Goal: Task Accomplishment & Management: Manage account settings

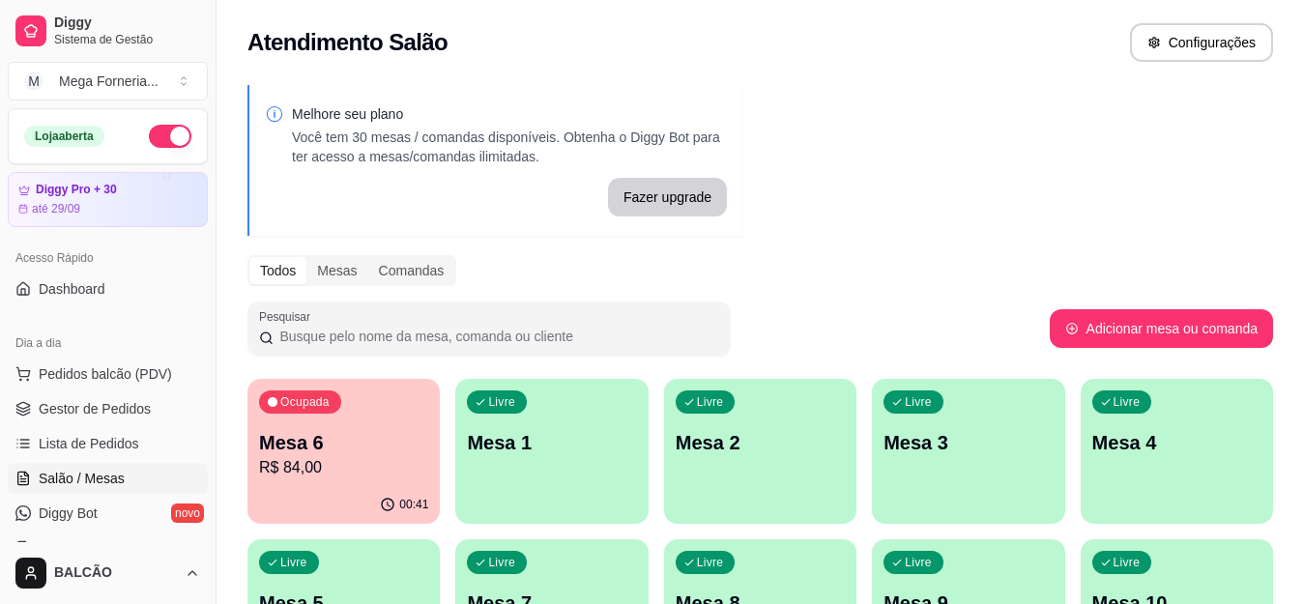
click at [564, 451] on p "Mesa 1" at bounding box center [551, 442] width 169 height 27
click at [404, 467] on p "R$ 84,00" at bounding box center [343, 467] width 169 height 23
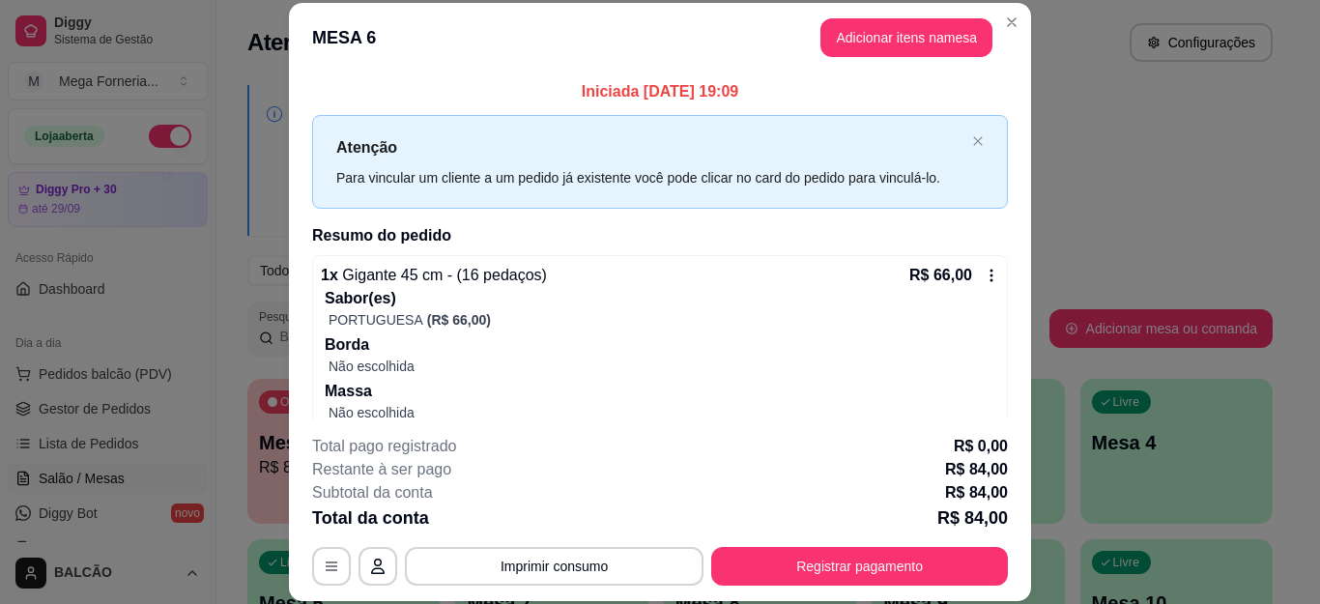
click at [957, 276] on div "R$ 66,00" at bounding box center [955, 275] width 90 height 23
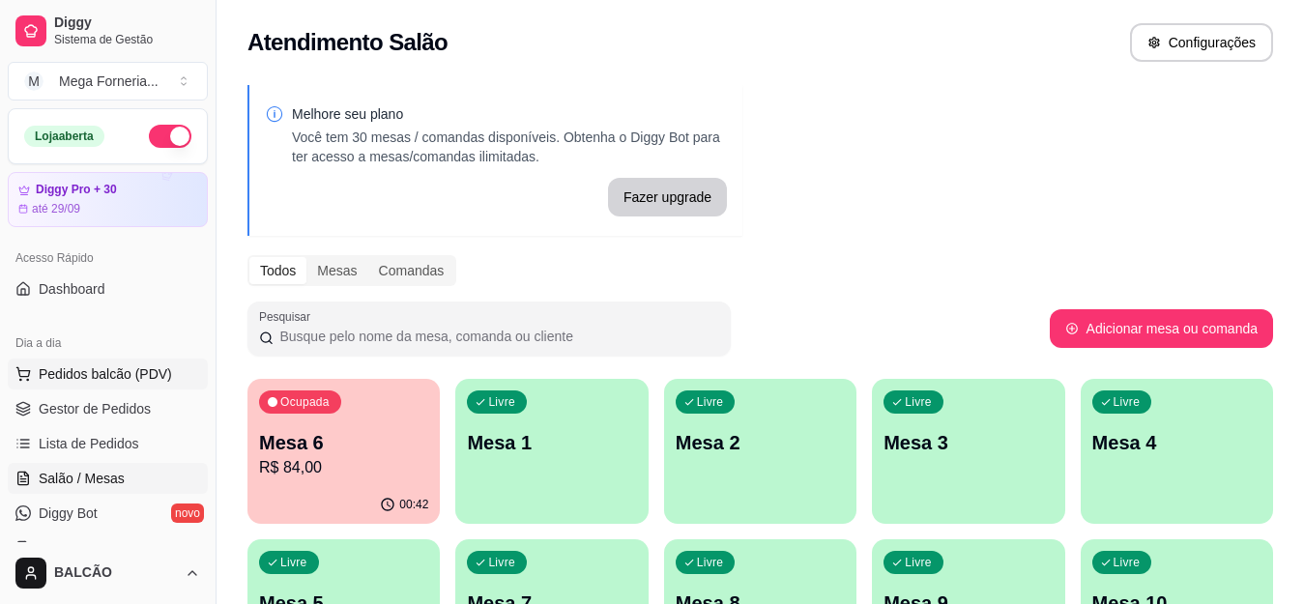
click at [122, 362] on button "Pedidos balcão (PDV)" at bounding box center [108, 374] width 200 height 31
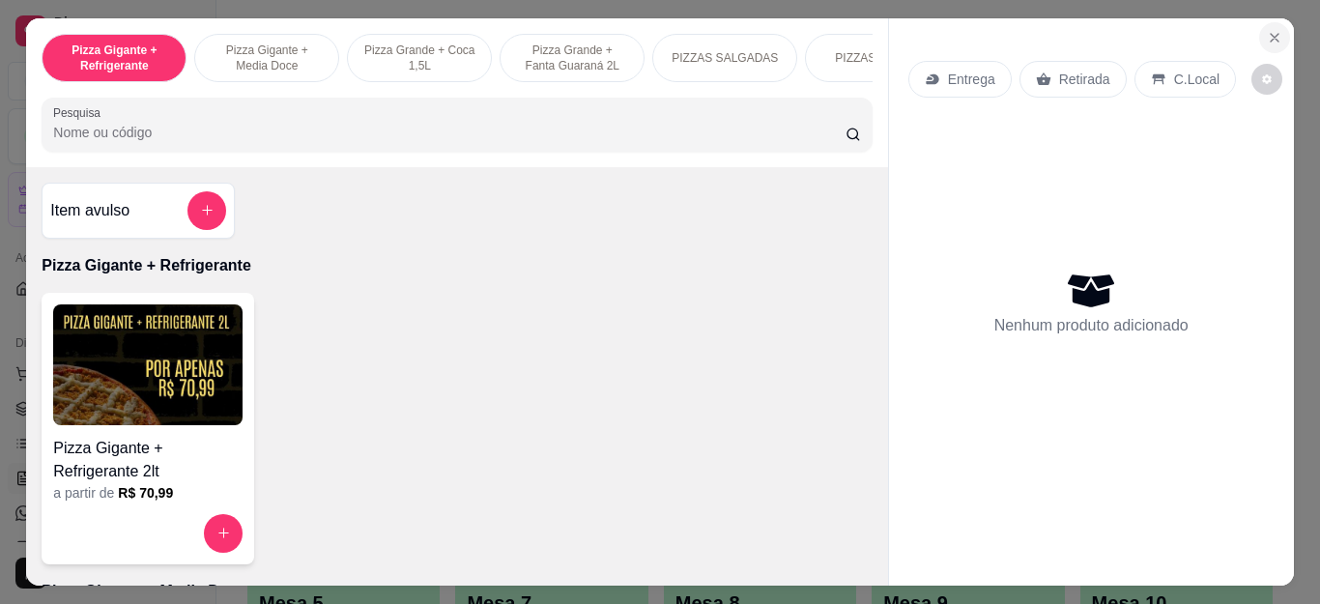
click at [1267, 30] on icon "Close" at bounding box center [1274, 37] width 15 height 15
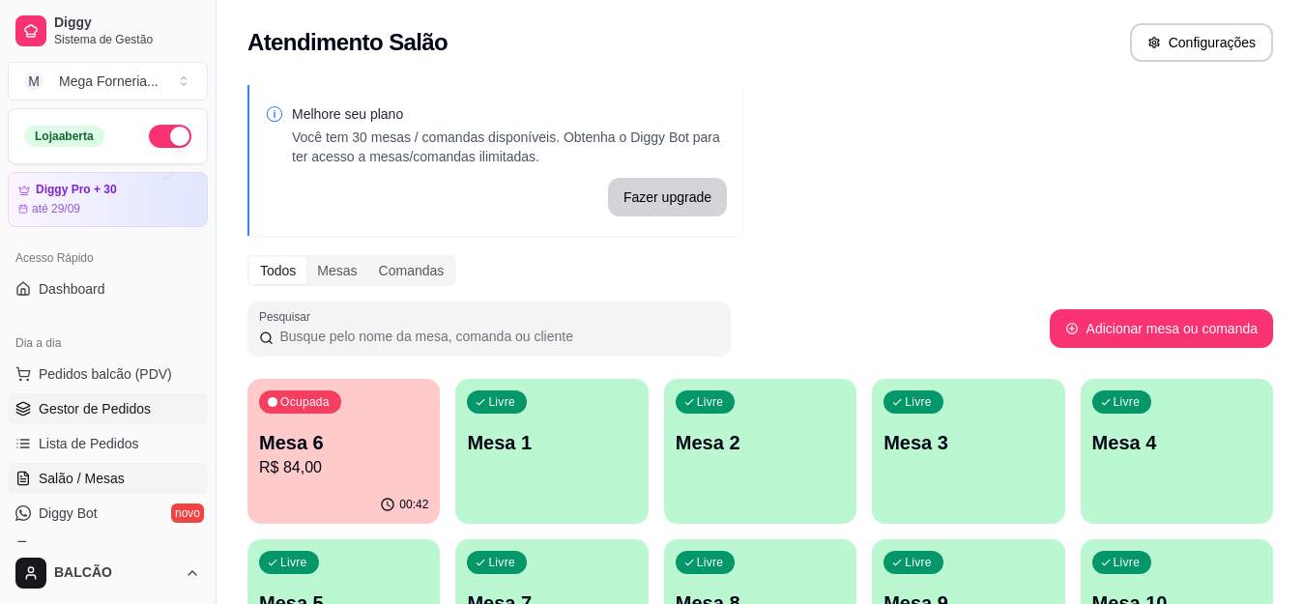
click at [119, 408] on span "Gestor de Pedidos" at bounding box center [95, 408] width 112 height 19
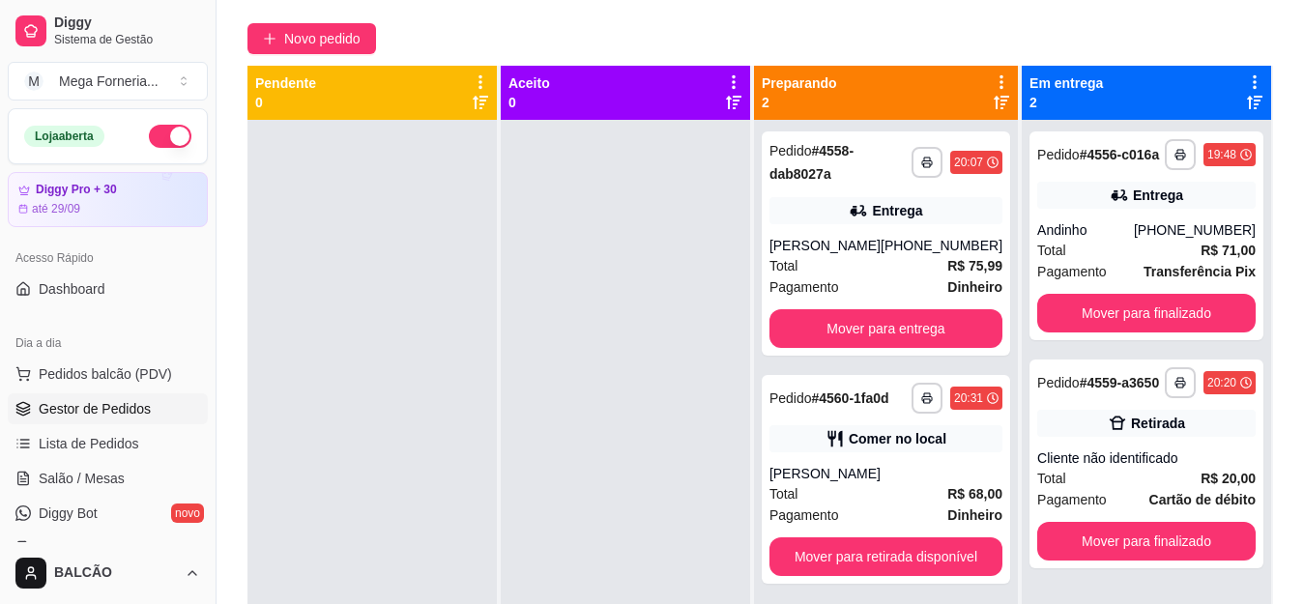
scroll to position [161, 0]
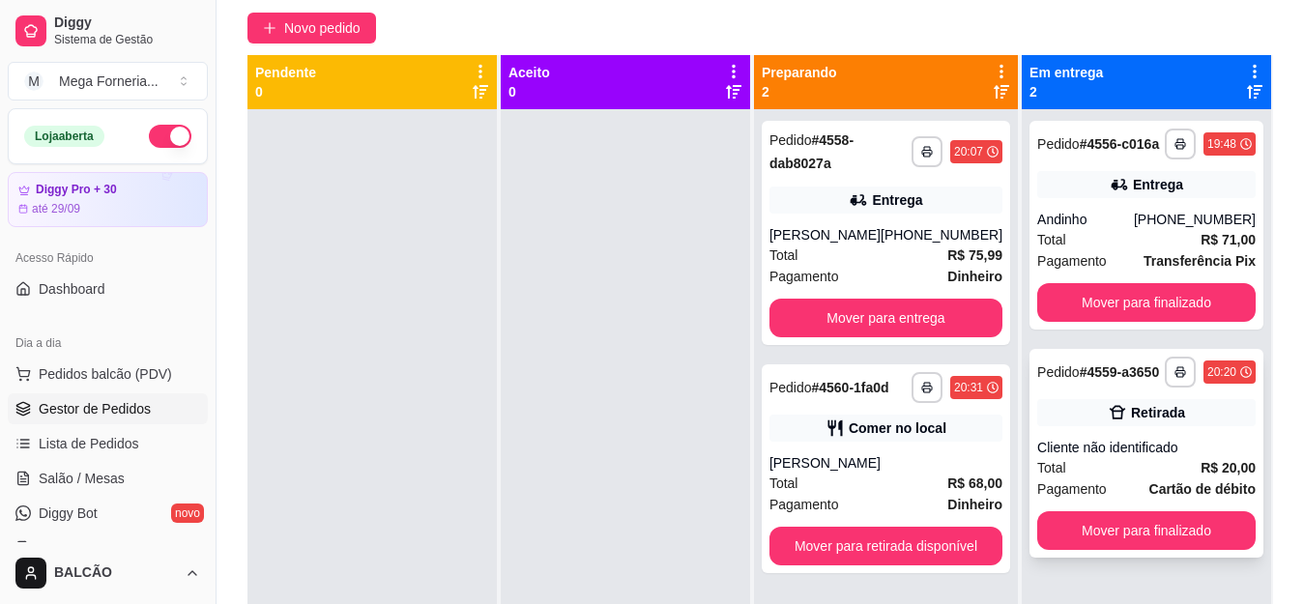
click at [1145, 449] on div "Cliente não identificado" at bounding box center [1146, 447] width 218 height 19
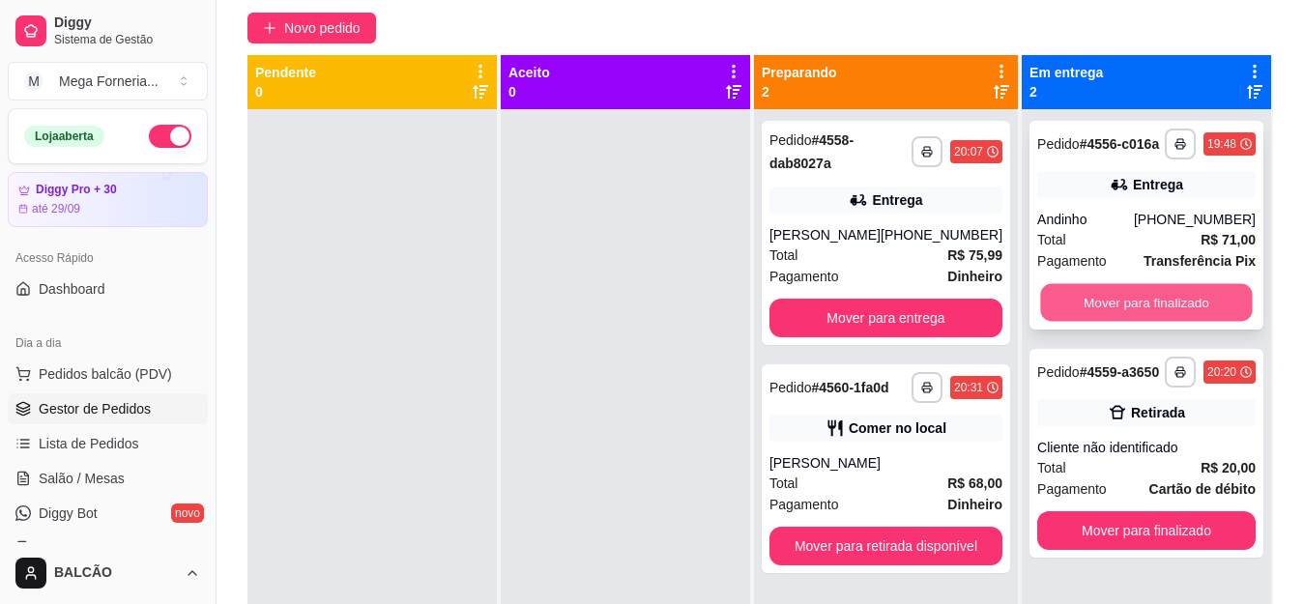
click at [1212, 297] on button "Mover para finalizado" at bounding box center [1146, 303] width 212 height 38
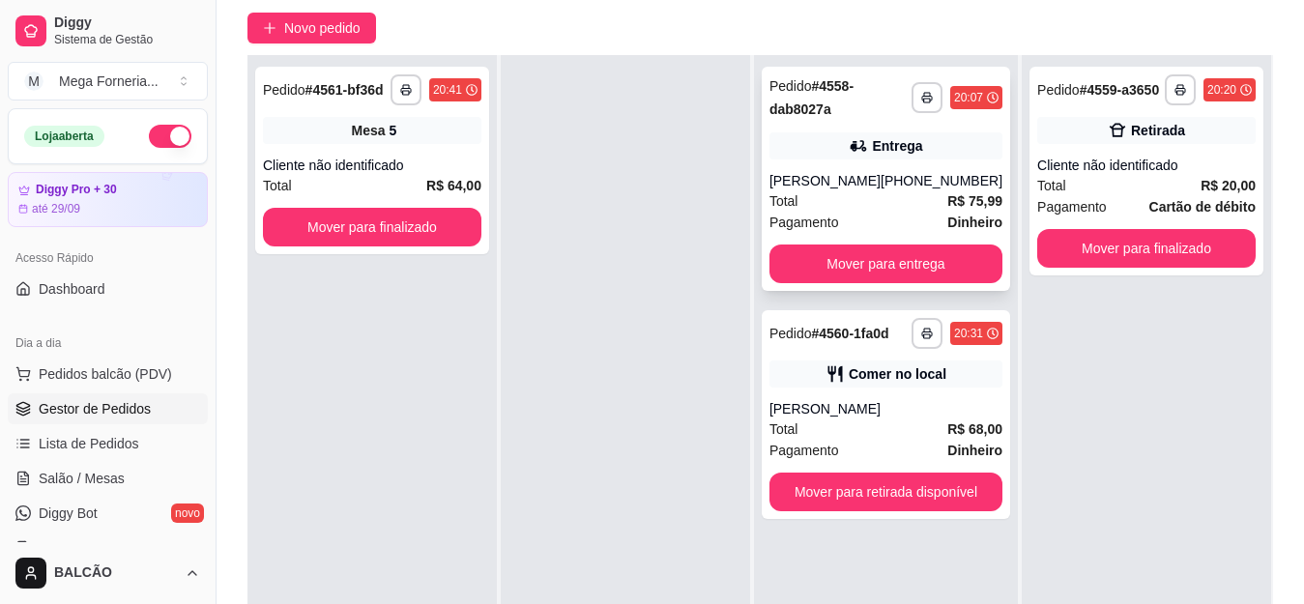
scroll to position [0, 0]
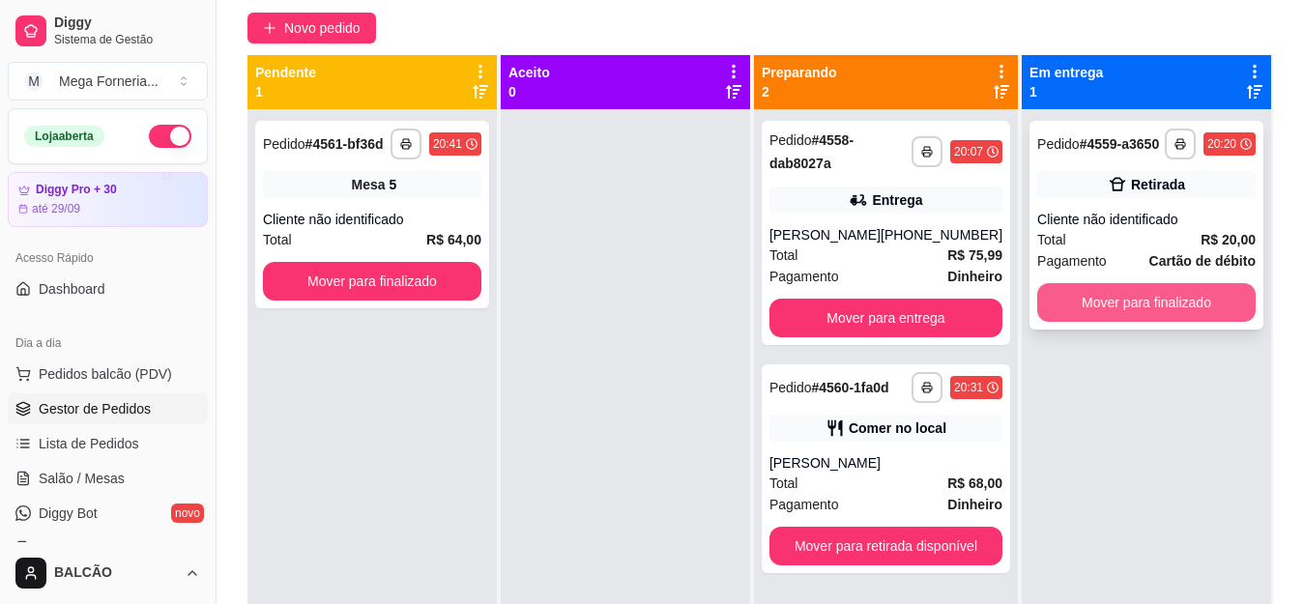
click at [1208, 308] on button "Mover para finalizado" at bounding box center [1146, 302] width 218 height 39
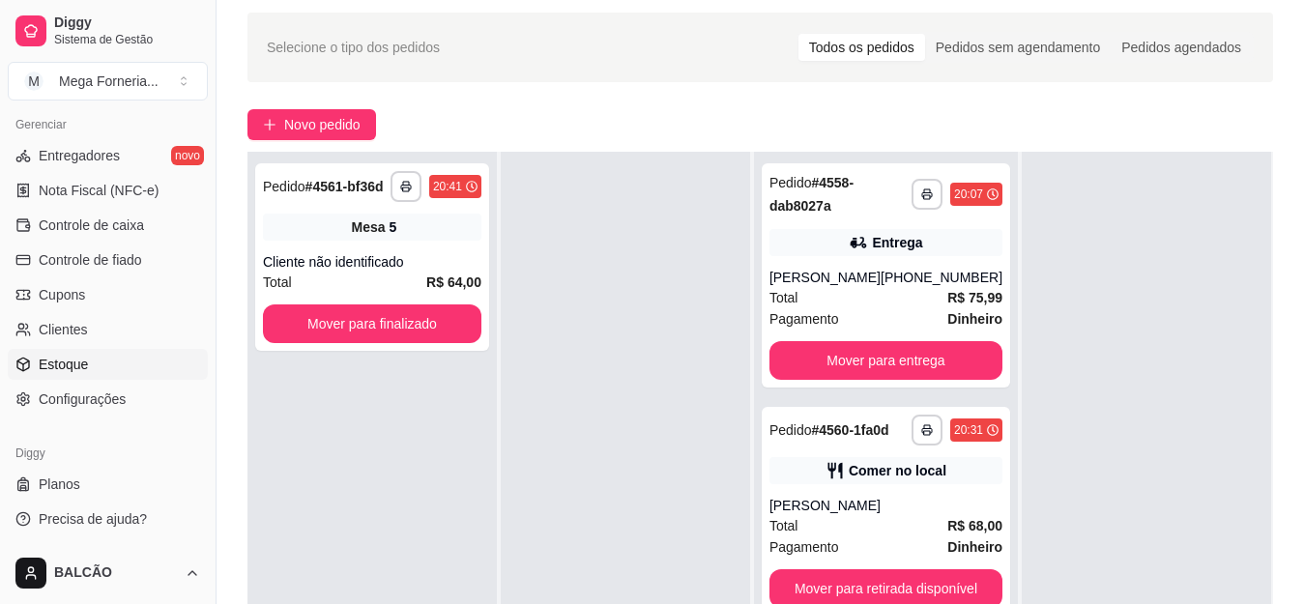
scroll to position [161, 0]
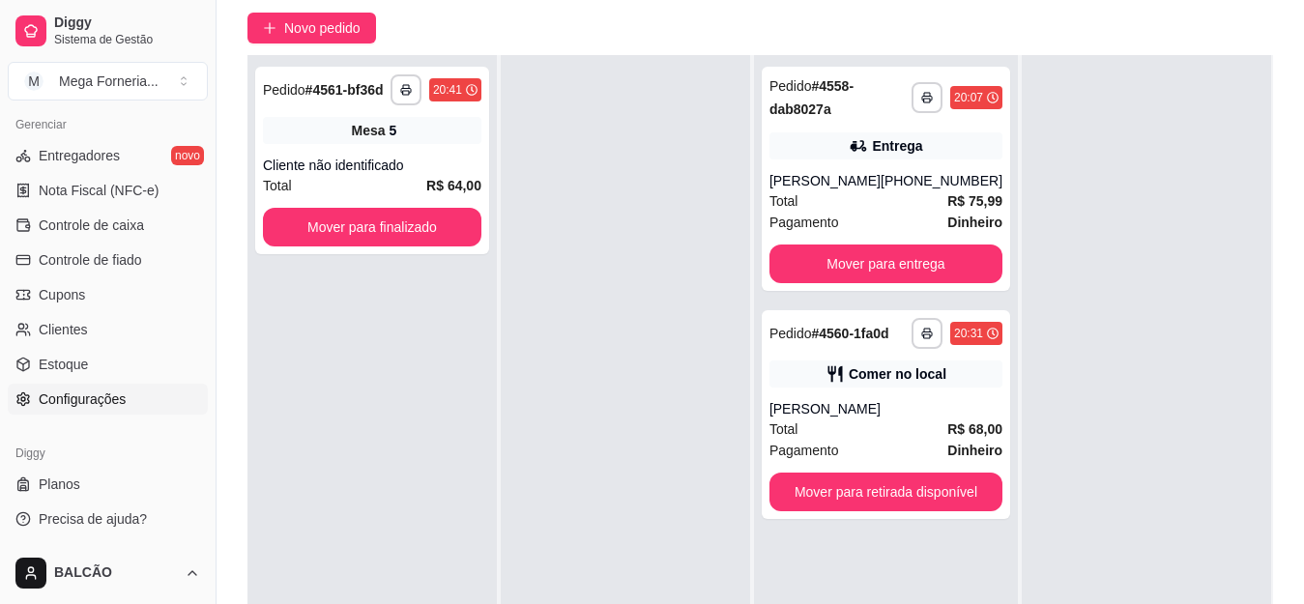
click at [63, 405] on span "Configurações" at bounding box center [82, 399] width 87 height 19
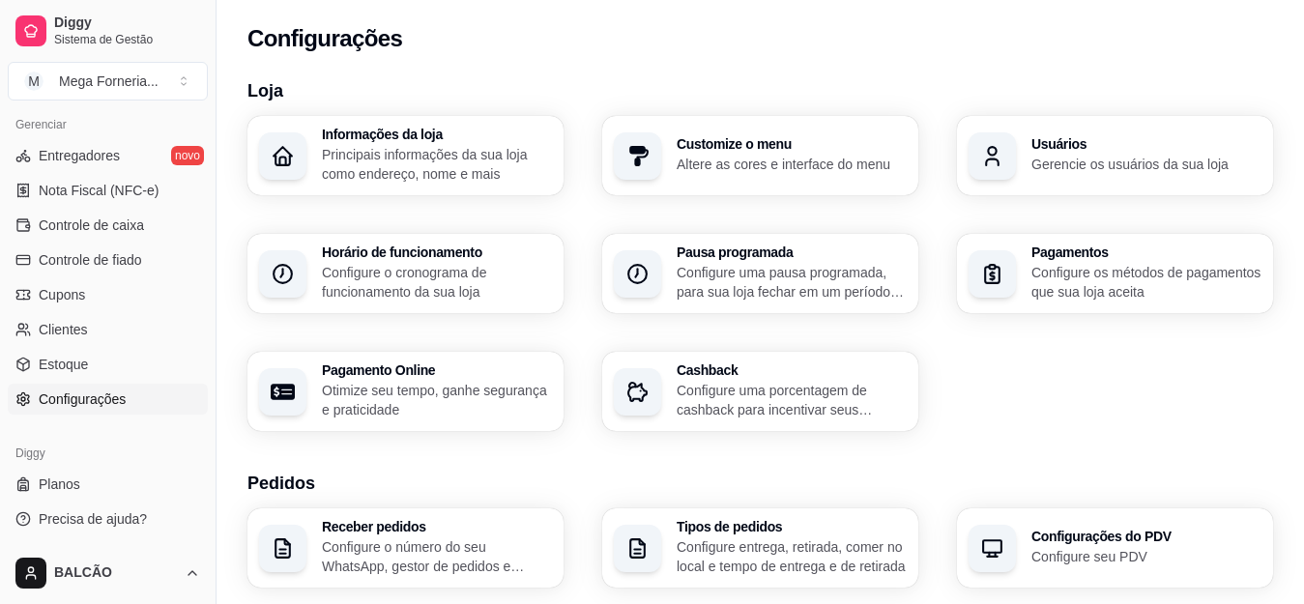
click at [1036, 167] on p "Gerencie os usuários da sua loja" at bounding box center [1146, 164] width 230 height 19
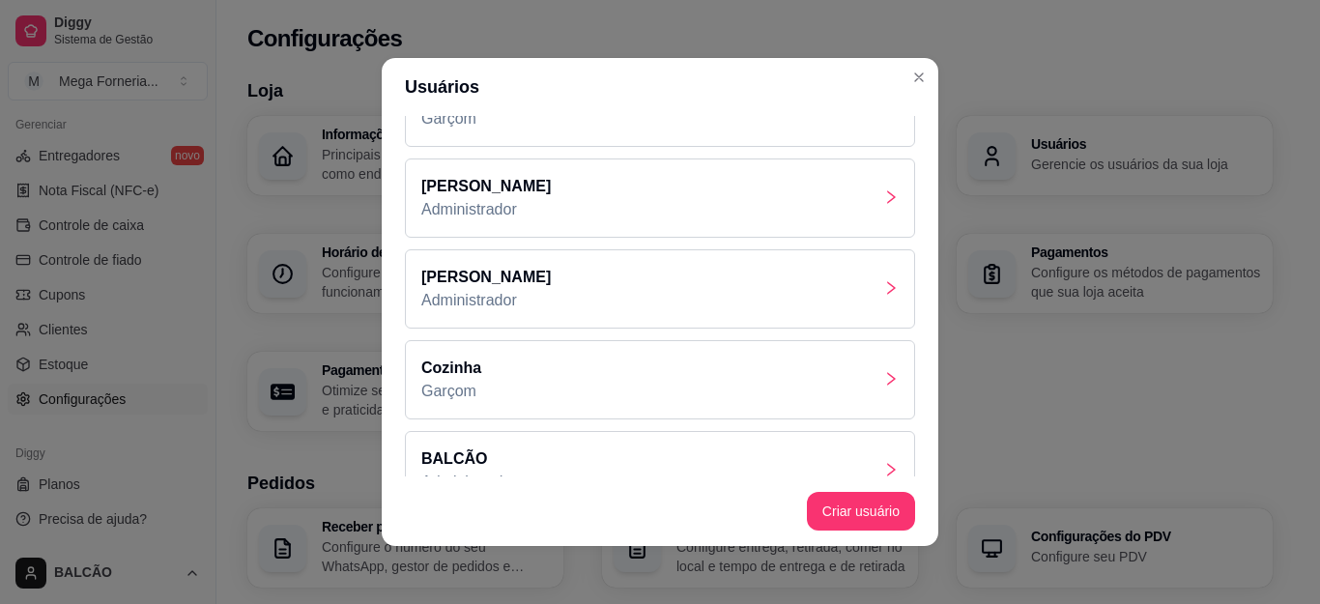
scroll to position [193, 0]
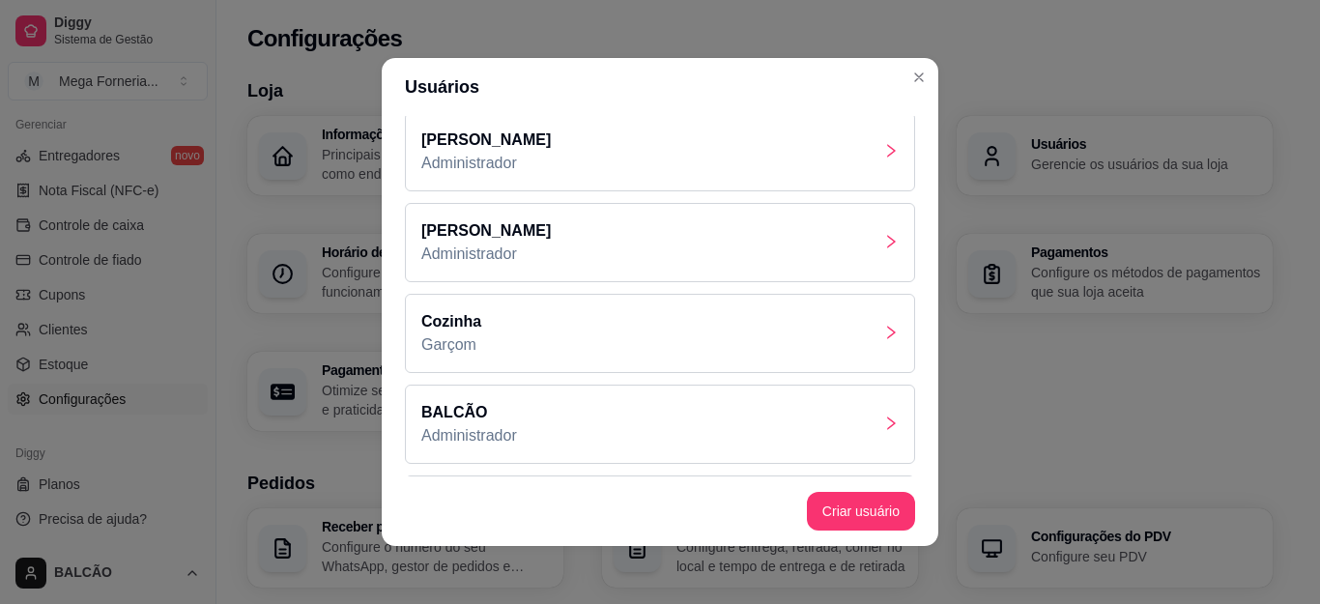
click at [616, 159] on div "[PERSON_NAME] Administrador" at bounding box center [660, 151] width 510 height 79
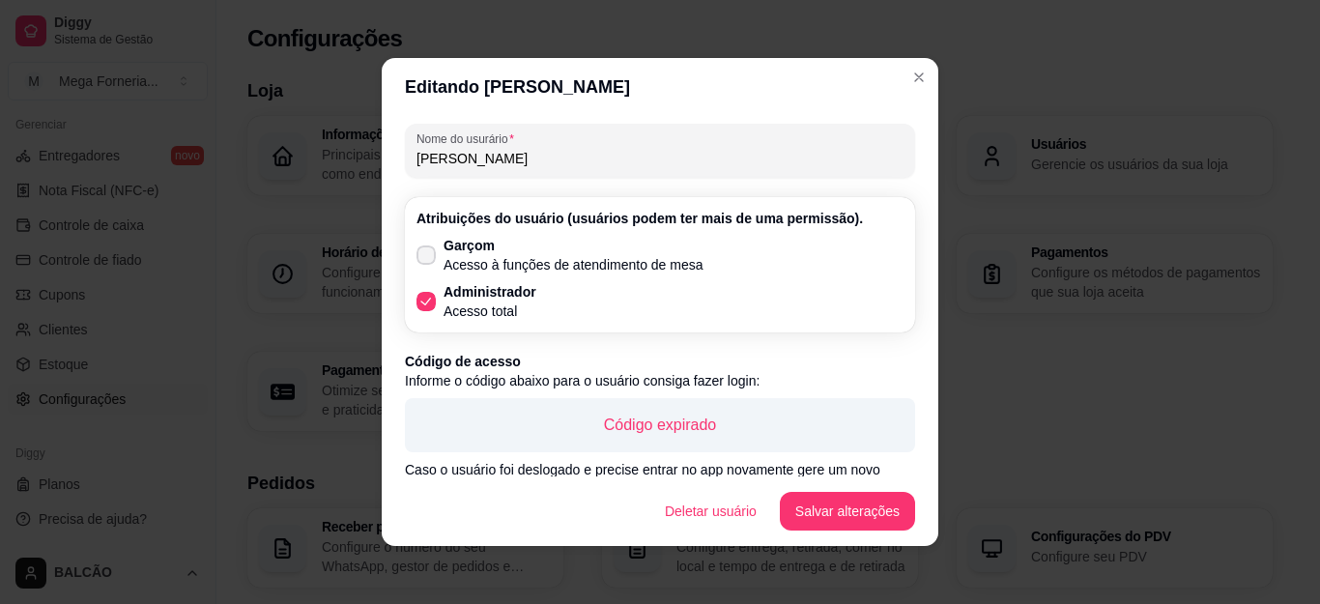
scroll to position [84, 0]
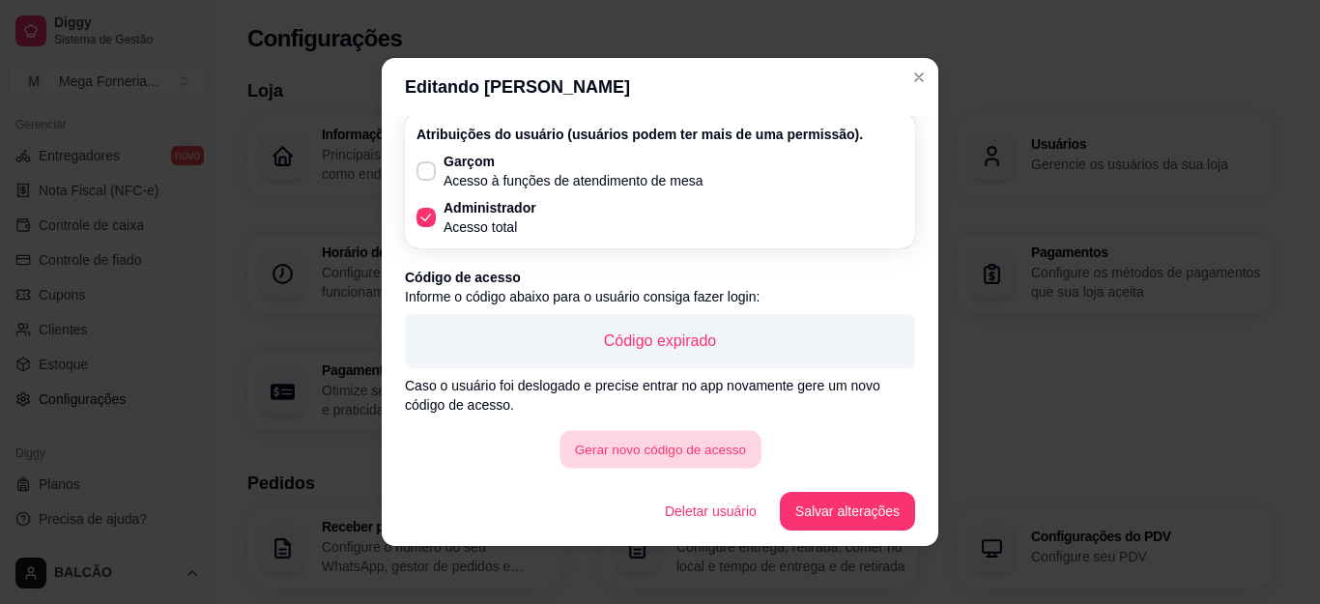
click at [652, 438] on button "Gerar novo código de acesso" at bounding box center [660, 450] width 201 height 38
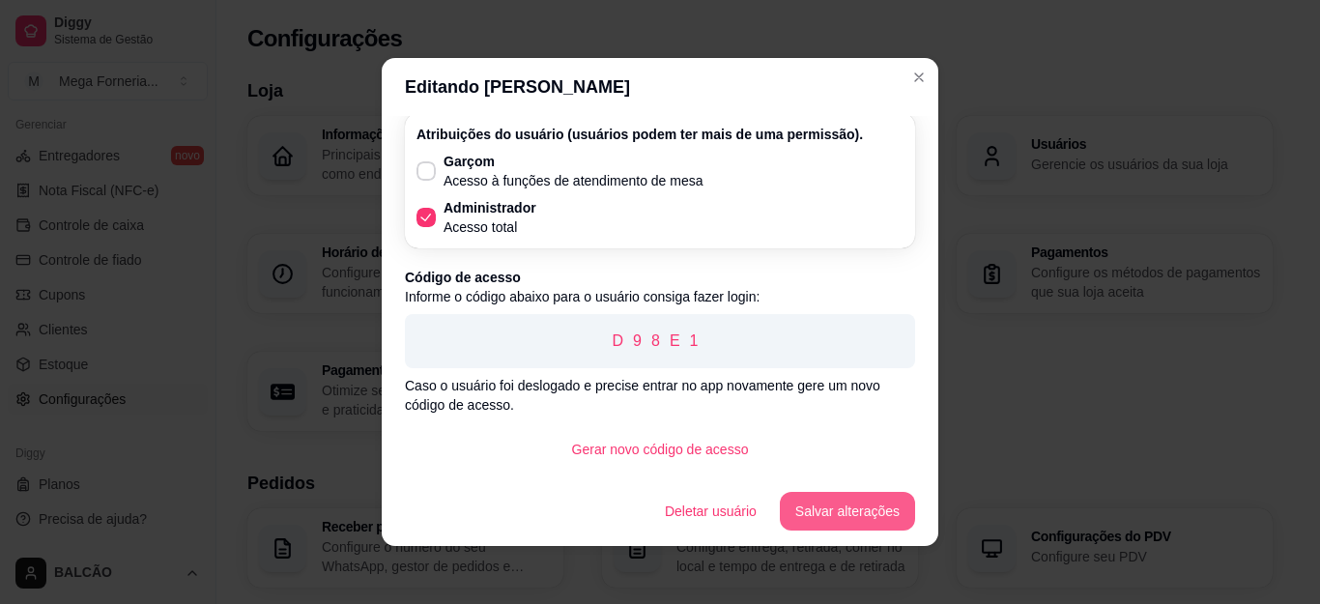
click at [819, 500] on button "Salvar alterações" at bounding box center [847, 511] width 135 height 39
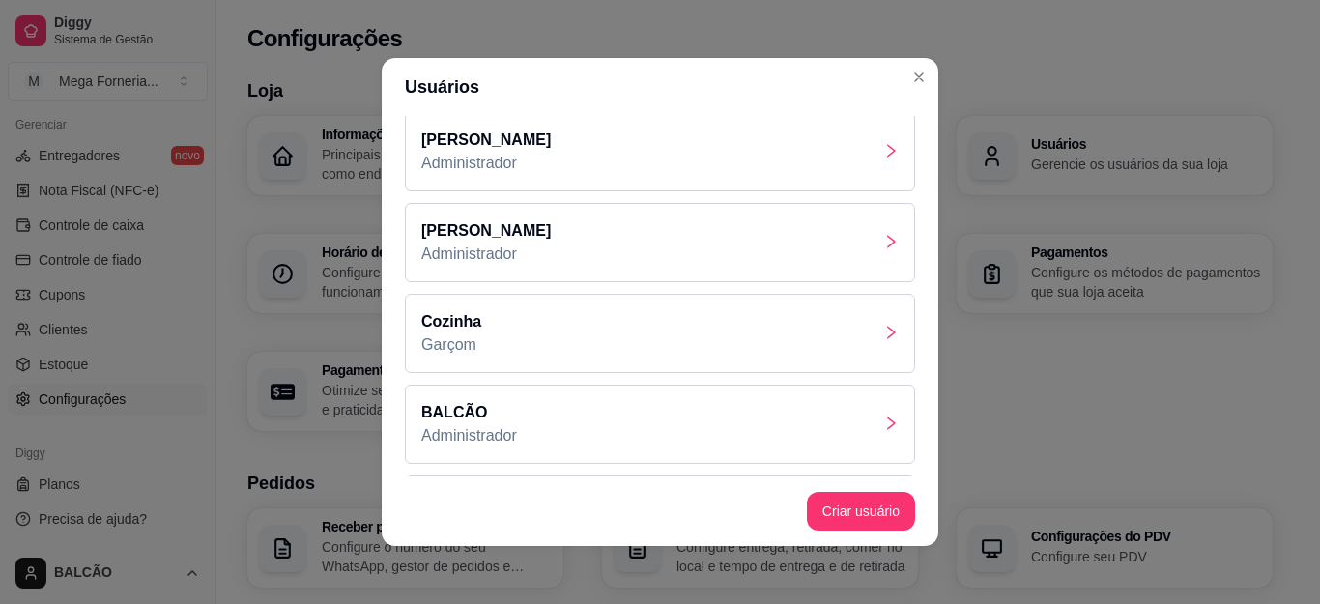
click at [540, 156] on div "[PERSON_NAME] Administrador" at bounding box center [660, 151] width 510 height 79
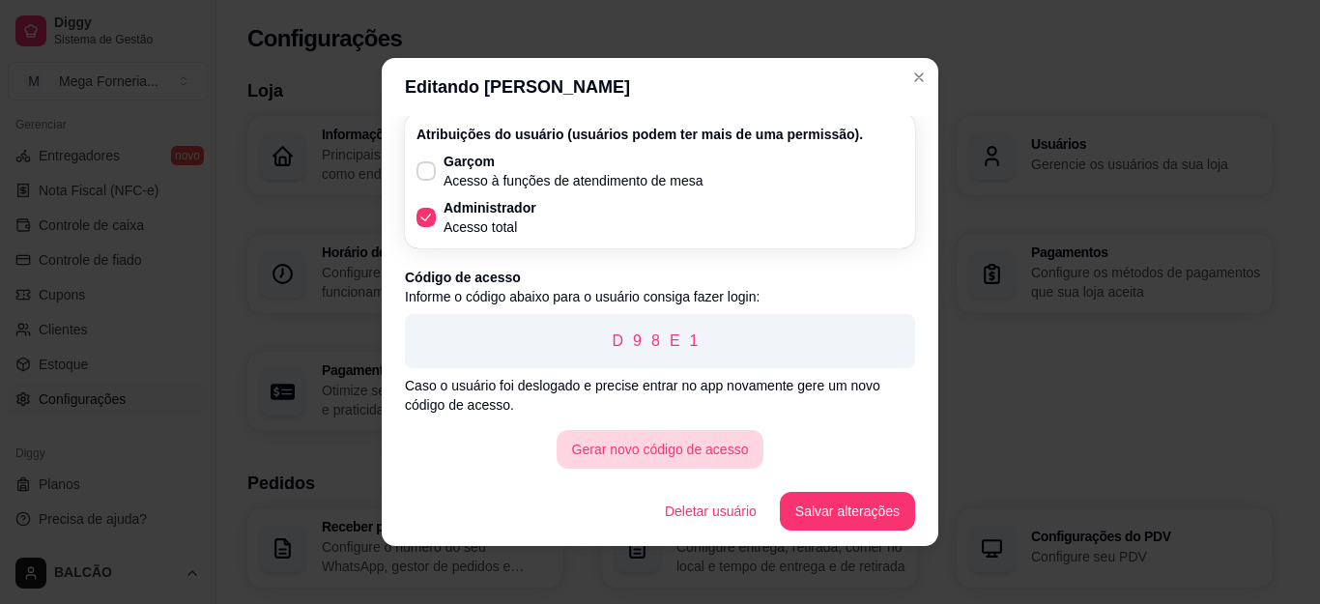
click at [653, 441] on button "Gerar novo código de acesso" at bounding box center [661, 449] width 208 height 39
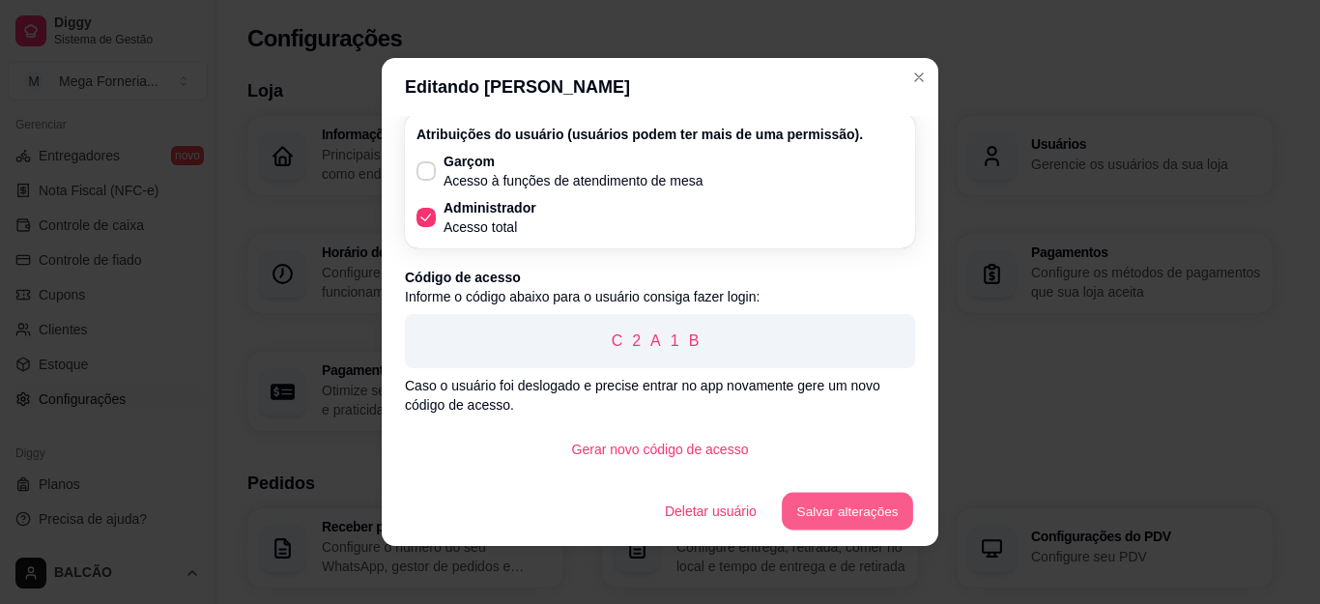
click at [878, 507] on button "Salvar alterações" at bounding box center [847, 512] width 131 height 38
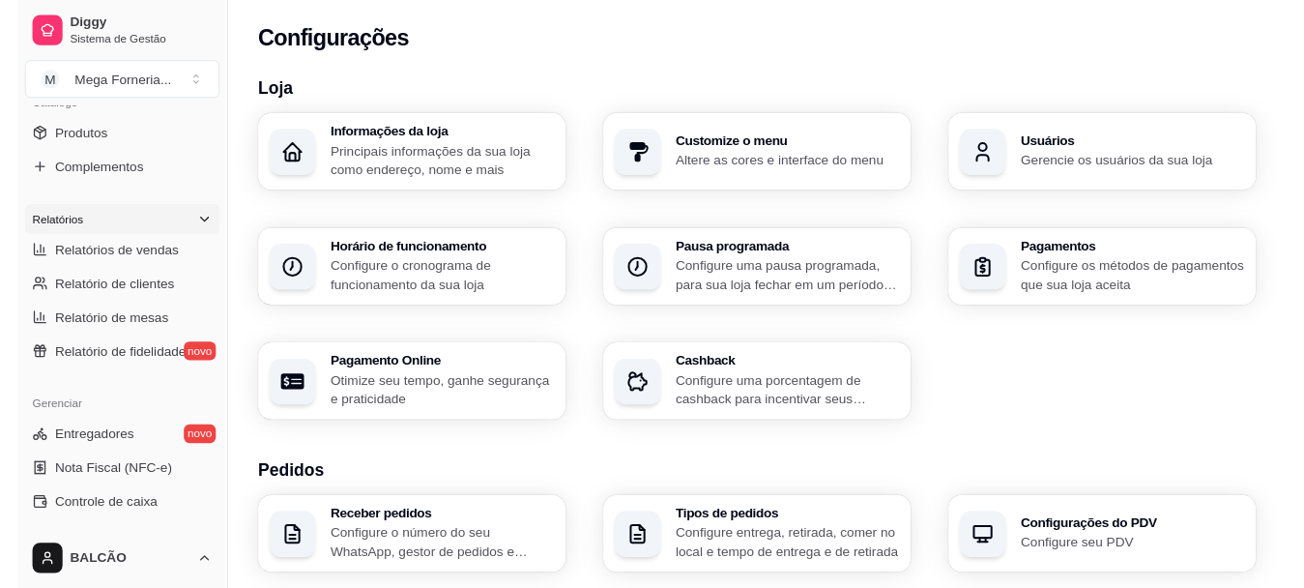
scroll to position [207, 0]
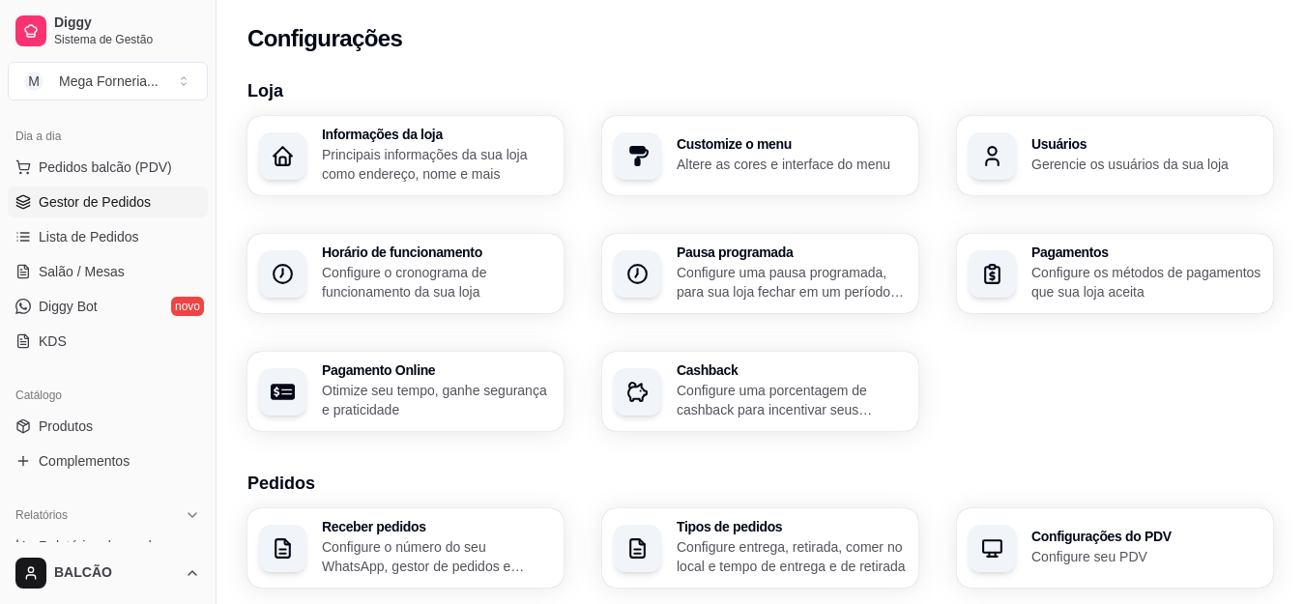
click at [102, 201] on span "Gestor de Pedidos" at bounding box center [95, 201] width 112 height 19
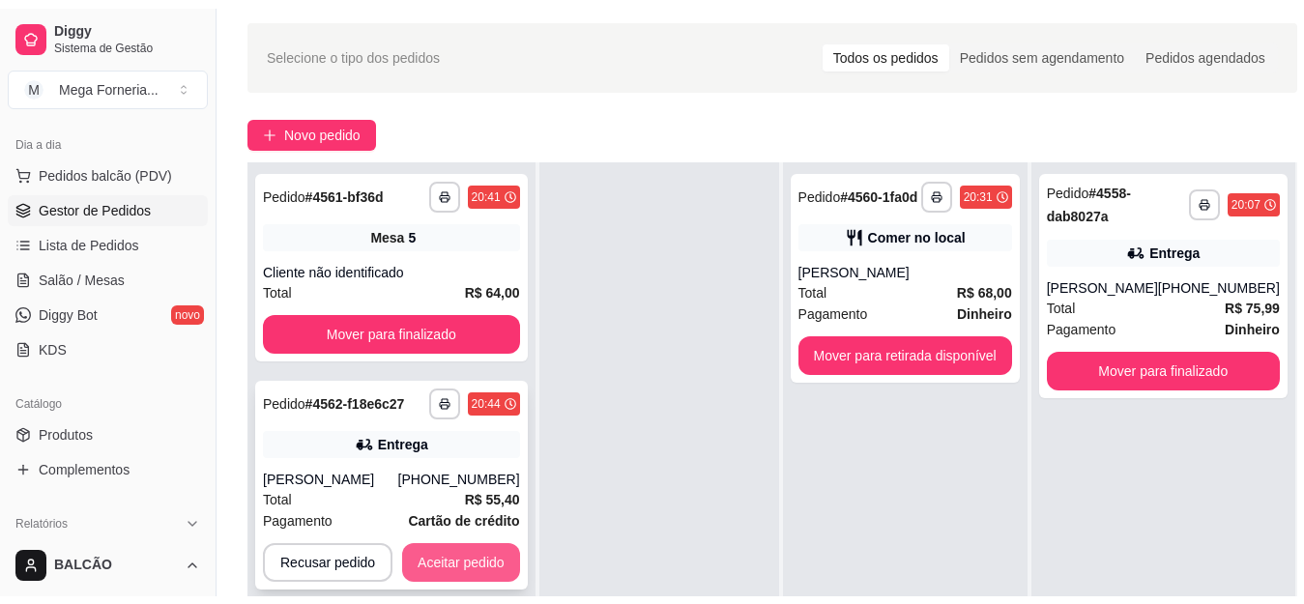
scroll to position [97, 0]
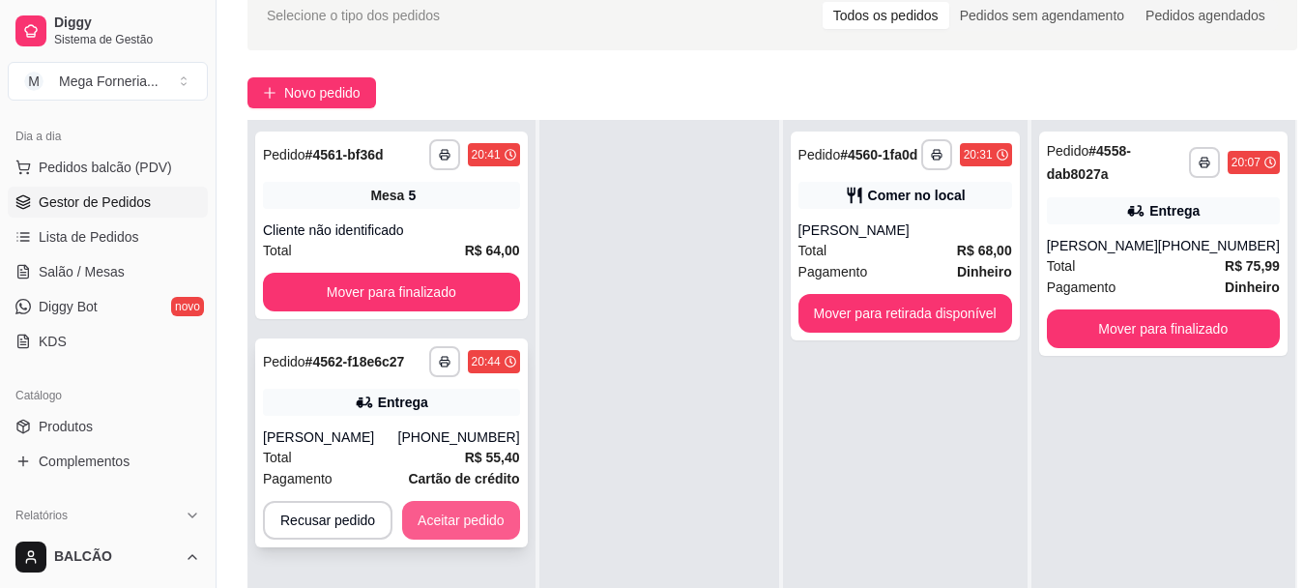
click at [468, 504] on button "Aceitar pedido" at bounding box center [461, 520] width 118 height 39
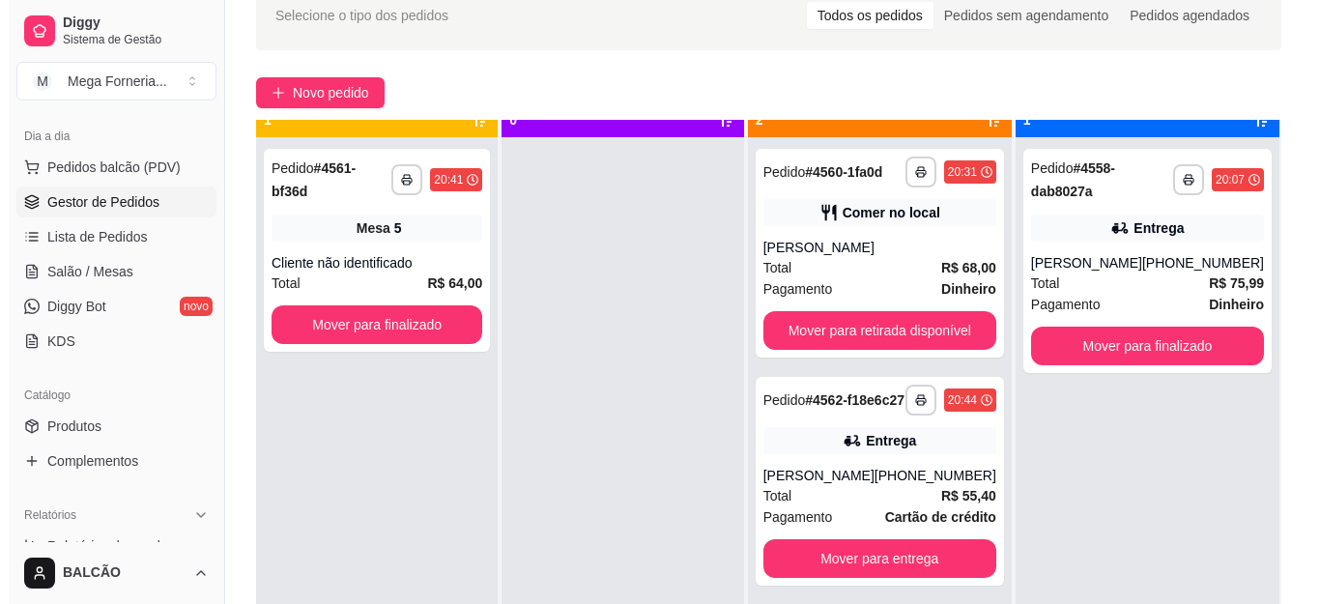
scroll to position [54, 0]
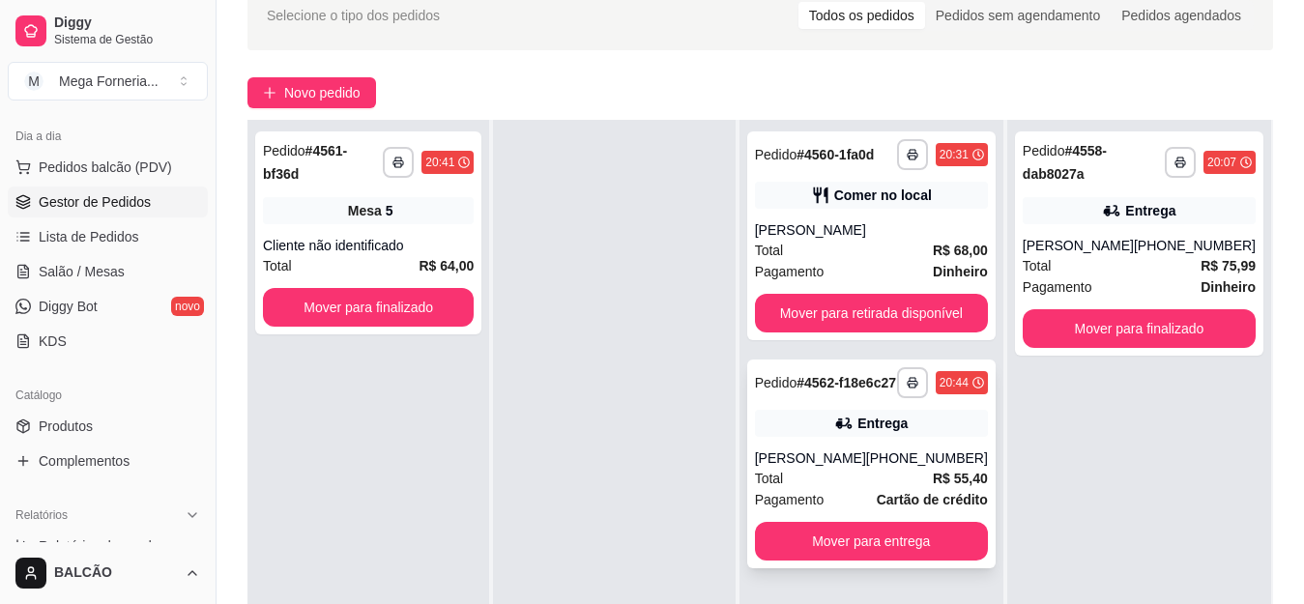
click at [876, 386] on div "Pedido # 4562-f18e6c27" at bounding box center [825, 382] width 141 height 23
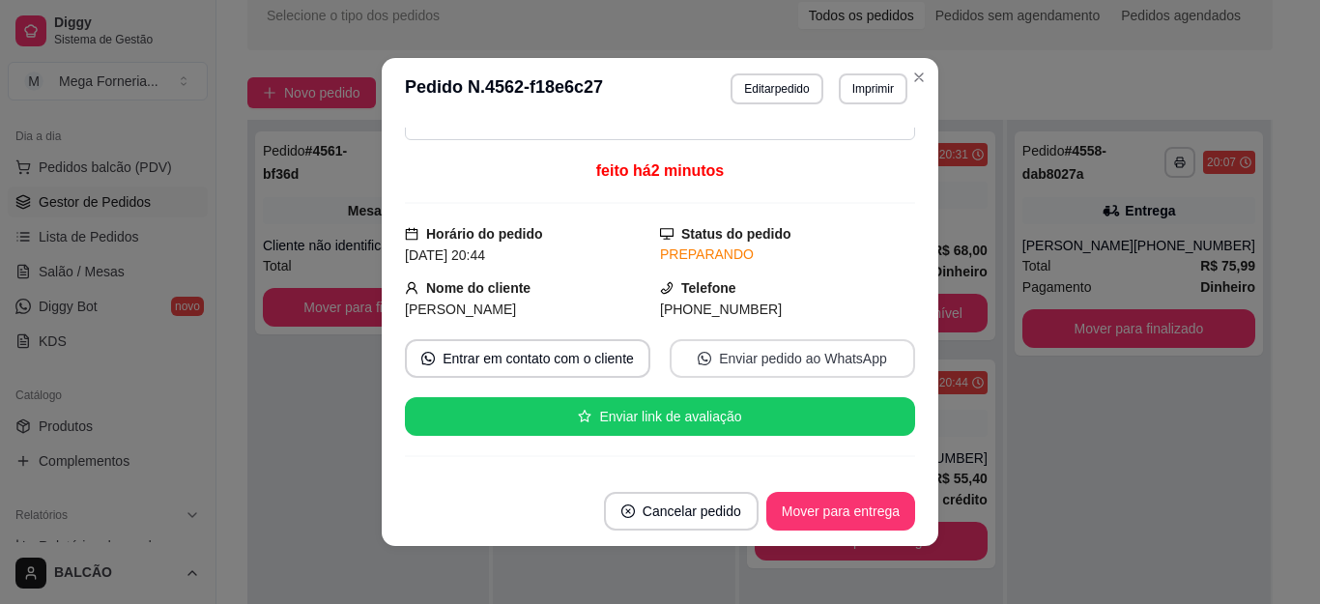
scroll to position [0, 0]
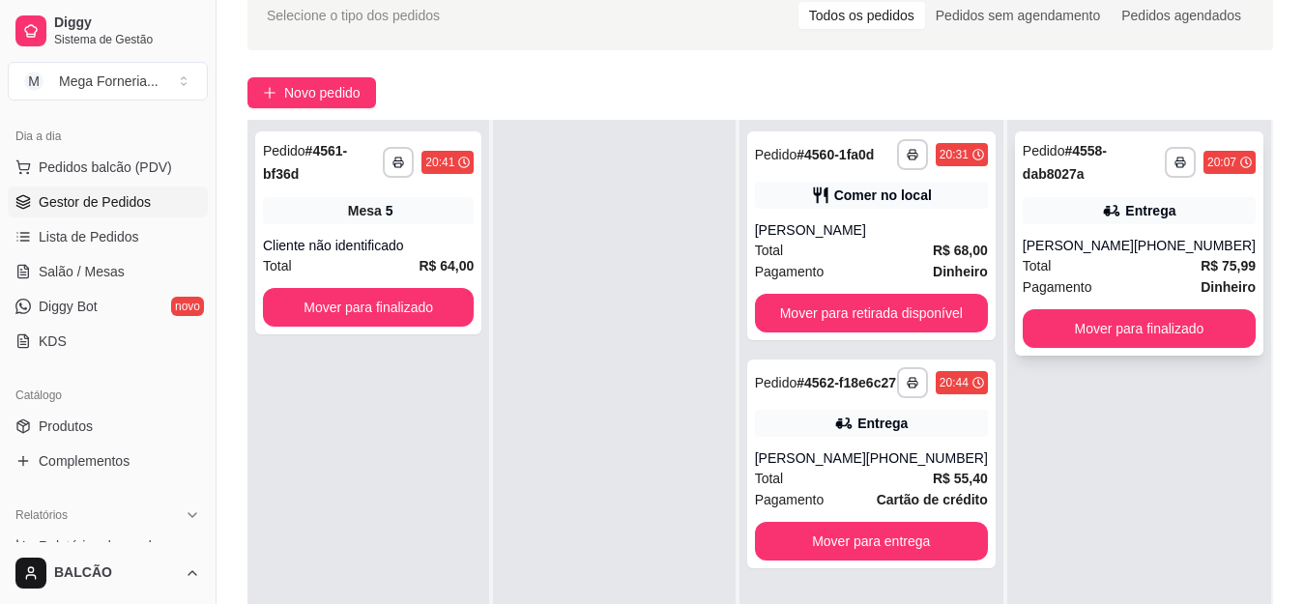
click at [1108, 252] on div "[PERSON_NAME]" at bounding box center [1078, 245] width 111 height 19
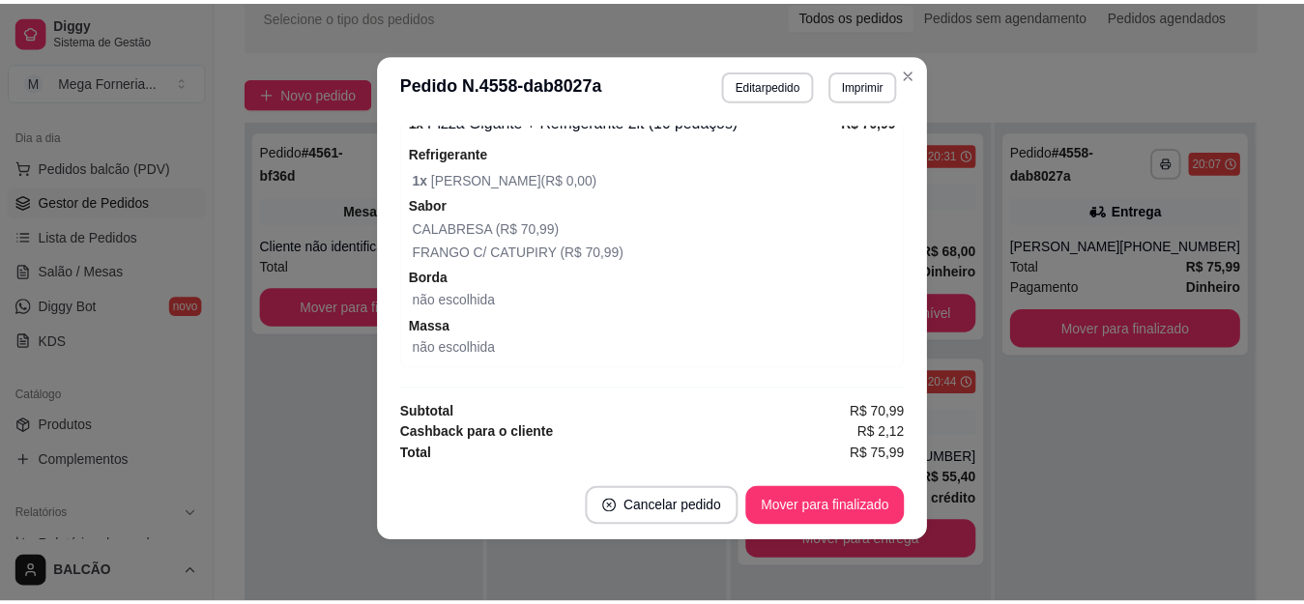
scroll to position [655, 0]
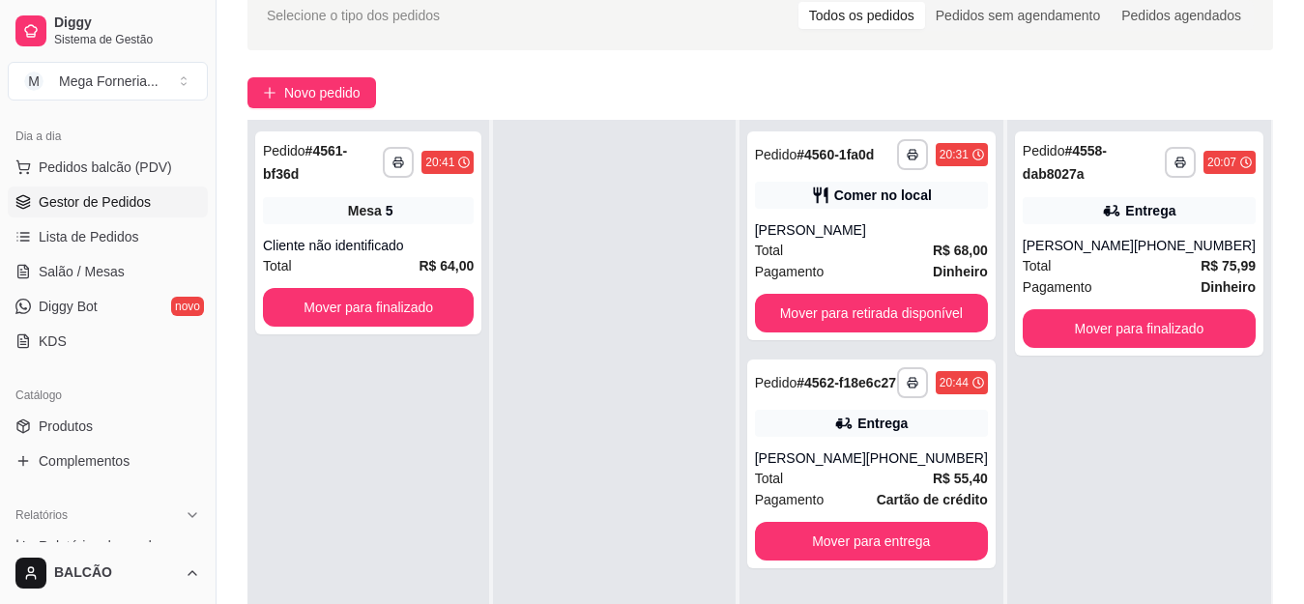
click at [106, 287] on ul "Pedidos balcão (PDV) Gestor de Pedidos Lista de Pedidos Salão / Mesas Diggy Bot…" at bounding box center [108, 254] width 200 height 205
click at [114, 280] on span "Salão / Mesas" at bounding box center [82, 271] width 86 height 19
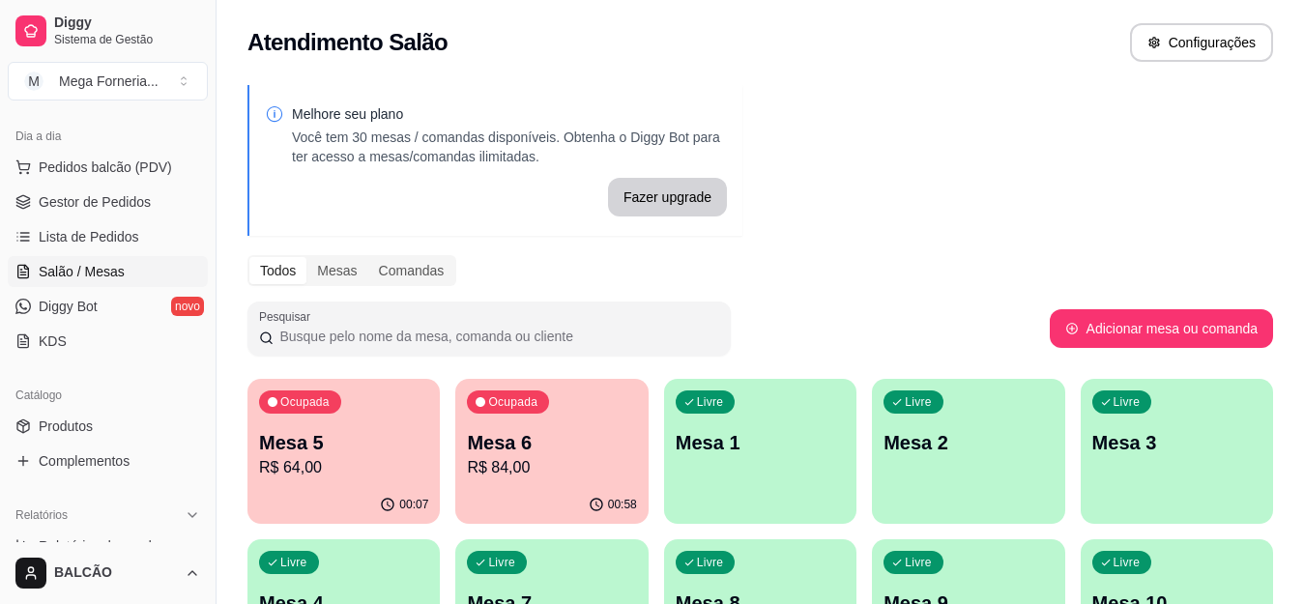
click at [324, 449] on p "Mesa 5" at bounding box center [343, 442] width 169 height 27
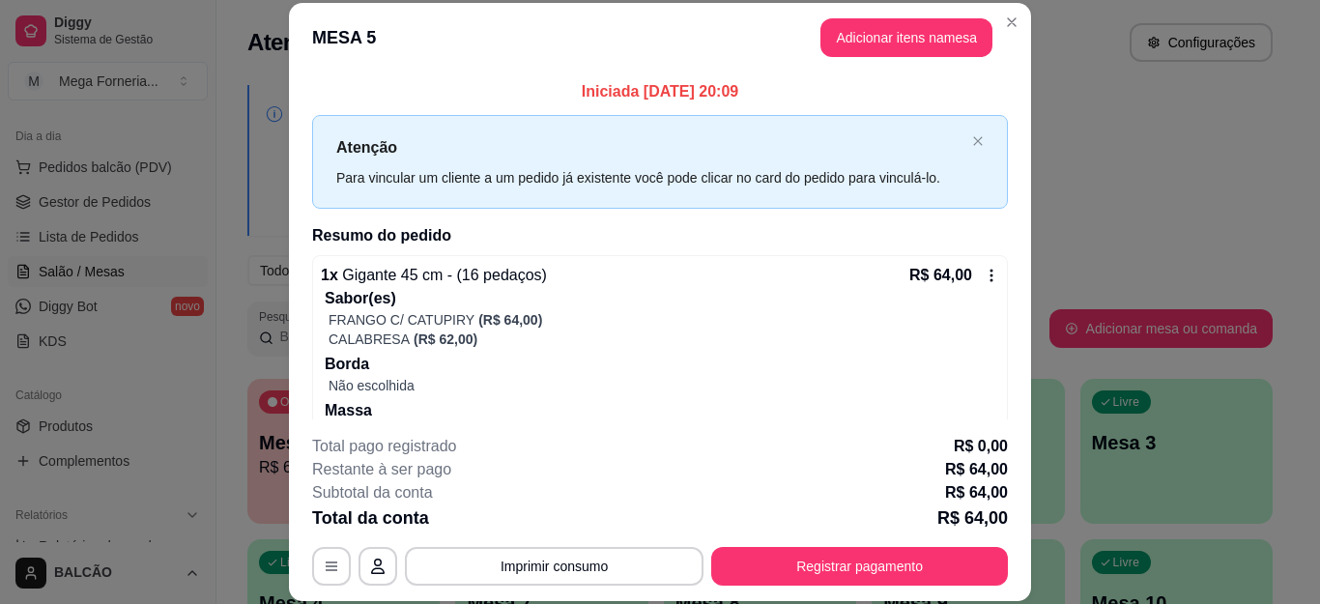
scroll to position [66, 0]
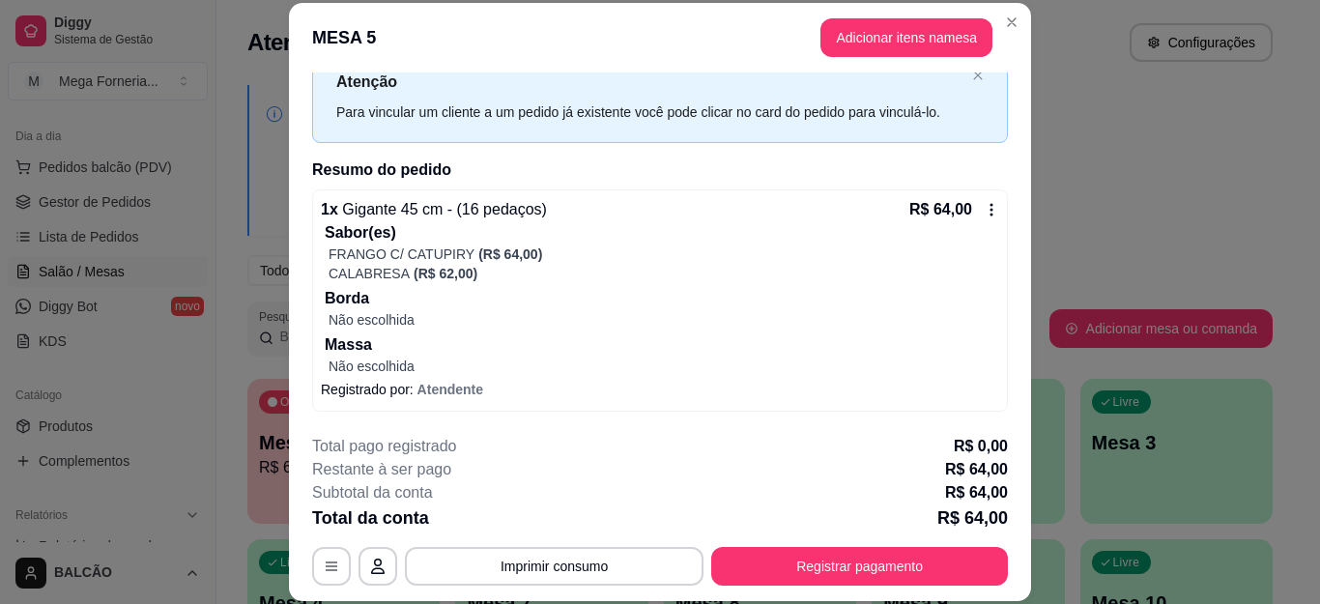
click at [1004, 42] on header "MESA 5 Adicionar itens na mesa" at bounding box center [660, 38] width 742 height 70
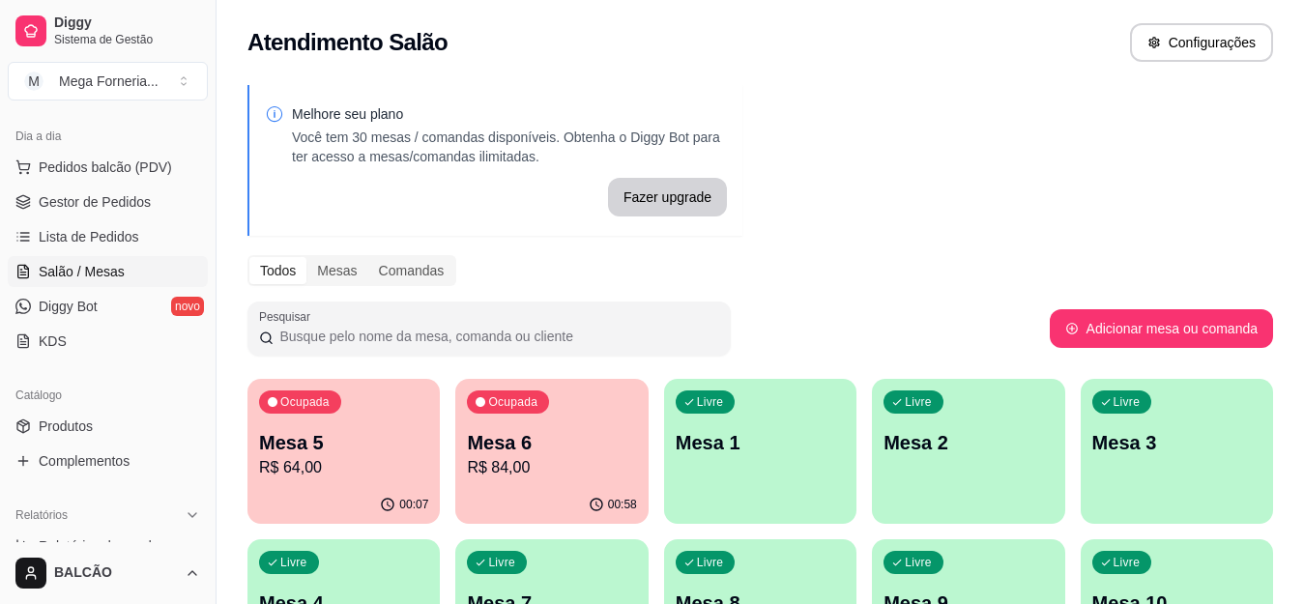
click at [477, 449] on p "Mesa 6" at bounding box center [551, 442] width 169 height 27
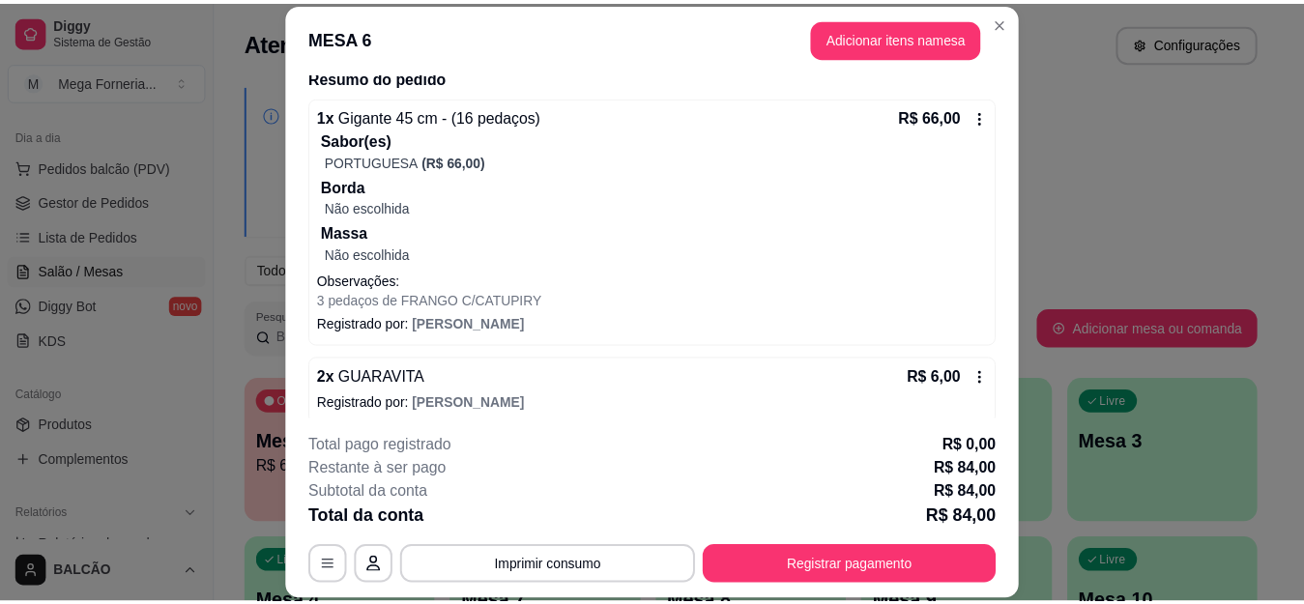
scroll to position [251, 0]
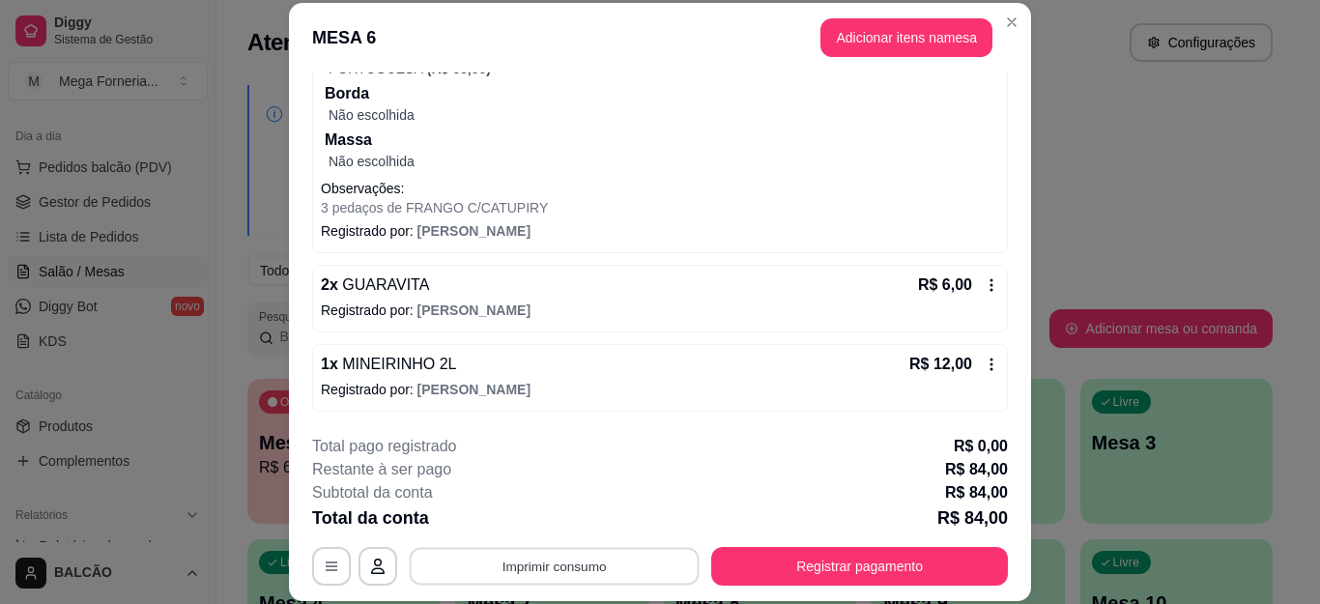
click at [567, 576] on button "Imprimir consumo" at bounding box center [555, 566] width 290 height 38
click at [591, 531] on button "IMPRESSORA" at bounding box center [552, 522] width 140 height 31
click at [1005, 19] on icon "Close" at bounding box center [1011, 21] width 15 height 15
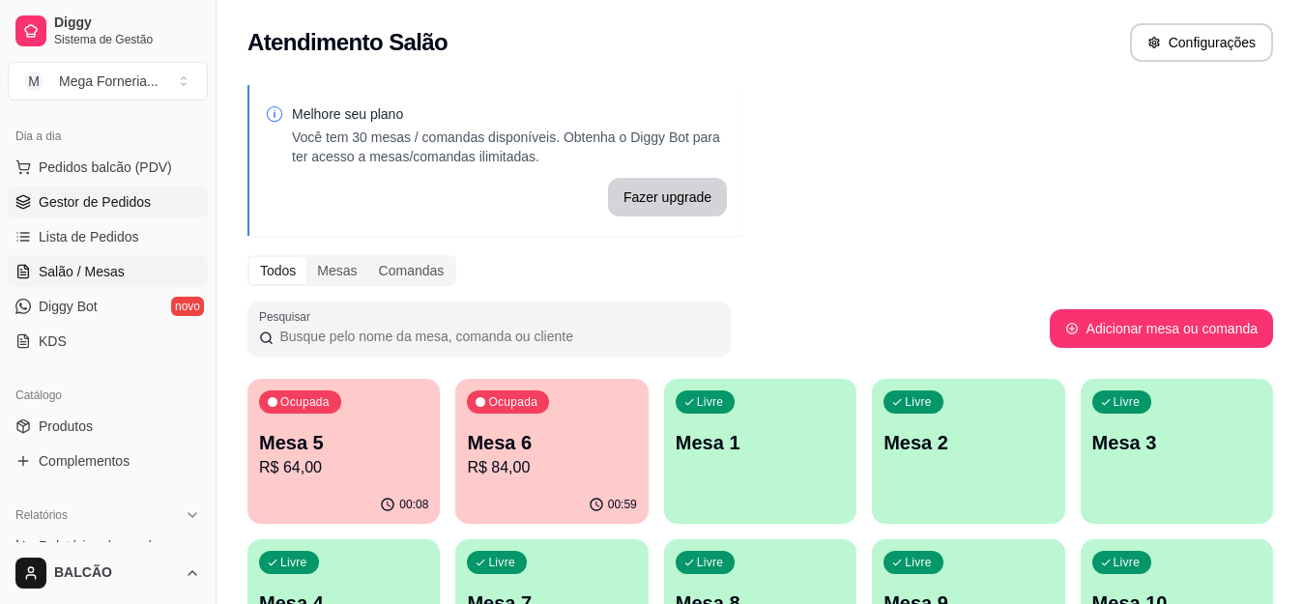
click at [123, 187] on link "Gestor de Pedidos" at bounding box center [108, 202] width 200 height 31
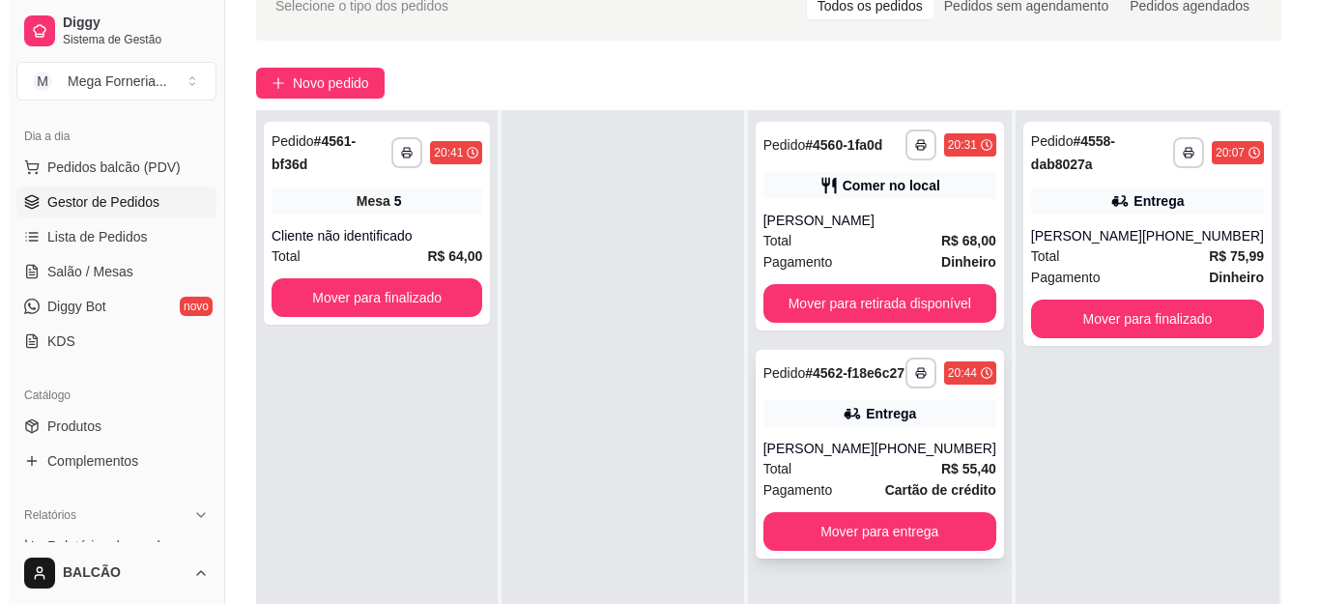
scroll to position [193, 0]
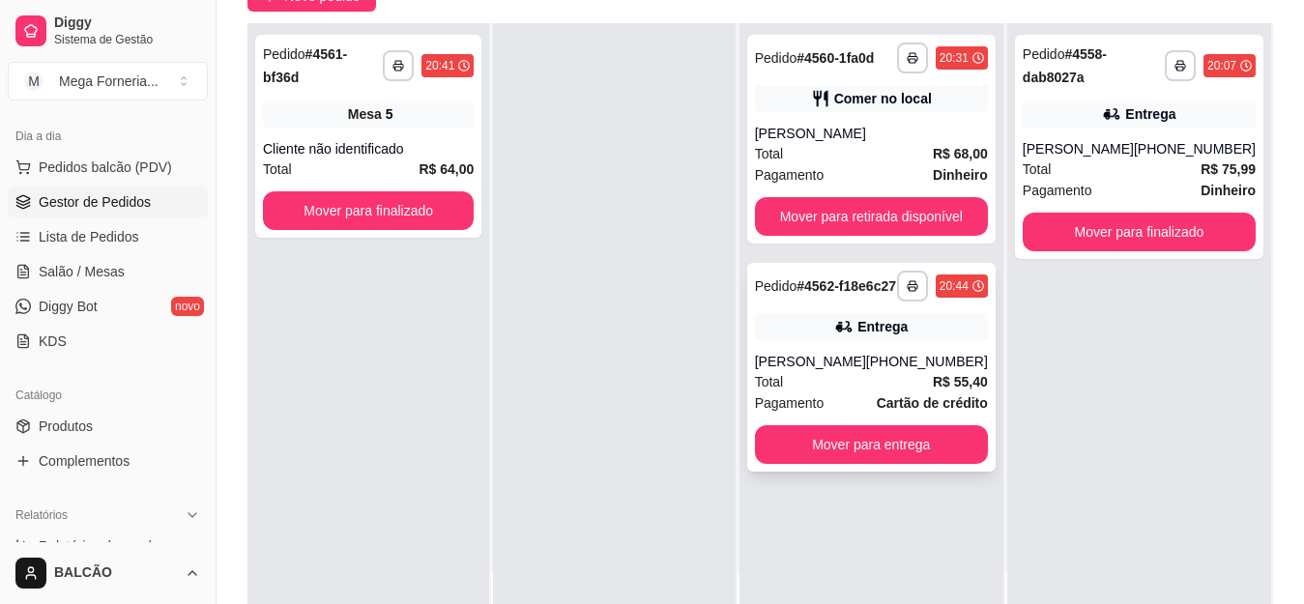
click at [943, 390] on strong "R$ 55,40" at bounding box center [960, 381] width 55 height 15
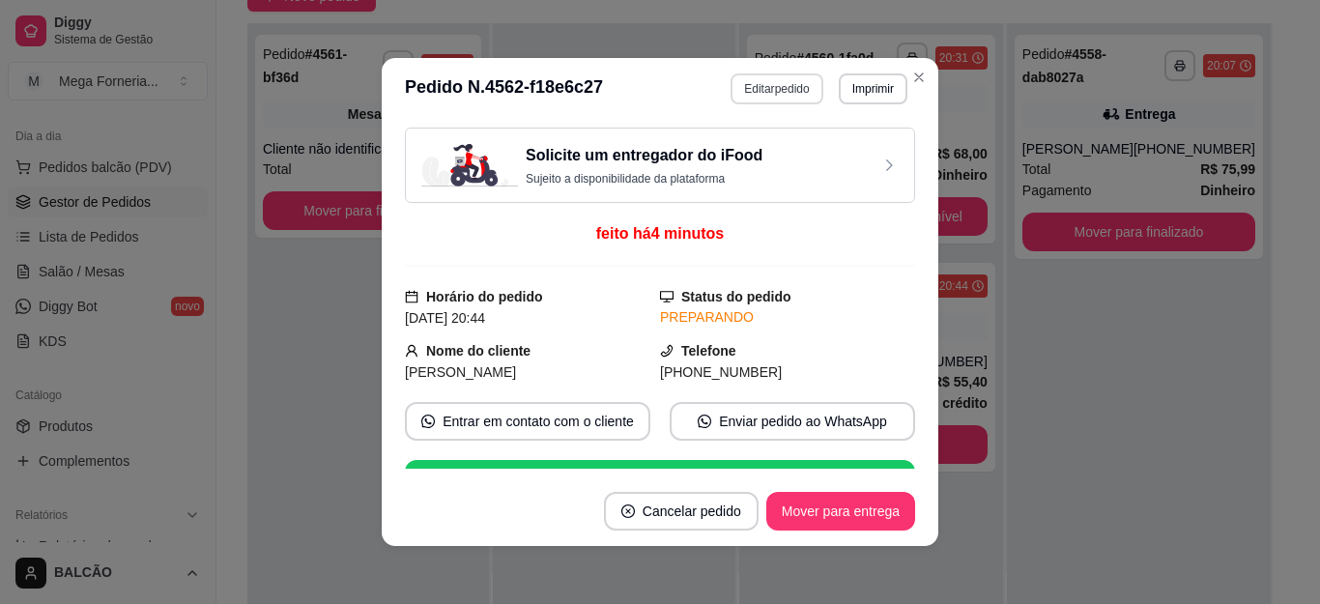
click at [767, 78] on button "Editar pedido" at bounding box center [777, 88] width 92 height 31
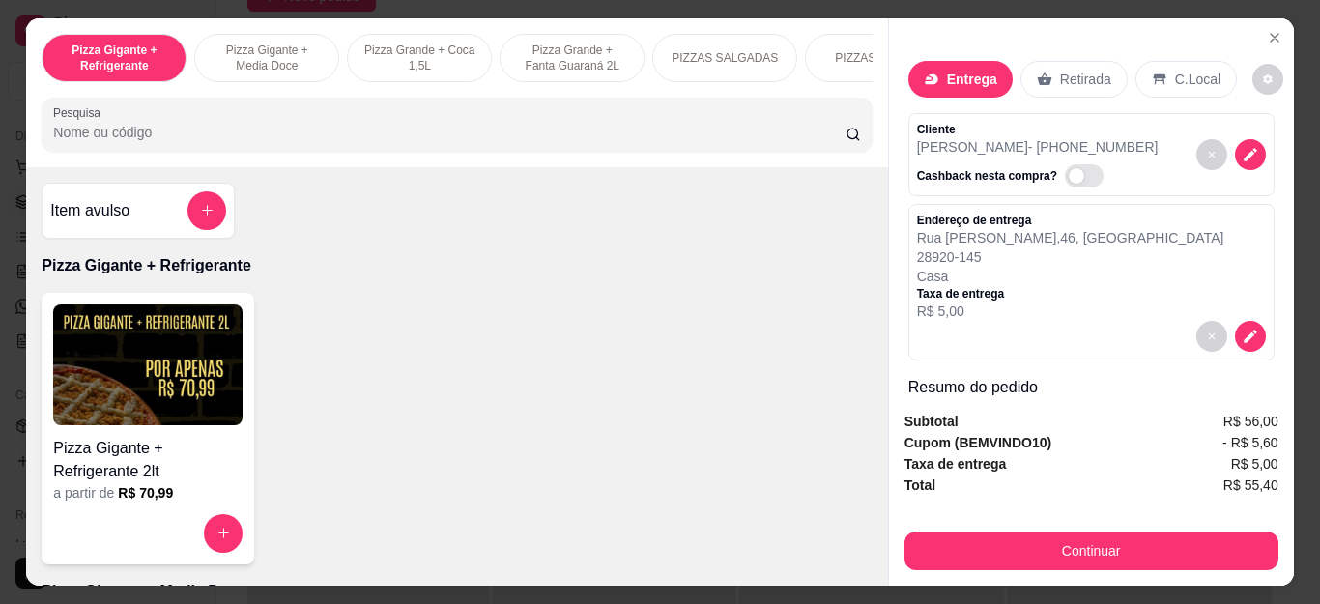
select select "68367907dbda6dddef410e3e"
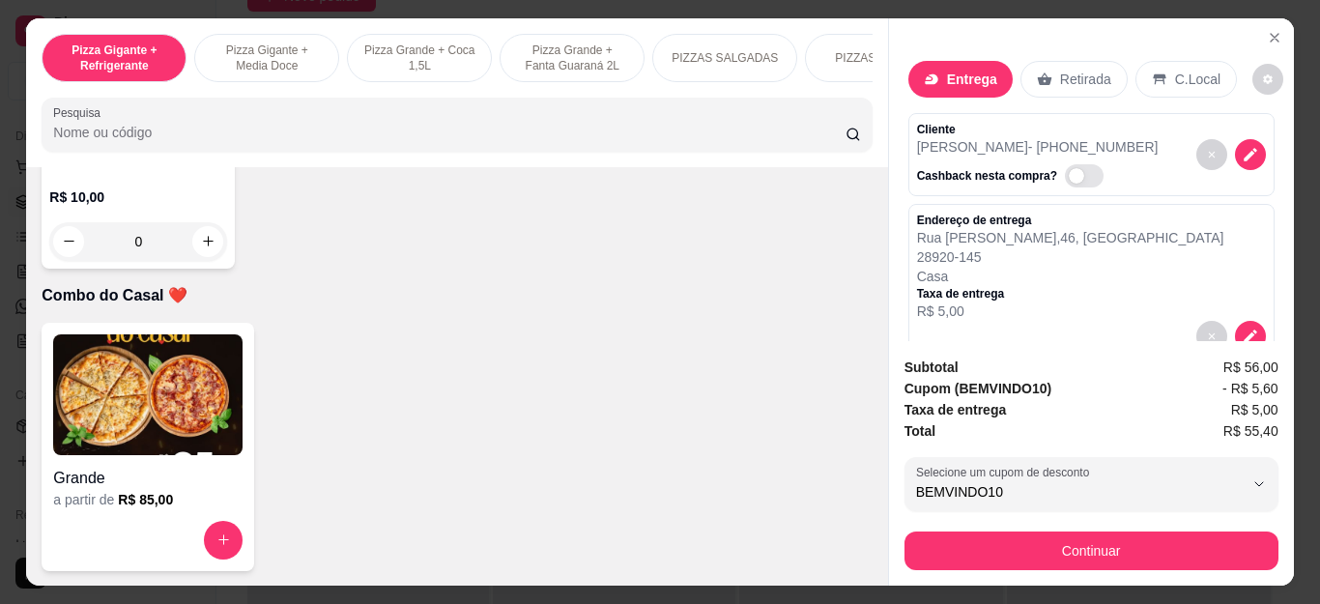
scroll to position [5132, 0]
type input "1"
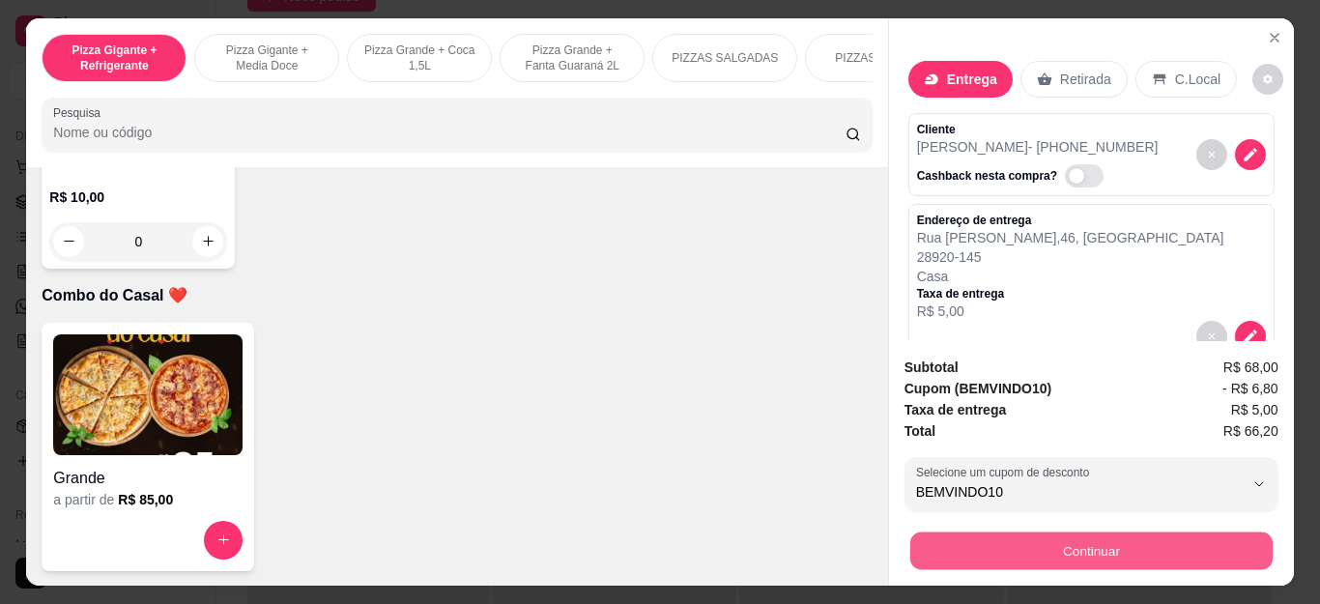
click at [1015, 540] on button "Continuar" at bounding box center [1091, 552] width 362 height 38
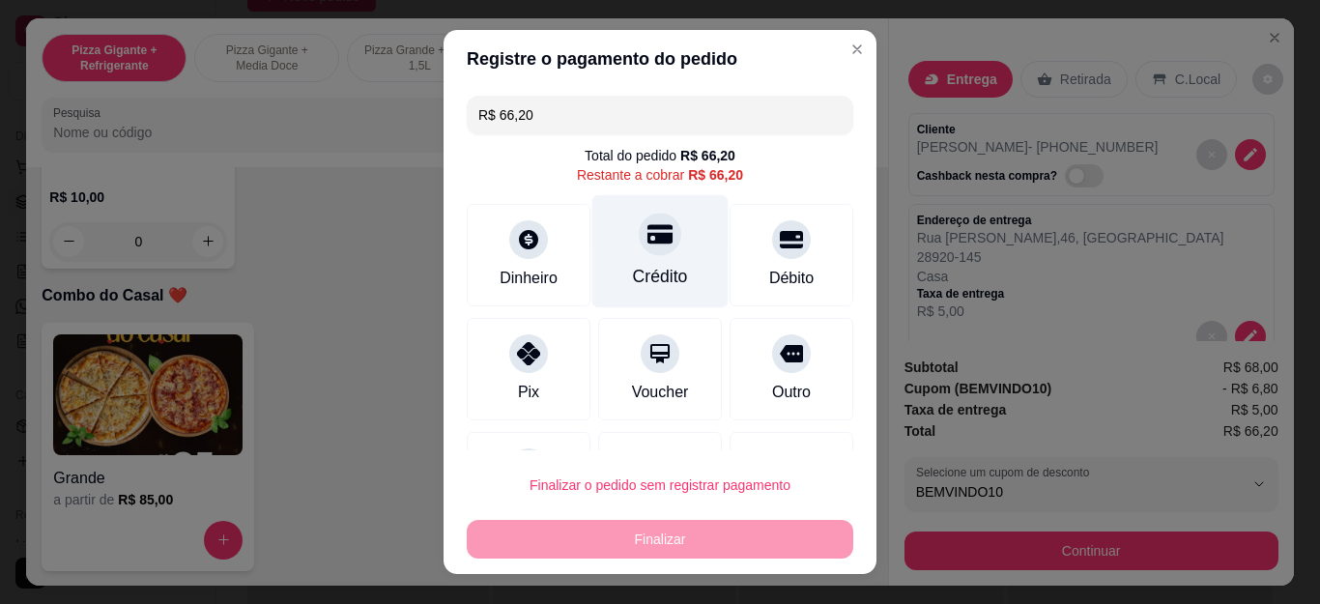
click at [662, 244] on div "Crédito" at bounding box center [661, 251] width 136 height 113
type input "R$ 0,00"
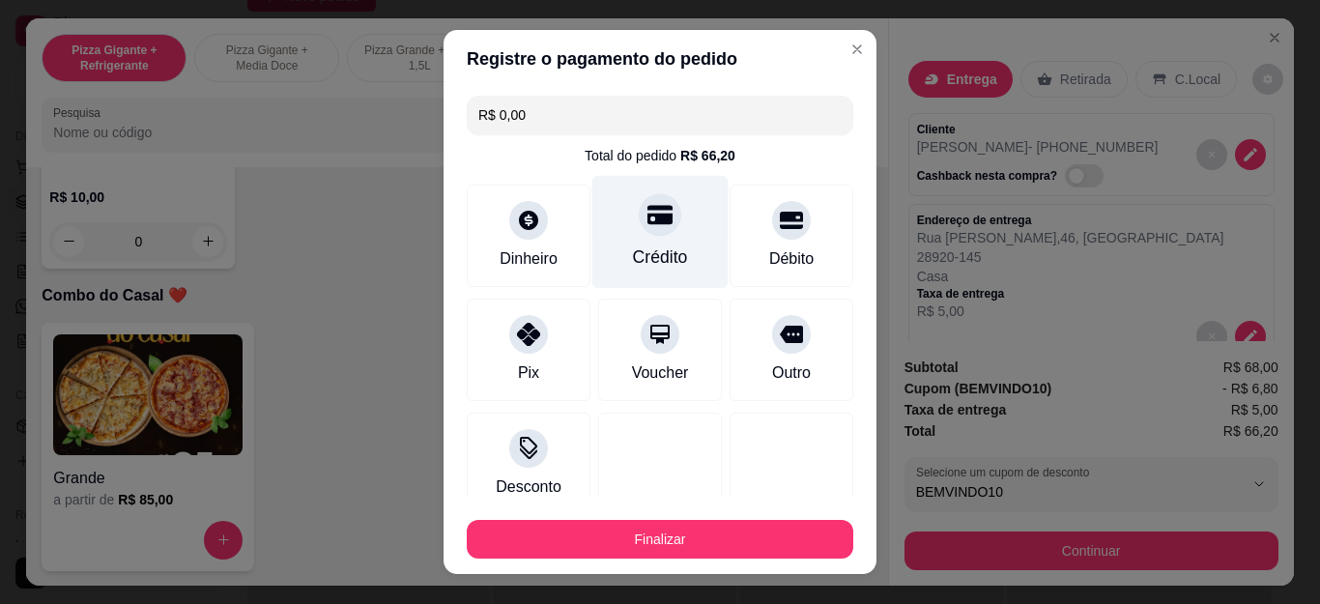
click at [648, 222] on icon at bounding box center [660, 215] width 25 height 19
click at [639, 254] on div "Crédito" at bounding box center [660, 257] width 55 height 25
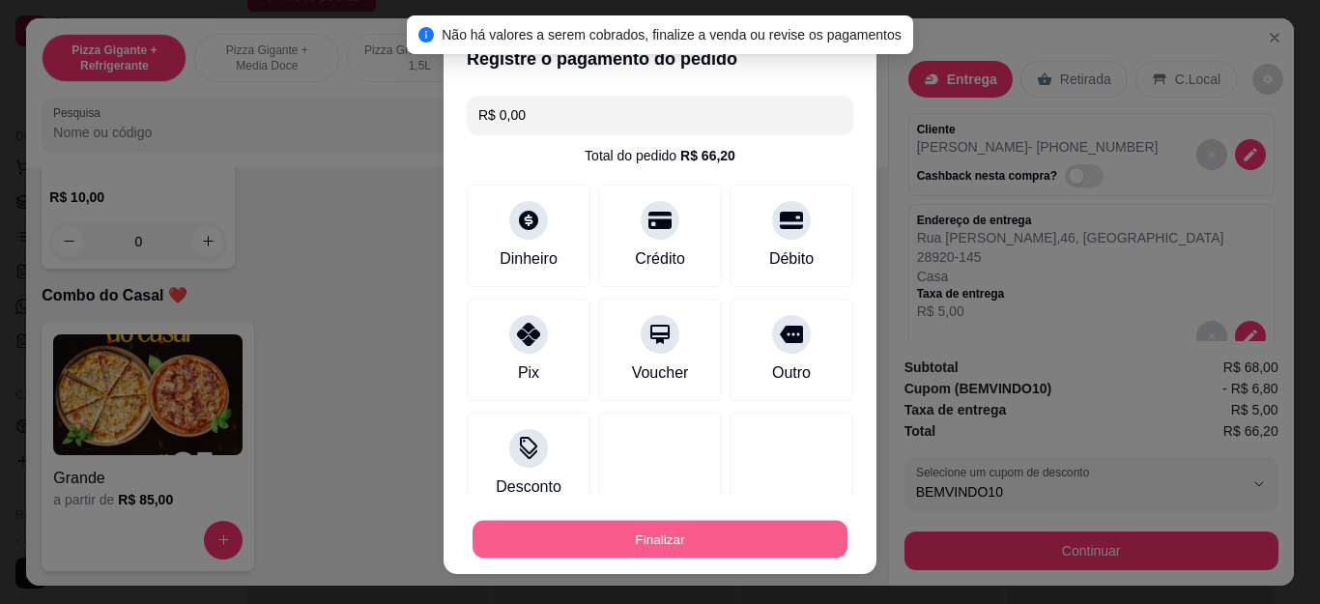
click at [656, 542] on button "Finalizar" at bounding box center [660, 539] width 375 height 38
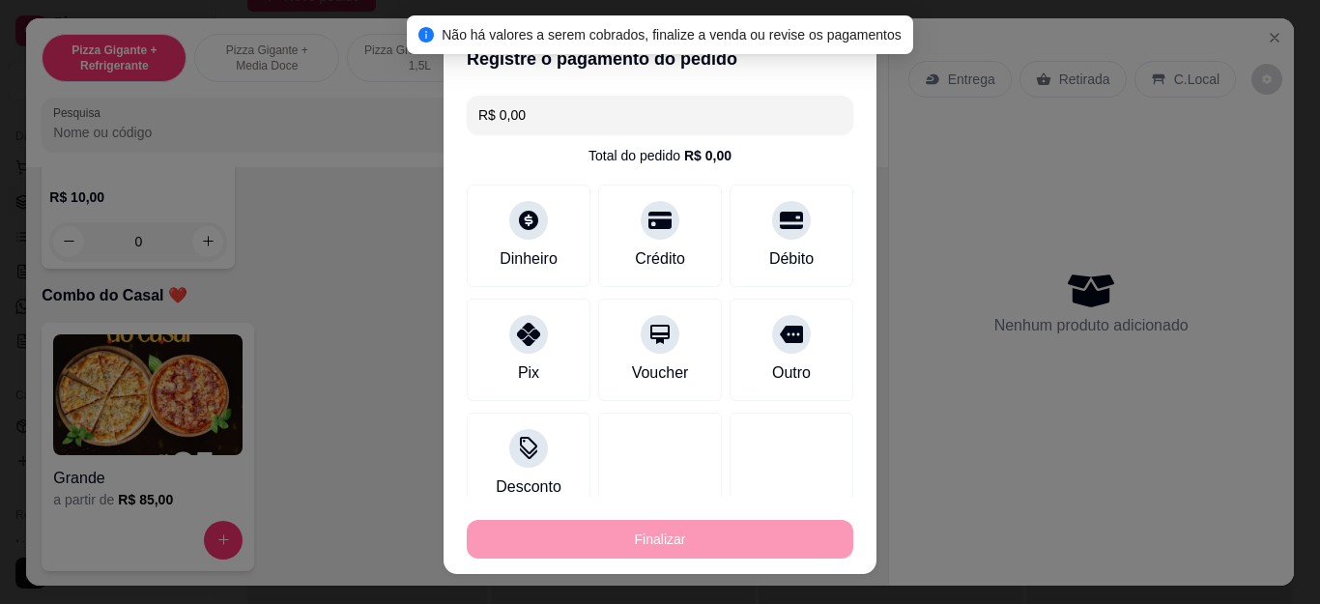
type input "0"
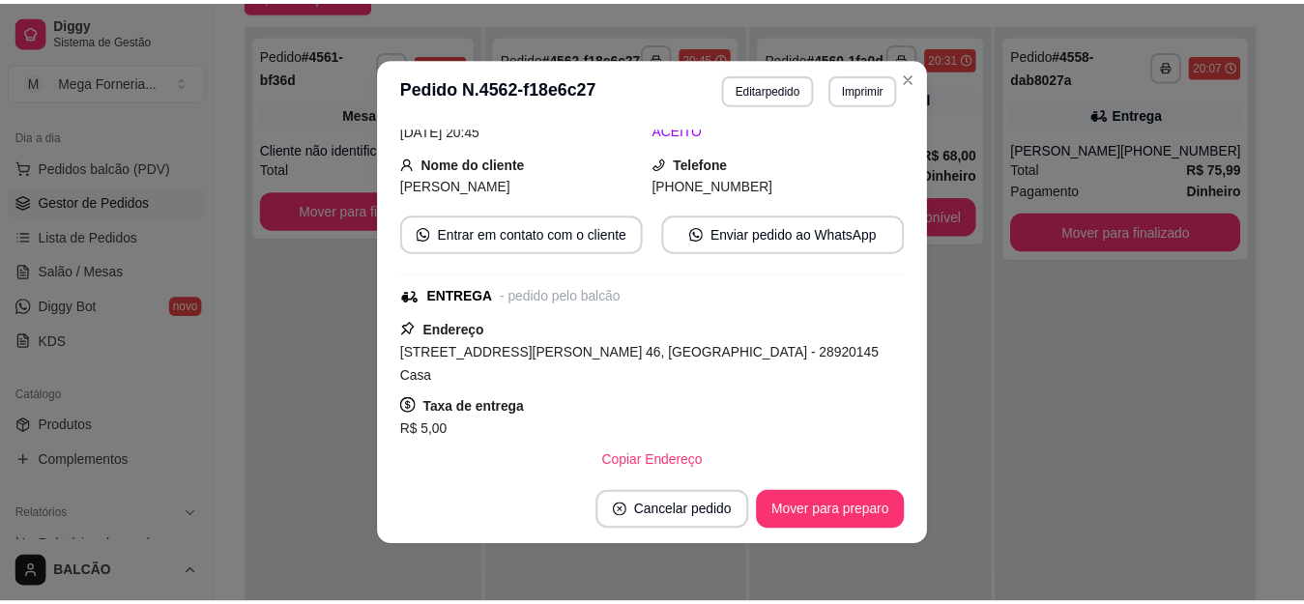
scroll to position [269, 0]
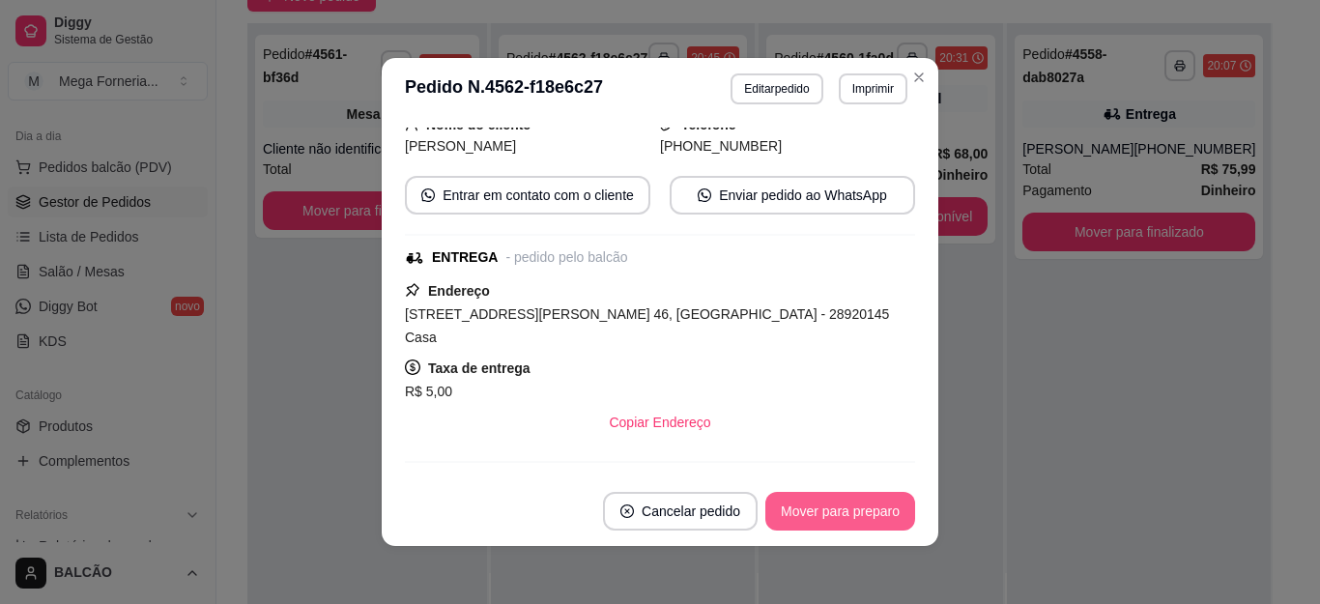
click at [870, 506] on button "Mover para preparo" at bounding box center [841, 511] width 150 height 39
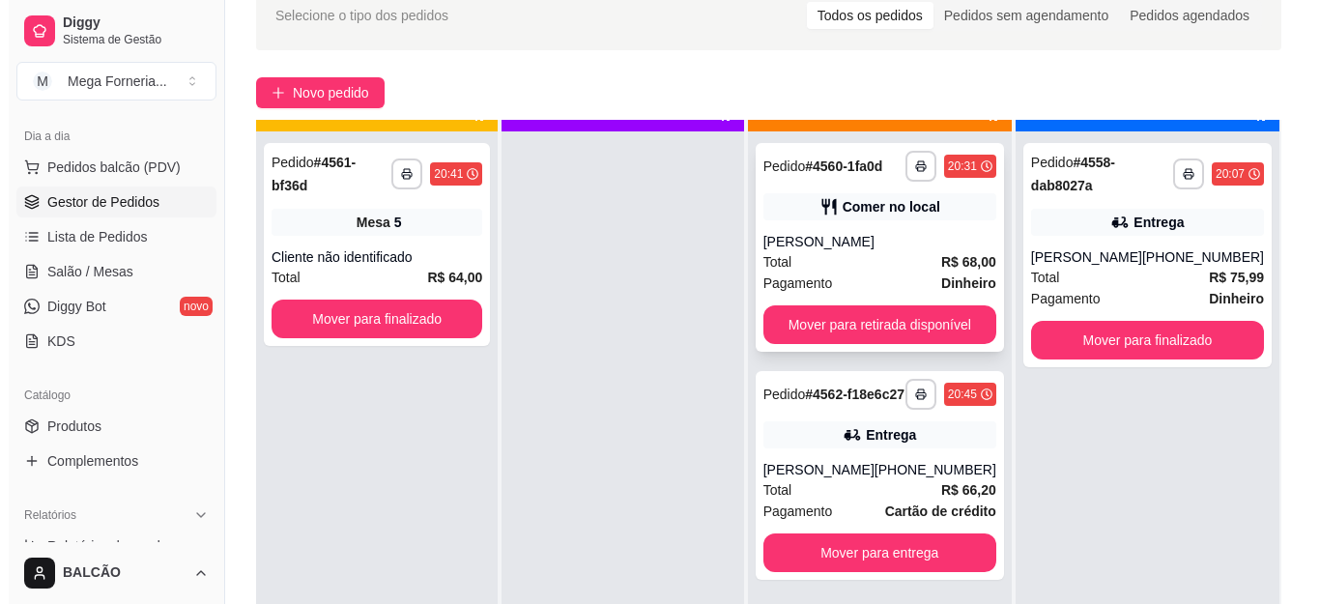
scroll to position [54, 0]
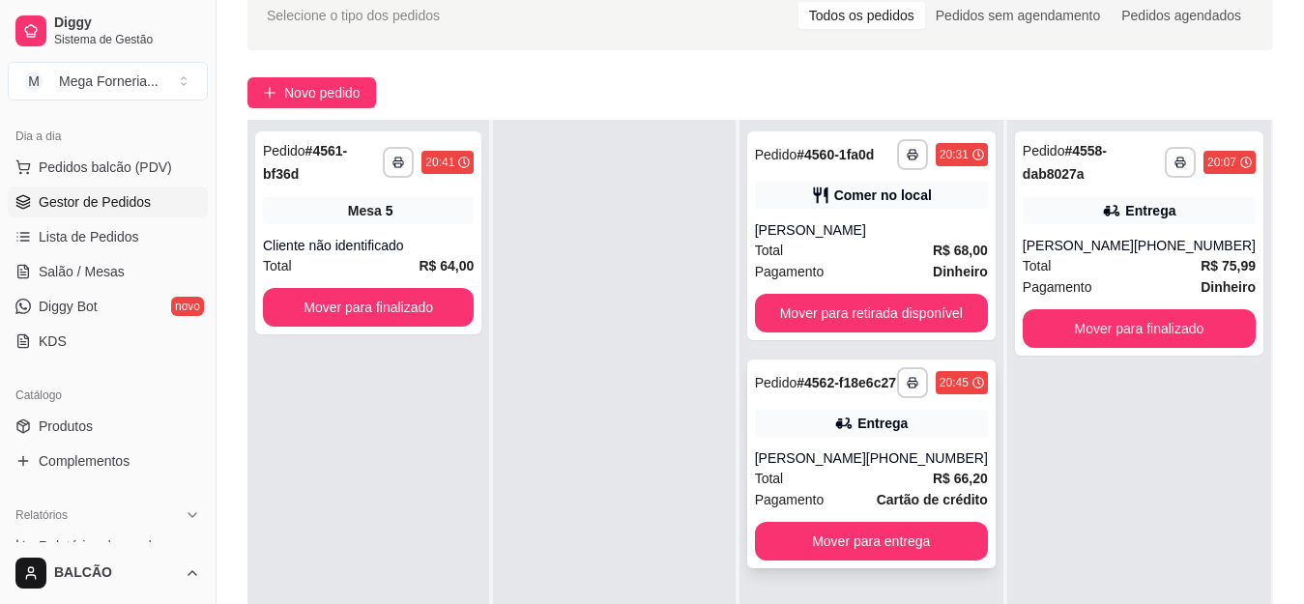
click at [912, 507] on strong "Cartão de crédito" at bounding box center [932, 499] width 111 height 15
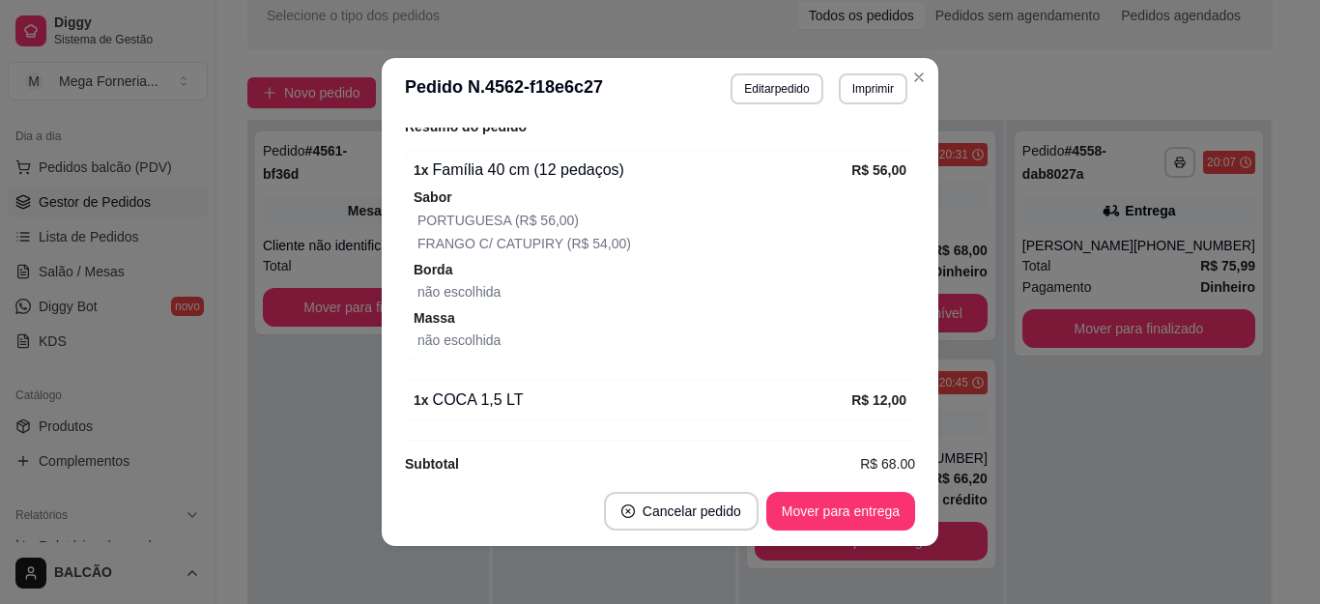
scroll to position [849, 0]
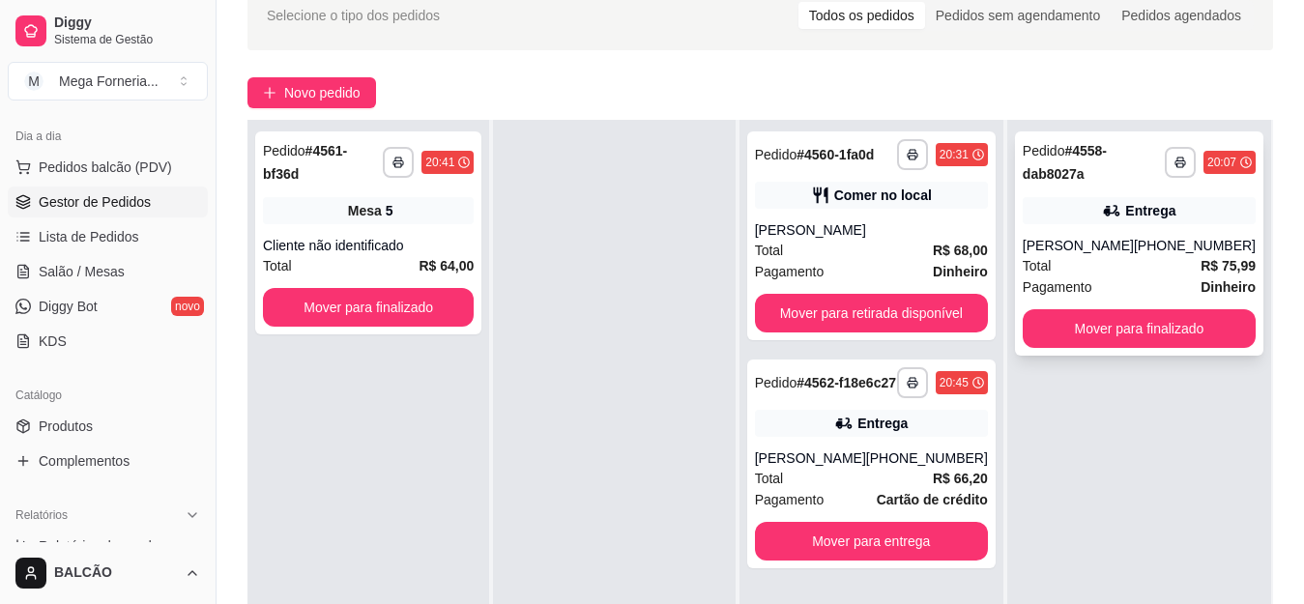
click at [1201, 258] on strong "R$ 75,99" at bounding box center [1228, 265] width 55 height 15
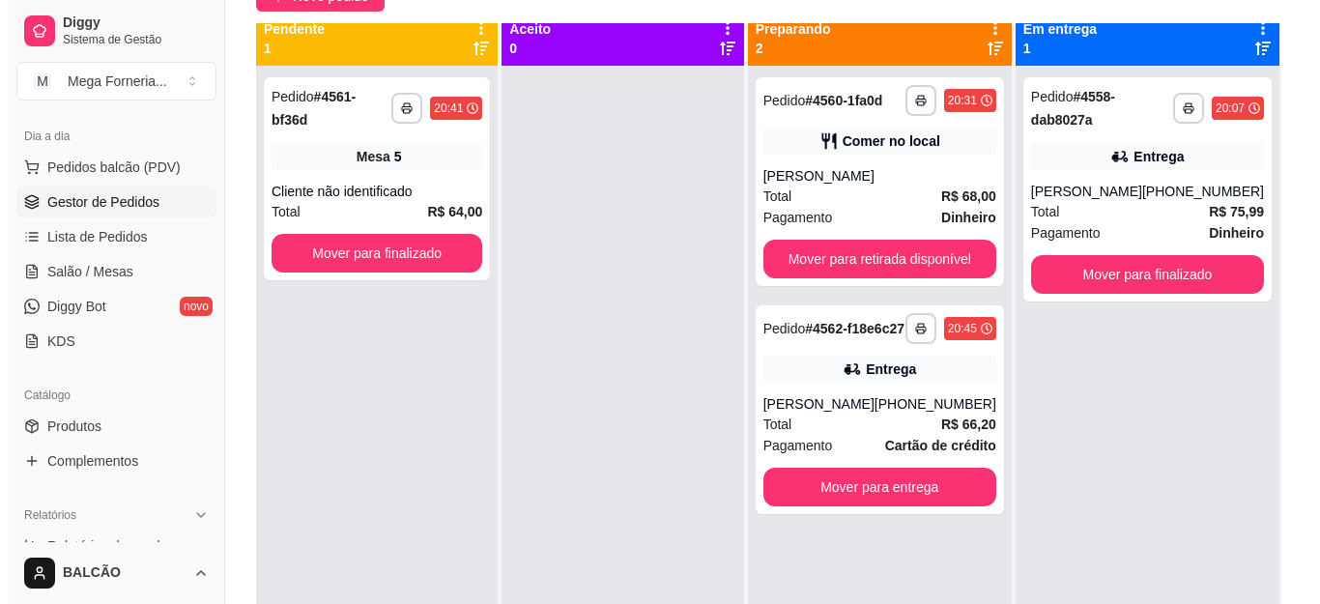
scroll to position [0, 0]
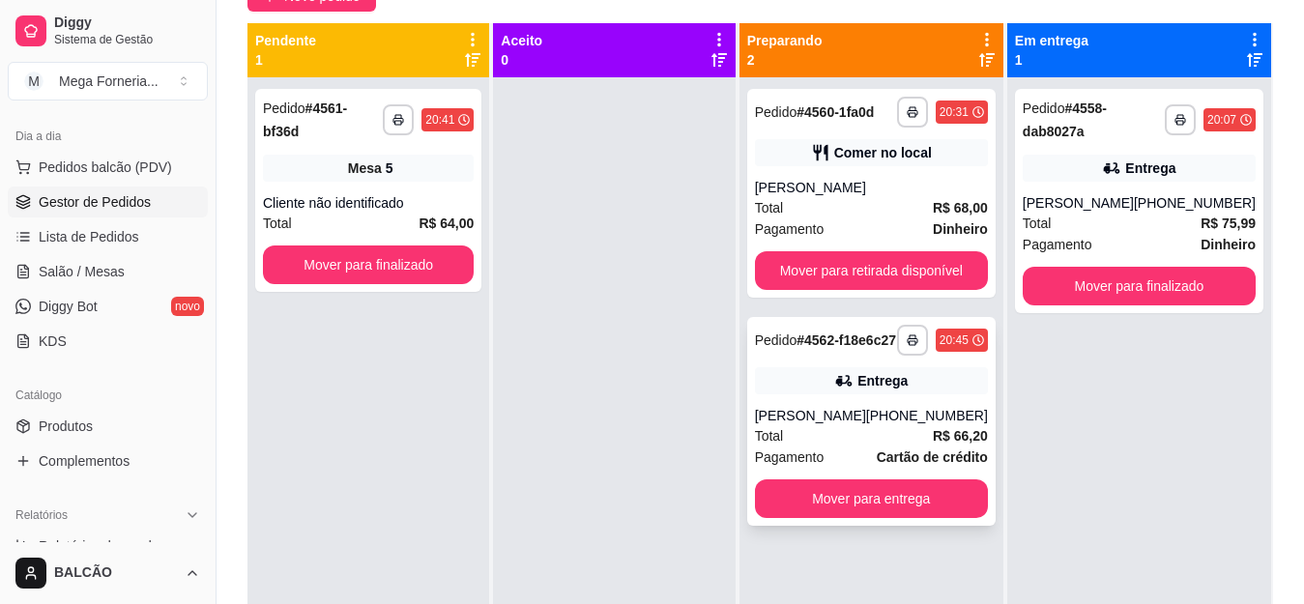
click at [853, 414] on div "**********" at bounding box center [871, 421] width 248 height 209
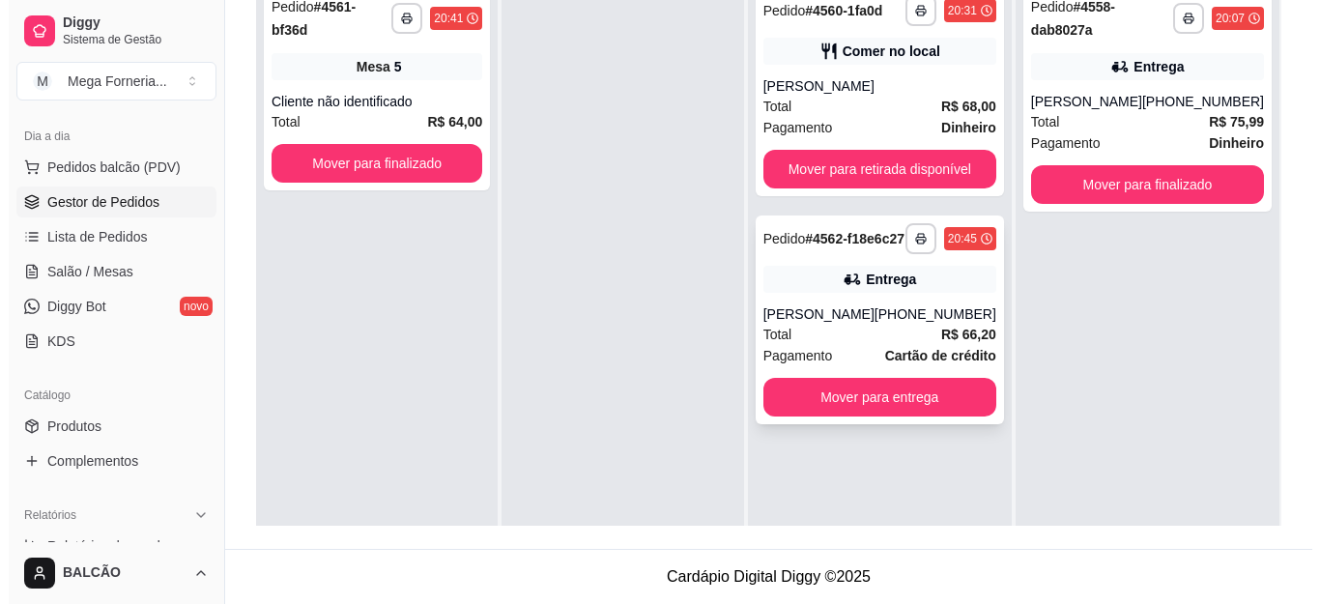
scroll to position [198, 0]
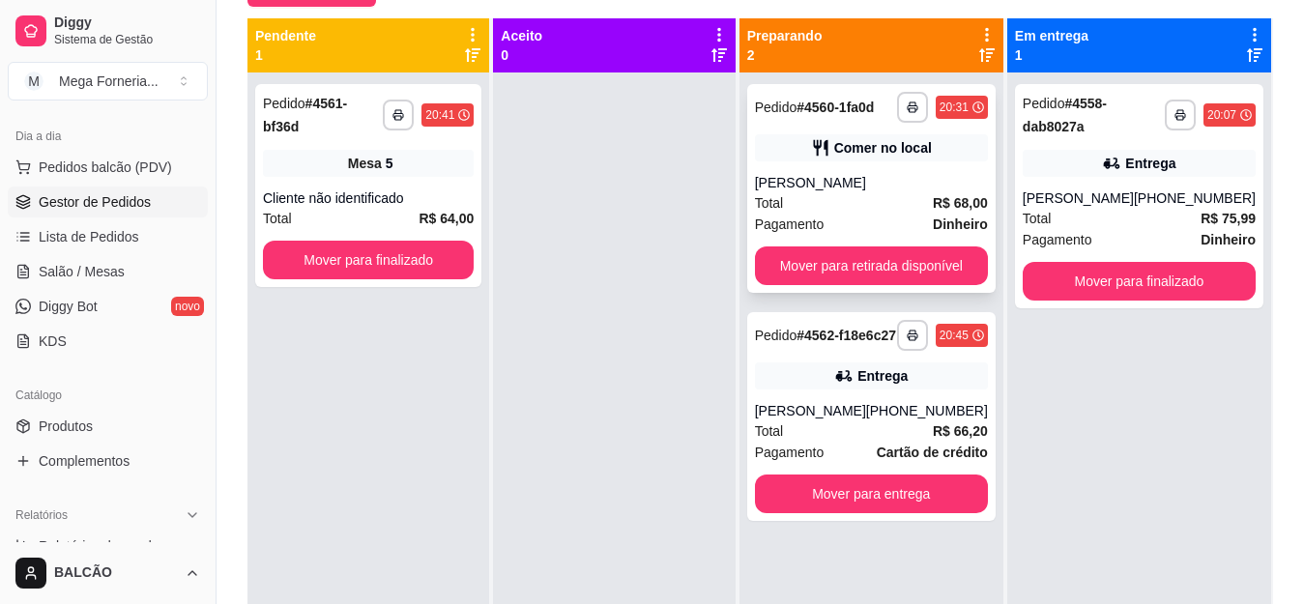
click at [815, 205] on div "Total R$ 68,00" at bounding box center [871, 202] width 233 height 21
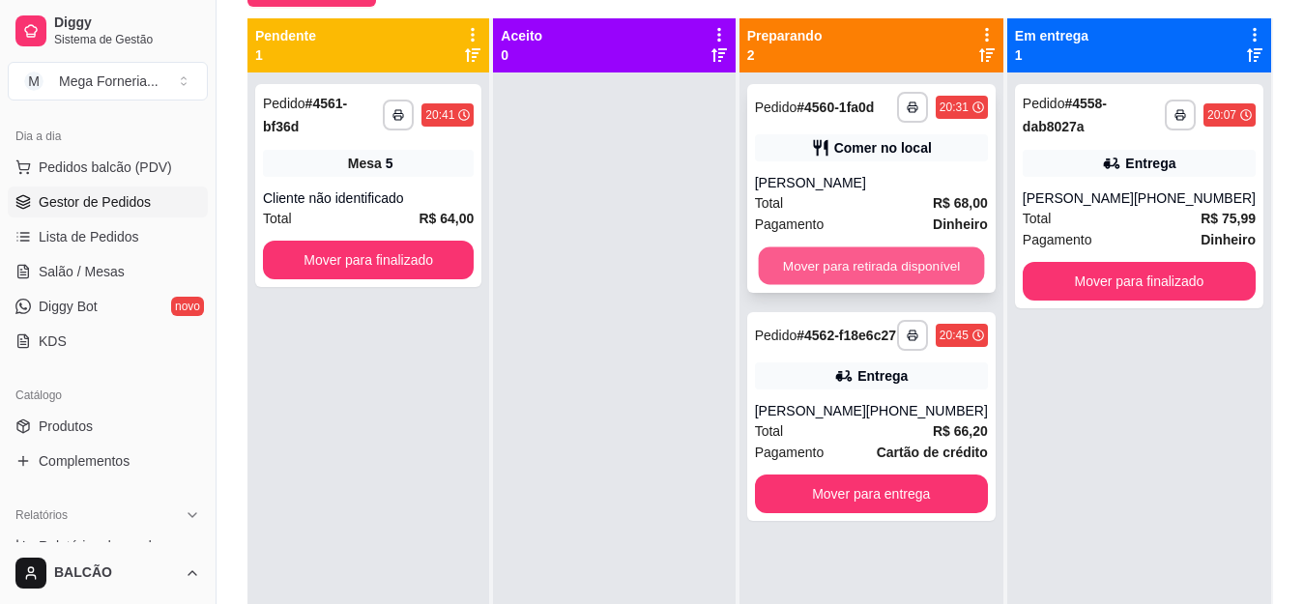
click at [853, 269] on button "Mover para retirada disponível" at bounding box center [871, 266] width 226 height 38
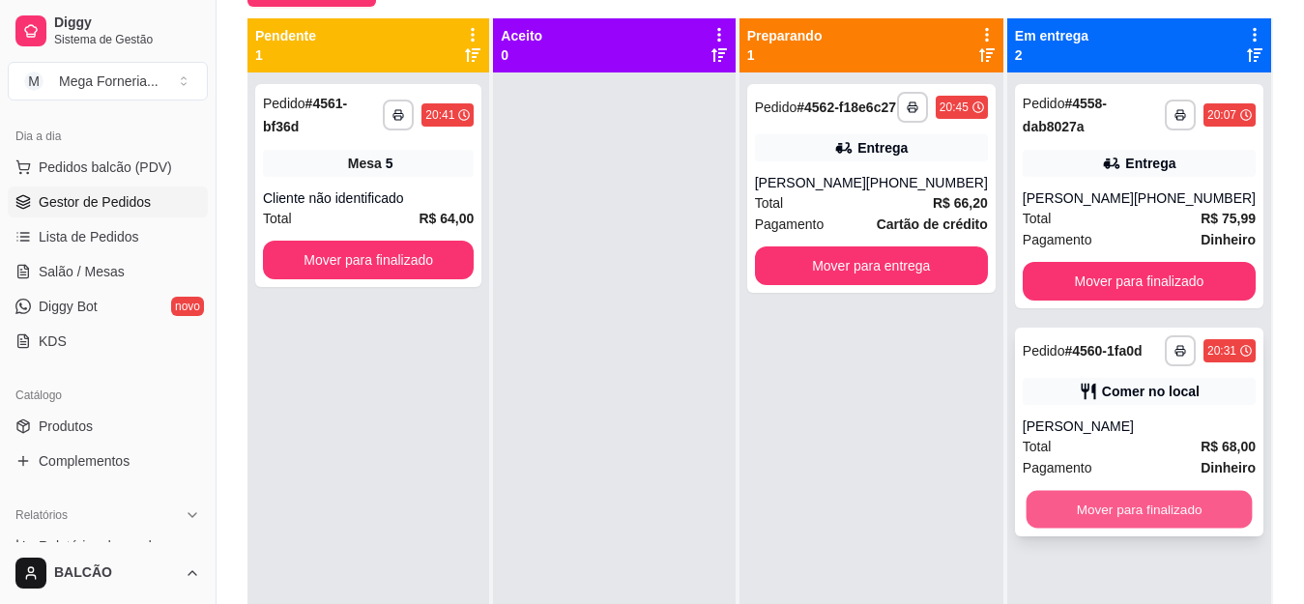
click at [1120, 507] on button "Mover para finalizado" at bounding box center [1139, 510] width 226 height 38
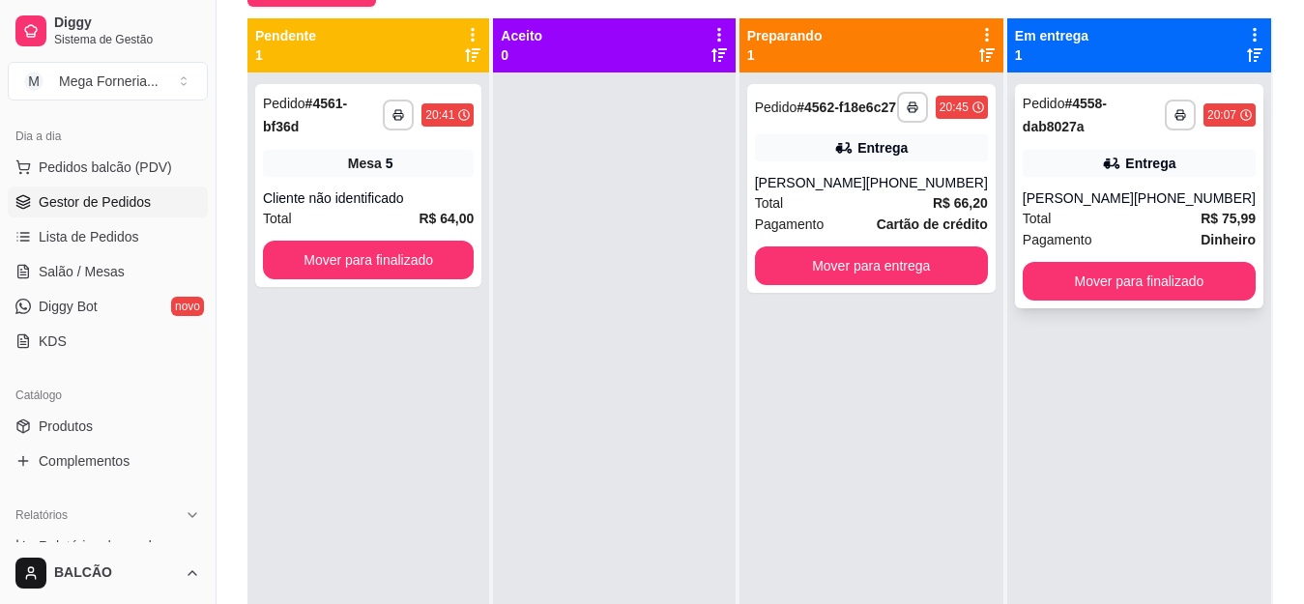
click at [1201, 208] on span "R$ 75,99" at bounding box center [1228, 218] width 55 height 21
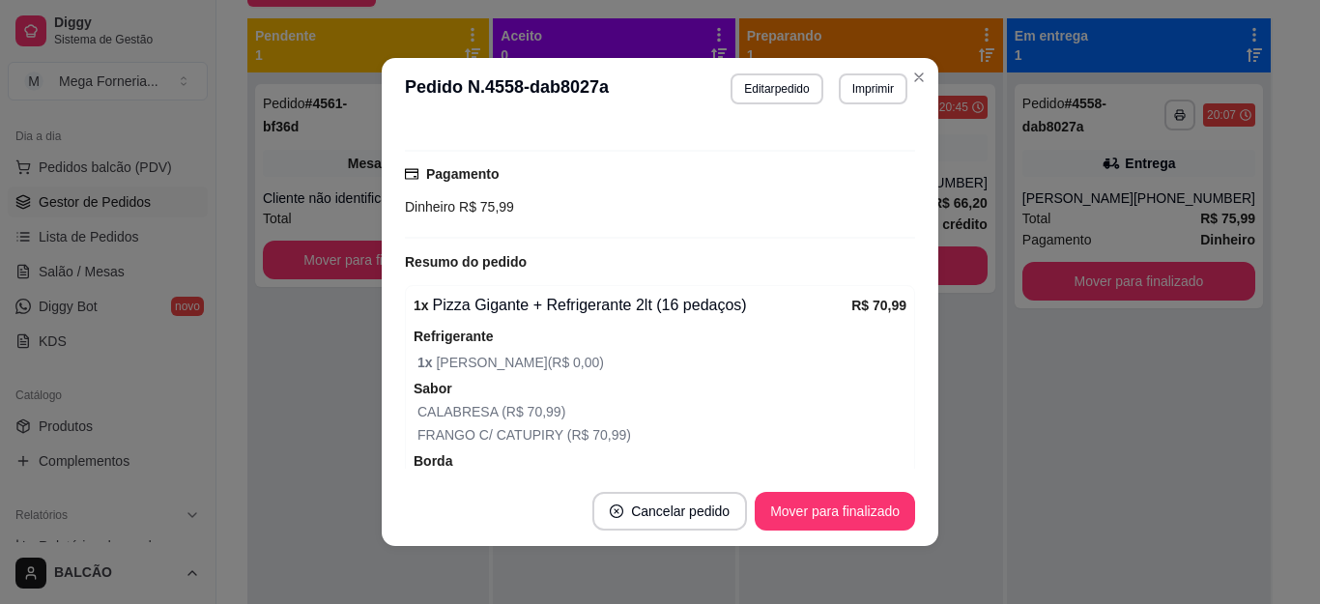
scroll to position [580, 0]
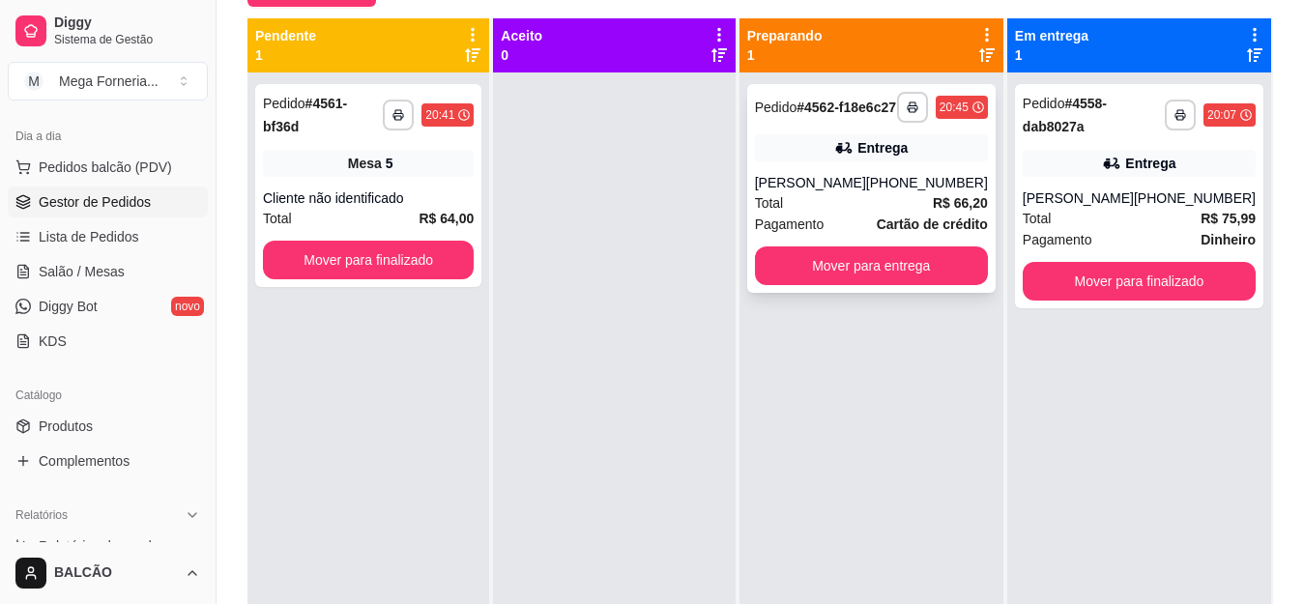
click at [887, 184] on div "**********" at bounding box center [871, 188] width 248 height 209
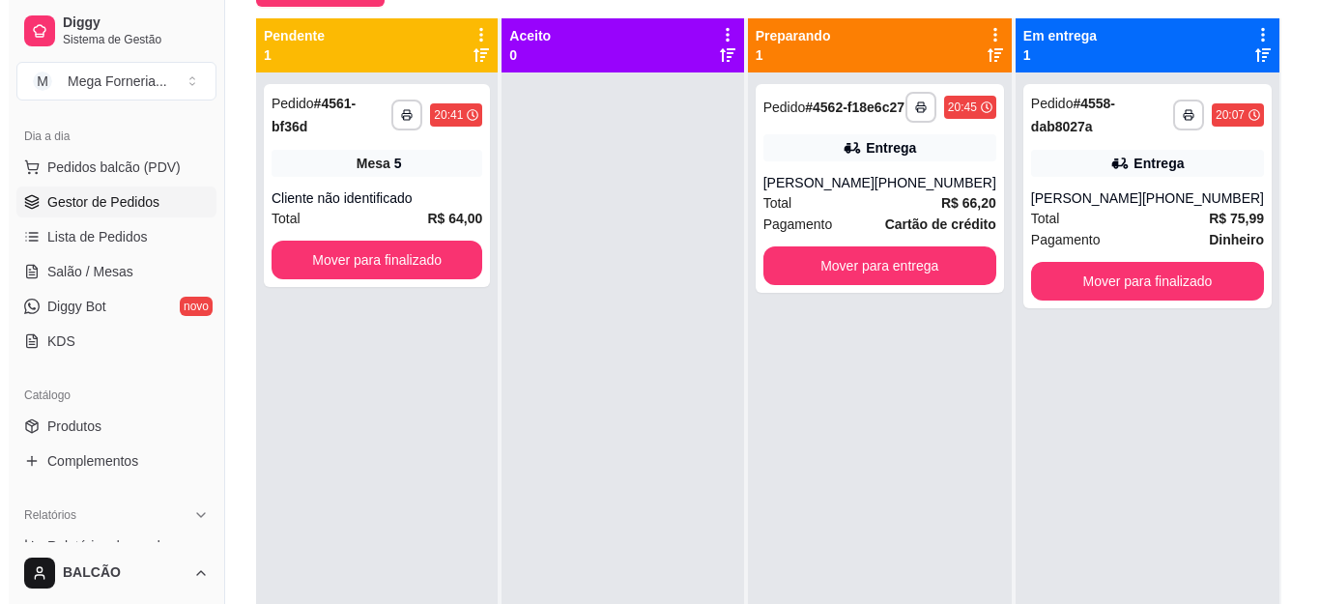
scroll to position [101, 0]
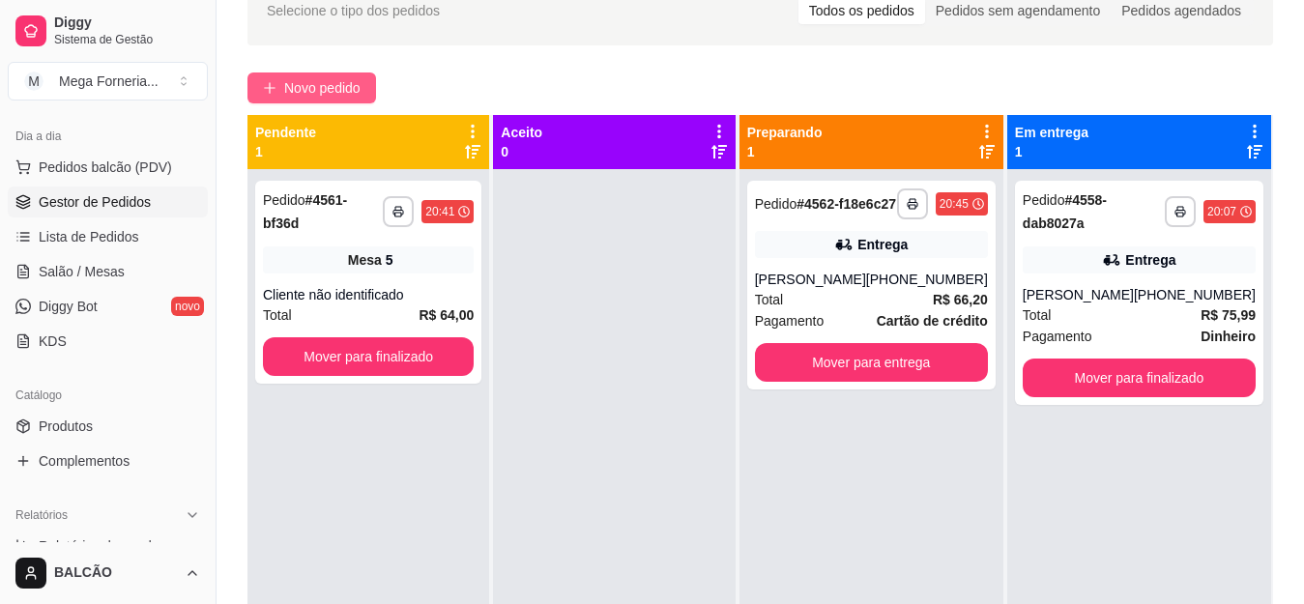
click at [359, 89] on span "Novo pedido" at bounding box center [322, 87] width 76 height 21
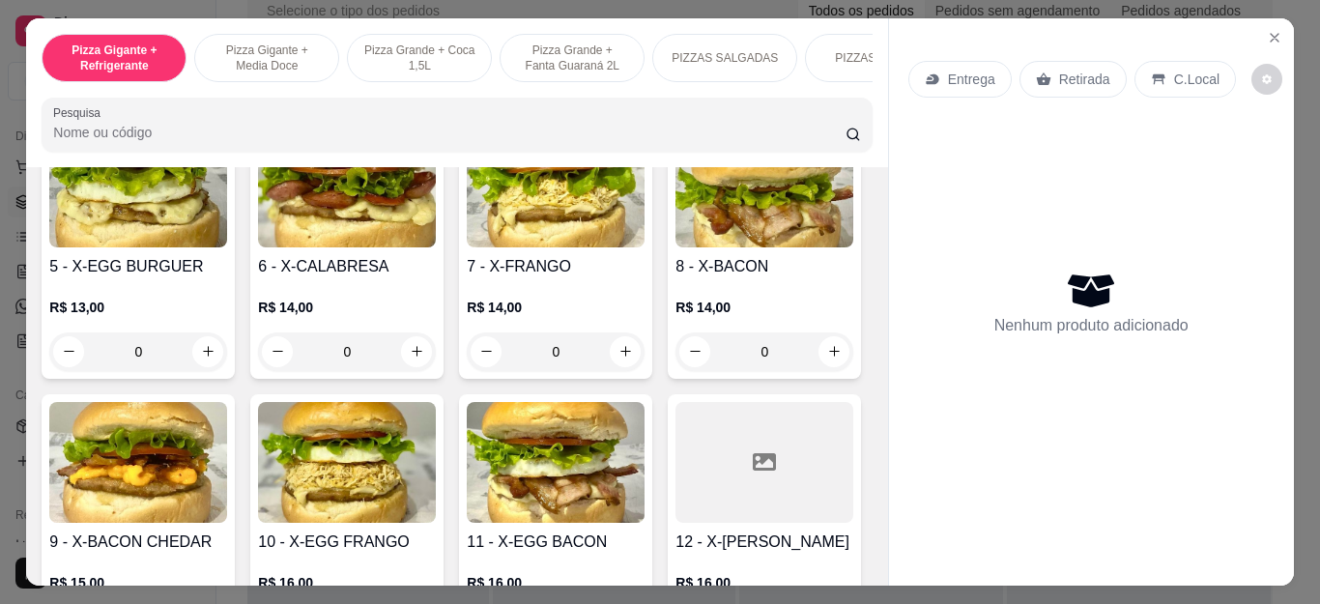
scroll to position [3083, 0]
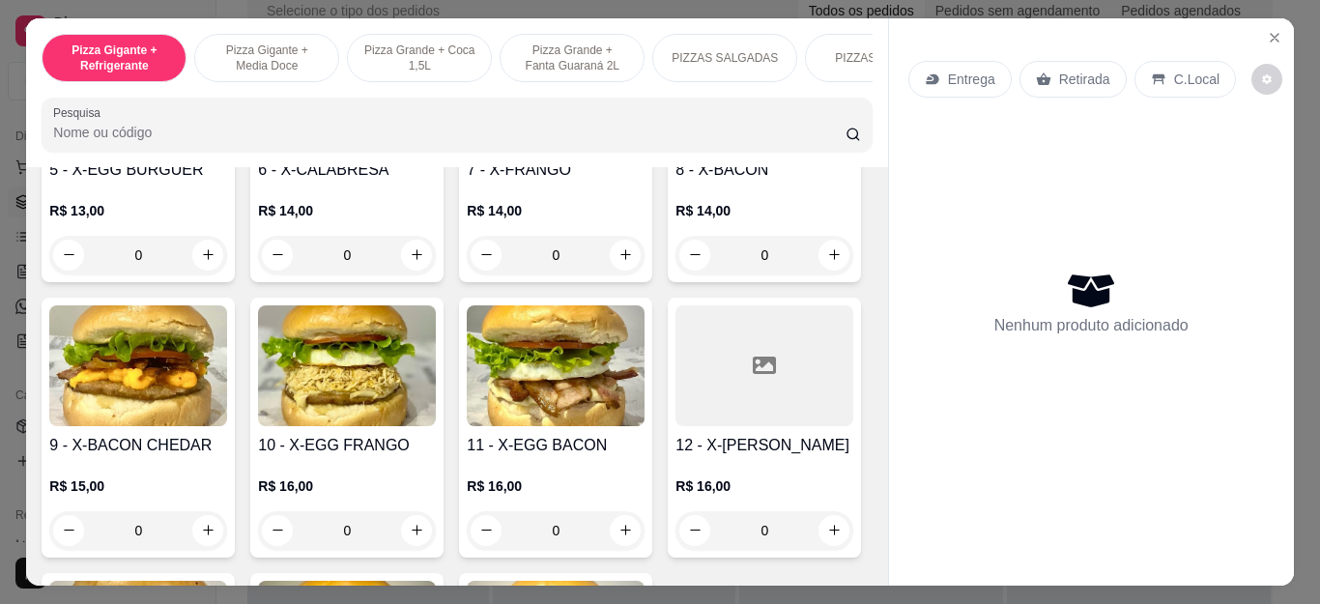
click at [227, 275] on div "0" at bounding box center [138, 255] width 178 height 39
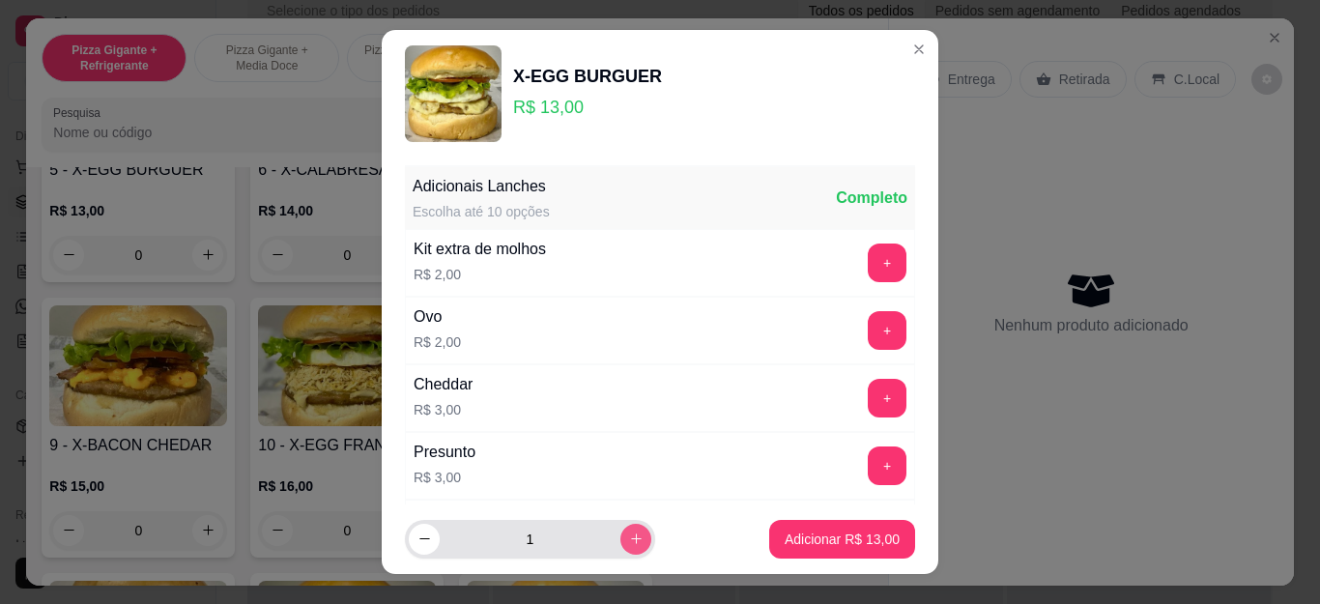
click at [631, 539] on icon "increase-product-quantity" at bounding box center [636, 540] width 11 height 11
type input "2"
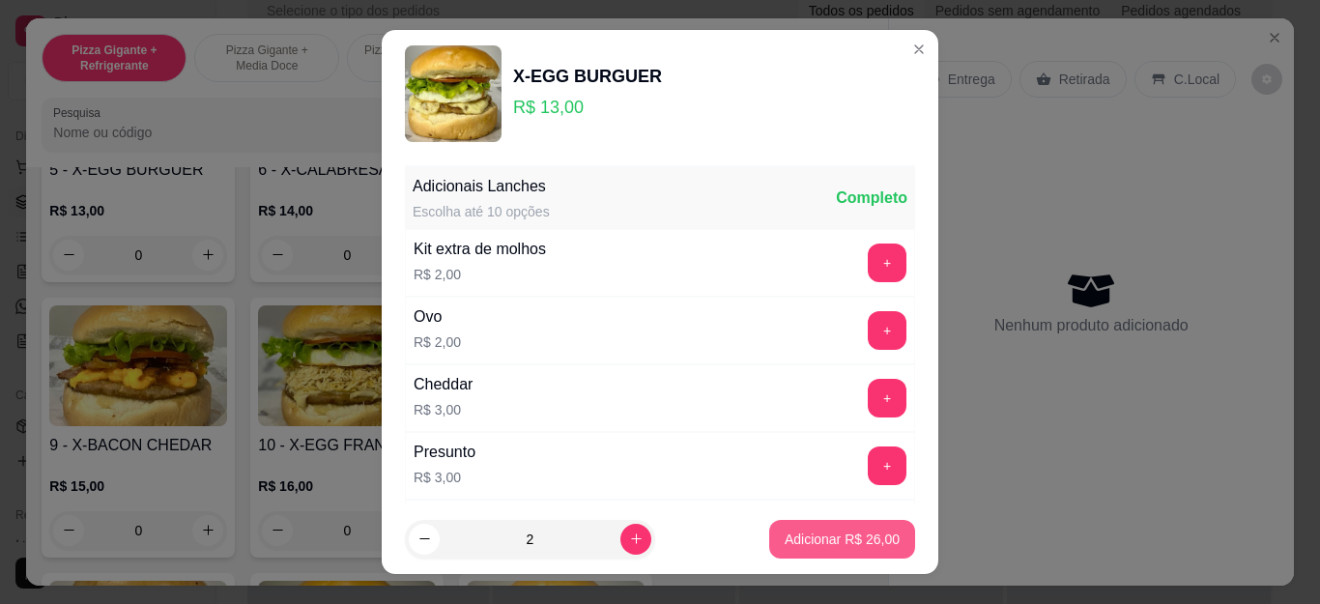
click at [769, 534] on button "Adicionar R$ 26,00" at bounding box center [842, 539] width 146 height 39
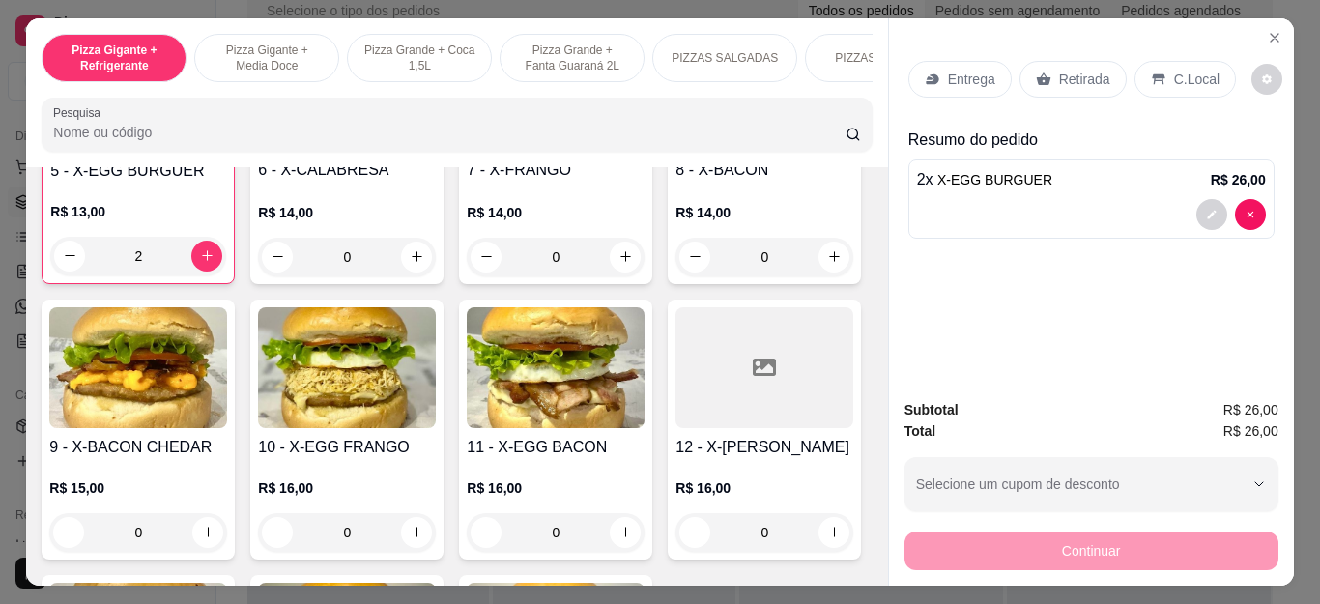
type input "2"
click at [969, 82] on div "Entrega" at bounding box center [960, 79] width 103 height 37
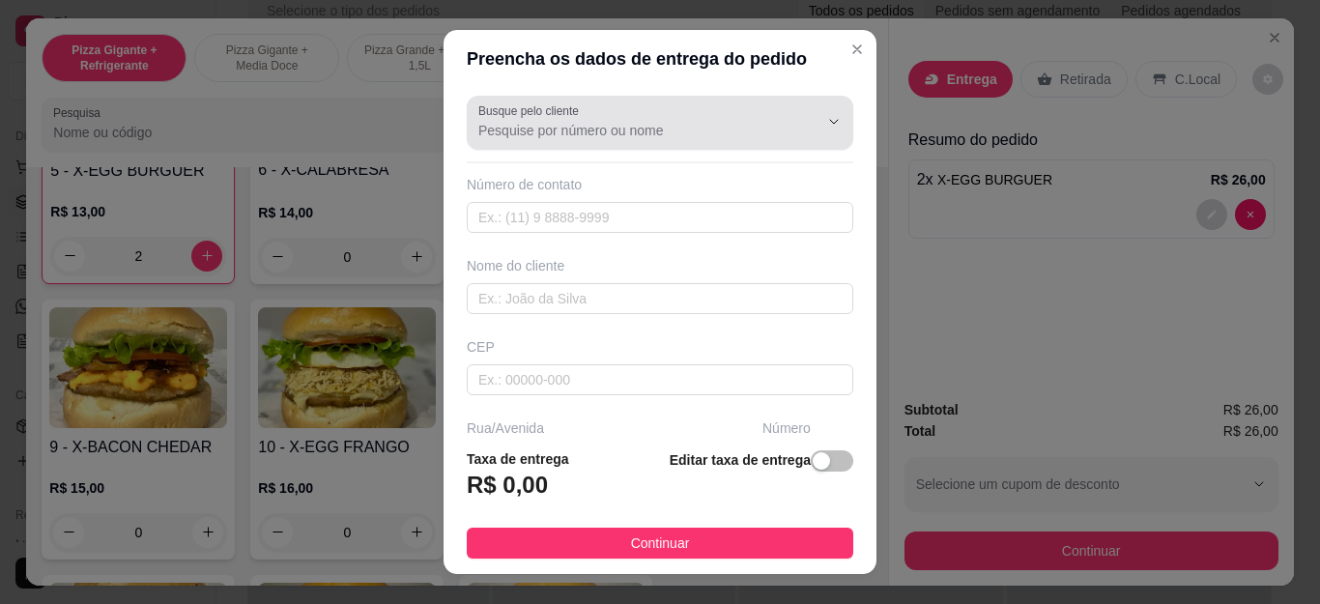
click at [699, 125] on input "Busque pelo cliente" at bounding box center [632, 130] width 309 height 19
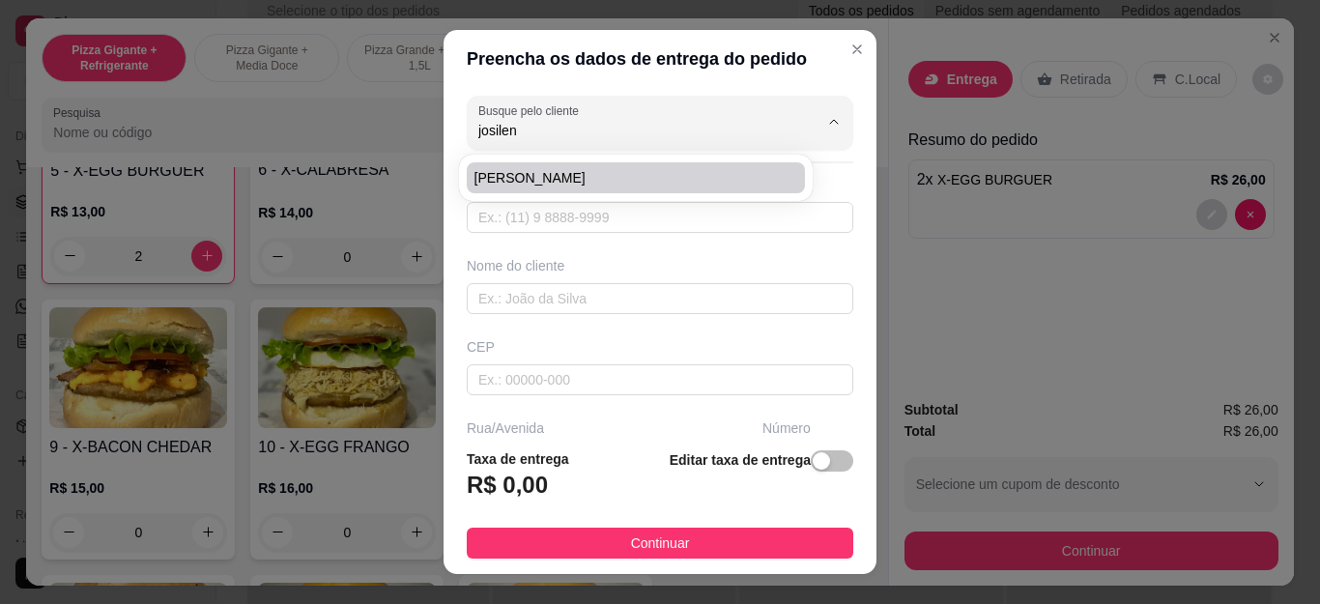
click at [692, 171] on span "[PERSON_NAME]" at bounding box center [627, 177] width 304 height 19
type input "[PERSON_NAME]"
type input "22999034642"
type input "[PERSON_NAME]"
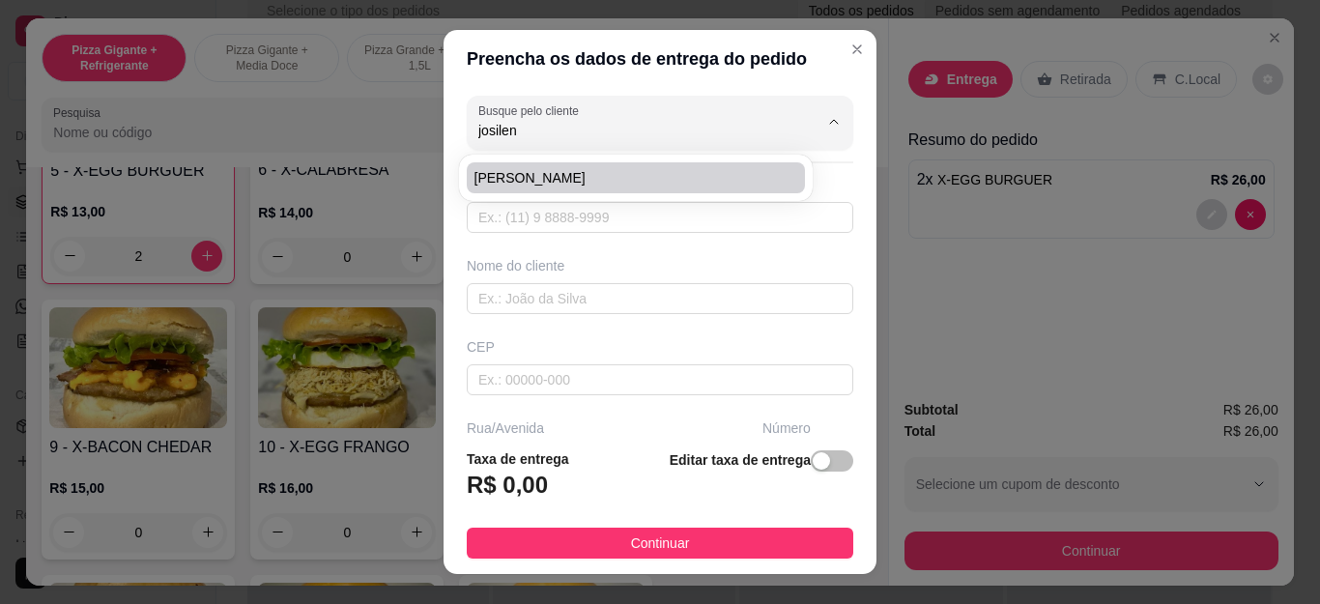
type input "142"
type input "Cabo Frio"
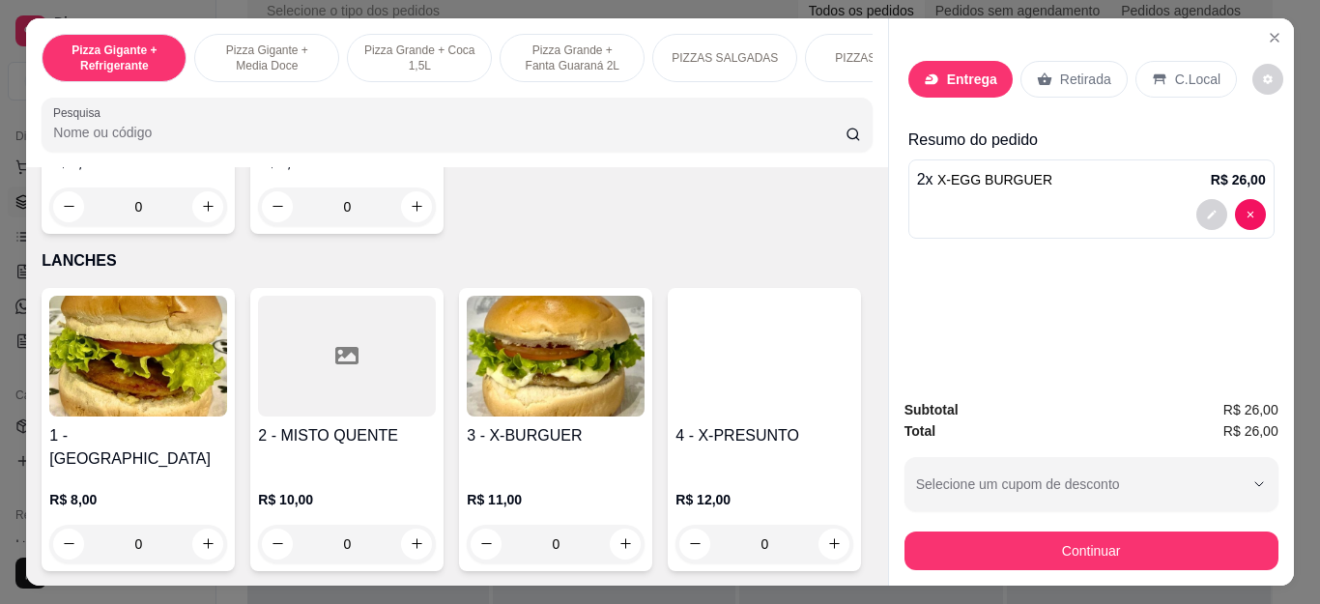
scroll to position [2503, 0]
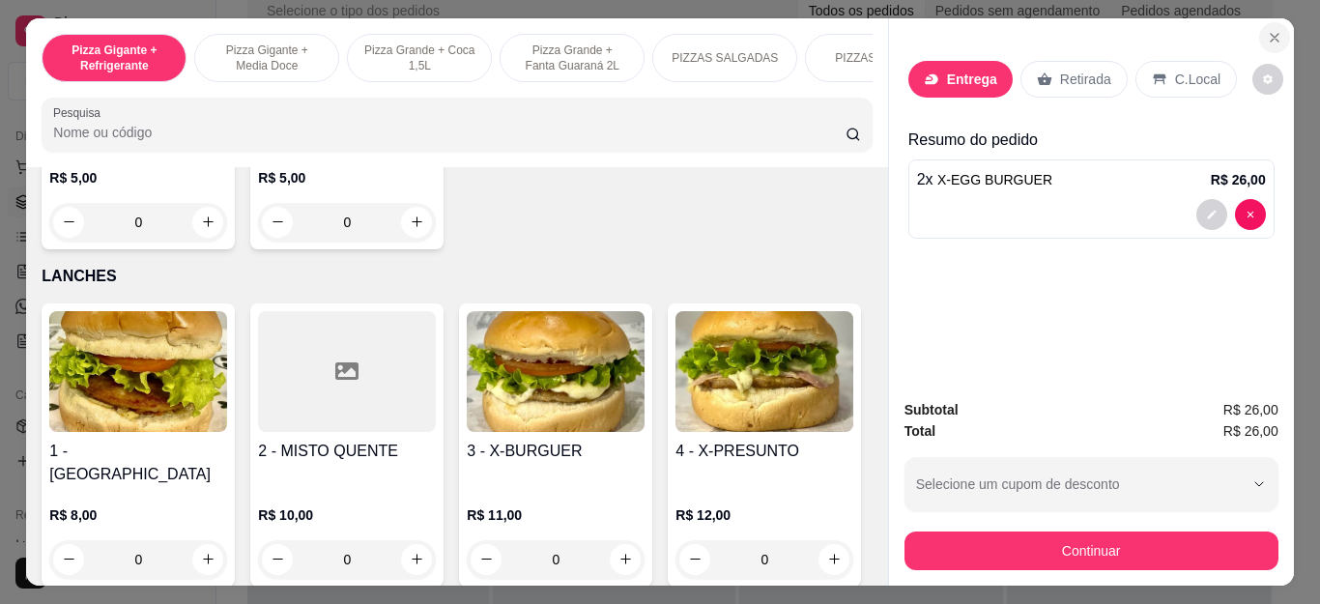
click at [1267, 30] on icon "Close" at bounding box center [1274, 37] width 15 height 15
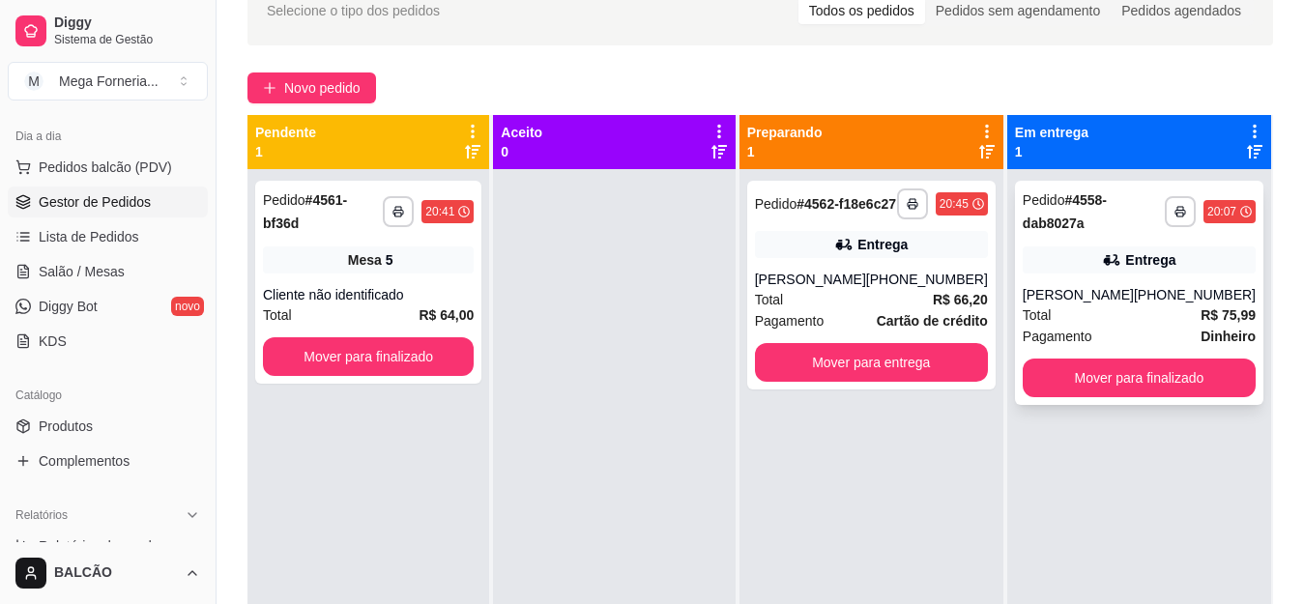
click at [1140, 277] on div "**********" at bounding box center [1139, 293] width 248 height 224
click at [1181, 376] on button "Mover para finalizado" at bounding box center [1139, 378] width 233 height 39
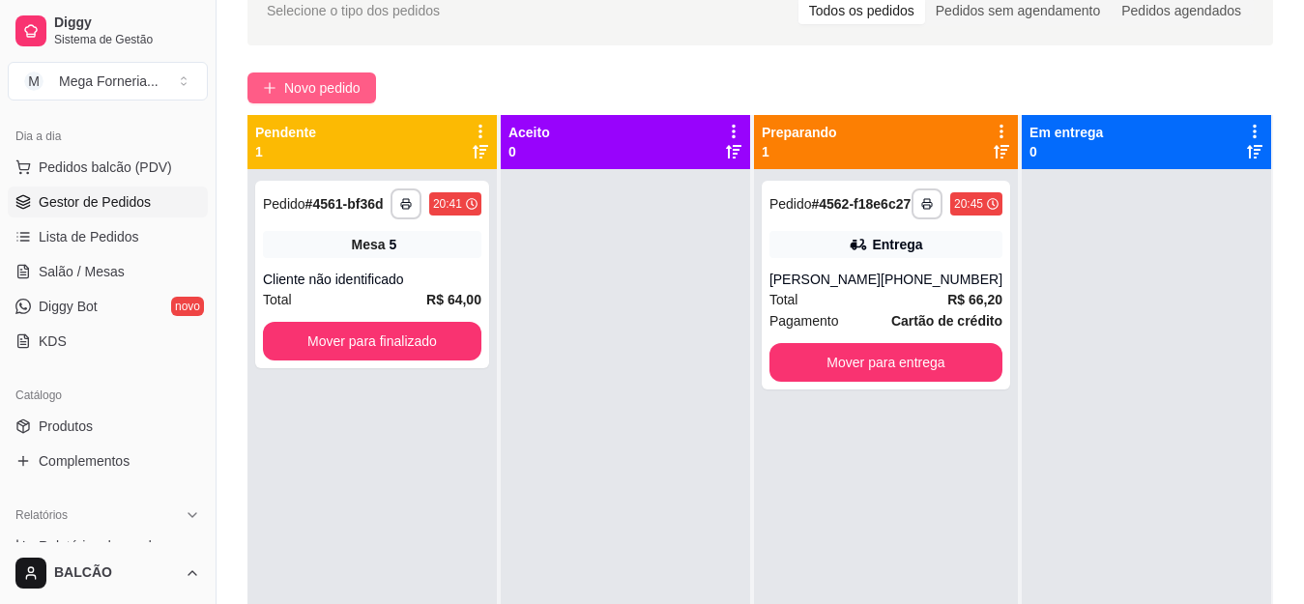
click at [352, 96] on span "Novo pedido" at bounding box center [322, 87] width 76 height 21
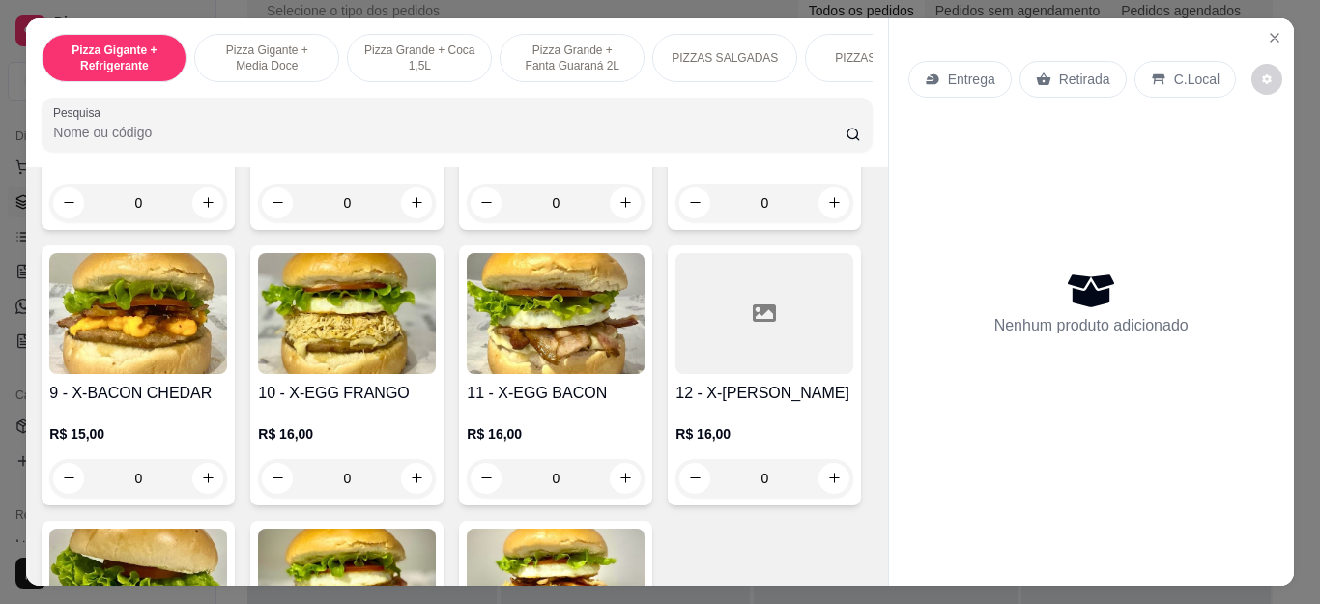
scroll to position [3167, 0]
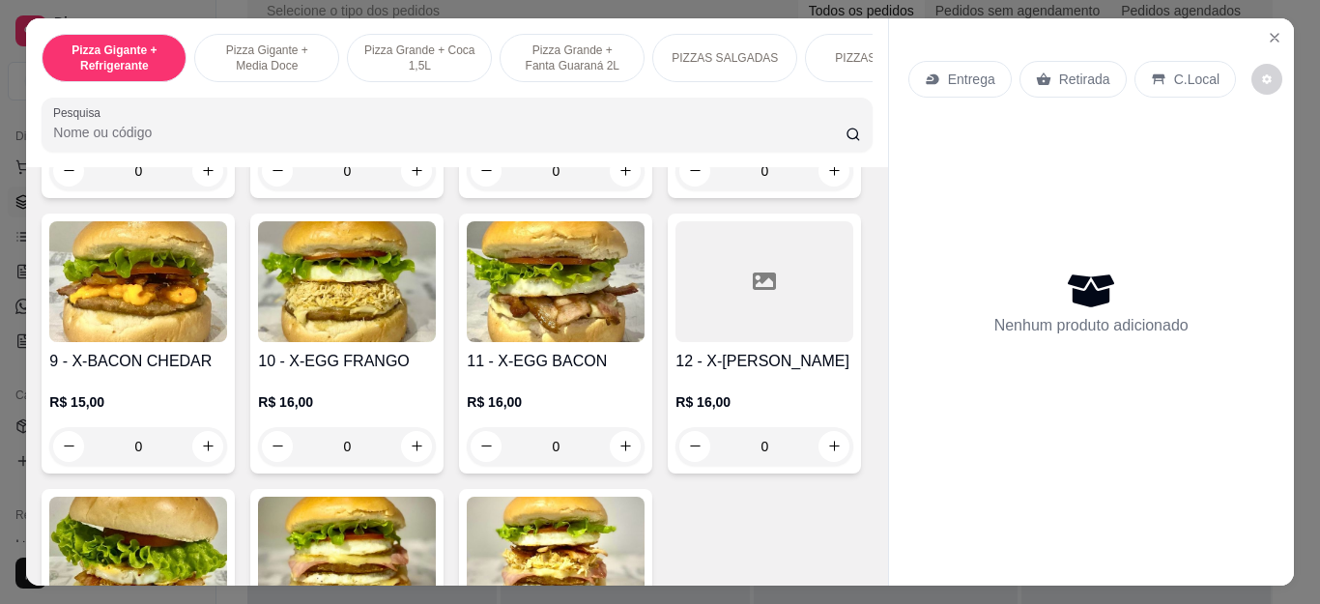
click at [227, 98] on h4 "5 - X-EGG BURGUER" at bounding box center [138, 85] width 178 height 23
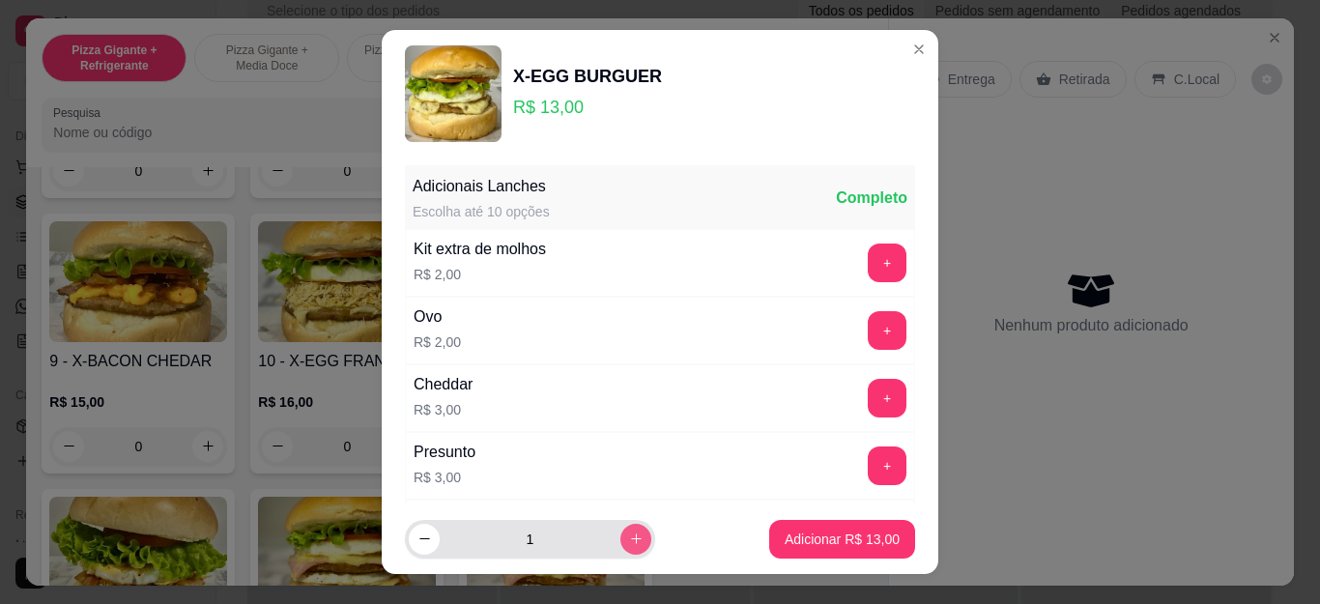
click at [629, 538] on icon "increase-product-quantity" at bounding box center [636, 539] width 14 height 14
type input "2"
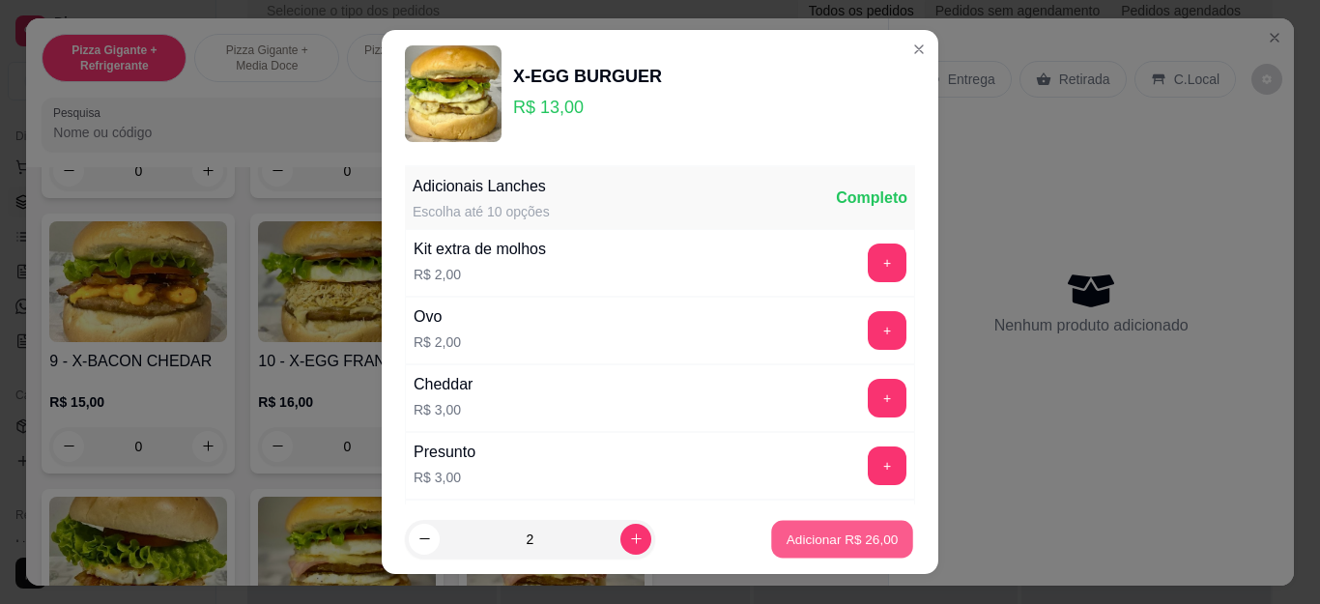
click at [819, 526] on button "Adicionar R$ 26,00" at bounding box center [842, 539] width 142 height 38
type input "2"
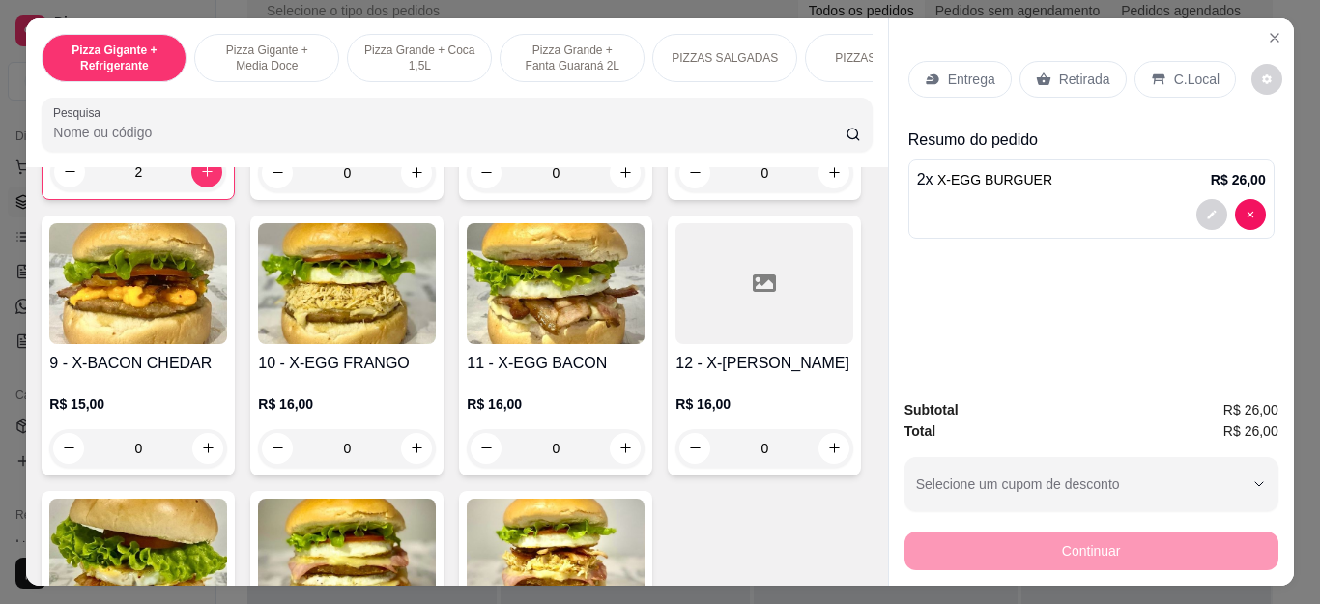
click at [960, 61] on div "Entrega" at bounding box center [960, 79] width 103 height 37
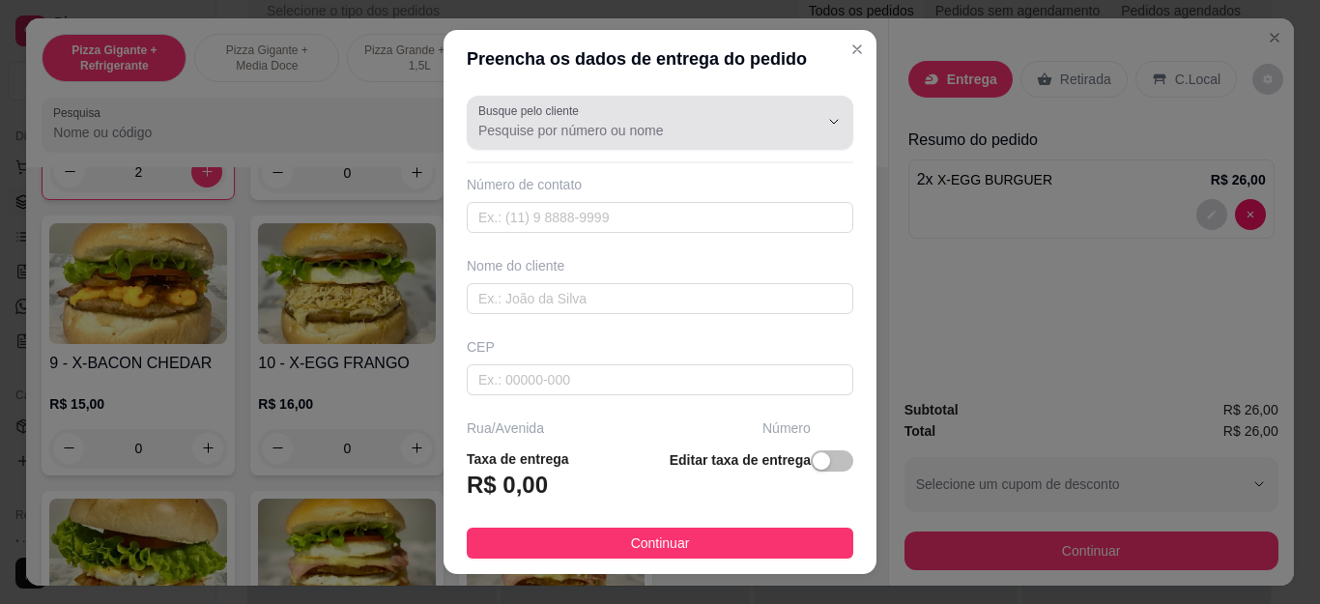
click at [708, 105] on div at bounding box center [659, 122] width 363 height 39
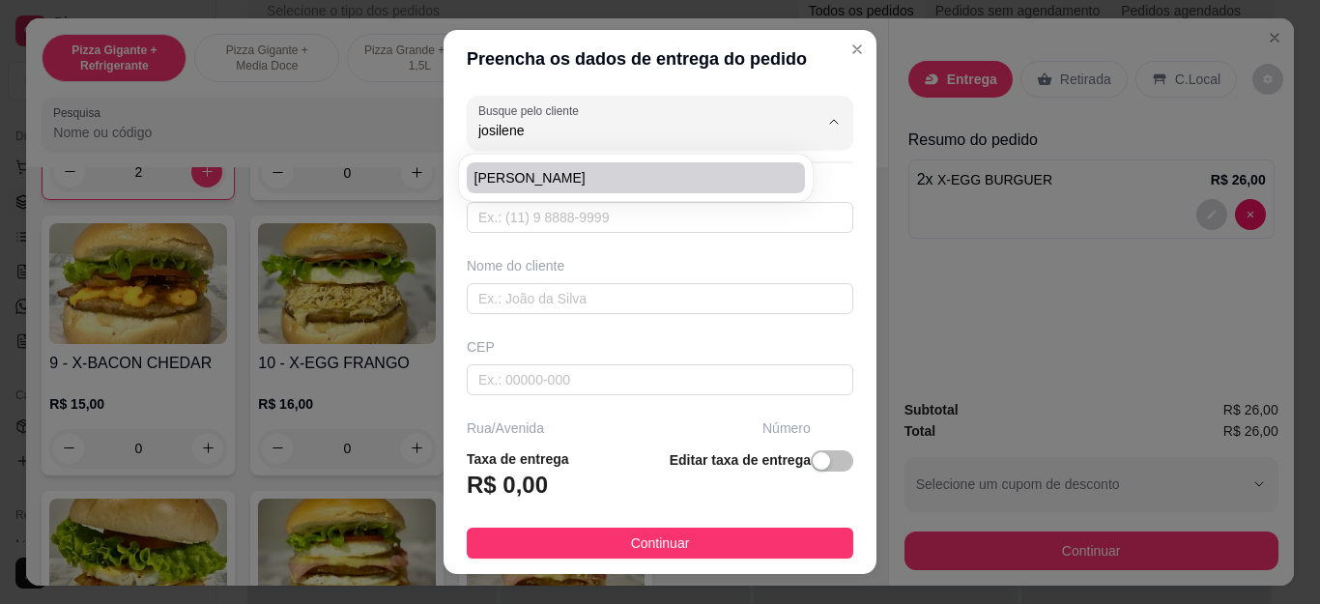
click at [688, 170] on span "[PERSON_NAME]" at bounding box center [627, 177] width 304 height 19
type input "[PERSON_NAME]"
type input "22999034642"
type input "[PERSON_NAME]"
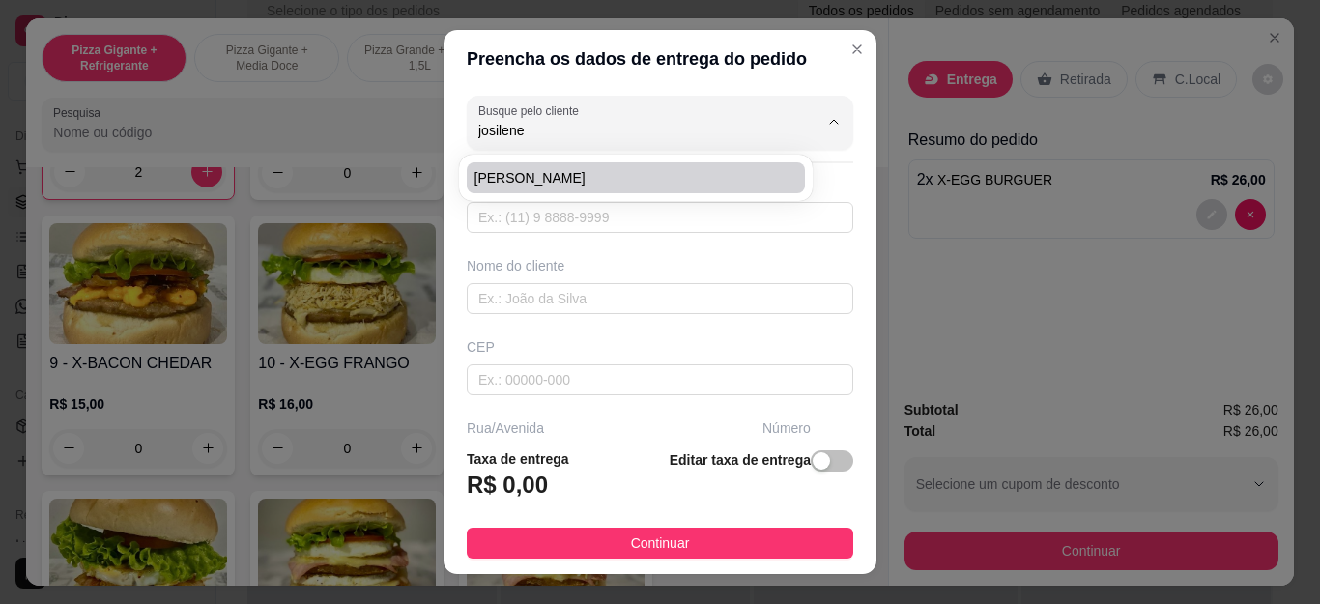
type input "142"
type input "Cabo Frio"
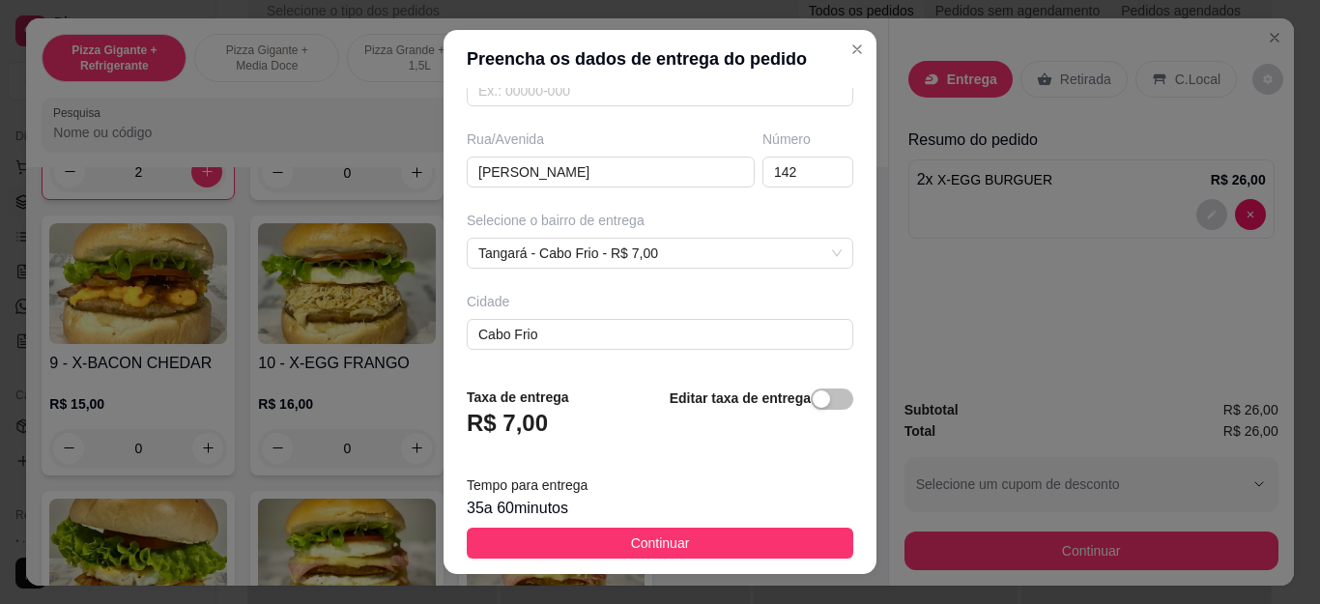
scroll to position [290, 0]
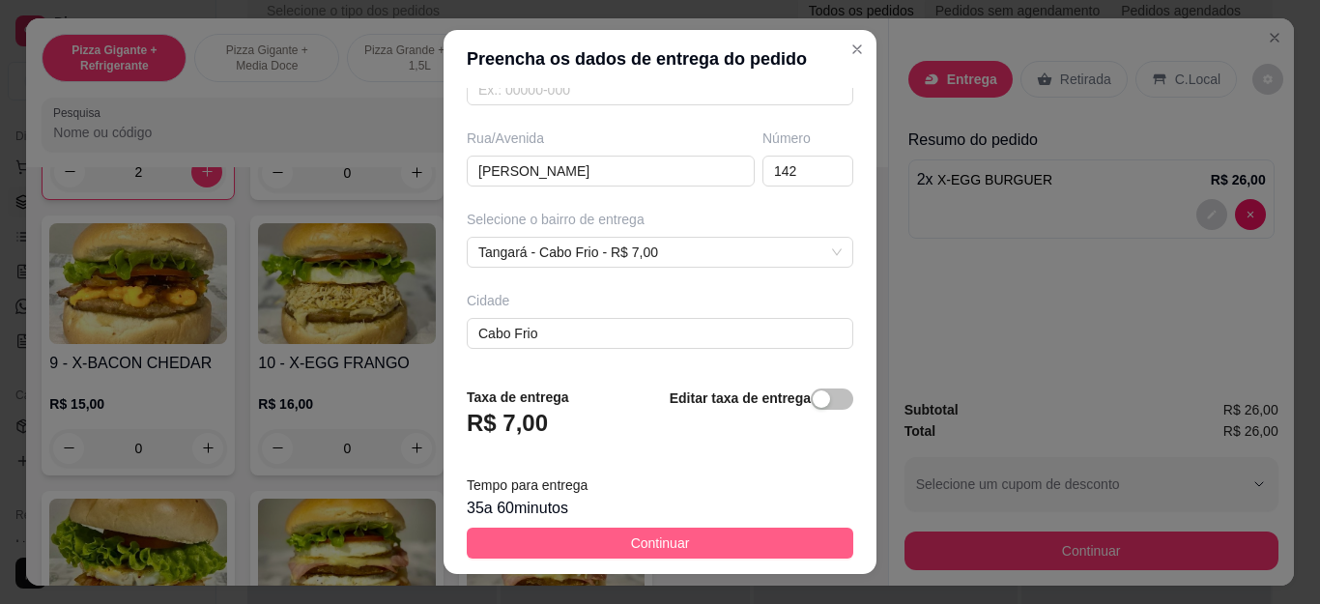
type input "[PERSON_NAME]"
click at [706, 536] on button "Continuar" at bounding box center [660, 543] width 387 height 31
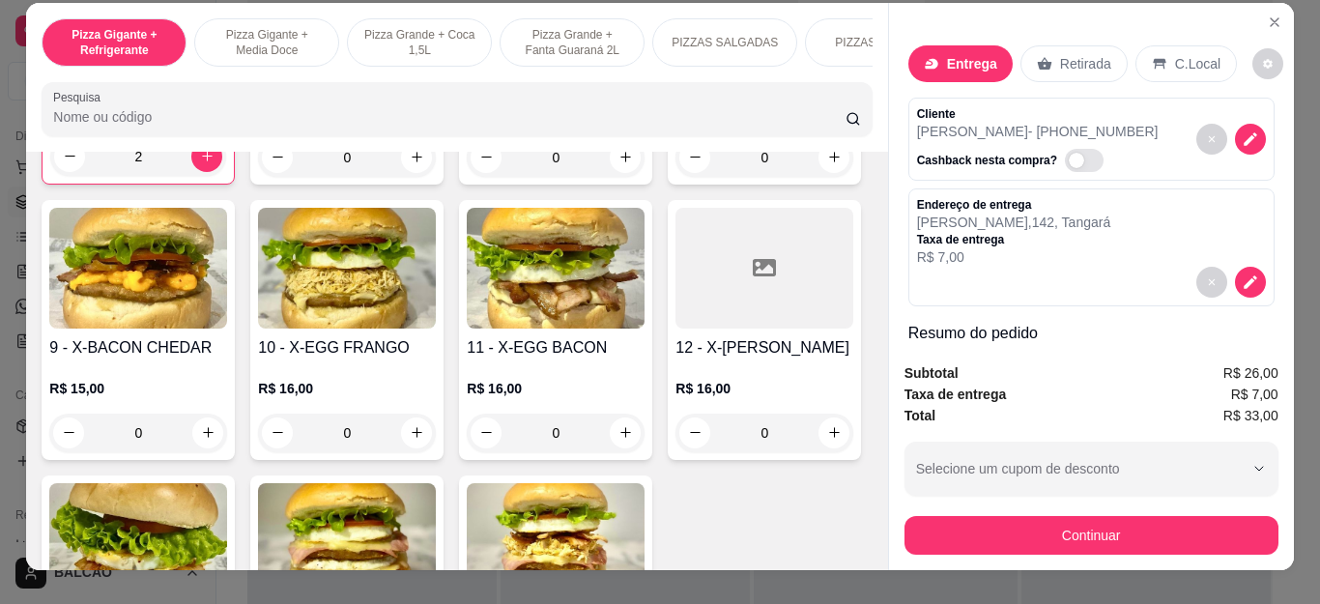
scroll to position [0, 0]
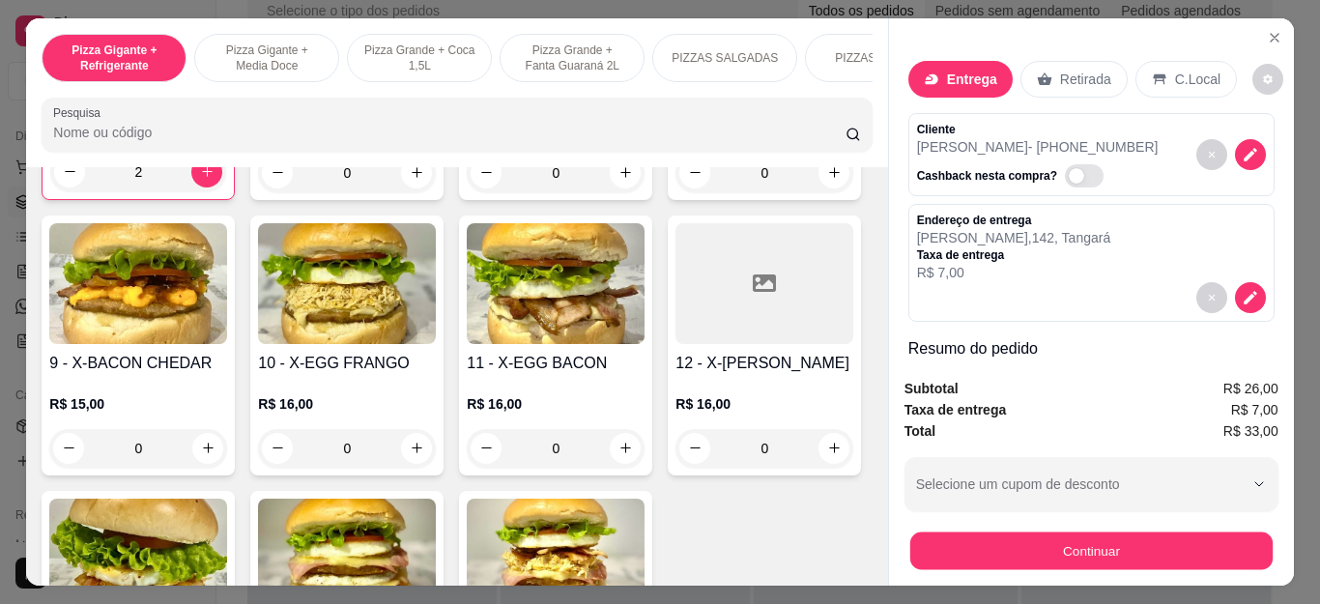
click at [1062, 537] on button "Continuar" at bounding box center [1091, 552] width 362 height 38
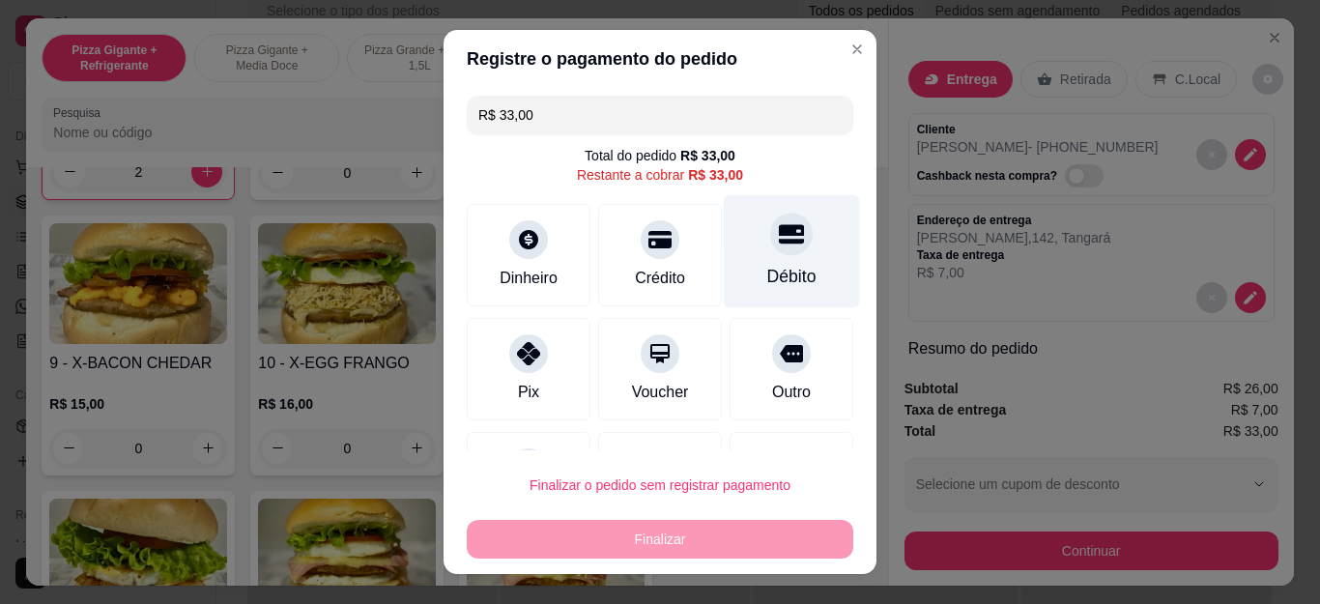
scroll to position [92, 0]
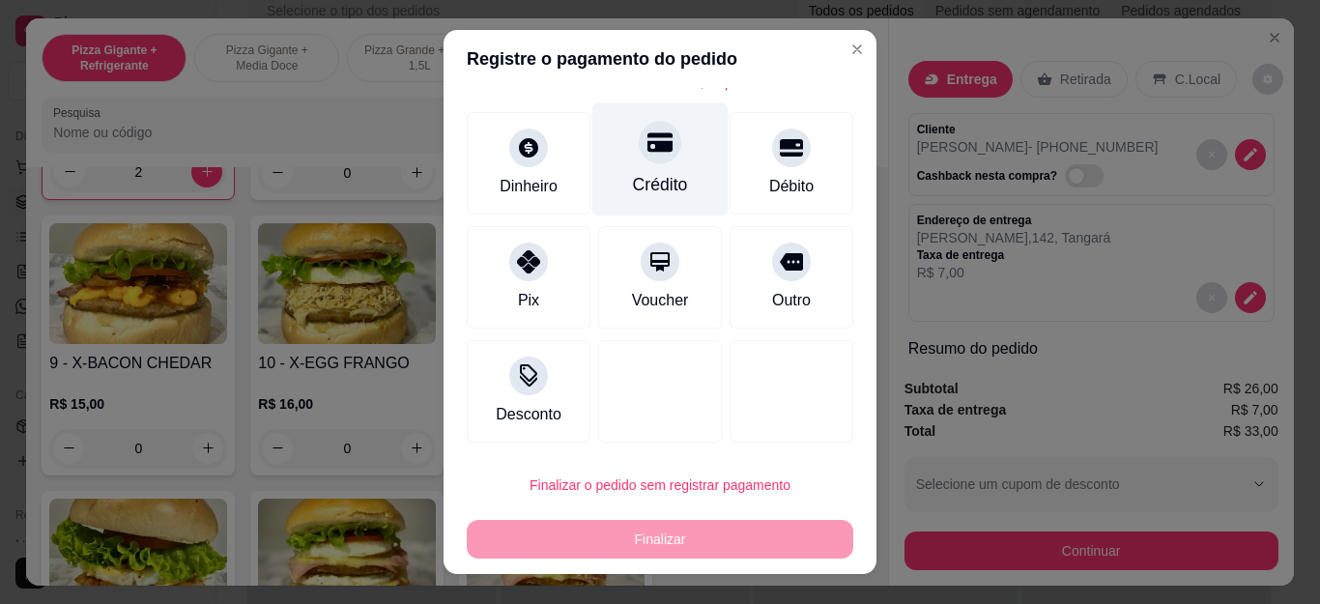
click at [656, 176] on div "Crédito" at bounding box center [660, 184] width 55 height 25
type input "R$ 0,00"
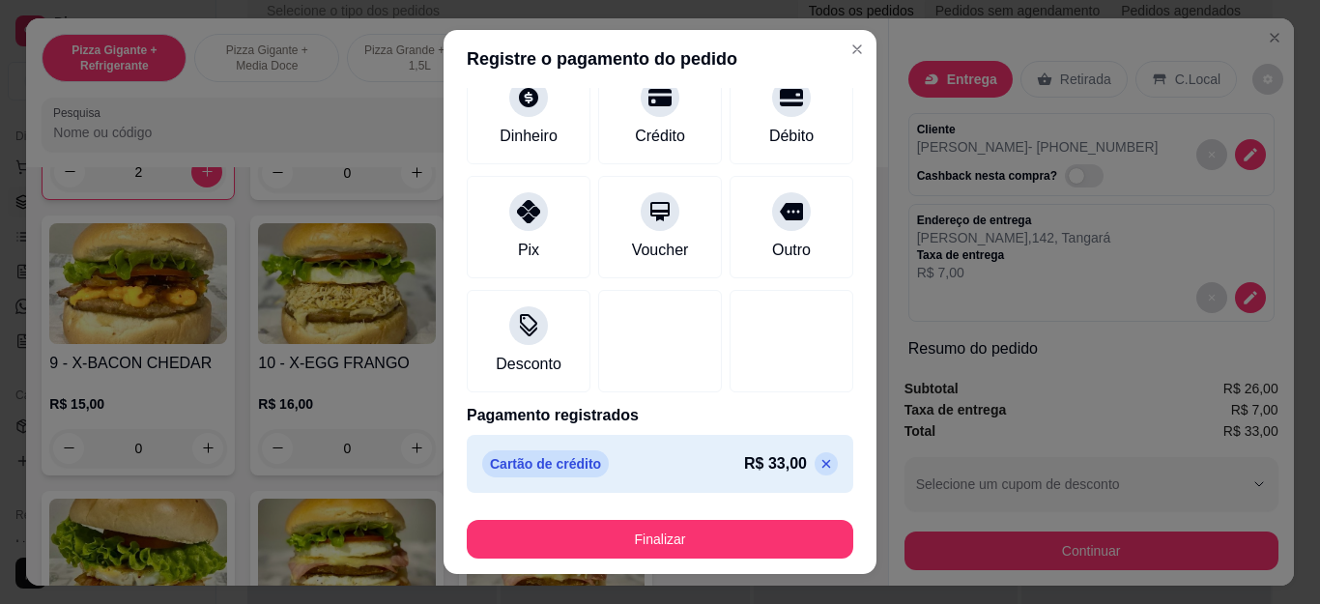
scroll to position [127, 0]
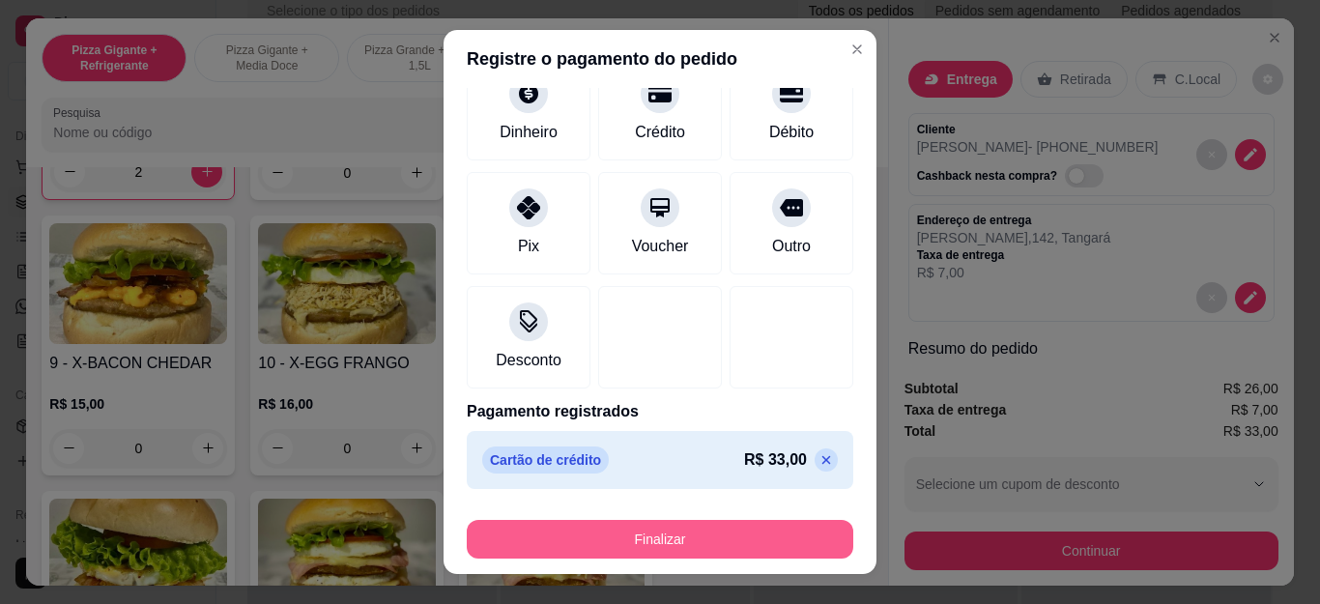
click at [622, 550] on button "Finalizar" at bounding box center [660, 539] width 387 height 39
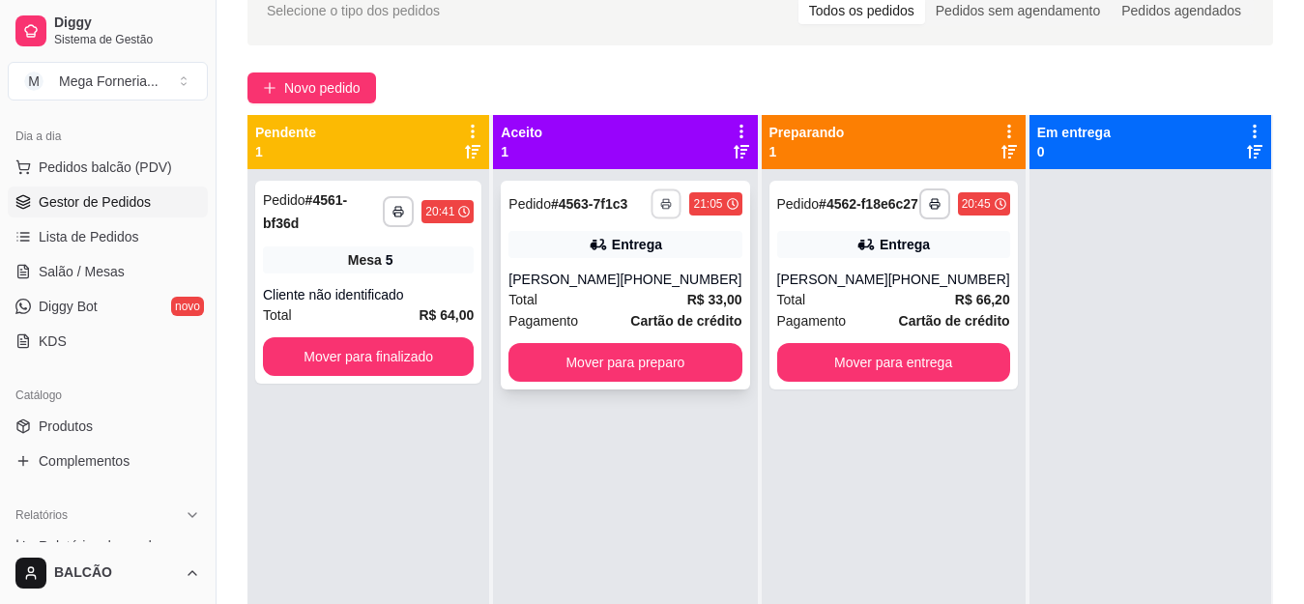
click at [652, 204] on button "button" at bounding box center [667, 203] width 30 height 30
click at [652, 268] on button "IMPRESSORA" at bounding box center [606, 271] width 135 height 30
click at [657, 357] on button "Mover para preparo" at bounding box center [624, 362] width 233 height 39
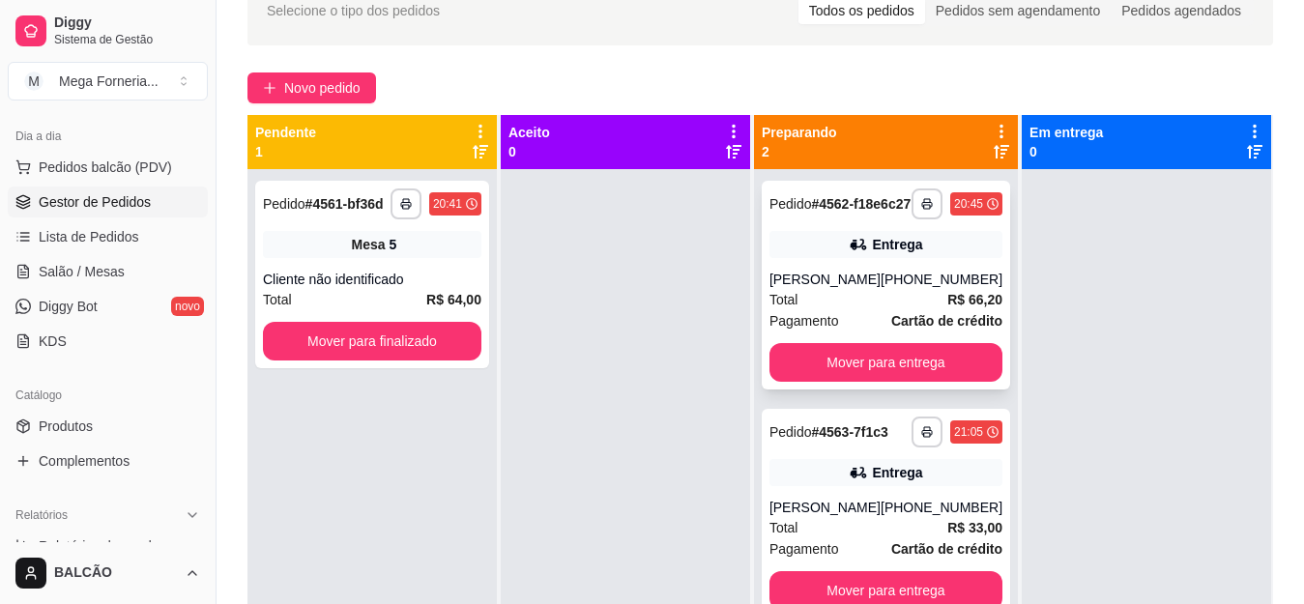
click at [845, 289] on div "[PERSON_NAME]" at bounding box center [824, 279] width 111 height 19
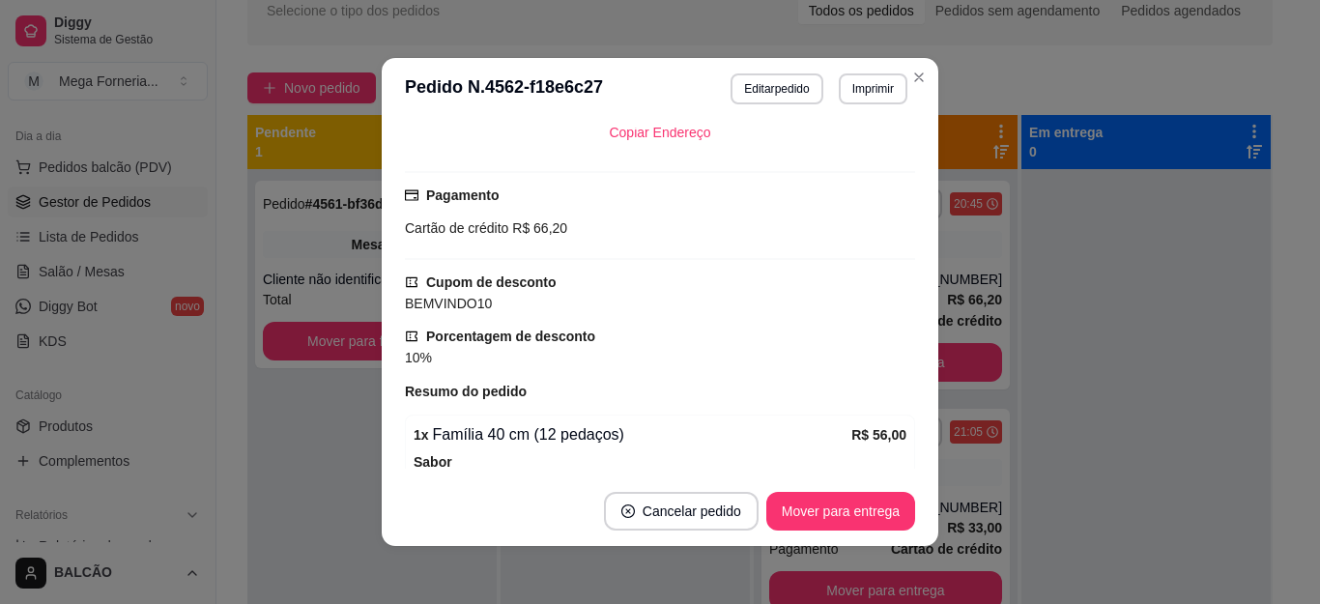
scroll to position [849, 0]
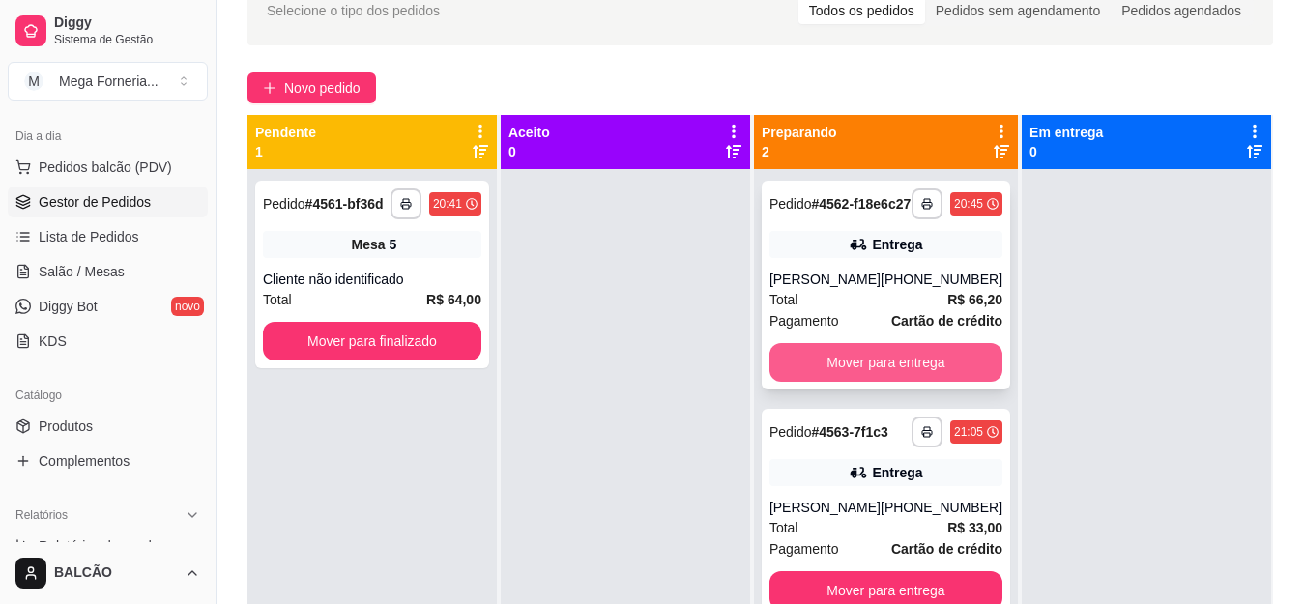
click at [939, 372] on button "Mover para entrega" at bounding box center [885, 362] width 233 height 39
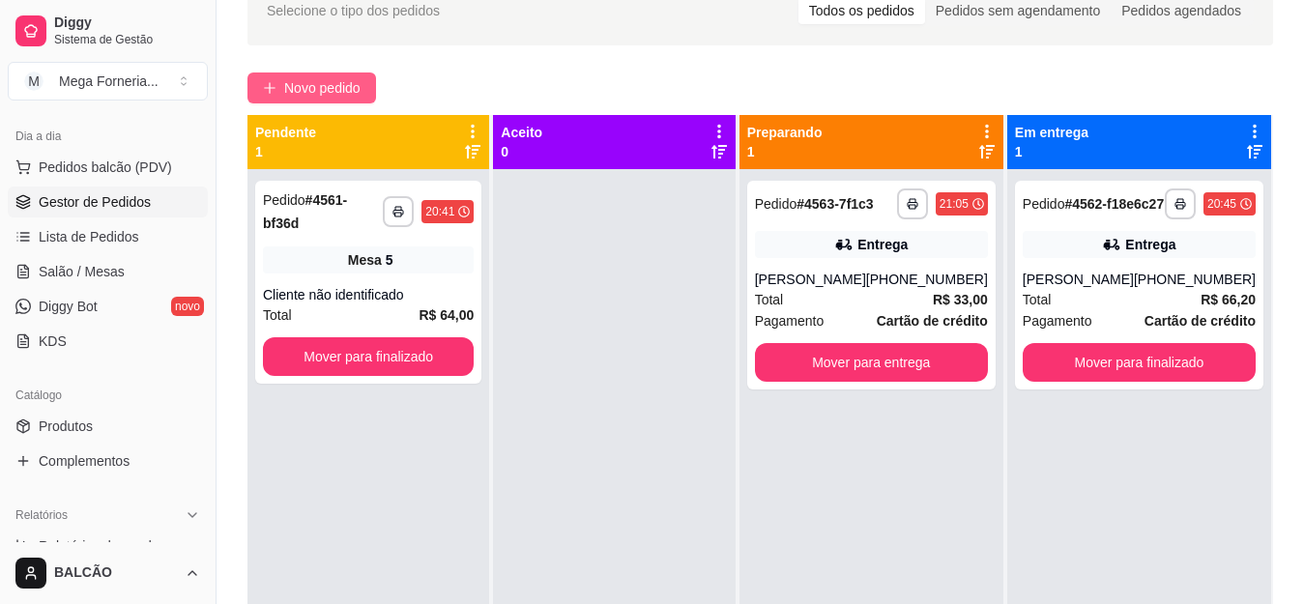
click at [324, 89] on span "Novo pedido" at bounding box center [322, 87] width 76 height 21
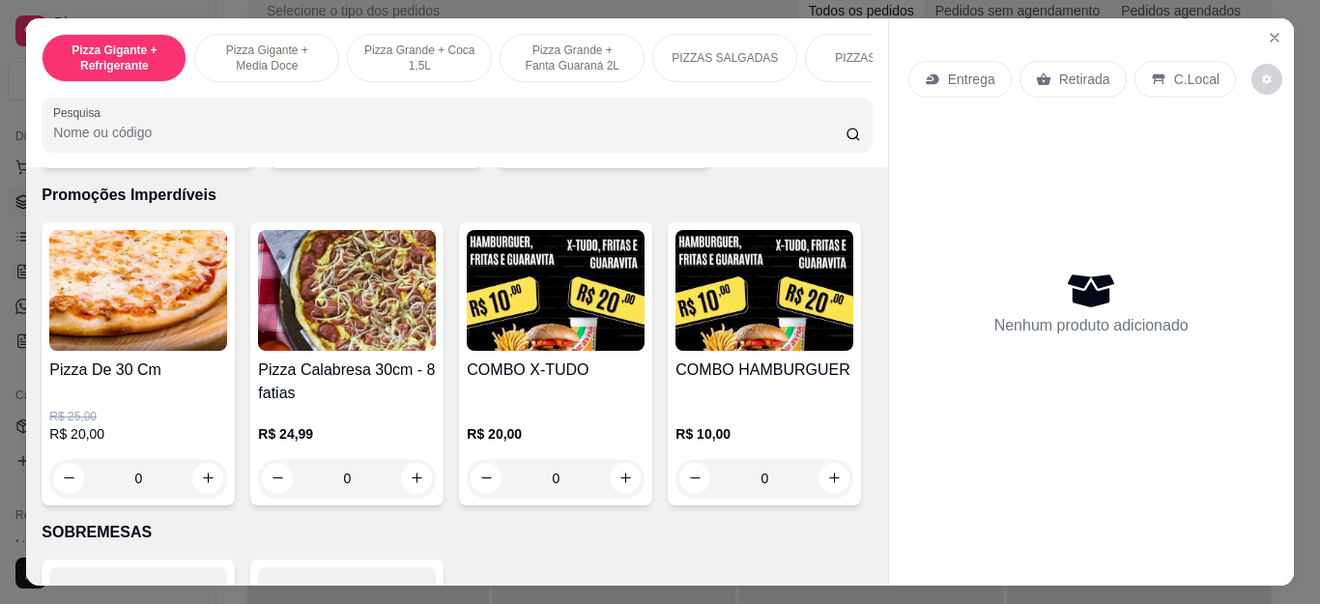
scroll to position [1906, 0]
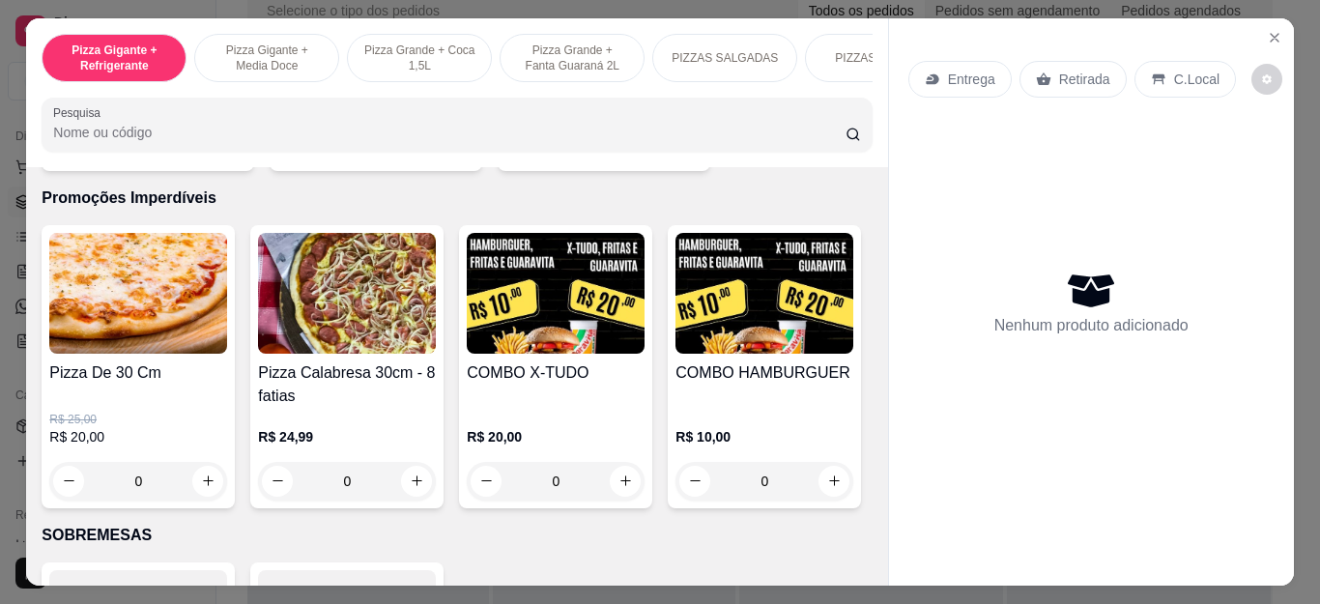
click at [610, 485] on div "0" at bounding box center [556, 481] width 178 height 39
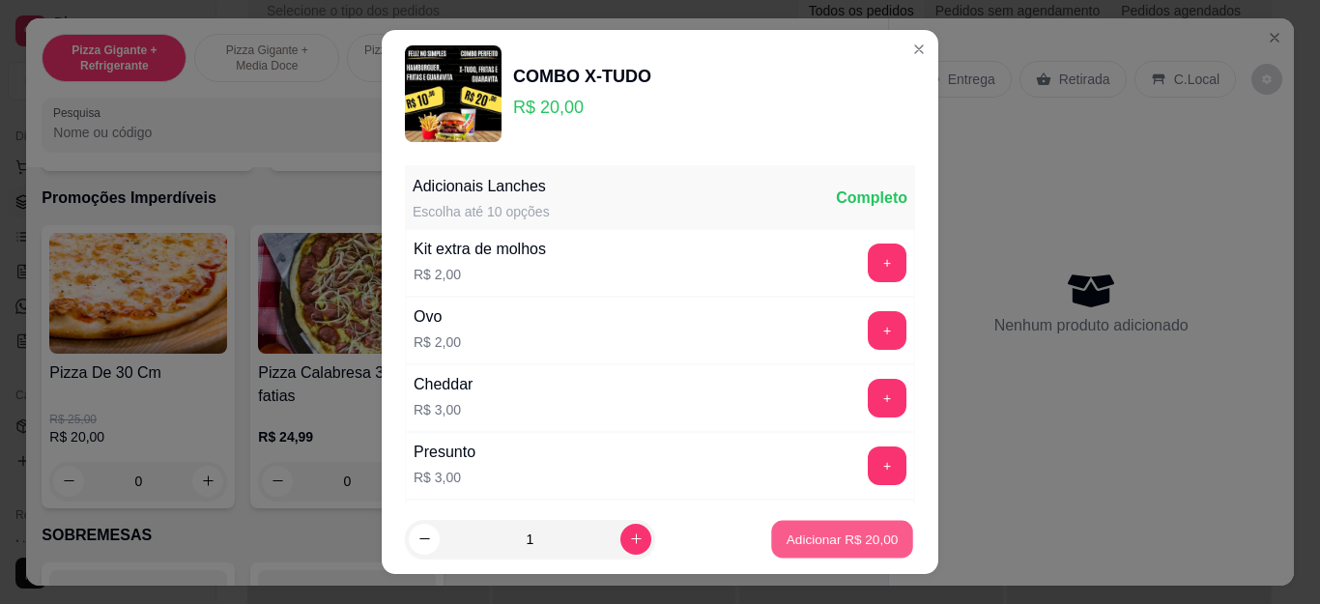
click at [792, 537] on p "Adicionar R$ 20,00" at bounding box center [843, 539] width 112 height 18
type input "1"
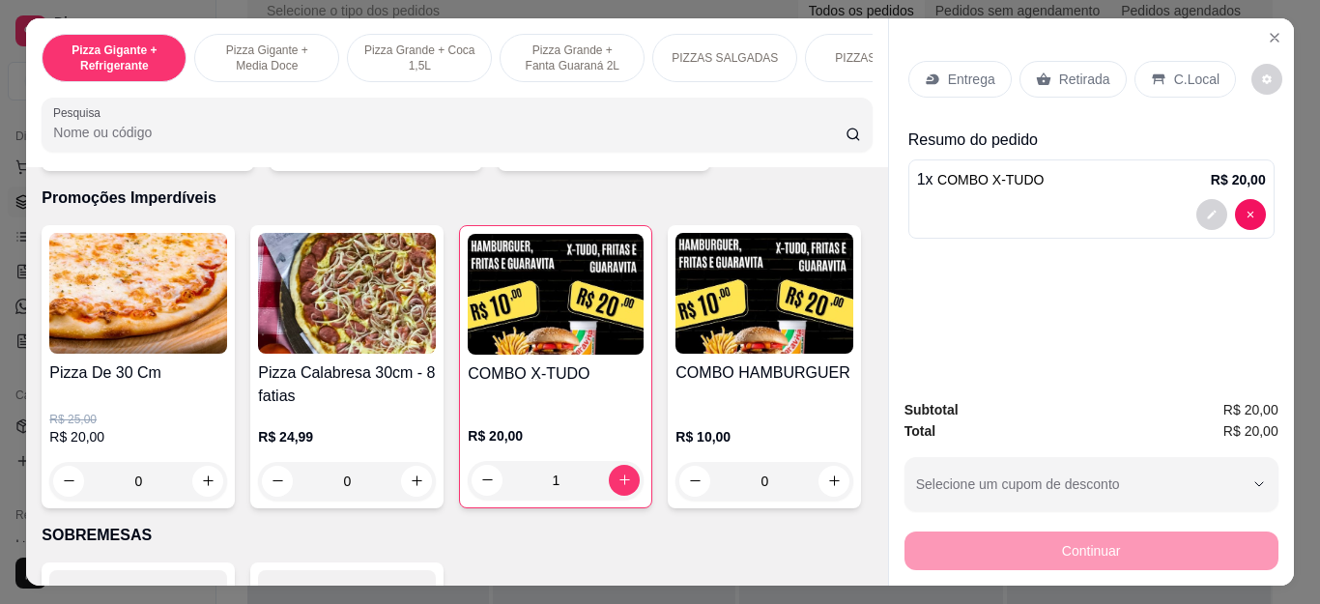
click at [983, 80] on p "Entrega" at bounding box center [971, 79] width 47 height 19
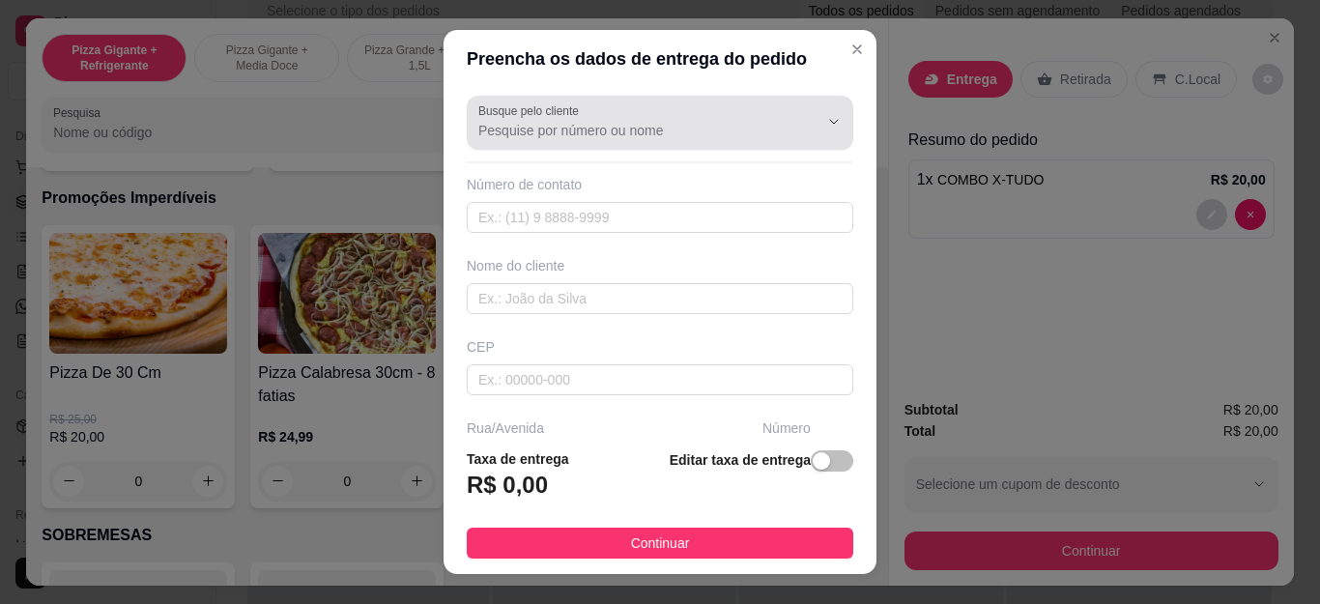
click at [715, 124] on input "Busque pelo cliente" at bounding box center [632, 130] width 309 height 19
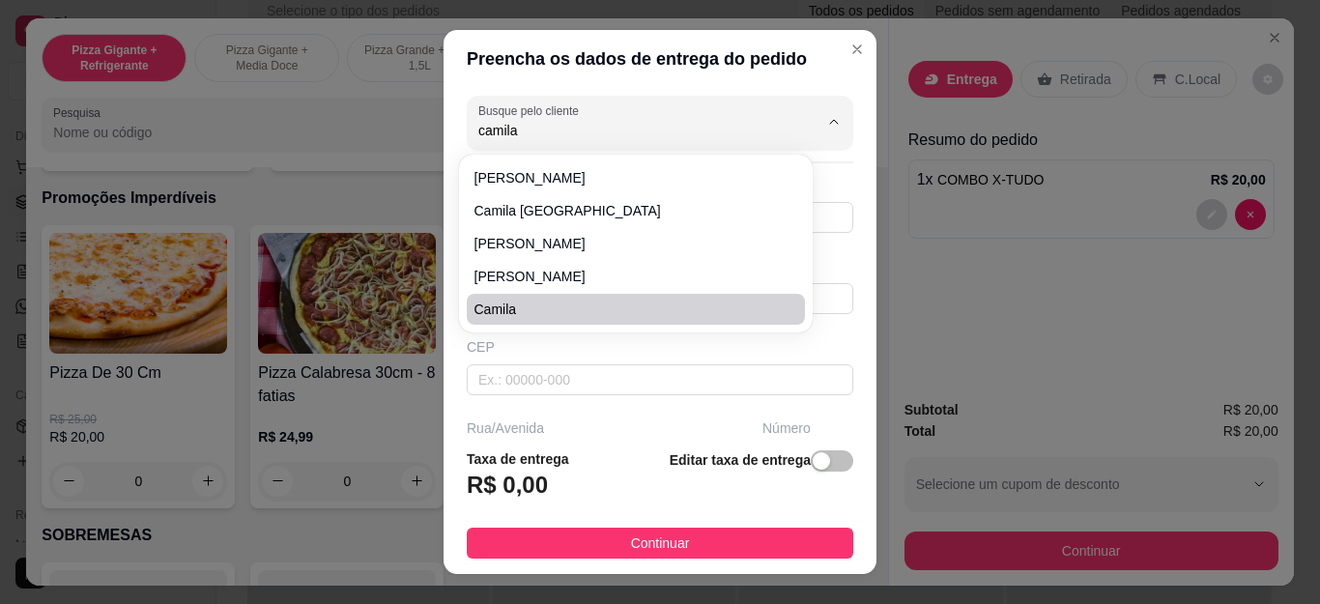
click at [694, 305] on span "Camila" at bounding box center [627, 309] width 304 height 19
type input "Camila"
type input "22997132808"
type input "Camila"
type input "Cabo Frio"
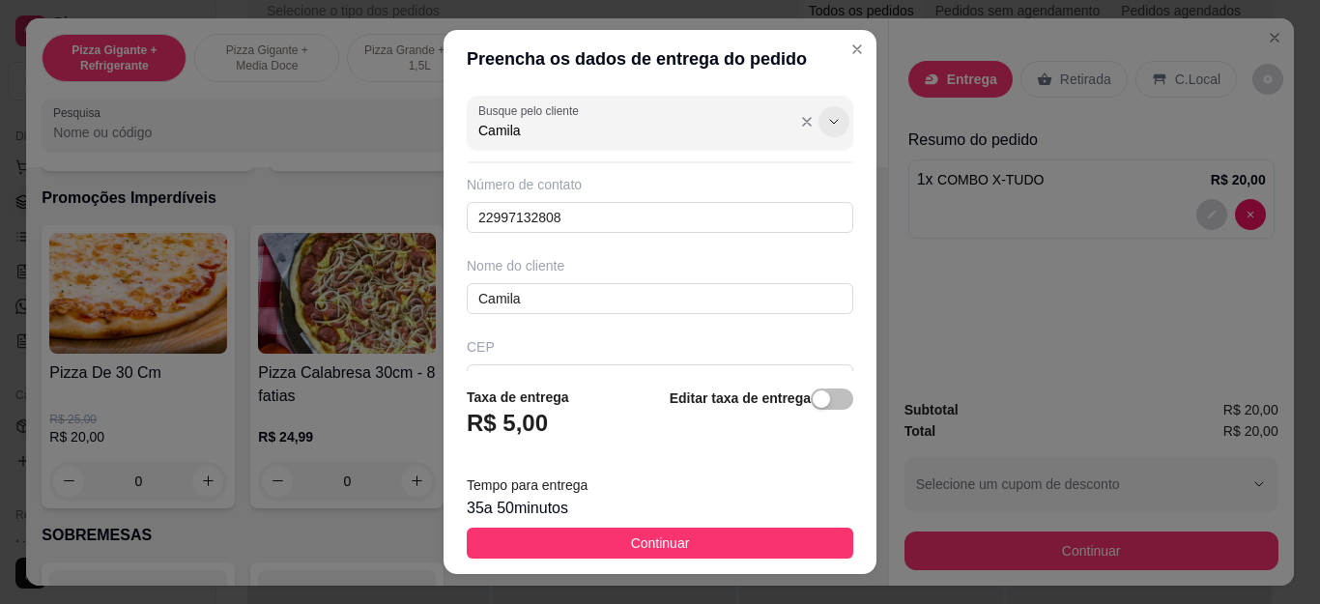
type input "Camila"
click at [819, 112] on button "Show suggestions" at bounding box center [834, 121] width 31 height 31
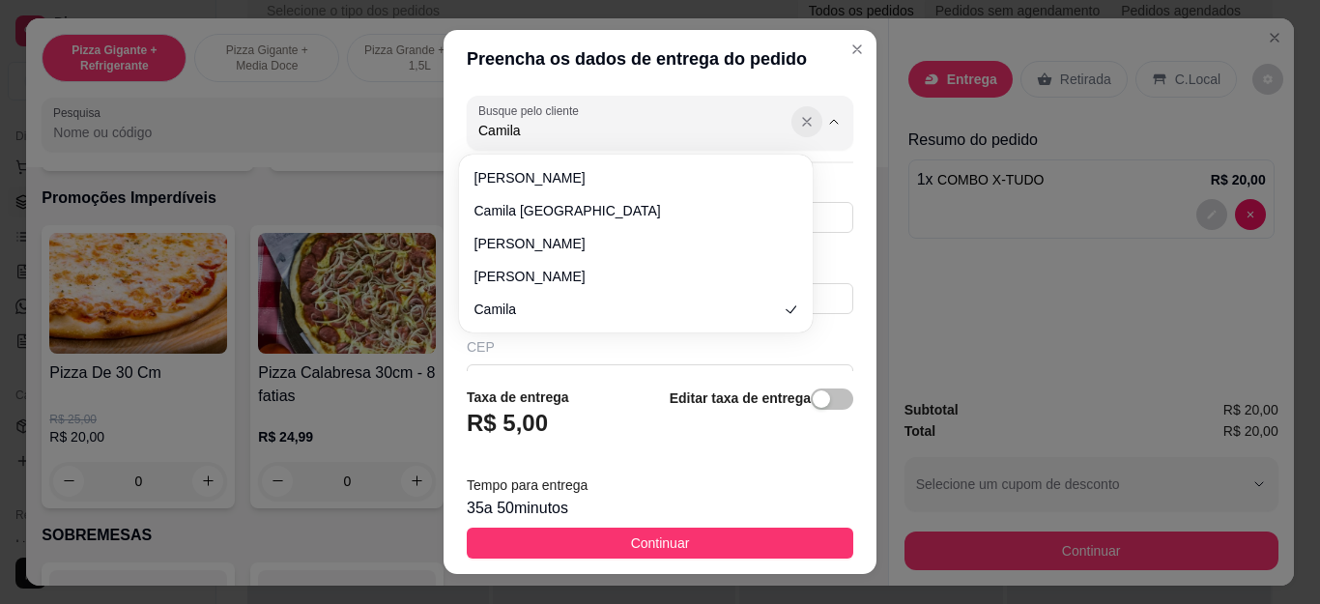
click at [799, 114] on icon "Show suggestions" at bounding box center [806, 121] width 15 height 15
type input "c"
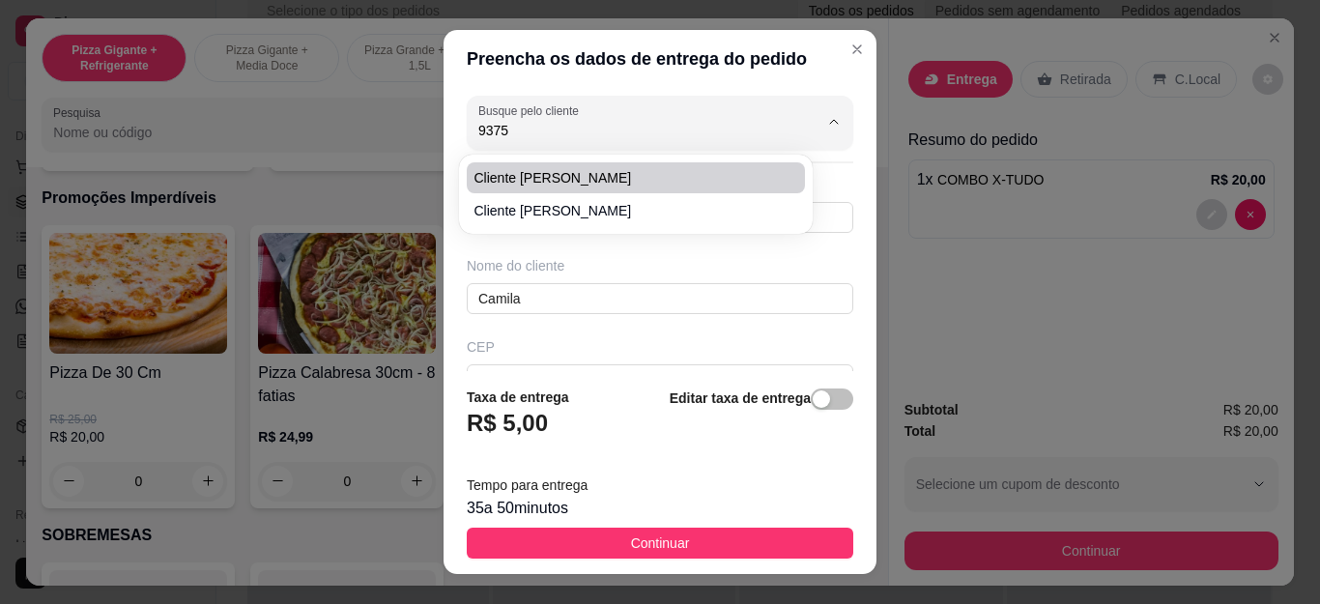
click at [654, 185] on span "Cliente [PERSON_NAME]" at bounding box center [627, 177] width 304 height 19
type input "Cliente [PERSON_NAME]"
type input "5522999029375"
type input "Cliente [PERSON_NAME]"
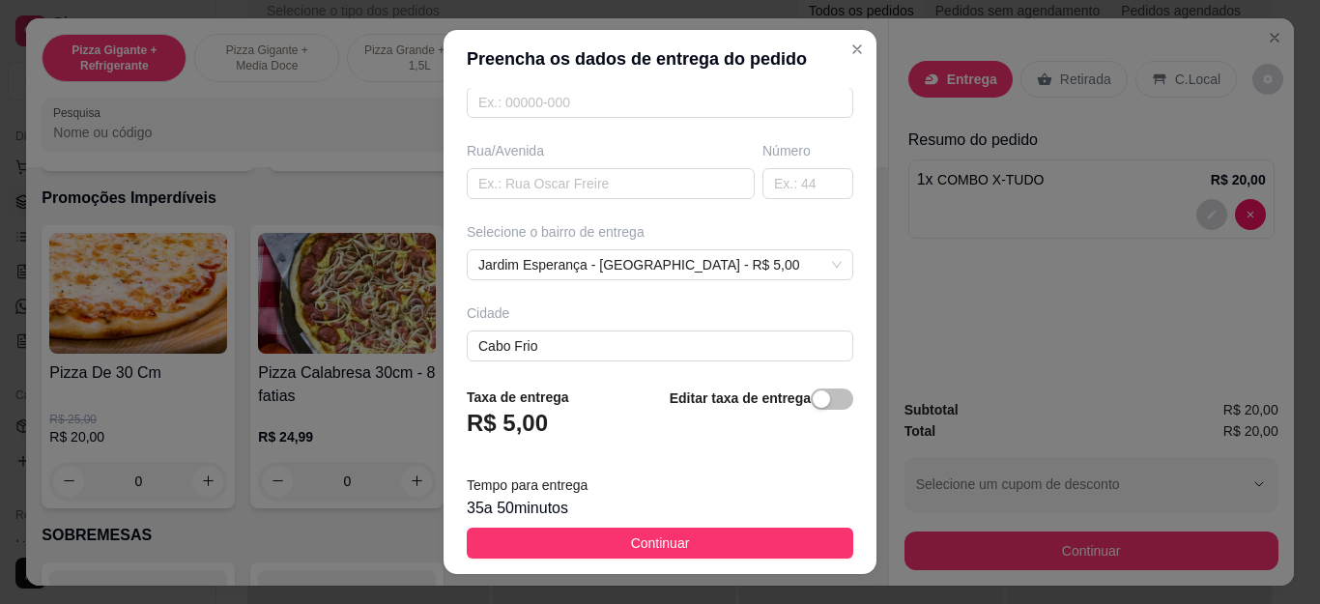
scroll to position [290, 0]
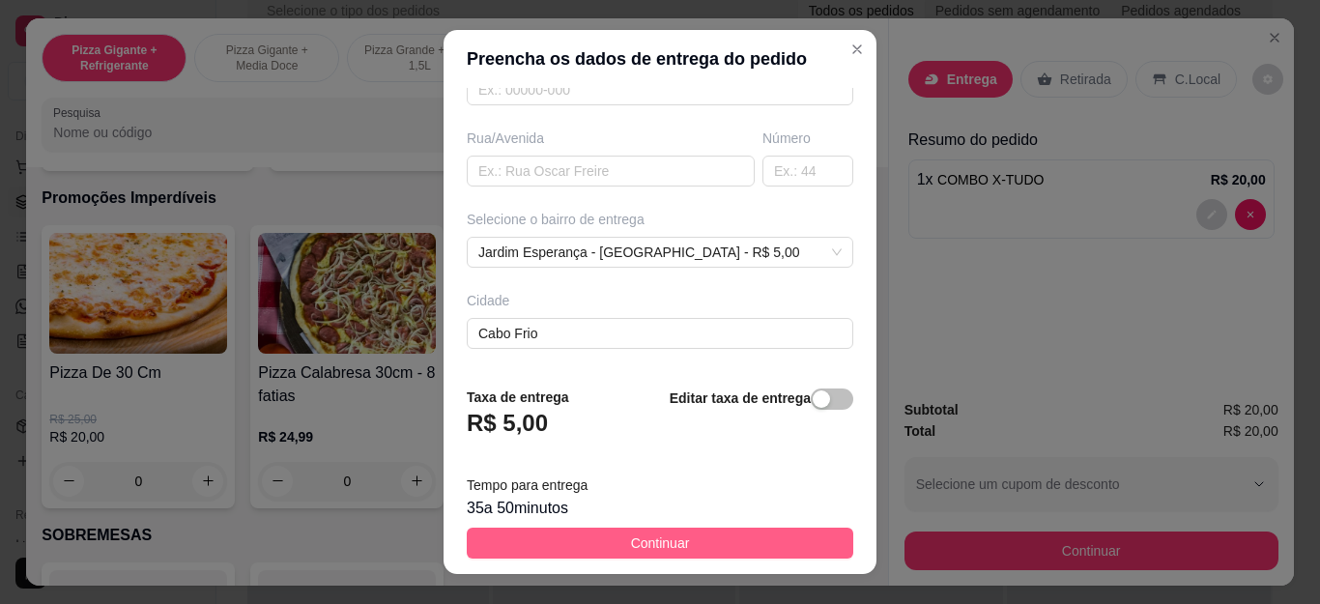
type input "Cliente [PERSON_NAME]"
click at [730, 543] on button "Continuar" at bounding box center [660, 543] width 387 height 31
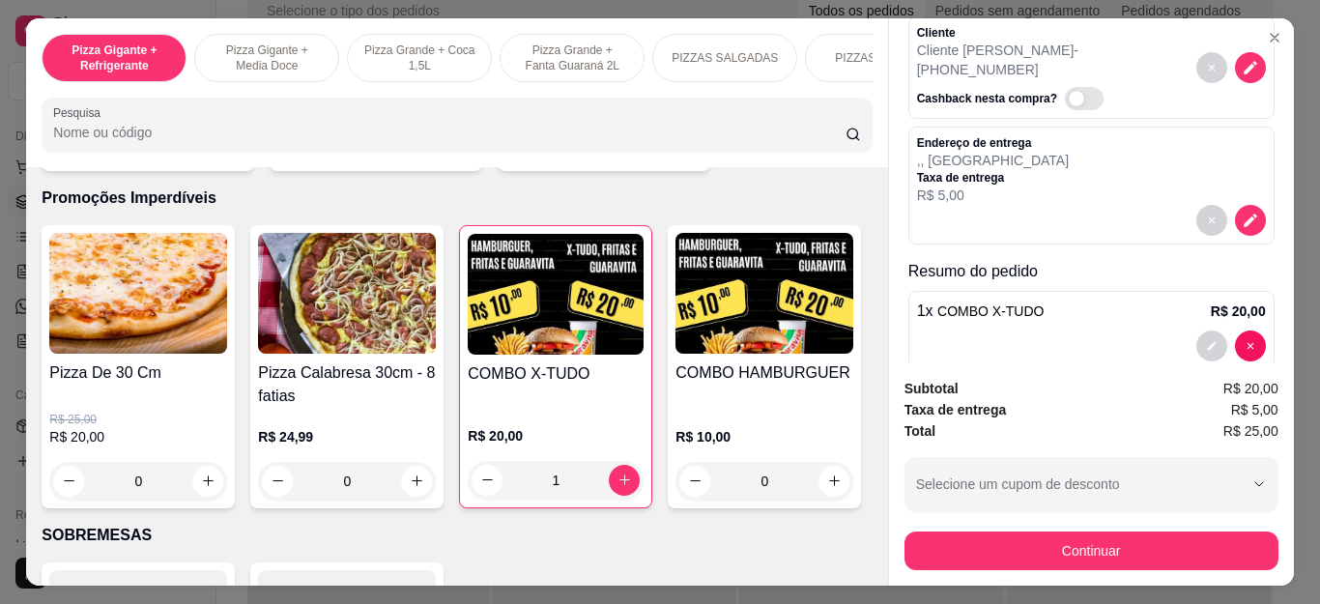
scroll to position [0, 0]
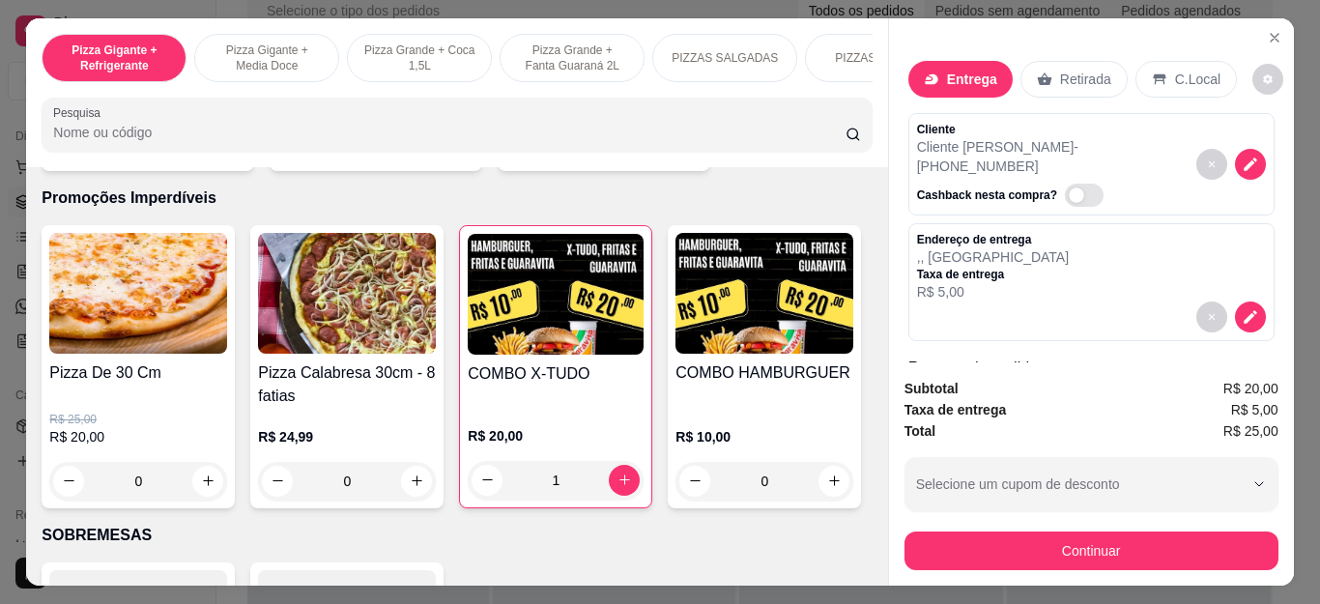
click at [1039, 261] on div "Endereço de entrega , , Jardim Esperança Taxa de entrega R$ 5,00" at bounding box center [1091, 267] width 349 height 70
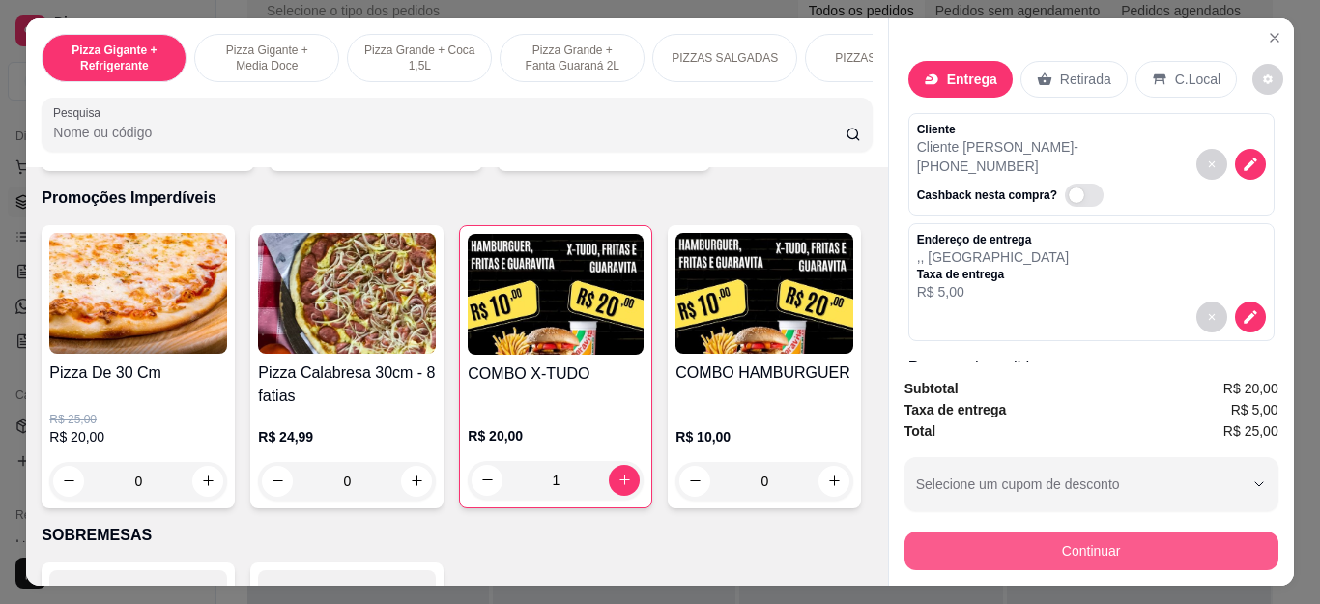
click at [1075, 540] on button "Continuar" at bounding box center [1092, 551] width 374 height 39
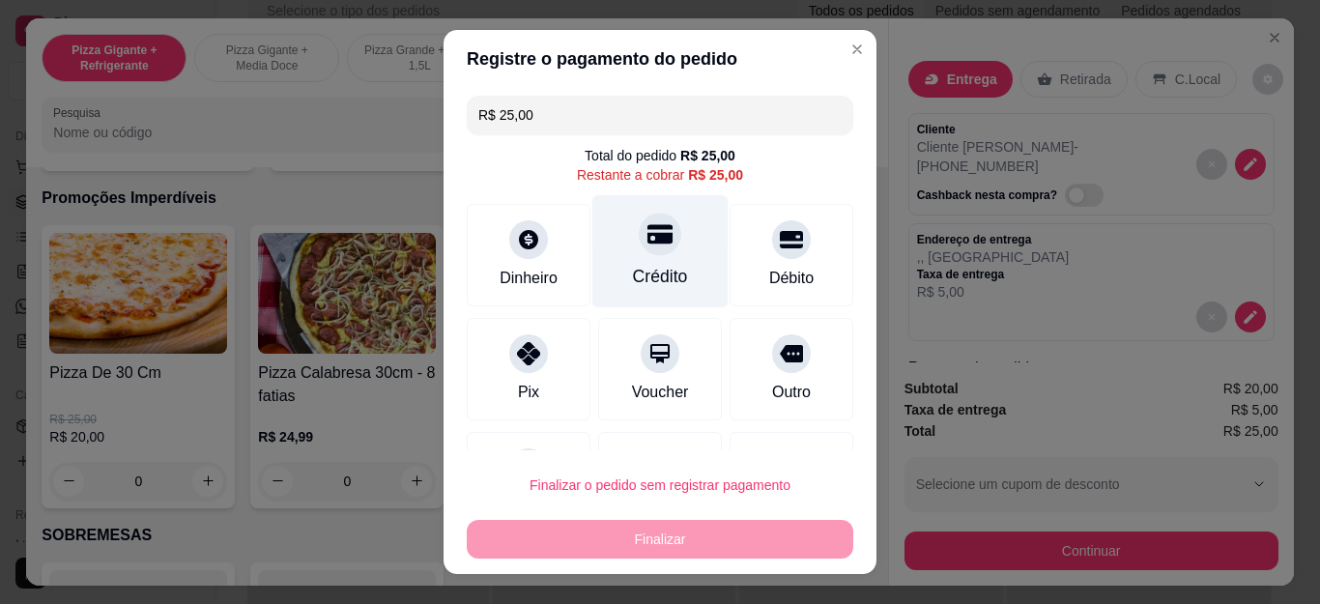
click at [644, 266] on div "Crédito" at bounding box center [660, 276] width 55 height 25
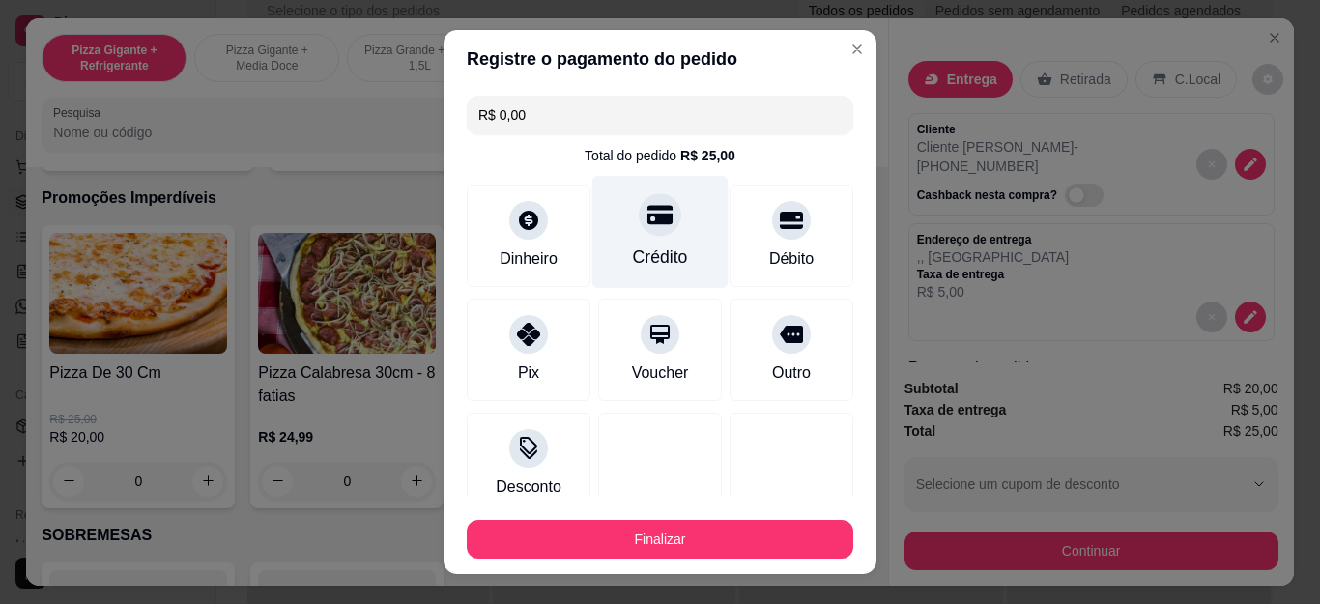
type input "R$ 0,00"
click at [648, 207] on icon at bounding box center [660, 215] width 25 height 19
click at [646, 229] on div at bounding box center [660, 215] width 43 height 43
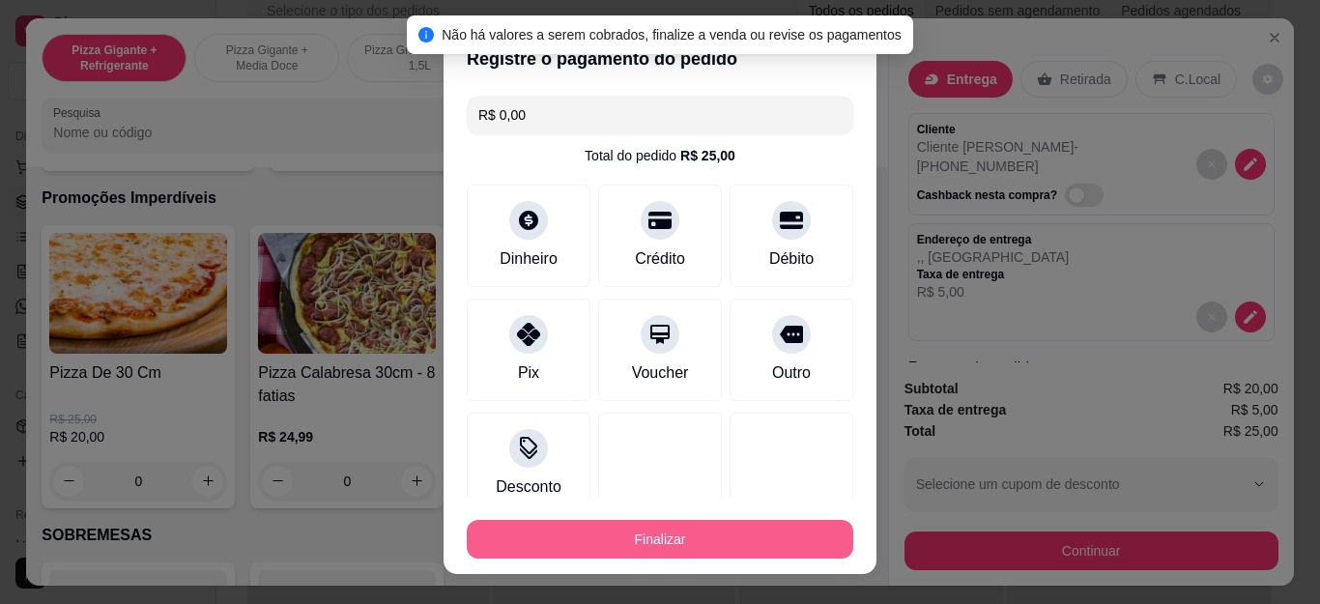
click at [696, 537] on button "Finalizar" at bounding box center [660, 539] width 387 height 39
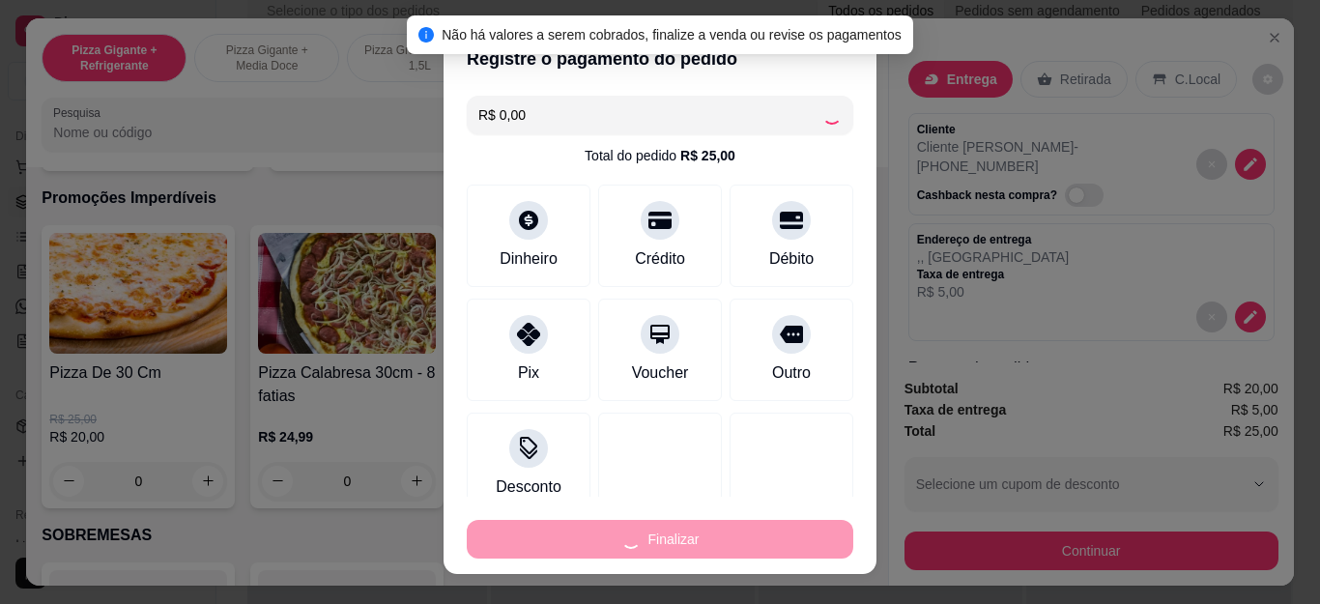
type input "0"
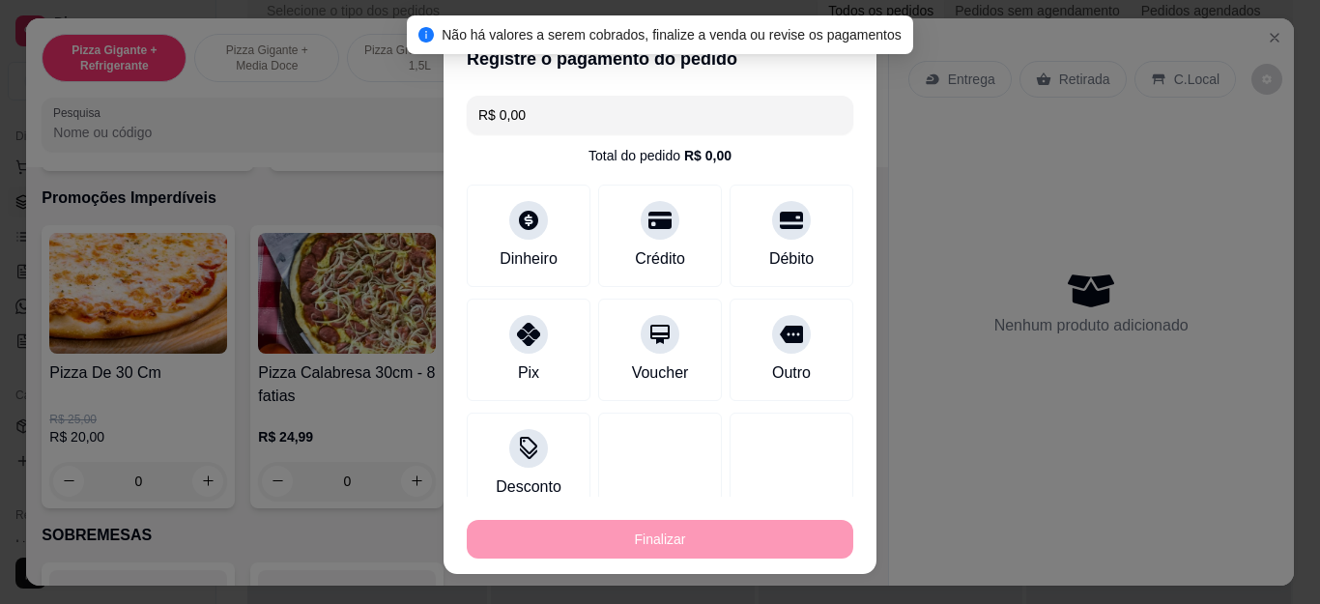
type input "-R$ 25,00"
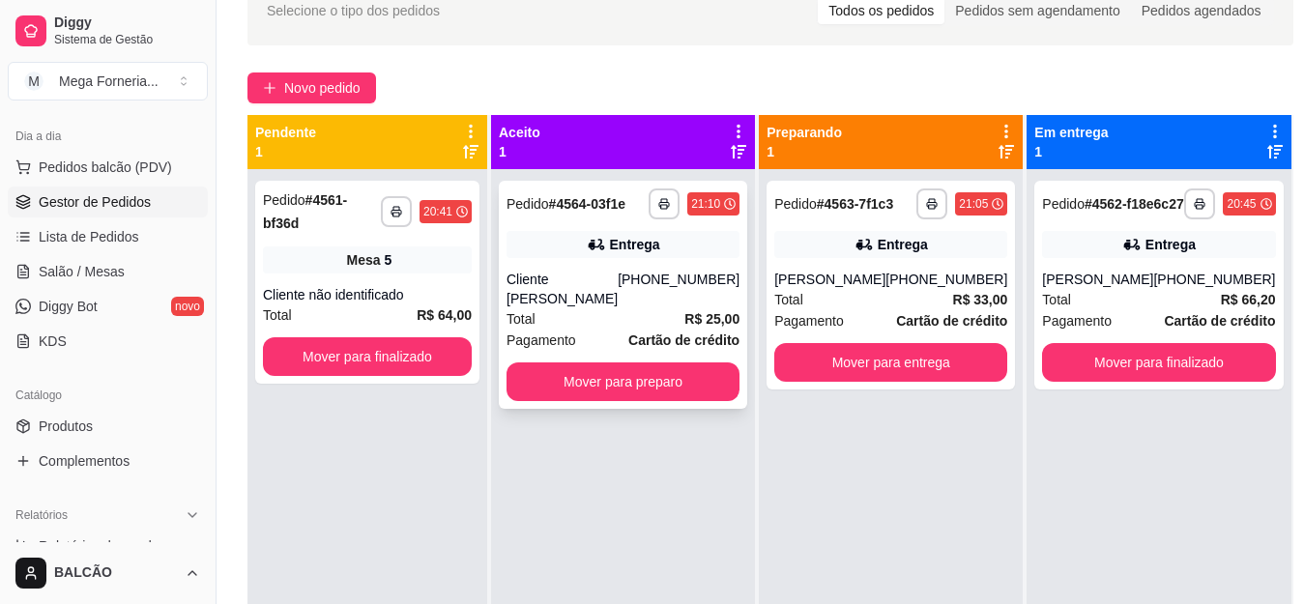
click at [658, 308] on div "Total R$ 25,00" at bounding box center [623, 318] width 233 height 21
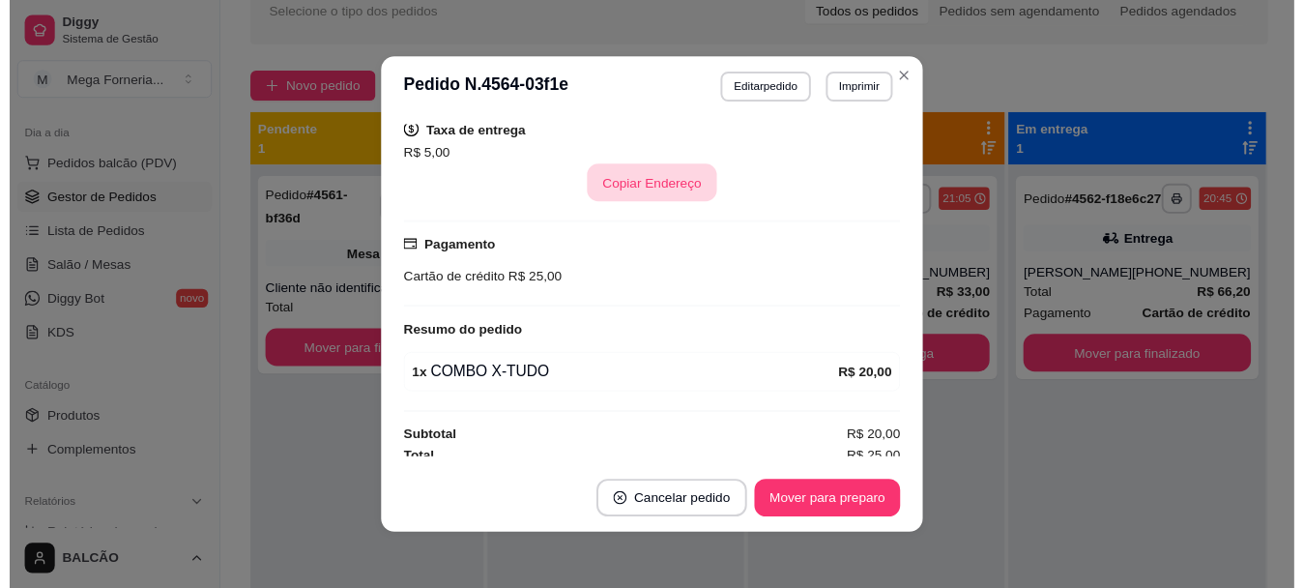
scroll to position [447, 0]
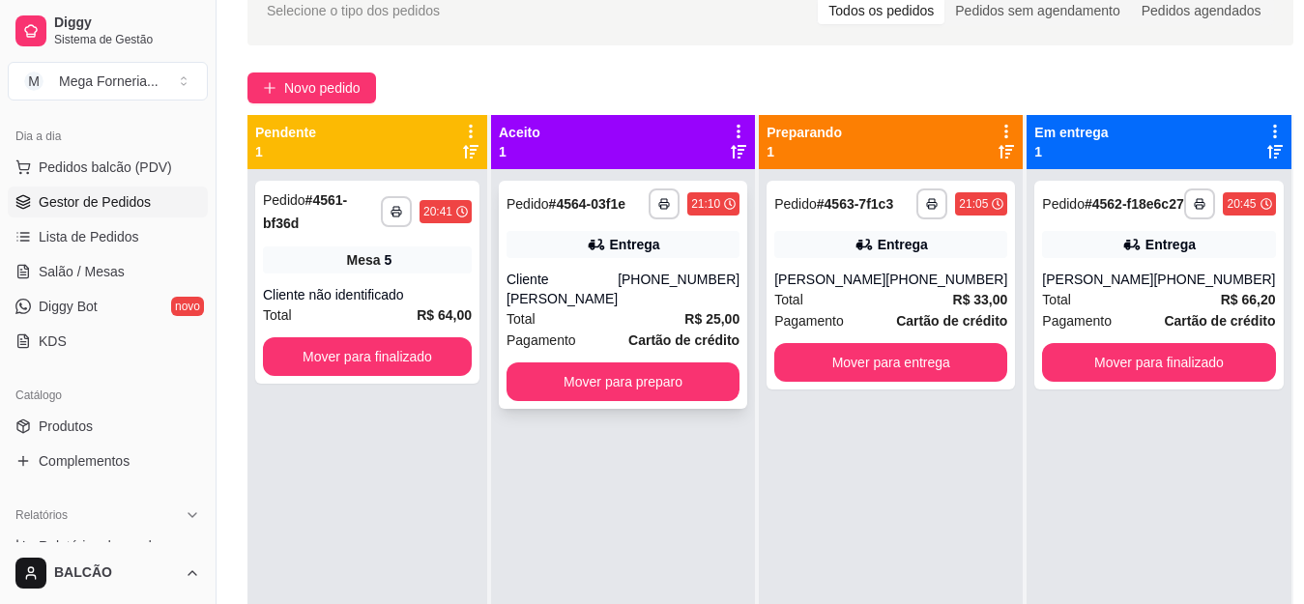
click at [616, 262] on div "**********" at bounding box center [623, 295] width 248 height 228
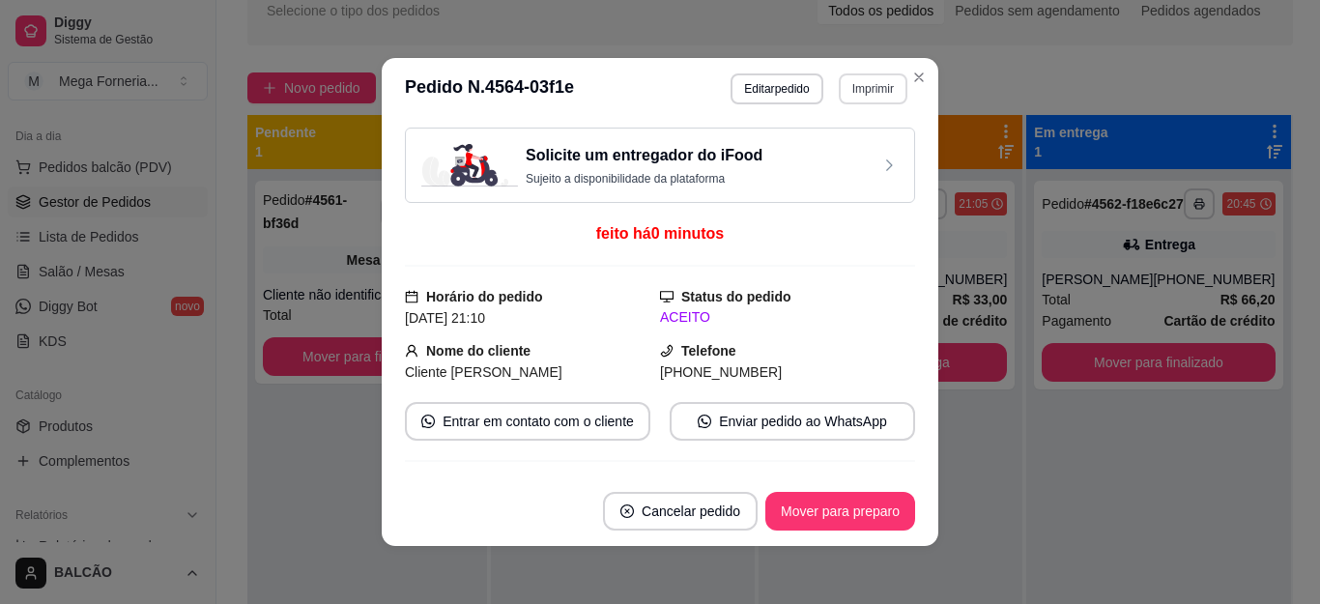
click at [855, 85] on button "Imprimir" at bounding box center [873, 88] width 69 height 31
click at [862, 144] on button "IMPRESSORA" at bounding box center [830, 156] width 135 height 30
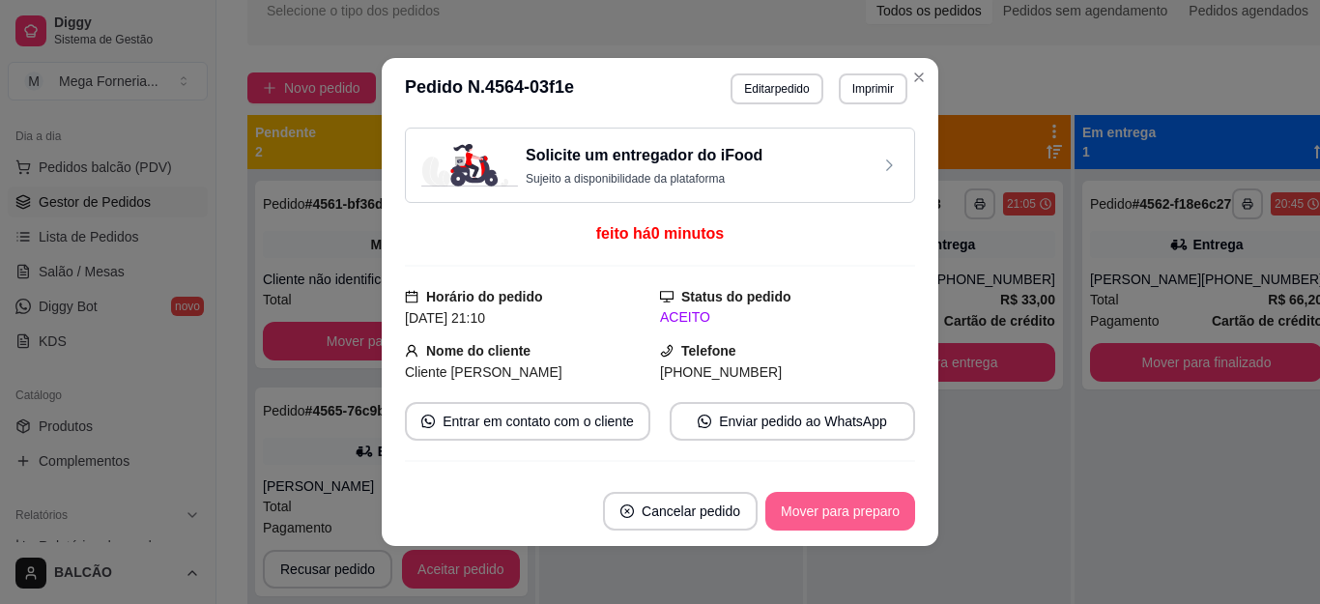
click at [852, 507] on button "Mover para preparo" at bounding box center [841, 511] width 150 height 39
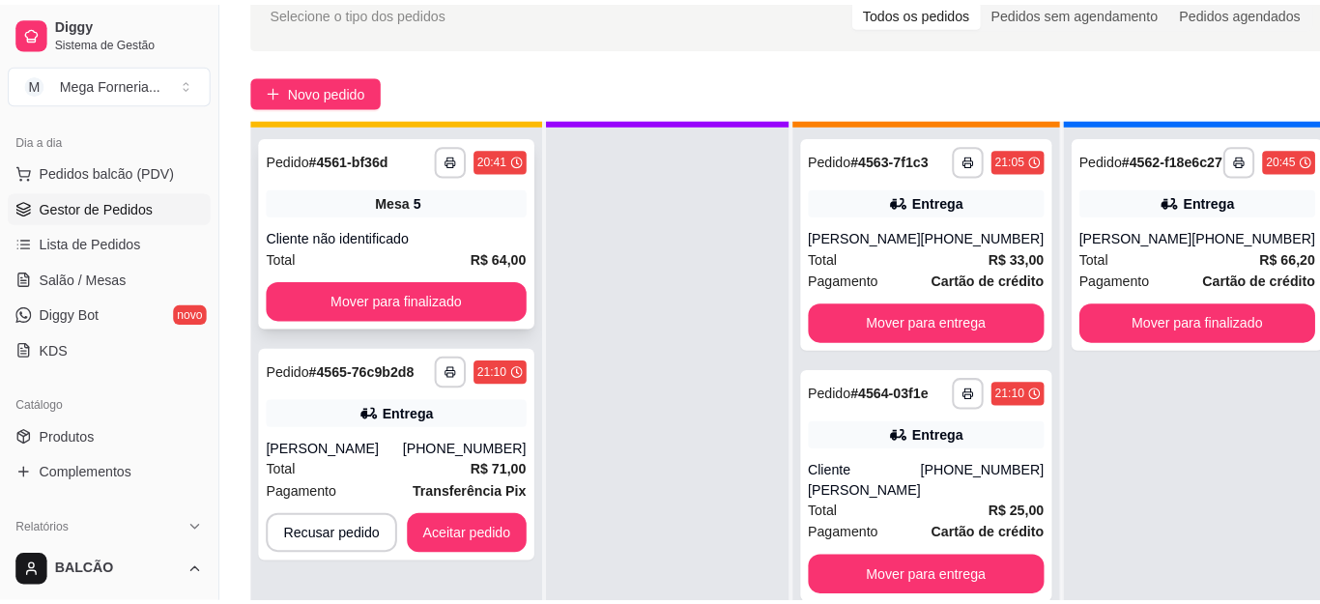
scroll to position [54, 0]
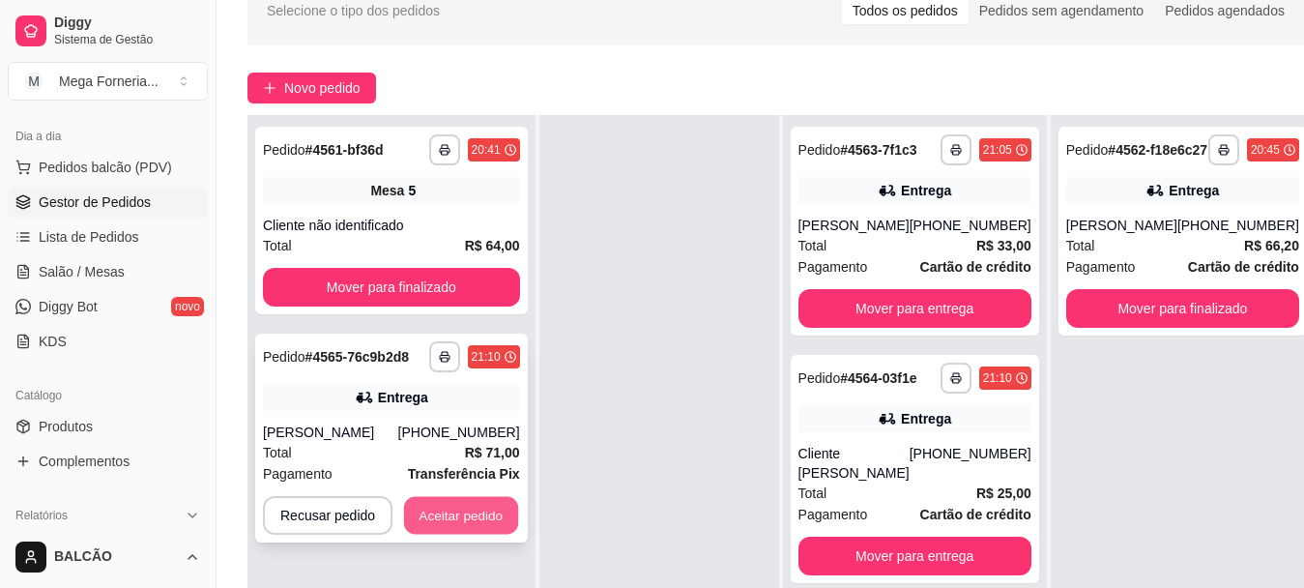
click at [452, 511] on button "Aceitar pedido" at bounding box center [461, 516] width 114 height 38
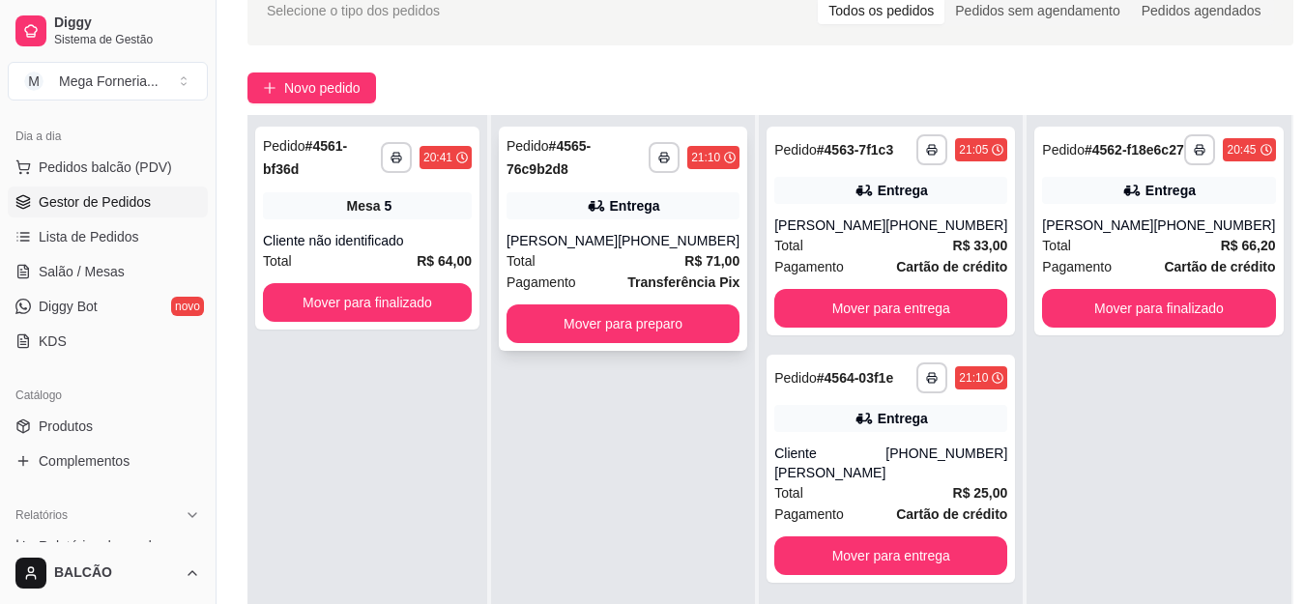
click at [667, 239] on div "[PHONE_NUMBER]" at bounding box center [679, 240] width 122 height 19
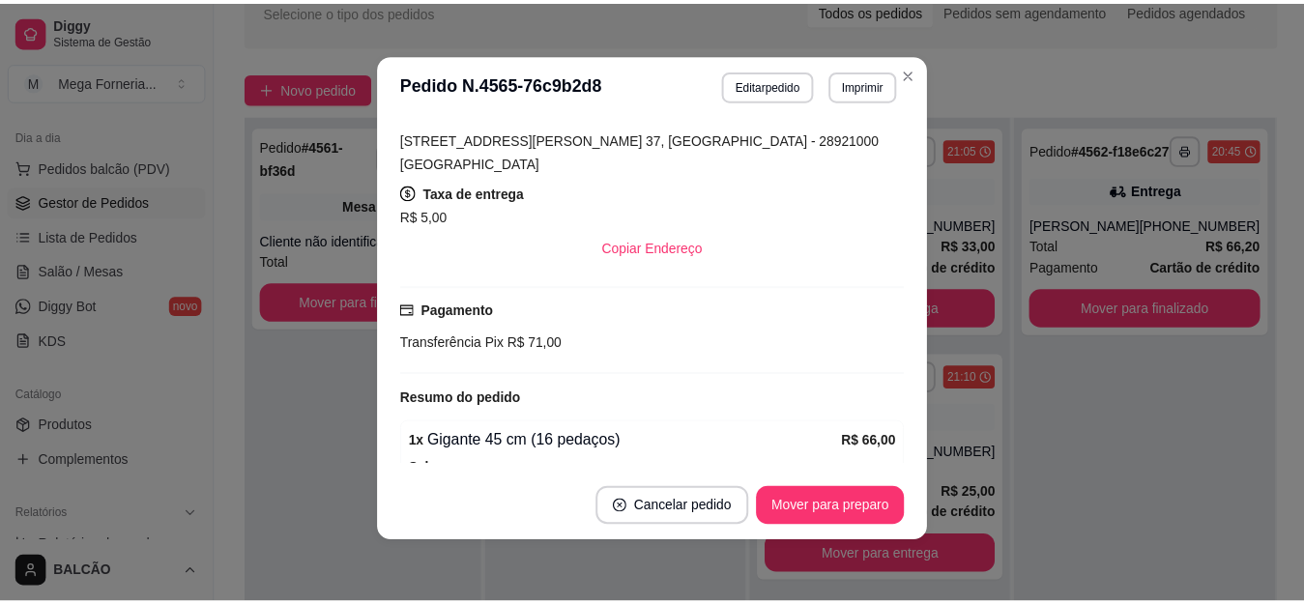
scroll to position [599, 0]
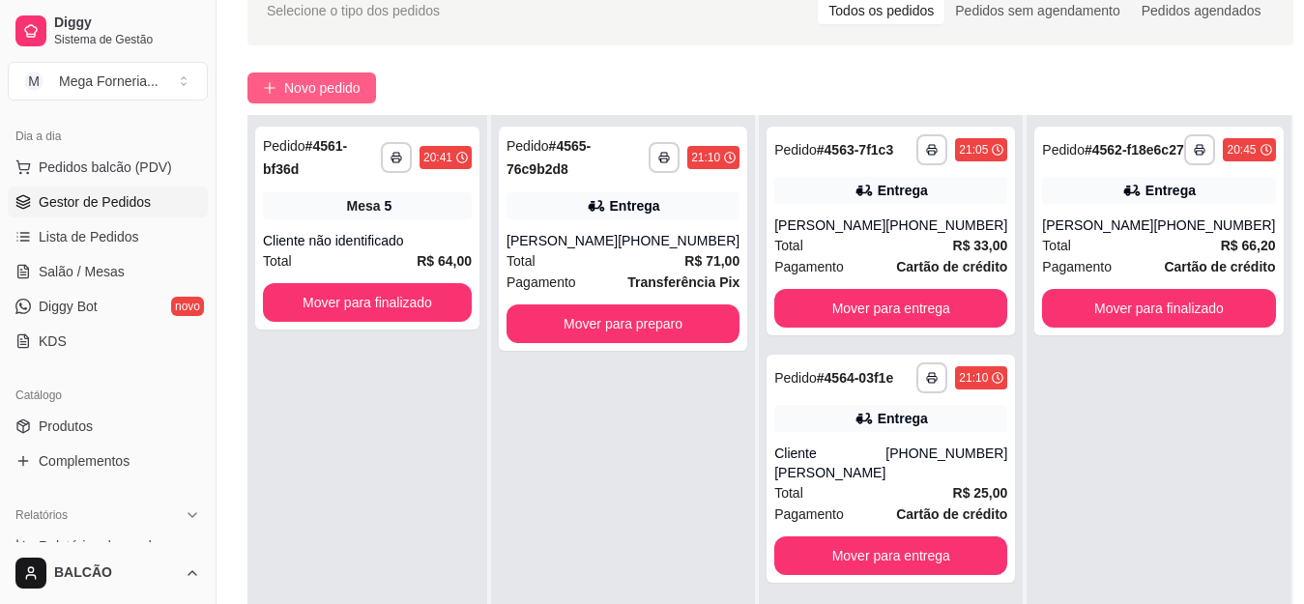
click at [358, 92] on span "Novo pedido" at bounding box center [322, 87] width 76 height 21
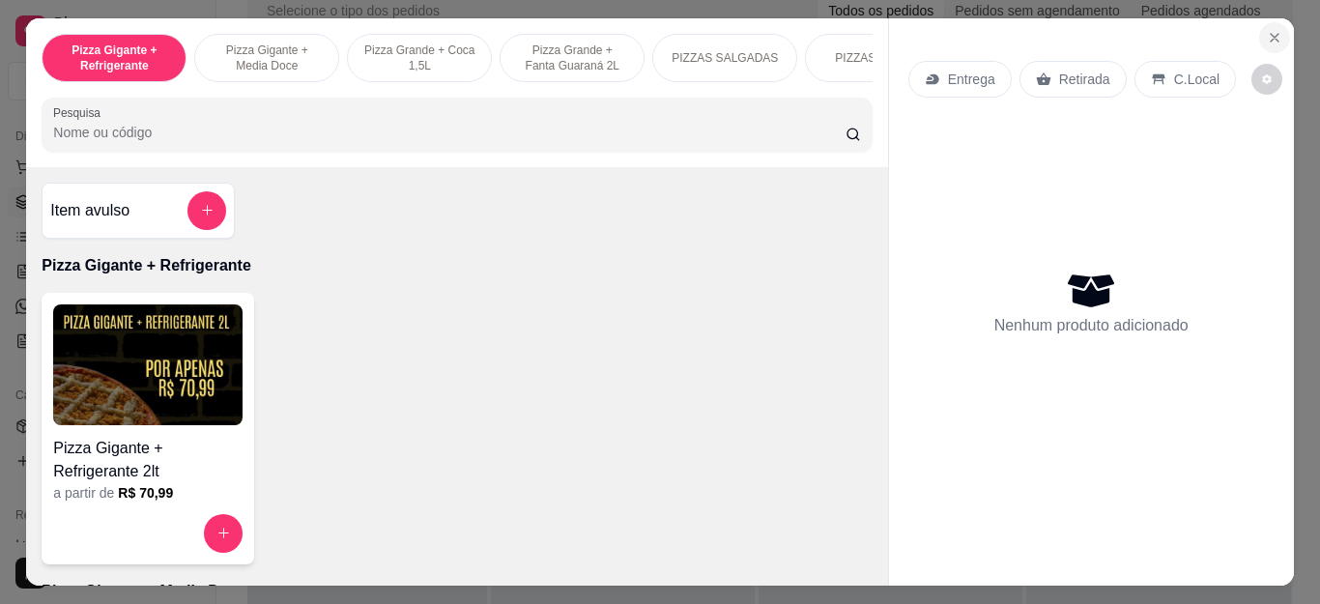
click at [1271, 31] on icon "Close" at bounding box center [1274, 37] width 15 height 15
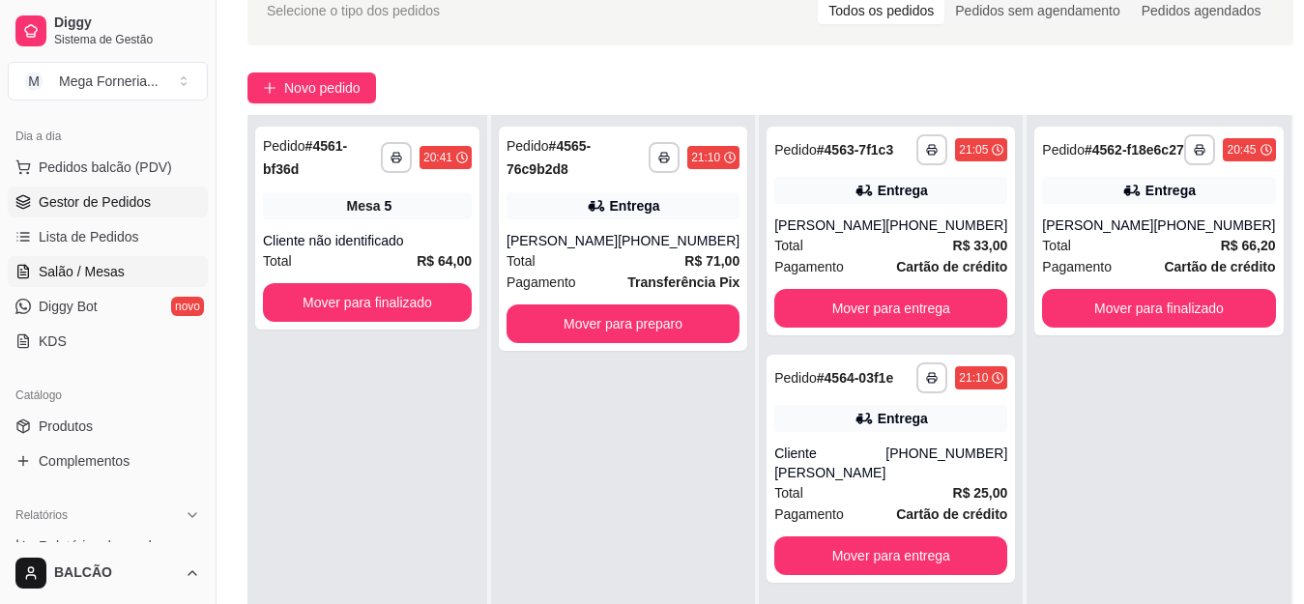
click at [87, 271] on span "Salão / Mesas" at bounding box center [82, 271] width 86 height 19
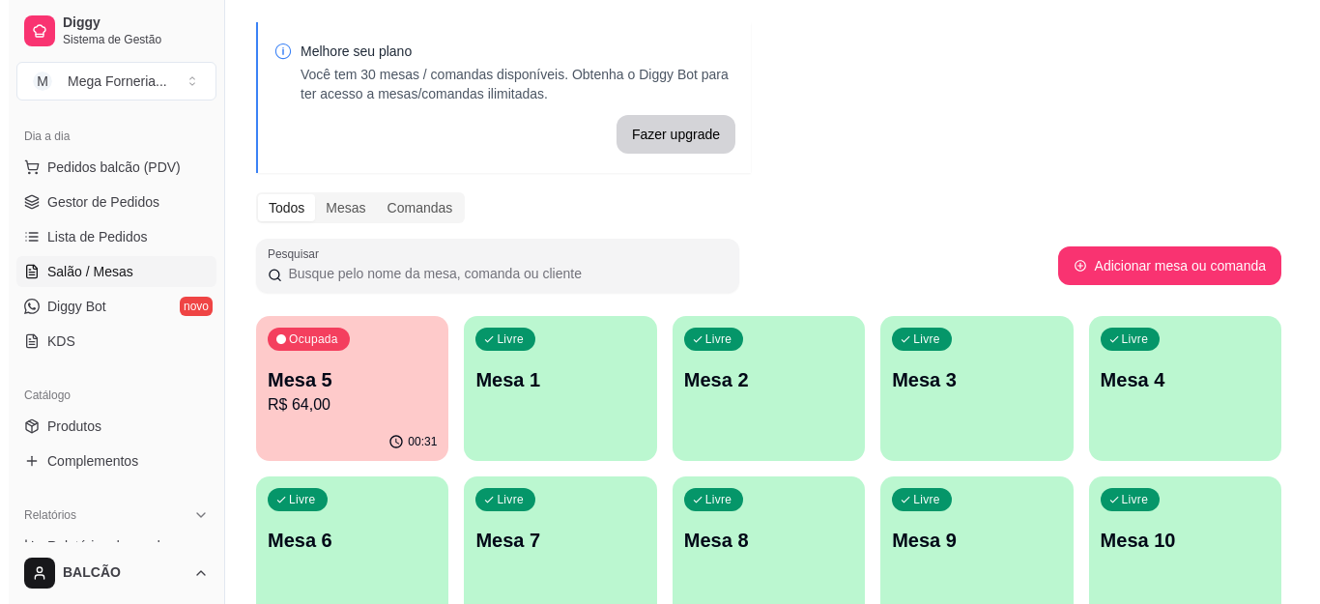
scroll to position [97, 0]
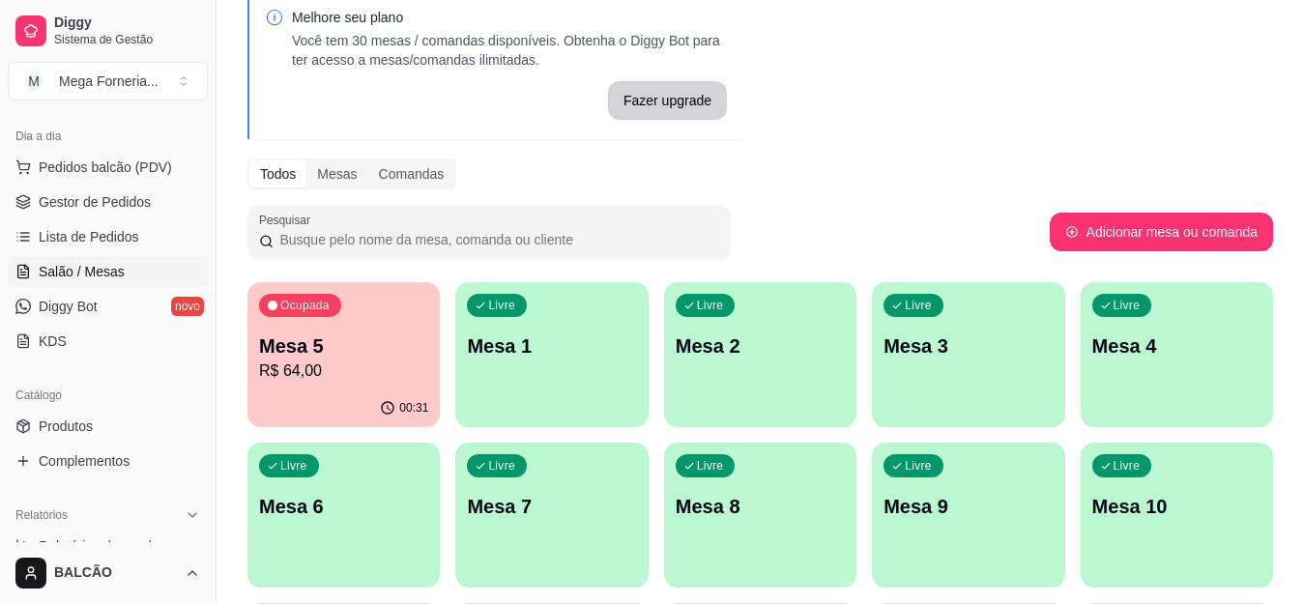
click at [551, 344] on p "Mesa 1" at bounding box center [551, 346] width 169 height 27
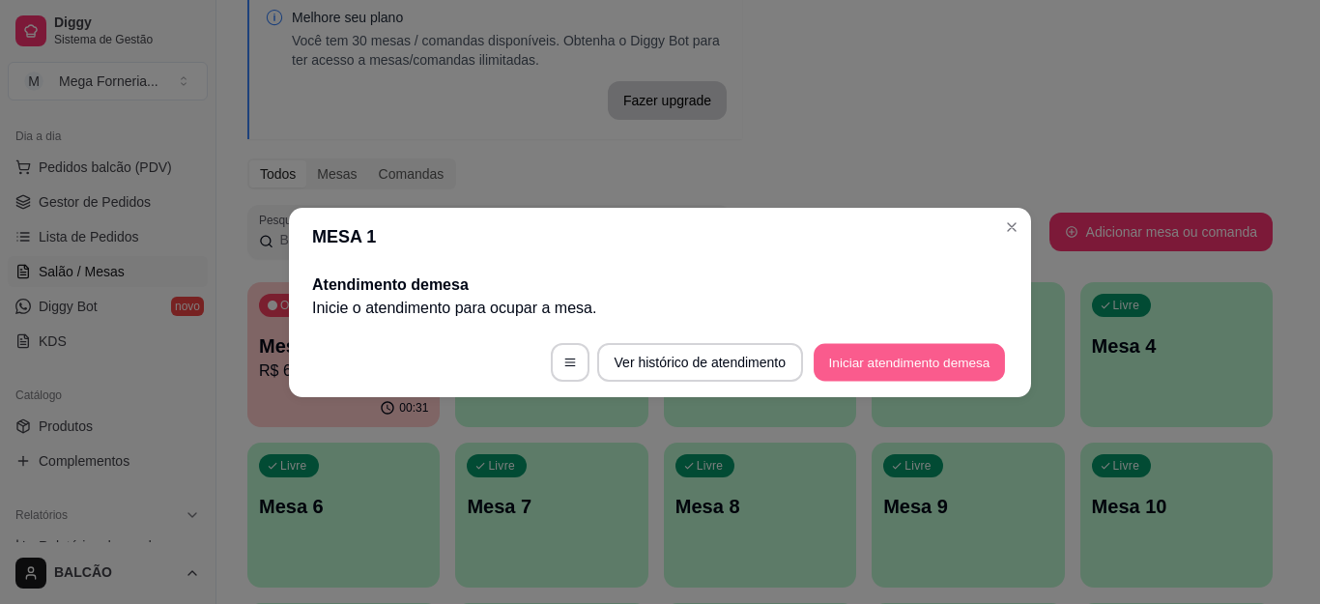
click at [862, 361] on button "Iniciar atendimento de mesa" at bounding box center [909, 362] width 191 height 38
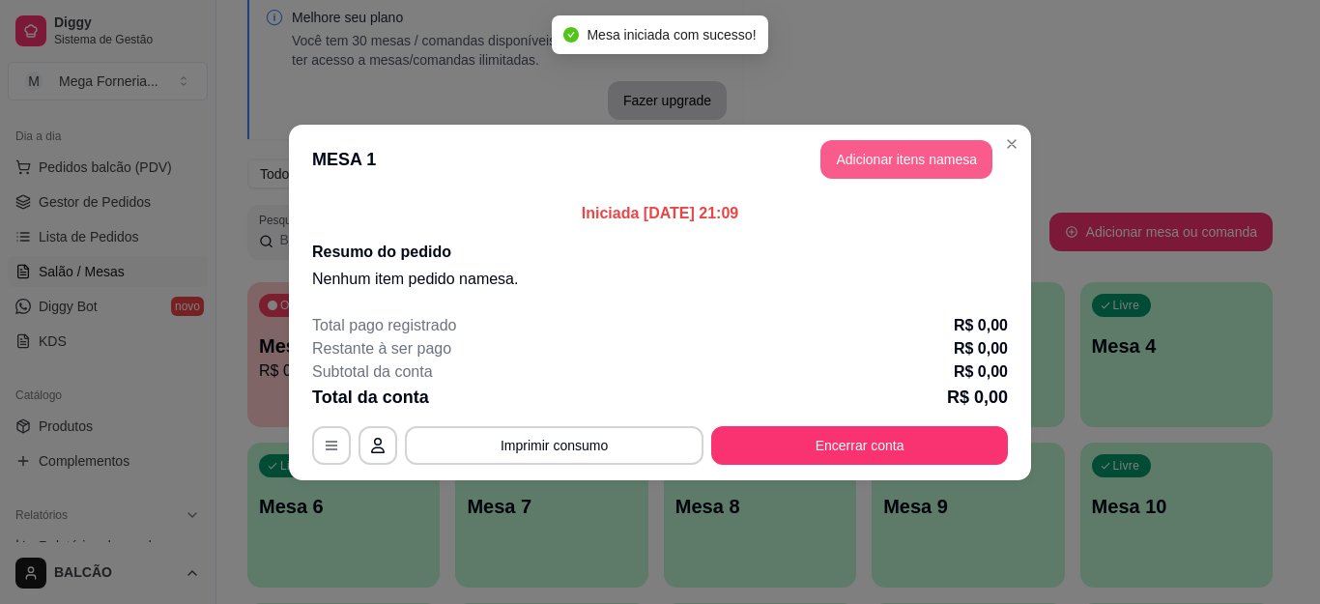
click at [883, 146] on button "Adicionar itens na mesa" at bounding box center [907, 159] width 172 height 39
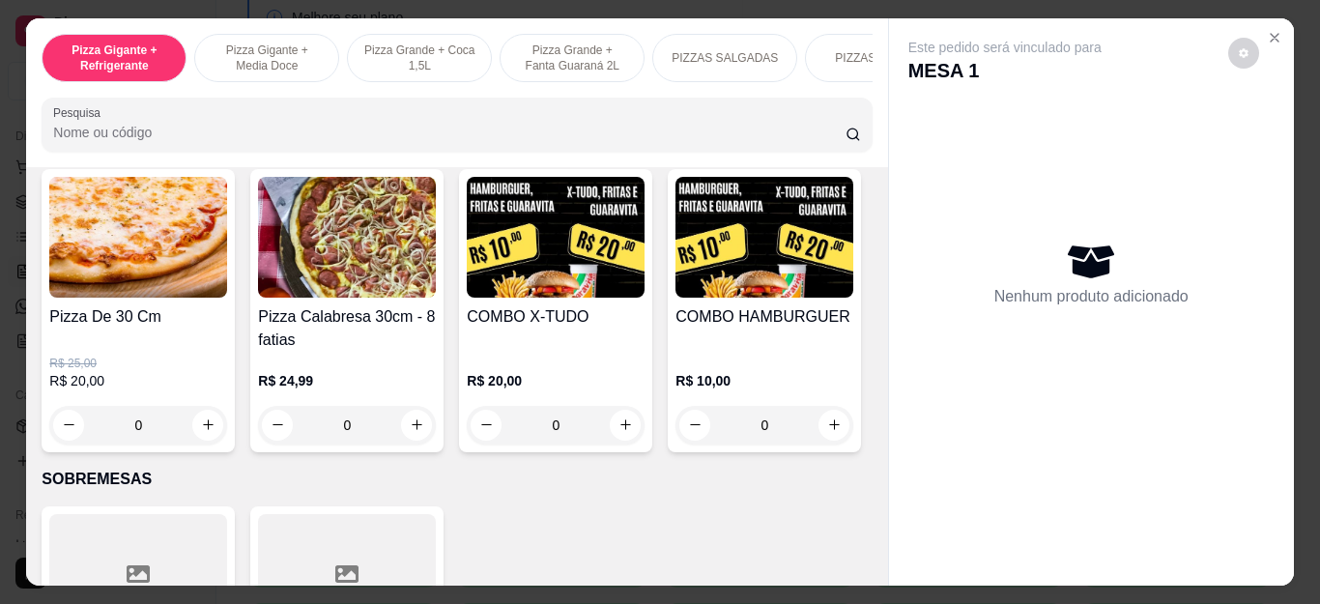
scroll to position [1980, 0]
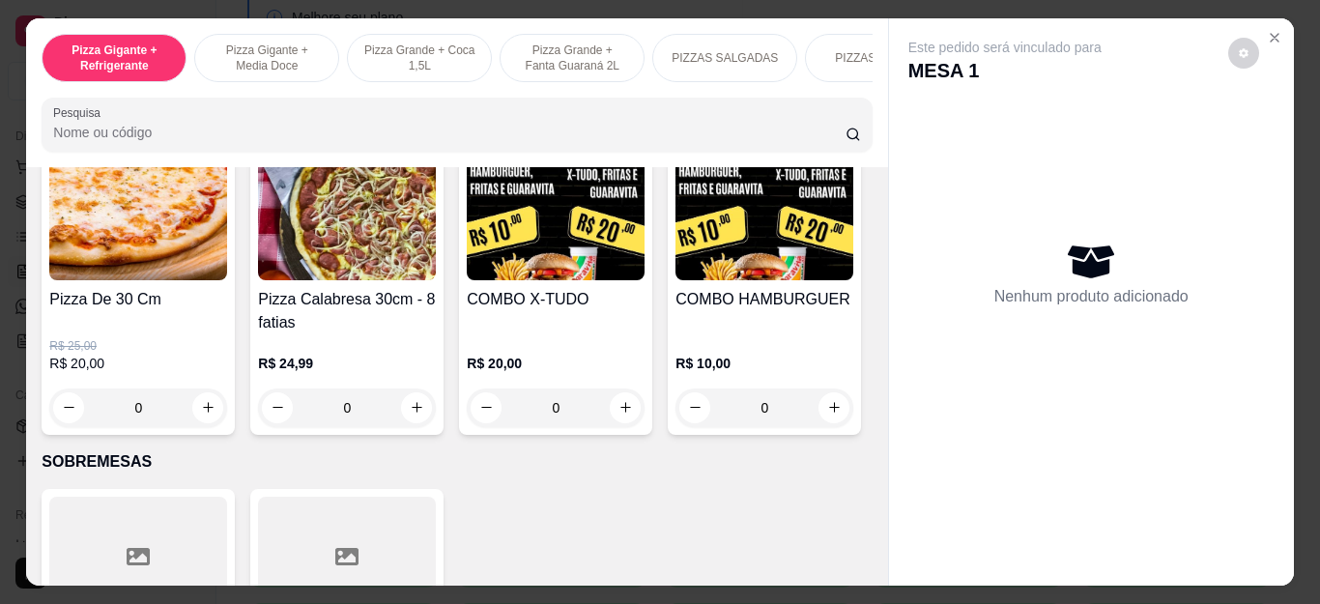
click at [208, 411] on div "0" at bounding box center [138, 408] width 178 height 39
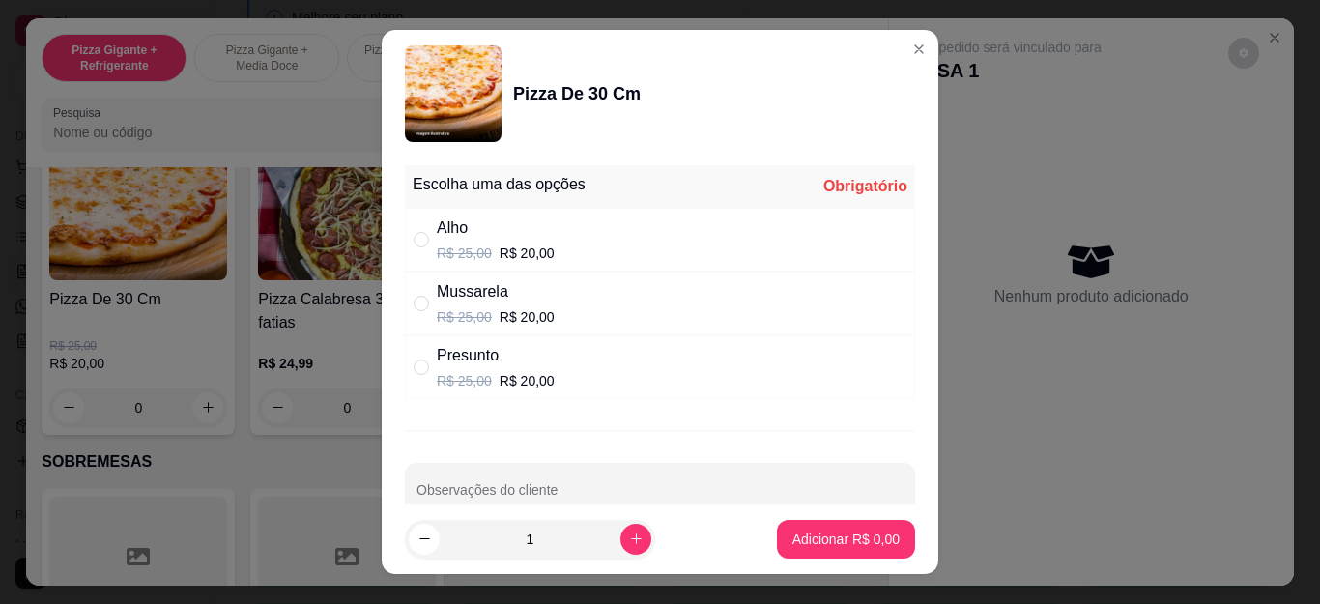
click at [505, 362] on div "Presunto" at bounding box center [496, 355] width 118 height 23
radio input "true"
click at [799, 537] on p "Adicionar R$ 20,00" at bounding box center [842, 539] width 115 height 19
type input "1"
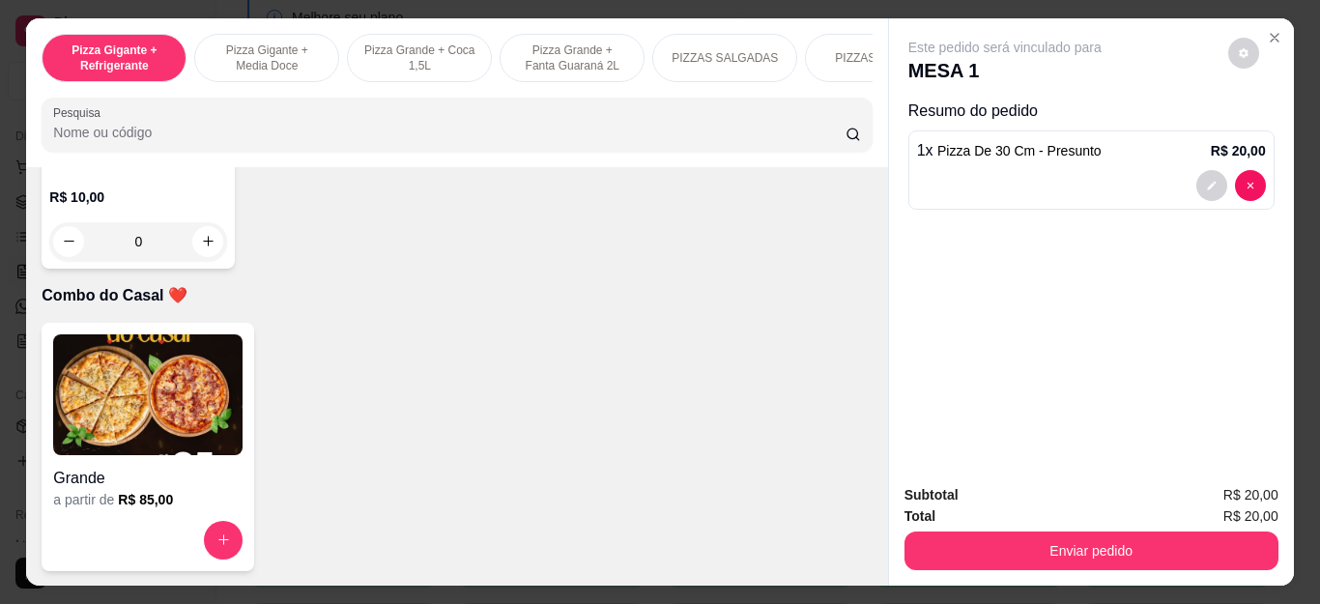
scroll to position [5340, 0]
type input "1"
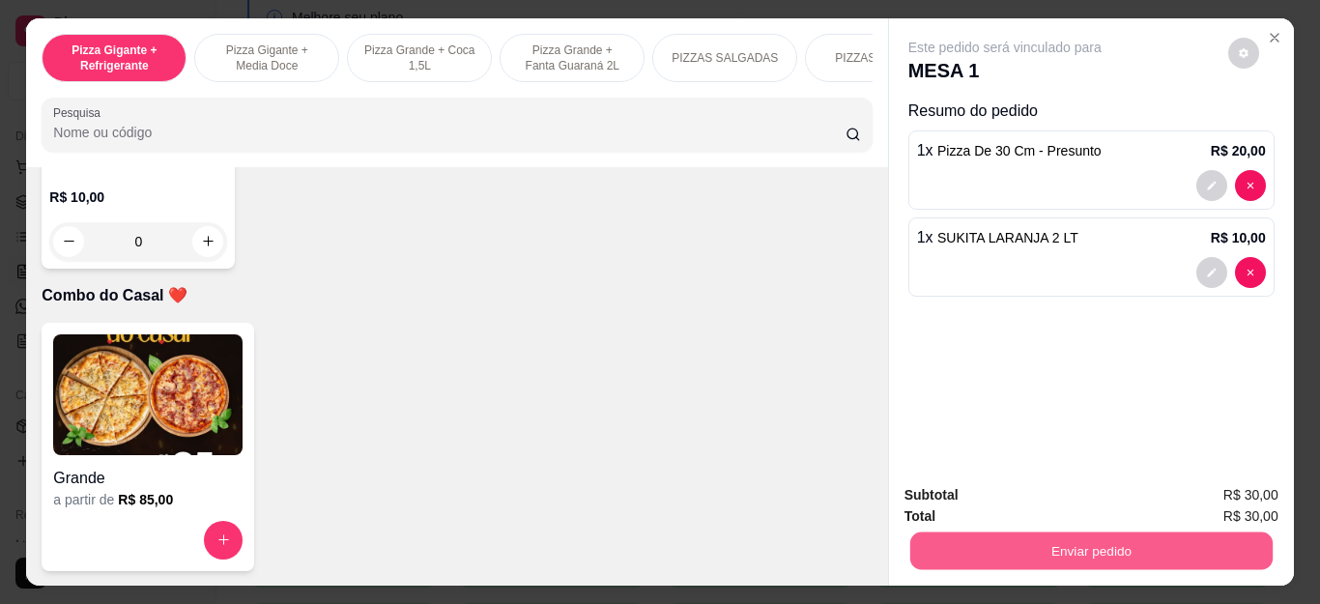
click at [1122, 538] on button "Enviar pedido" at bounding box center [1091, 552] width 362 height 38
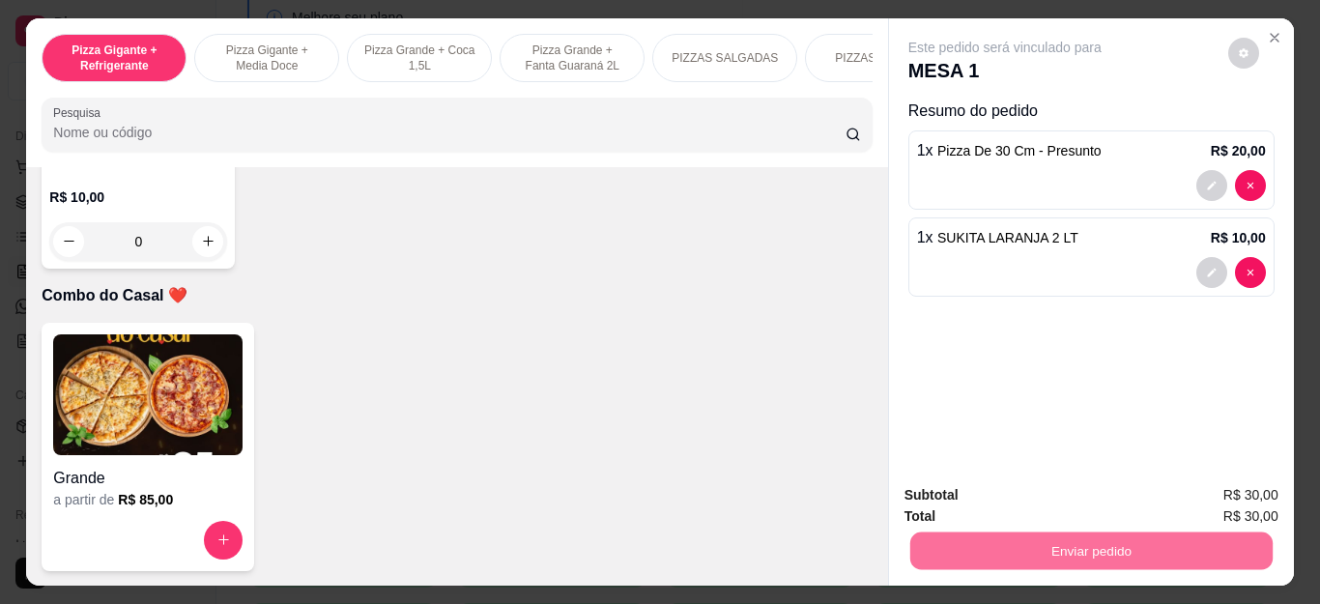
click at [1032, 493] on button "Não registrar e enviar pedido" at bounding box center [1026, 496] width 195 height 36
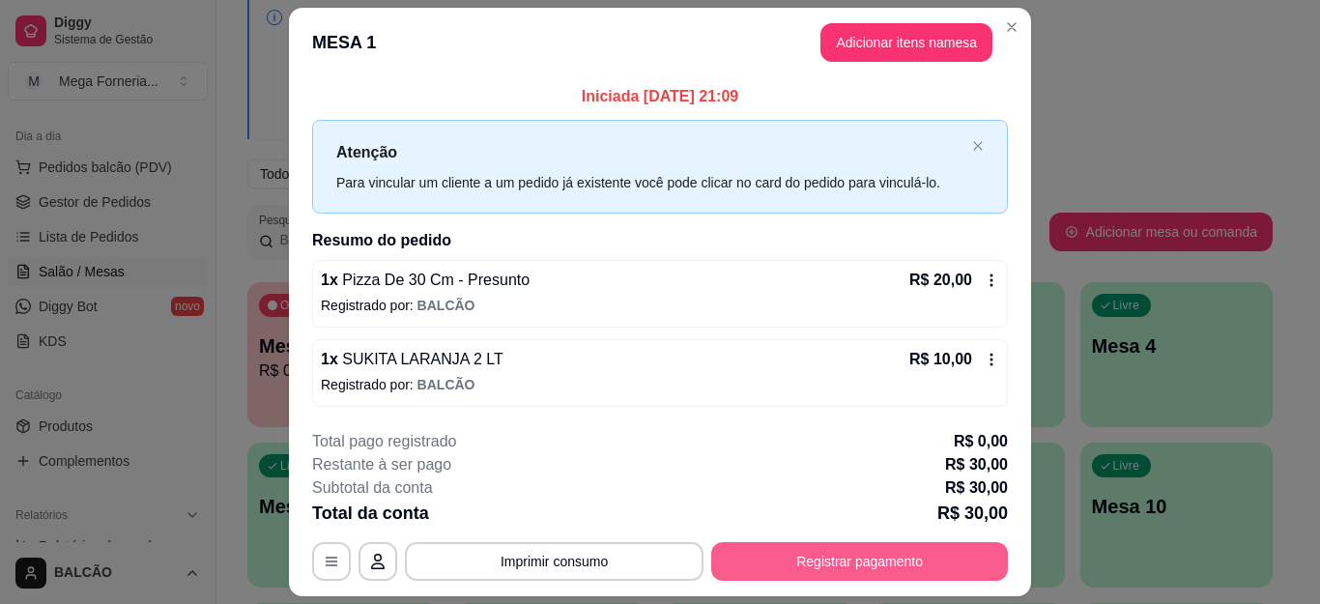
click at [826, 555] on button "Registrar pagamento" at bounding box center [859, 561] width 297 height 39
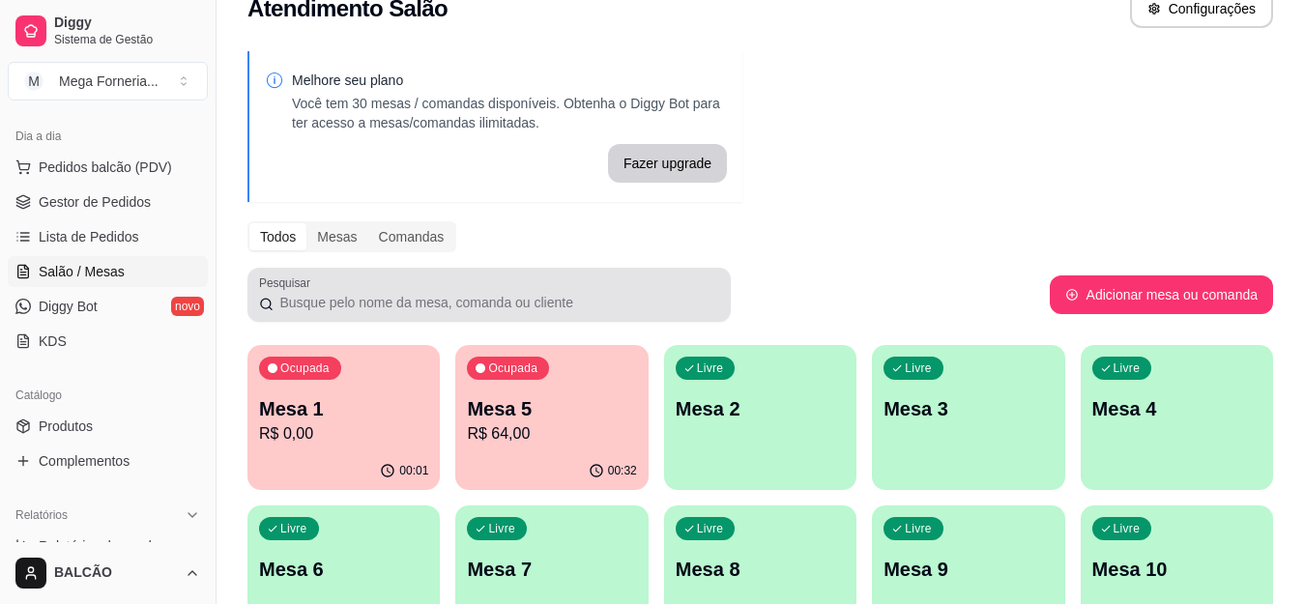
scroll to position [0, 0]
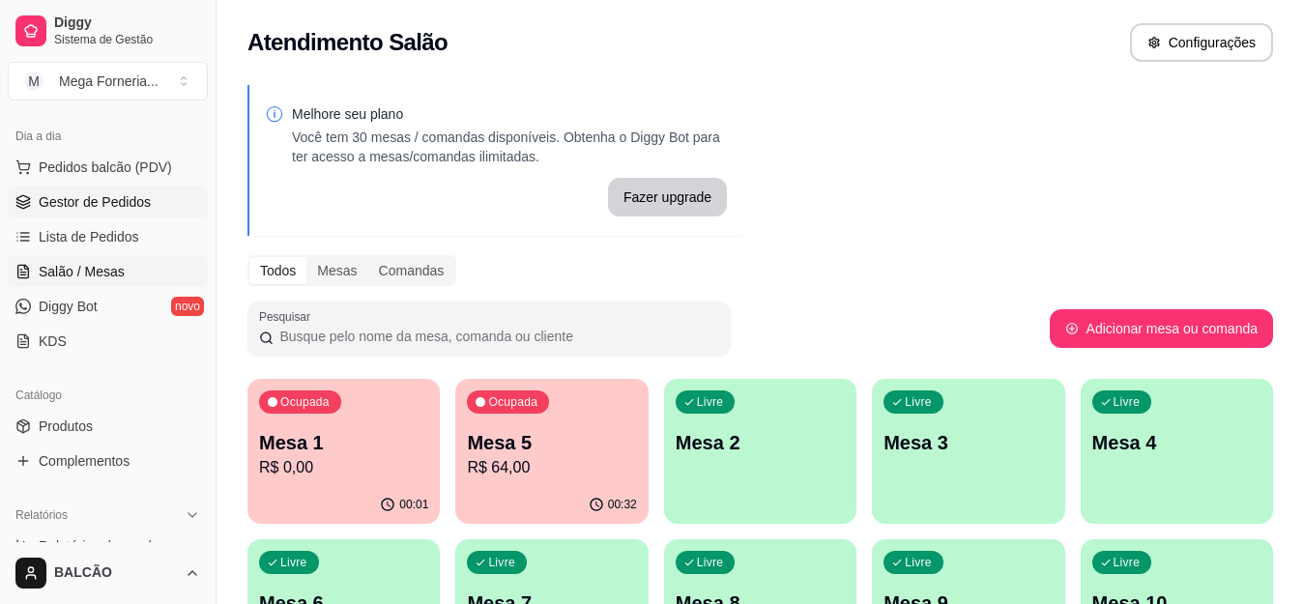
click at [135, 208] on span "Gestor de Pedidos" at bounding box center [95, 201] width 112 height 19
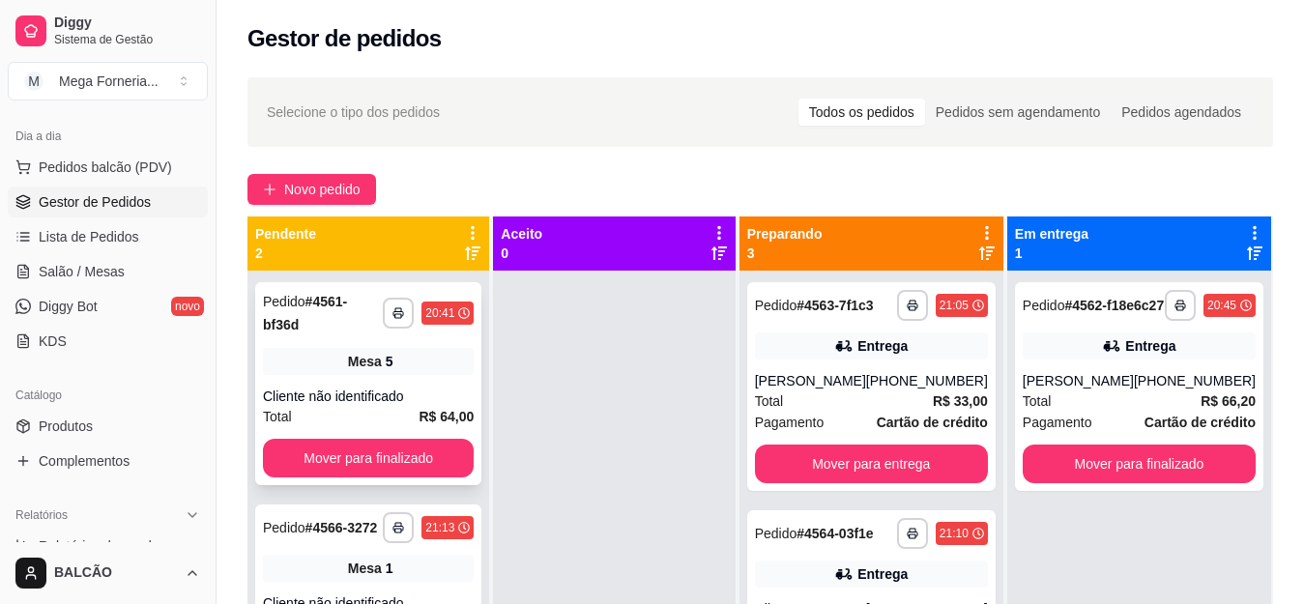
drag, startPoint x: 135, startPoint y: 208, endPoint x: 303, endPoint y: 288, distance: 185.5
drag, startPoint x: 307, startPoint y: 292, endPoint x: 745, endPoint y: 163, distance: 456.4
click at [745, 163] on div "**********" at bounding box center [760, 455] width 1087 height 778
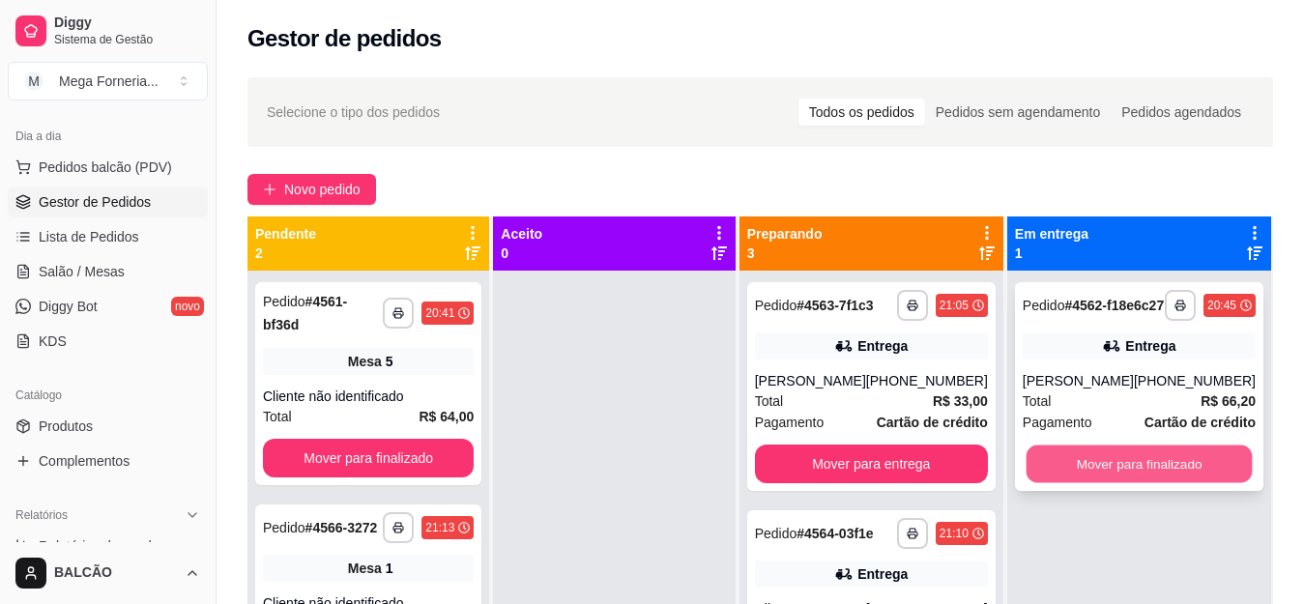
click at [1182, 466] on button "Mover para finalizado" at bounding box center [1139, 465] width 226 height 38
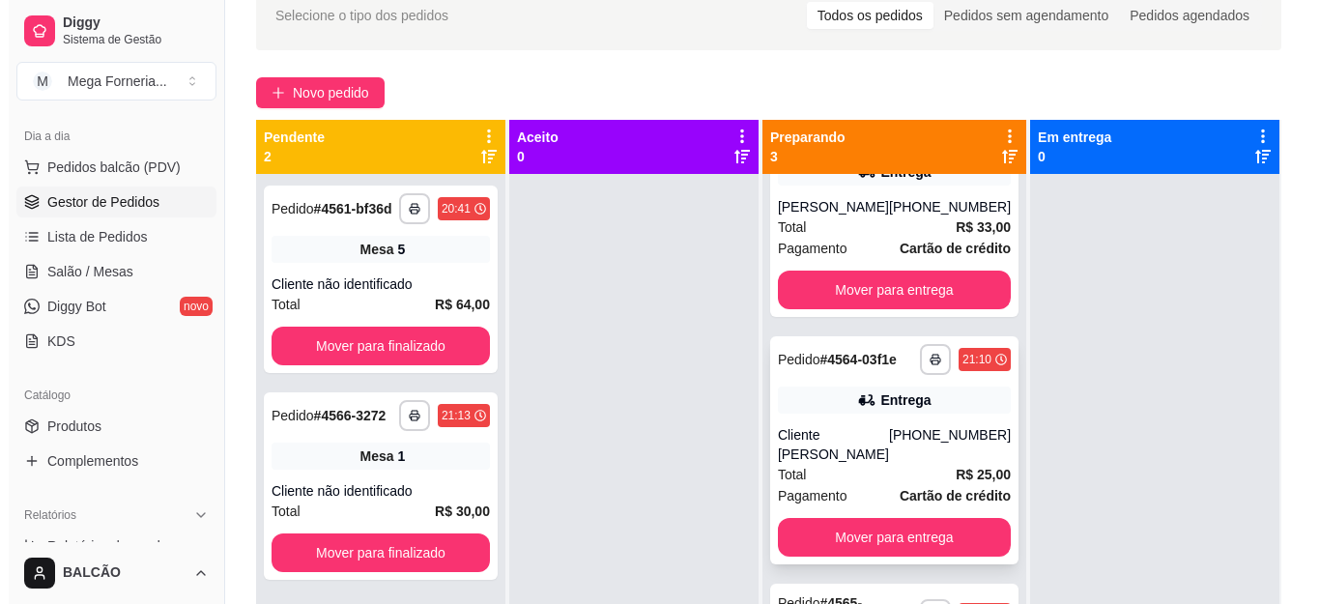
scroll to position [97, 0]
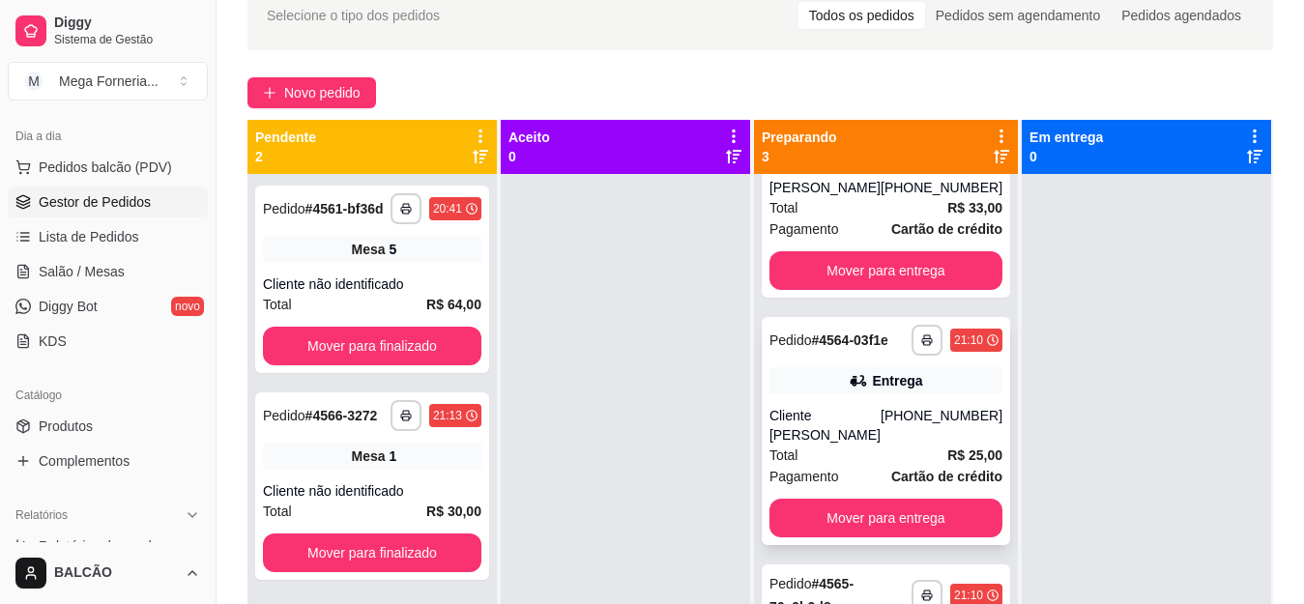
click at [867, 466] on div "Total R$ 25,00" at bounding box center [885, 455] width 233 height 21
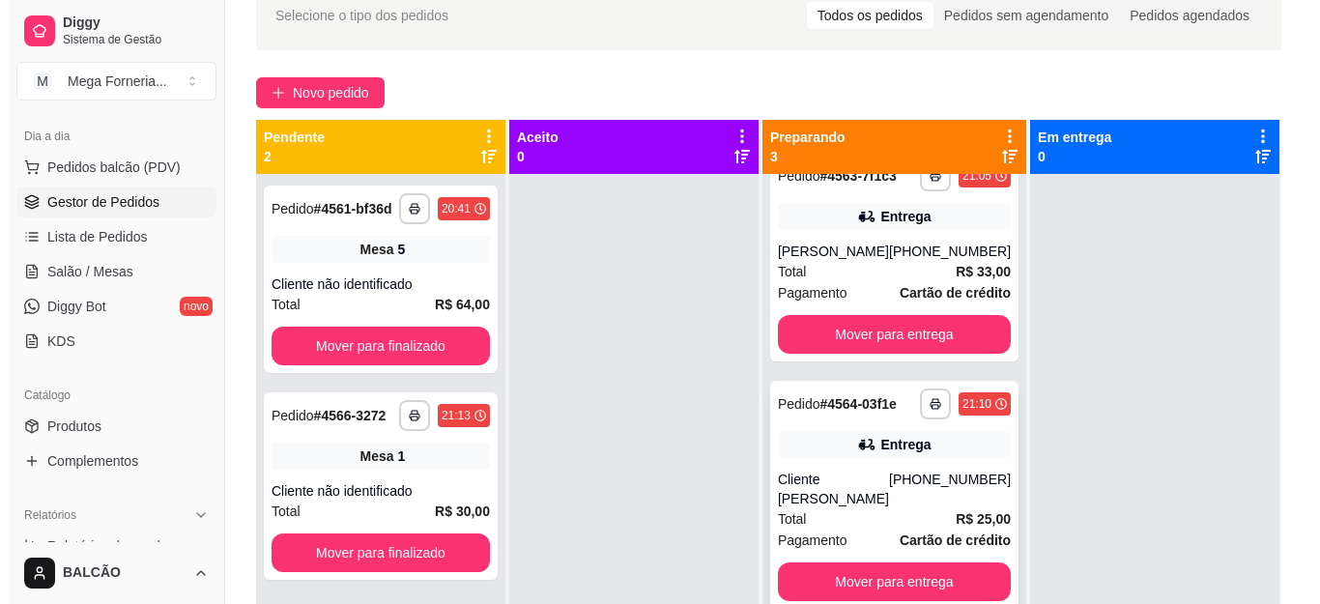
scroll to position [0, 0]
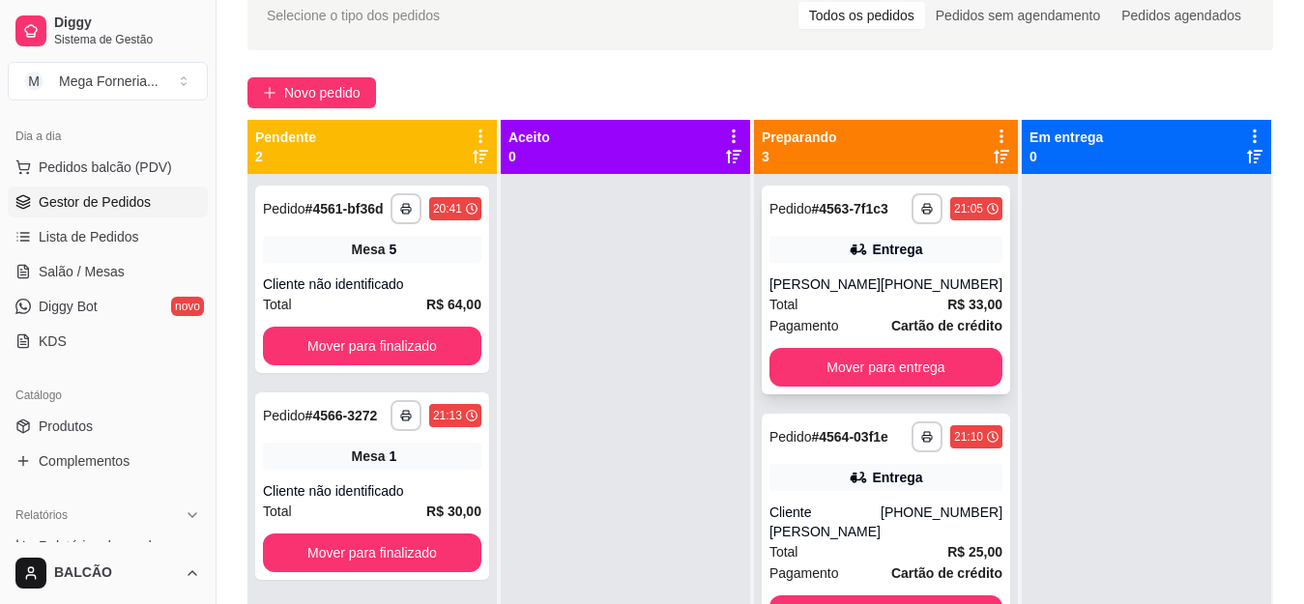
click at [893, 294] on div "[PHONE_NUMBER]" at bounding box center [942, 284] width 122 height 19
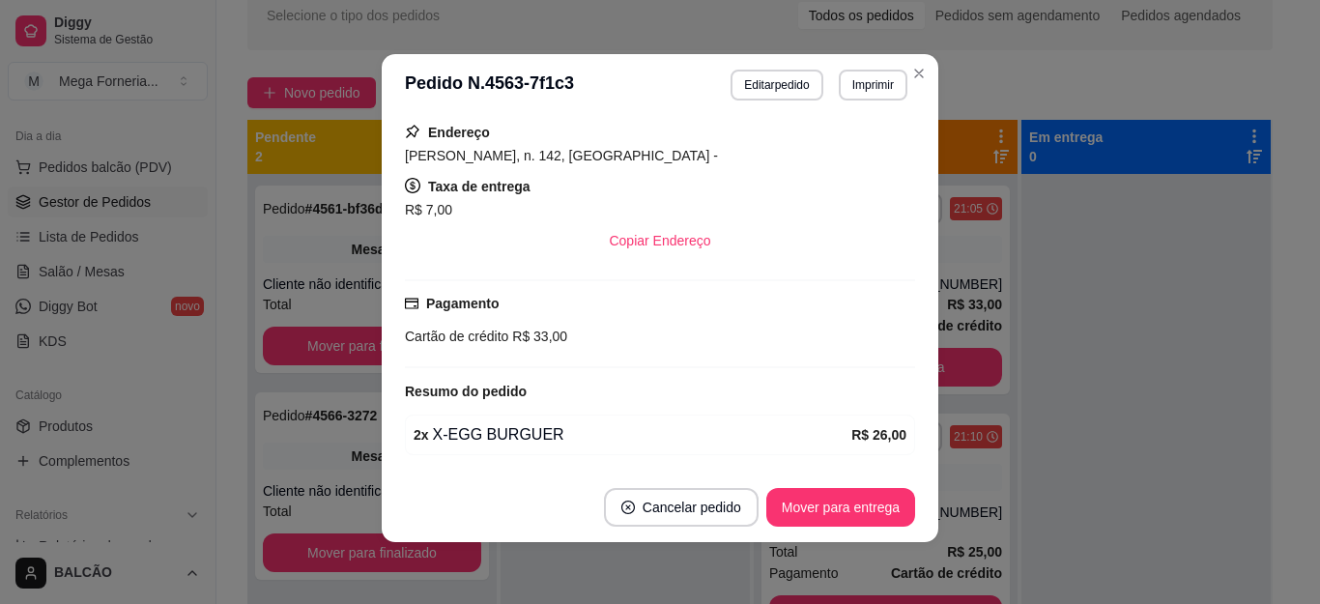
scroll to position [387, 0]
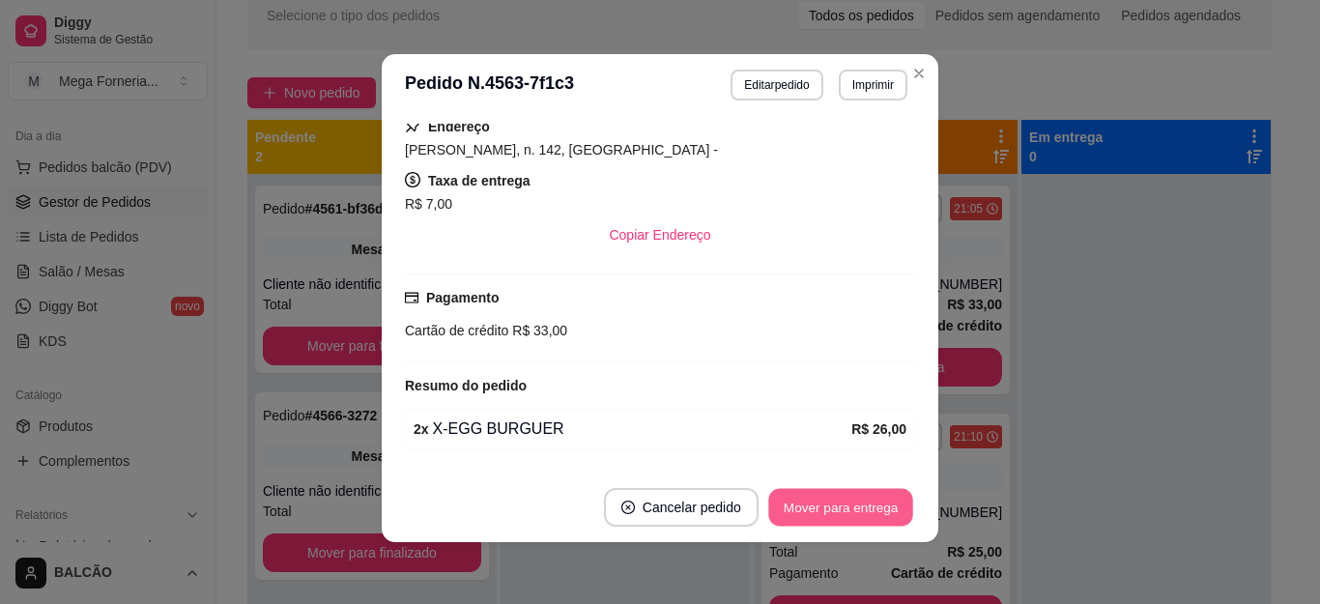
click at [793, 507] on button "Mover para entrega" at bounding box center [840, 508] width 145 height 38
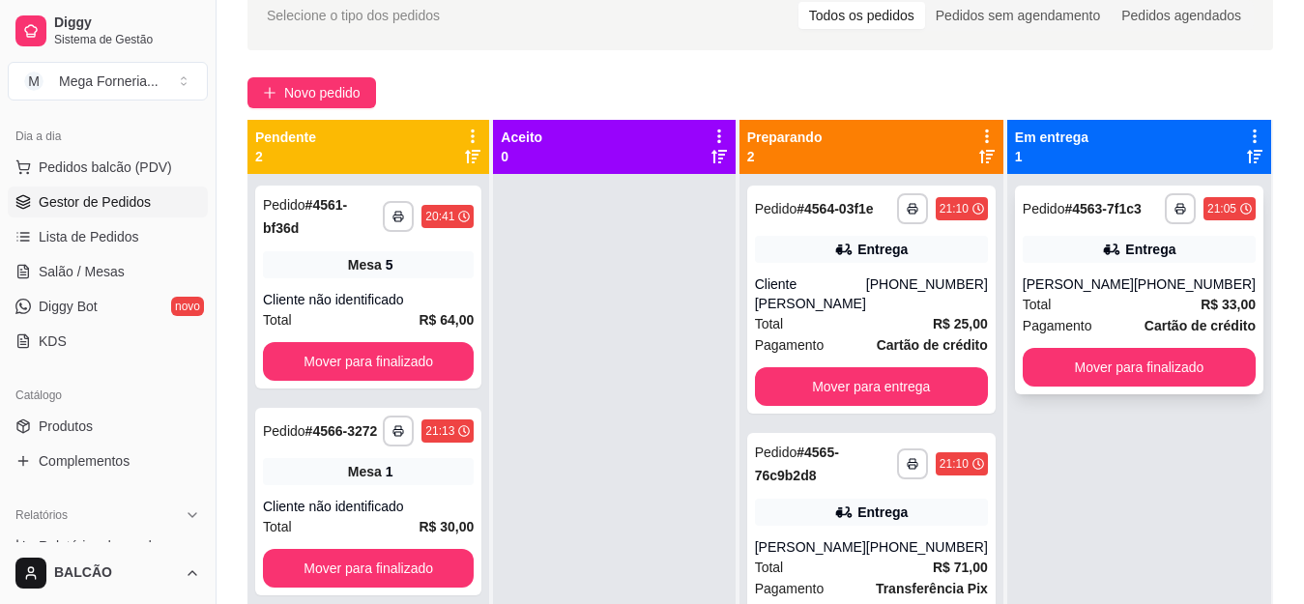
click at [1108, 309] on div "Total R$ 33,00" at bounding box center [1139, 304] width 233 height 21
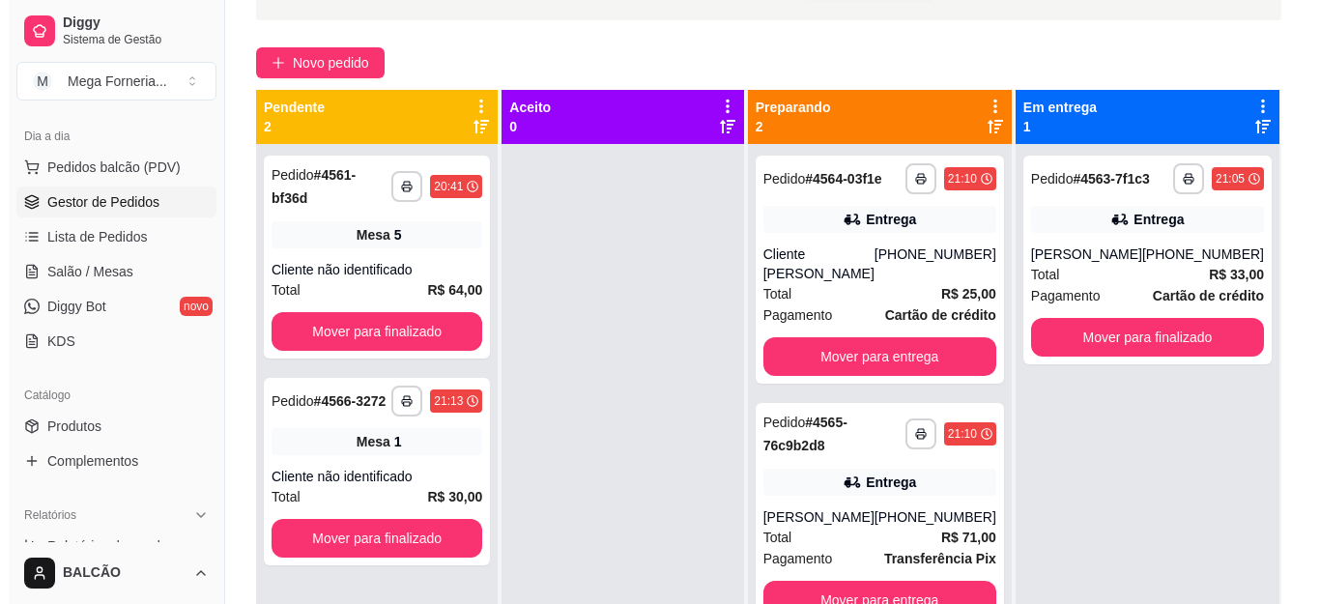
scroll to position [133, 0]
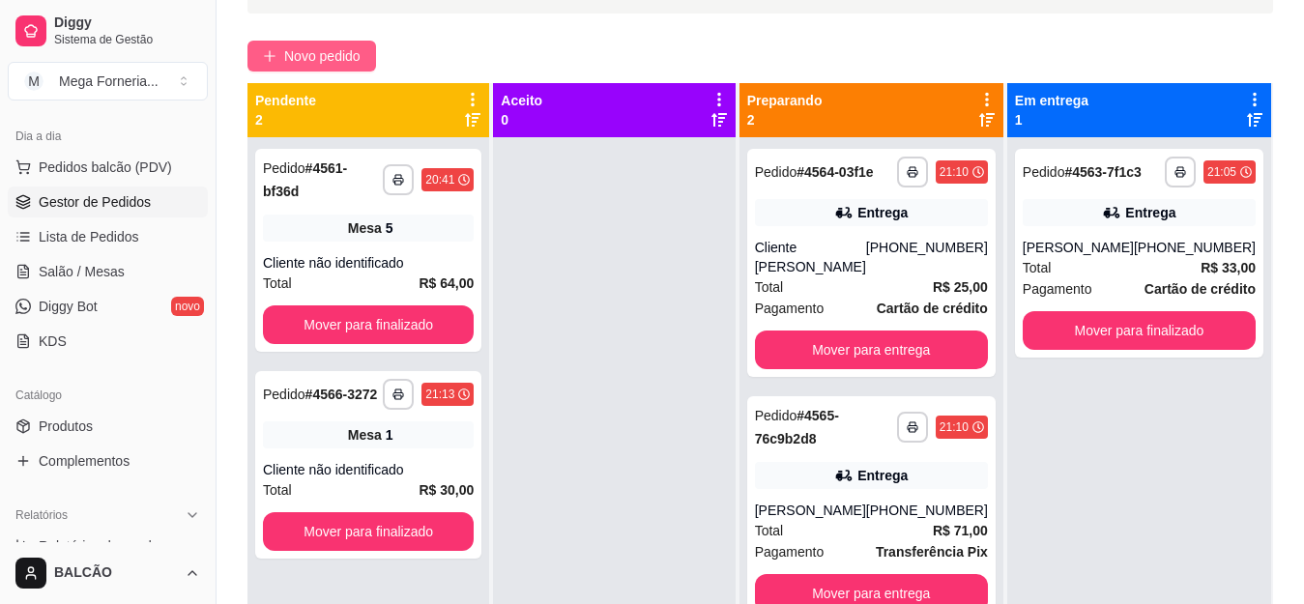
click at [304, 55] on span "Novo pedido" at bounding box center [322, 55] width 76 height 21
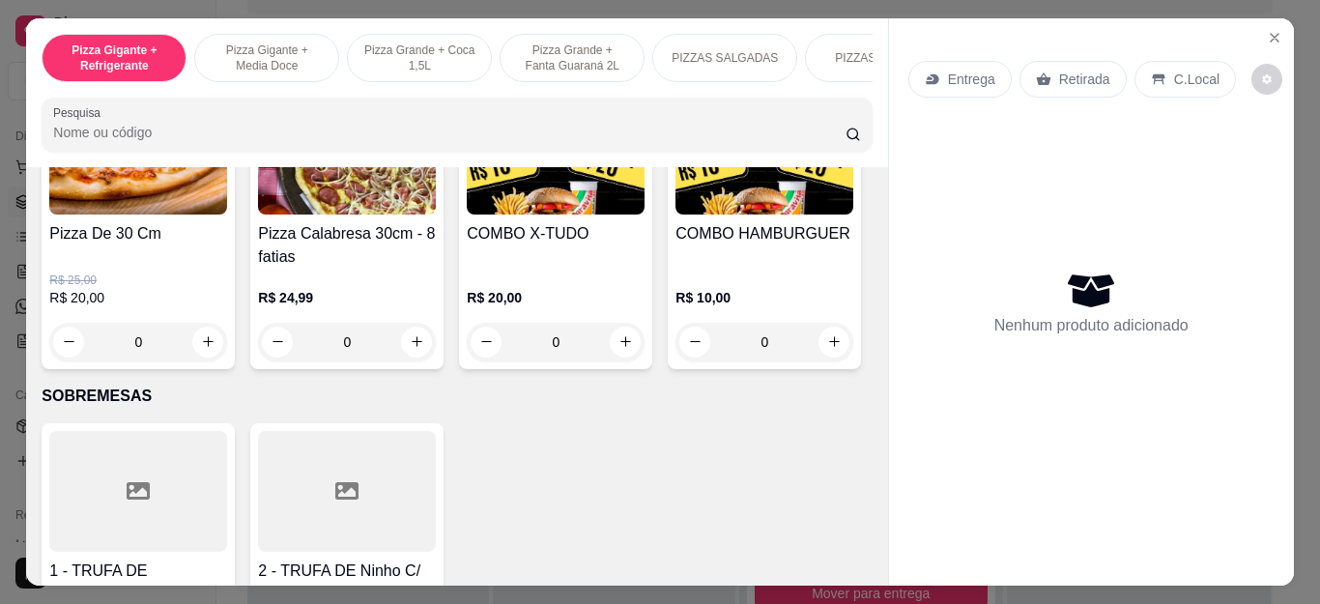
scroll to position [2142, 0]
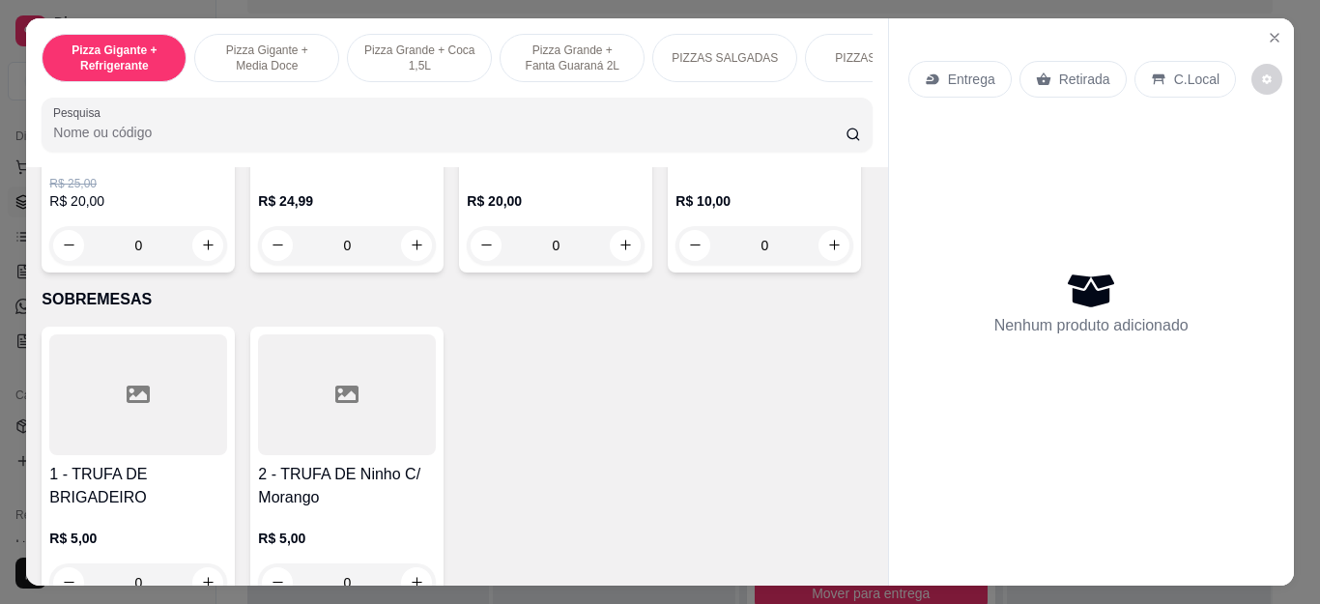
click at [676, 265] on div "0" at bounding box center [765, 245] width 178 height 39
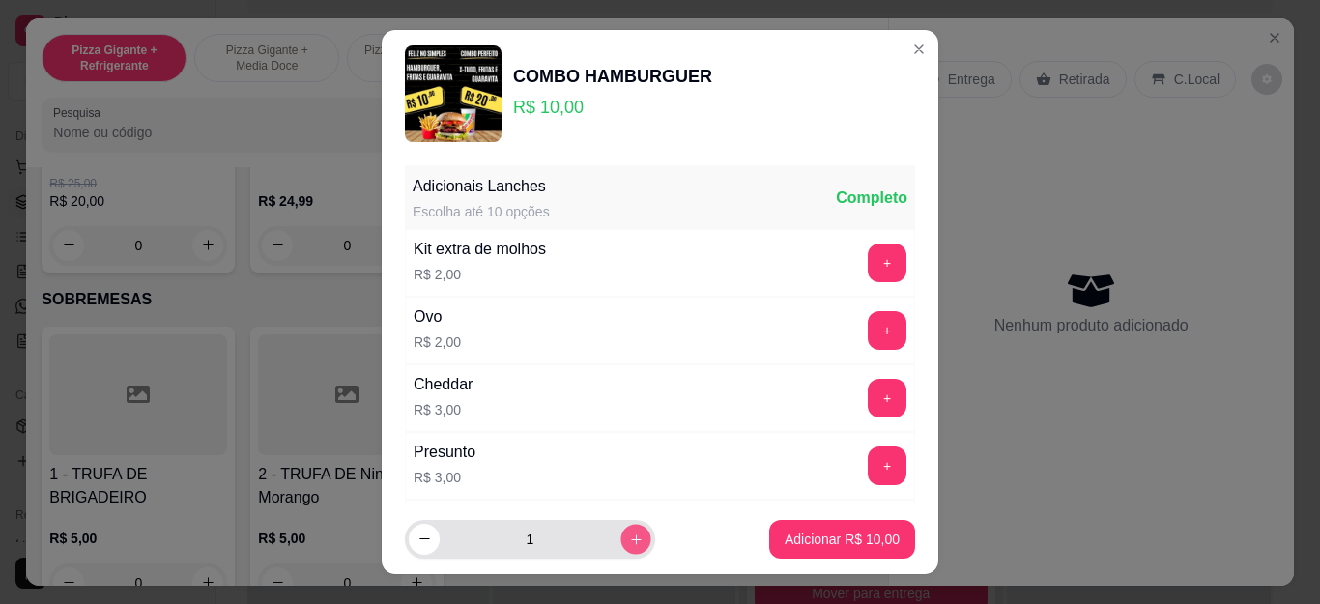
click at [621, 533] on button "increase-product-quantity" at bounding box center [636, 539] width 30 height 30
click at [629, 533] on icon "increase-product-quantity" at bounding box center [636, 539] width 14 height 14
type input "5"
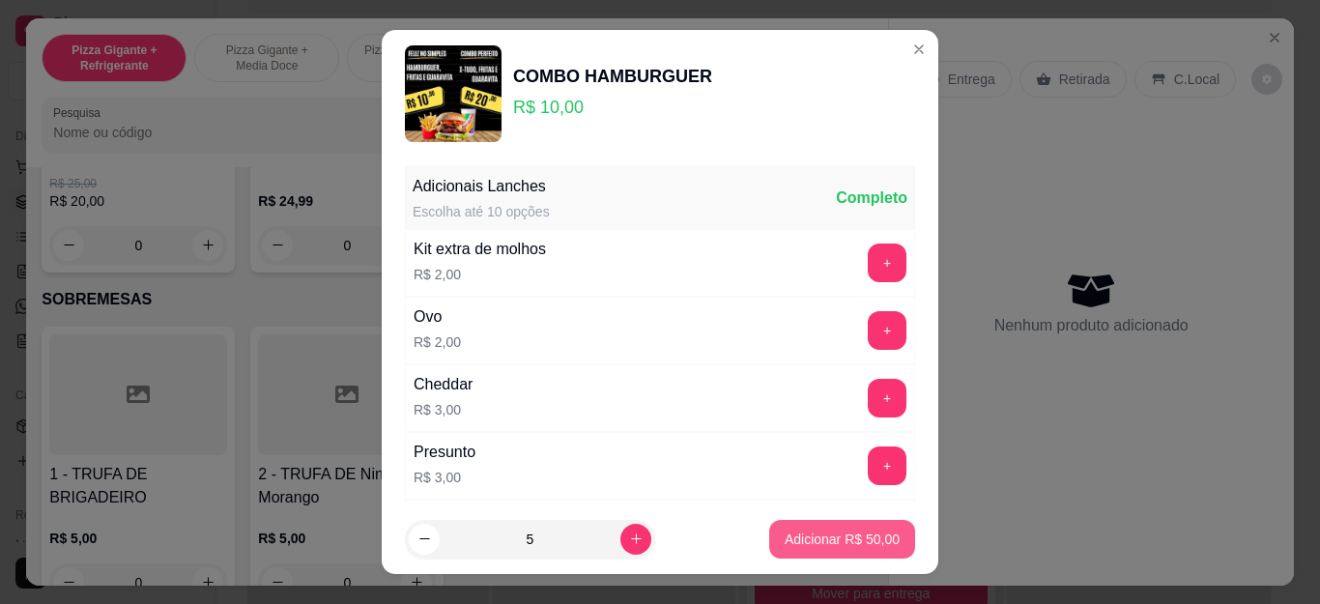
click at [810, 526] on button "Adicionar R$ 50,00" at bounding box center [842, 539] width 146 height 39
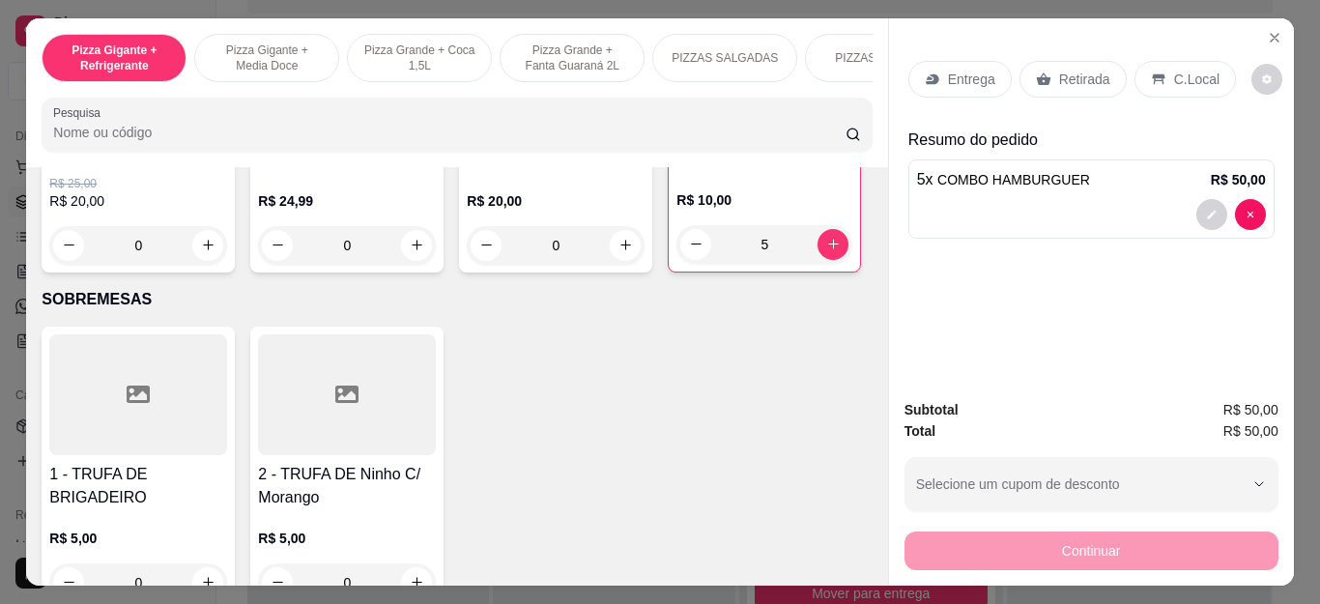
type input "5"
click at [977, 71] on p "Entrega" at bounding box center [971, 79] width 47 height 19
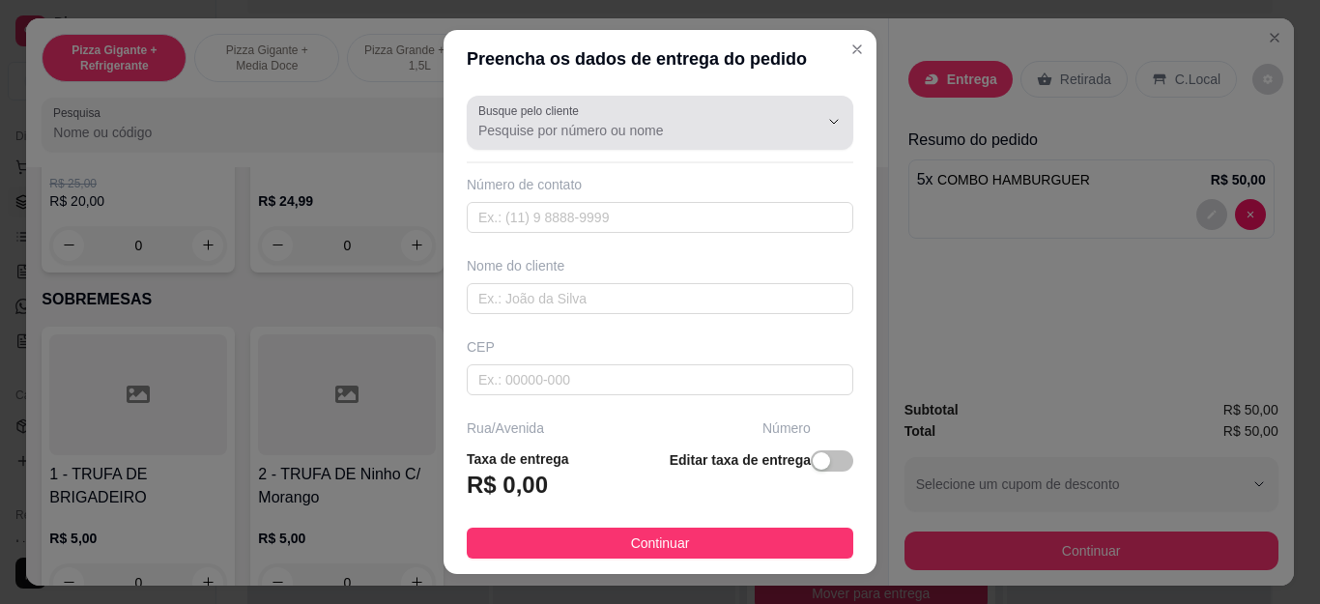
click at [692, 125] on input "Busque pelo cliente" at bounding box center [632, 130] width 309 height 19
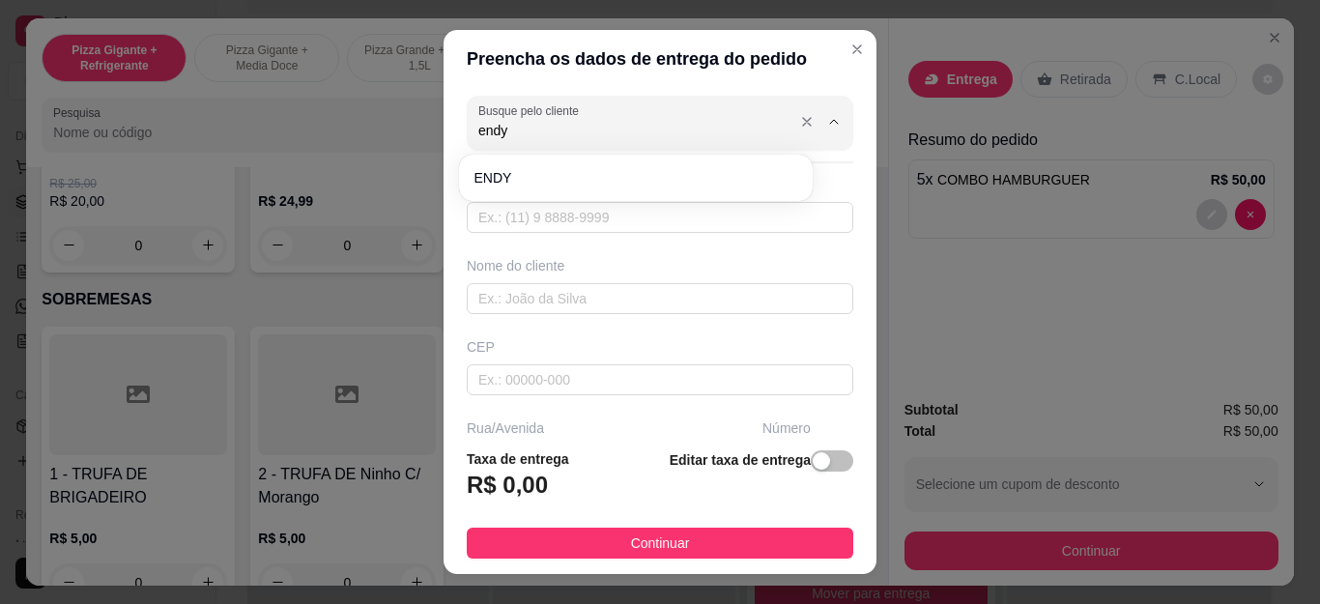
click at [641, 181] on span "ENDY" at bounding box center [627, 177] width 304 height 19
type input "ENDY"
type input "22999298298"
type input "ENDY"
type input "Cabo Frio"
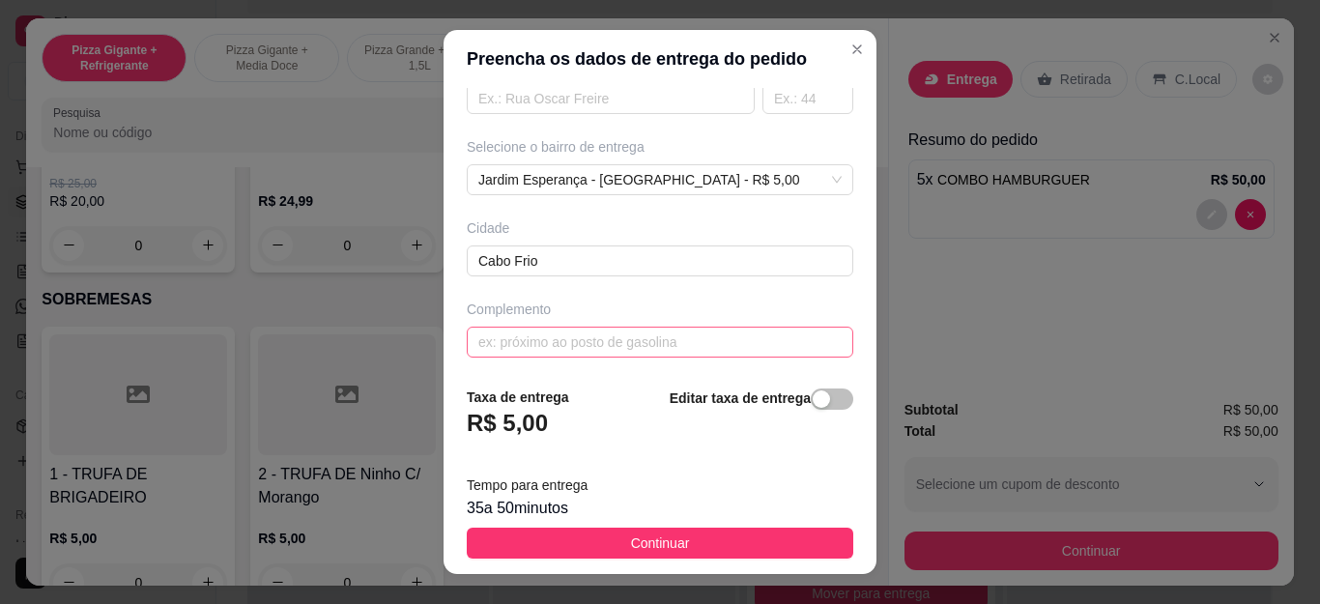
scroll to position [368, 0]
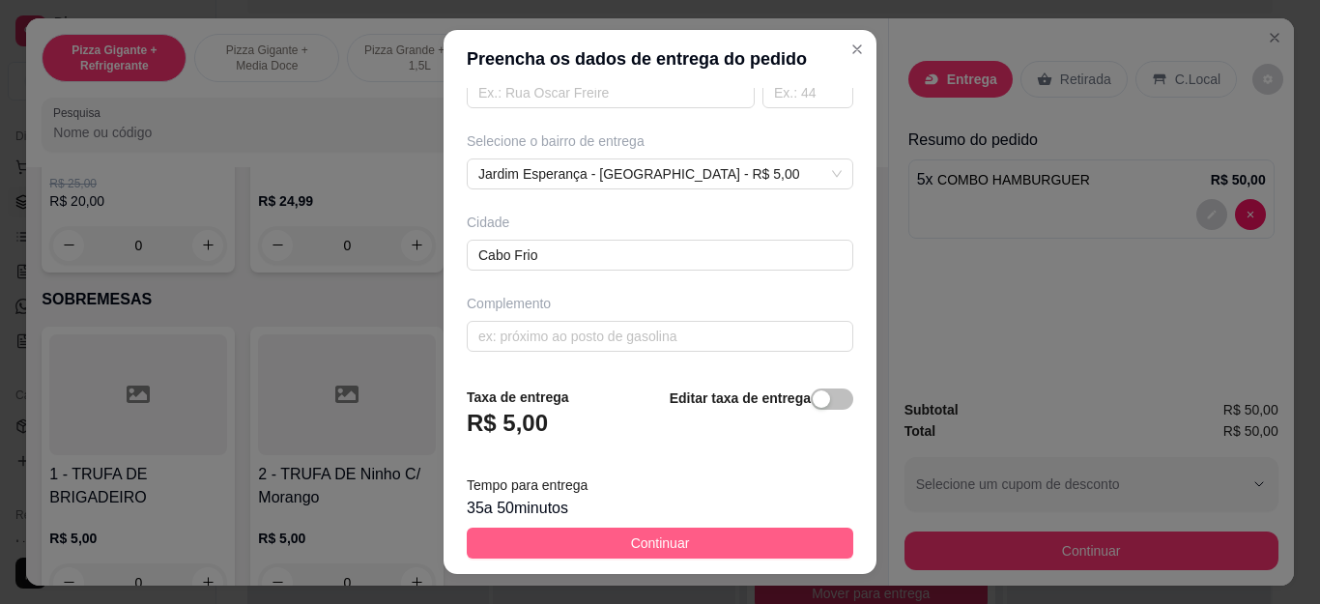
click at [717, 531] on button "Continuar" at bounding box center [660, 543] width 387 height 31
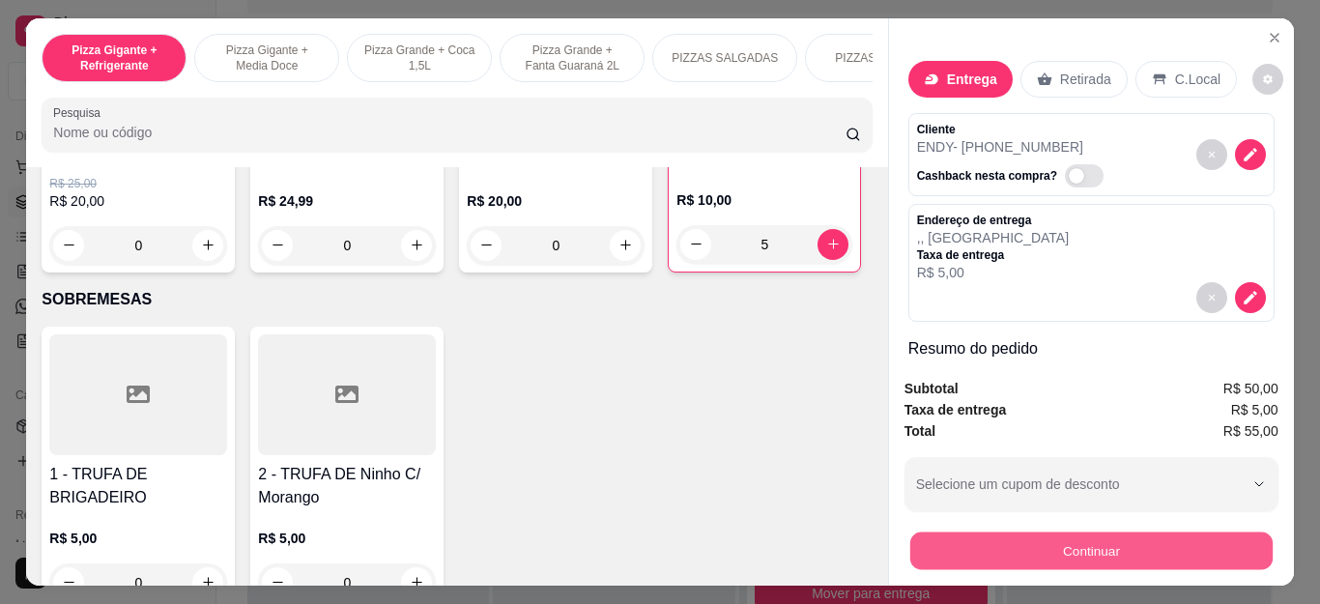
click at [1058, 545] on button "Continuar" at bounding box center [1091, 552] width 362 height 38
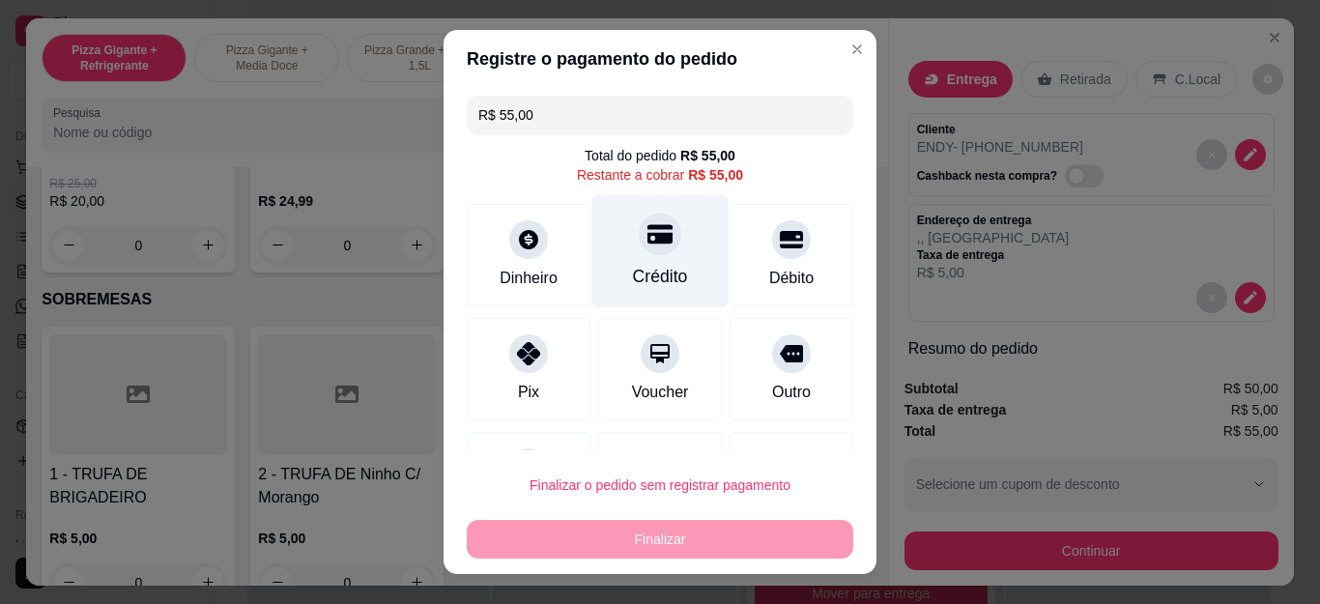
click at [666, 222] on div "Crédito" at bounding box center [661, 251] width 136 height 113
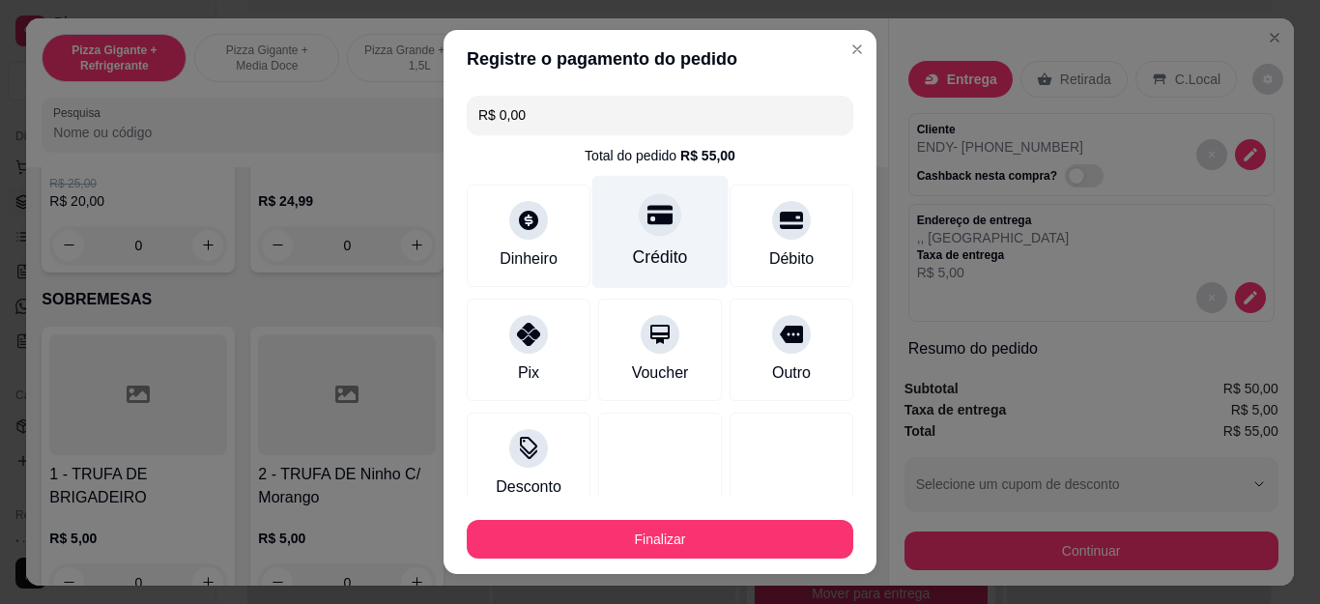
type input "R$ 0,00"
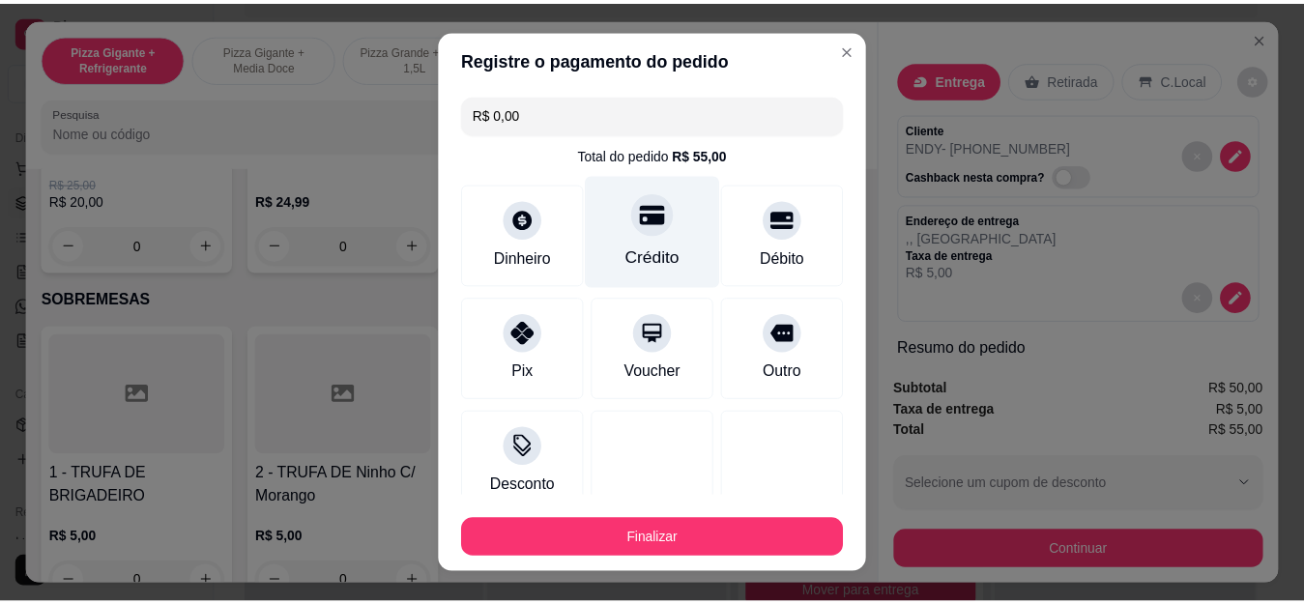
scroll to position [0, 0]
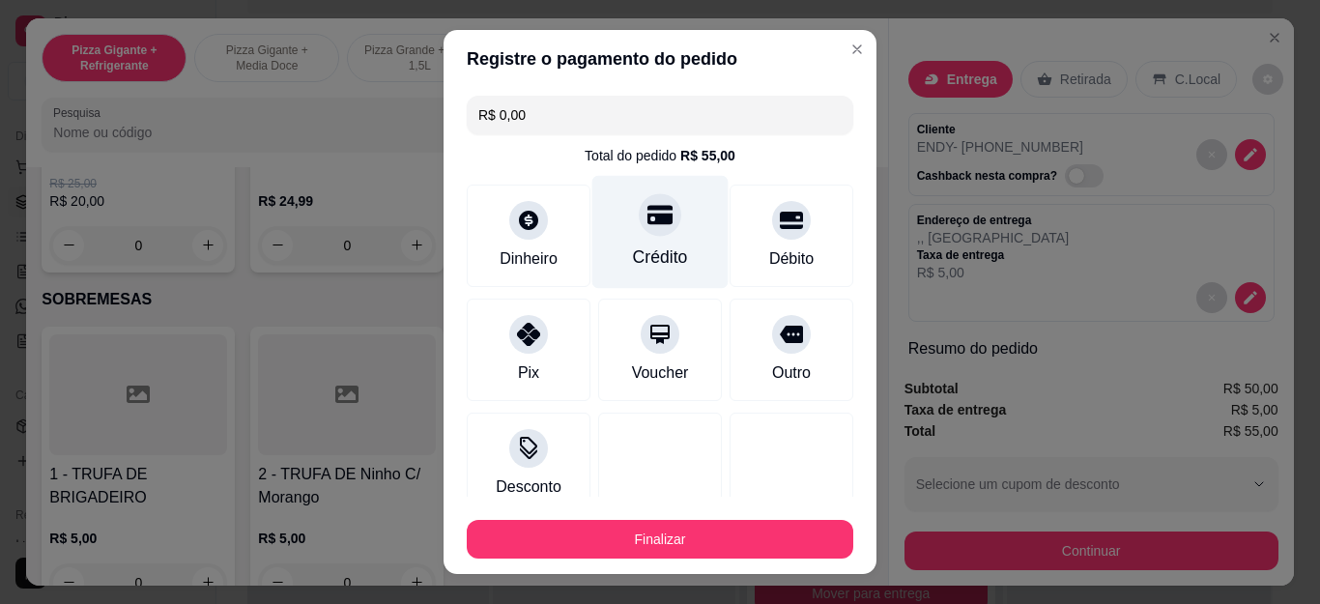
click at [678, 259] on div "Crédito" at bounding box center [661, 232] width 136 height 113
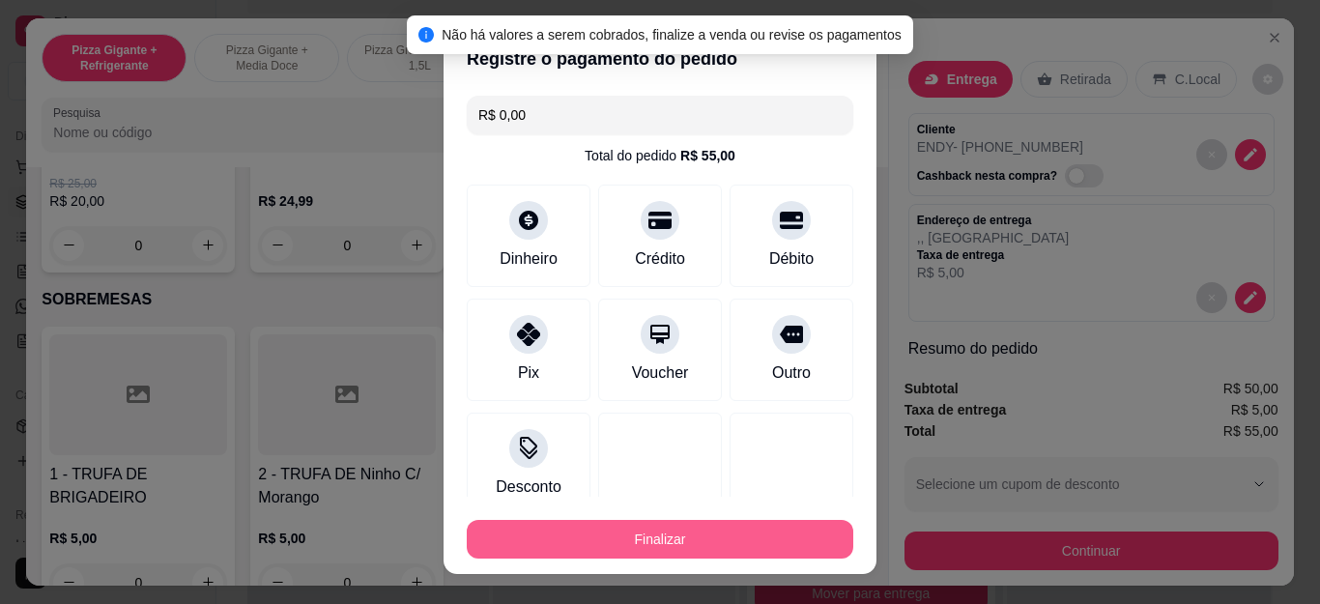
click at [681, 532] on button "Finalizar" at bounding box center [660, 539] width 387 height 39
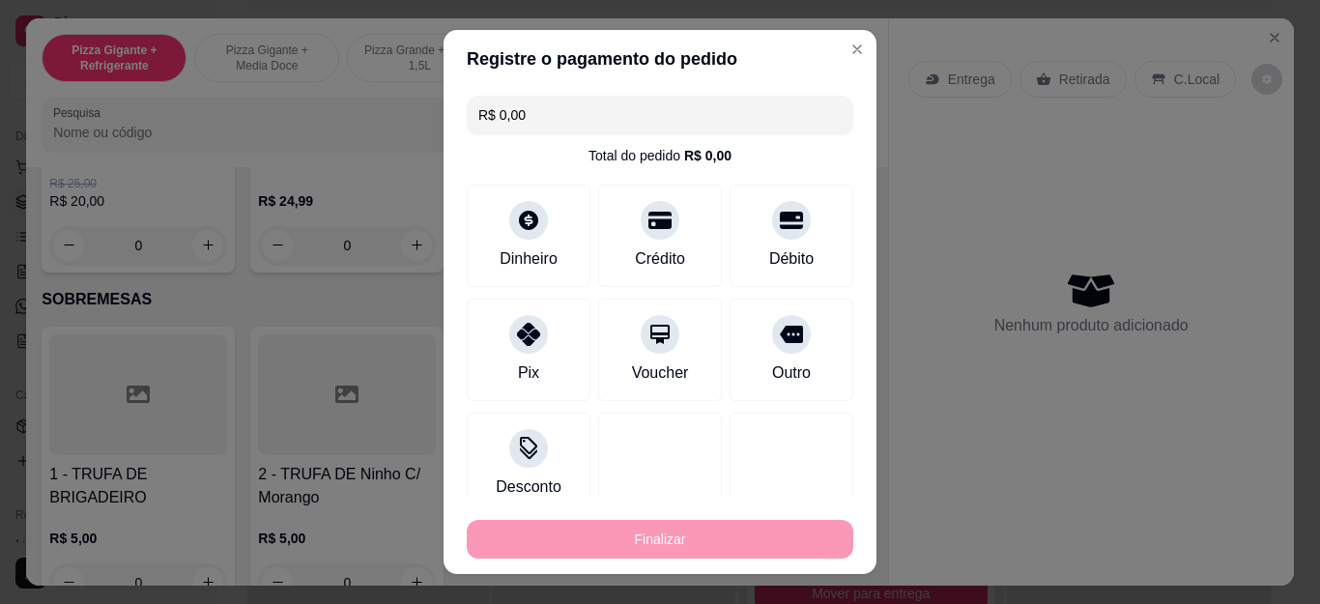
type input "0"
type input "-R$ 55,00"
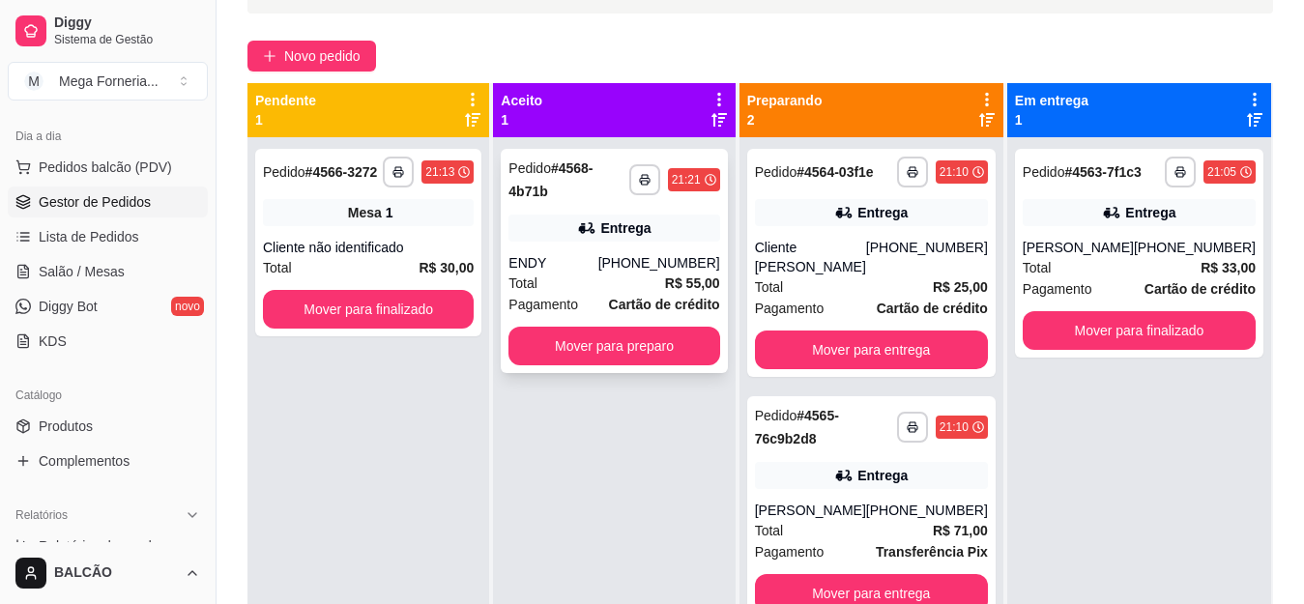
click at [578, 253] on div "ENDY" at bounding box center [552, 262] width 89 height 19
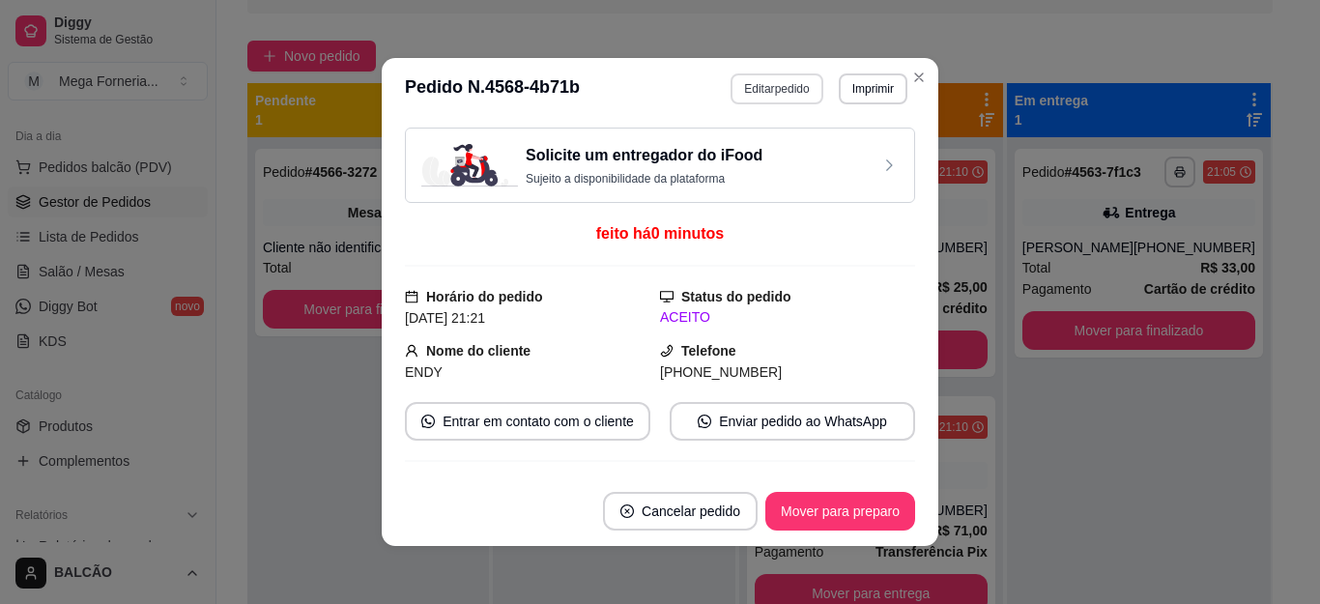
click at [768, 86] on button "Editar pedido" at bounding box center [777, 88] width 92 height 31
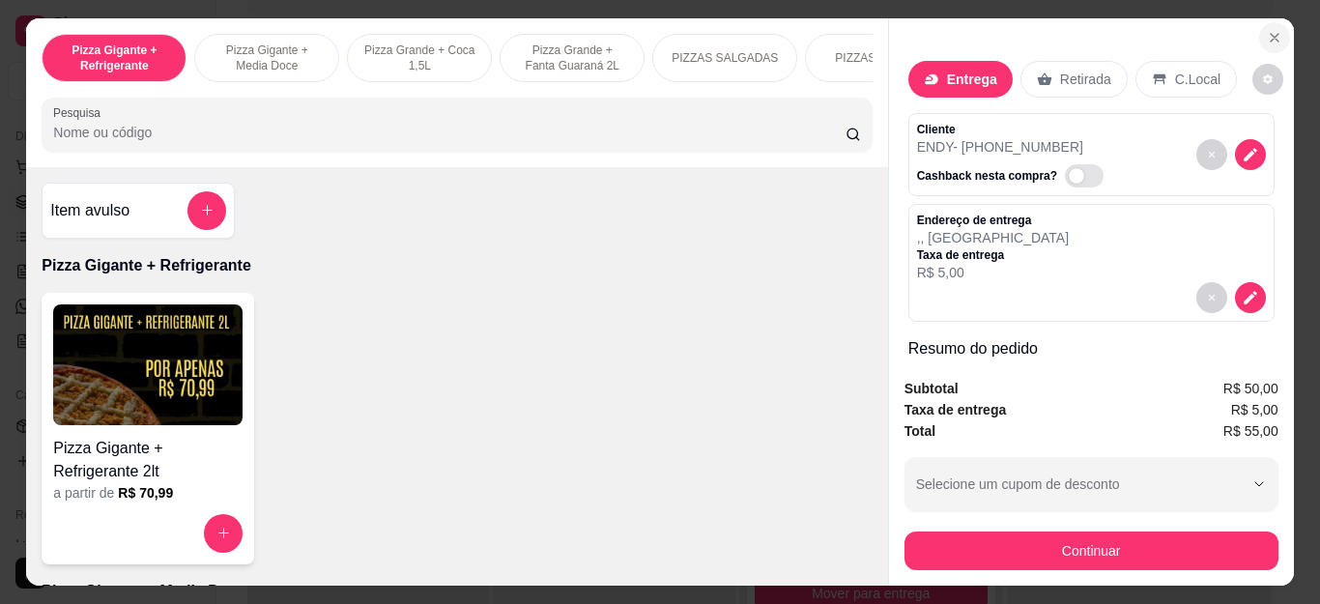
click at [1265, 22] on button "Close" at bounding box center [1275, 37] width 31 height 31
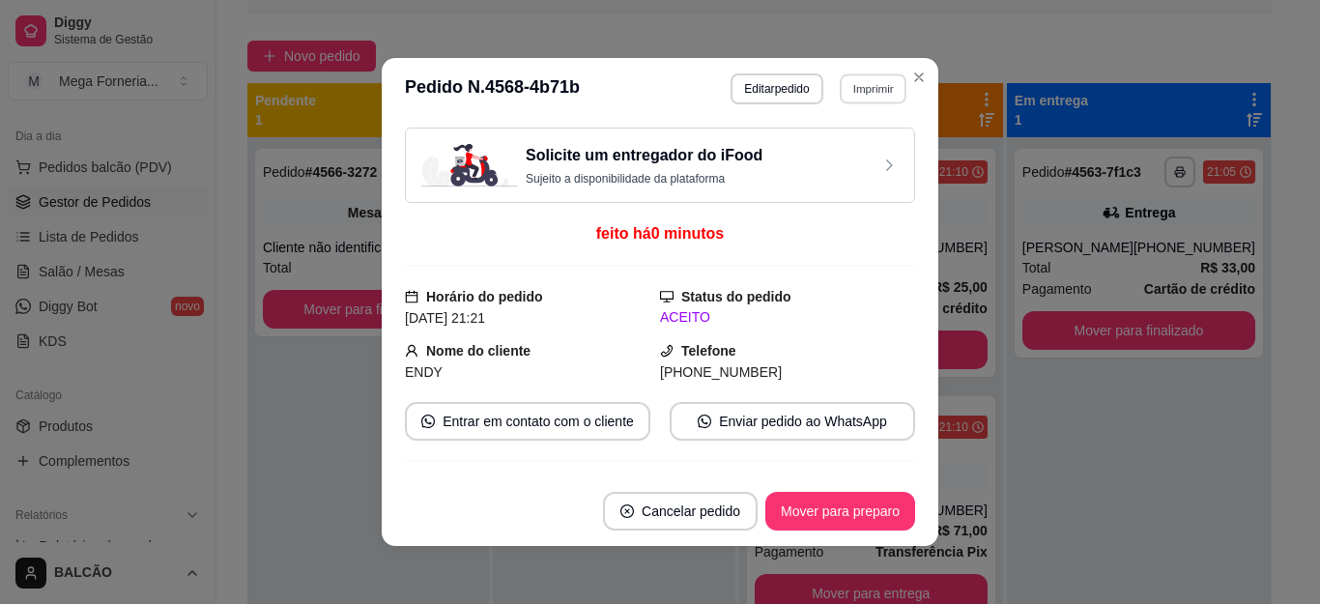
click at [870, 76] on button "Imprimir" at bounding box center [873, 88] width 67 height 30
click at [869, 165] on button "IMPRESSORA" at bounding box center [832, 156] width 140 height 31
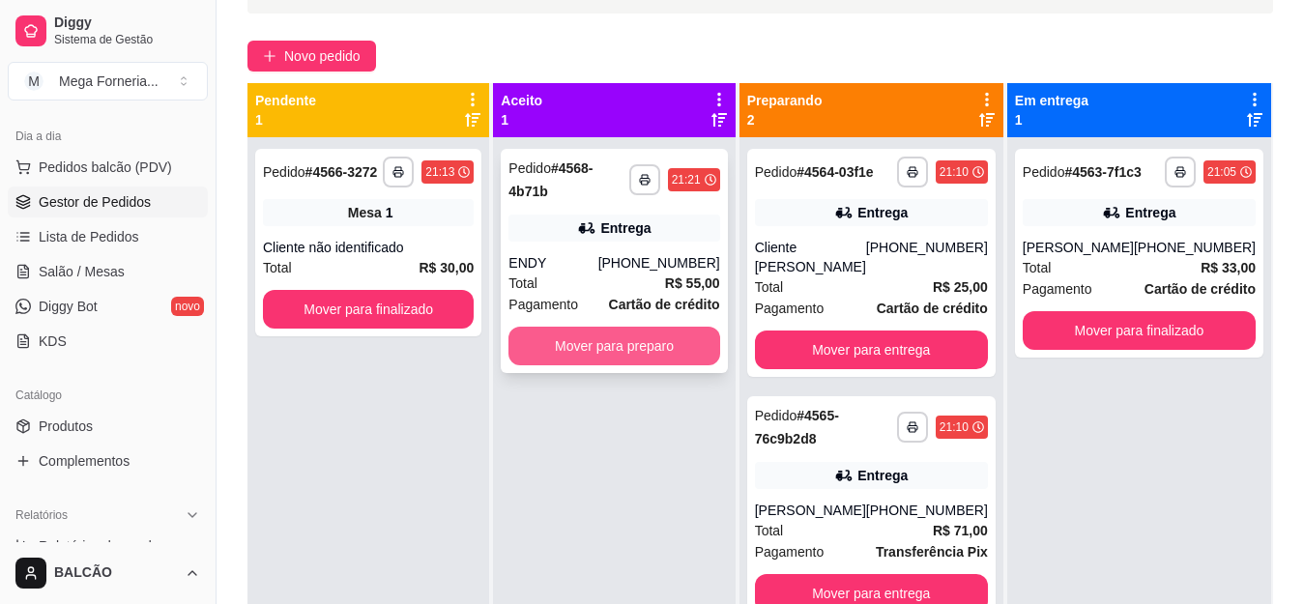
click at [583, 330] on button "Mover para preparo" at bounding box center [613, 346] width 211 height 39
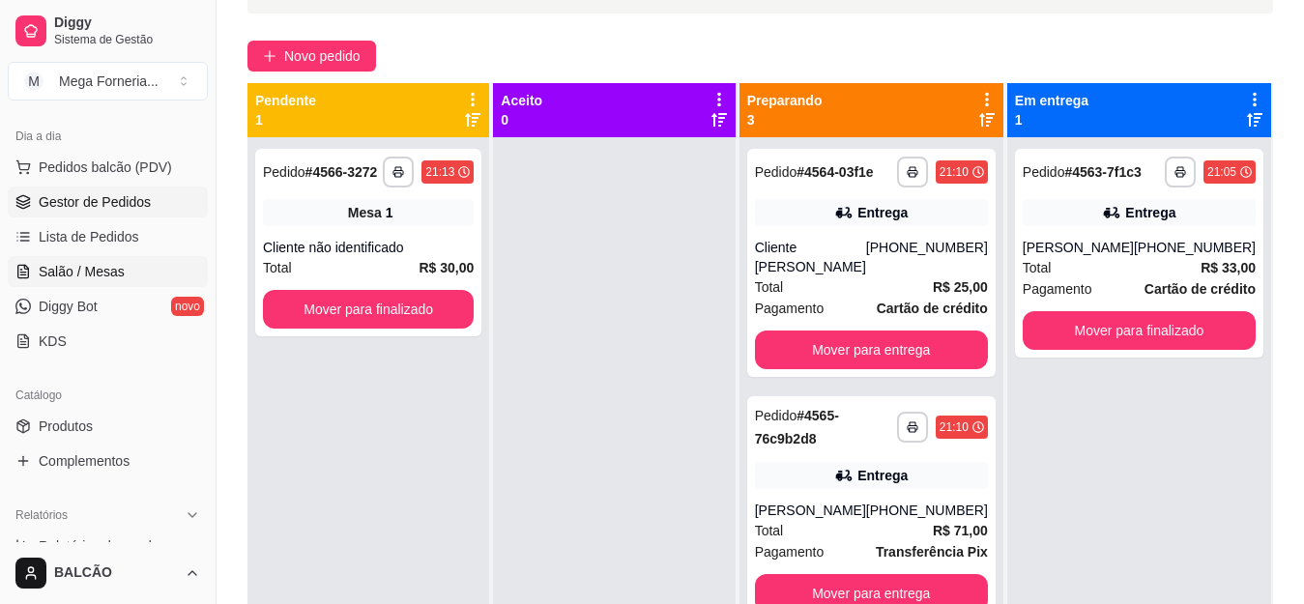
click at [97, 273] on span "Salão / Mesas" at bounding box center [82, 271] width 86 height 19
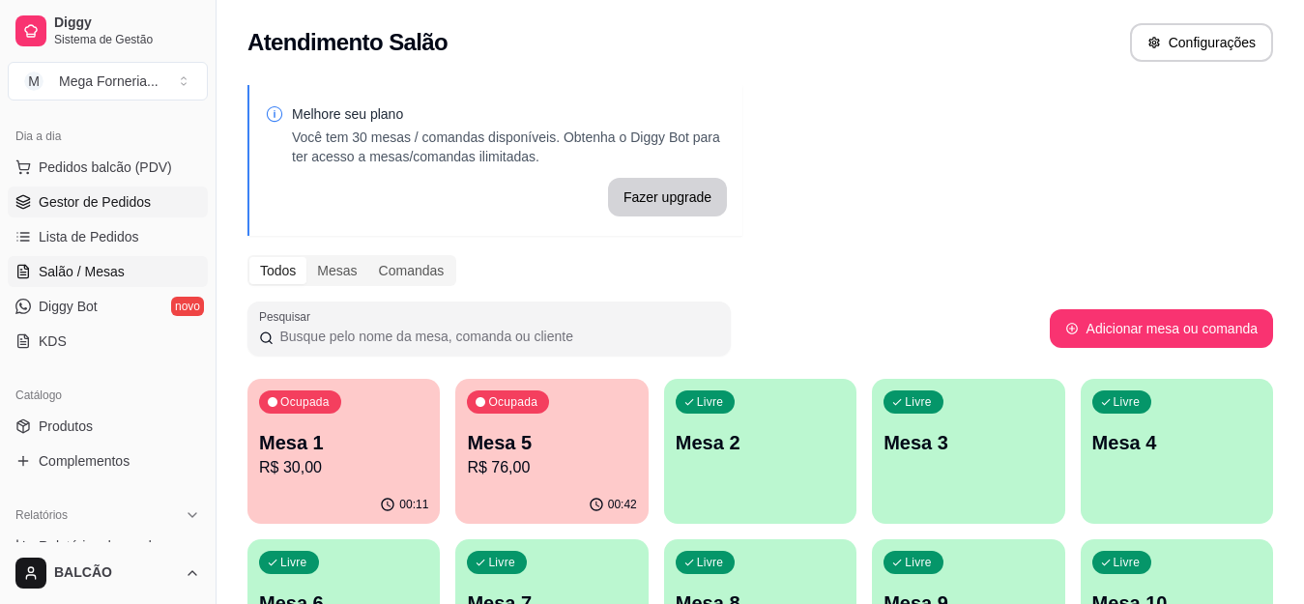
click at [68, 192] on span "Gestor de Pedidos" at bounding box center [95, 201] width 112 height 19
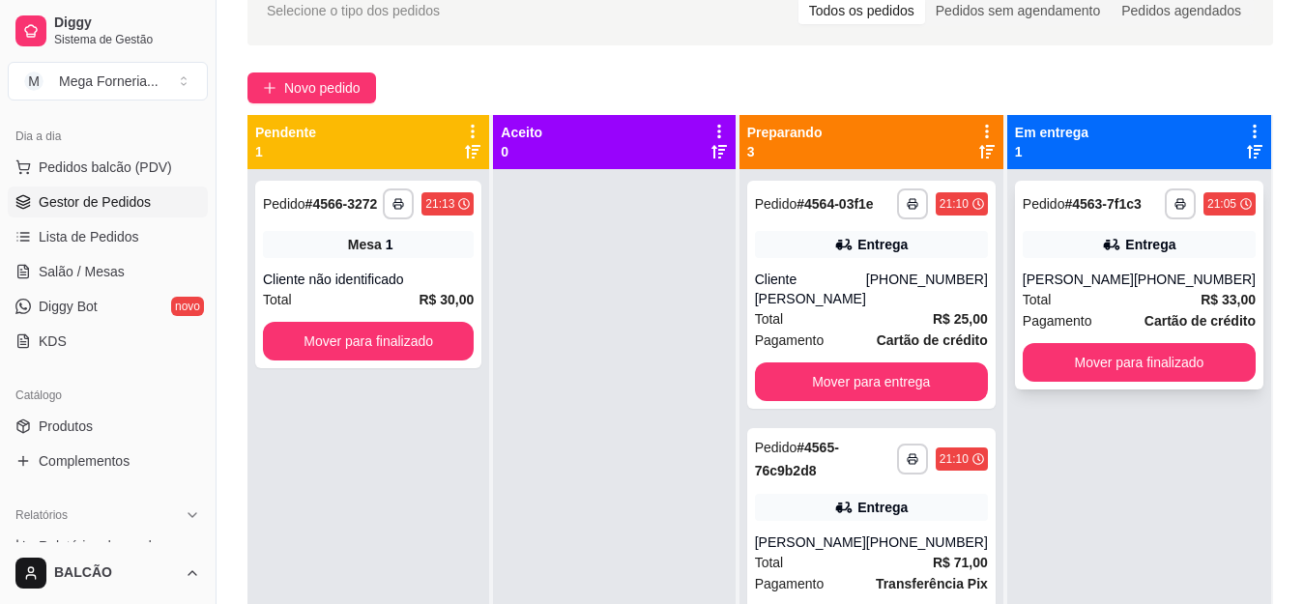
click at [1105, 280] on div "[PERSON_NAME]" at bounding box center [1078, 279] width 111 height 19
drag, startPoint x: 888, startPoint y: 379, endPoint x: 660, endPoint y: 274, distance: 251.3
click at [660, 274] on div at bounding box center [614, 471] width 242 height 604
click at [904, 305] on div "[PHONE_NUMBER]" at bounding box center [927, 289] width 122 height 39
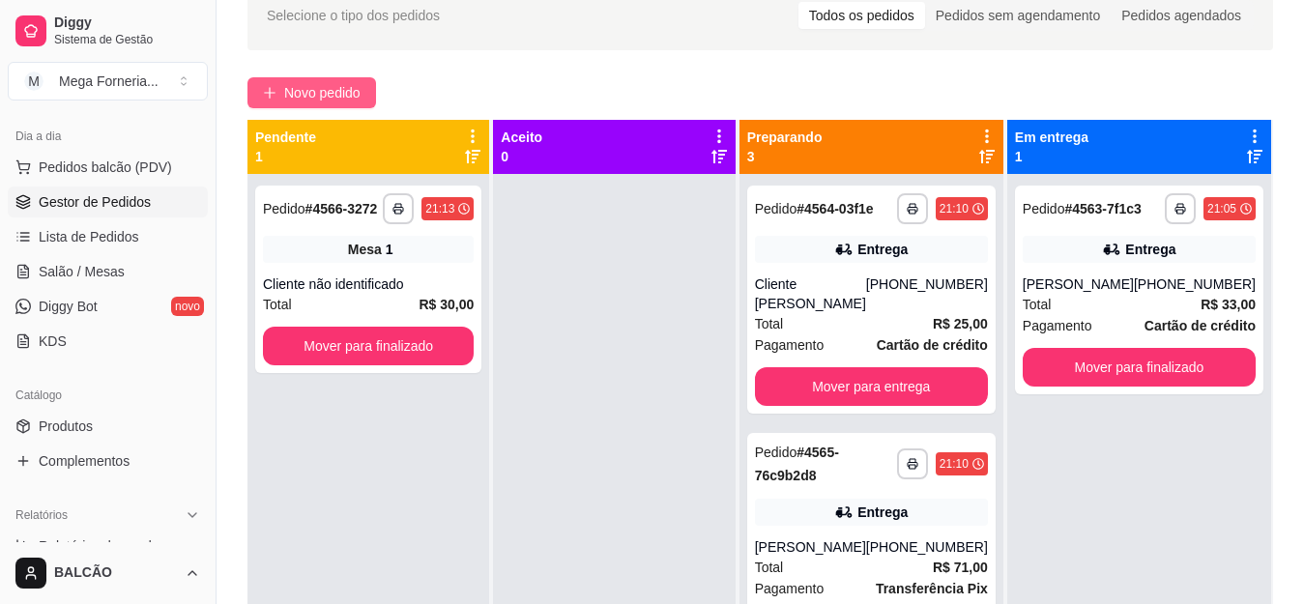
click at [328, 93] on span "Novo pedido" at bounding box center [322, 92] width 76 height 21
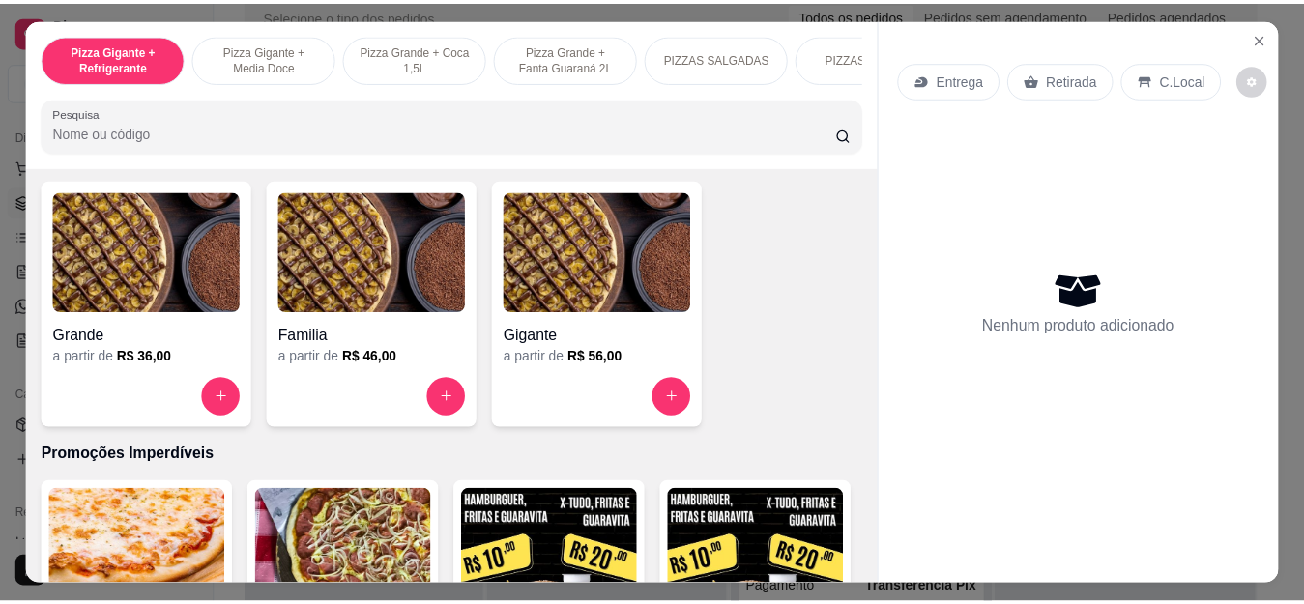
scroll to position [1963, 0]
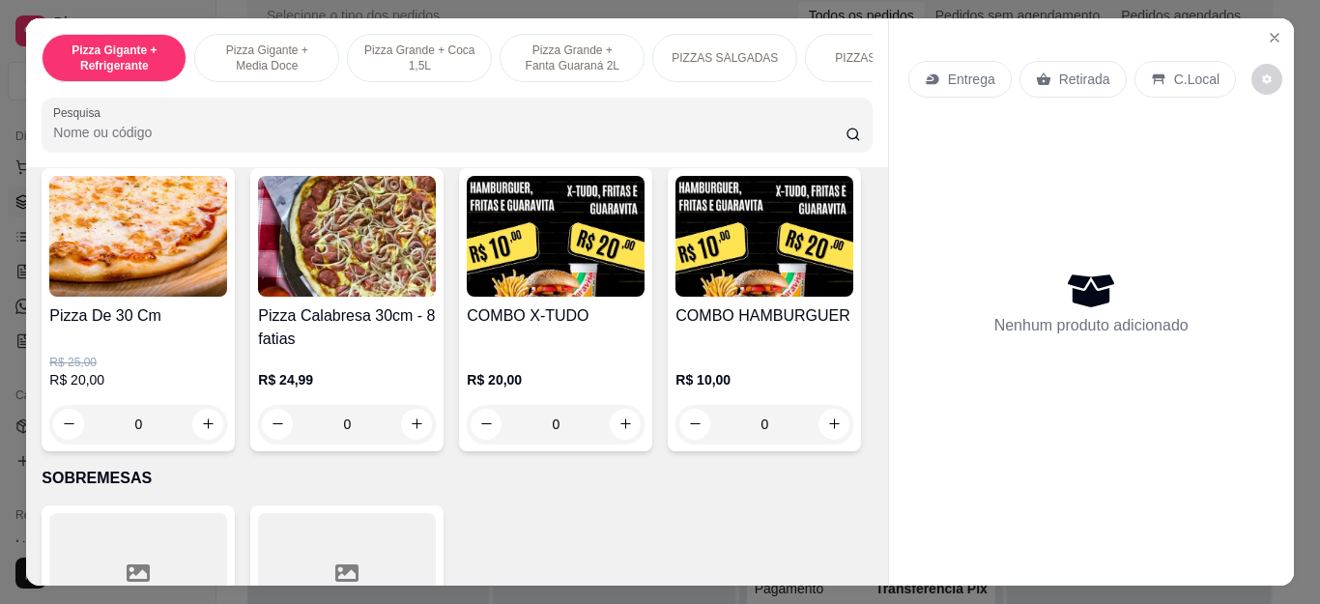
click at [195, 423] on div "0" at bounding box center [138, 424] width 178 height 39
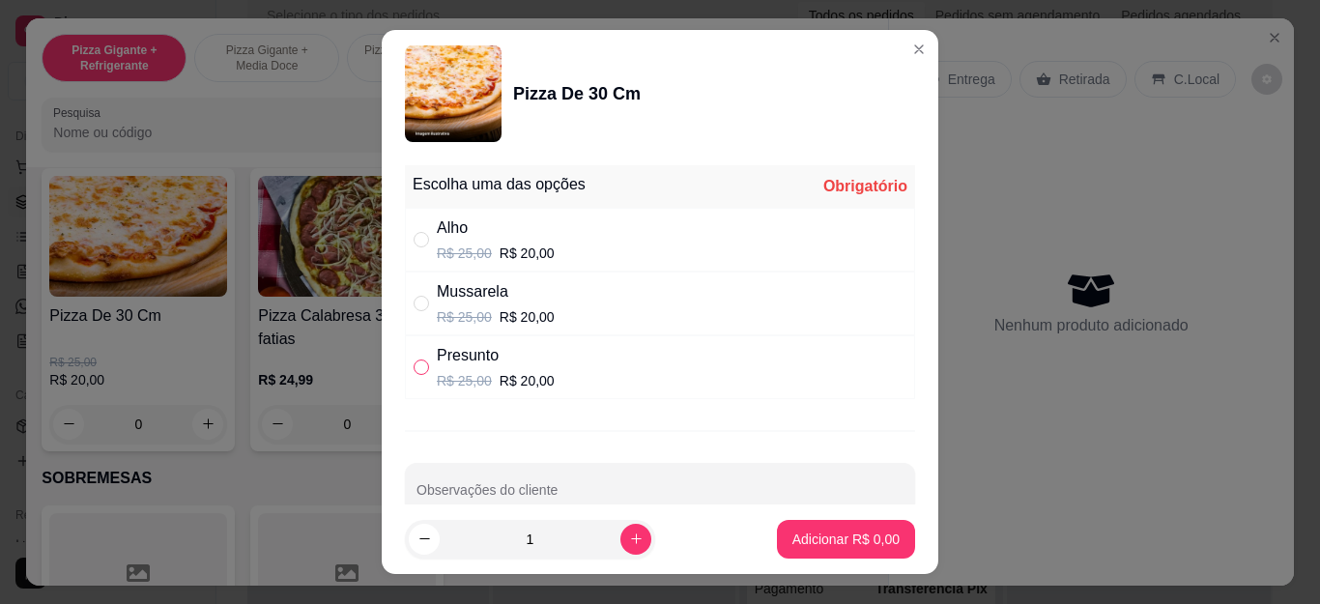
click at [414, 367] on input "" at bounding box center [421, 367] width 15 height 15
radio input "true"
click at [811, 540] on p "Adicionar R$ 20,00" at bounding box center [842, 539] width 115 height 19
type input "1"
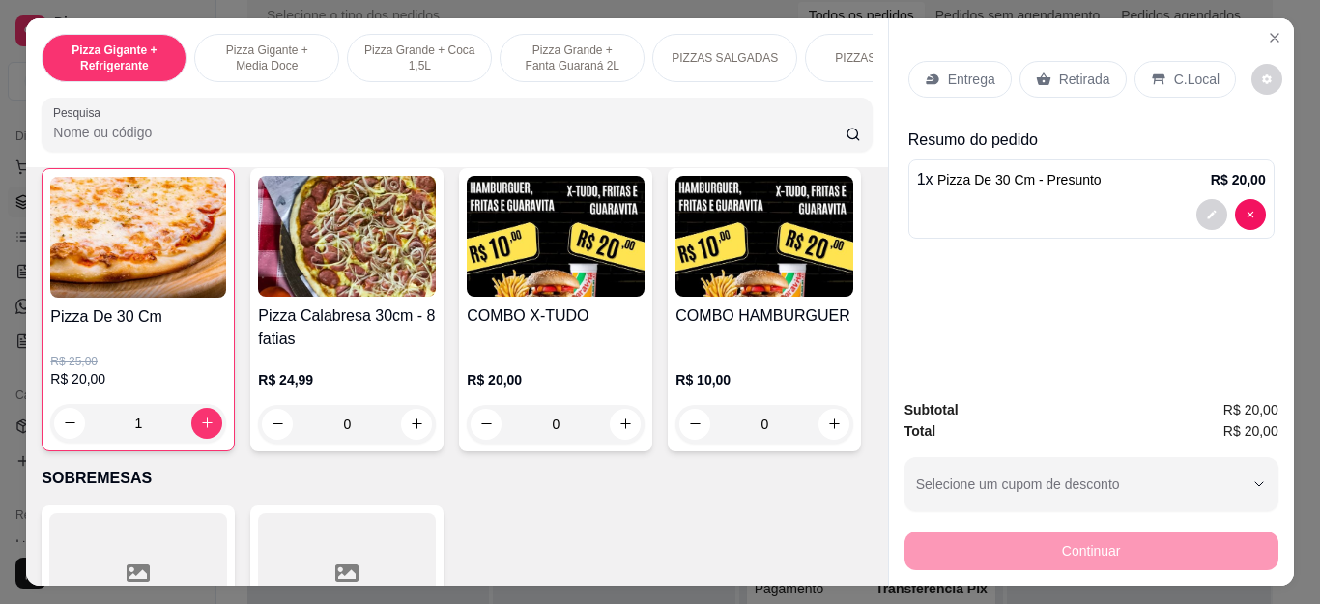
click at [1099, 75] on div "Retirada" at bounding box center [1073, 79] width 107 height 37
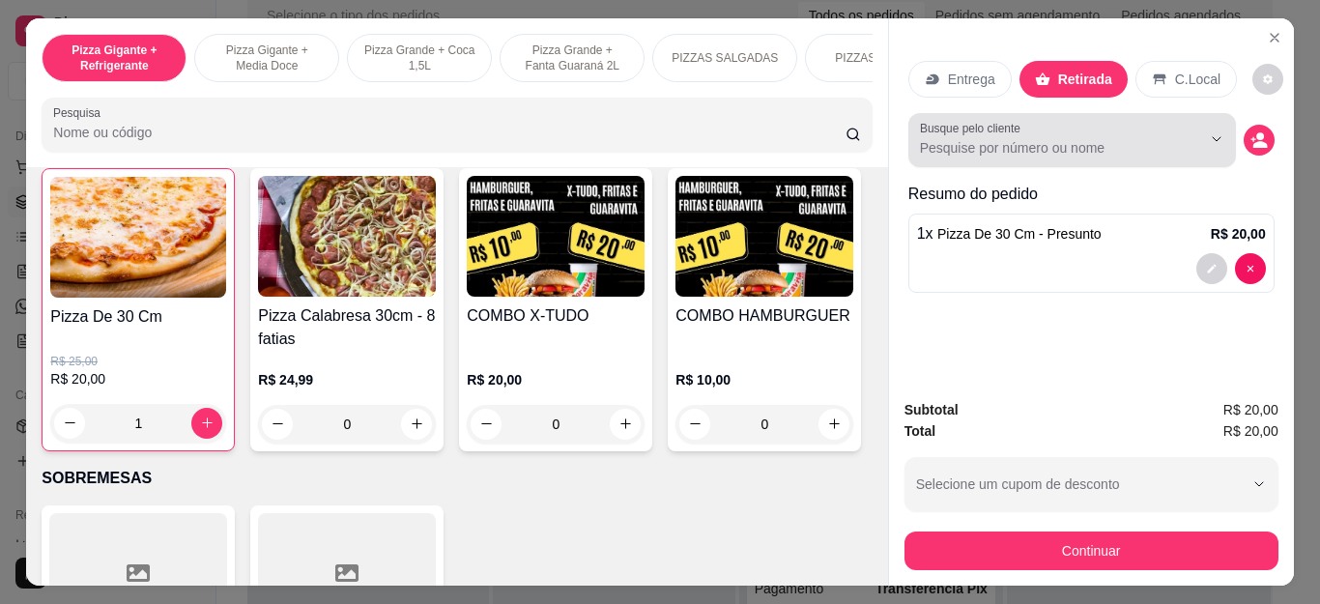
click at [1081, 123] on div at bounding box center [1072, 140] width 304 height 39
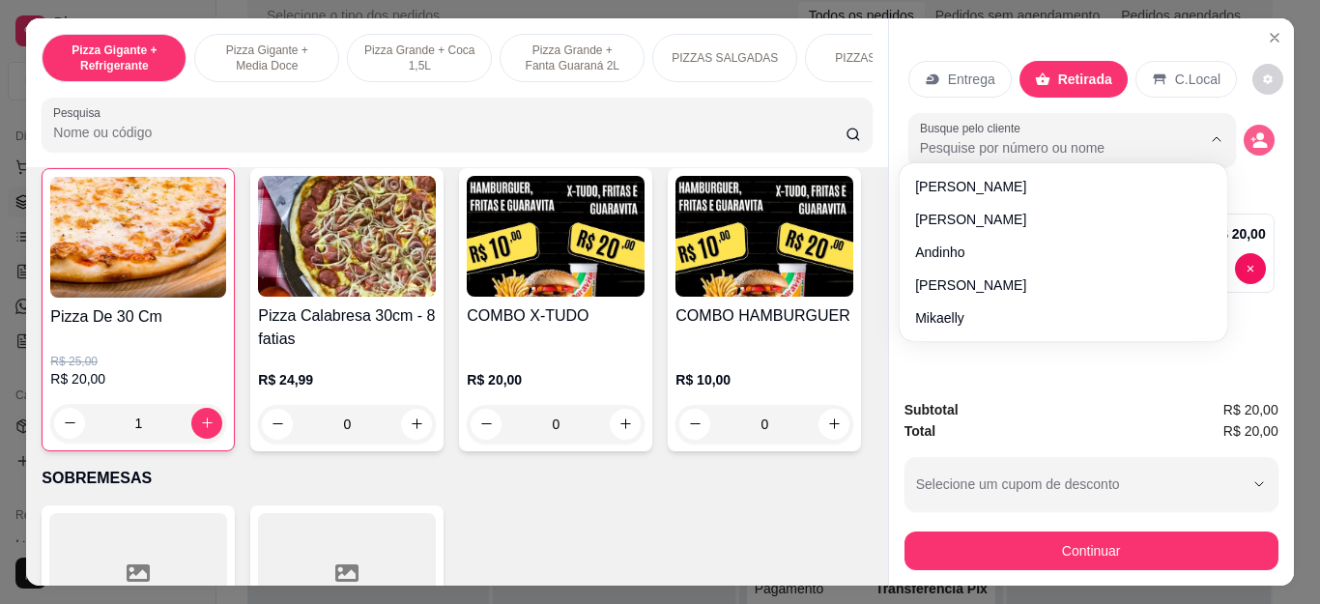
click at [1276, 135] on div "Entrega Retirada C.Local Busque pelo cliente Resumo do pedido 1 x Pizza De 30 C…" at bounding box center [1091, 201] width 405 height 366
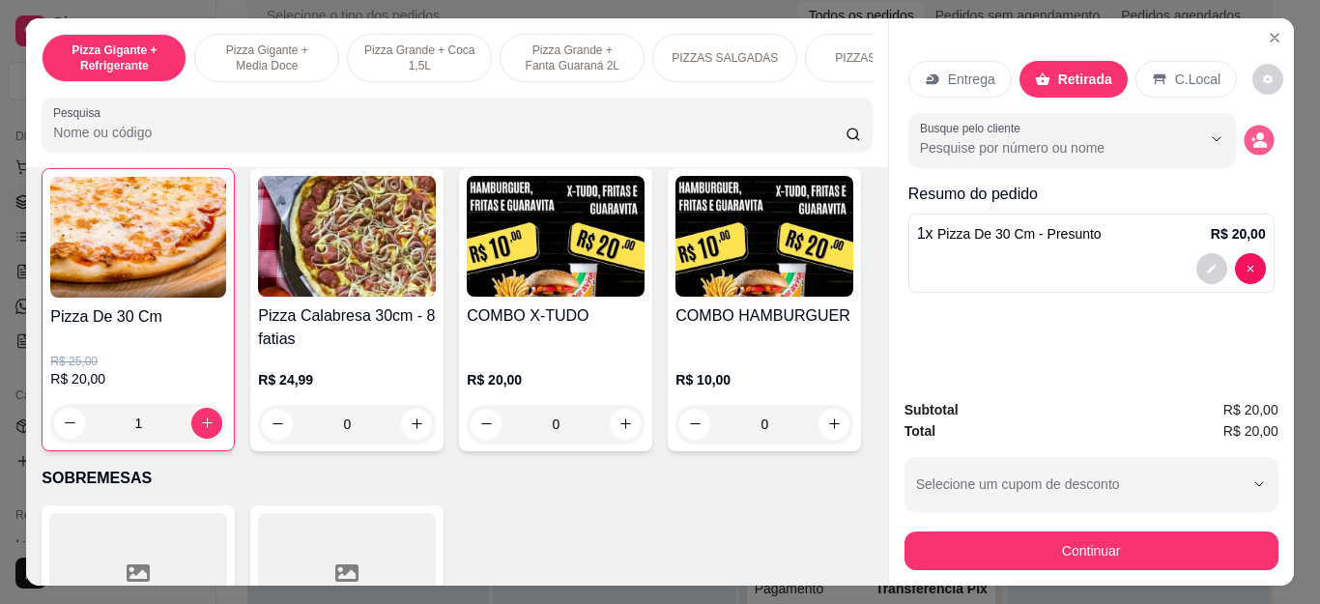
click at [1258, 133] on icon "decrease-product-quantity" at bounding box center [1259, 139] width 16 height 16
click at [548, 390] on p "R$ 20,00" at bounding box center [556, 379] width 178 height 19
click at [1257, 132] on circle "decrease-product-quantity" at bounding box center [1261, 136] width 8 height 8
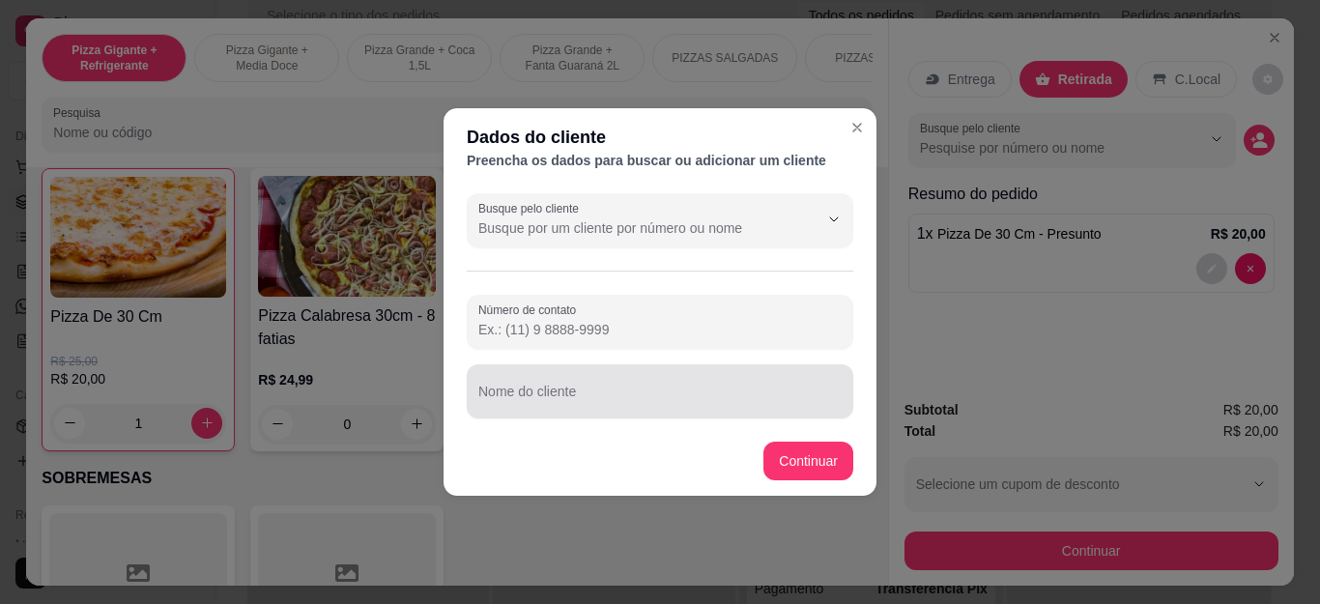
click at [622, 384] on div at bounding box center [659, 391] width 363 height 39
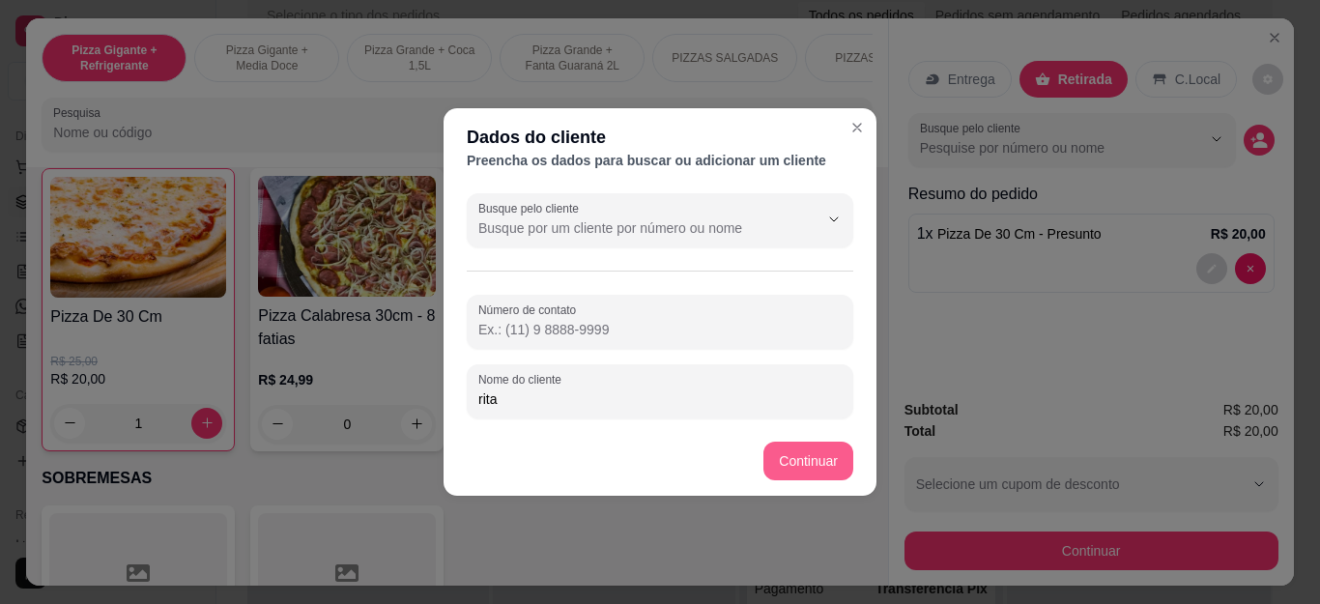
type input "rita"
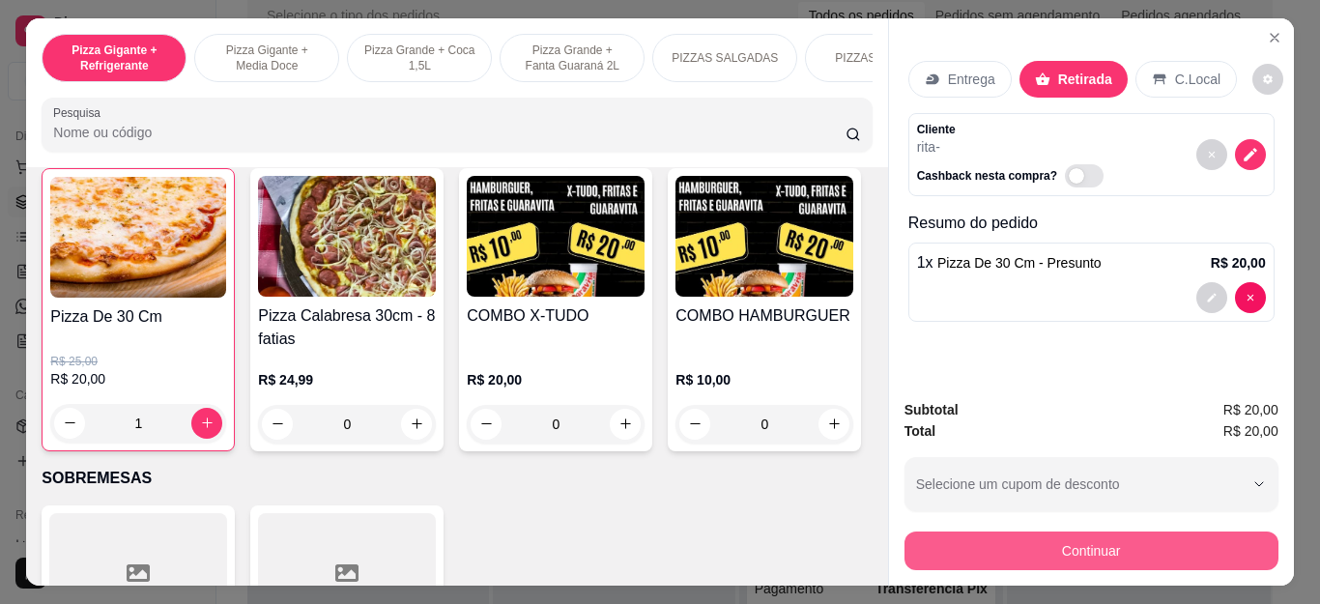
click at [1092, 532] on button "Continuar" at bounding box center [1092, 551] width 374 height 39
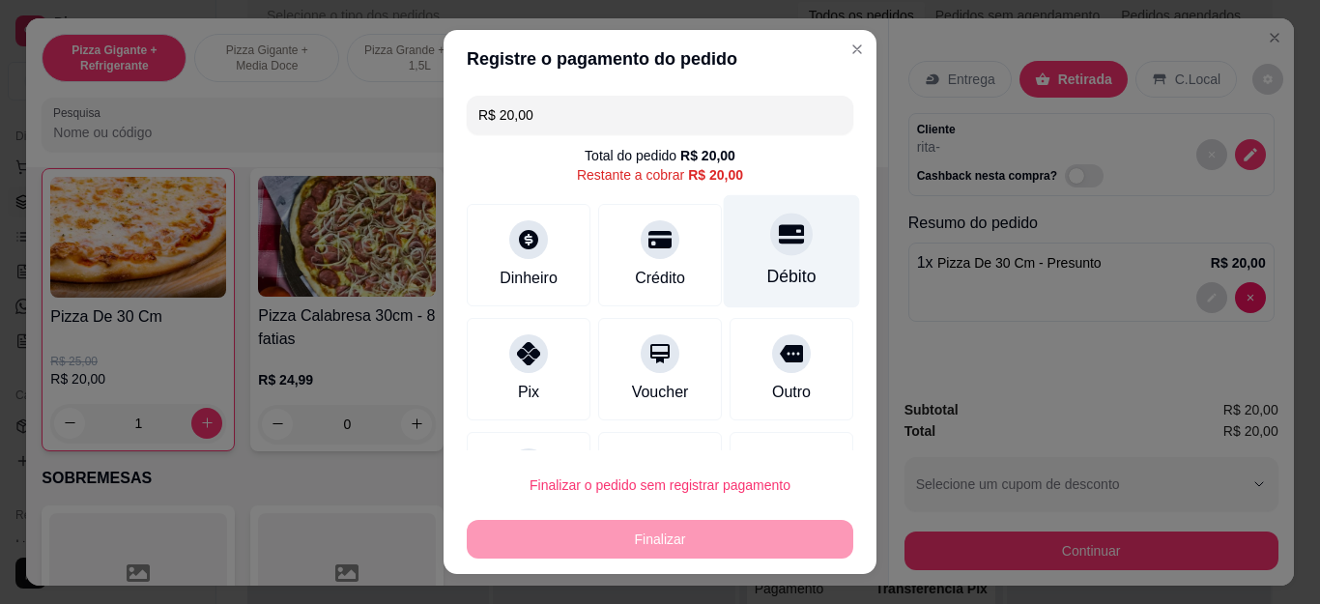
click at [762, 261] on div "Débito" at bounding box center [792, 251] width 136 height 113
type input "R$ 0,00"
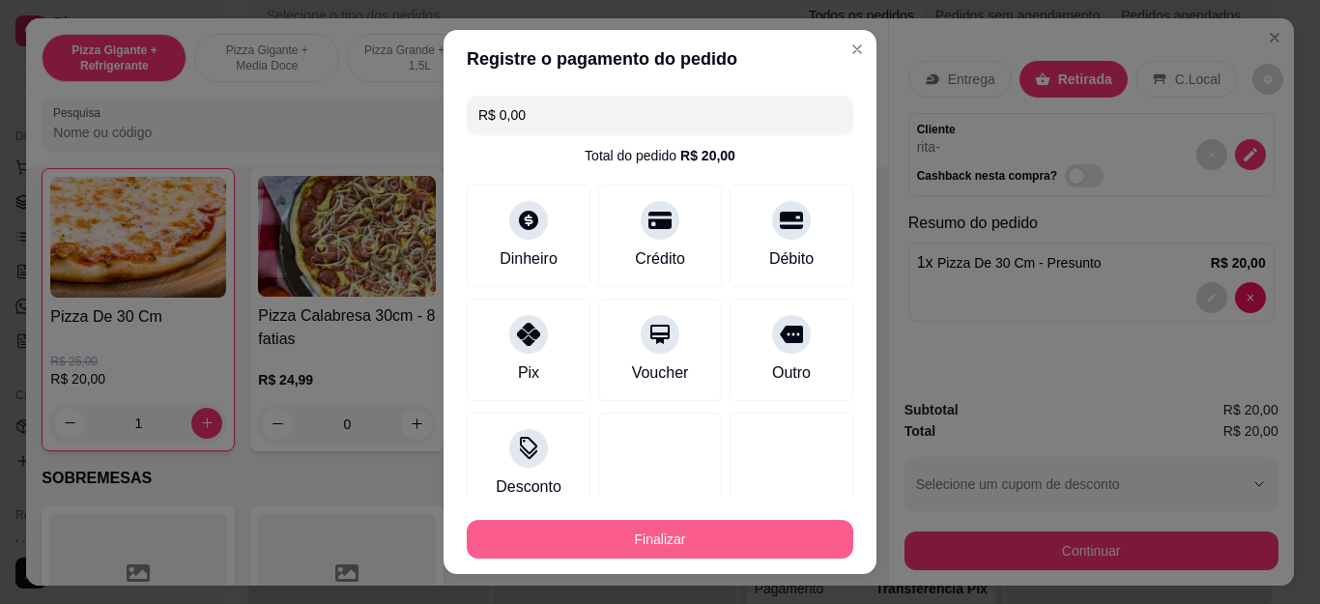
click at [701, 534] on button "Finalizar" at bounding box center [660, 539] width 387 height 39
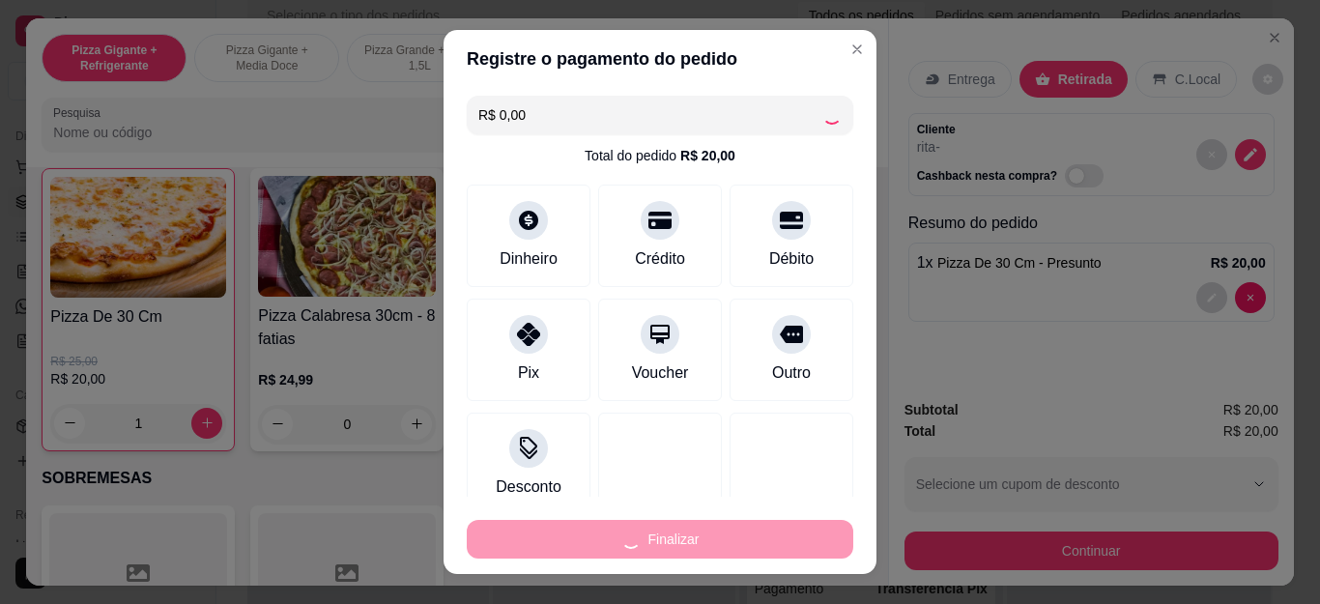
type input "0"
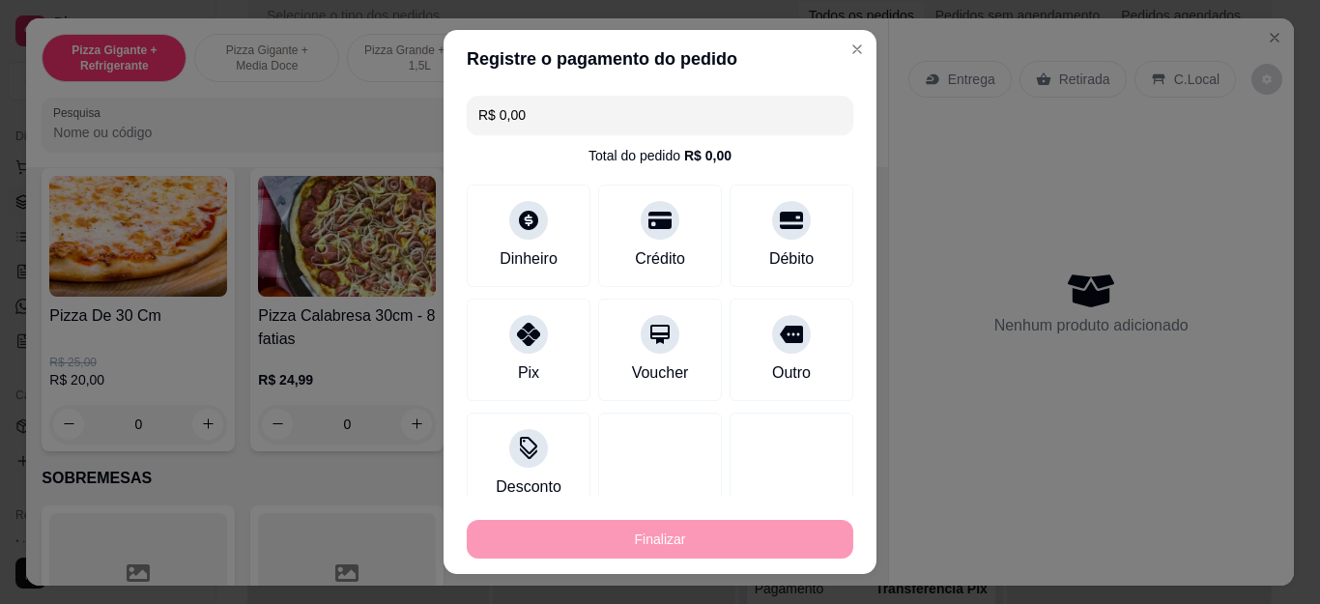
type input "-R$ 20,00"
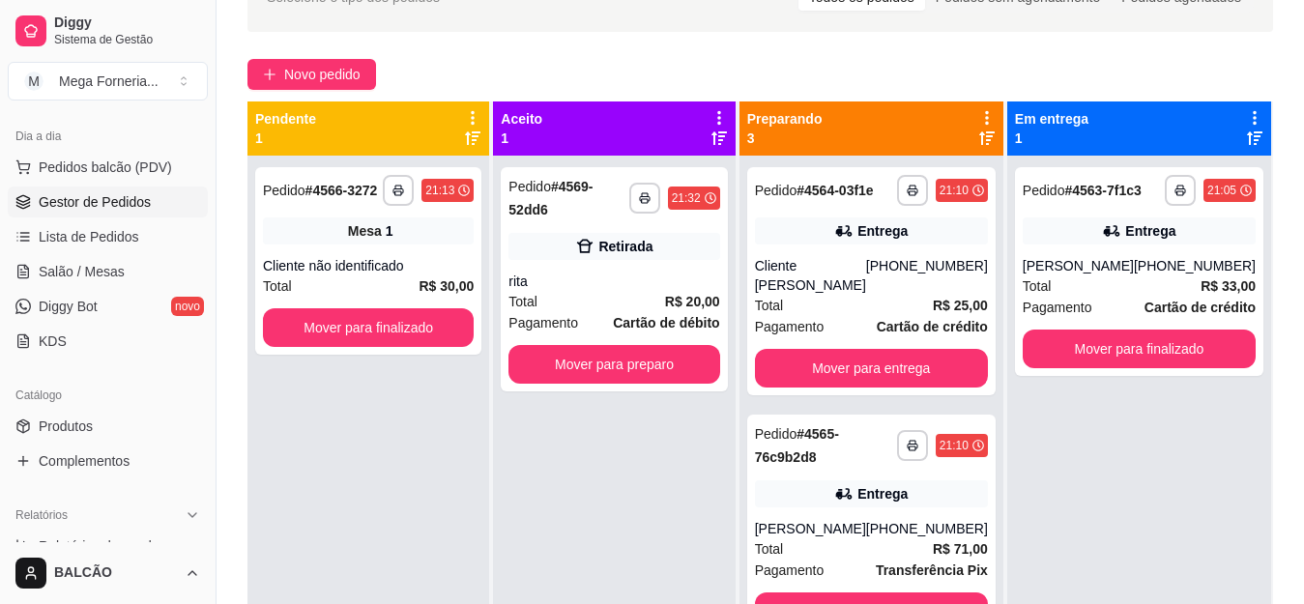
scroll to position [120, 0]
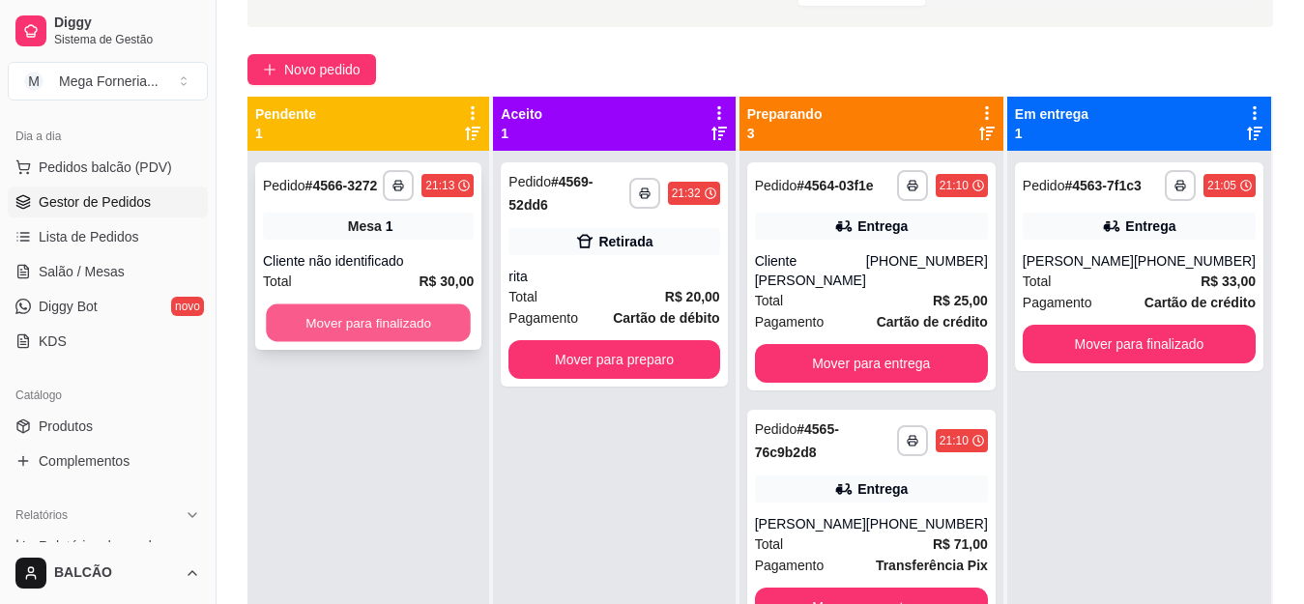
click at [391, 327] on button "Mover para finalizado" at bounding box center [368, 323] width 205 height 38
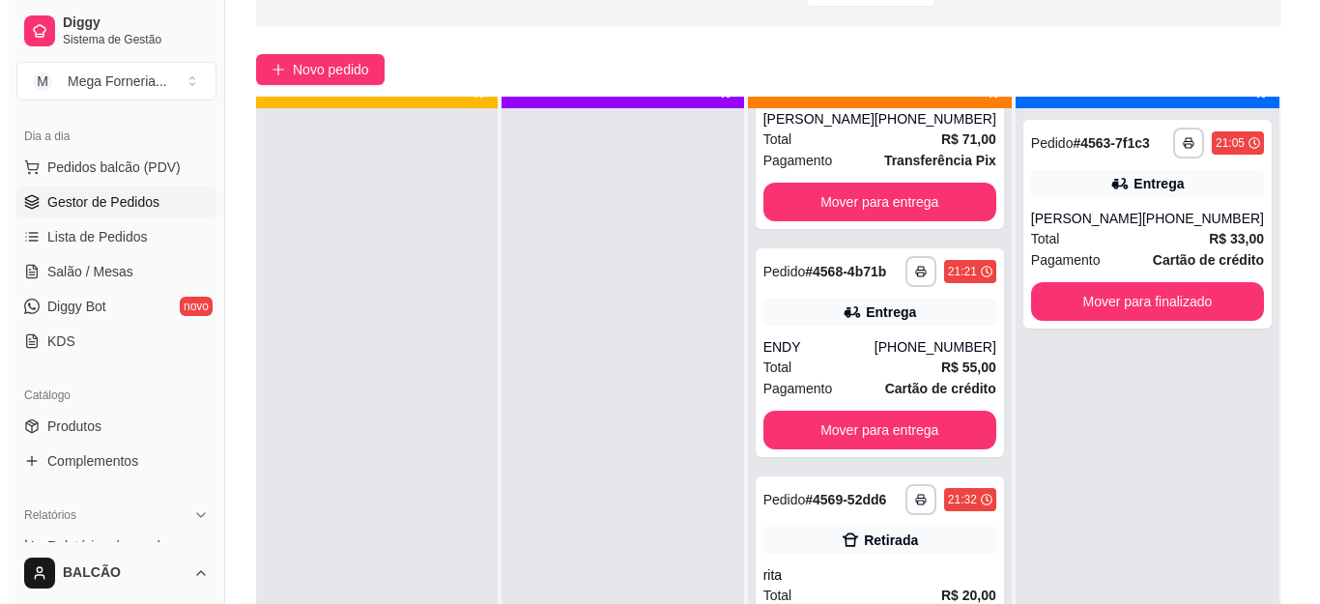
scroll to position [54, 0]
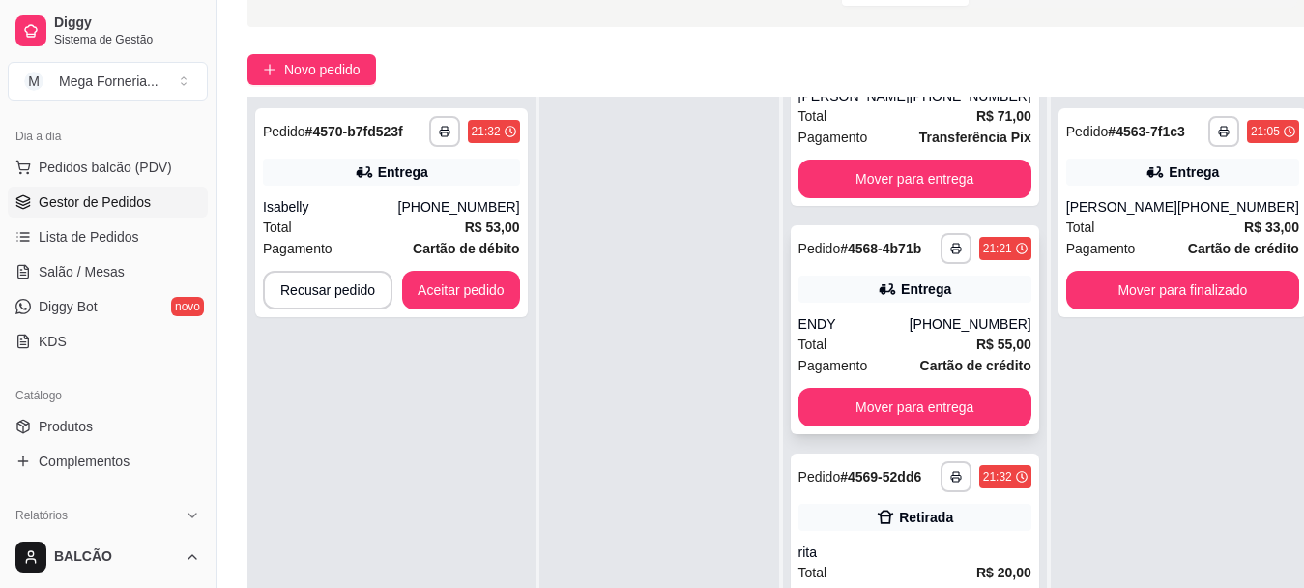
click at [1057, 476] on div "**********" at bounding box center [781, 391] width 1069 height 588
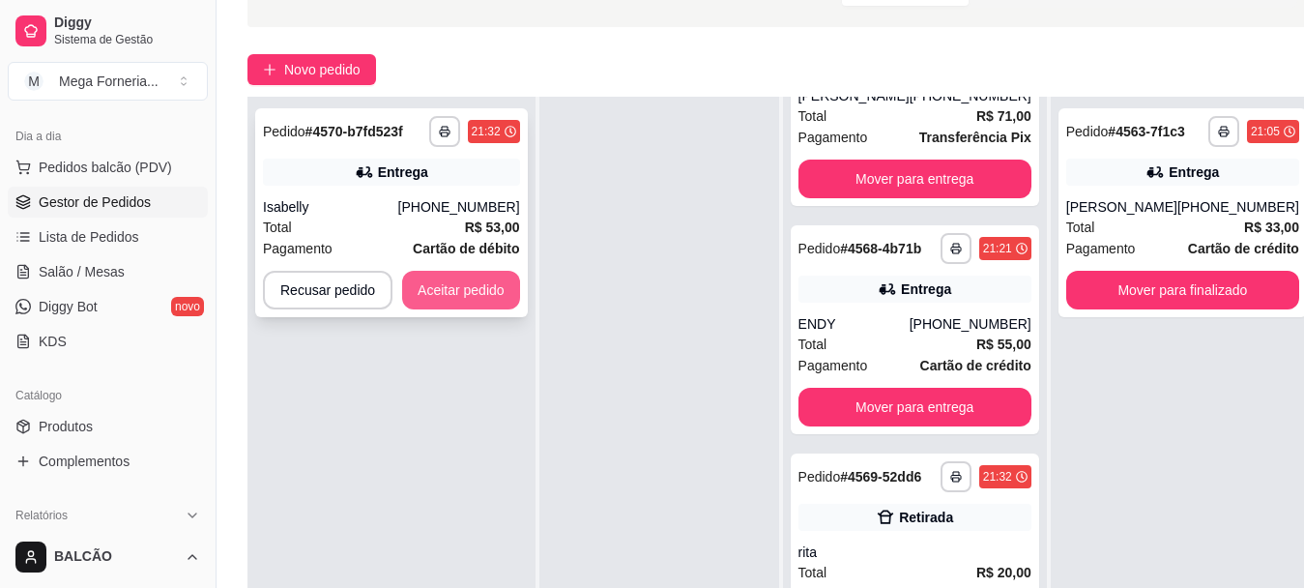
click at [482, 282] on button "Aceitar pedido" at bounding box center [461, 290] width 118 height 39
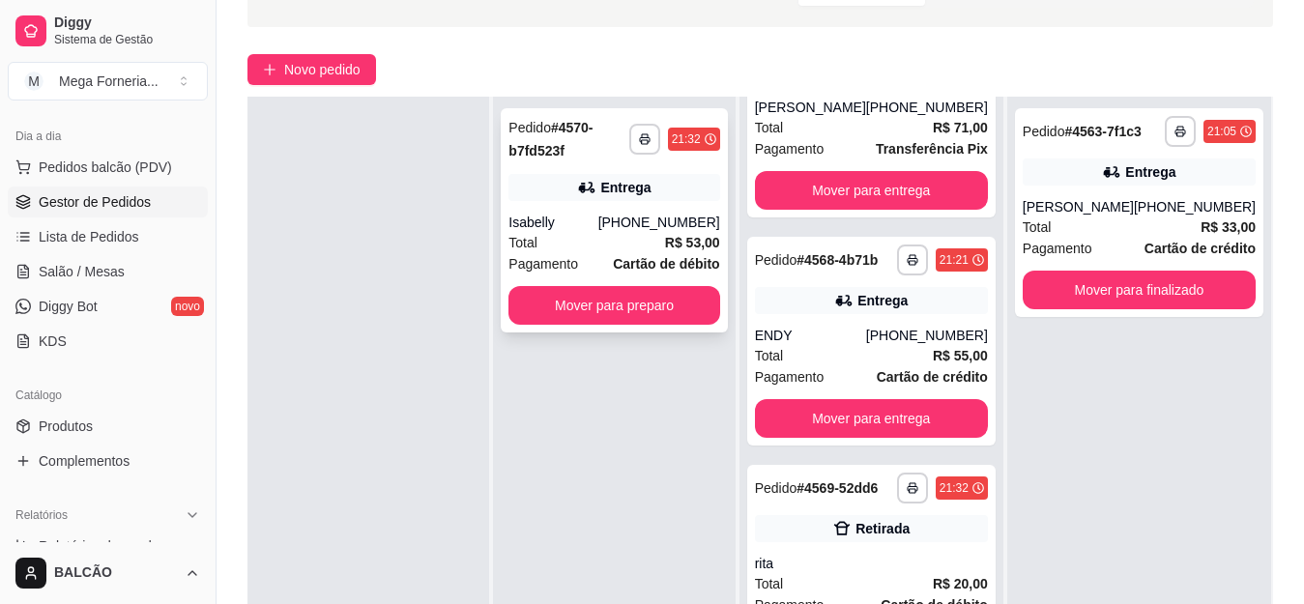
click at [581, 231] on div "Isabelly" at bounding box center [552, 222] width 89 height 19
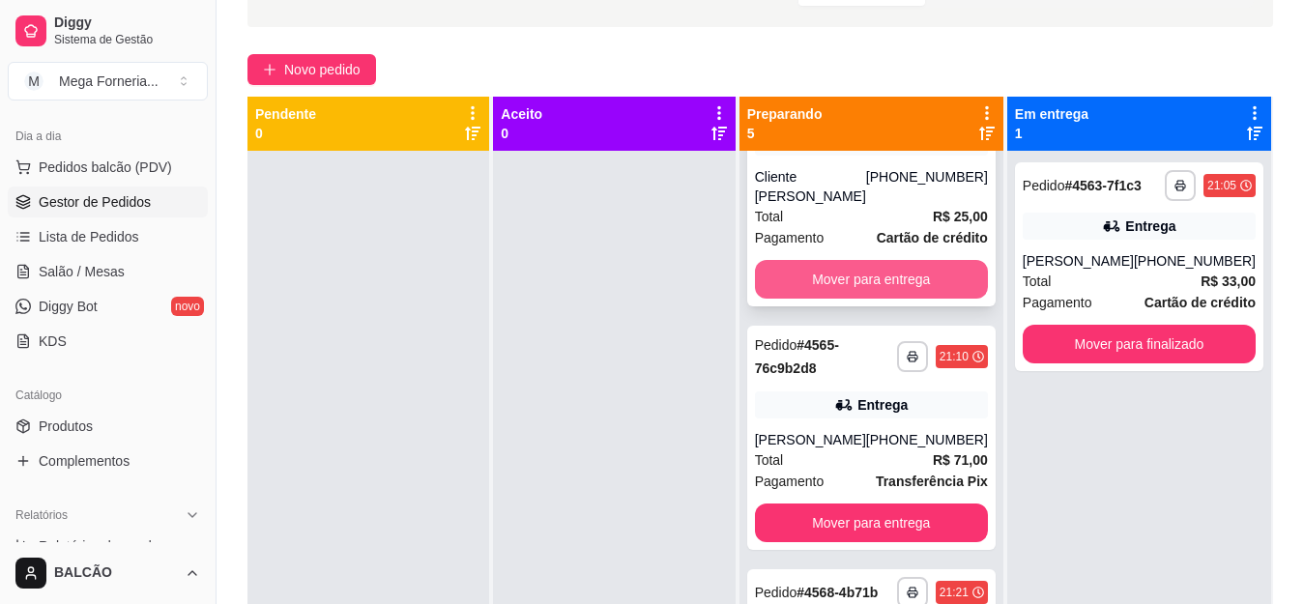
scroll to position [0, 0]
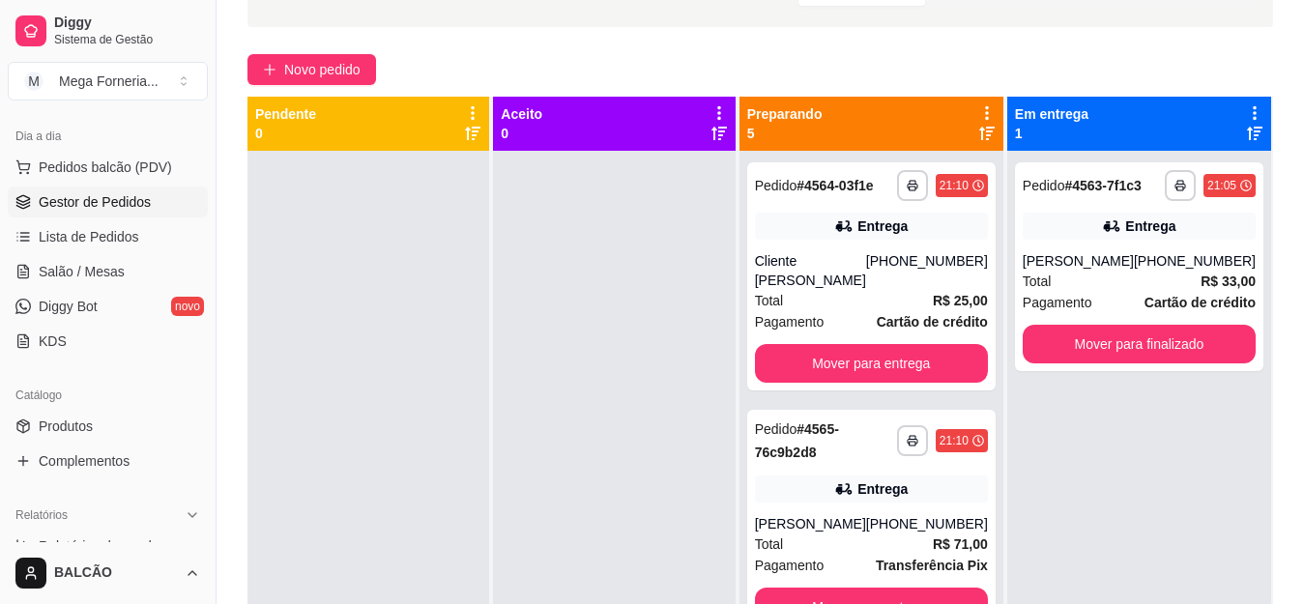
drag, startPoint x: 1005, startPoint y: 241, endPoint x: 1005, endPoint y: 254, distance: 13.5
click at [1003, 254] on div "**********" at bounding box center [871, 453] width 264 height 604
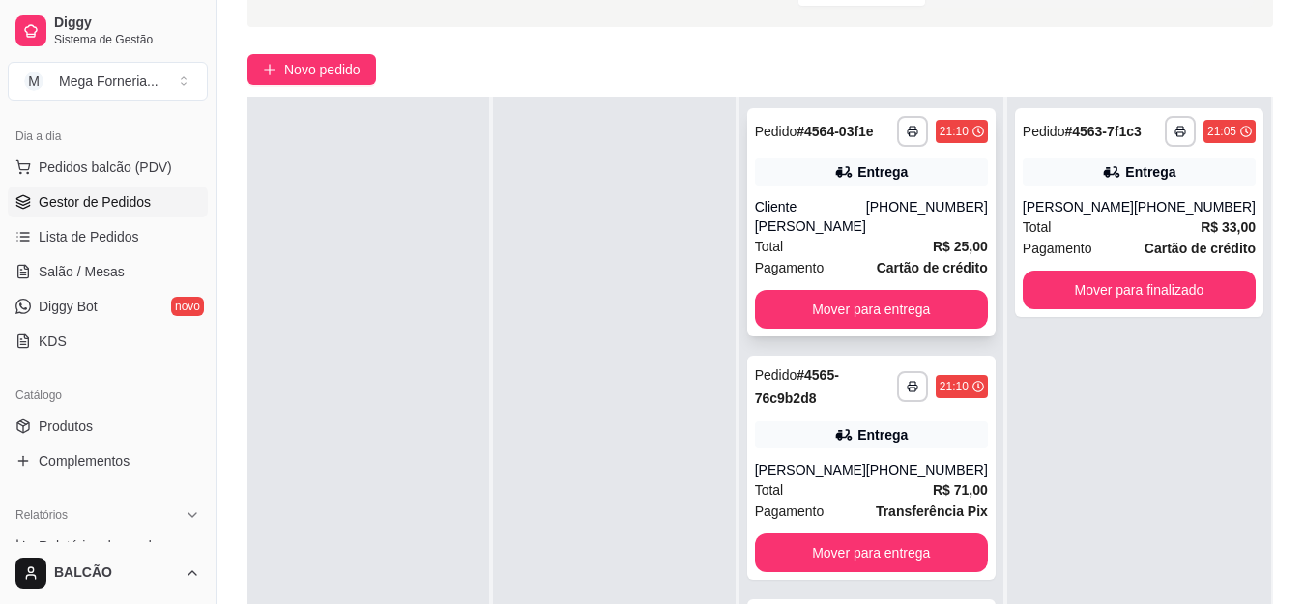
click at [913, 236] on div "Total R$ 25,00" at bounding box center [871, 246] width 233 height 21
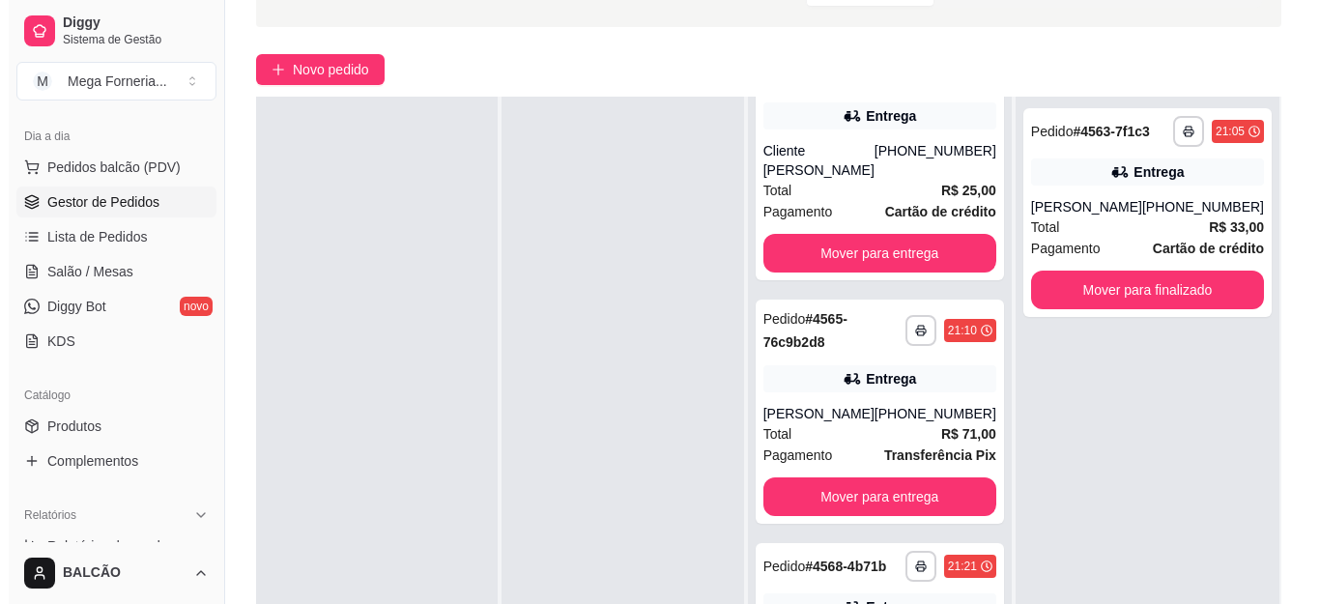
scroll to position [53, 0]
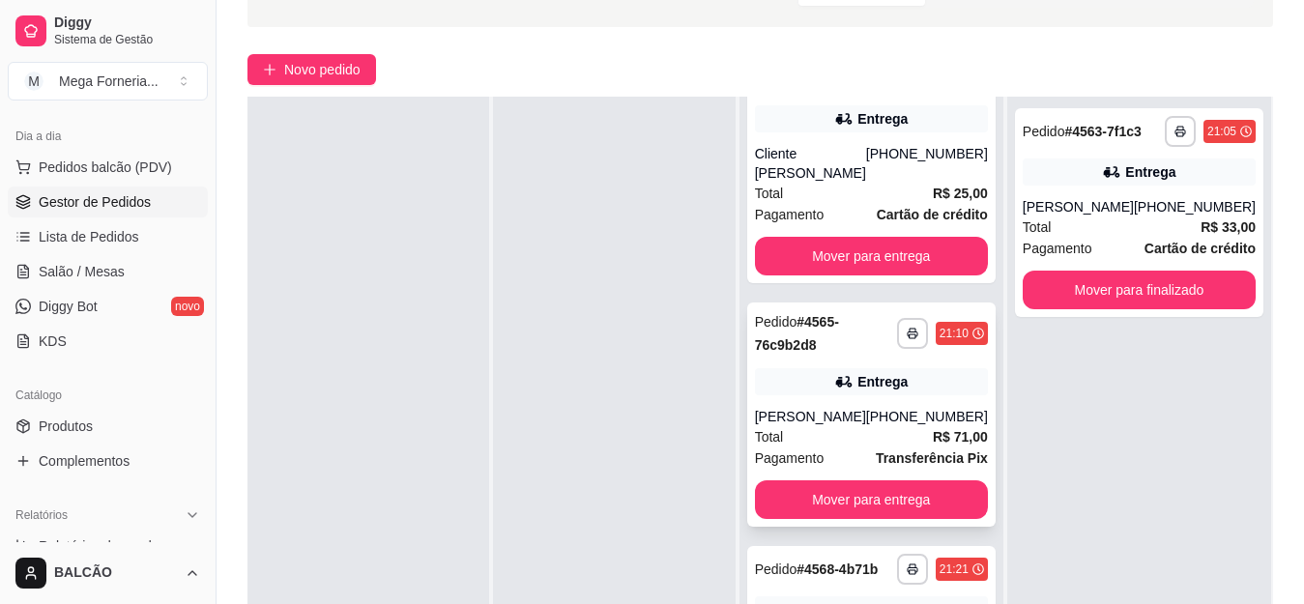
click at [800, 426] on div "Total R$ 71,00" at bounding box center [871, 436] width 233 height 21
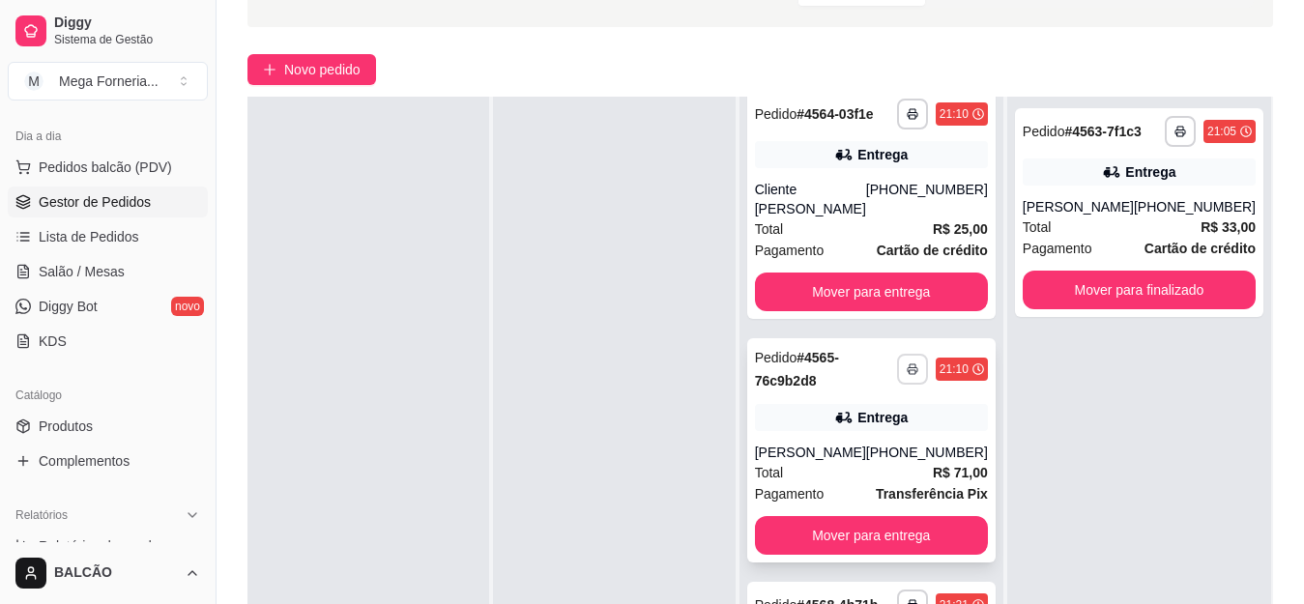
scroll to position [0, 0]
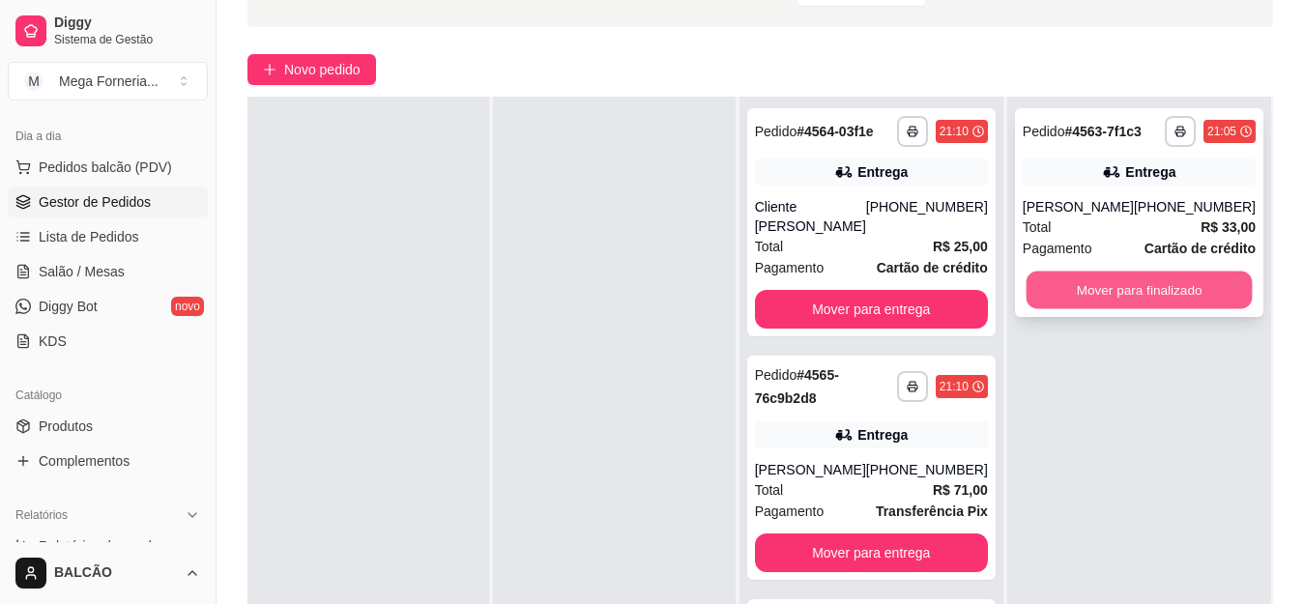
click at [1139, 279] on button "Mover para finalizado" at bounding box center [1139, 291] width 226 height 38
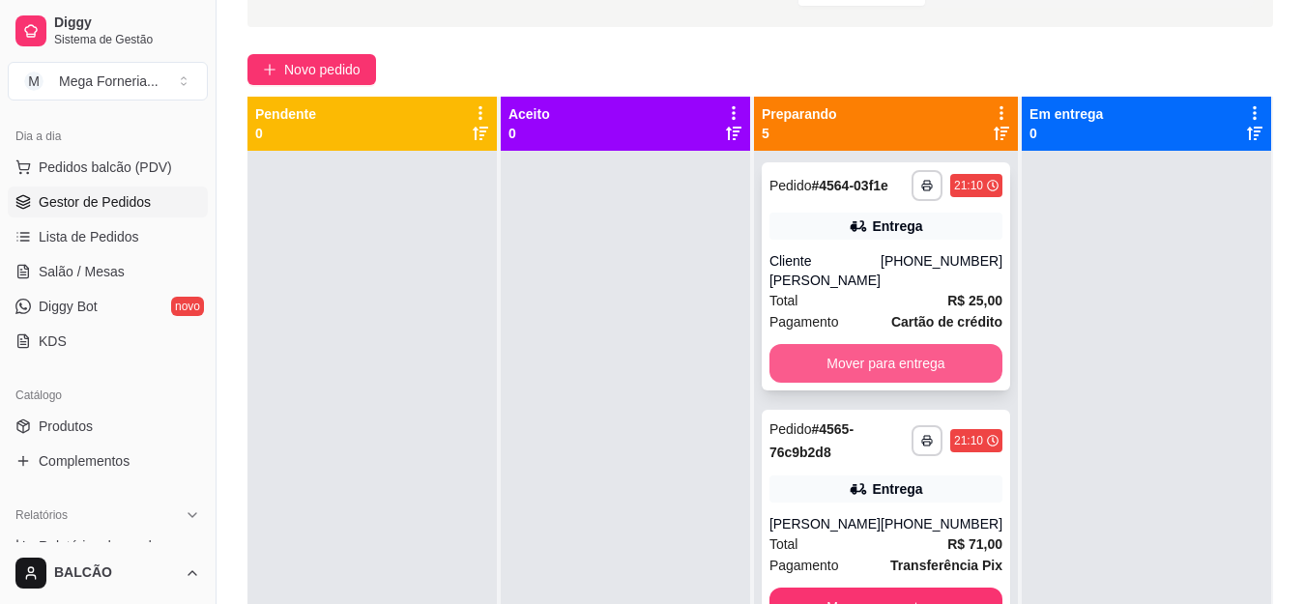
click at [904, 344] on button "Mover para entrega" at bounding box center [885, 363] width 233 height 39
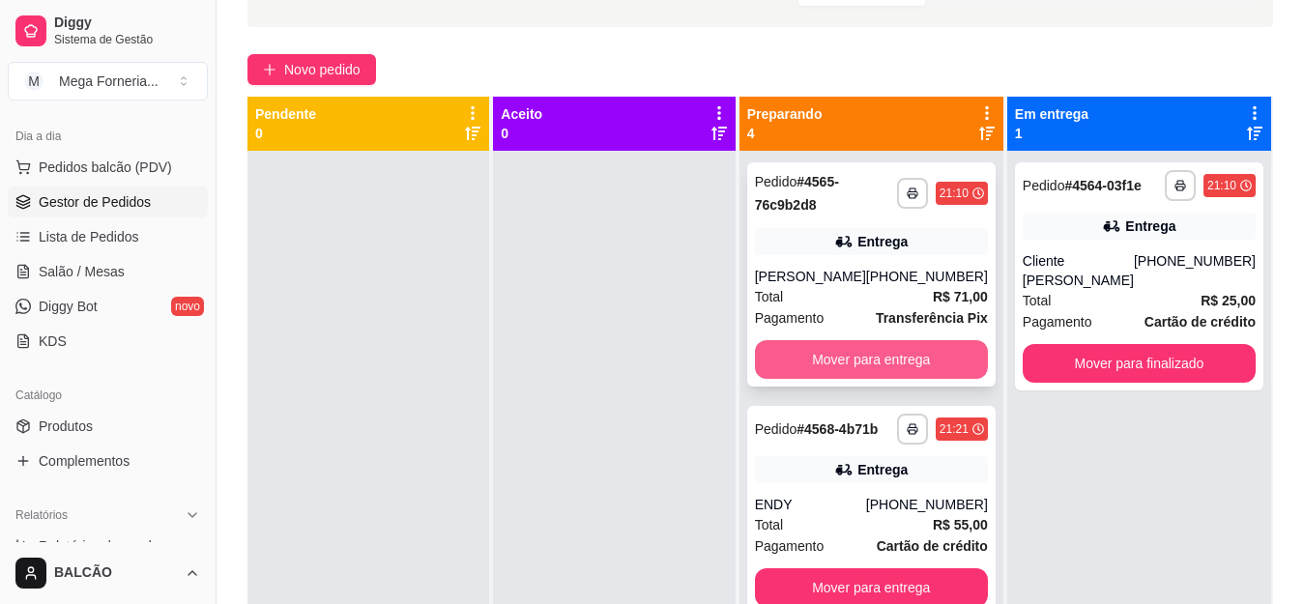
click at [883, 350] on button "Mover para entrega" at bounding box center [871, 359] width 233 height 39
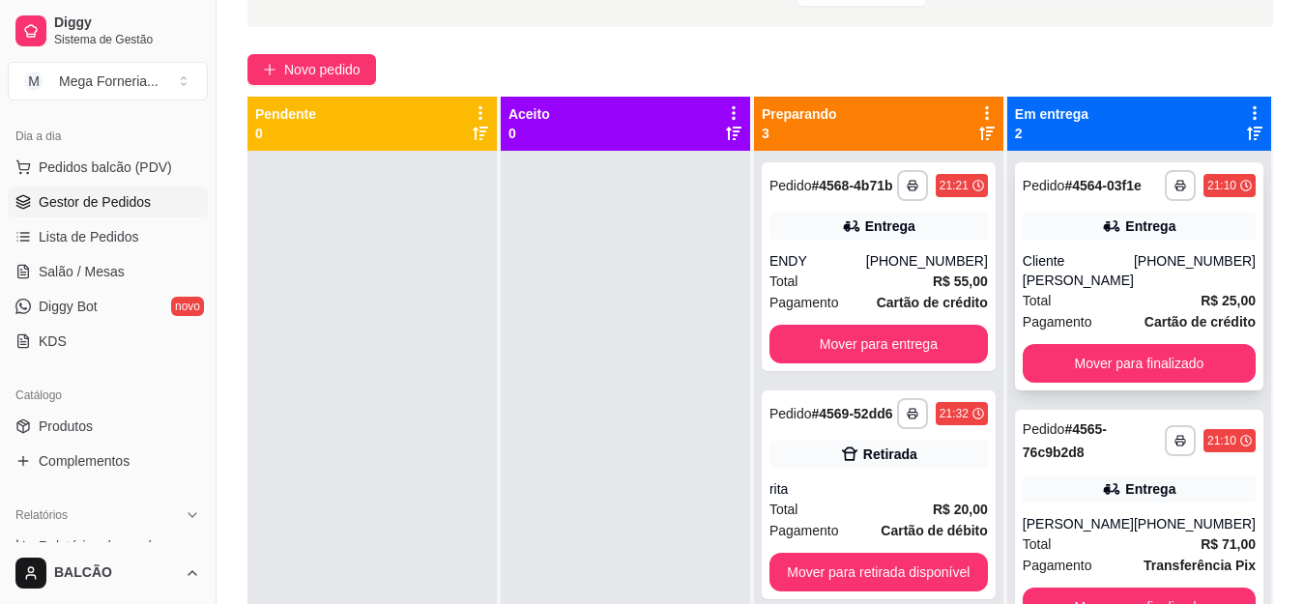
click at [1097, 290] on div "Total R$ 25,00" at bounding box center [1139, 300] width 233 height 21
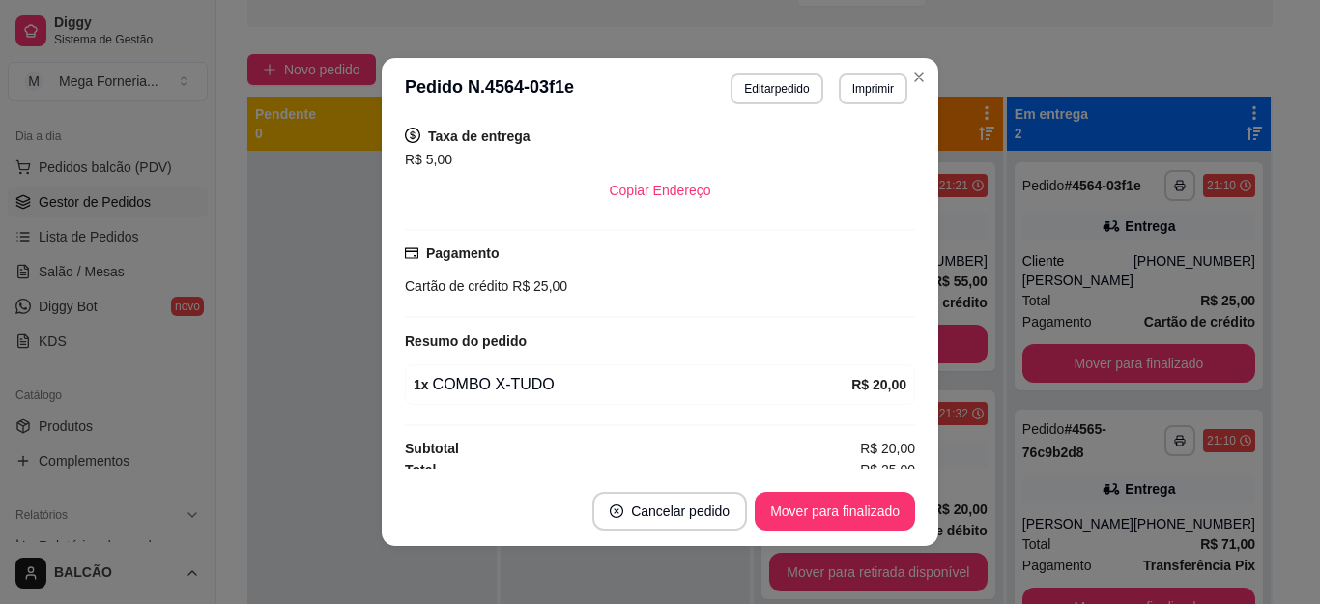
scroll to position [447, 0]
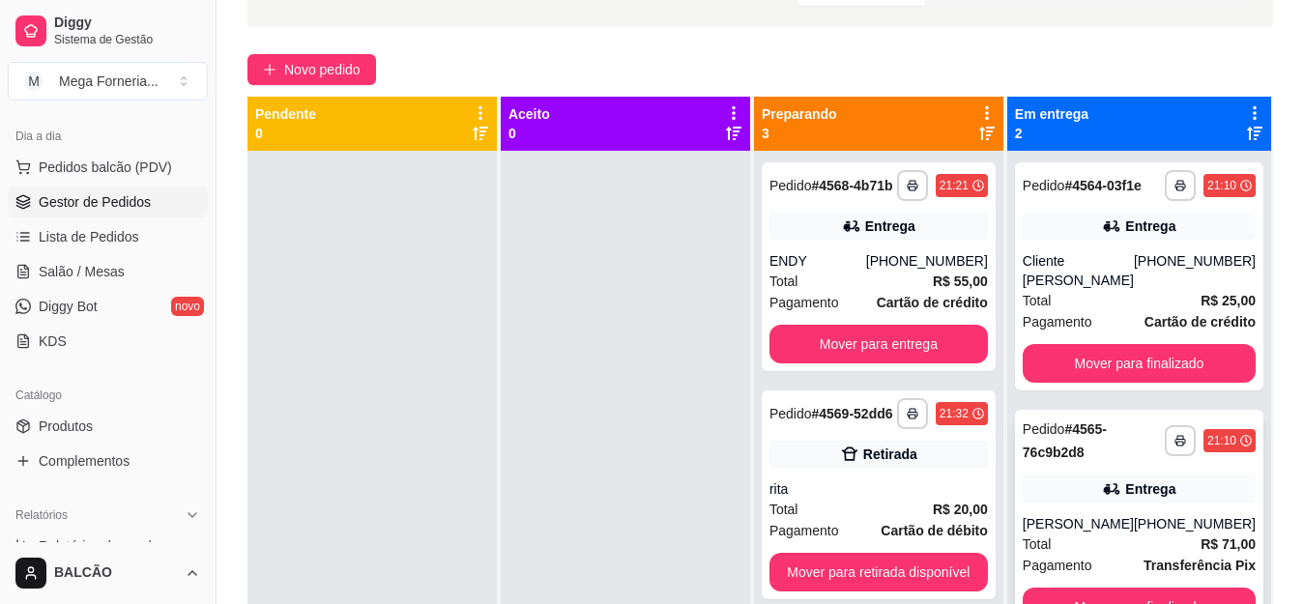
click at [1101, 486] on div "**********" at bounding box center [1139, 522] width 248 height 224
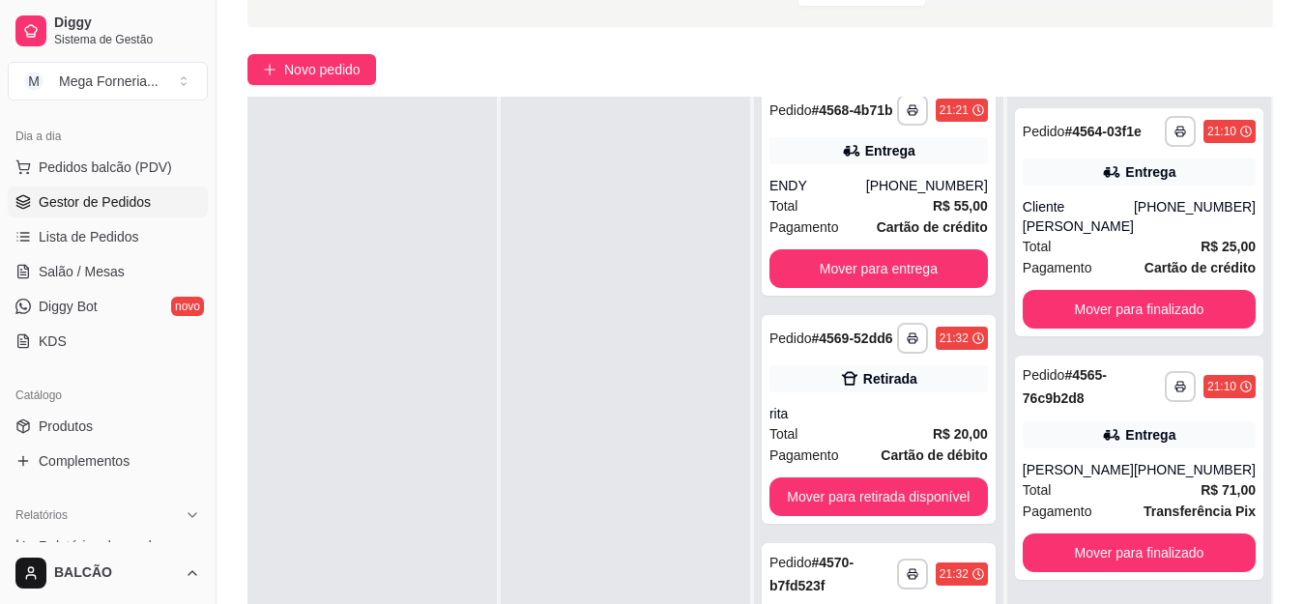
scroll to position [0, 0]
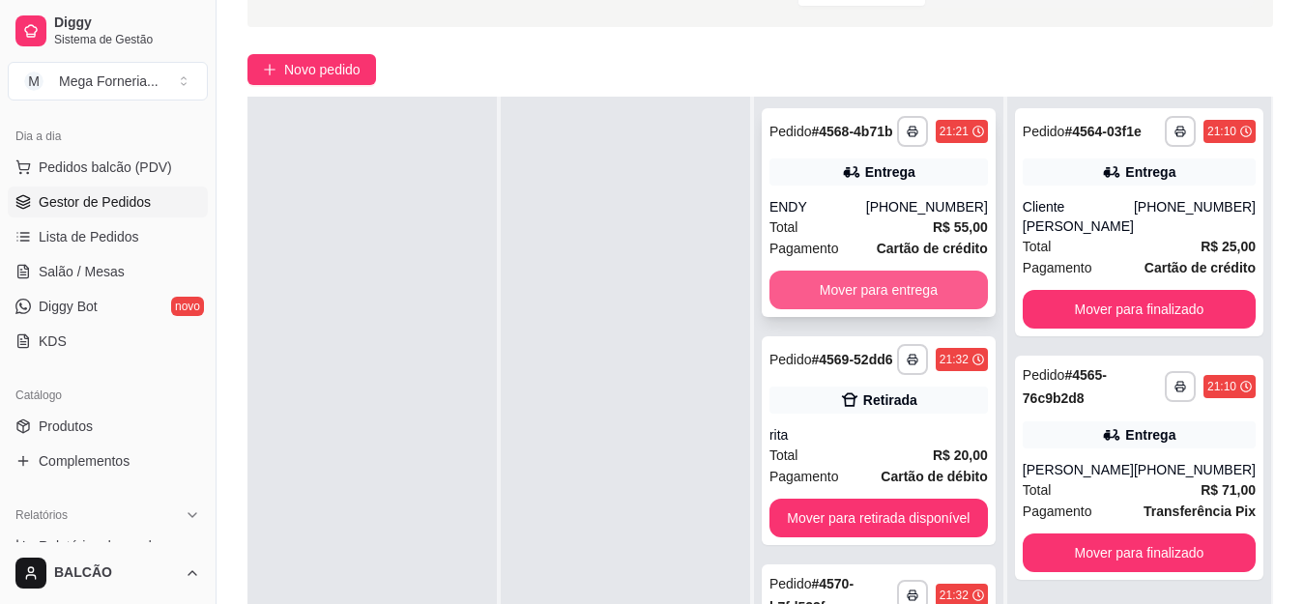
click at [884, 309] on button "Mover para entrega" at bounding box center [878, 290] width 218 height 39
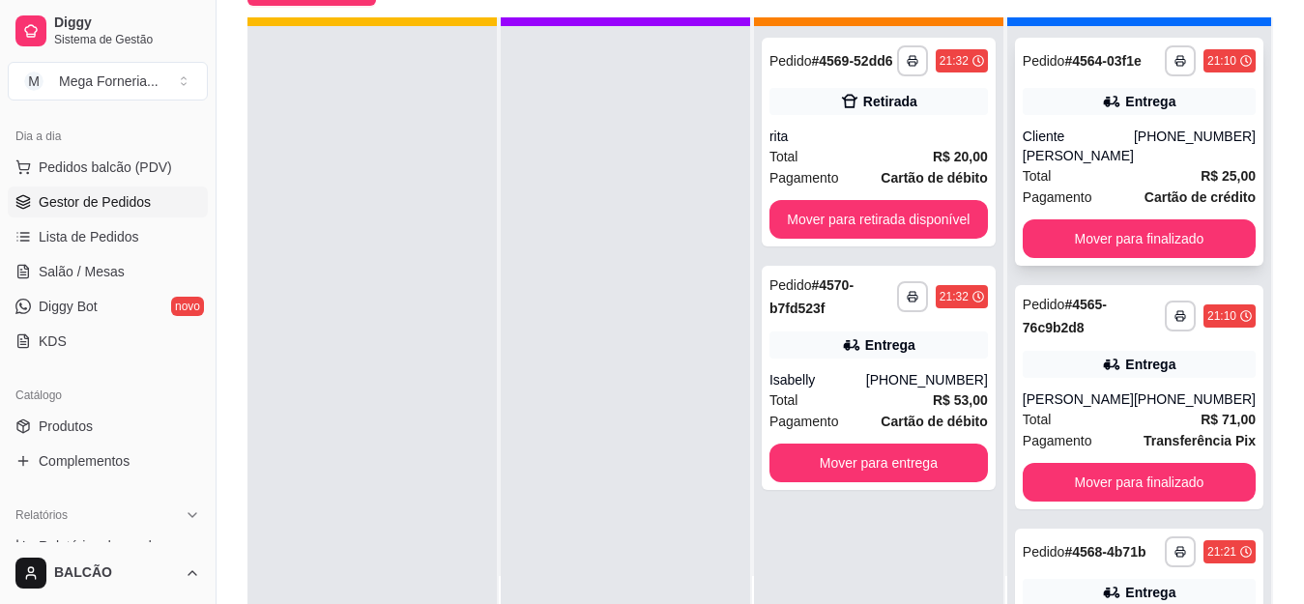
click at [1134, 165] on div "[PHONE_NUMBER]" at bounding box center [1195, 146] width 122 height 39
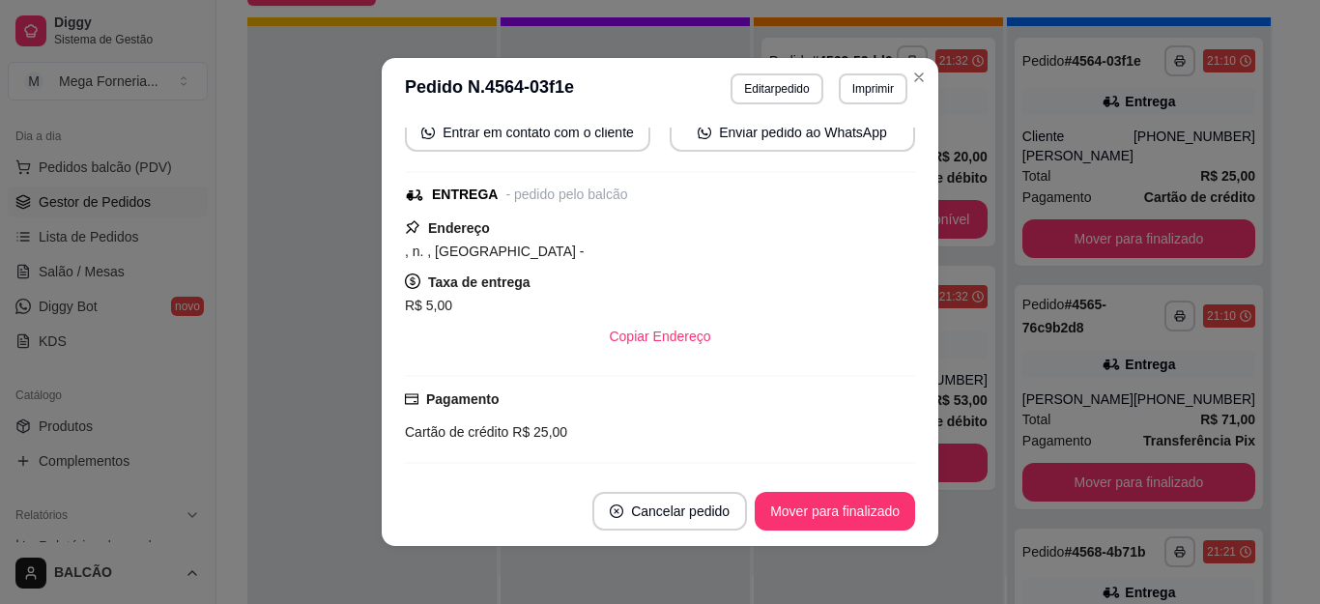
scroll to position [290, 0]
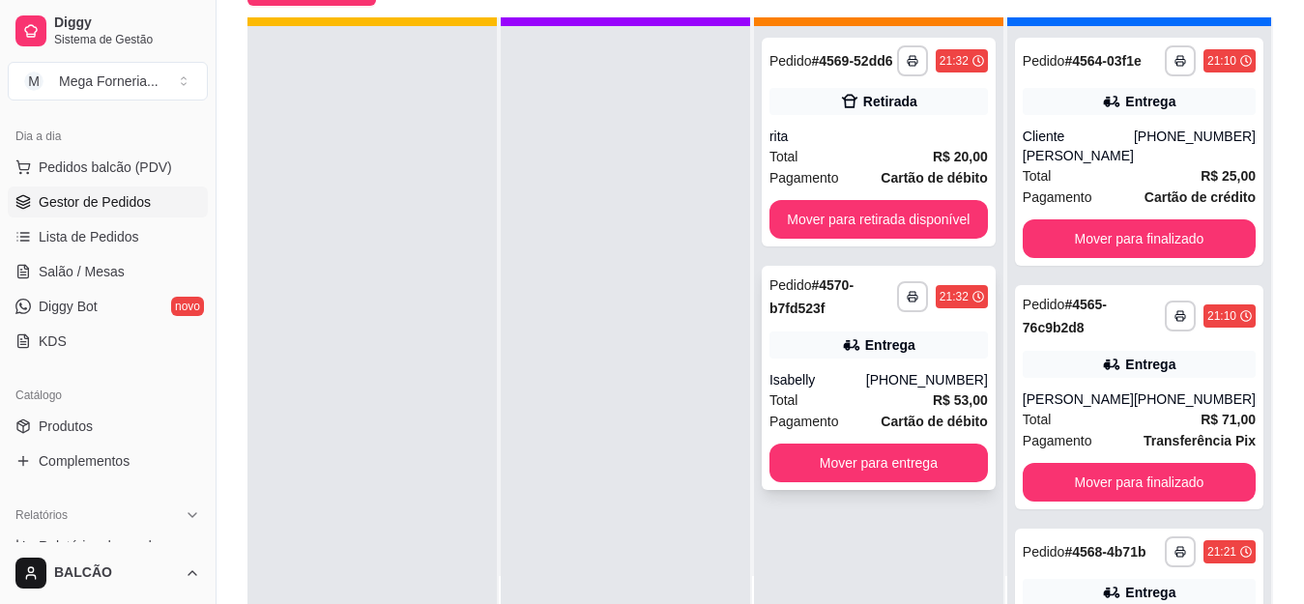
click at [835, 386] on div "Isabelly" at bounding box center [817, 379] width 97 height 19
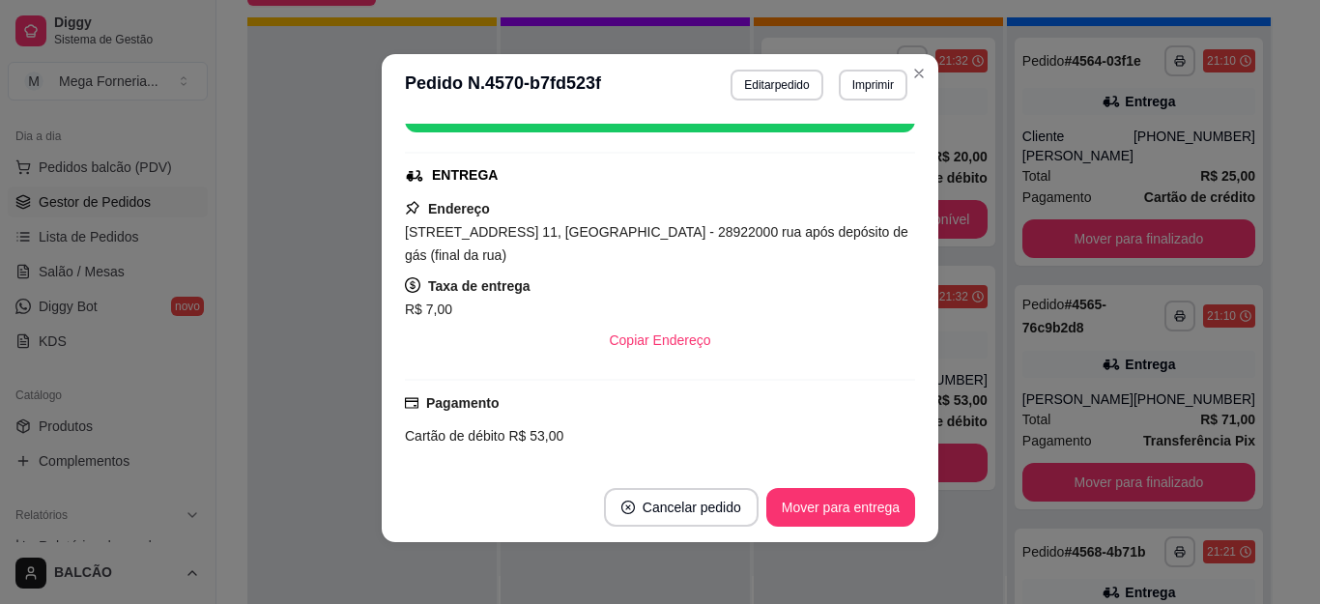
scroll to position [309, 0]
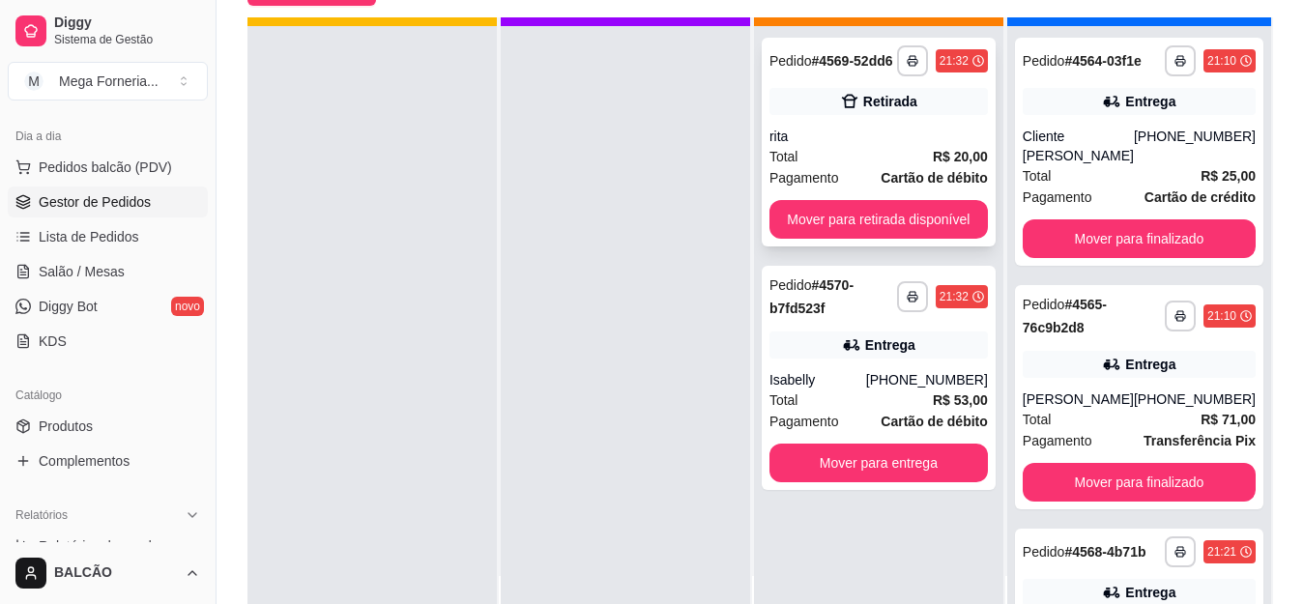
click at [897, 160] on div "Total R$ 20,00" at bounding box center [878, 156] width 218 height 21
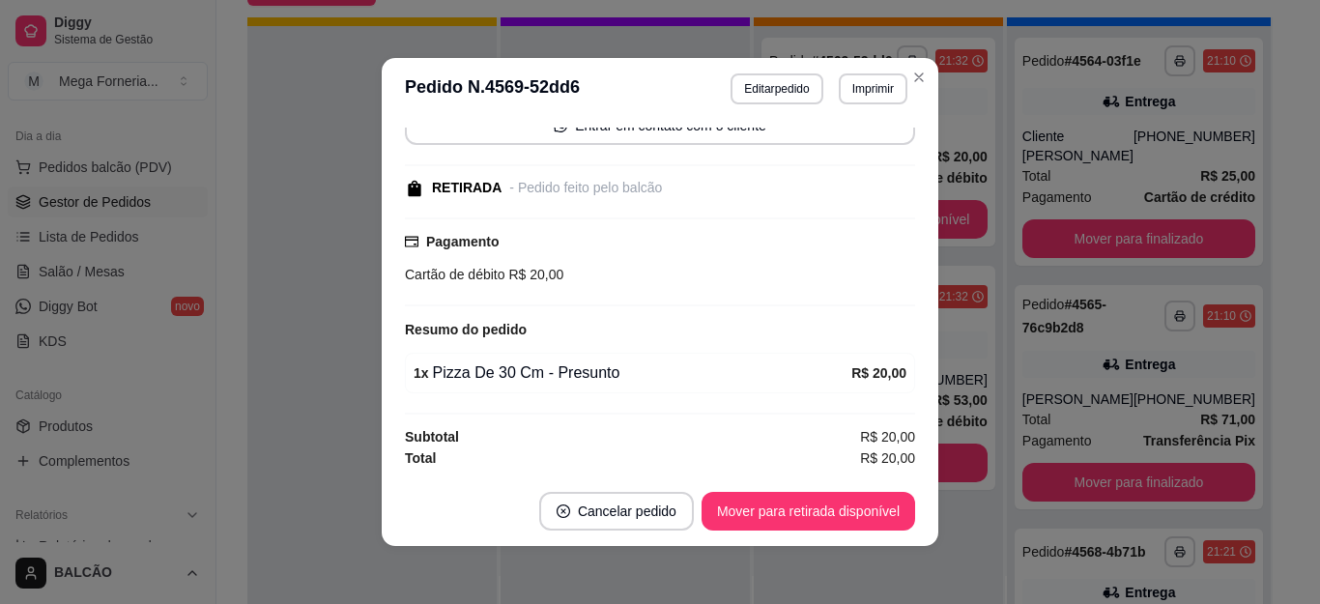
scroll to position [4, 0]
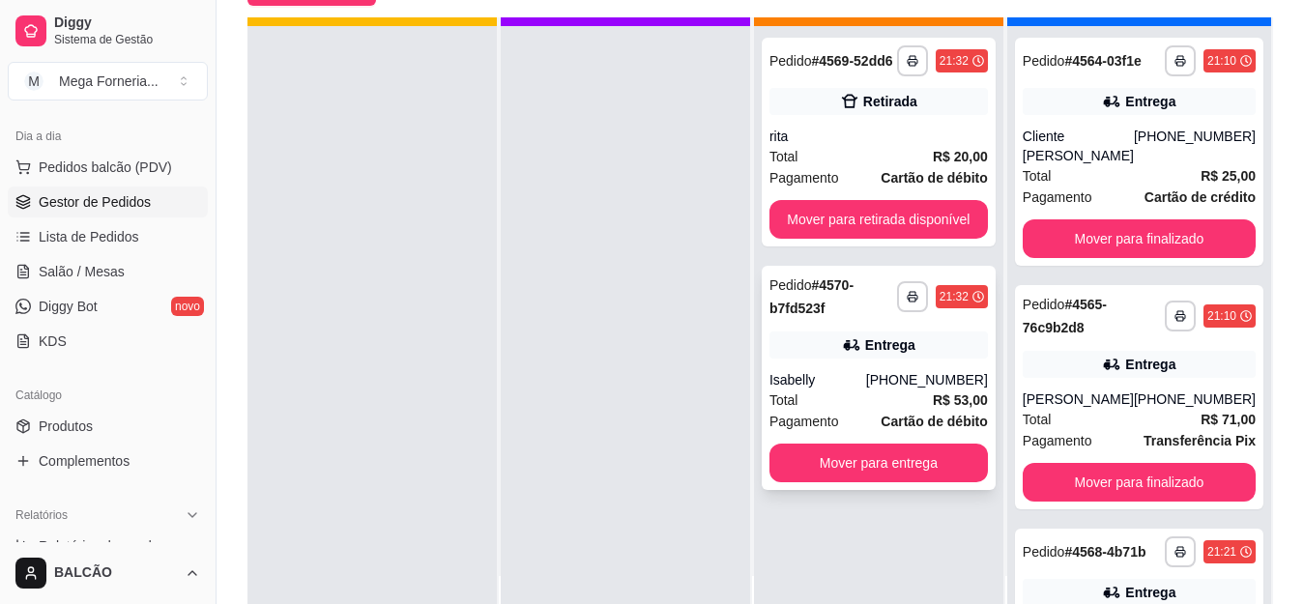
click at [831, 382] on div "Isabelly" at bounding box center [817, 379] width 97 height 19
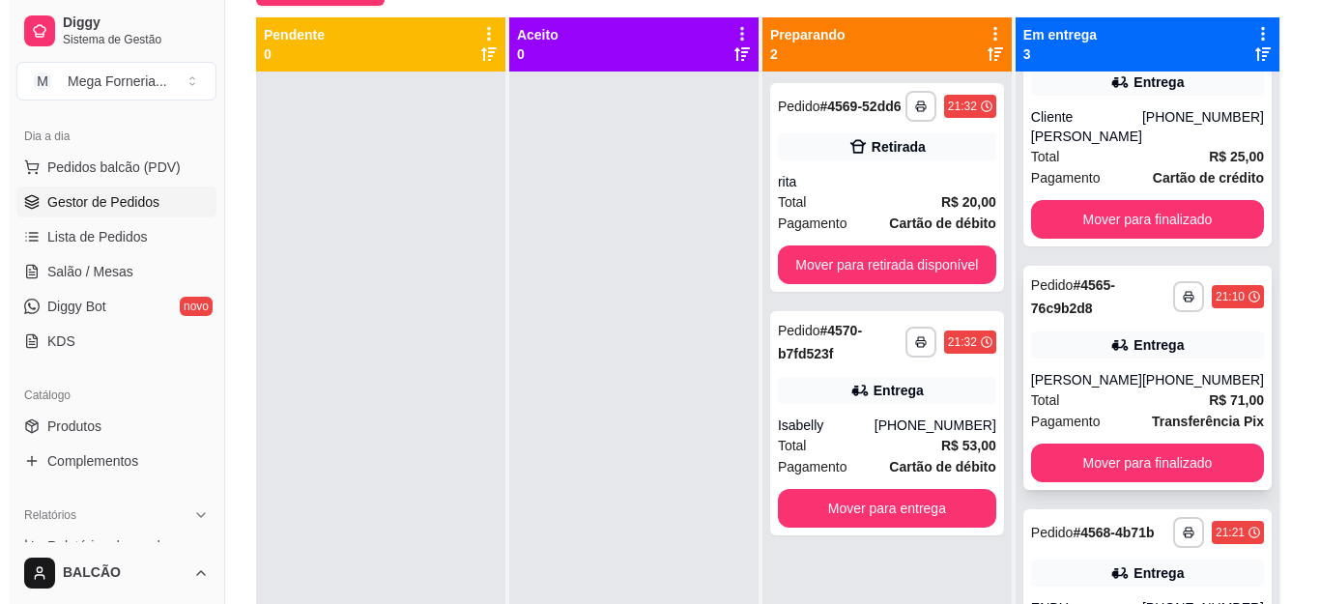
scroll to position [97, 0]
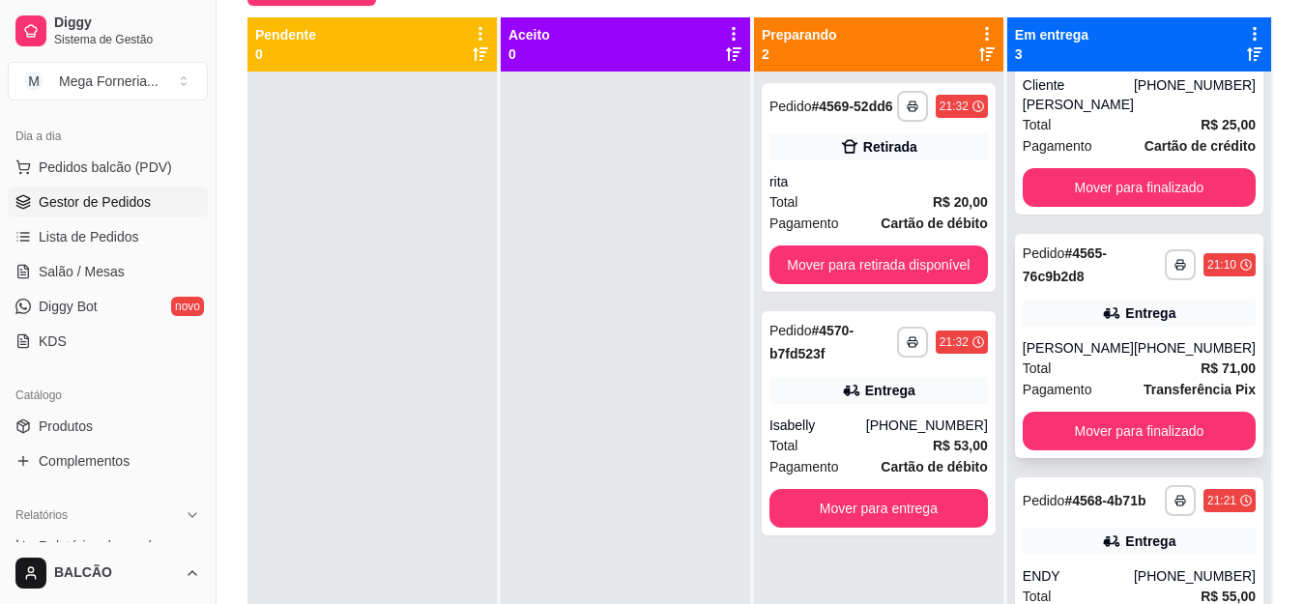
click at [1084, 358] on div "[PERSON_NAME]" at bounding box center [1078, 347] width 111 height 19
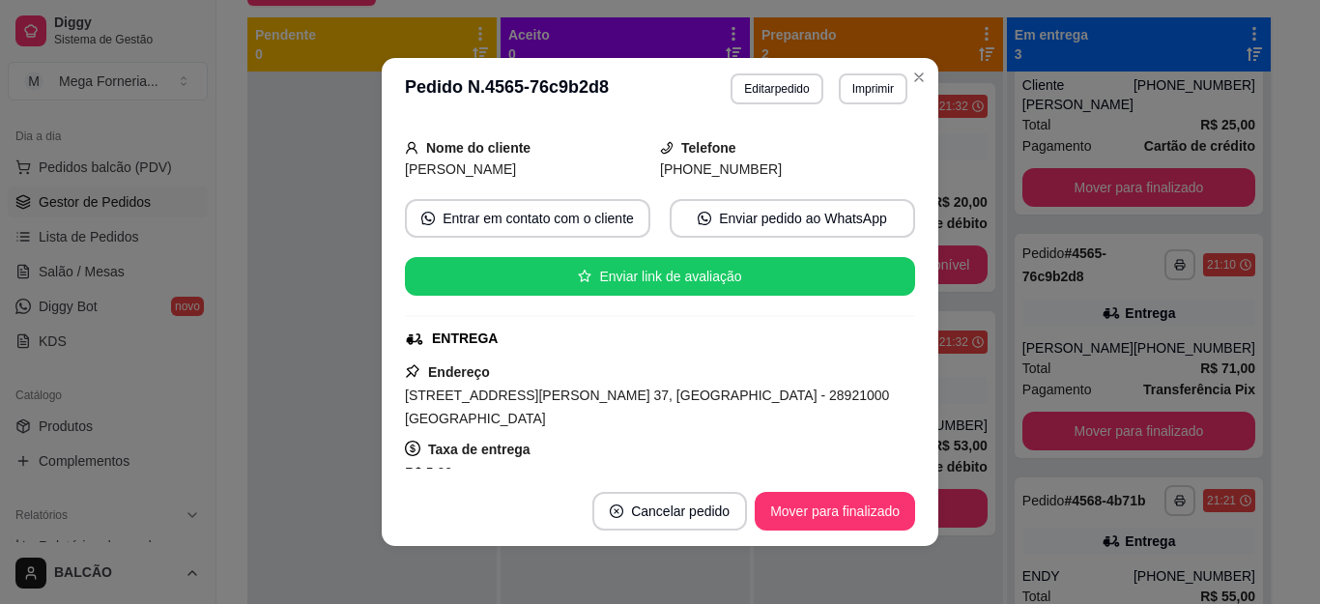
scroll to position [116, 0]
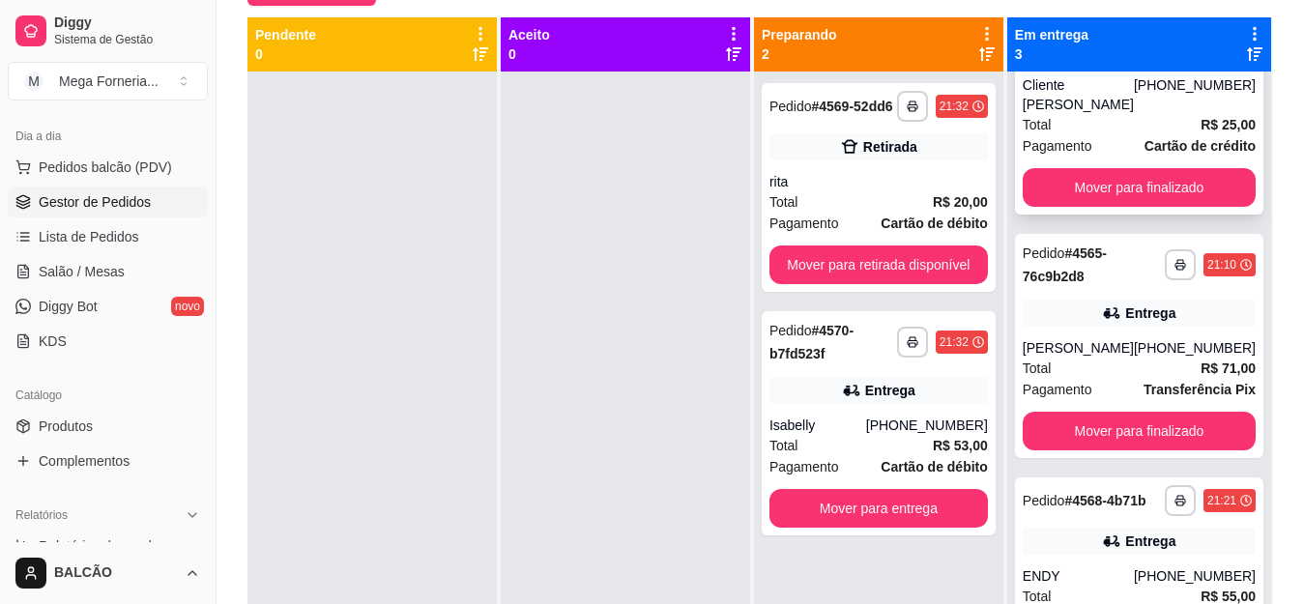
click at [1077, 114] on div "Cliente [PERSON_NAME]" at bounding box center [1078, 94] width 111 height 39
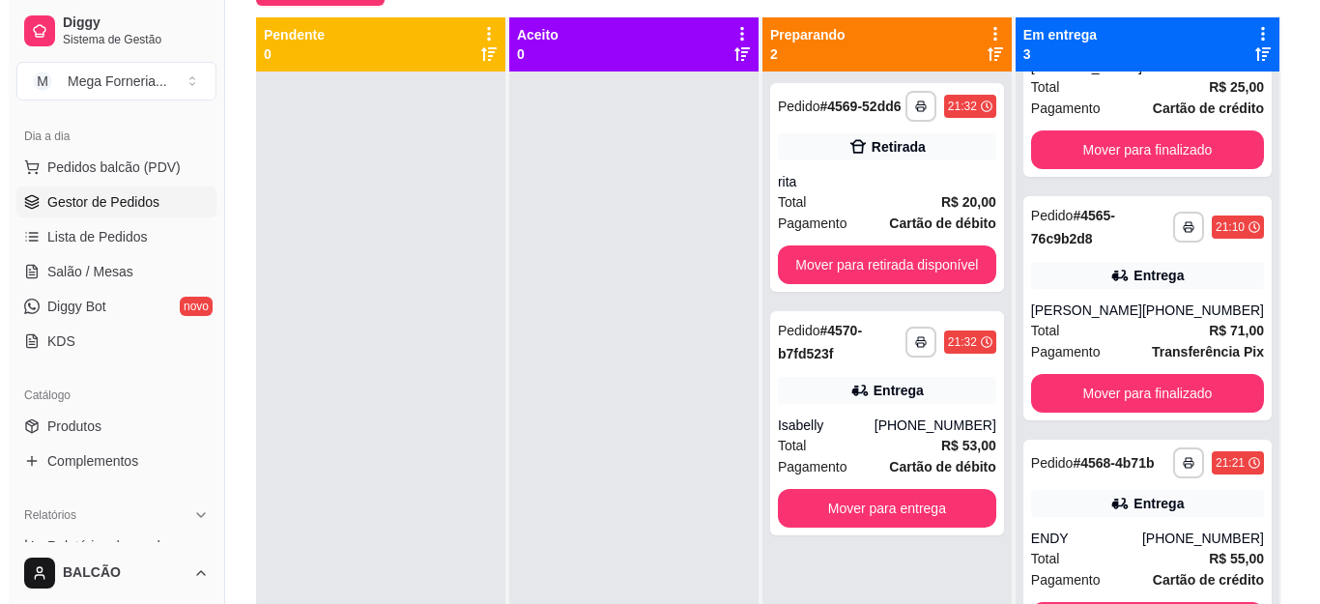
scroll to position [54, 0]
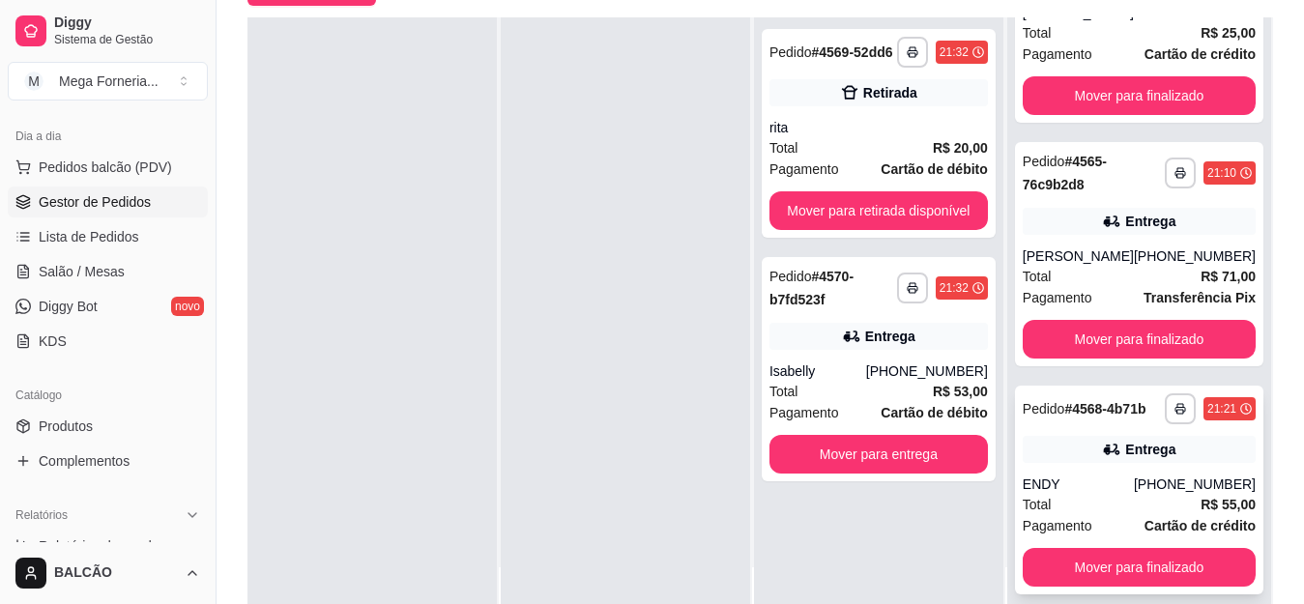
click at [1097, 508] on div "Total R$ 55,00" at bounding box center [1139, 504] width 233 height 21
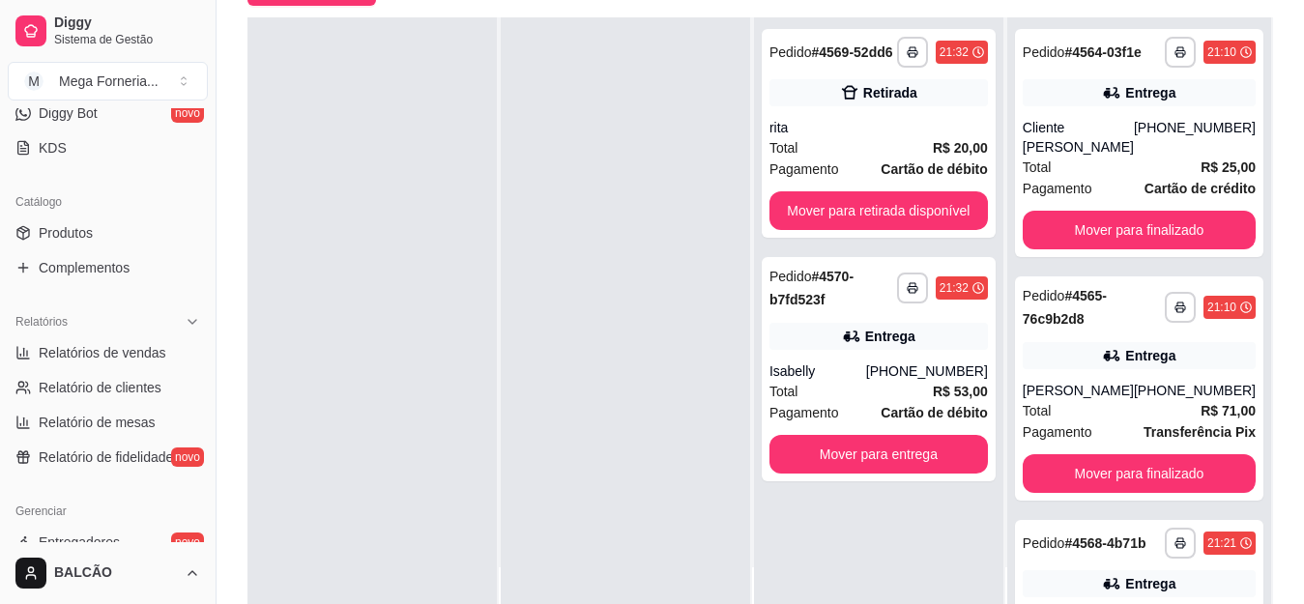
scroll to position [207, 0]
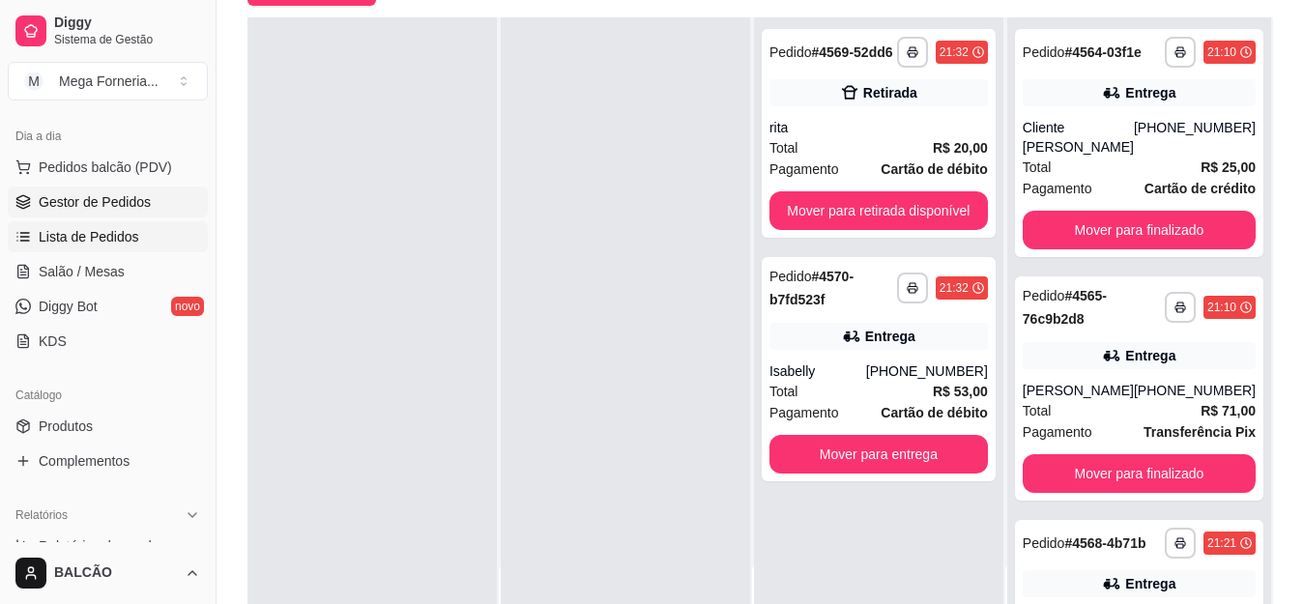
click at [75, 237] on span "Lista de Pedidos" at bounding box center [89, 236] width 101 height 19
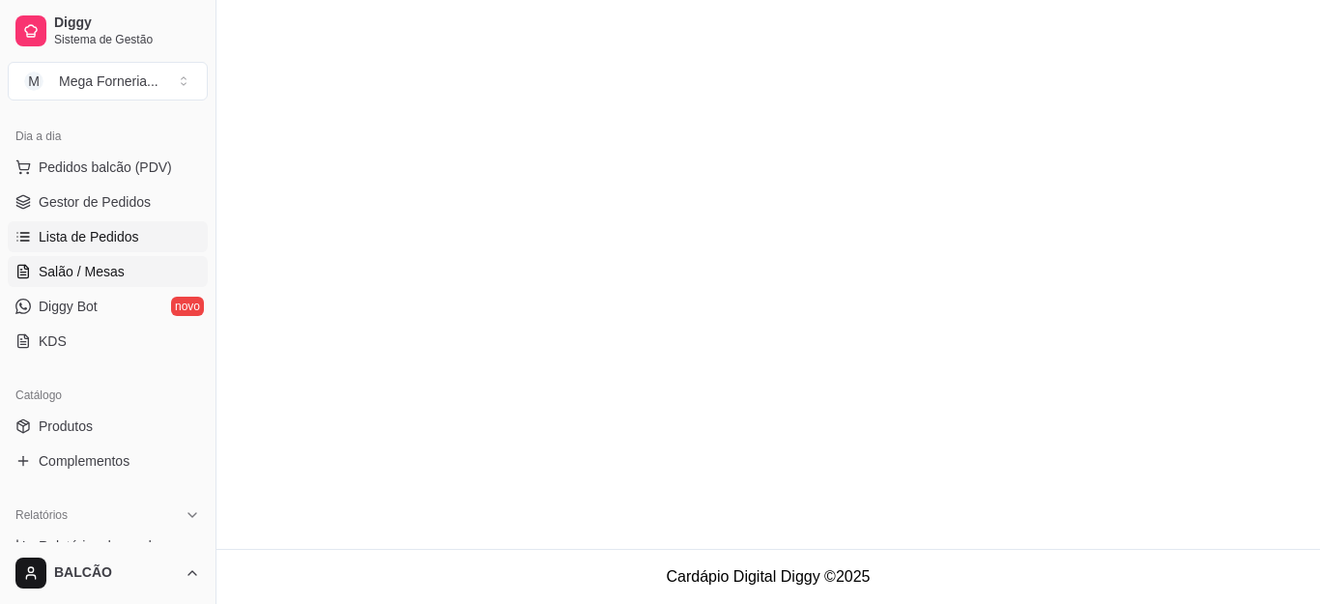
click at [72, 267] on span "Salão / Mesas" at bounding box center [82, 271] width 86 height 19
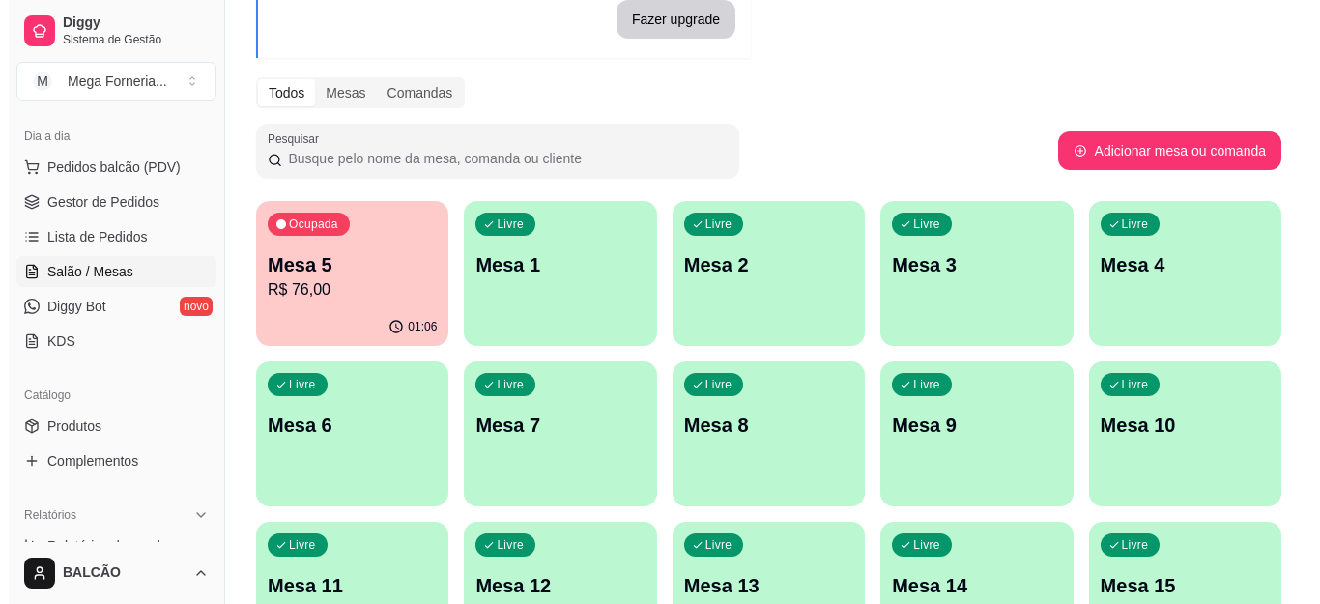
scroll to position [193, 0]
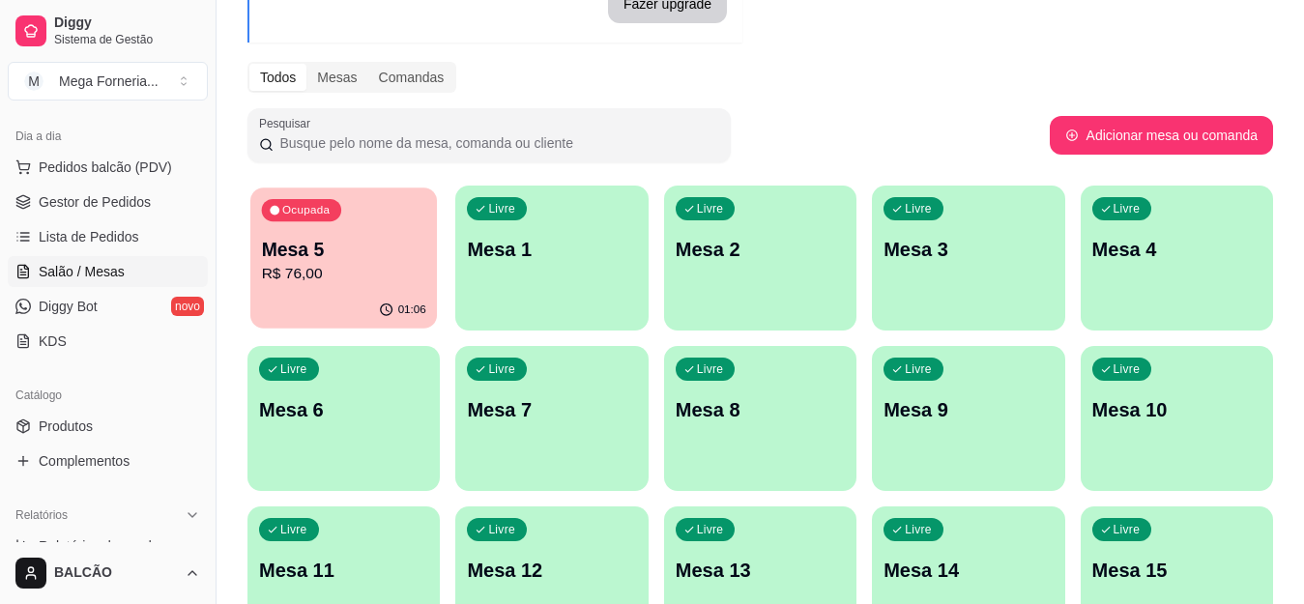
click at [287, 244] on p "Mesa 5" at bounding box center [344, 250] width 164 height 26
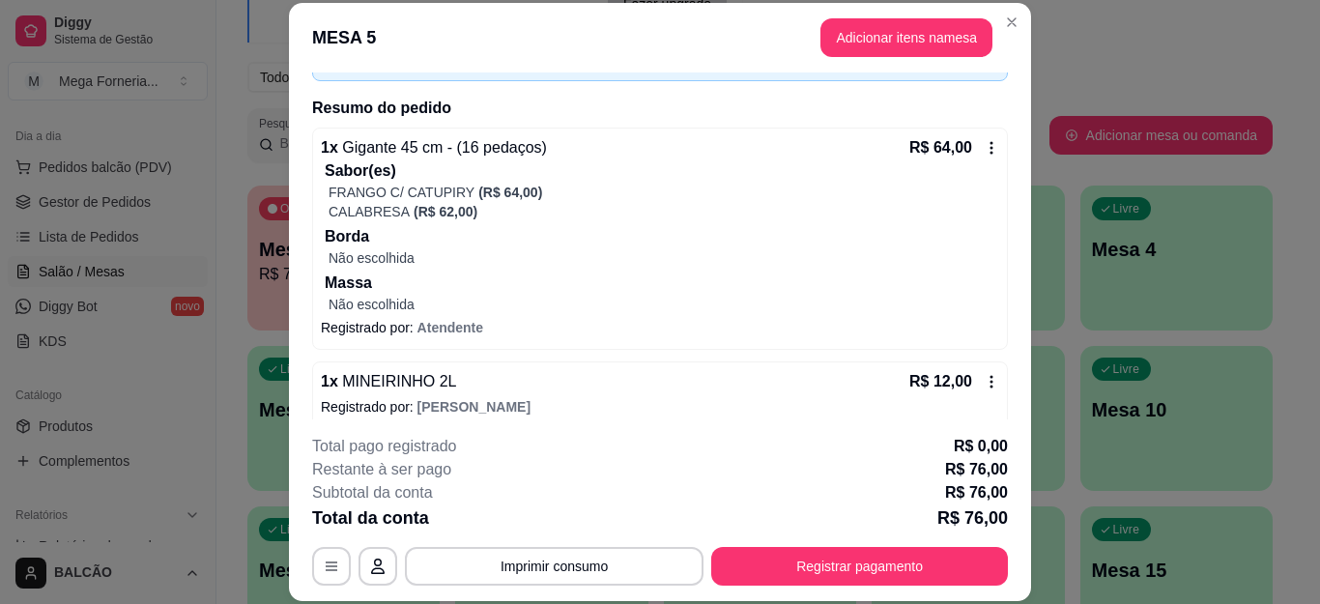
scroll to position [145, 0]
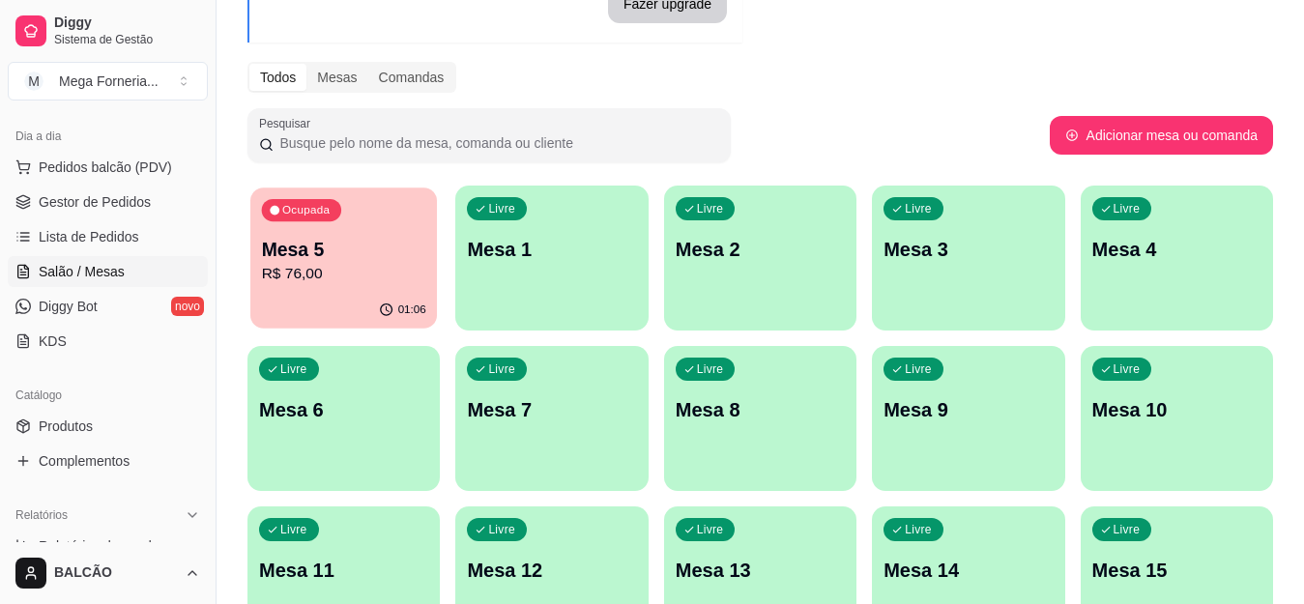
click at [373, 287] on div "Ocupada Mesa 5 R$ 76,00" at bounding box center [343, 240] width 187 height 104
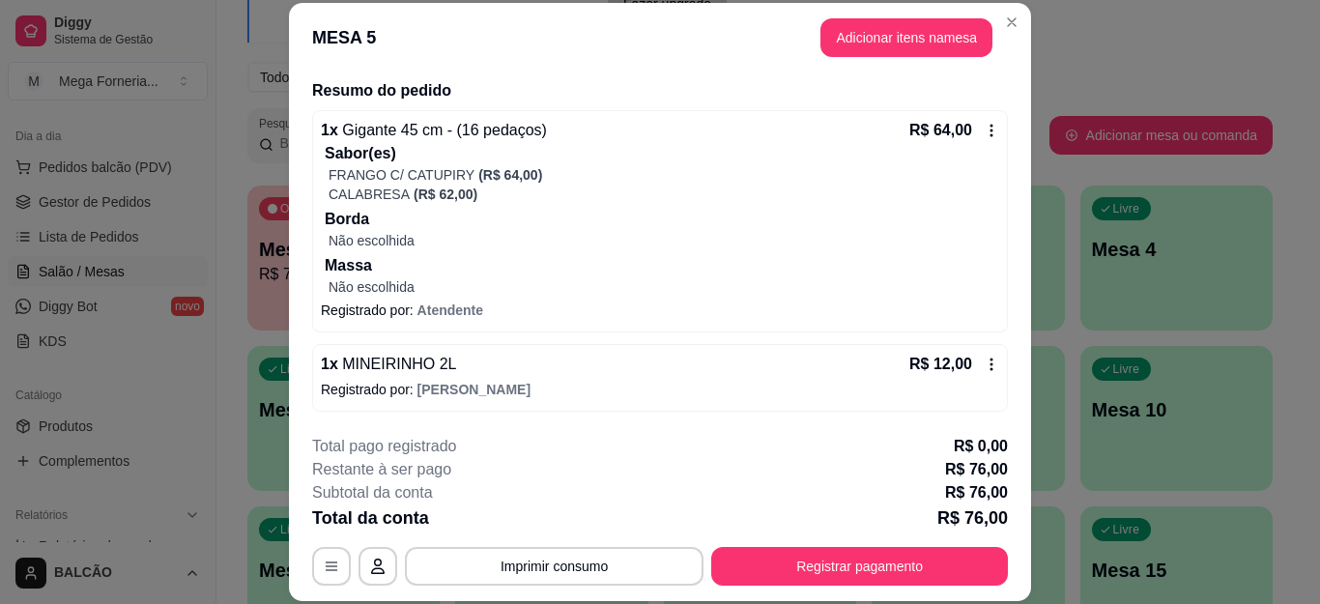
scroll to position [59, 0]
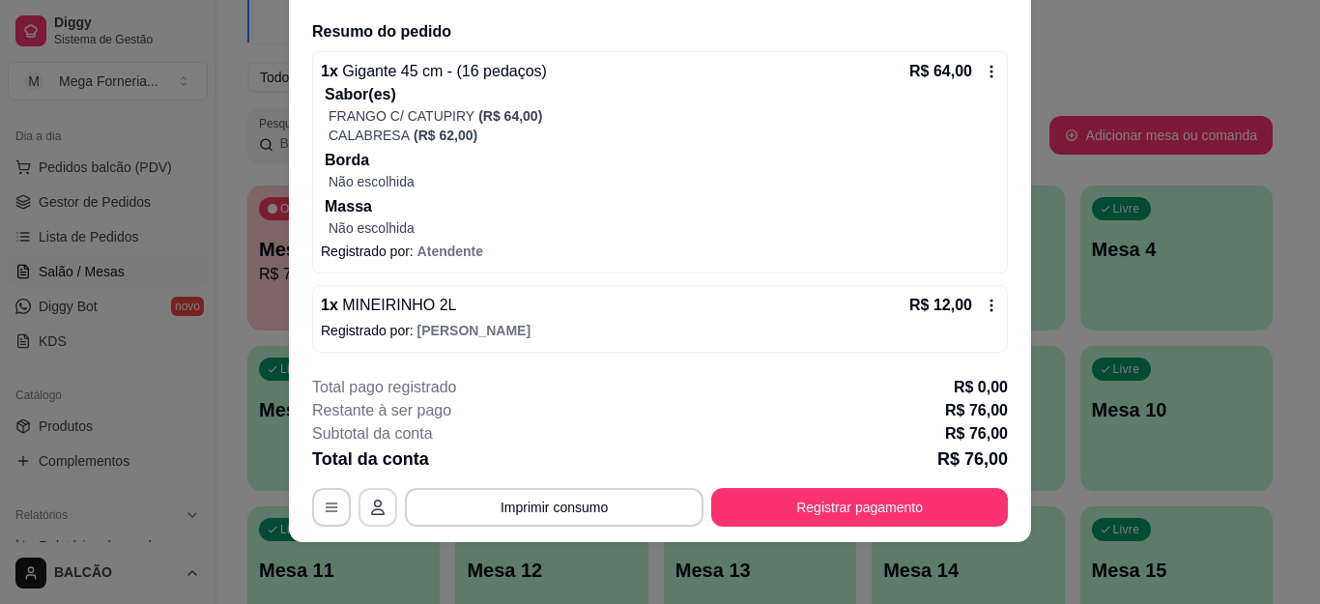
click at [373, 500] on icon "button" at bounding box center [377, 507] width 15 height 15
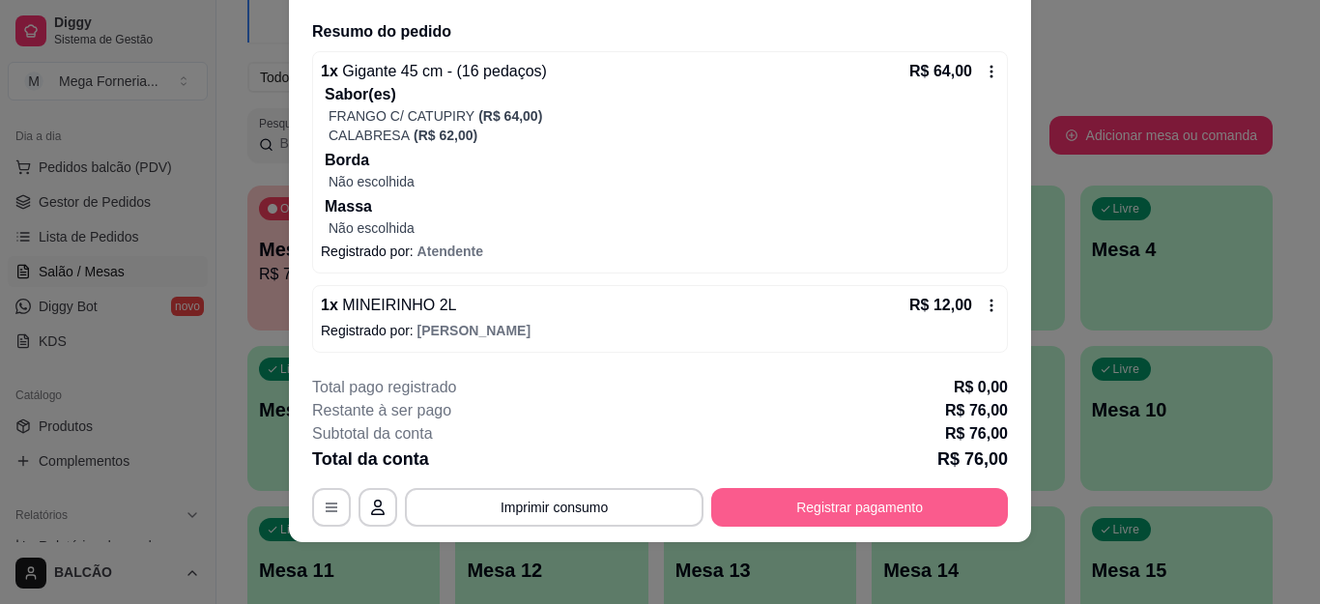
click at [795, 510] on button "Registrar pagamento" at bounding box center [859, 507] width 297 height 39
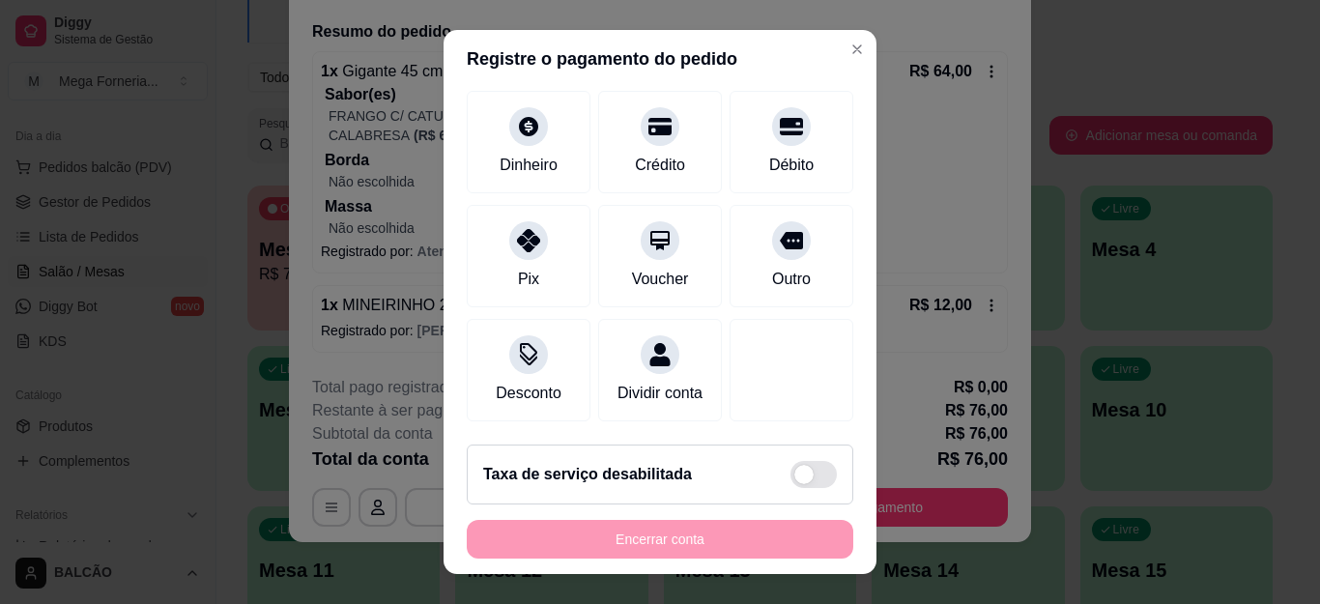
scroll to position [156, 0]
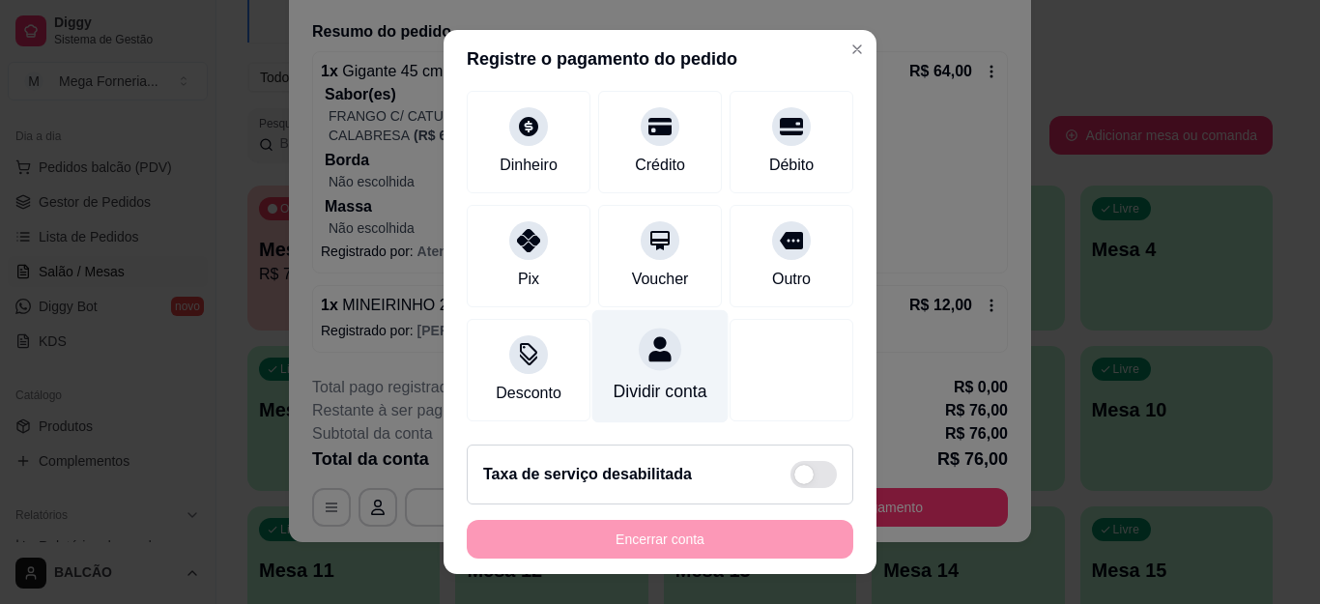
click at [657, 349] on div "Dividir conta" at bounding box center [661, 366] width 136 height 113
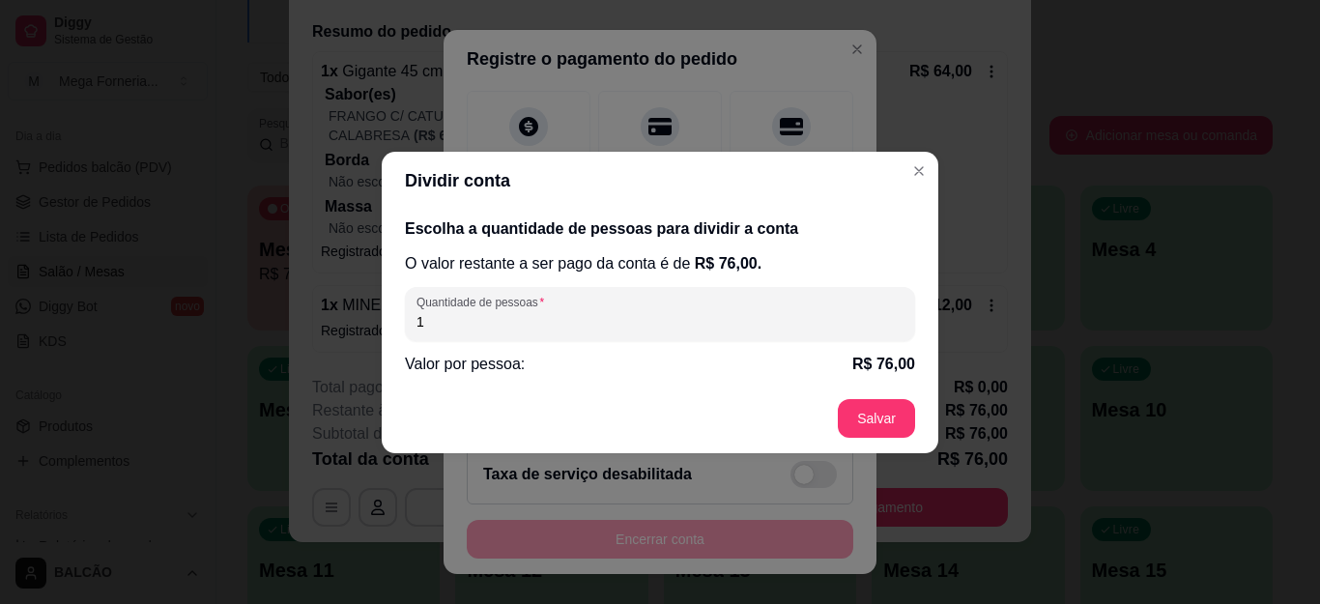
click at [583, 333] on div "Quantidade de pessoas 1" at bounding box center [660, 314] width 510 height 54
type input "3"
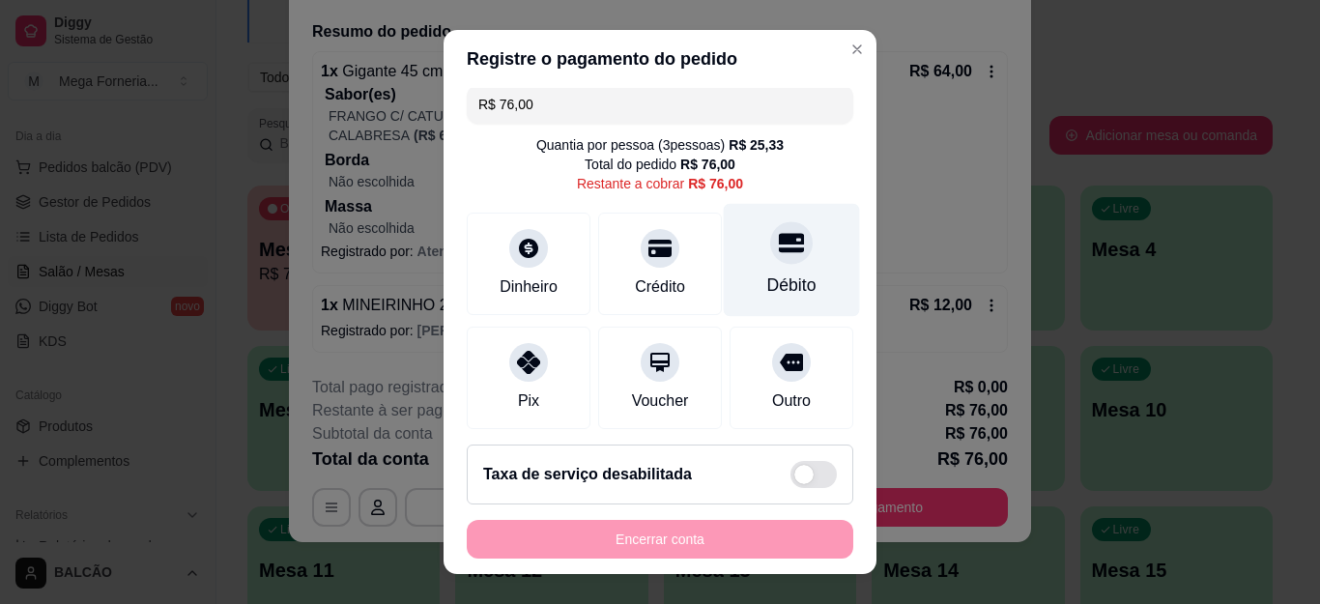
scroll to position [0, 0]
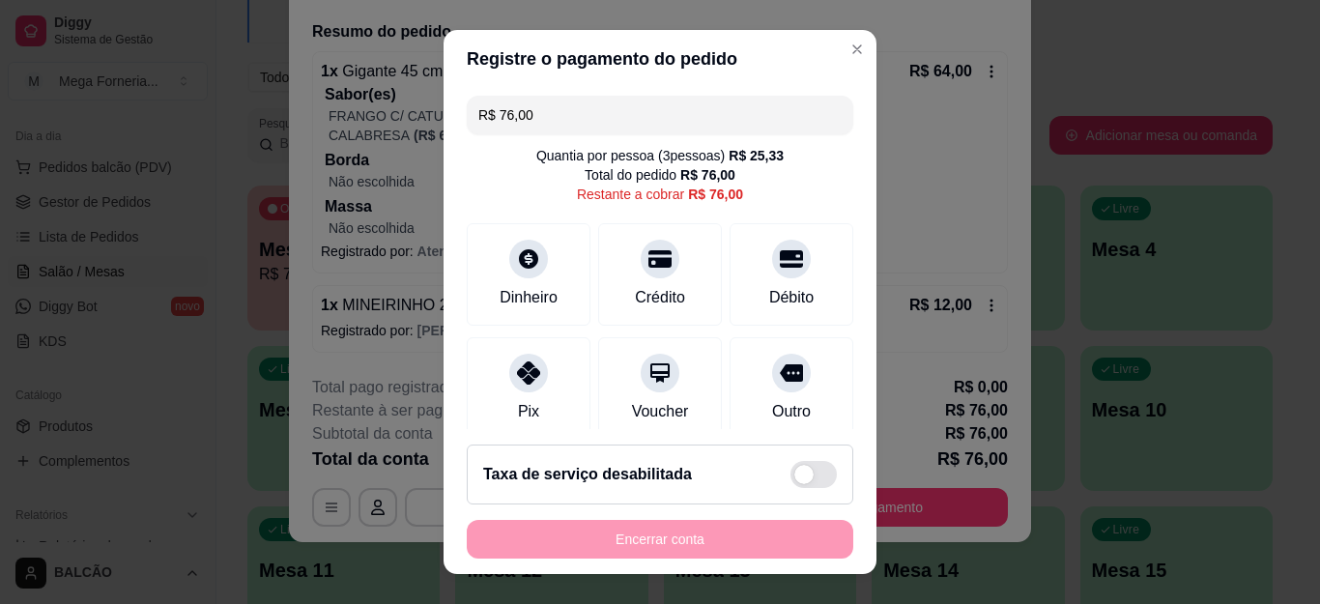
click at [734, 130] on input "R$ 76,00" at bounding box center [659, 115] width 363 height 39
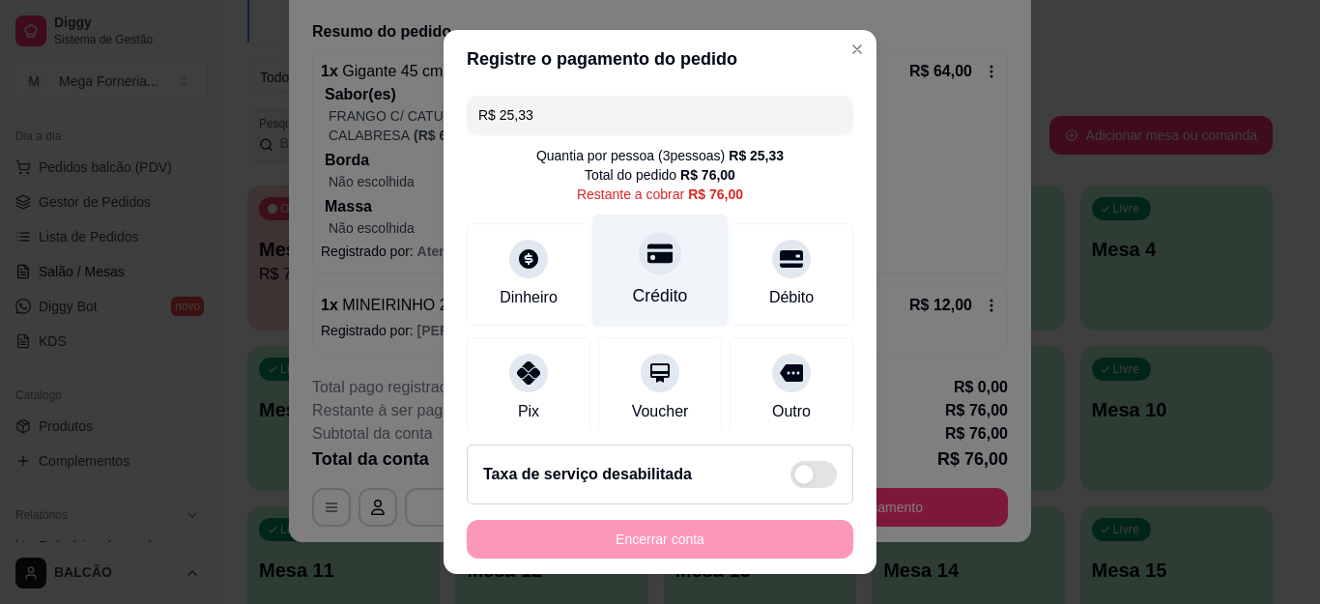
click at [648, 253] on icon at bounding box center [660, 254] width 25 height 19
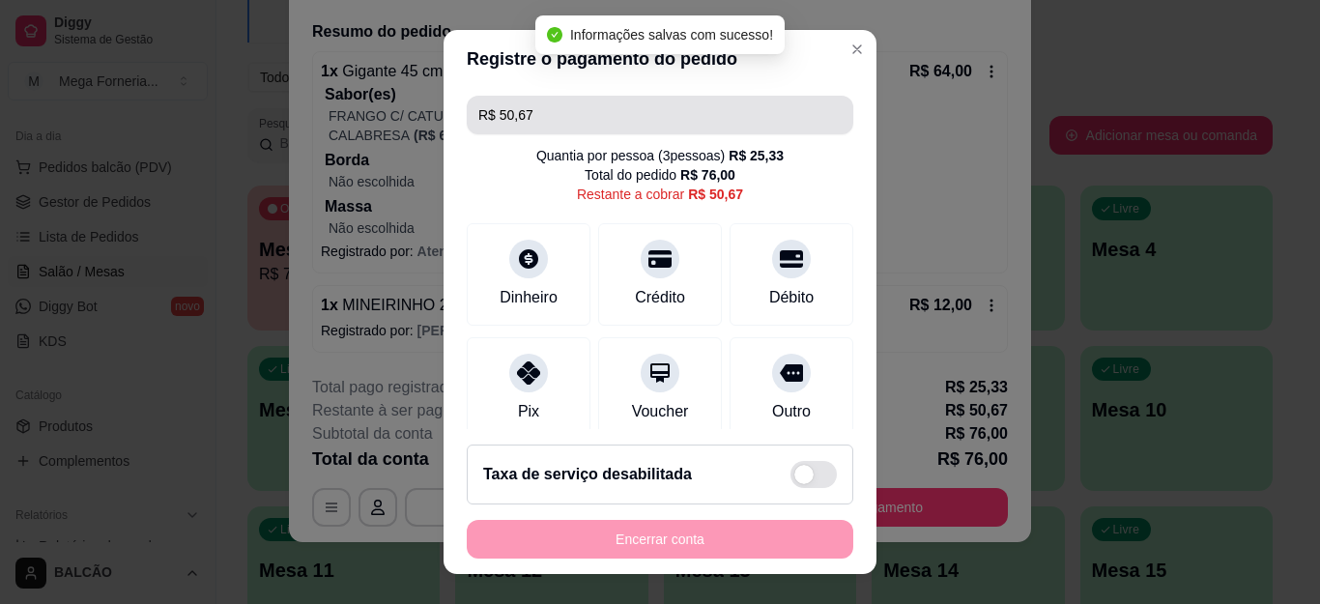
click at [560, 119] on input "R$ 50,67" at bounding box center [659, 115] width 363 height 39
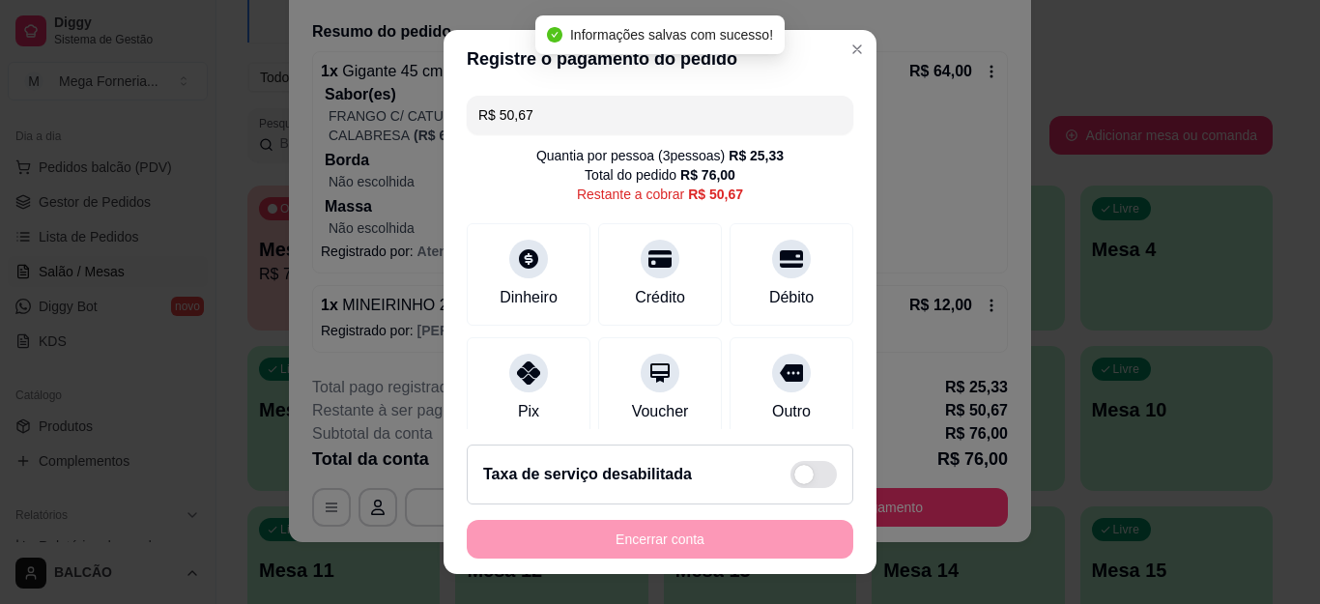
click at [560, 119] on input "R$ 50,67" at bounding box center [659, 115] width 363 height 39
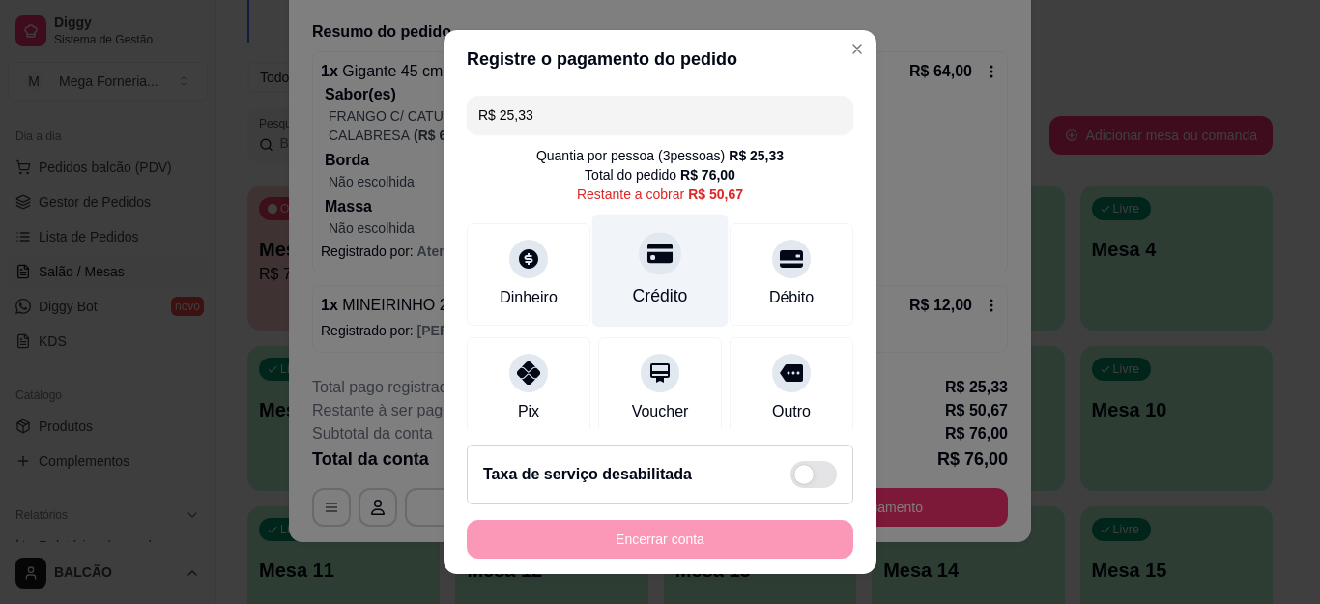
click at [648, 255] on icon at bounding box center [660, 254] width 25 height 19
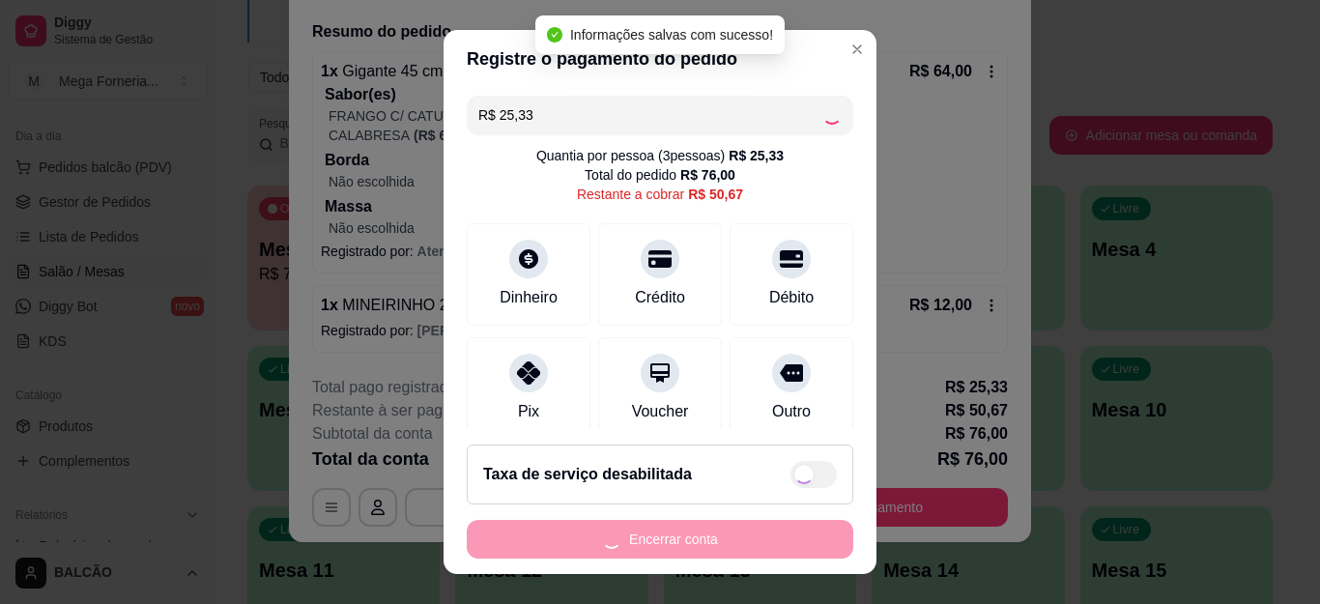
type input "R$ 25,34"
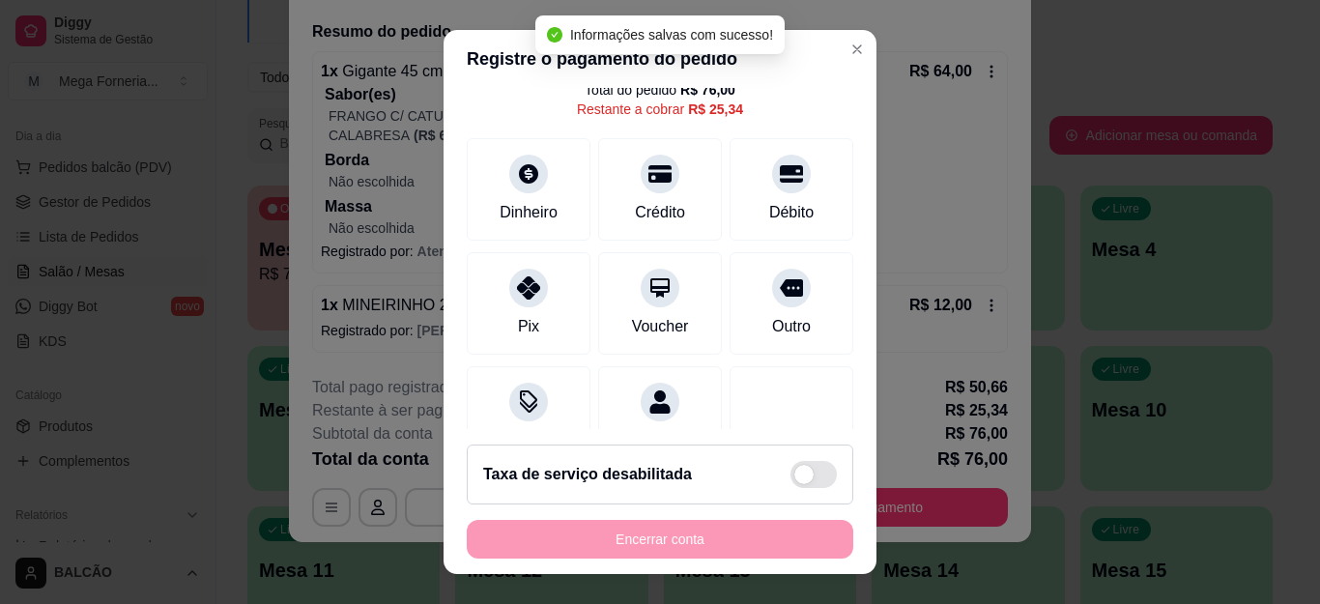
scroll to position [97, 0]
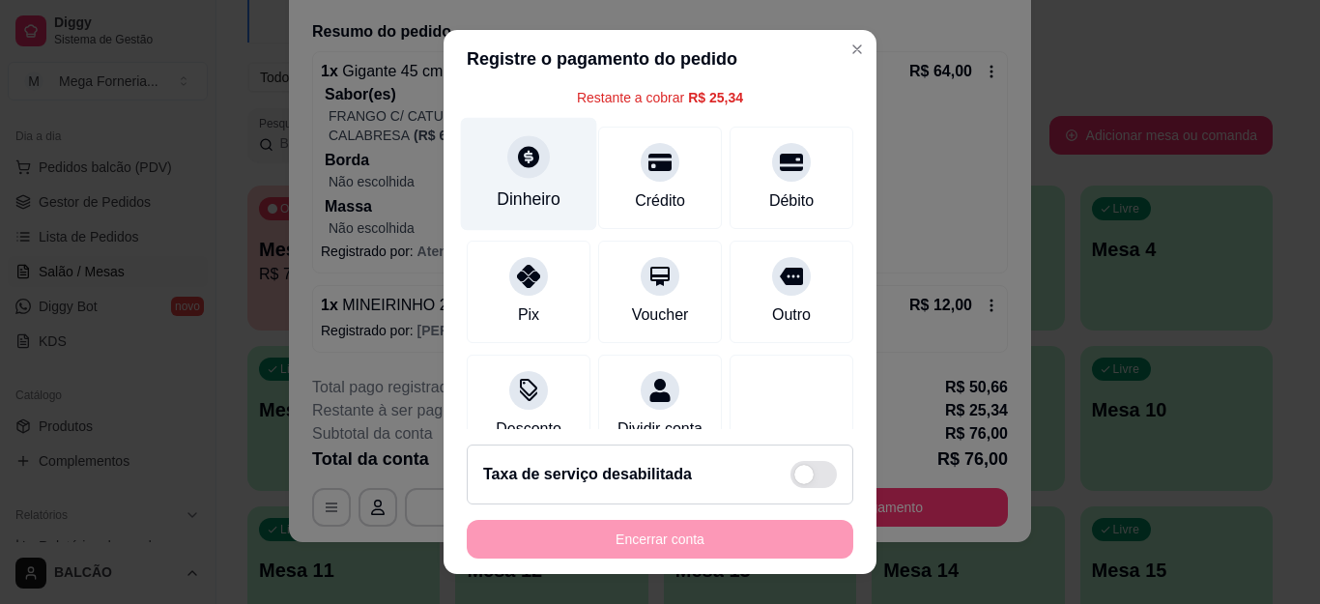
click at [510, 184] on div "Dinheiro" at bounding box center [529, 174] width 136 height 113
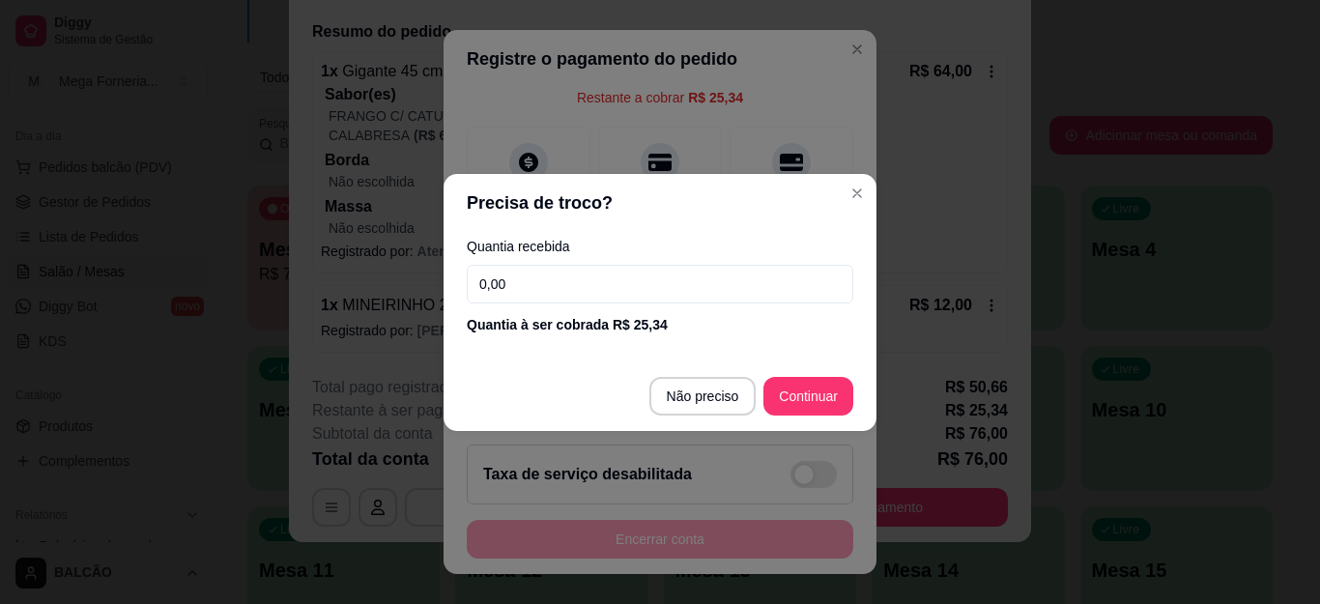
click at [559, 269] on input "0,00" at bounding box center [660, 284] width 387 height 39
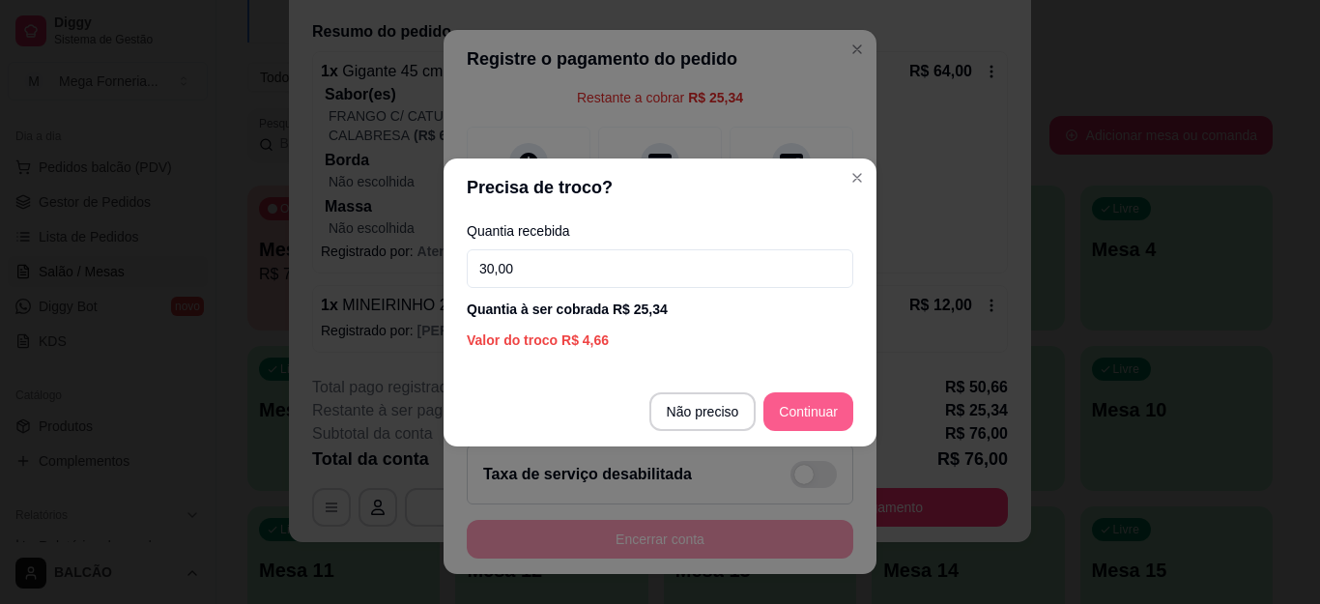
type input "30,00"
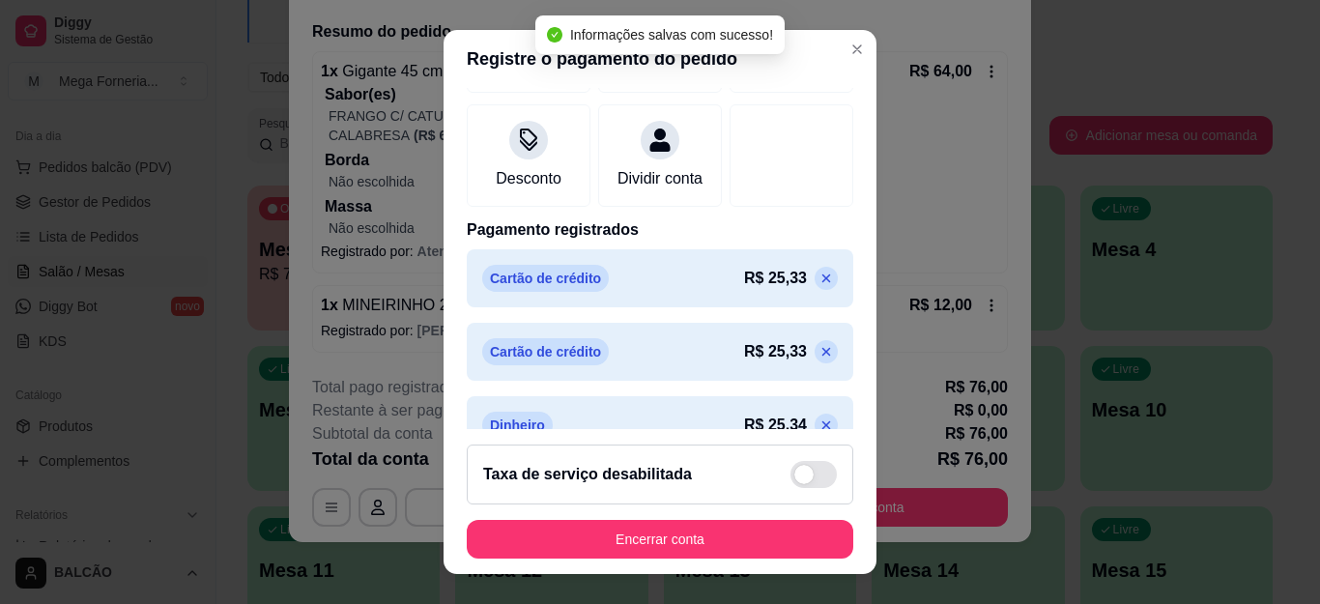
type input "R$ 0,00"
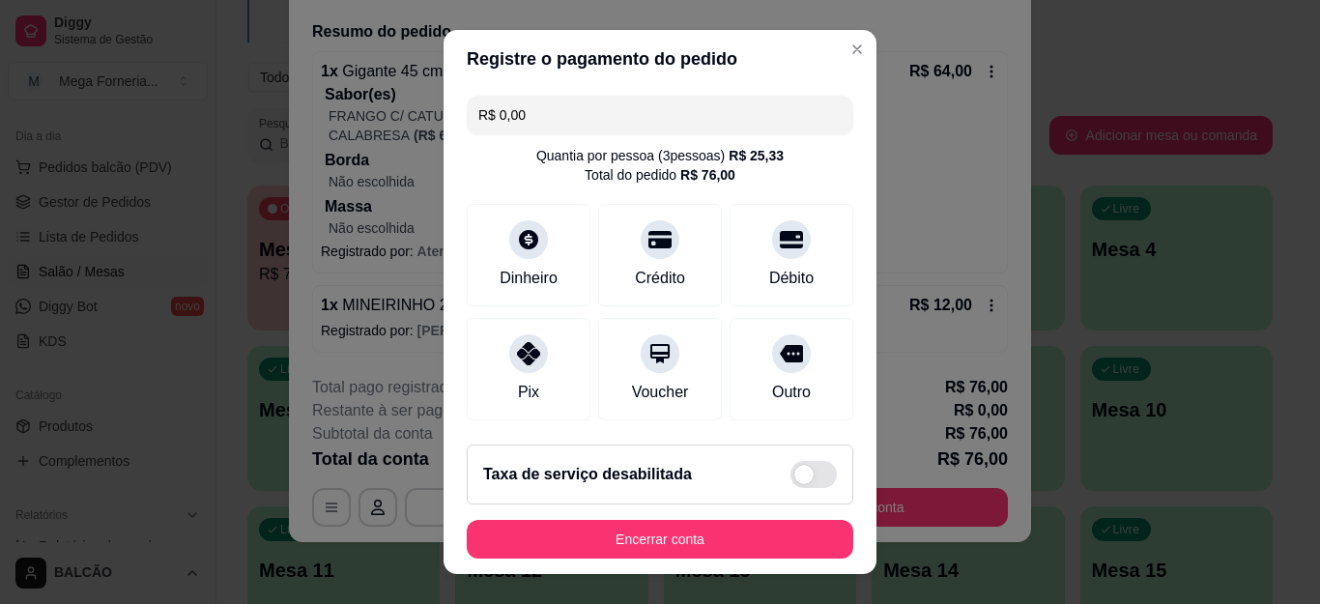
scroll to position [384, 0]
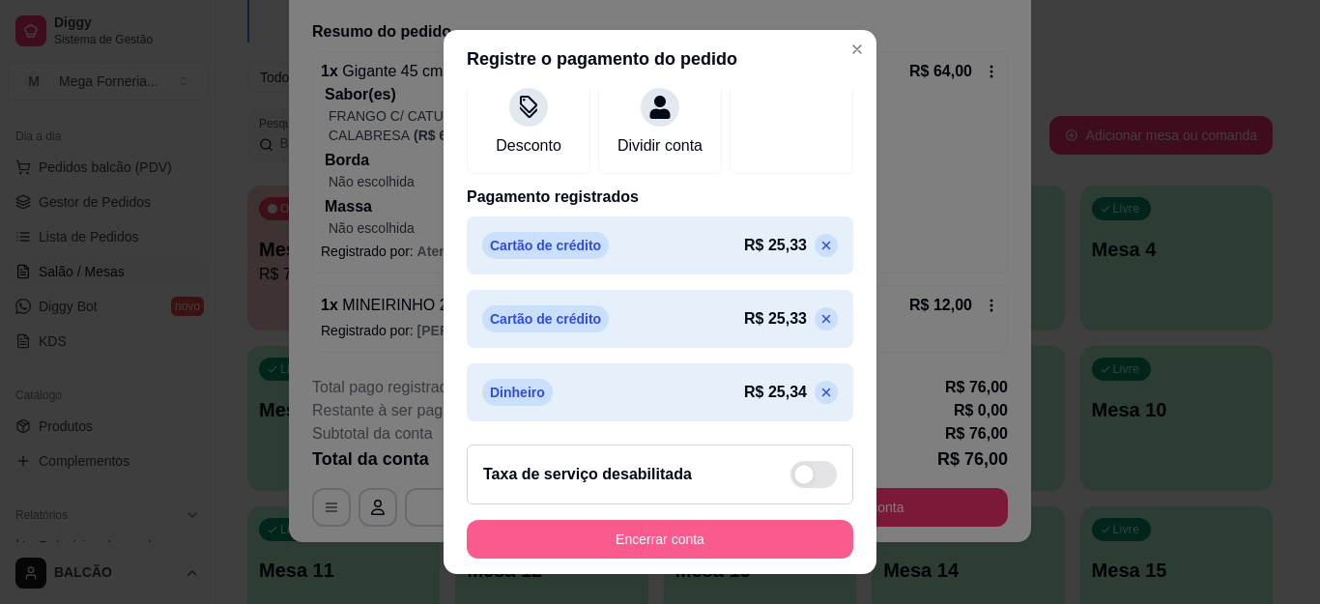
click at [632, 532] on button "Encerrar conta" at bounding box center [660, 539] width 387 height 39
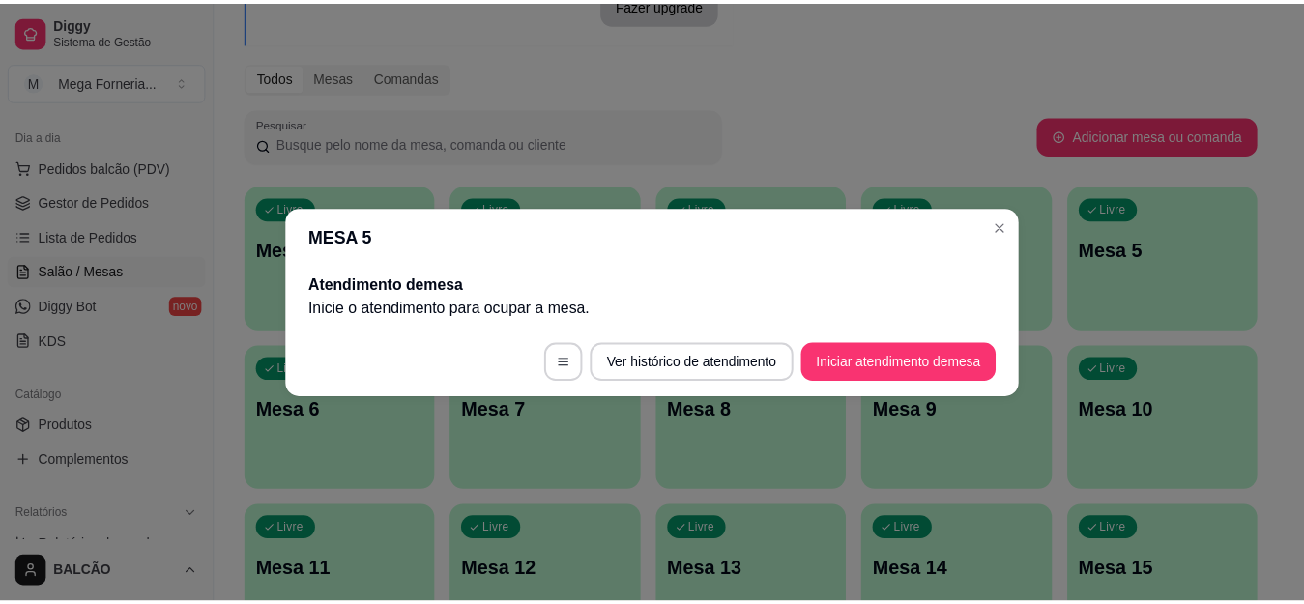
scroll to position [0, 0]
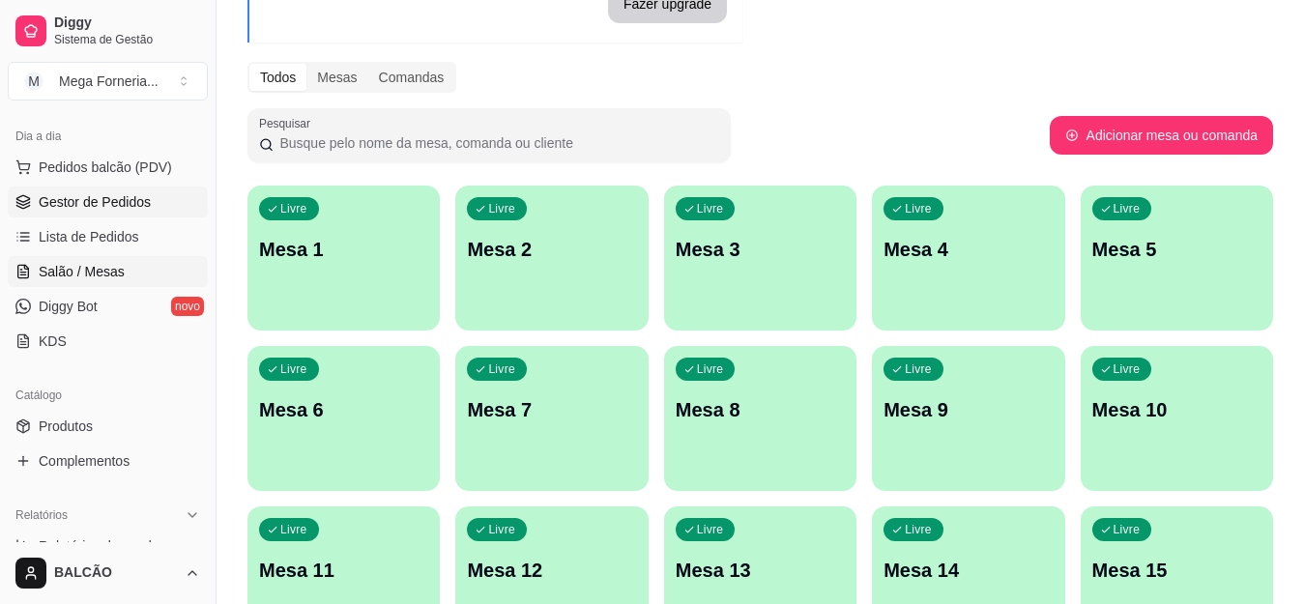
click at [52, 205] on span "Gestor de Pedidos" at bounding box center [95, 201] width 112 height 19
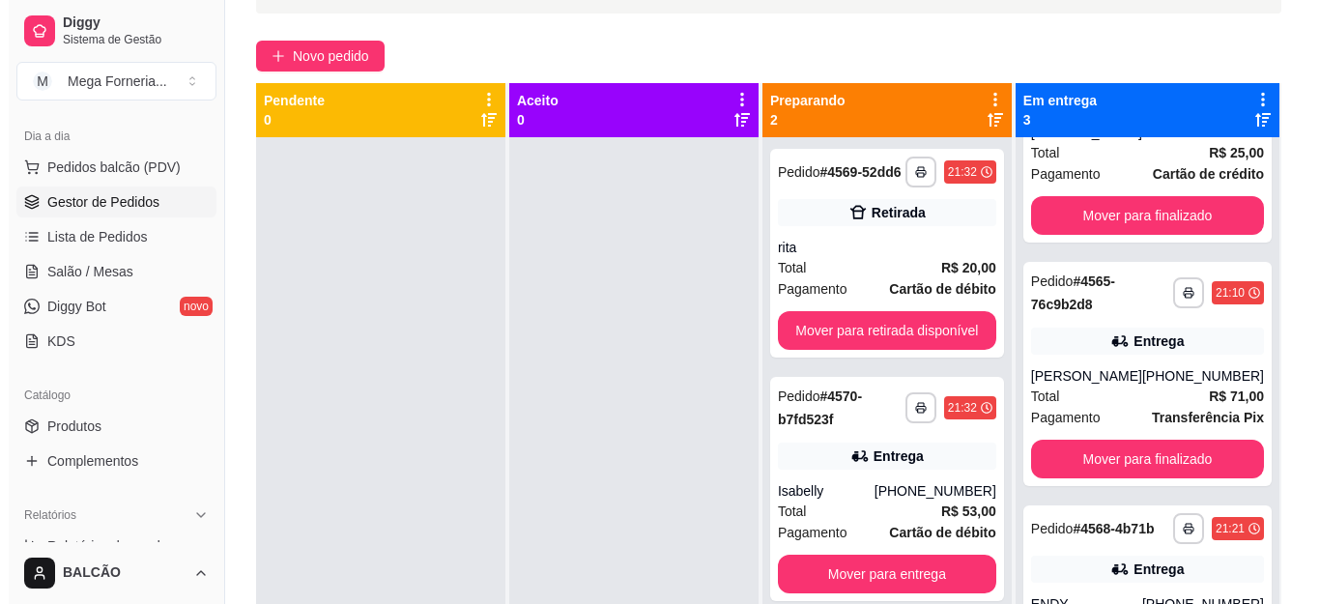
scroll to position [130, 0]
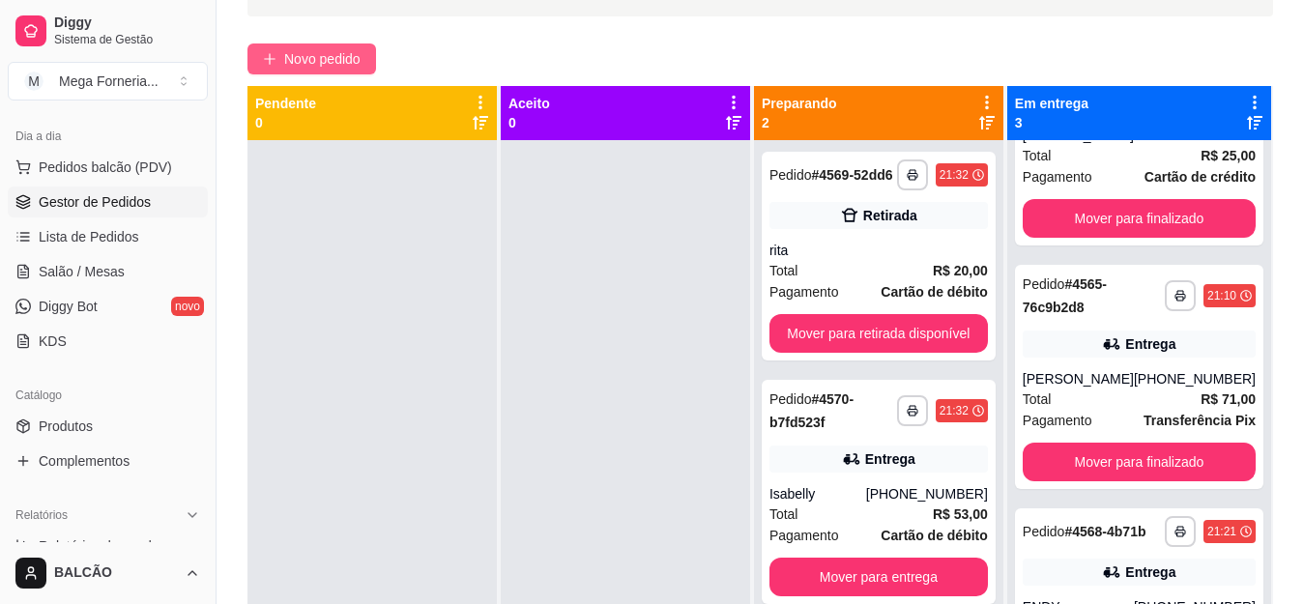
click at [370, 67] on button "Novo pedido" at bounding box center [311, 58] width 129 height 31
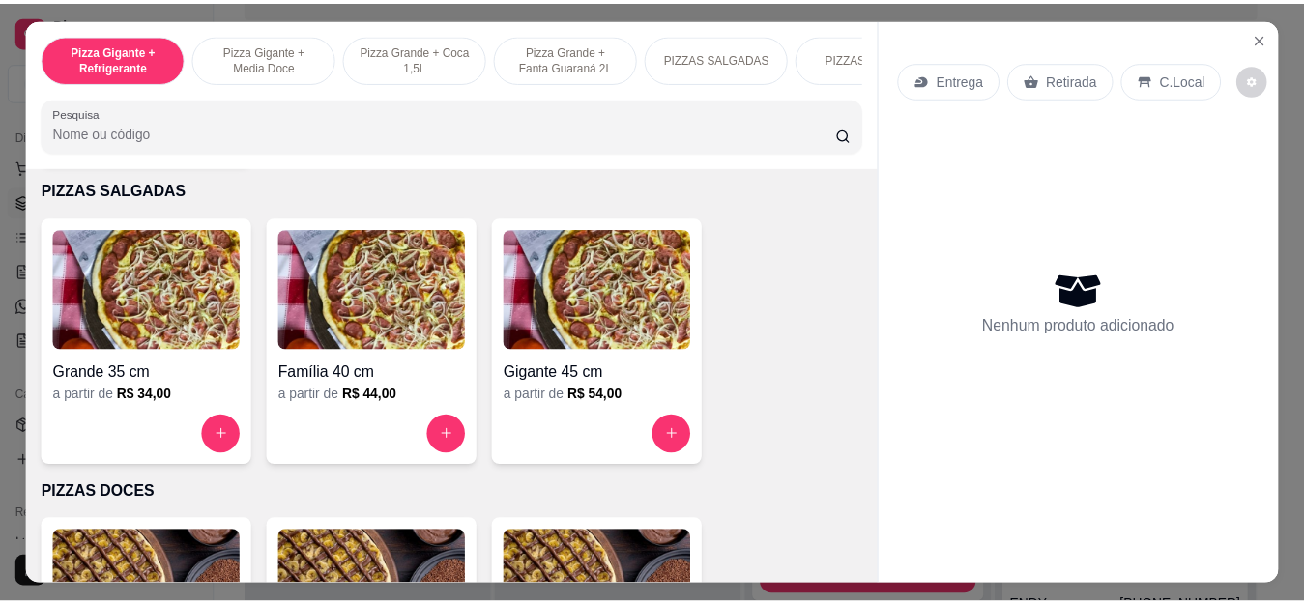
scroll to position [1305, 0]
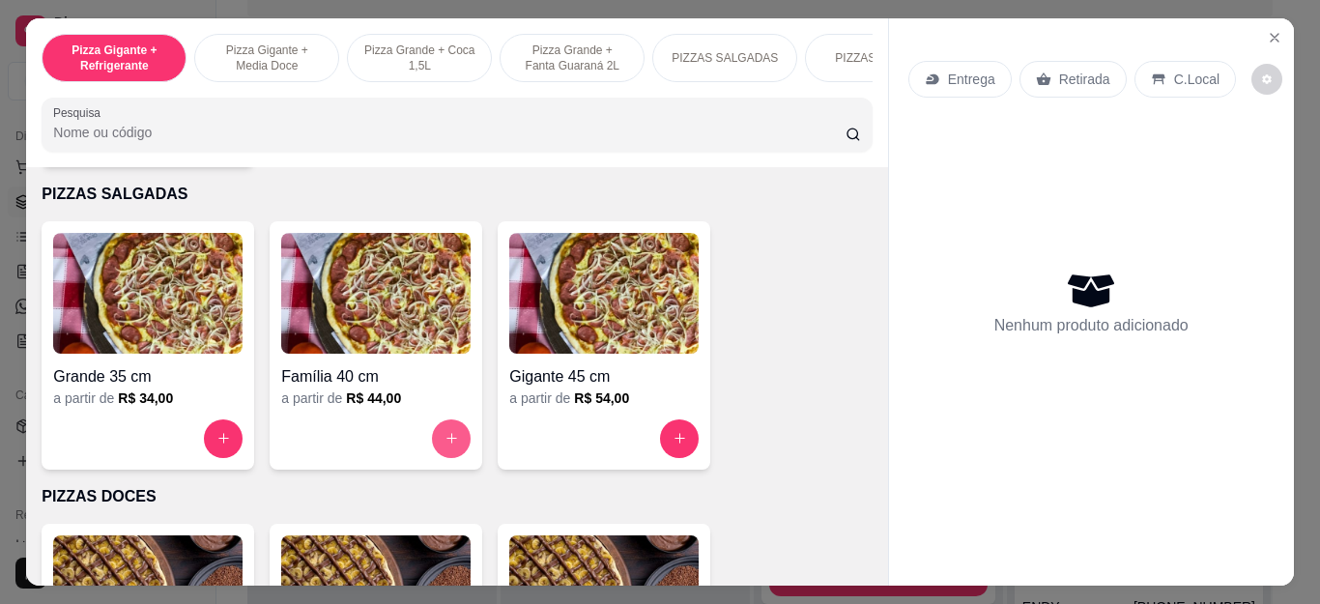
click at [435, 446] on button "increase-product-quantity" at bounding box center [451, 439] width 39 height 39
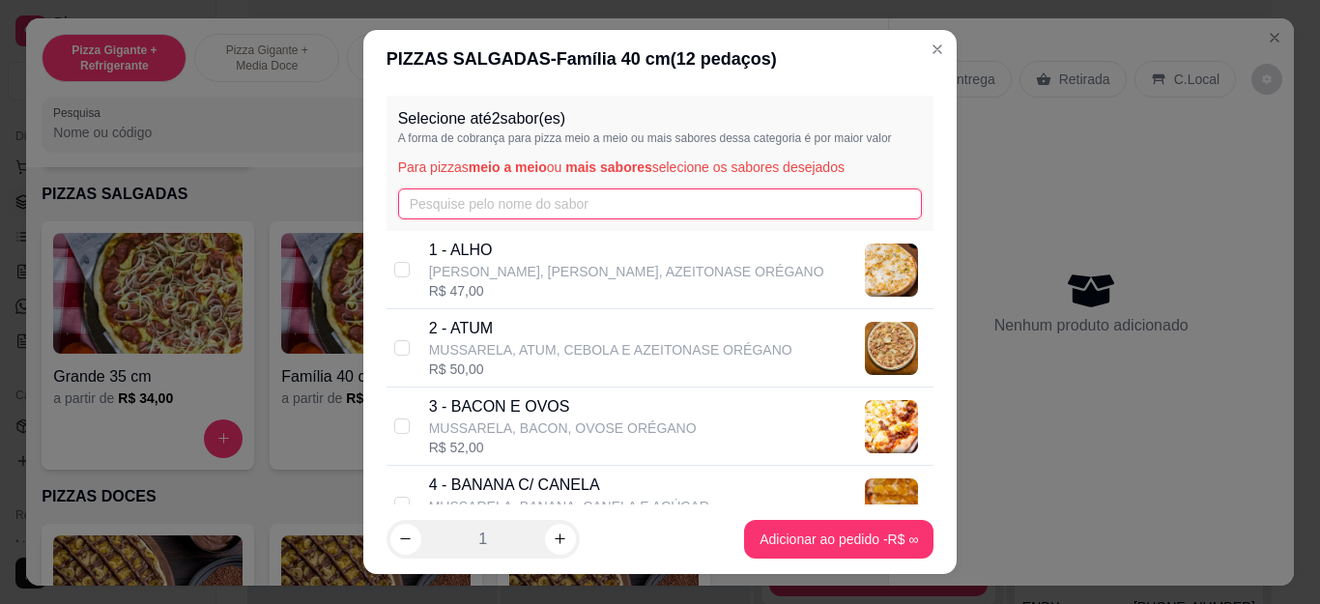
click at [525, 199] on input "text" at bounding box center [660, 203] width 525 height 31
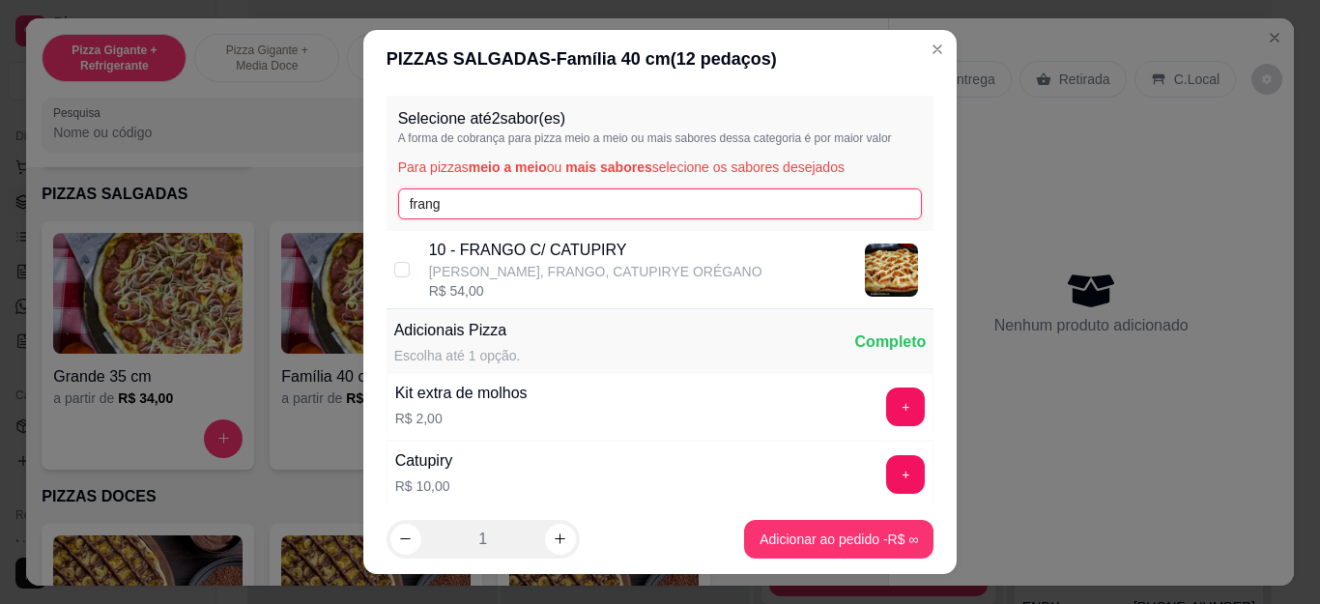
type input "frang"
click at [601, 265] on p "[PERSON_NAME], FRANGO, CATUPIRYE ORÉGANO" at bounding box center [595, 271] width 333 height 19
checkbox input "true"
click at [478, 192] on input "frang" at bounding box center [660, 203] width 525 height 31
type input "f"
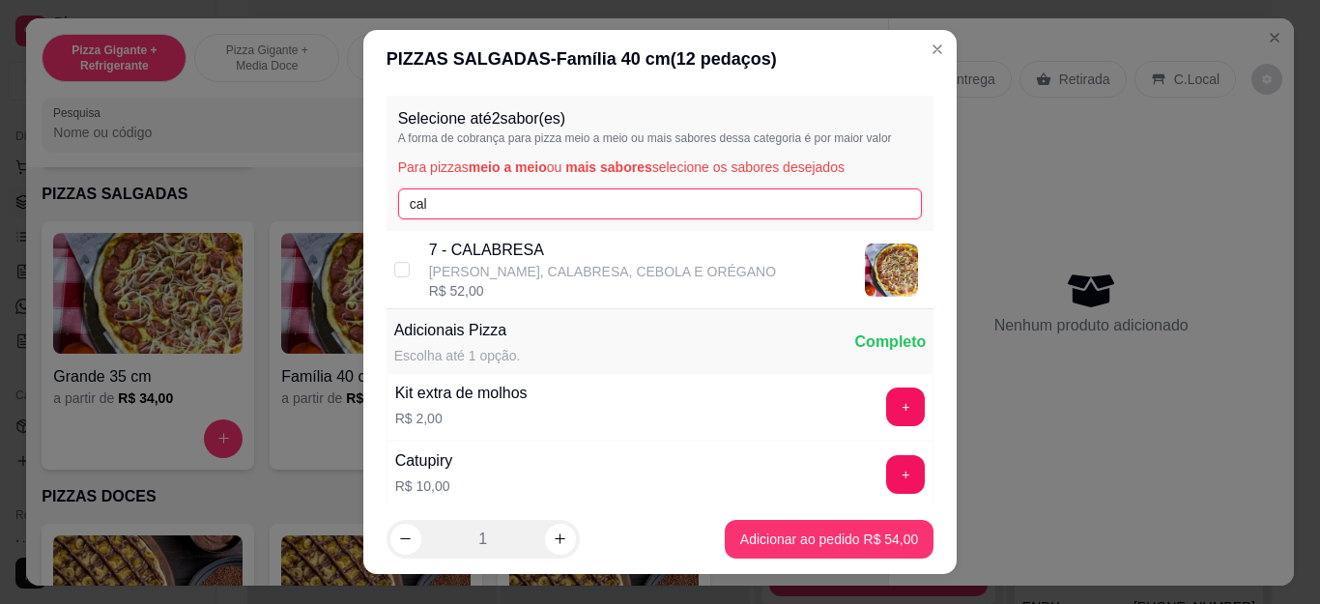
type input "cal"
click at [479, 267] on p "[PERSON_NAME], CALABRESA, CEBOLA E ORÉGANO" at bounding box center [602, 271] width 347 height 19
checkbox input "true"
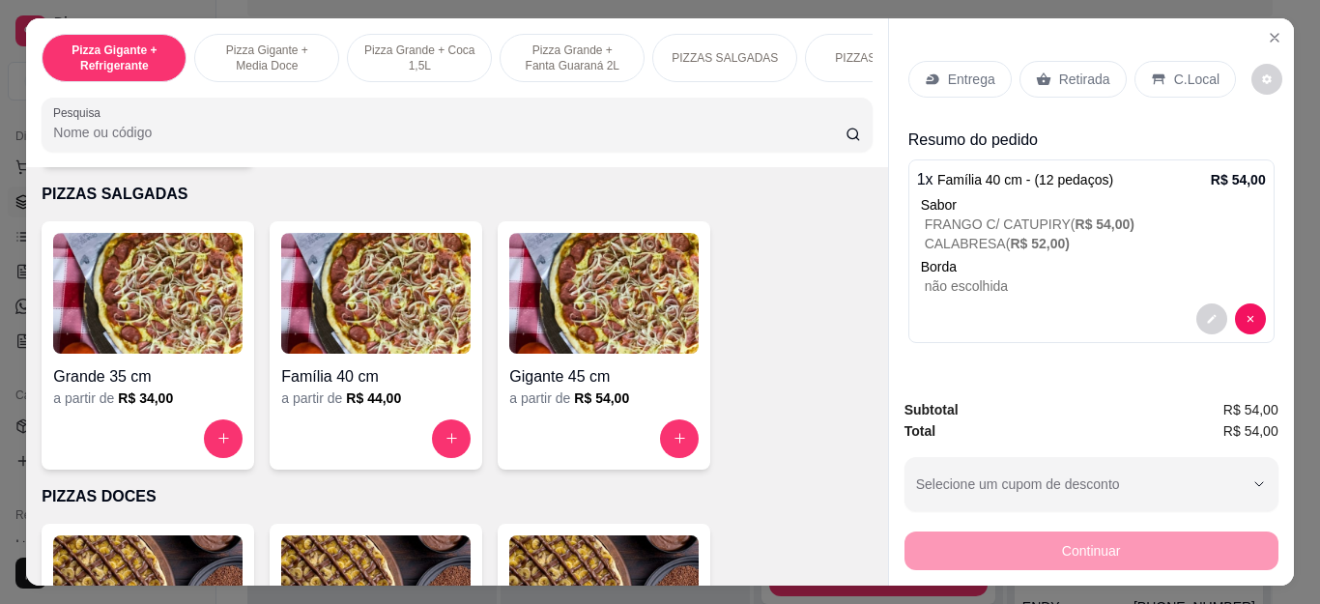
click at [1077, 79] on p "Retirada" at bounding box center [1084, 79] width 51 height 19
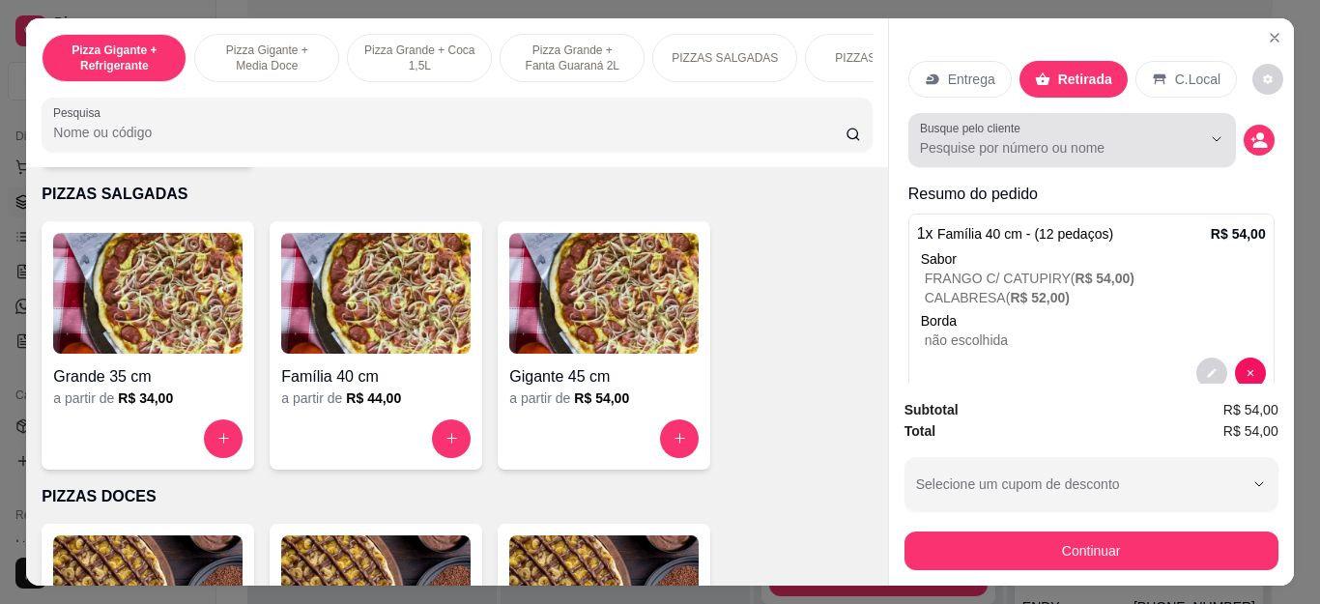
click at [1171, 137] on div at bounding box center [1202, 139] width 62 height 37
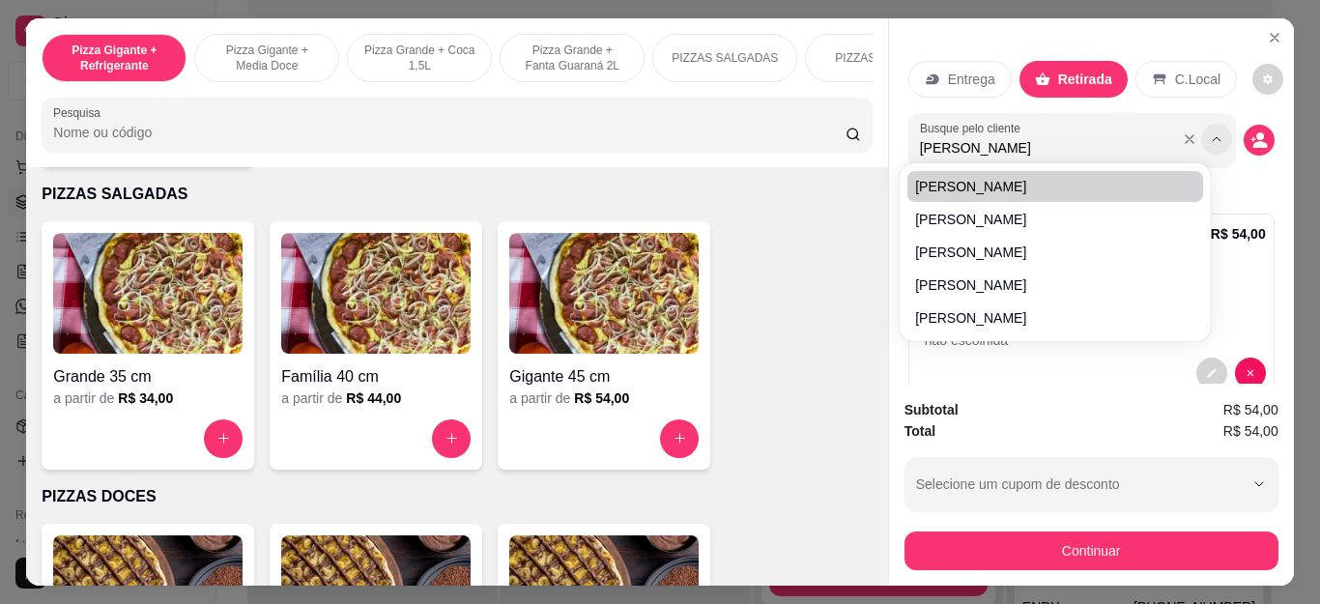
type input "[PERSON_NAME]"
click at [1209, 133] on icon "Show suggestions" at bounding box center [1216, 138] width 15 height 15
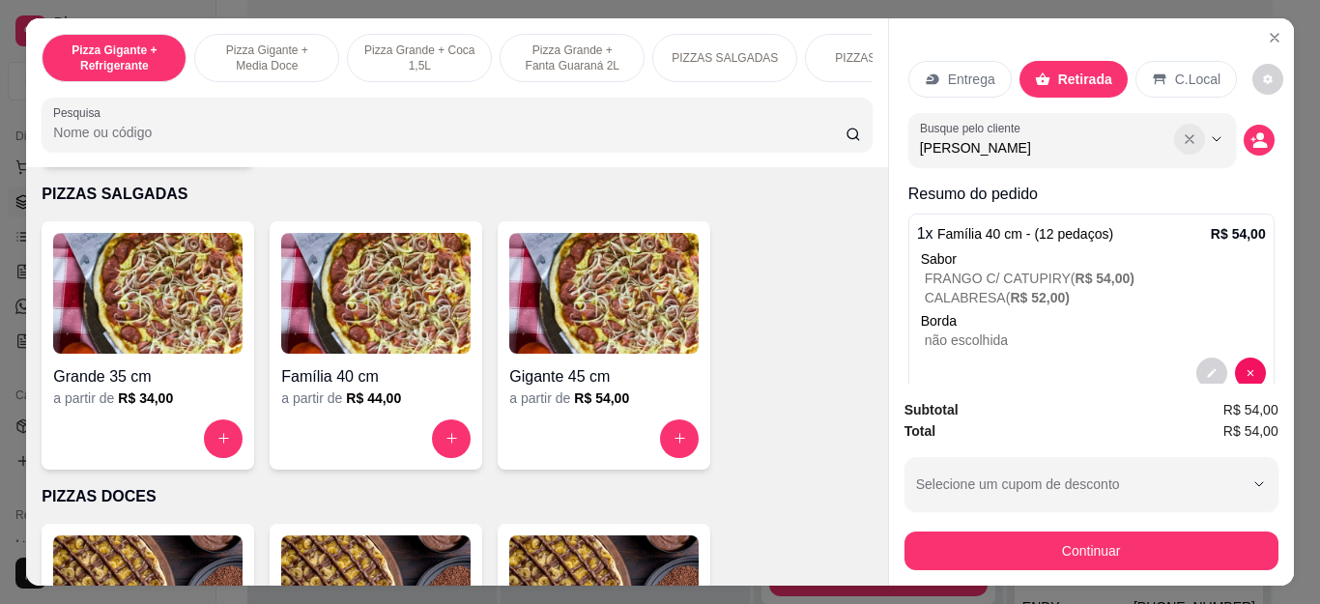
click at [1174, 129] on button "Show suggestions" at bounding box center [1189, 139] width 31 height 31
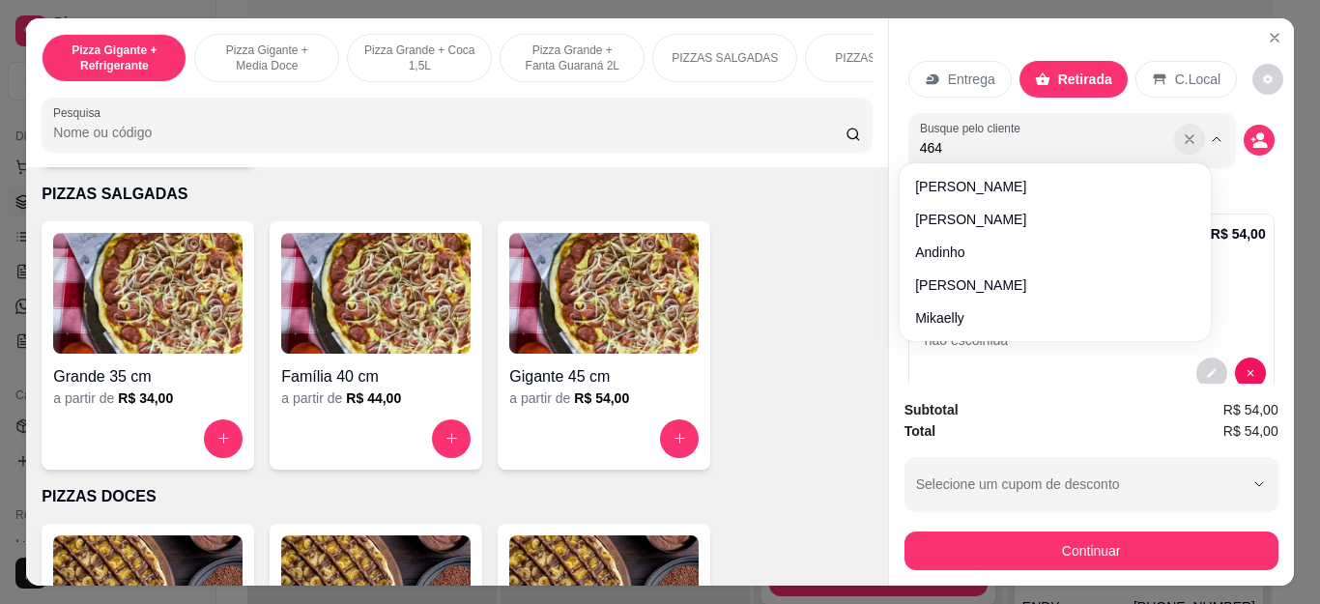
type input "4643"
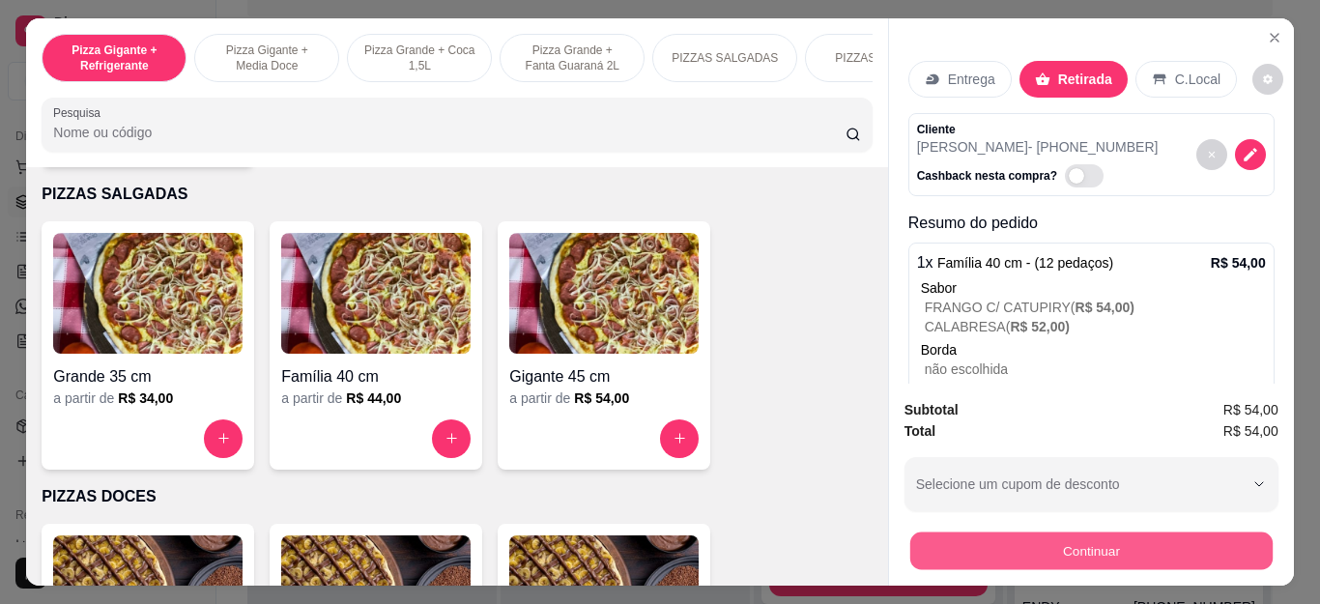
click at [1111, 535] on button "Continuar" at bounding box center [1091, 552] width 362 height 38
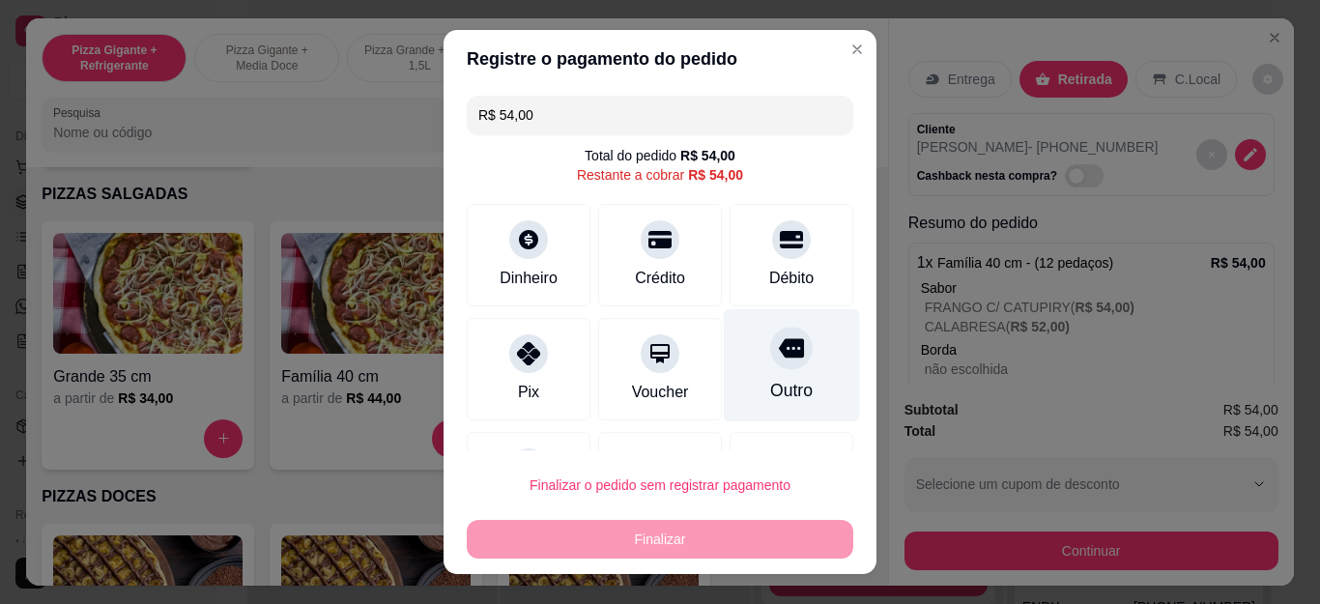
click at [770, 369] on div at bounding box center [791, 349] width 43 height 43
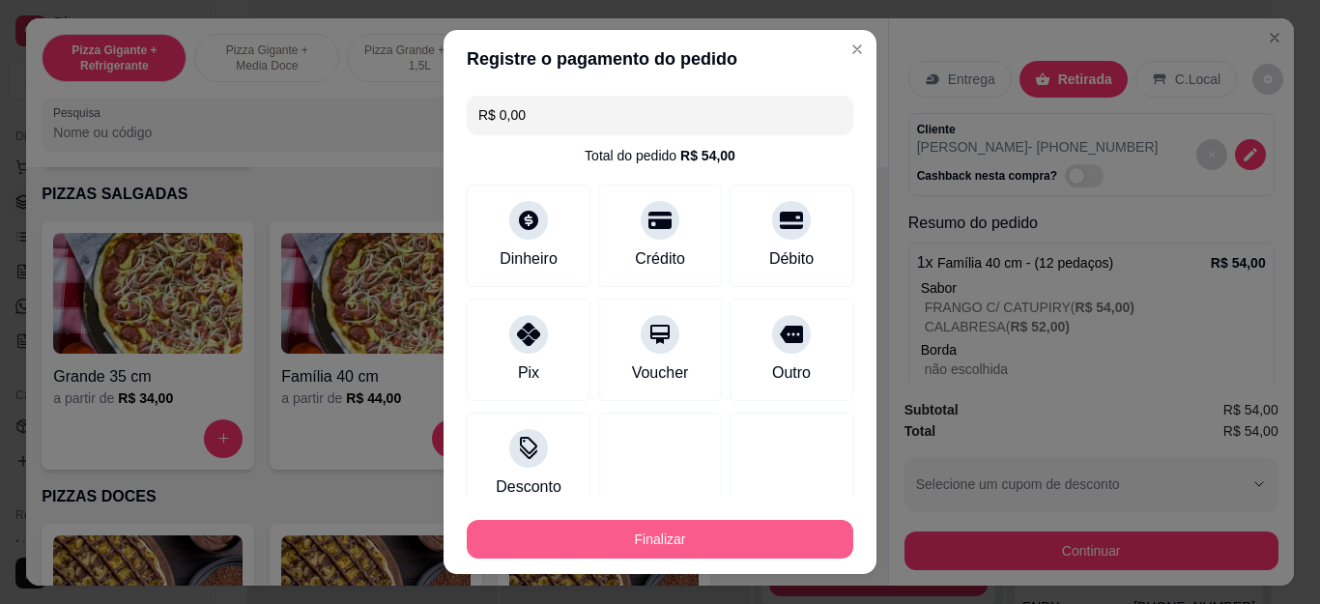
click at [734, 536] on button "Finalizar" at bounding box center [660, 539] width 387 height 39
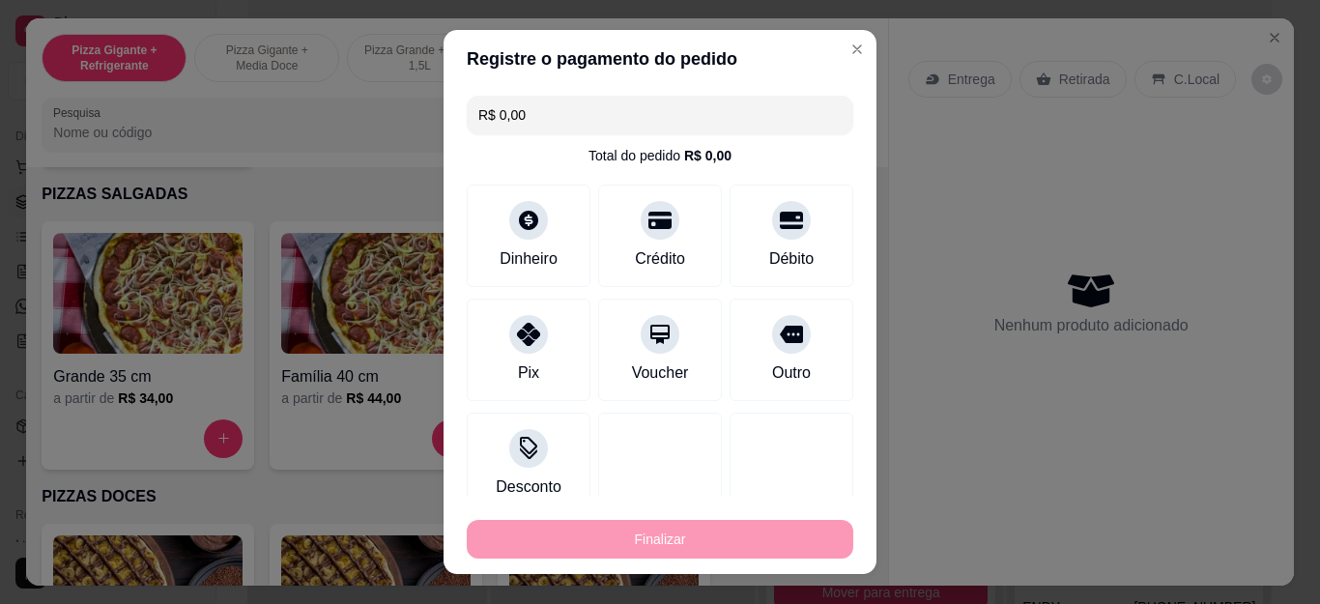
type input "-R$ 54,00"
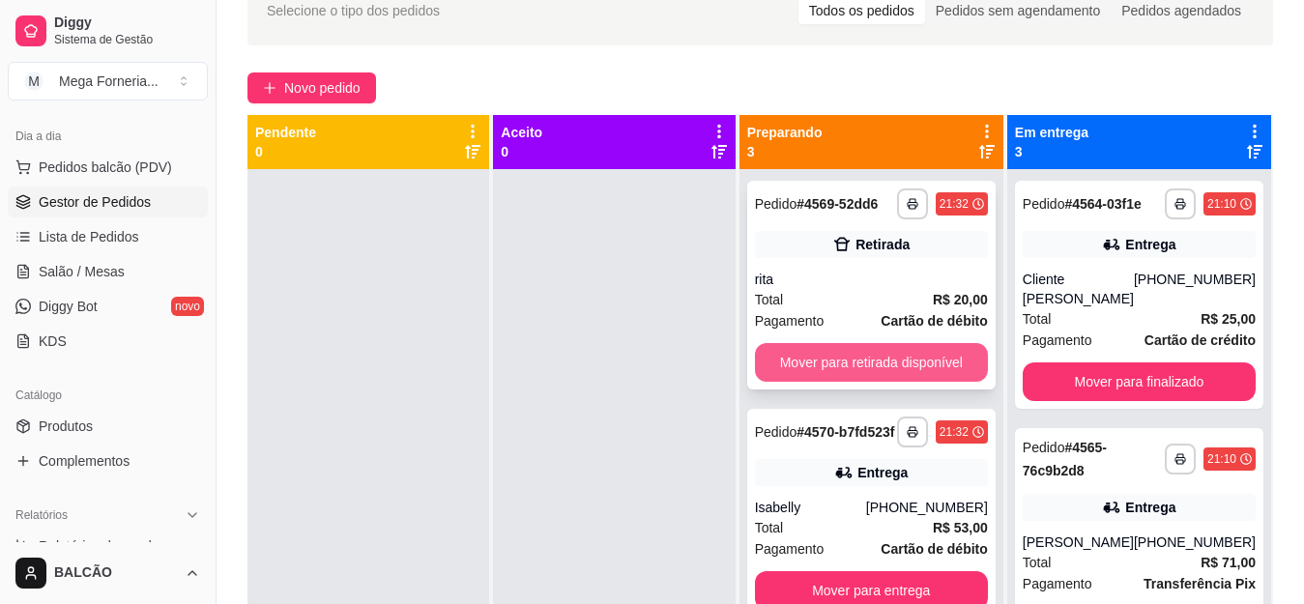
click at [841, 370] on button "Mover para retirada disponível" at bounding box center [871, 362] width 233 height 39
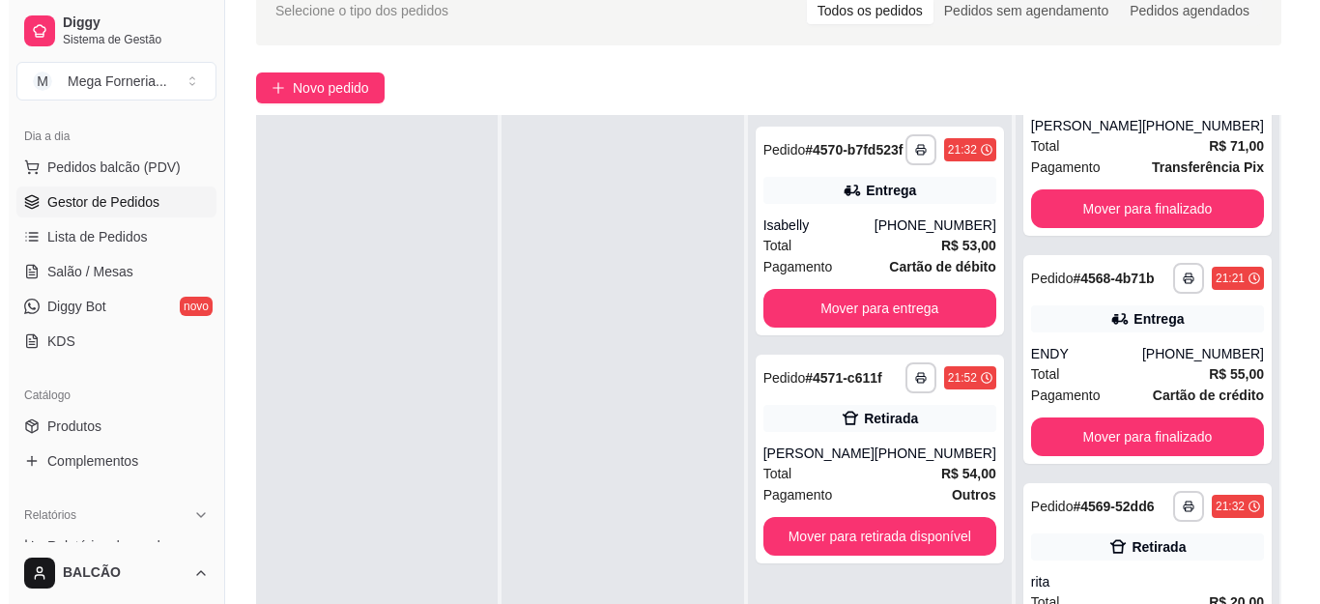
scroll to position [409, 0]
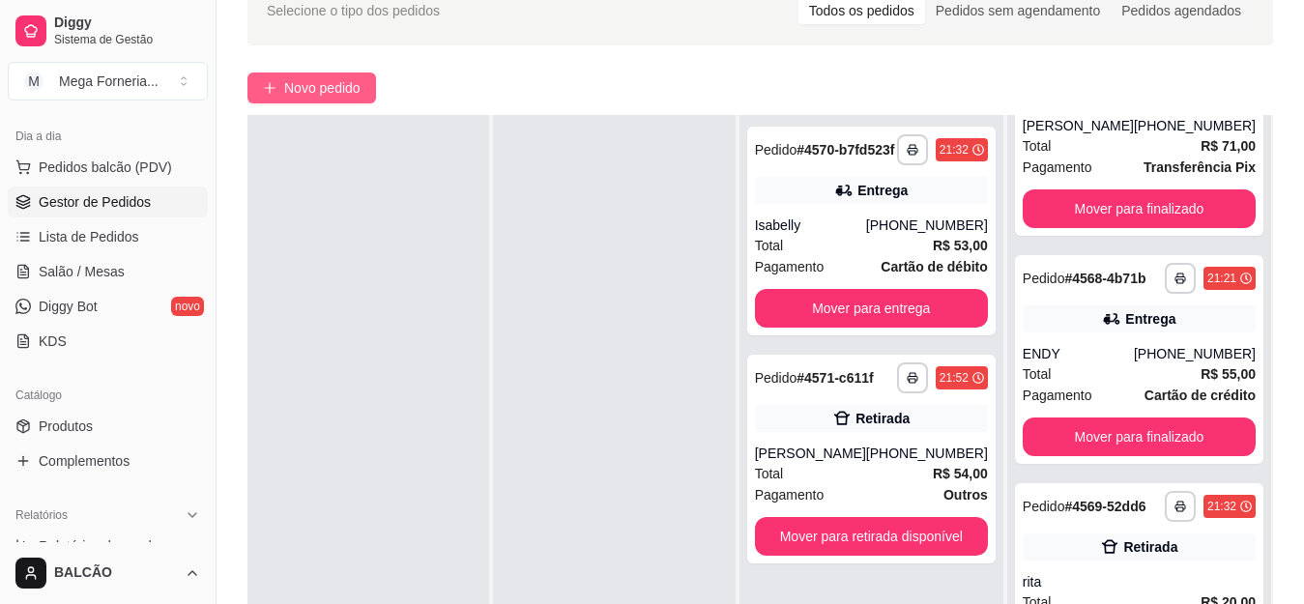
click at [323, 83] on span "Novo pedido" at bounding box center [322, 87] width 76 height 21
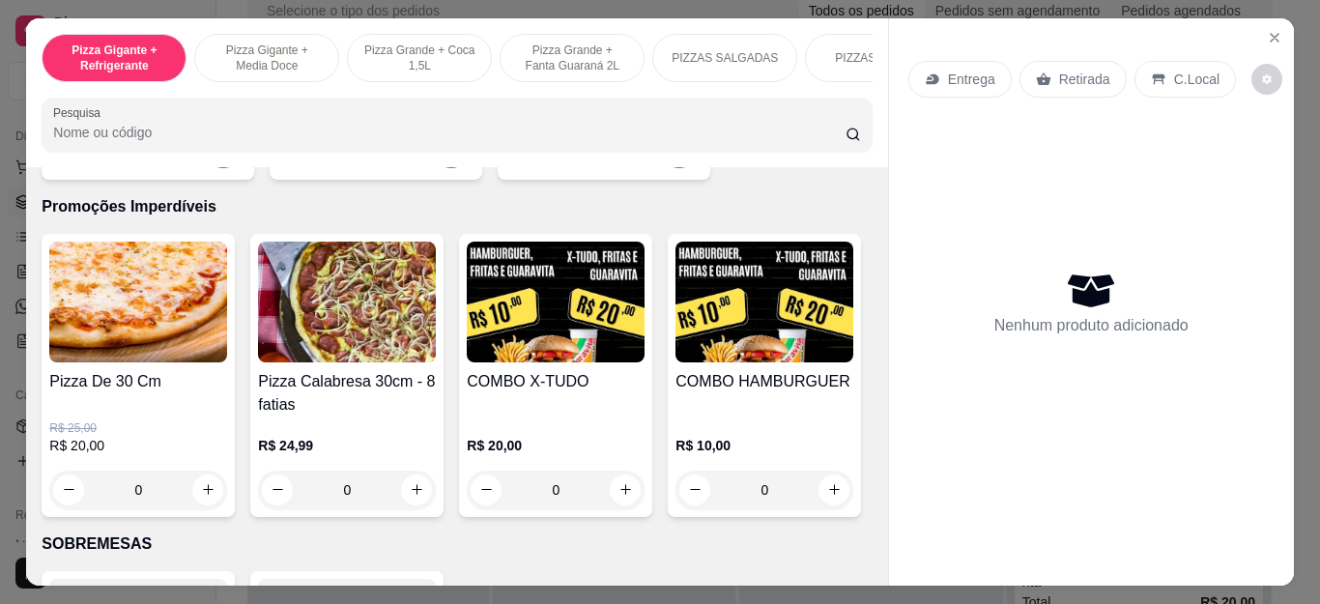
scroll to position [1880, 0]
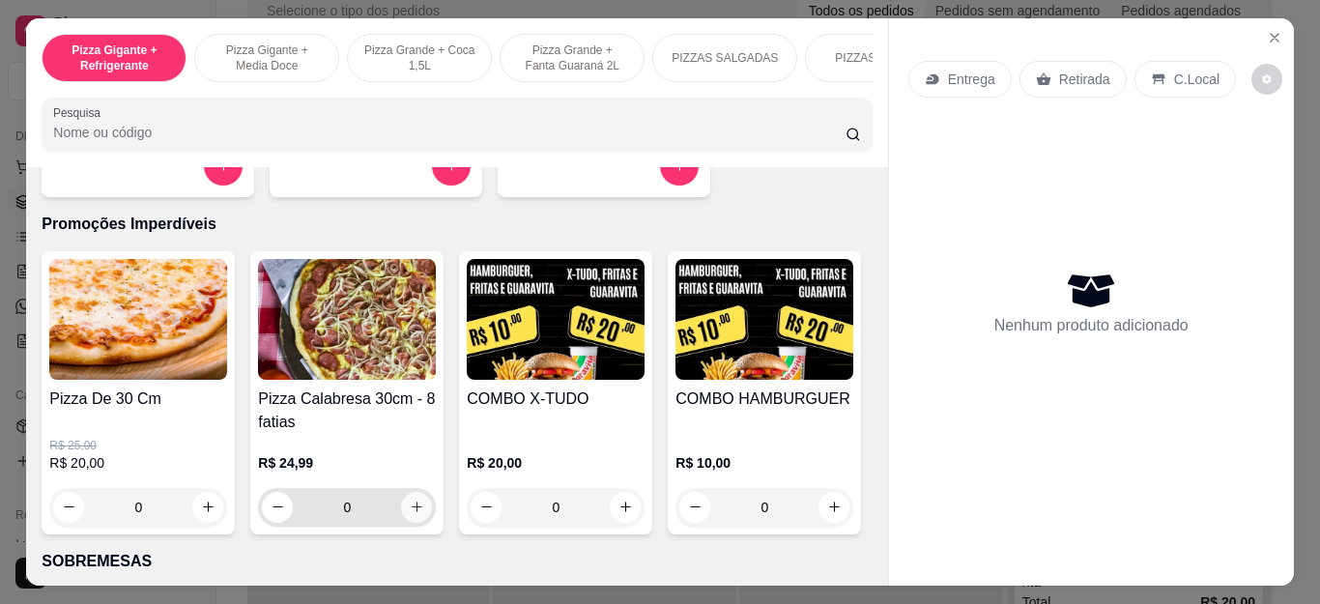
click at [410, 514] on icon "increase-product-quantity" at bounding box center [417, 507] width 14 height 14
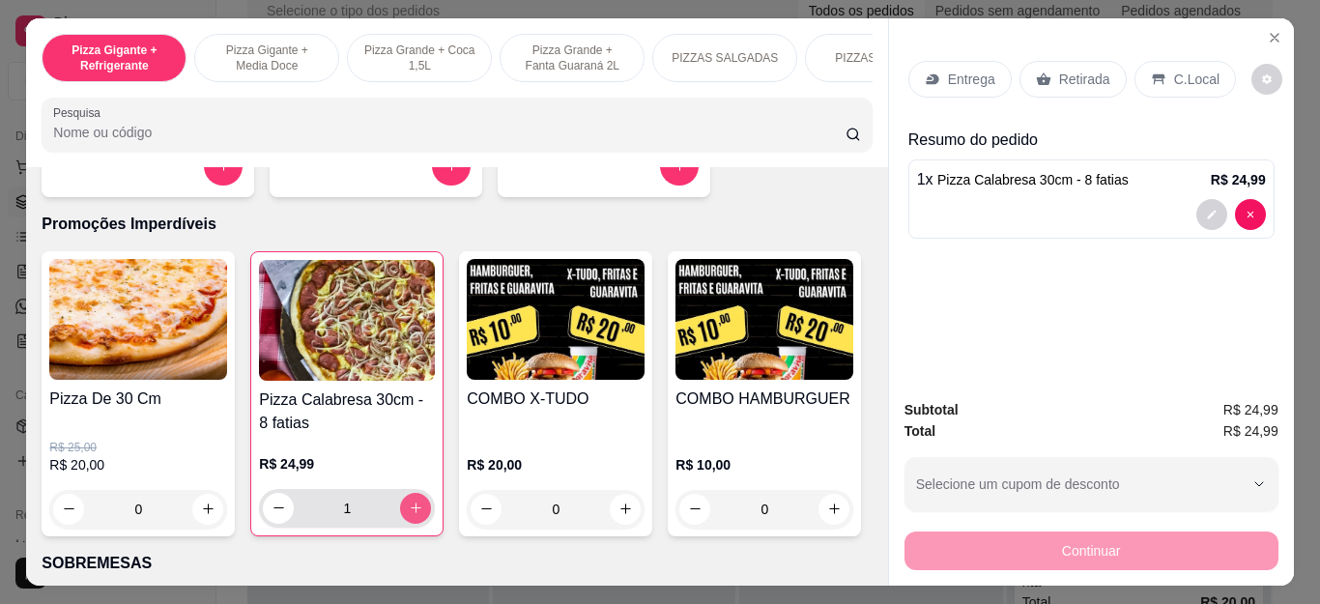
type input "1"
click at [1089, 61] on div "Retirada" at bounding box center [1073, 79] width 107 height 37
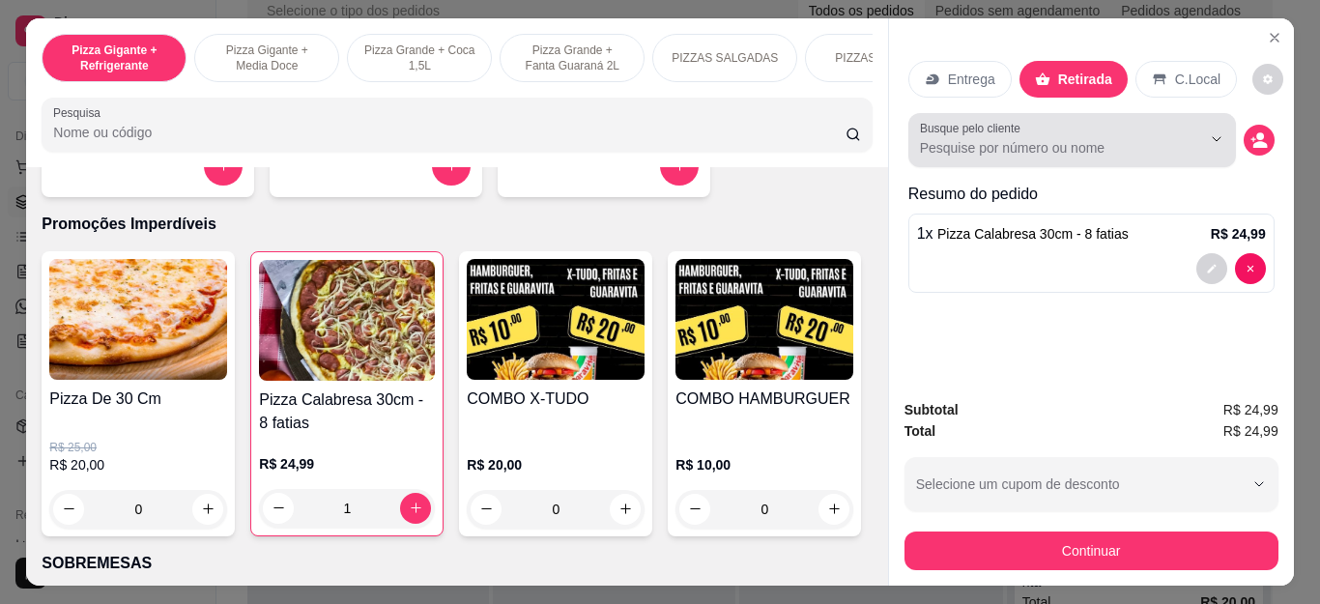
click at [1111, 141] on input "Busque pelo cliente" at bounding box center [1045, 147] width 250 height 19
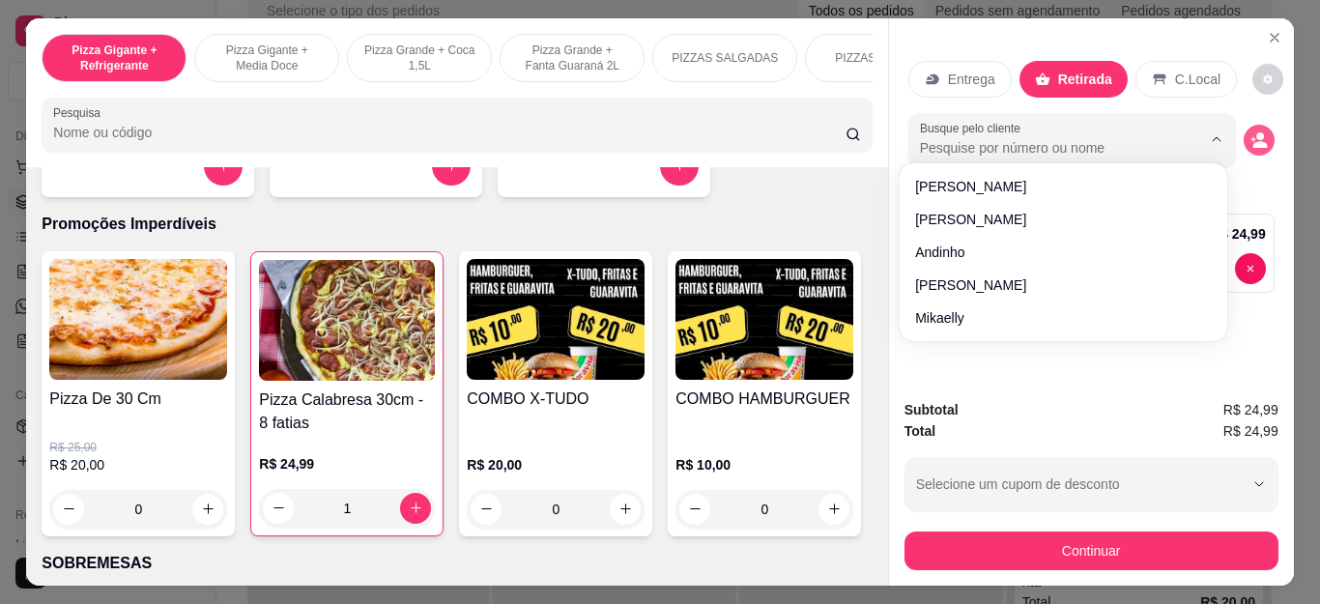
click at [1260, 127] on button "decrease-product-quantity" at bounding box center [1259, 140] width 31 height 31
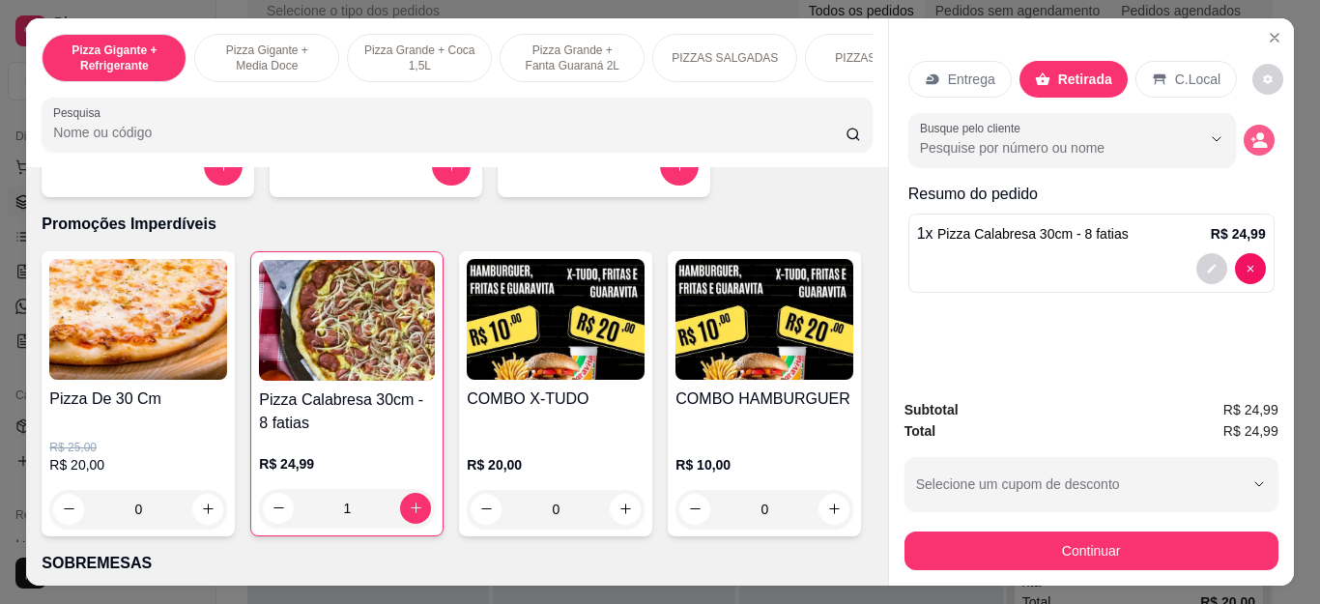
click at [1253, 132] on icon "decrease-product-quantity" at bounding box center [1259, 139] width 17 height 17
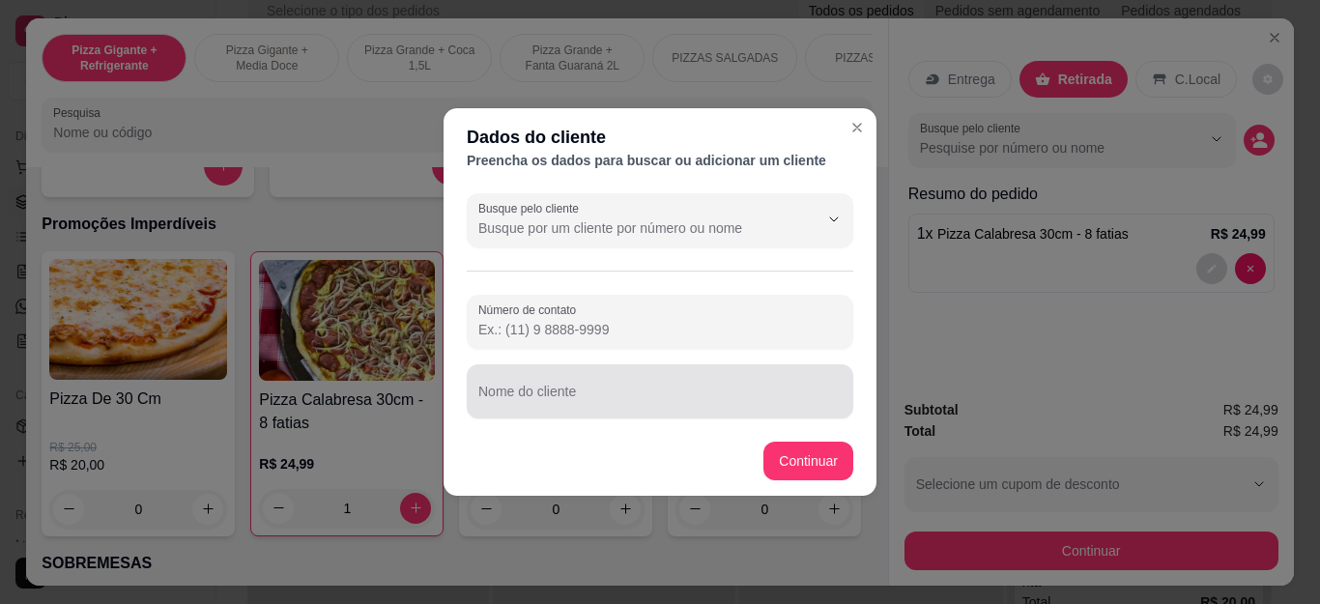
click at [602, 409] on div at bounding box center [659, 391] width 363 height 39
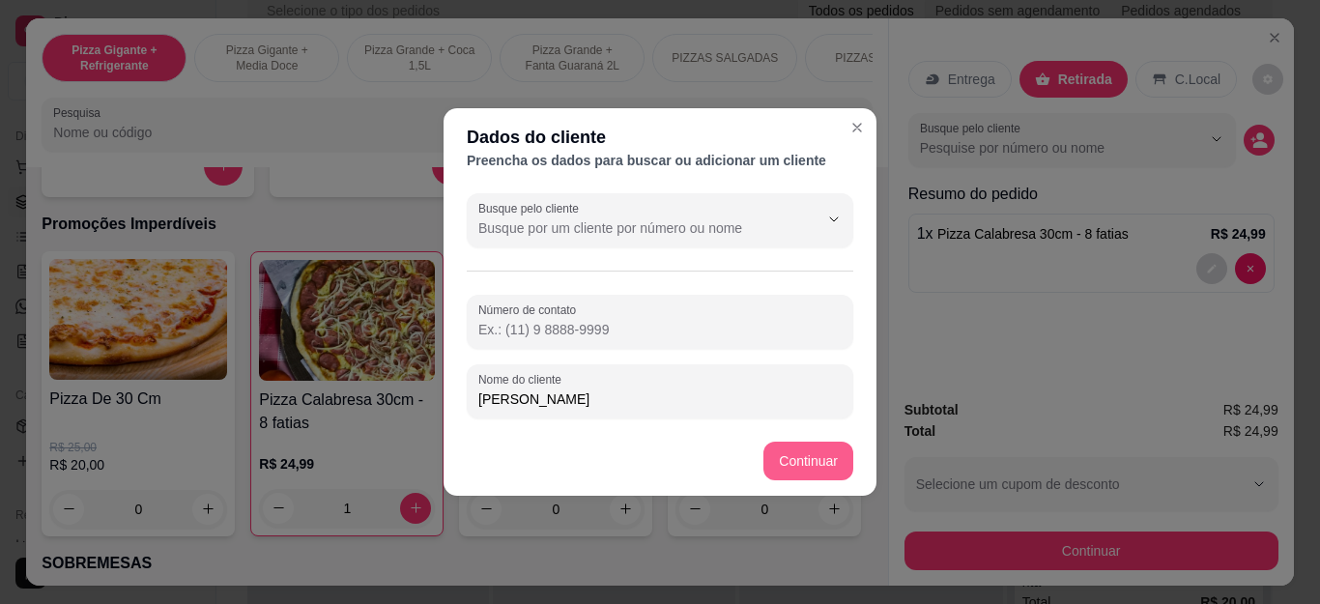
type input "[PERSON_NAME]"
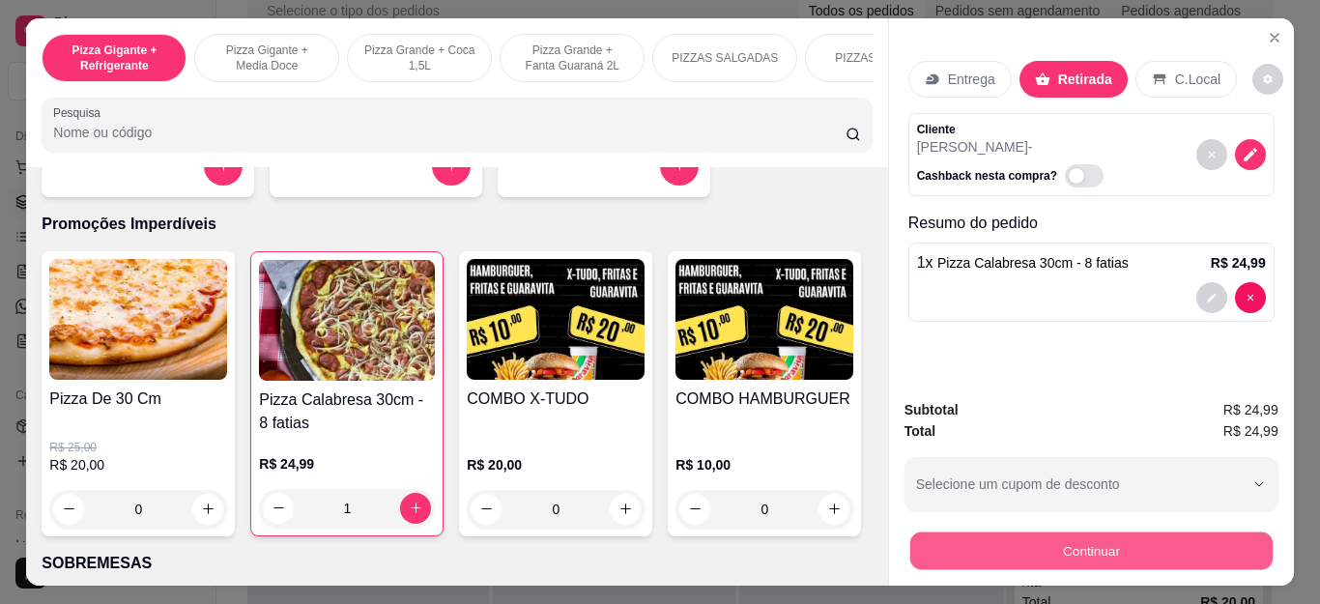
click at [1115, 533] on button "Continuar" at bounding box center [1091, 552] width 362 height 38
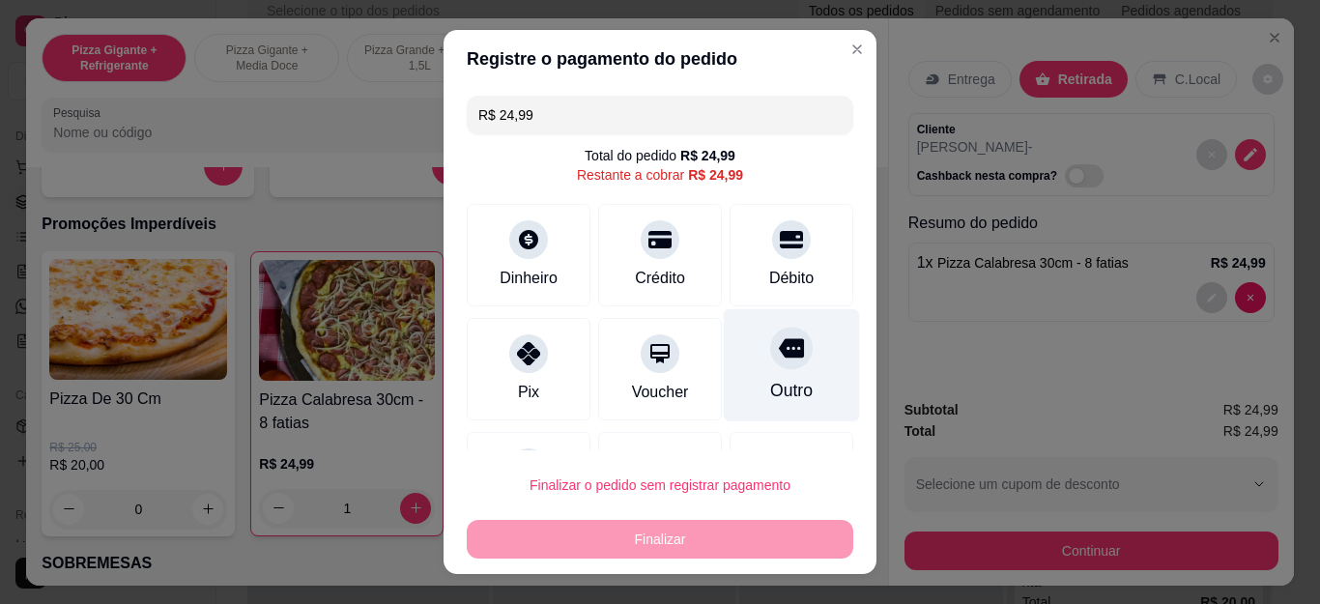
click at [770, 366] on div at bounding box center [791, 349] width 43 height 43
type input "R$ 0,00"
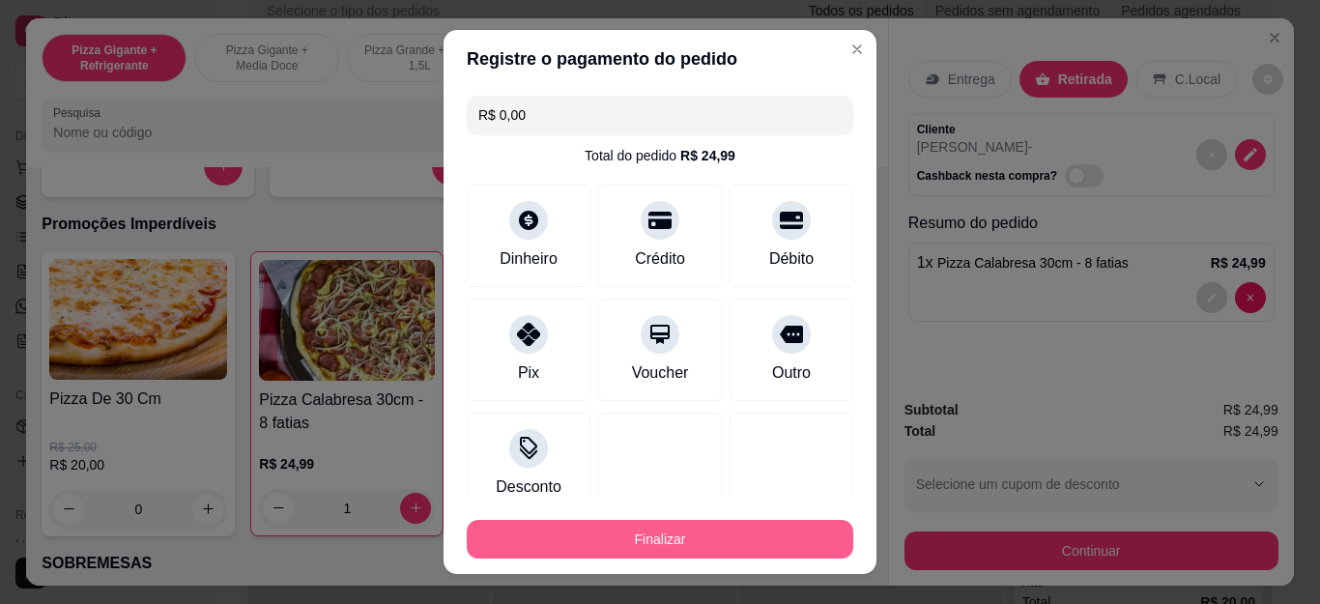
click at [720, 535] on button "Finalizar" at bounding box center [660, 539] width 387 height 39
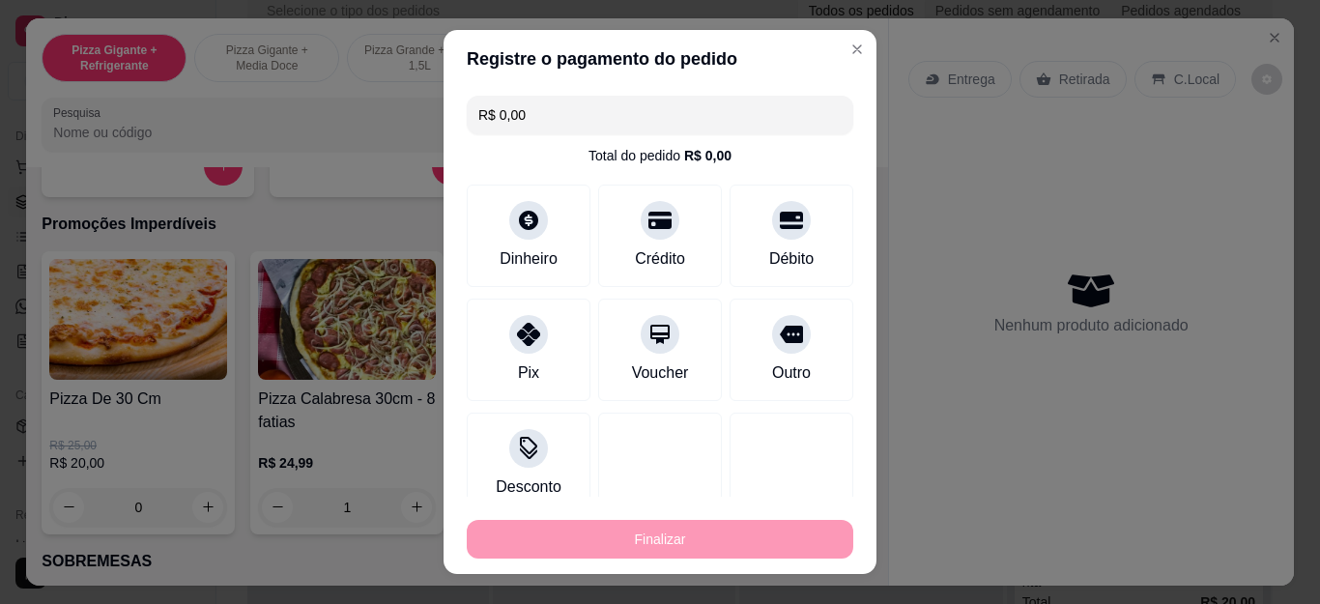
type input "0"
type input "-R$ 24,99"
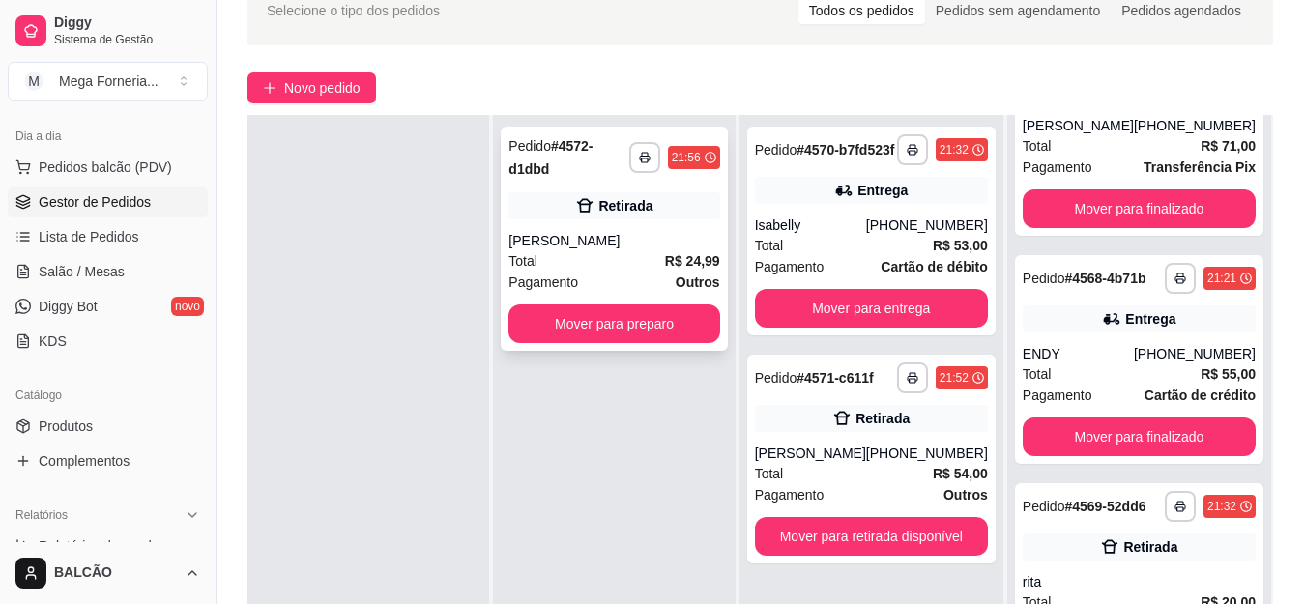
click at [675, 250] on div "Total R$ 24,99" at bounding box center [613, 260] width 211 height 21
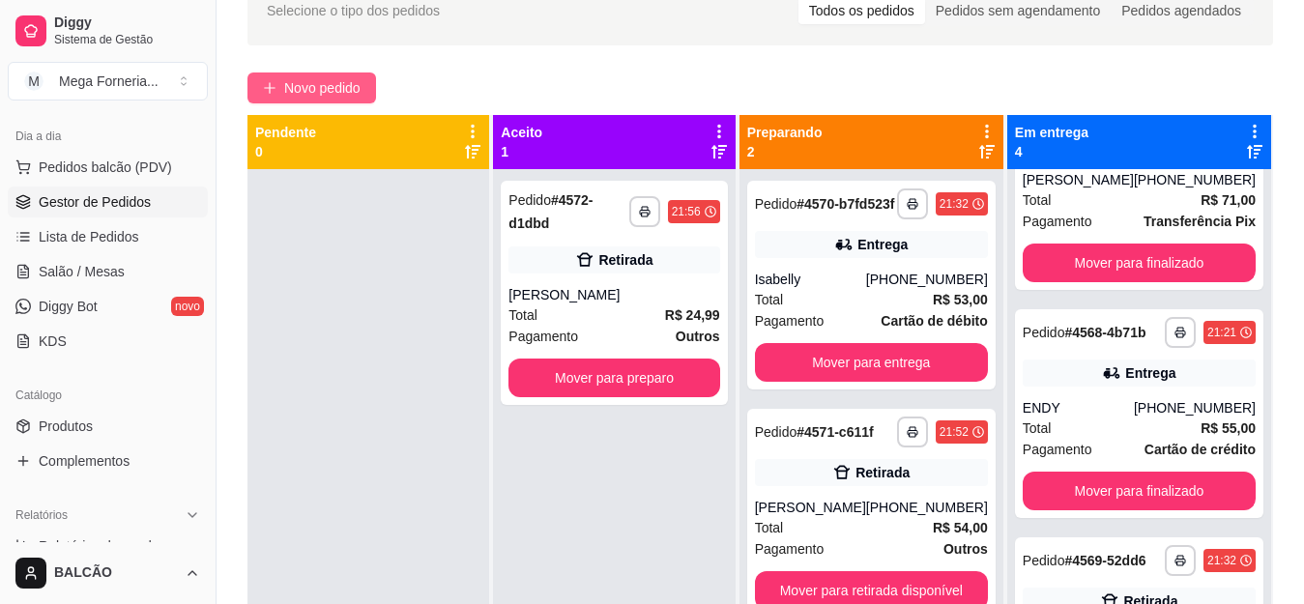
click at [318, 88] on span "Novo pedido" at bounding box center [322, 87] width 76 height 21
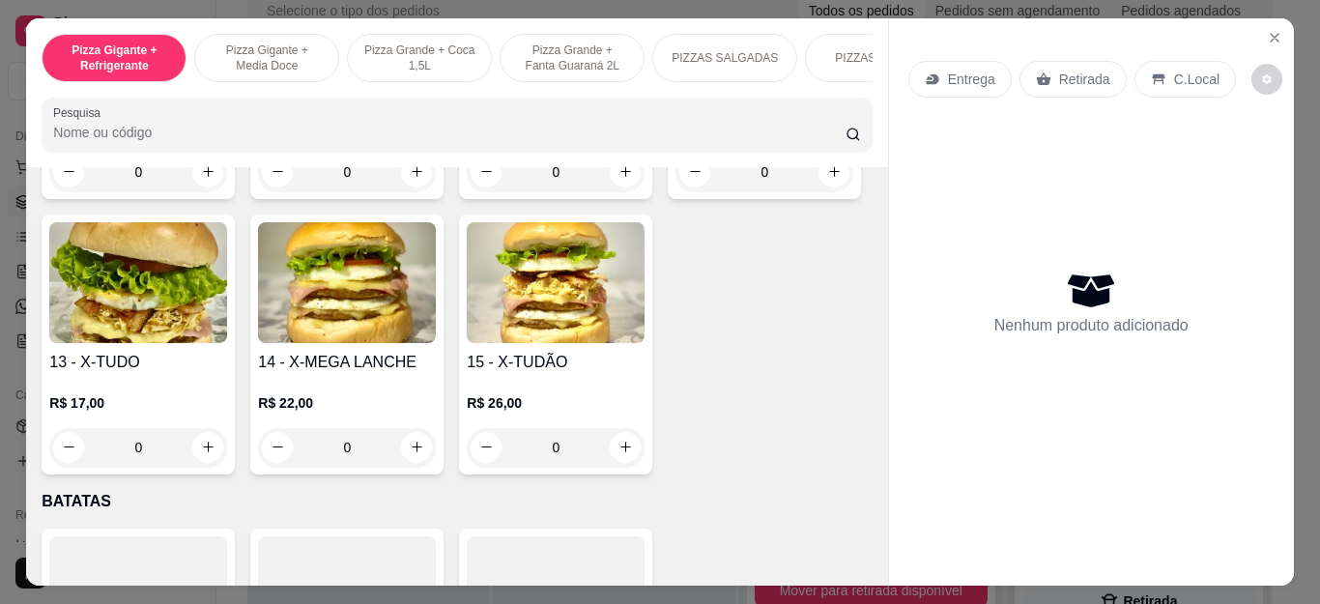
scroll to position [3423, 0]
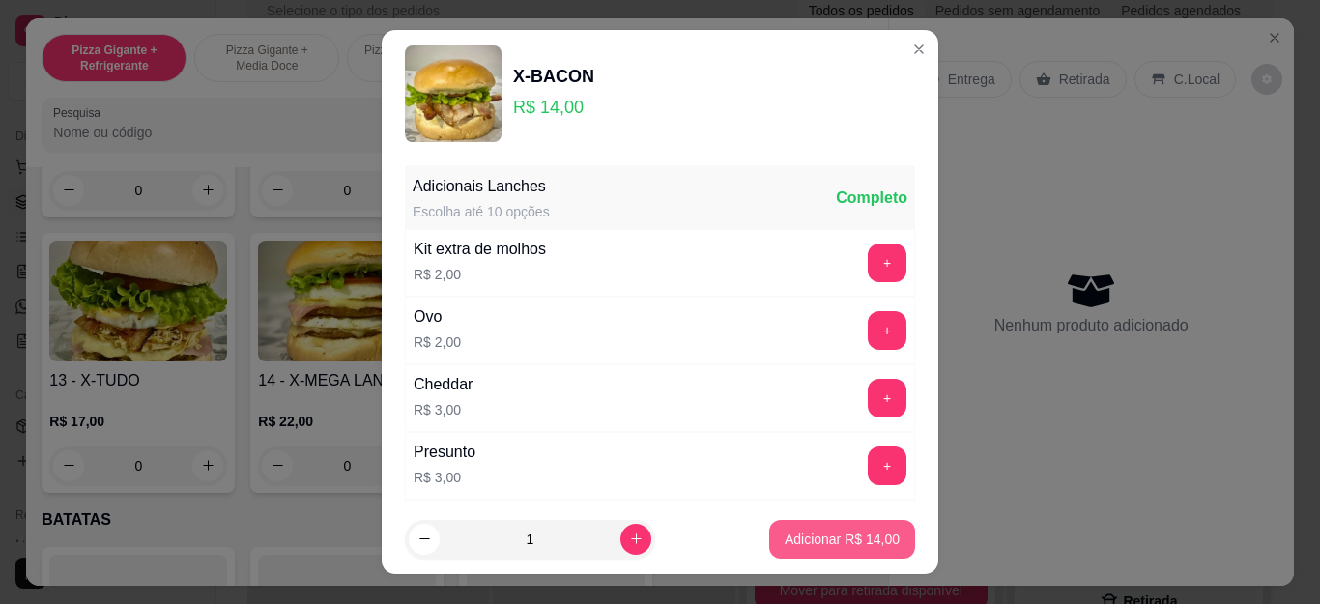
click at [866, 544] on p "Adicionar R$ 14,00" at bounding box center [842, 539] width 115 height 19
type input "1"
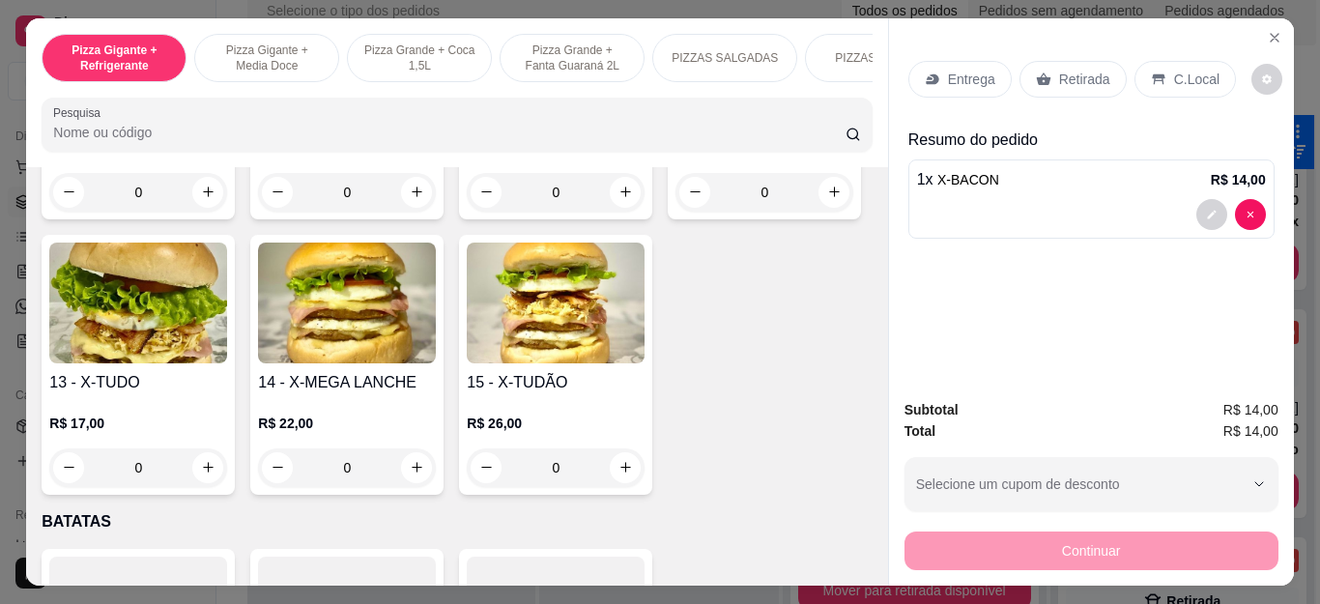
scroll to position [3616, 0]
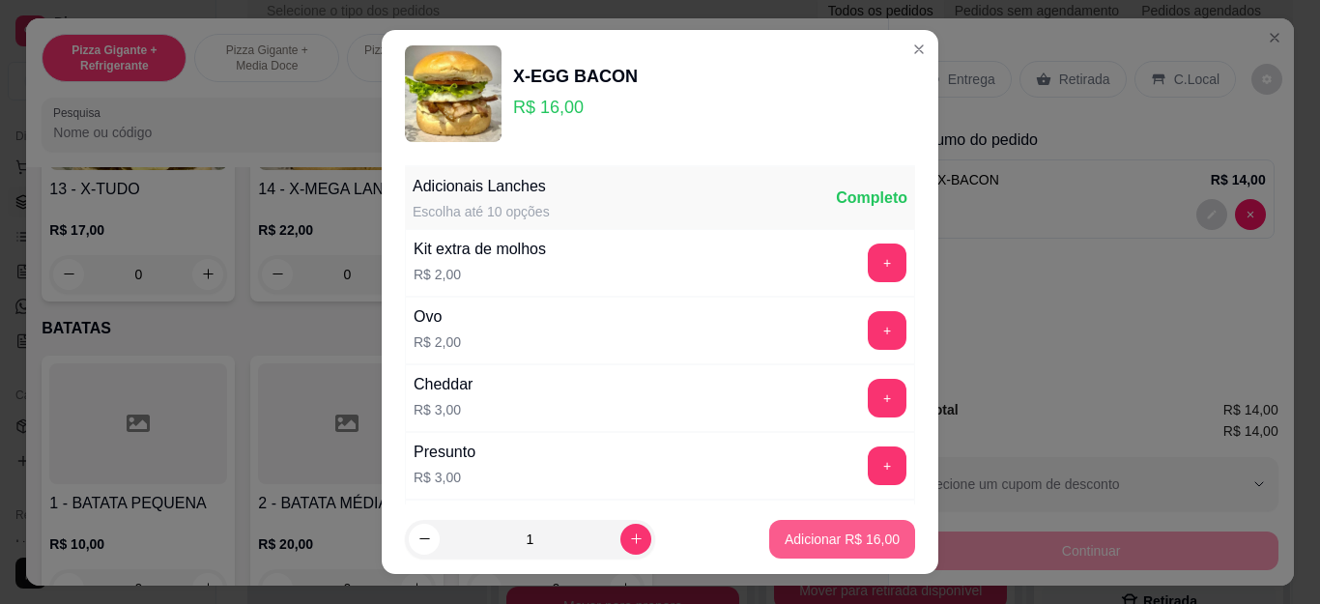
click at [789, 531] on p "Adicionar R$ 16,00" at bounding box center [842, 539] width 115 height 19
type input "1"
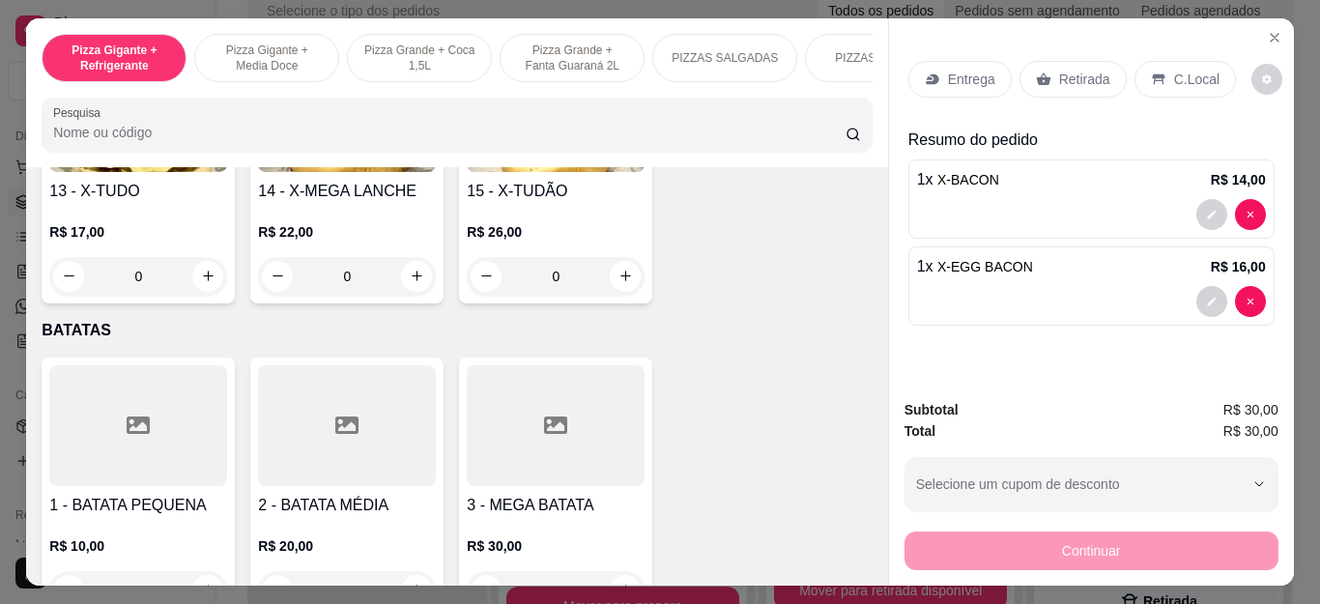
drag, startPoint x: 862, startPoint y: 404, endPoint x: 867, endPoint y: 264, distance: 140.2
click at [867, 264] on div "Item avulso Pizza Gigante + Refrigerante Pizza Gigante + Refrigerante 2lt a par…" at bounding box center [456, 377] width 861 height 420
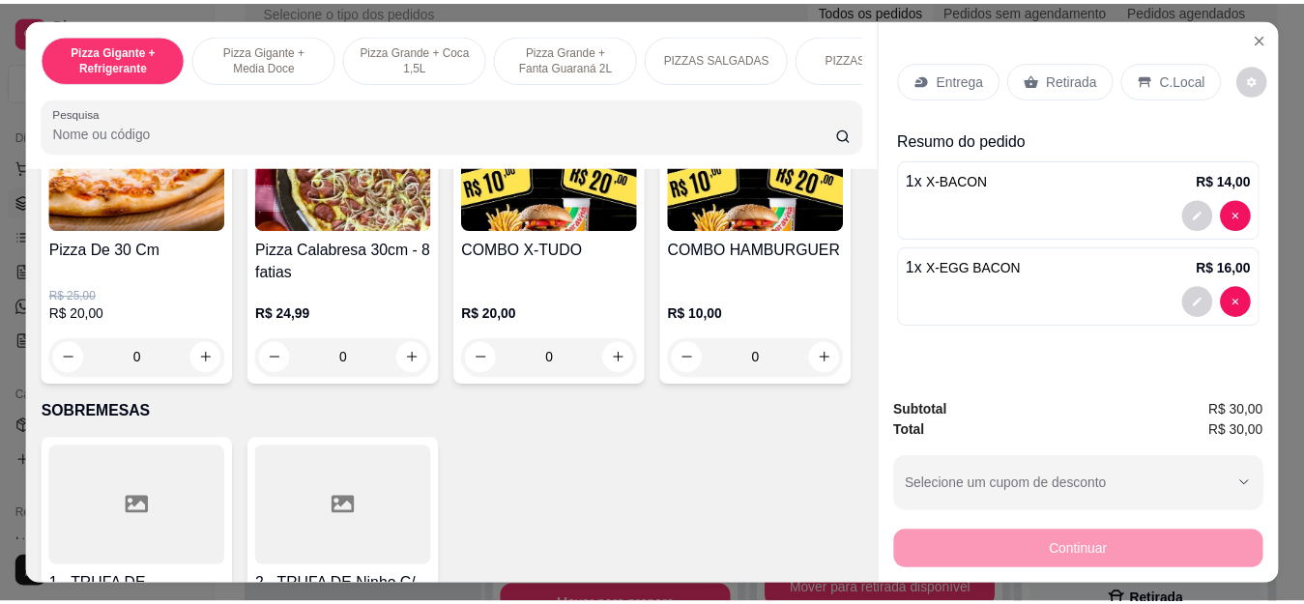
scroll to position [2223, 0]
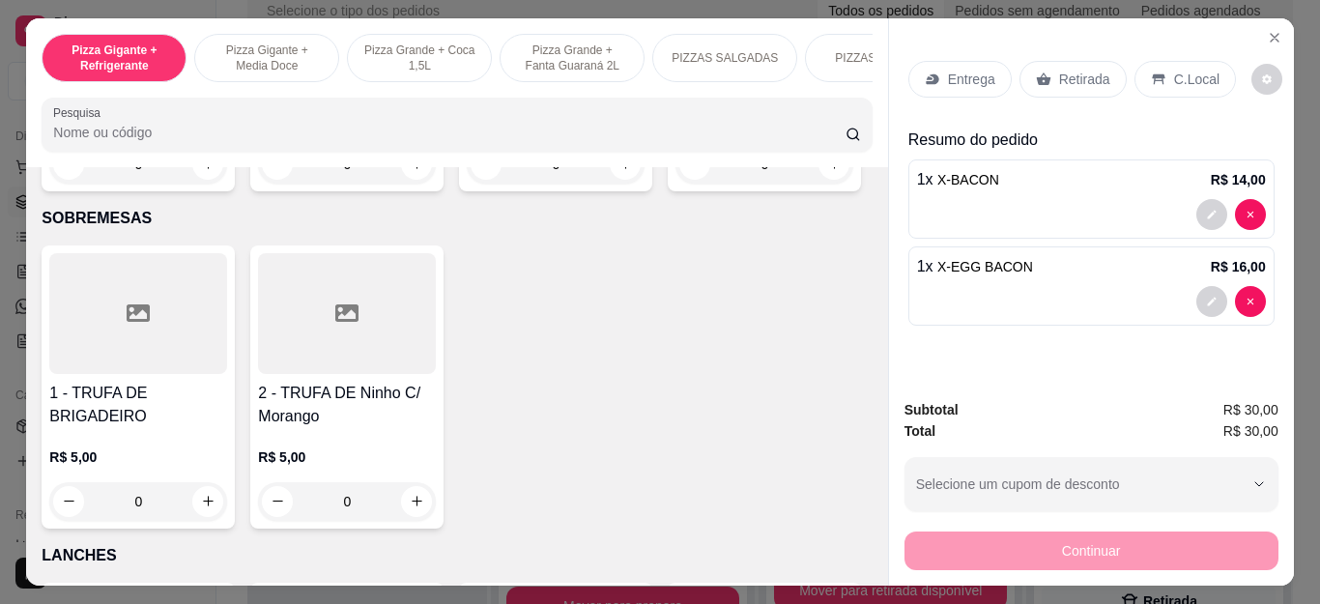
click at [676, 184] on div "0" at bounding box center [765, 164] width 178 height 39
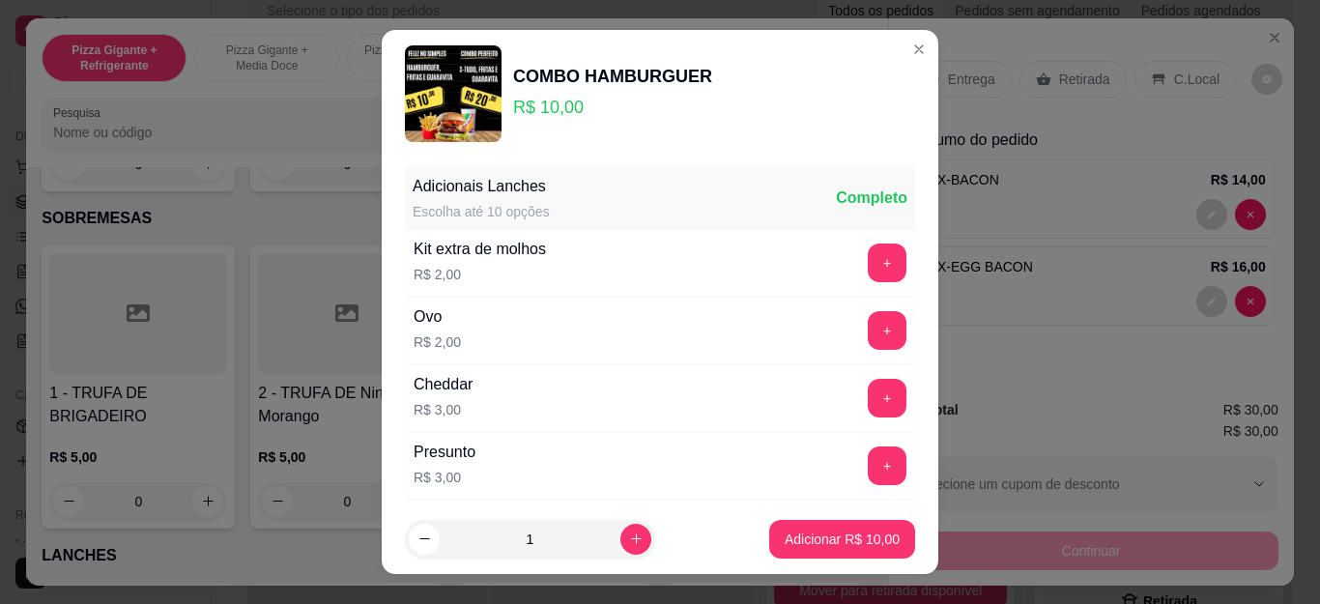
click at [800, 531] on p "Adicionar R$ 10,00" at bounding box center [842, 539] width 115 height 19
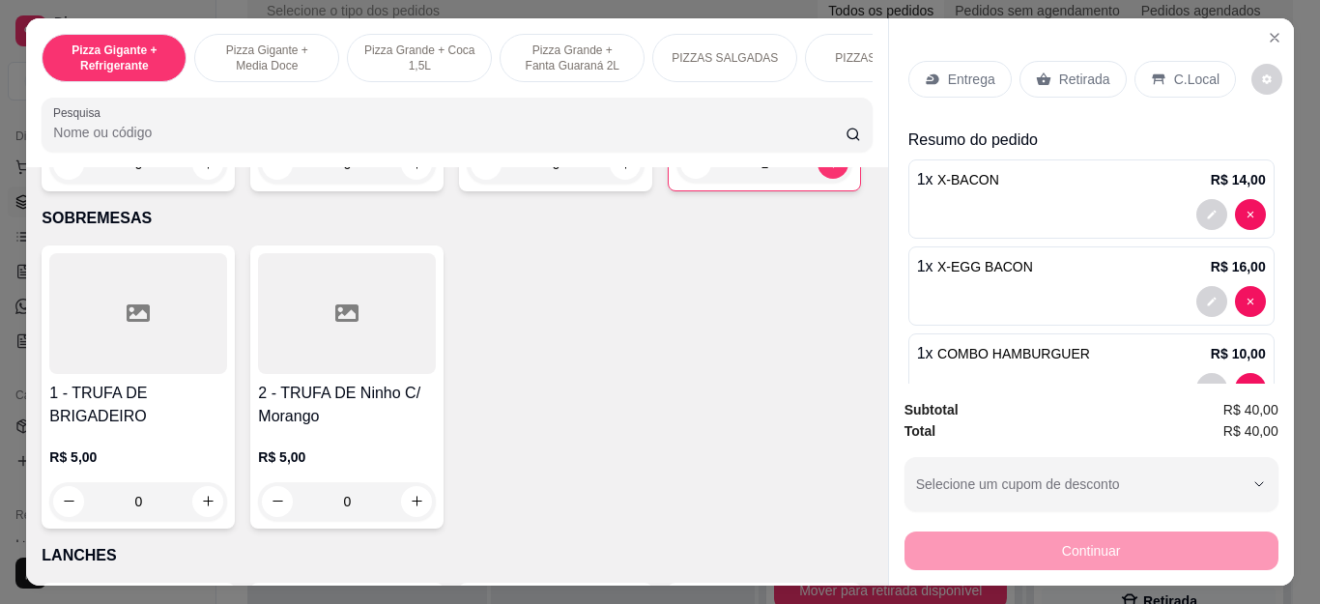
type input "1"
click at [1260, 33] on button "Close" at bounding box center [1275, 37] width 31 height 31
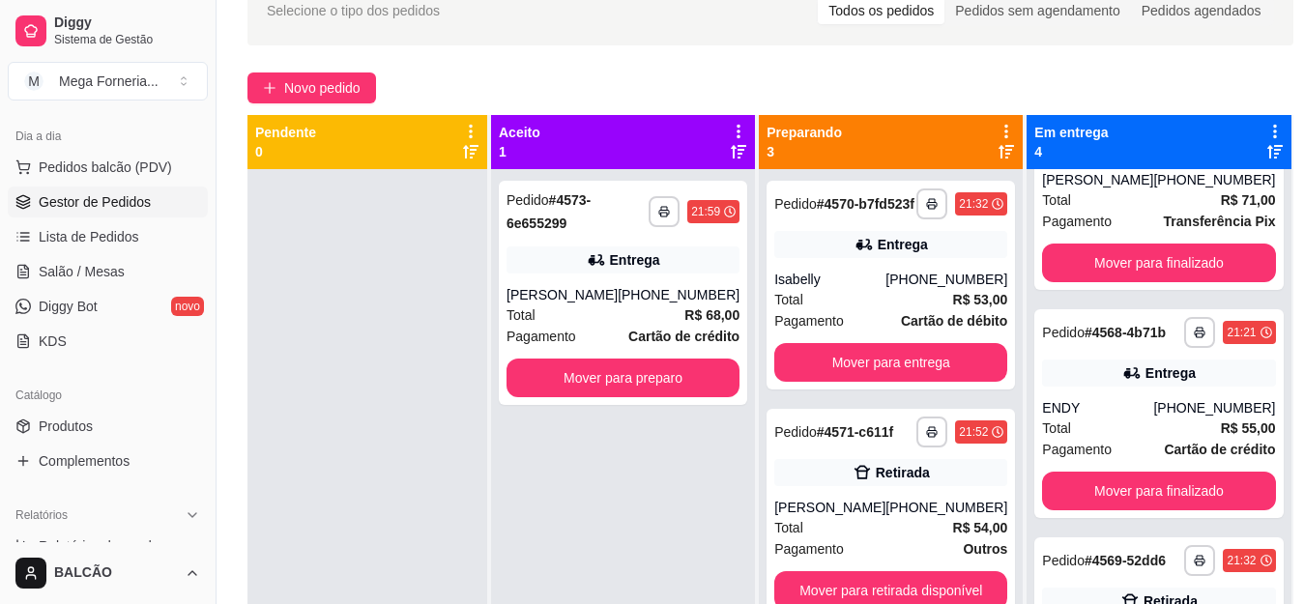
click at [1263, 31] on div "Selecione o tipo dos pedidos Todos os pedidos Pedidos sem agendamento Pedidos a…" at bounding box center [770, 11] width 1046 height 70
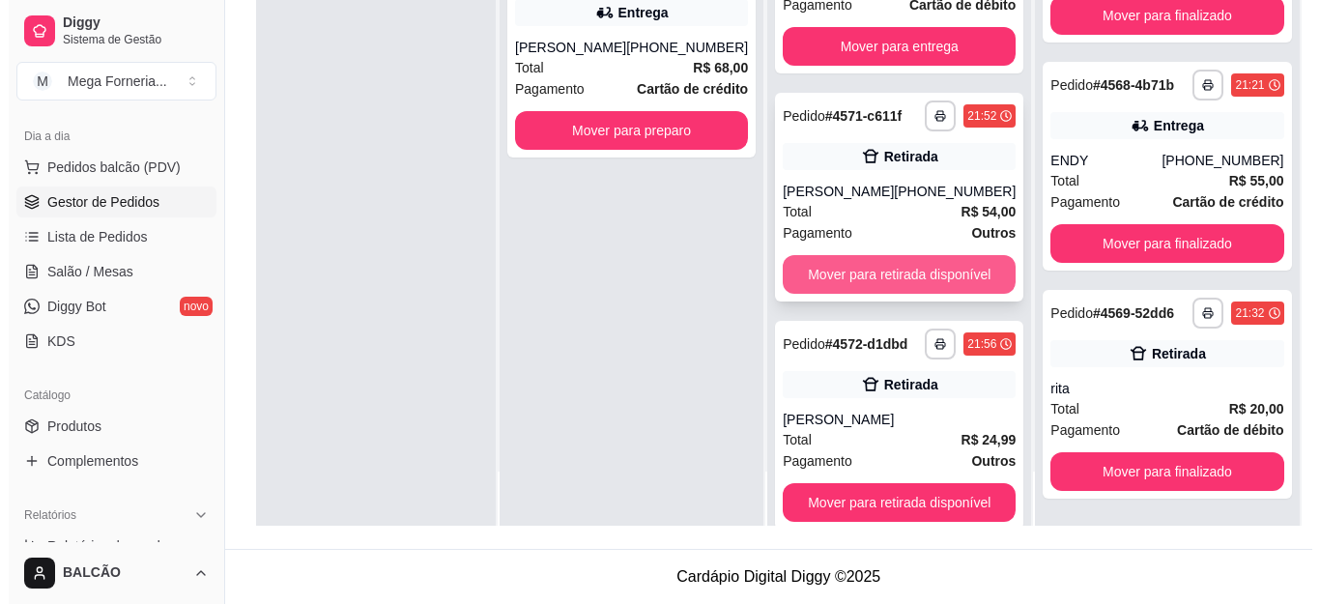
scroll to position [130, 0]
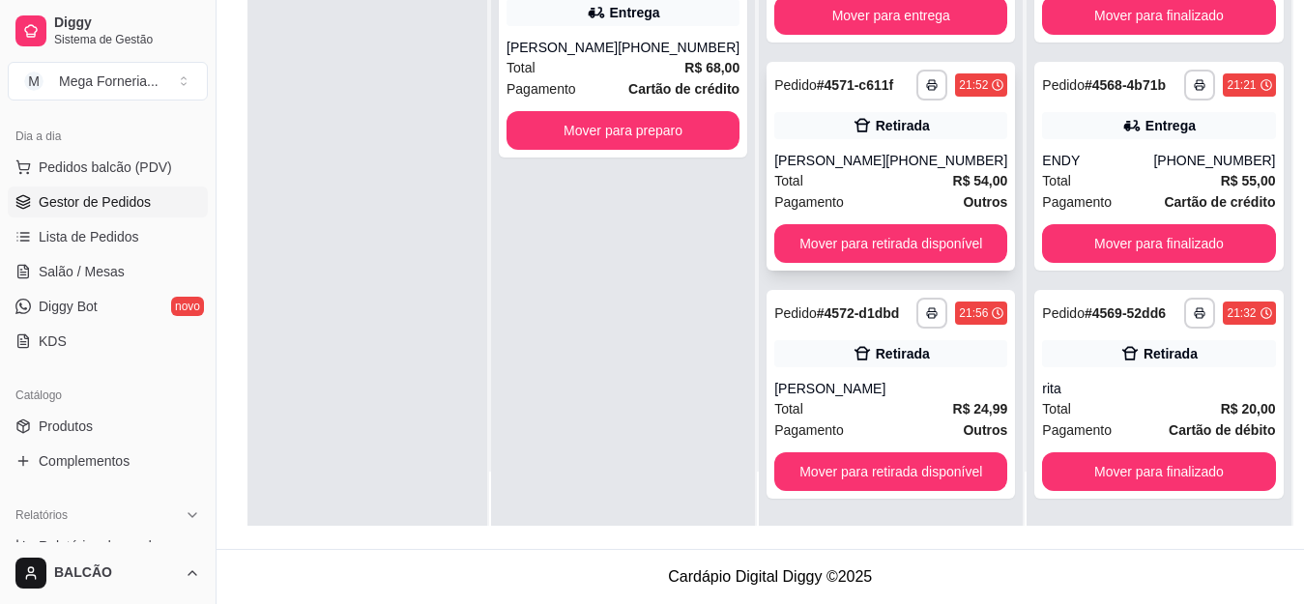
click at [859, 170] on div "Total R$ 54,00" at bounding box center [890, 180] width 233 height 21
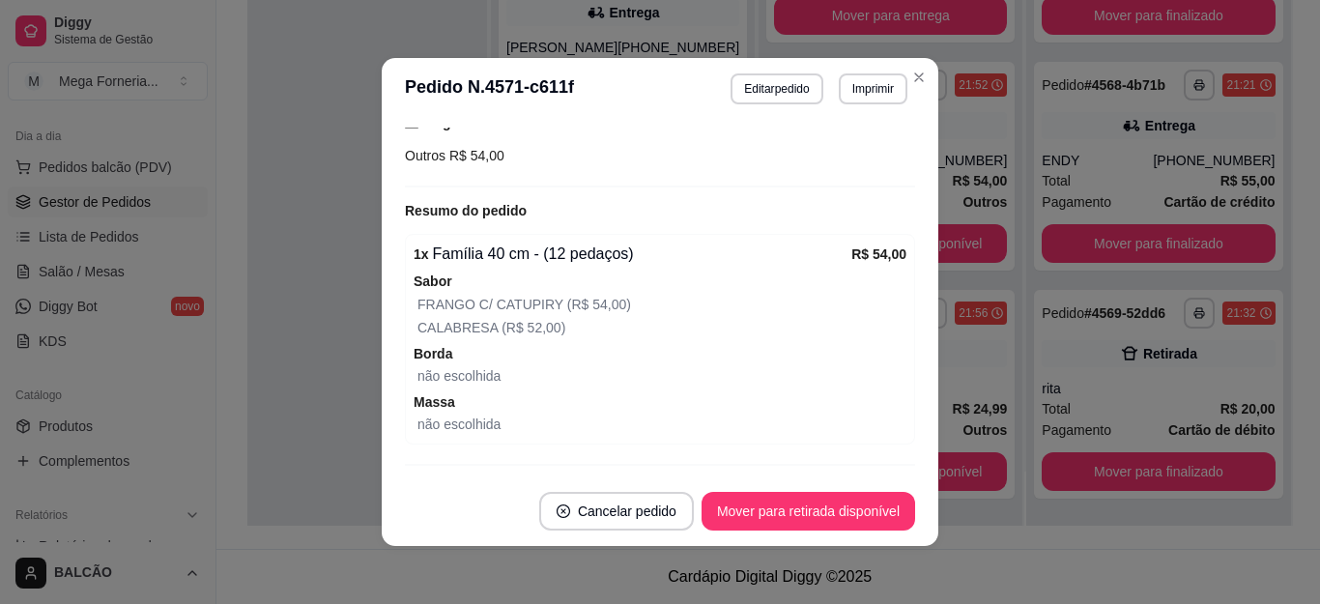
scroll to position [275, 0]
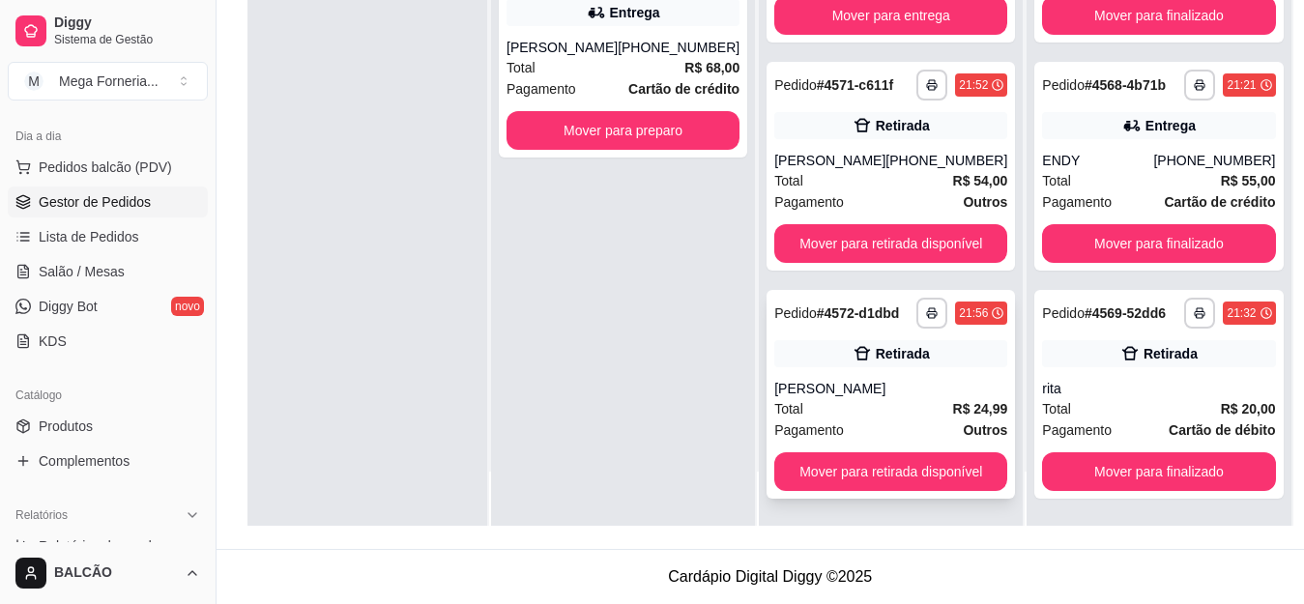
click at [870, 386] on div "[PERSON_NAME]" at bounding box center [890, 388] width 233 height 19
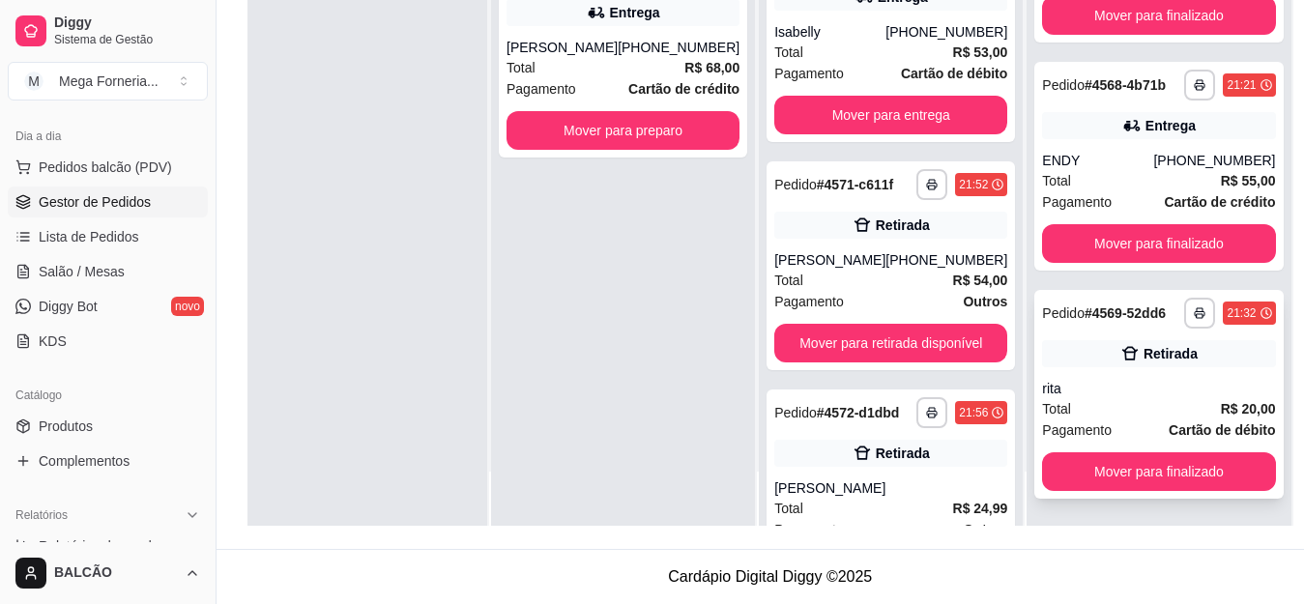
scroll to position [409, 0]
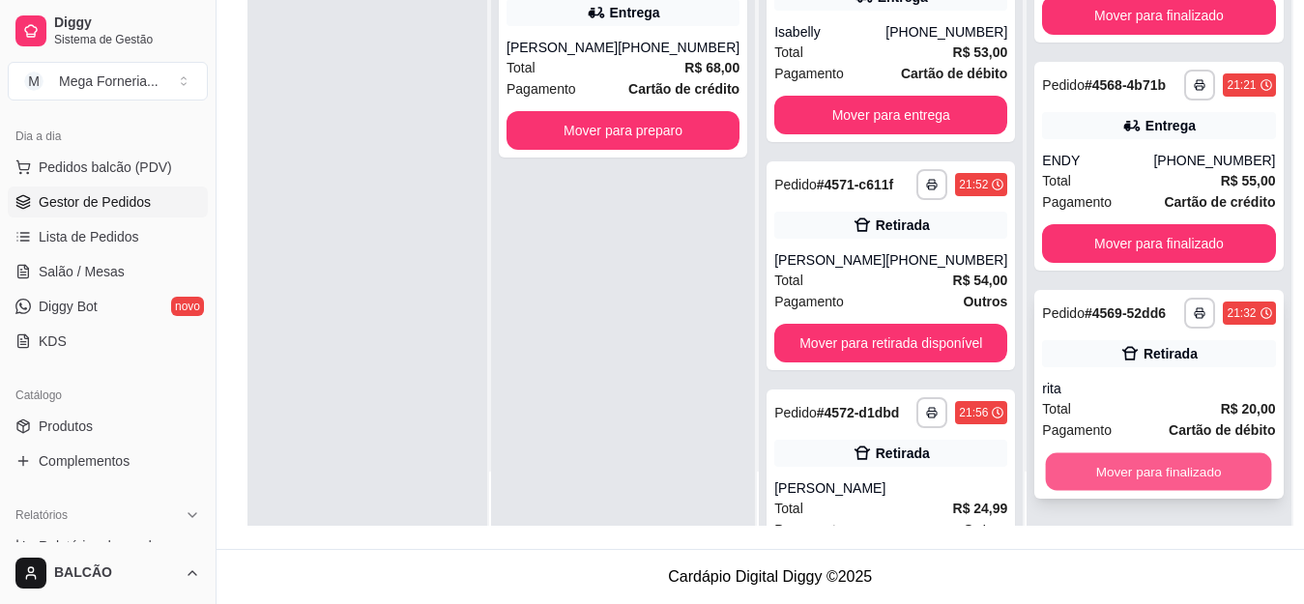
click at [1108, 463] on button "Mover para finalizado" at bounding box center [1159, 472] width 226 height 38
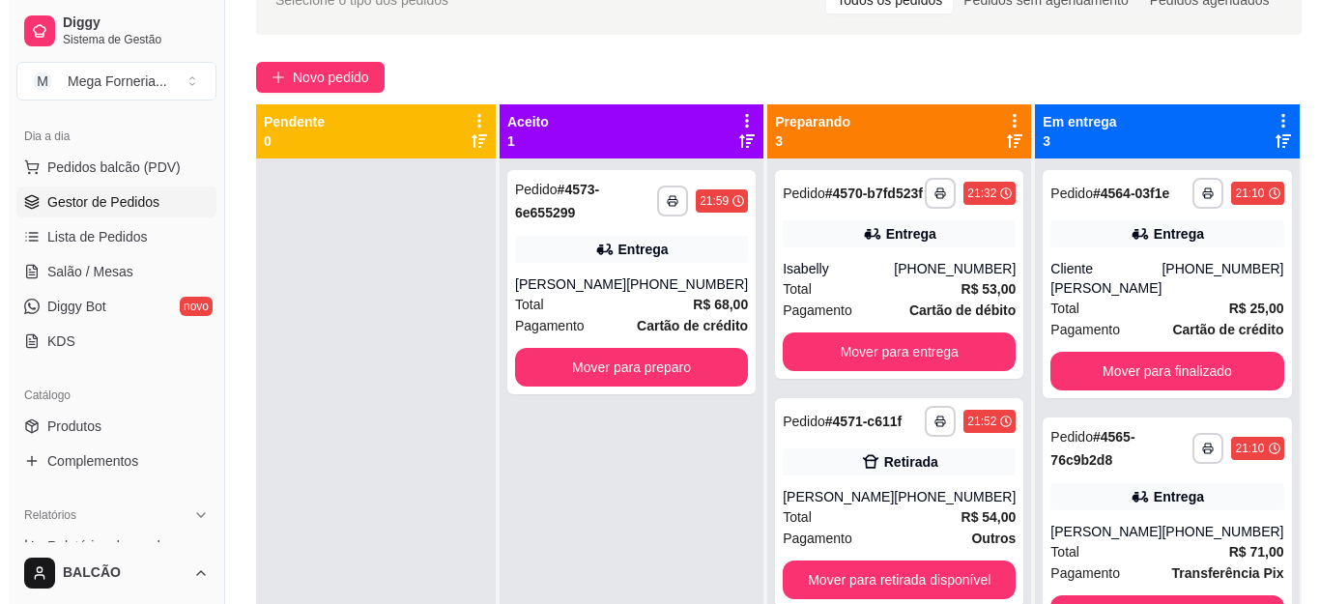
scroll to position [5, 0]
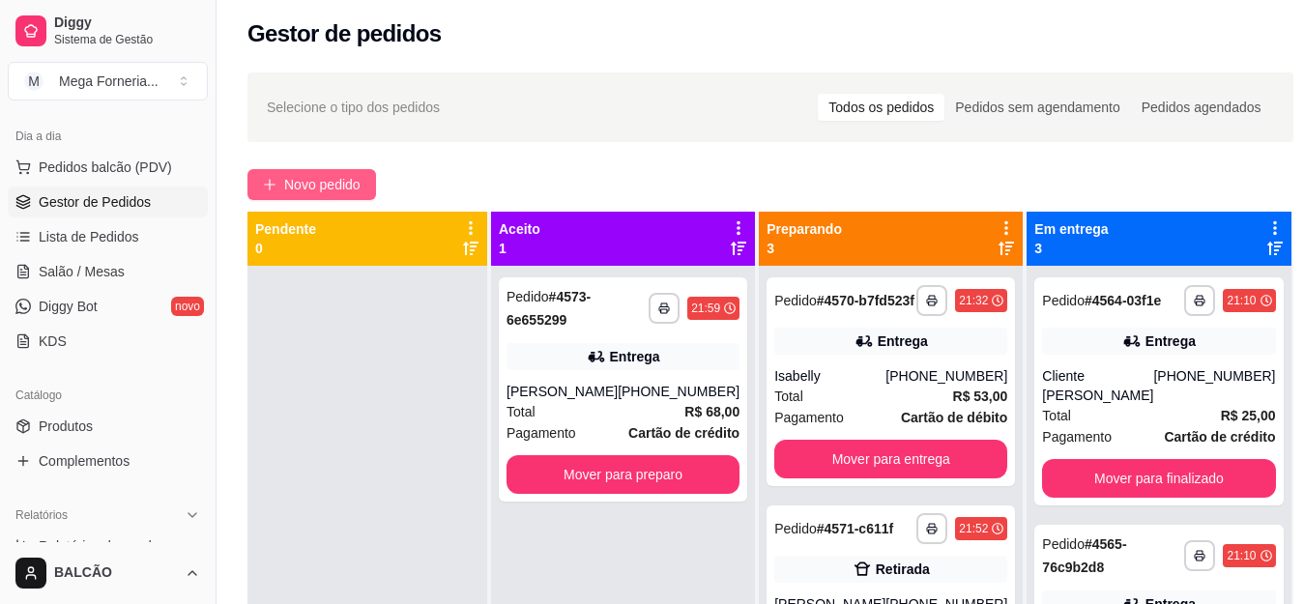
click at [307, 192] on span "Novo pedido" at bounding box center [322, 184] width 76 height 21
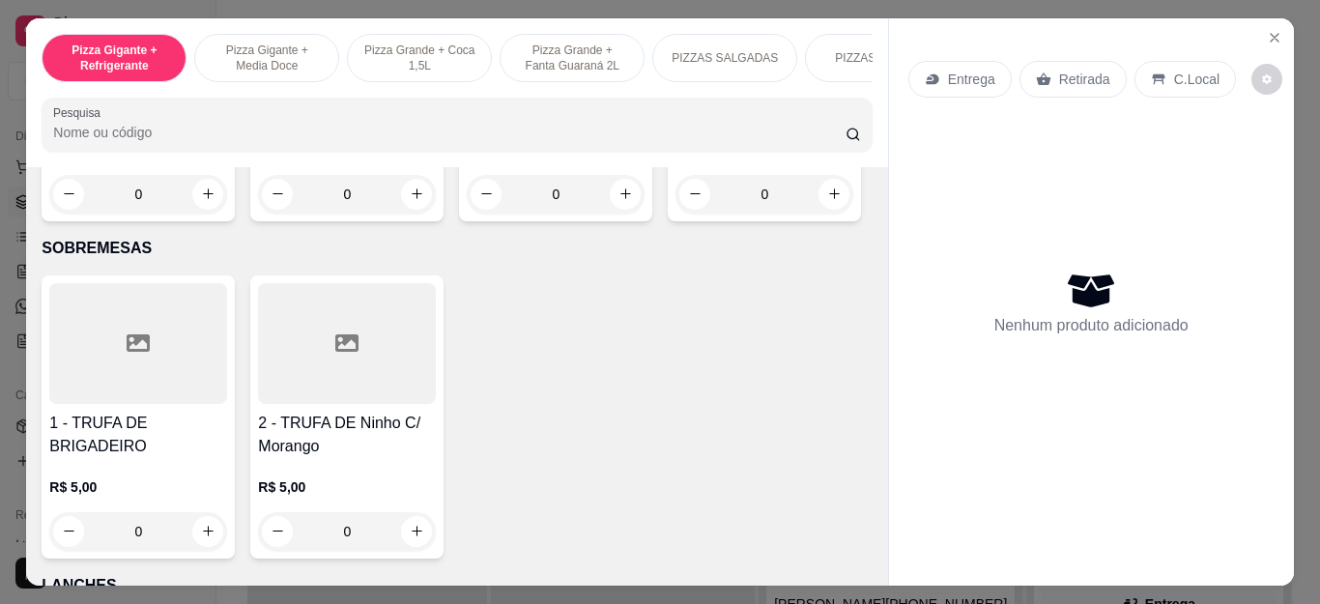
scroll to position [2227, 0]
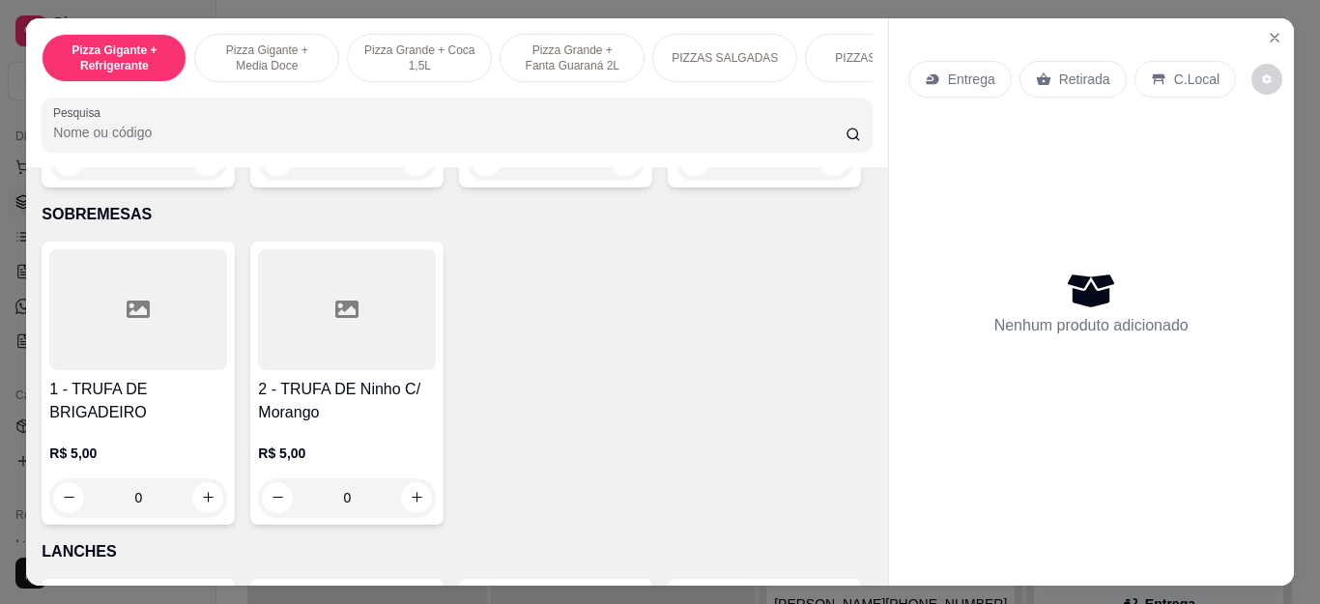
click at [676, 180] on div "0" at bounding box center [765, 160] width 178 height 39
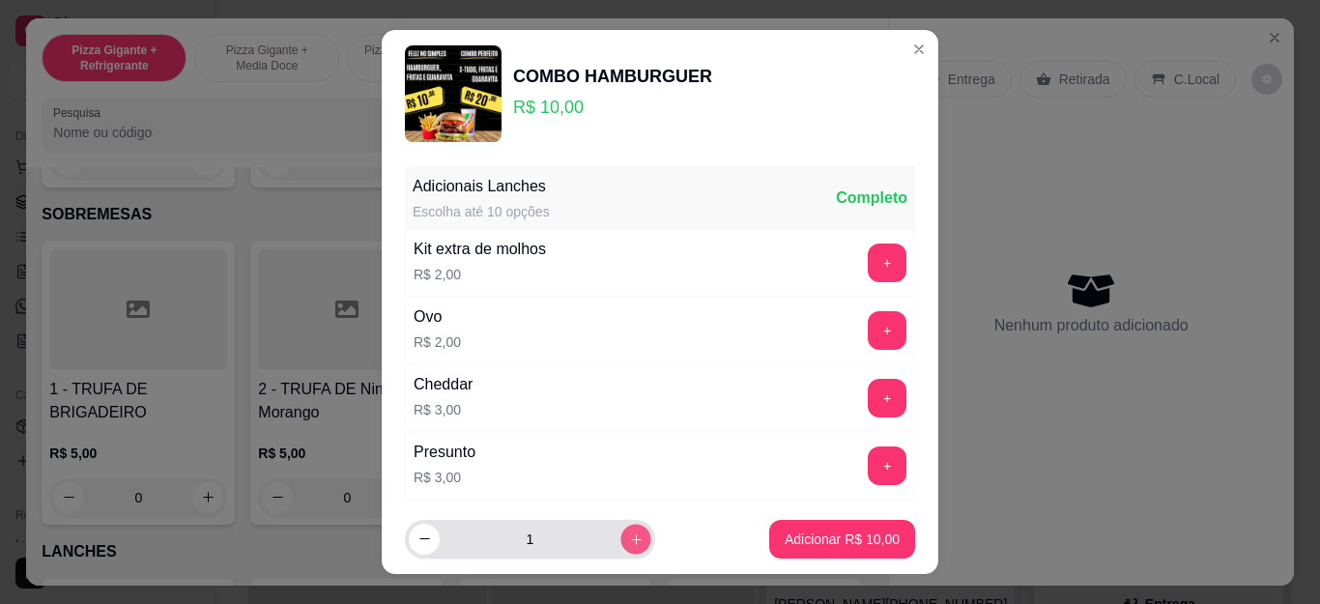
click at [629, 536] on icon "increase-product-quantity" at bounding box center [636, 539] width 14 height 14
type input "2"
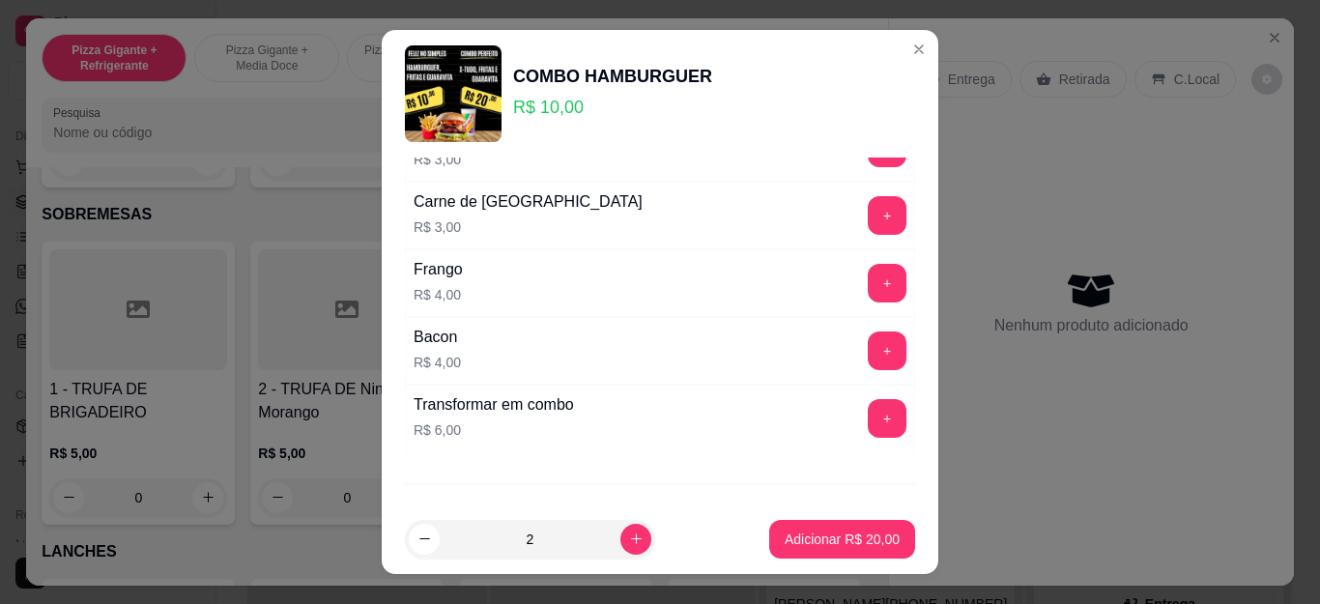
scroll to position [546, 0]
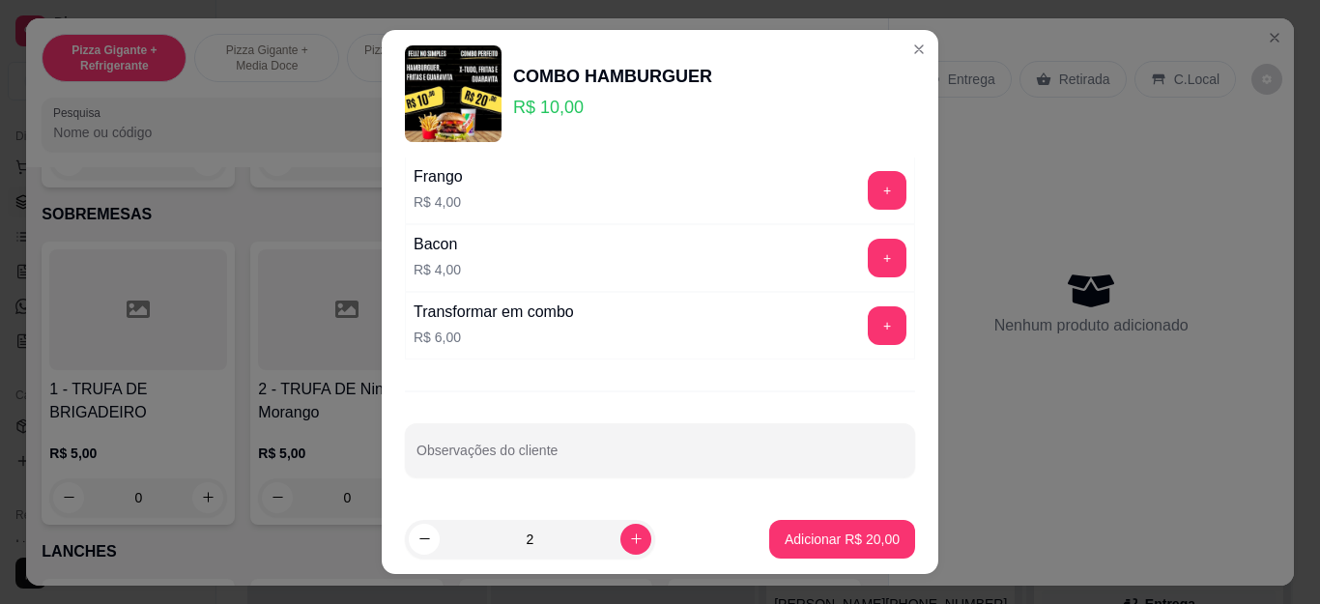
click at [621, 458] on input "Observações do cliente" at bounding box center [660, 458] width 487 height 19
type input "sem molho"
click at [796, 526] on button "Adicionar R$ 20,00" at bounding box center [842, 539] width 146 height 39
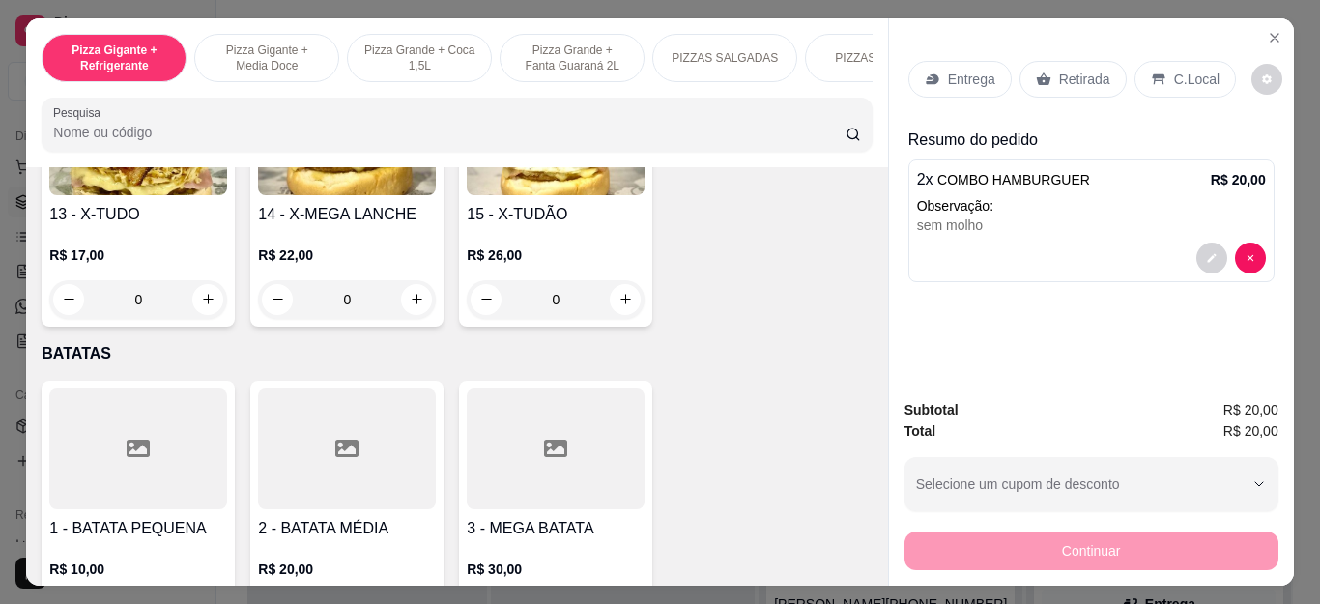
scroll to position [3686, 0]
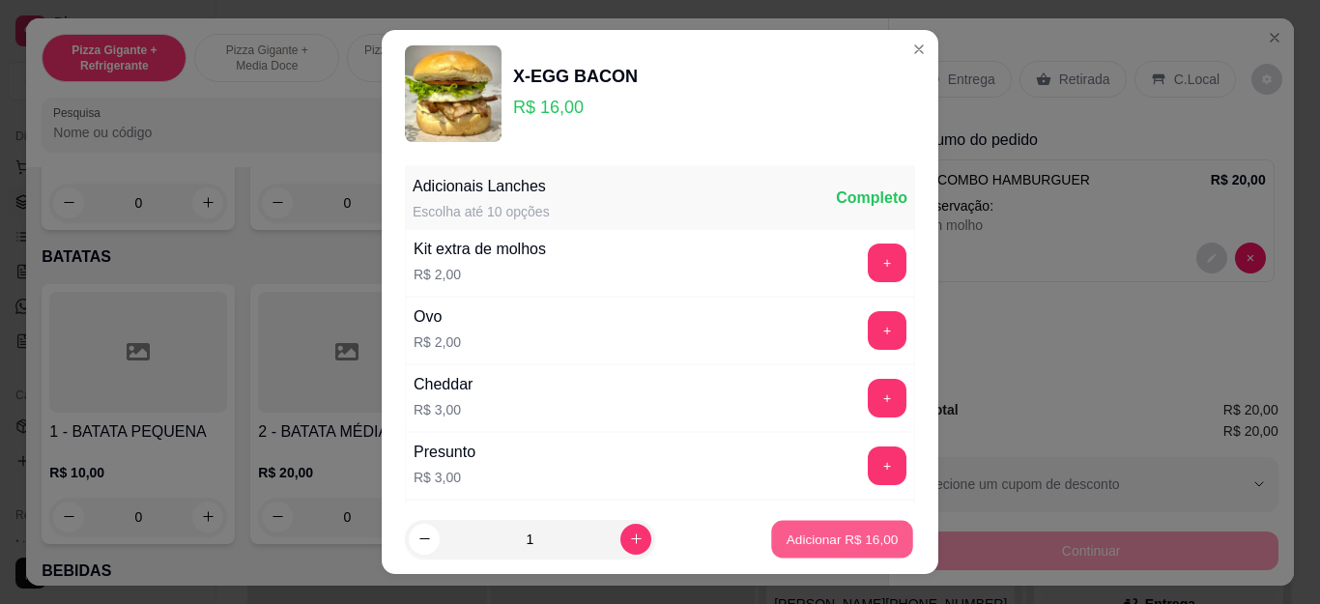
click at [809, 531] on p "Adicionar R$ 16,00" at bounding box center [843, 539] width 112 height 18
type input "1"
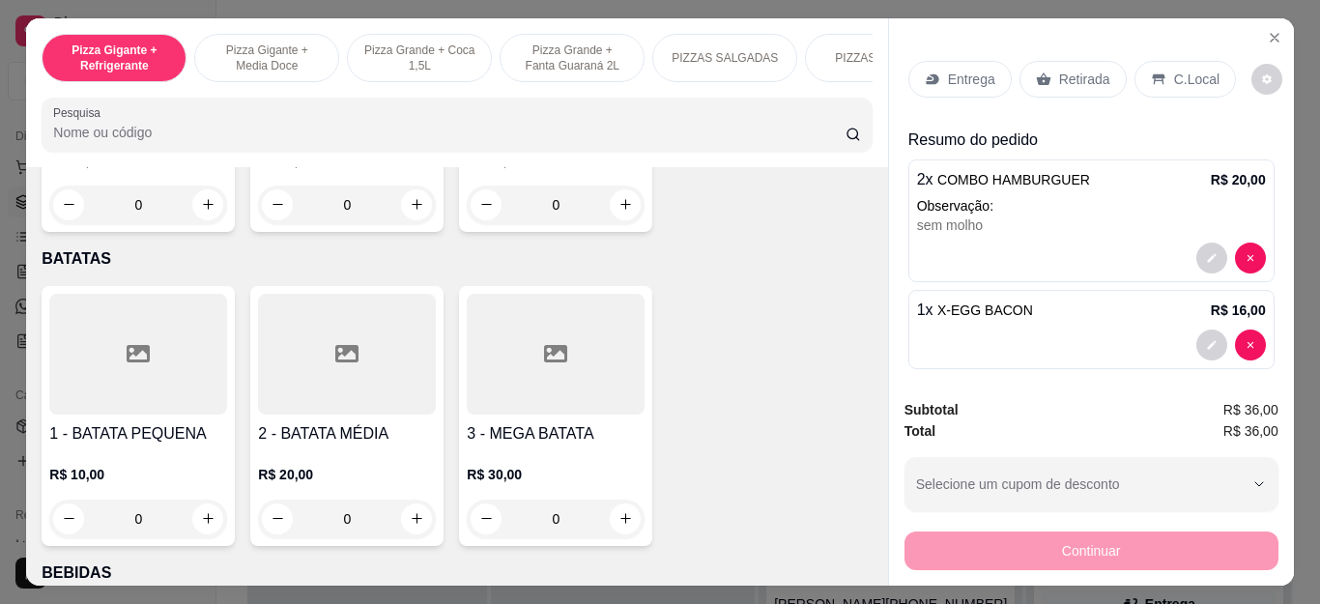
click at [971, 71] on p "Entrega" at bounding box center [971, 79] width 47 height 19
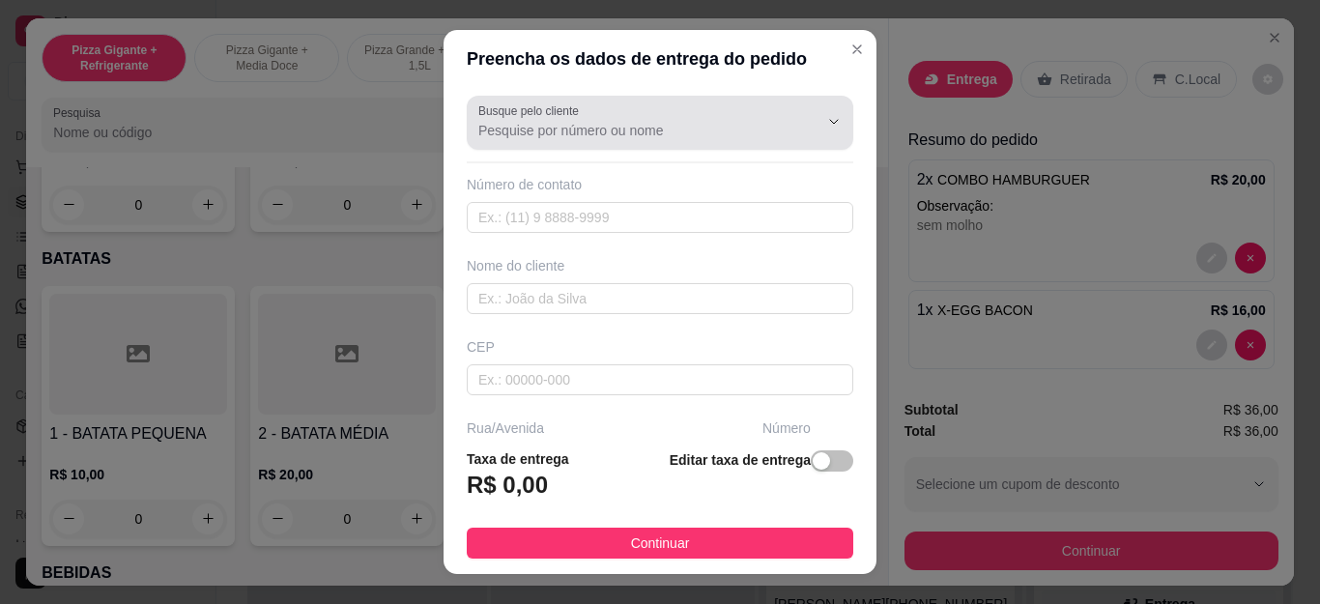
click at [733, 112] on div at bounding box center [659, 122] width 363 height 39
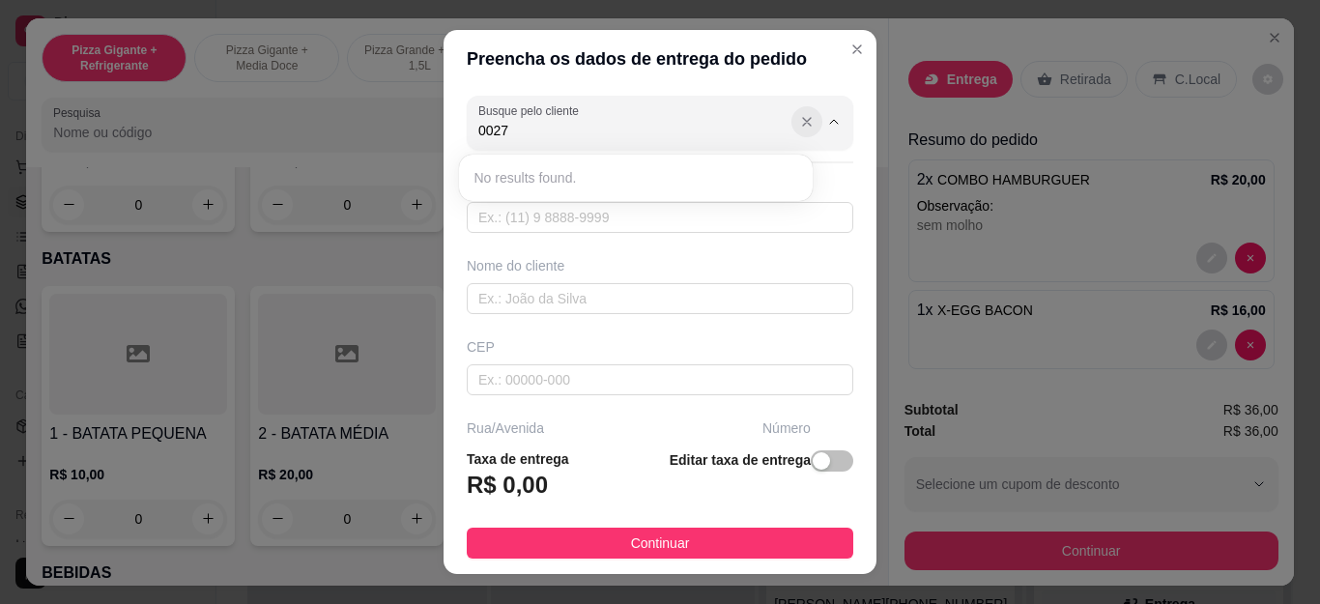
type input "0027"
click at [792, 117] on button "Show suggestions" at bounding box center [807, 121] width 31 height 31
type input "ketlyn"
click at [572, 135] on input "ketlyn" at bounding box center [632, 130] width 309 height 19
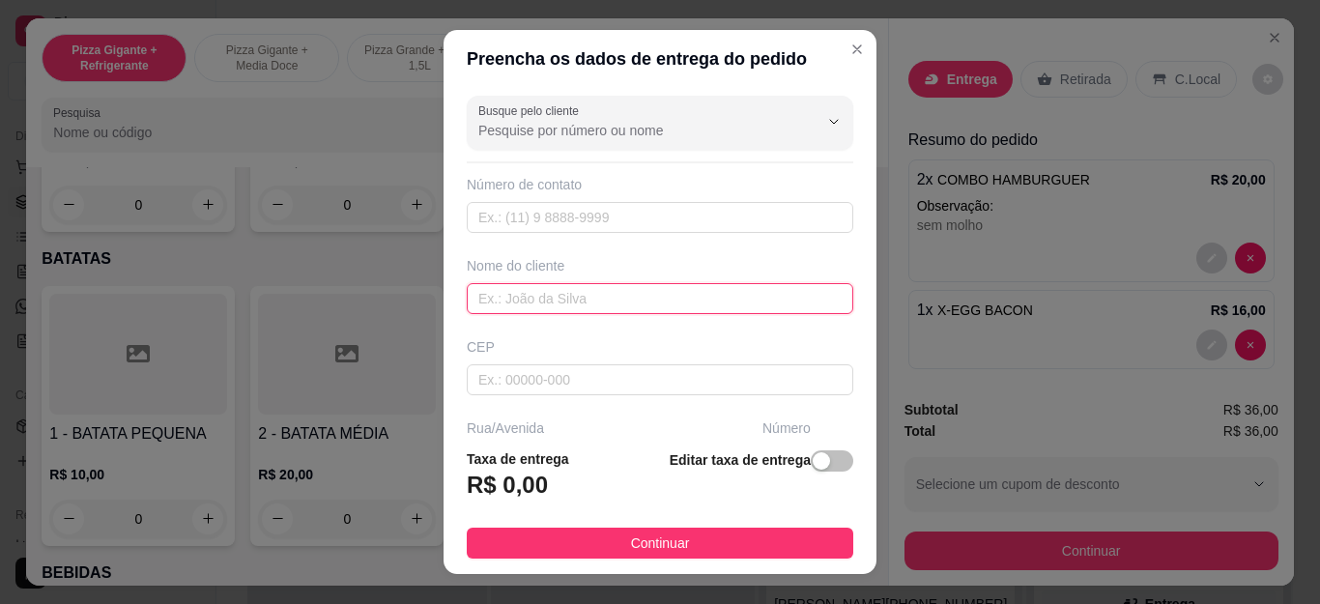
click at [594, 307] on input "text" at bounding box center [660, 298] width 387 height 31
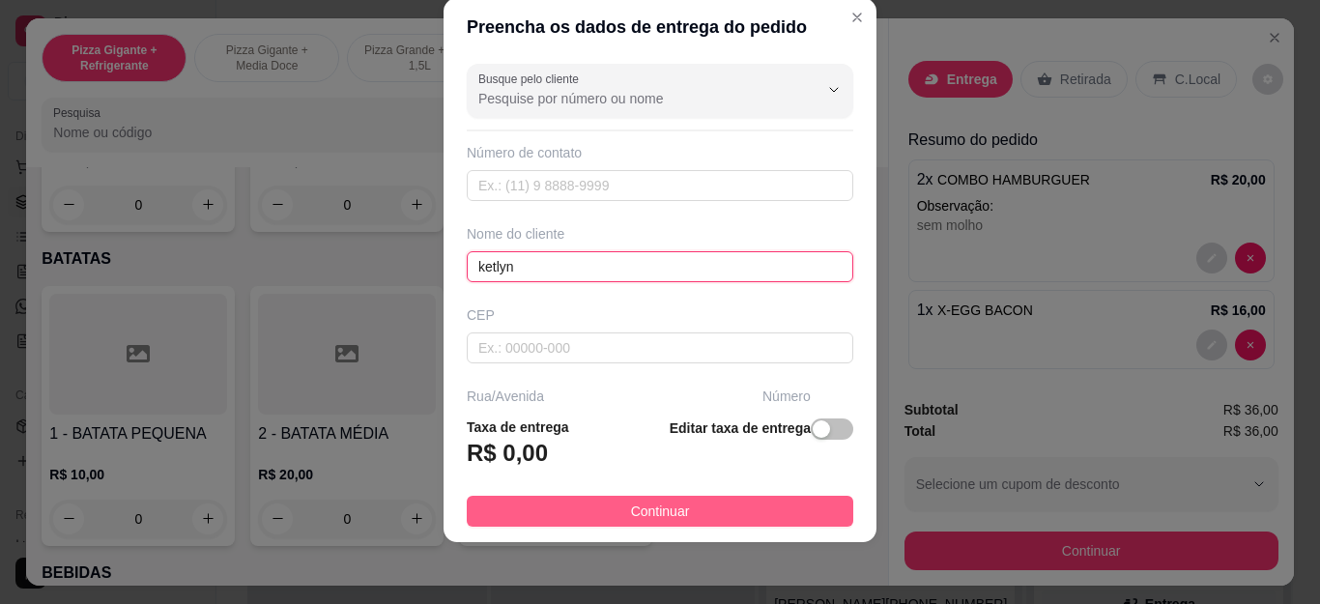
type input "ketlyn"
click at [698, 509] on button "Continuar" at bounding box center [660, 511] width 387 height 31
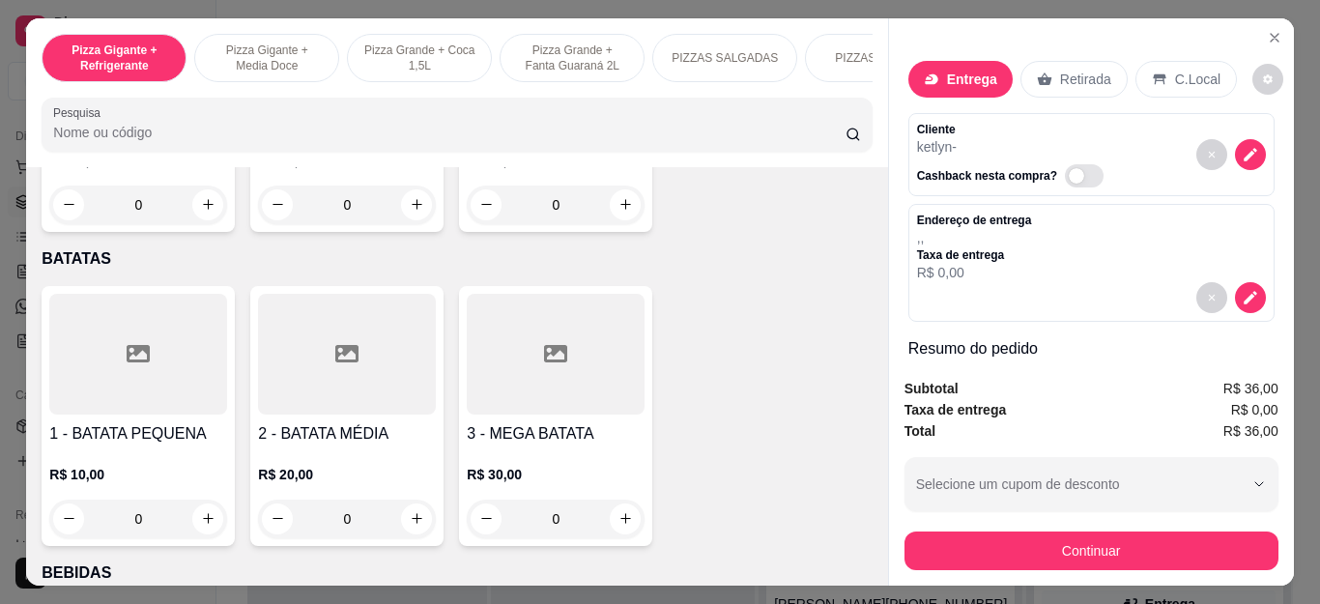
click at [987, 147] on p "ketlyn -" at bounding box center [1014, 146] width 194 height 19
click at [1002, 141] on p "ketlyn -" at bounding box center [1014, 146] width 194 height 19
click at [953, 71] on p "Entrega" at bounding box center [972, 79] width 50 height 19
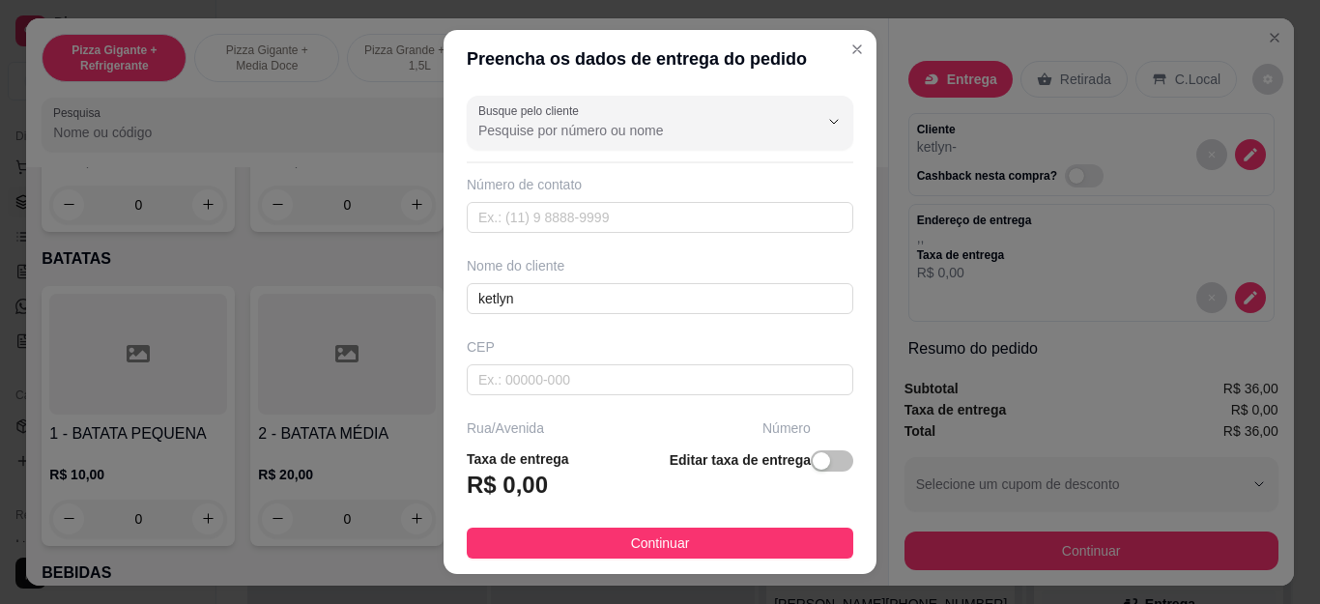
scroll to position [97, 0]
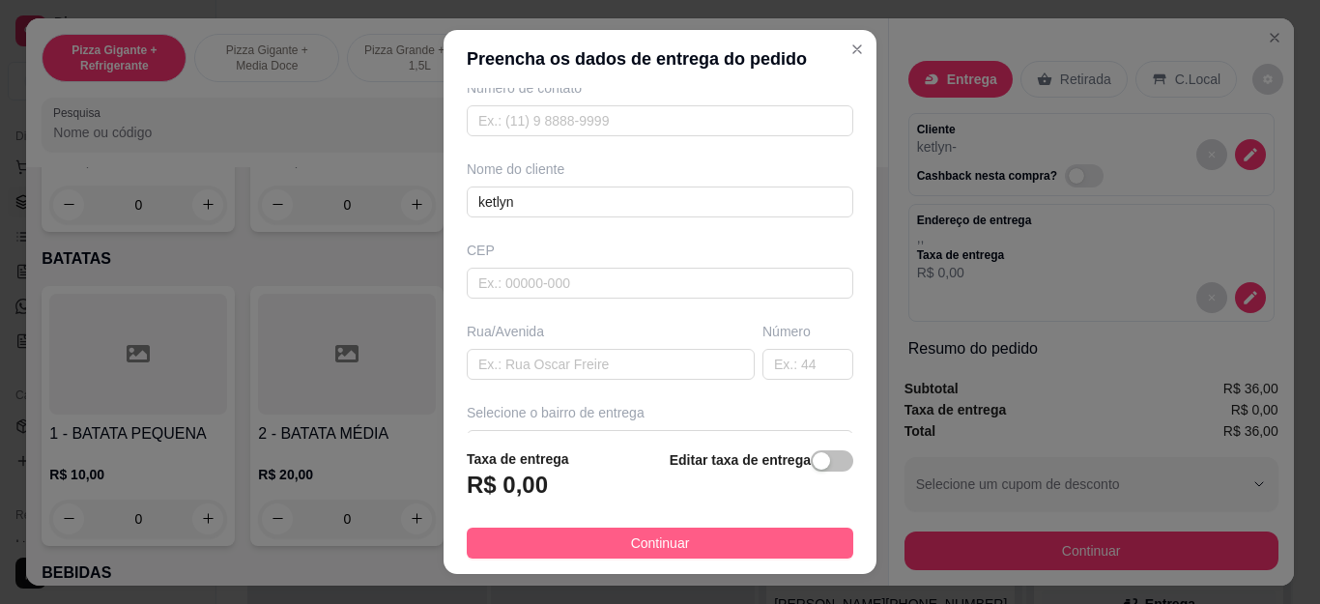
click at [720, 543] on button "Continuar" at bounding box center [660, 543] width 387 height 31
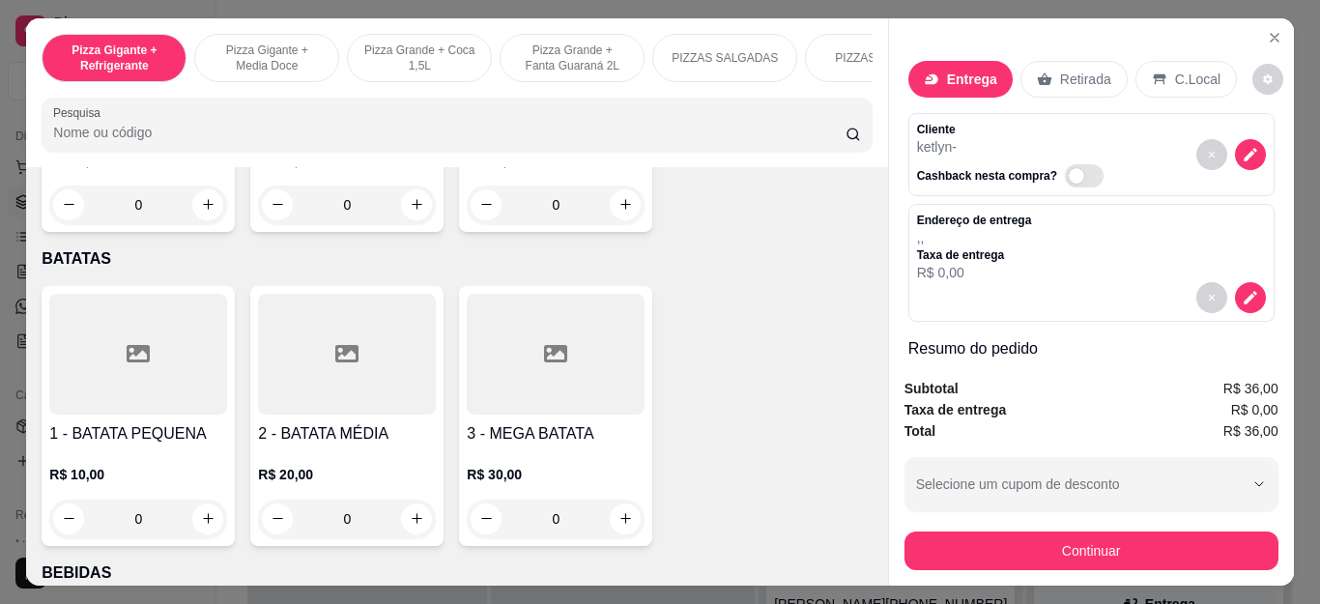
click at [954, 61] on div "Entrega" at bounding box center [961, 79] width 104 height 37
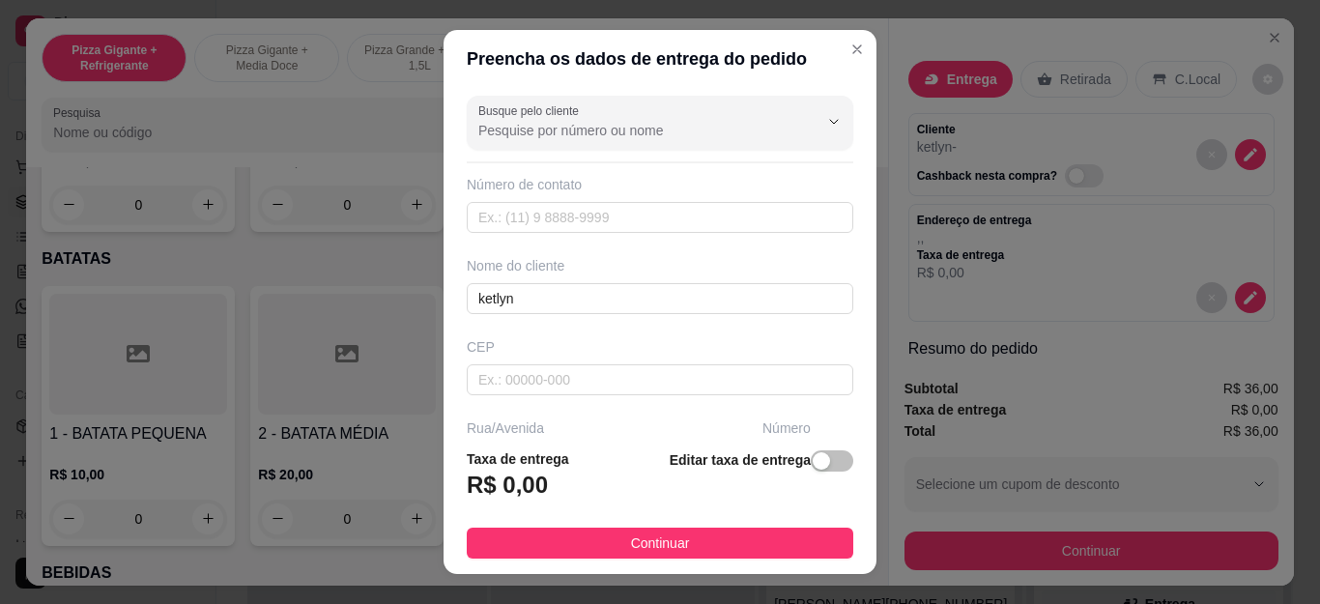
click at [519, 487] on h3 "R$ 0,00" at bounding box center [507, 485] width 81 height 31
click at [813, 457] on span "button" at bounding box center [832, 460] width 43 height 21
click at [676, 476] on span "button" at bounding box center [697, 480] width 43 height 21
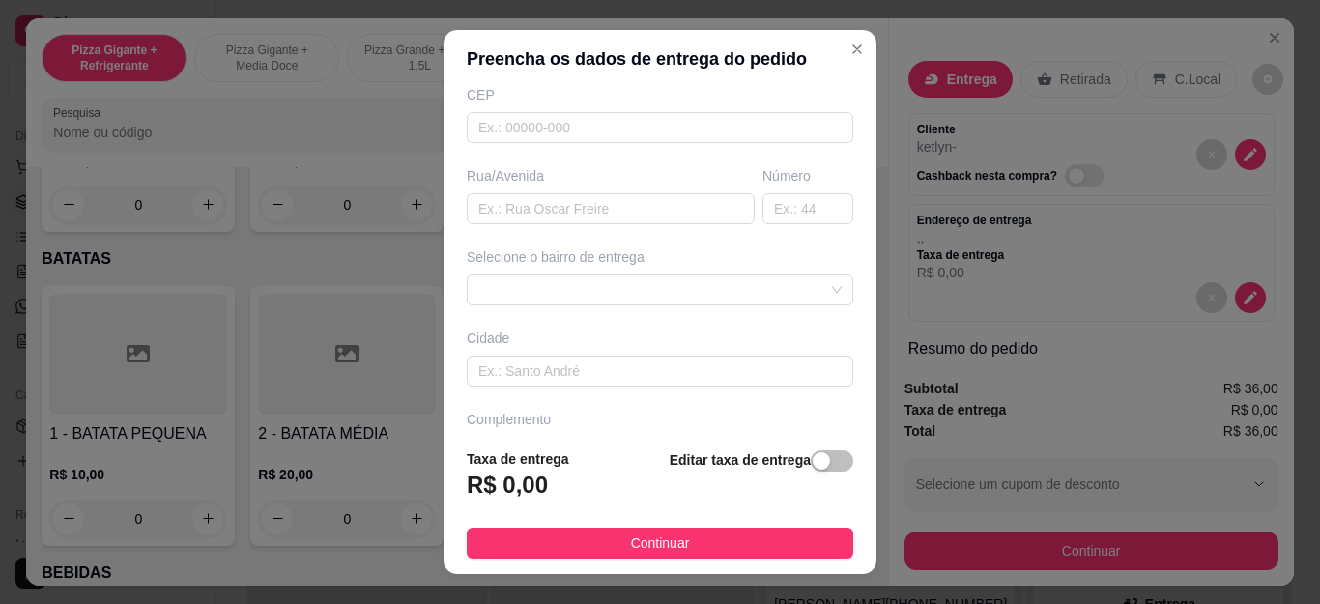
scroll to position [260, 0]
click at [627, 275] on div at bounding box center [660, 282] width 387 height 31
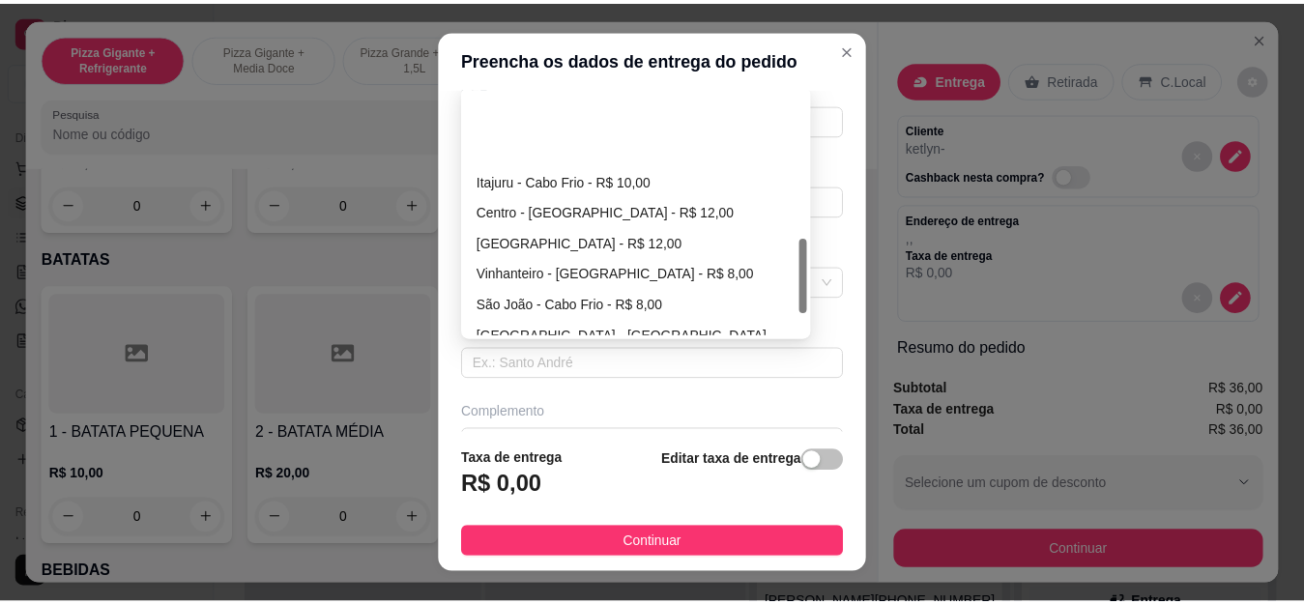
scroll to position [483, 0]
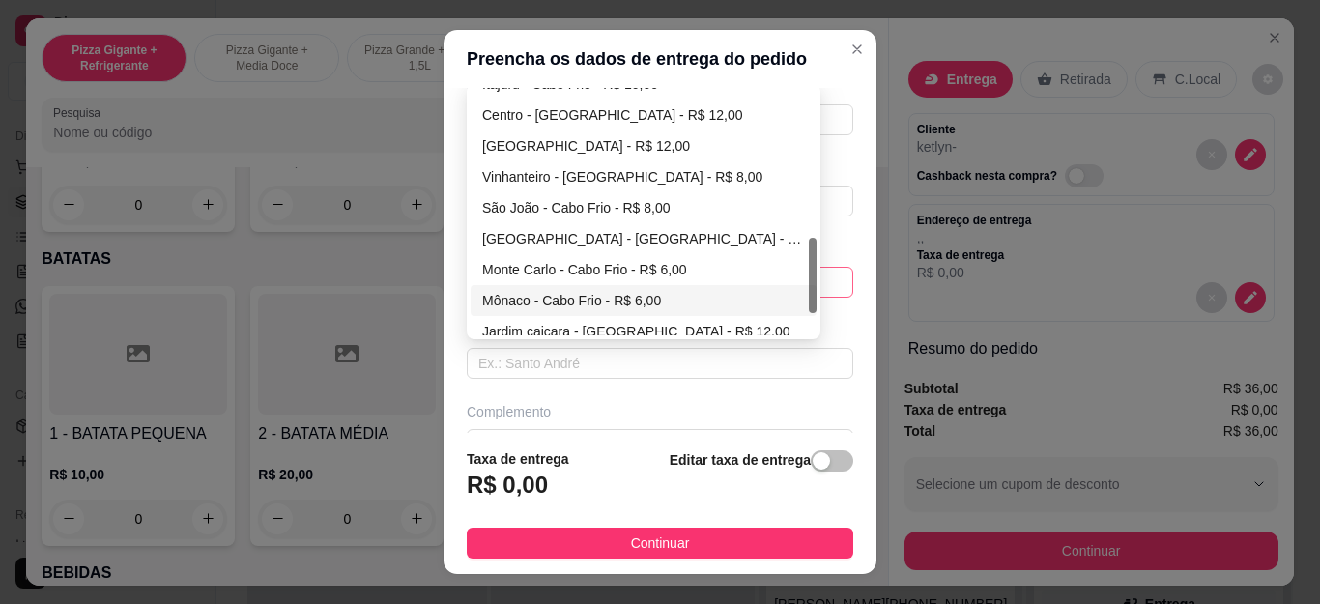
click at [643, 291] on div "Mônaco - Cabo Frio - R$ 6,00" at bounding box center [643, 300] width 323 height 21
type input "Cabo Frio"
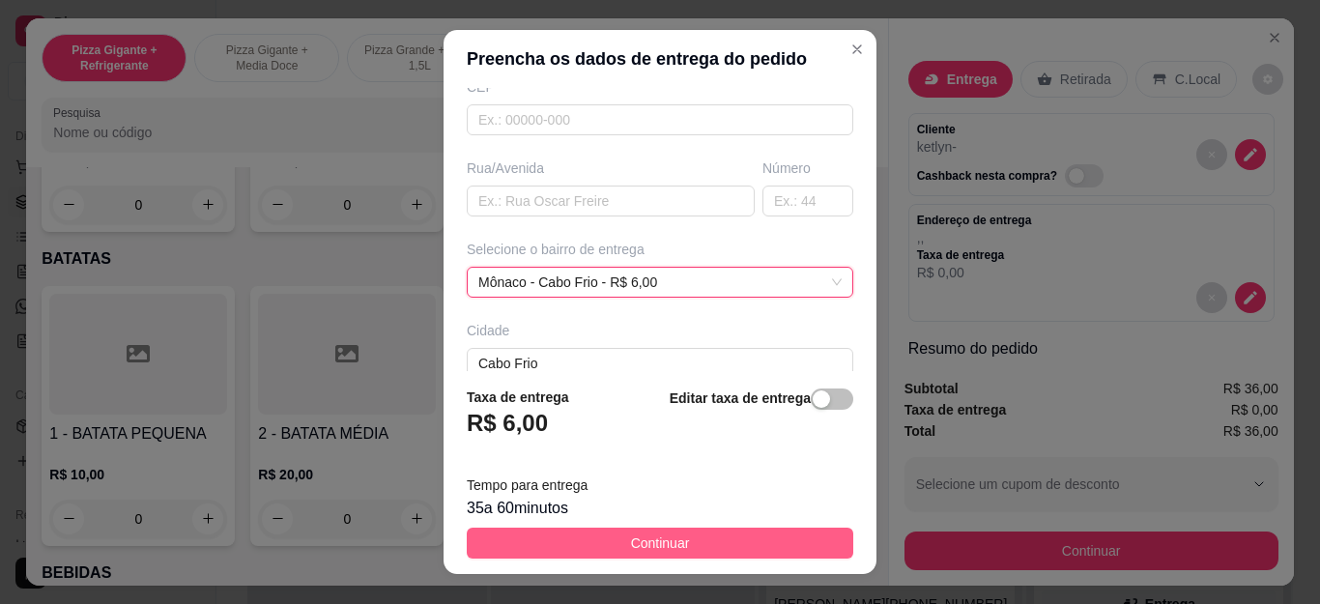
click at [682, 536] on button "Continuar" at bounding box center [660, 543] width 387 height 31
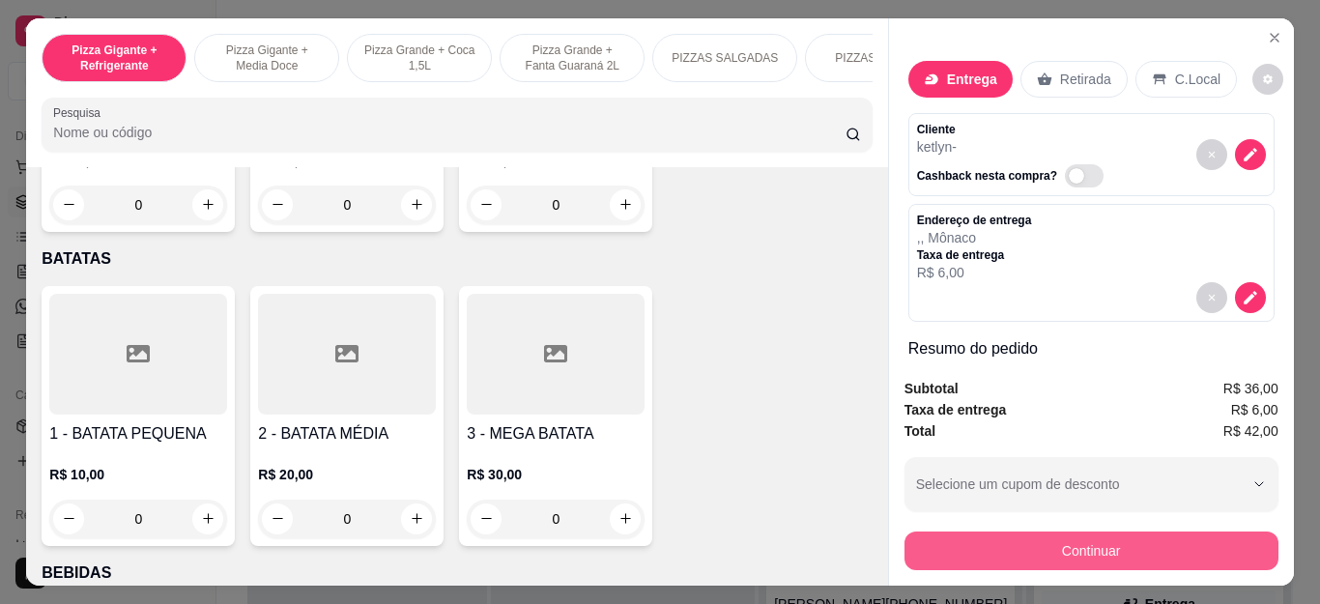
click at [1100, 541] on button "Continuar" at bounding box center [1092, 551] width 374 height 39
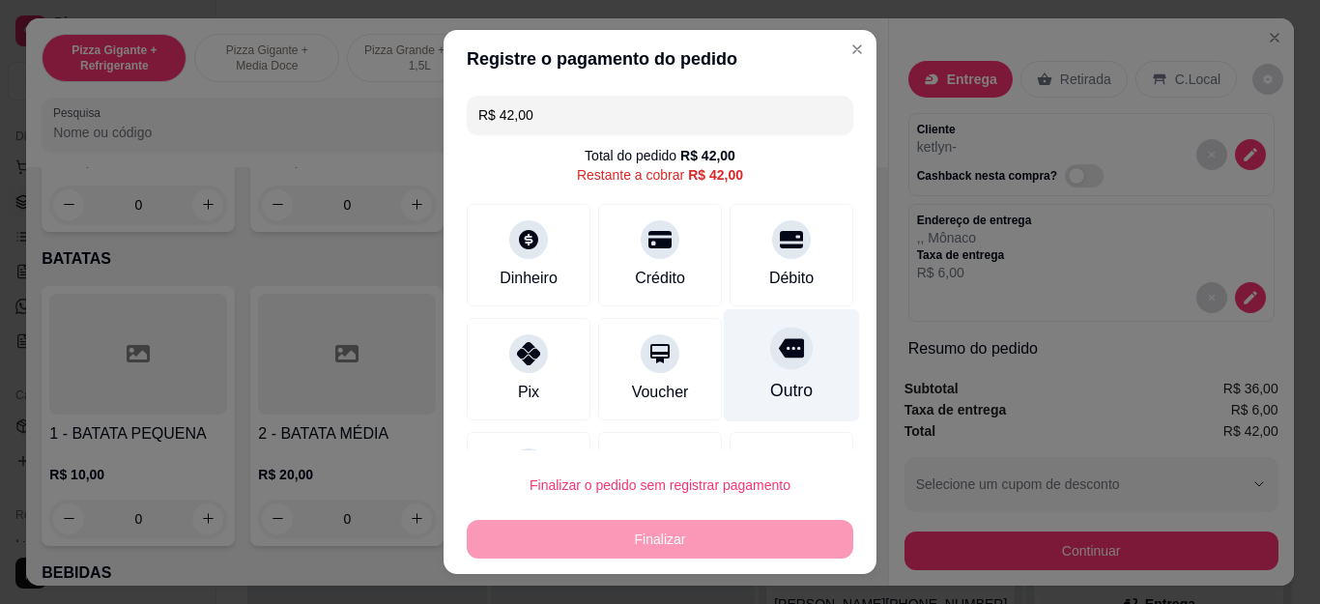
click at [771, 357] on div at bounding box center [791, 349] width 43 height 43
type input "R$ 0,00"
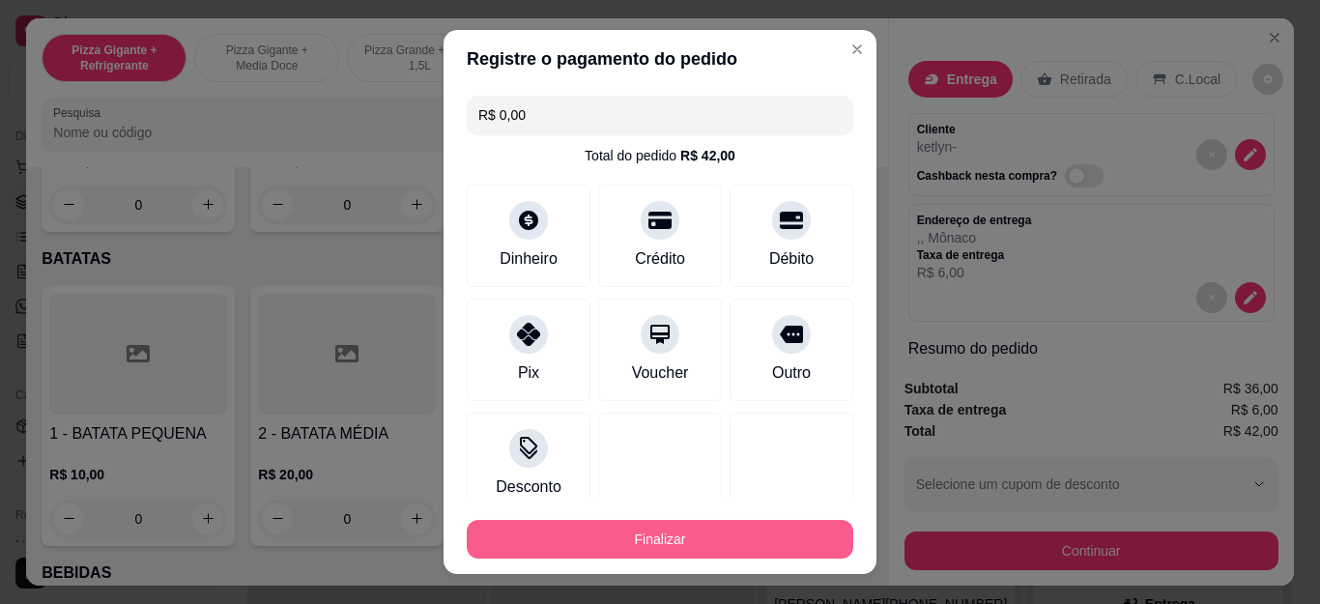
click at [670, 531] on button "Finalizar" at bounding box center [660, 539] width 387 height 39
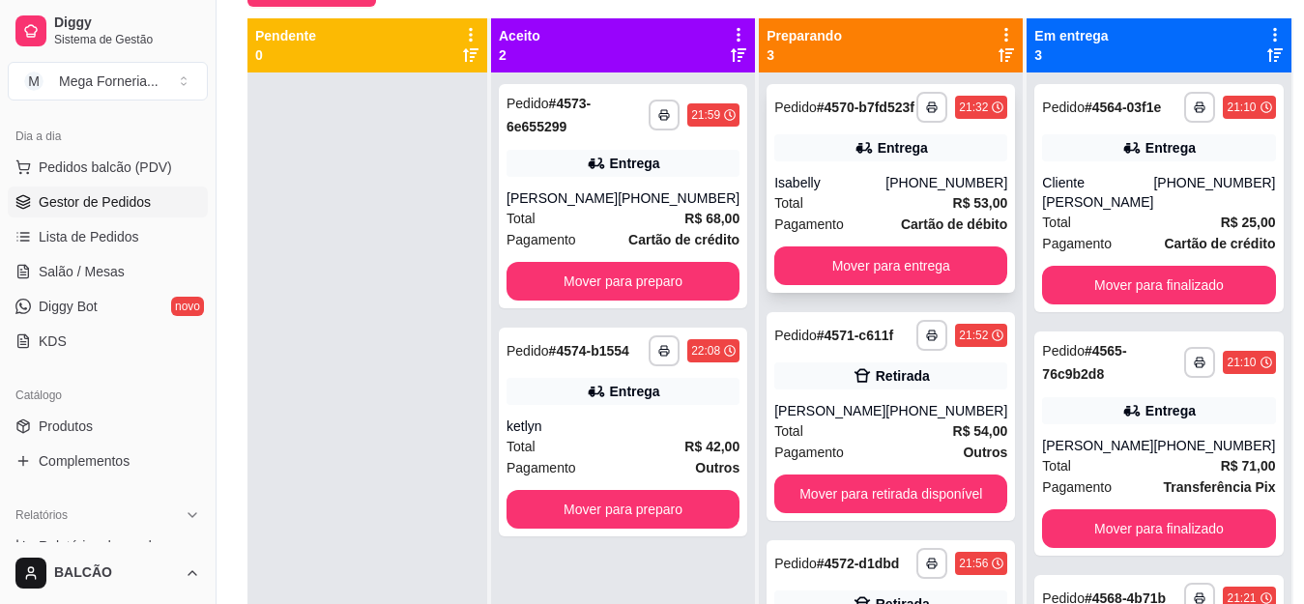
click at [811, 158] on div "Entrega" at bounding box center [890, 147] width 233 height 27
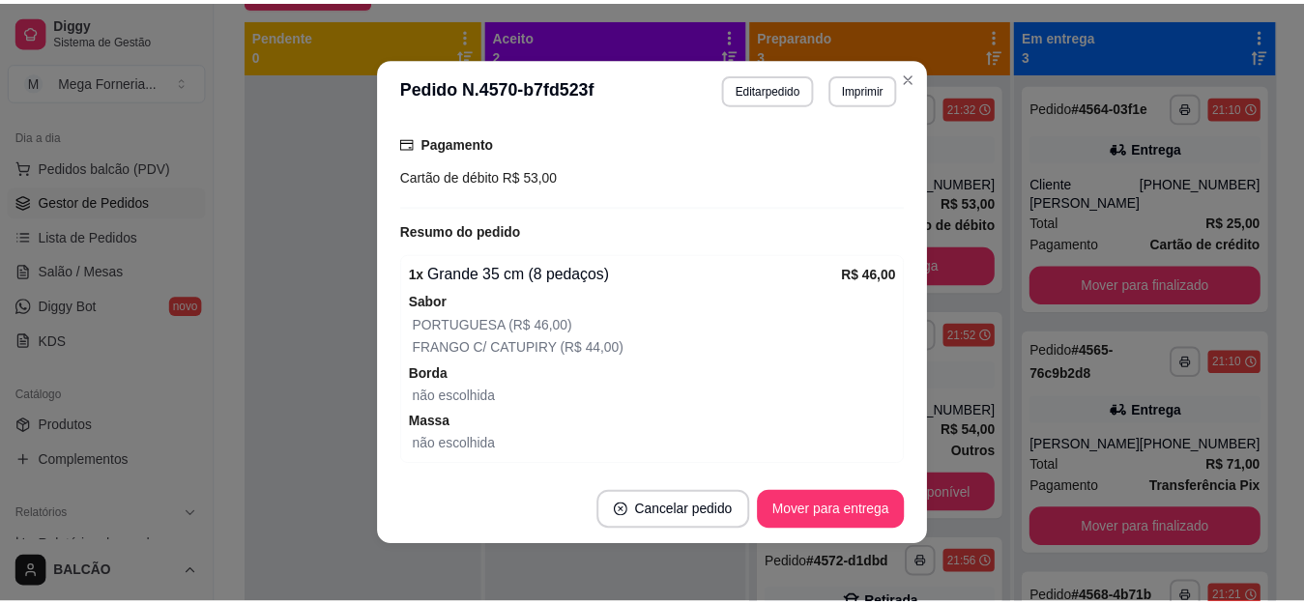
scroll to position [696, 0]
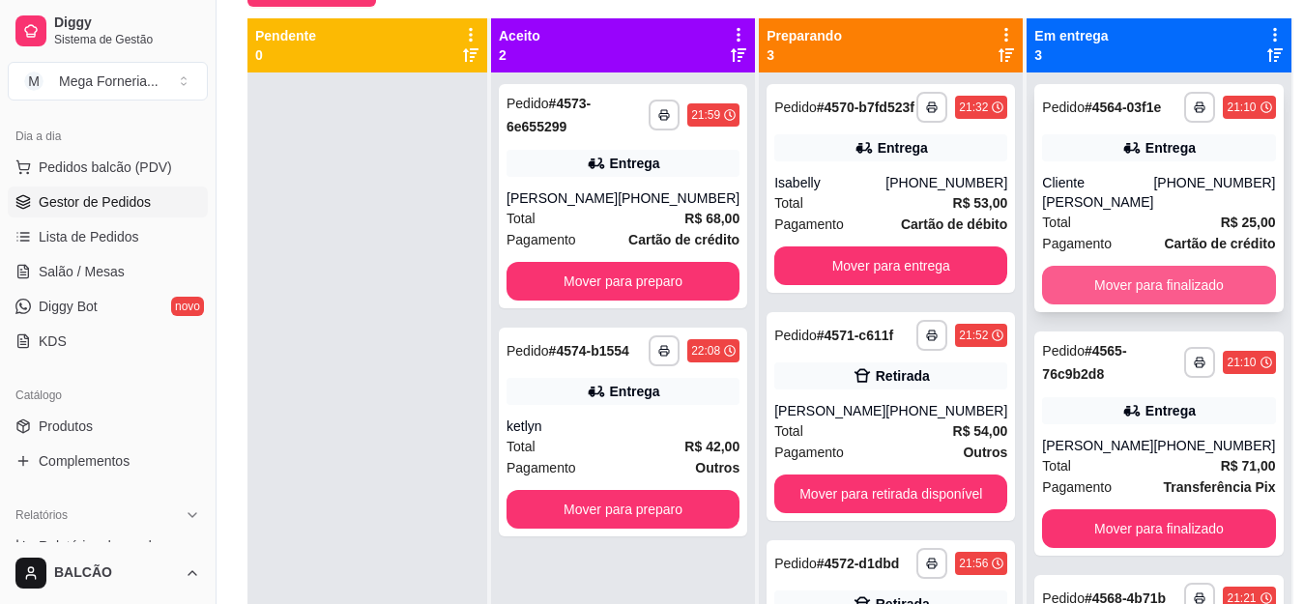
click at [1087, 304] on button "Mover para finalizado" at bounding box center [1158, 285] width 233 height 39
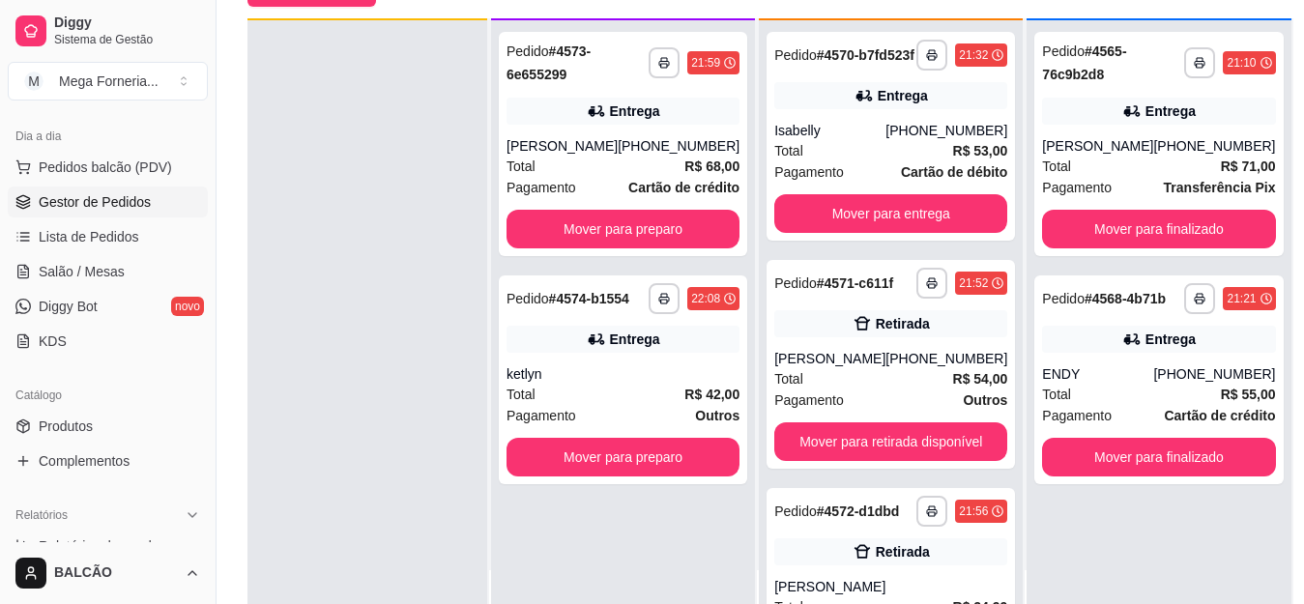
scroll to position [54, 0]
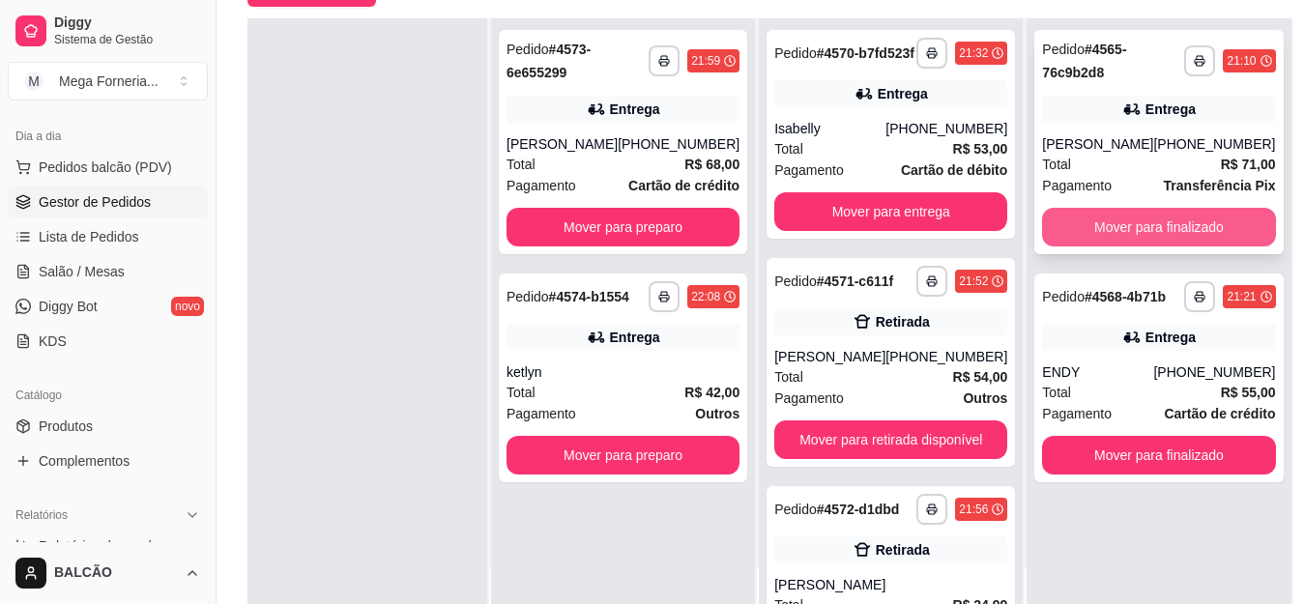
click at [1116, 234] on button "Mover para finalizado" at bounding box center [1158, 227] width 233 height 39
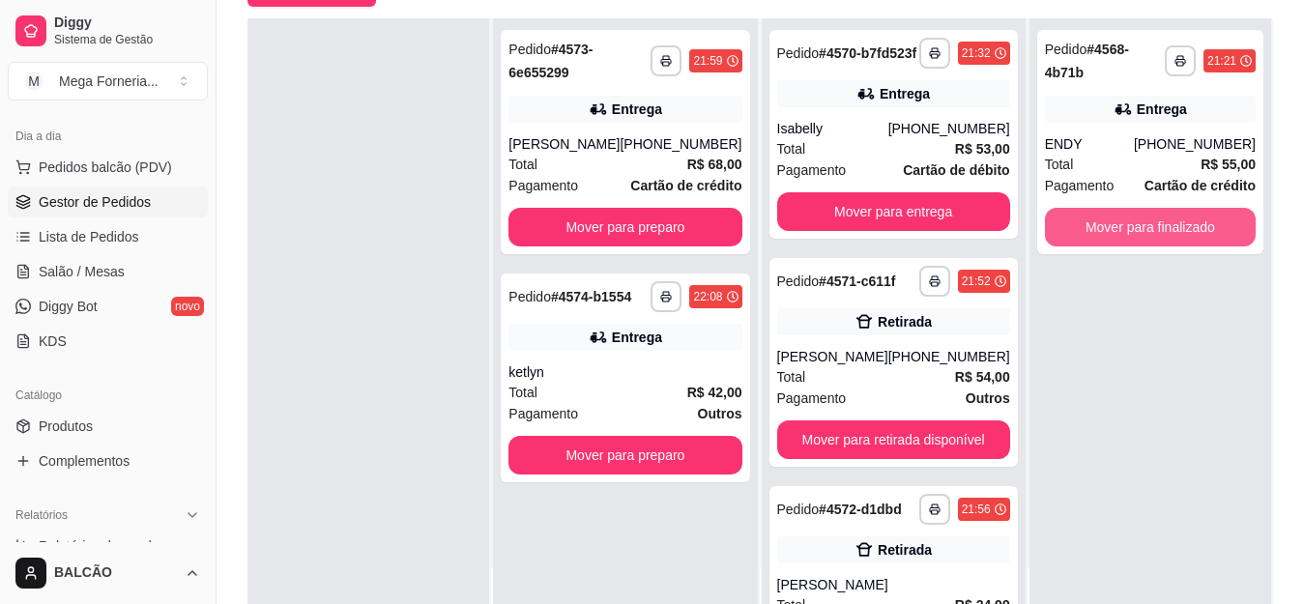
click at [1116, 234] on button "Mover para finalizado" at bounding box center [1150, 227] width 211 height 39
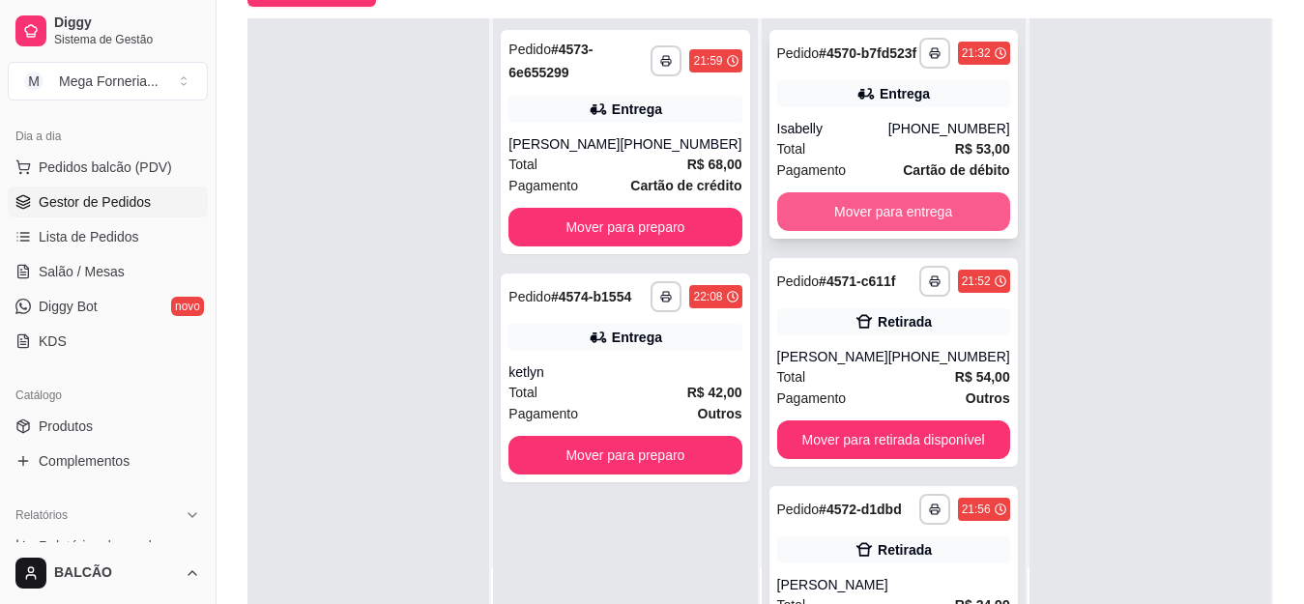
click at [950, 227] on button "Mover para entrega" at bounding box center [893, 211] width 233 height 39
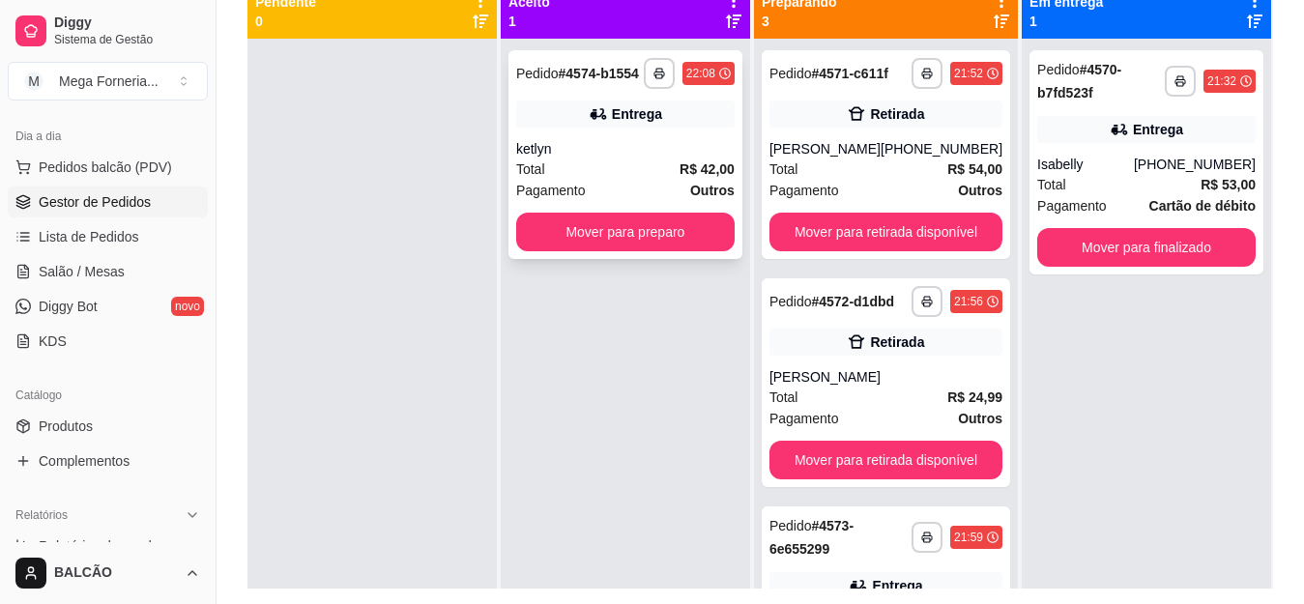
scroll to position [198, 0]
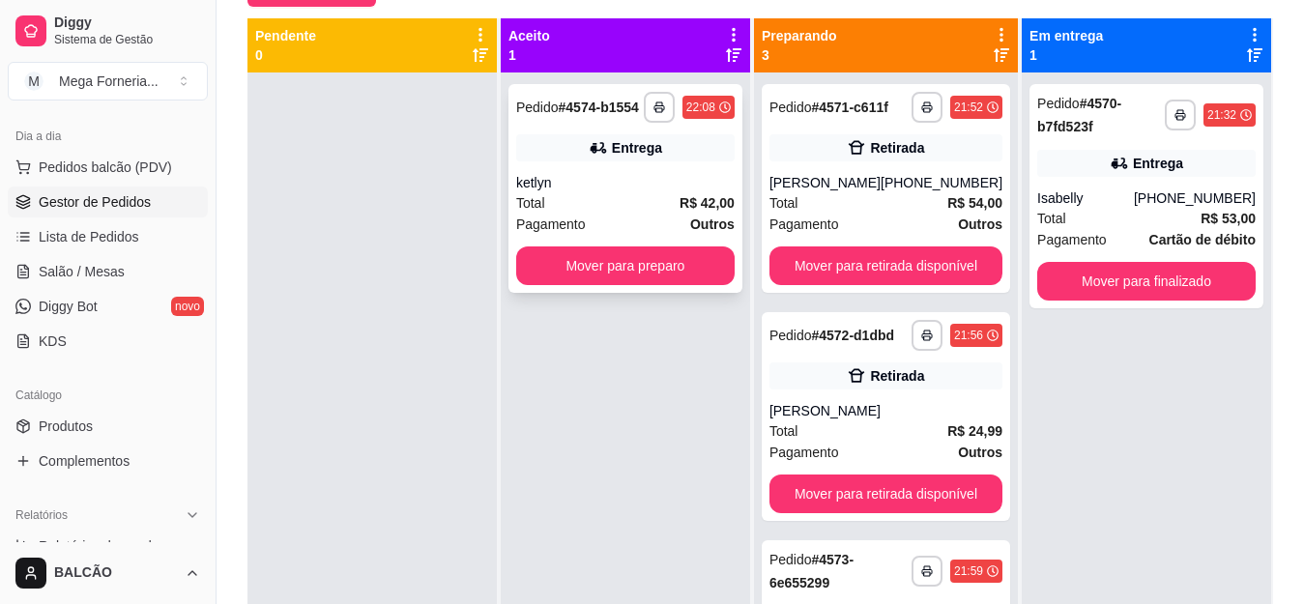
click at [652, 214] on div "Total R$ 42,00" at bounding box center [625, 202] width 218 height 21
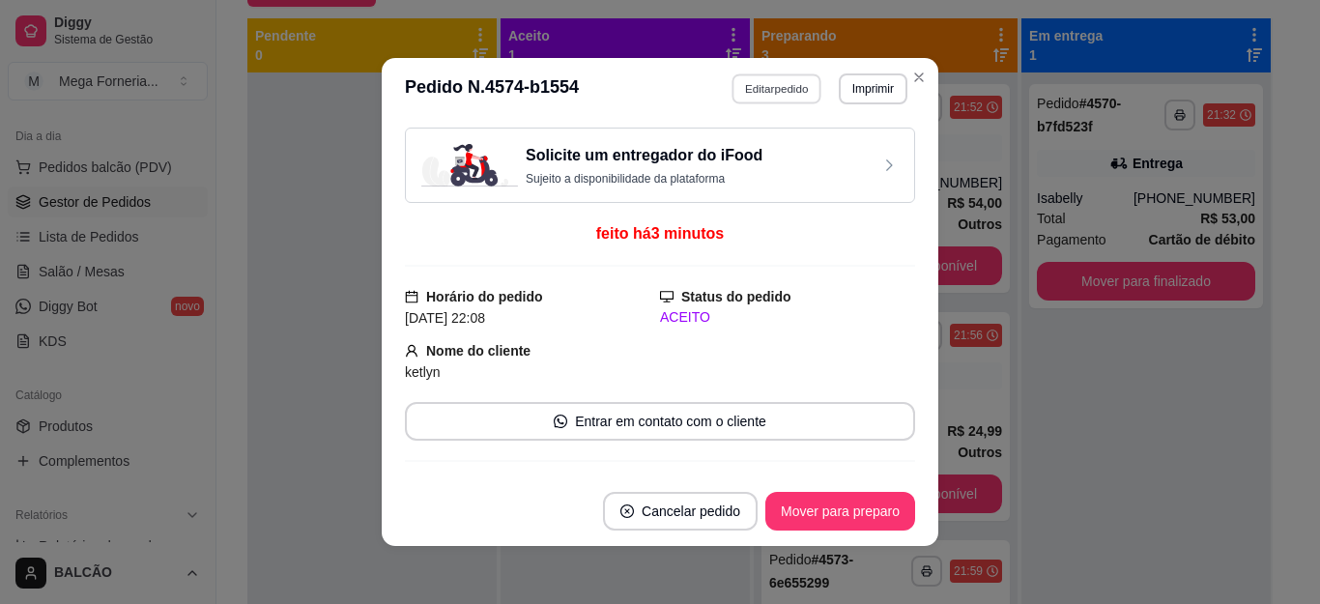
click at [766, 89] on button "Editar pedido" at bounding box center [778, 88] width 90 height 30
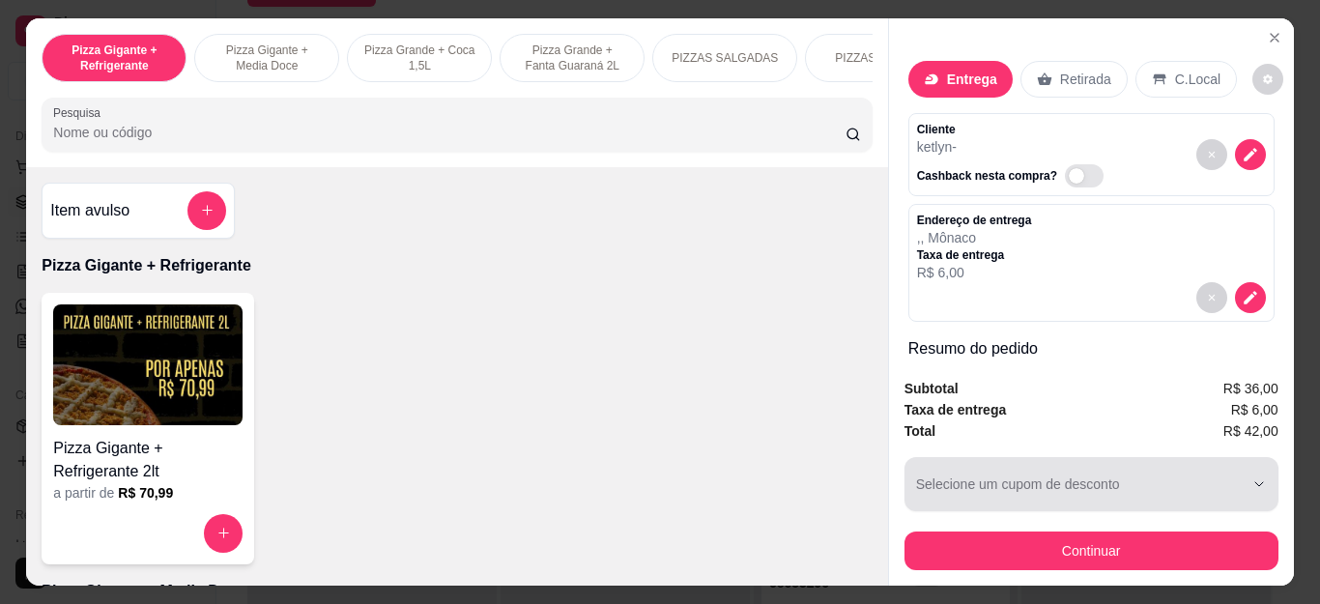
click at [1128, 541] on button "Continuar" at bounding box center [1092, 551] width 374 height 39
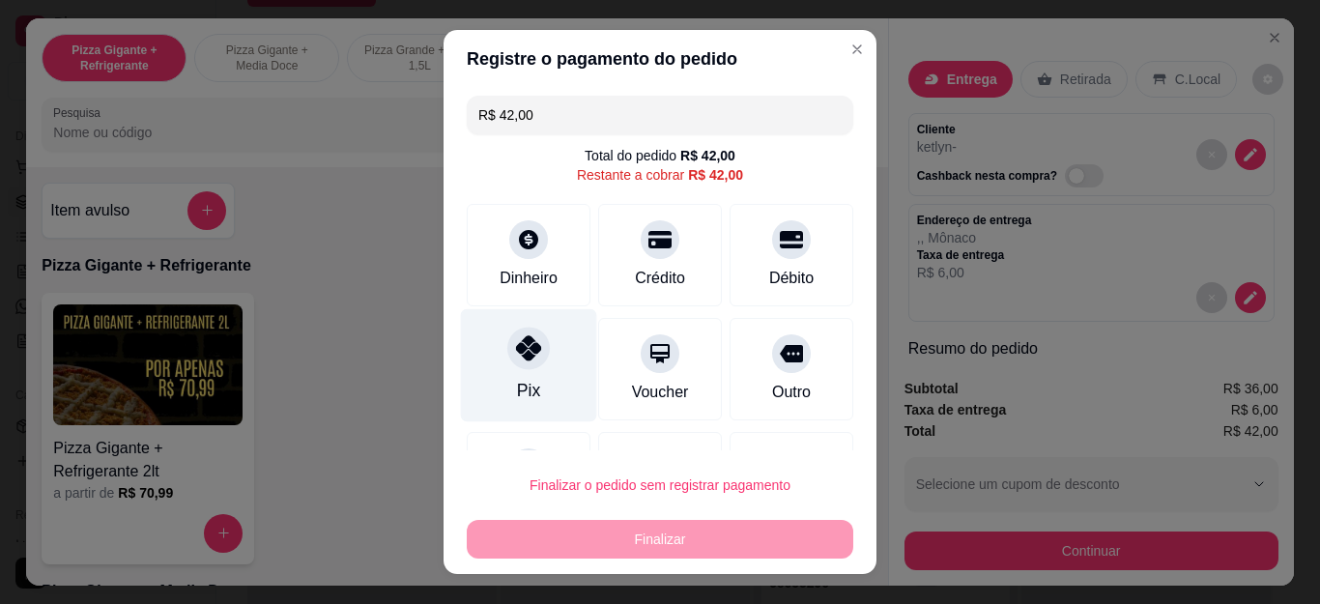
click at [522, 378] on div "Pix" at bounding box center [528, 390] width 23 height 25
type input "R$ 0,00"
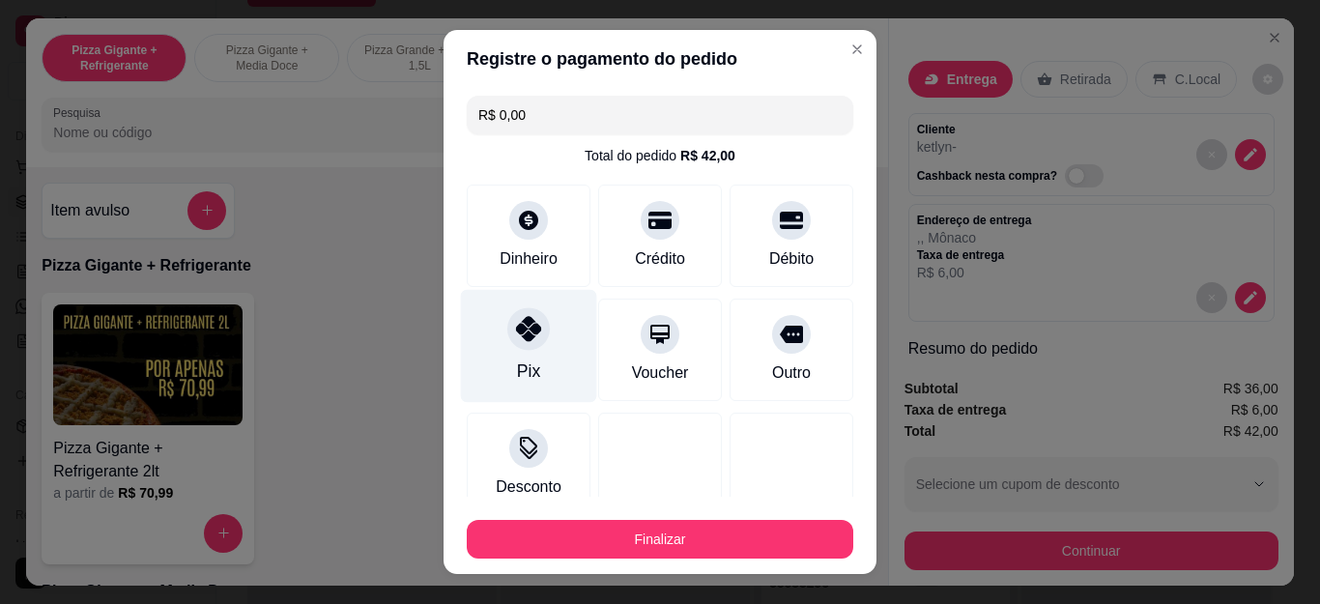
click at [515, 348] on div at bounding box center [528, 329] width 43 height 43
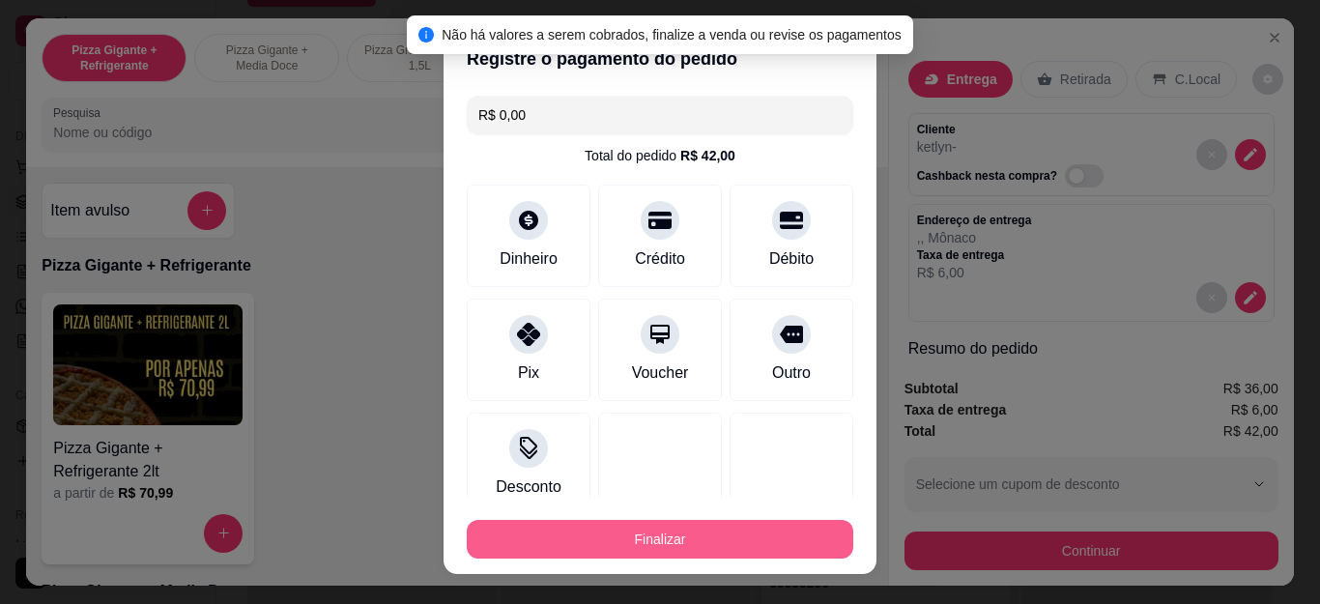
click at [567, 540] on button "Finalizar" at bounding box center [660, 539] width 387 height 39
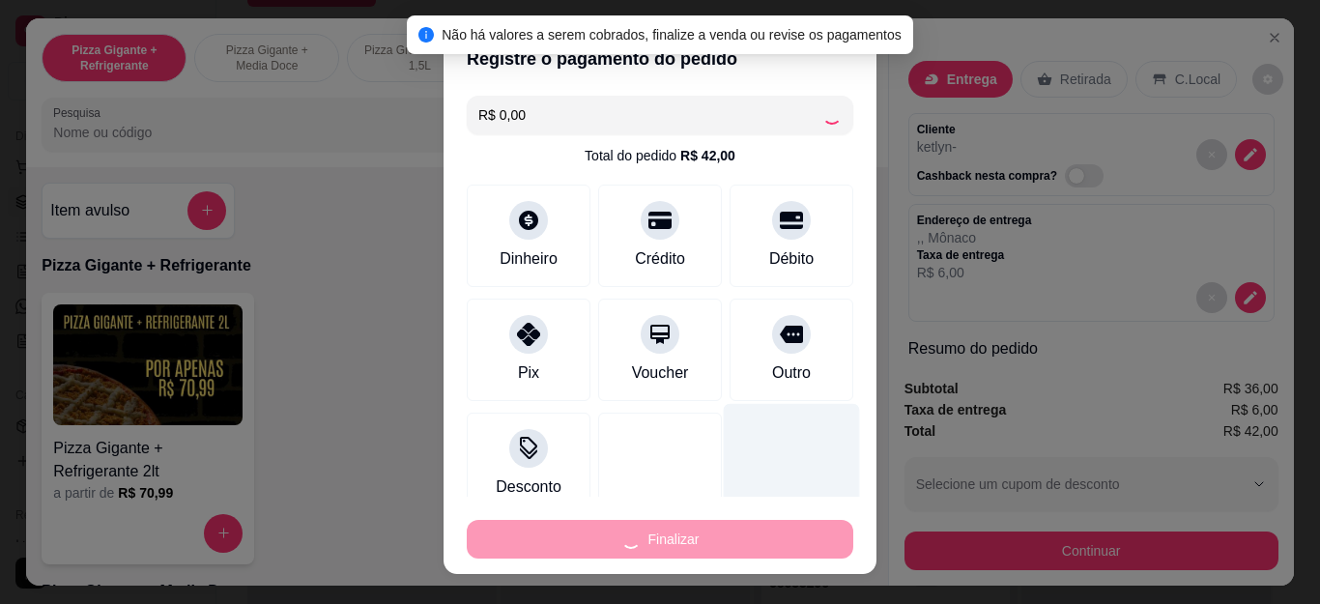
type input "0"
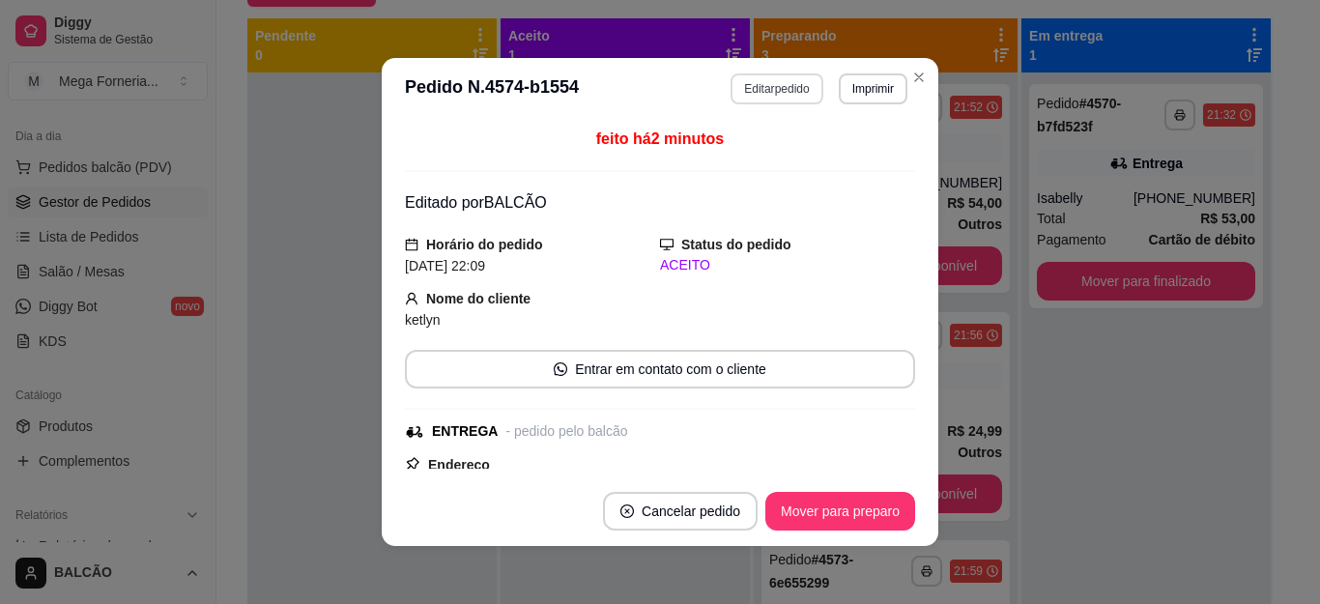
click at [744, 78] on button "Editar pedido" at bounding box center [777, 88] width 92 height 31
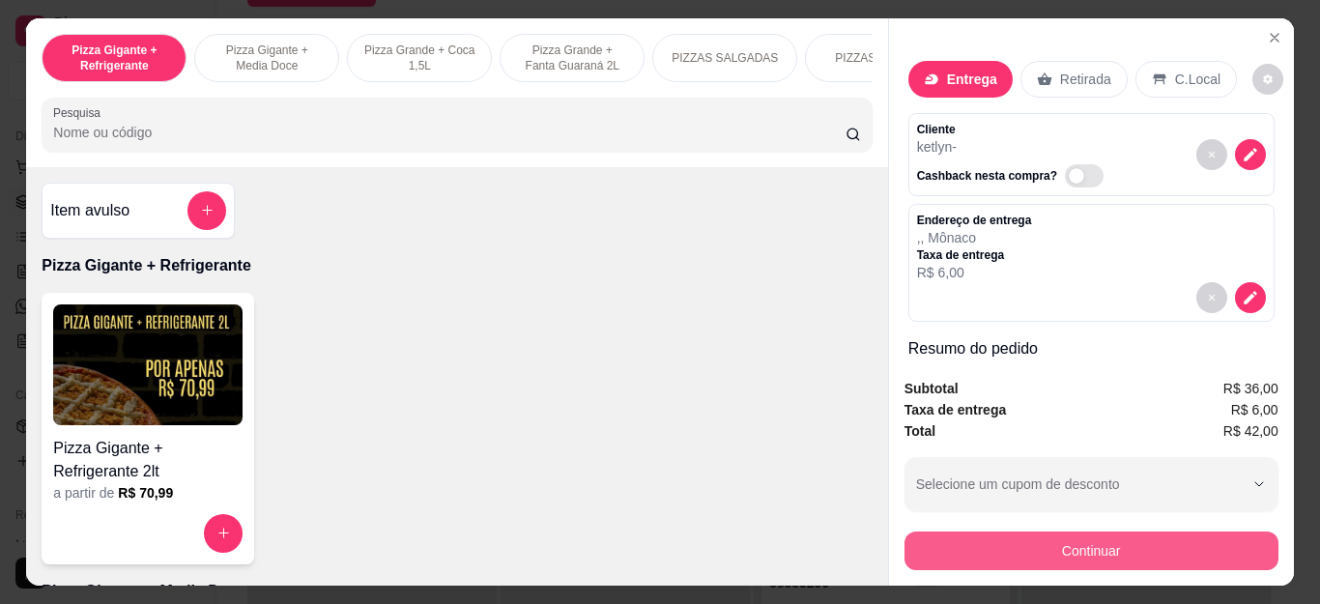
click at [923, 532] on button "Continuar" at bounding box center [1092, 551] width 374 height 39
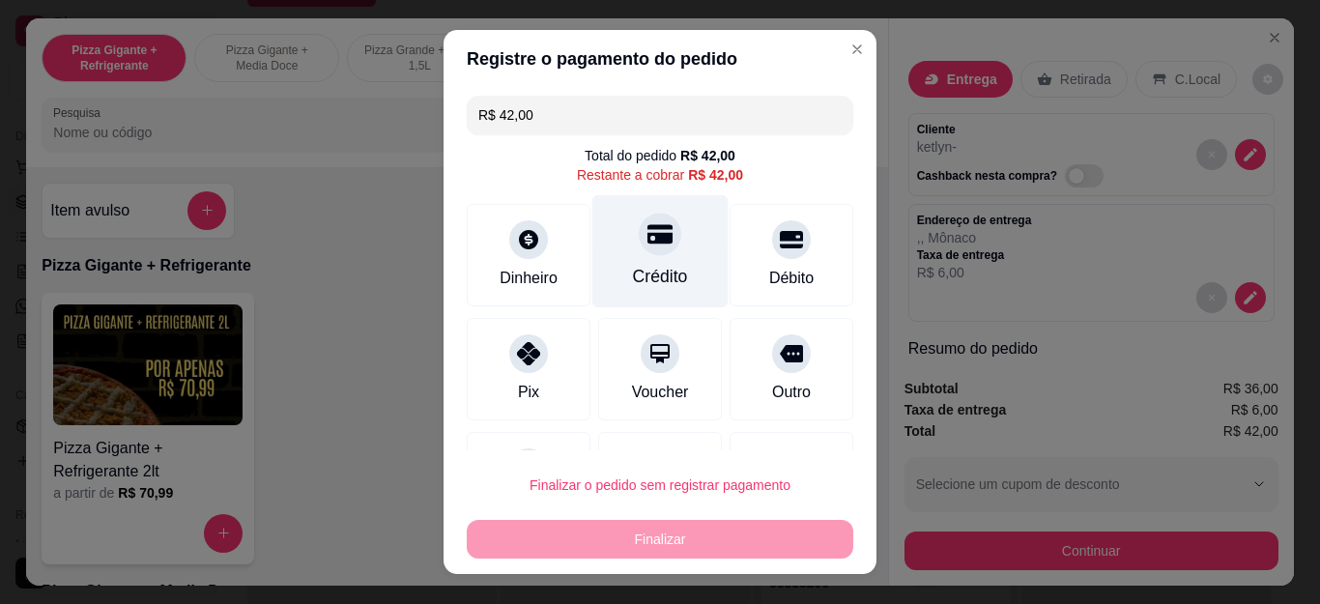
click at [669, 268] on div "Crédito" at bounding box center [661, 251] width 136 height 113
type input "R$ 0,00"
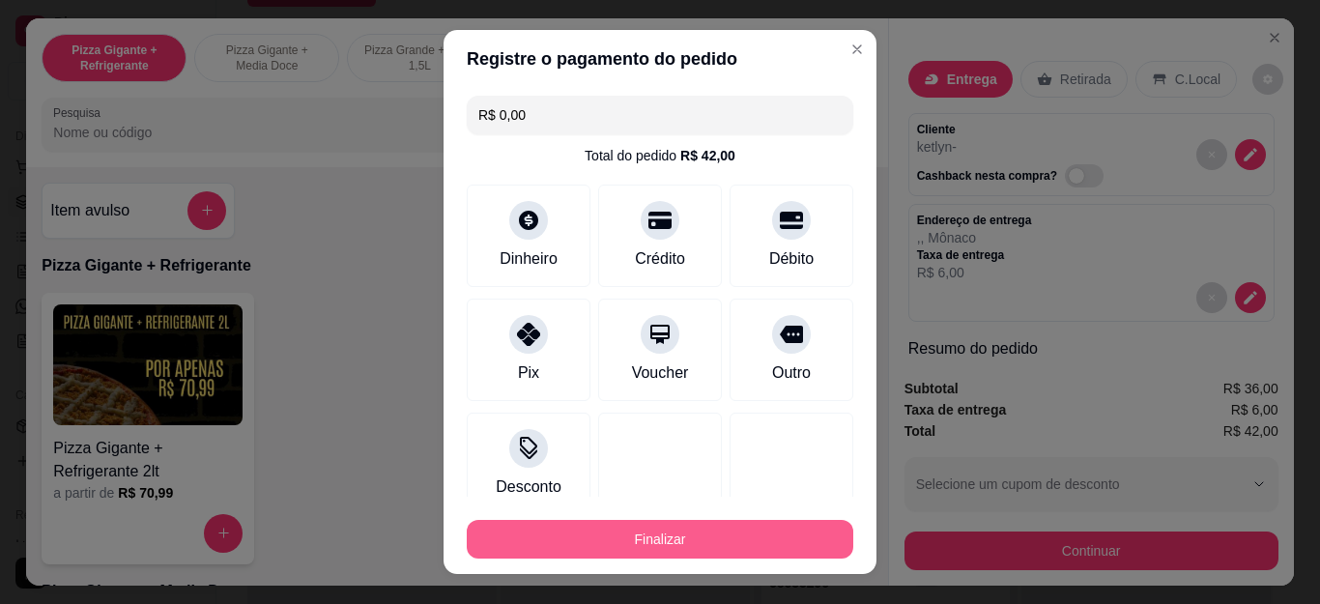
click at [681, 524] on button "Finalizar" at bounding box center [660, 539] width 387 height 39
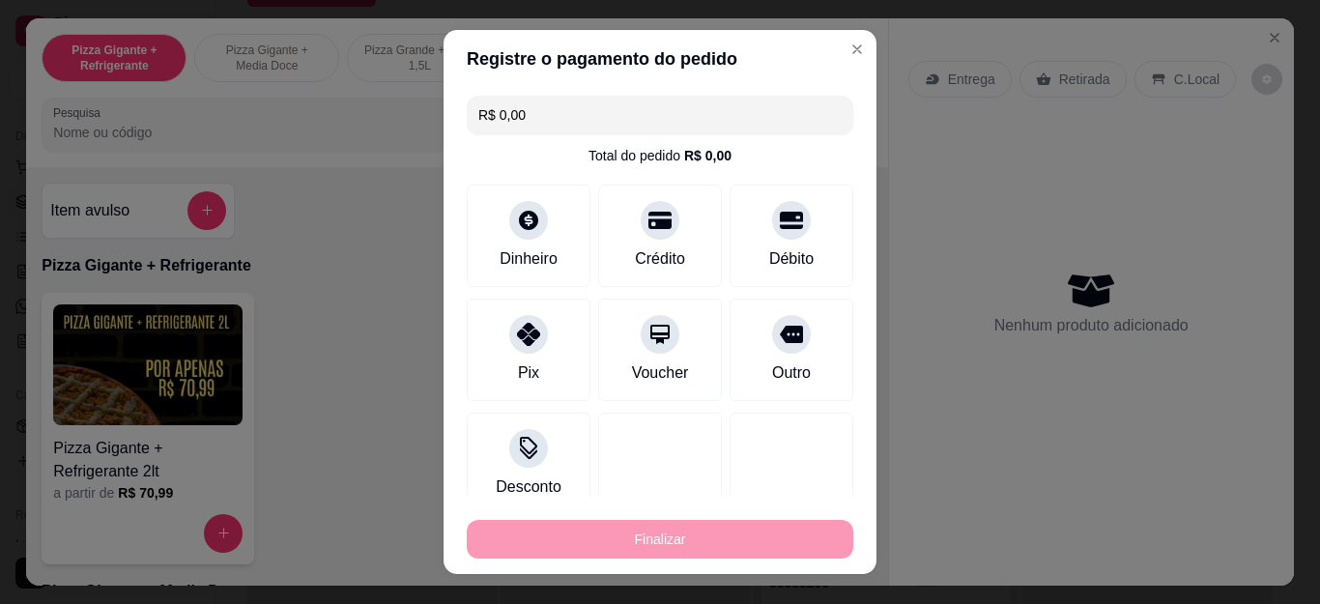
type input "0"
type input "-R$ 42,00"
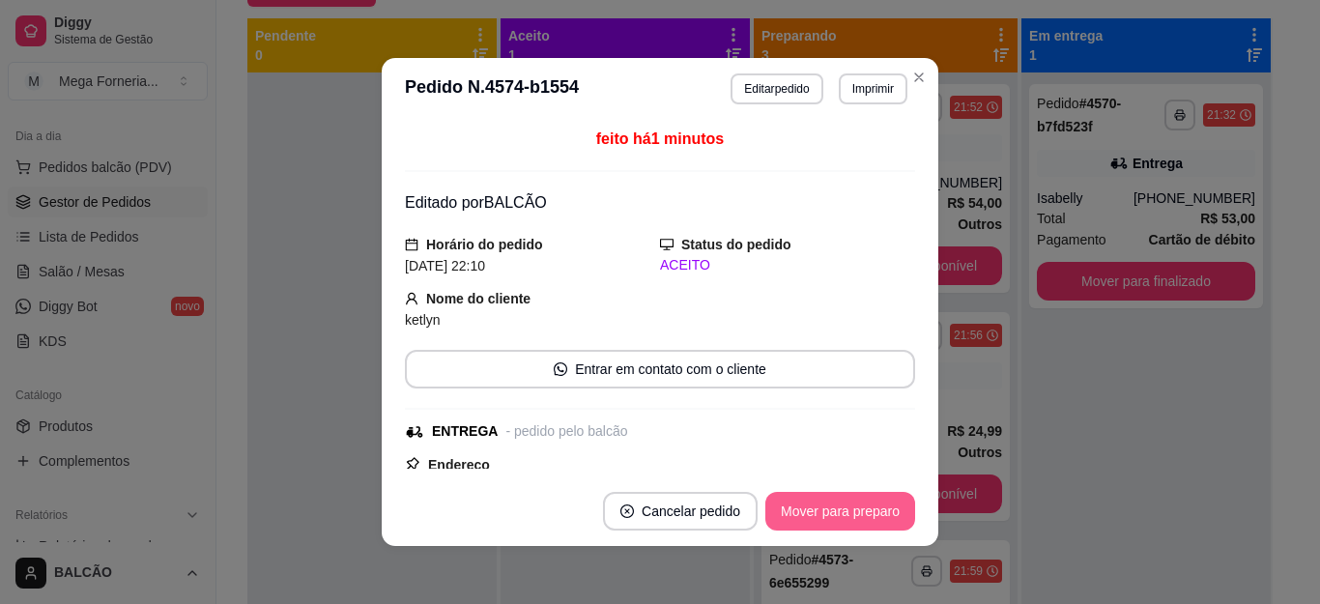
click at [857, 505] on button "Mover para preparo" at bounding box center [841, 511] width 150 height 39
click at [840, 87] on button "Imprimir" at bounding box center [873, 88] width 67 height 30
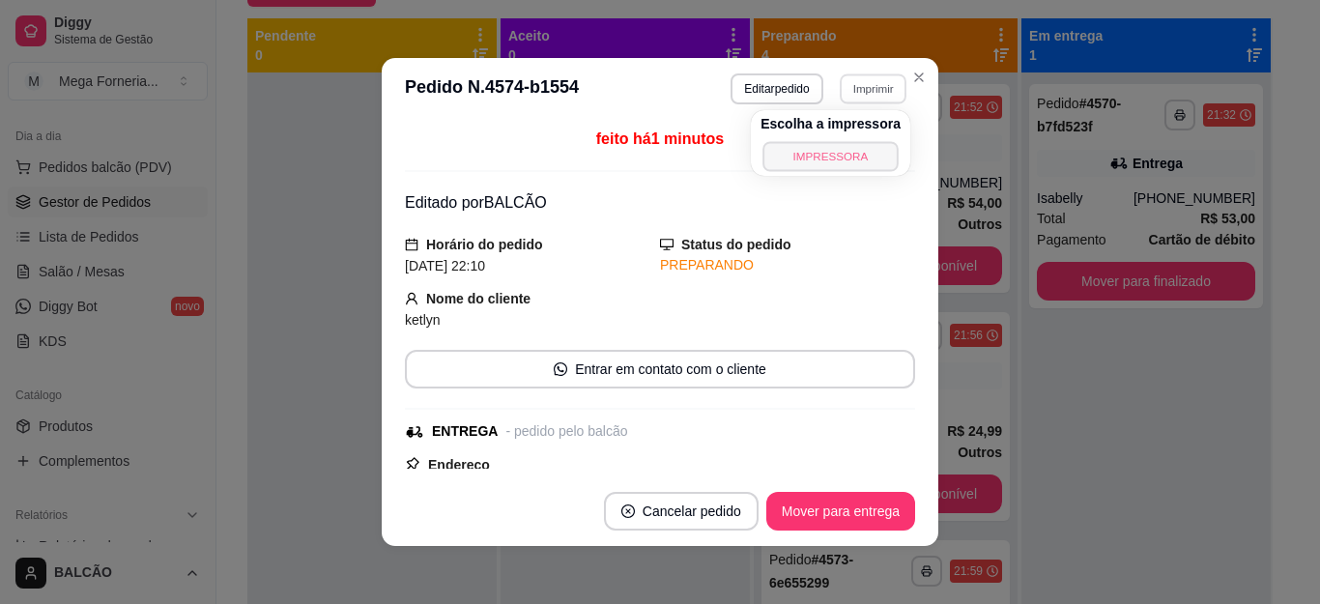
click at [849, 160] on button "IMPRESSORA" at bounding box center [830, 156] width 135 height 30
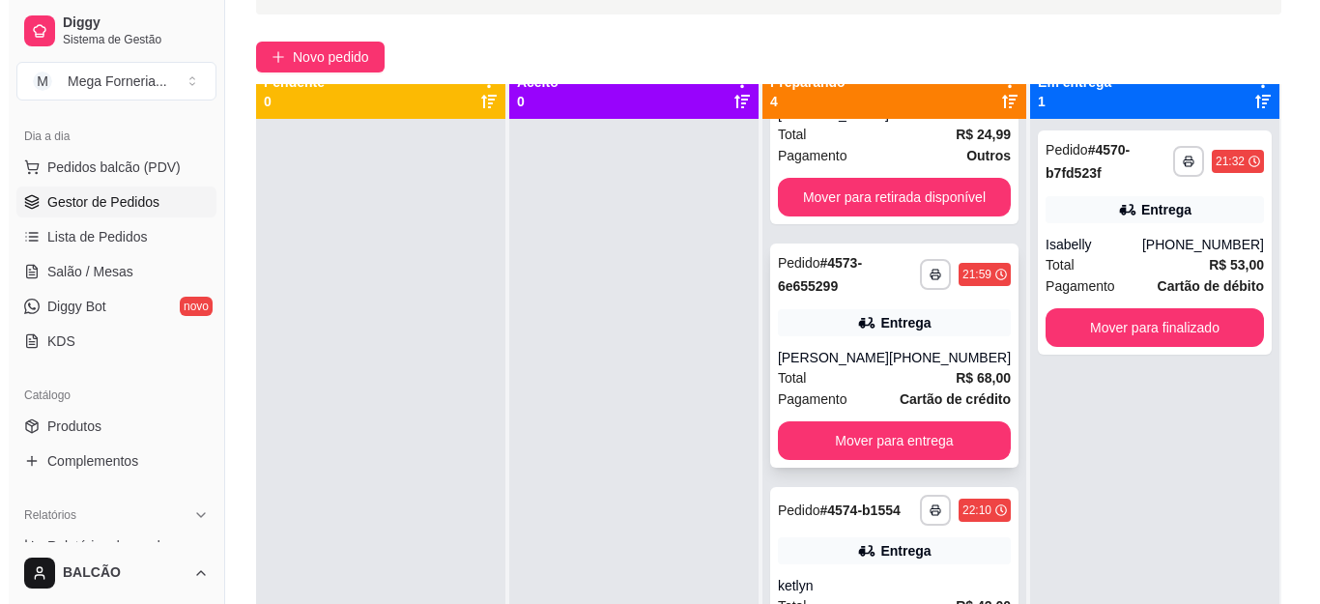
scroll to position [54, 0]
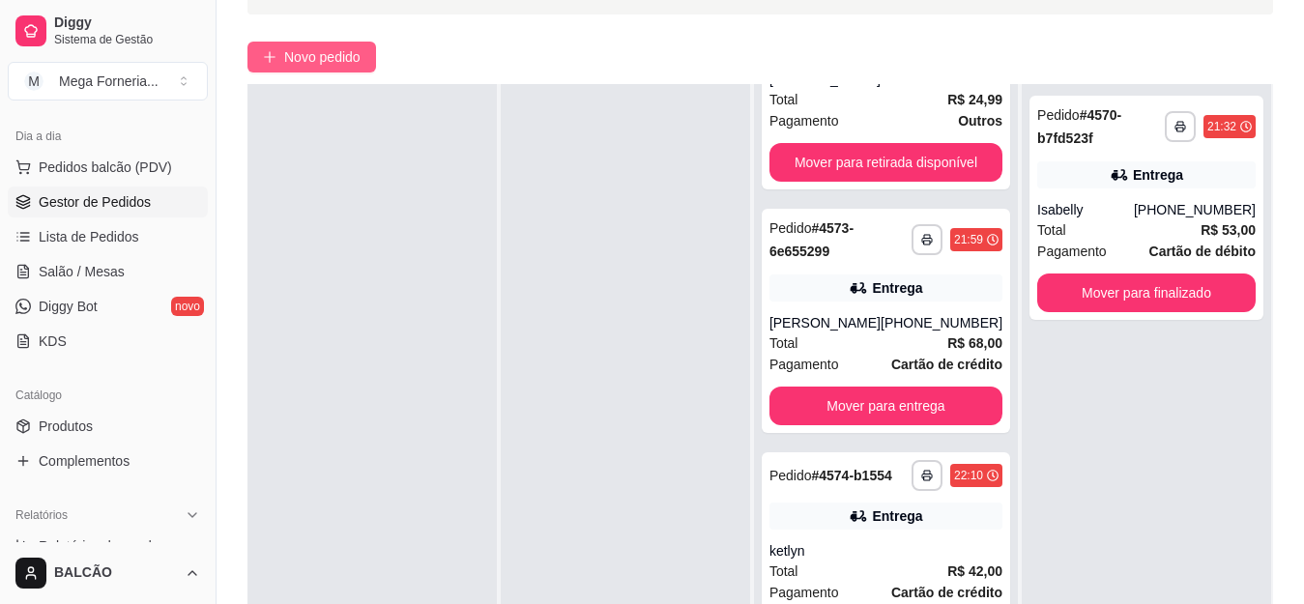
click at [333, 55] on span "Novo pedido" at bounding box center [322, 56] width 76 height 21
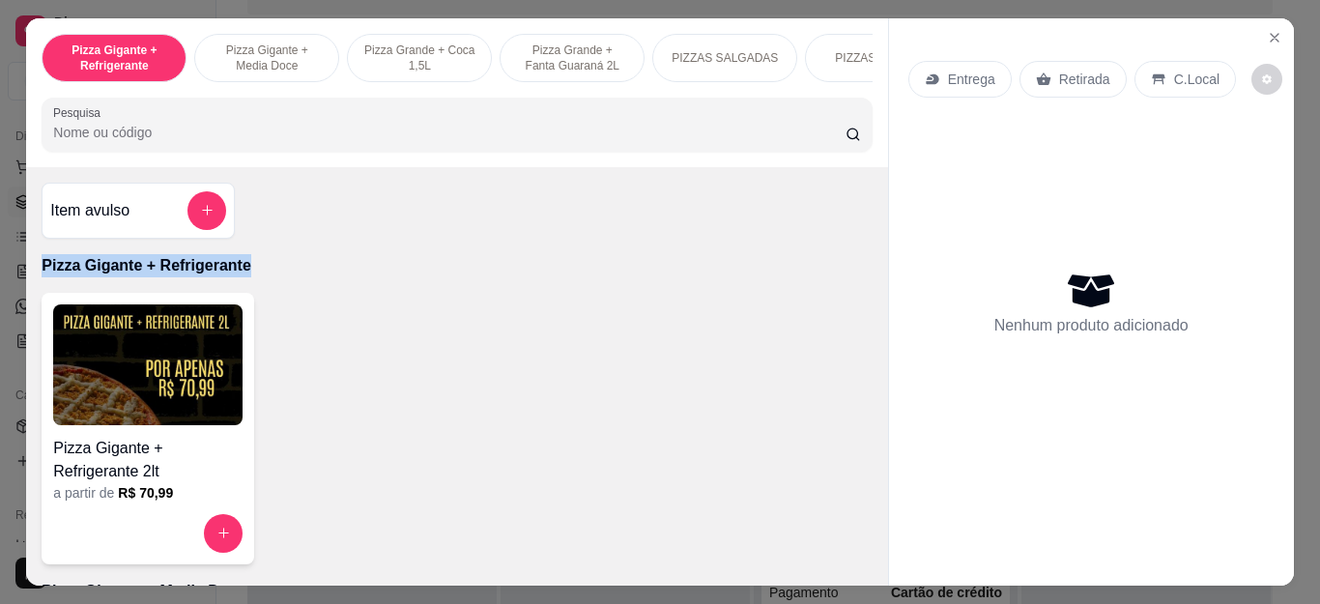
drag, startPoint x: 865, startPoint y: 253, endPoint x: 873, endPoint y: 316, distance: 63.3
click at [873, 316] on div "Item avulso Pizza Gigante + Refrigerante Pizza Gigante + Refrigerante 2lt a par…" at bounding box center [456, 377] width 861 height 420
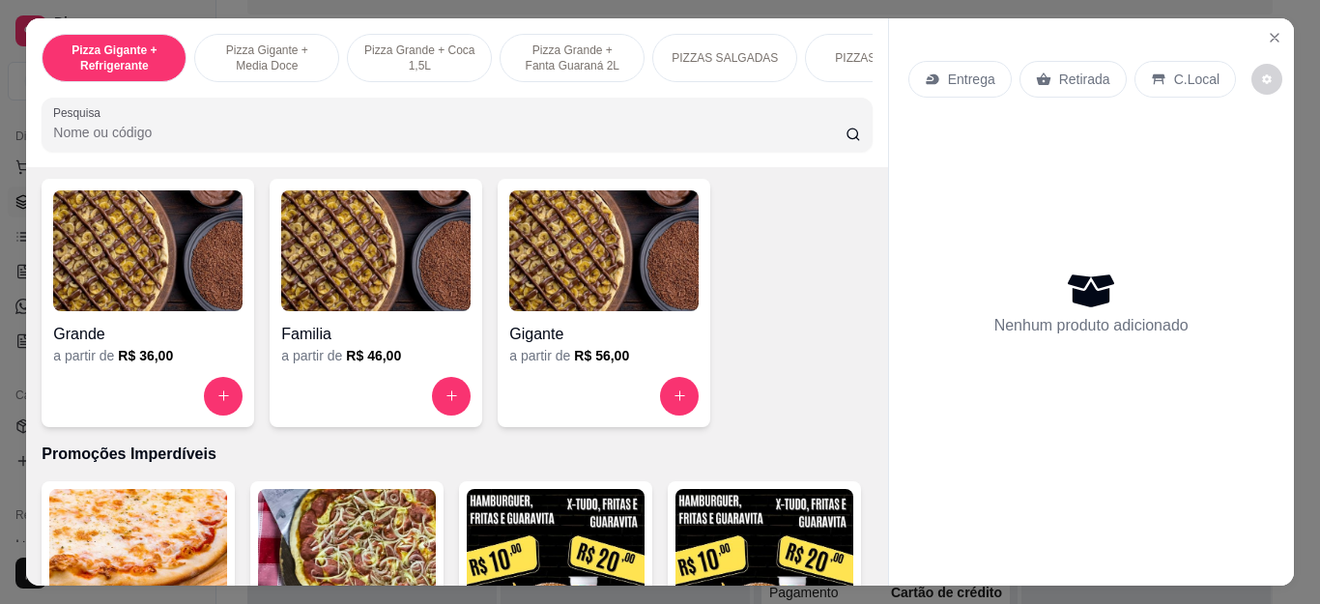
scroll to position [1560, 0]
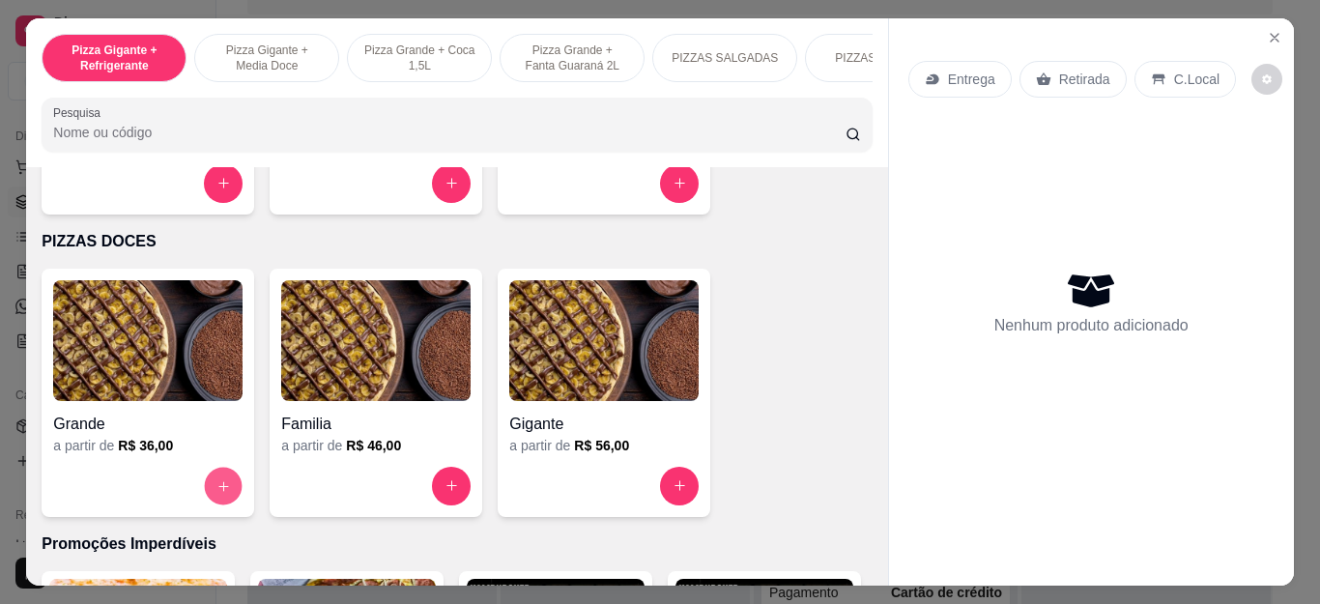
click at [218, 491] on icon "increase-product-quantity" at bounding box center [223, 486] width 10 height 10
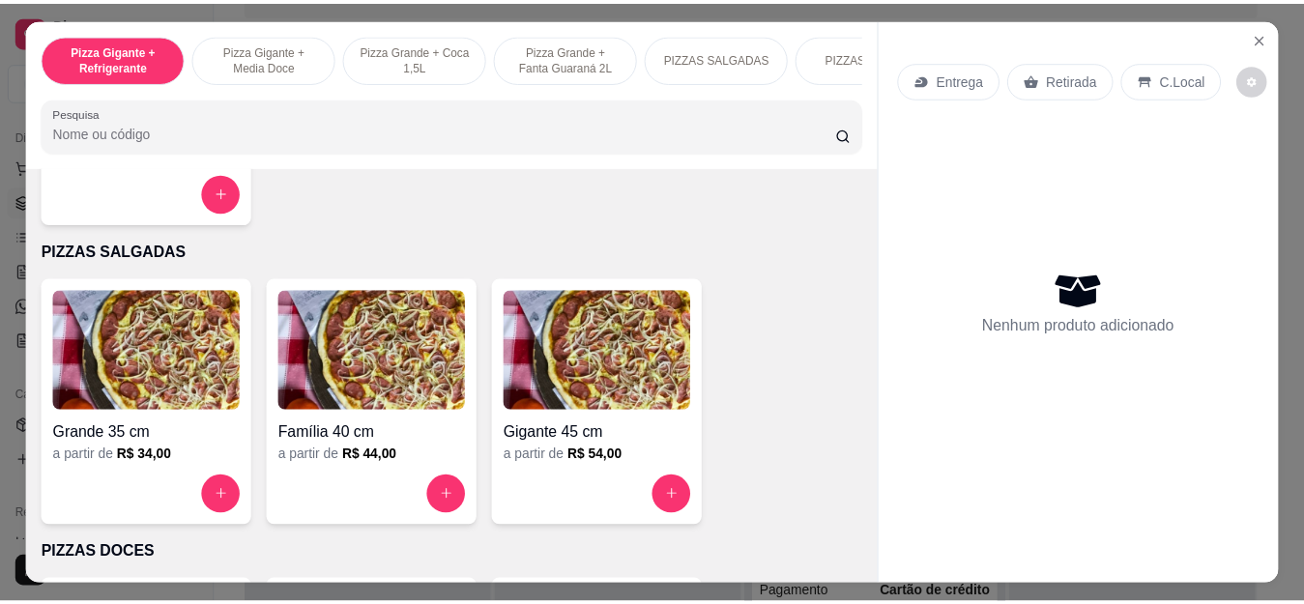
scroll to position [1259, 0]
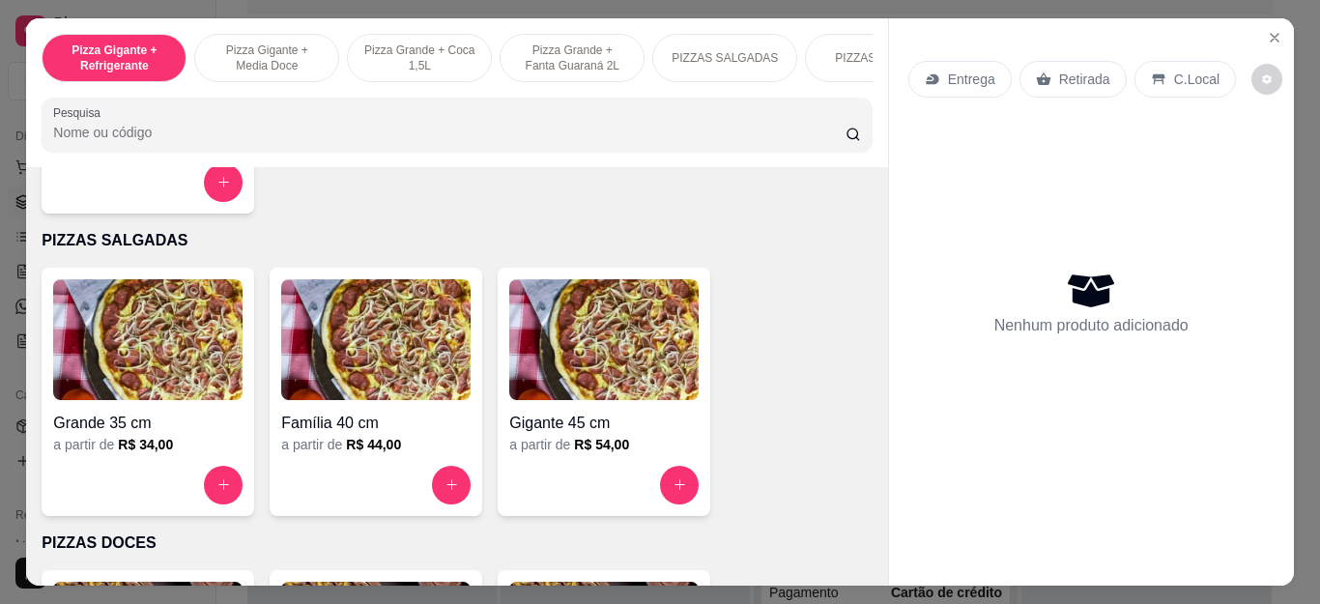
click at [213, 443] on div "a partir de R$ 34,00" at bounding box center [147, 444] width 189 height 19
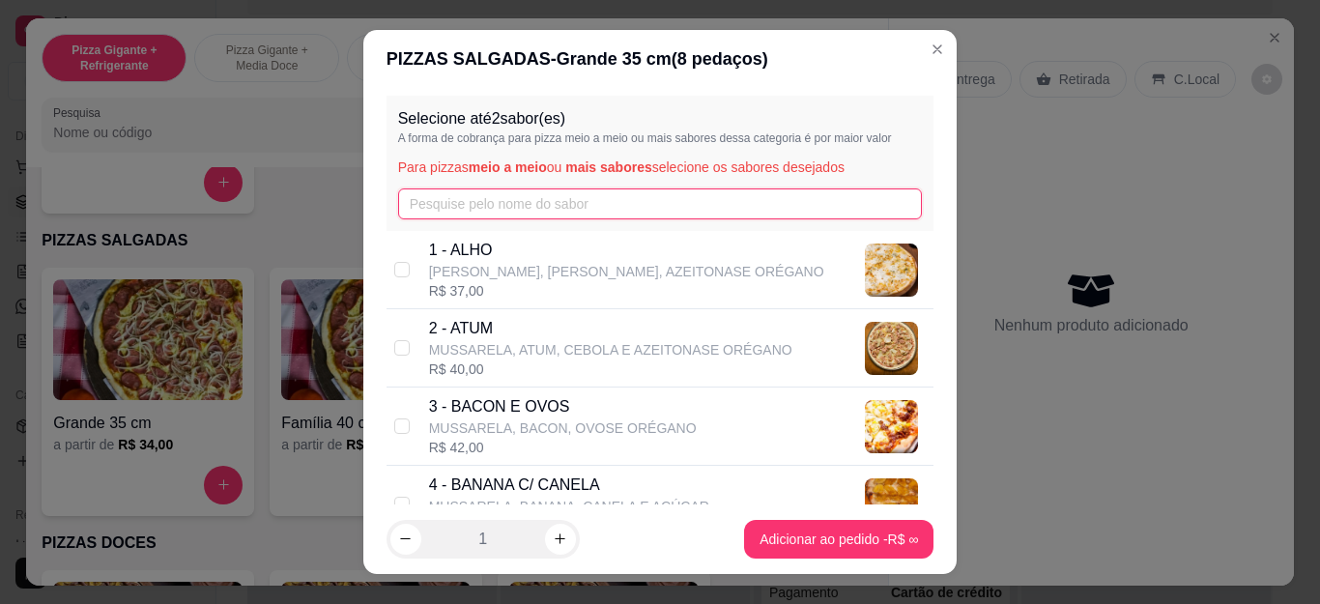
click at [593, 201] on input "text" at bounding box center [660, 203] width 525 height 31
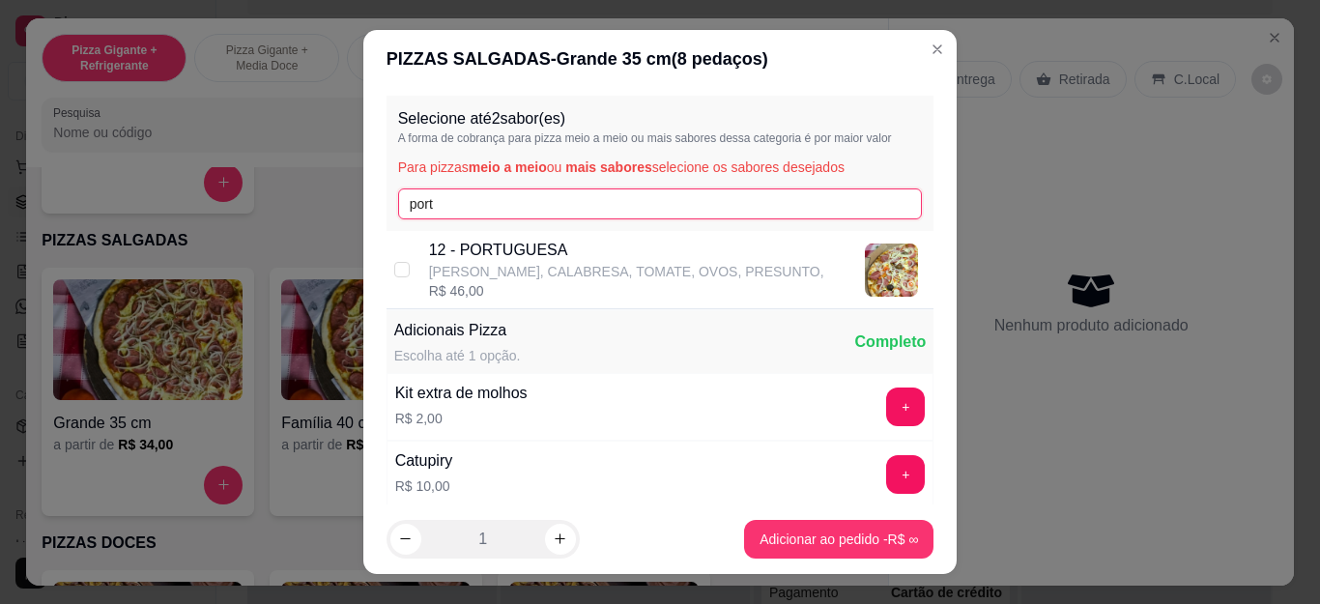
type input "port"
click at [594, 265] on p "[PERSON_NAME], CALABRESA, TOMATE, OVOS, PRESUNTO," at bounding box center [626, 271] width 395 height 19
checkbox input "true"
click at [636, 182] on div "Selecione até 2 sabor(es) A forma de cobrança para pizza meio a meio ou mais sa…" at bounding box center [661, 163] width 548 height 135
click at [657, 204] on input "port" at bounding box center [660, 203] width 525 height 31
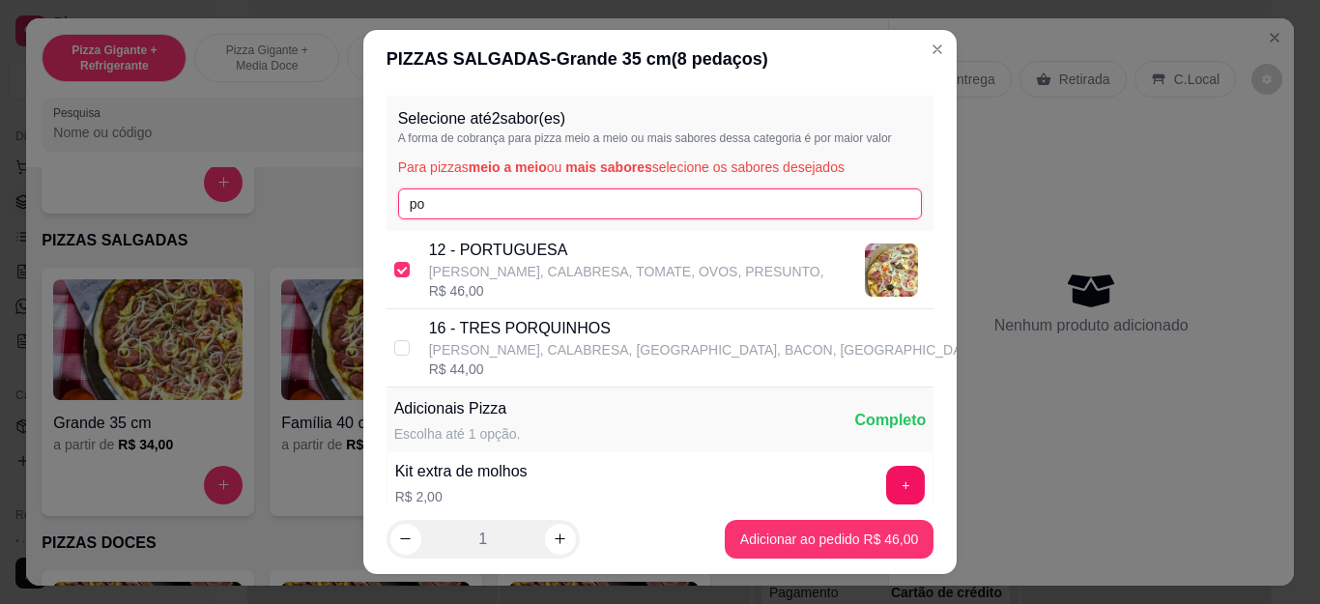
type input "p"
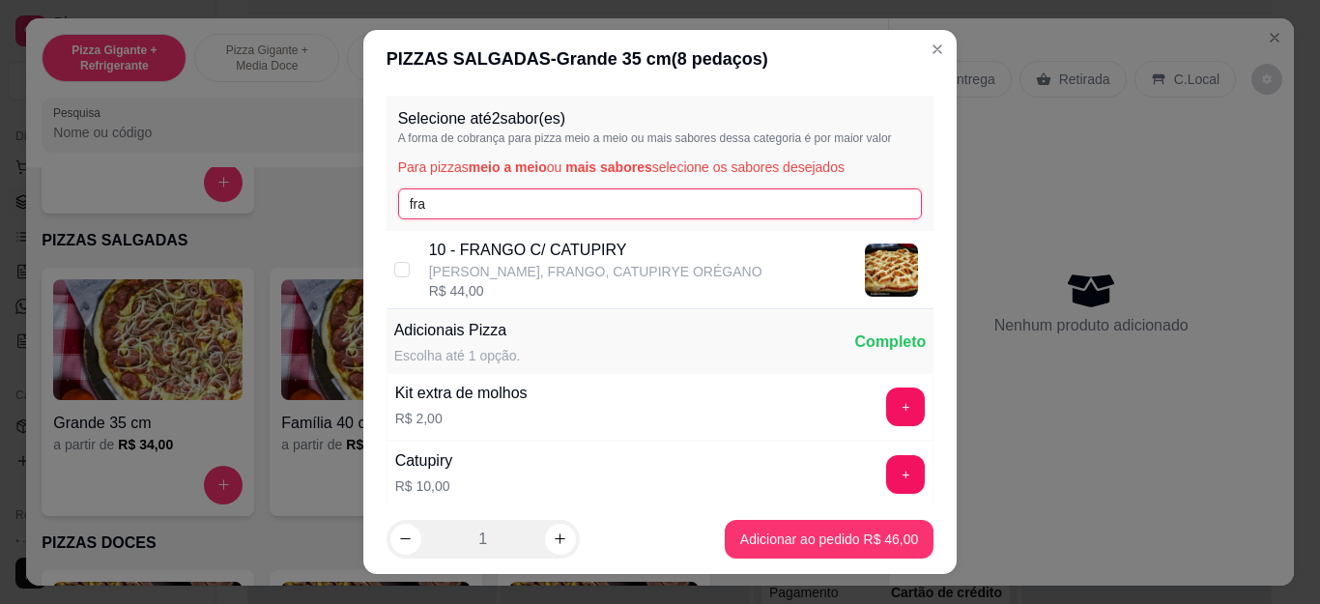
type input "fra"
click at [671, 284] on div "R$ 44,00" at bounding box center [595, 290] width 333 height 19
click at [635, 282] on div "R$ 44,00" at bounding box center [595, 290] width 333 height 19
checkbox input "false"
click at [675, 205] on input "fra" at bounding box center [660, 203] width 525 height 31
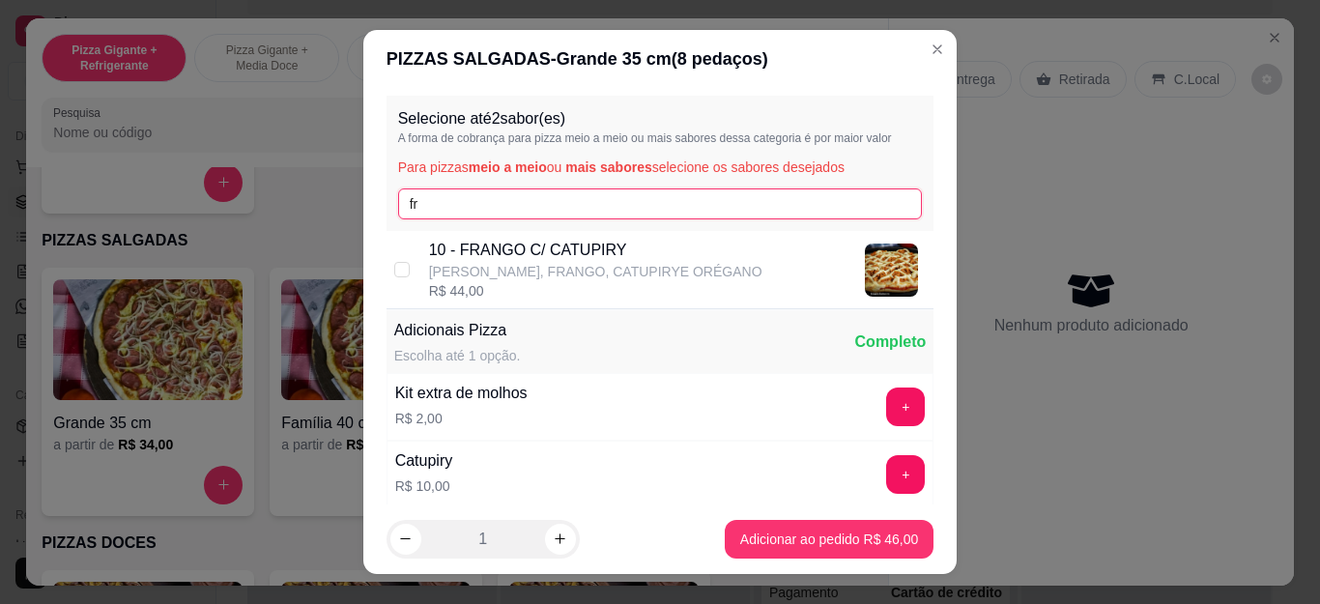
type input "f"
type input "quat"
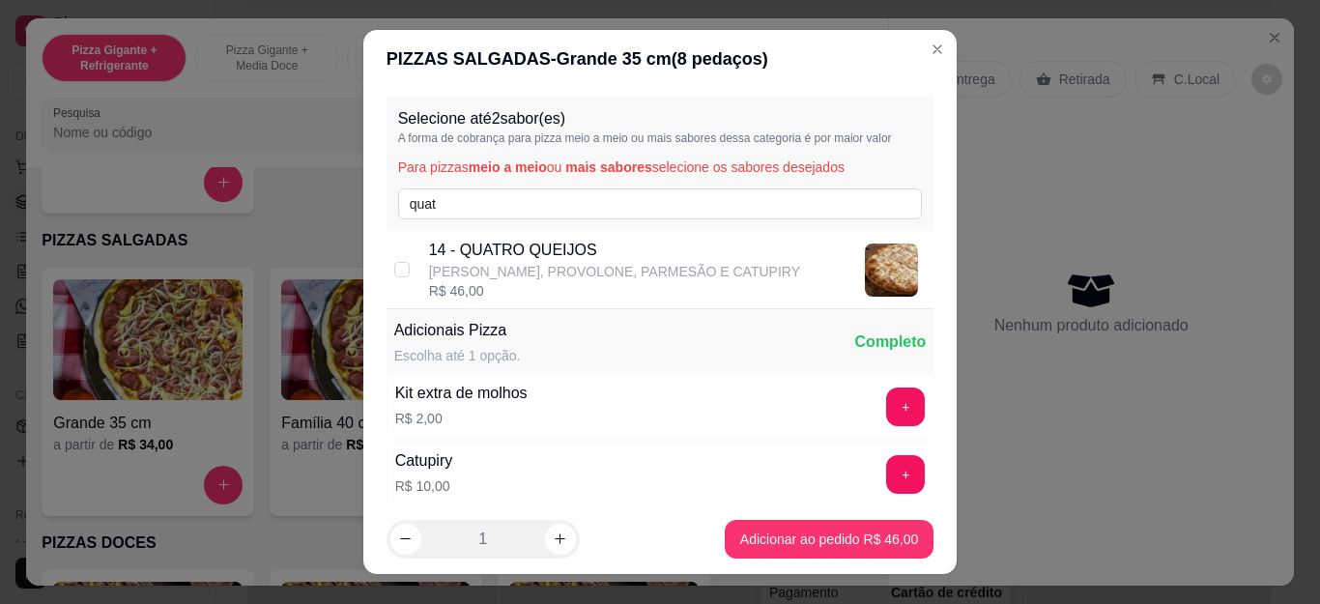
click at [649, 256] on p "14 - QUATRO QUEIJOS" at bounding box center [614, 250] width 371 height 23
checkbox input "true"
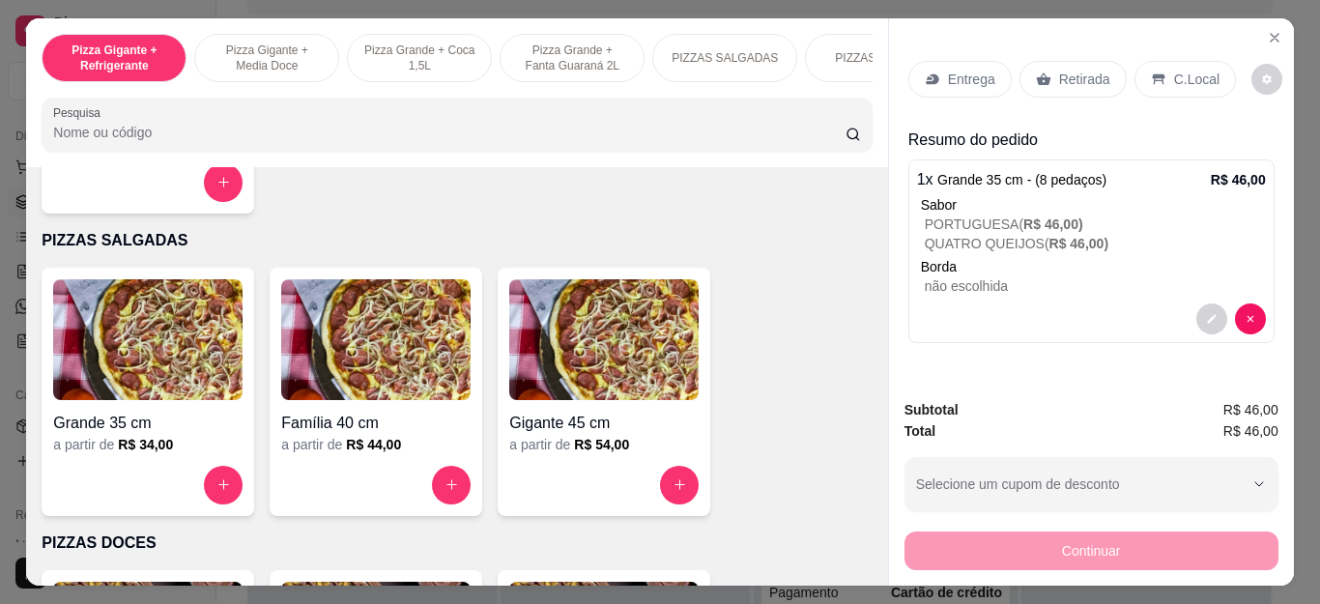
click at [976, 72] on p "Entrega" at bounding box center [971, 79] width 47 height 19
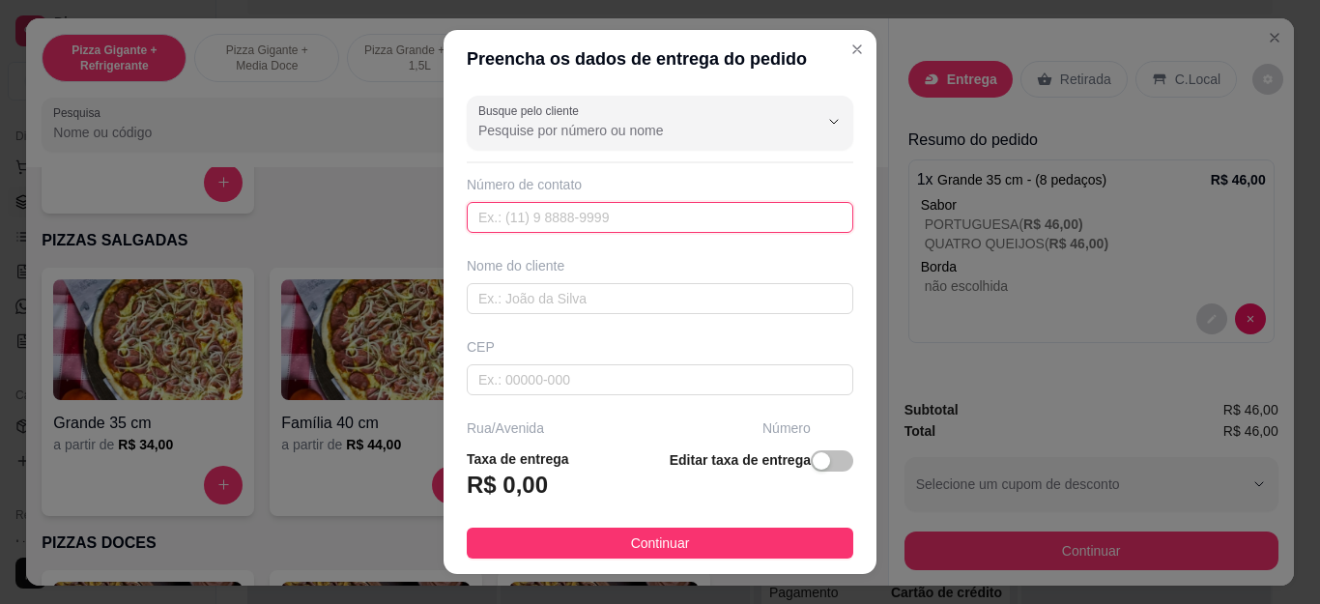
click at [669, 213] on input "text" at bounding box center [660, 217] width 387 height 31
type input "6"
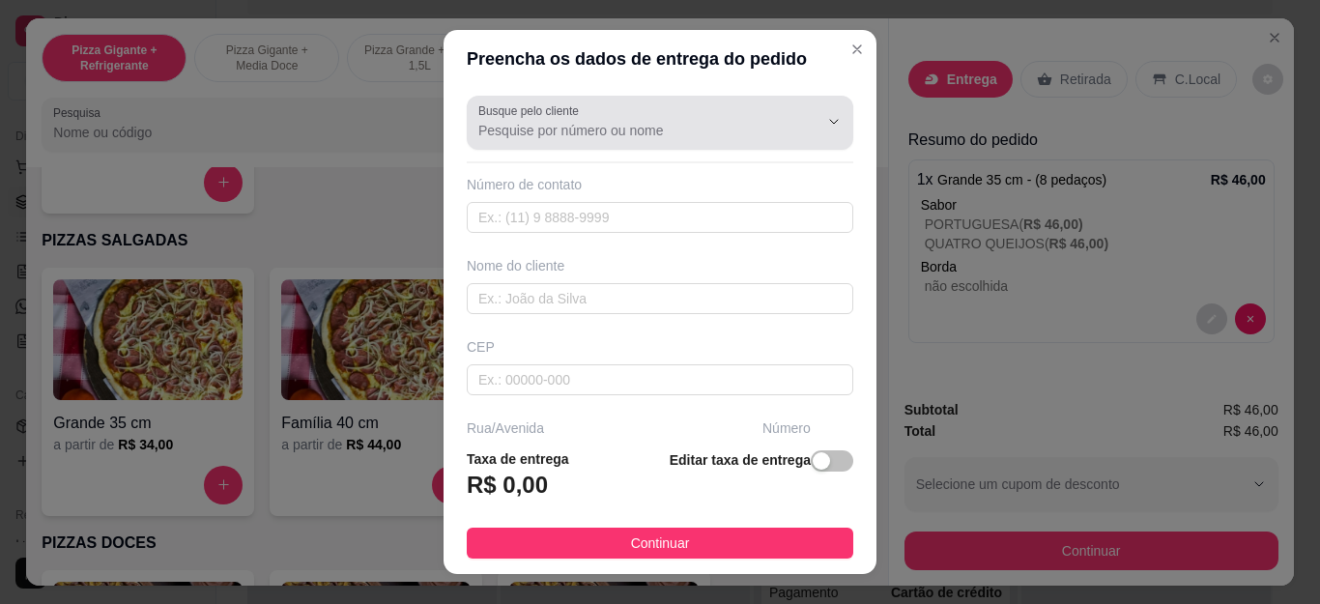
click at [753, 101] on div "Busque pelo cliente" at bounding box center [660, 123] width 387 height 54
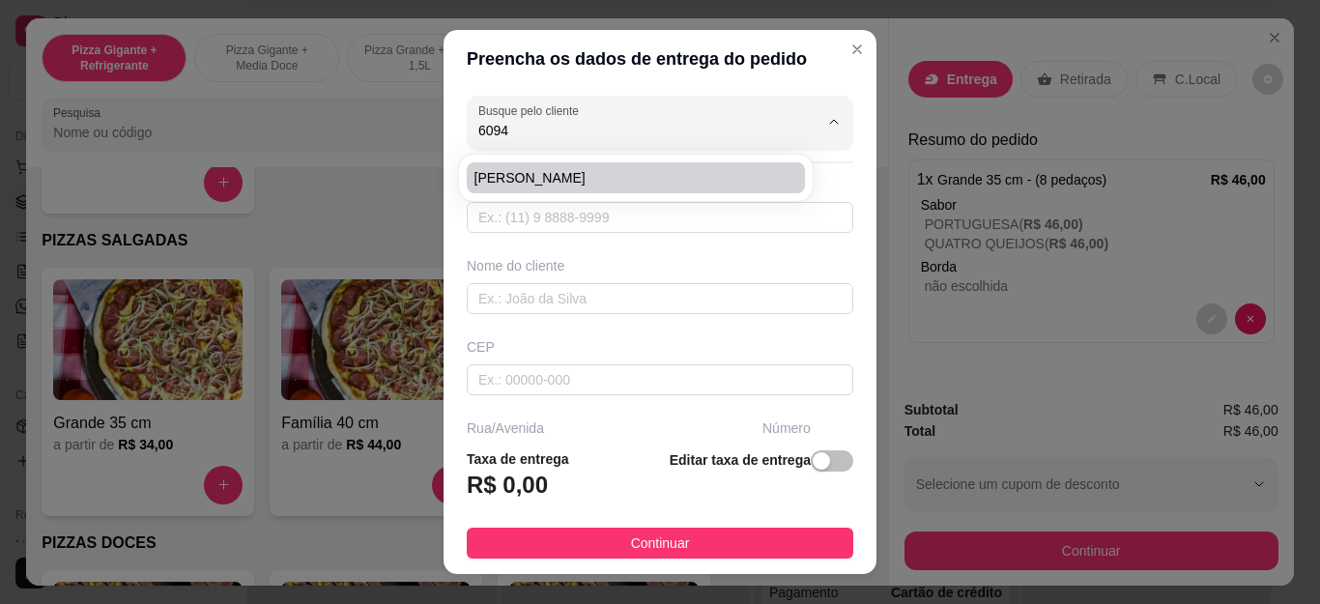
click at [626, 177] on span "[PERSON_NAME]" at bounding box center [627, 177] width 304 height 19
type input "[PERSON_NAME]"
type input "22998496094"
type input "[PERSON_NAME]"
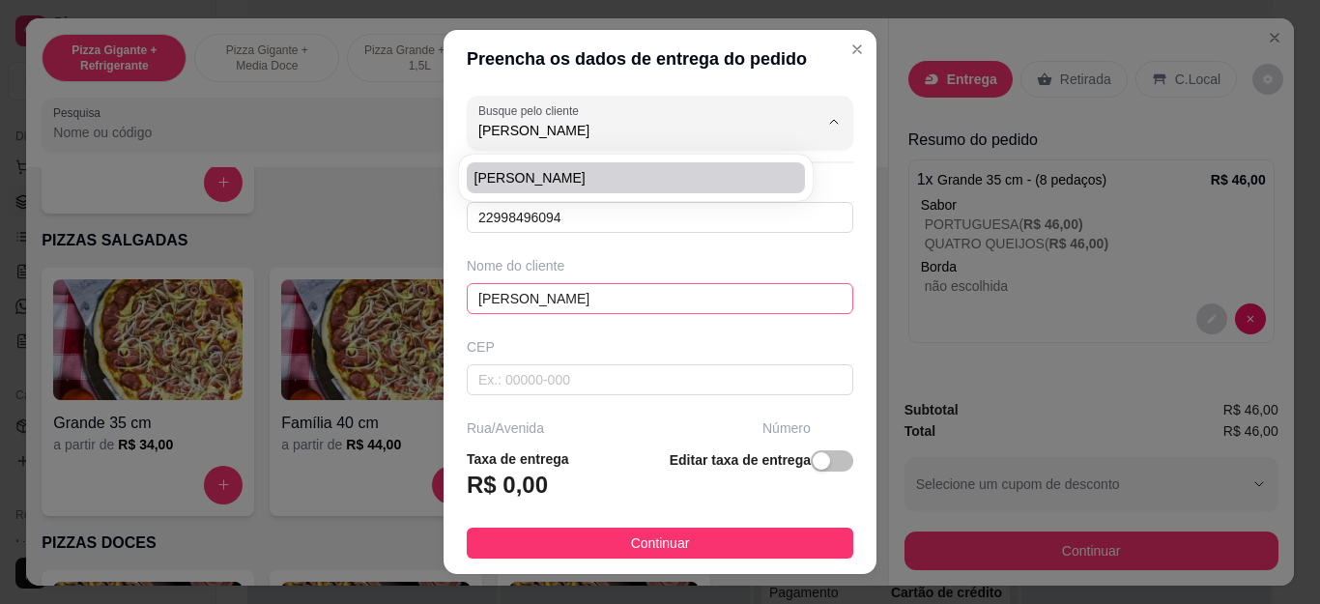
type input "Cabo Frio"
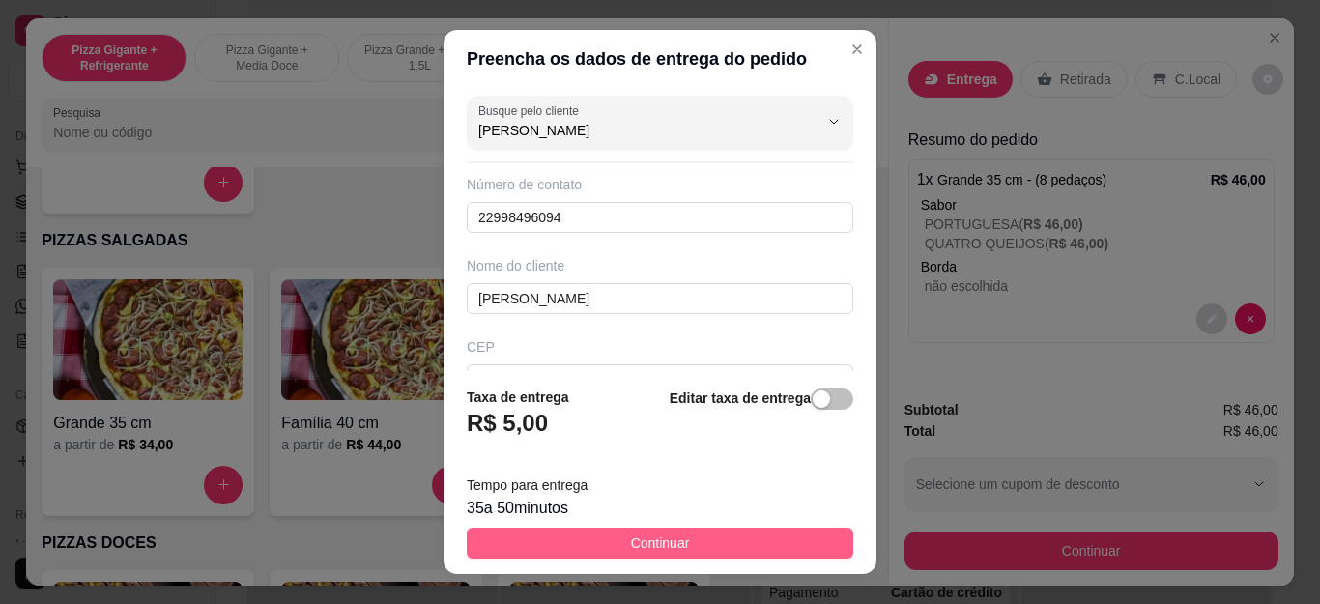
click at [737, 541] on button "Continuar" at bounding box center [660, 543] width 387 height 31
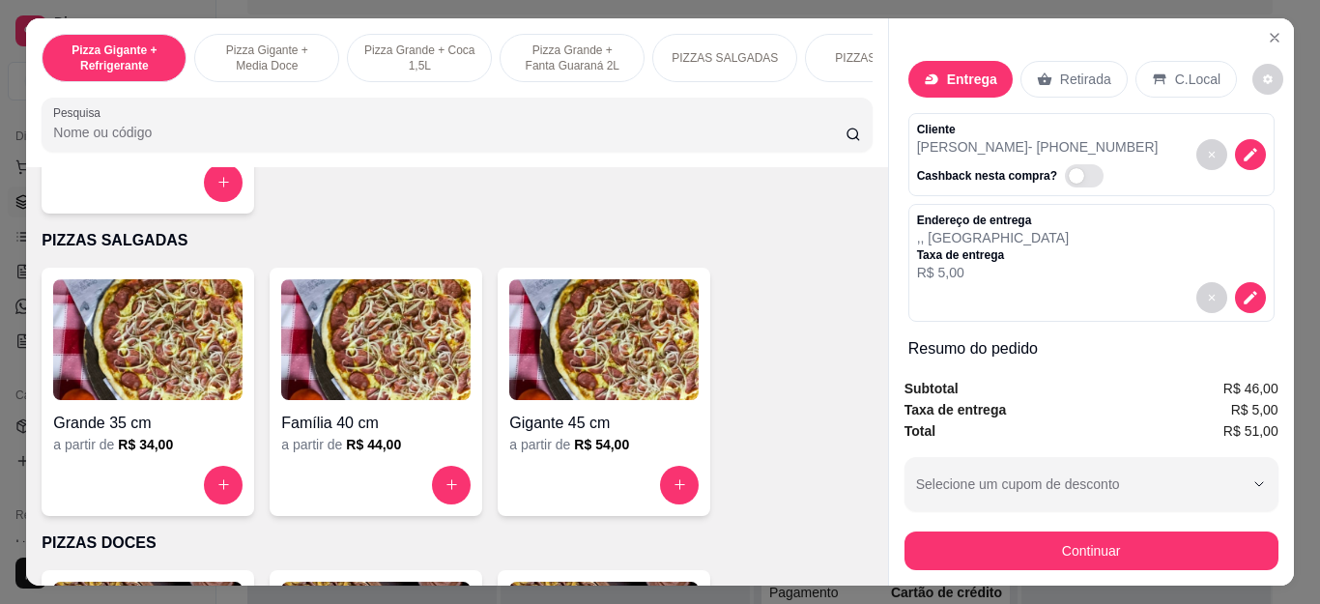
click at [1060, 269] on div "Endereço de entrega , , Jardim Esperança Taxa de entrega R$ 5,00" at bounding box center [1091, 248] width 349 height 70
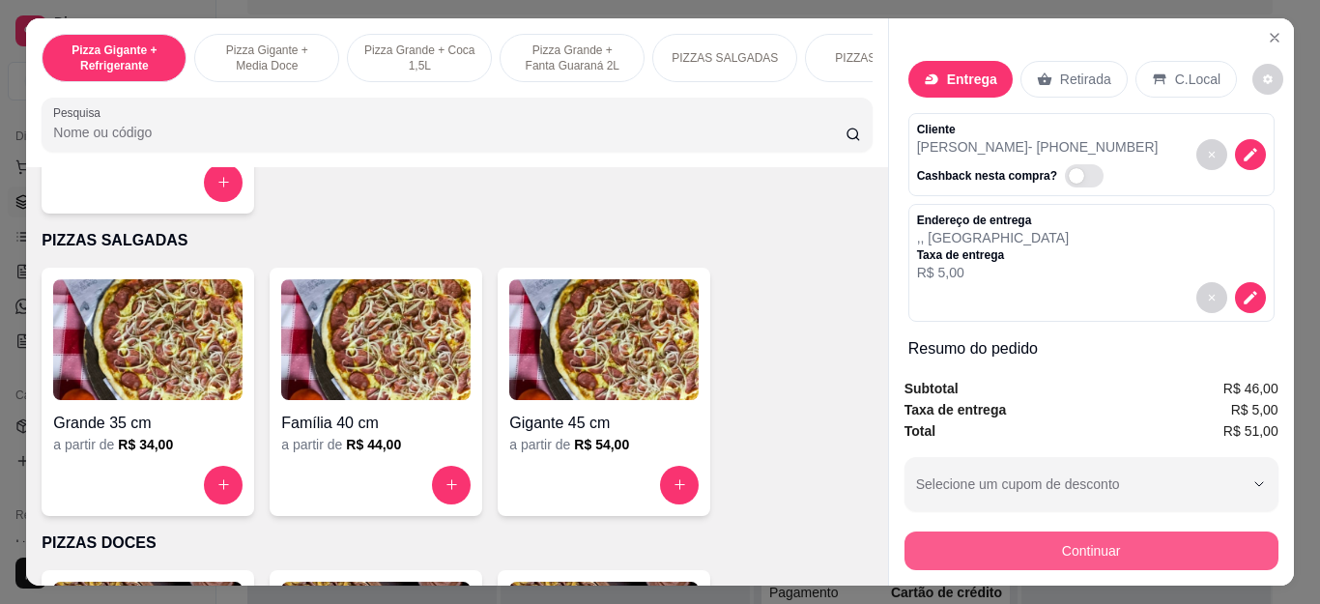
click at [1024, 535] on button "Continuar" at bounding box center [1092, 551] width 374 height 39
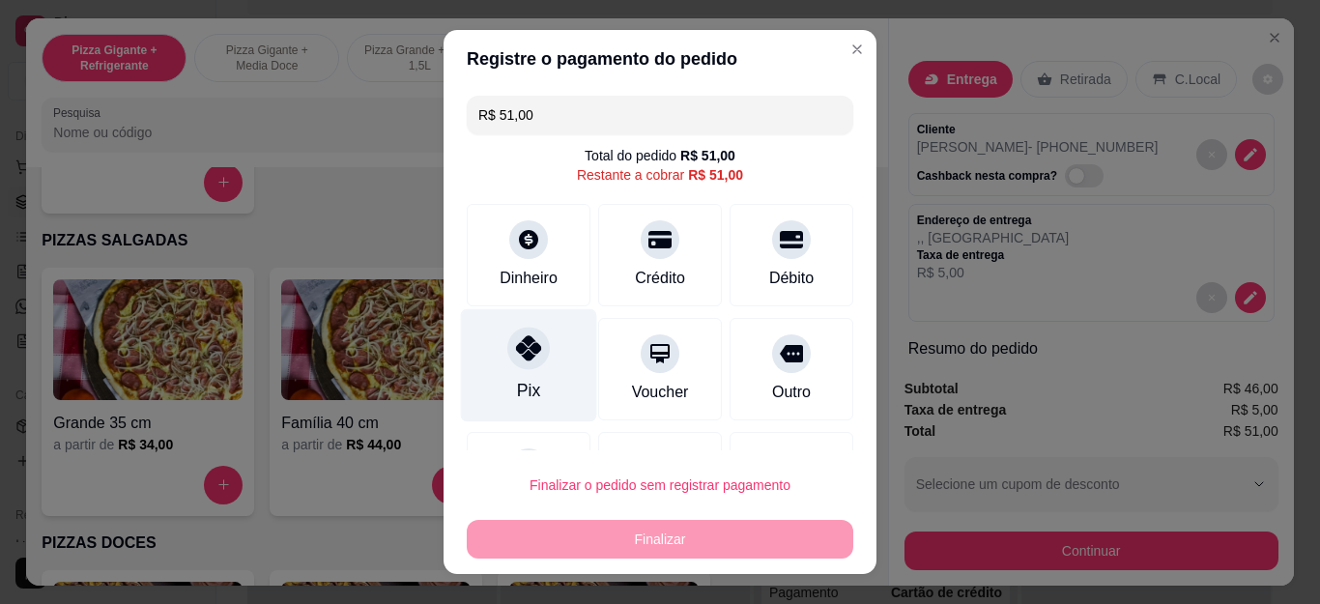
click at [498, 364] on div "Pix" at bounding box center [529, 365] width 136 height 113
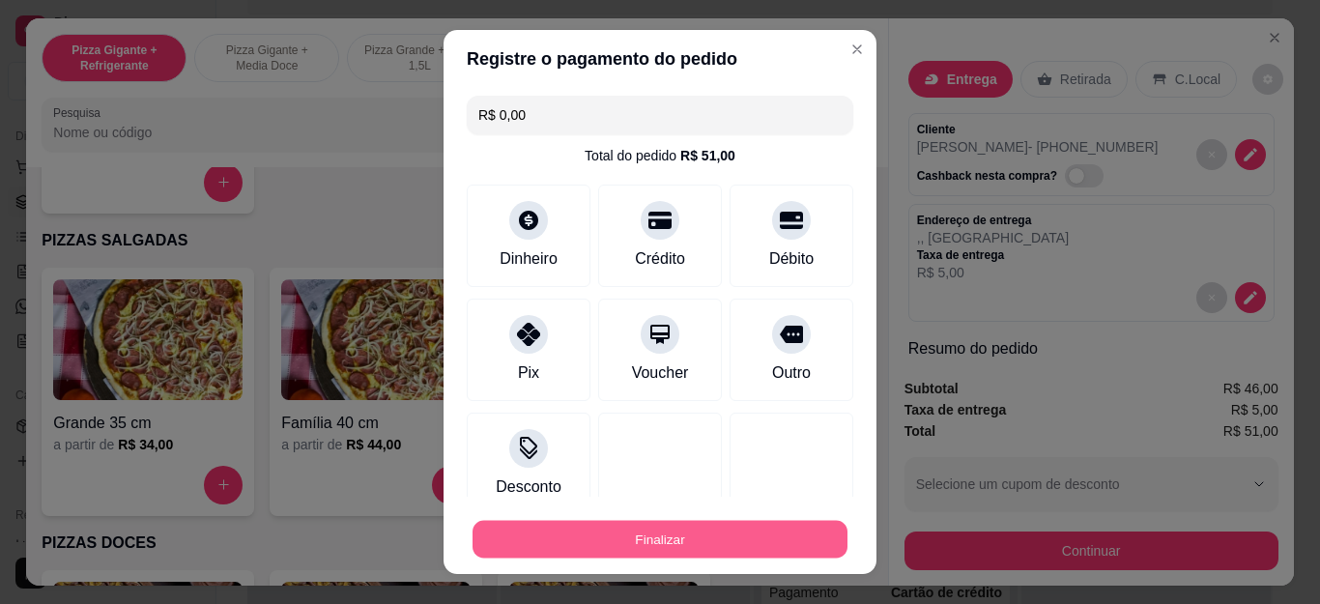
click at [602, 536] on button "Finalizar" at bounding box center [660, 539] width 375 height 38
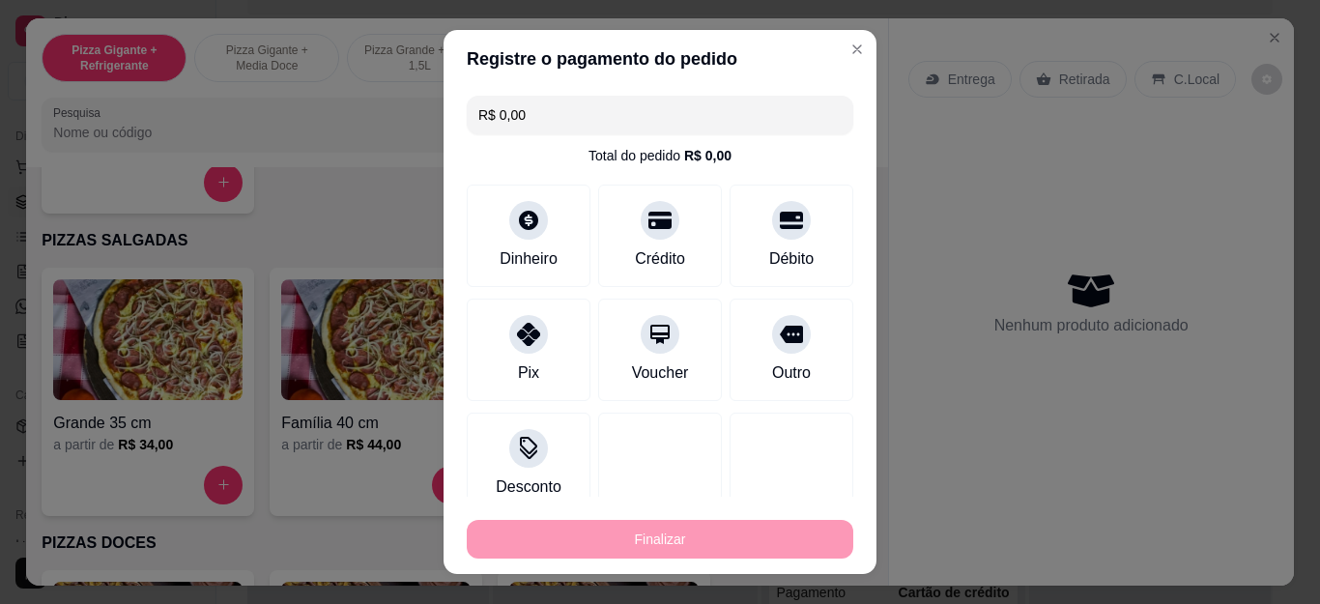
type input "-R$ 51,00"
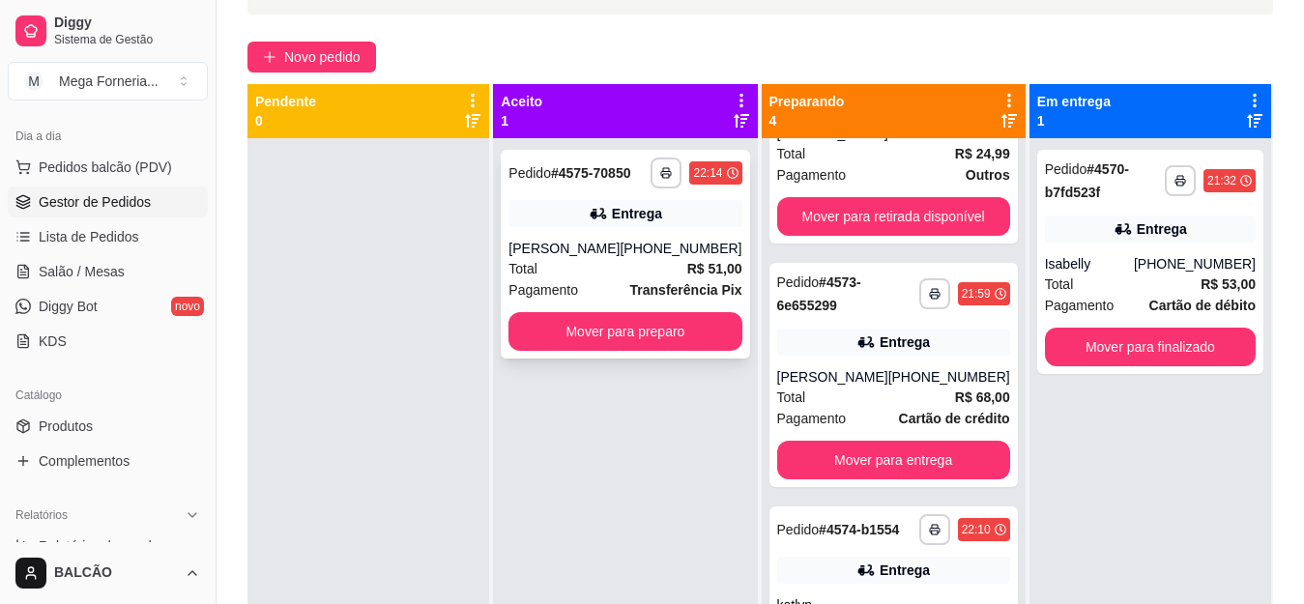
click at [687, 276] on strong "R$ 51,00" at bounding box center [714, 268] width 55 height 15
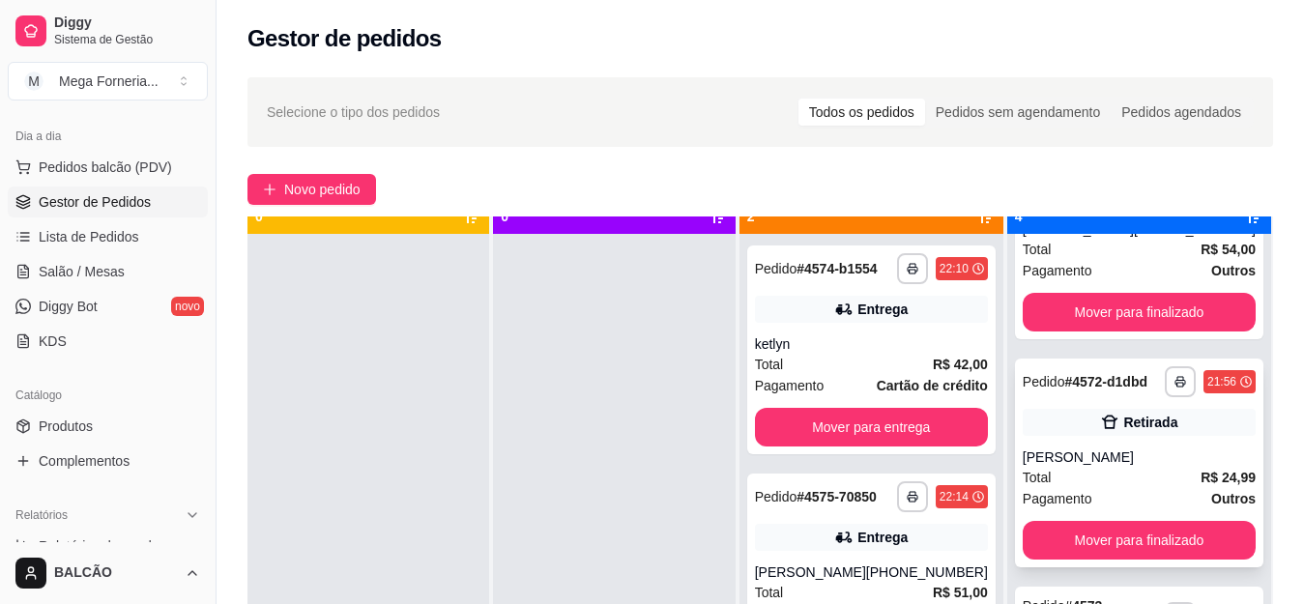
scroll to position [54, 0]
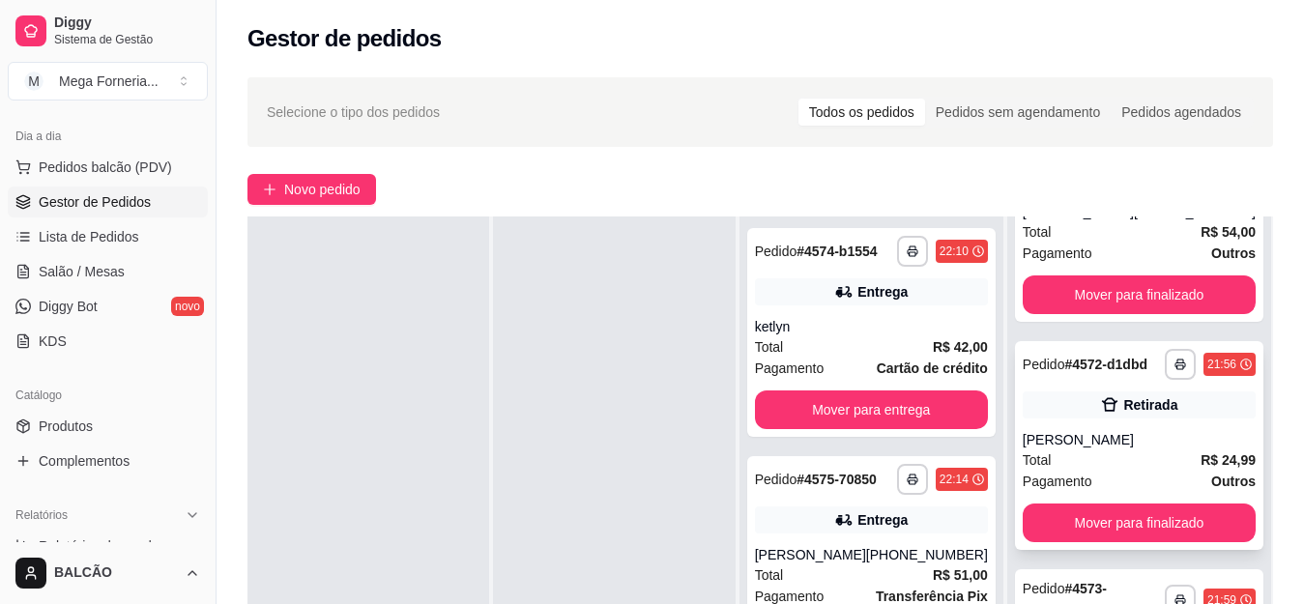
click at [1065, 466] on div "Total R$ 24,99" at bounding box center [1139, 459] width 233 height 21
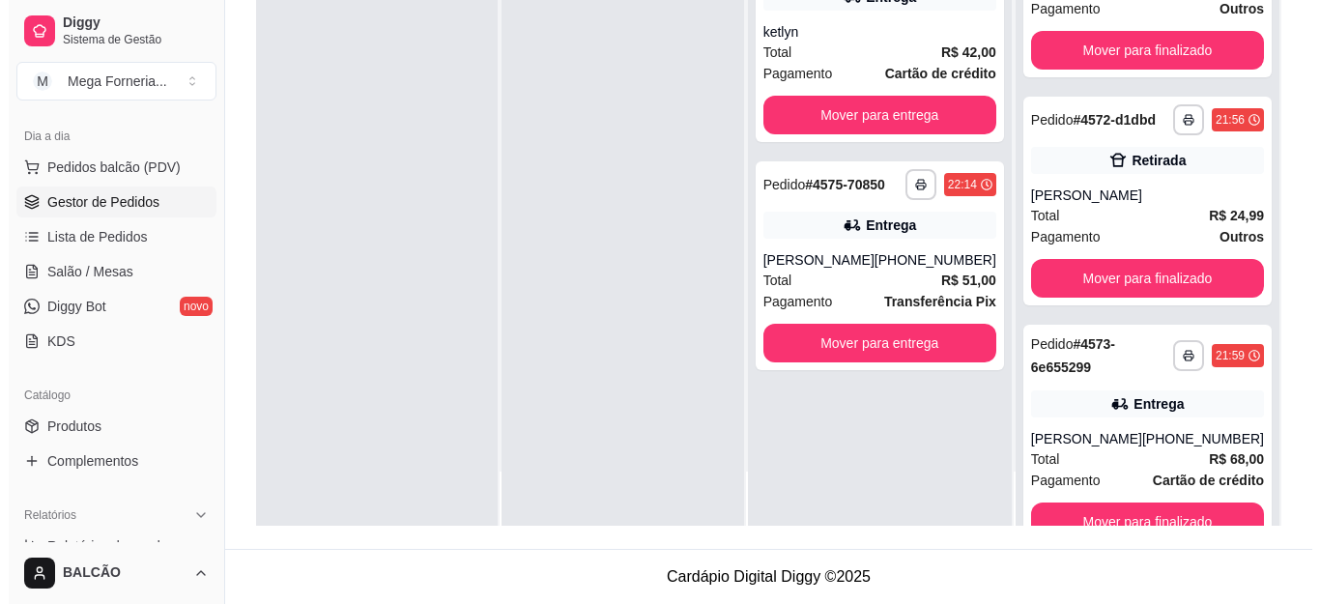
scroll to position [196, 0]
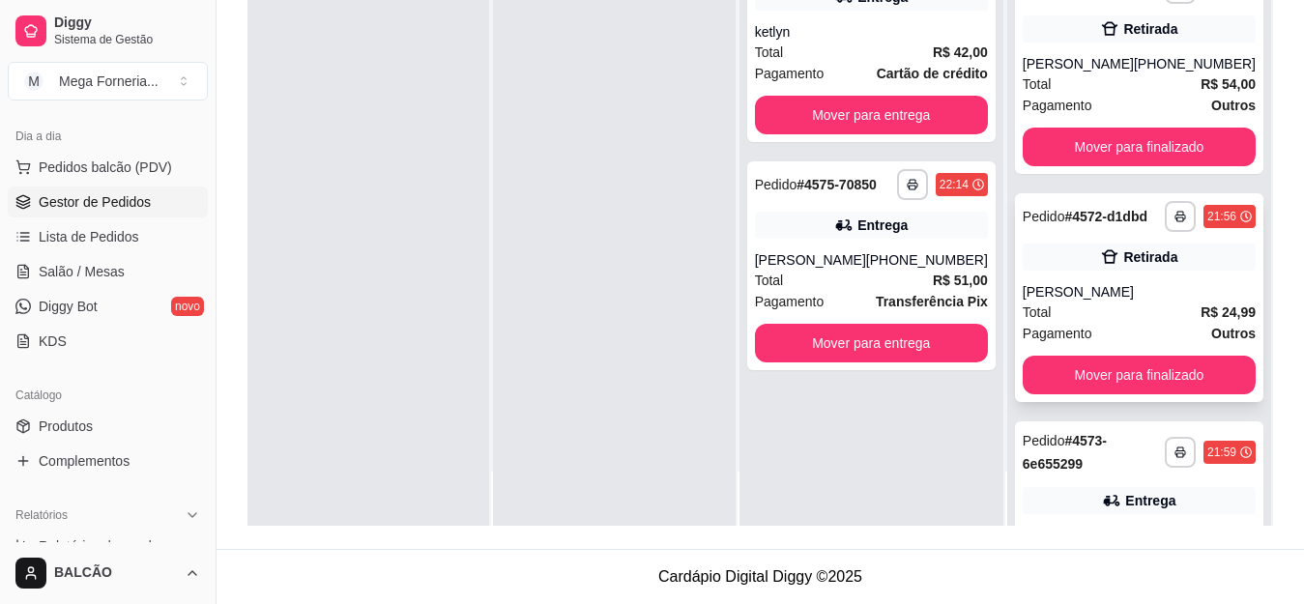
click at [1201, 320] on strong "R$ 24,99" at bounding box center [1228, 311] width 55 height 15
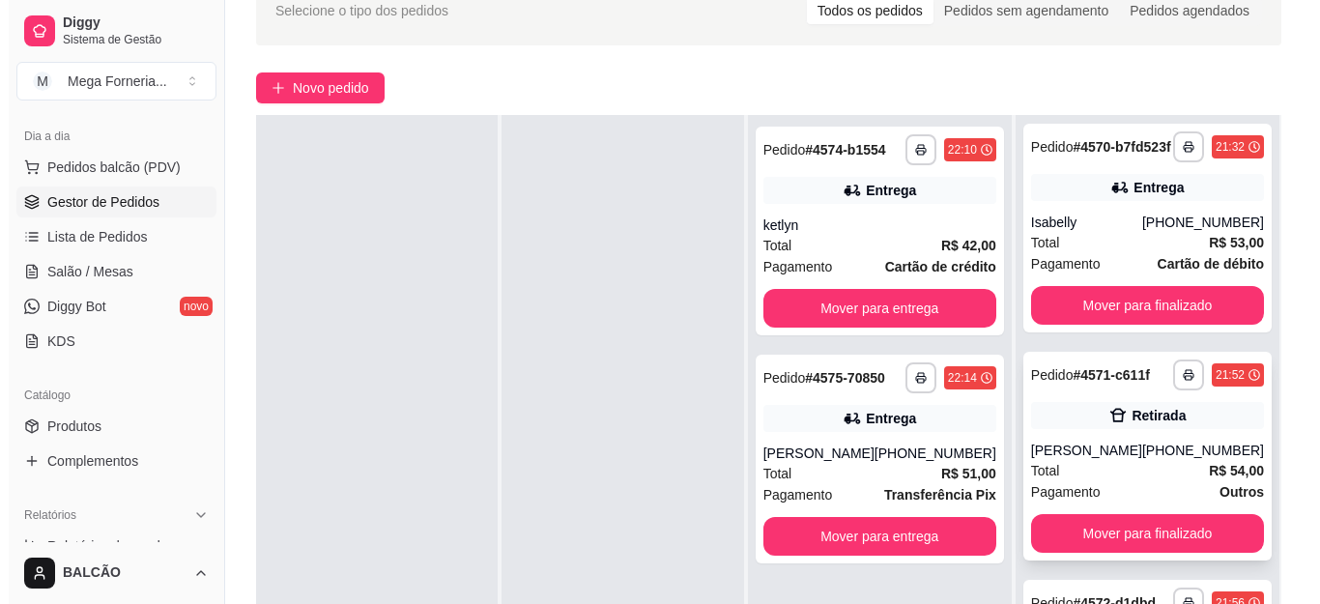
scroll to position [0, 0]
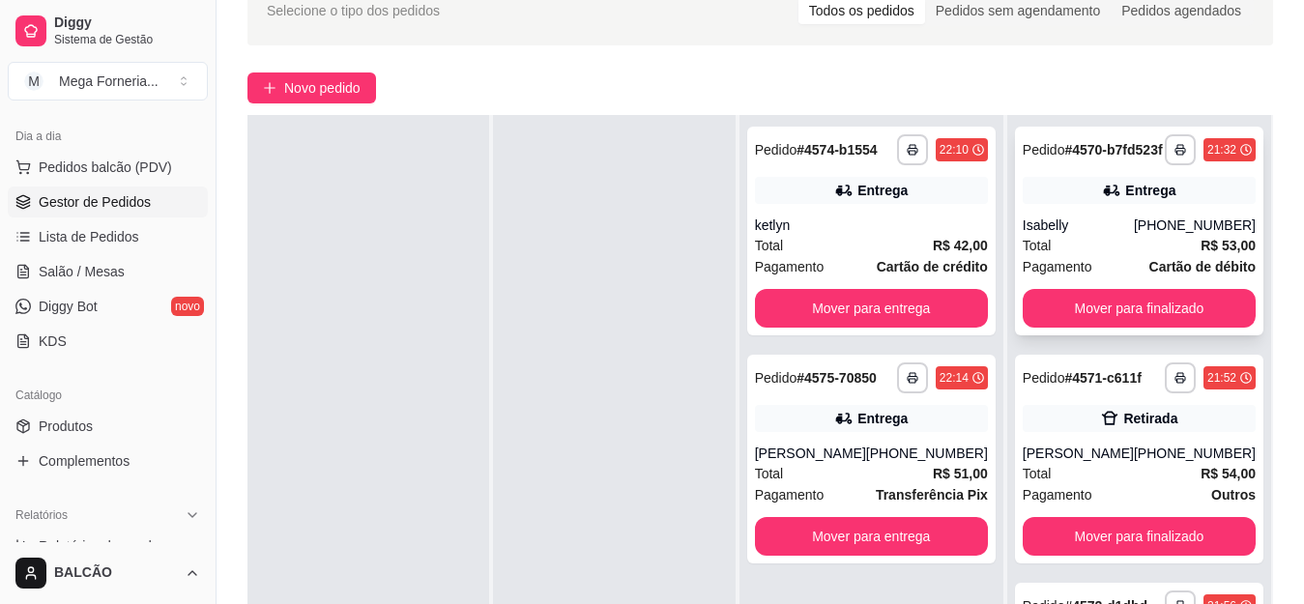
click at [1109, 235] on div "Isabelly" at bounding box center [1078, 225] width 111 height 19
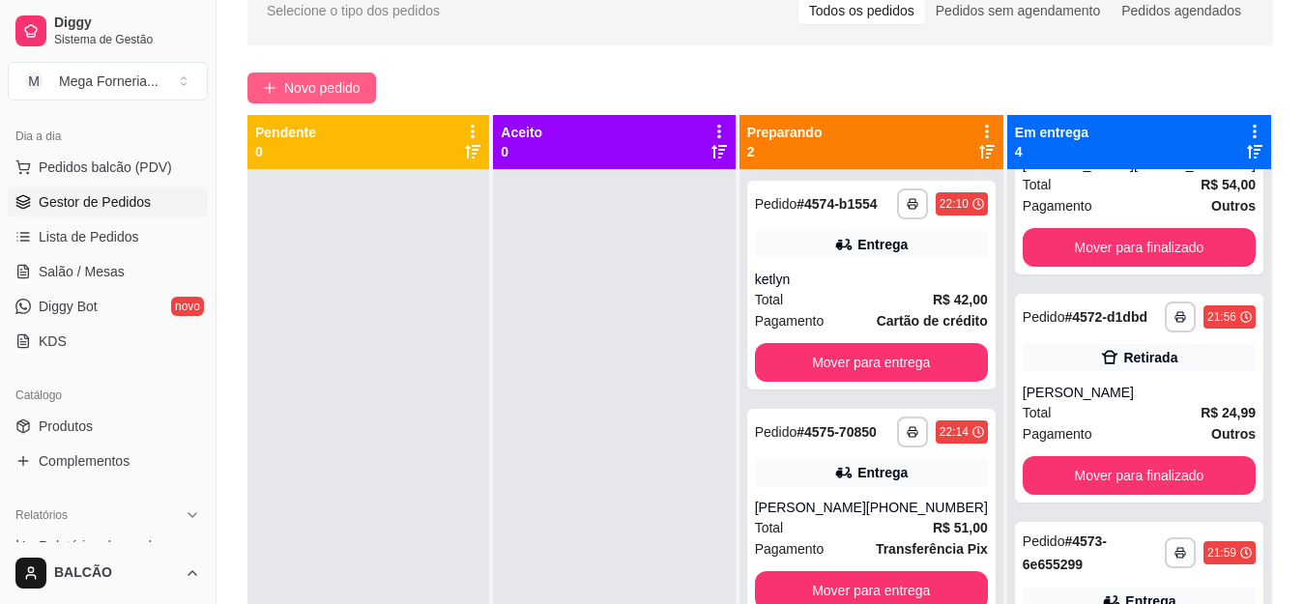
click at [356, 85] on span "Novo pedido" at bounding box center [322, 87] width 76 height 21
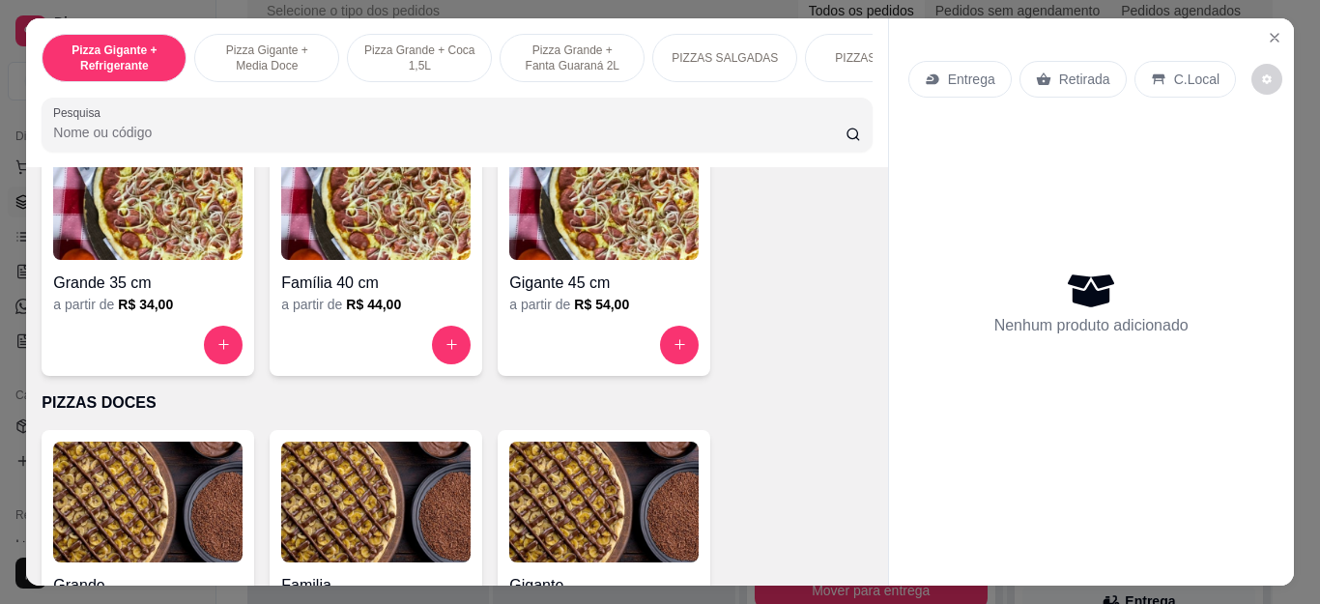
scroll to position [1387, 0]
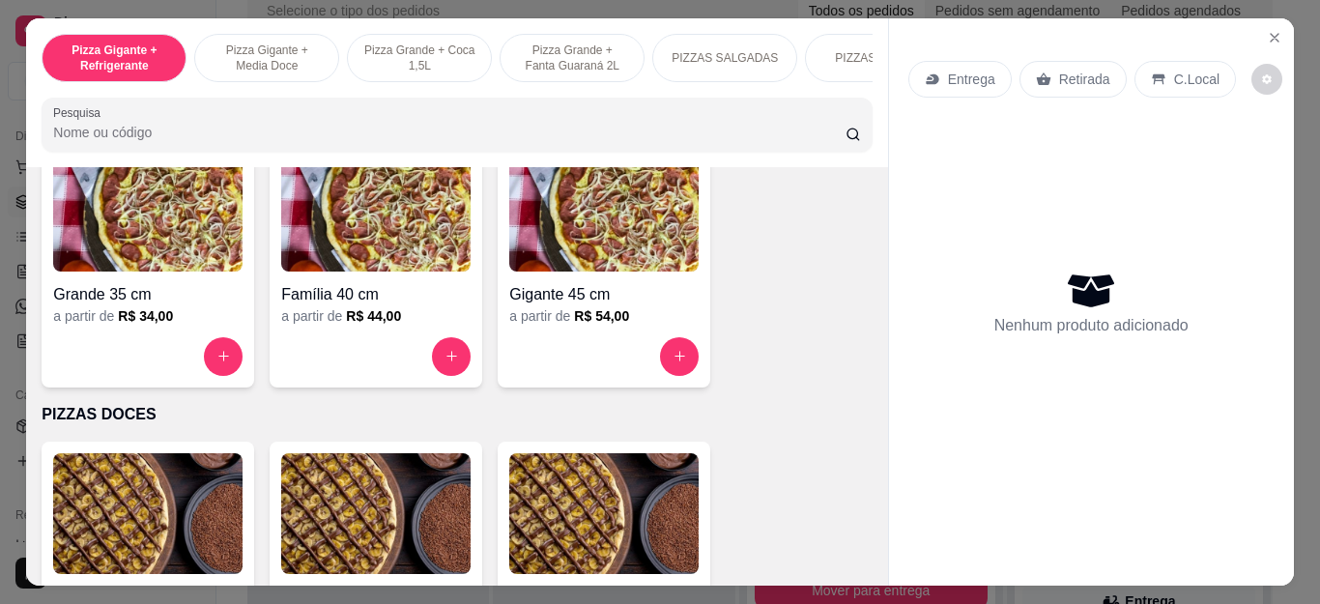
click at [572, 341] on div "Gigante 45 cm a partir de R$ 54,00" at bounding box center [604, 263] width 213 height 248
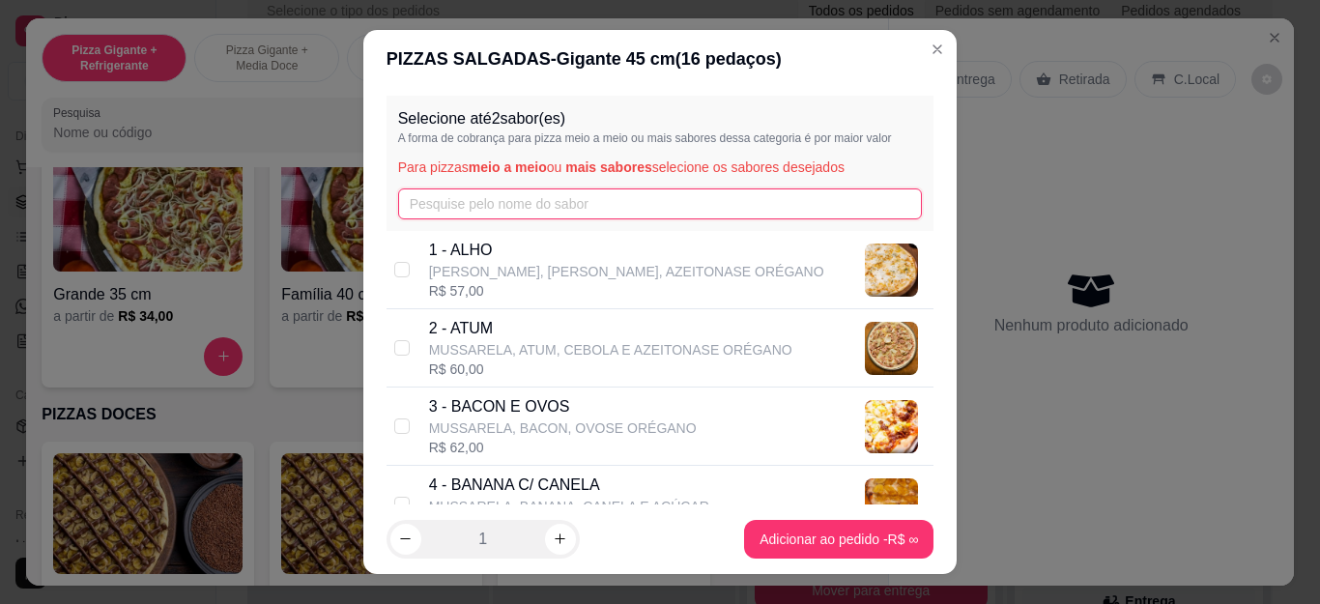
click at [575, 212] on input "text" at bounding box center [660, 203] width 525 height 31
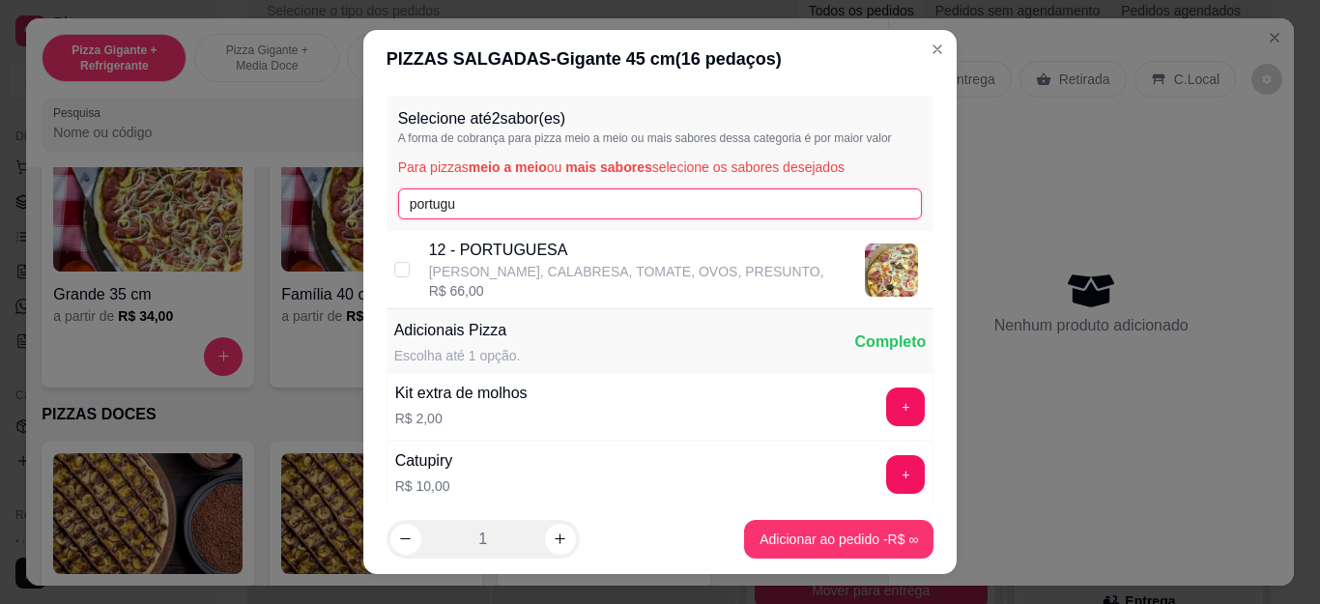
type input "portugu"
click at [614, 267] on p "[PERSON_NAME], CALABRESA, TOMATE, OVOS, PRESUNTO," at bounding box center [626, 271] width 395 height 19
checkbox input "true"
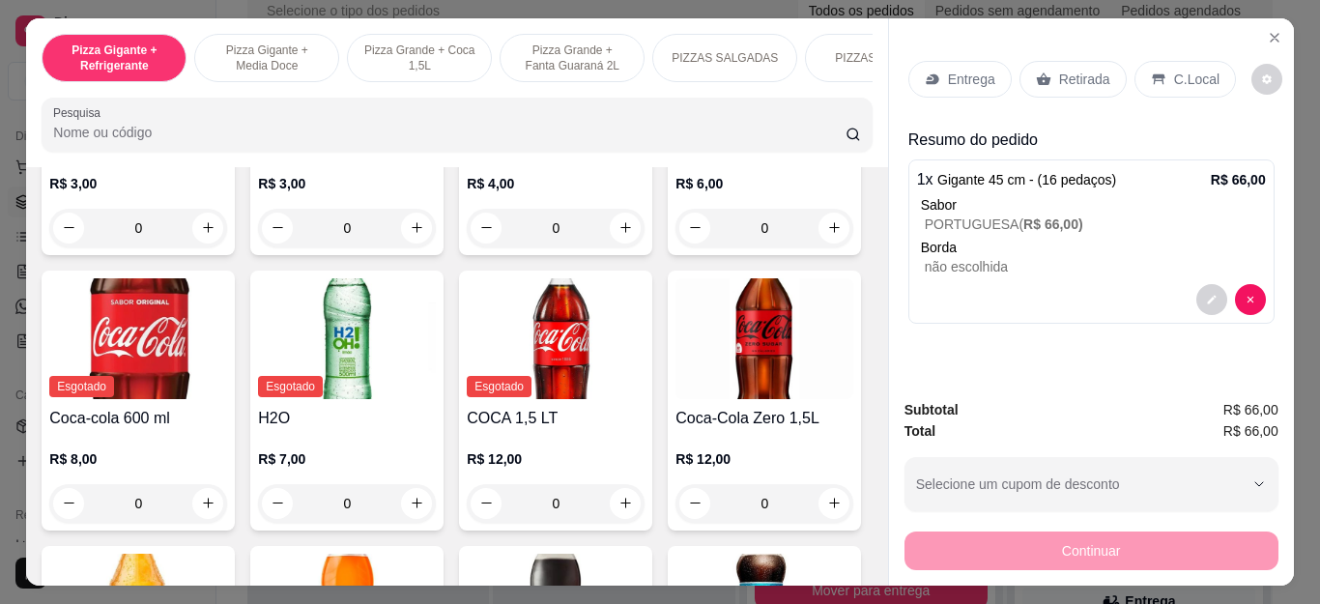
scroll to position [4304, 0]
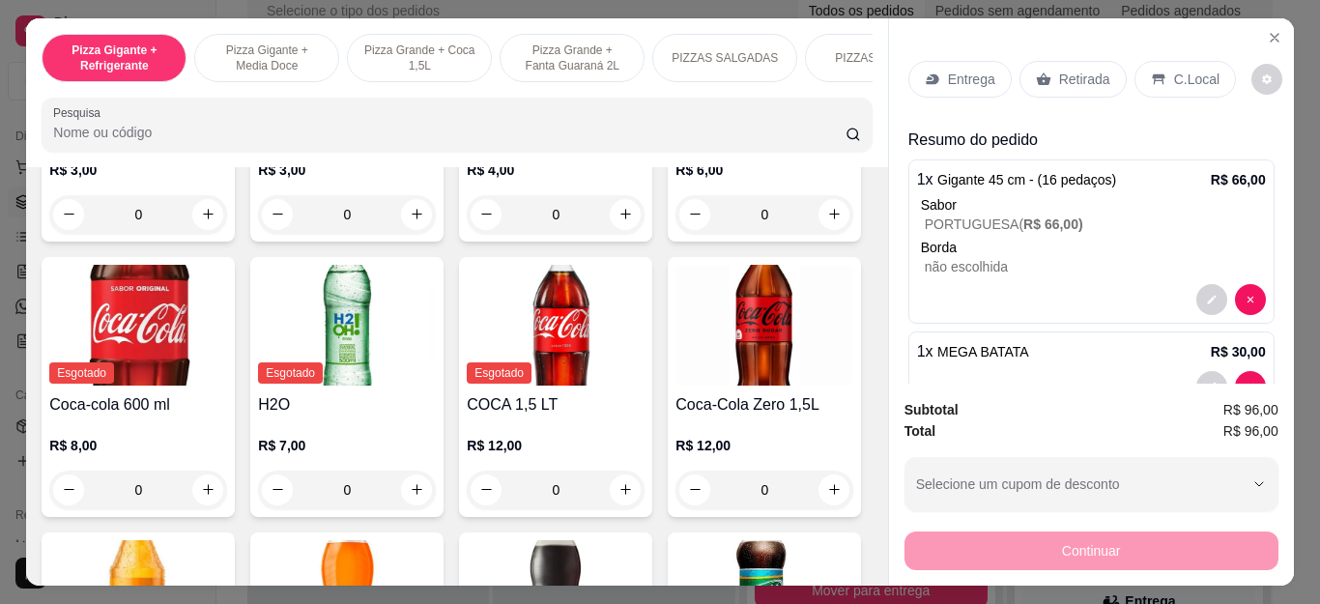
type input "1"
click at [915, 71] on div "Entrega" at bounding box center [960, 79] width 103 height 37
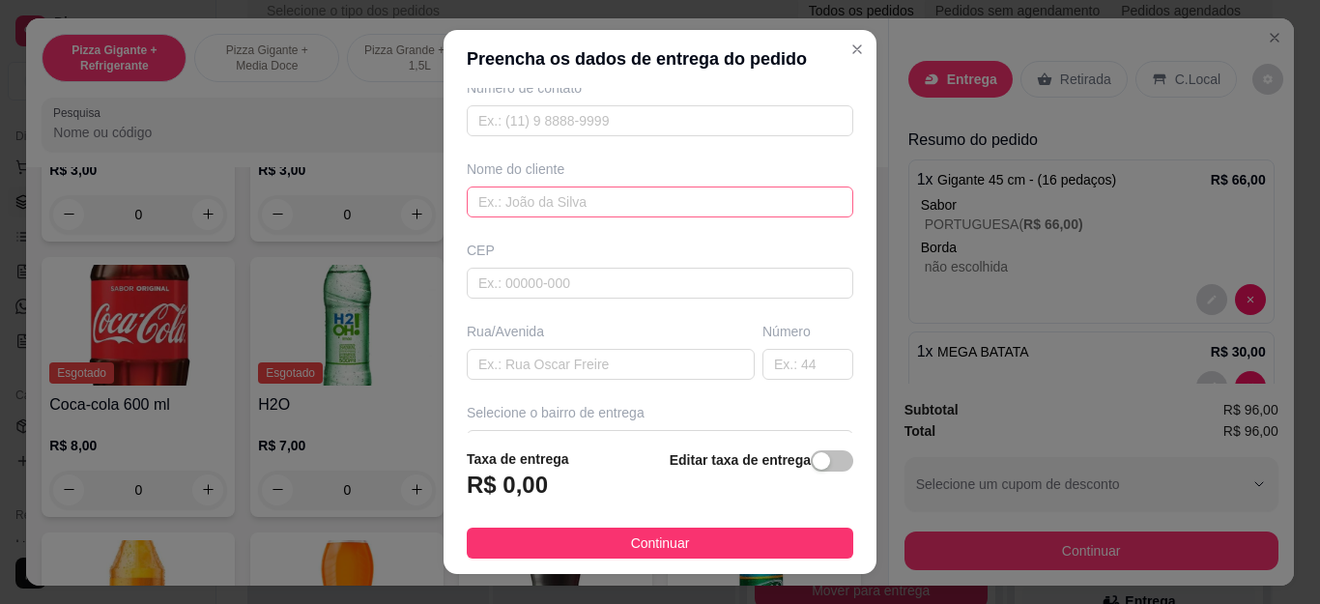
scroll to position [193, 0]
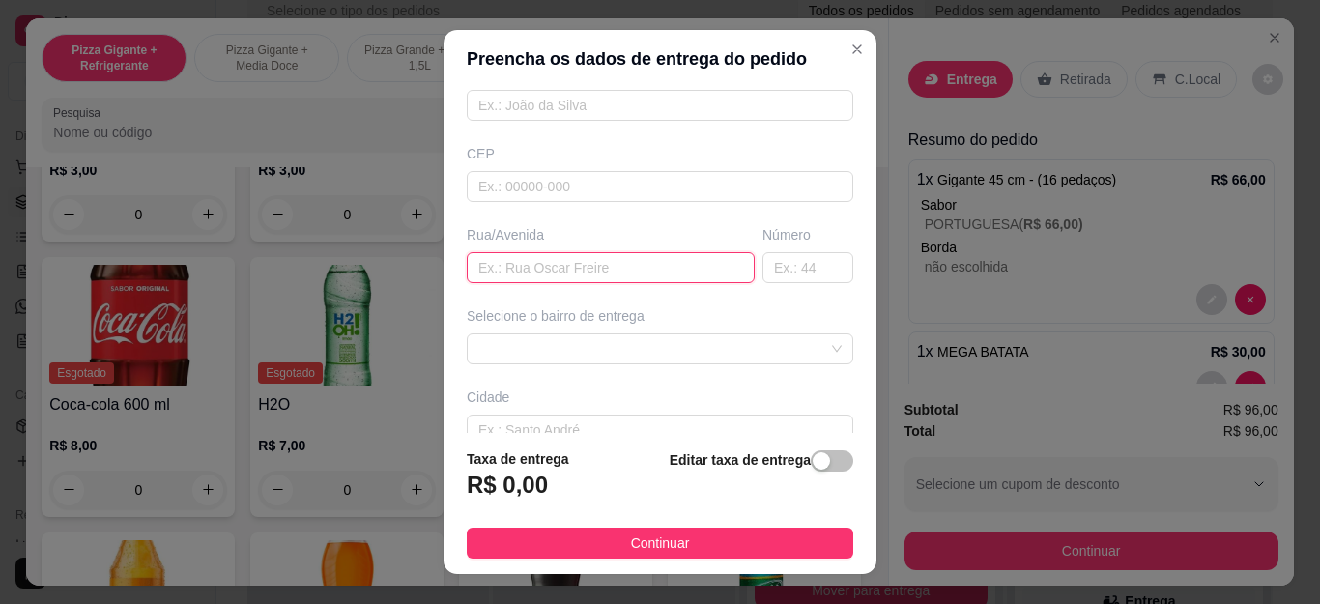
click at [654, 263] on input "text" at bounding box center [611, 267] width 288 height 31
type input "[PERSON_NAME]"
click at [763, 266] on input "text" at bounding box center [808, 267] width 91 height 31
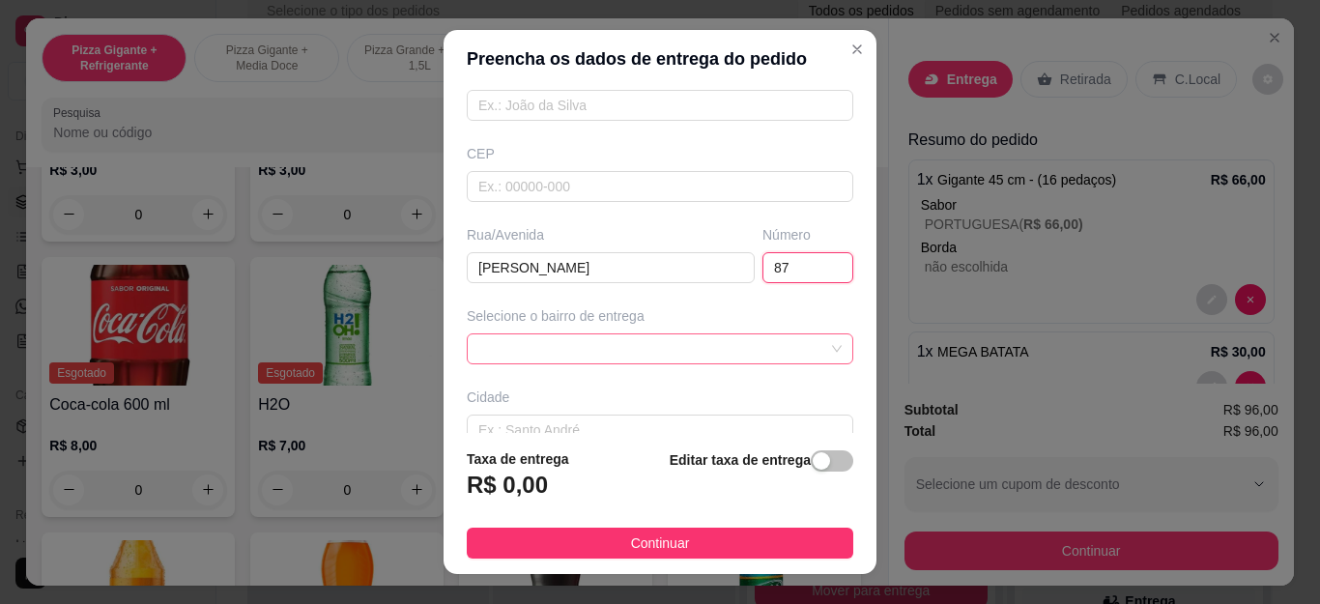
click at [654, 347] on span at bounding box center [659, 348] width 363 height 29
type input "87"
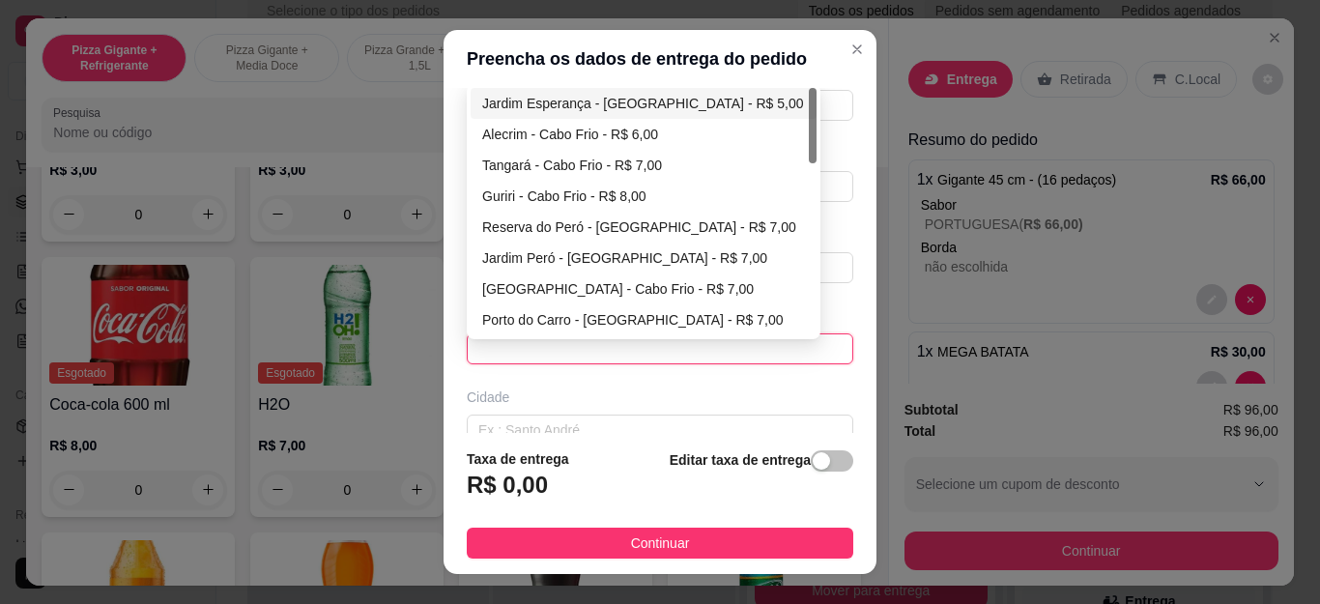
click at [652, 100] on div "Jardim Esperança - [GEOGRAPHIC_DATA] - R$ 5,00" at bounding box center [643, 103] width 323 height 21
type input "Cabo Frio"
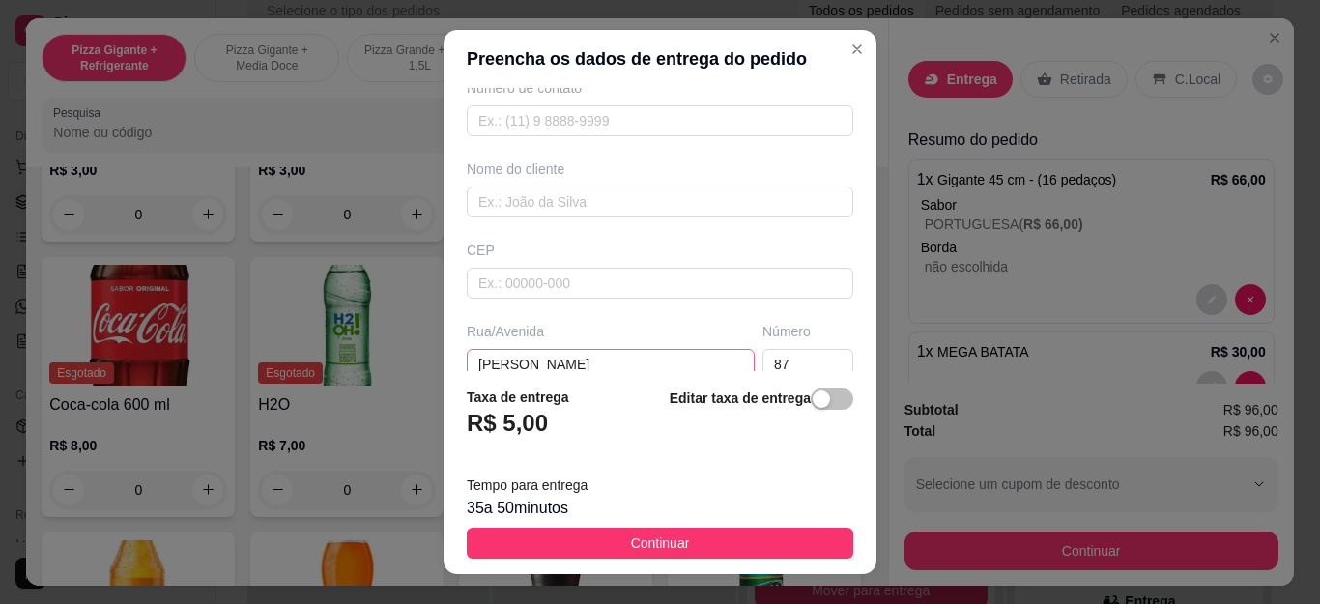
scroll to position [0, 0]
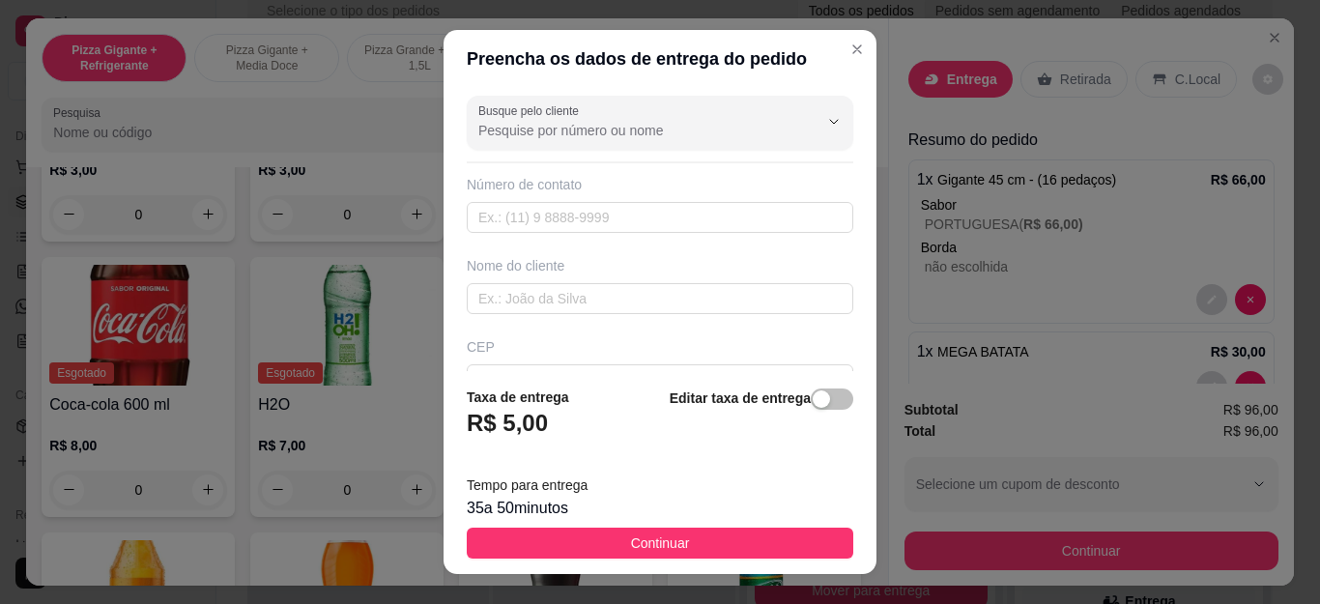
click at [665, 280] on div "Nome do cliente" at bounding box center [660, 285] width 394 height 58
click at [667, 289] on input "text" at bounding box center [660, 298] width 387 height 31
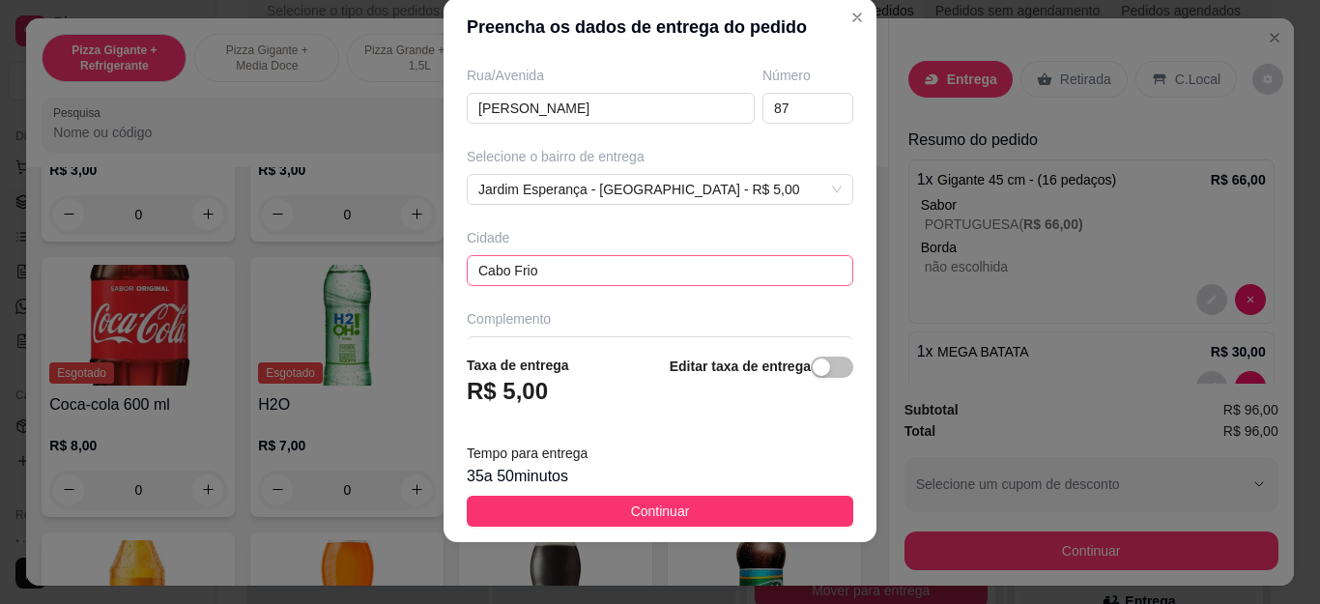
scroll to position [368, 0]
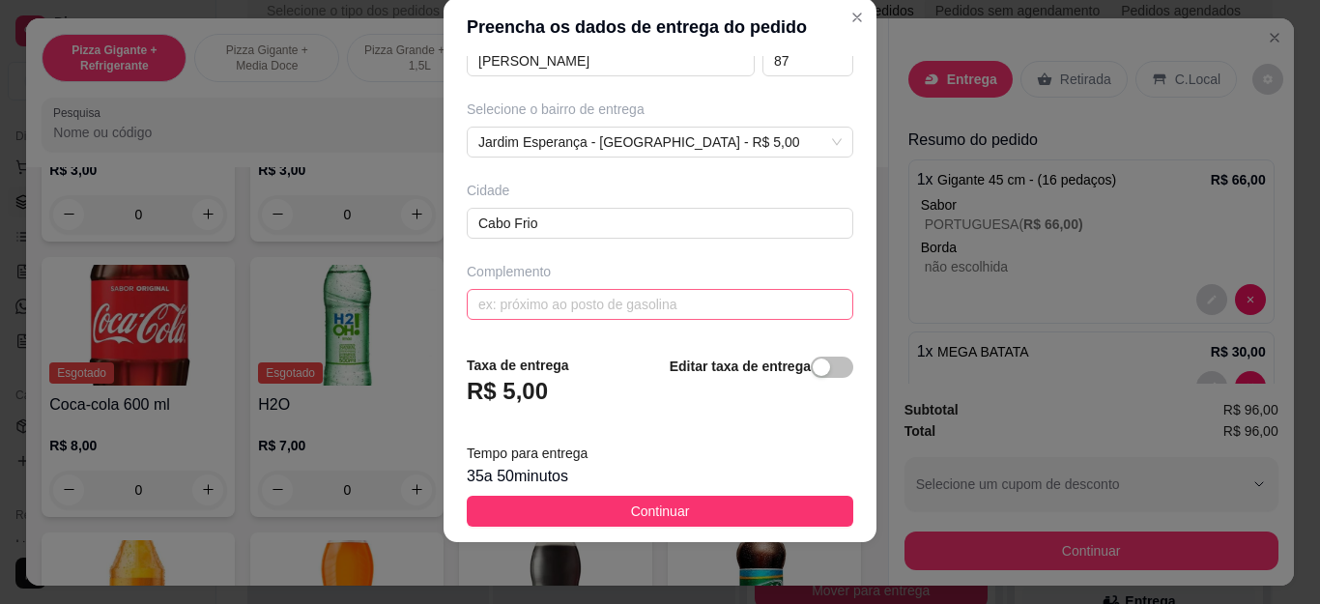
type input "[PERSON_NAME]"
click at [690, 300] on input "text" at bounding box center [660, 304] width 387 height 31
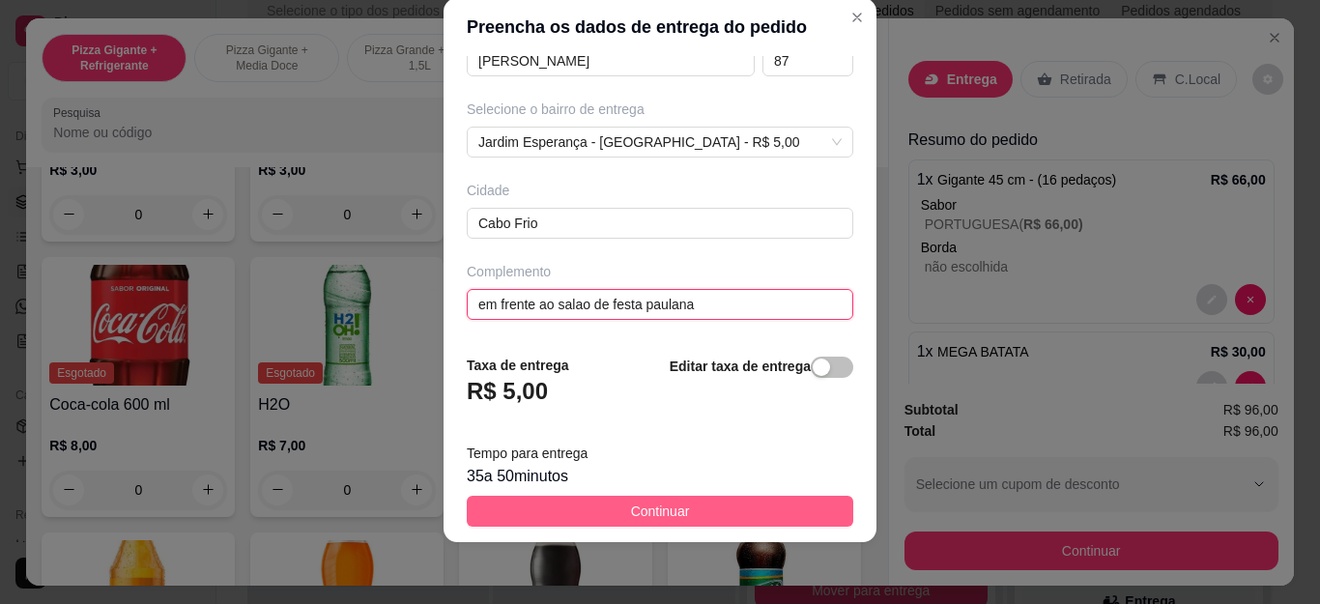
type input "em frente ao salao de festa paulana"
click at [691, 503] on button "Continuar" at bounding box center [660, 511] width 387 height 31
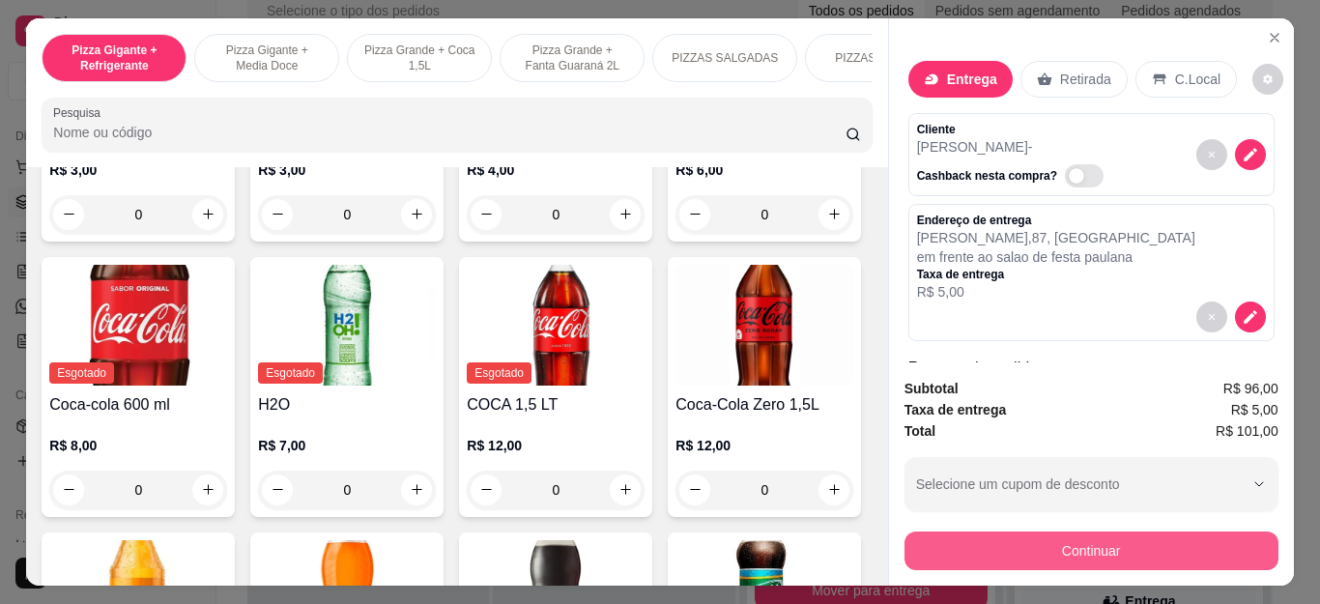
click at [1071, 536] on button "Continuar" at bounding box center [1092, 551] width 374 height 39
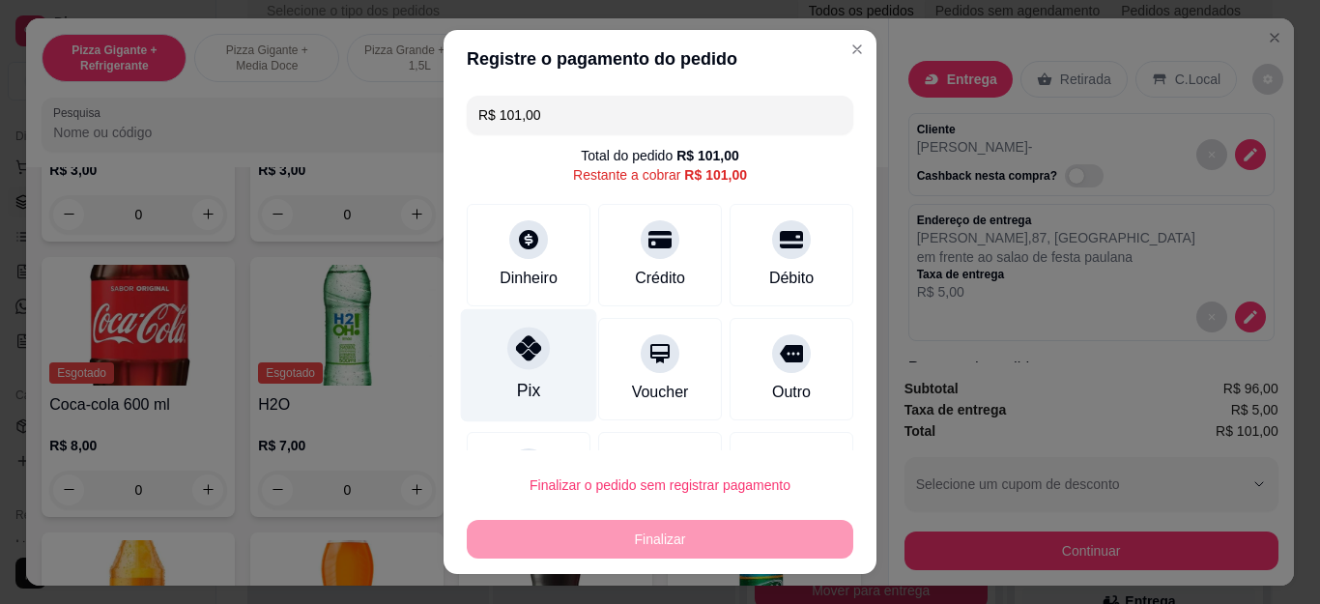
click at [489, 385] on div "Pix" at bounding box center [529, 365] width 136 height 113
type input "R$ 0,00"
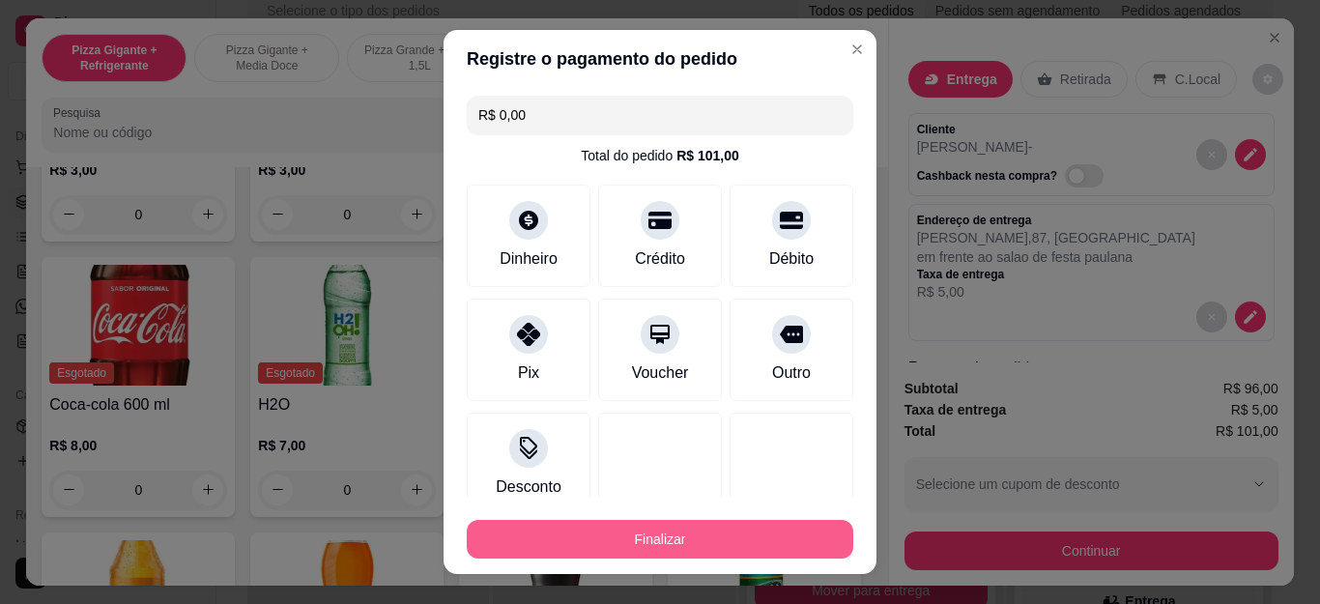
click at [588, 534] on button "Finalizar" at bounding box center [660, 539] width 387 height 39
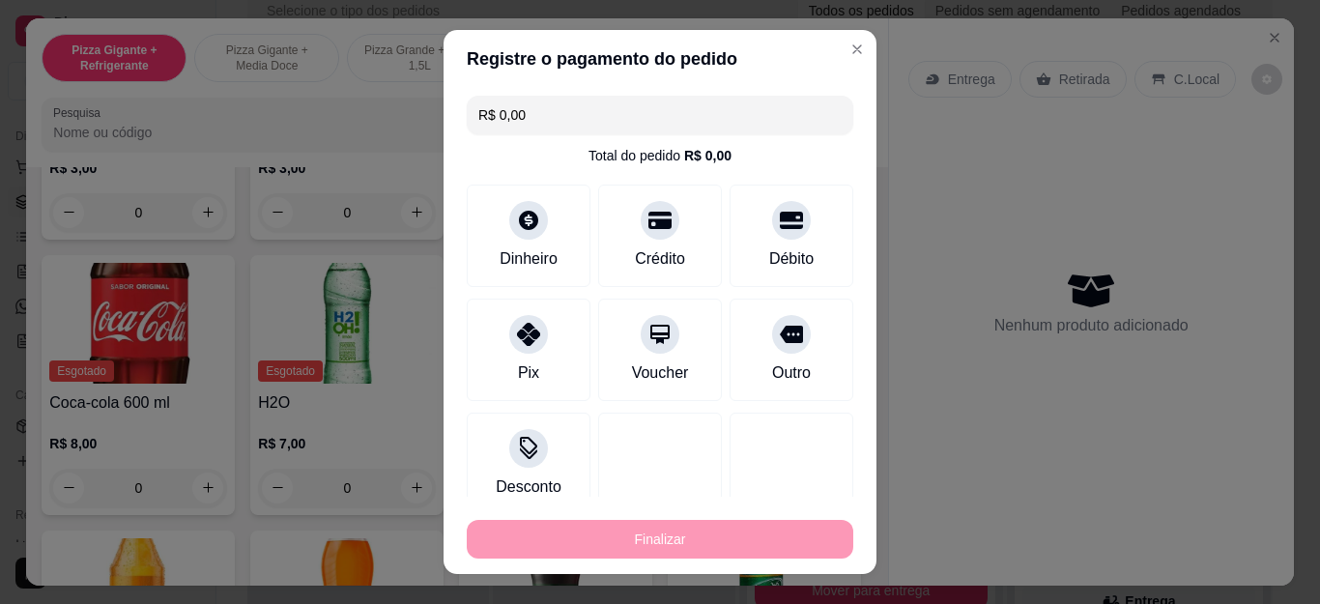
type input "0"
type input "-R$ 101,00"
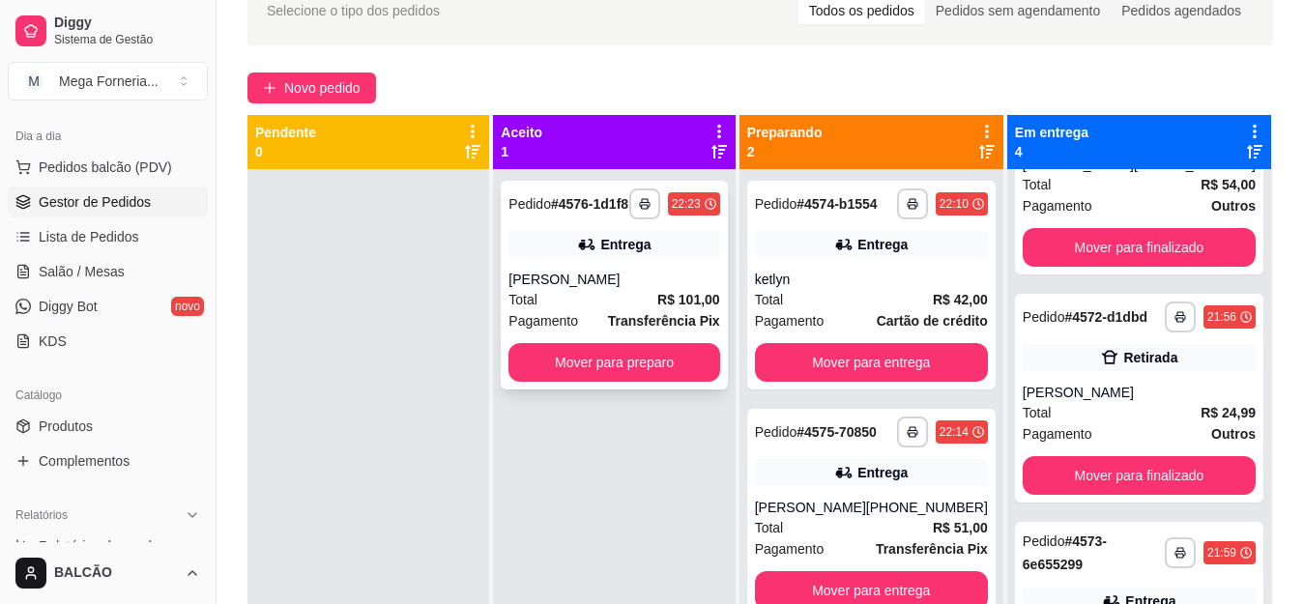
click at [573, 303] on div "Total R$ 101,00" at bounding box center [613, 299] width 211 height 21
click at [627, 284] on div "[PERSON_NAME]" at bounding box center [613, 279] width 211 height 19
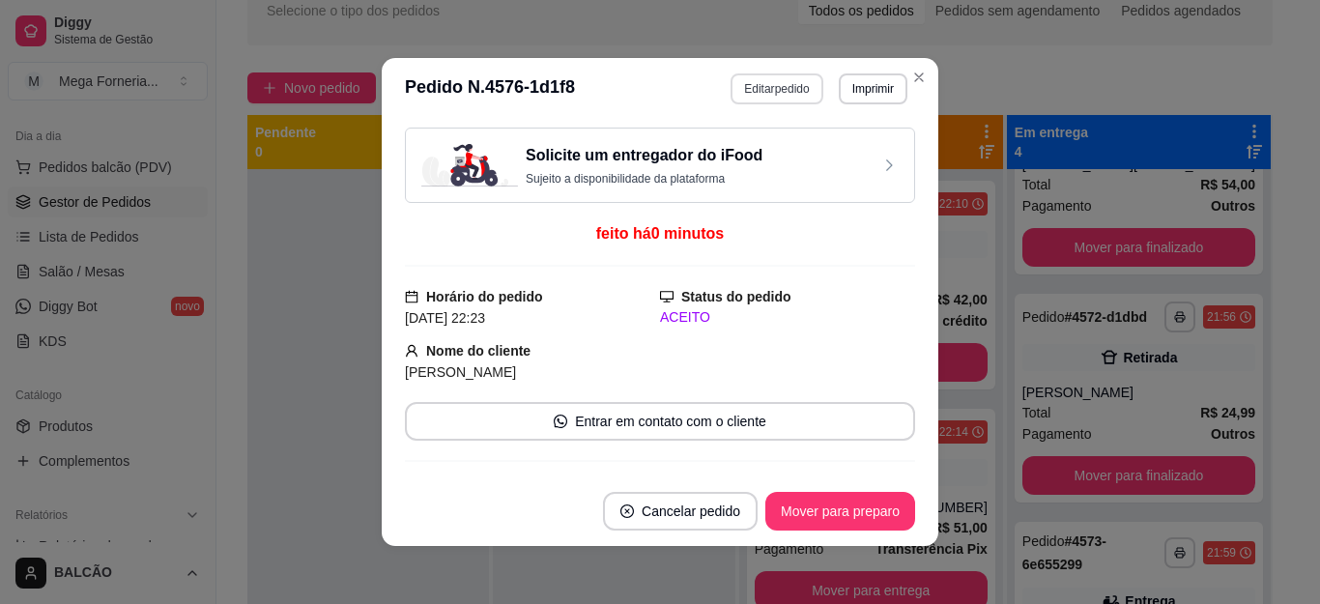
click at [776, 98] on button "Editar pedido" at bounding box center [777, 88] width 92 height 31
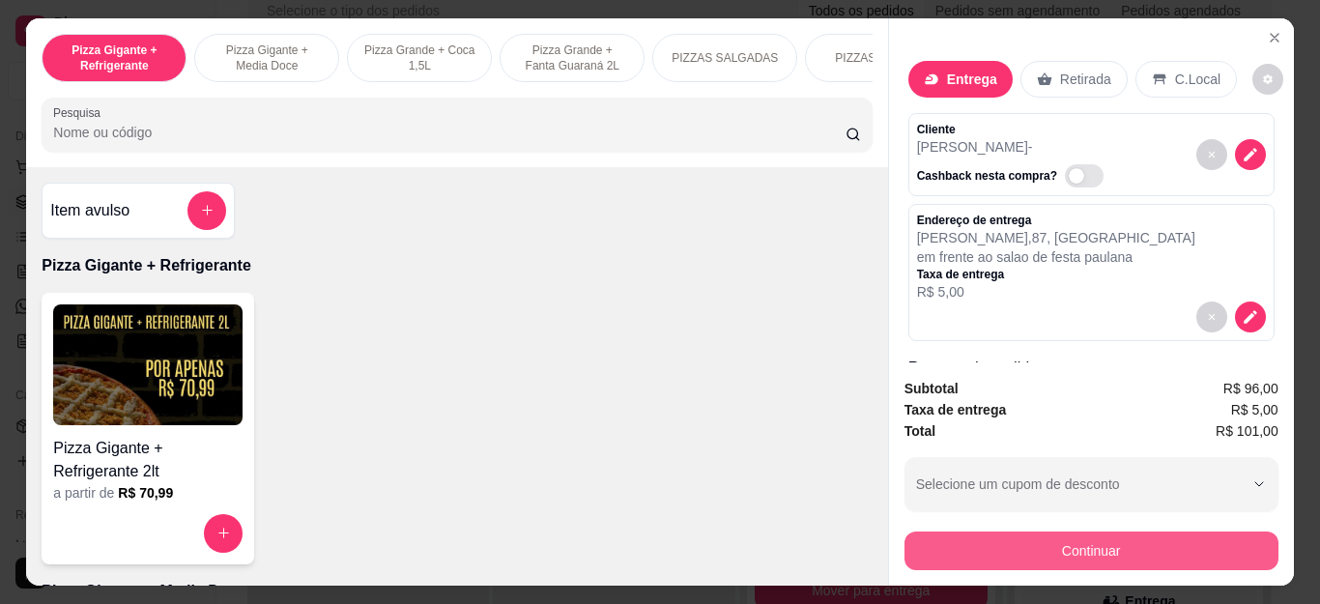
click at [1043, 536] on button "Continuar" at bounding box center [1092, 551] width 374 height 39
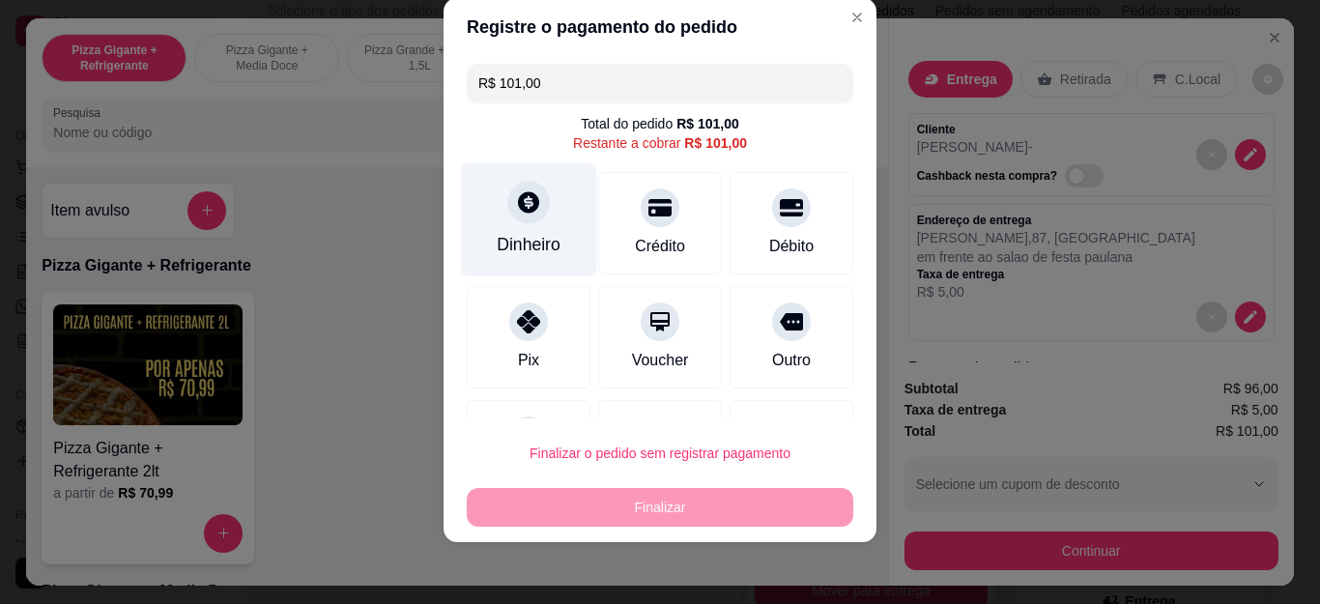
click at [517, 232] on div "Dinheiro" at bounding box center [529, 244] width 64 height 25
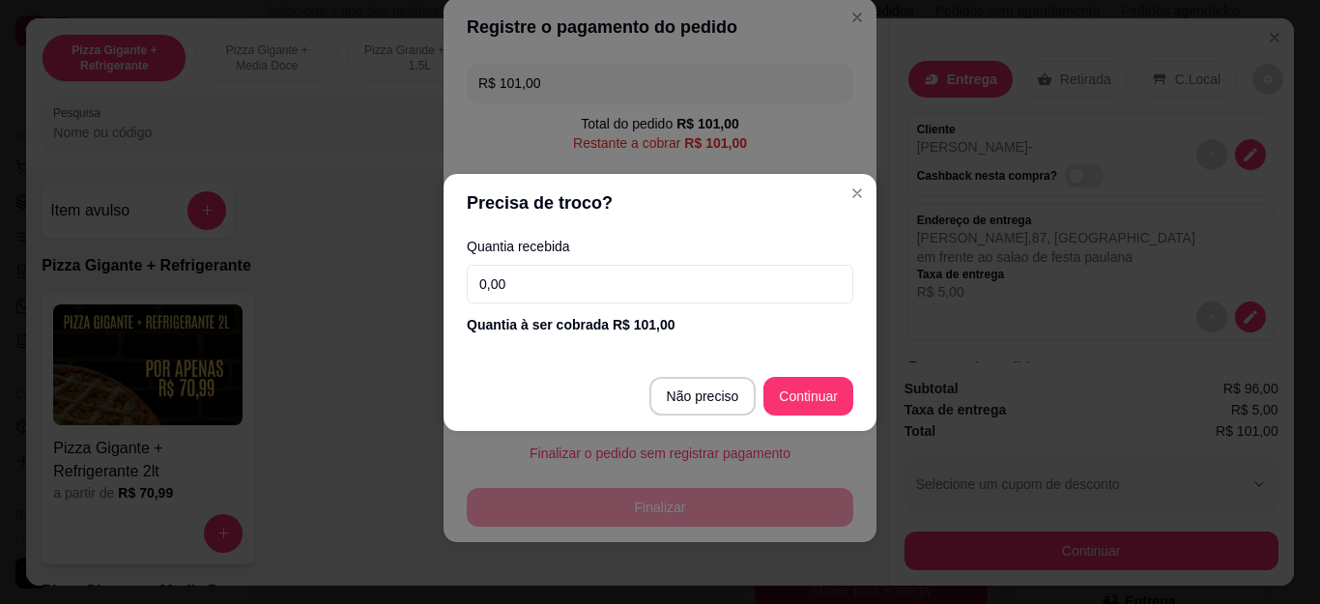
click at [542, 289] on input "0,00" at bounding box center [660, 284] width 387 height 39
type input "25,00"
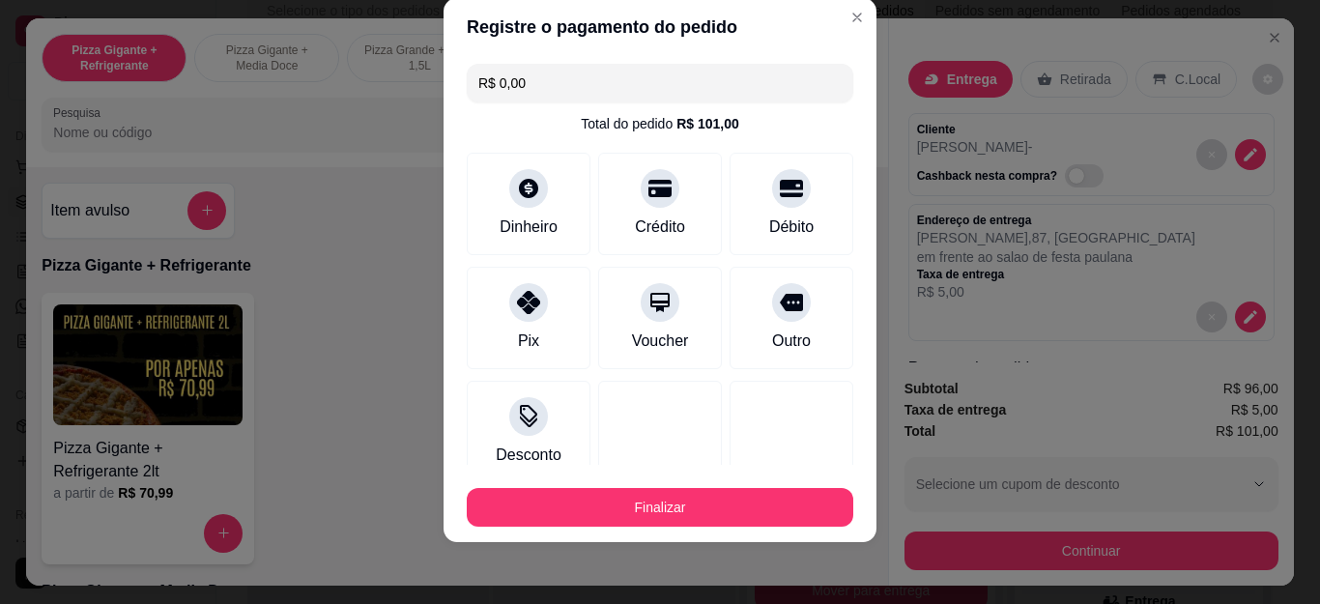
type input "R$ 0,00"
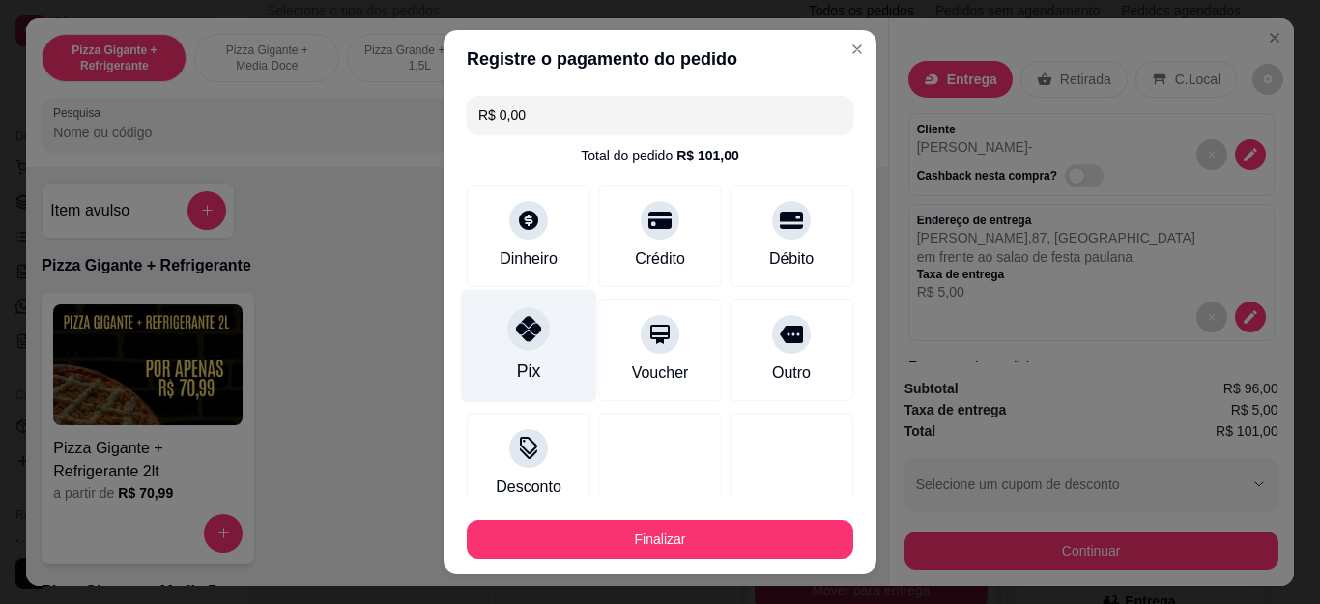
click at [544, 355] on div "Pix" at bounding box center [529, 346] width 136 height 113
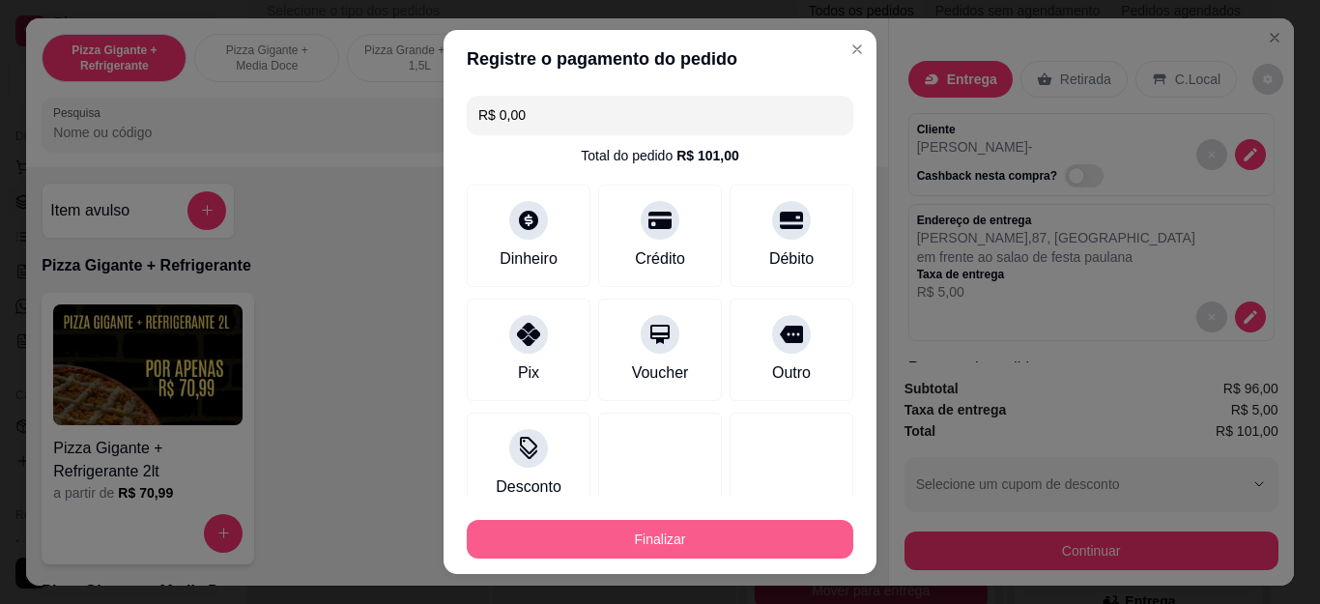
click at [796, 531] on button "Finalizar" at bounding box center [660, 539] width 387 height 39
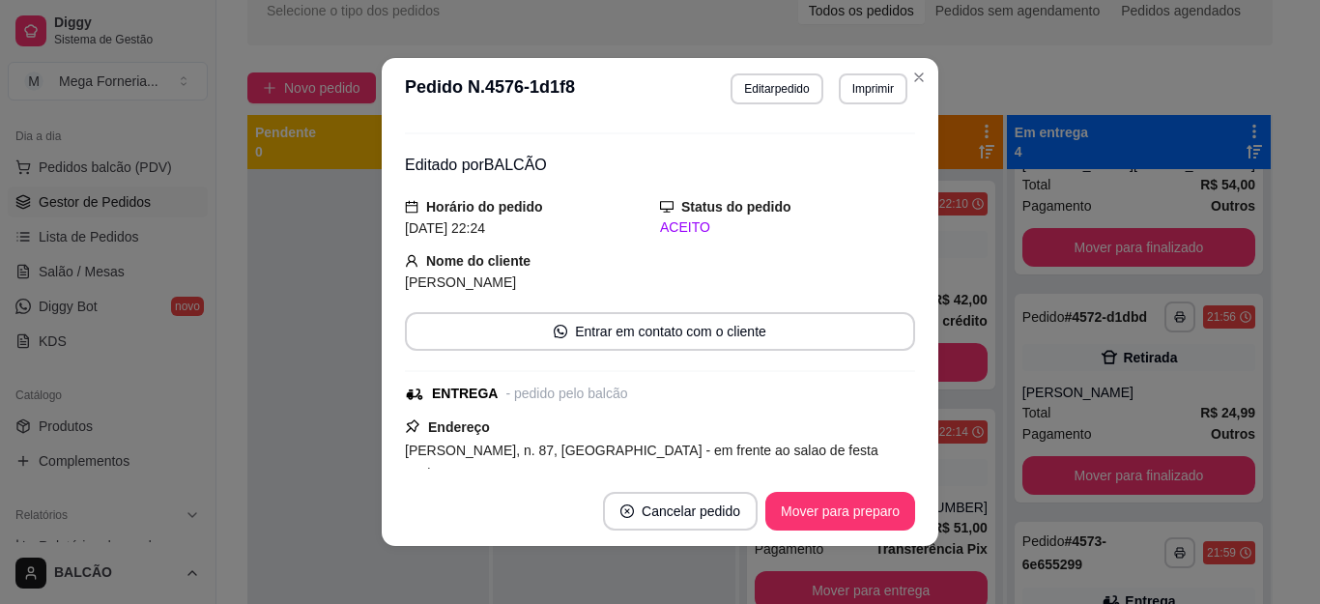
scroll to position [193, 0]
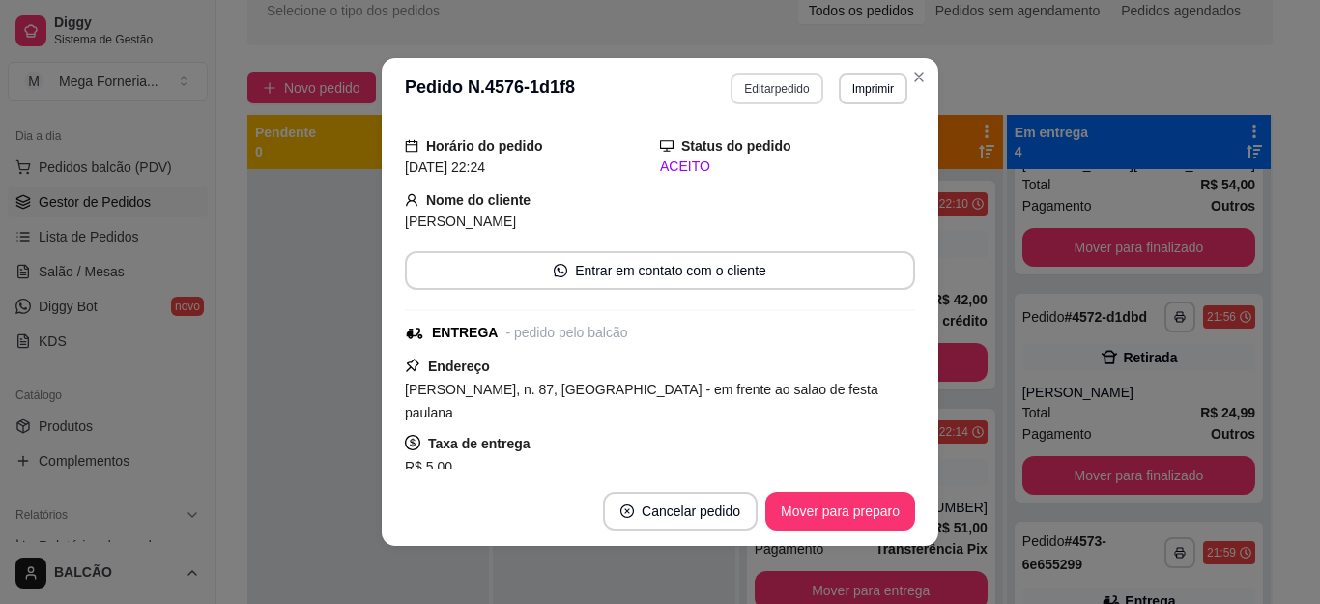
click at [773, 90] on button "Editar pedido" at bounding box center [777, 88] width 92 height 31
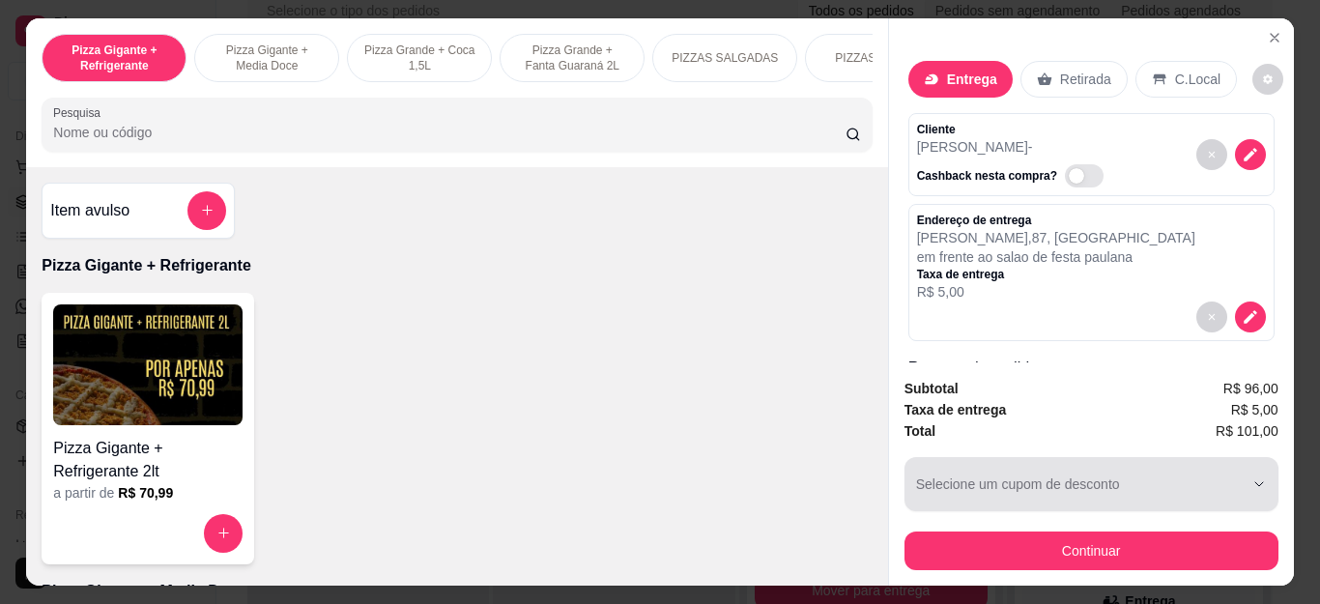
click at [994, 527] on div "Continuar" at bounding box center [1092, 548] width 374 height 43
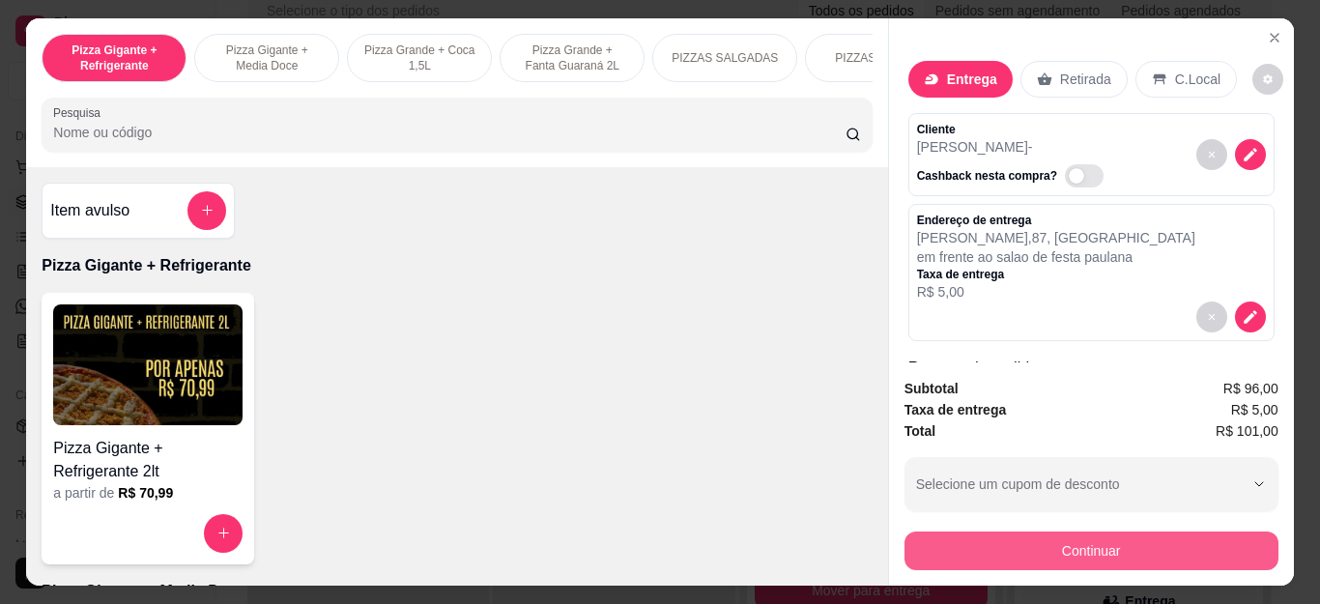
click at [1002, 532] on button "Continuar" at bounding box center [1092, 551] width 374 height 39
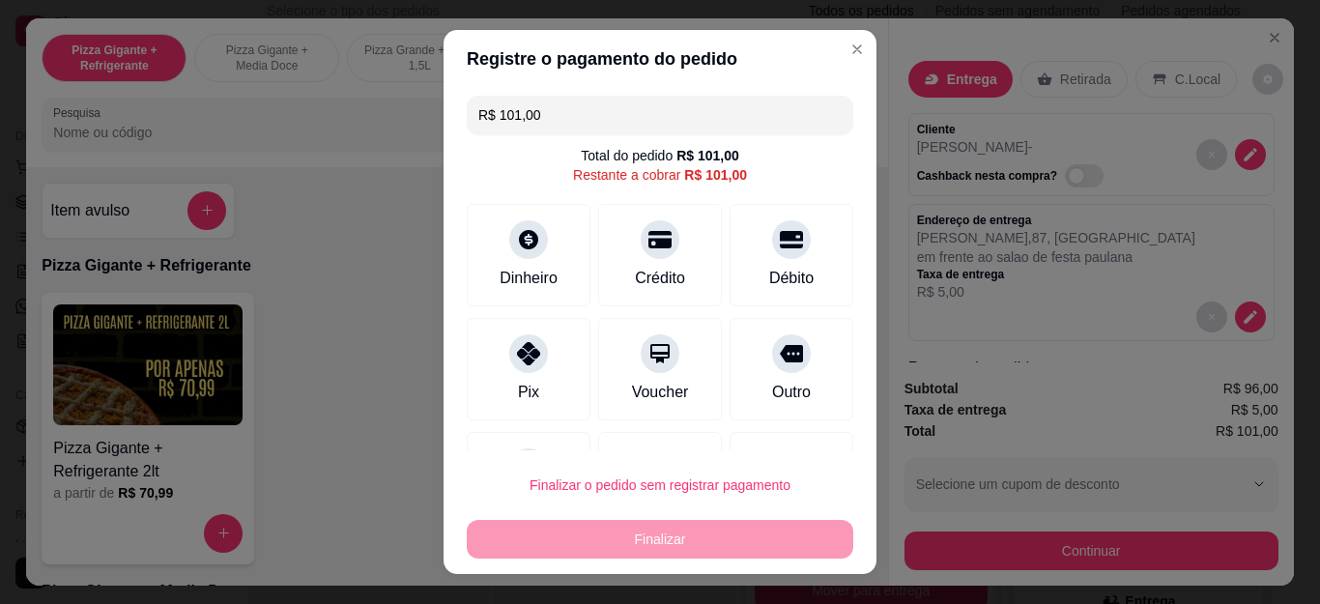
click at [543, 124] on input "R$ 101,00" at bounding box center [659, 115] width 363 height 39
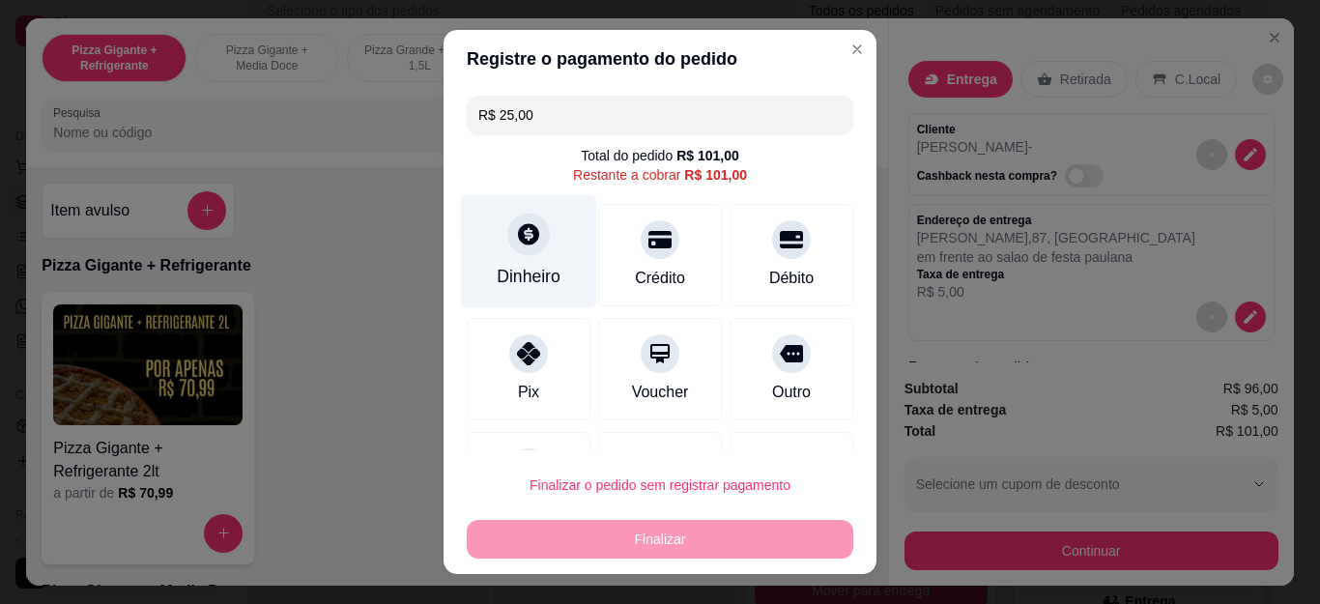
click at [557, 256] on div "Dinheiro" at bounding box center [529, 251] width 136 height 113
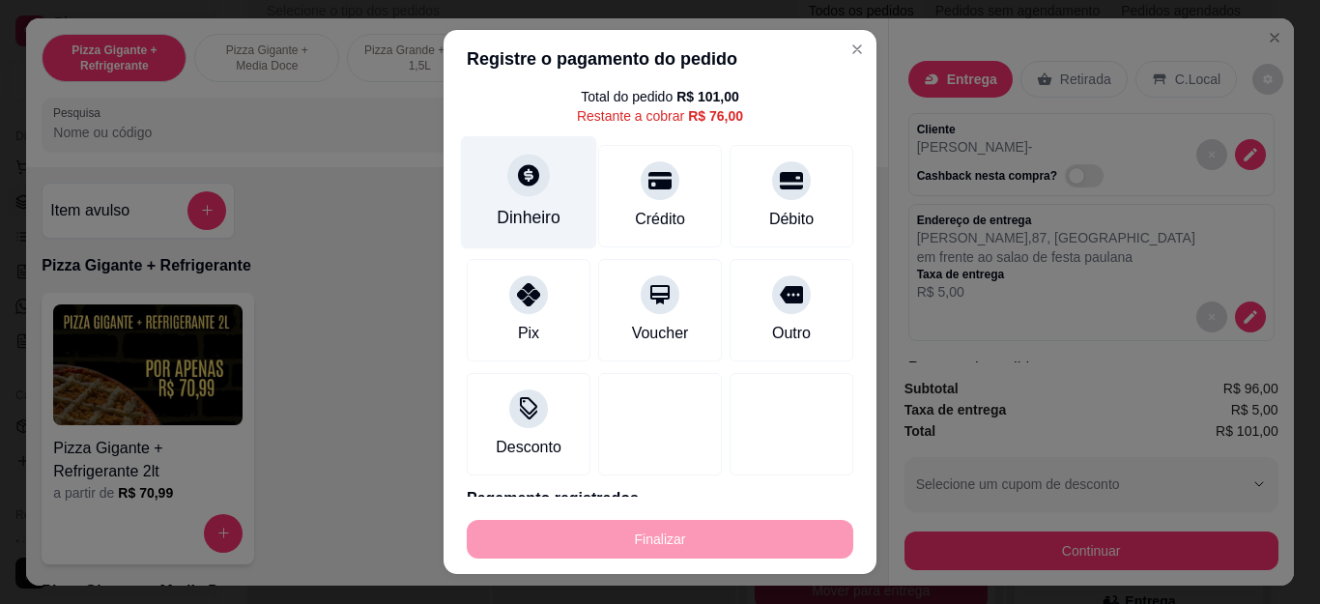
scroll to position [146, 0]
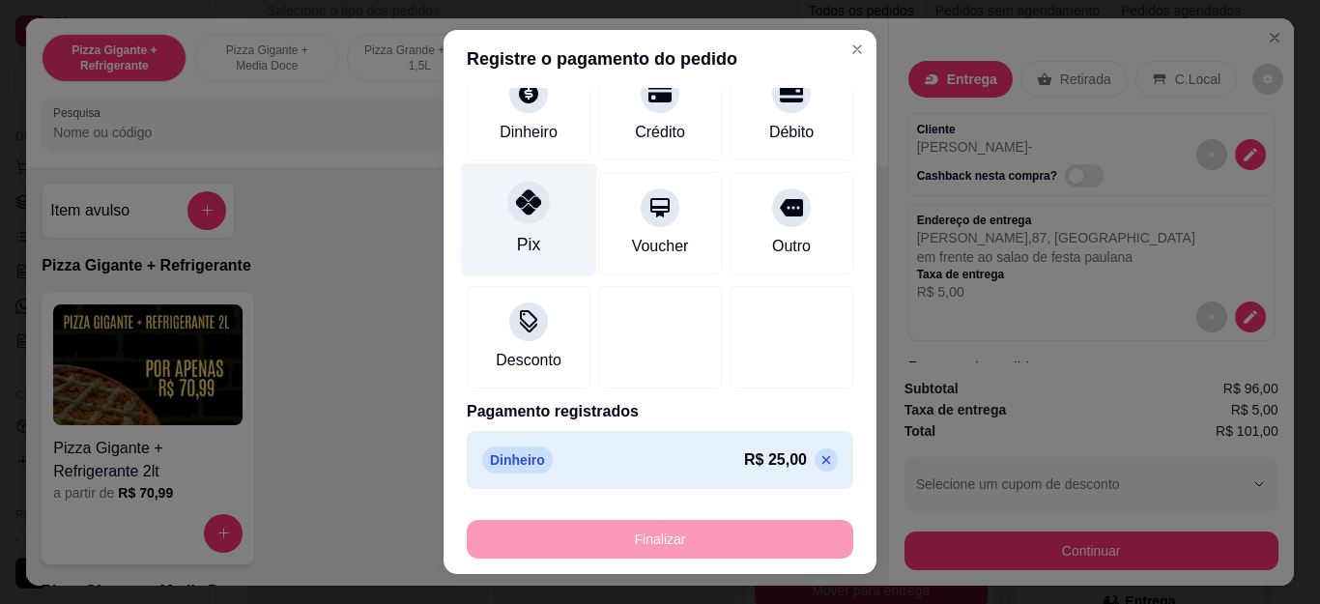
click at [516, 190] on icon at bounding box center [528, 201] width 25 height 25
type input "R$ 0,00"
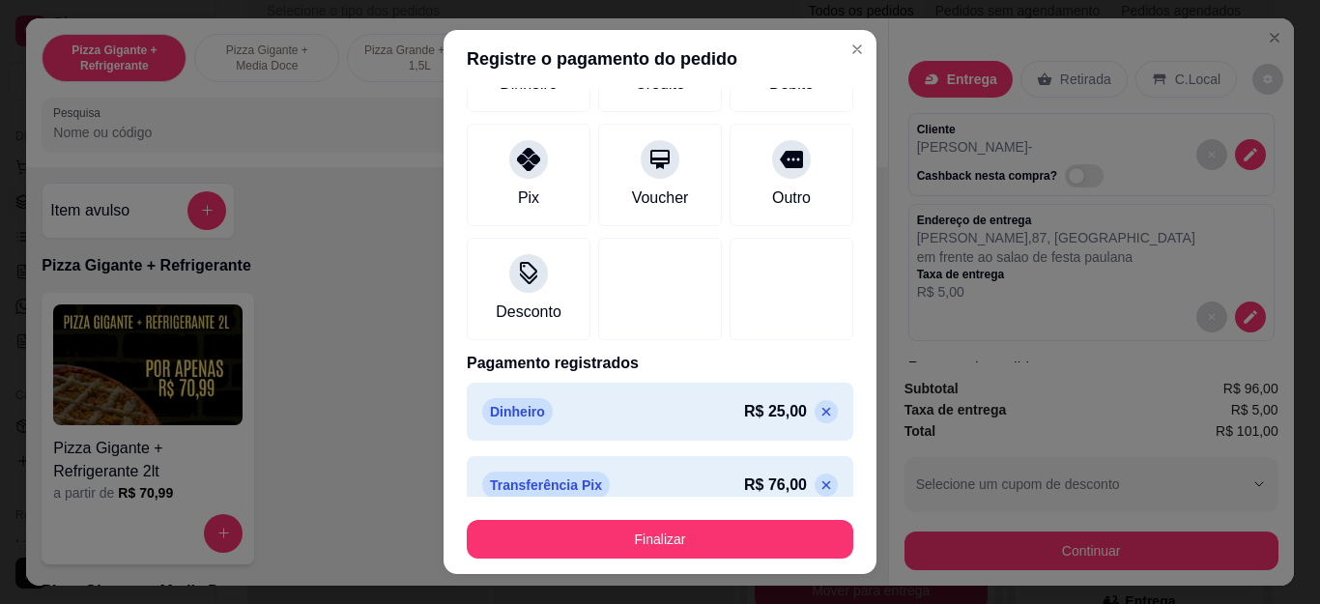
scroll to position [200, 0]
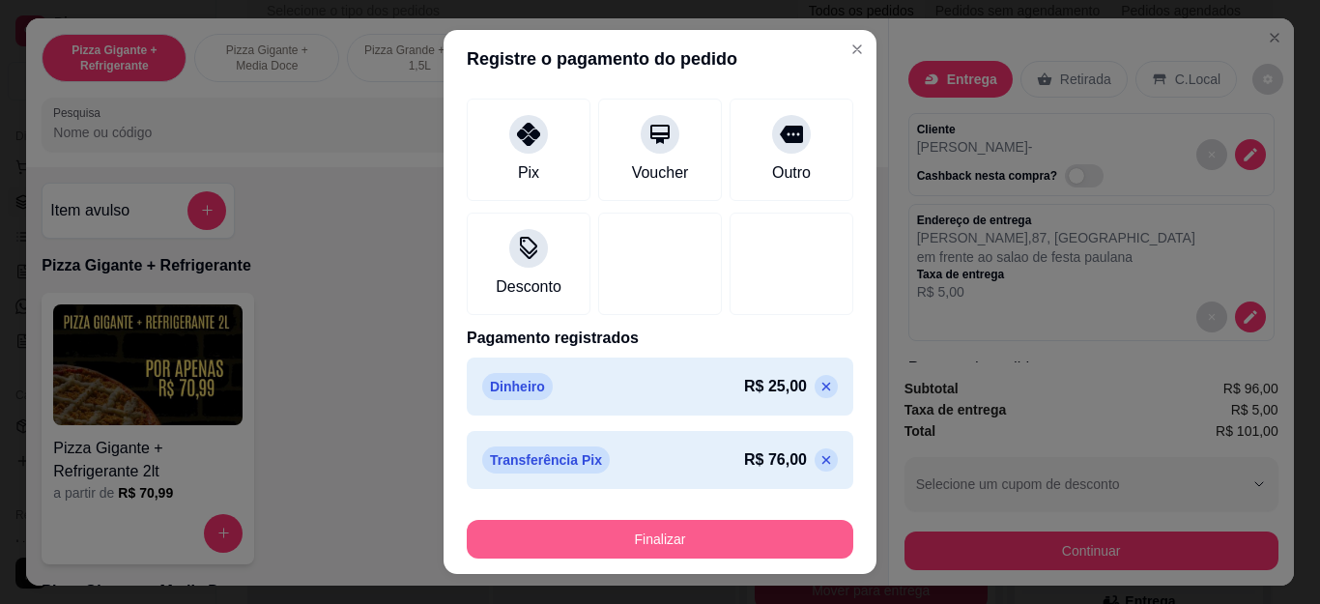
click at [768, 537] on button "Finalizar" at bounding box center [660, 539] width 387 height 39
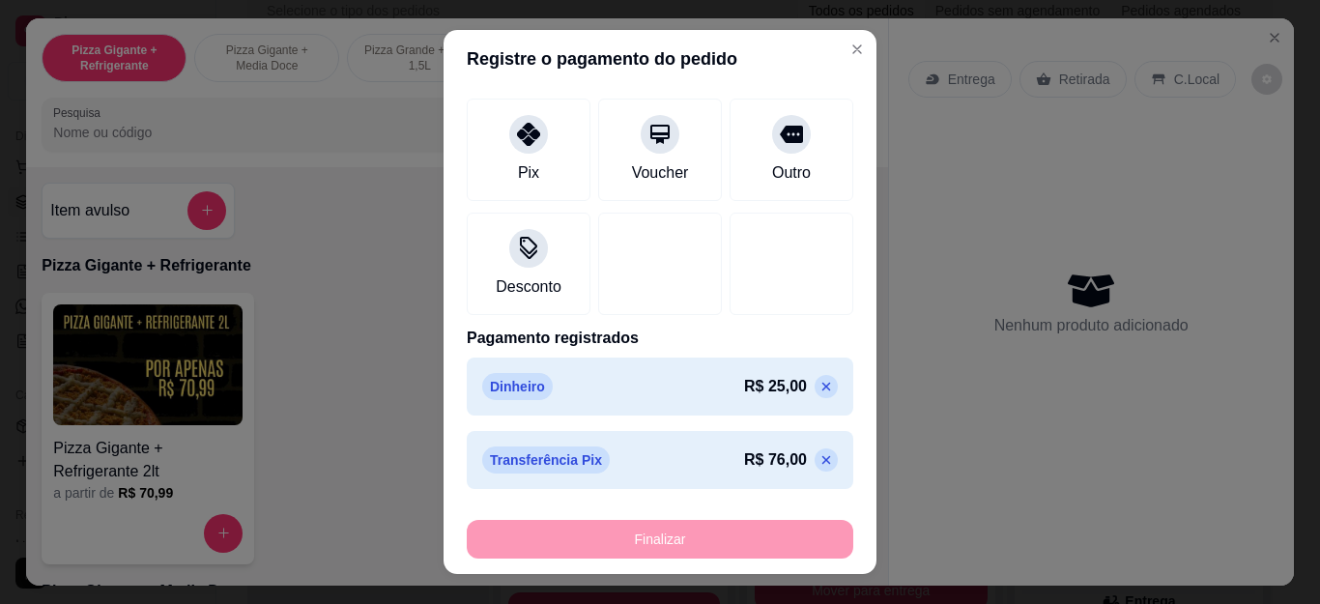
type input "0"
type input "-R$ 101,00"
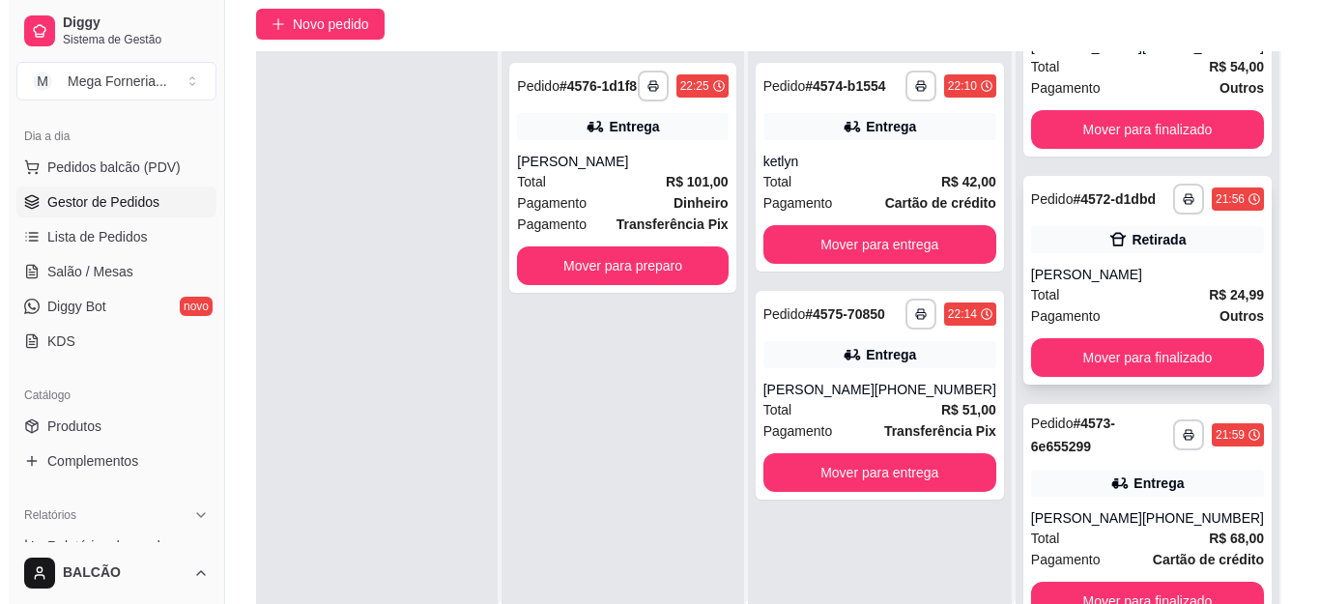
scroll to position [198, 0]
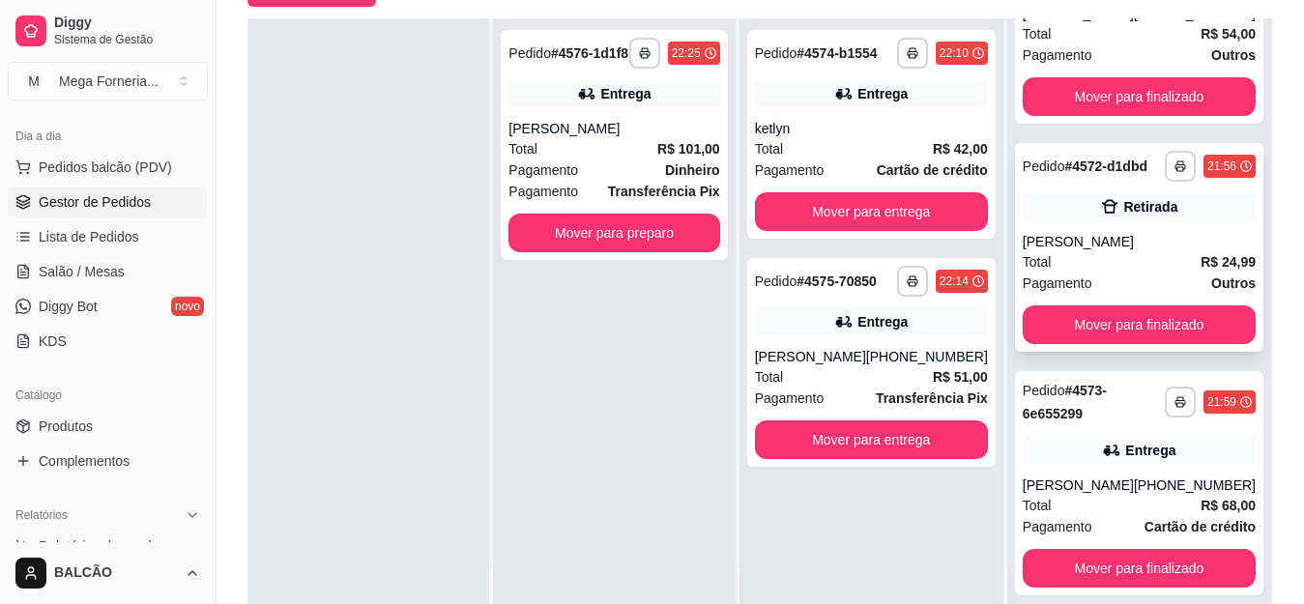
click at [1123, 236] on div "[PERSON_NAME]" at bounding box center [1139, 241] width 233 height 19
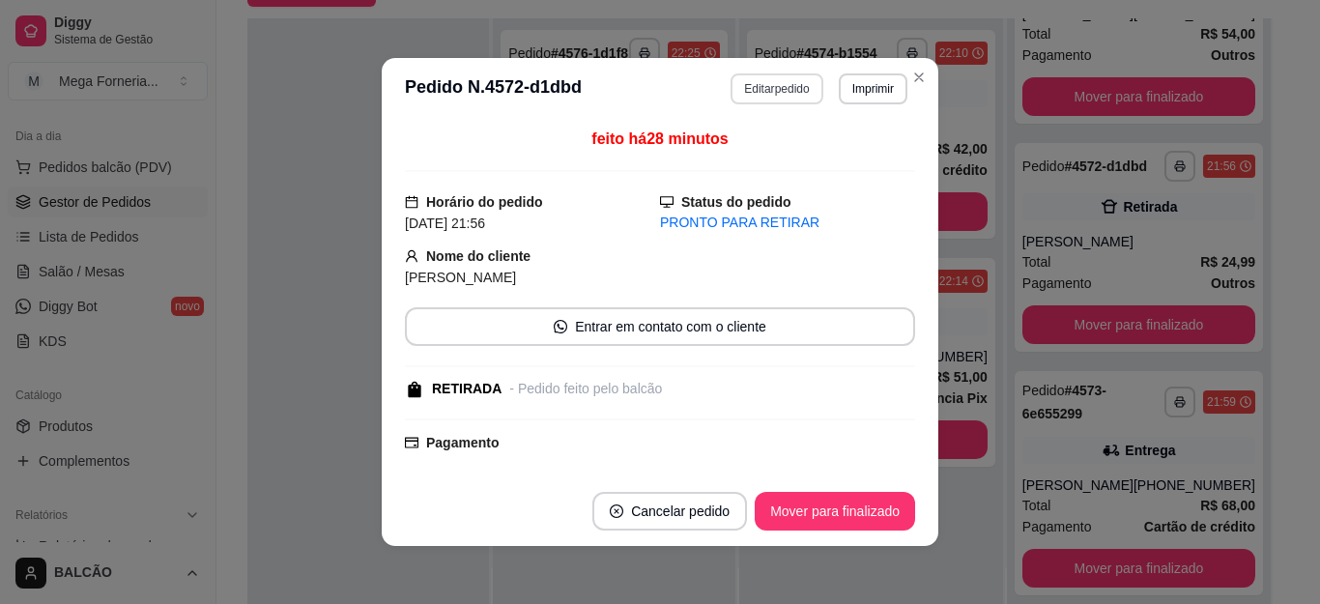
click at [782, 97] on button "Editar pedido" at bounding box center [777, 88] width 92 height 31
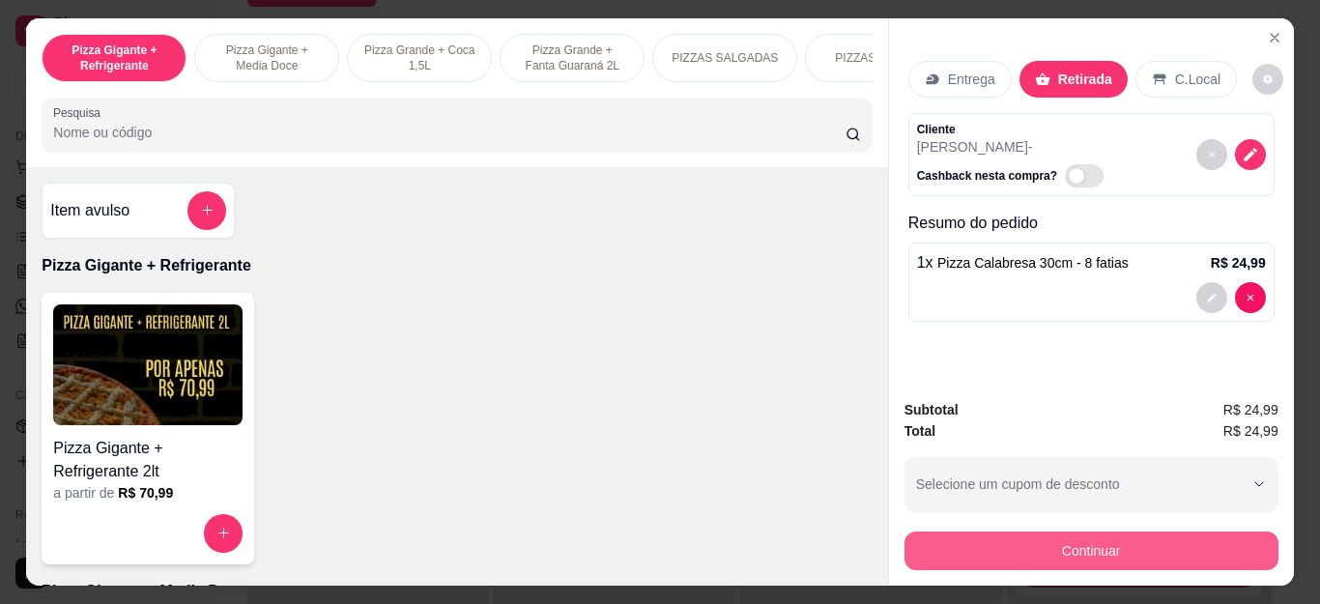
click at [960, 540] on button "Continuar" at bounding box center [1092, 551] width 374 height 39
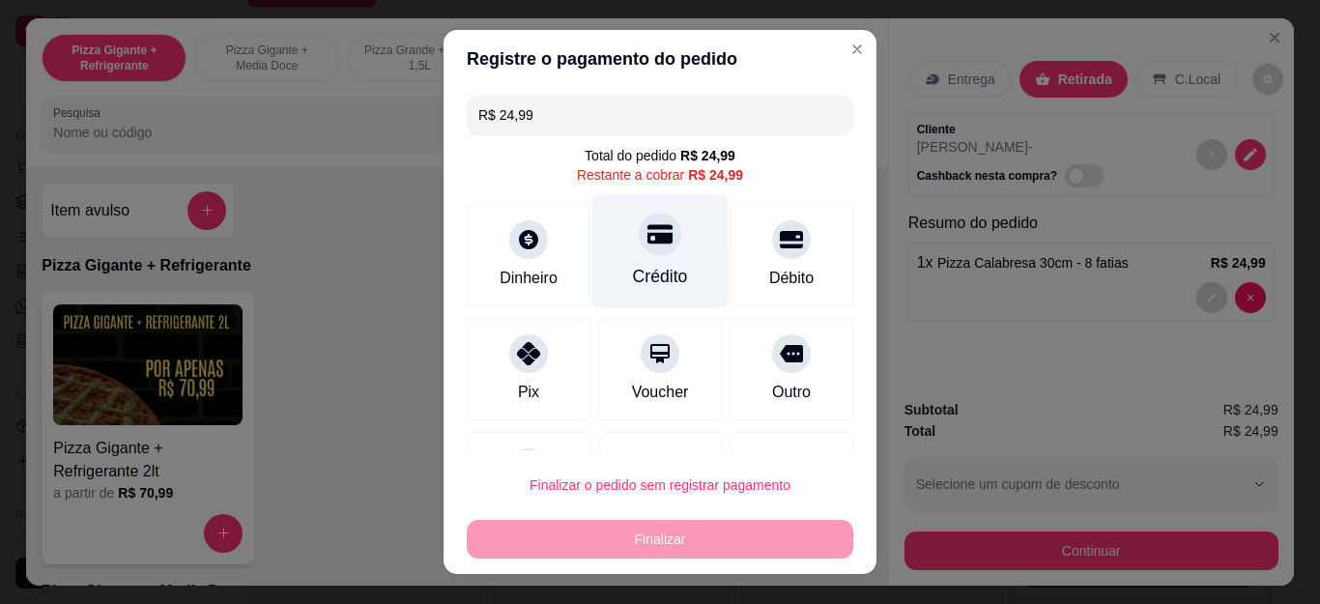
click at [646, 256] on div "Crédito" at bounding box center [661, 251] width 136 height 113
type input "R$ 0,00"
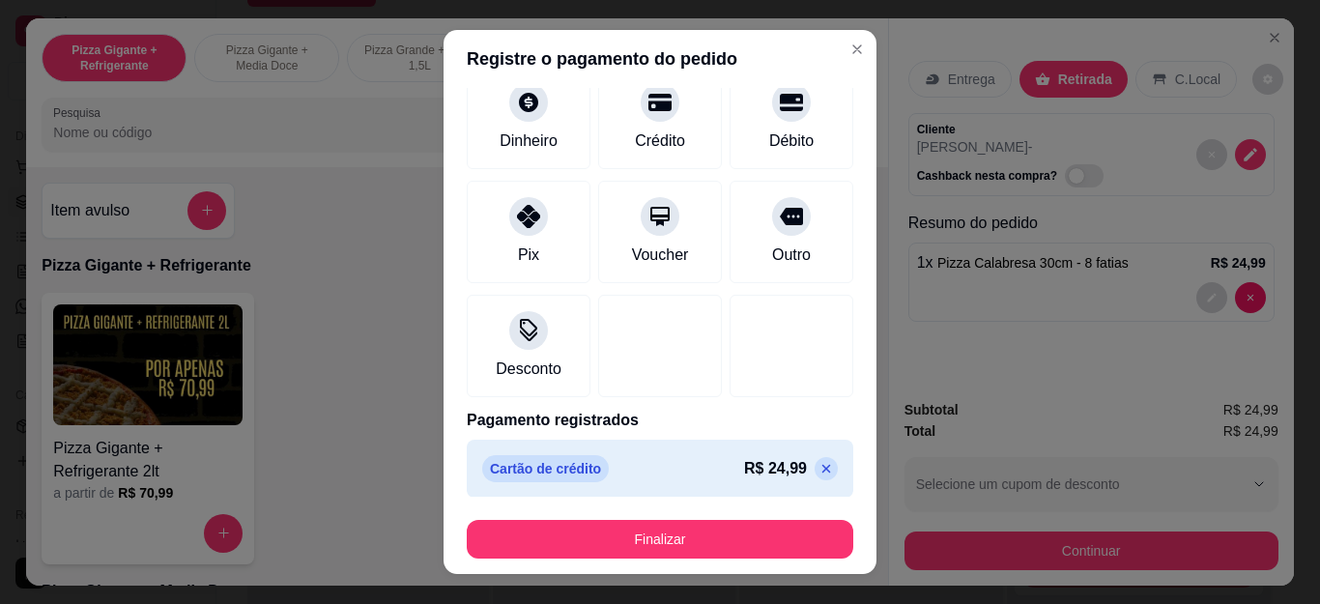
scroll to position [127, 0]
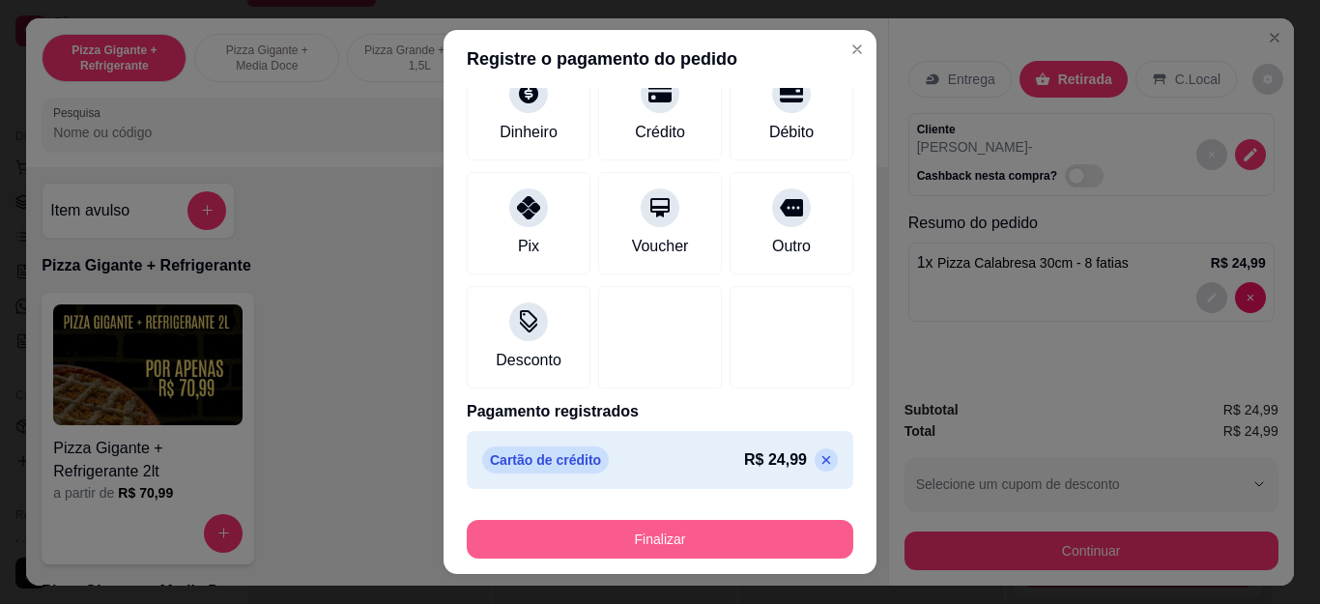
click at [664, 530] on button "Finalizar" at bounding box center [660, 539] width 387 height 39
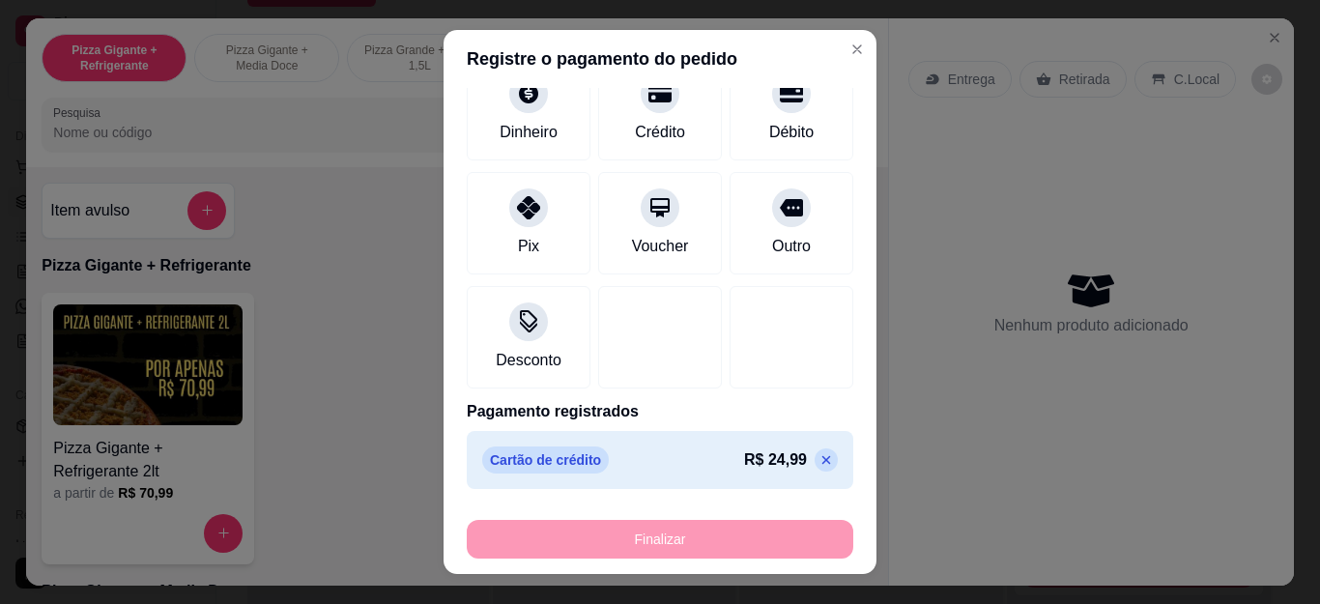
type input "0"
type input "-R$ 24,99"
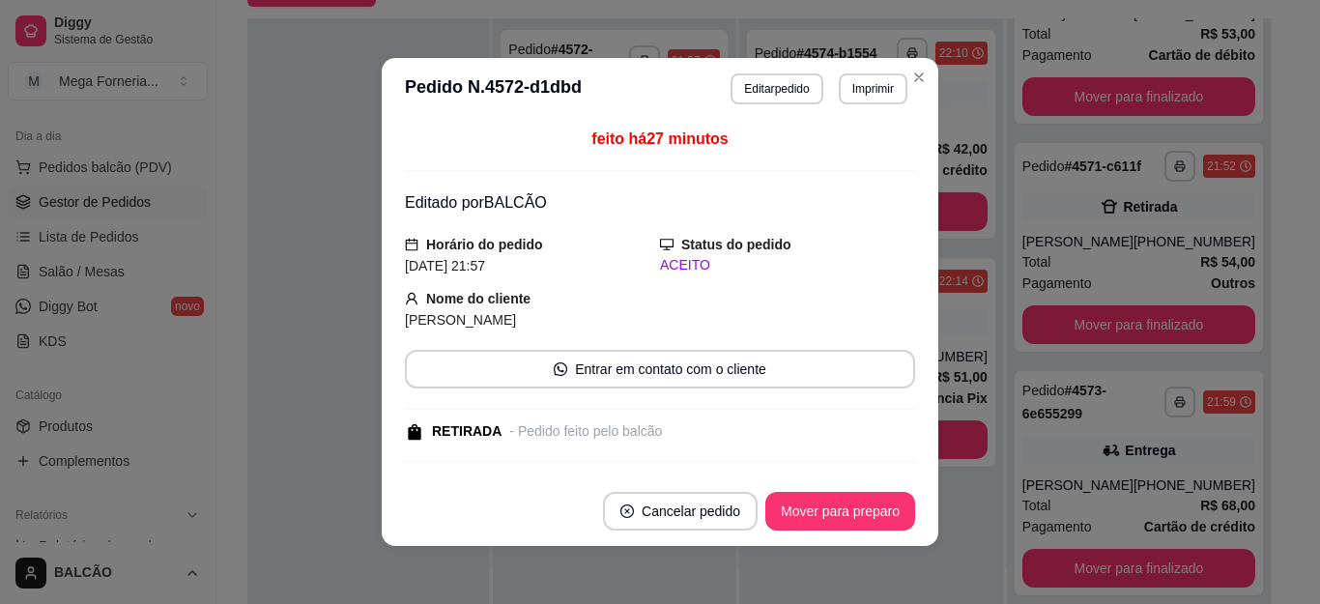
scroll to position [146, 0]
click at [822, 509] on button "Mover para preparo" at bounding box center [841, 511] width 150 height 39
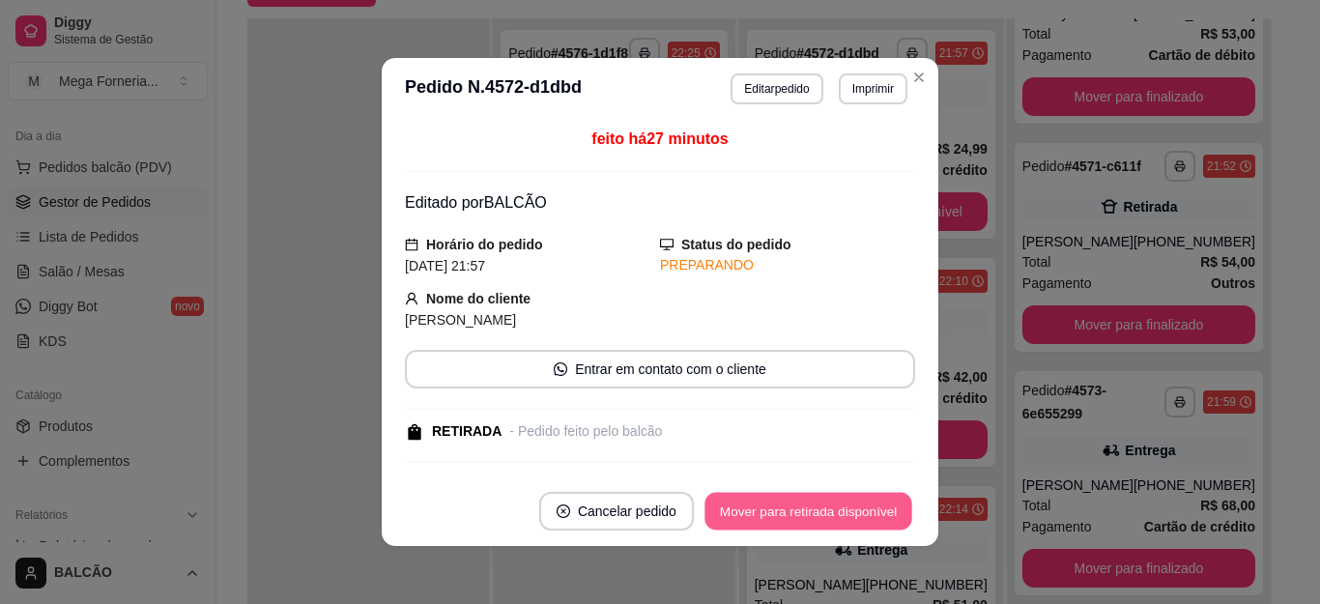
click at [822, 509] on button "Mover para retirada disponível" at bounding box center [808, 512] width 207 height 38
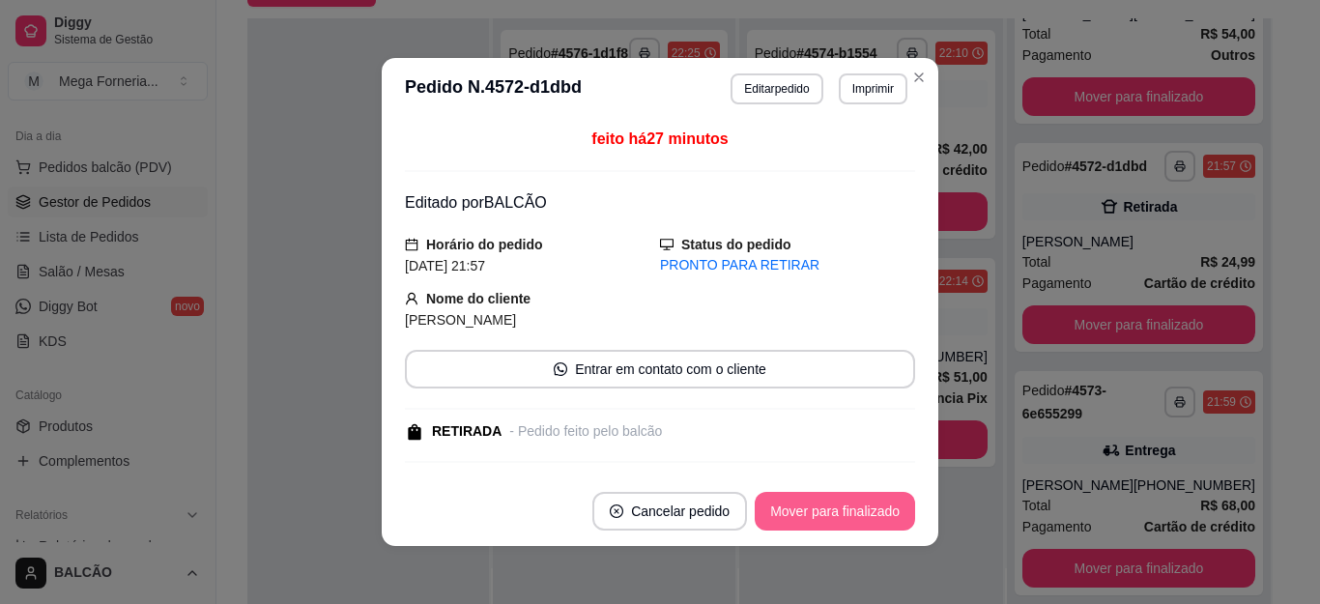
click at [822, 510] on button "Mover para finalizado" at bounding box center [835, 511] width 160 height 39
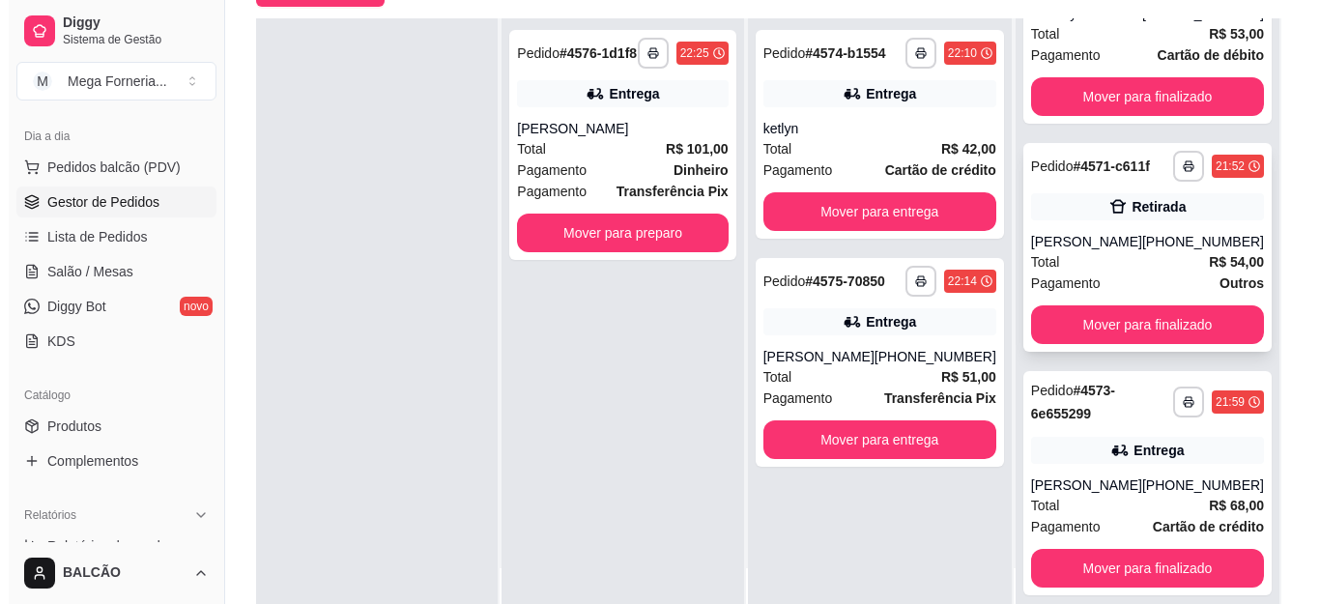
scroll to position [49, 0]
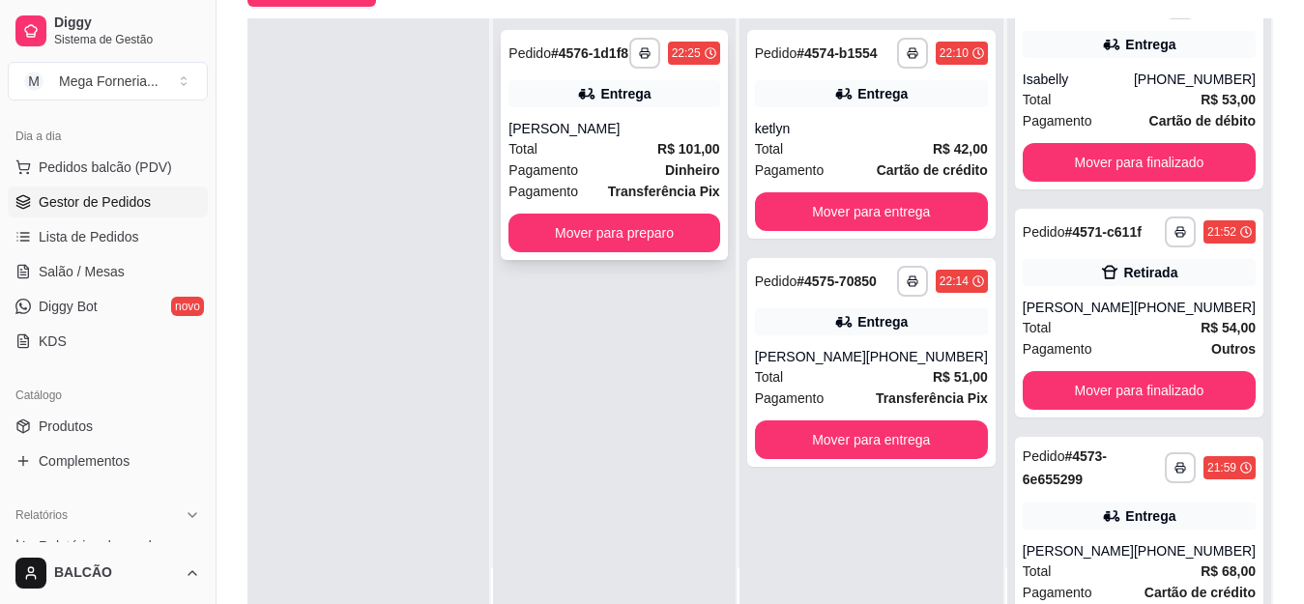
click at [580, 128] on div "[PERSON_NAME]" at bounding box center [613, 128] width 211 height 19
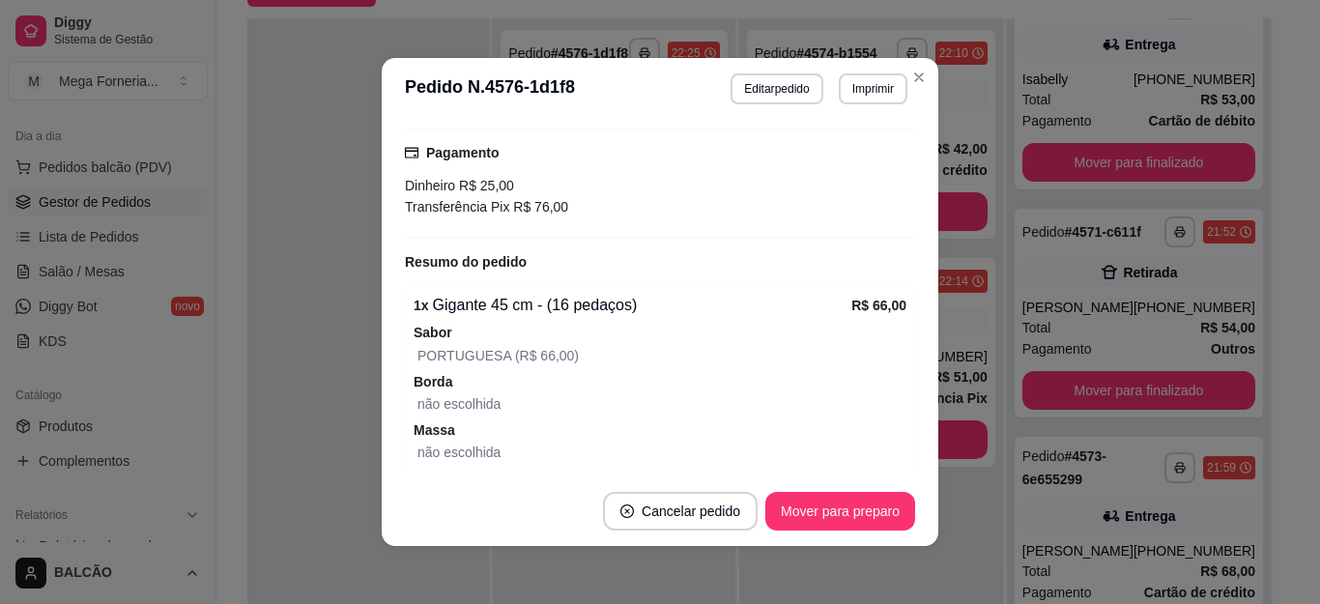
scroll to position [580, 0]
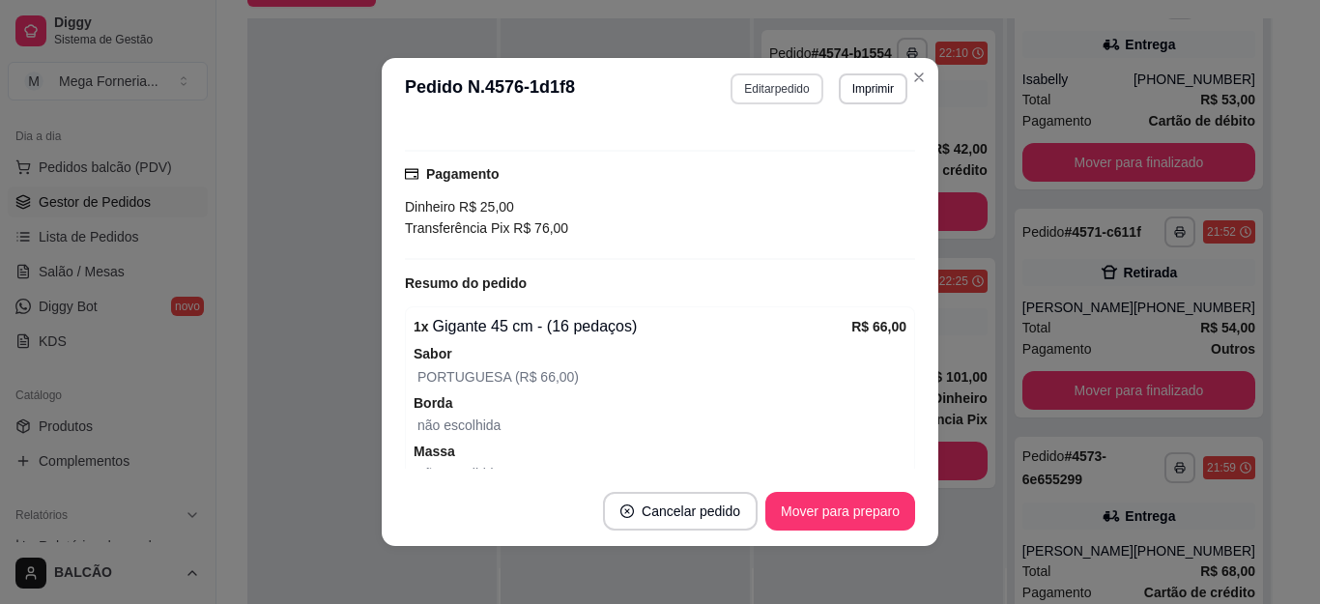
click at [782, 89] on button "Editar pedido" at bounding box center [777, 88] width 92 height 31
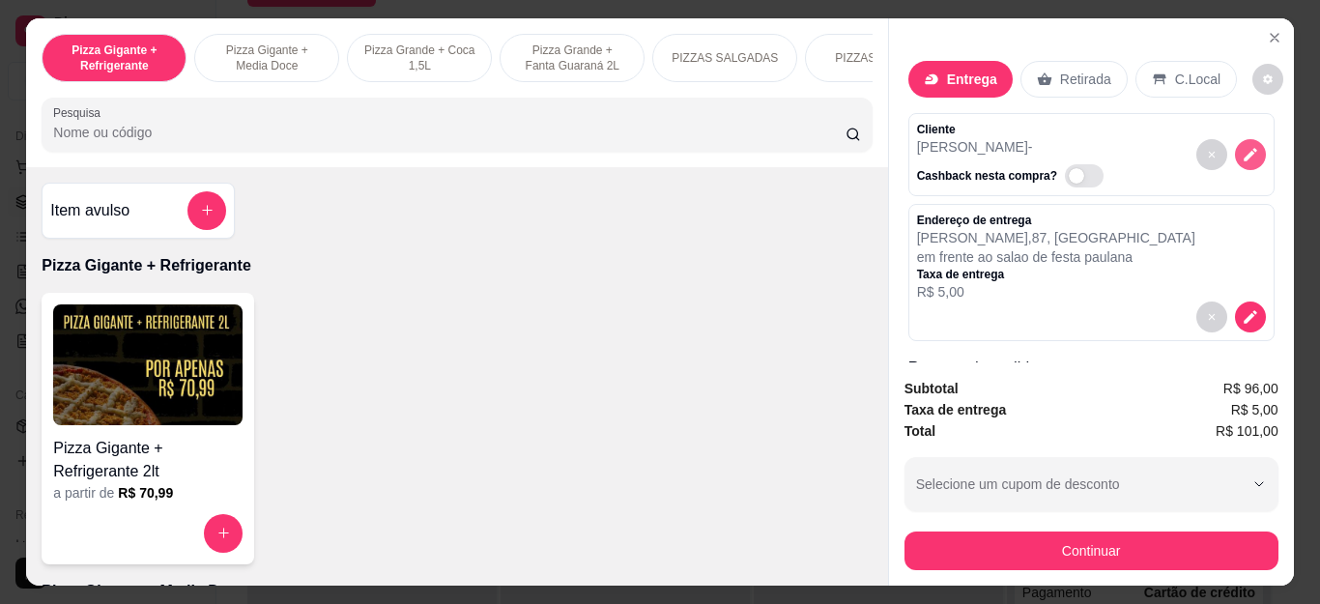
click at [1235, 141] on button "decrease-product-quantity" at bounding box center [1250, 154] width 31 height 31
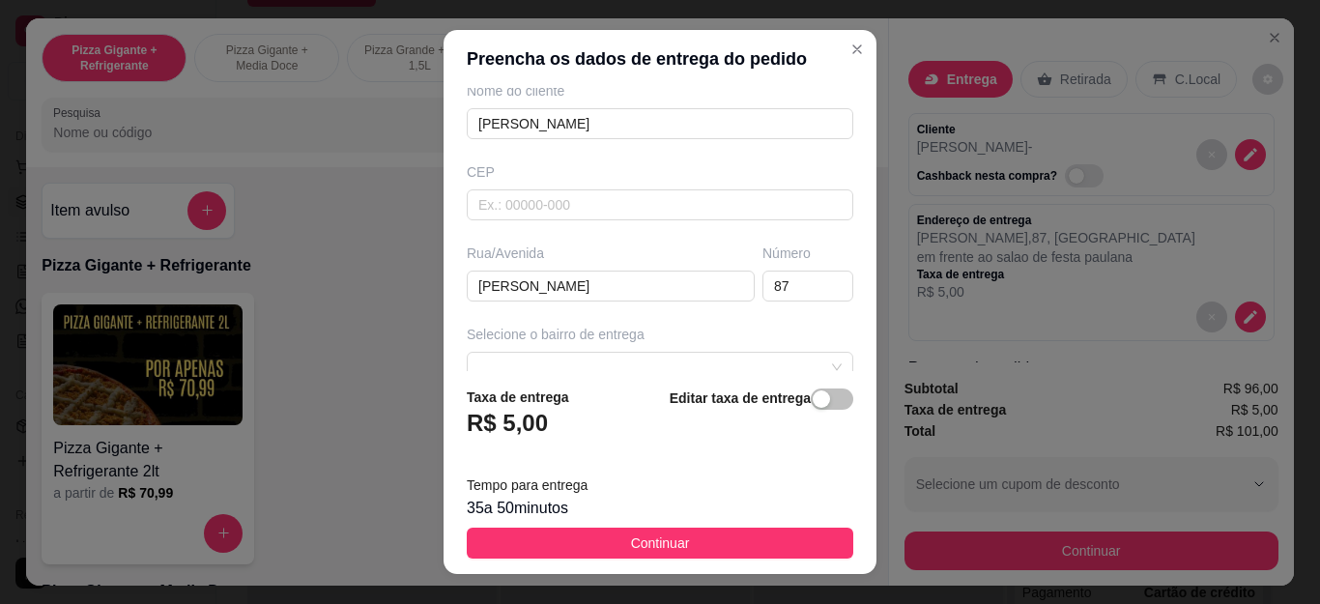
scroll to position [78, 0]
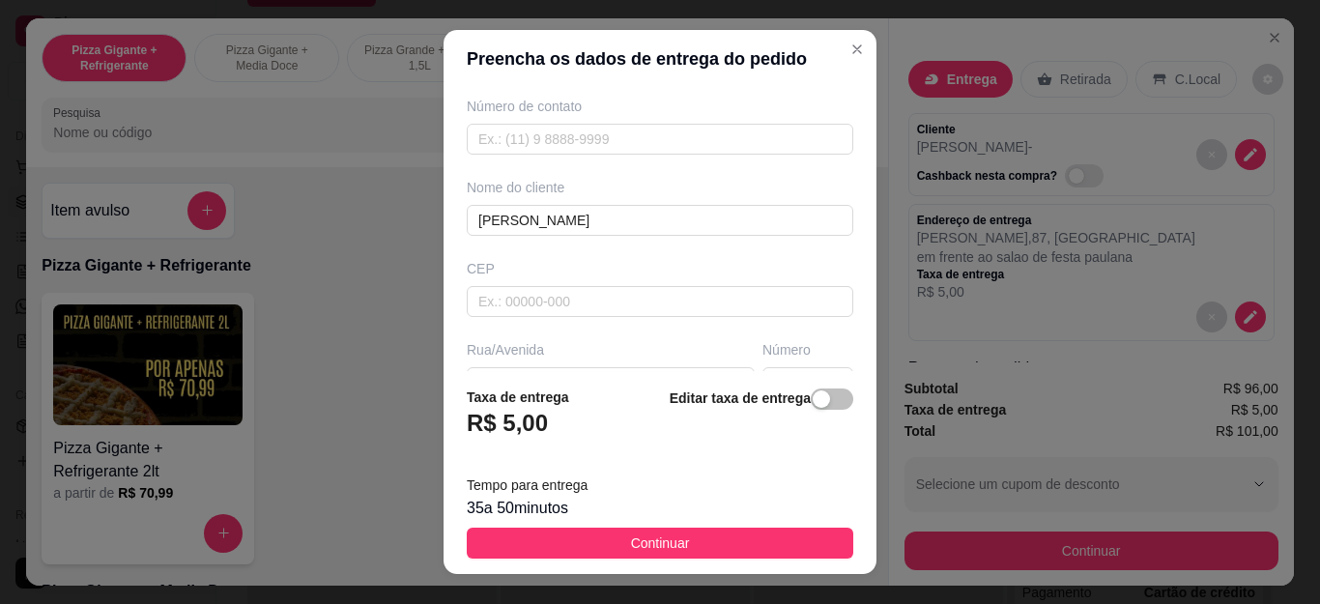
click at [543, 159] on div "Busque pelo cliente Número de contato Nome do cliente [PERSON_NAME] CEP Rua/[GE…" at bounding box center [660, 229] width 433 height 283
click at [543, 147] on input "text" at bounding box center [660, 139] width 387 height 31
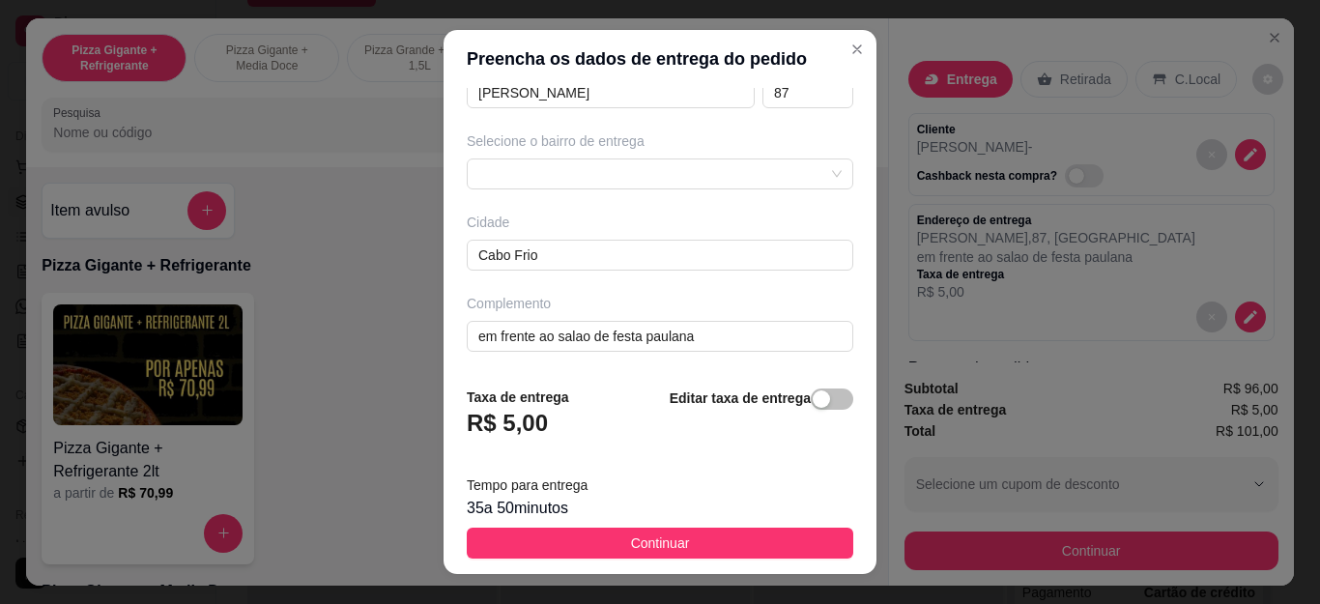
type input "[PHONE_NUMBER]"
click at [666, 561] on footer "Taxa de entrega R$ 5,00 Editar taxa de entrega Tempo para entrega 35 a 50 minut…" at bounding box center [660, 472] width 433 height 203
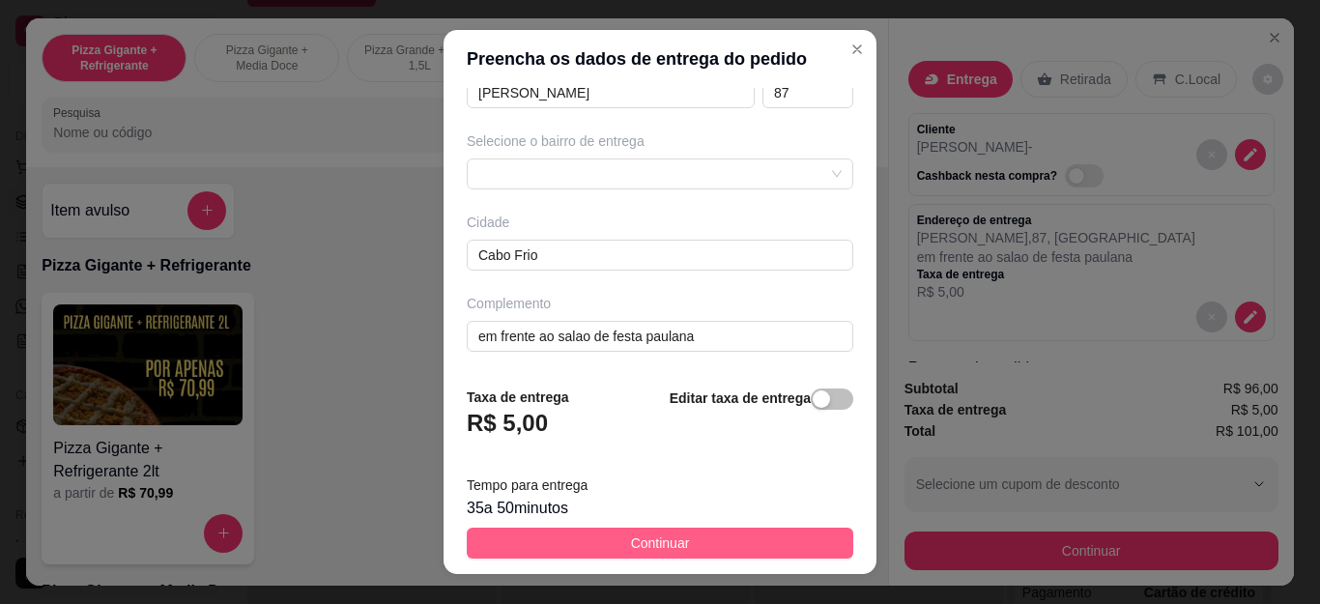
click at [665, 537] on span "Continuar" at bounding box center [660, 543] width 59 height 21
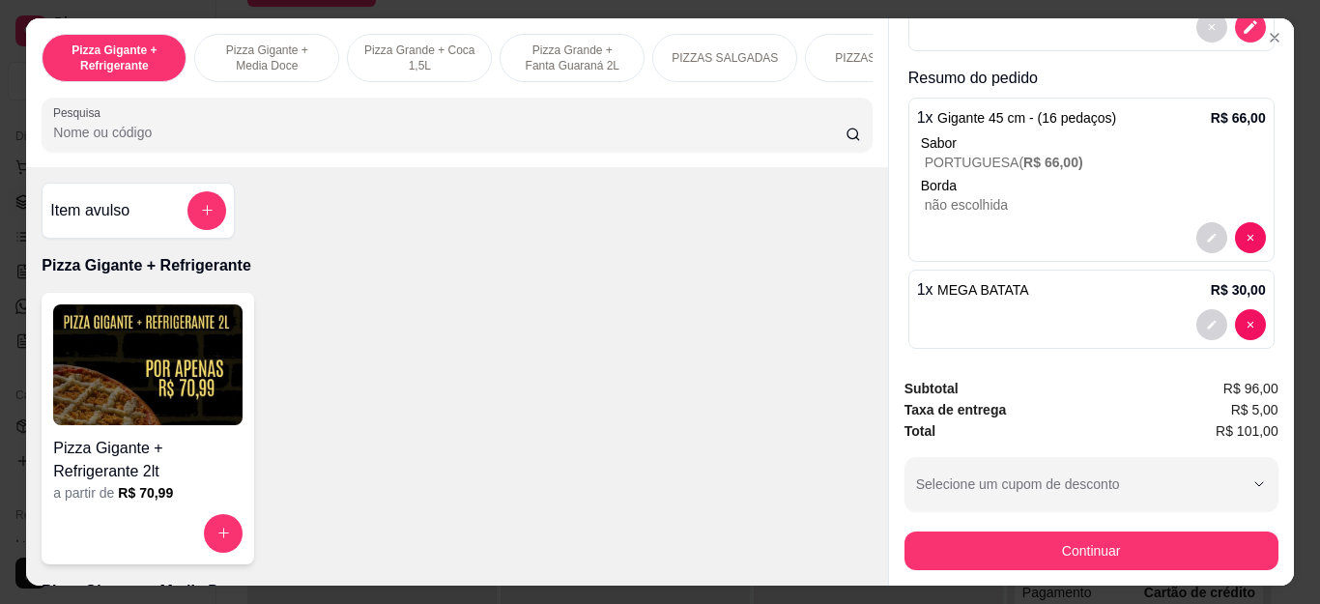
scroll to position [303, 0]
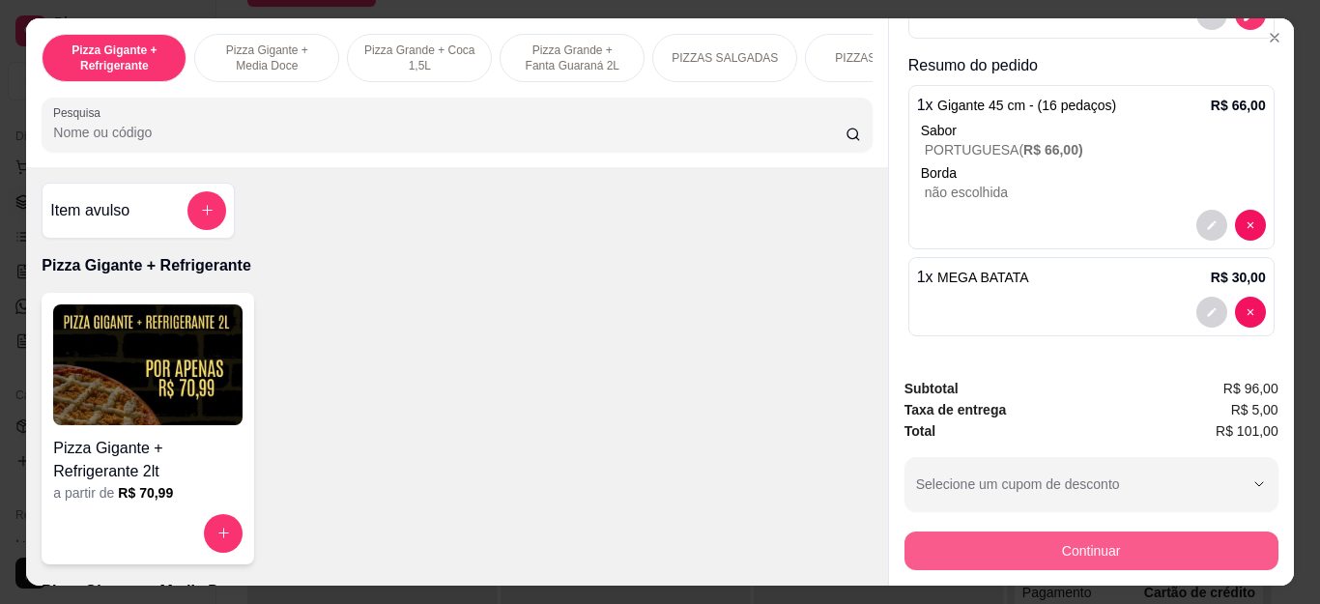
click at [1057, 534] on button "Continuar" at bounding box center [1092, 551] width 374 height 39
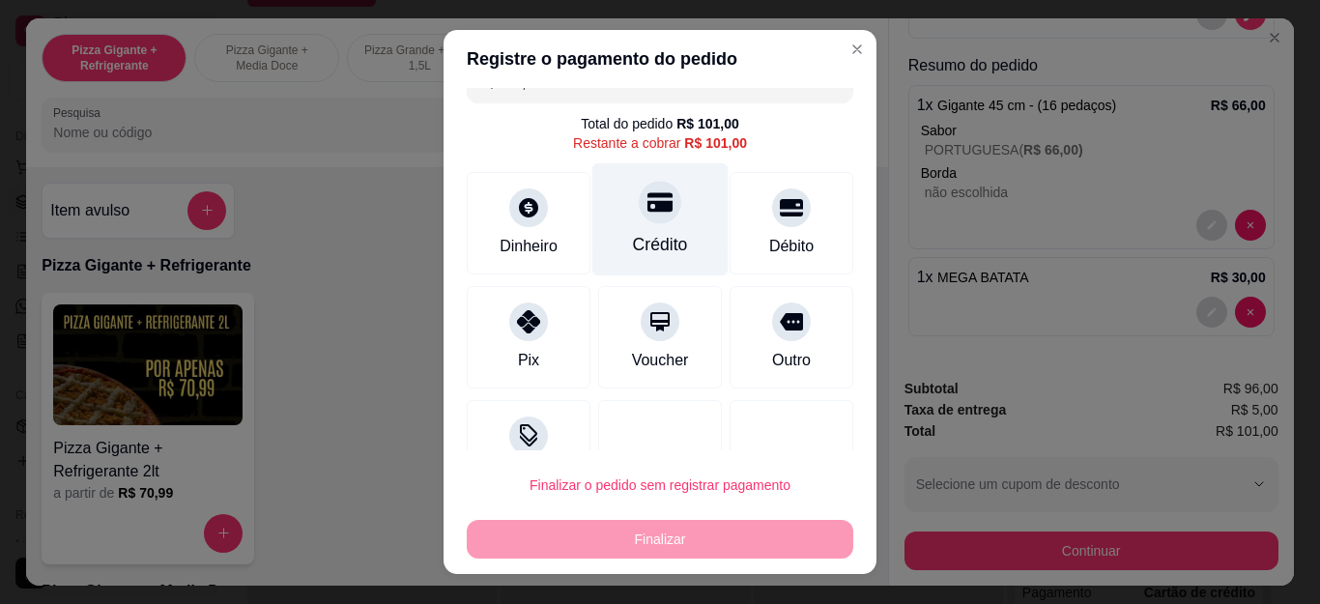
scroll to position [0, 0]
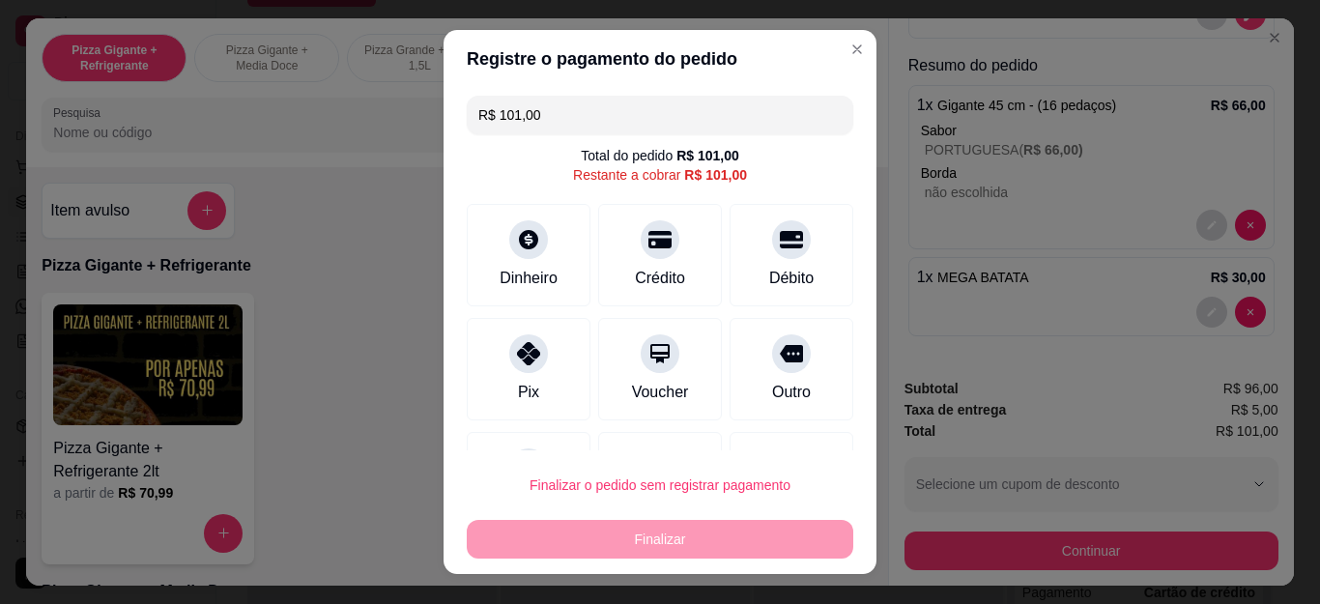
click at [565, 85] on header "Registre o pagamento do pedido" at bounding box center [660, 59] width 433 height 58
drag, startPoint x: 565, startPoint y: 85, endPoint x: 562, endPoint y: 117, distance: 32.0
click at [565, 98] on section "Registre o pagamento do pedido R$ 101,00 Total do pedido R$ 101,00 Restante a c…" at bounding box center [660, 302] width 433 height 544
click at [562, 117] on input "R$ 101,00" at bounding box center [659, 115] width 363 height 39
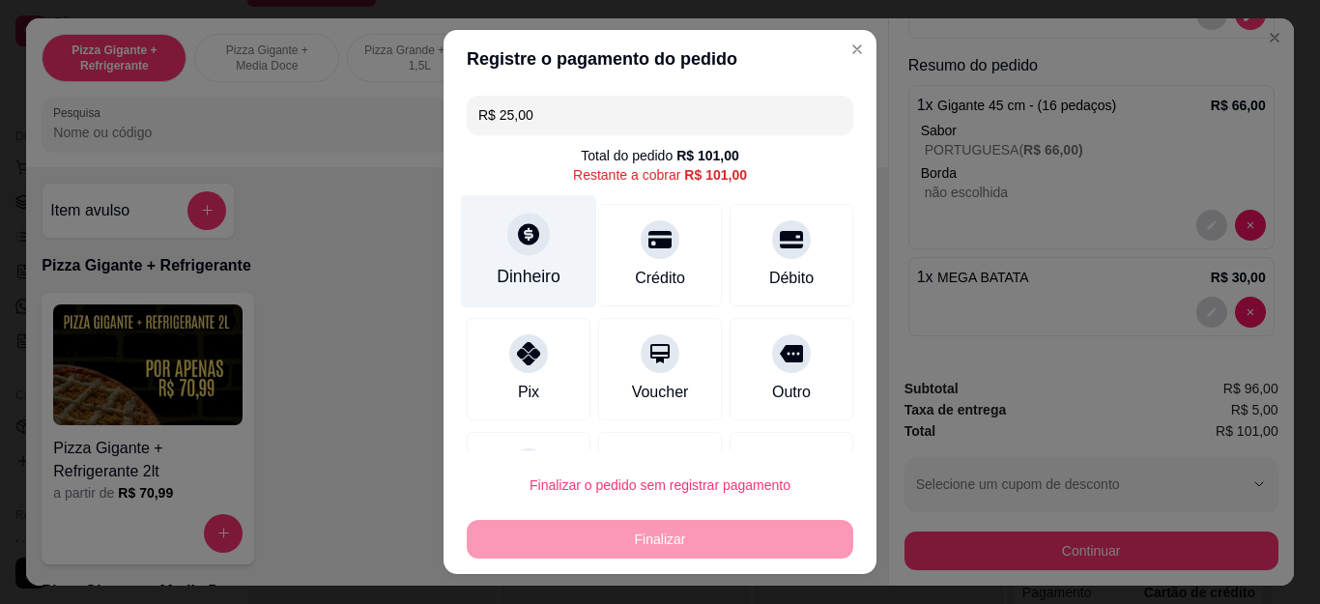
click at [529, 241] on div at bounding box center [528, 235] width 43 height 43
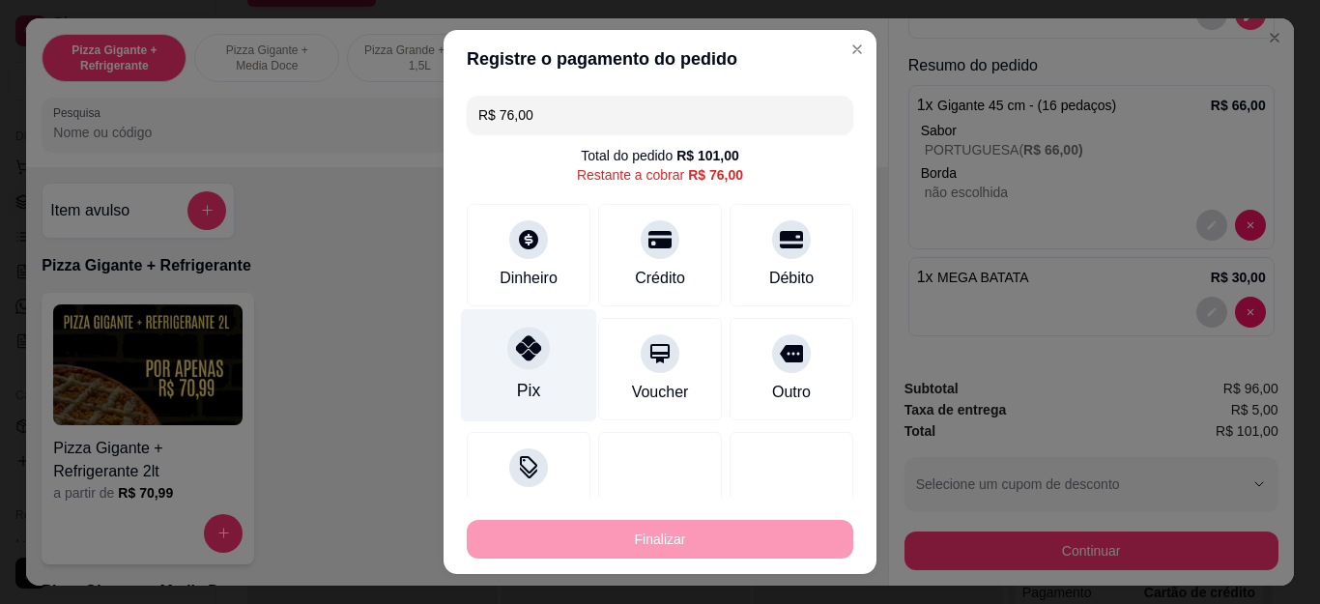
click at [522, 369] on div at bounding box center [528, 349] width 43 height 43
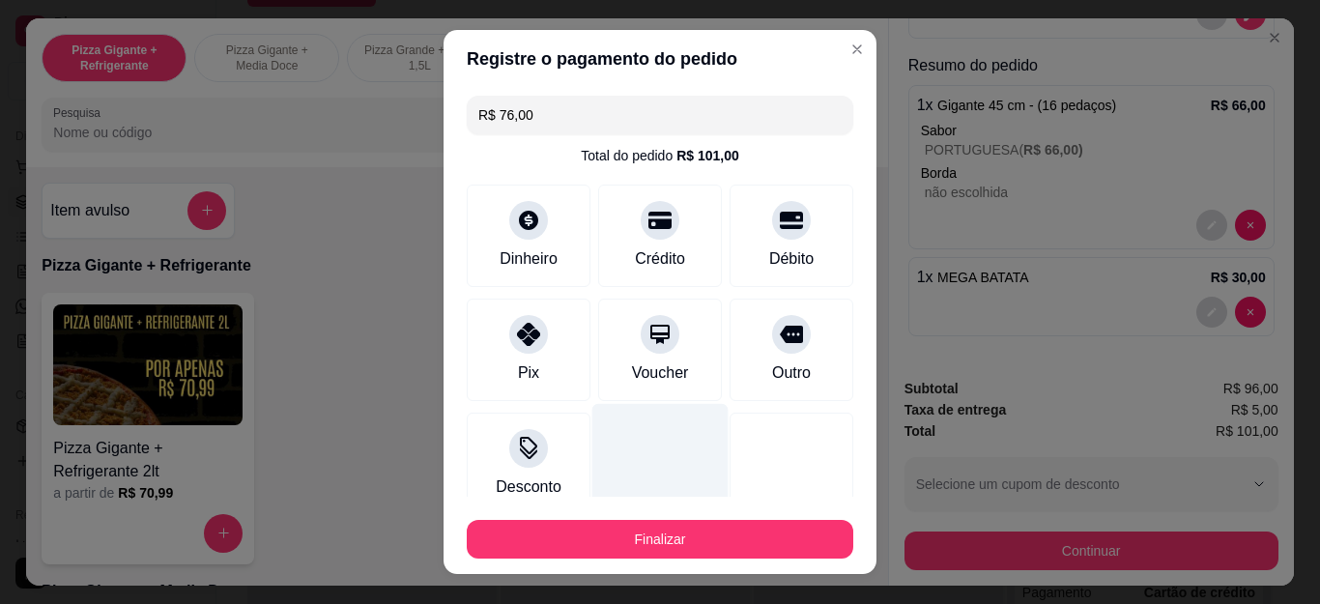
type input "R$ 0,00"
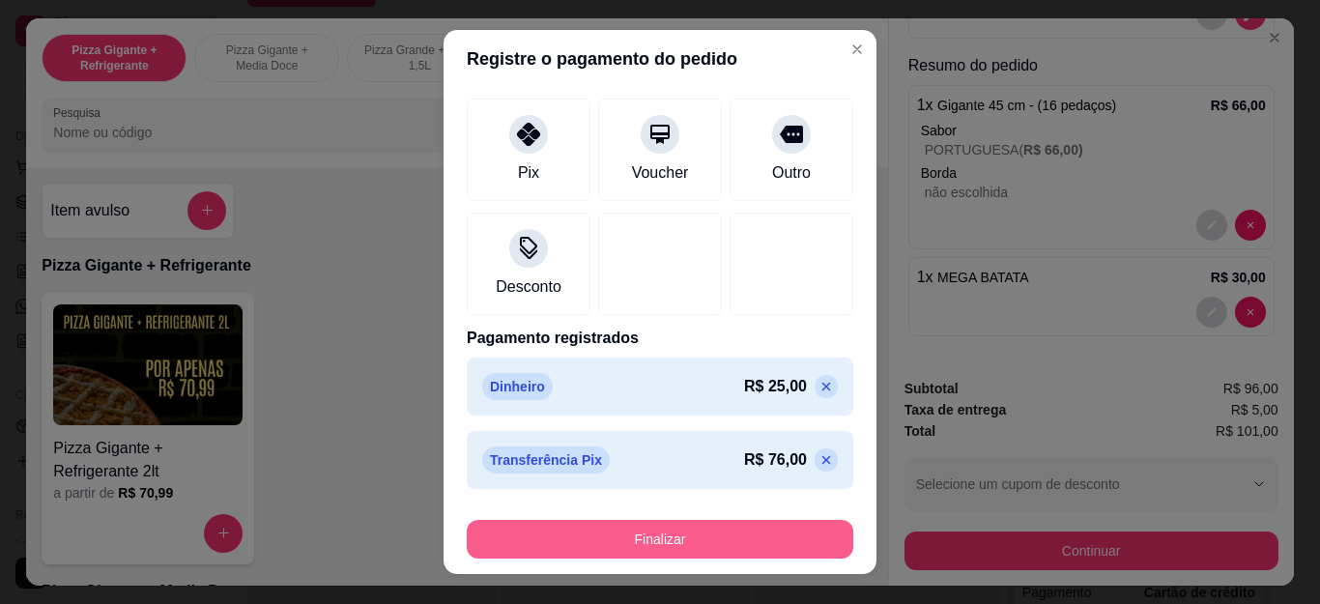
click at [714, 551] on button "Finalizar" at bounding box center [660, 539] width 387 height 39
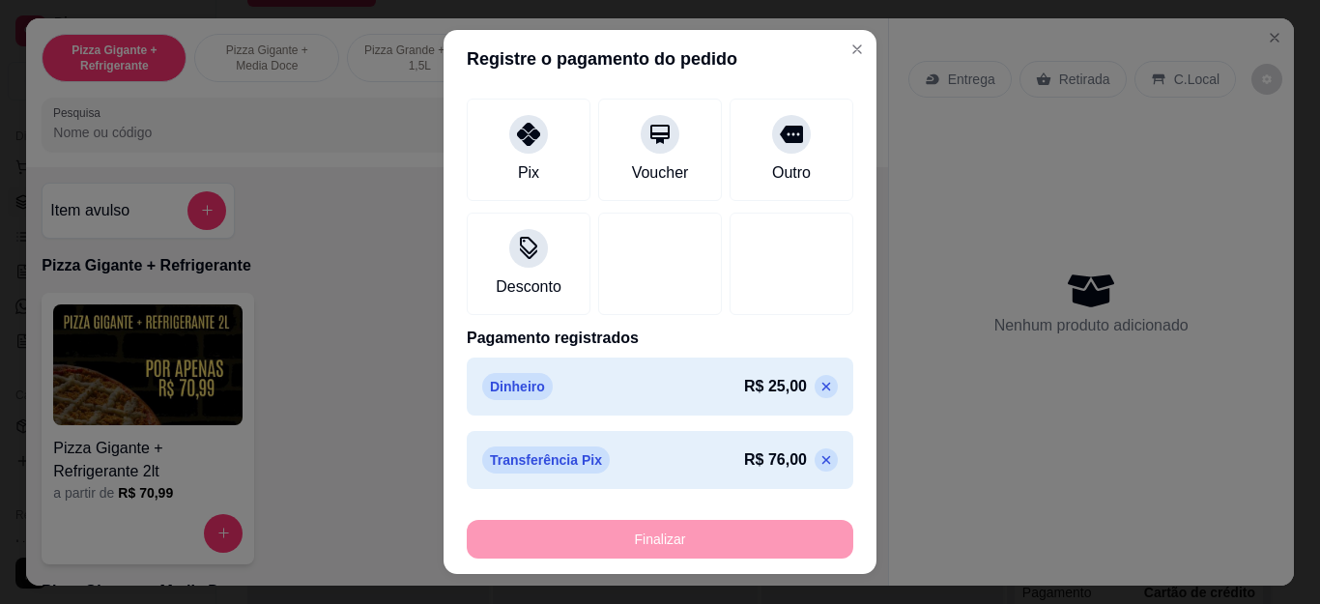
type input "0"
type input "-R$ 101,00"
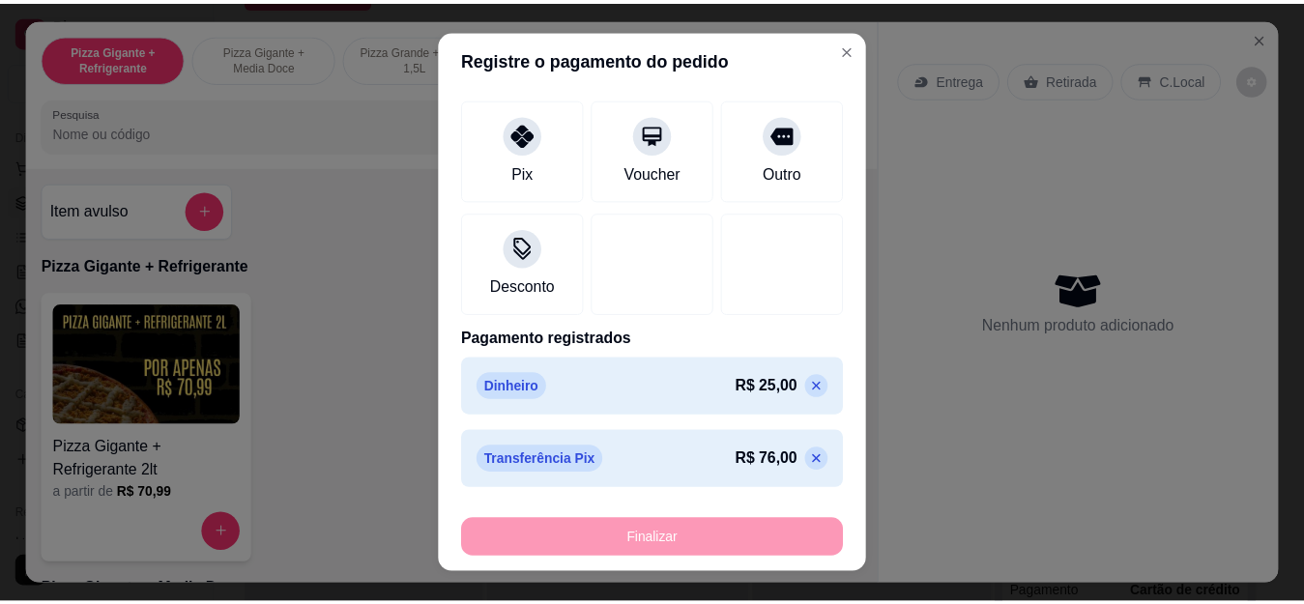
scroll to position [0, 0]
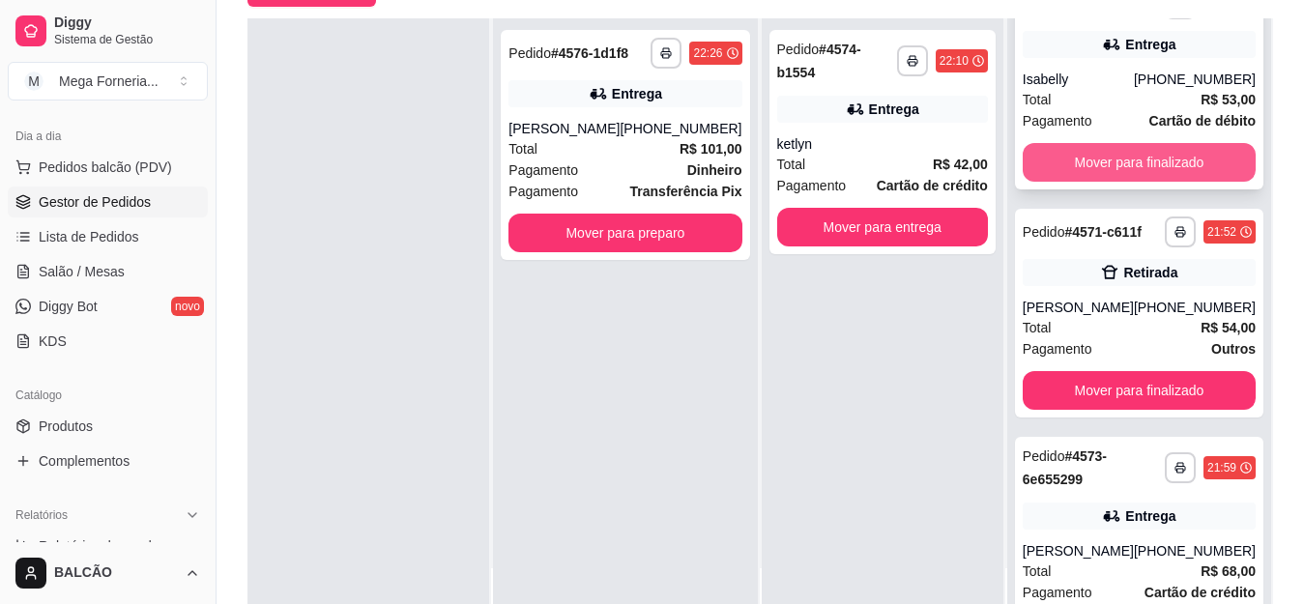
click at [1139, 165] on button "Mover para finalizado" at bounding box center [1139, 162] width 233 height 39
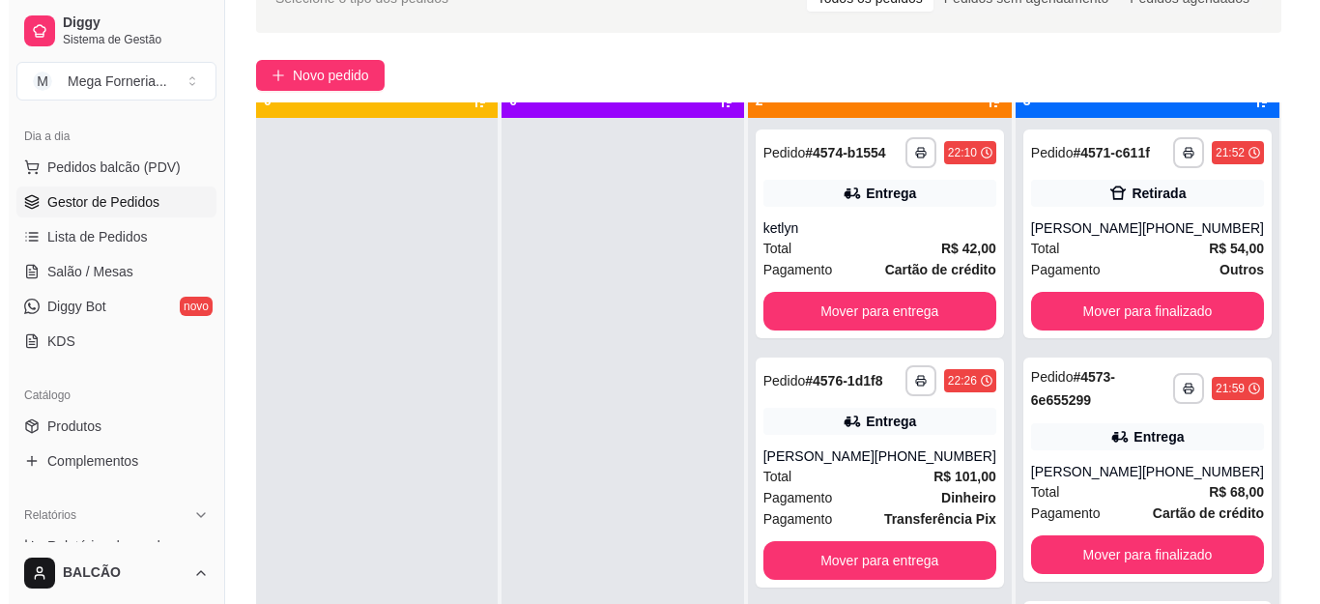
scroll to position [43, 0]
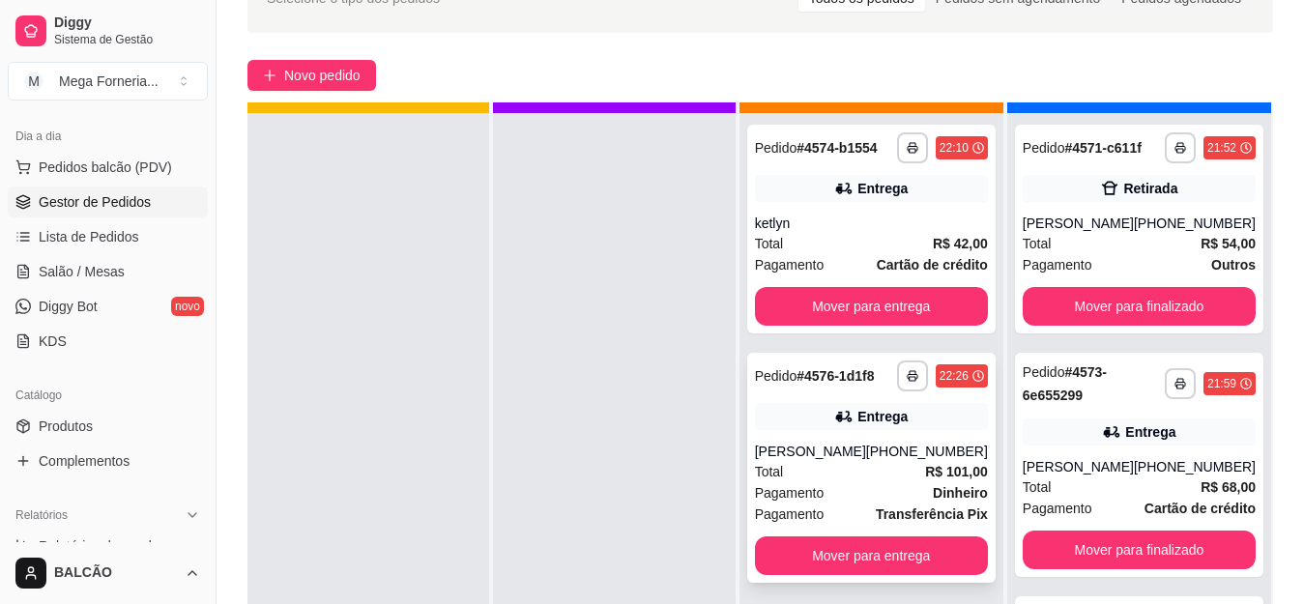
click at [835, 480] on div "Total R$ 101,00" at bounding box center [871, 471] width 233 height 21
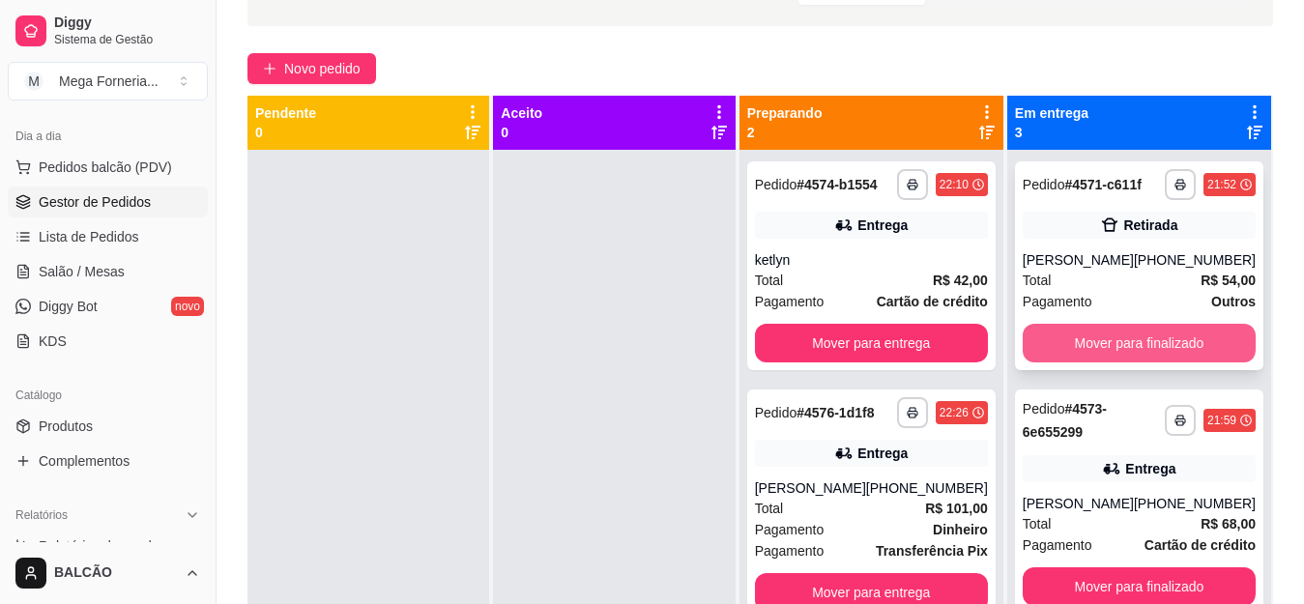
scroll to position [101, 0]
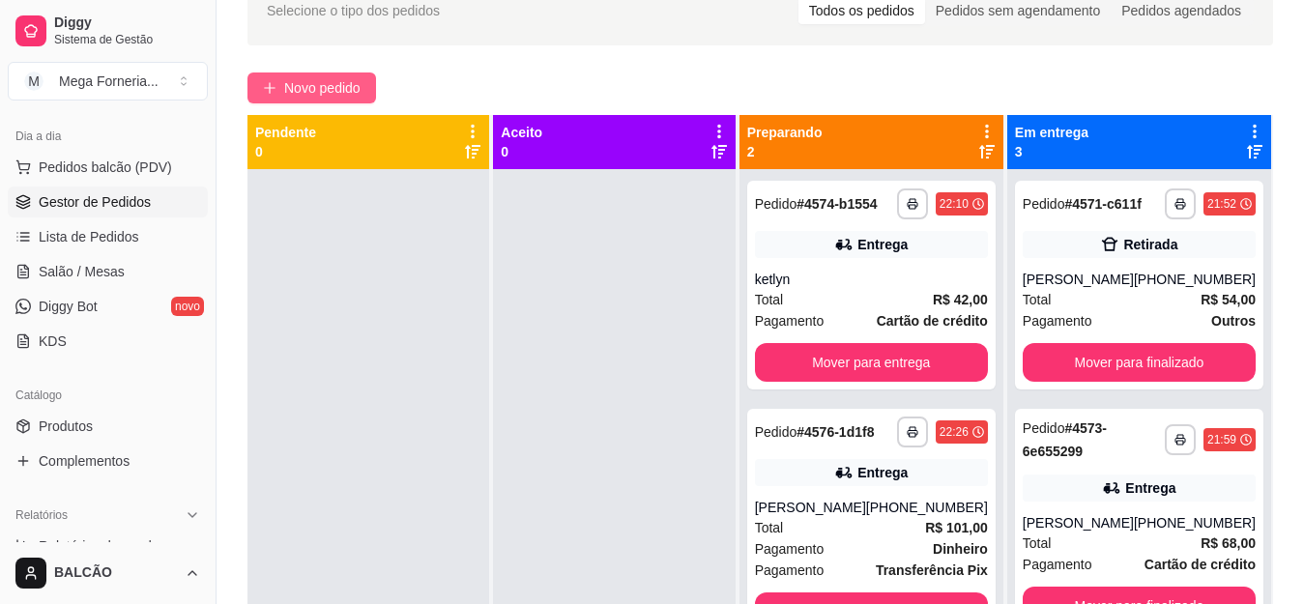
click at [341, 95] on span "Novo pedido" at bounding box center [322, 87] width 76 height 21
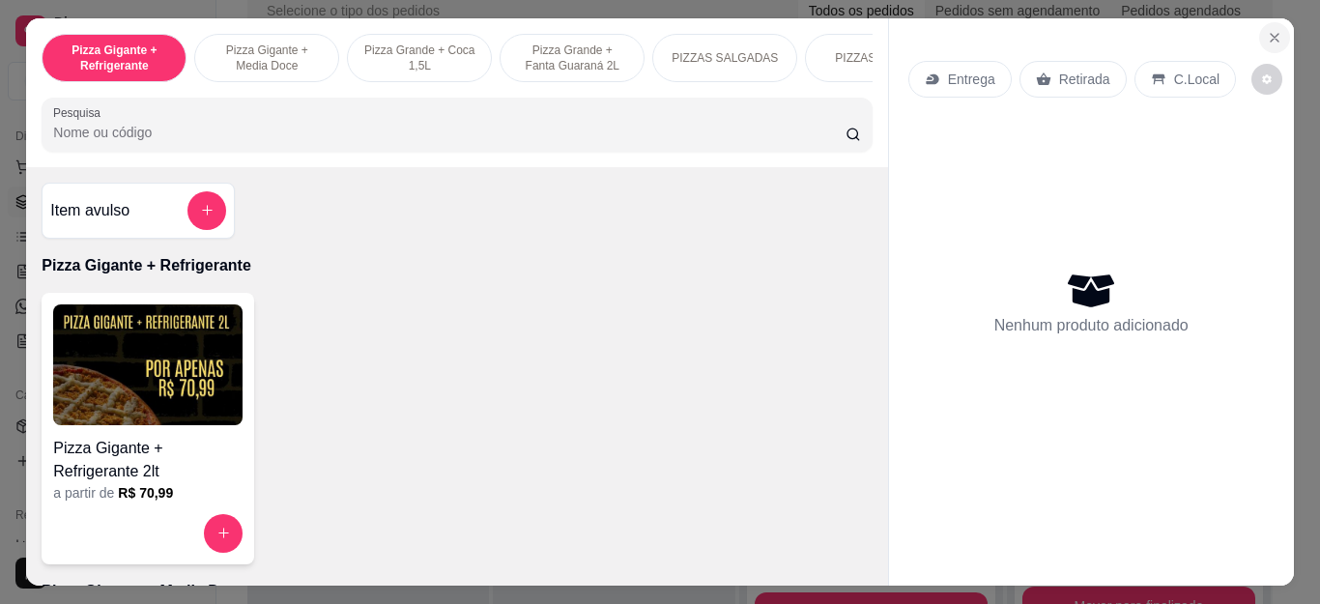
click at [1269, 30] on icon "Close" at bounding box center [1274, 37] width 15 height 15
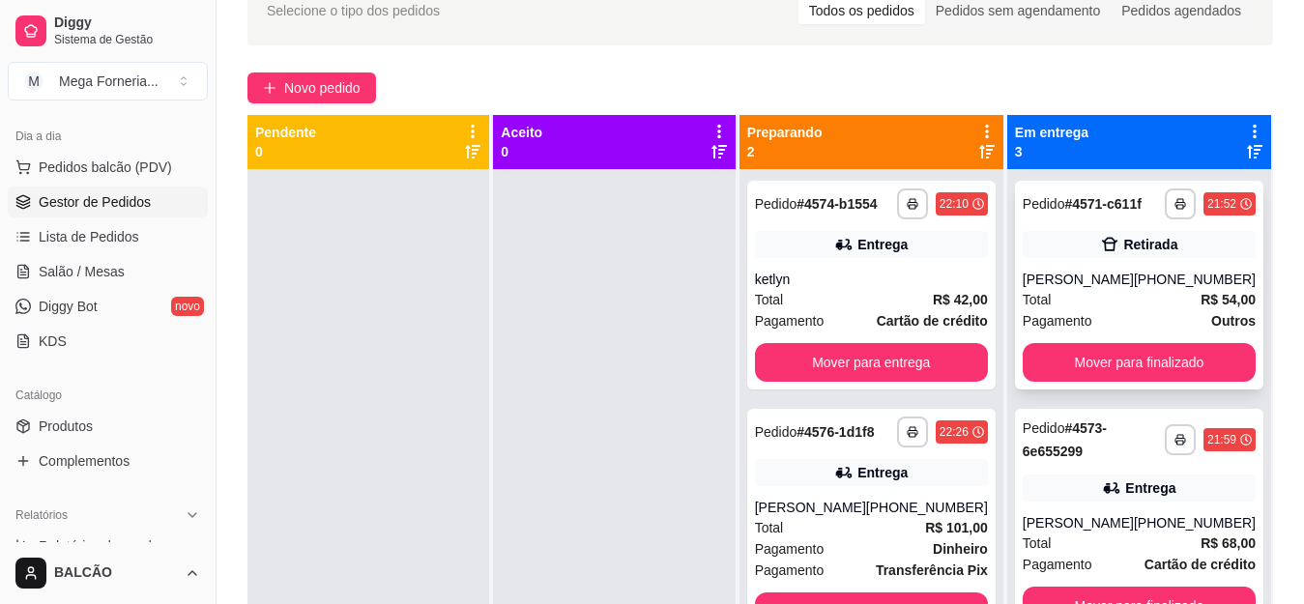
click at [1111, 310] on div "Total R$ 54,00" at bounding box center [1139, 299] width 233 height 21
click at [1110, 216] on div "Pedido # 4571-c611f" at bounding box center [1082, 203] width 119 height 23
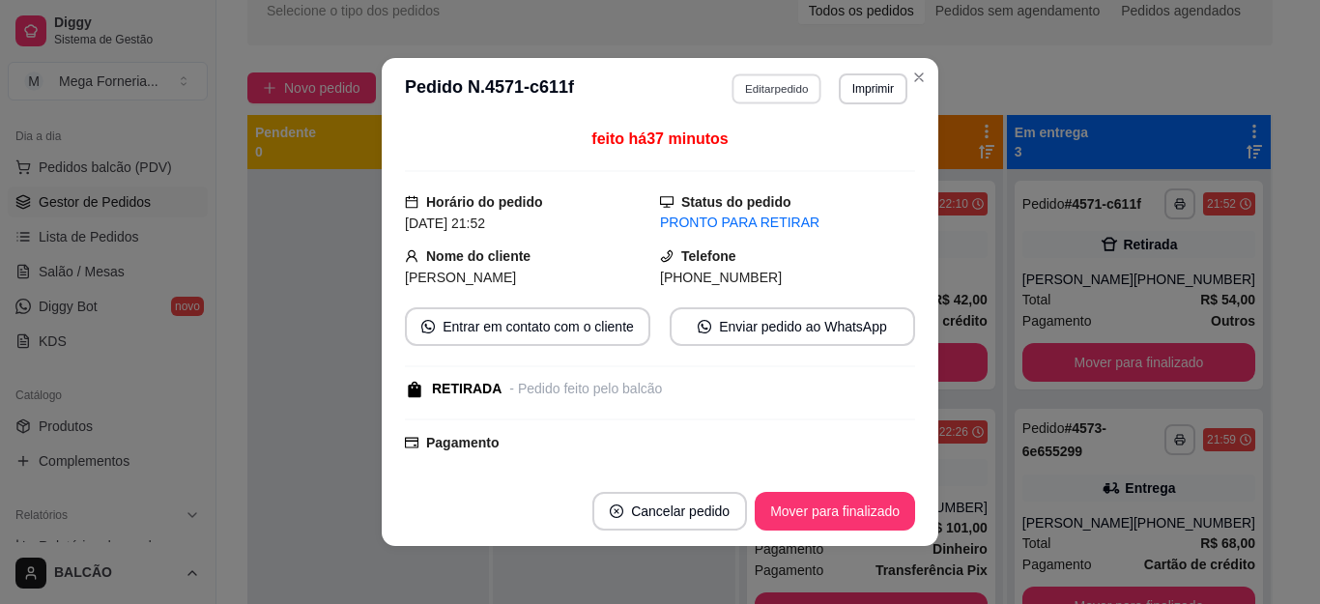
click at [775, 89] on button "Editar pedido" at bounding box center [778, 88] width 90 height 30
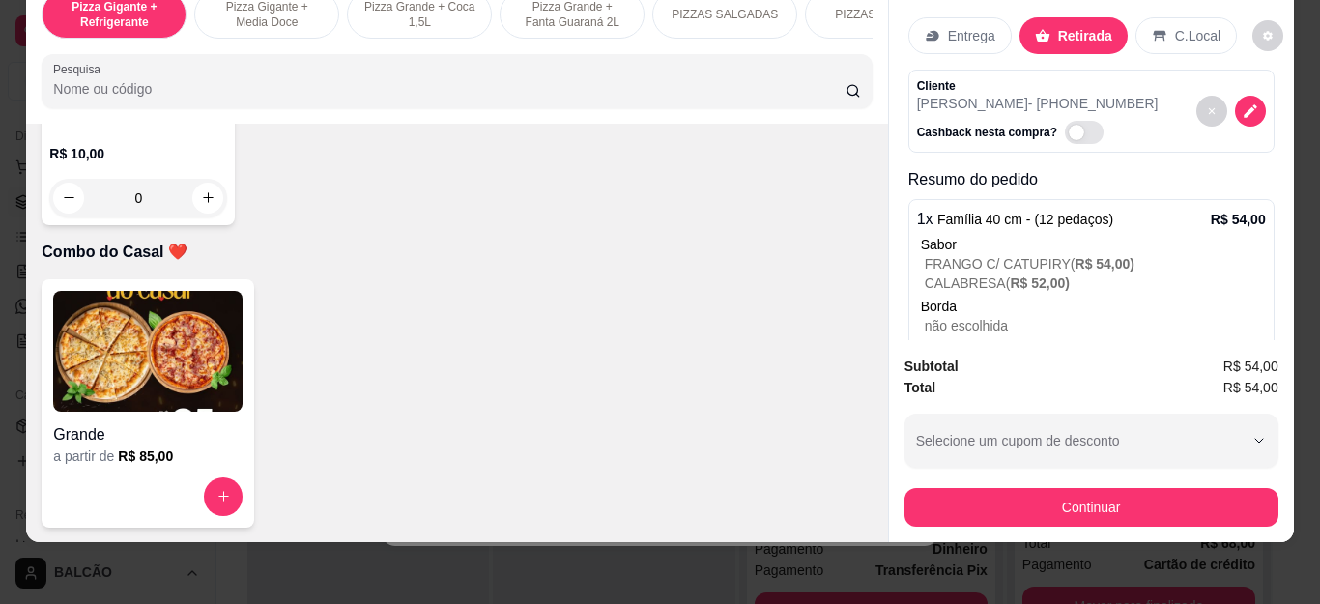
scroll to position [5510, 0]
type input "1"
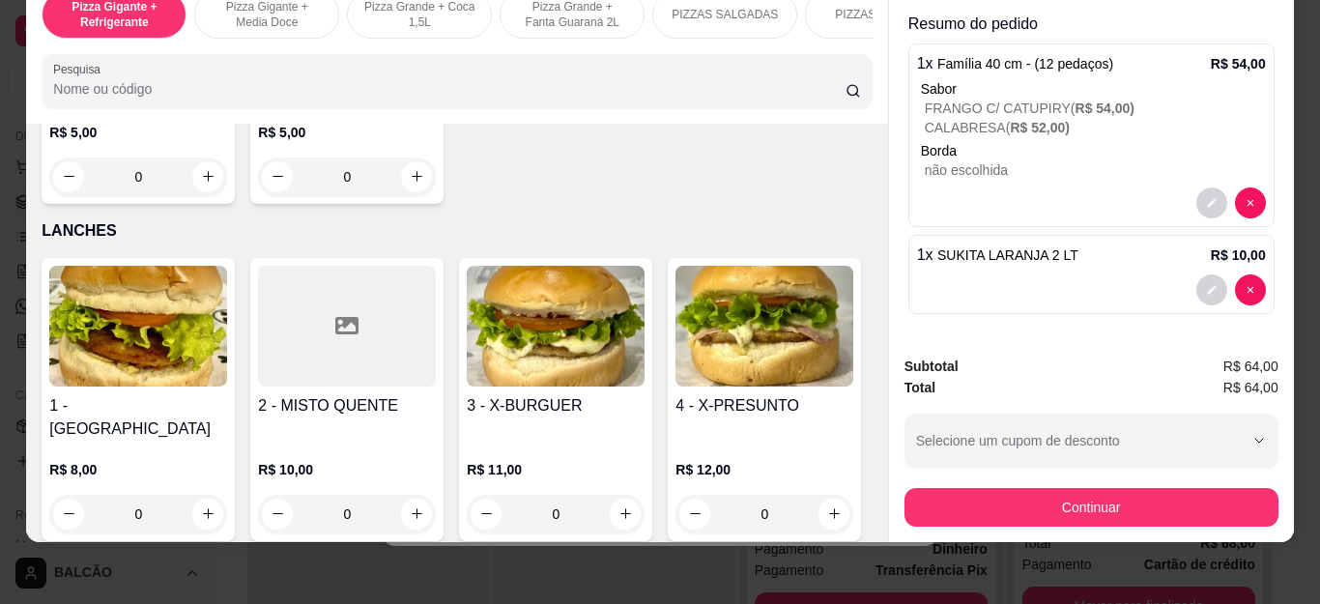
scroll to position [2540, 0]
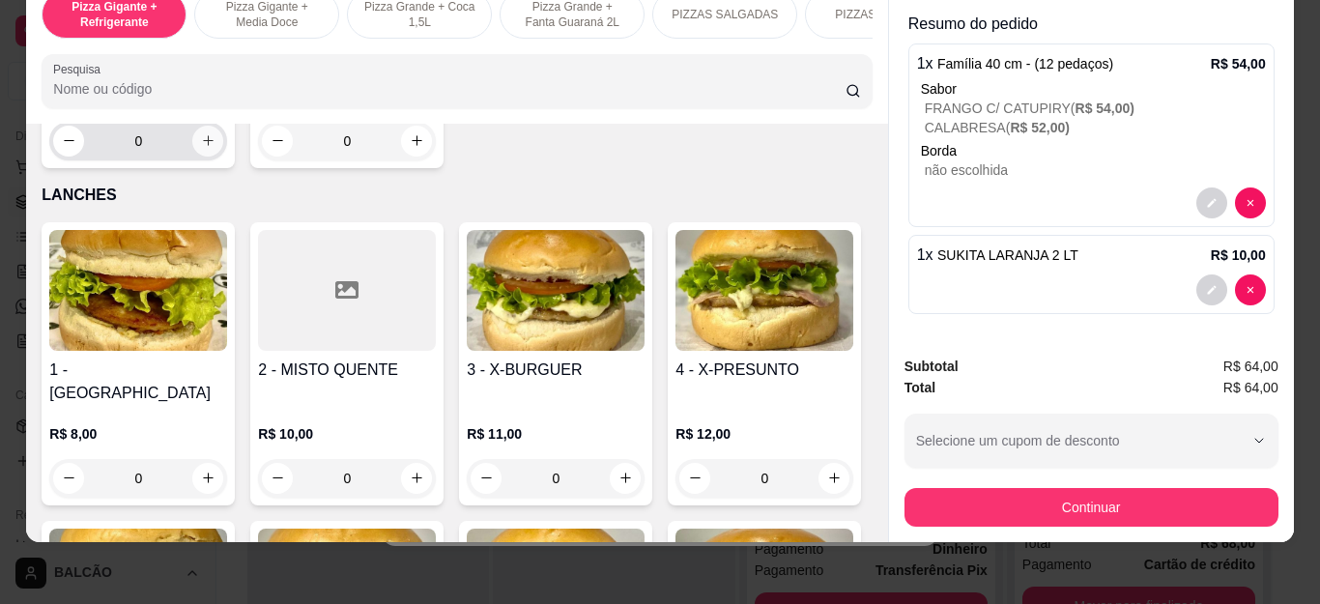
click at [204, 148] on icon "increase-product-quantity" at bounding box center [208, 140] width 14 height 14
type input "1"
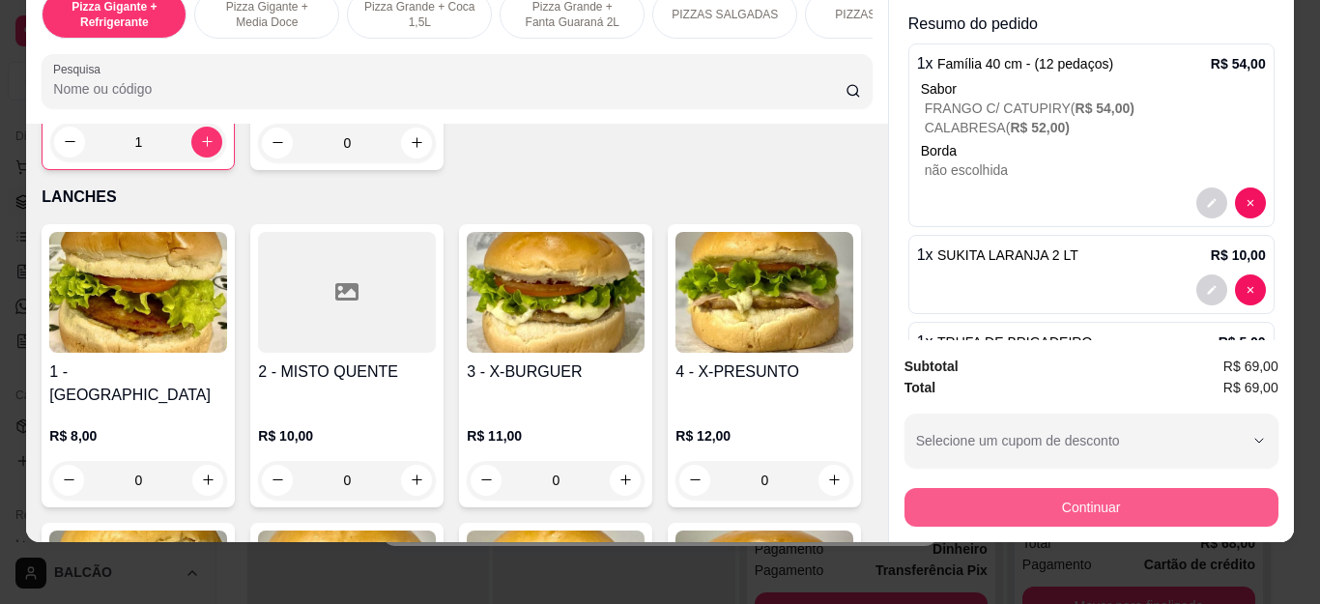
click at [971, 505] on button "Continuar" at bounding box center [1092, 507] width 374 height 39
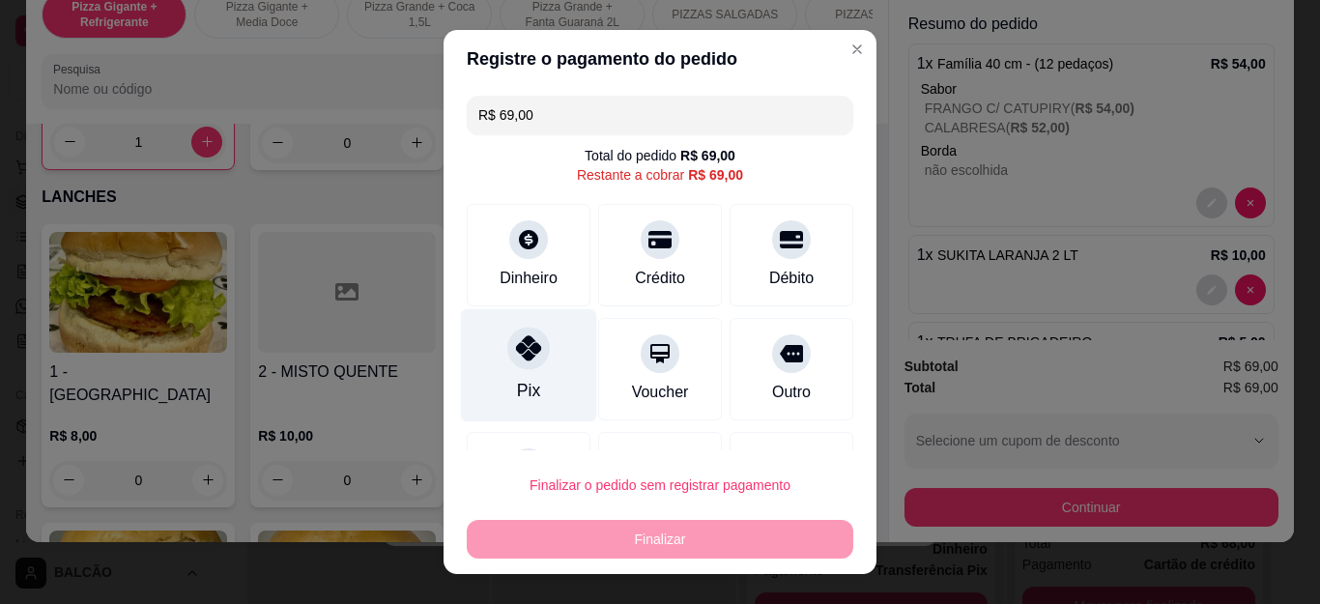
click at [516, 357] on icon at bounding box center [528, 347] width 25 height 25
type input "R$ 0,00"
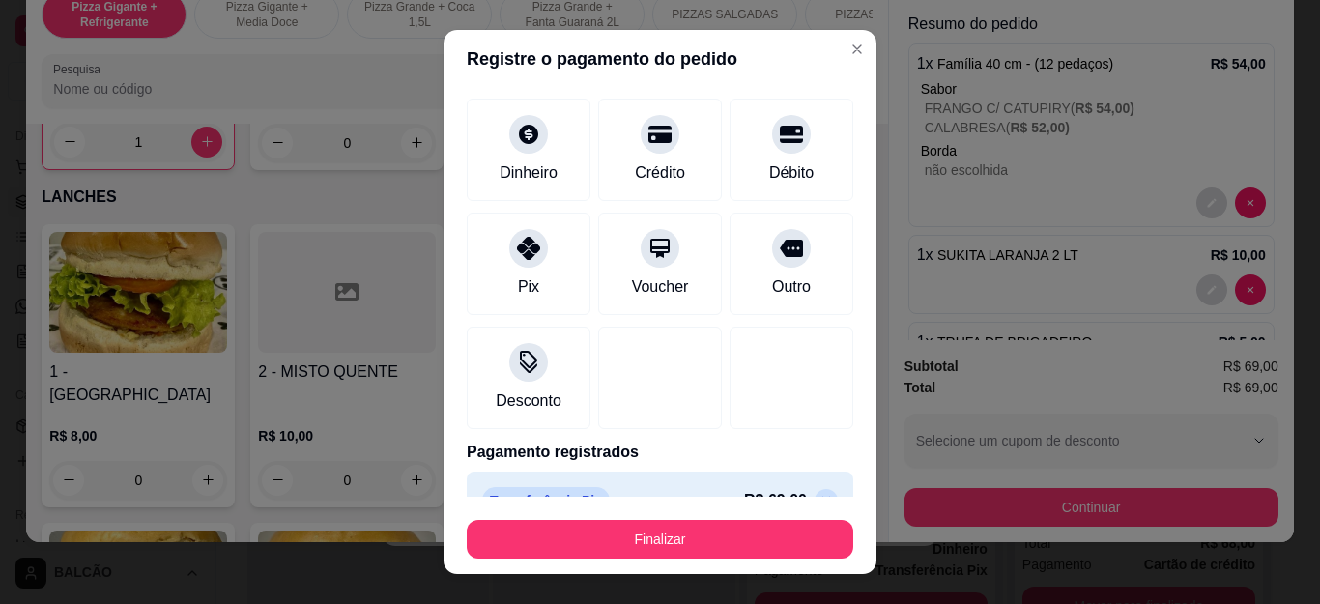
scroll to position [127, 0]
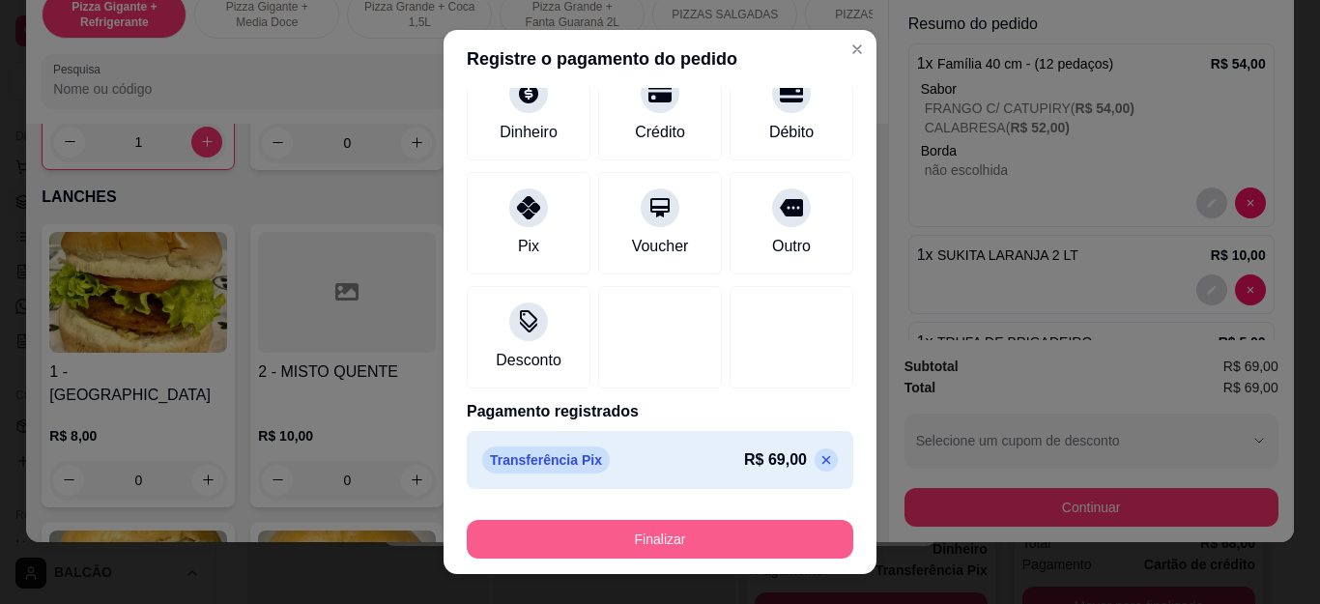
click at [634, 548] on button "Finalizar" at bounding box center [660, 539] width 387 height 39
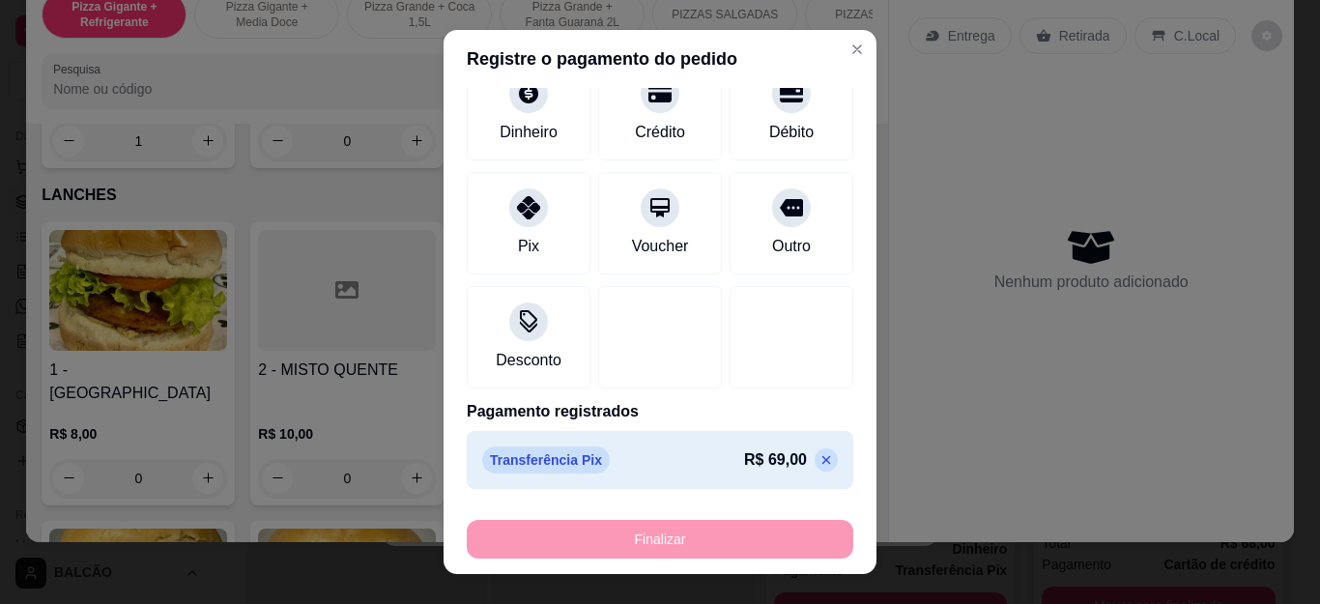
type input "0"
type input "-R$ 69,00"
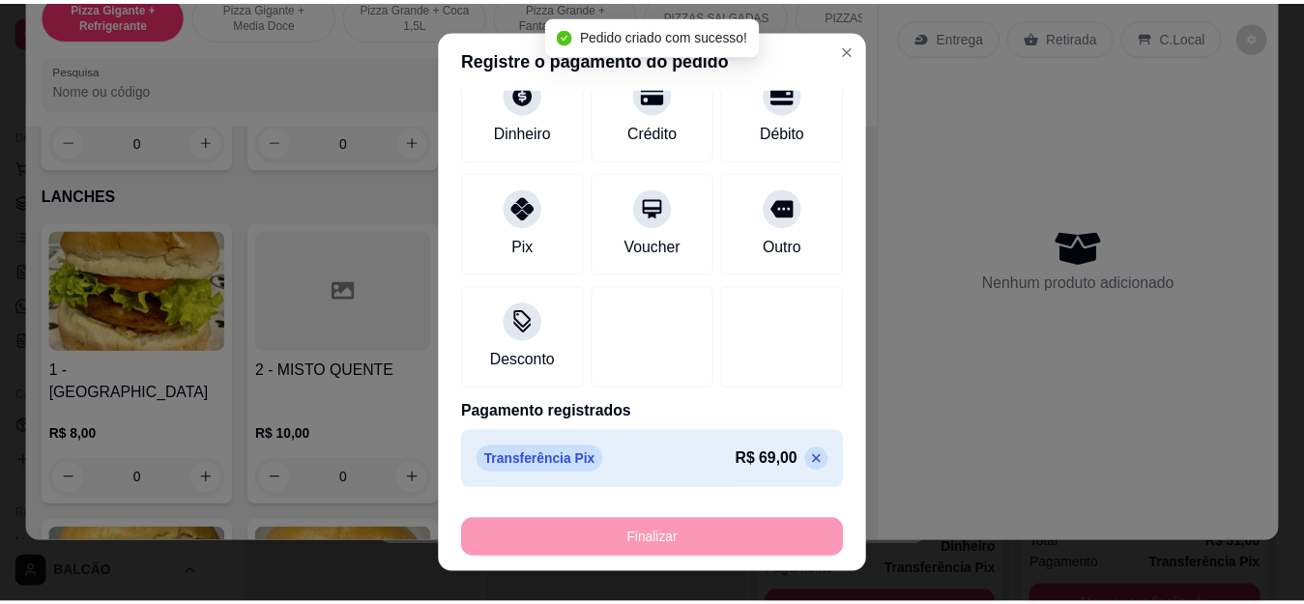
scroll to position [0, 0]
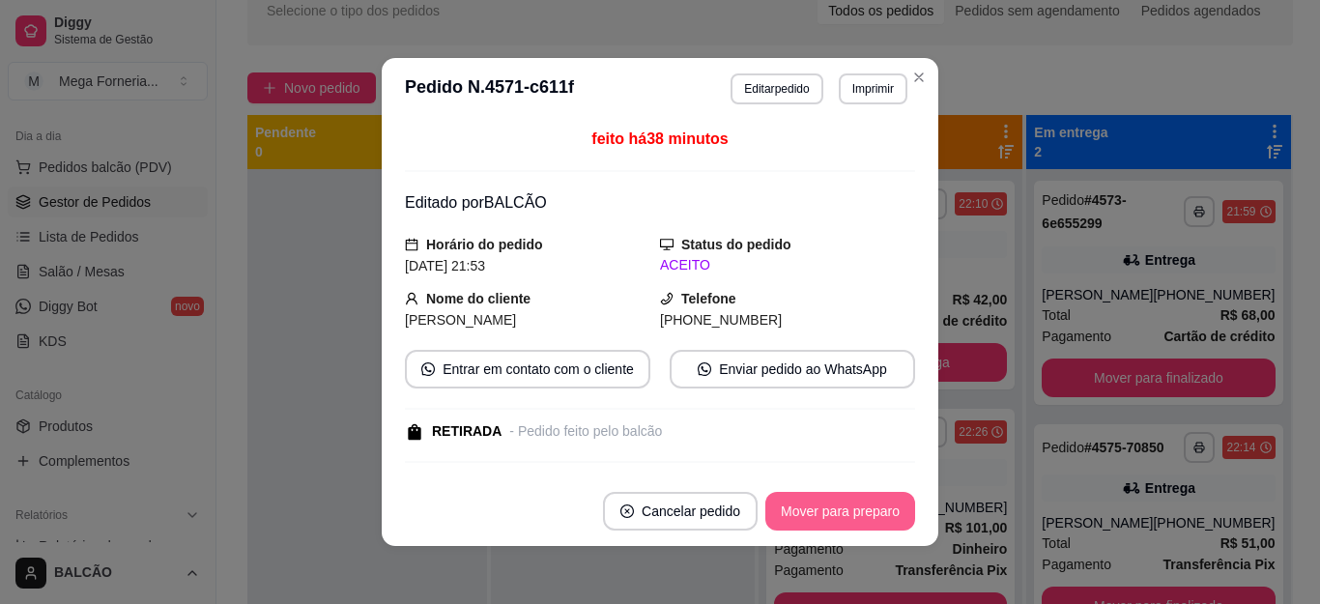
click at [819, 512] on button "Mover para preparo" at bounding box center [841, 511] width 150 height 39
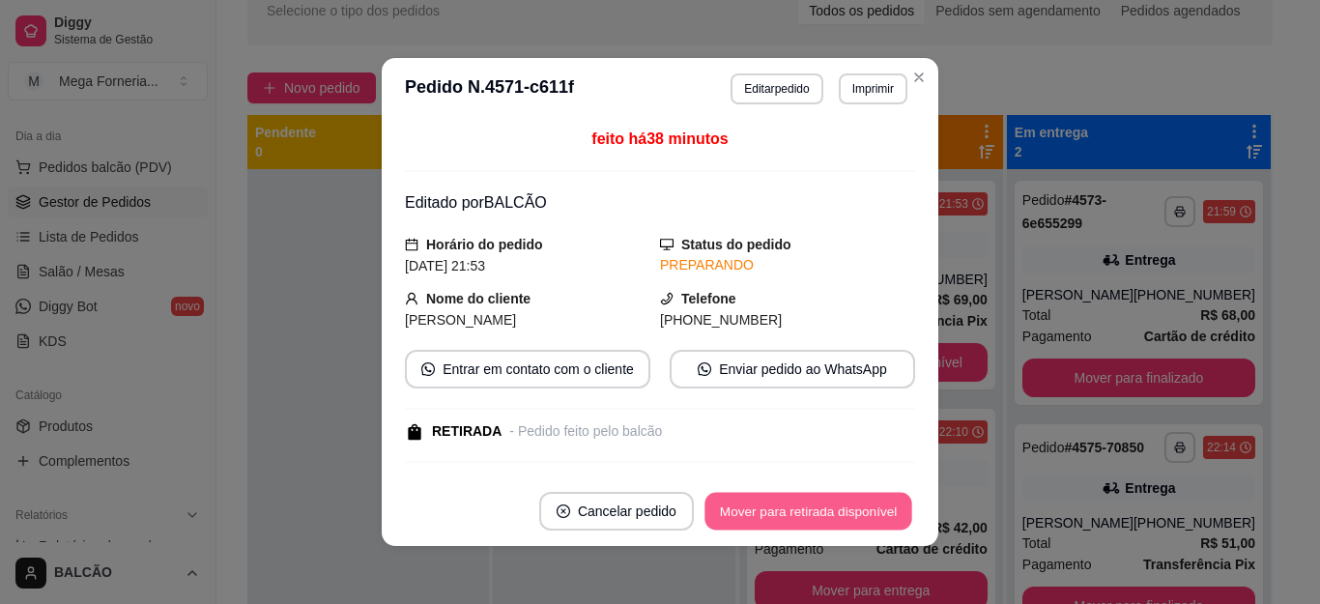
click at [819, 512] on button "Mover para retirada disponível" at bounding box center [808, 512] width 207 height 38
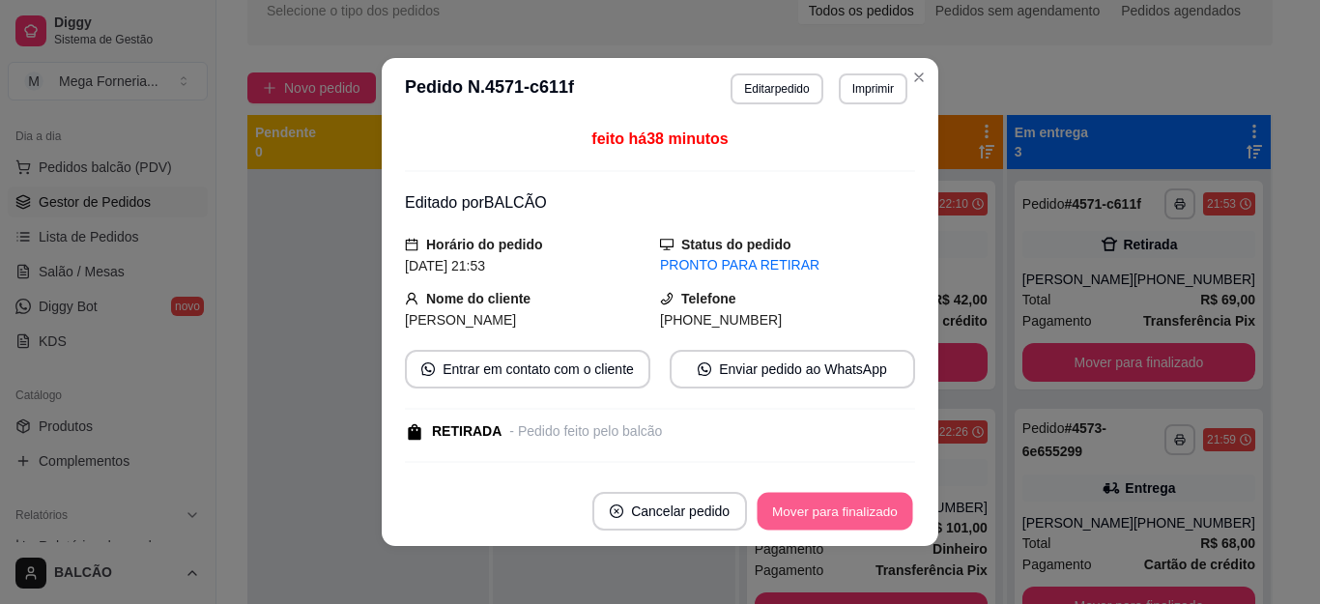
click at [819, 512] on button "Mover para finalizado" at bounding box center [836, 512] width 156 height 38
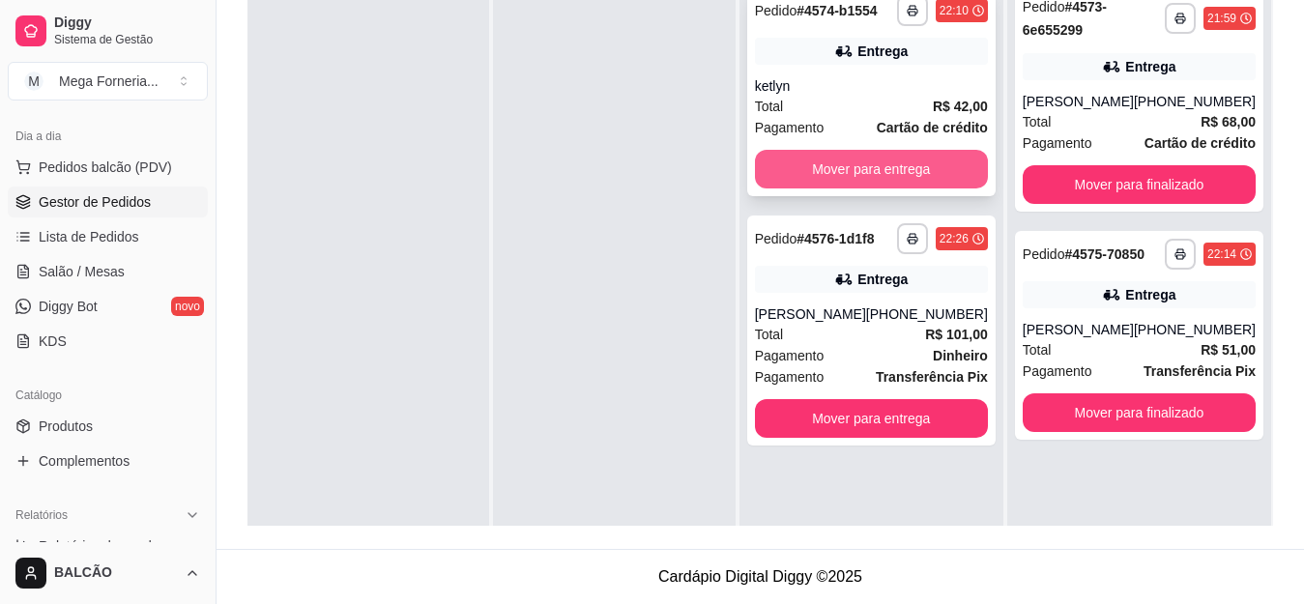
click at [923, 160] on button "Mover para entrega" at bounding box center [871, 169] width 233 height 39
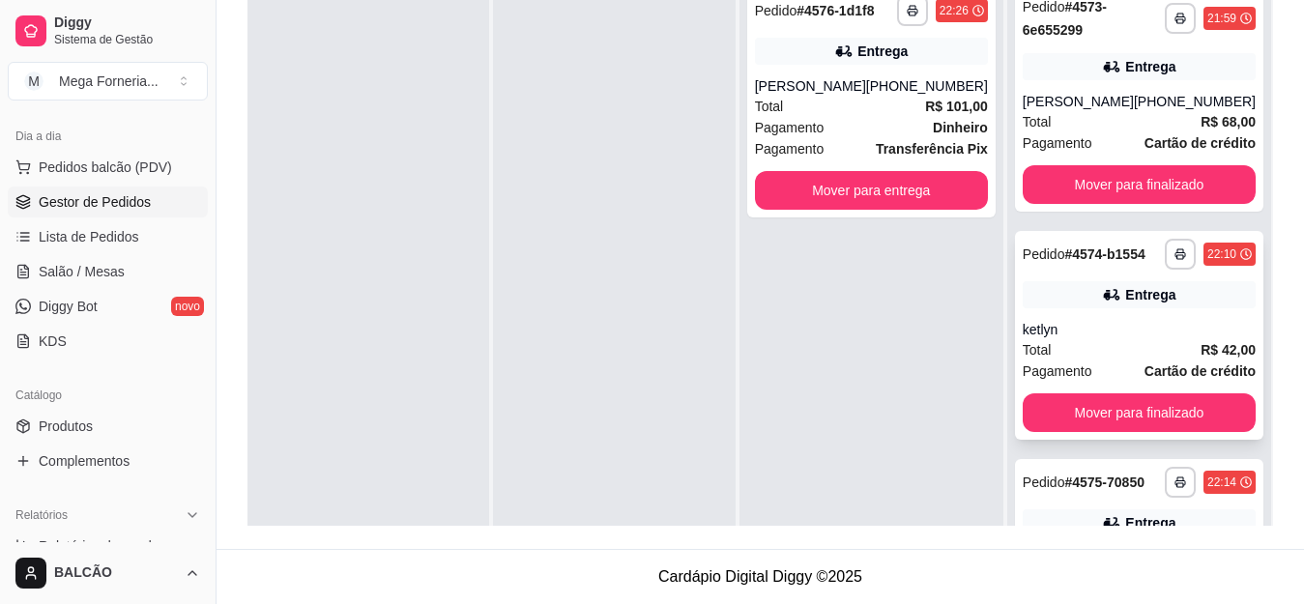
click at [1055, 361] on div "Total R$ 42,00" at bounding box center [1139, 349] width 233 height 21
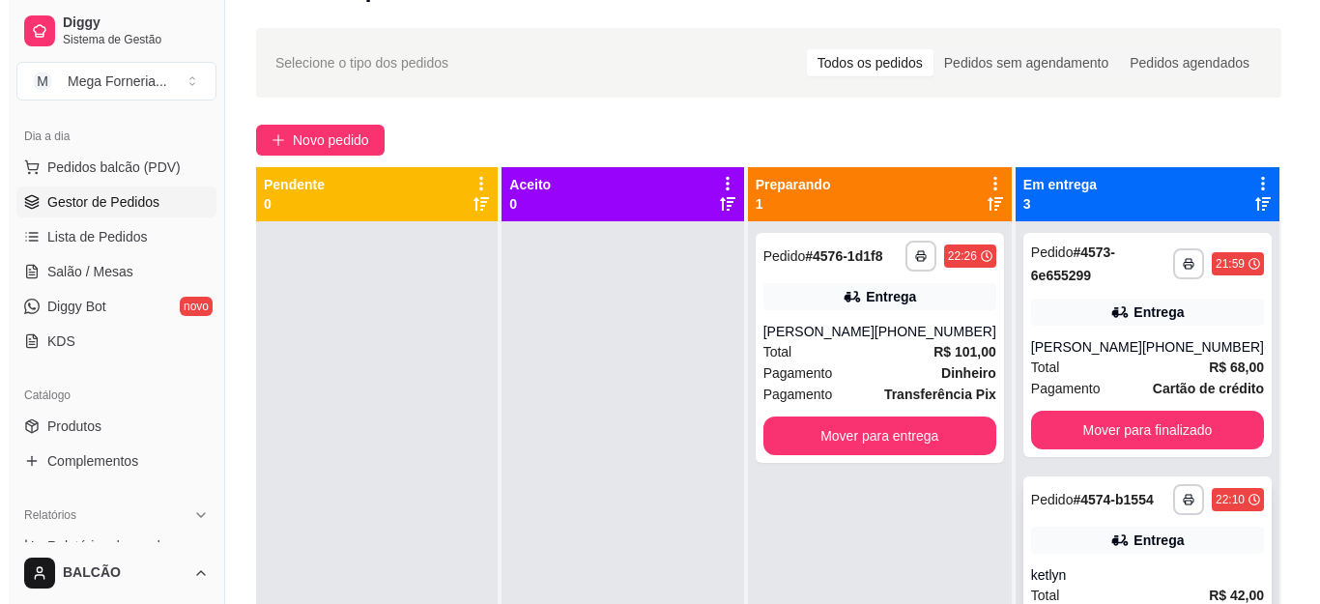
scroll to position [5, 0]
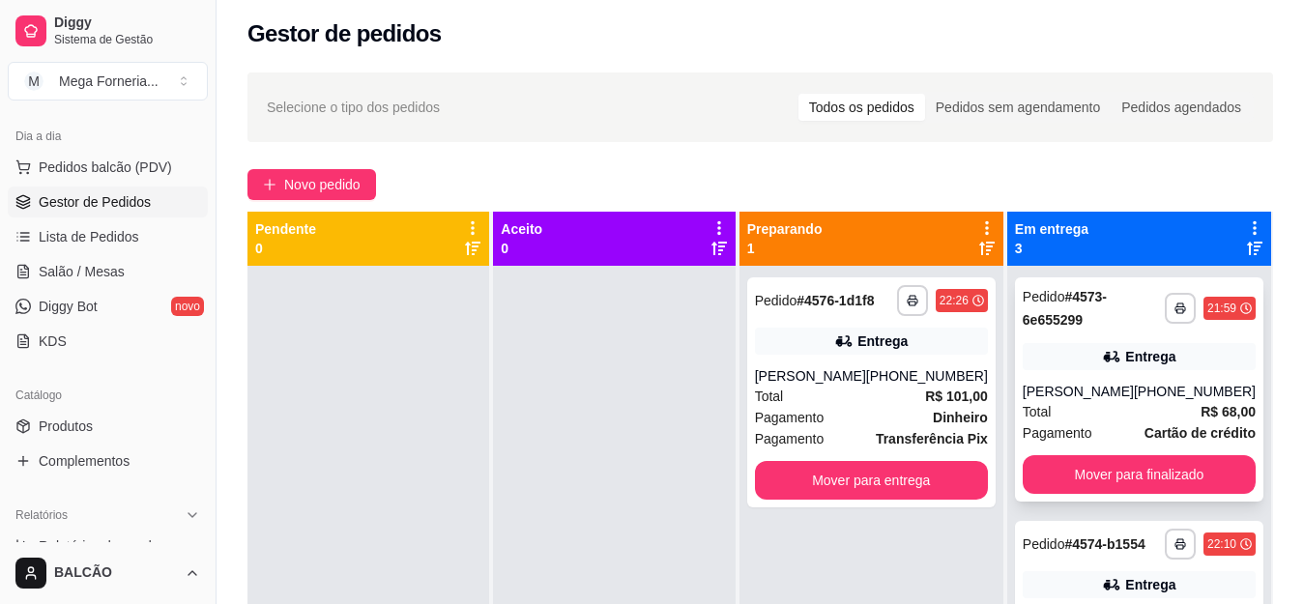
click at [1116, 410] on div "Total R$ 68,00" at bounding box center [1139, 411] width 233 height 21
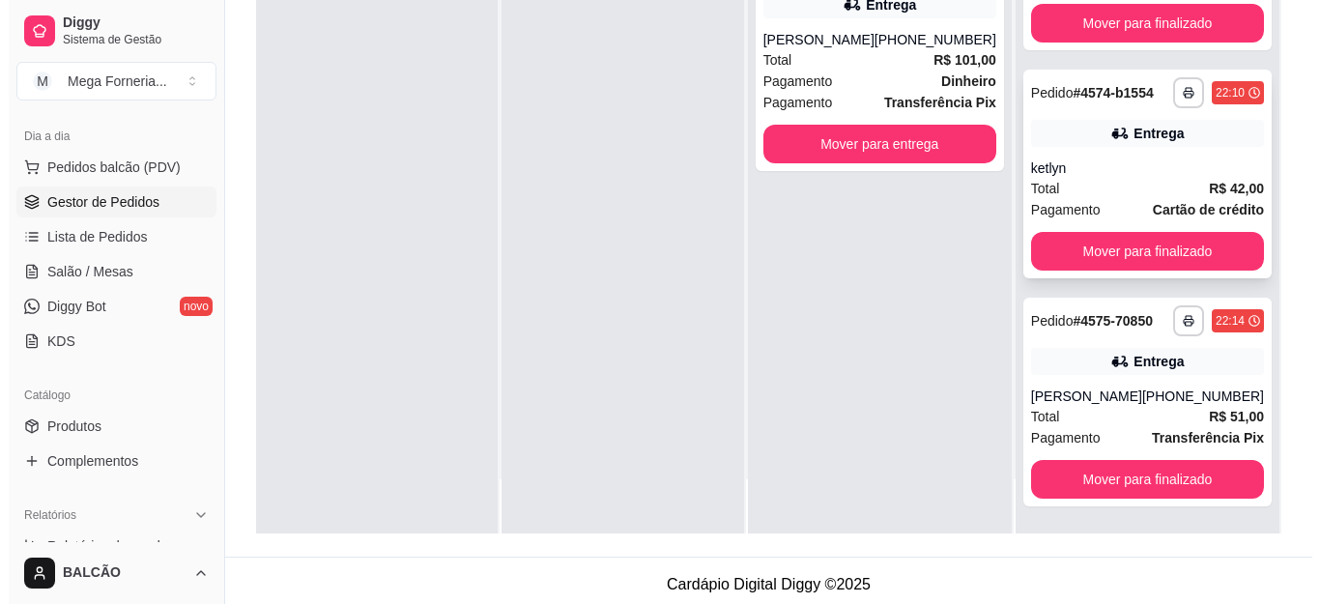
scroll to position [295, 0]
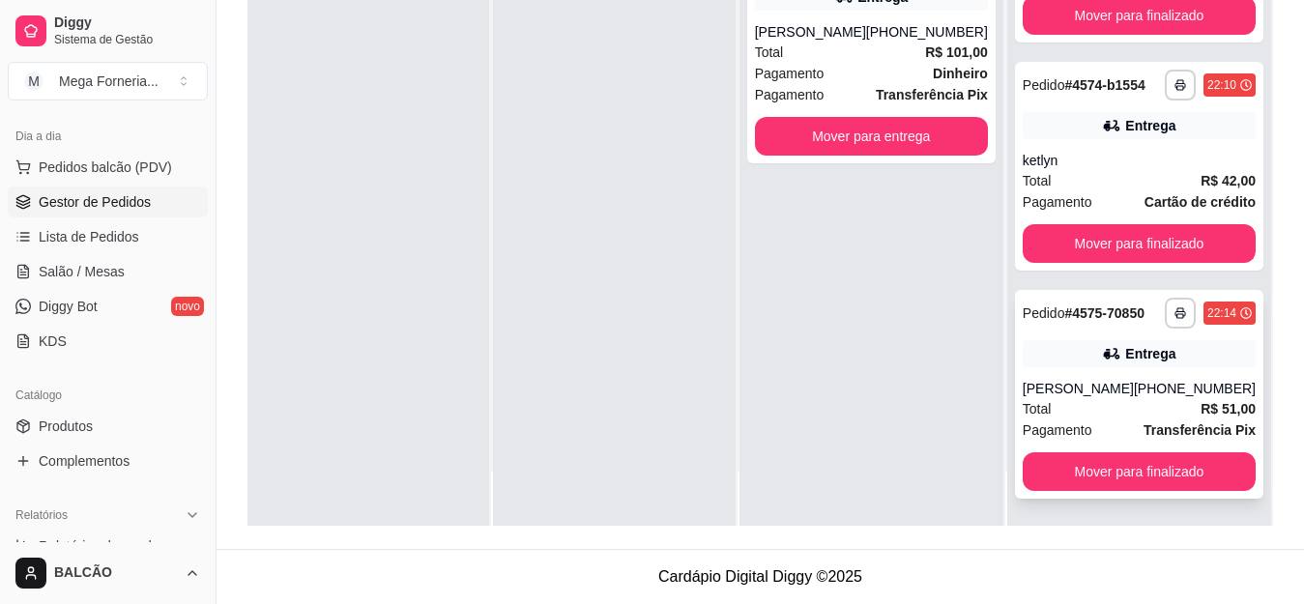
click at [1089, 399] on div "Total R$ 51,00" at bounding box center [1139, 408] width 233 height 21
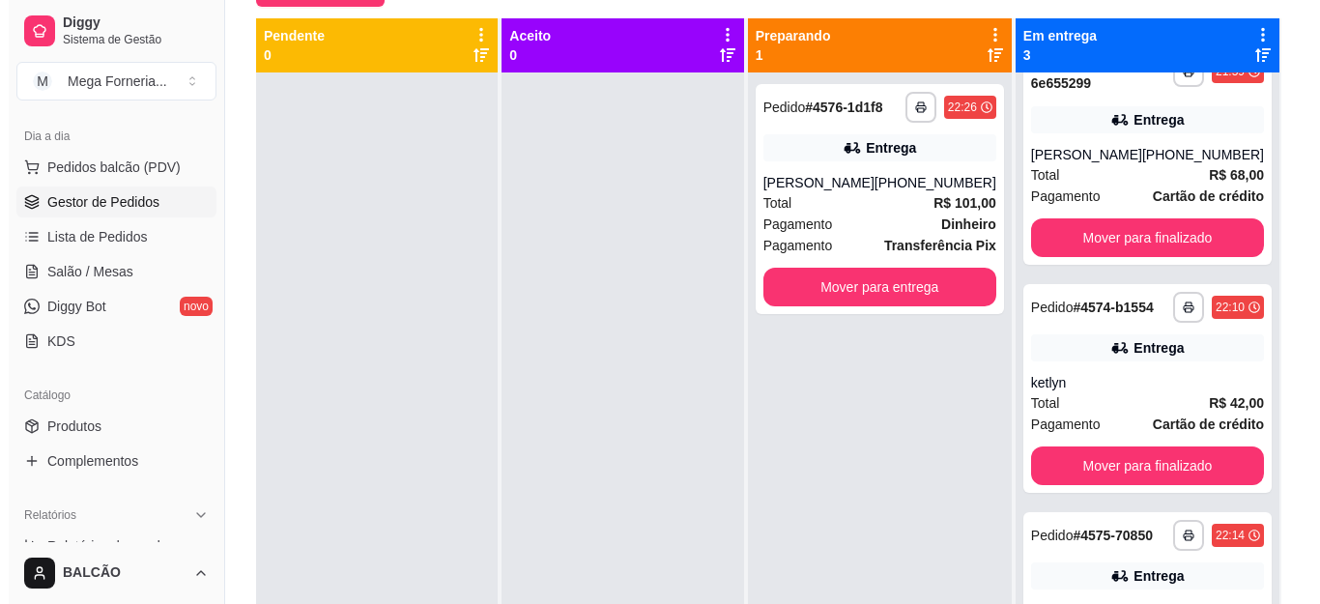
scroll to position [0, 0]
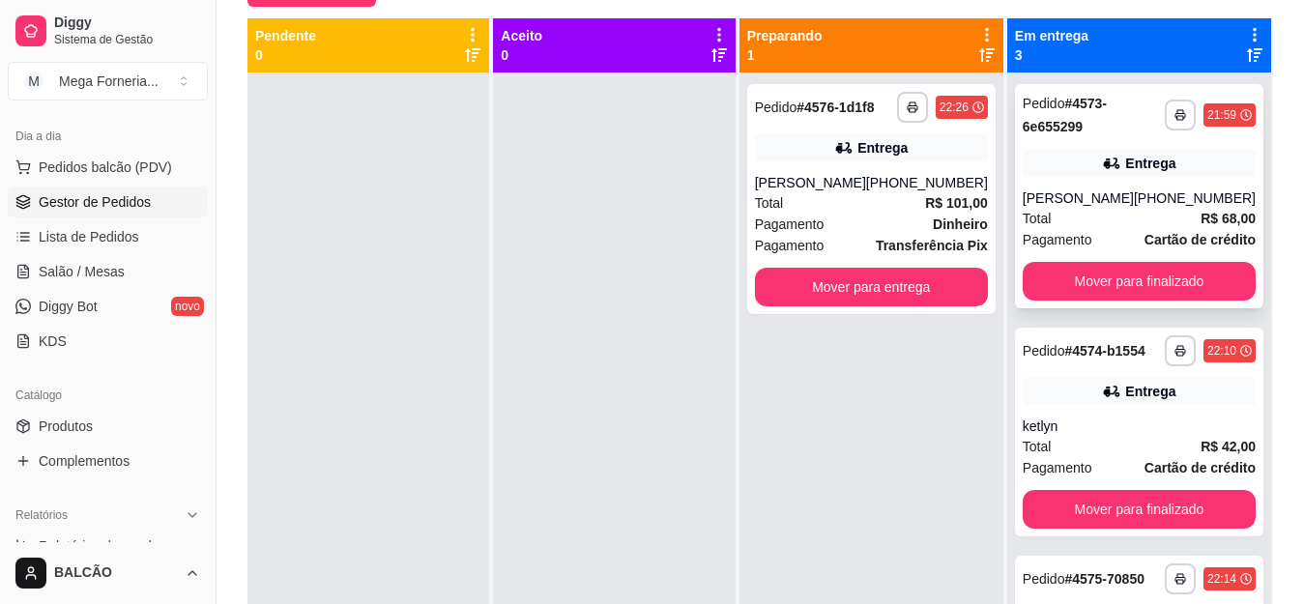
click at [1106, 215] on div "Total R$ 68,00" at bounding box center [1139, 218] width 233 height 21
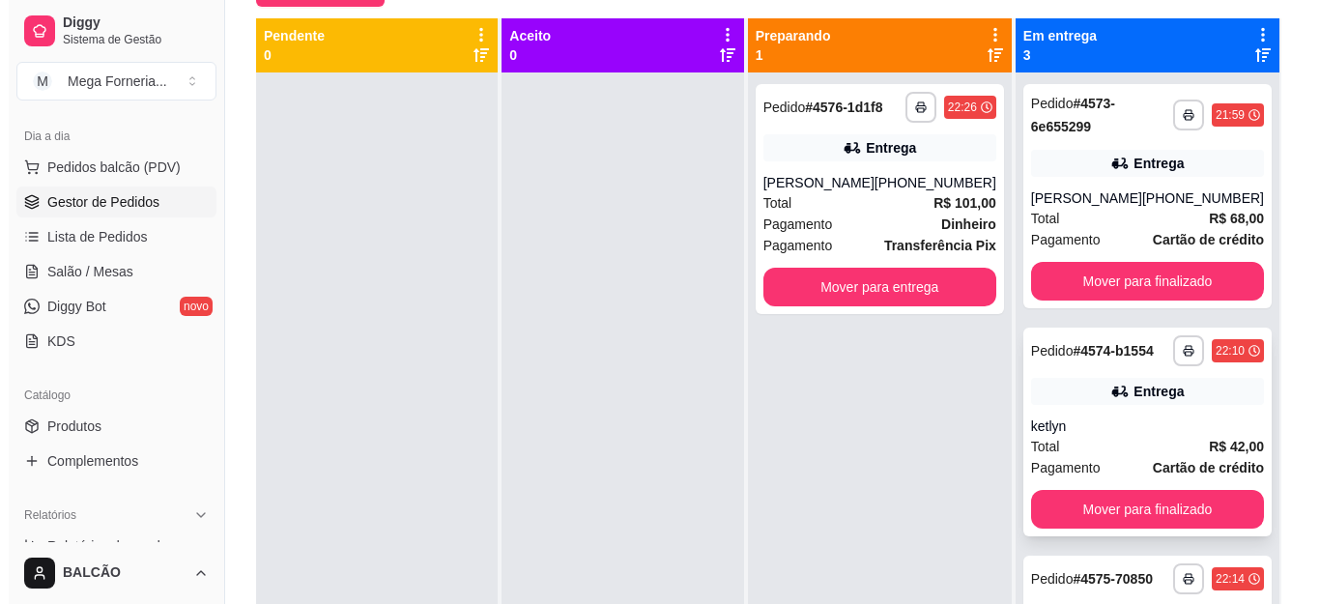
scroll to position [97, 0]
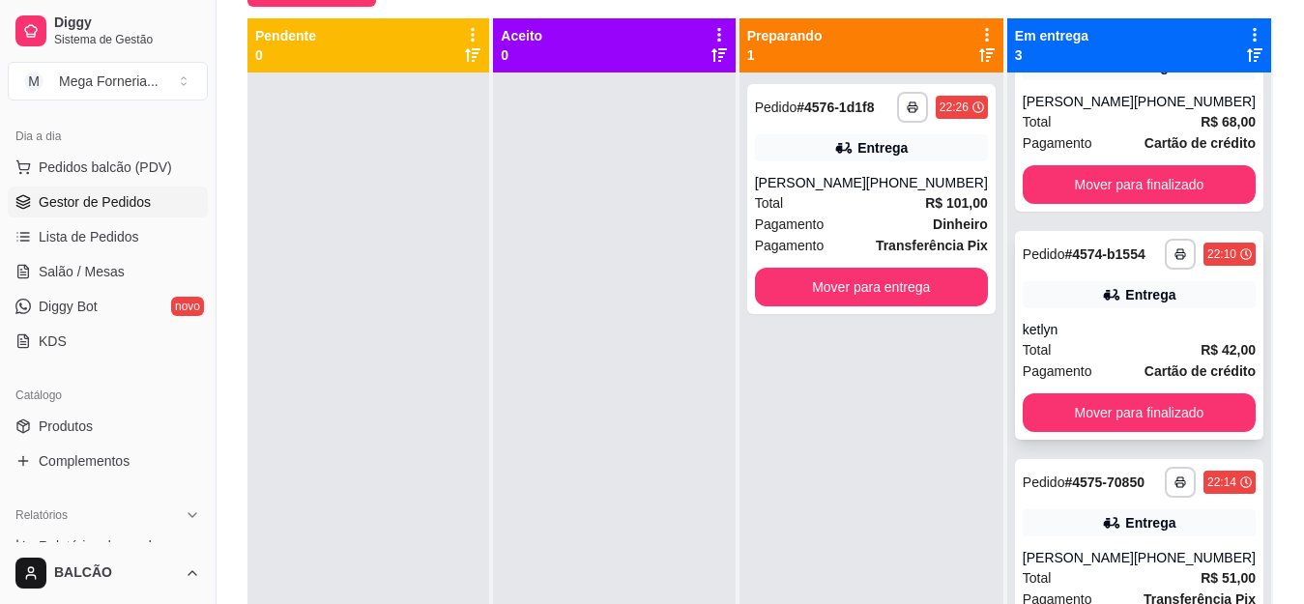
click at [1092, 360] on div "Total R$ 42,00" at bounding box center [1139, 349] width 233 height 21
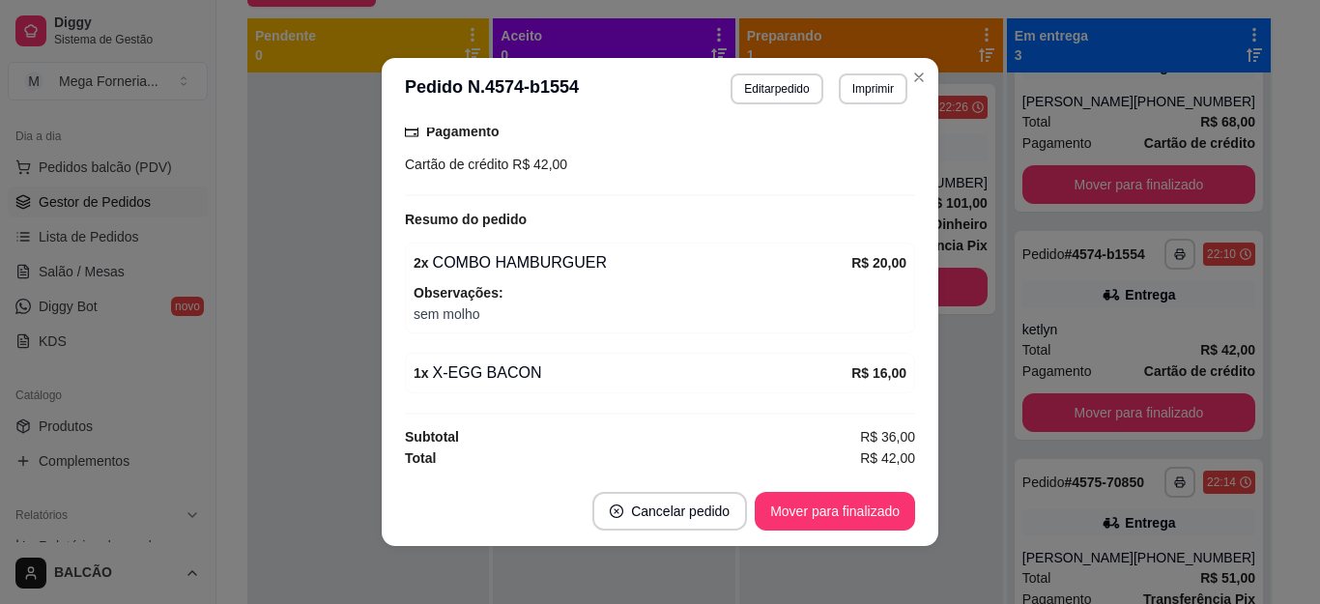
scroll to position [4, 0]
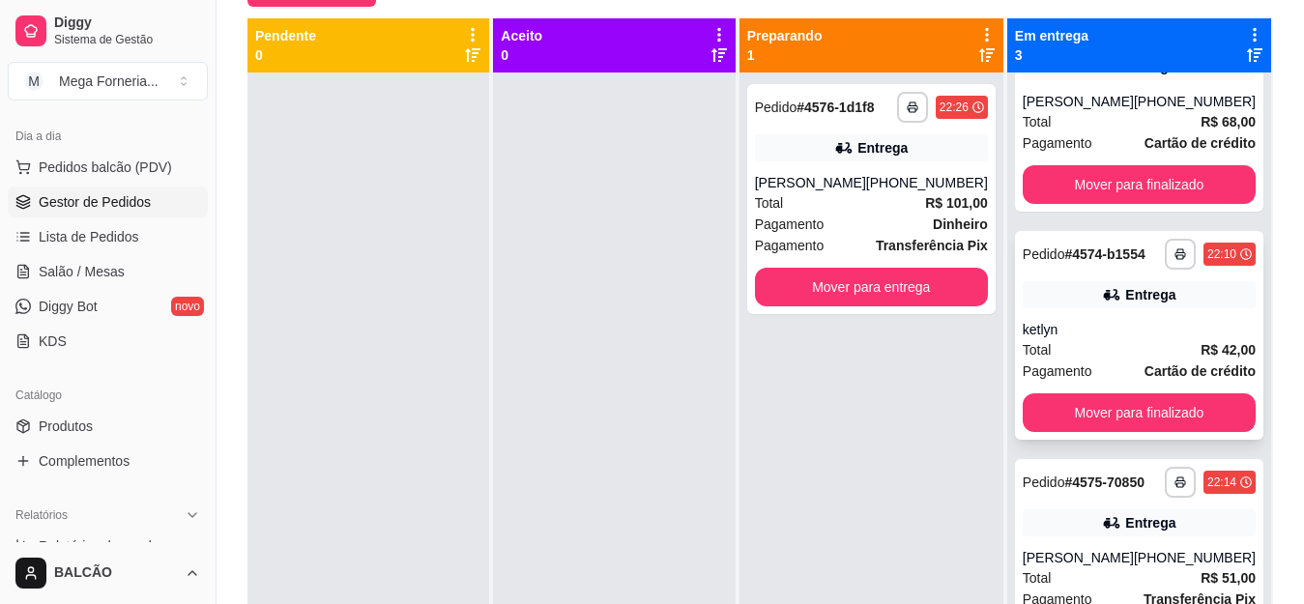
click at [1041, 339] on div "ketlyn" at bounding box center [1139, 329] width 233 height 19
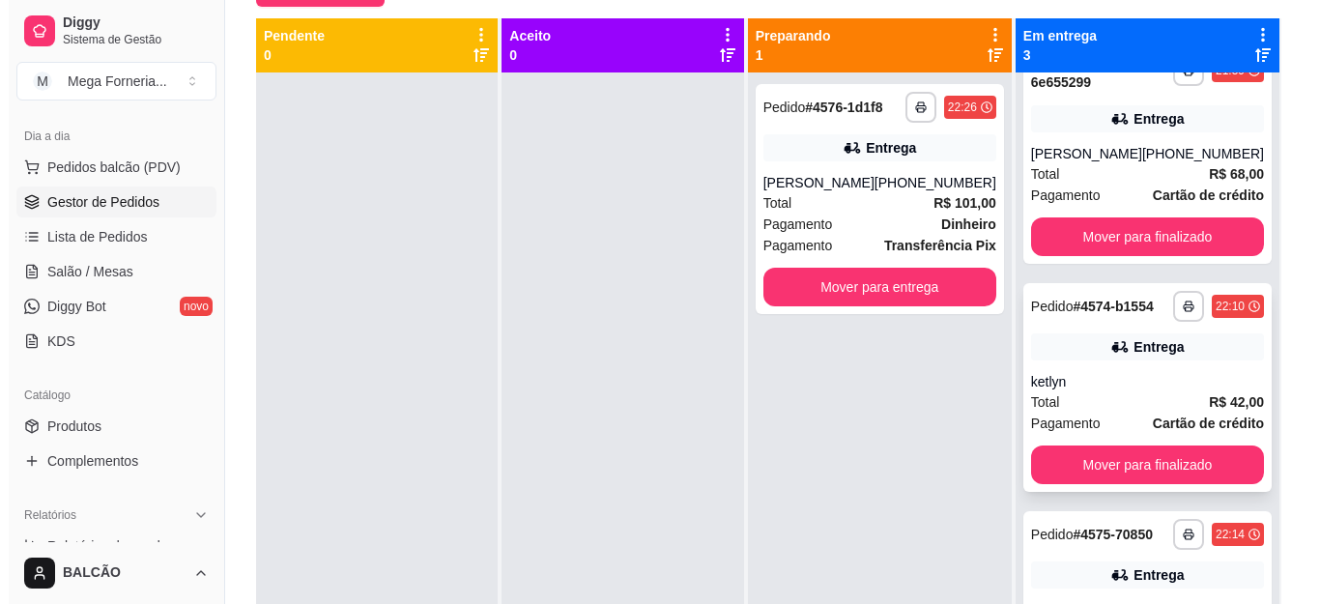
scroll to position [0, 0]
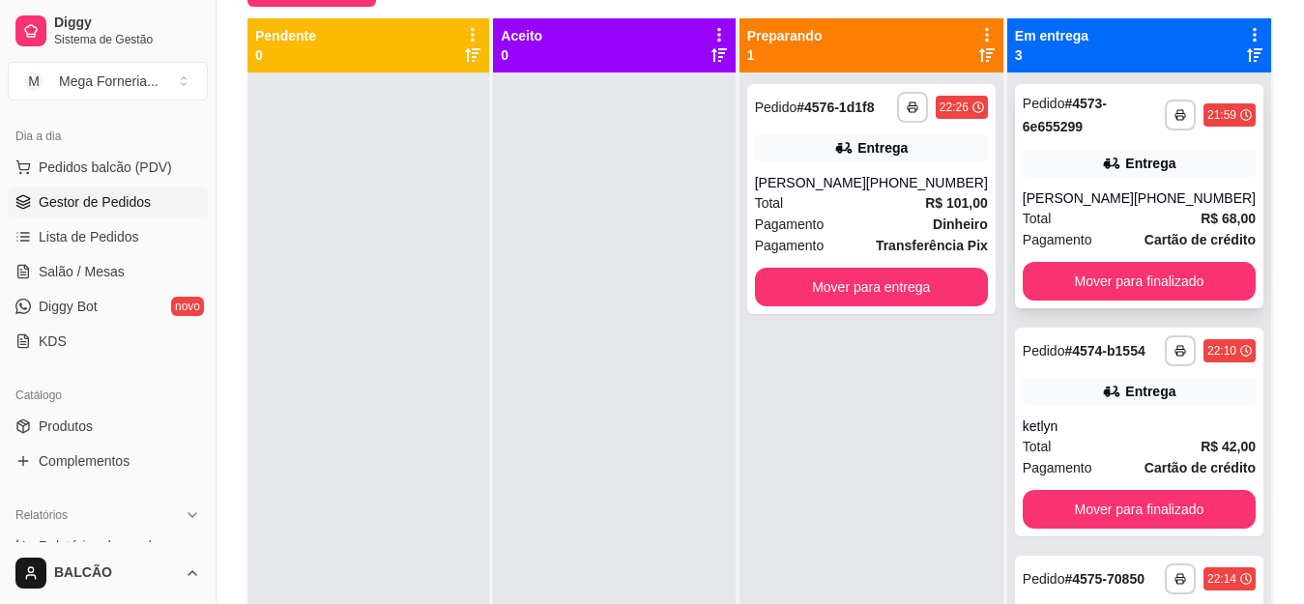
click at [1087, 222] on div "Total R$ 68,00" at bounding box center [1139, 218] width 233 height 21
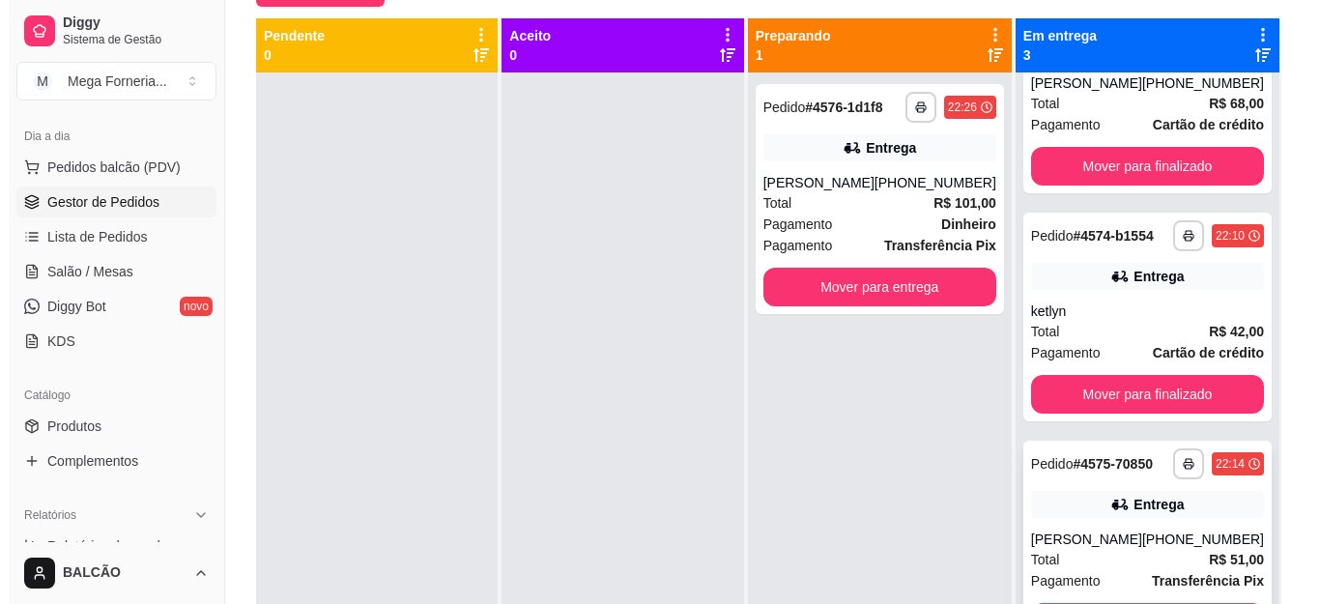
scroll to position [54, 0]
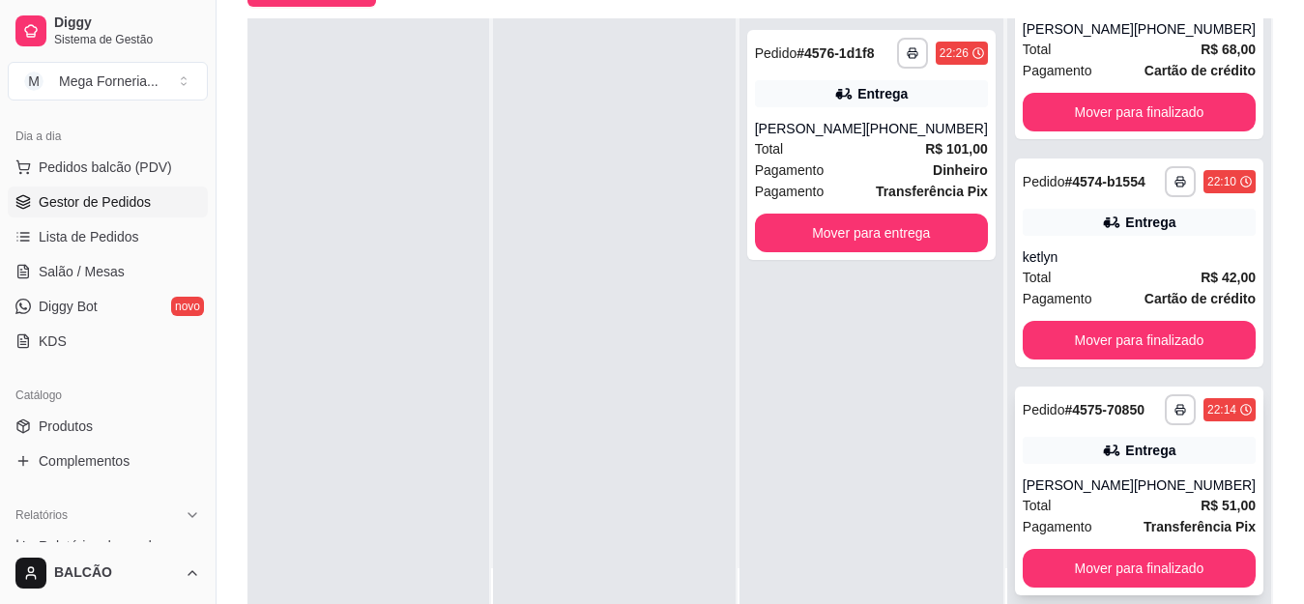
click at [1062, 497] on div "Total R$ 51,00" at bounding box center [1139, 505] width 233 height 21
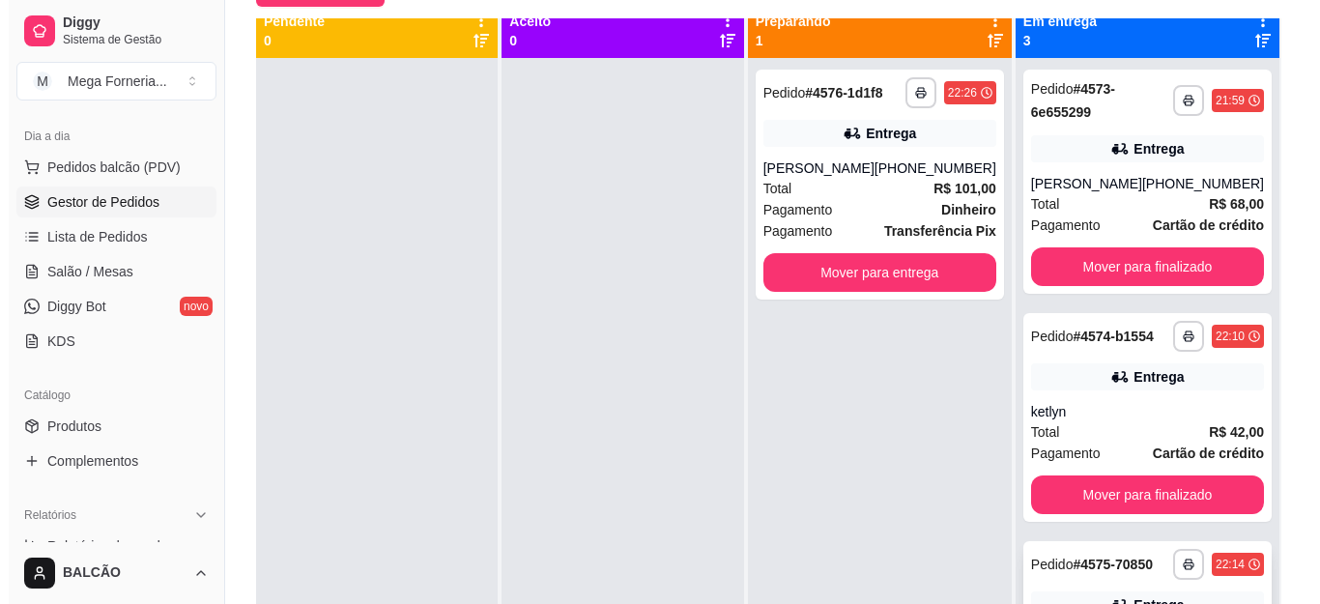
scroll to position [0, 0]
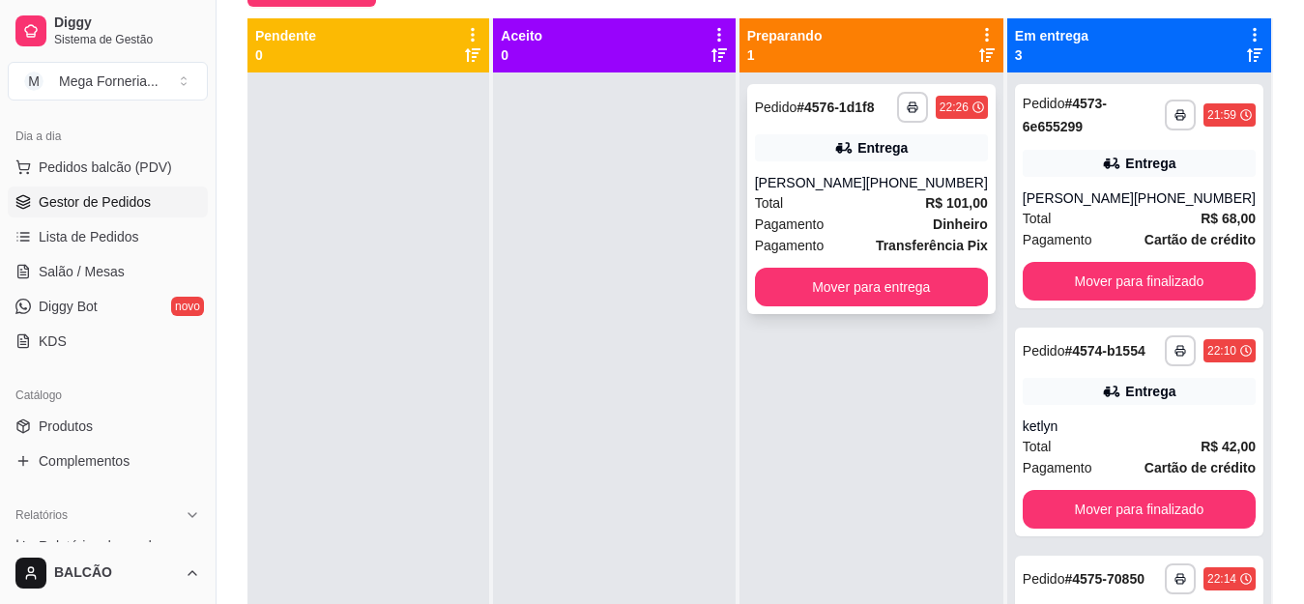
click at [881, 223] on div "Pagamento Dinheiro" at bounding box center [871, 224] width 233 height 21
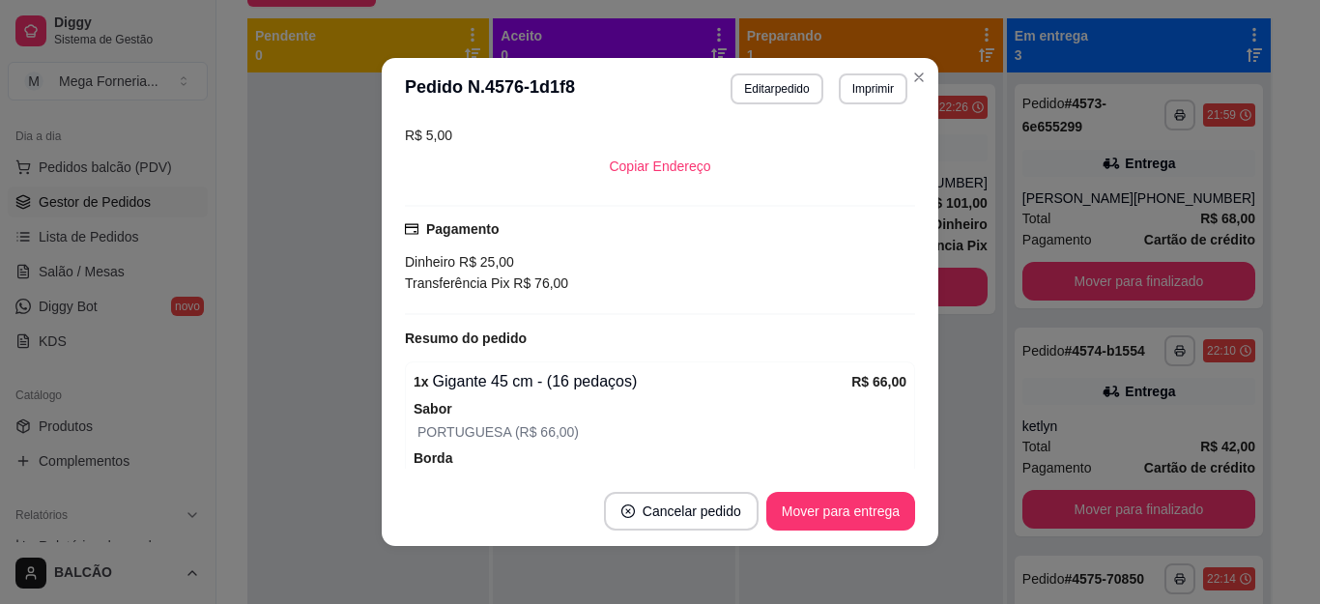
scroll to position [524, 0]
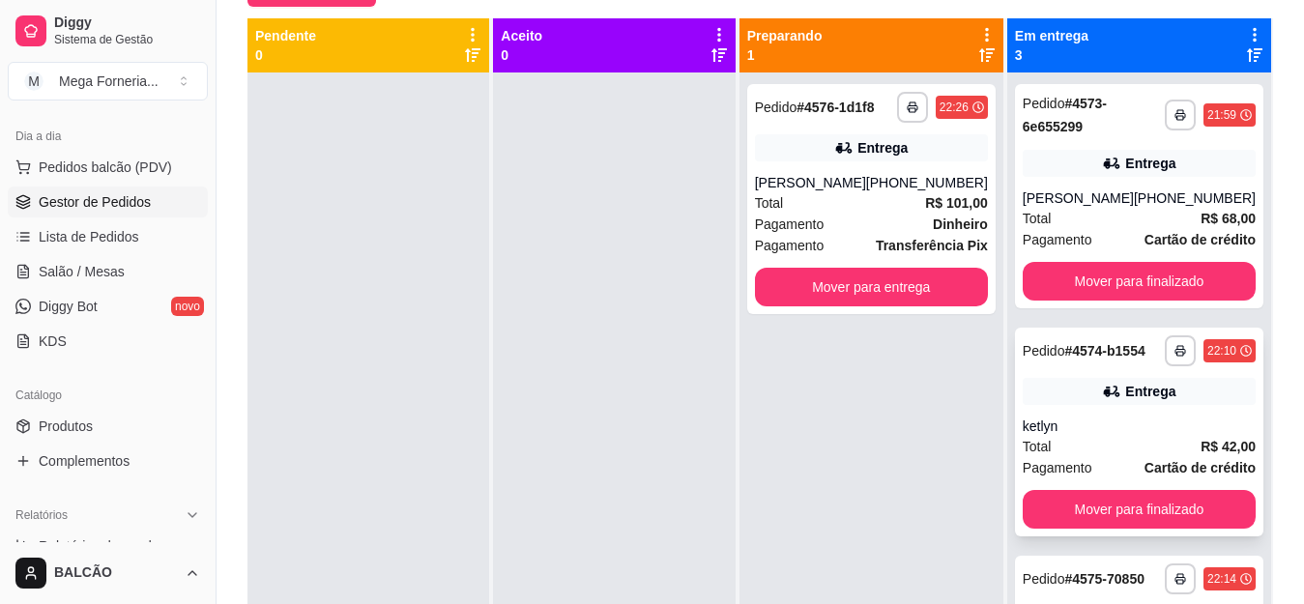
click at [1071, 457] on div "Total R$ 42,00" at bounding box center [1139, 446] width 233 height 21
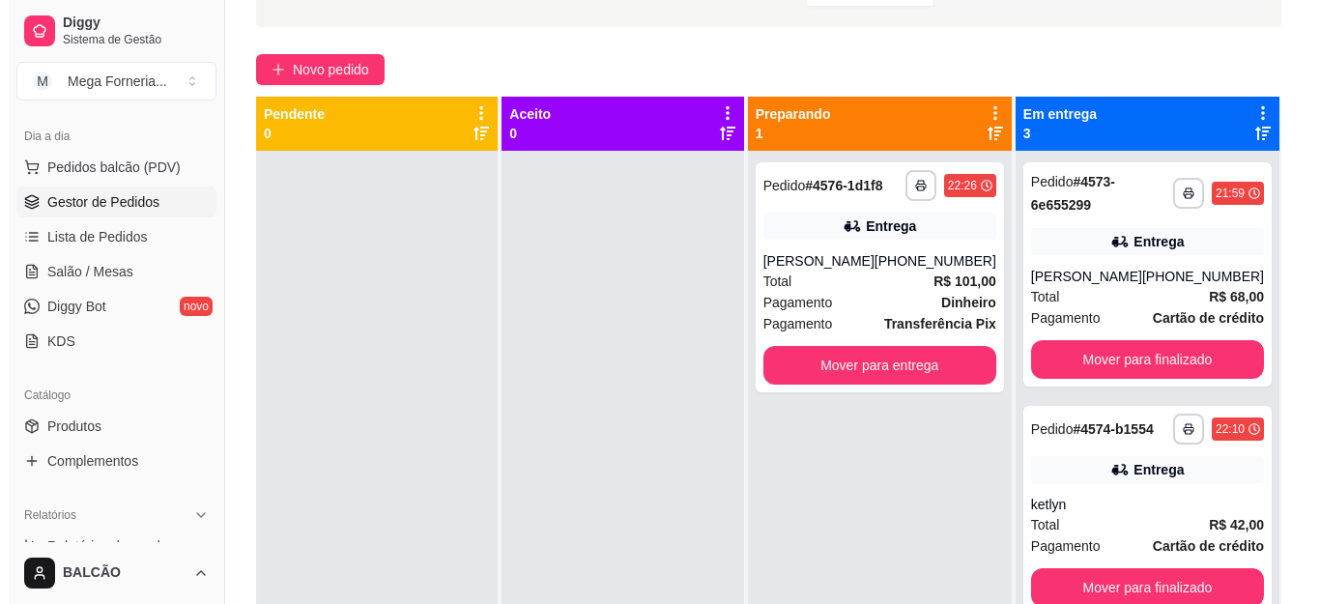
scroll to position [5, 0]
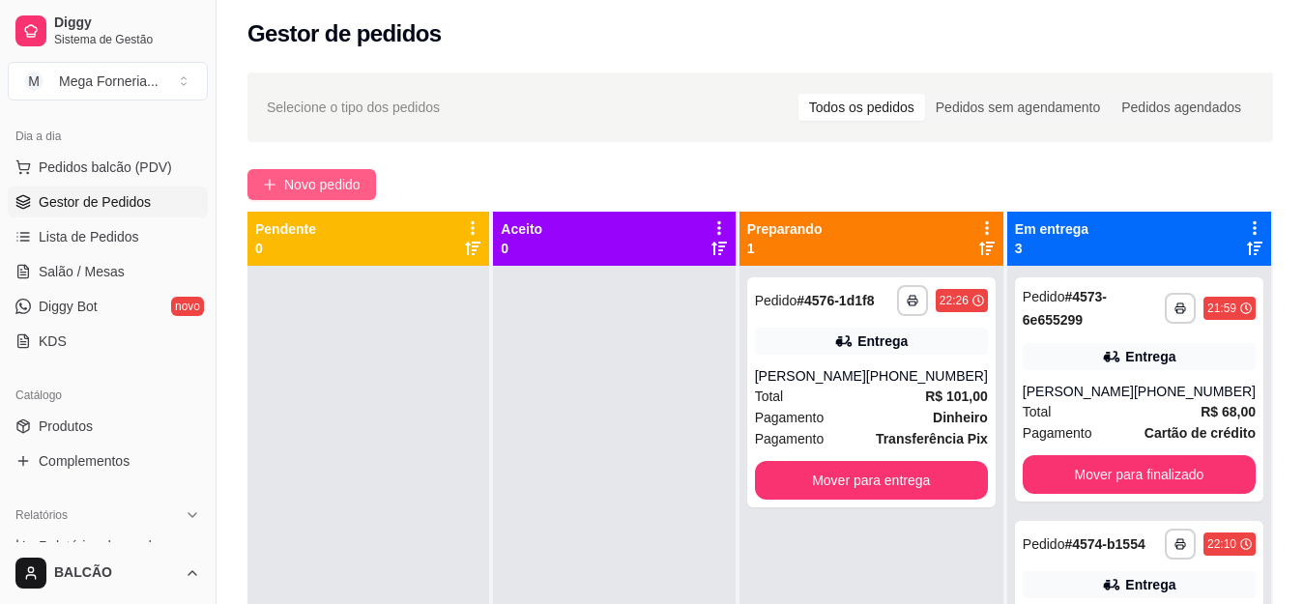
click at [341, 169] on button "Novo pedido" at bounding box center [311, 184] width 129 height 31
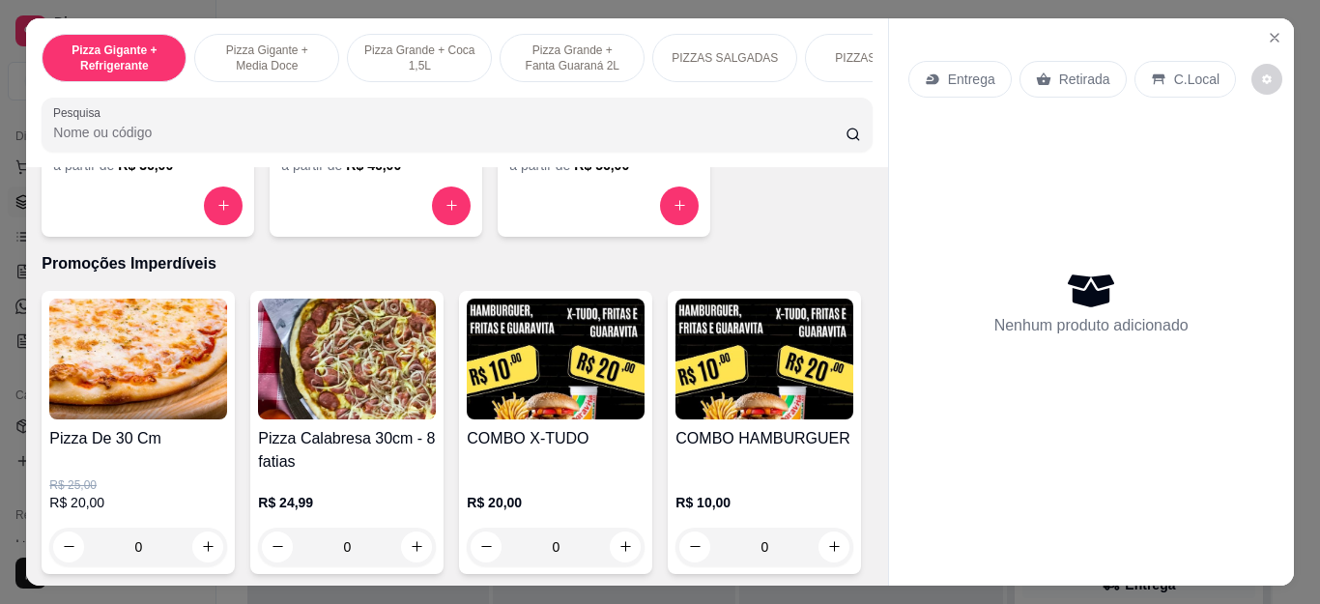
scroll to position [1937, 0]
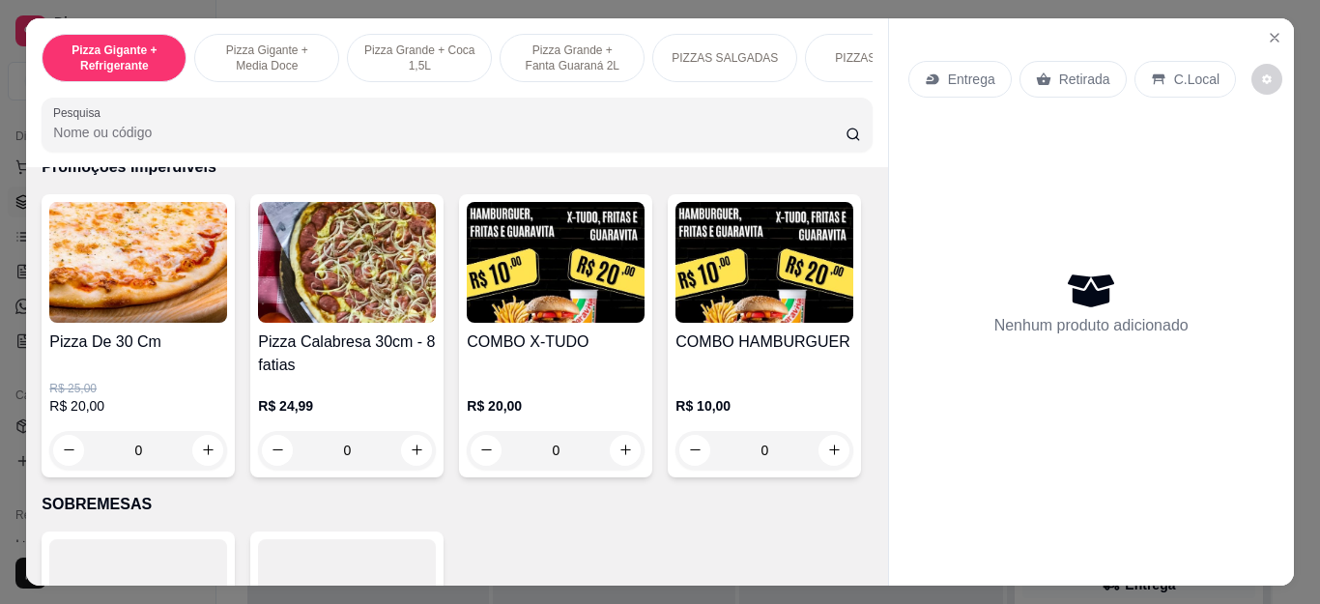
click at [188, 382] on div "R$ 25,00 R$ 20,00 0" at bounding box center [138, 416] width 178 height 108
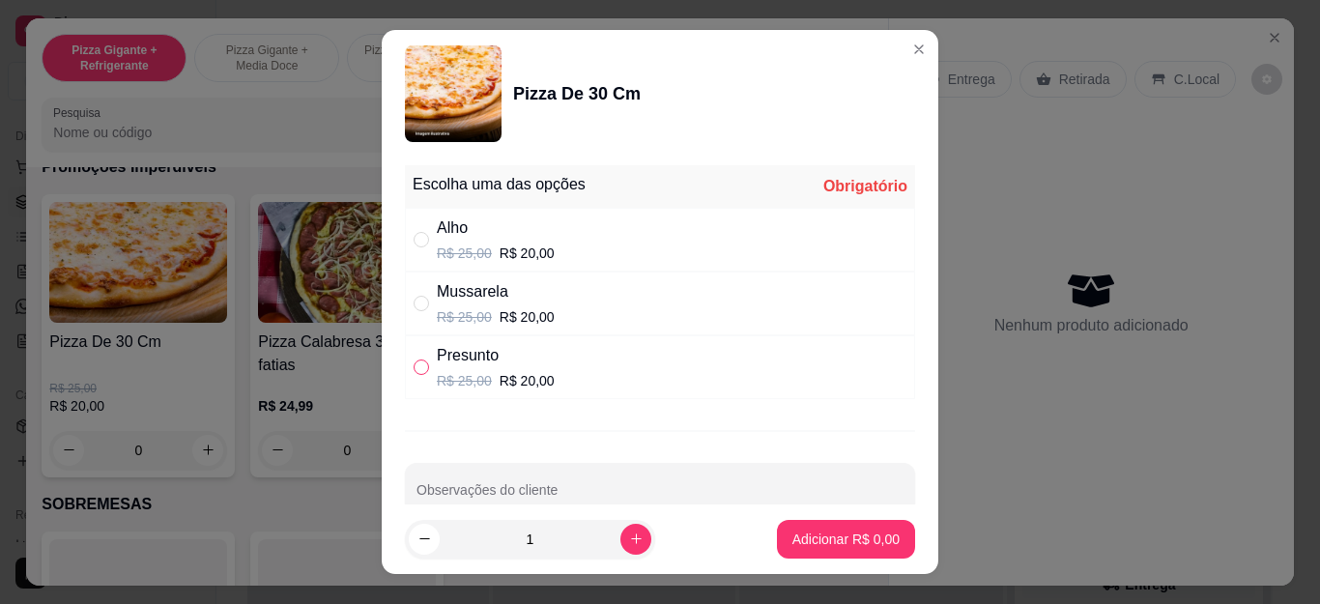
click at [414, 371] on input "" at bounding box center [421, 367] width 15 height 15
radio input "true"
click at [812, 536] on p "Adicionar R$ 20,00" at bounding box center [843, 539] width 112 height 18
type input "1"
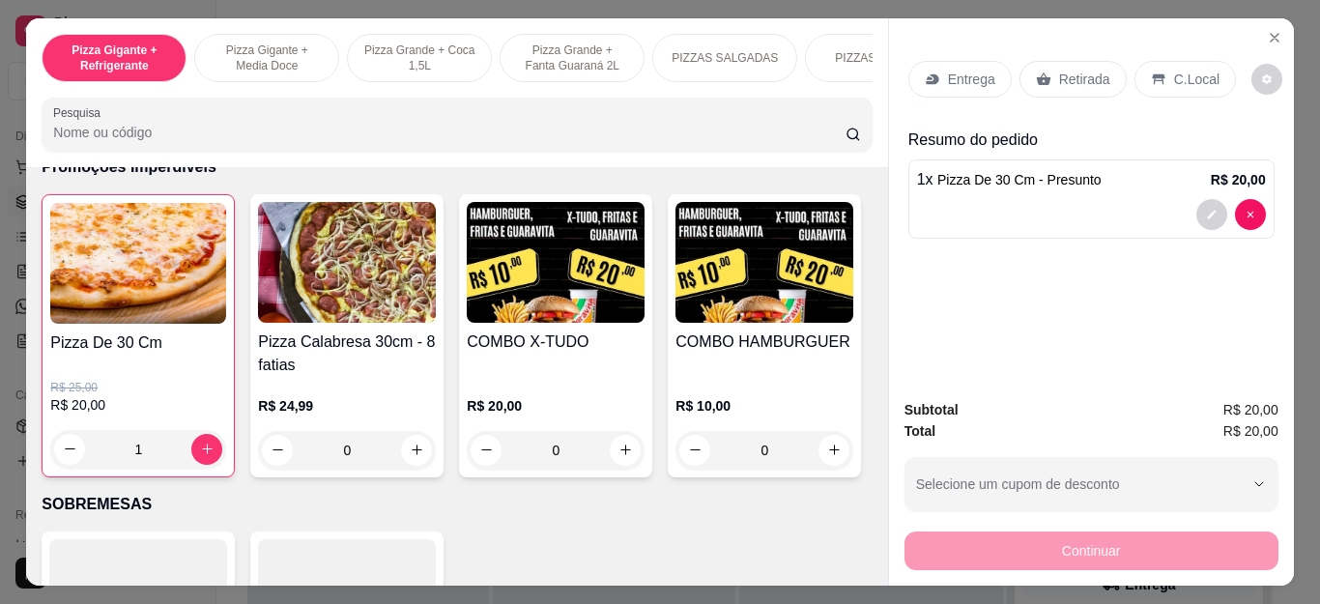
click at [1059, 70] on p "Retirada" at bounding box center [1084, 79] width 51 height 19
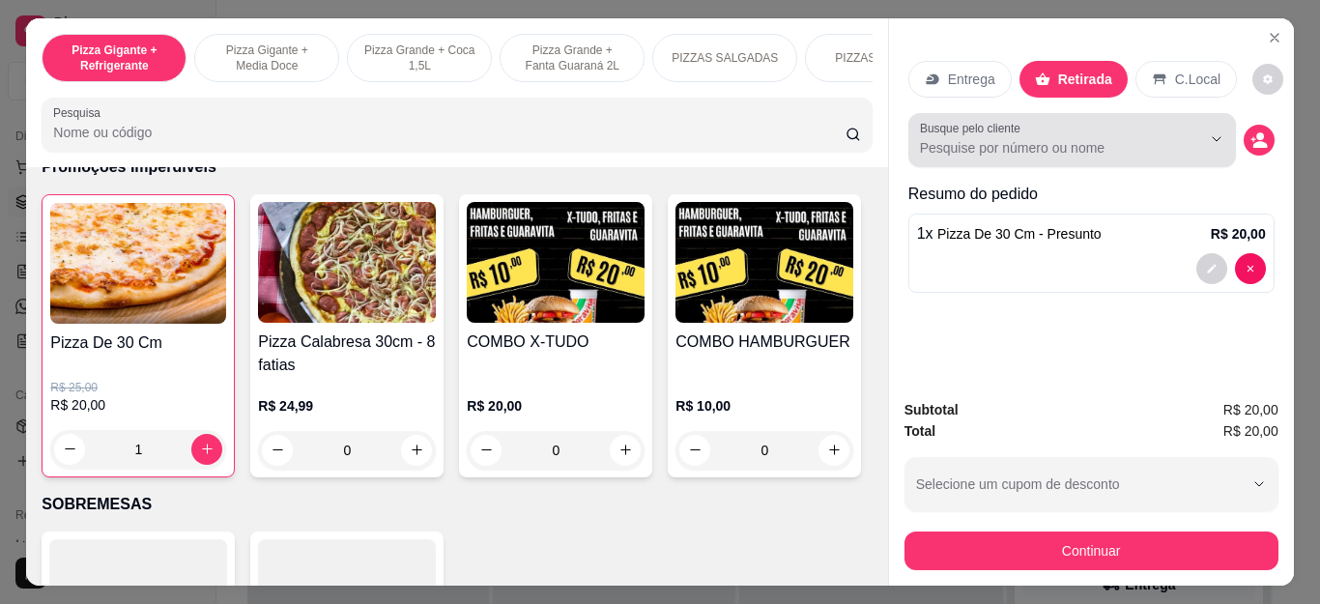
click at [1090, 138] on input "Busque pelo cliente" at bounding box center [1045, 147] width 250 height 19
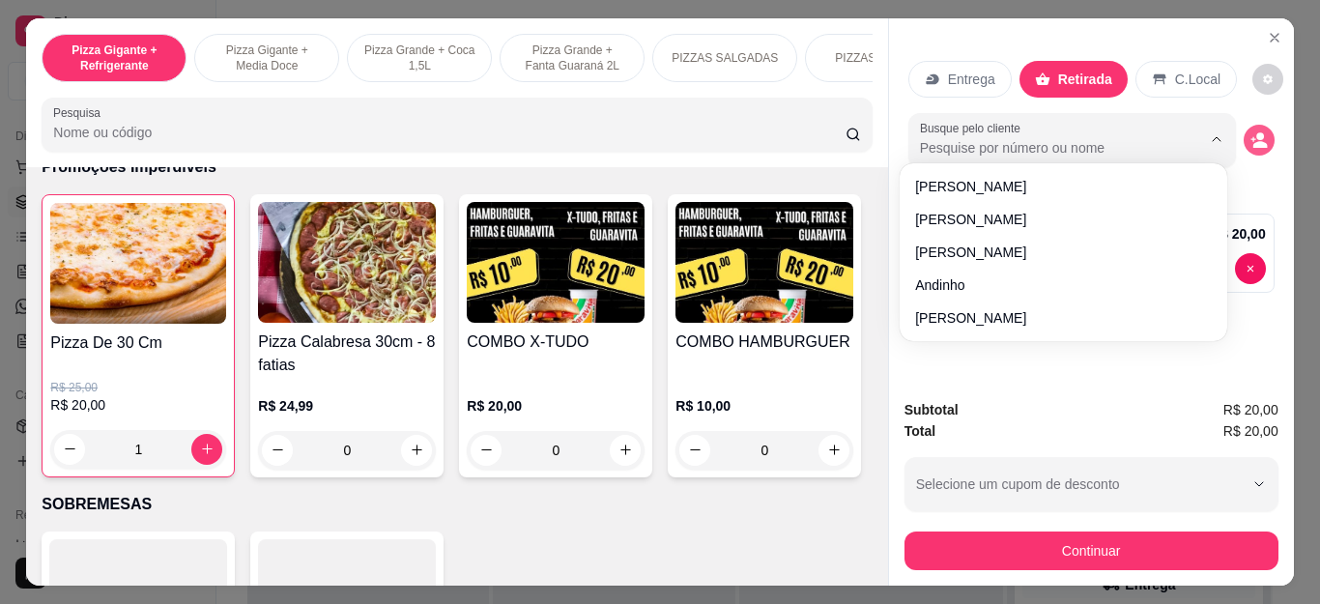
click at [1253, 141] on icon "decrease-product-quantity" at bounding box center [1260, 144] width 14 height 7
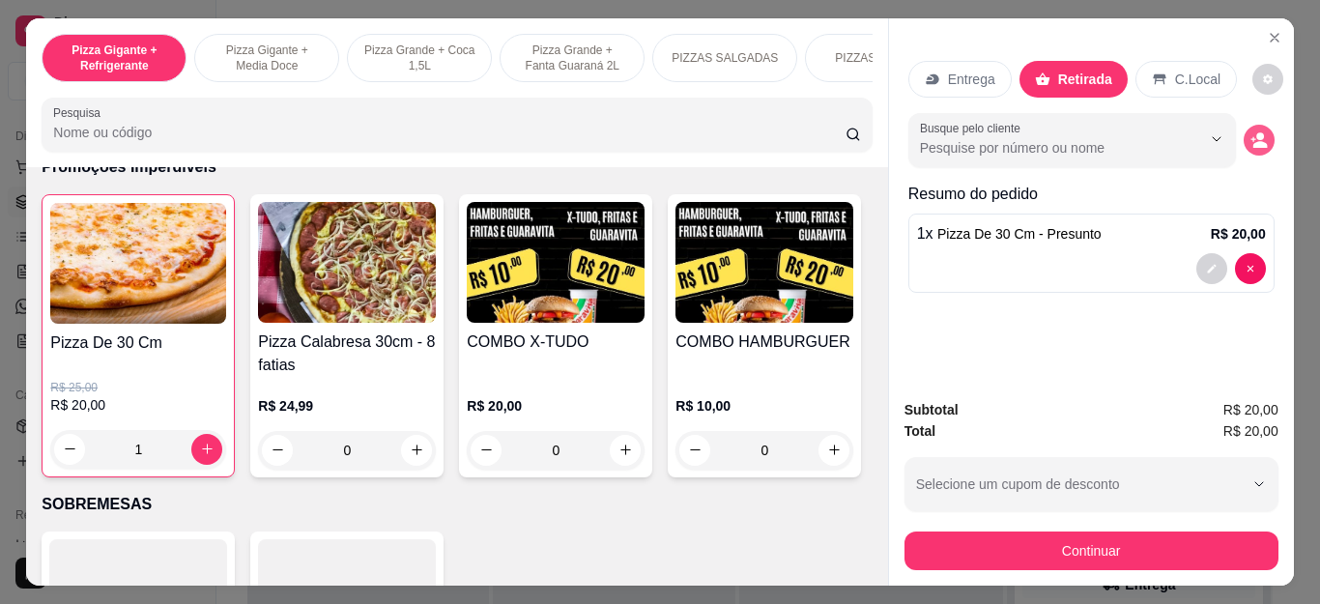
click at [1254, 141] on icon "decrease-product-quantity" at bounding box center [1260, 144] width 14 height 7
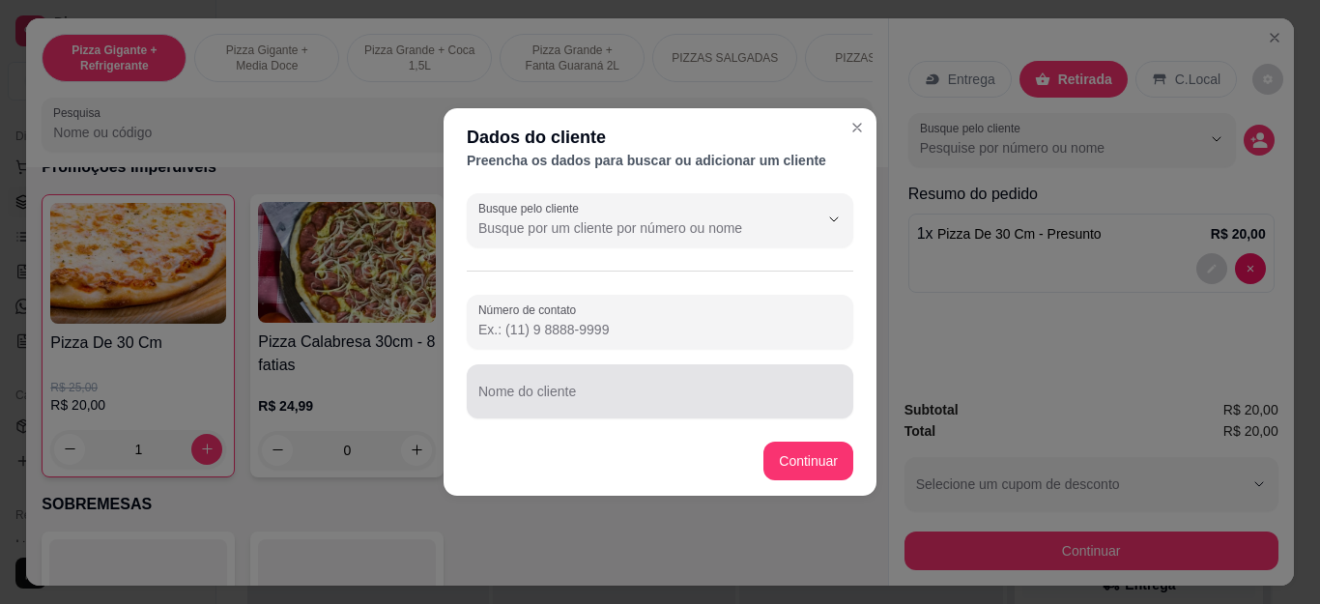
click at [586, 386] on div at bounding box center [659, 391] width 363 height 39
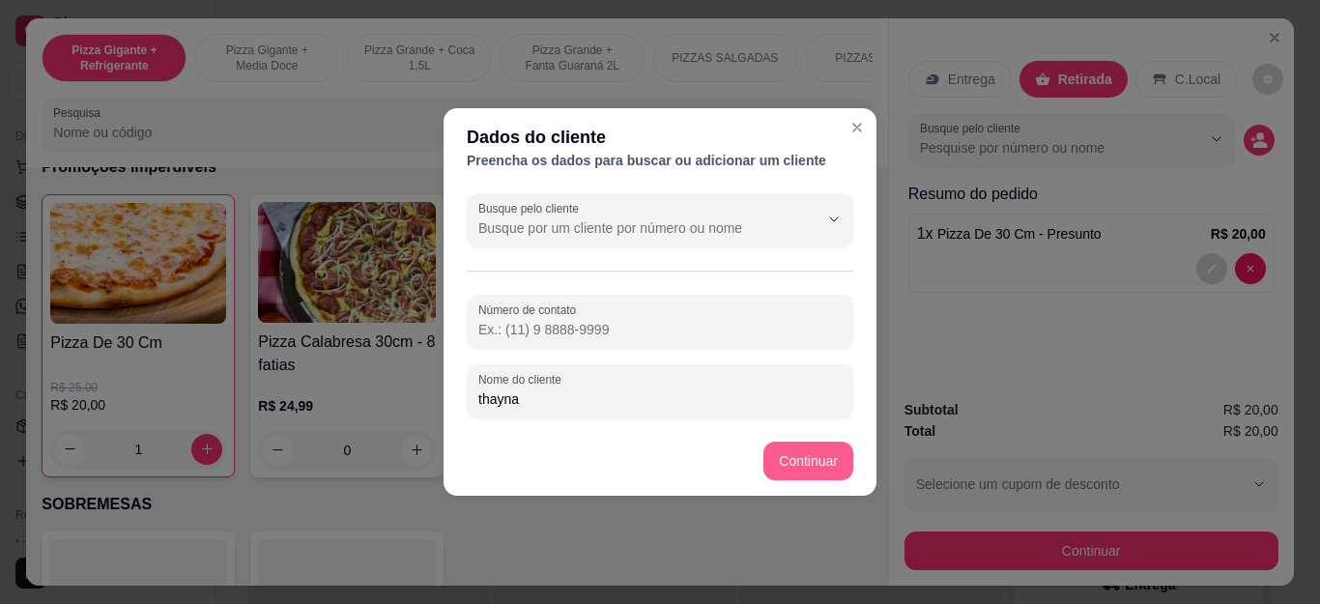
type input "thayna"
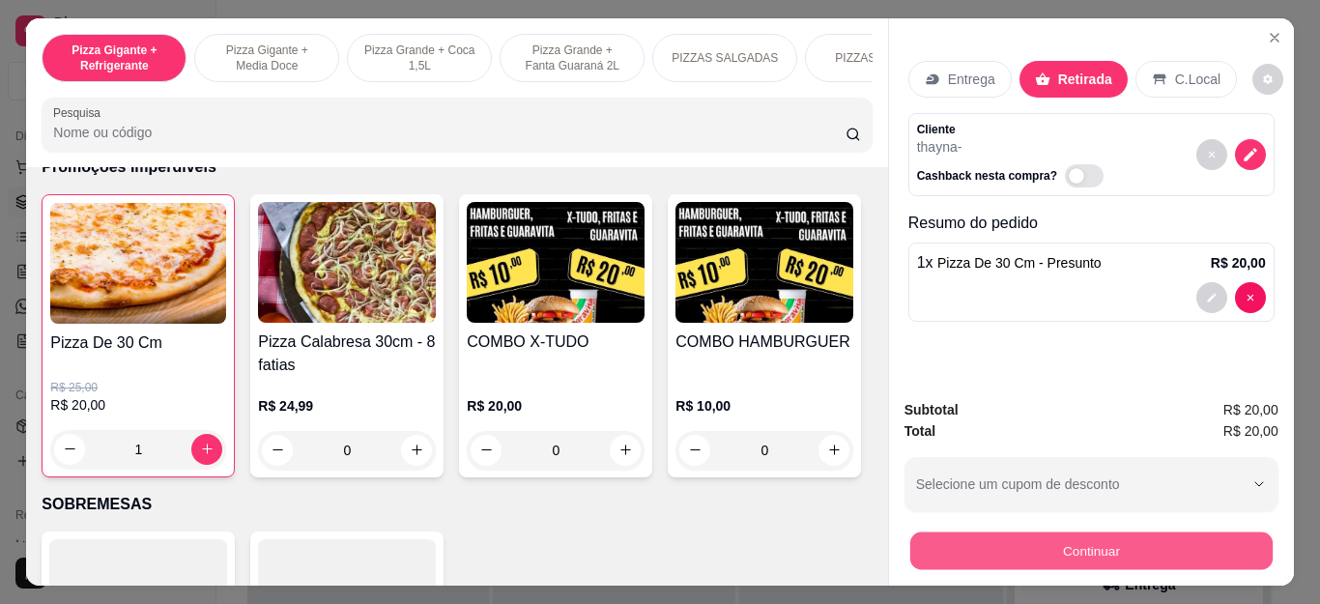
click at [1054, 533] on button "Continuar" at bounding box center [1091, 552] width 362 height 38
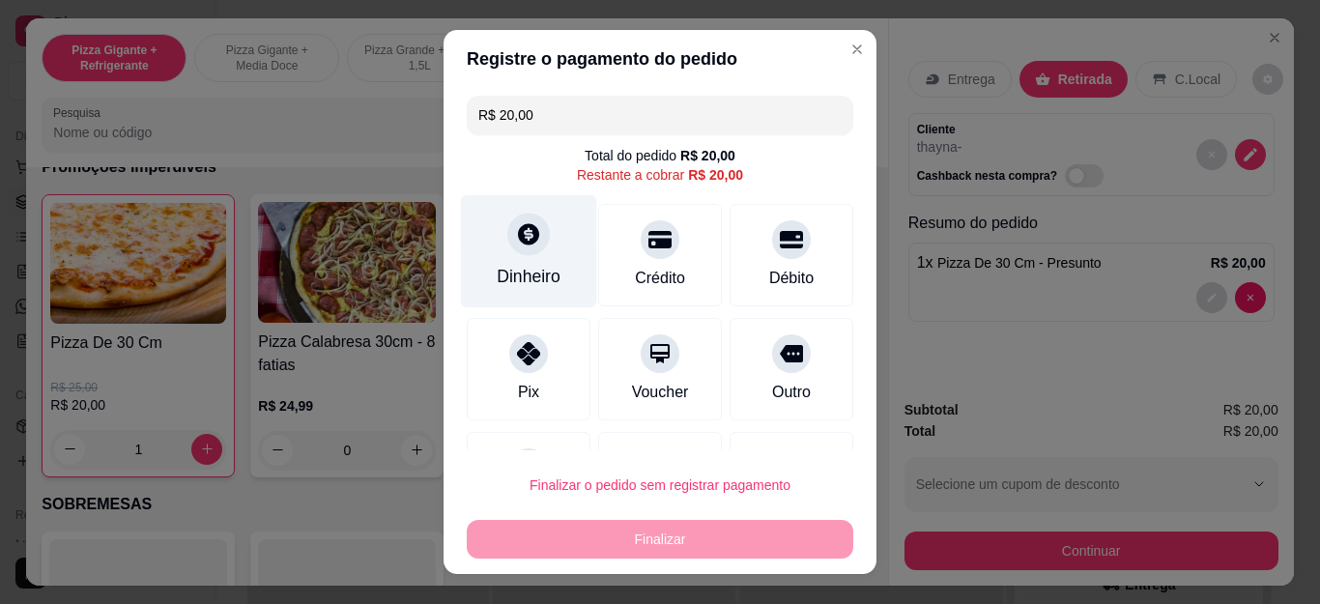
click at [518, 233] on icon at bounding box center [528, 234] width 21 height 21
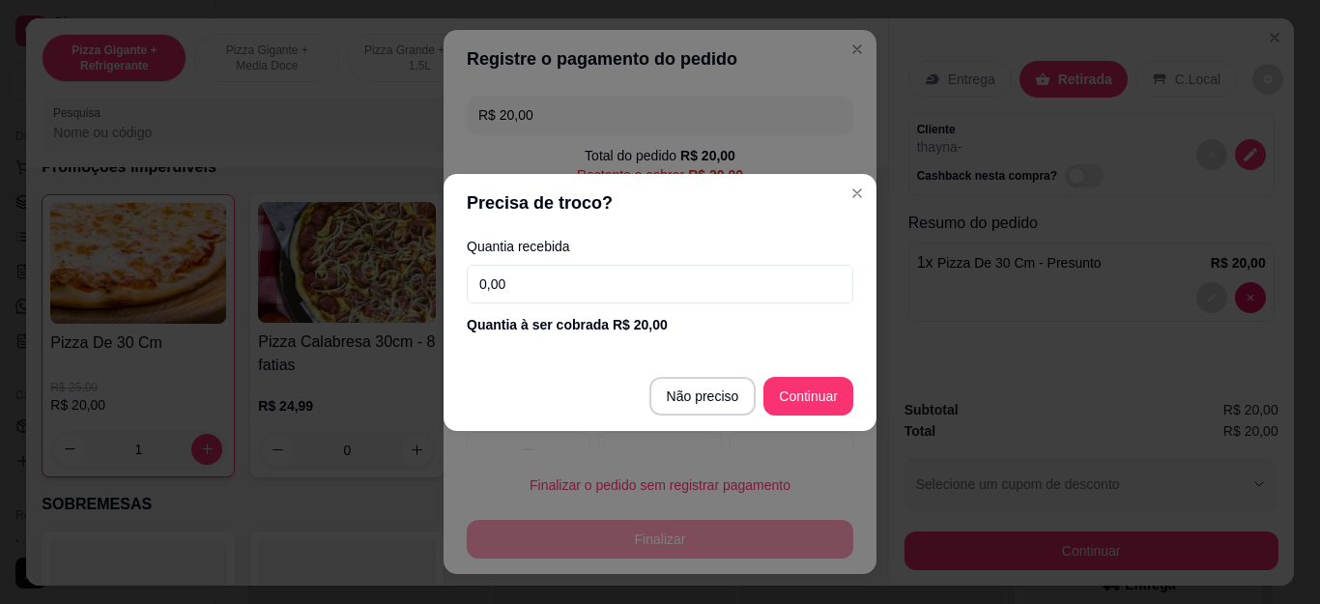
click at [812, 298] on input "0,00" at bounding box center [660, 284] width 387 height 39
type input "20,00"
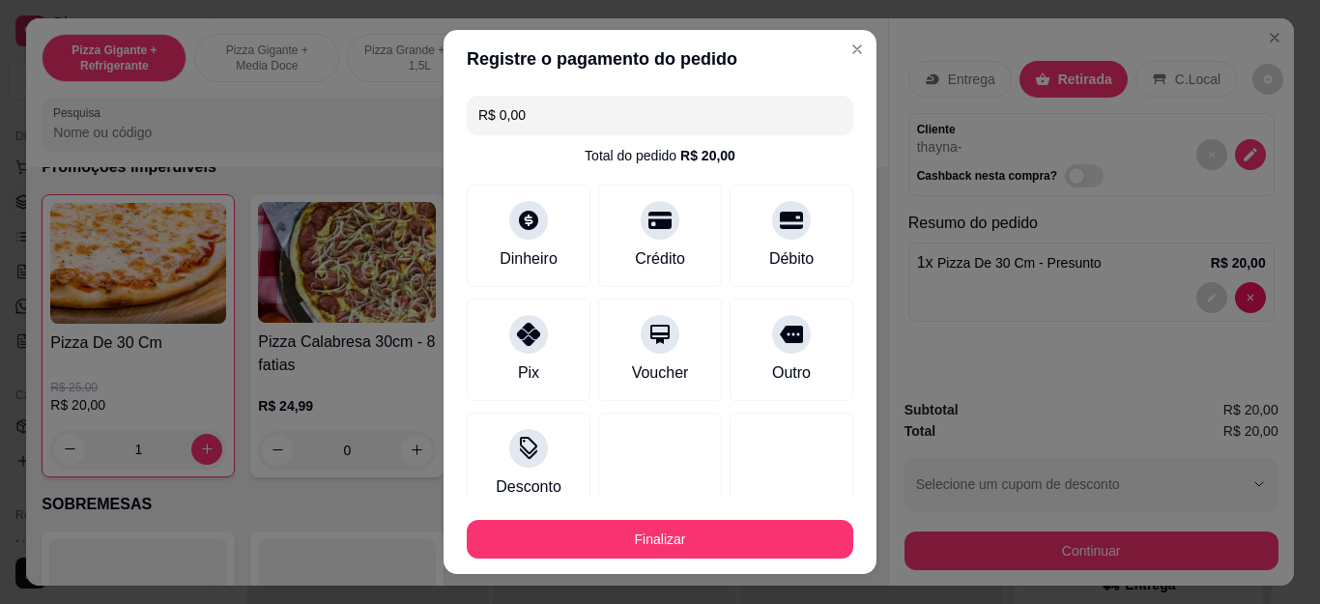
type input "R$ 0,00"
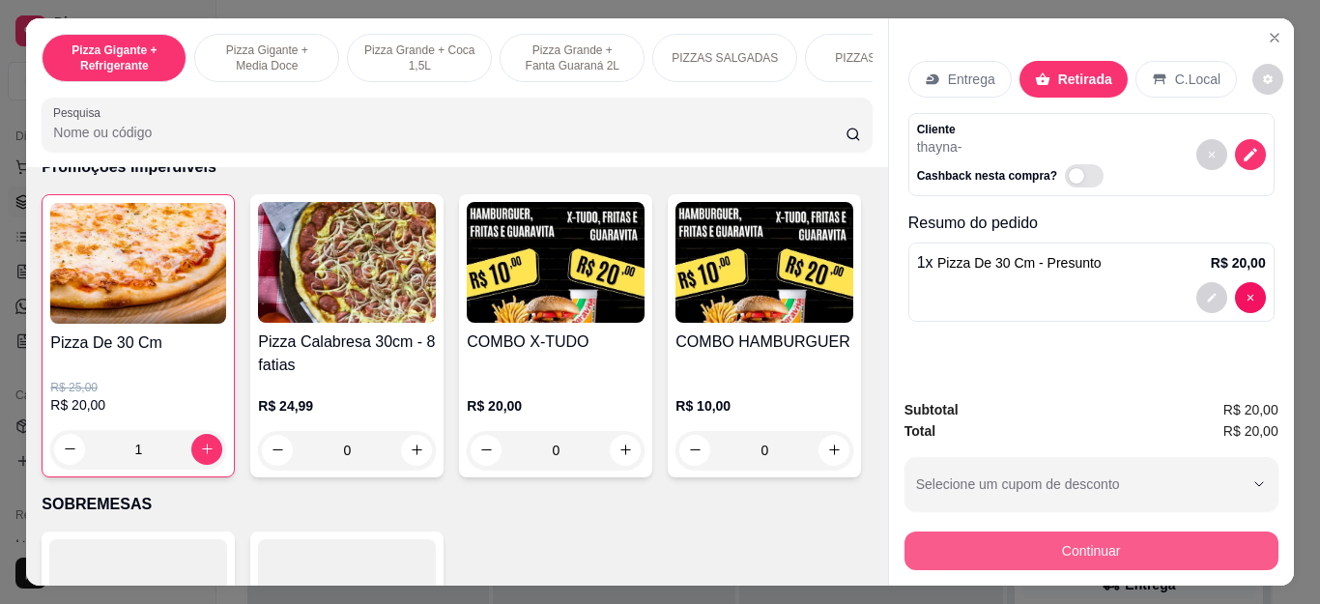
click at [1110, 547] on button "Continuar" at bounding box center [1092, 551] width 374 height 39
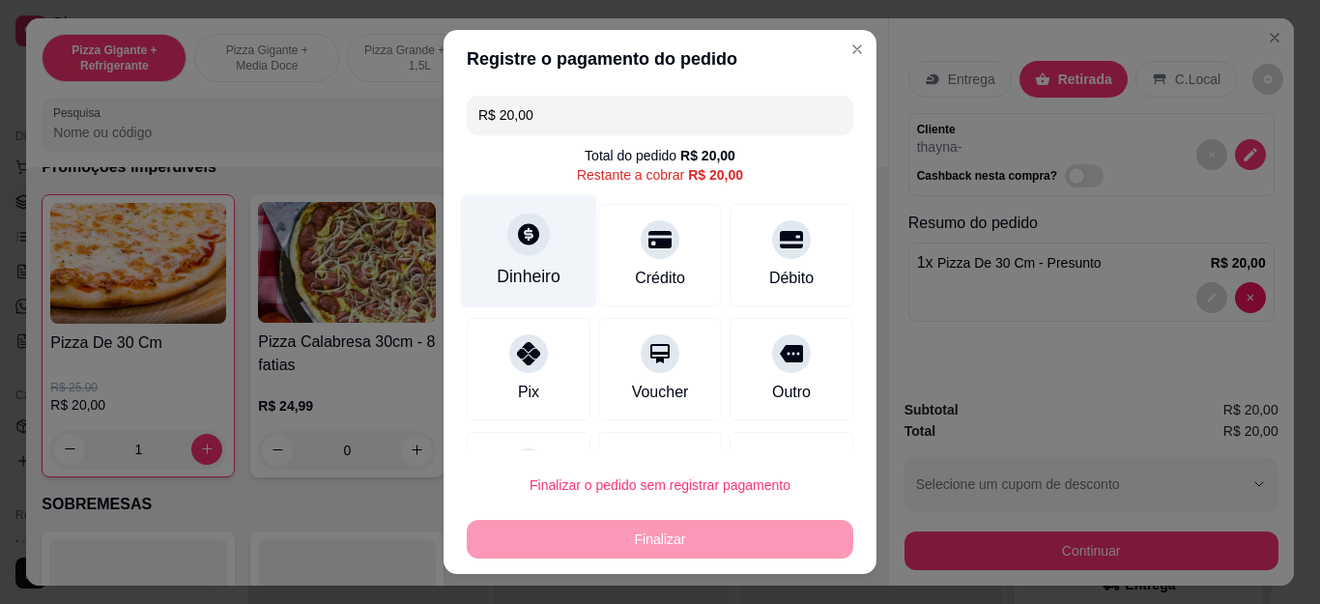
click at [525, 245] on icon at bounding box center [528, 233] width 25 height 25
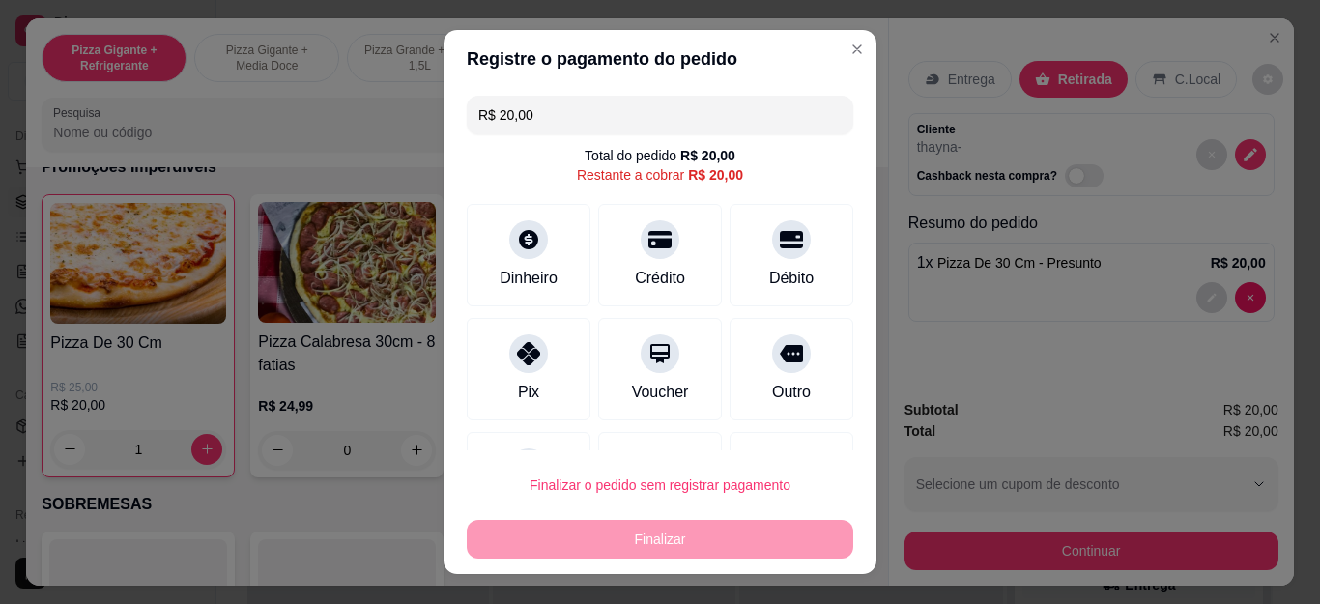
click at [706, 121] on input "R$ 20,00" at bounding box center [659, 115] width 363 height 39
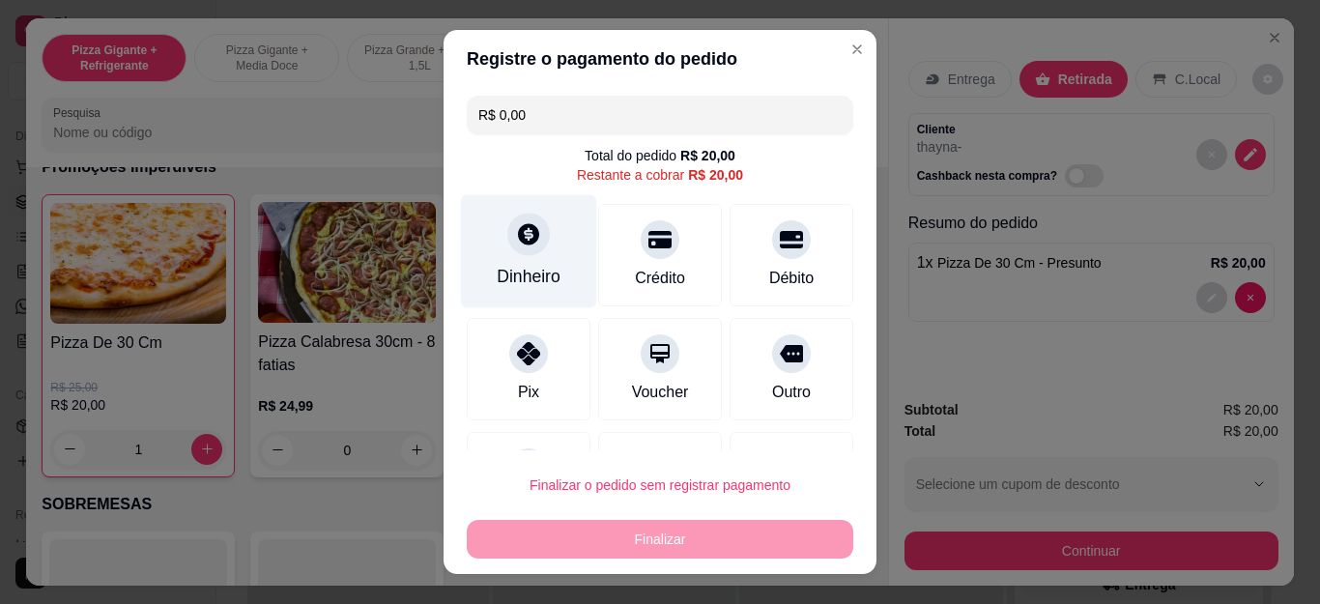
type input "R$ 0,00"
click at [533, 246] on div at bounding box center [528, 235] width 43 height 43
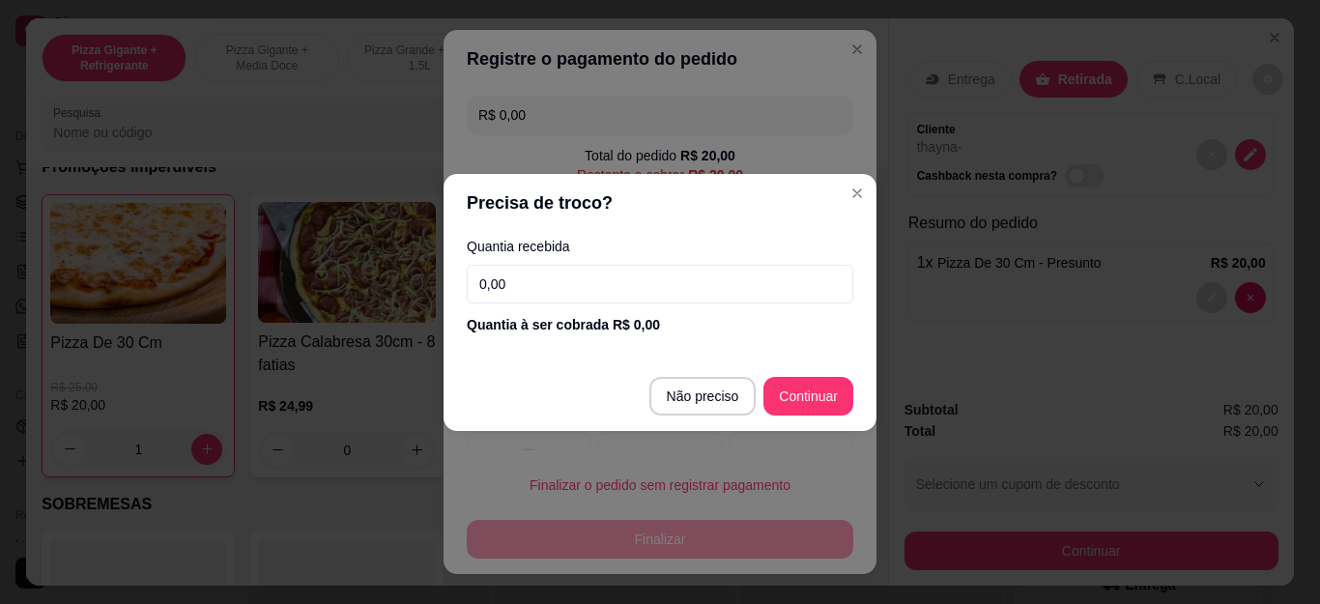
click at [579, 289] on input "0,00" at bounding box center [660, 284] width 387 height 39
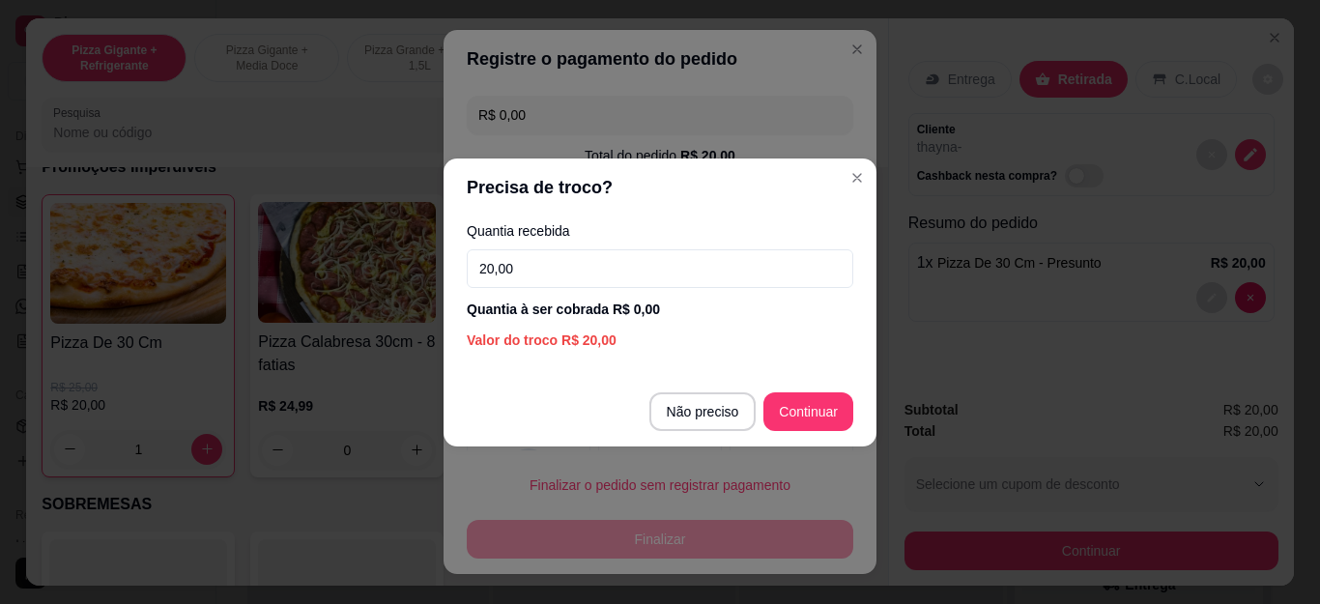
type input "20,00"
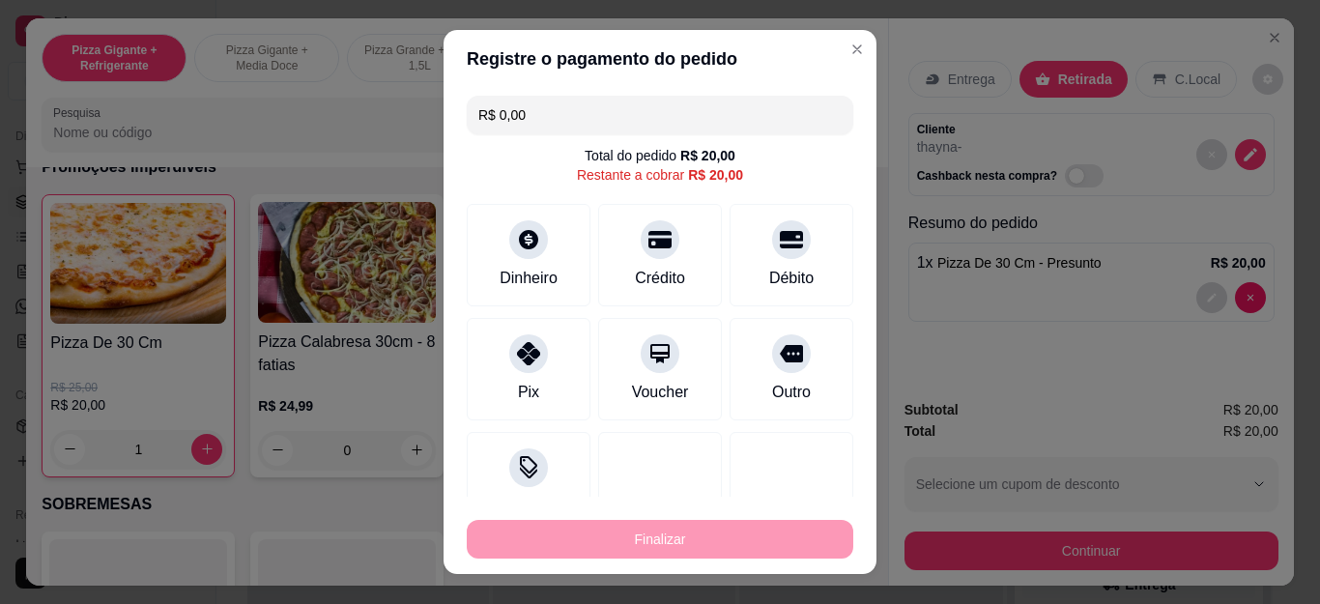
click at [725, 555] on div "Finalizar" at bounding box center [660, 539] width 387 height 39
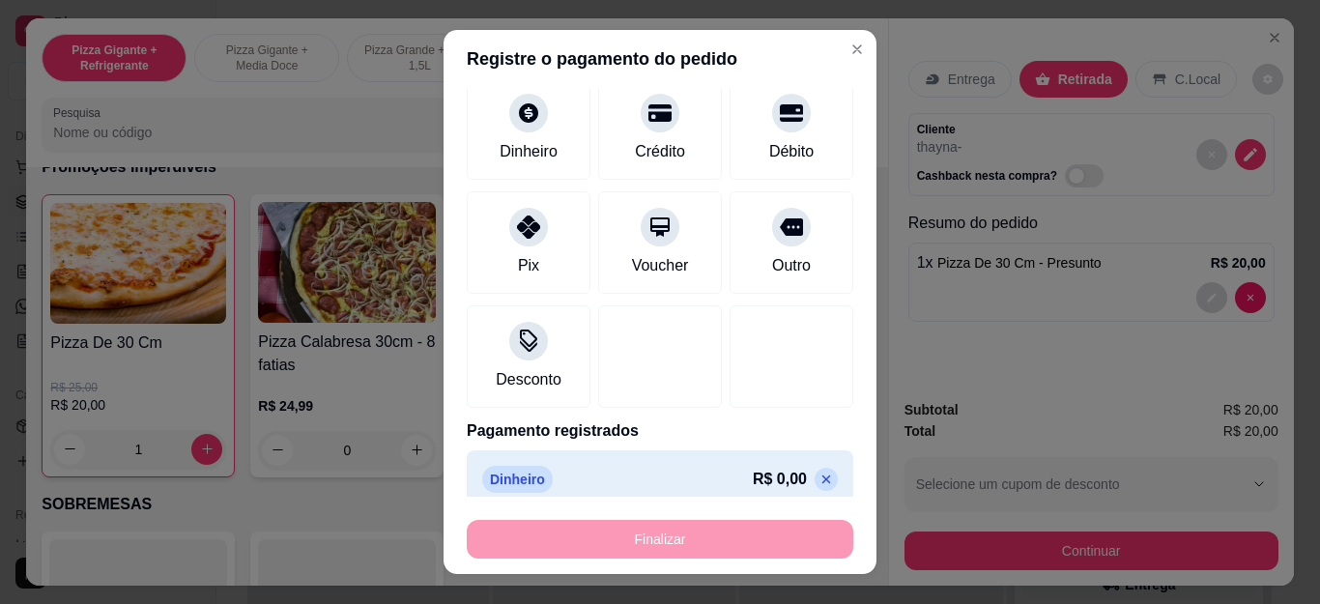
scroll to position [146, 0]
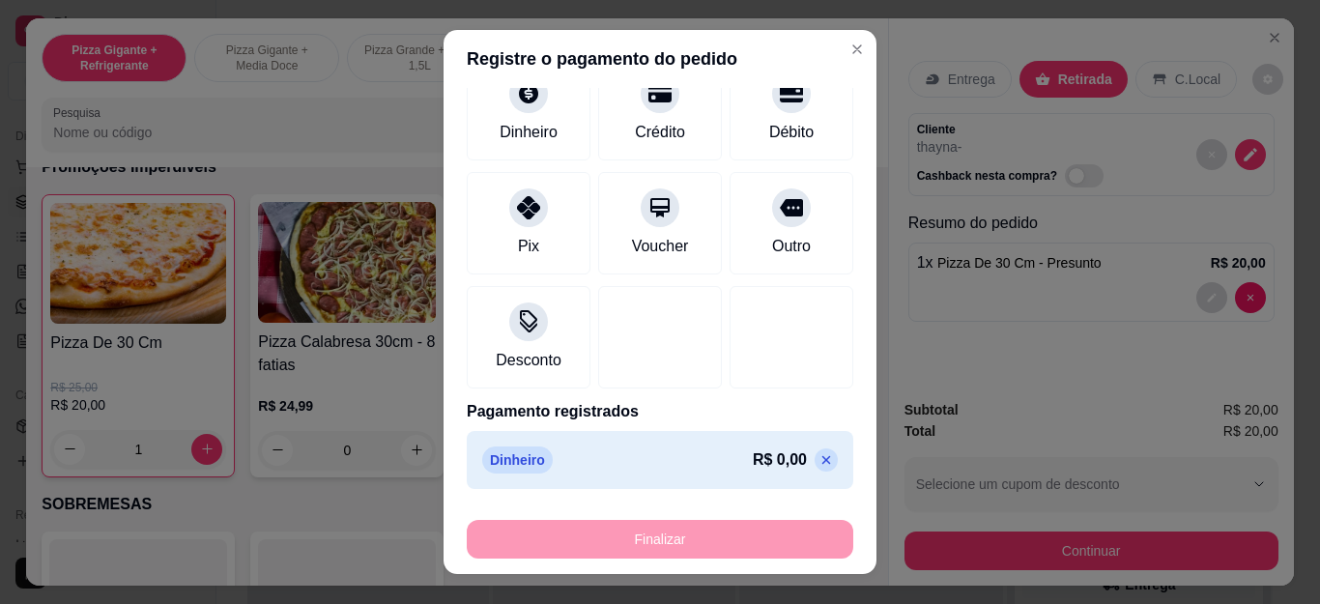
click at [819, 459] on icon at bounding box center [826, 459] width 15 height 15
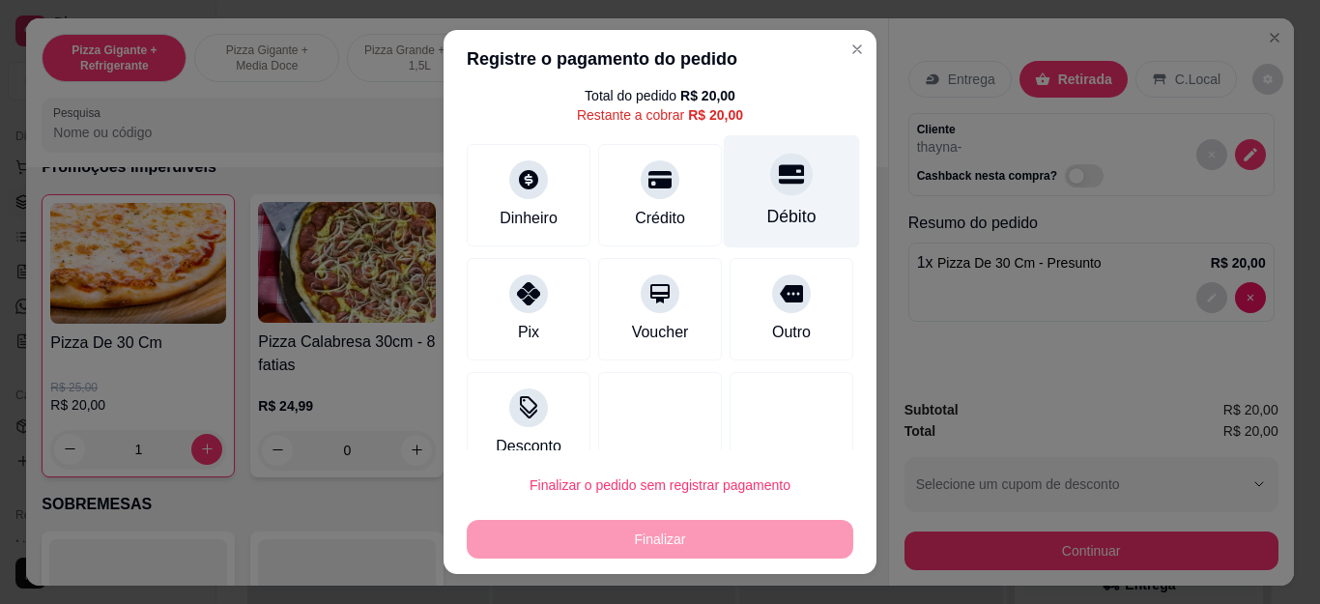
scroll to position [92, 0]
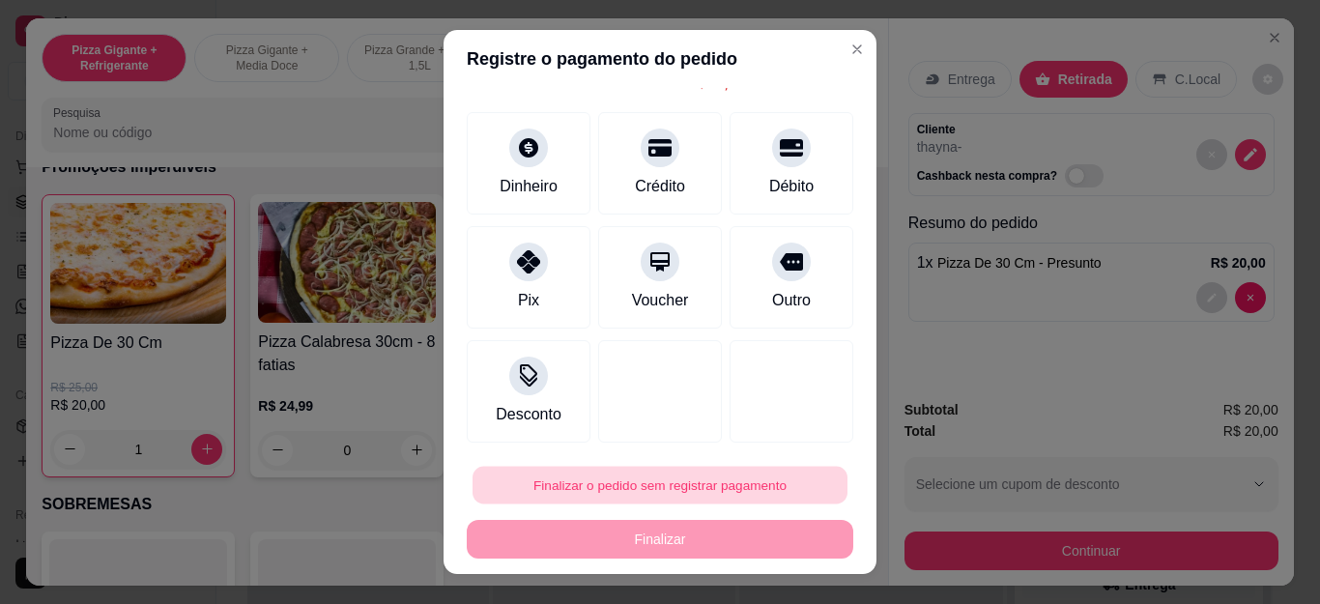
click at [747, 477] on button "Finalizar o pedido sem registrar pagamento" at bounding box center [660, 485] width 375 height 38
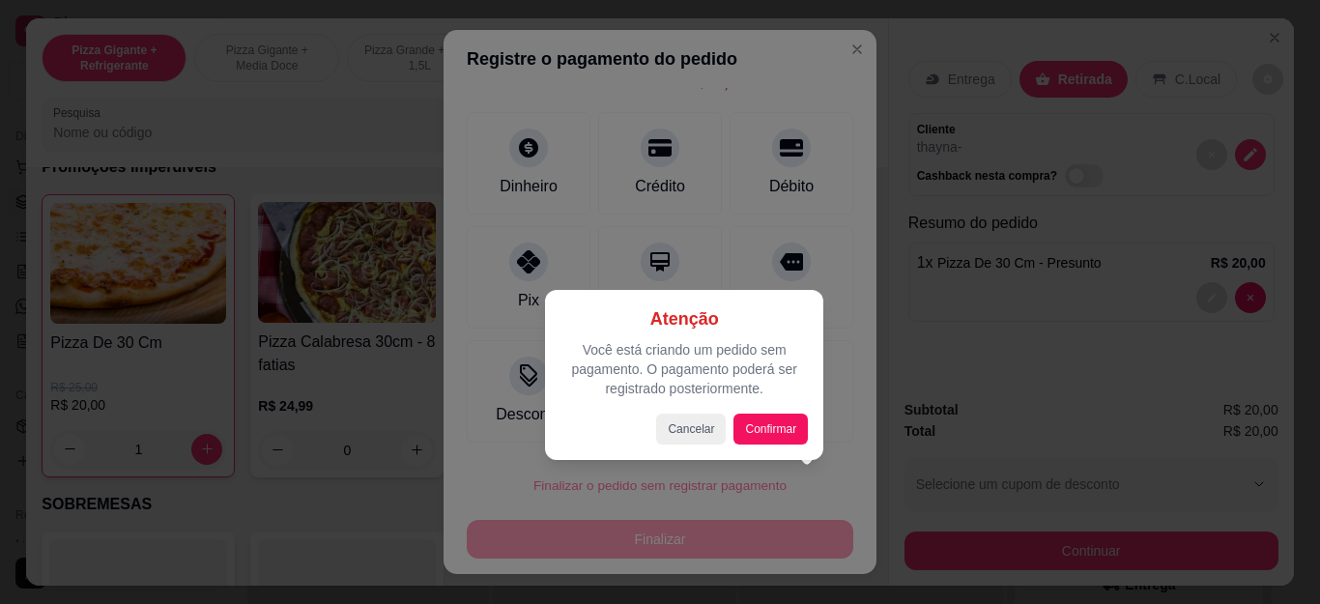
click at [639, 431] on div "Cancelar Confirmar" at bounding box center [684, 429] width 247 height 31
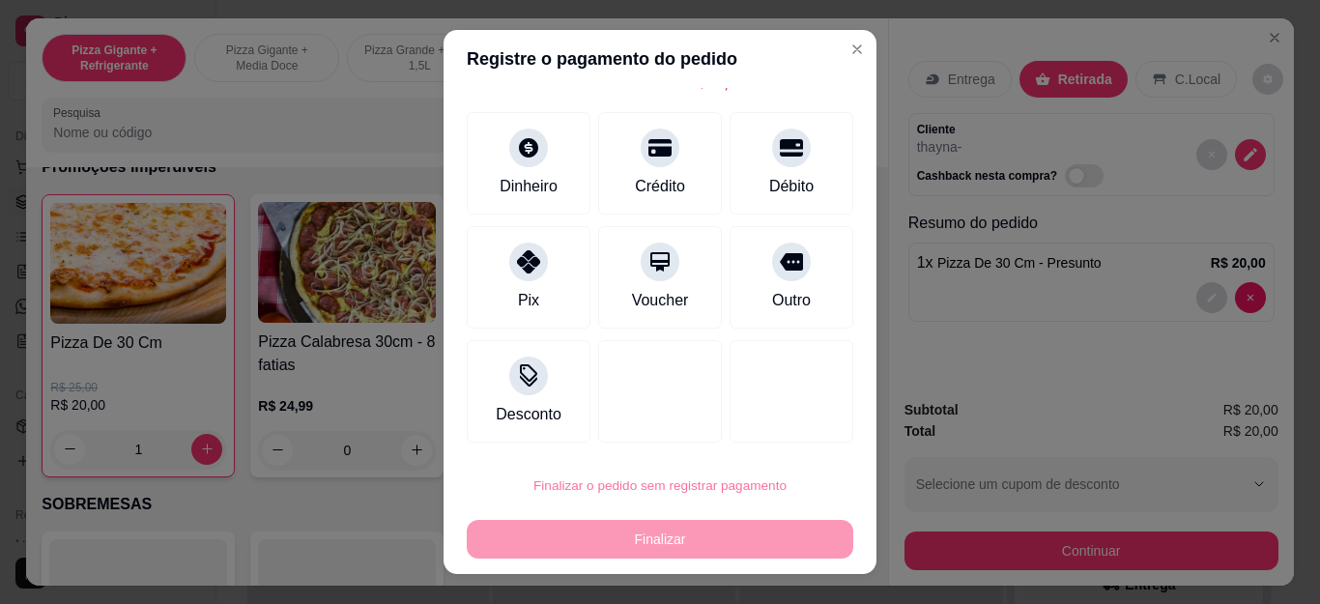
click at [690, 429] on button "Cancelar" at bounding box center [691, 431] width 67 height 30
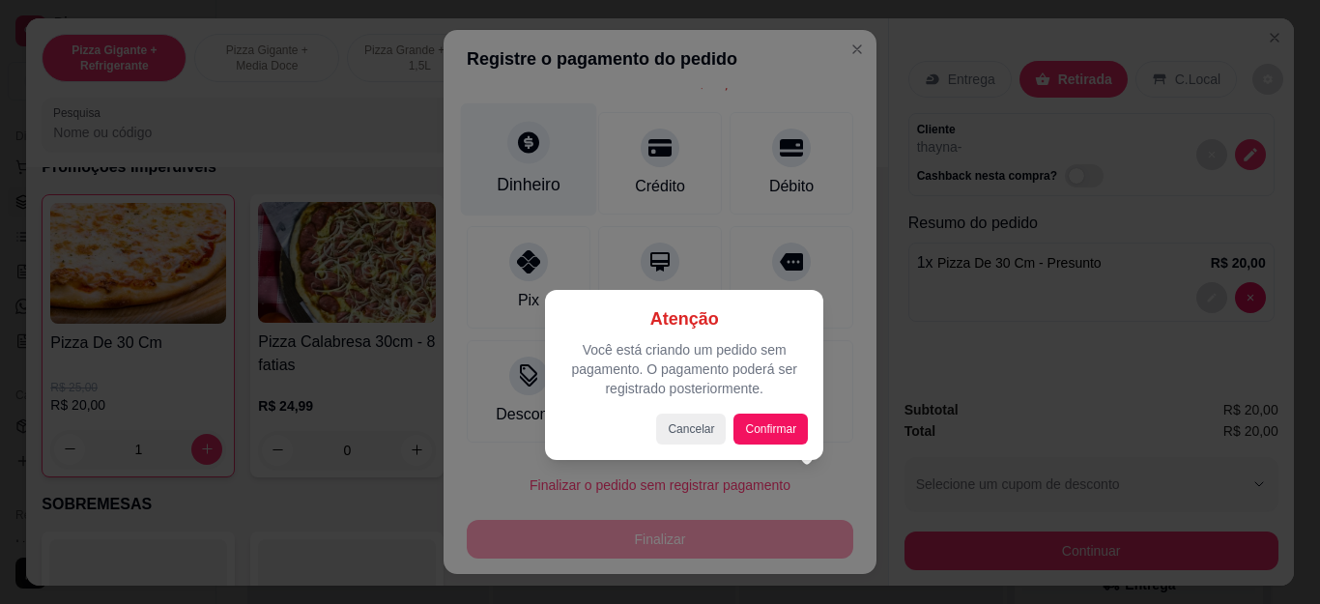
click at [519, 154] on icon at bounding box center [528, 142] width 21 height 21
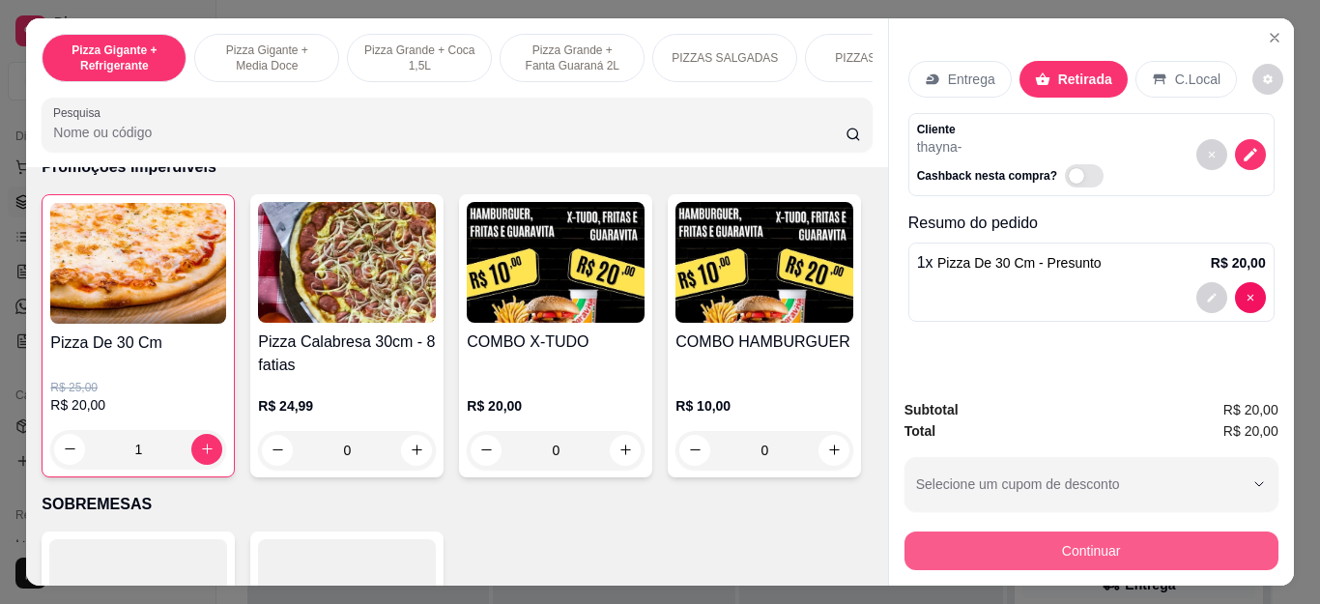
click at [997, 535] on button "Continuar" at bounding box center [1092, 551] width 374 height 39
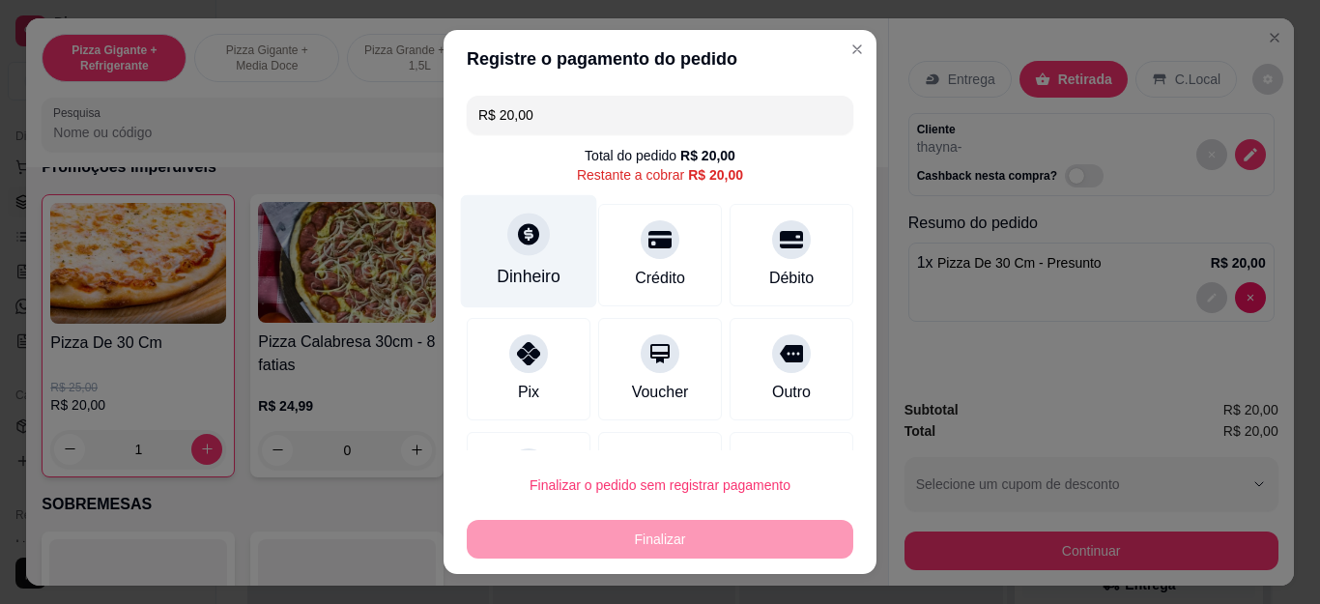
click at [529, 246] on div at bounding box center [528, 235] width 43 height 43
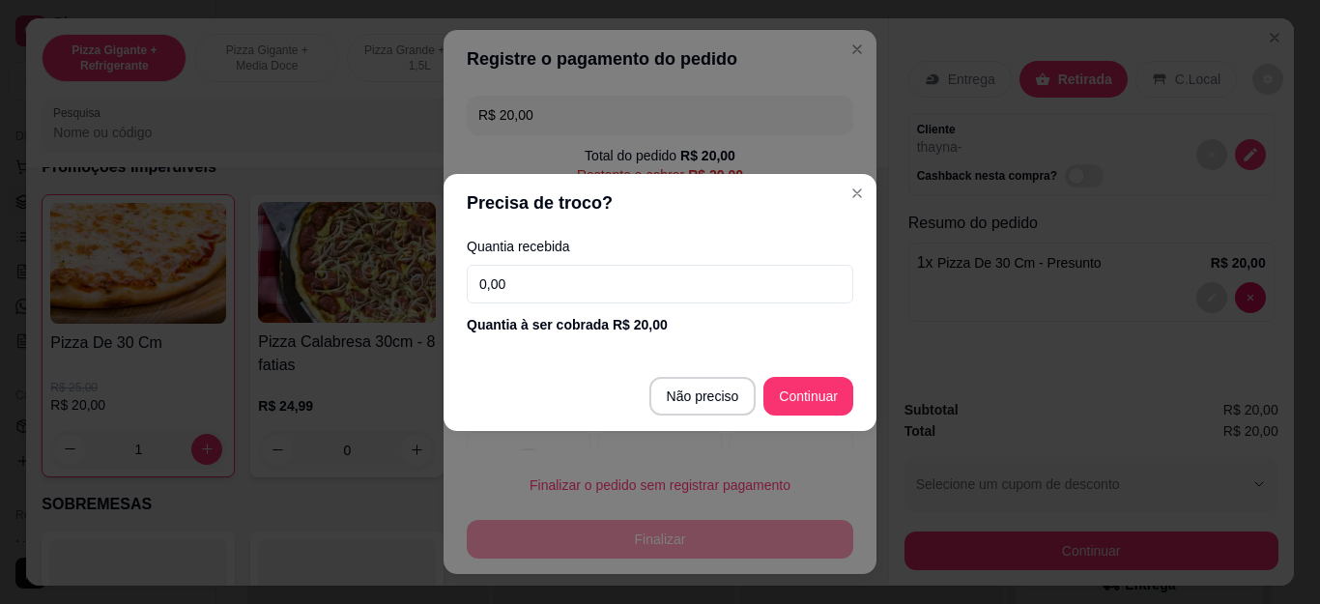
click at [746, 279] on input "0,00" at bounding box center [660, 284] width 387 height 39
type input "20,00"
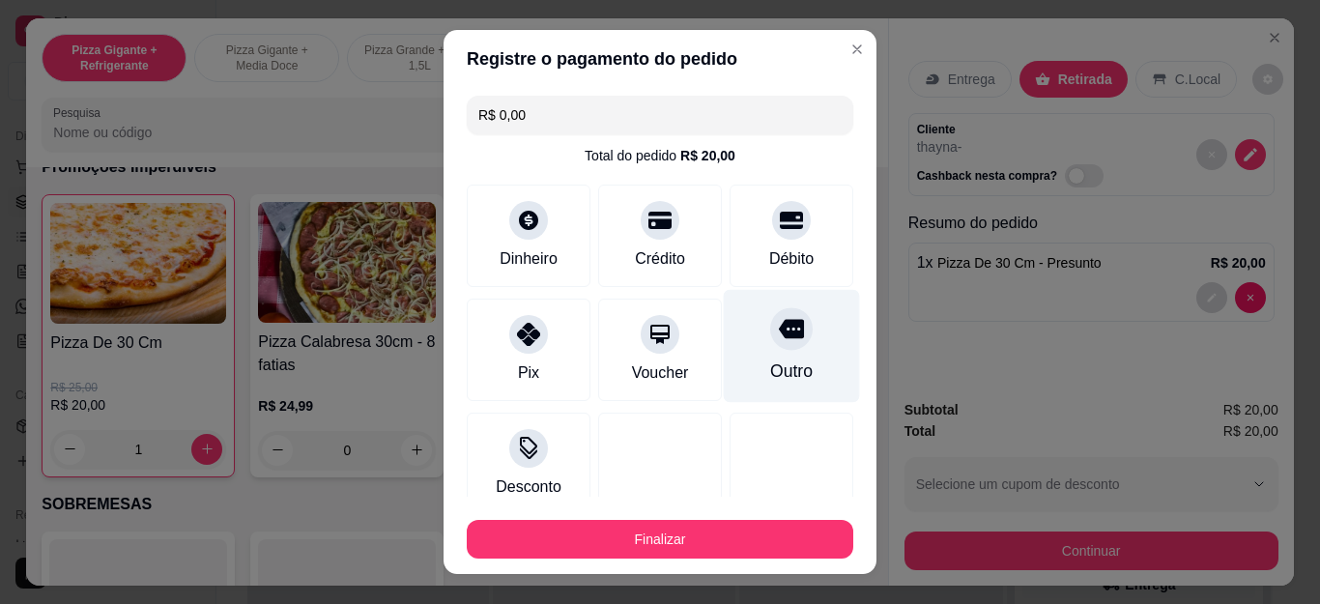
type input "R$ 0,00"
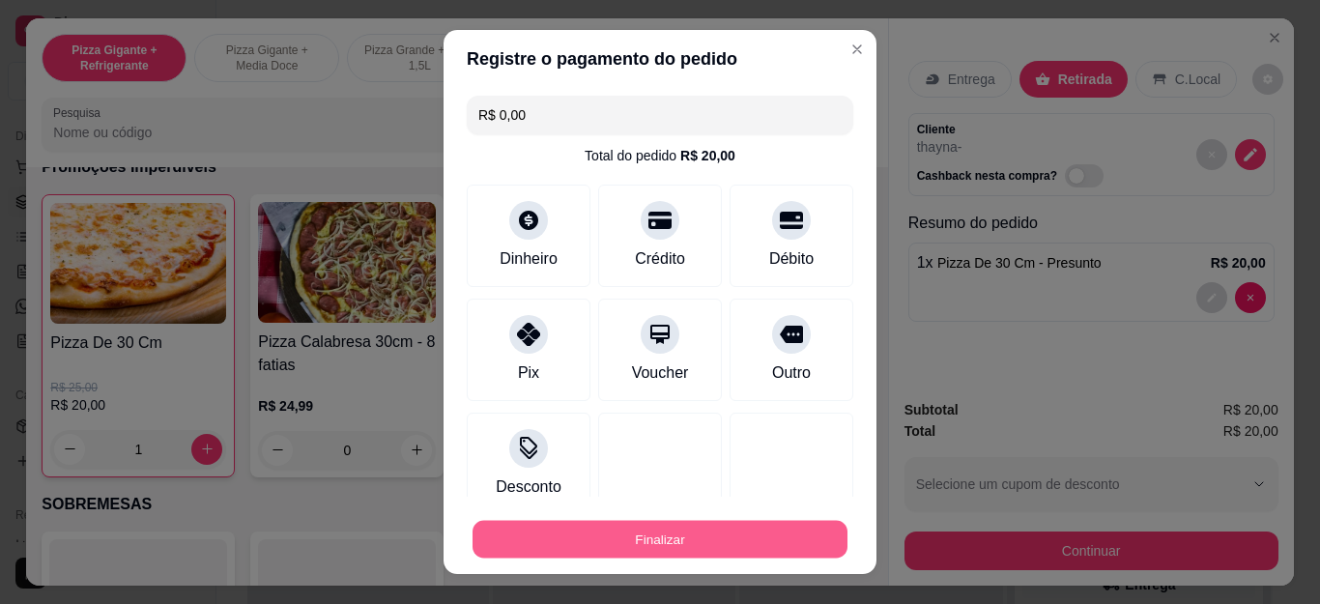
click at [730, 536] on button "Finalizar" at bounding box center [660, 539] width 375 height 38
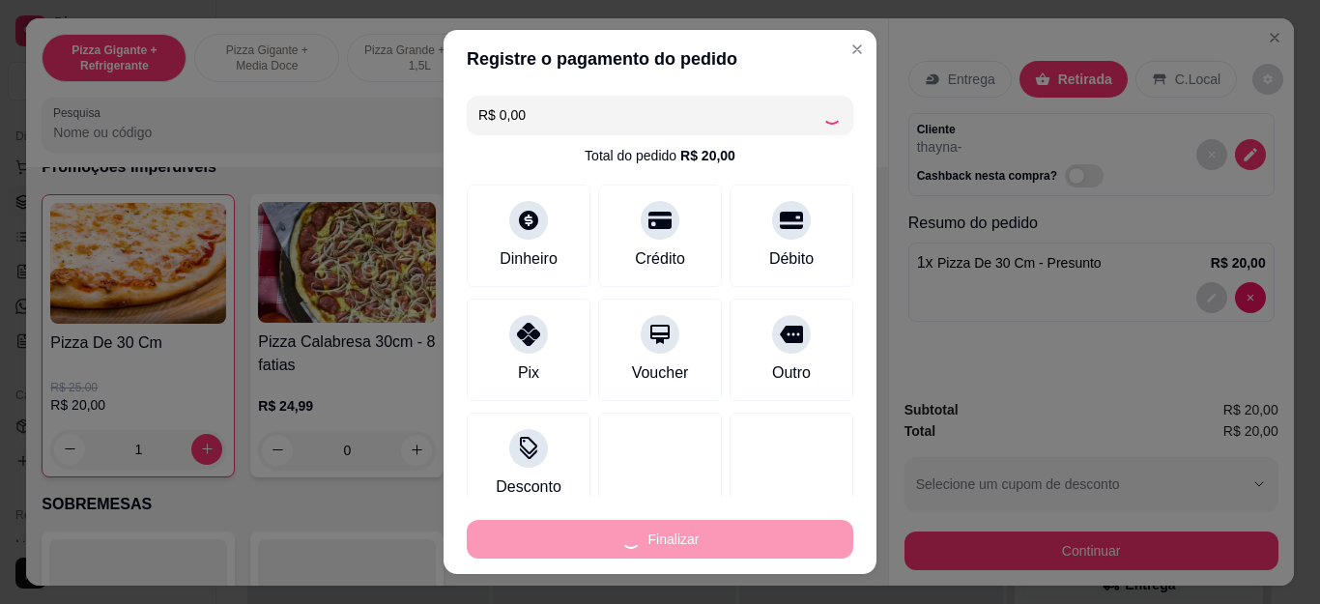
type input "0"
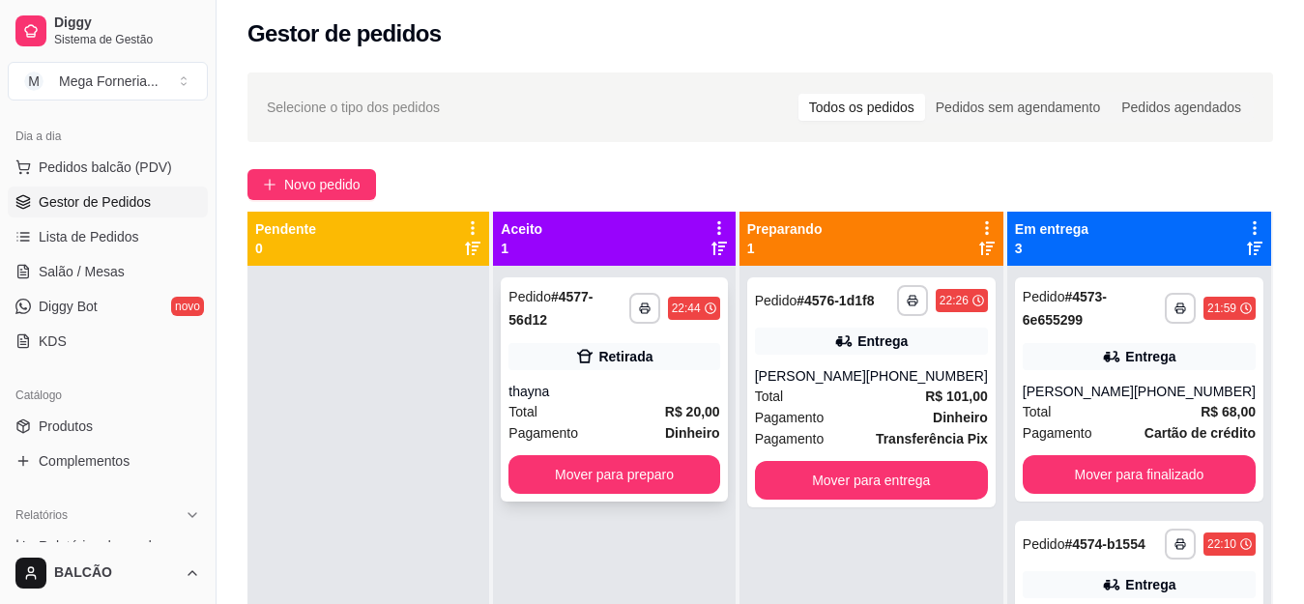
click at [619, 401] on div "Total R$ 20,00" at bounding box center [613, 411] width 211 height 21
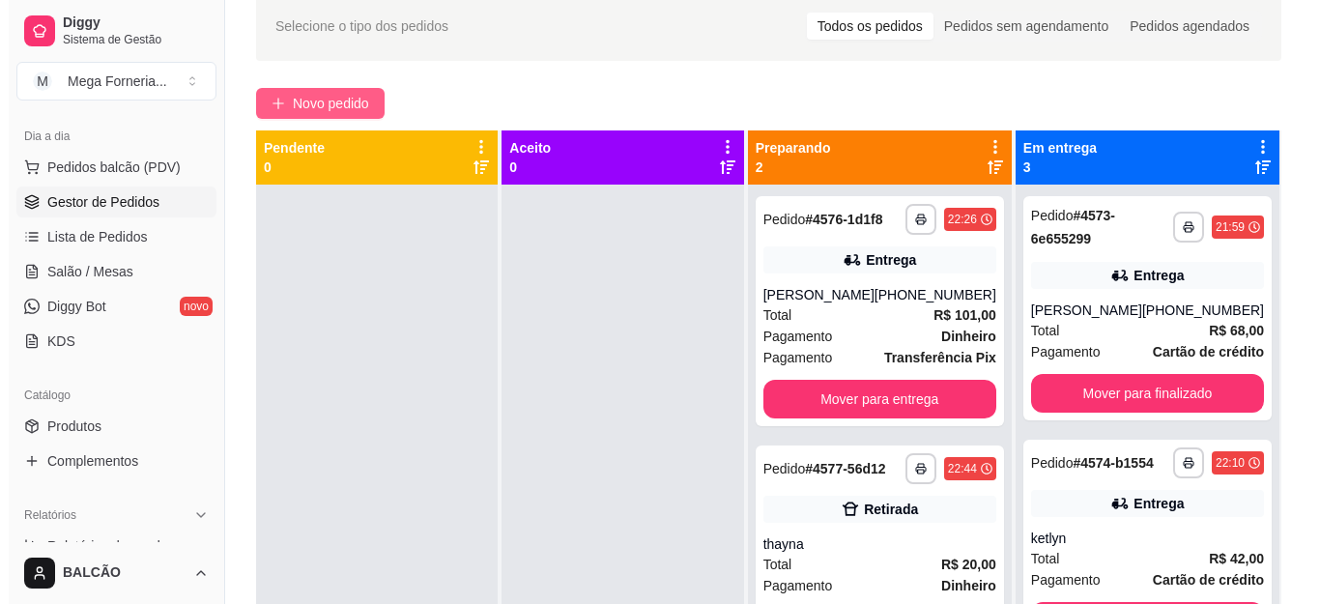
scroll to position [5, 0]
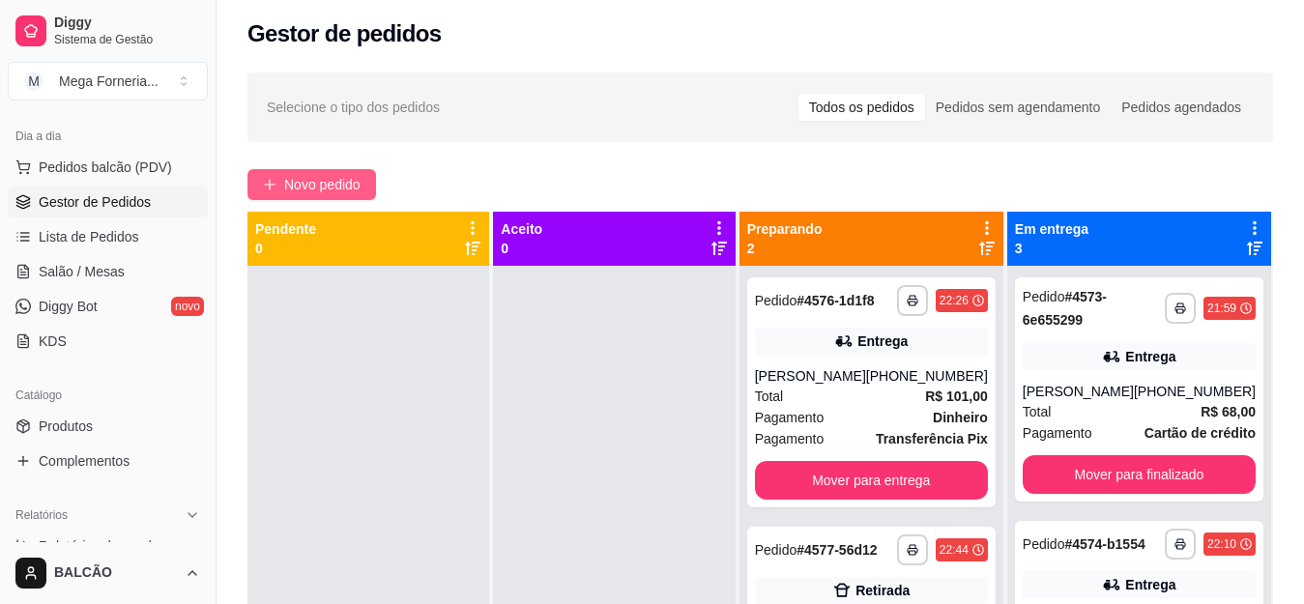
click at [372, 170] on button "Novo pedido" at bounding box center [311, 184] width 129 height 31
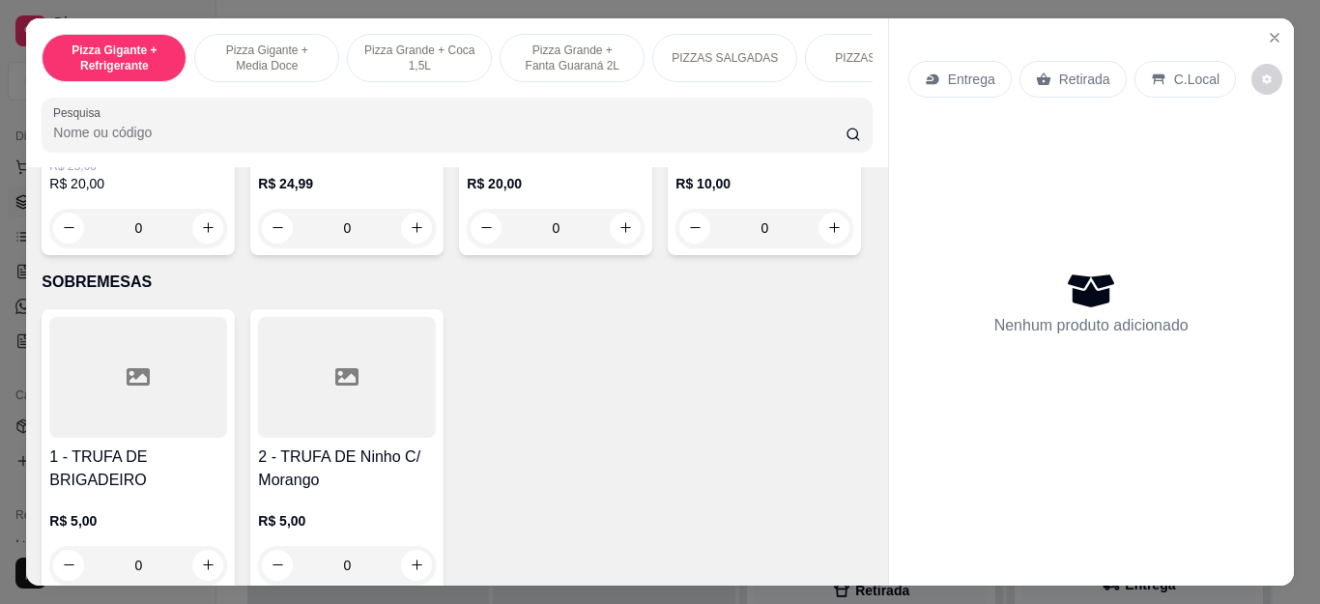
scroll to position [2177, 0]
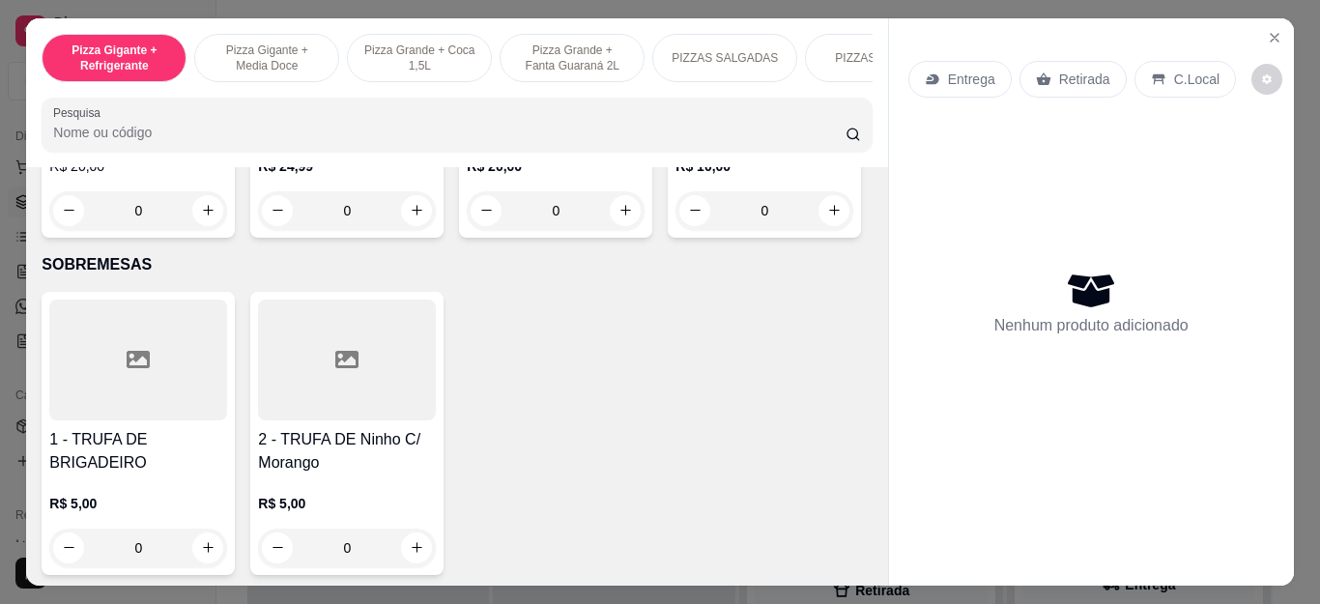
click at [676, 176] on p "R$ 10,00" at bounding box center [765, 166] width 178 height 19
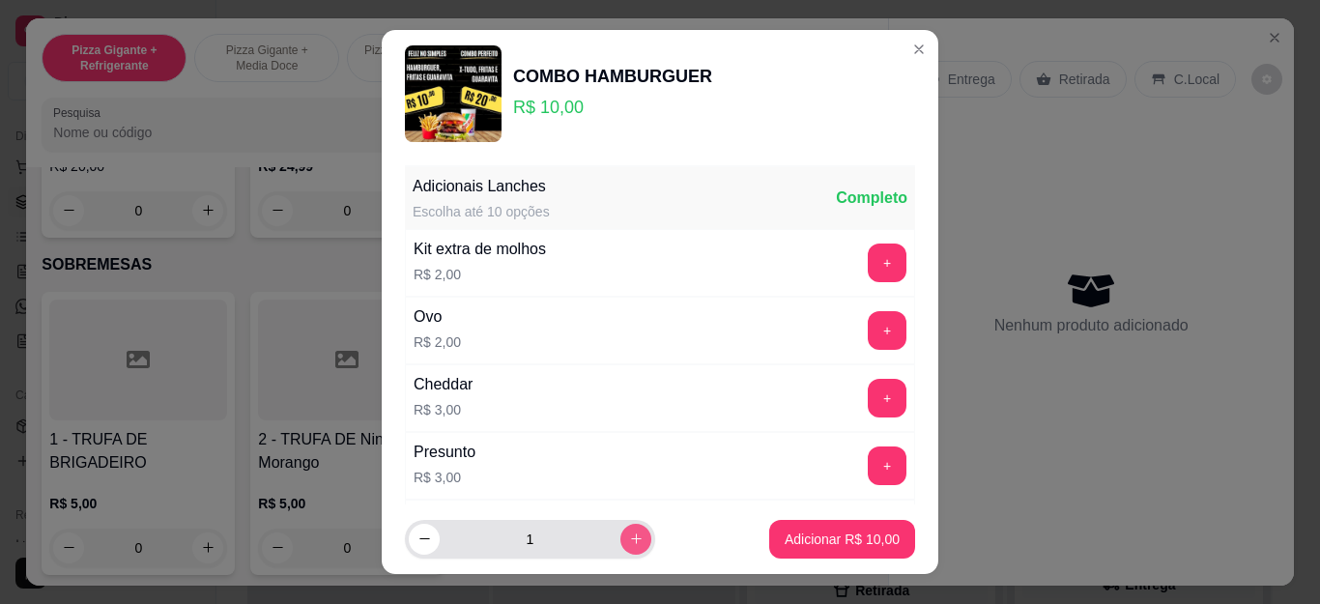
click at [629, 532] on icon "increase-product-quantity" at bounding box center [636, 539] width 14 height 14
type input "2"
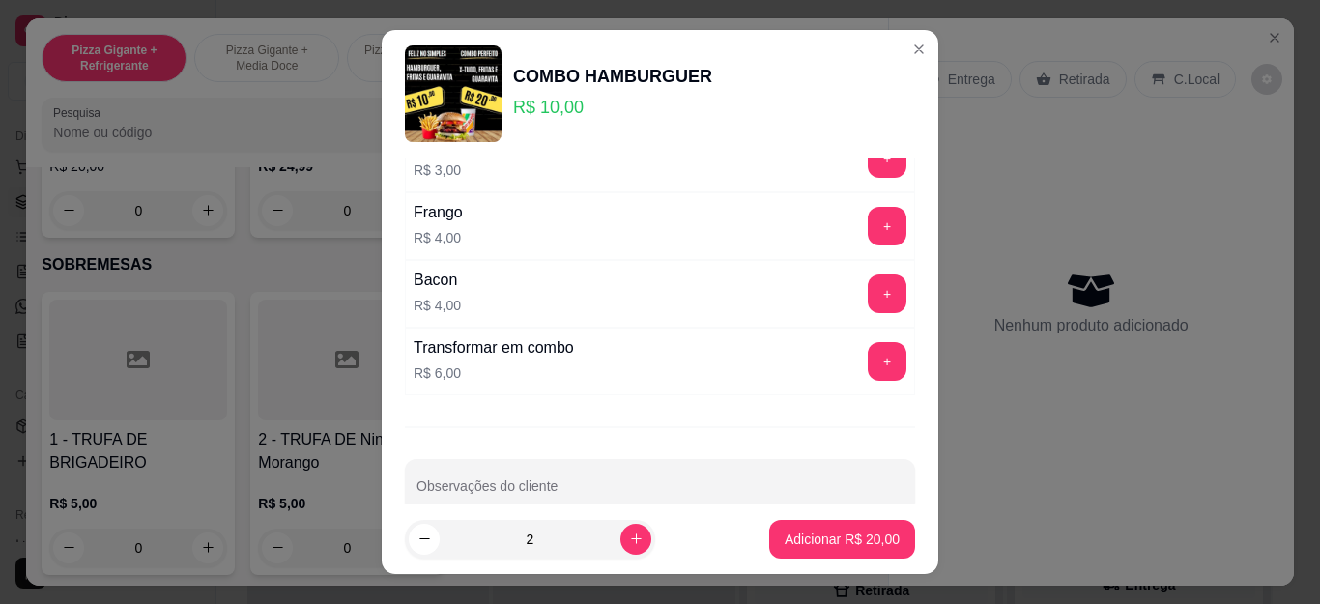
scroll to position [546, 0]
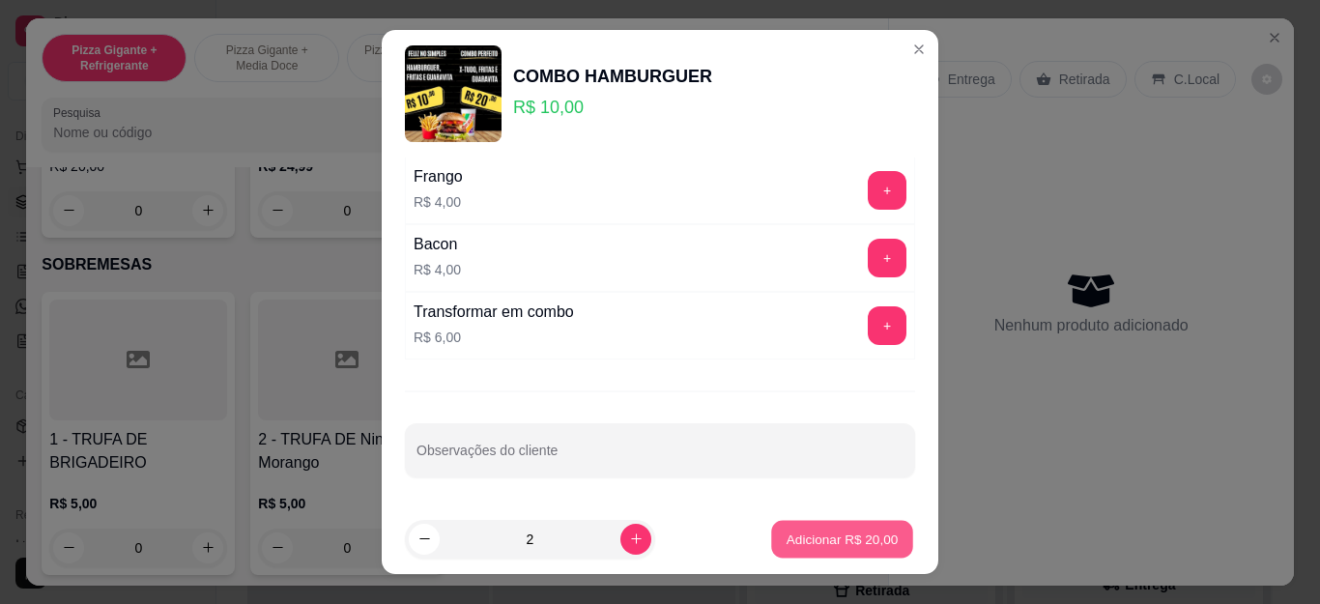
click at [817, 521] on button "Adicionar R$ 20,00" at bounding box center [842, 539] width 142 height 38
type input "2"
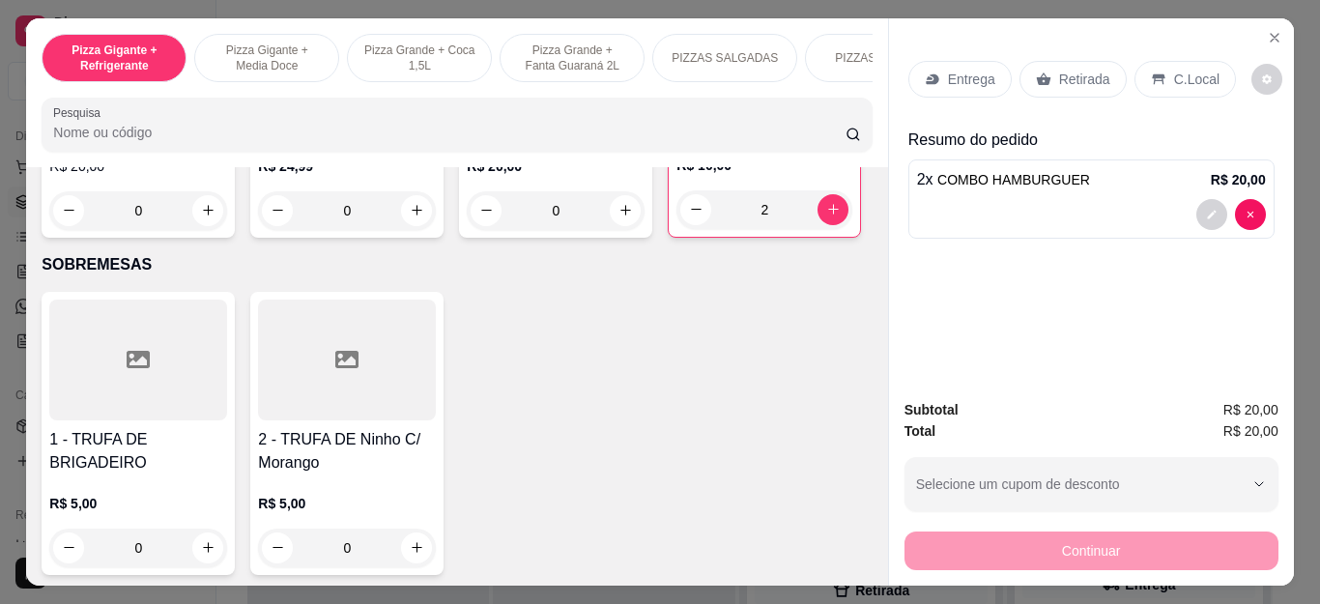
click at [952, 80] on p "Entrega" at bounding box center [971, 79] width 47 height 19
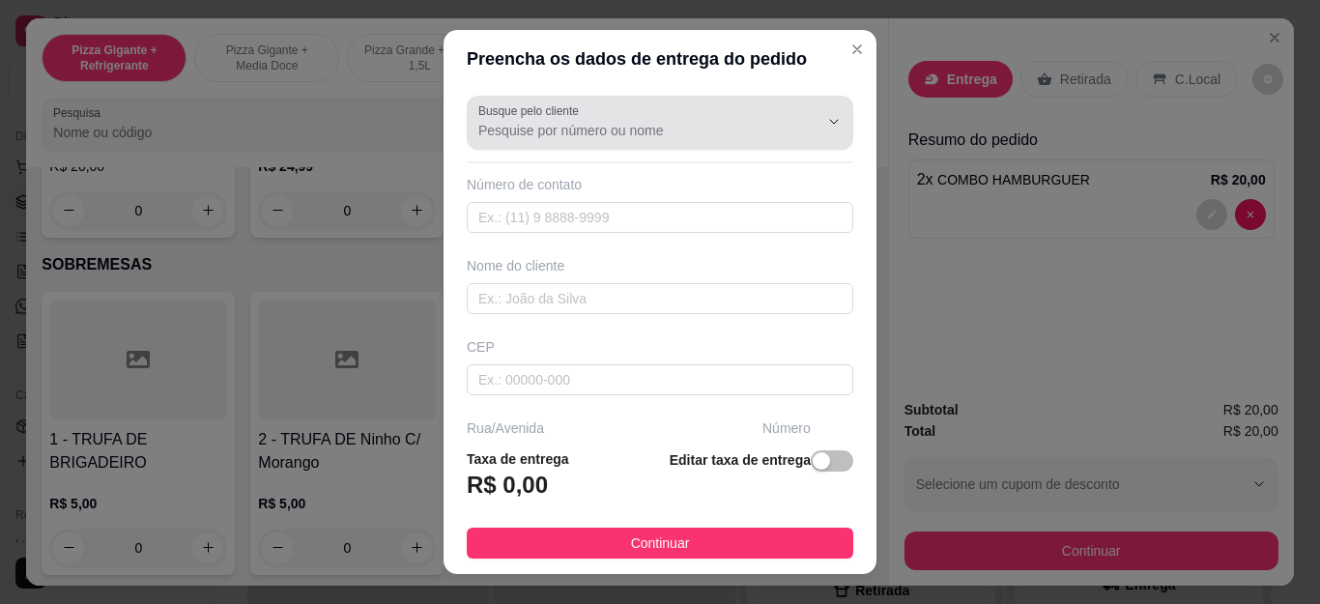
click at [682, 138] on input "Busque pelo cliente" at bounding box center [632, 130] width 309 height 19
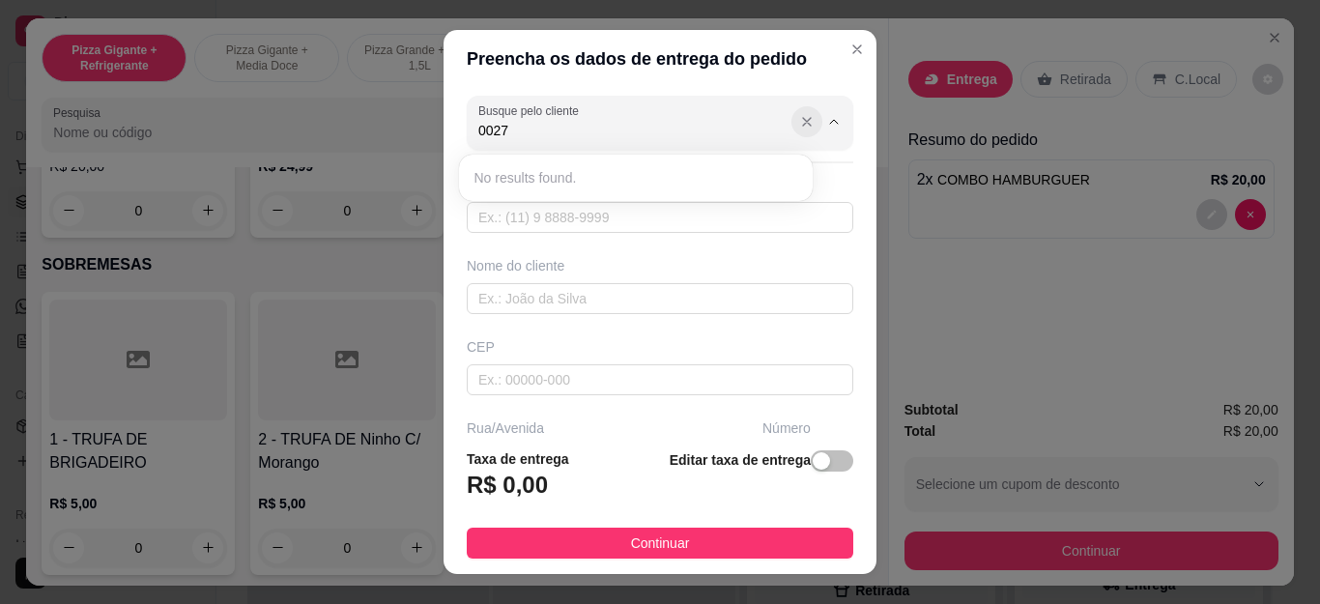
type input "0027"
click at [799, 119] on icon "Show suggestions" at bounding box center [806, 121] width 15 height 15
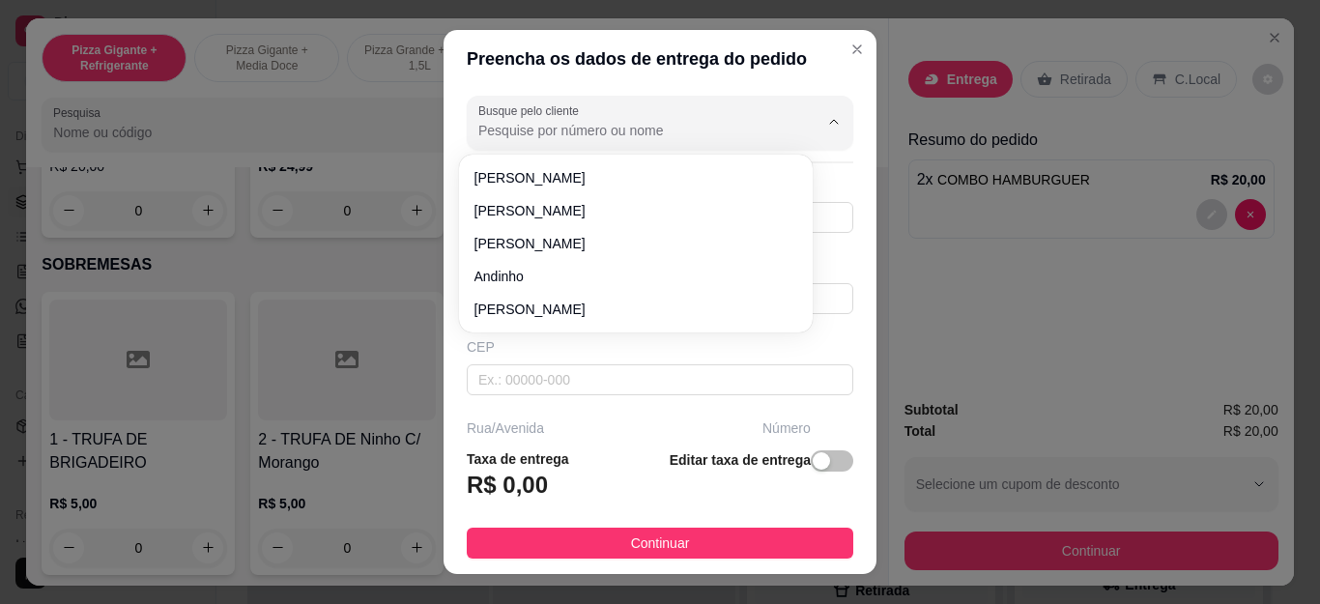
click at [649, 126] on input "Busque pelo cliente" at bounding box center [632, 130] width 309 height 19
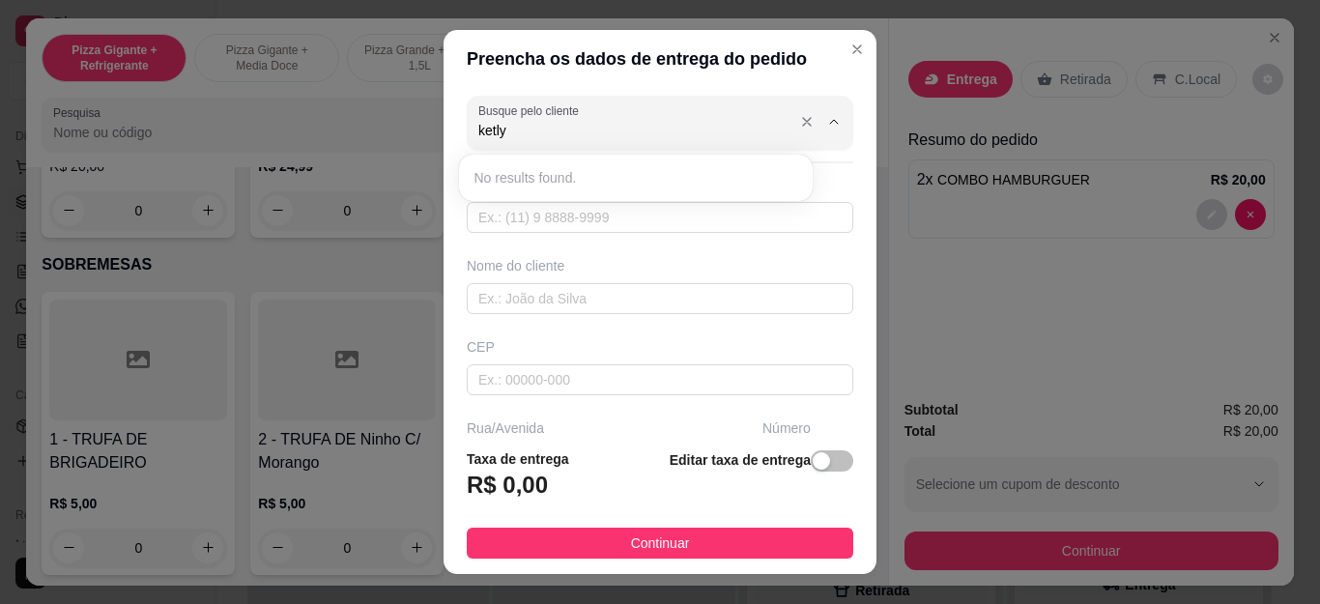
type input "ketlyn"
click at [652, 219] on input "text" at bounding box center [660, 217] width 387 height 31
click at [666, 211] on input "text" at bounding box center [660, 217] width 387 height 31
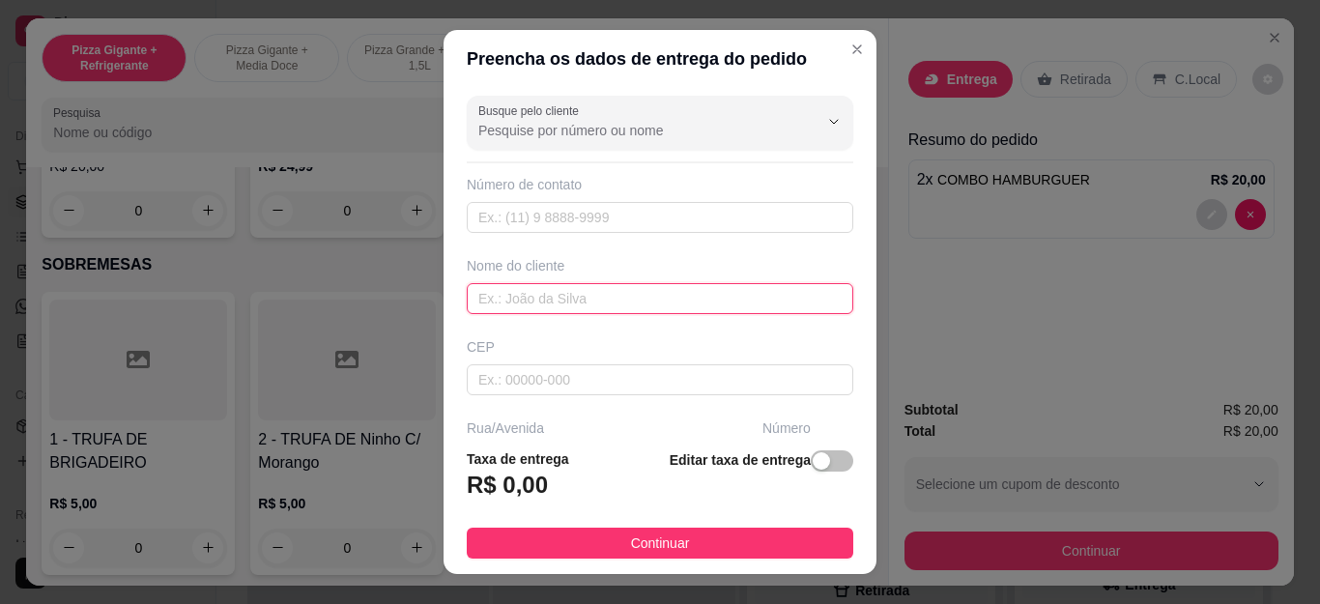
click at [639, 286] on input "text" at bounding box center [660, 298] width 387 height 31
type input "ketlyn"
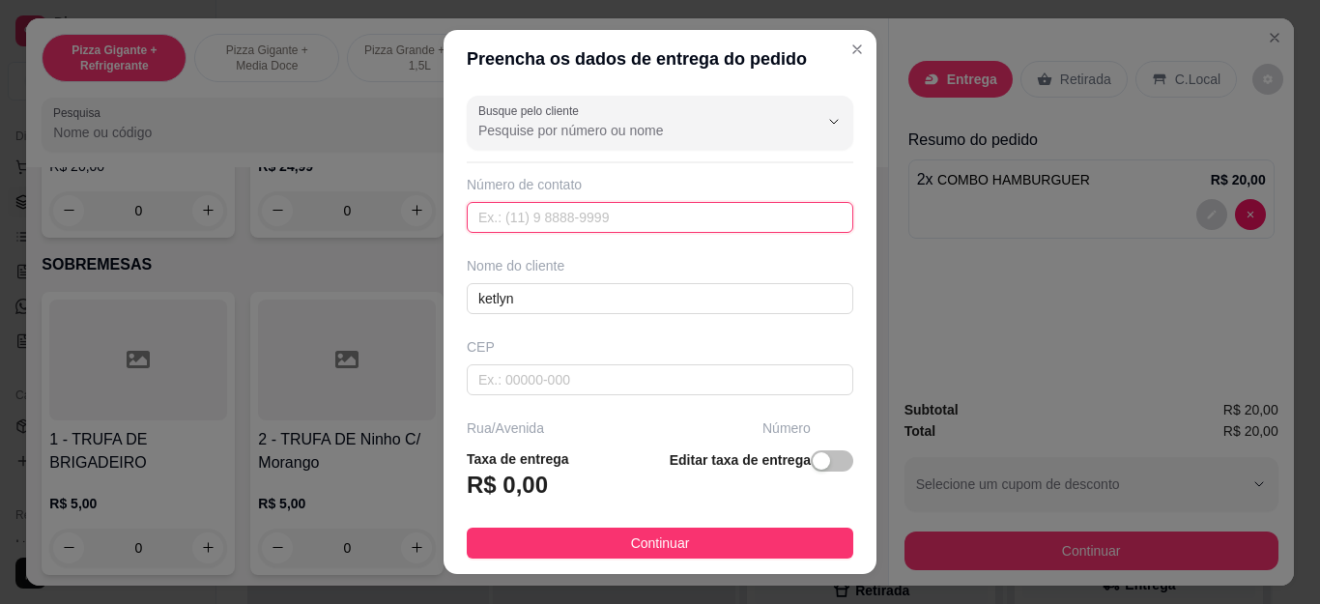
click at [645, 205] on input "text" at bounding box center [660, 217] width 387 height 31
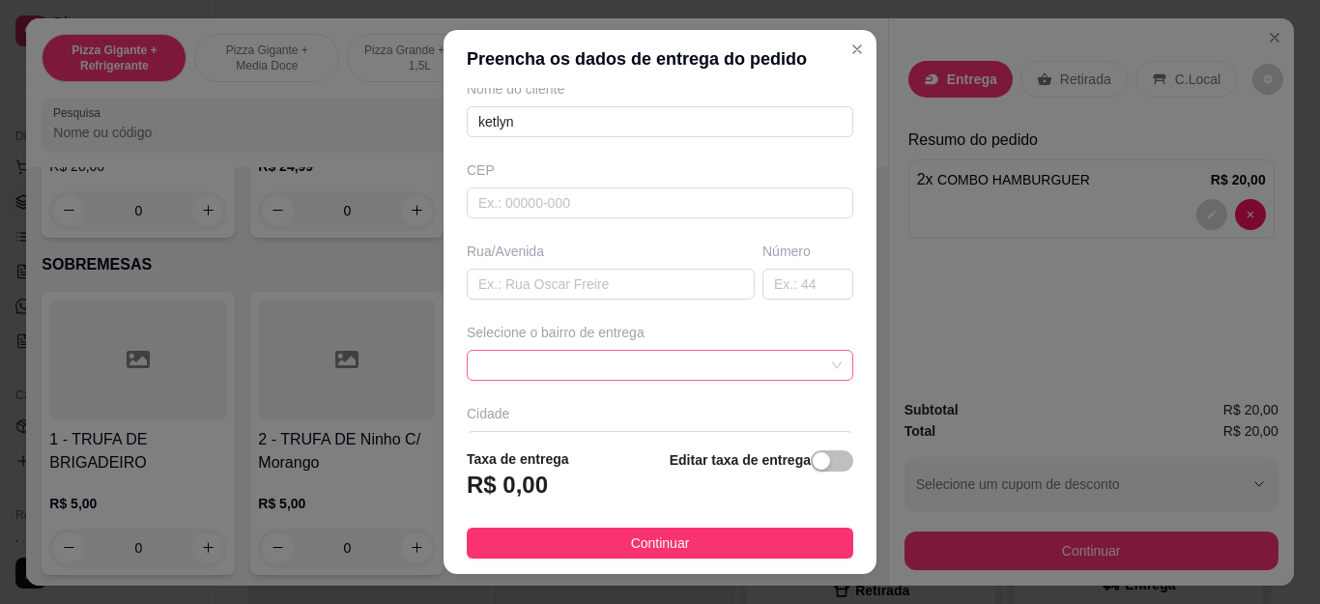
scroll to position [193, 0]
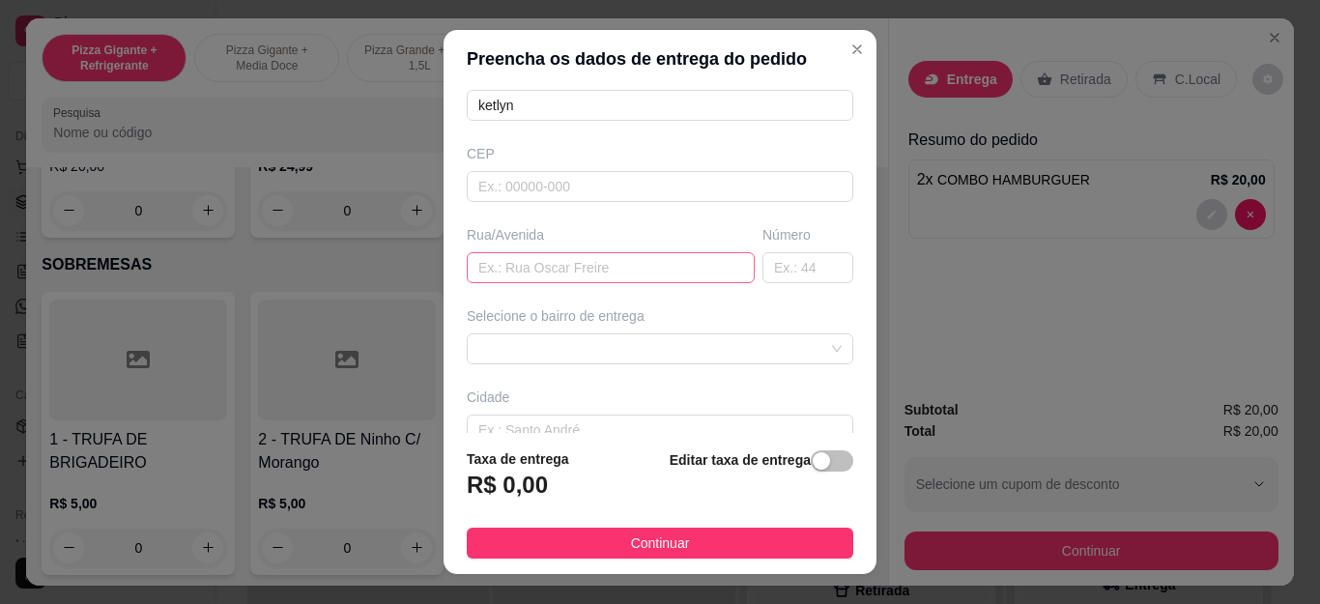
type input "[PHONE_NUMBER]"
click at [668, 272] on input "text" at bounding box center [611, 267] width 288 height 31
click at [745, 339] on div at bounding box center [660, 348] width 387 height 31
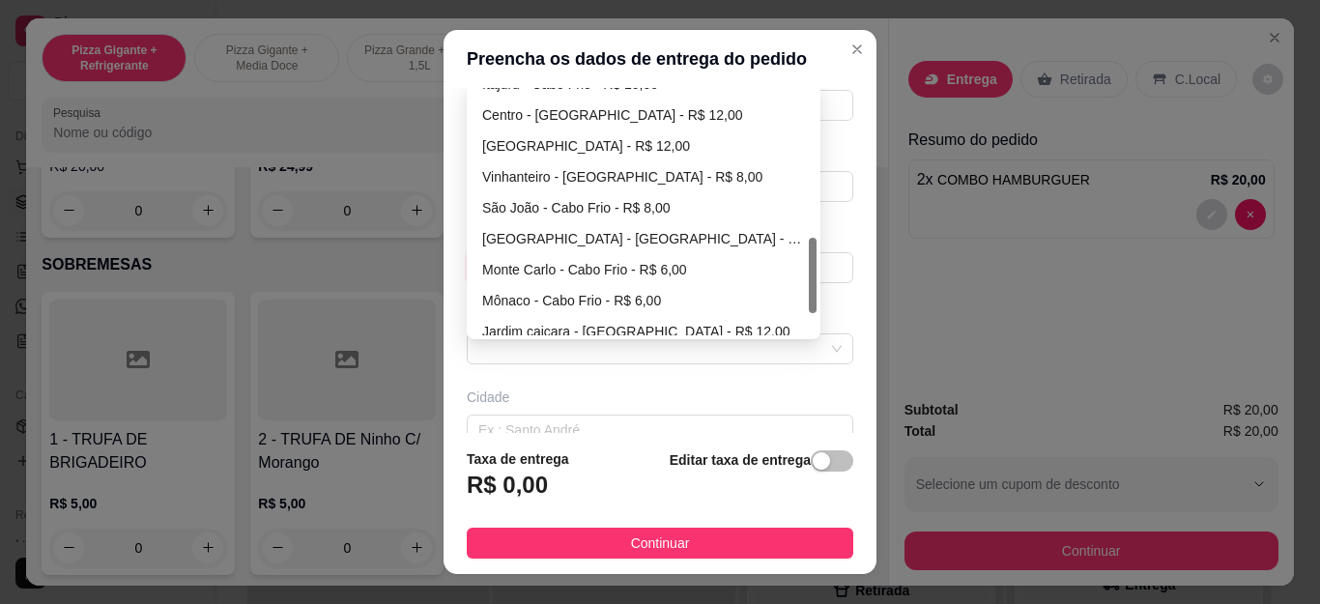
scroll to position [557, 0]
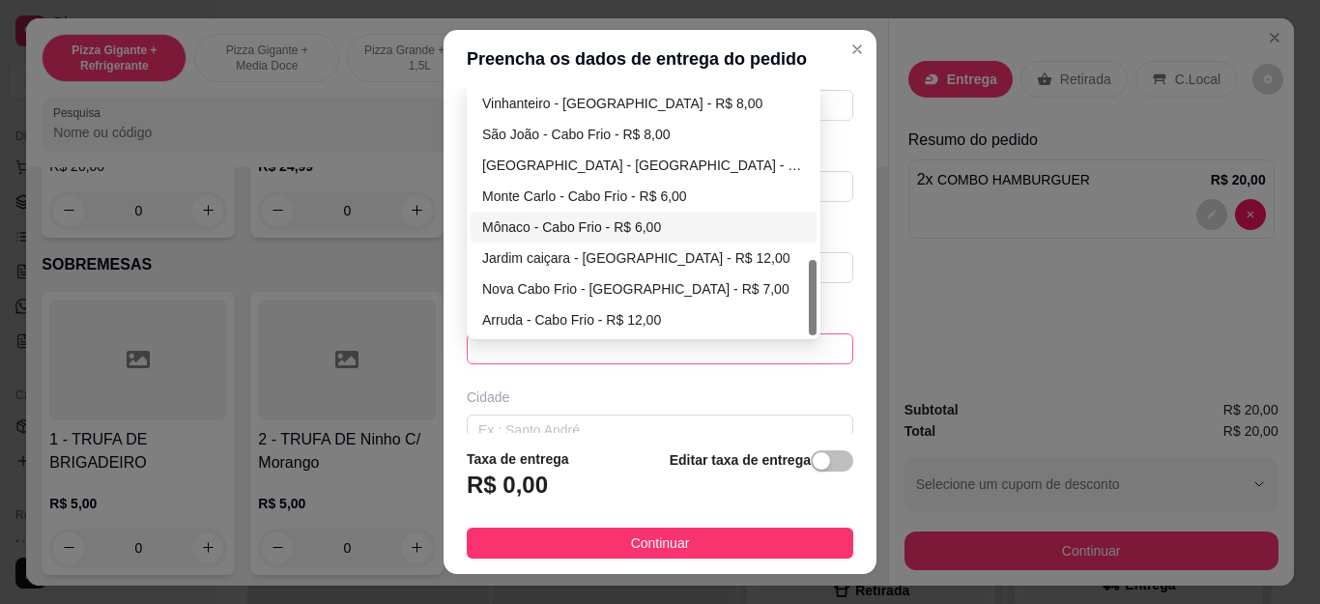
click at [627, 227] on div "Mônaco - Cabo Frio - R$ 6,00" at bounding box center [643, 227] width 323 height 21
type input "Cabo Frio"
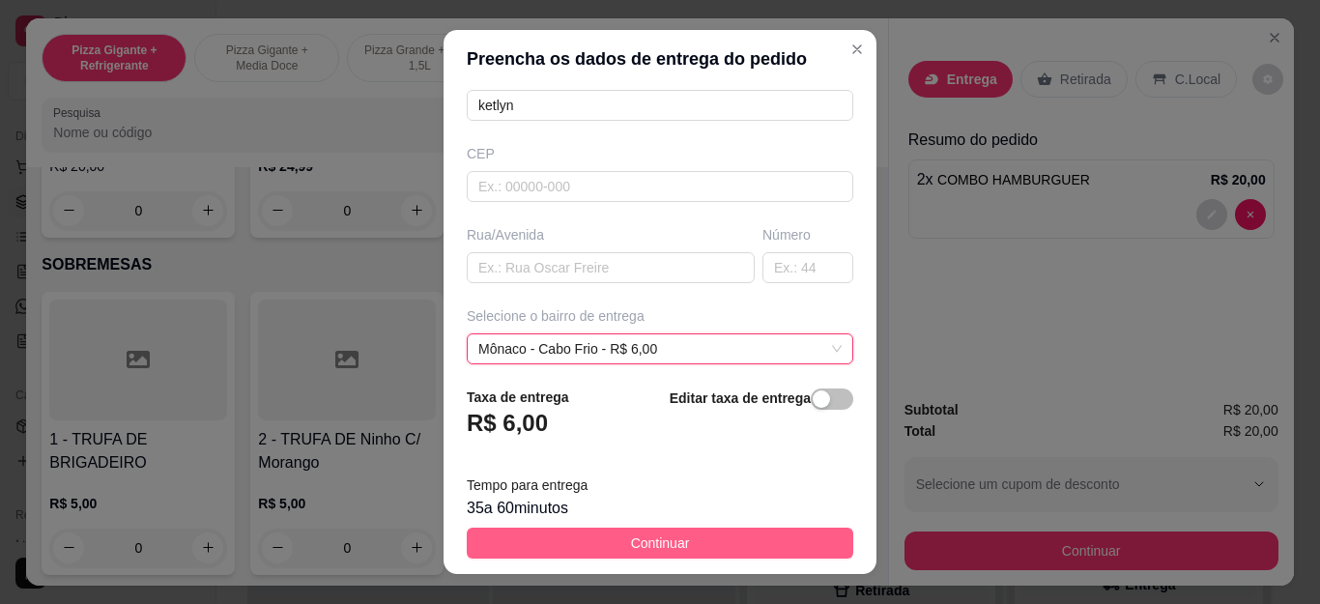
click at [701, 540] on button "Continuar" at bounding box center [660, 543] width 387 height 31
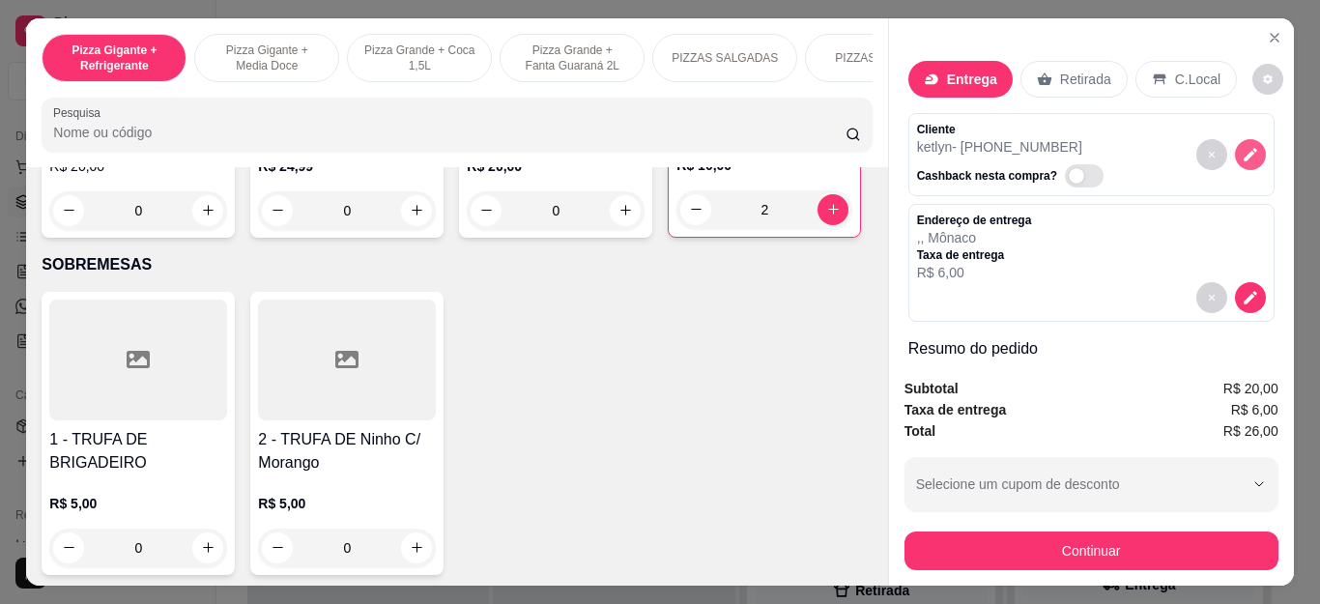
click at [1235, 139] on button "decrease-product-quantity" at bounding box center [1250, 154] width 31 height 31
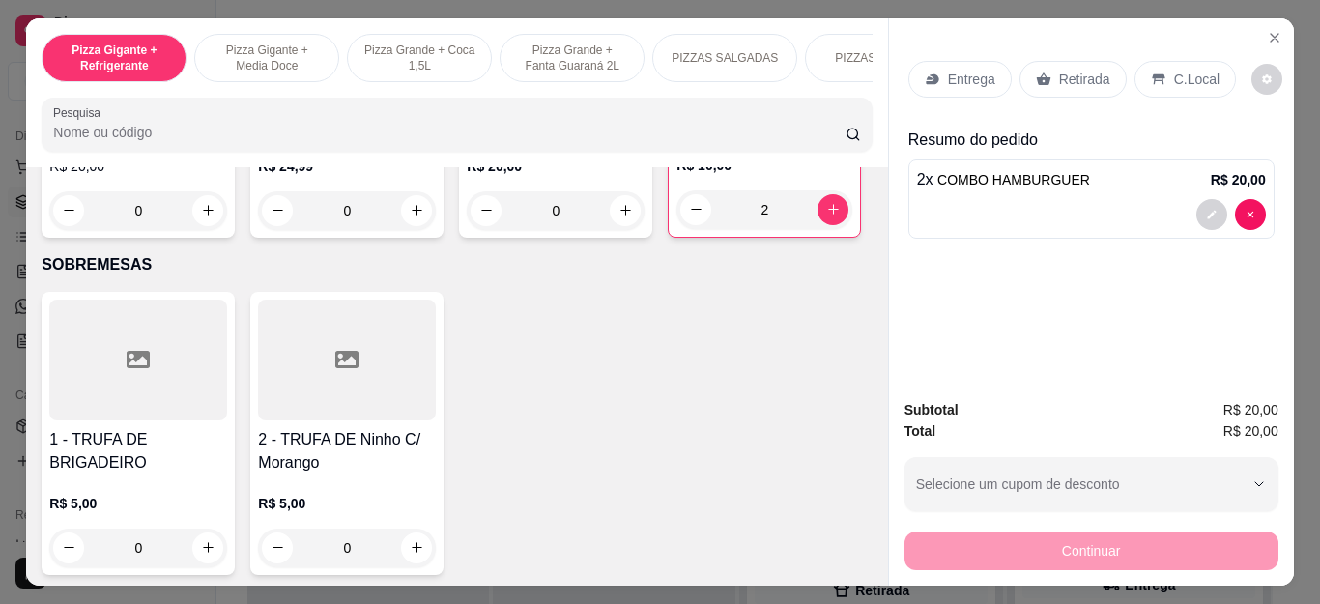
click at [962, 71] on p "Entrega" at bounding box center [971, 79] width 47 height 19
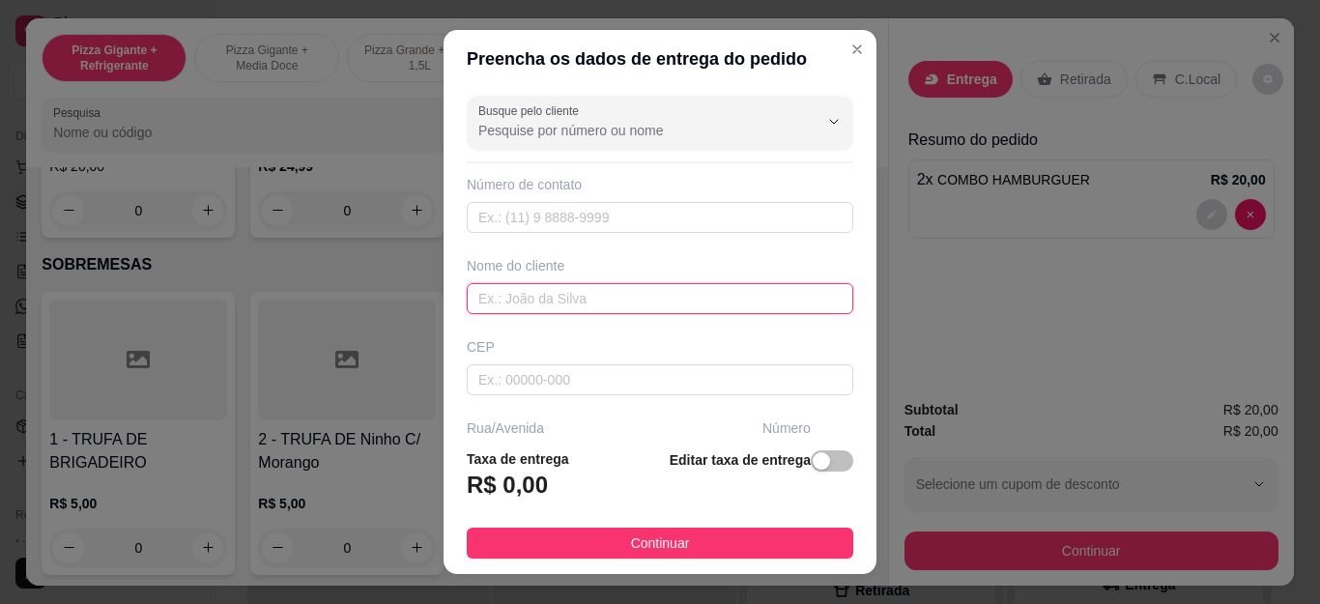
click at [579, 289] on input "text" at bounding box center [660, 298] width 387 height 31
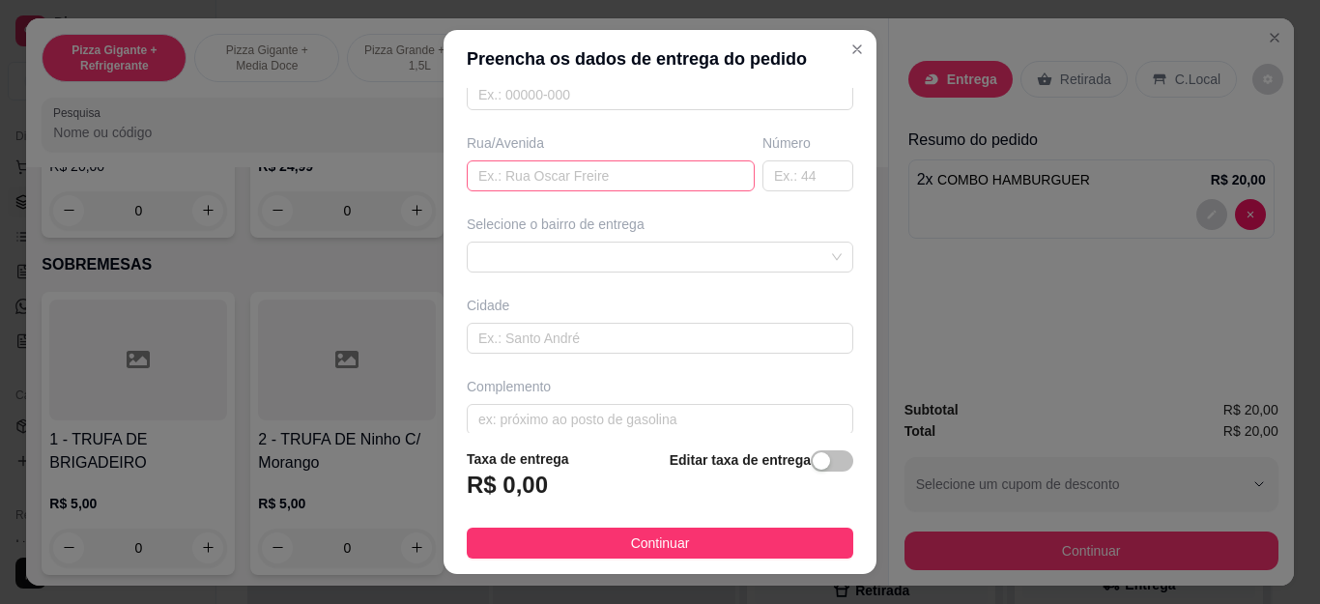
scroll to position [290, 0]
type input "ketlyn"
click at [662, 235] on div "Selecione o bairro de entrega" at bounding box center [660, 239] width 394 height 58
click at [668, 247] on div at bounding box center [660, 252] width 387 height 31
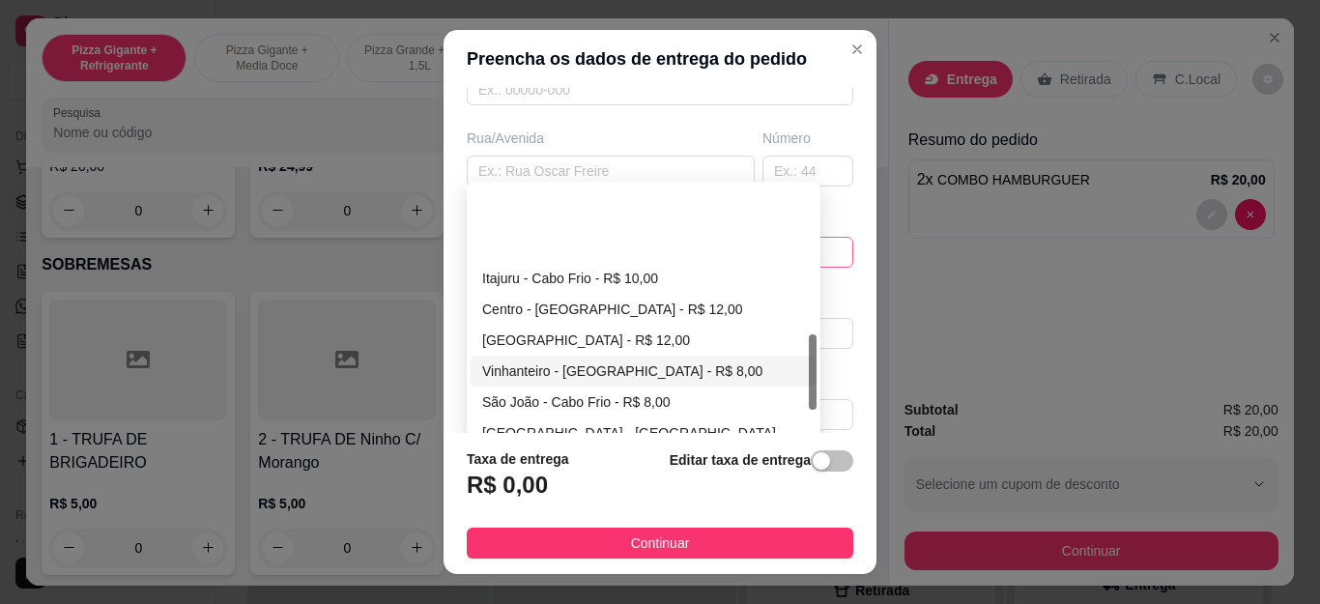
scroll to position [483, 0]
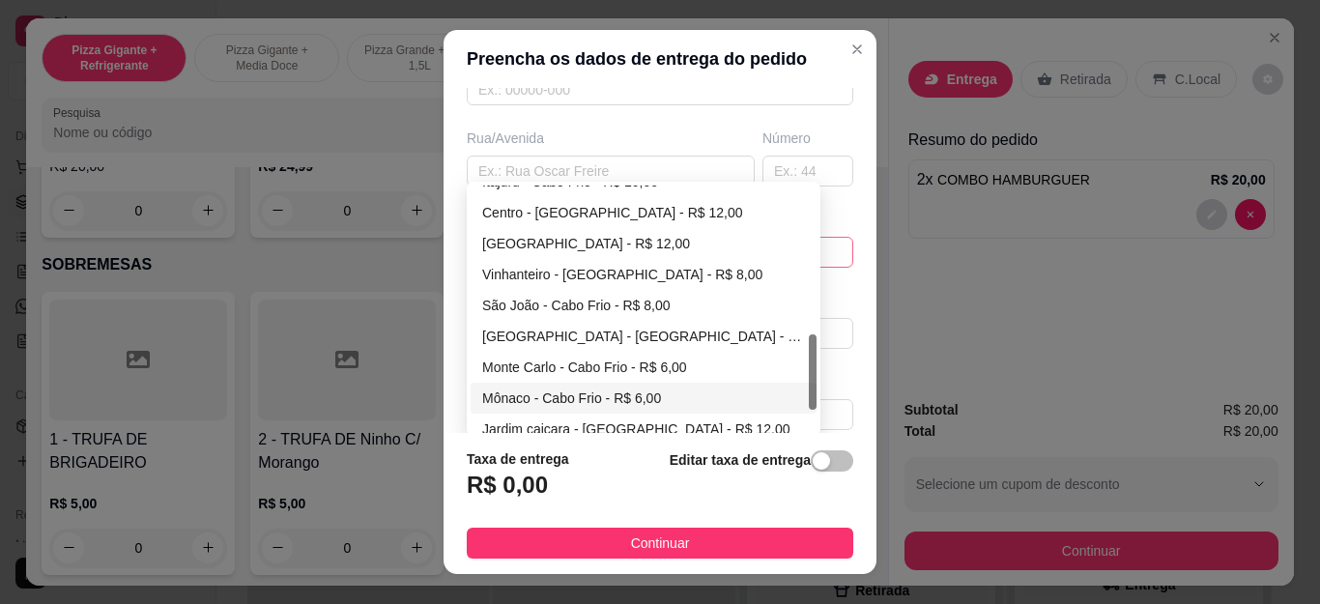
click at [594, 395] on div "Mônaco - Cabo Frio - R$ 6,00" at bounding box center [643, 398] width 323 height 21
type input "Cabo Frio"
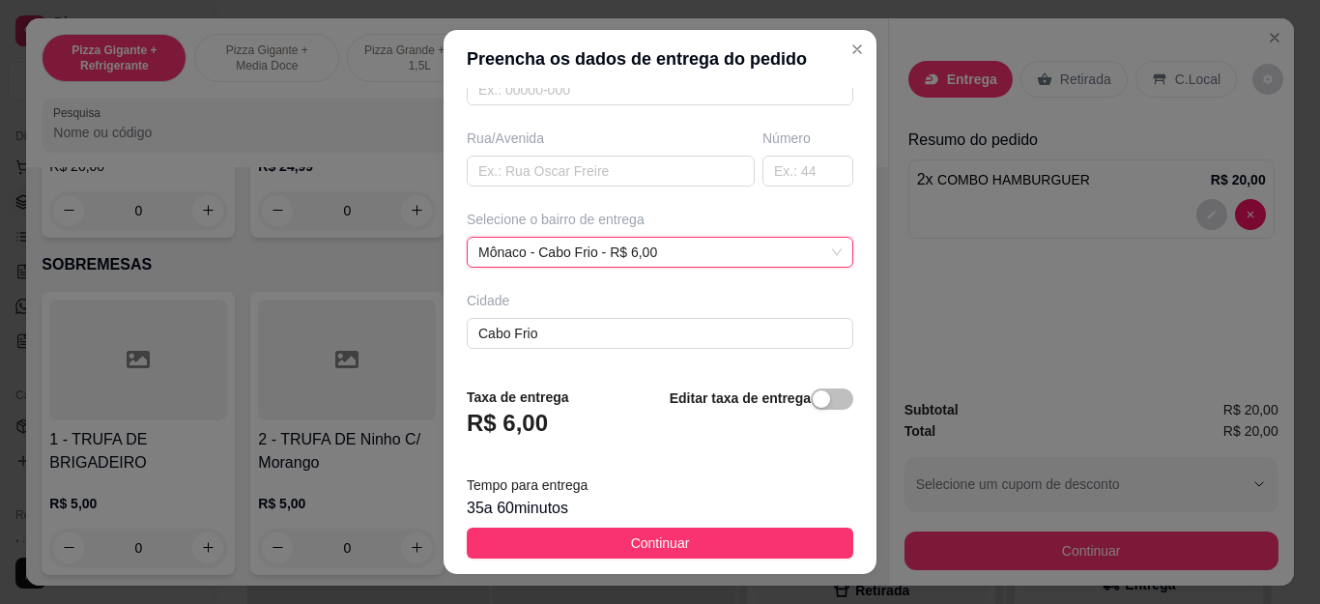
click at [660, 540] on span "Continuar" at bounding box center [660, 543] width 59 height 21
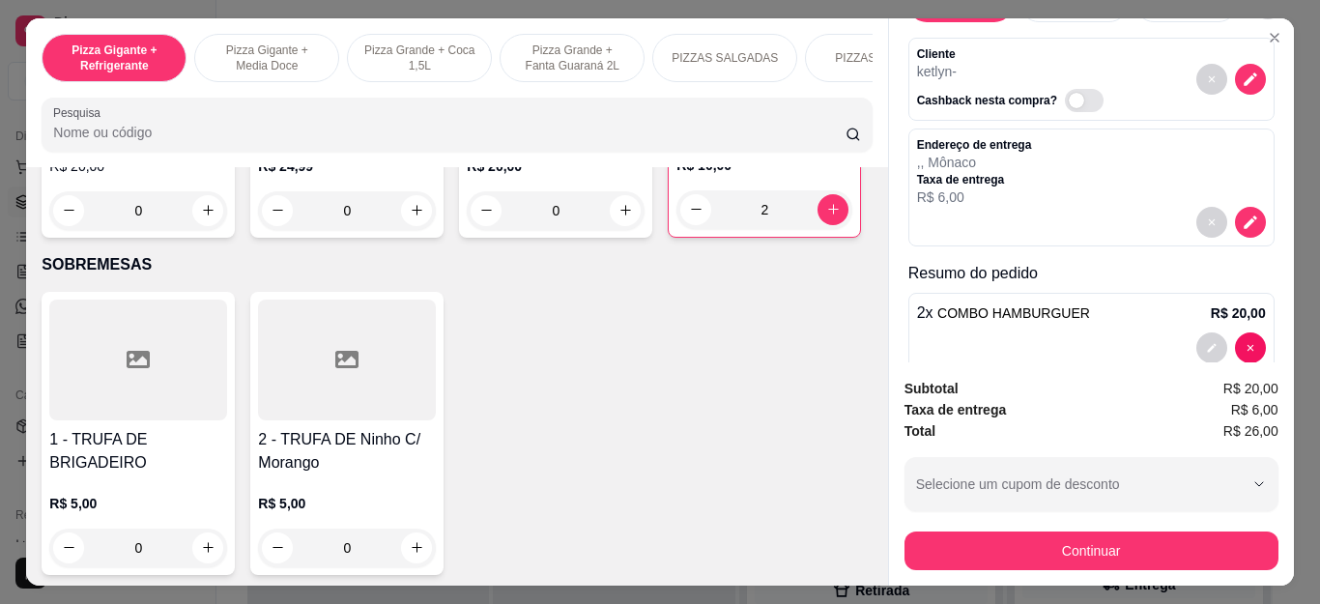
scroll to position [97, 0]
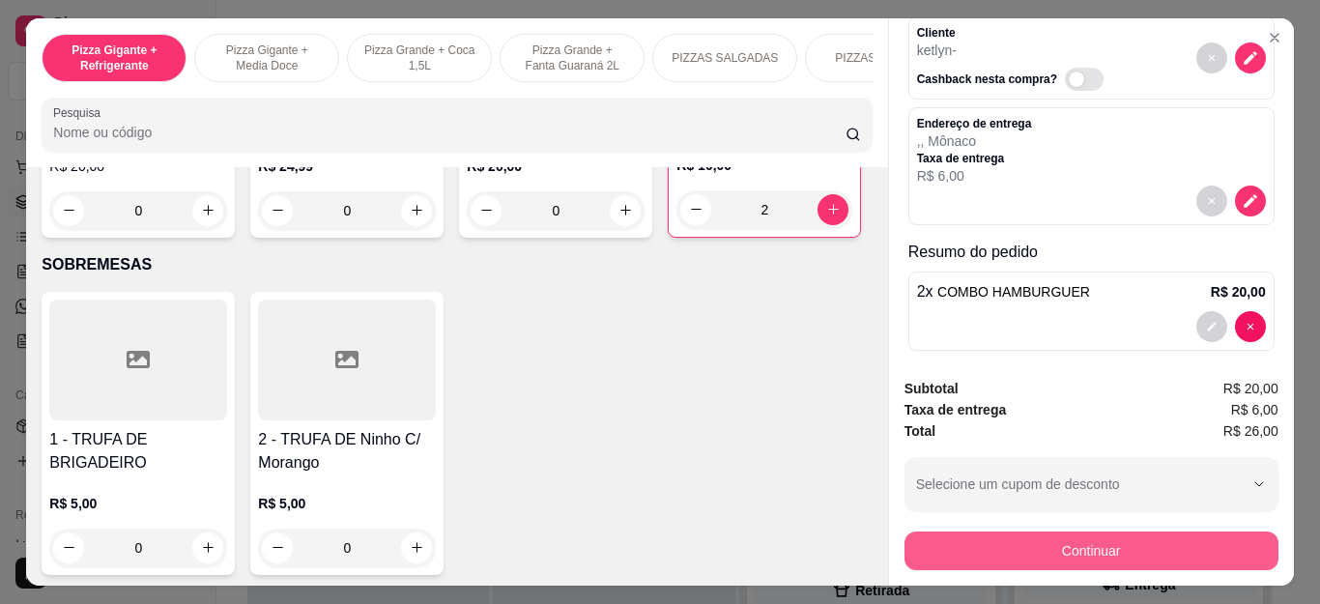
click at [1101, 538] on button "Continuar" at bounding box center [1092, 551] width 374 height 39
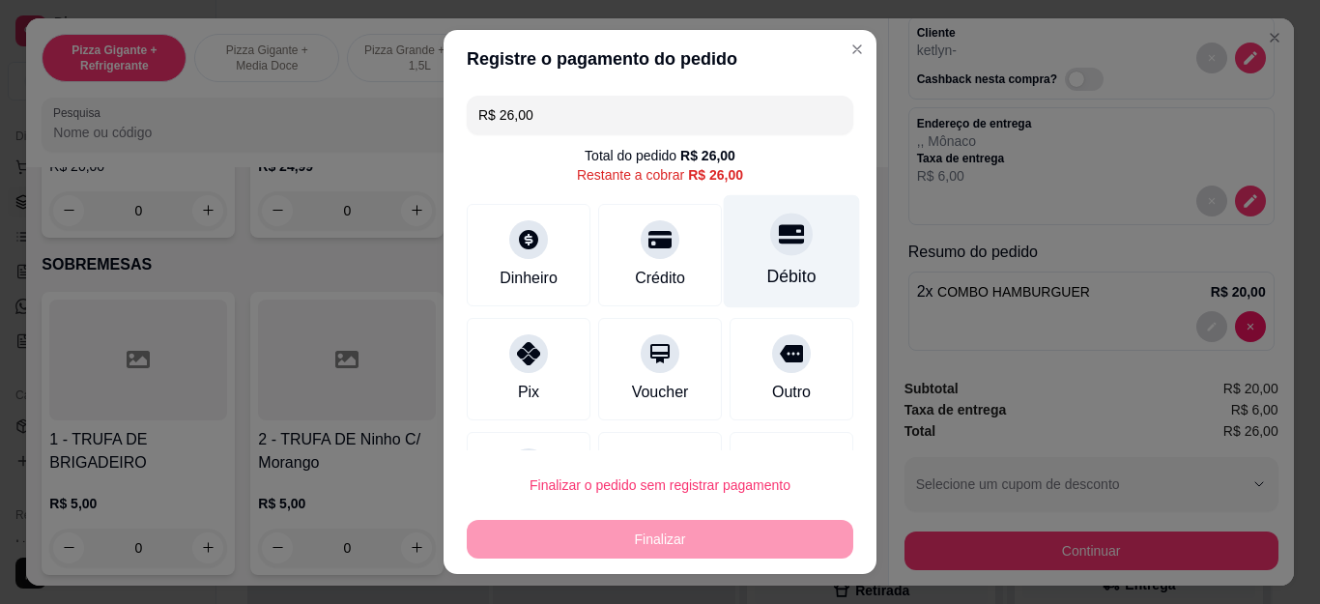
click at [779, 243] on icon at bounding box center [791, 234] width 25 height 19
type input "R$ 0,00"
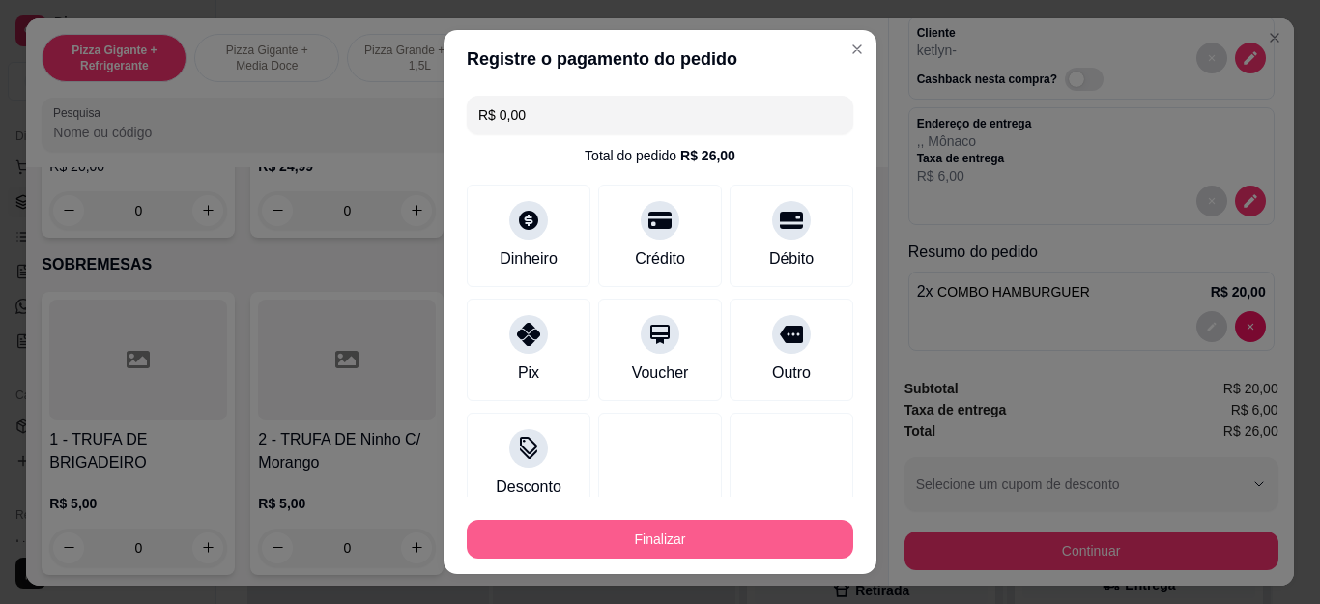
click at [737, 544] on button "Finalizar" at bounding box center [660, 539] width 387 height 39
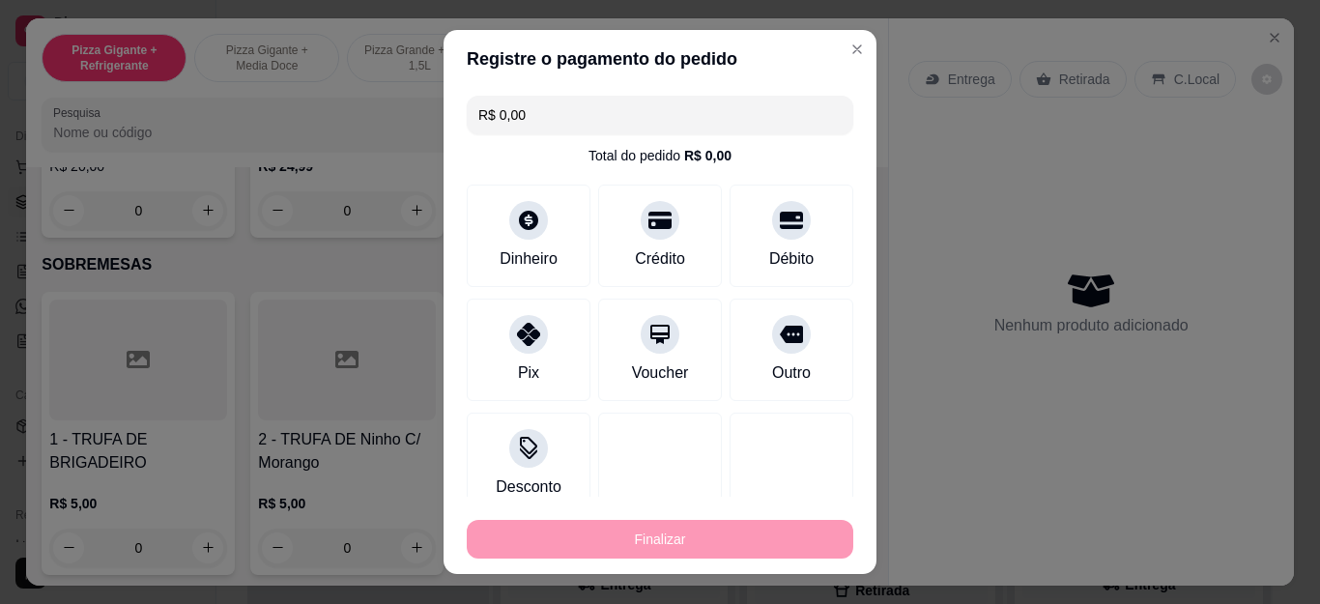
type input "0"
type input "-R$ 26,00"
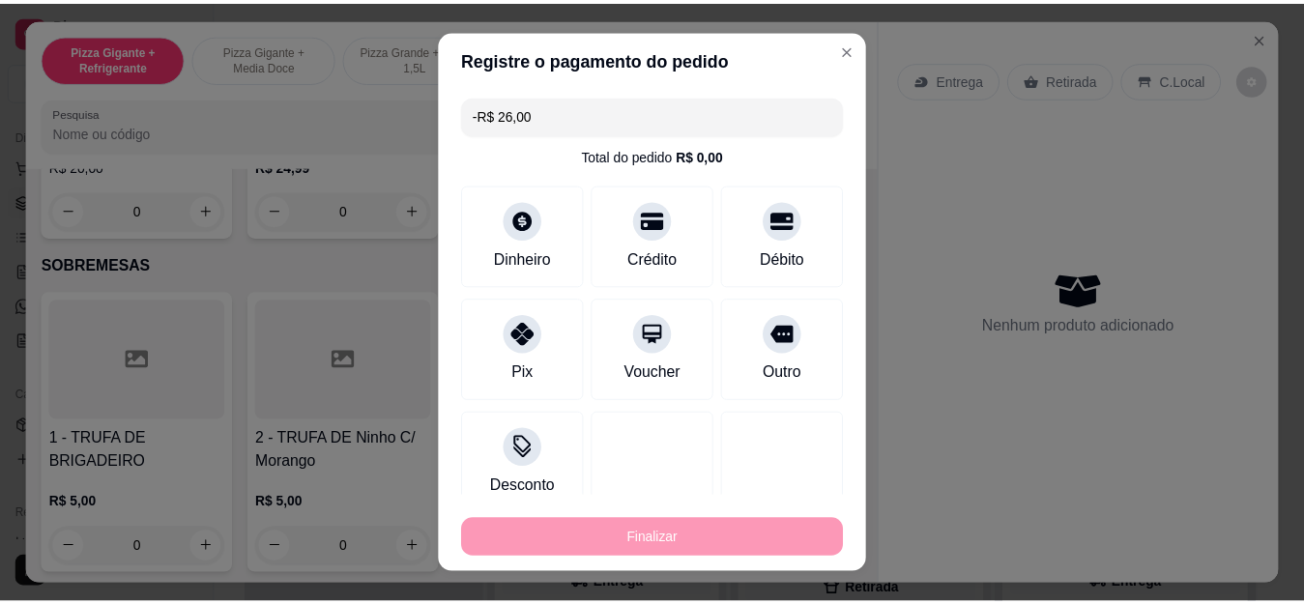
scroll to position [0, 0]
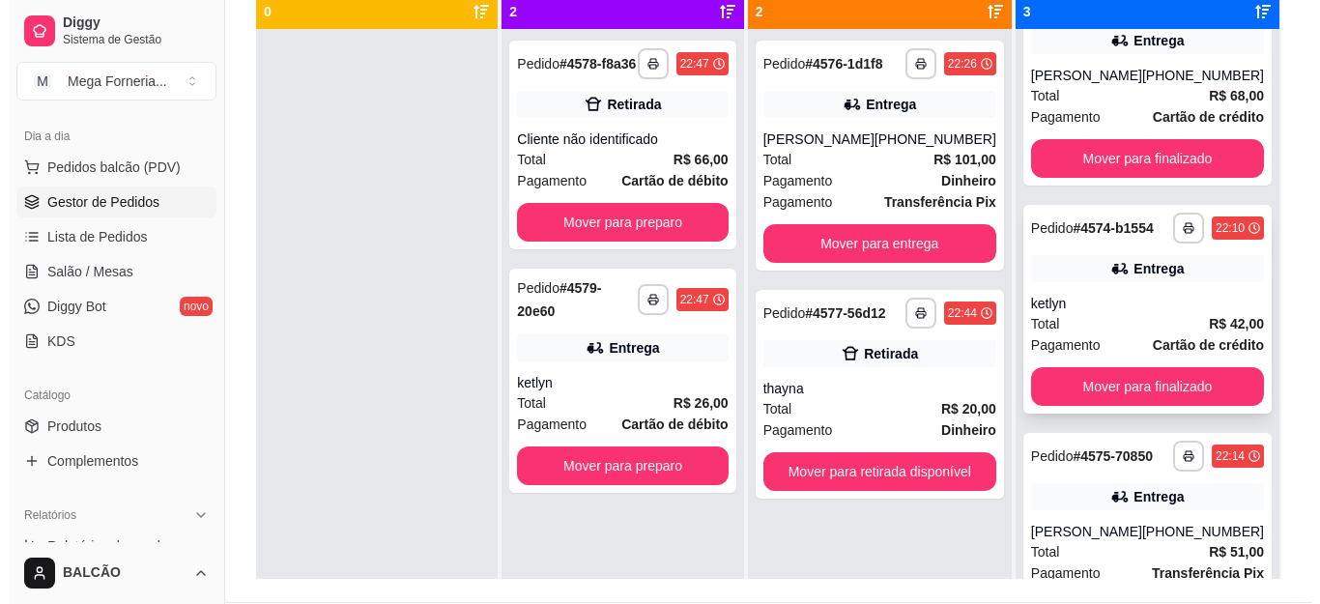
scroll to position [49, 0]
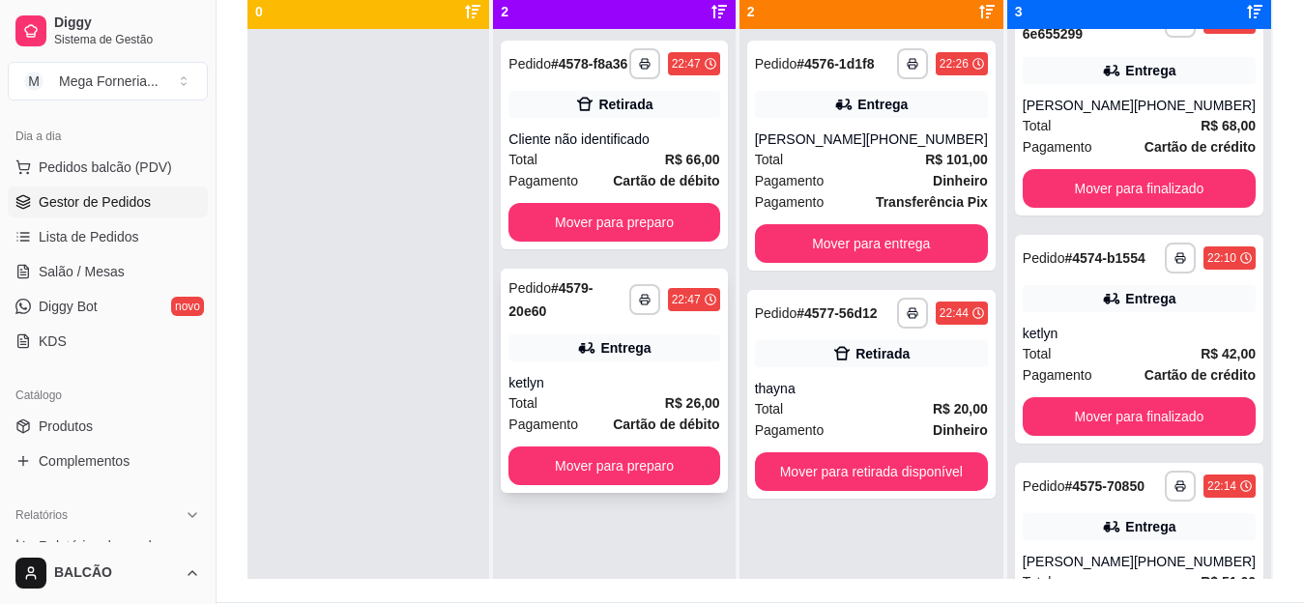
click at [648, 373] on div "ketlyn" at bounding box center [613, 382] width 211 height 19
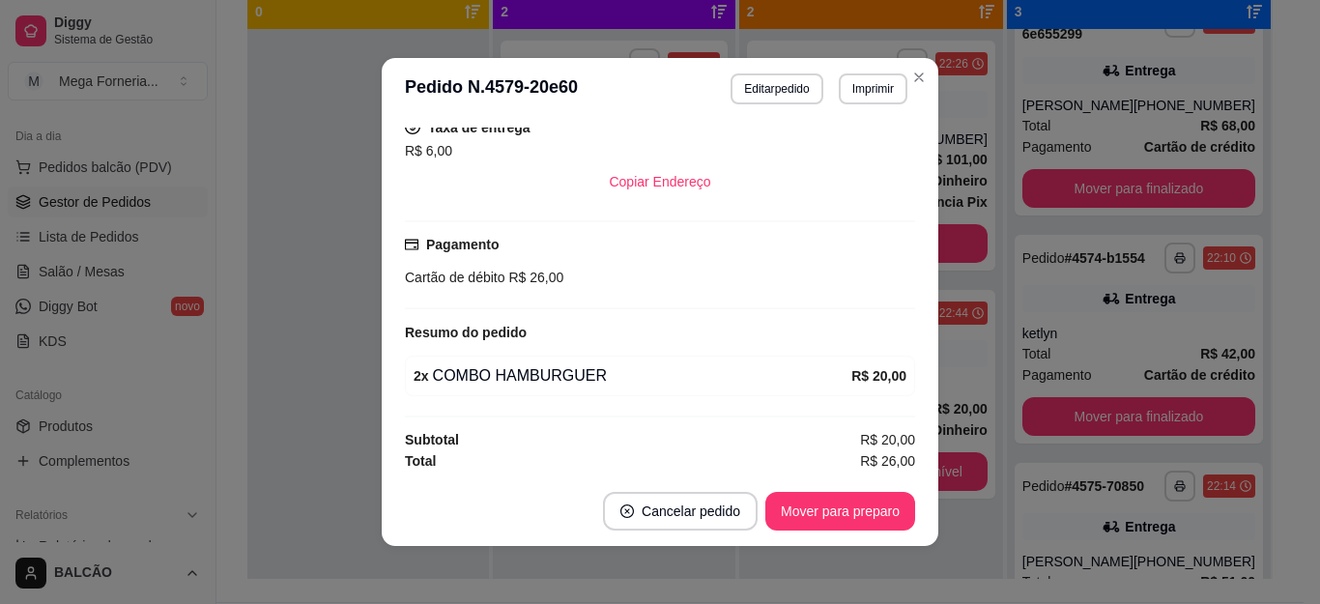
scroll to position [447, 0]
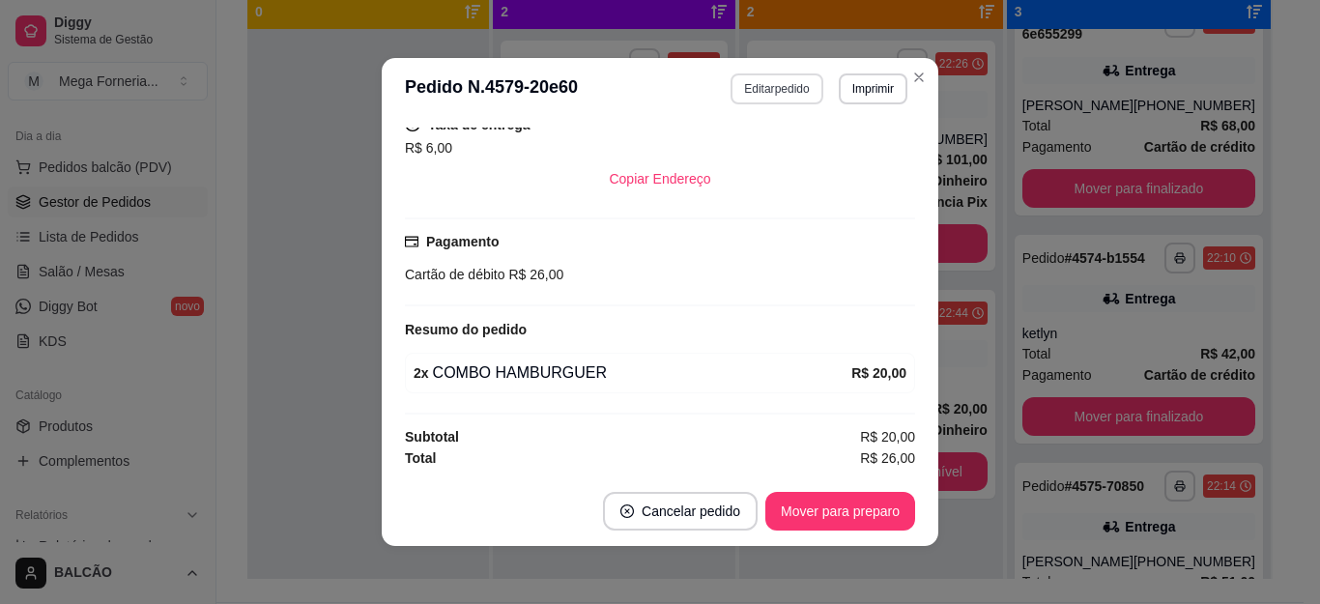
click at [796, 86] on button "Editar pedido" at bounding box center [777, 88] width 92 height 31
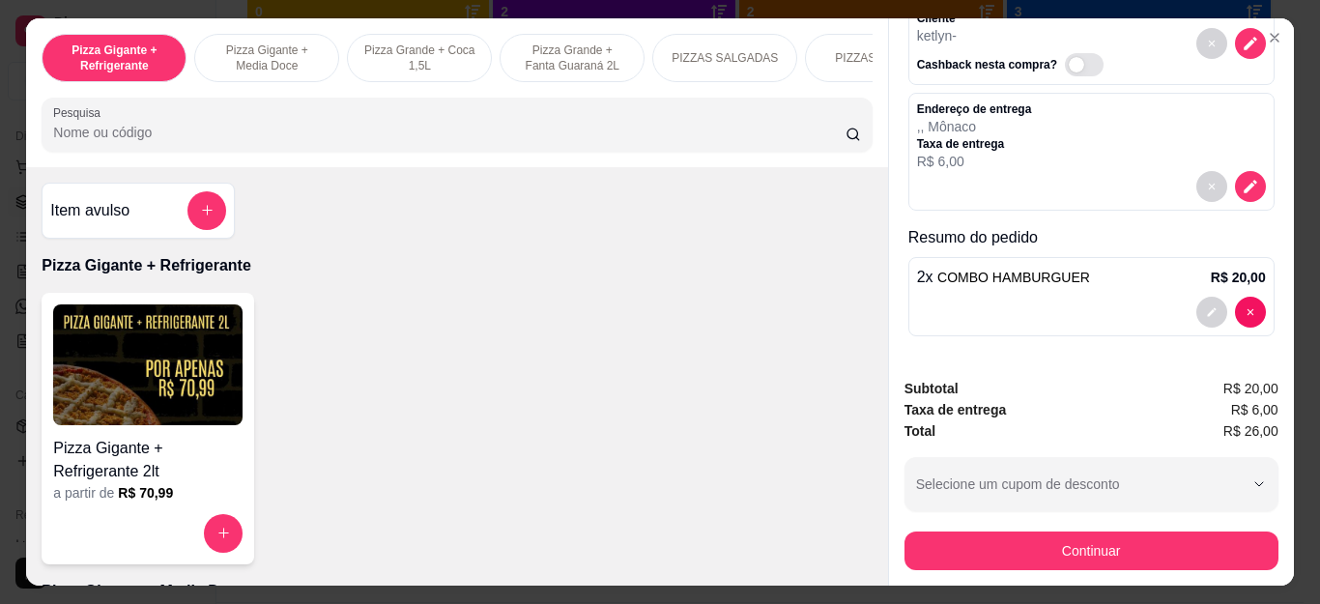
scroll to position [52, 0]
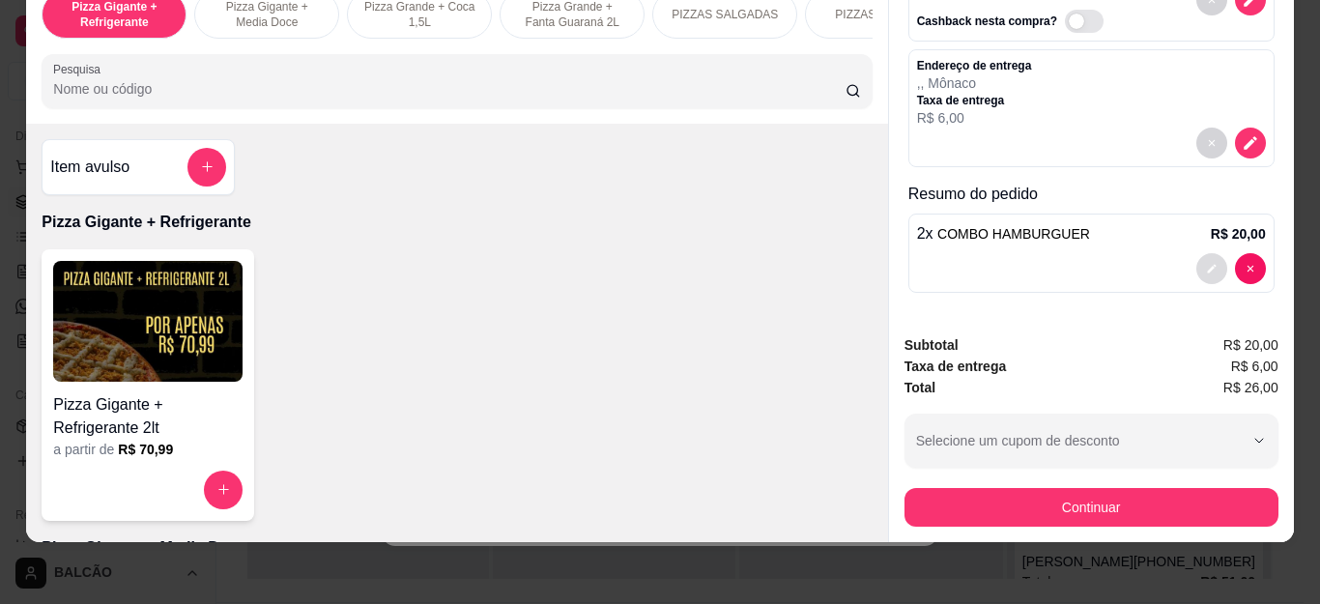
click at [1197, 253] on button "decrease-product-quantity" at bounding box center [1212, 268] width 31 height 31
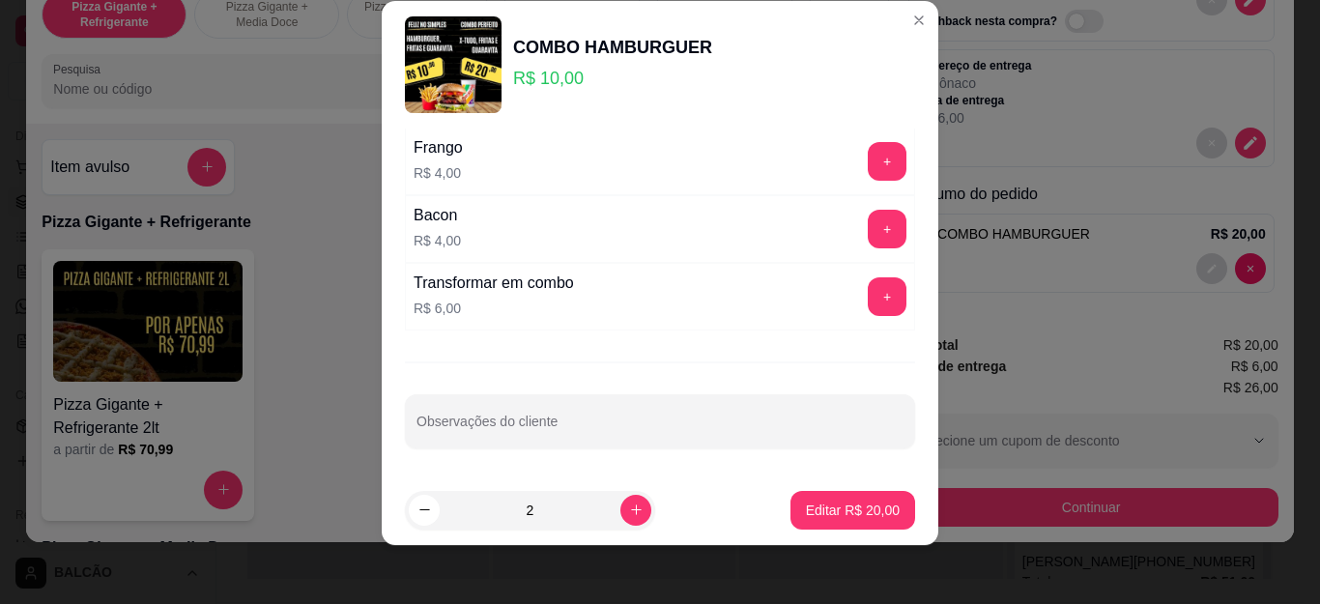
scroll to position [32, 0]
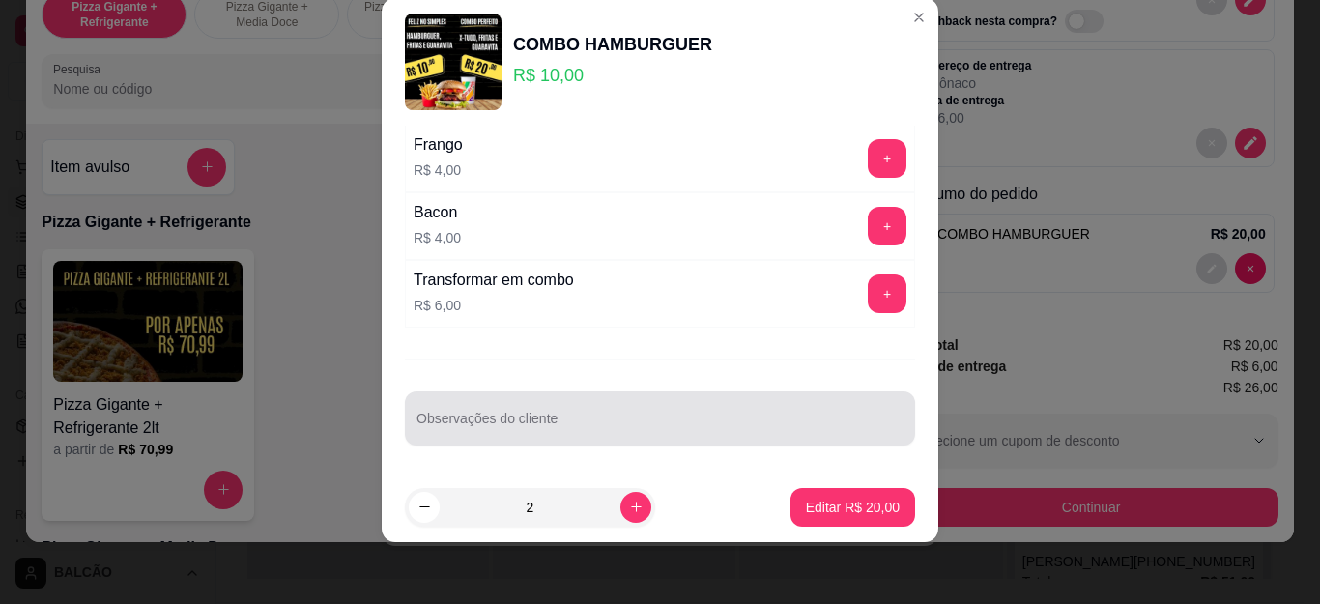
click at [570, 424] on input "Observações do cliente" at bounding box center [660, 426] width 487 height 19
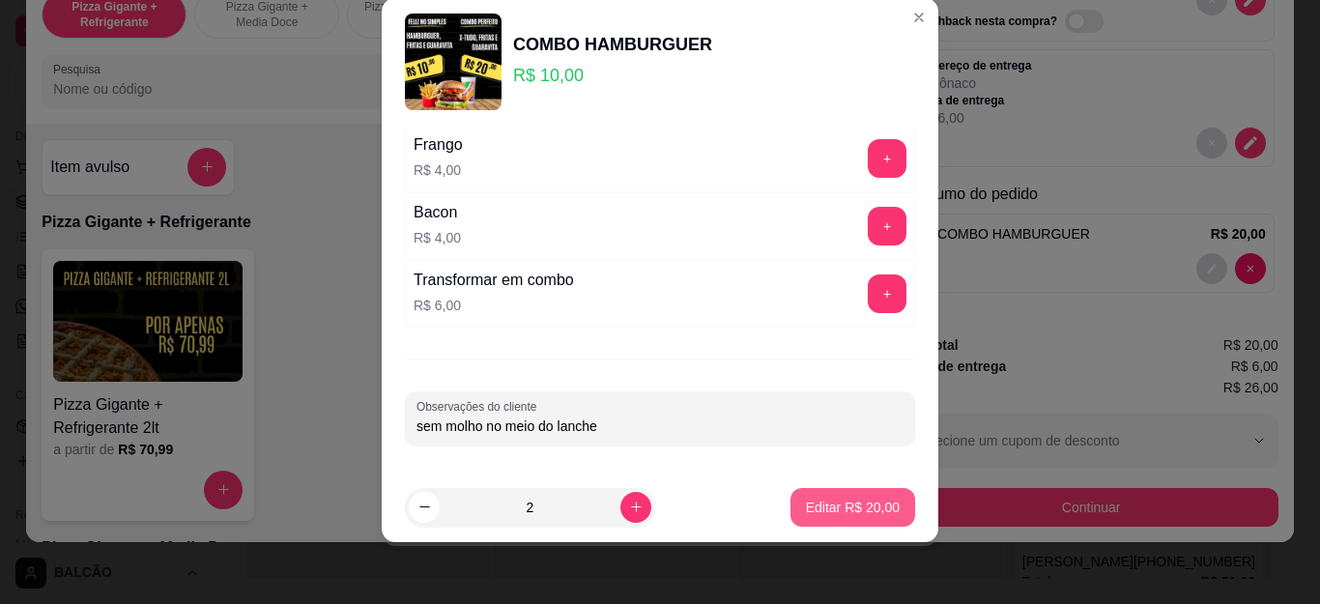
type input "sem molho no meio do lanche"
click at [806, 502] on p "Editar R$ 20,00" at bounding box center [853, 507] width 94 height 19
type input "0"
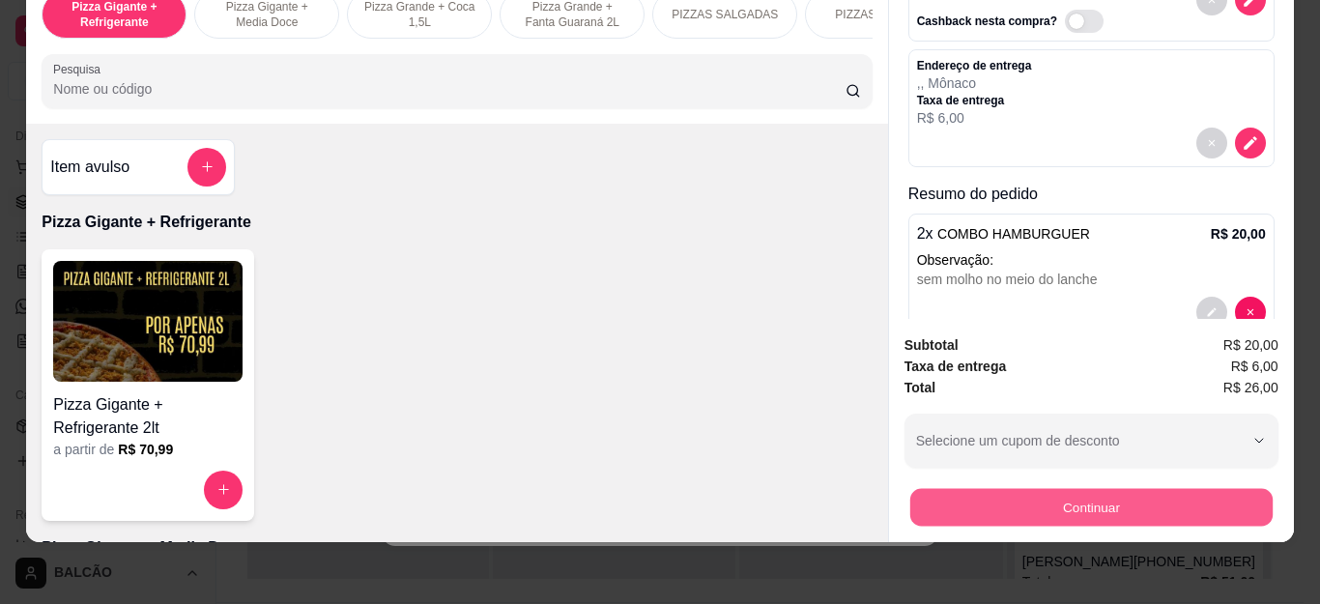
click at [1063, 489] on button "Continuar" at bounding box center [1091, 508] width 362 height 38
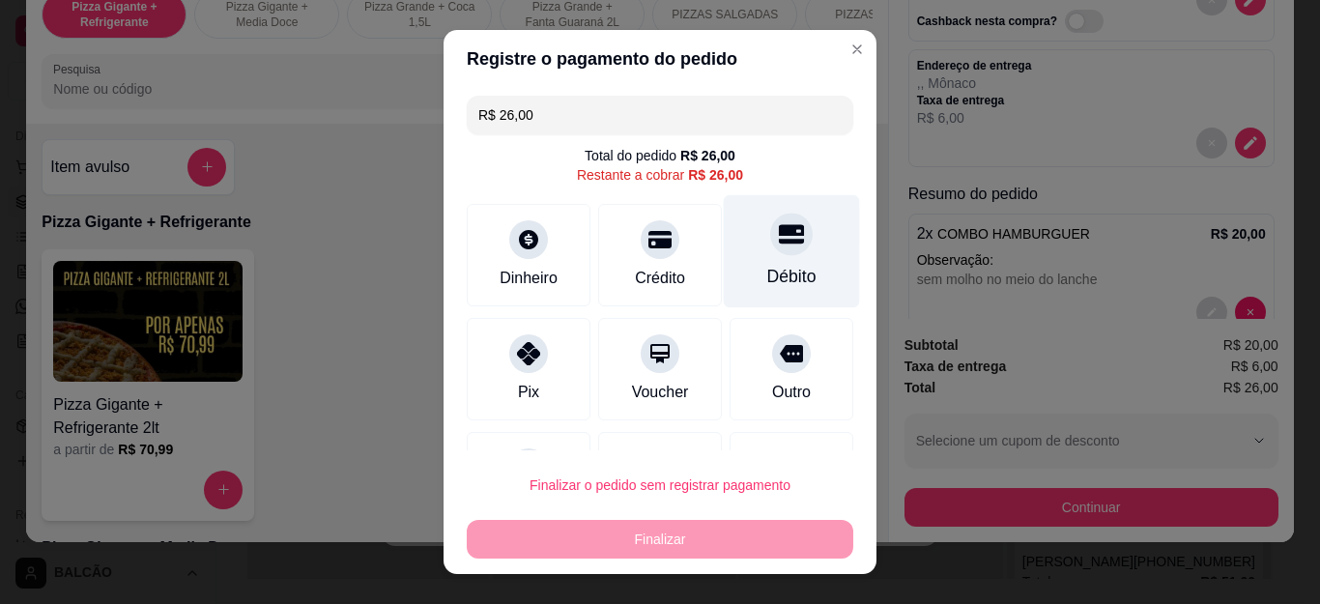
scroll to position [92, 0]
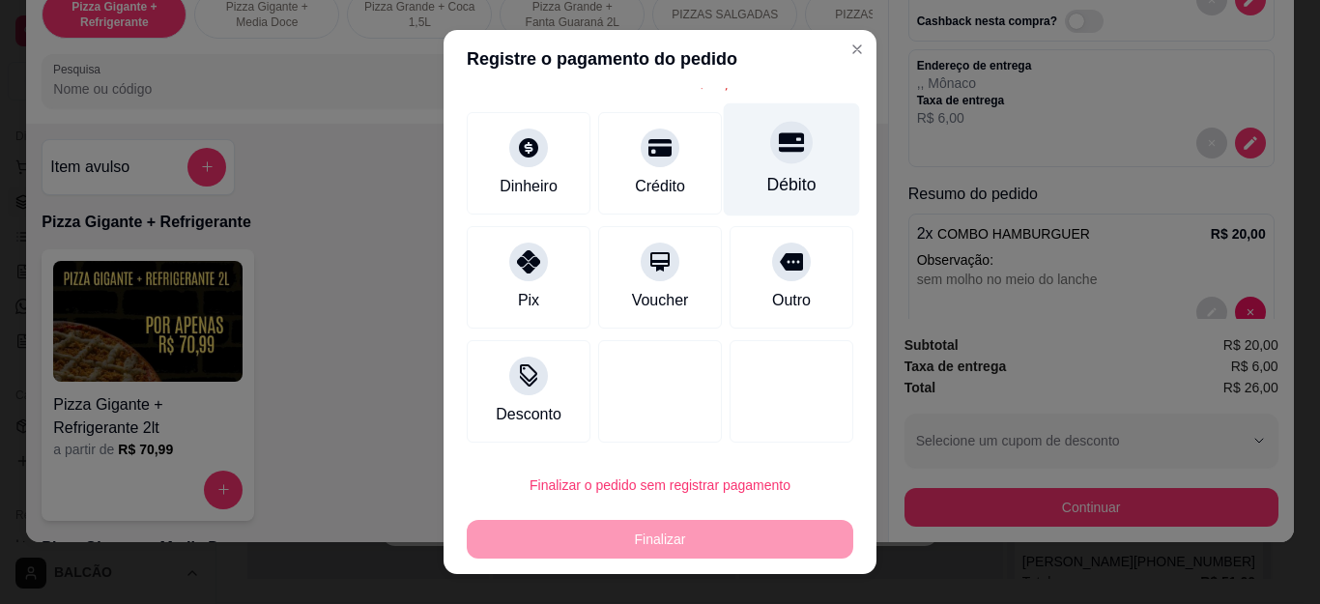
click at [779, 132] on icon at bounding box center [791, 142] width 25 height 25
type input "R$ 0,00"
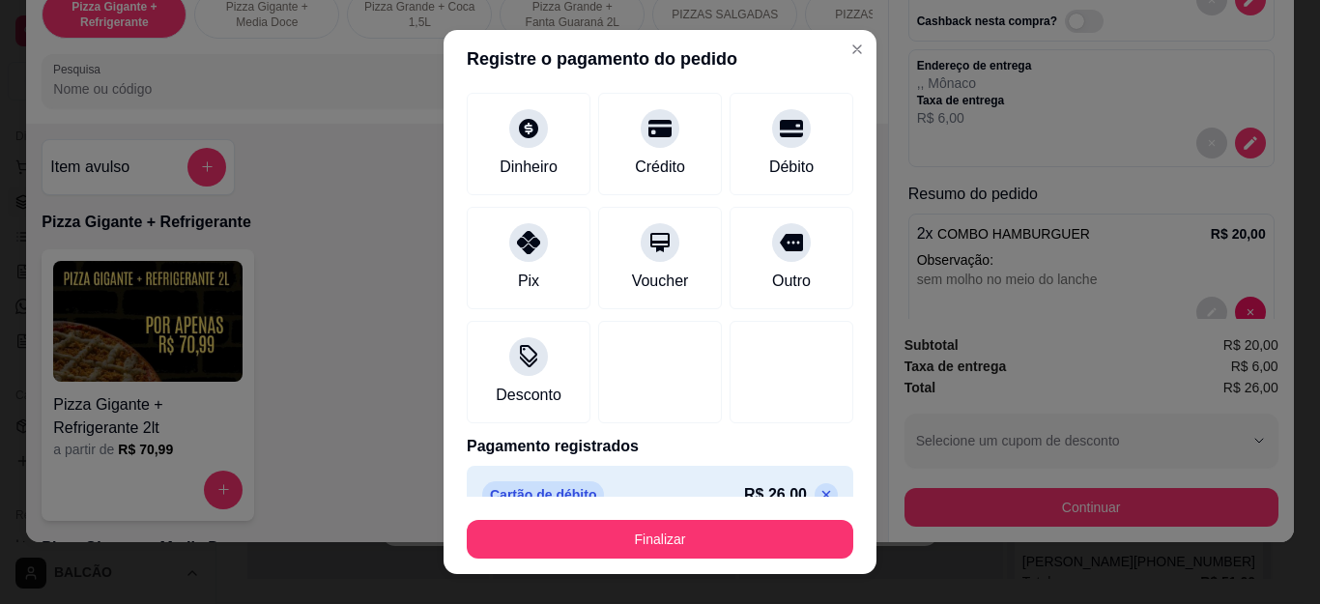
scroll to position [127, 0]
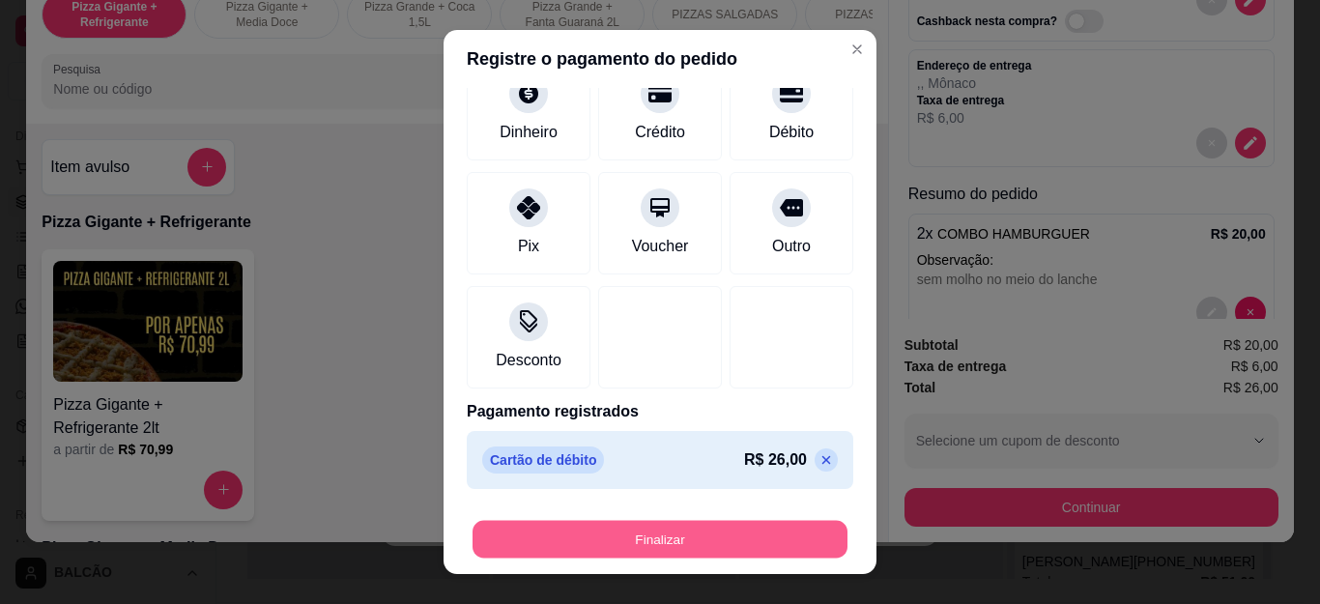
click at [682, 528] on button "Finalizar" at bounding box center [660, 539] width 375 height 38
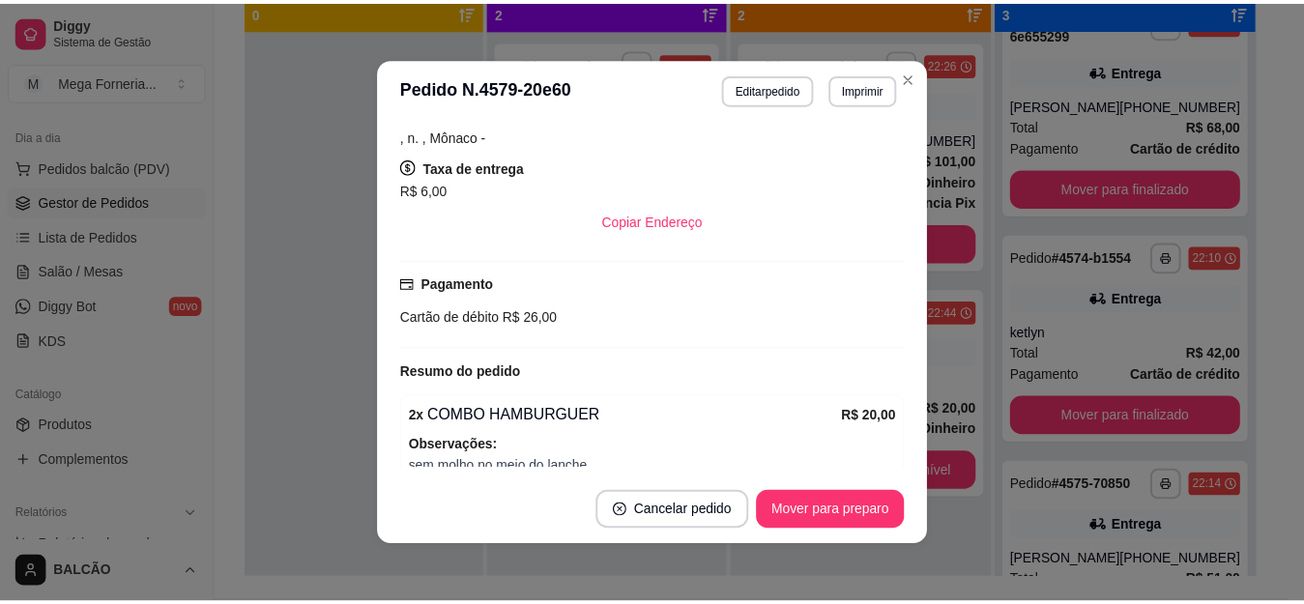
scroll to position [489, 0]
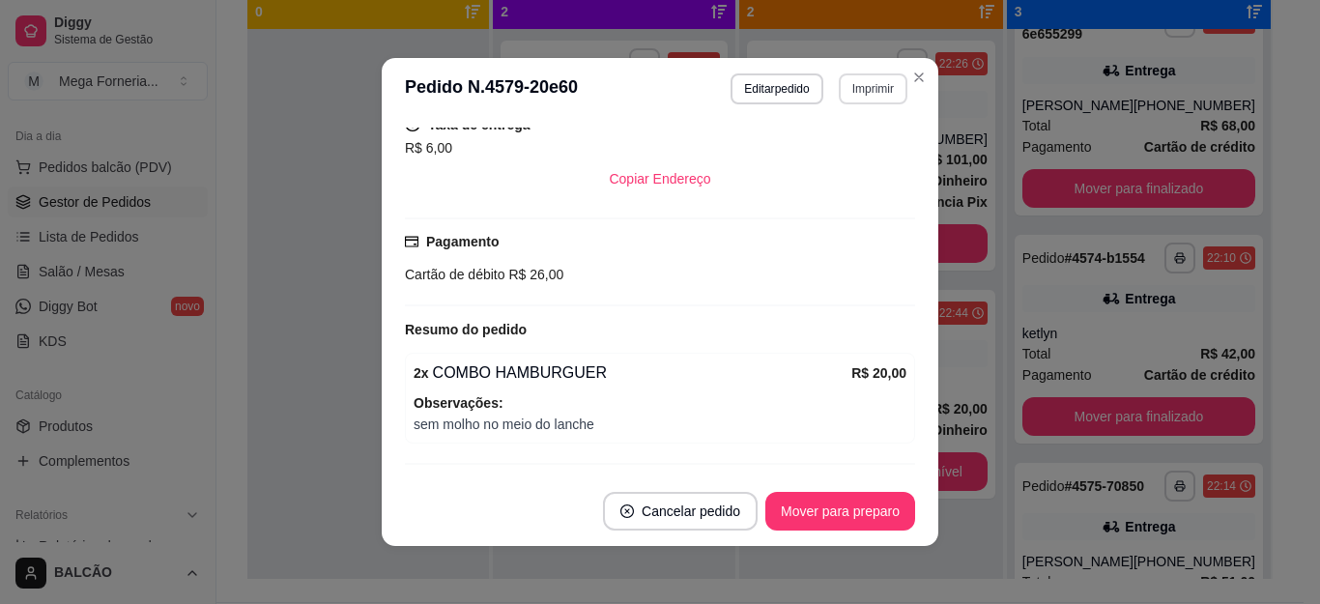
click at [861, 94] on button "Imprimir" at bounding box center [873, 88] width 69 height 31
click at [869, 149] on button "IMPRESSORA" at bounding box center [830, 156] width 135 height 30
click at [918, 59] on header "**********" at bounding box center [660, 89] width 557 height 62
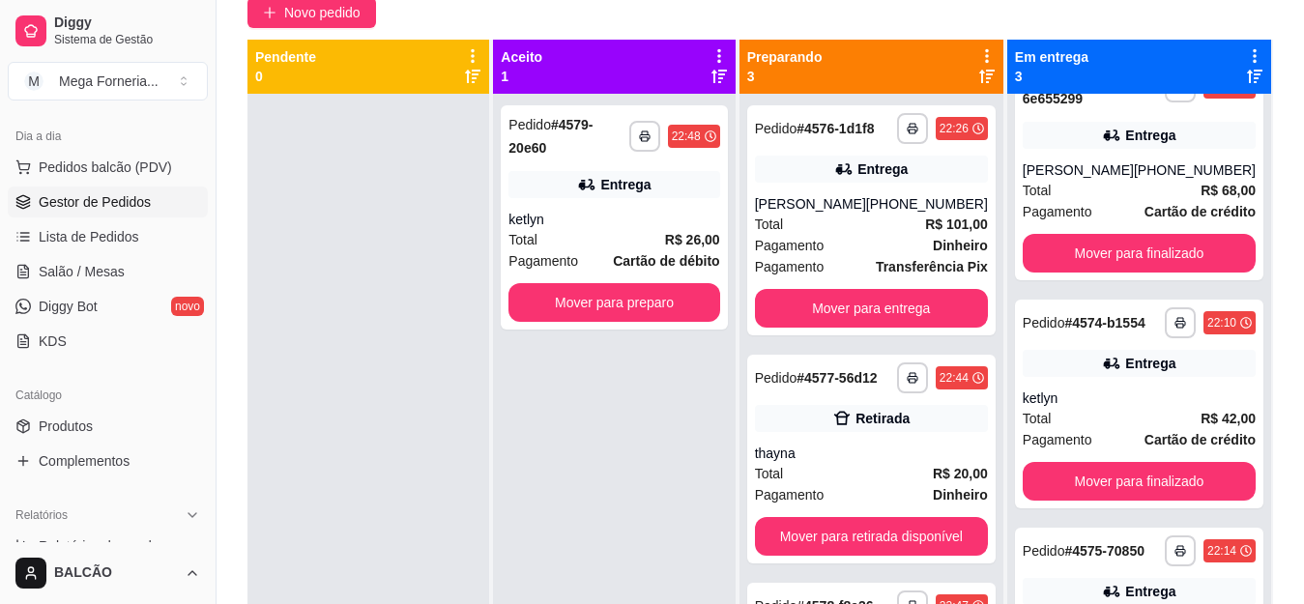
scroll to position [145, 0]
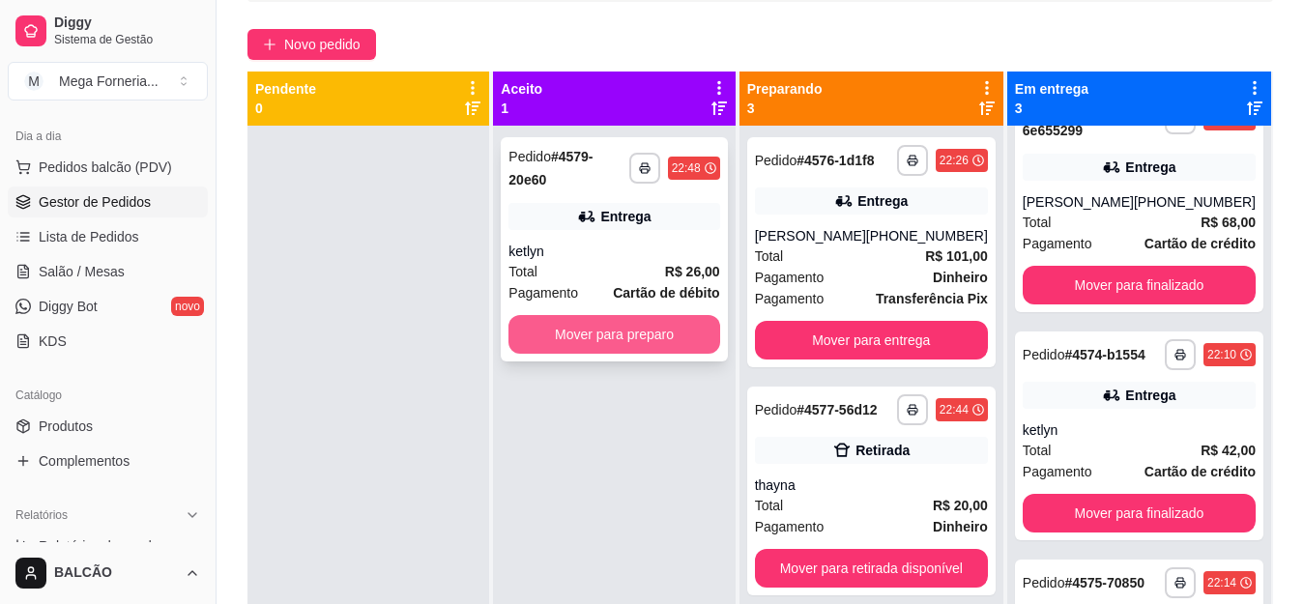
click at [657, 328] on button "Mover para preparo" at bounding box center [613, 334] width 211 height 39
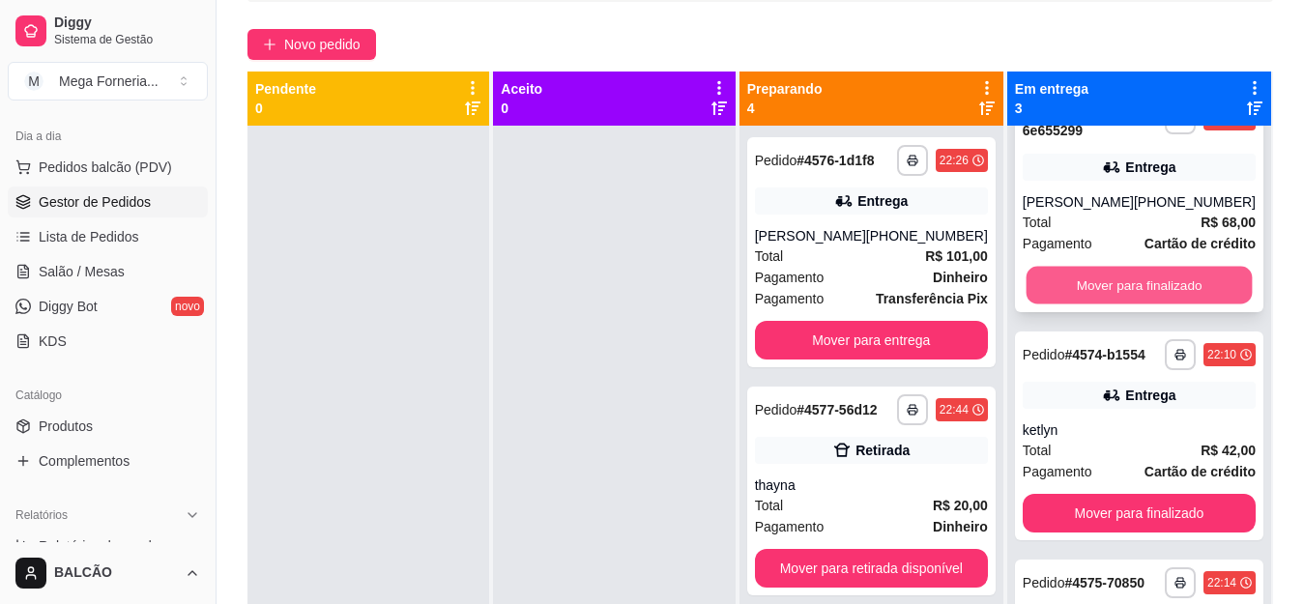
click at [1121, 283] on button "Mover para finalizado" at bounding box center [1139, 286] width 226 height 38
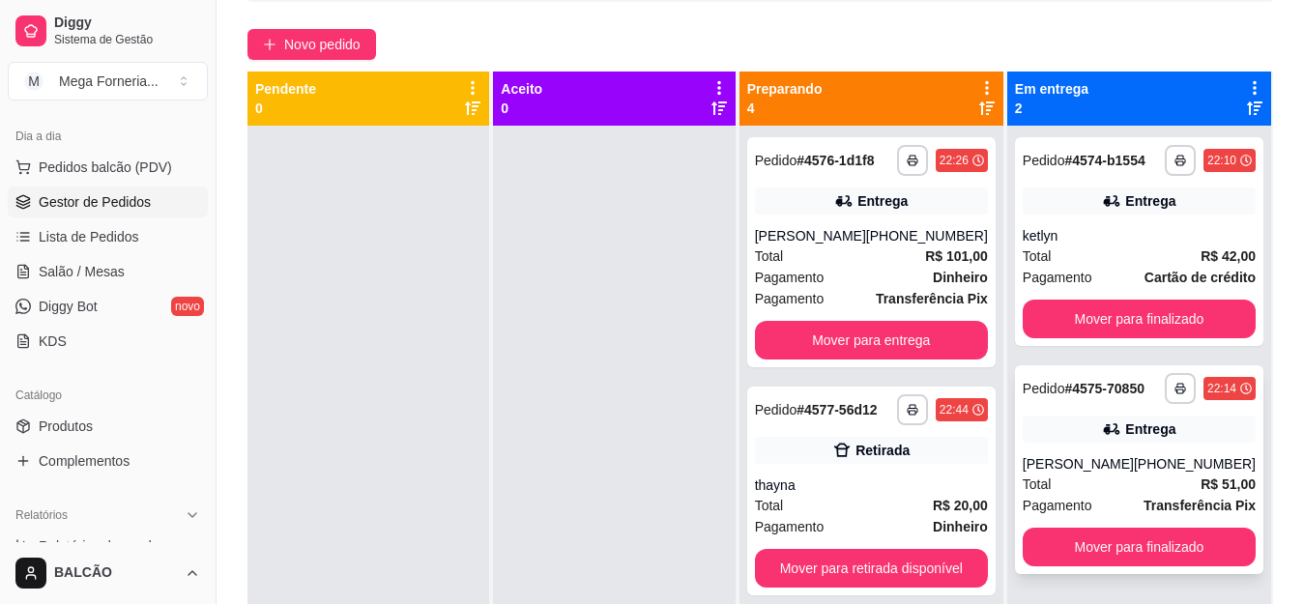
scroll to position [54, 0]
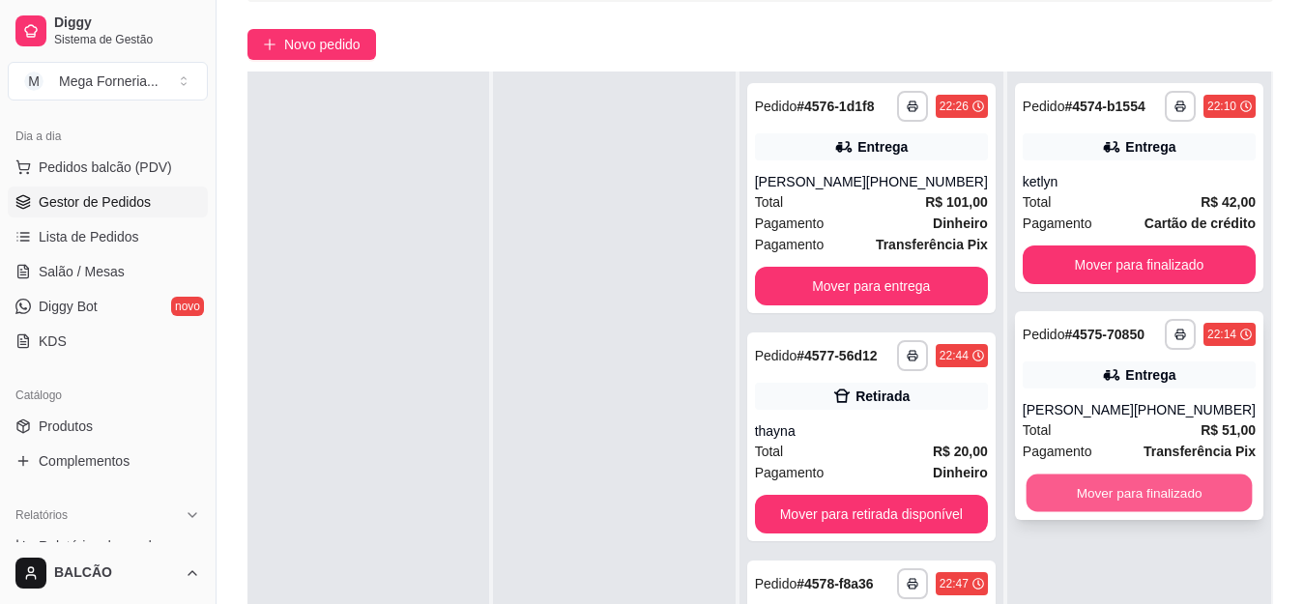
click at [1093, 512] on button "Mover para finalizado" at bounding box center [1139, 494] width 226 height 38
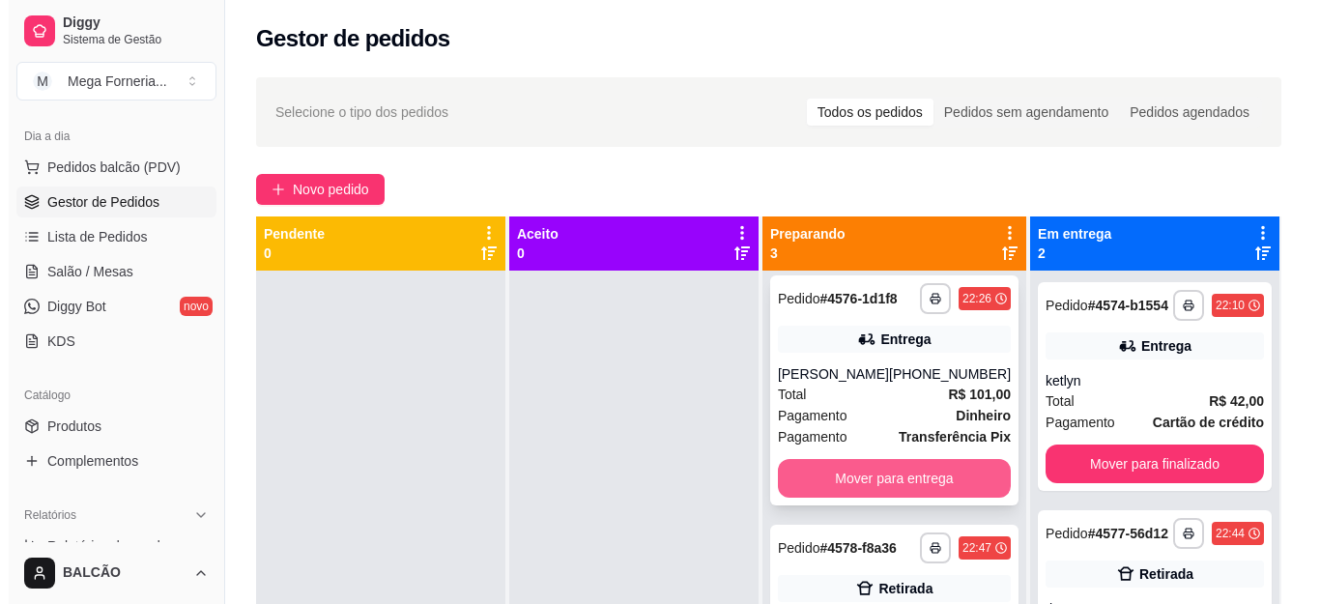
scroll to position [0, 0]
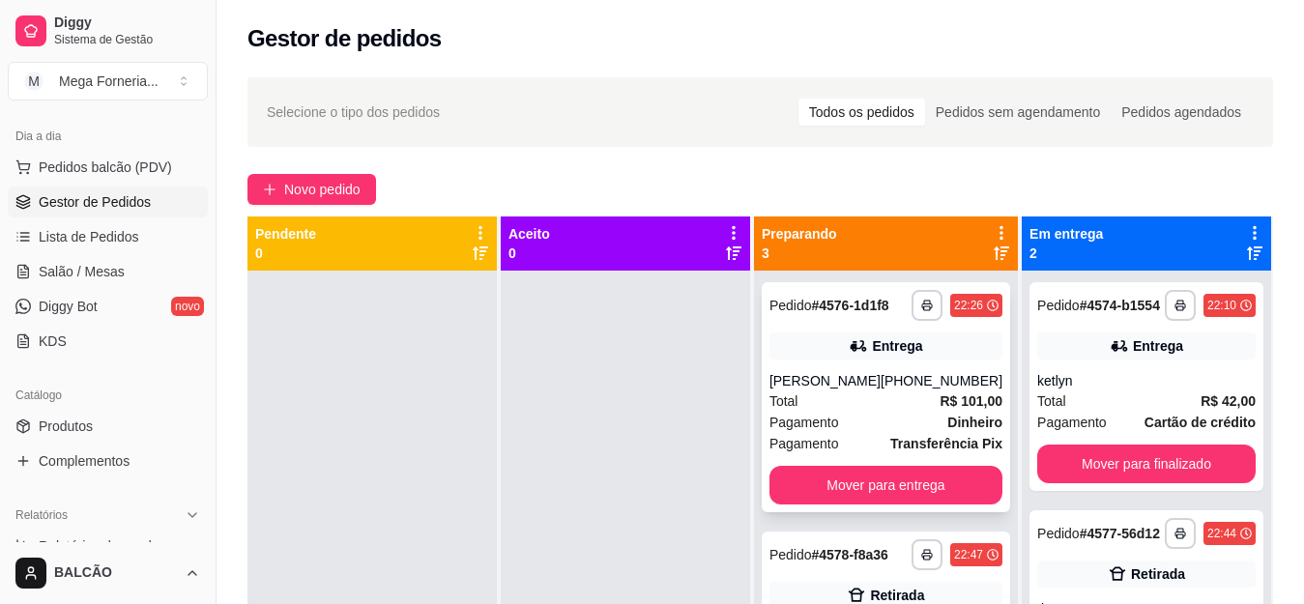
click at [907, 381] on div "[PHONE_NUMBER]" at bounding box center [942, 380] width 122 height 19
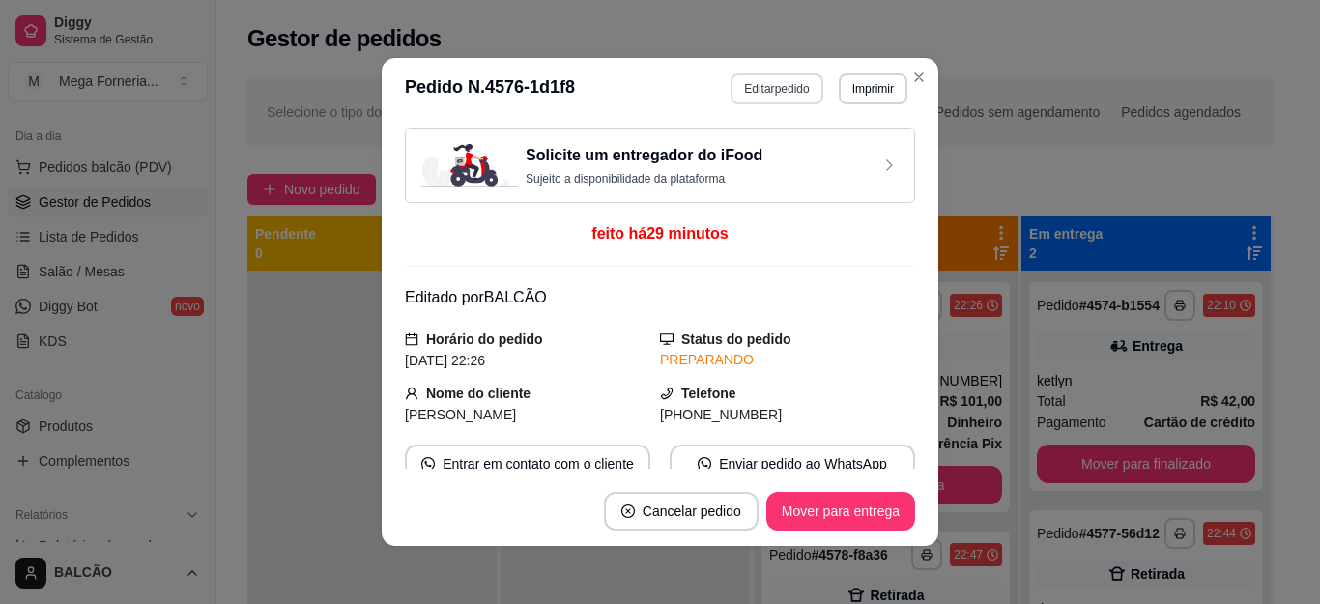
click at [764, 91] on button "Editar pedido" at bounding box center [777, 88] width 92 height 31
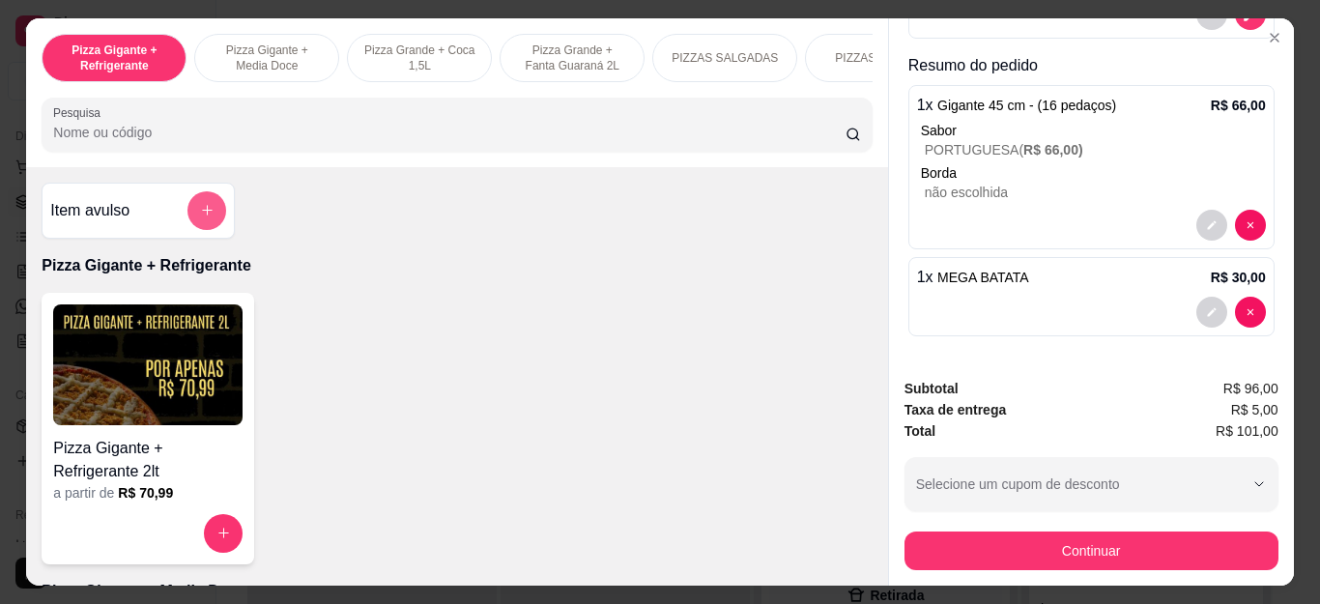
click at [200, 217] on icon "add-separate-item" at bounding box center [207, 210] width 14 height 14
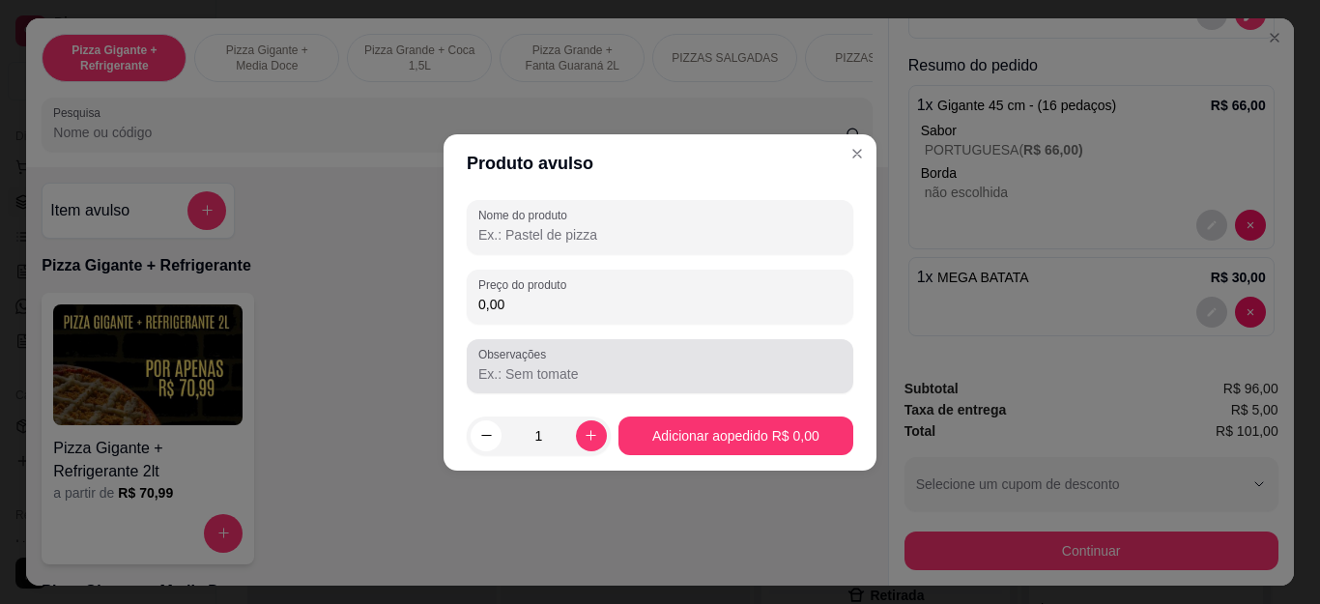
click at [575, 362] on div at bounding box center [659, 366] width 363 height 39
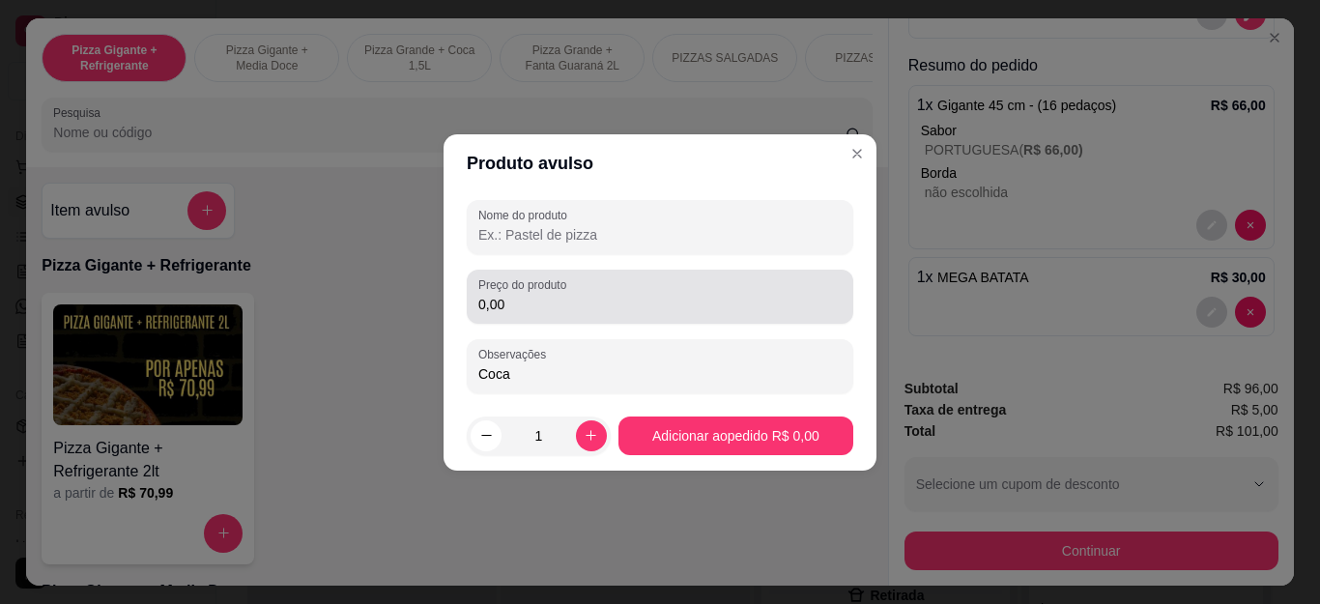
type input "Coca"
click at [567, 286] on label "Preço do produto" at bounding box center [525, 284] width 95 height 16
click at [567, 295] on input "0,00" at bounding box center [659, 304] width 363 height 19
click at [567, 286] on label "Preço do produto" at bounding box center [525, 284] width 95 height 16
click at [567, 295] on input "0,00" at bounding box center [659, 304] width 363 height 19
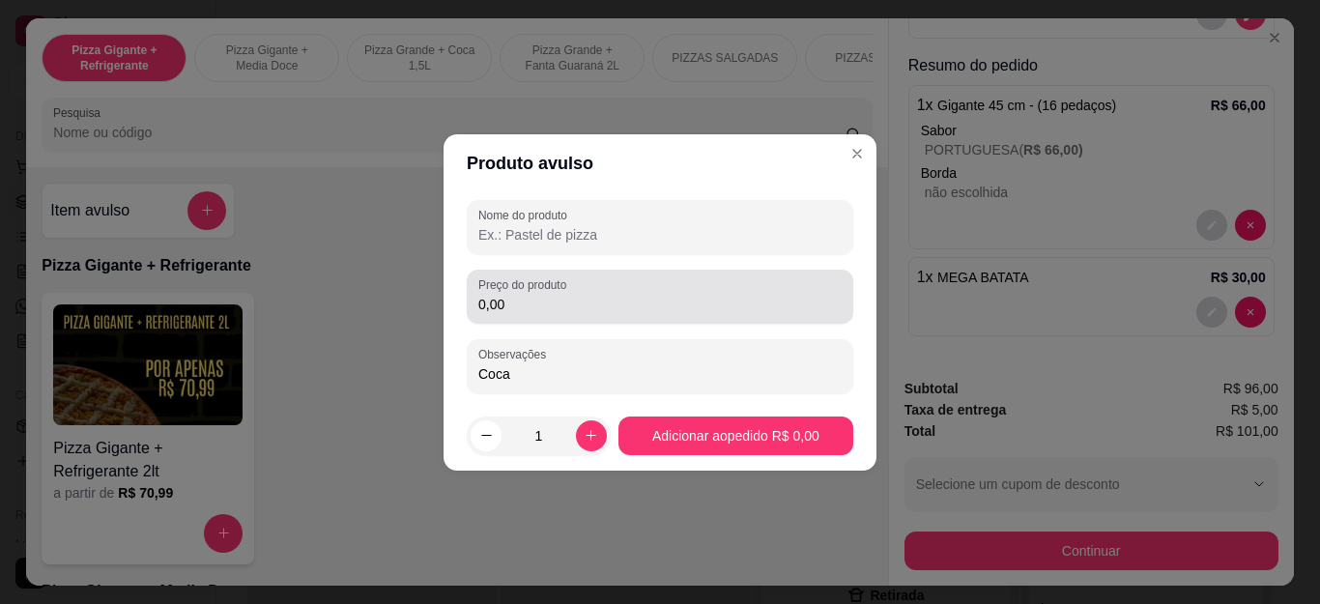
click at [567, 286] on label "Preço do produto" at bounding box center [525, 284] width 95 height 16
click at [567, 295] on input "0,00" at bounding box center [659, 304] width 363 height 19
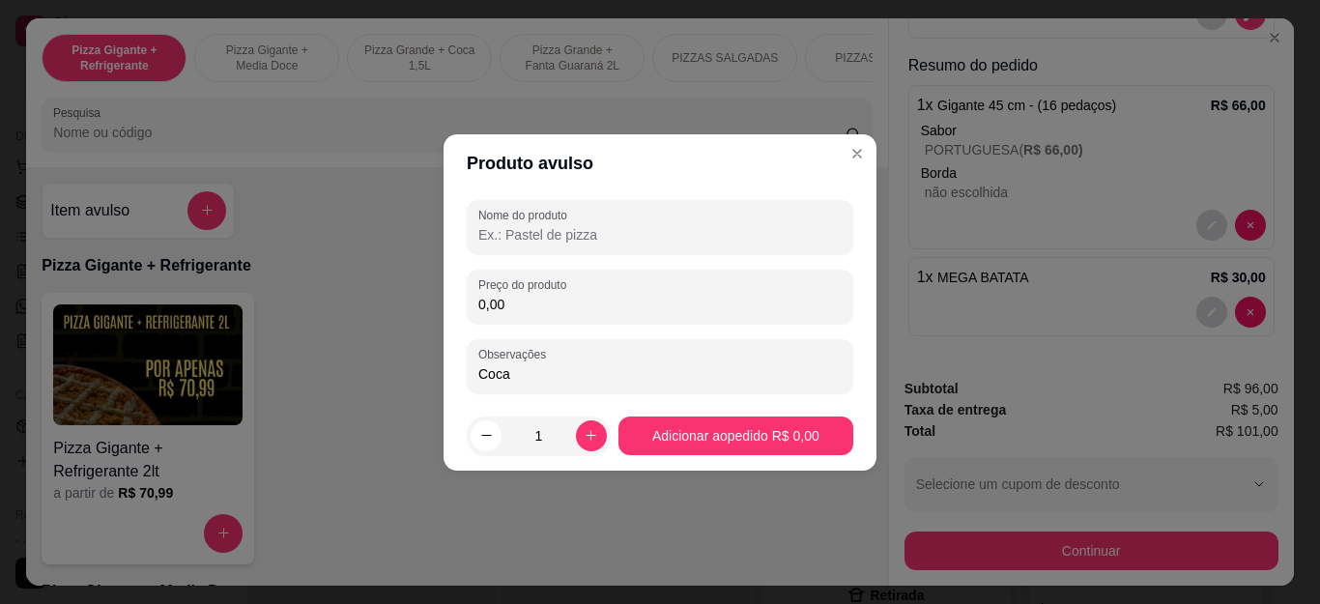
click at [567, 286] on label "Preço do produto" at bounding box center [525, 284] width 95 height 16
click at [567, 295] on input "0,00" at bounding box center [659, 304] width 363 height 19
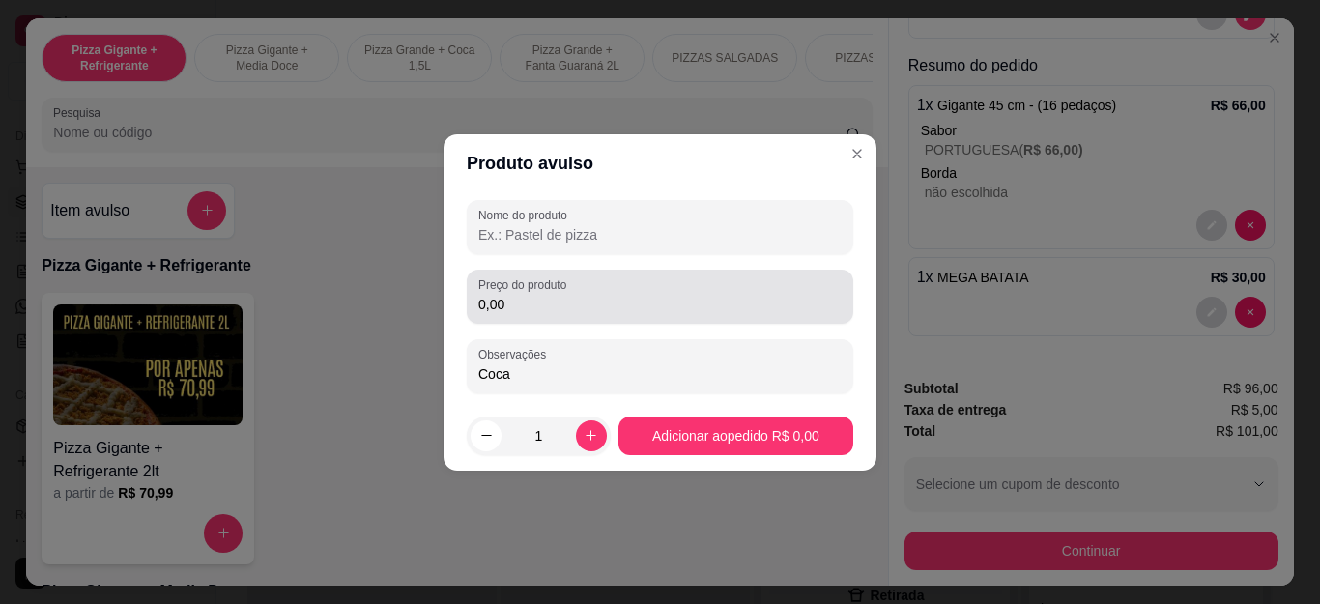
click at [567, 286] on label "Preço do produto" at bounding box center [525, 284] width 95 height 16
click at [567, 295] on input "0,00" at bounding box center [659, 304] width 363 height 19
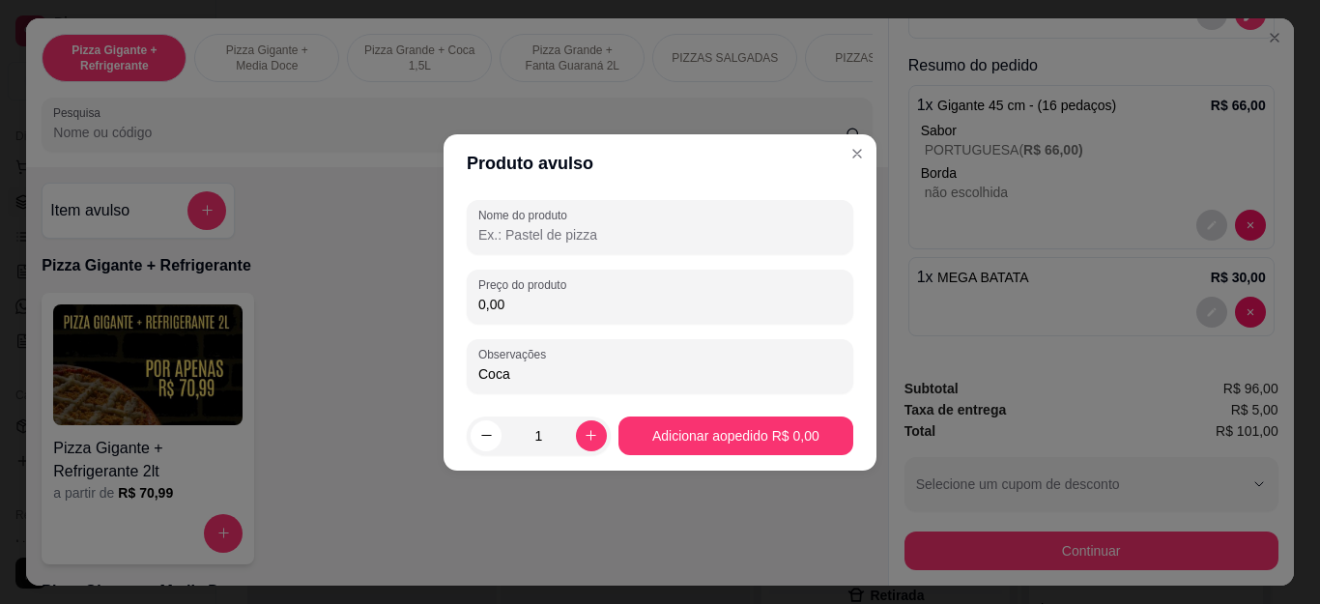
click at [562, 287] on label "Preço do produto" at bounding box center [525, 284] width 95 height 16
click at [562, 295] on input "0,00" at bounding box center [659, 304] width 363 height 19
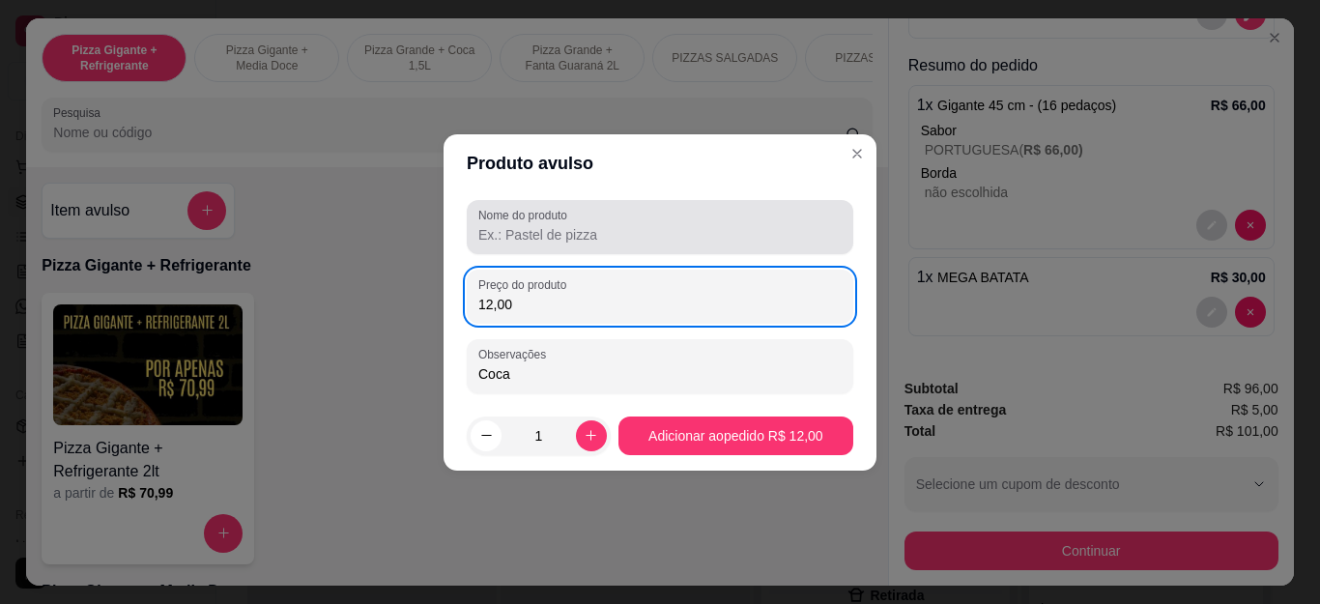
type input "12,00"
click at [555, 207] on label "Nome do produto" at bounding box center [526, 215] width 96 height 16
click at [555, 225] on input "Nome do produto" at bounding box center [659, 234] width 363 height 19
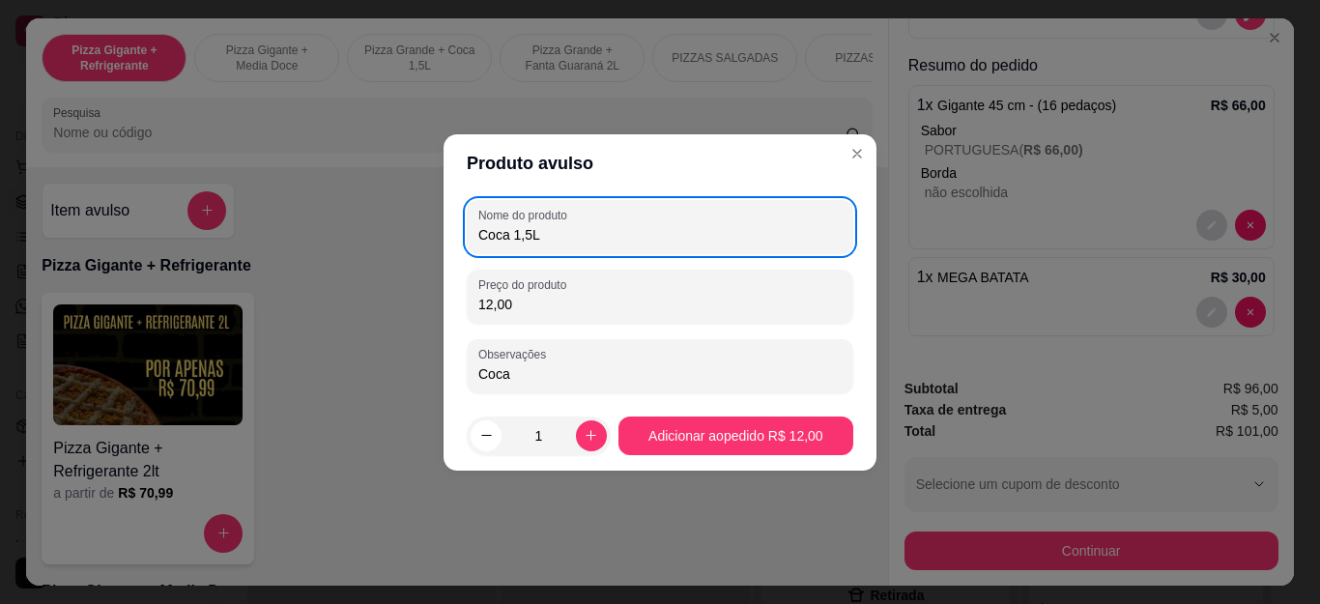
type input "Coca 1,5L"
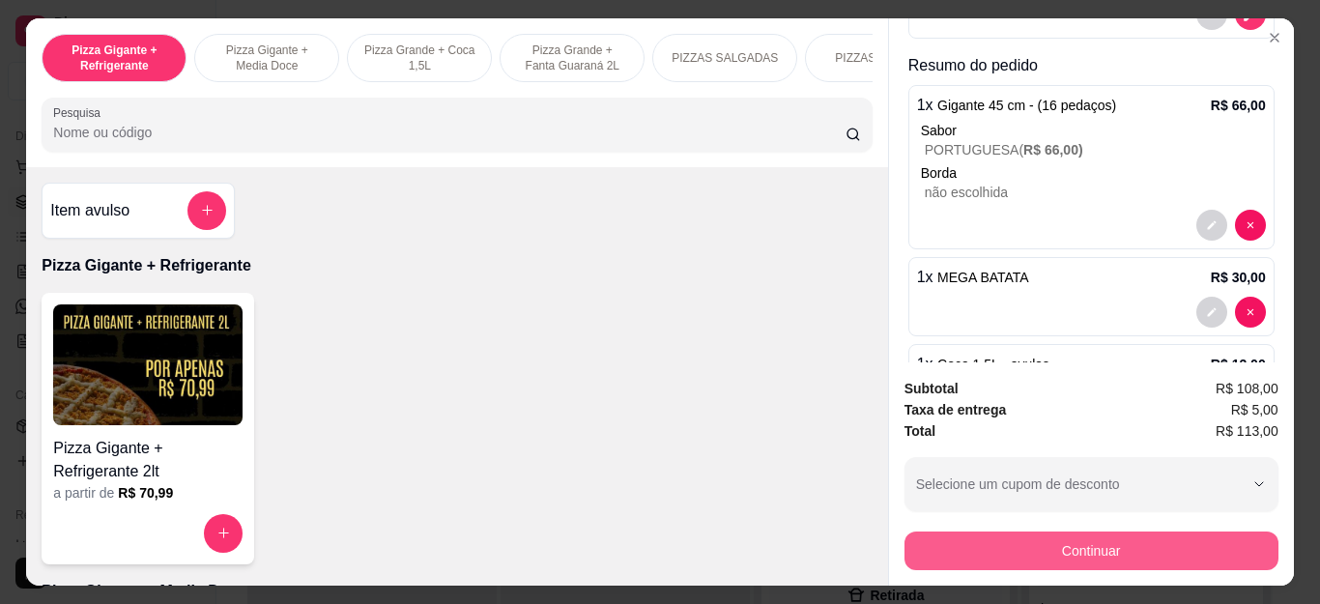
click at [993, 543] on button "Continuar" at bounding box center [1092, 551] width 374 height 39
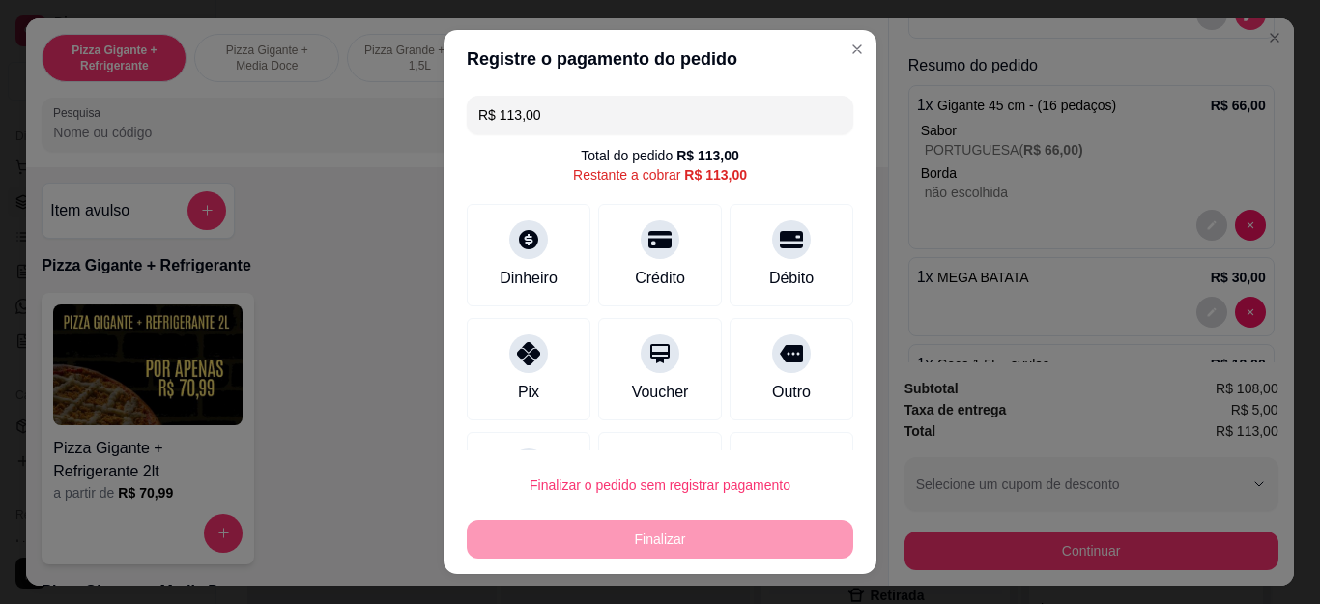
click at [582, 114] on input "R$ 113,00" at bounding box center [659, 115] width 363 height 39
click at [584, 114] on input "R$ 113,00" at bounding box center [659, 115] width 363 height 39
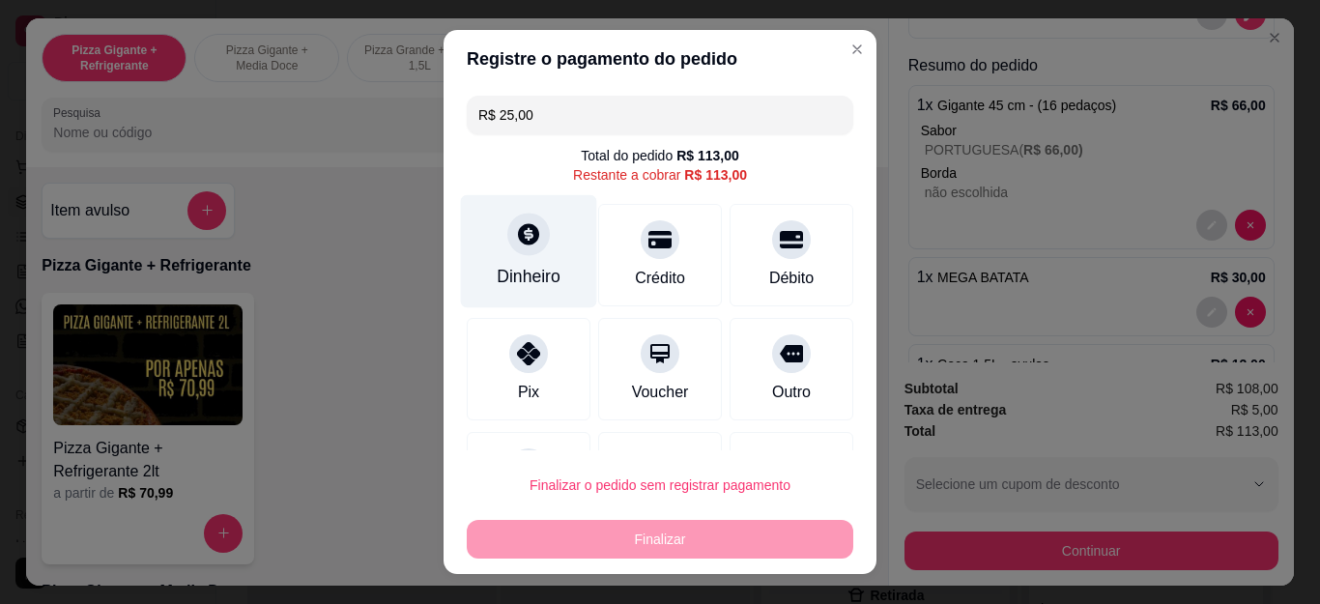
click at [551, 254] on div "Dinheiro" at bounding box center [529, 251] width 136 height 113
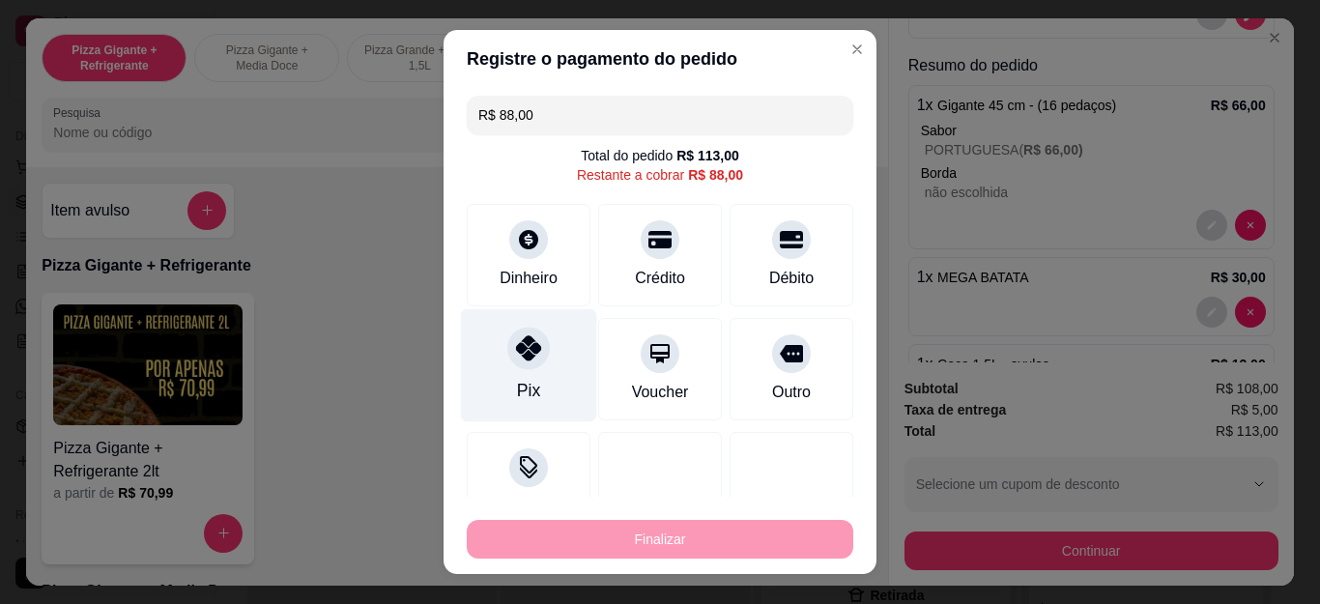
click at [525, 347] on icon at bounding box center [528, 347] width 25 height 25
type input "R$ 0,00"
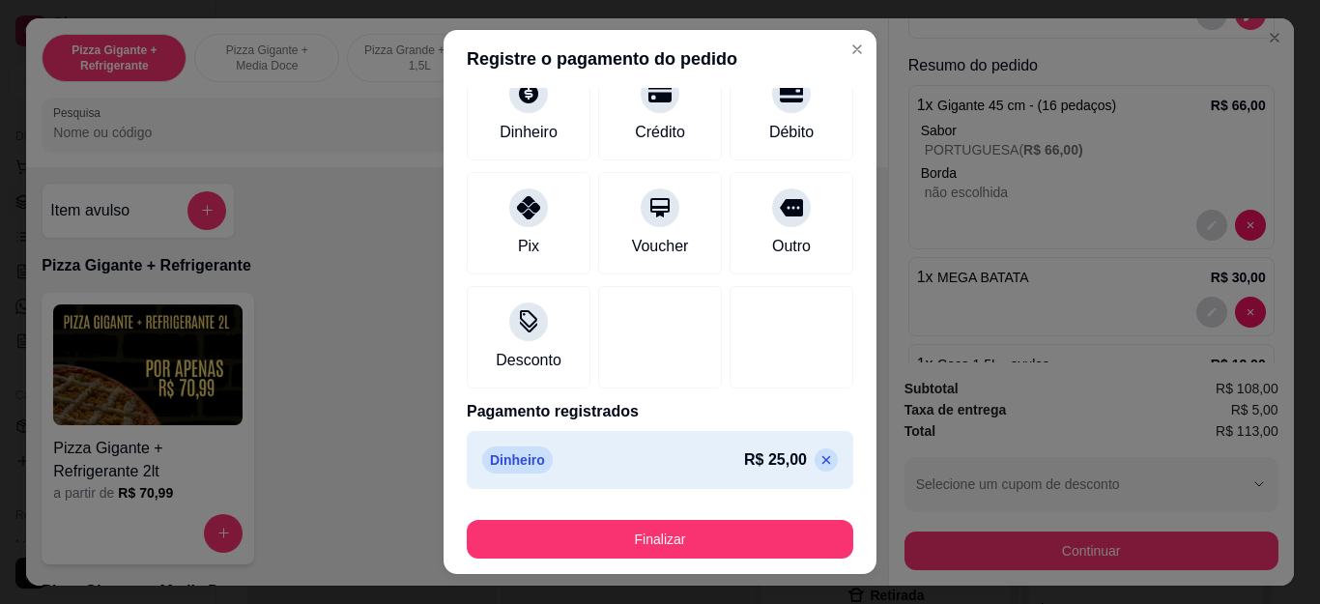
scroll to position [200, 0]
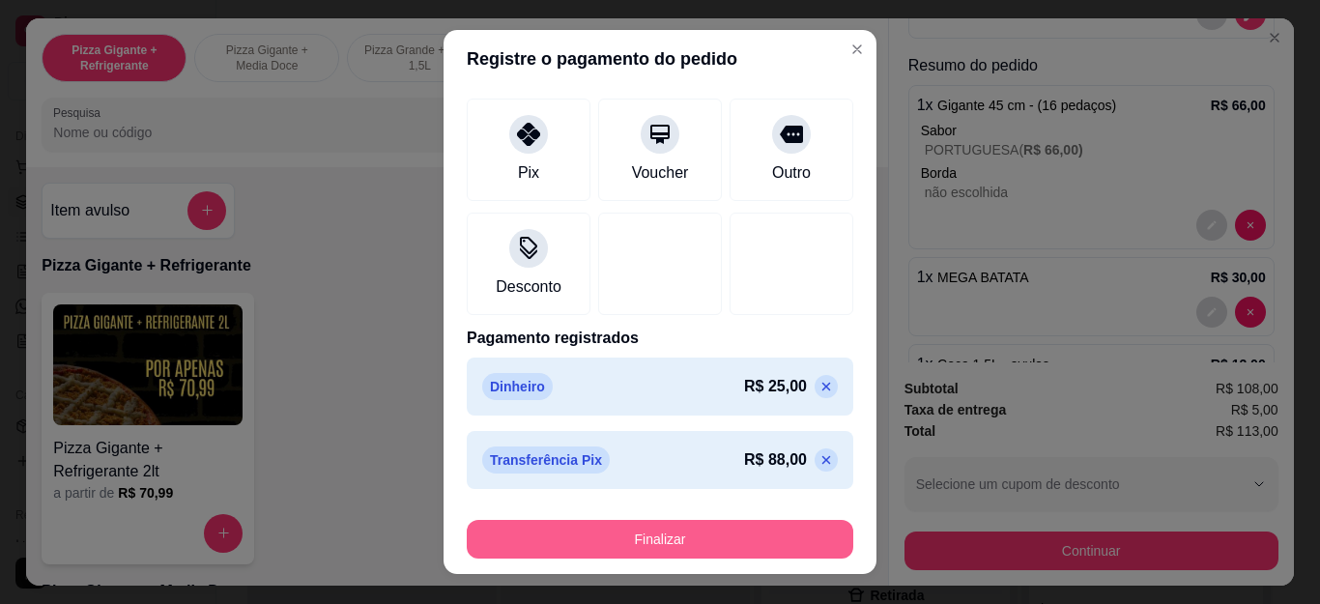
click at [649, 550] on button "Finalizar" at bounding box center [660, 539] width 387 height 39
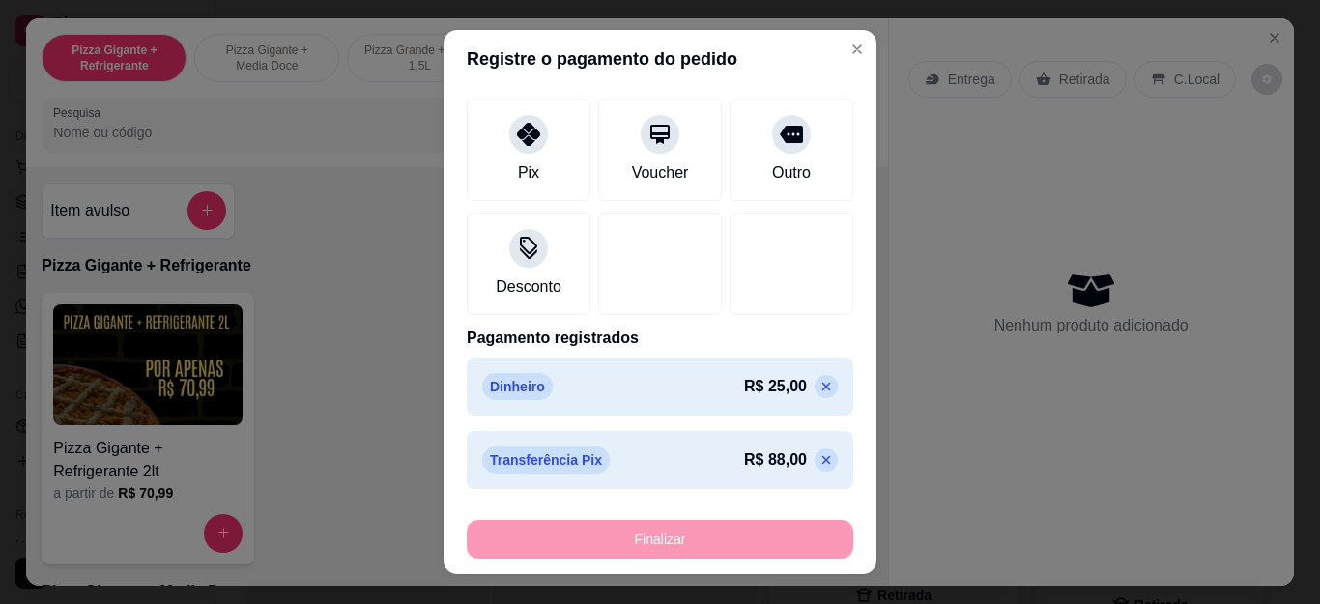
type input "0"
type input "-R$ 113,00"
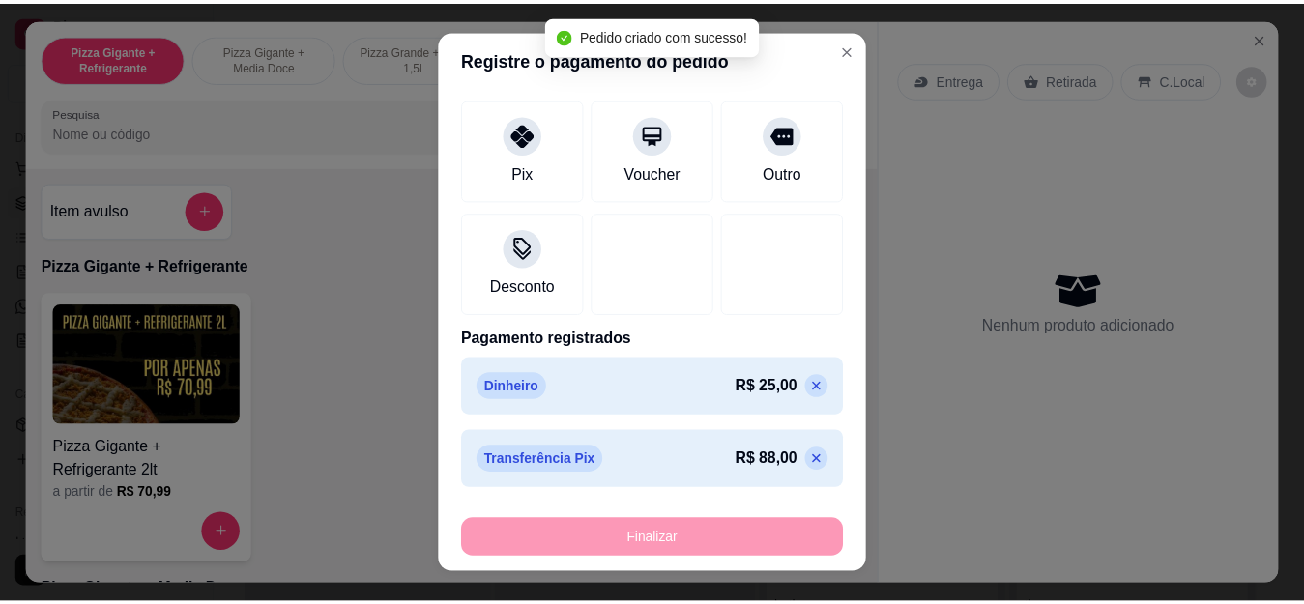
scroll to position [0, 0]
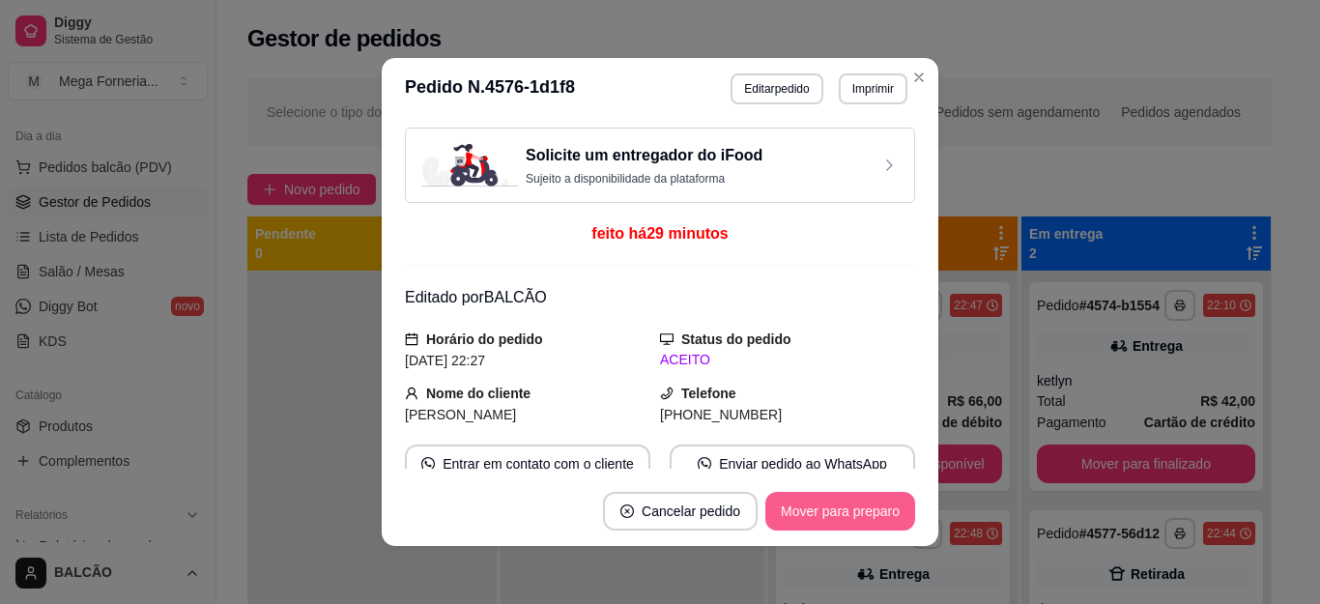
click at [855, 512] on button "Mover para preparo" at bounding box center [841, 511] width 150 height 39
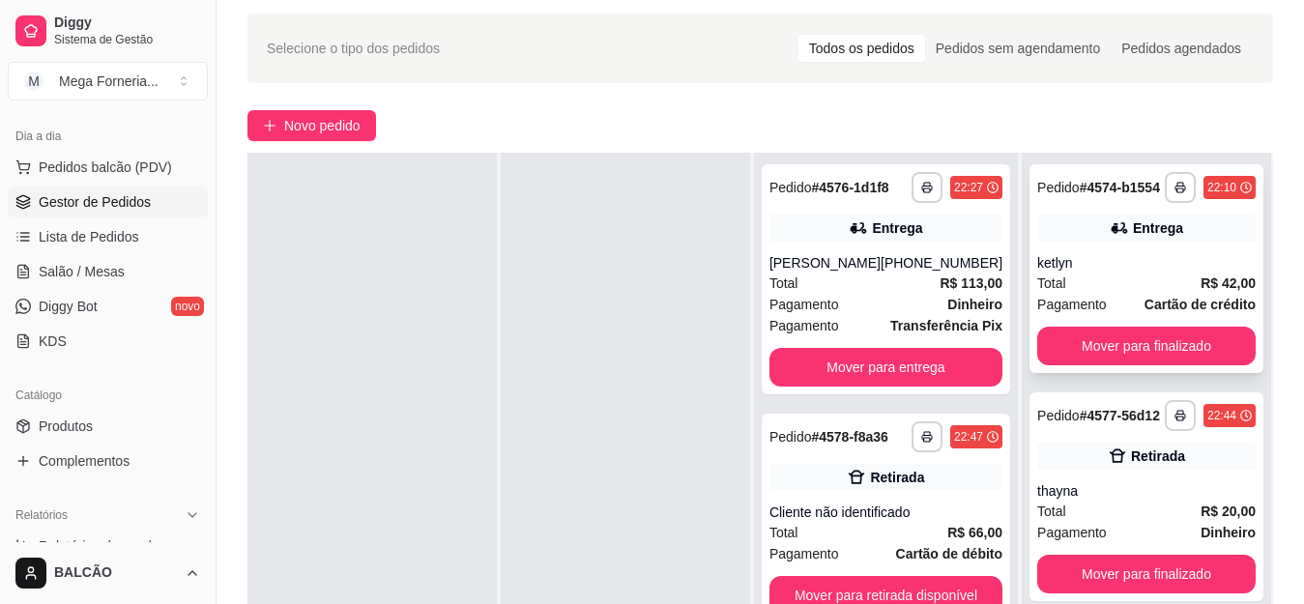
scroll to position [97, 0]
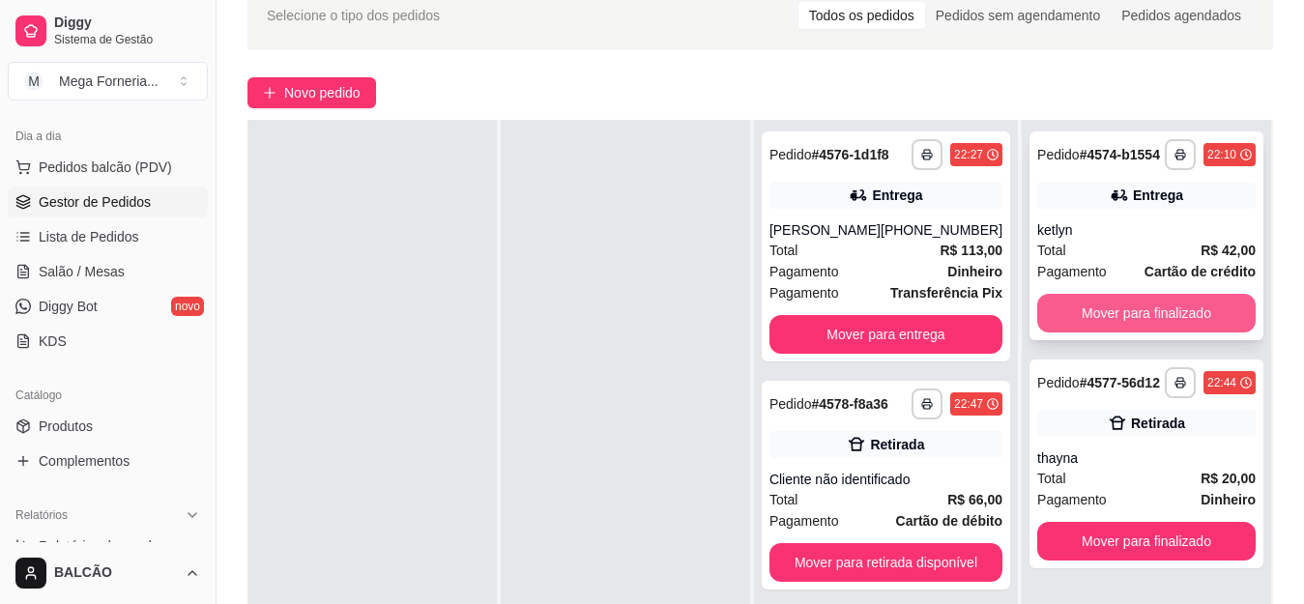
click at [1128, 312] on button "Mover para finalizado" at bounding box center [1146, 313] width 218 height 39
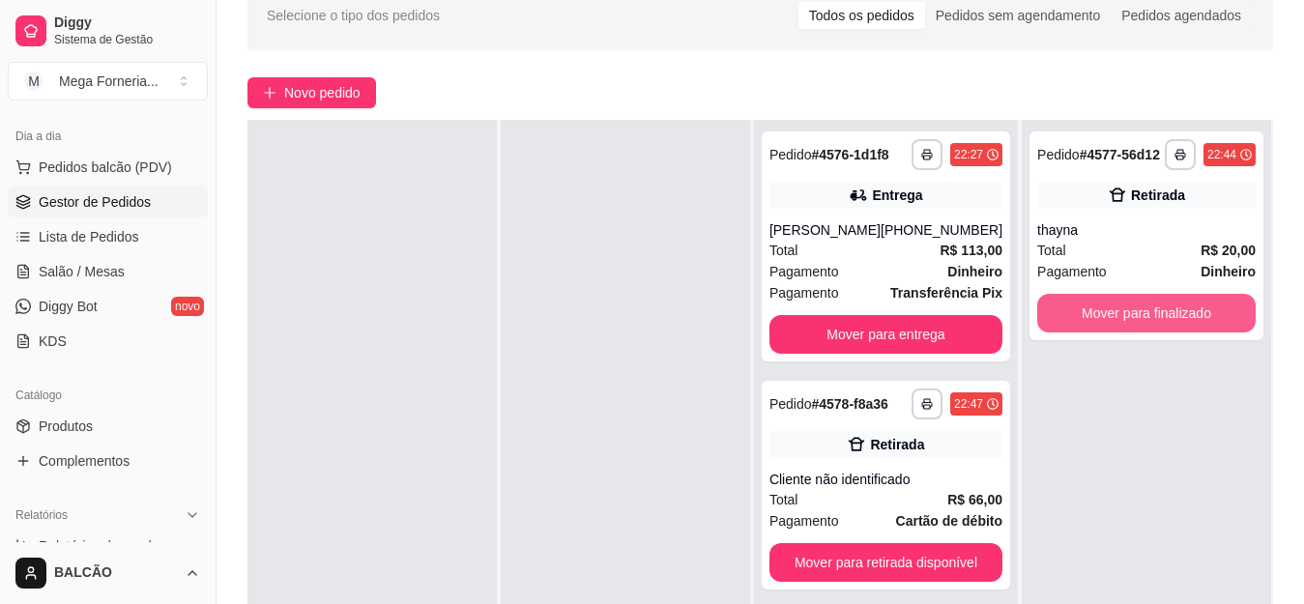
click at [1128, 312] on button "Mover para finalizado" at bounding box center [1146, 313] width 218 height 39
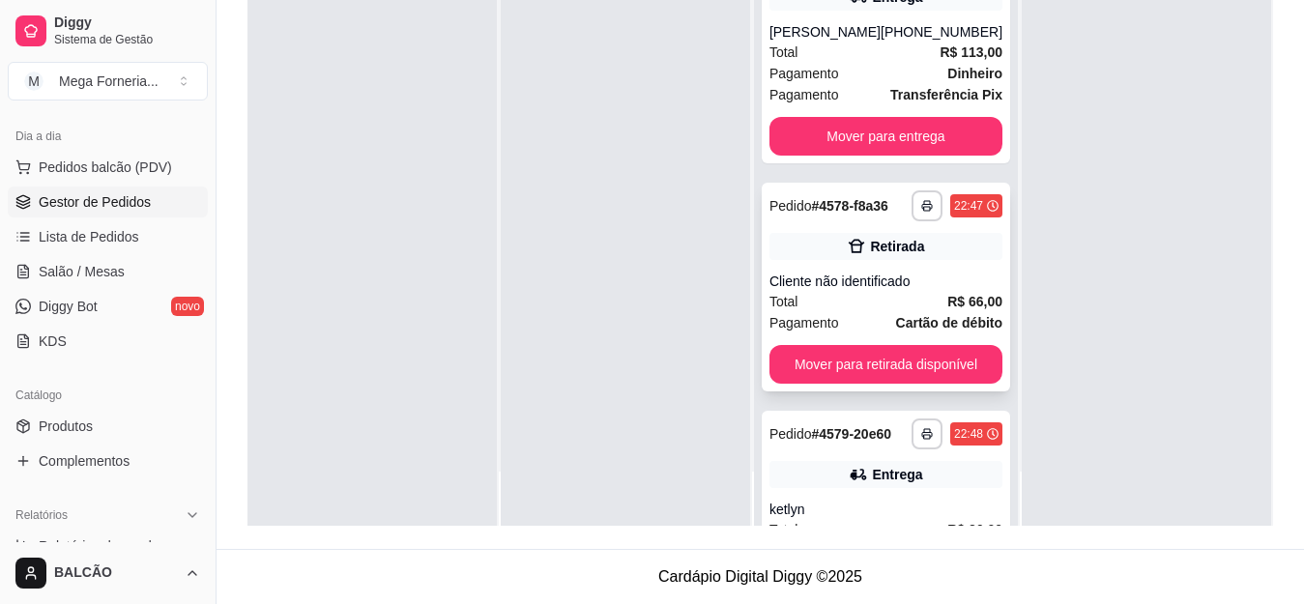
scroll to position [0, 0]
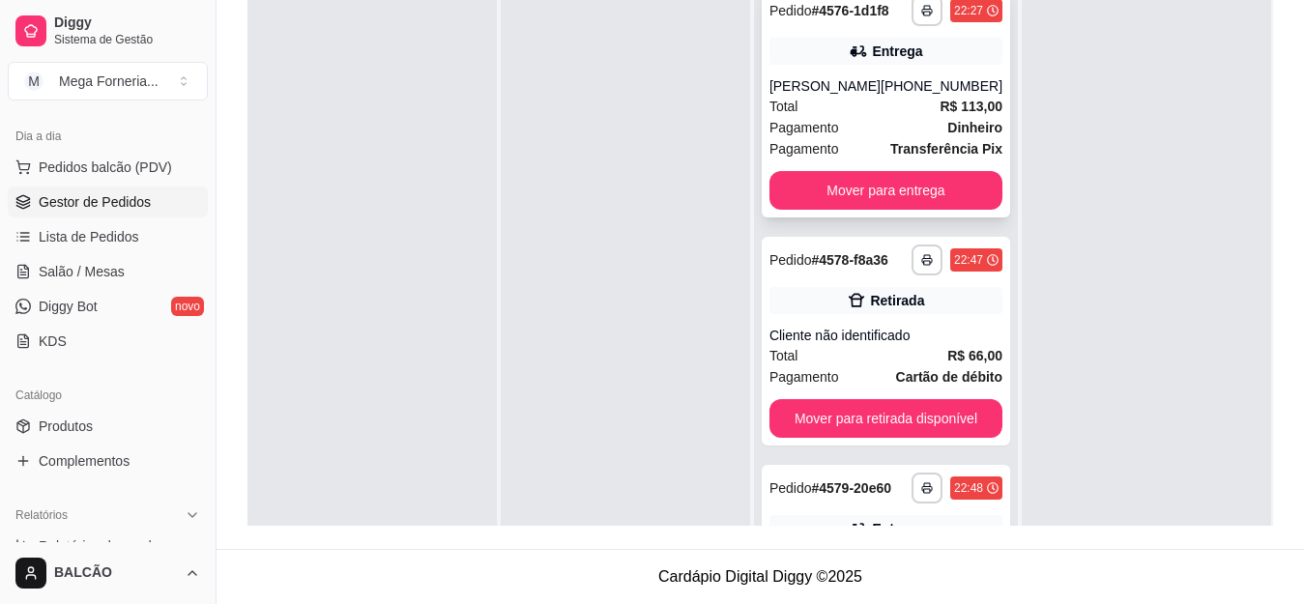
click at [940, 101] on strong "R$ 113,00" at bounding box center [971, 106] width 63 height 15
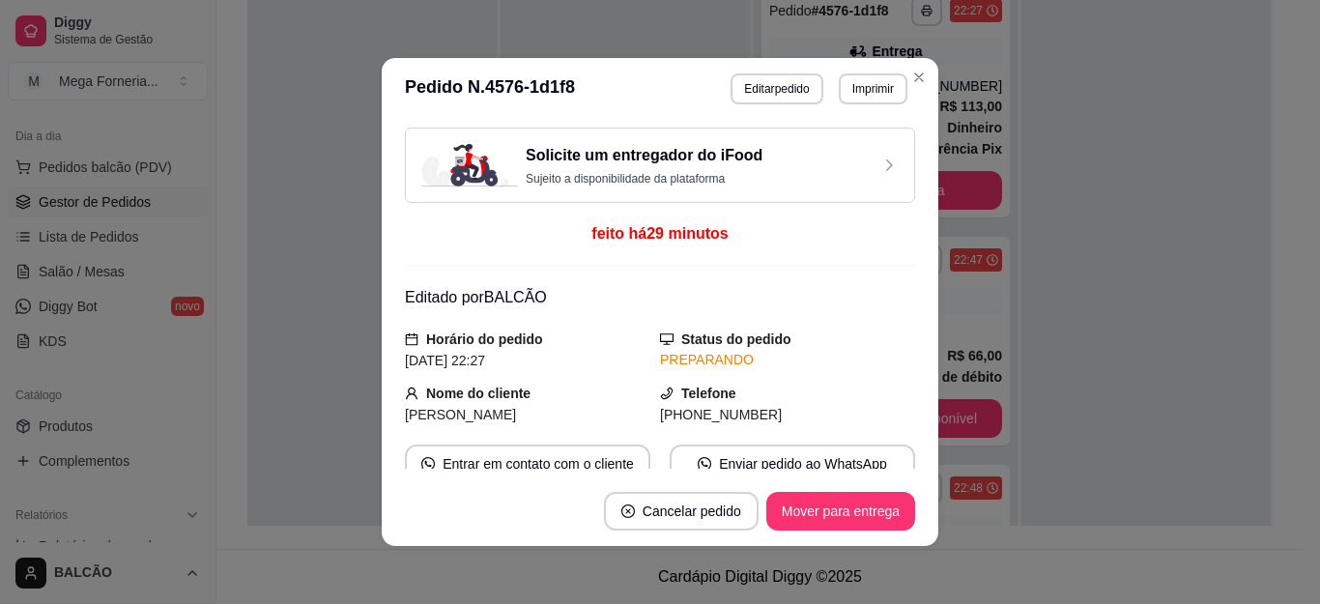
click at [912, 61] on header "**********" at bounding box center [660, 89] width 557 height 62
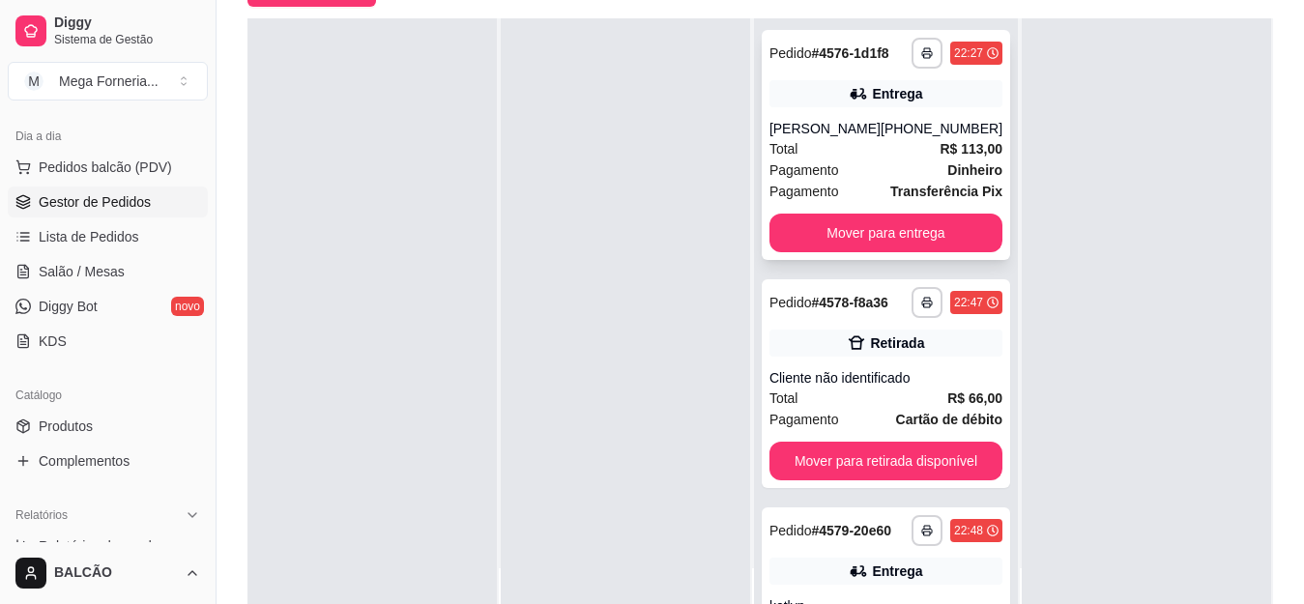
click at [855, 144] on div "Total R$ 113,00" at bounding box center [885, 148] width 233 height 21
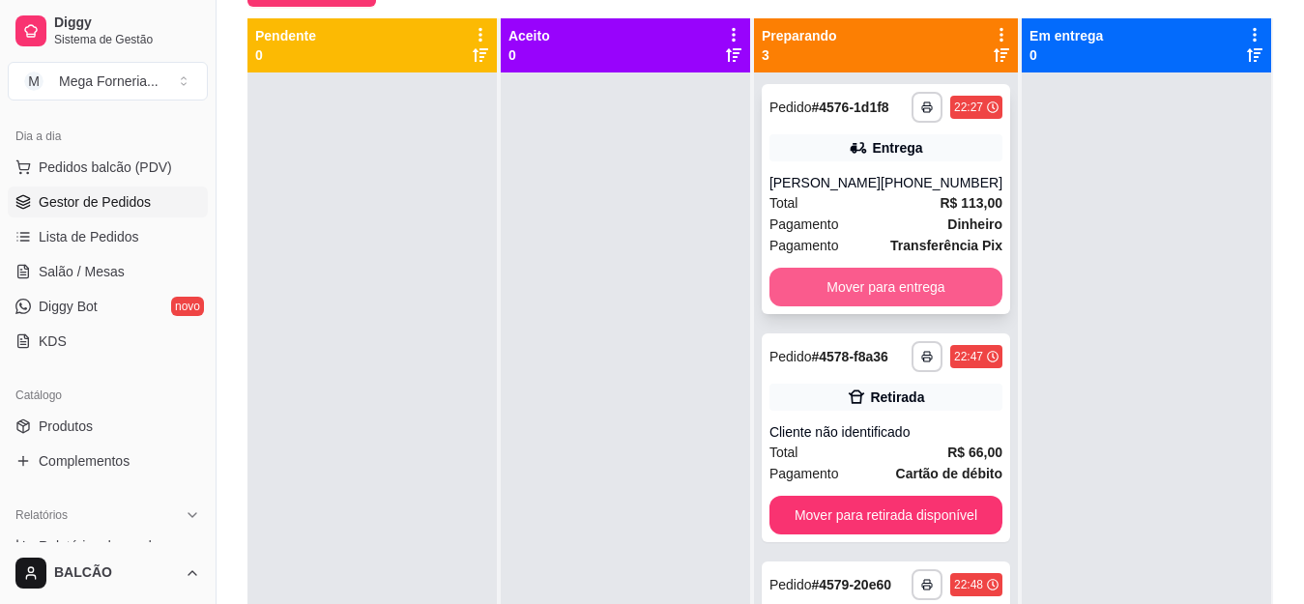
click at [877, 290] on button "Mover para entrega" at bounding box center [885, 287] width 233 height 39
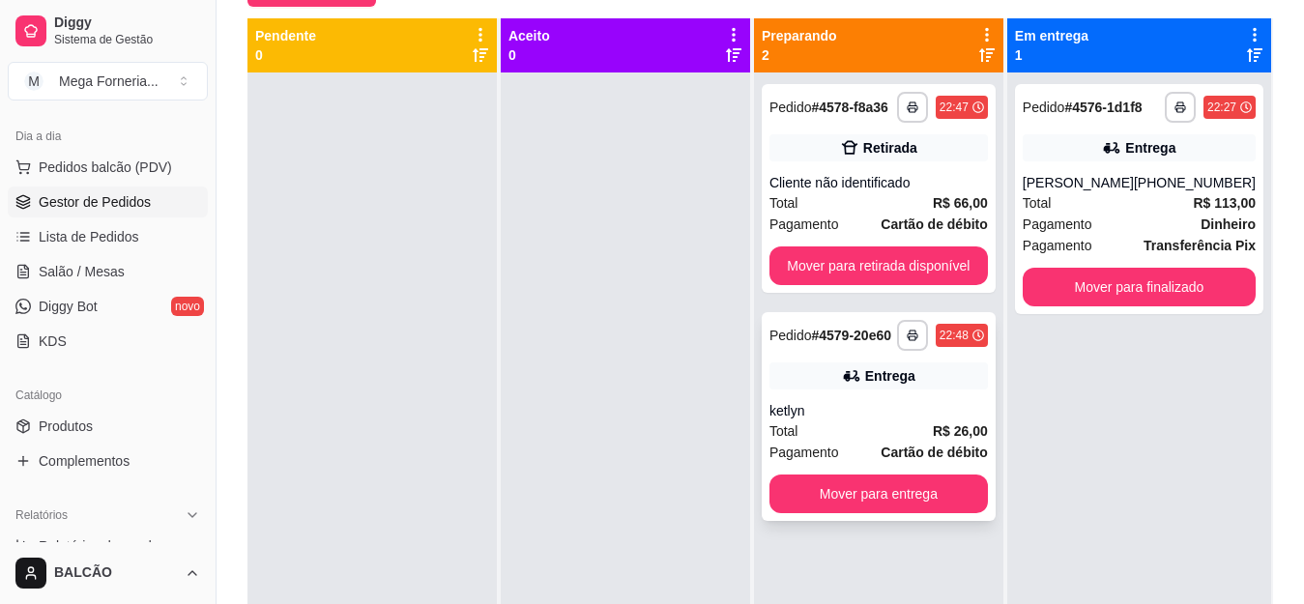
click at [854, 422] on div "Total R$ 26,00" at bounding box center [878, 430] width 218 height 21
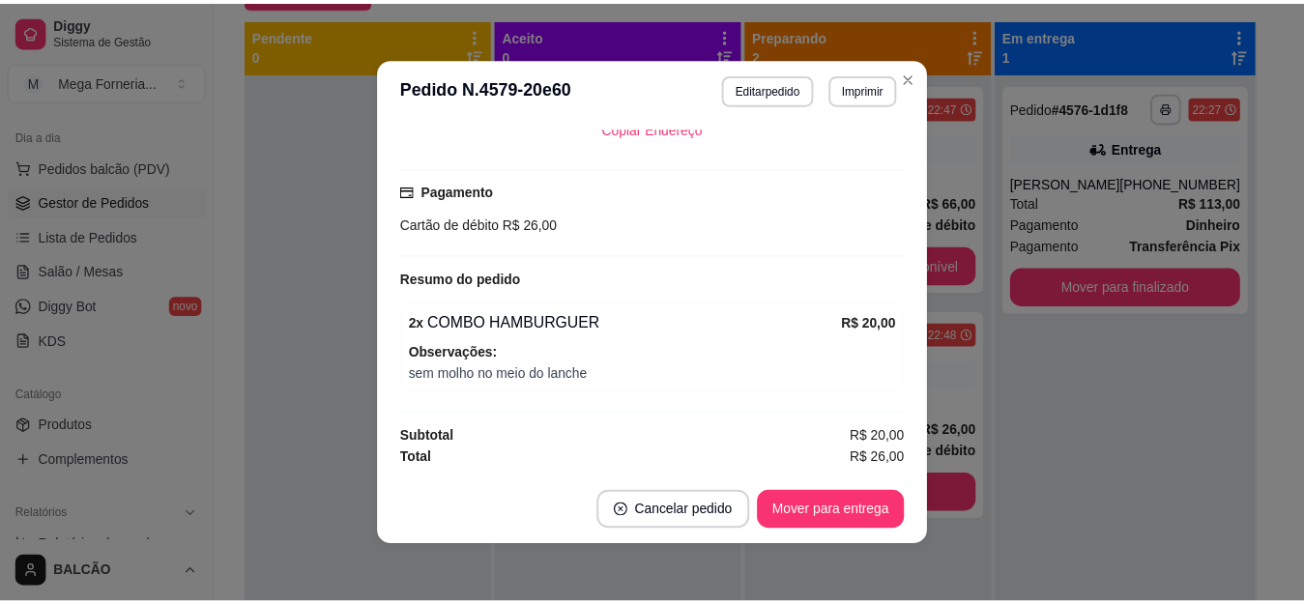
scroll to position [4, 0]
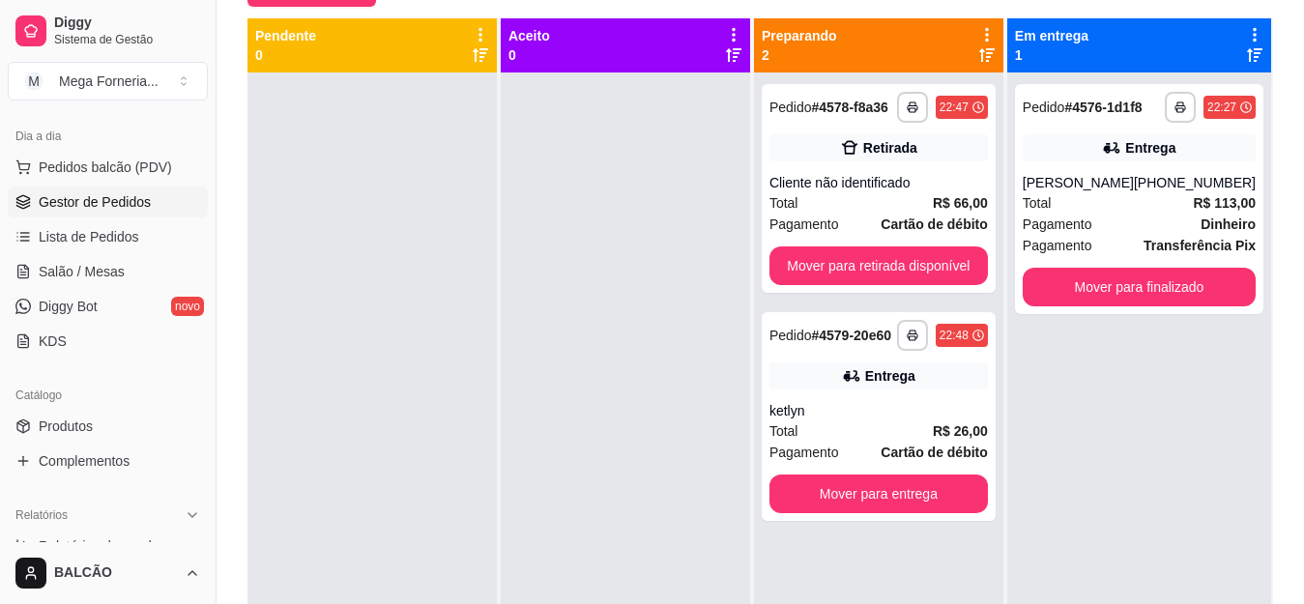
drag, startPoint x: 773, startPoint y: 305, endPoint x: 690, endPoint y: 242, distance: 104.8
click at [690, 242] on div at bounding box center [625, 374] width 249 height 604
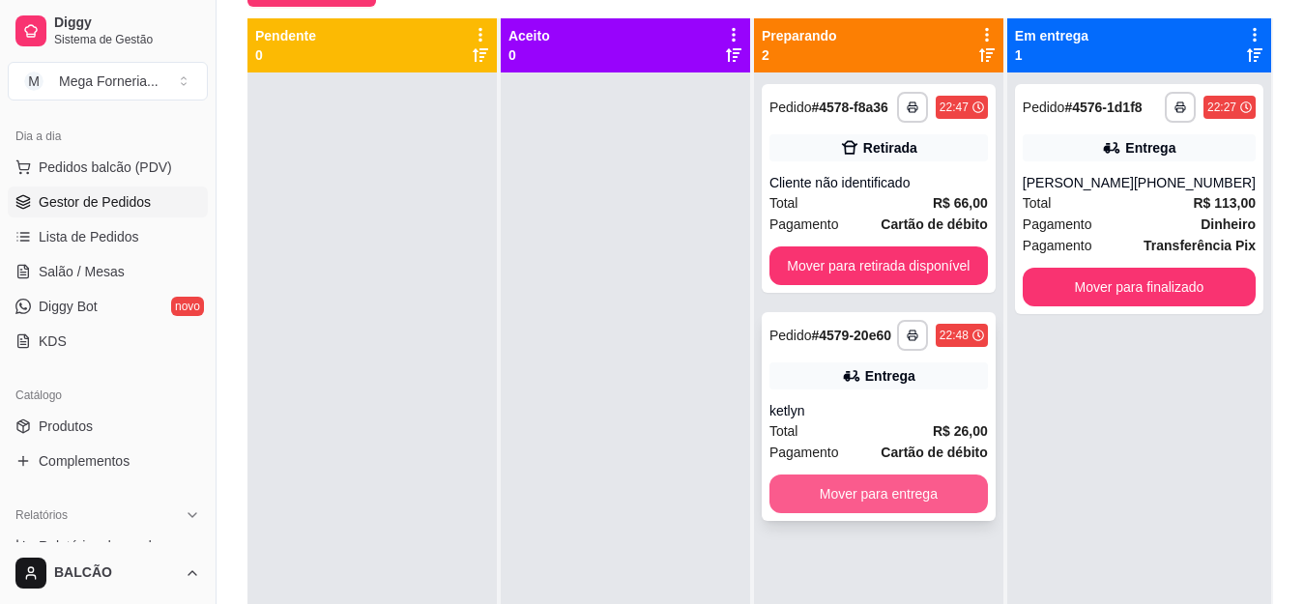
drag, startPoint x: 912, startPoint y: 451, endPoint x: 904, endPoint y: 415, distance: 37.5
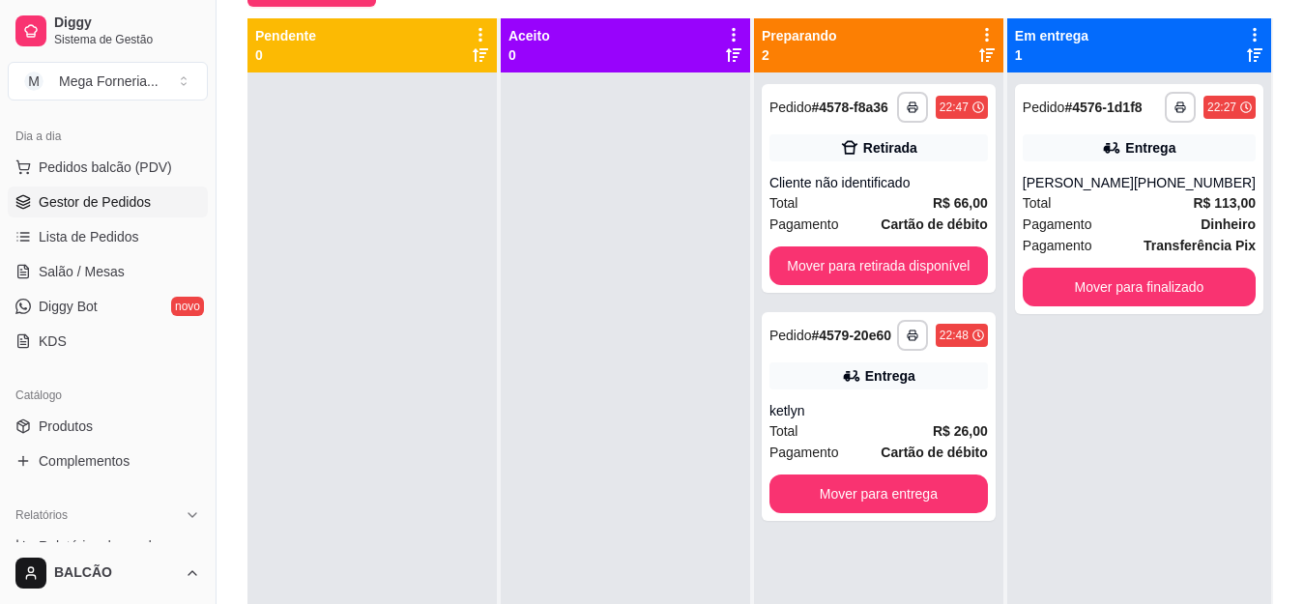
drag, startPoint x: 904, startPoint y: 415, endPoint x: 478, endPoint y: 454, distance: 428.1
click at [478, 454] on div at bounding box center [371, 374] width 249 height 604
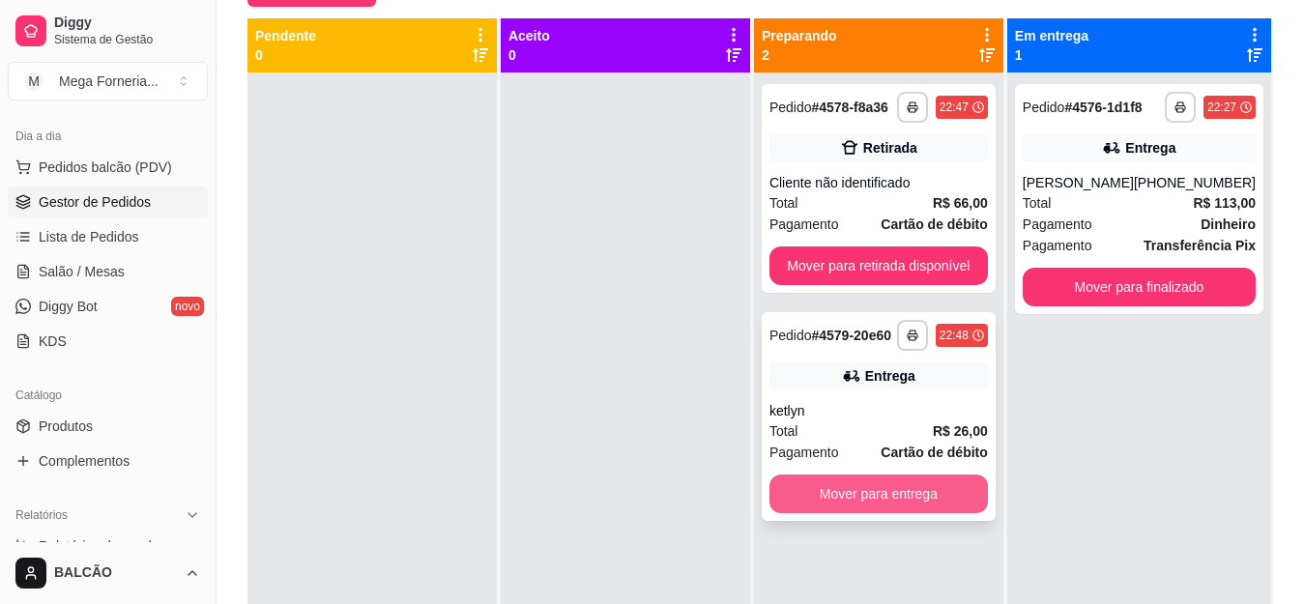
click at [905, 498] on button "Mover para entrega" at bounding box center [878, 494] width 218 height 39
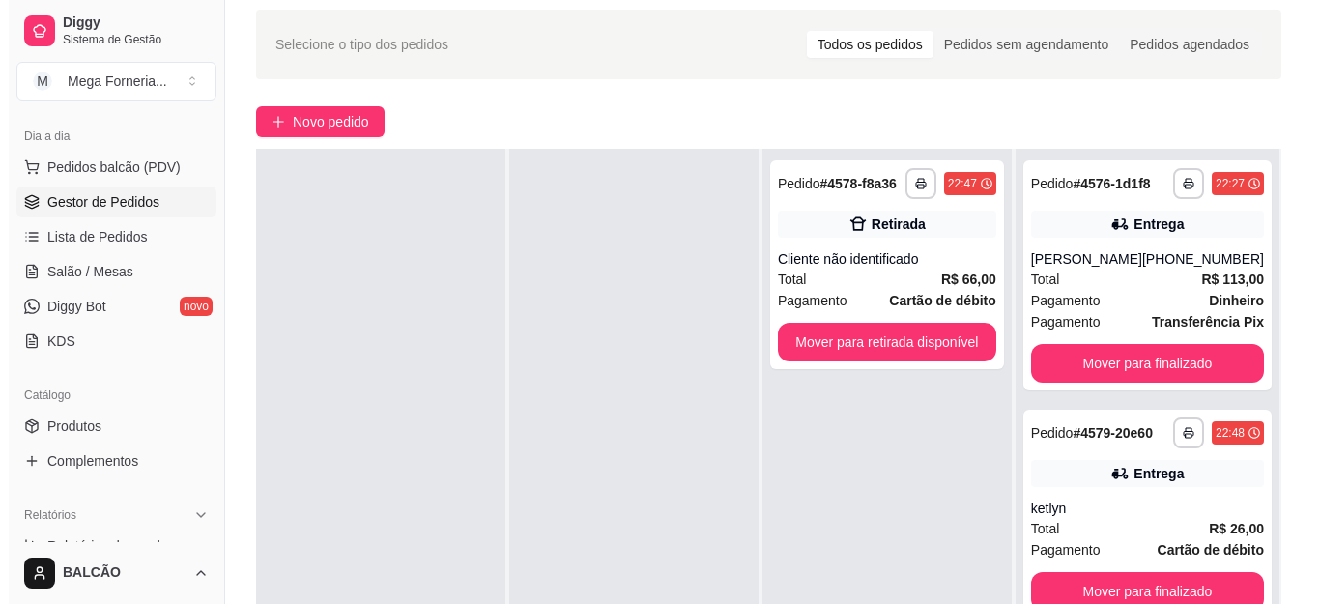
scroll to position [101, 0]
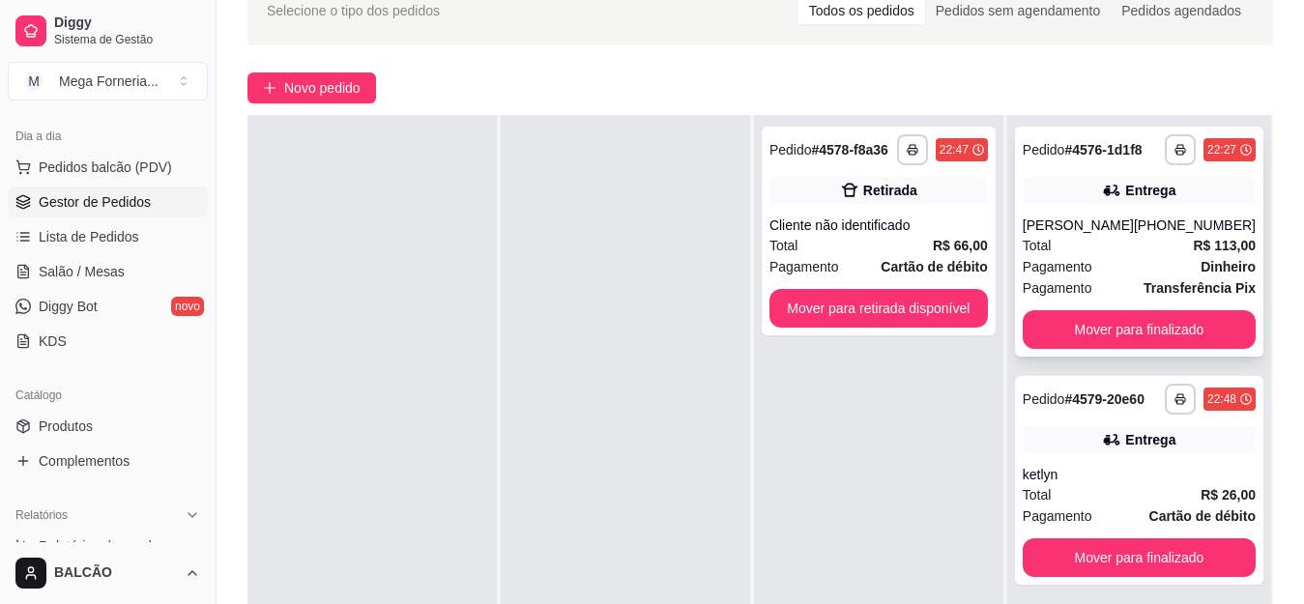
click at [1151, 228] on div "[PHONE_NUMBER]" at bounding box center [1195, 225] width 122 height 19
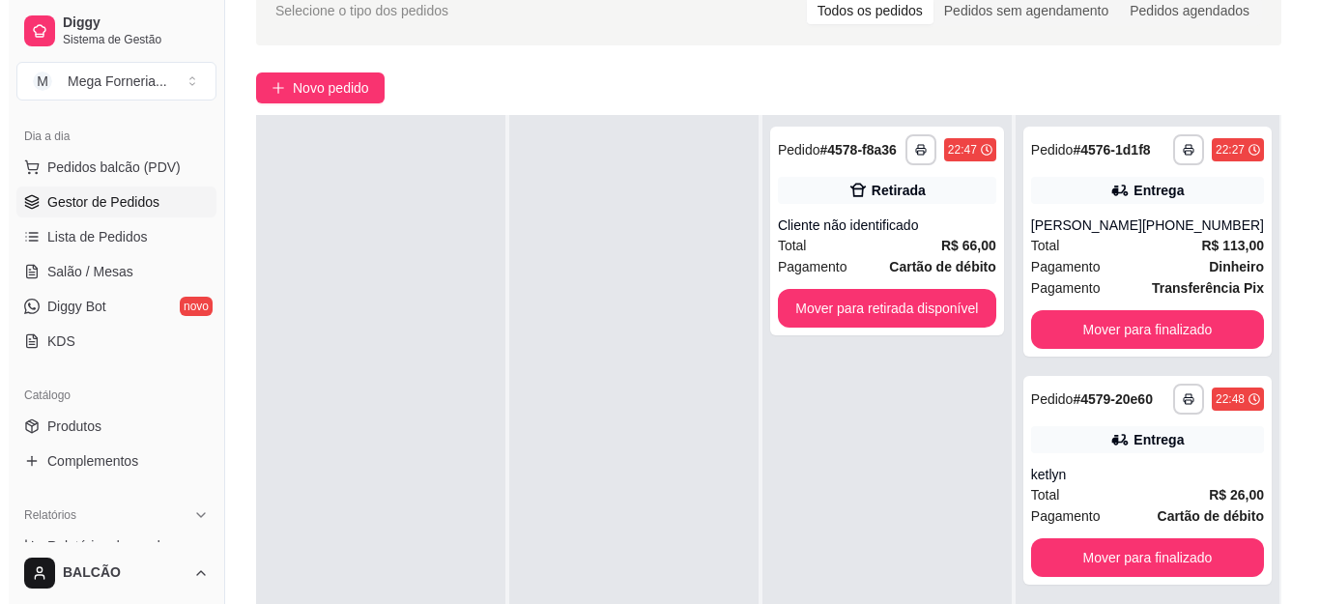
scroll to position [27, 0]
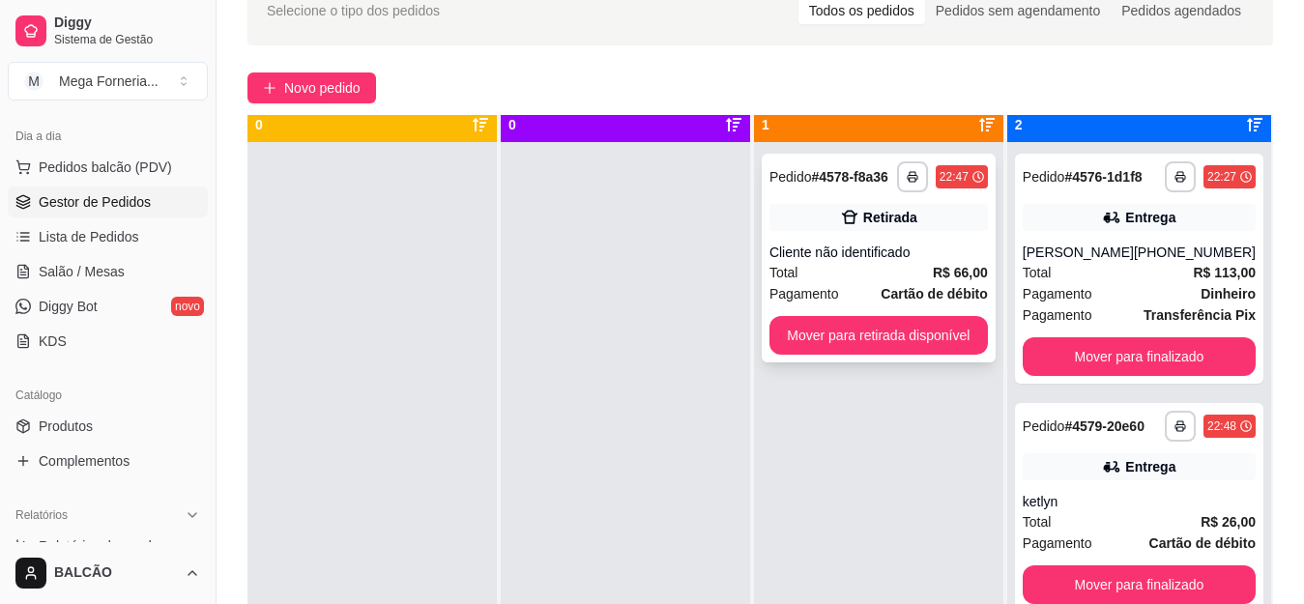
click at [921, 278] on div "Total R$ 66,00" at bounding box center [878, 272] width 218 height 21
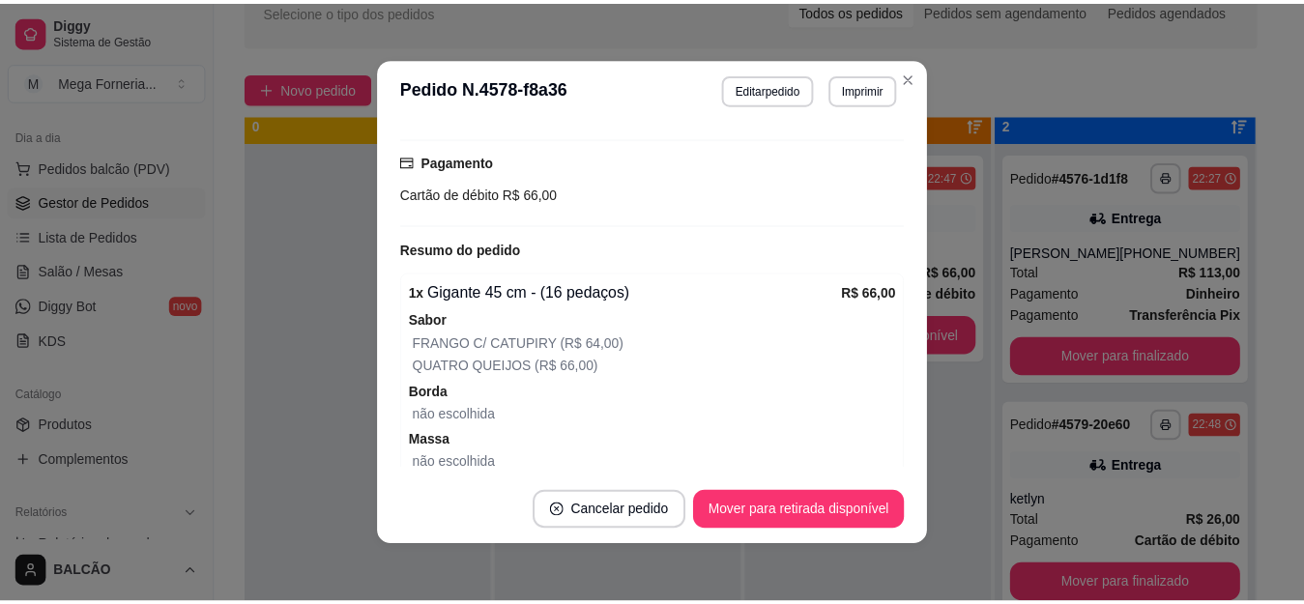
scroll to position [379, 0]
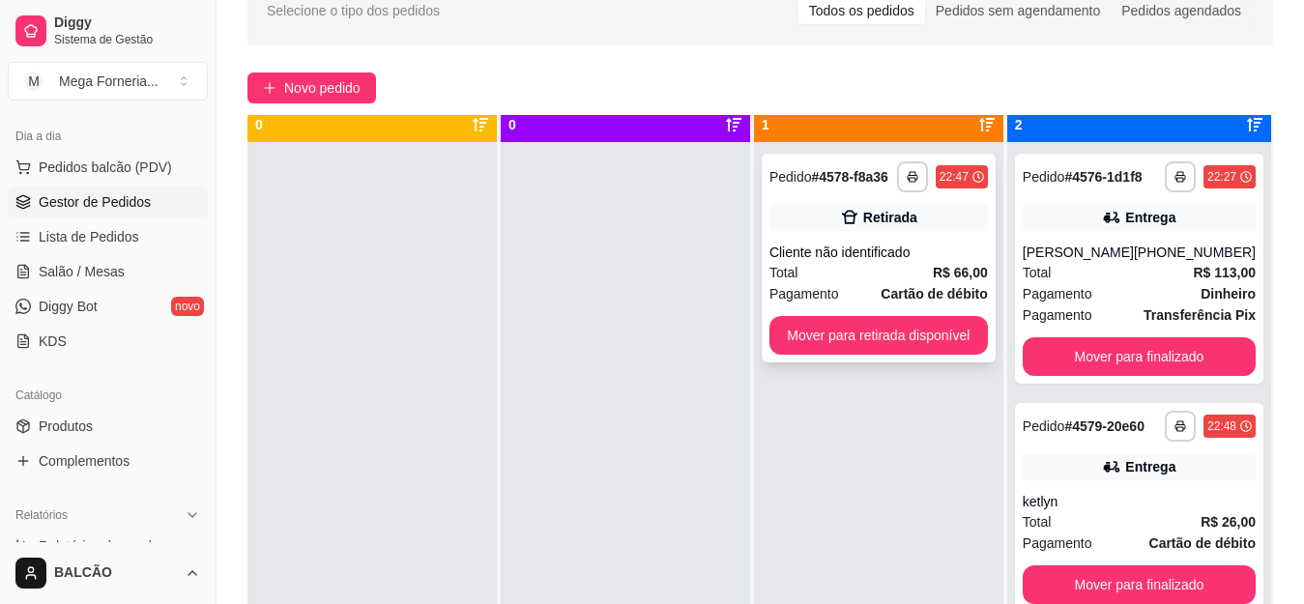
click at [902, 324] on button "Mover para retirada disponível" at bounding box center [878, 335] width 218 height 39
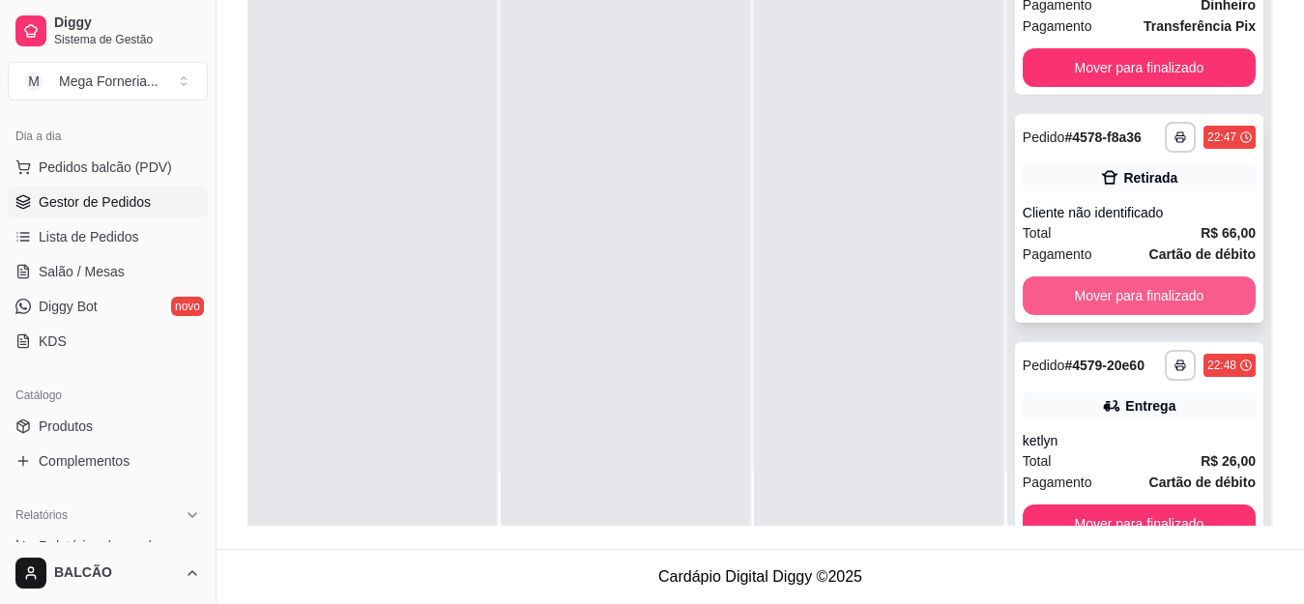
scroll to position [0, 0]
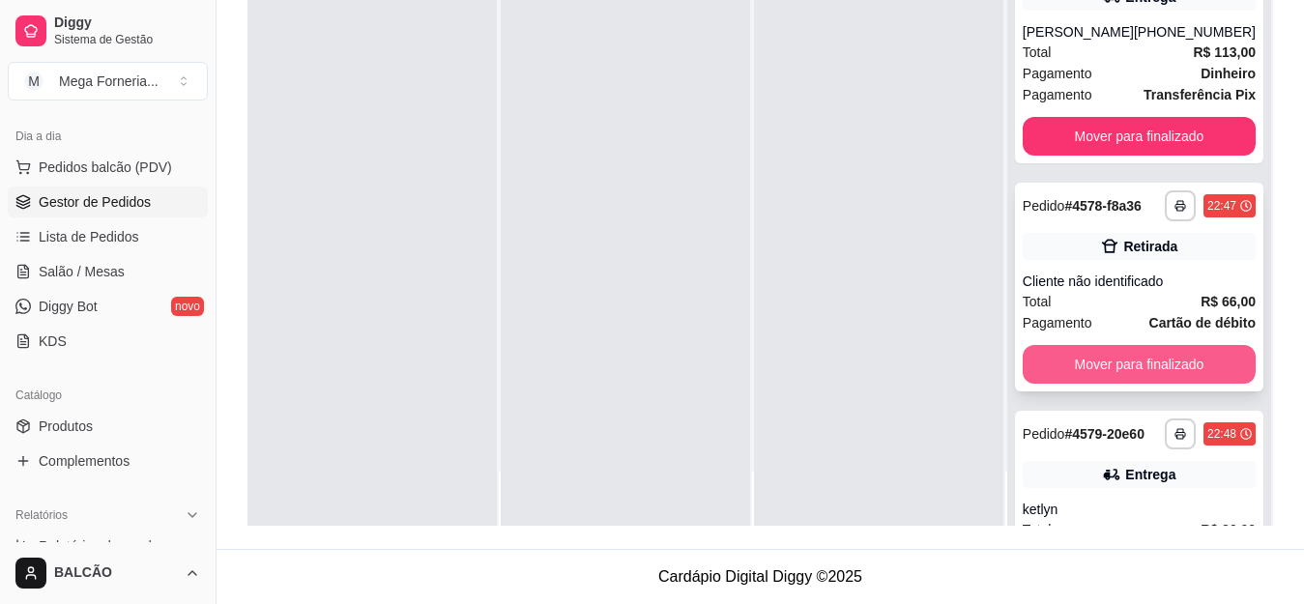
click at [1147, 384] on button "Mover para finalizado" at bounding box center [1139, 364] width 233 height 39
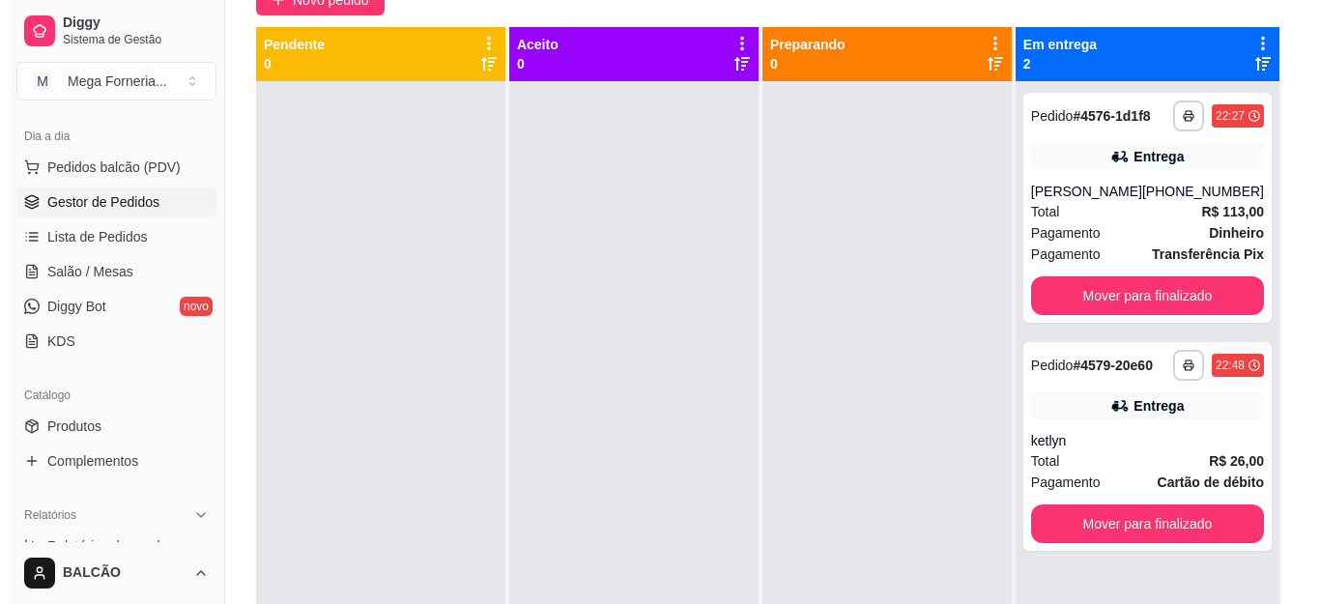
scroll to position [191, 0]
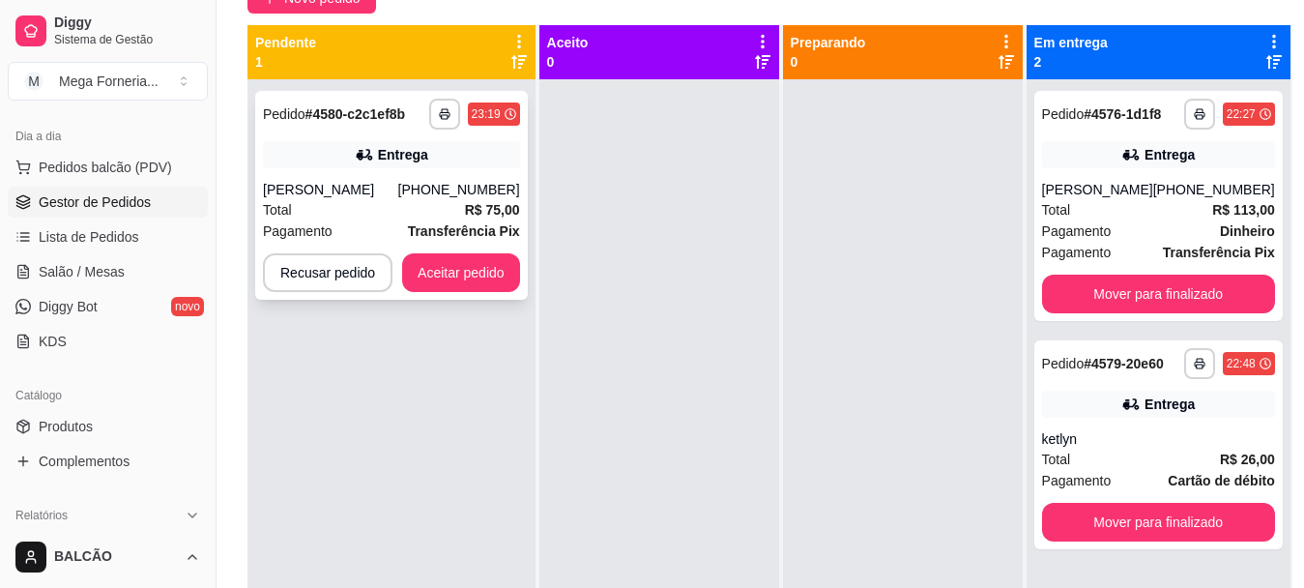
click at [468, 178] on div "**********" at bounding box center [391, 195] width 273 height 209
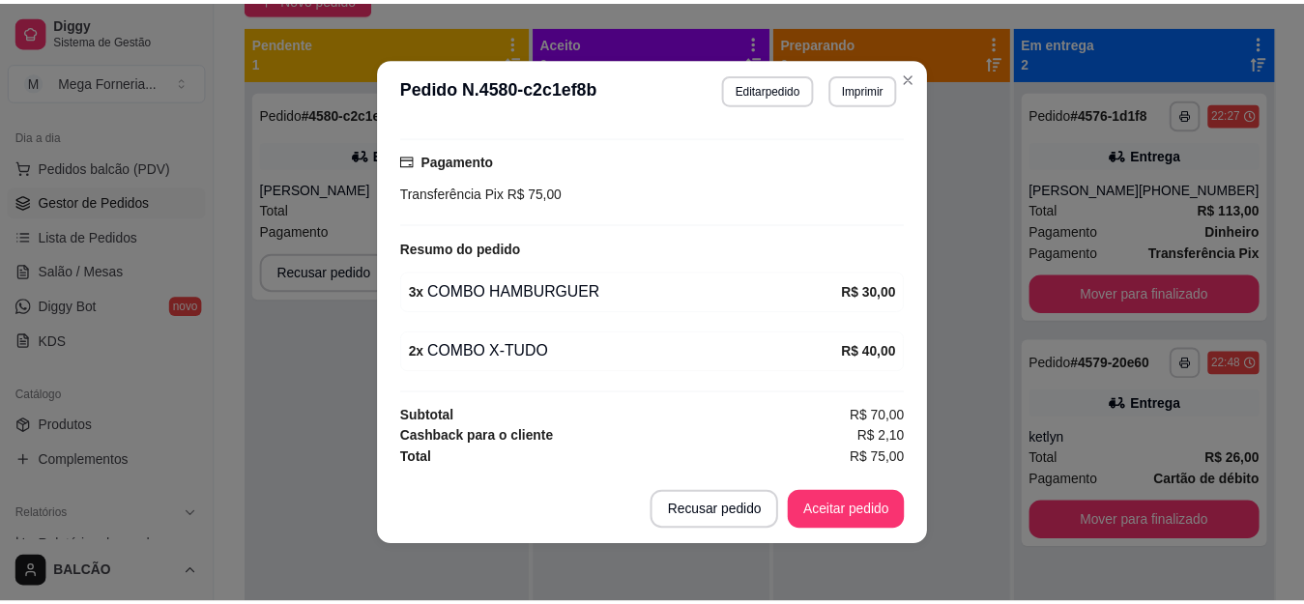
scroll to position [4, 0]
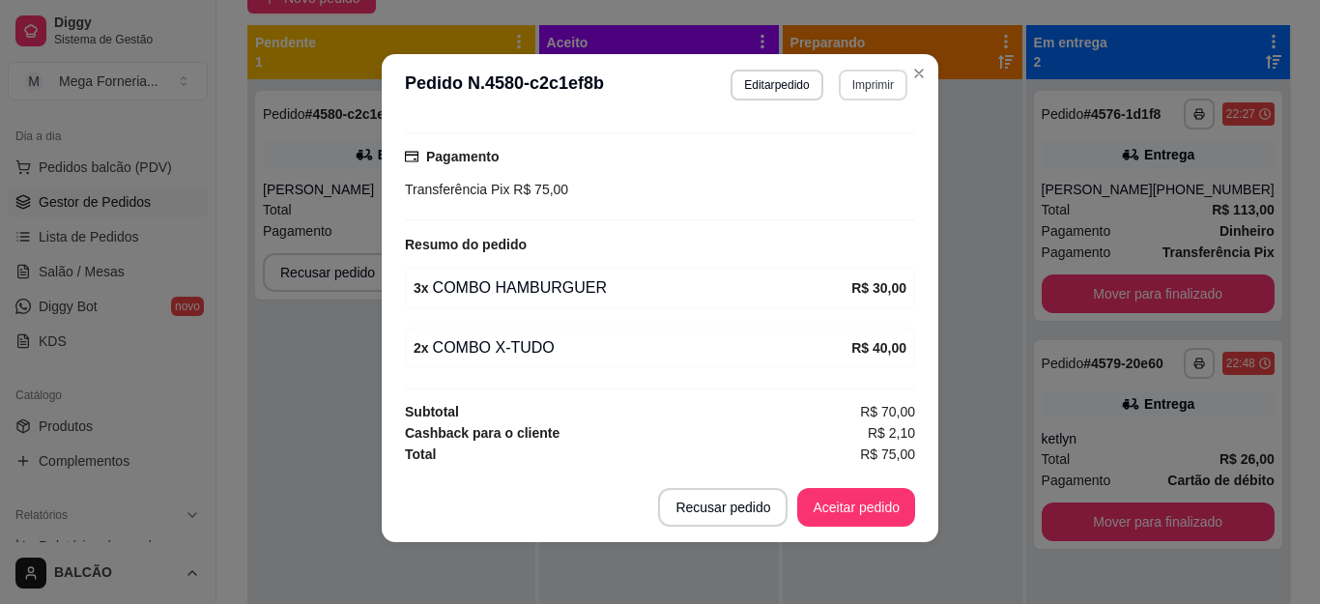
click at [843, 96] on button "Imprimir" at bounding box center [873, 85] width 69 height 31
click at [815, 162] on button "IMPRESSORA" at bounding box center [831, 152] width 135 height 30
click at [896, 78] on button "Imprimir" at bounding box center [873, 85] width 67 height 30
click at [904, 81] on button "Close" at bounding box center [919, 73] width 31 height 31
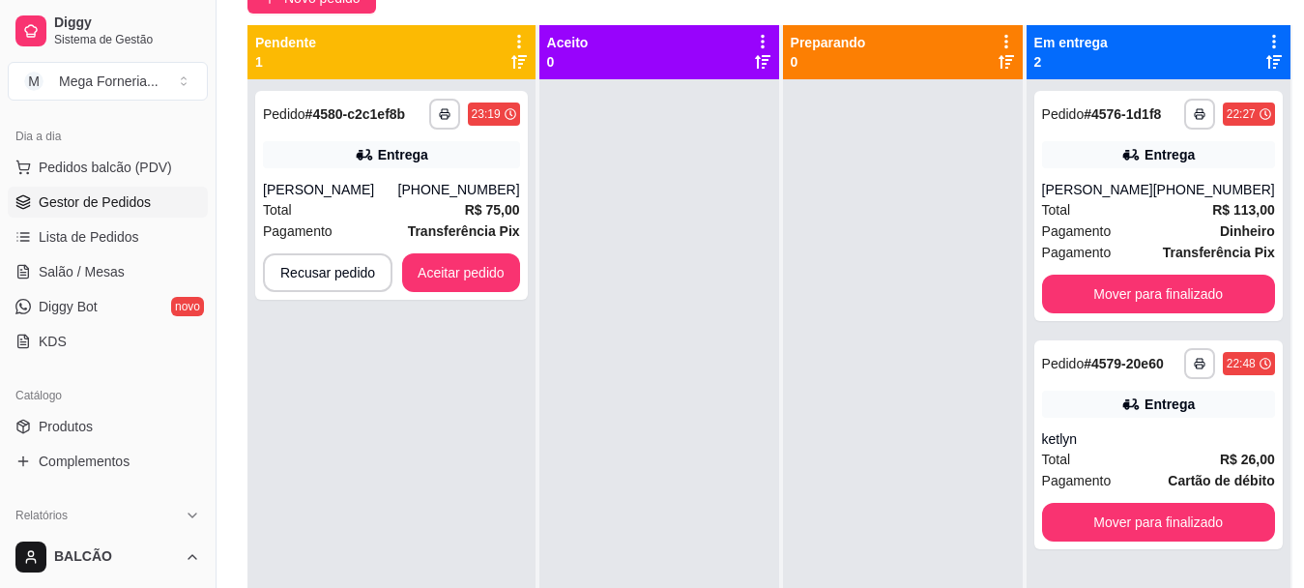
click at [914, 78] on div "Preparando 0" at bounding box center [903, 52] width 240 height 54
click at [502, 258] on button "Aceitar pedido" at bounding box center [461, 273] width 114 height 38
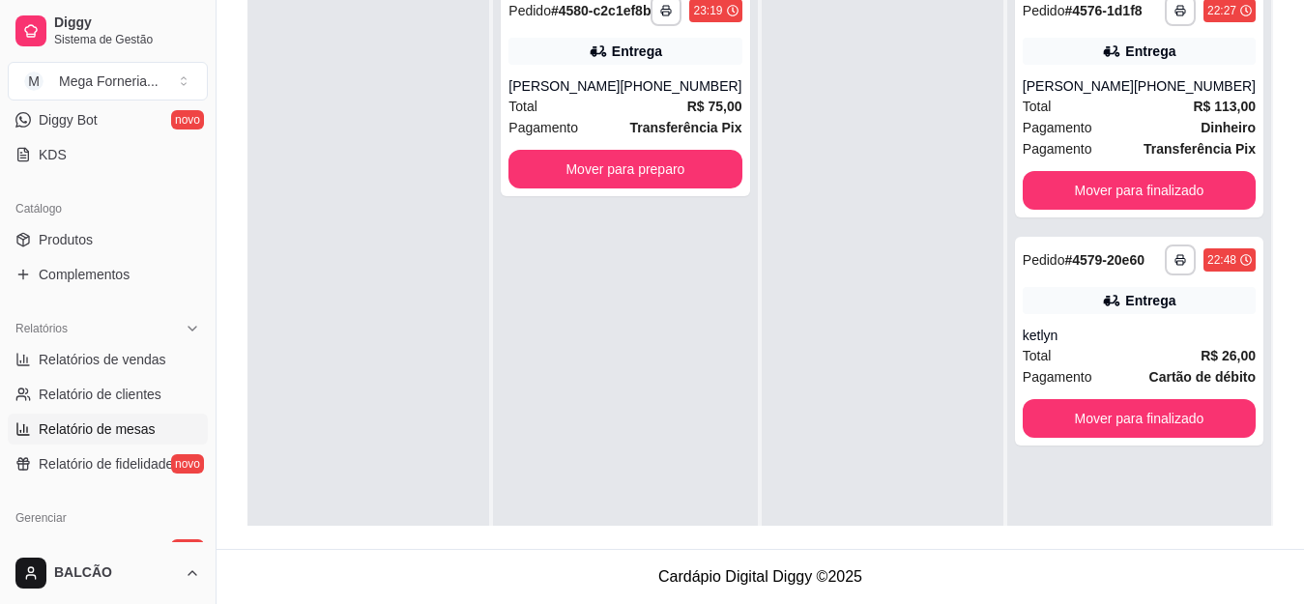
scroll to position [497, 0]
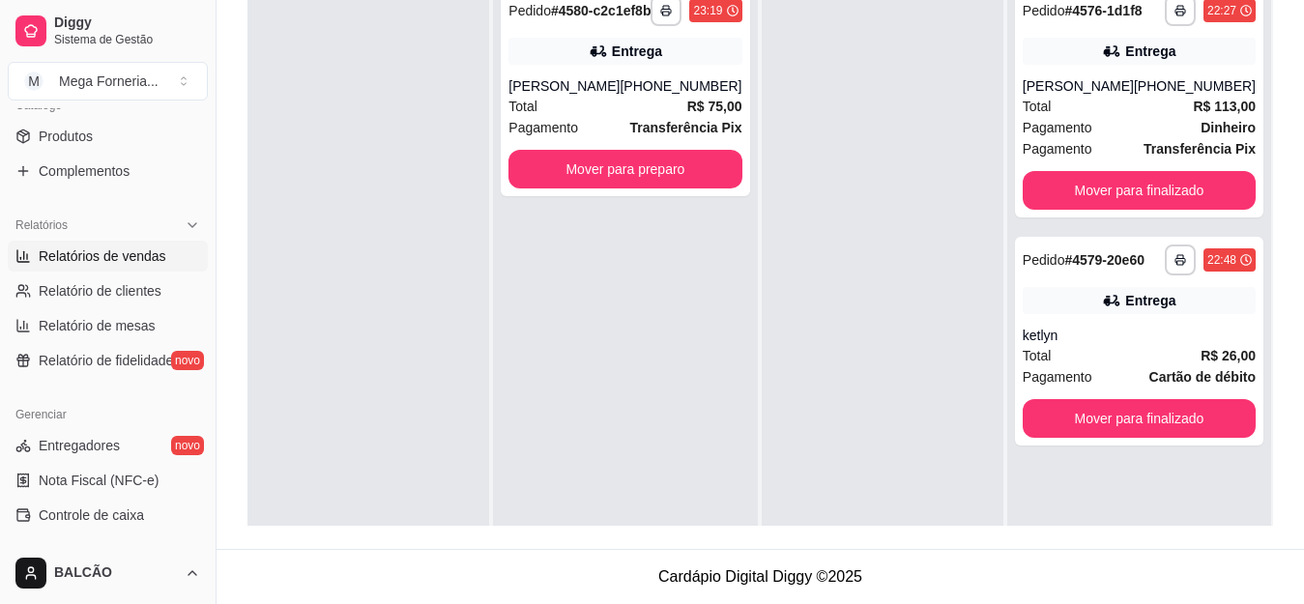
click at [90, 253] on span "Relatórios de vendas" at bounding box center [103, 255] width 128 height 19
select select "ALL"
select select "0"
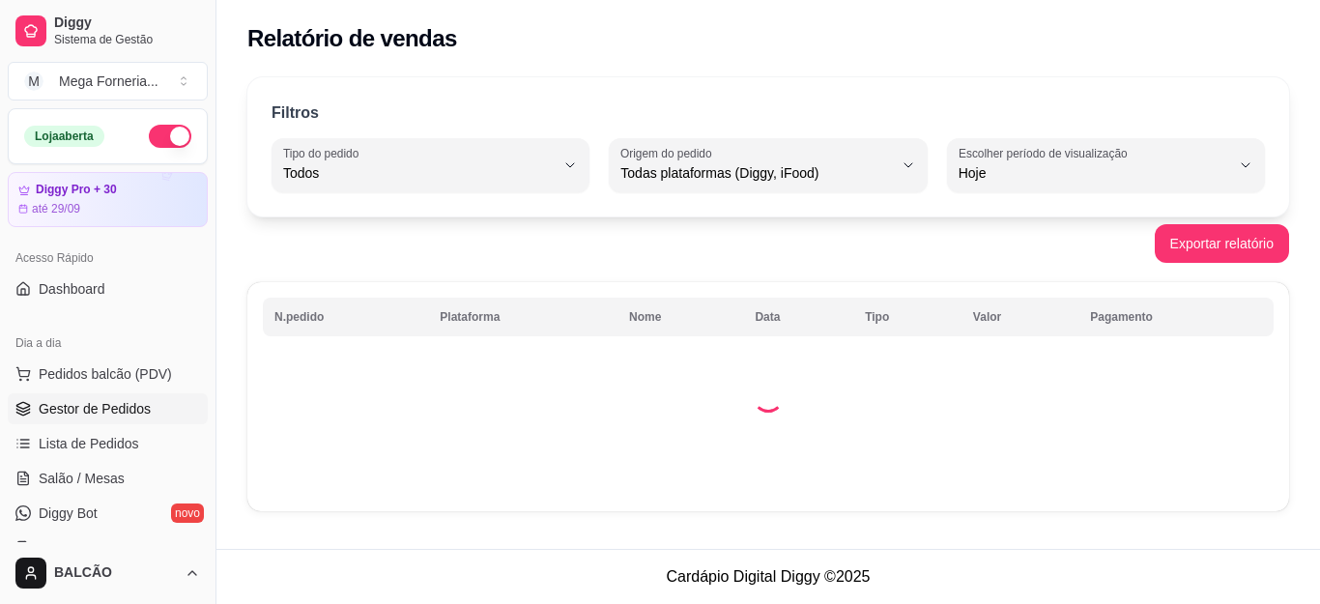
click at [68, 415] on span "Gestor de Pedidos" at bounding box center [95, 408] width 112 height 19
click at [67, 414] on span "Gestor de Pedidos" at bounding box center [95, 408] width 112 height 19
click at [69, 414] on span "Gestor de Pedidos" at bounding box center [95, 408] width 112 height 19
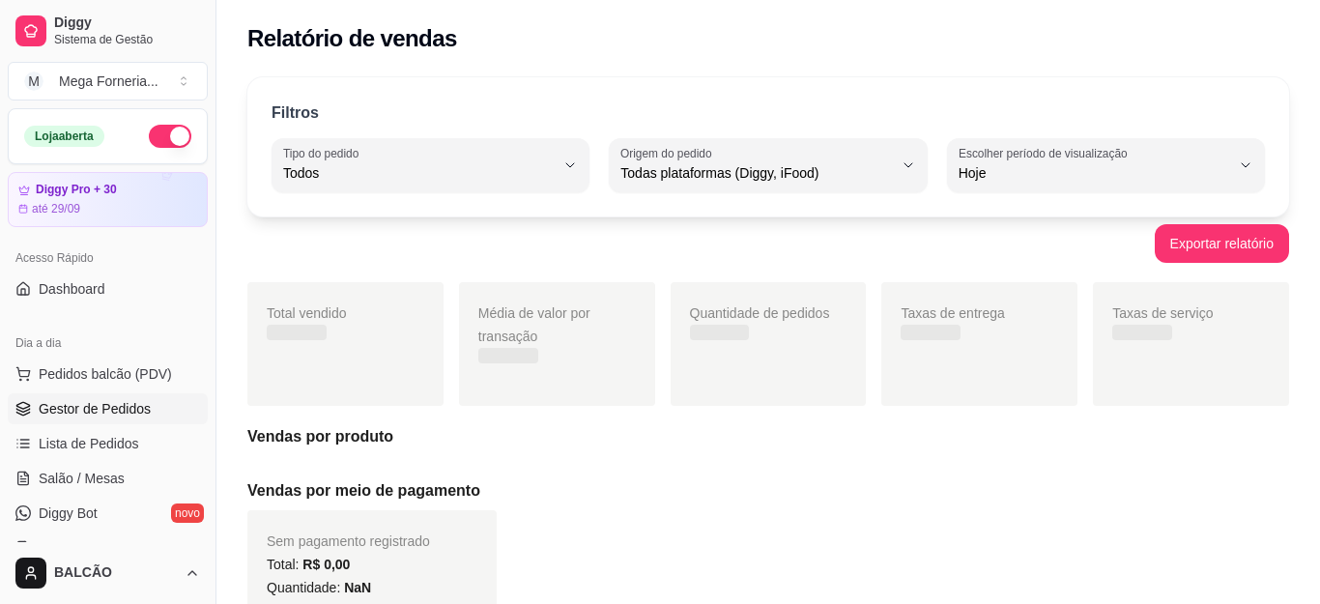
click at [71, 413] on span "Gestor de Pedidos" at bounding box center [95, 408] width 112 height 19
click at [75, 411] on span "Gestor de Pedidos" at bounding box center [95, 408] width 112 height 19
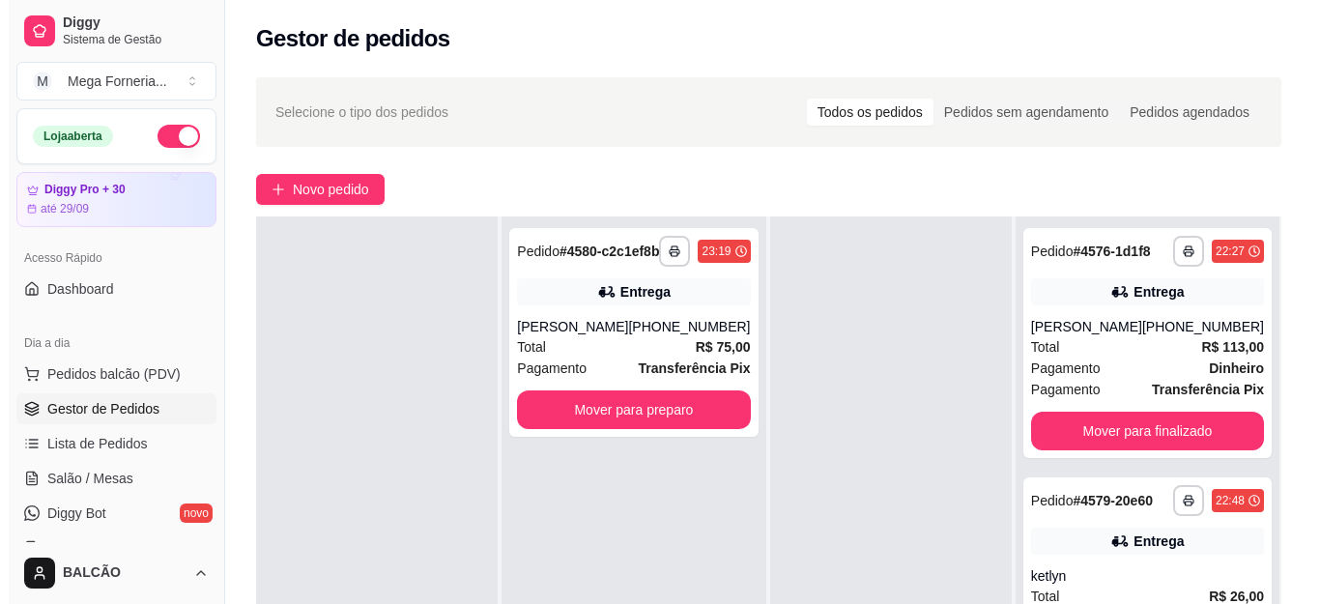
scroll to position [97, 0]
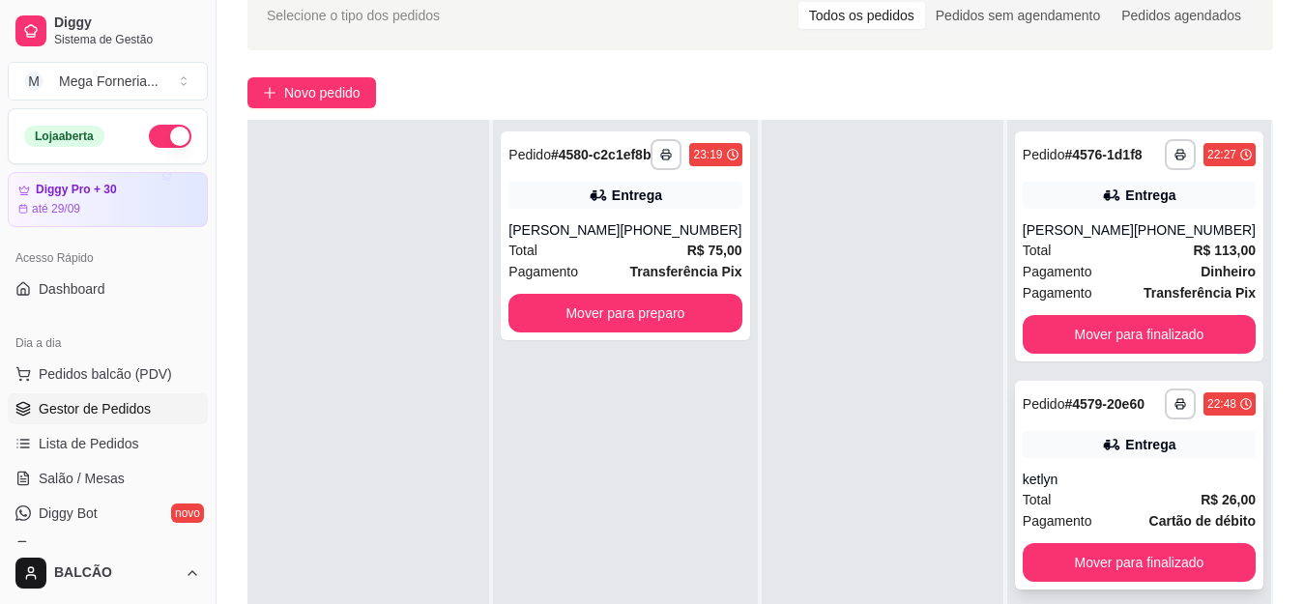
click at [1094, 461] on div "**********" at bounding box center [1139, 485] width 248 height 209
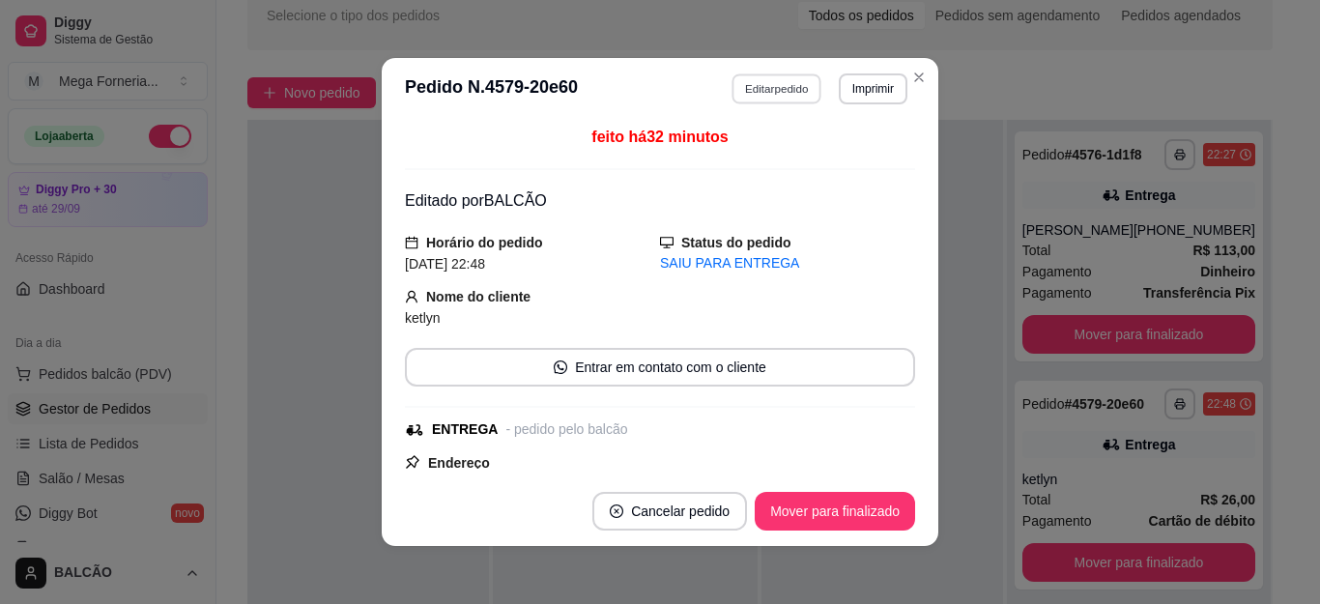
click at [756, 81] on button "Editar pedido" at bounding box center [778, 88] width 90 height 30
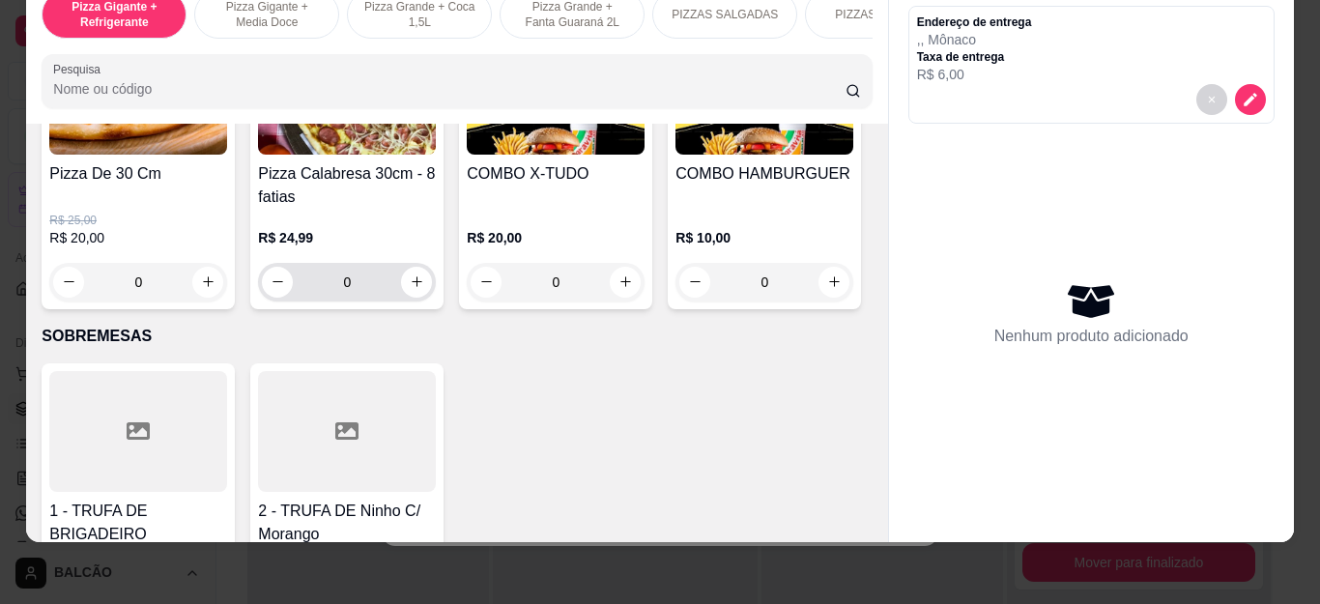
scroll to position [2030, 0]
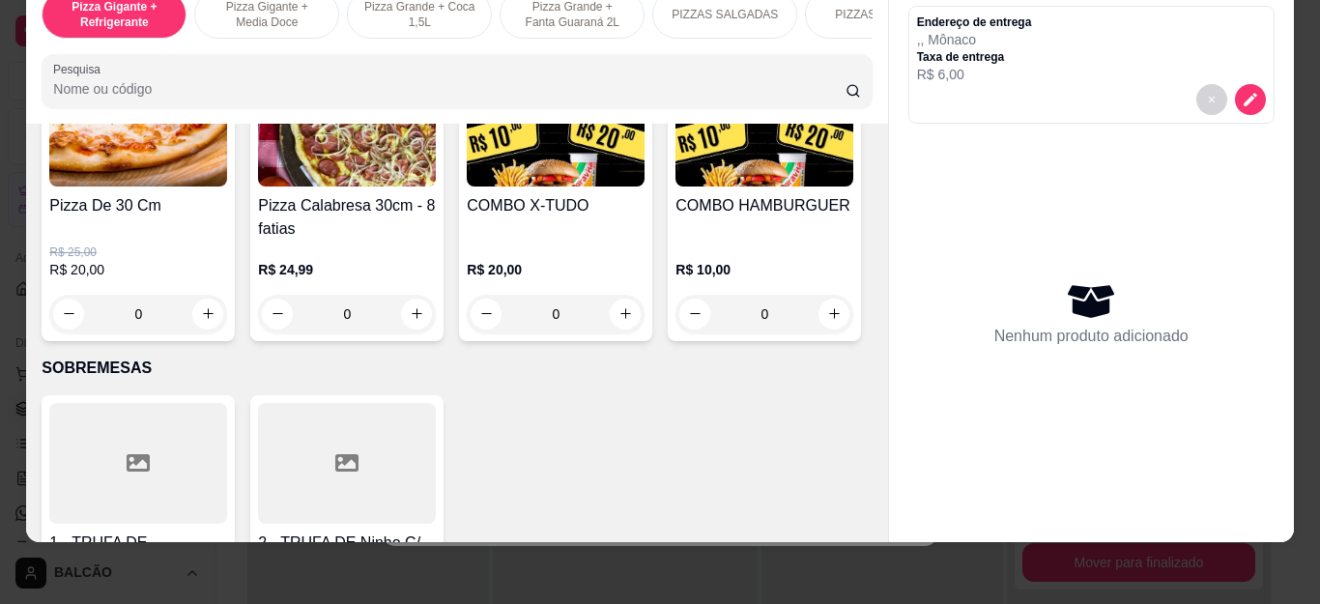
click at [626, 302] on div "0" at bounding box center [556, 314] width 178 height 39
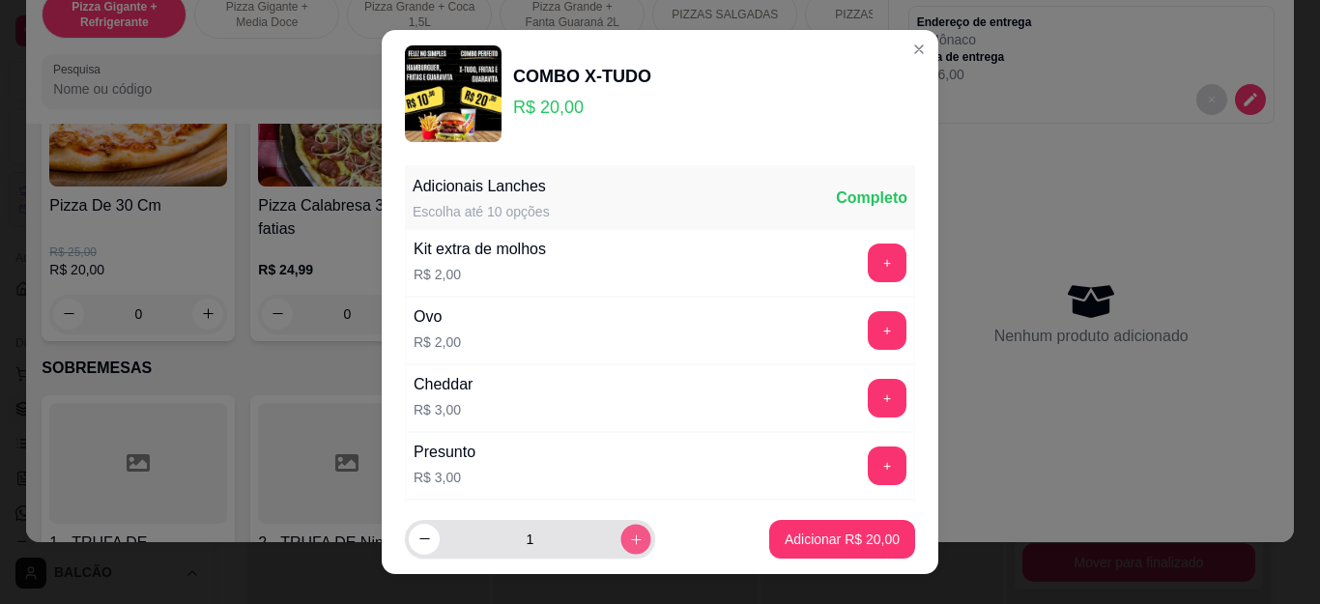
click at [629, 534] on icon "increase-product-quantity" at bounding box center [636, 539] width 14 height 14
type input "2"
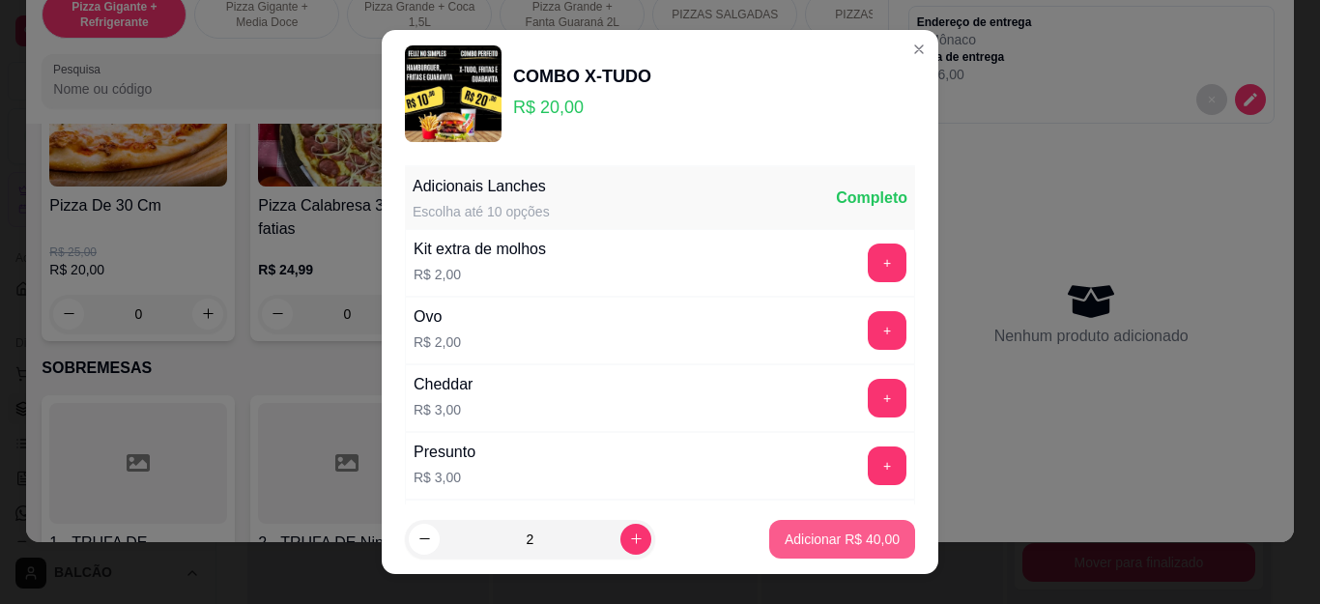
click at [841, 526] on button "Adicionar R$ 40,00" at bounding box center [842, 539] width 146 height 39
type input "2"
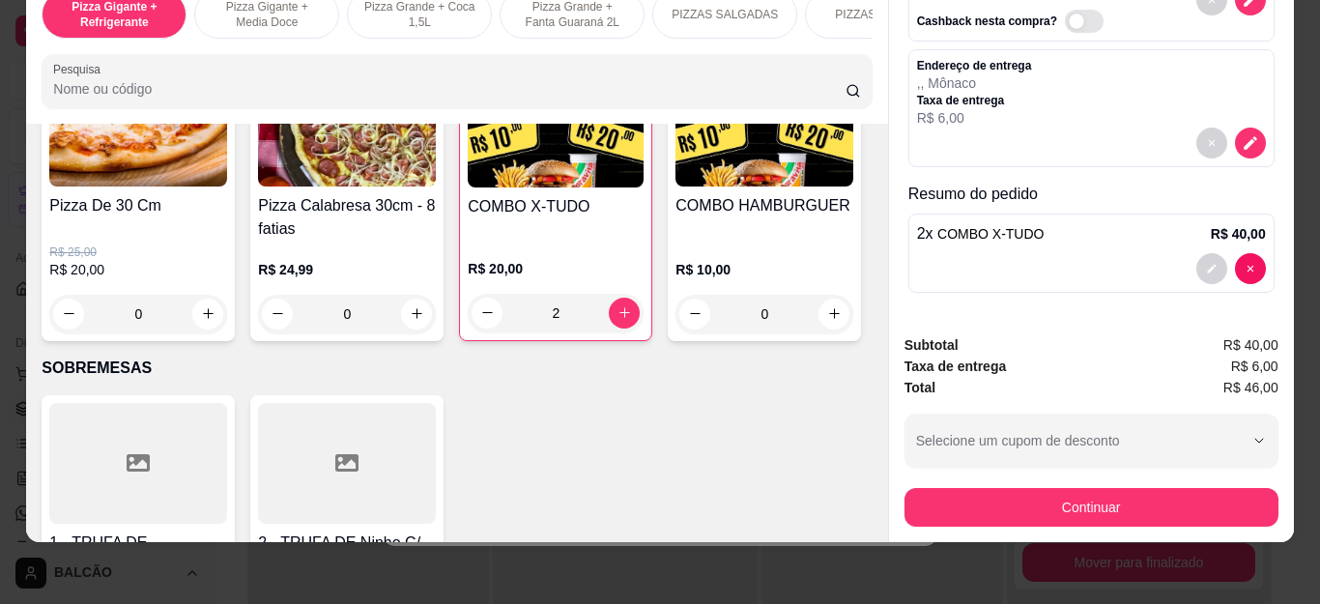
scroll to position [111, 0]
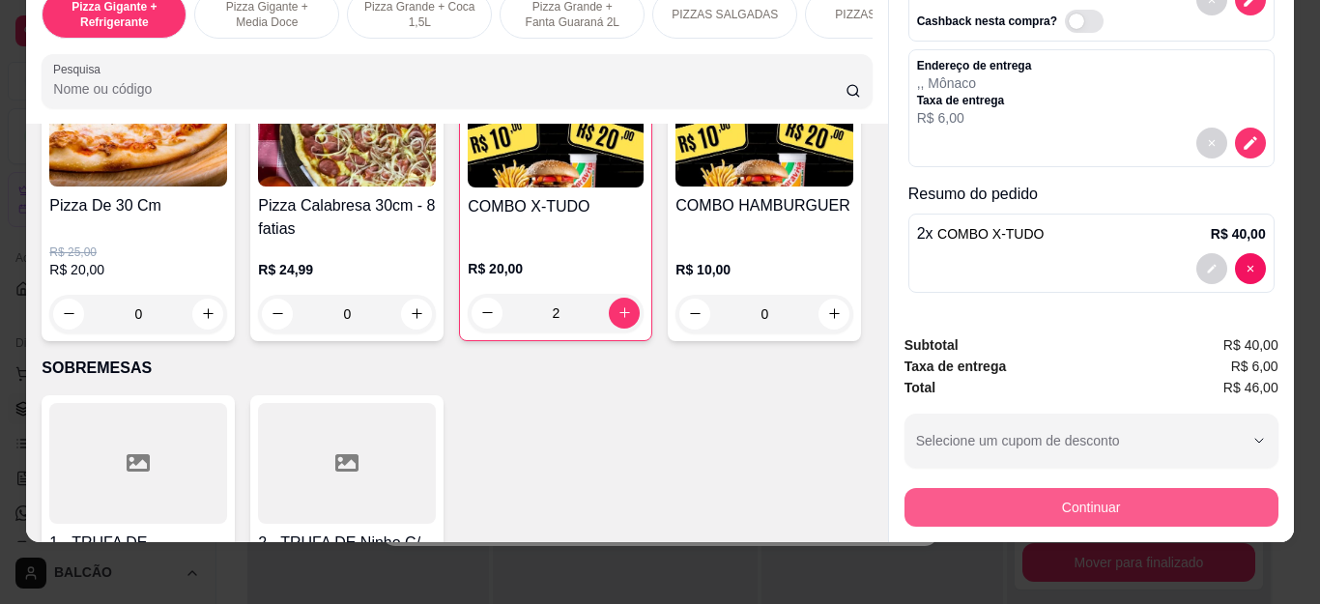
click at [1142, 488] on button "Continuar" at bounding box center [1092, 507] width 374 height 39
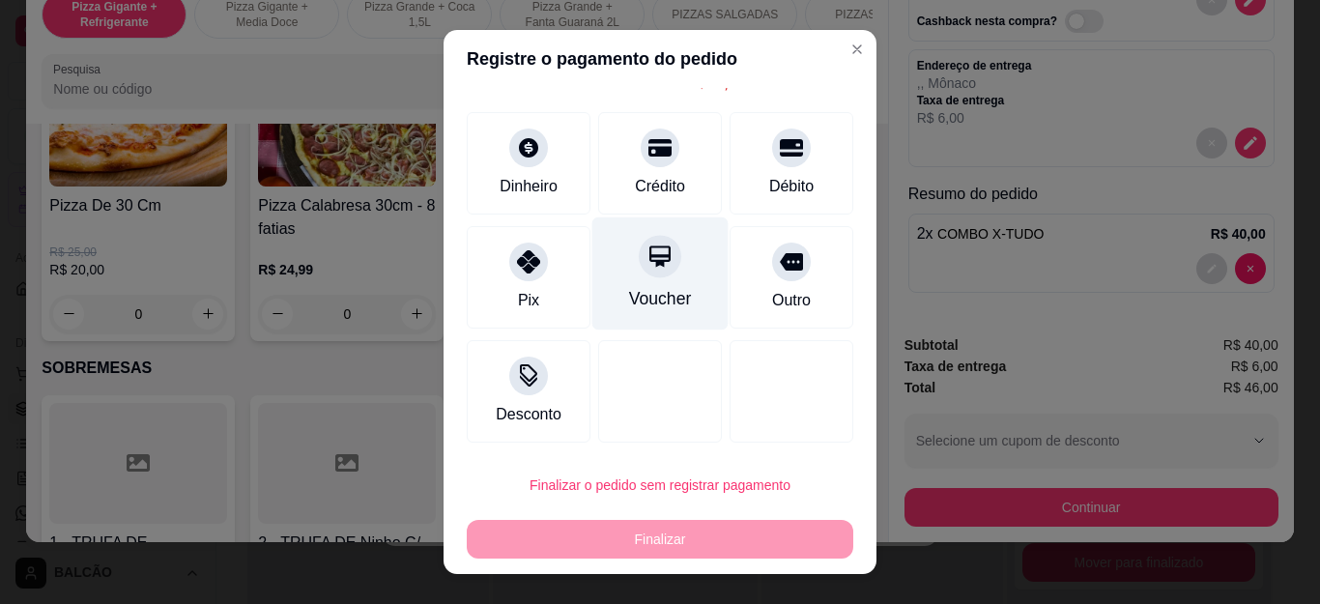
scroll to position [0, 0]
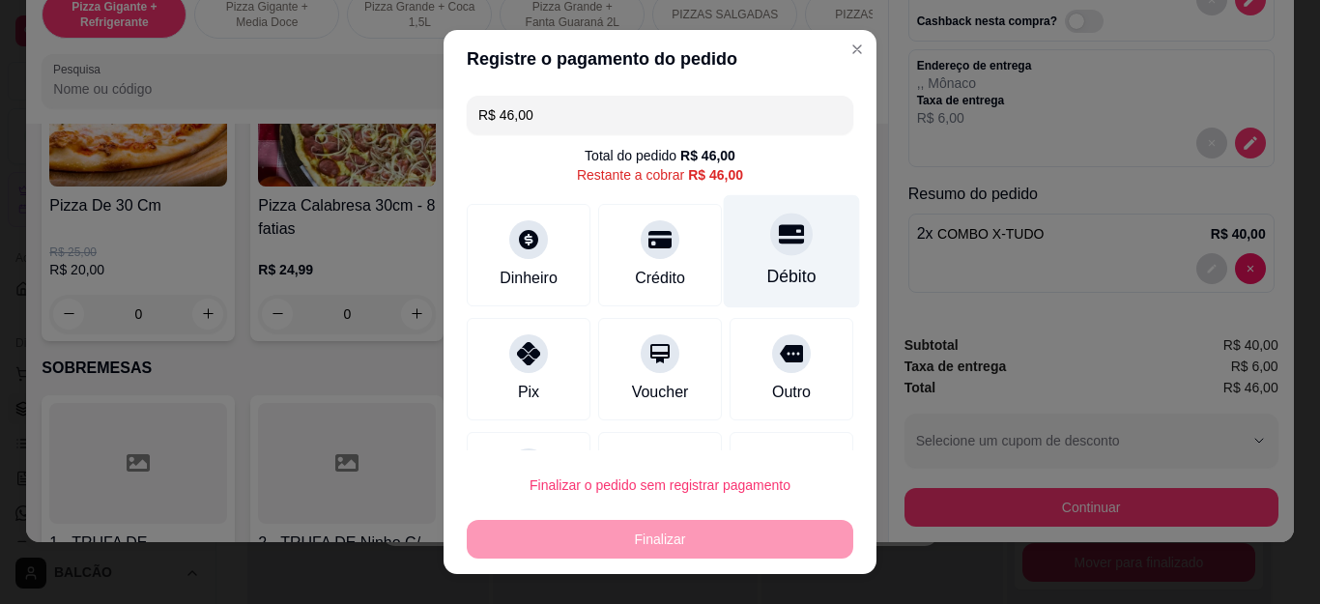
click at [746, 254] on div "Débito" at bounding box center [792, 251] width 136 height 113
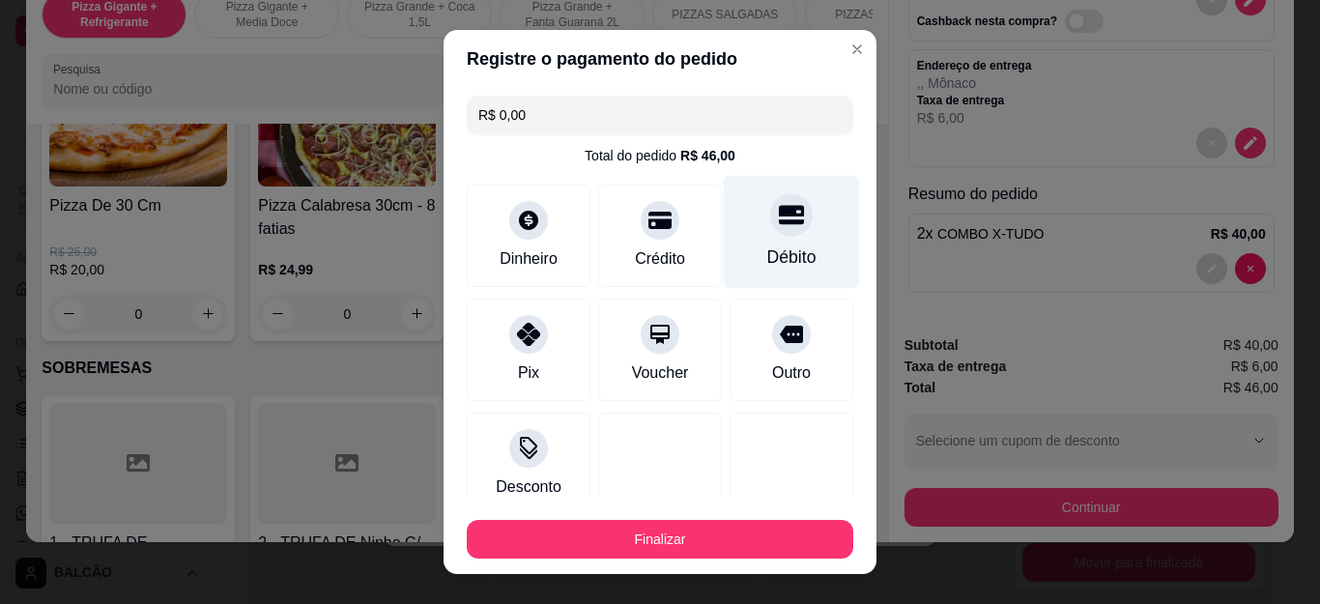
type input "R$ 0,00"
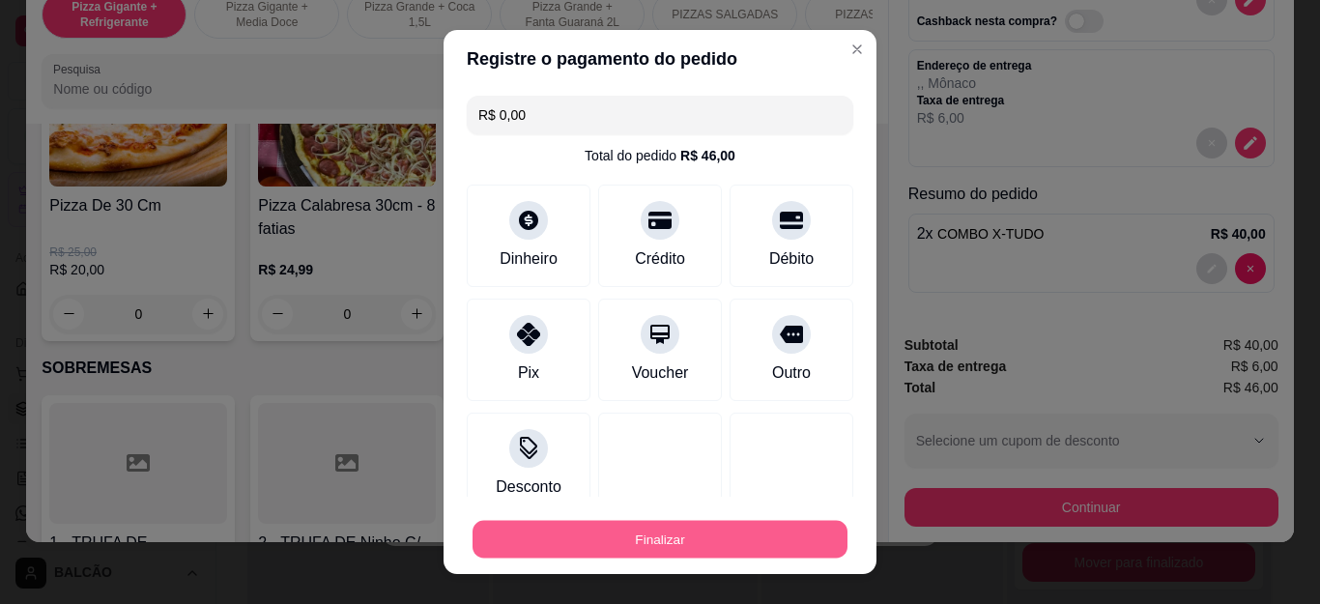
click at [657, 539] on button "Finalizar" at bounding box center [660, 539] width 375 height 38
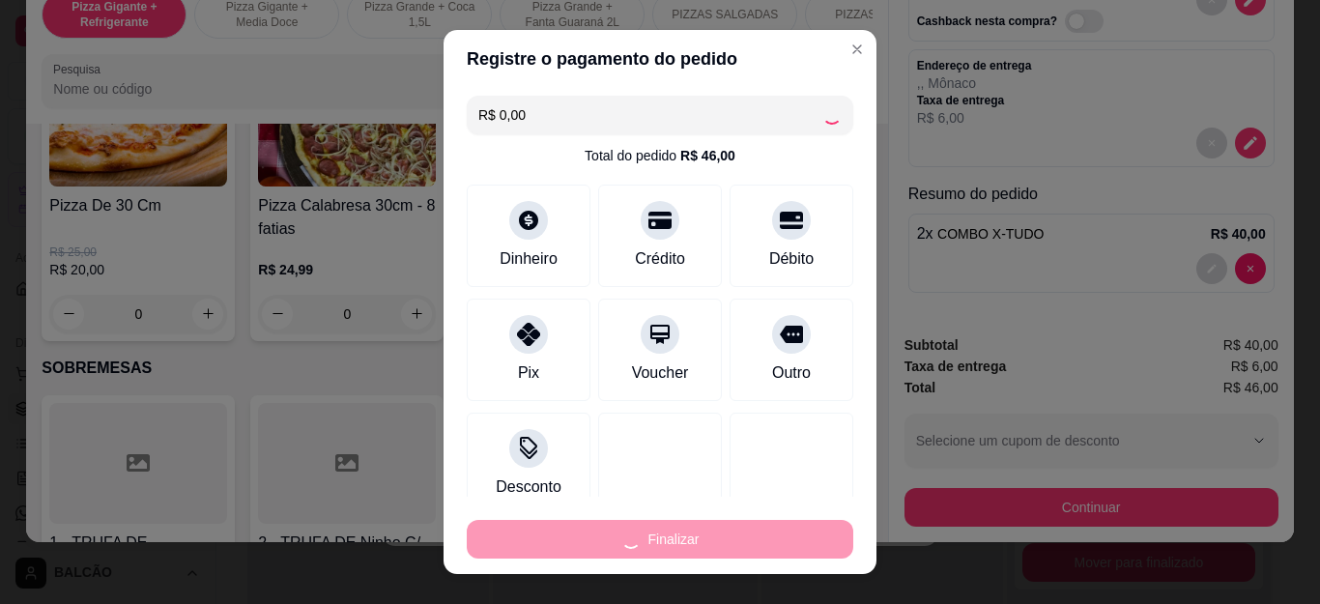
type input "0"
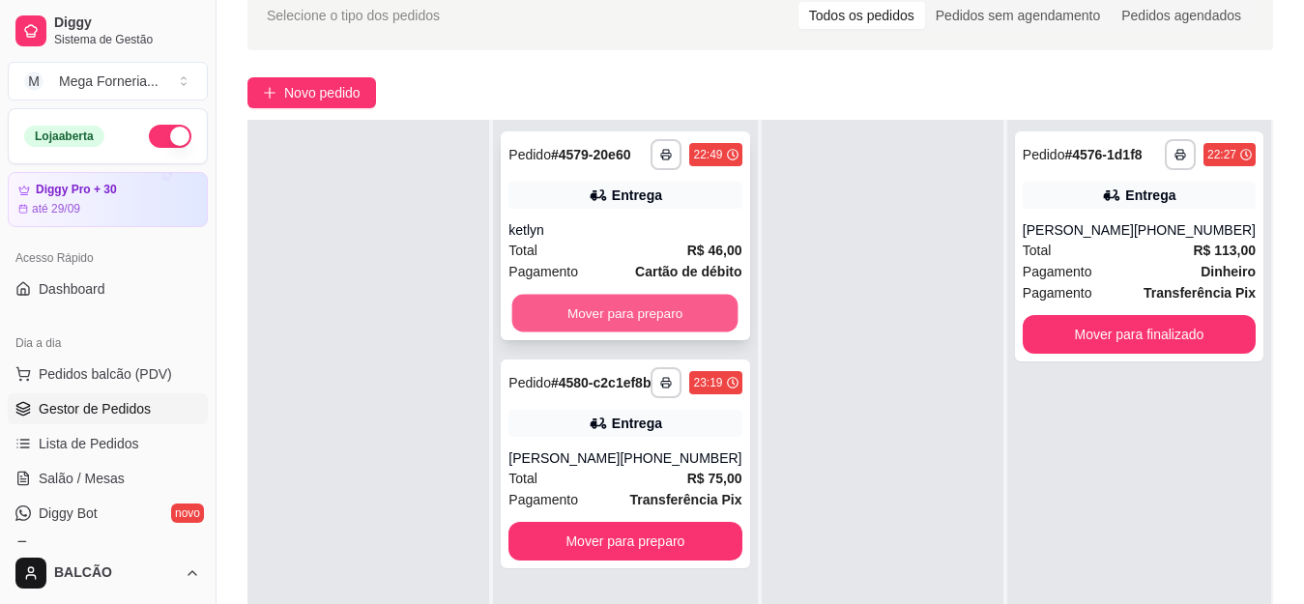
click at [652, 308] on button "Mover para preparo" at bounding box center [625, 314] width 226 height 38
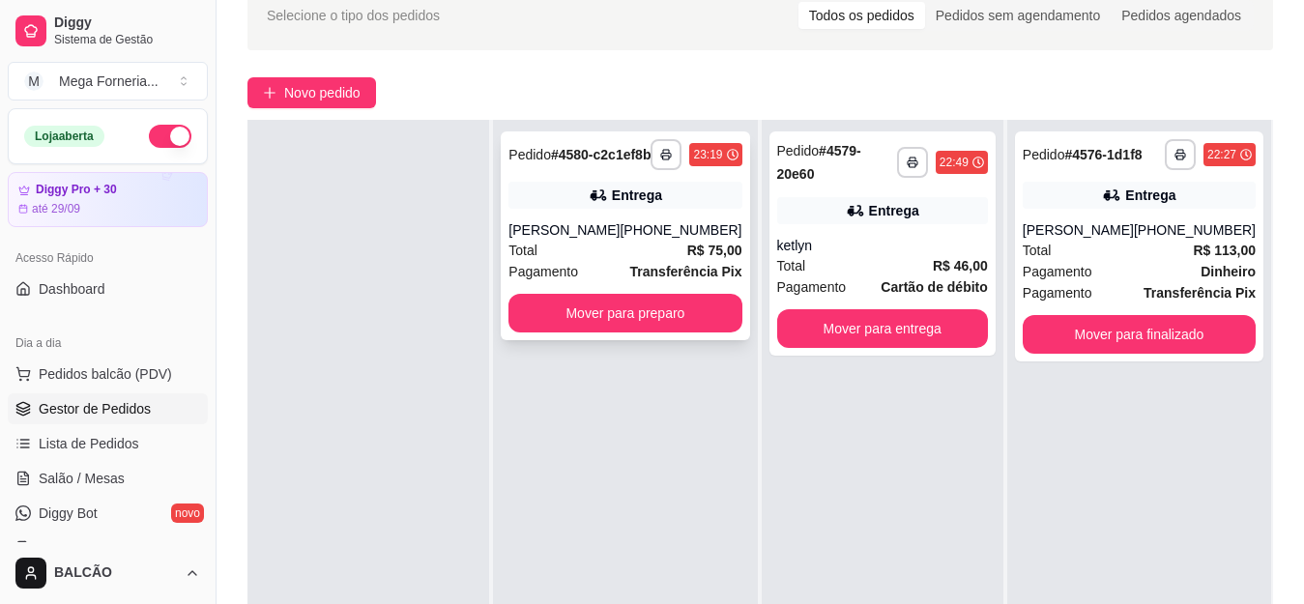
click at [613, 257] on div "Total R$ 75,00" at bounding box center [624, 250] width 233 height 21
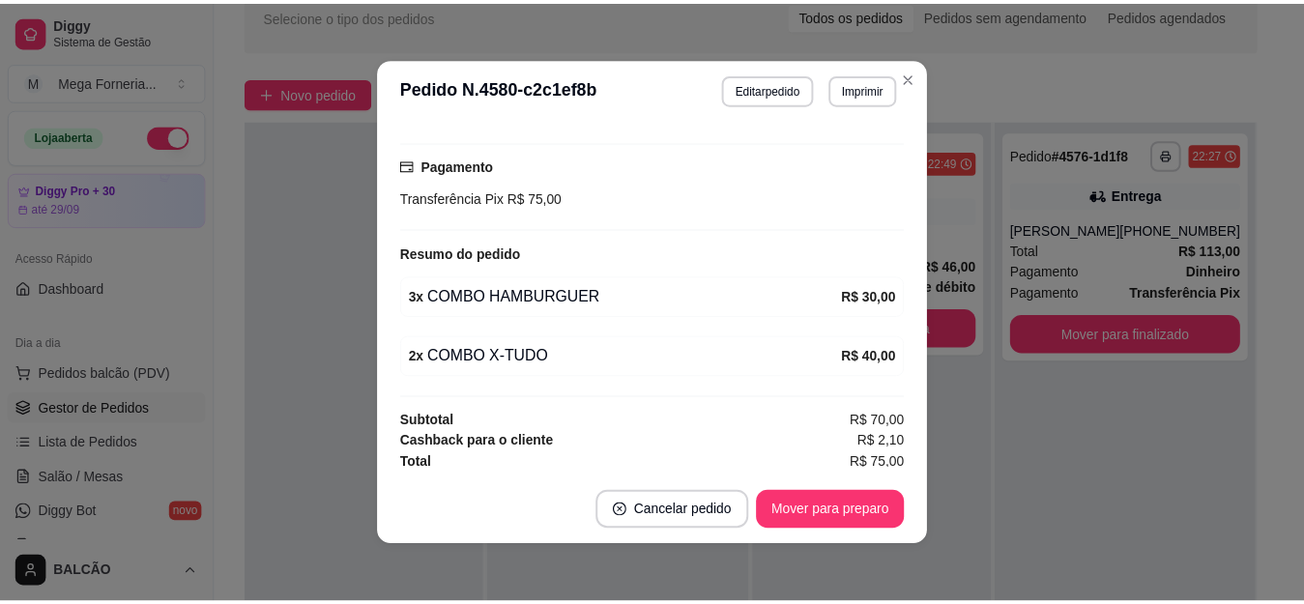
scroll to position [609, 0]
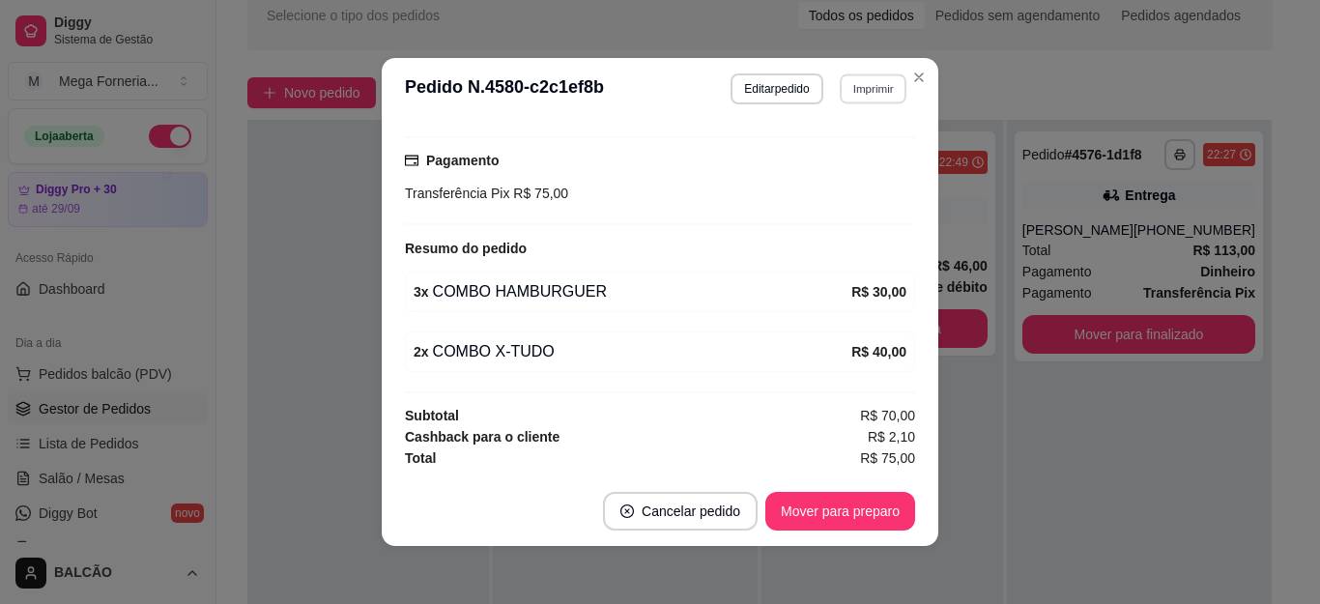
click at [854, 86] on button "Imprimir" at bounding box center [873, 88] width 67 height 30
click at [855, 154] on button "IMPRESSORA" at bounding box center [831, 156] width 140 height 31
click at [865, 520] on button "Mover para preparo" at bounding box center [839, 512] width 145 height 38
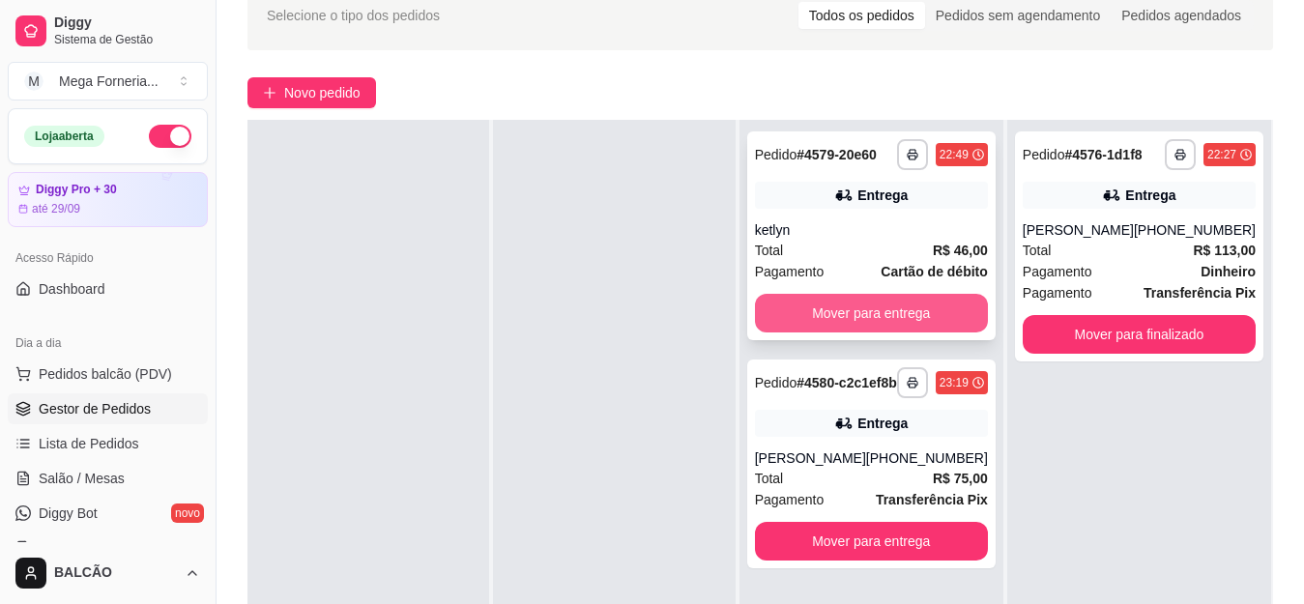
click at [907, 297] on button "Mover para entrega" at bounding box center [871, 313] width 233 height 39
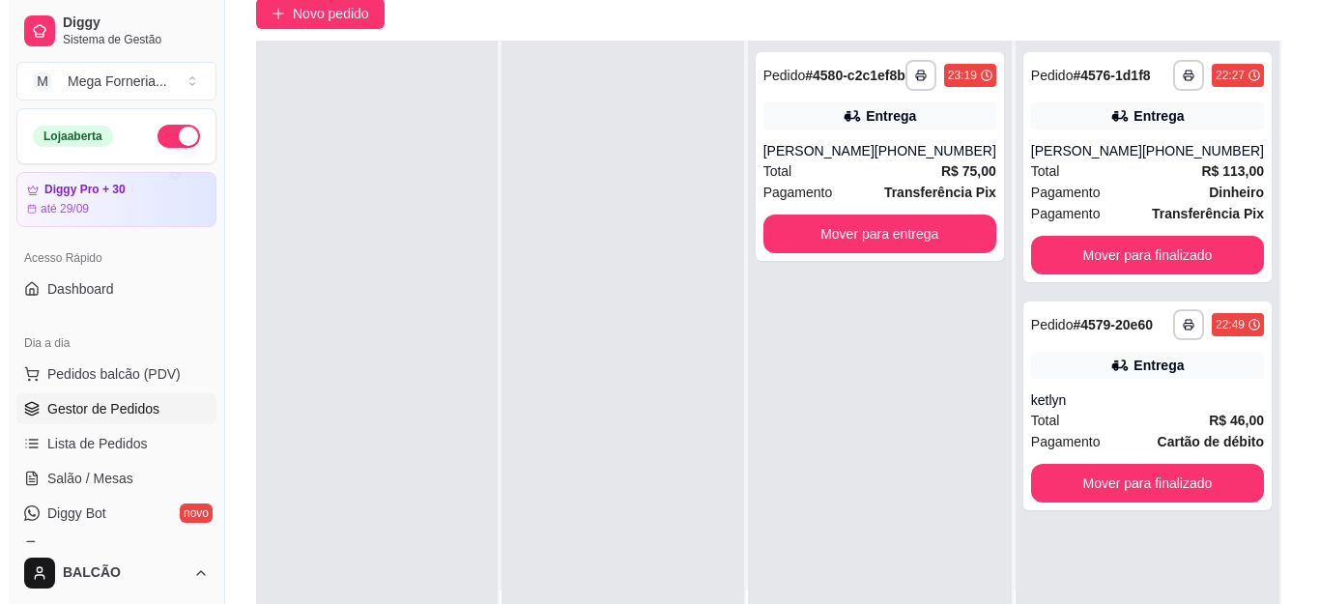
scroll to position [290, 0]
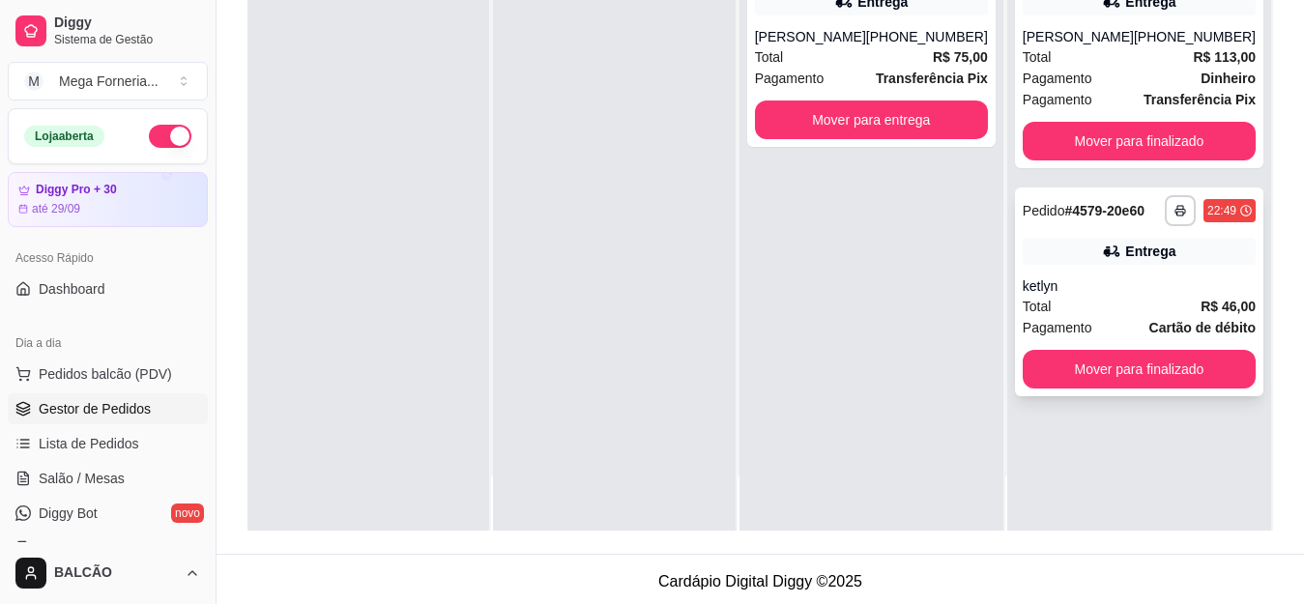
click at [1144, 298] on div "Total R$ 46,00" at bounding box center [1139, 306] width 233 height 21
click at [1165, 220] on button "button" at bounding box center [1180, 210] width 31 height 31
click at [1132, 314] on div "Total R$ 46,00" at bounding box center [1139, 306] width 233 height 21
click at [1110, 294] on div "ketlyn" at bounding box center [1139, 285] width 233 height 19
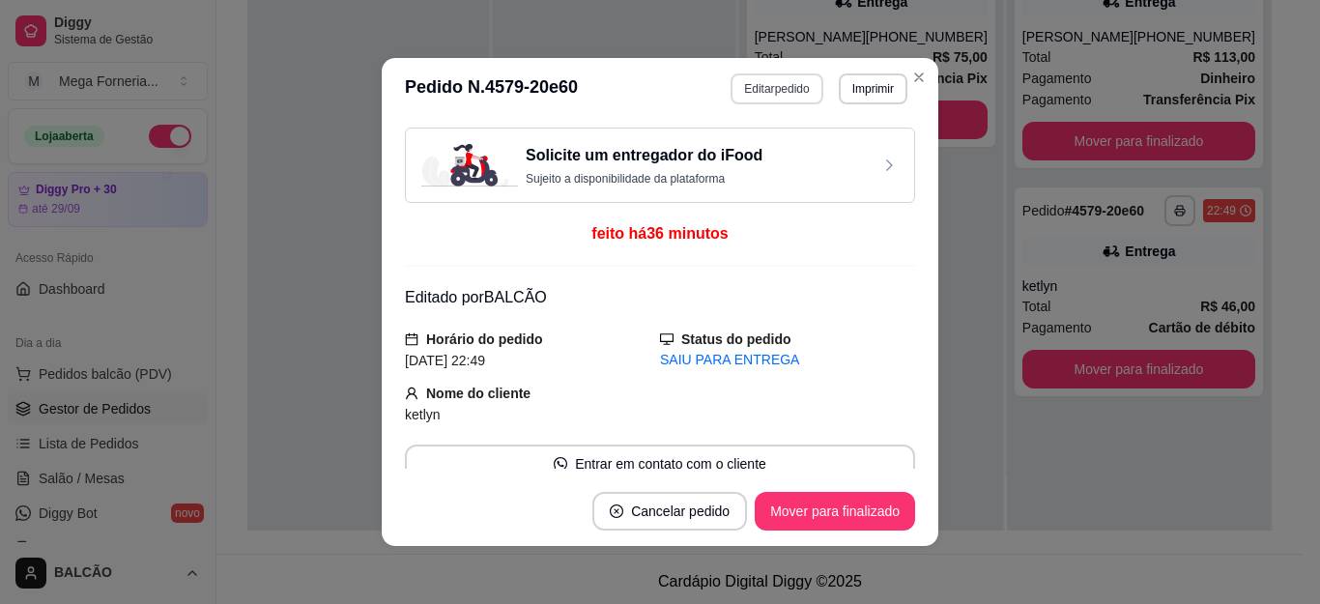
click at [789, 95] on button "Editar pedido" at bounding box center [777, 88] width 92 height 31
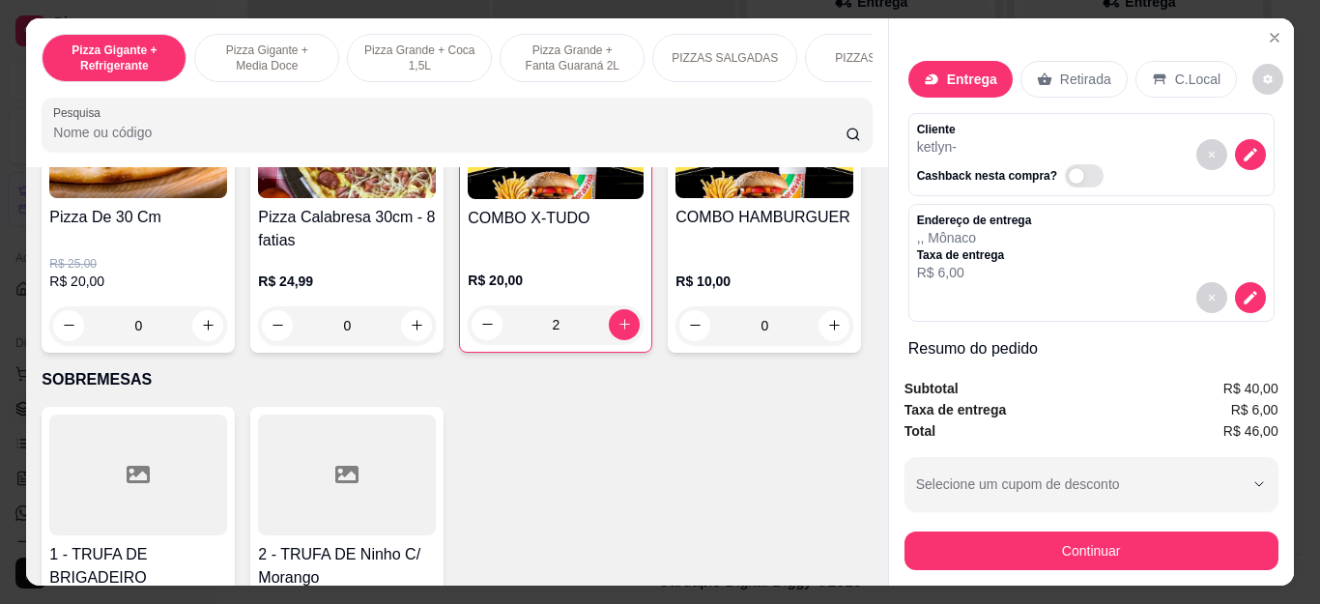
scroll to position [1965, 0]
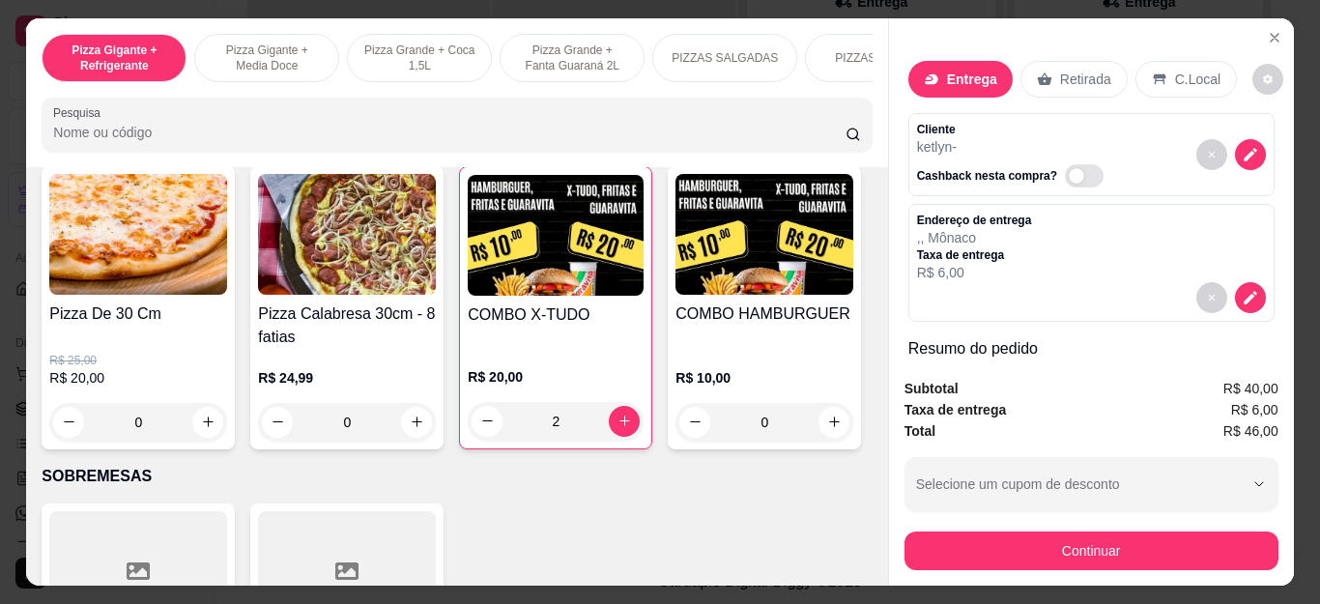
click at [485, 429] on div "2" at bounding box center [556, 421] width 176 height 39
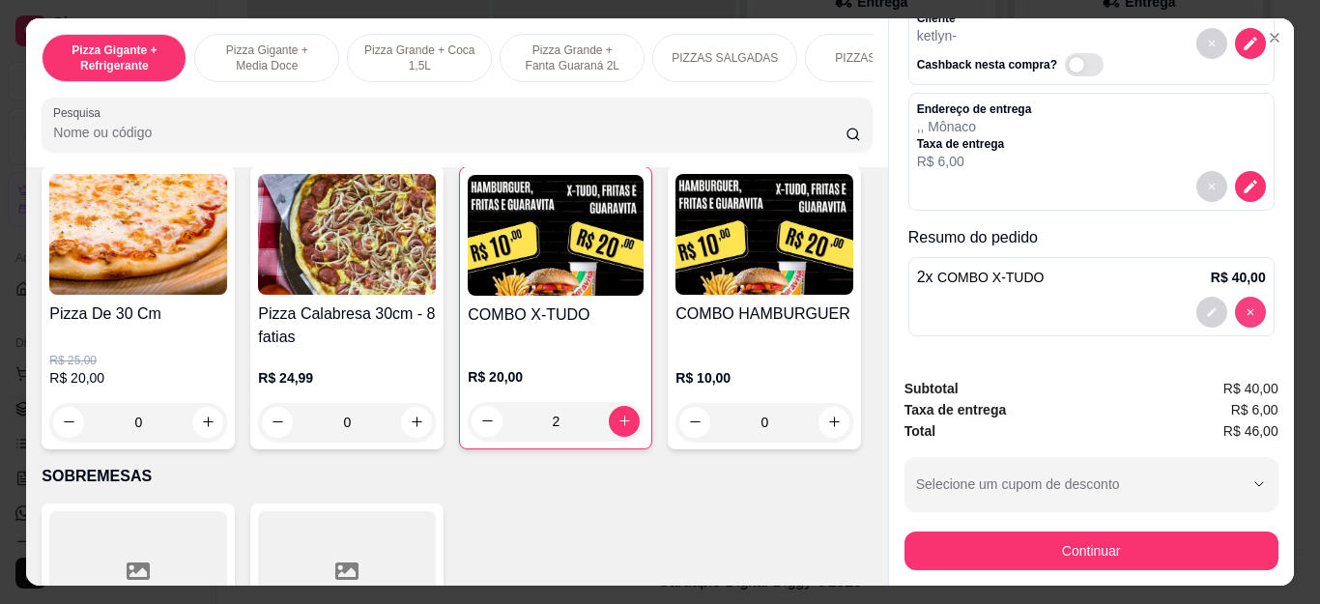
type input "0"
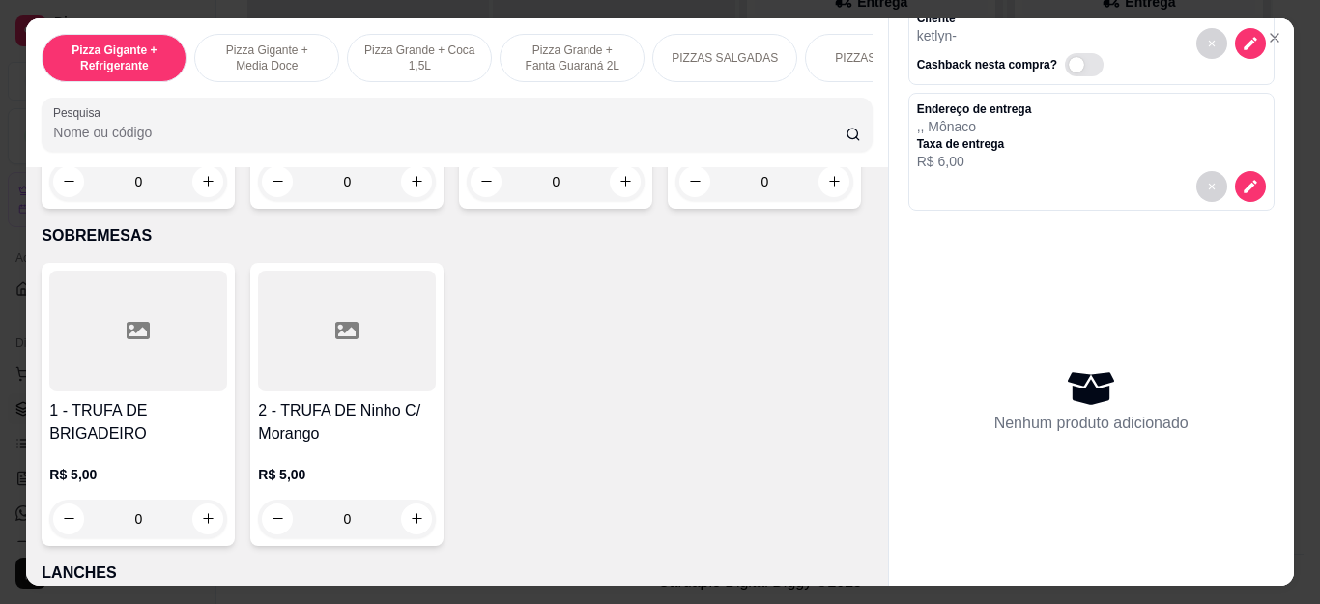
scroll to position [2255, 0]
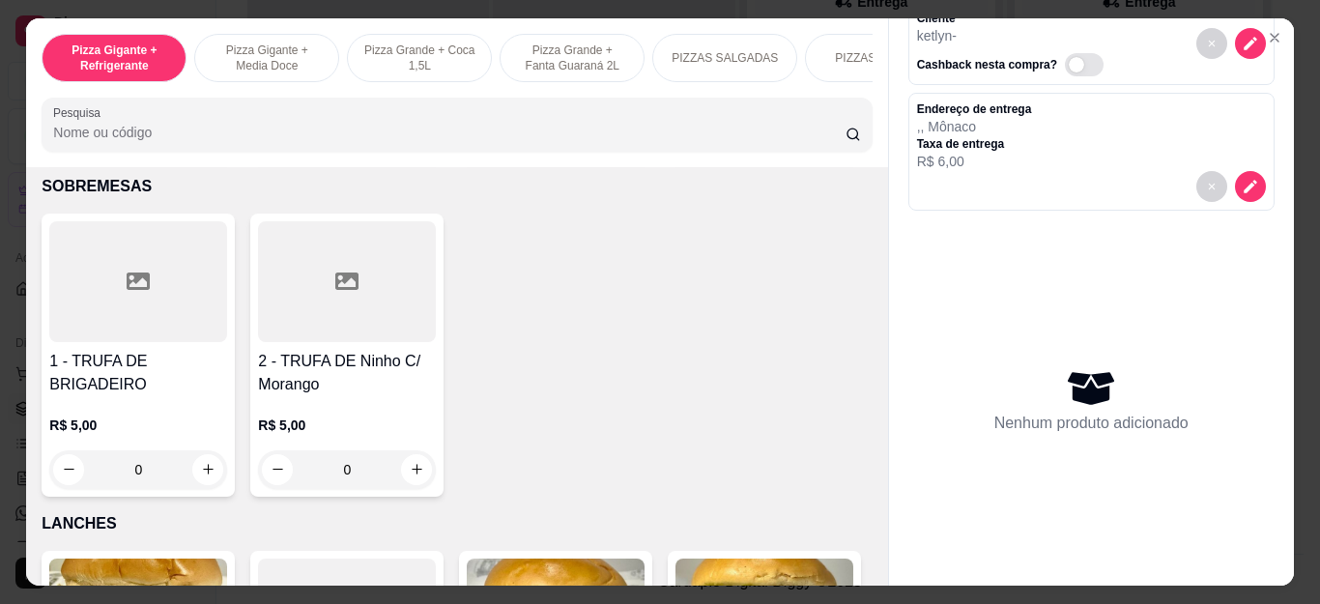
click at [676, 152] on div "0" at bounding box center [765, 132] width 178 height 39
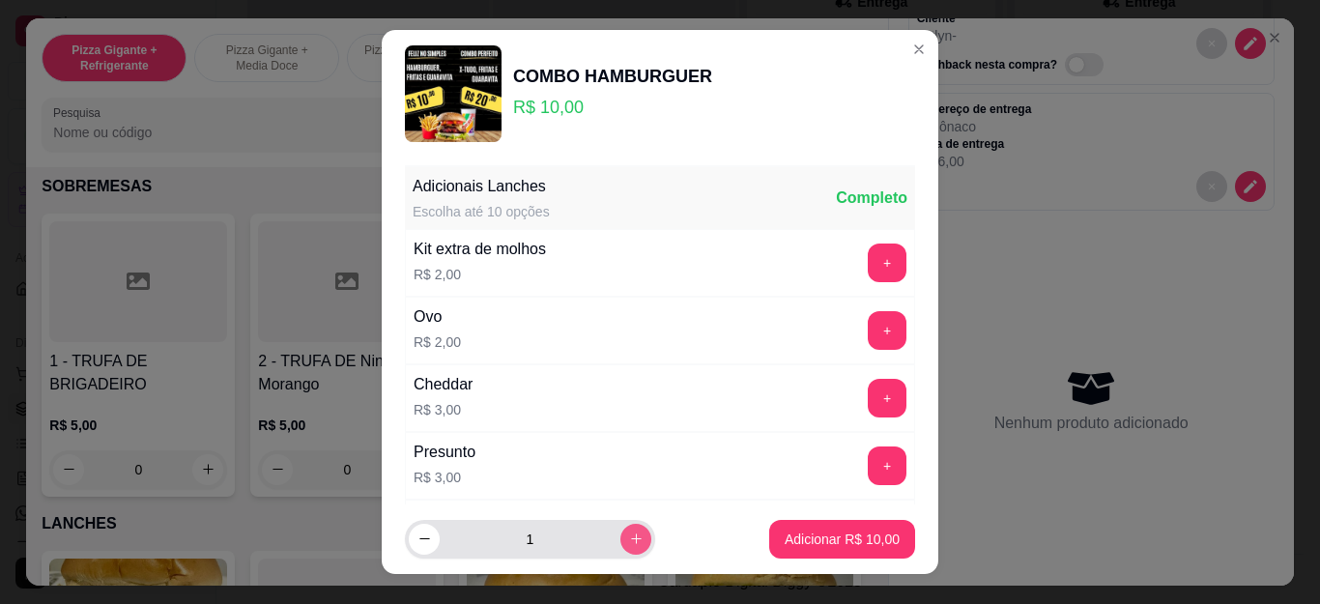
click at [629, 536] on icon "increase-product-quantity" at bounding box center [636, 539] width 14 height 14
type input "2"
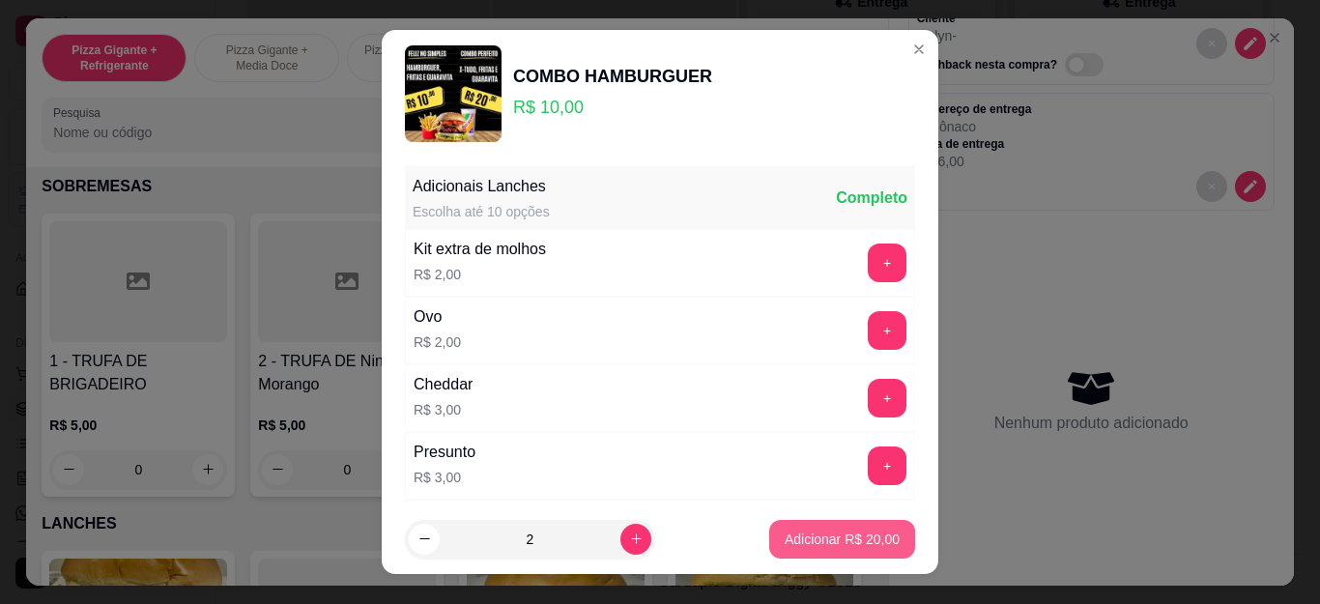
click at [801, 527] on button "Adicionar R$ 20,00" at bounding box center [842, 539] width 146 height 39
type input "2"
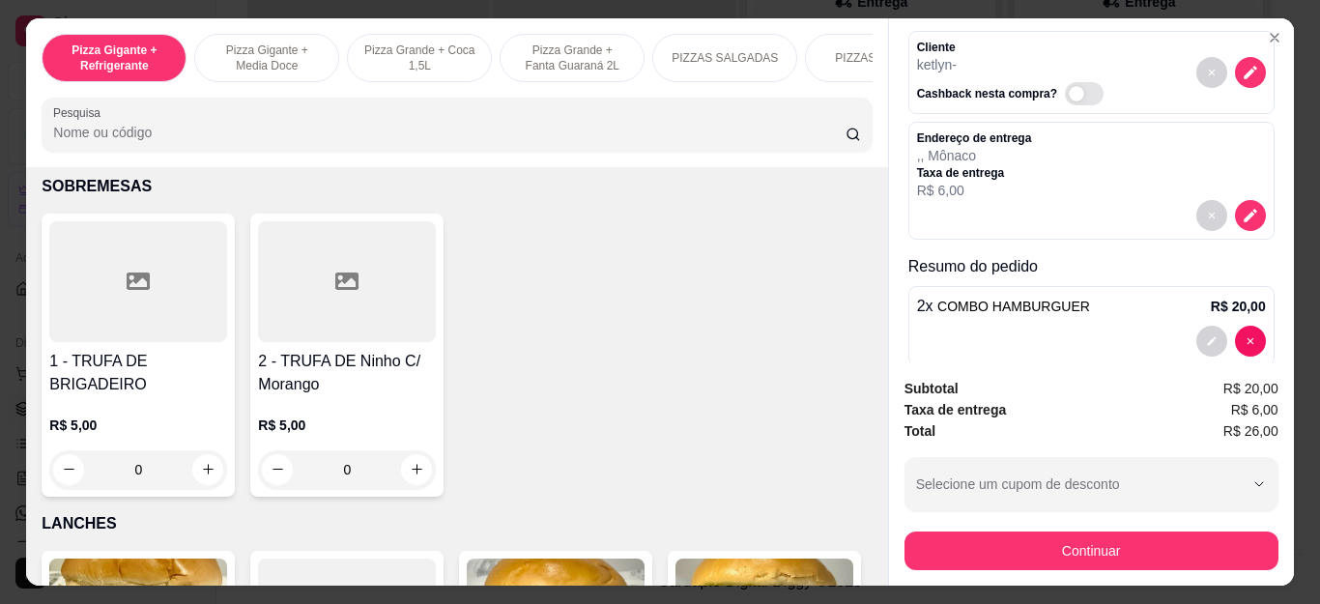
scroll to position [111, 0]
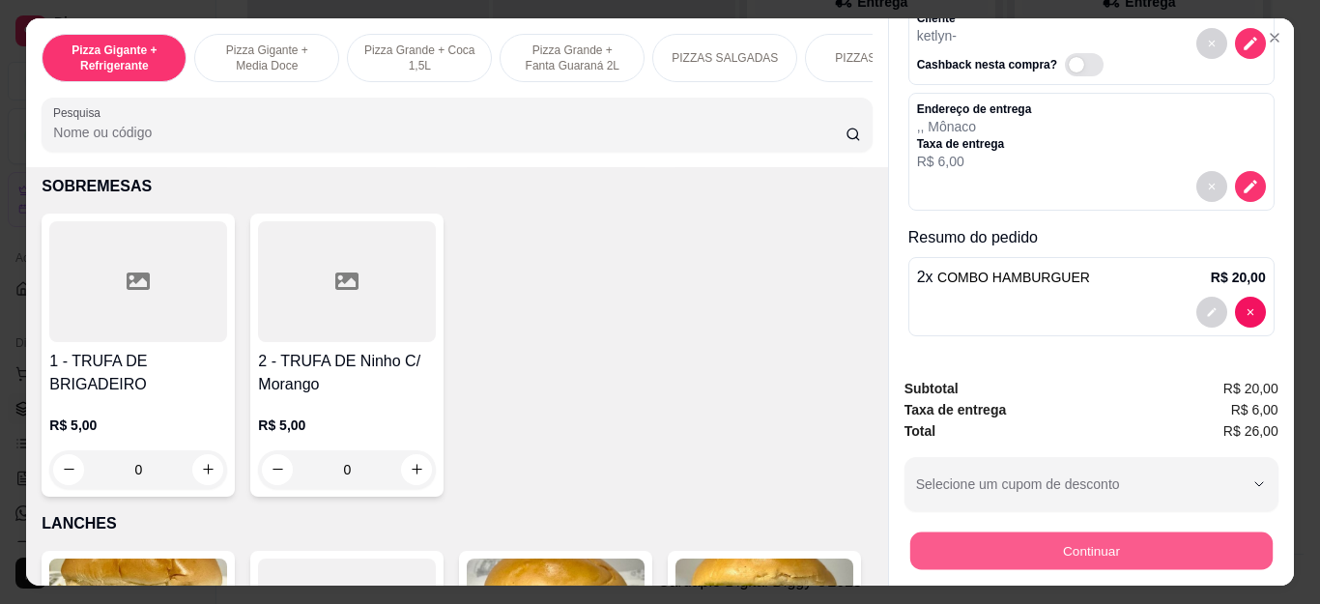
click at [1085, 535] on button "Continuar" at bounding box center [1091, 552] width 362 height 38
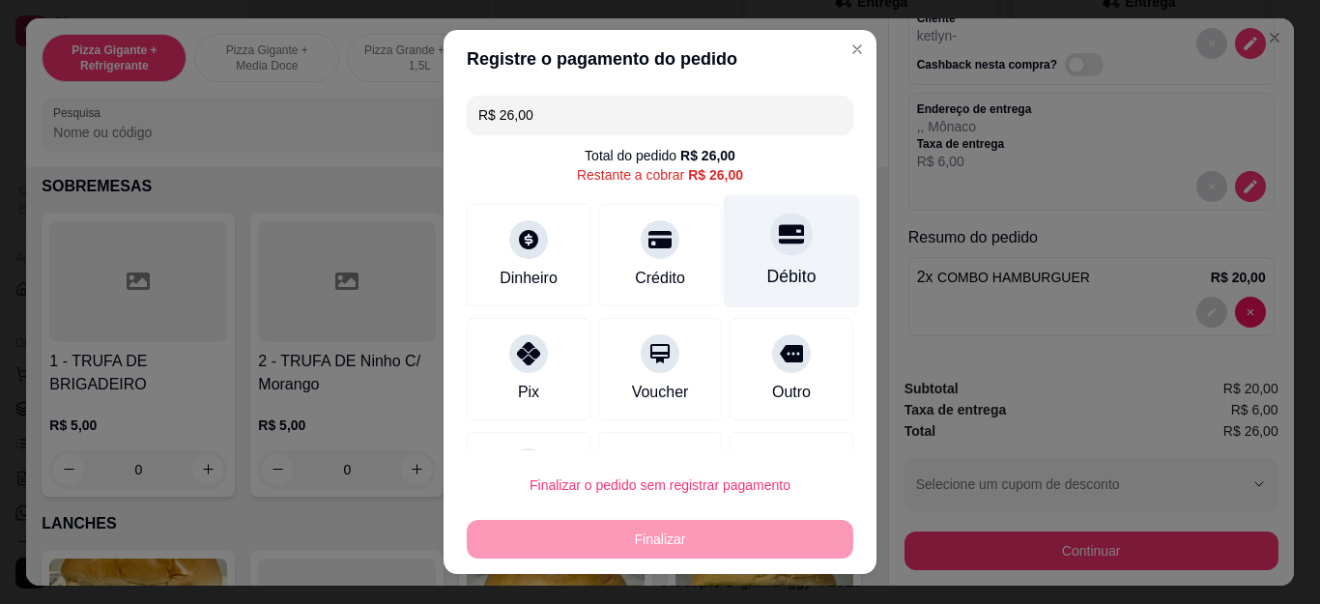
click at [774, 251] on div "Débito" at bounding box center [792, 251] width 136 height 113
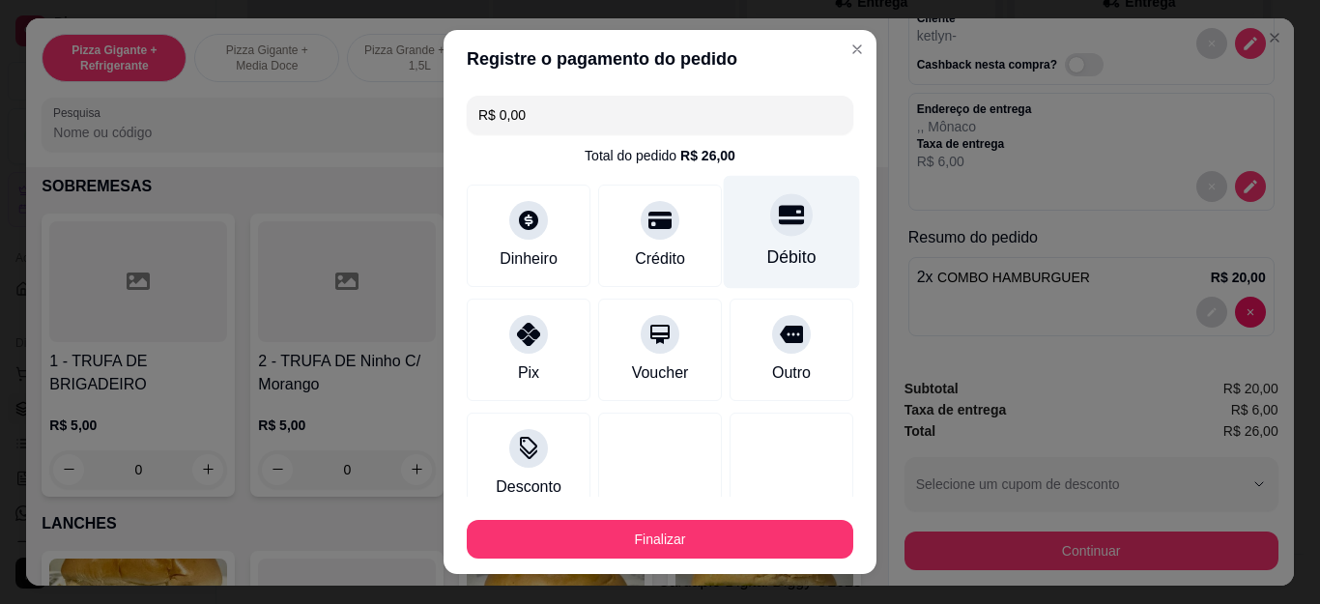
type input "R$ 0,00"
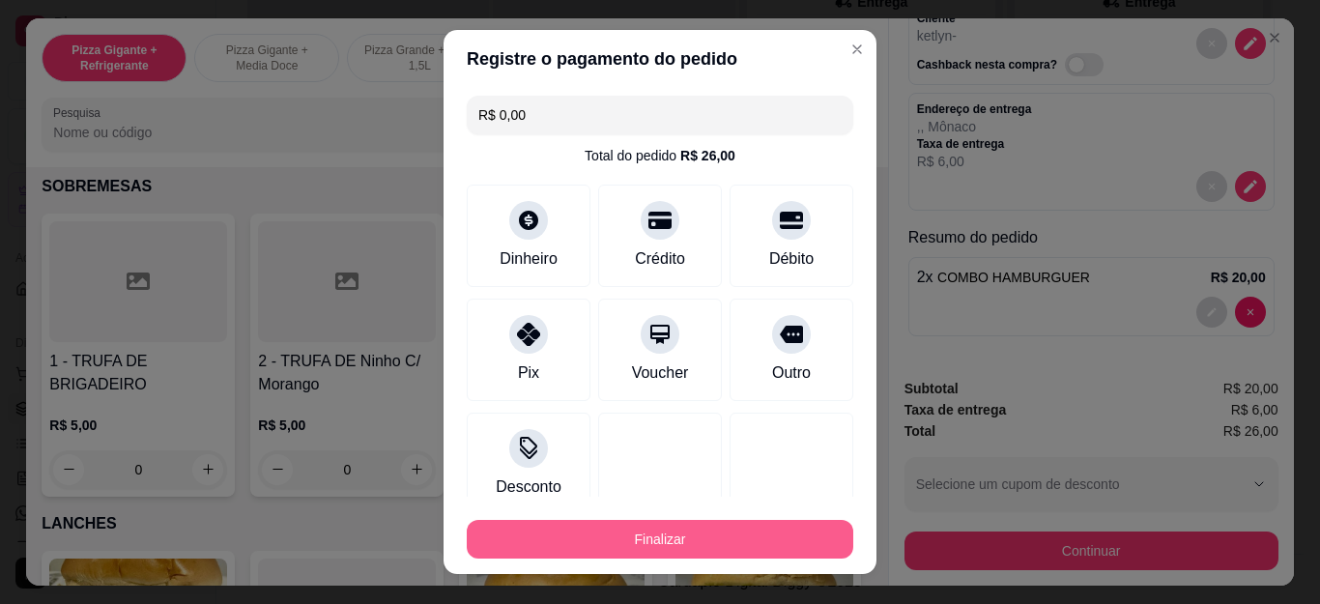
click at [773, 539] on button "Finalizar" at bounding box center [660, 539] width 387 height 39
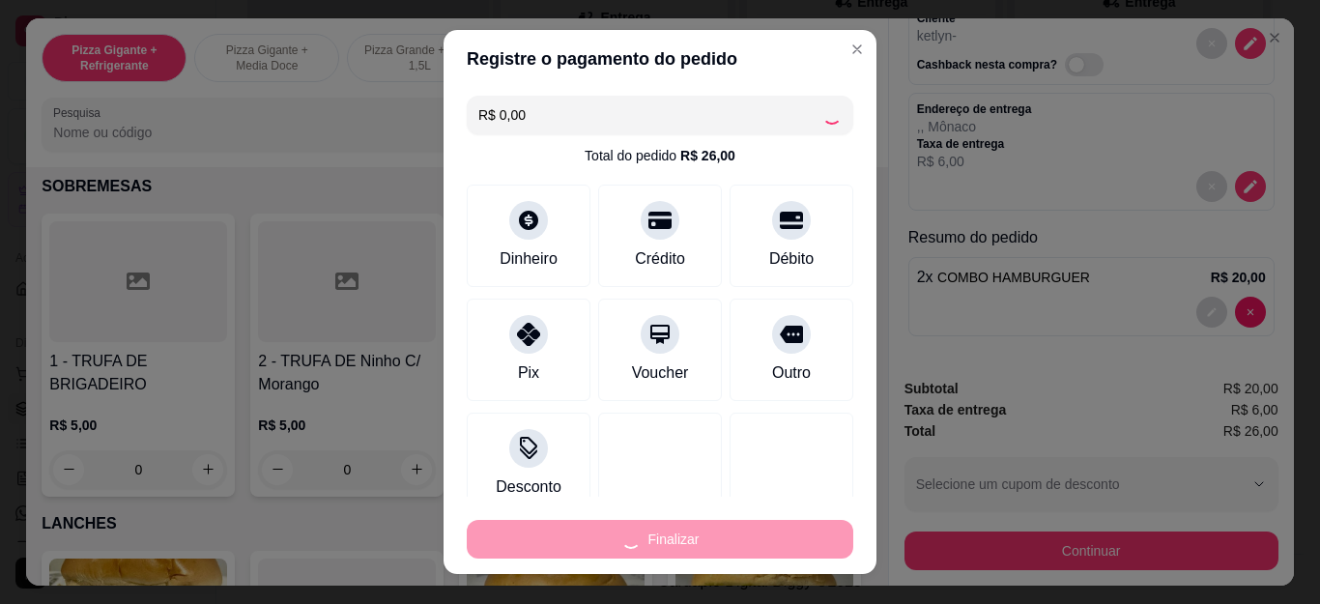
type input "0"
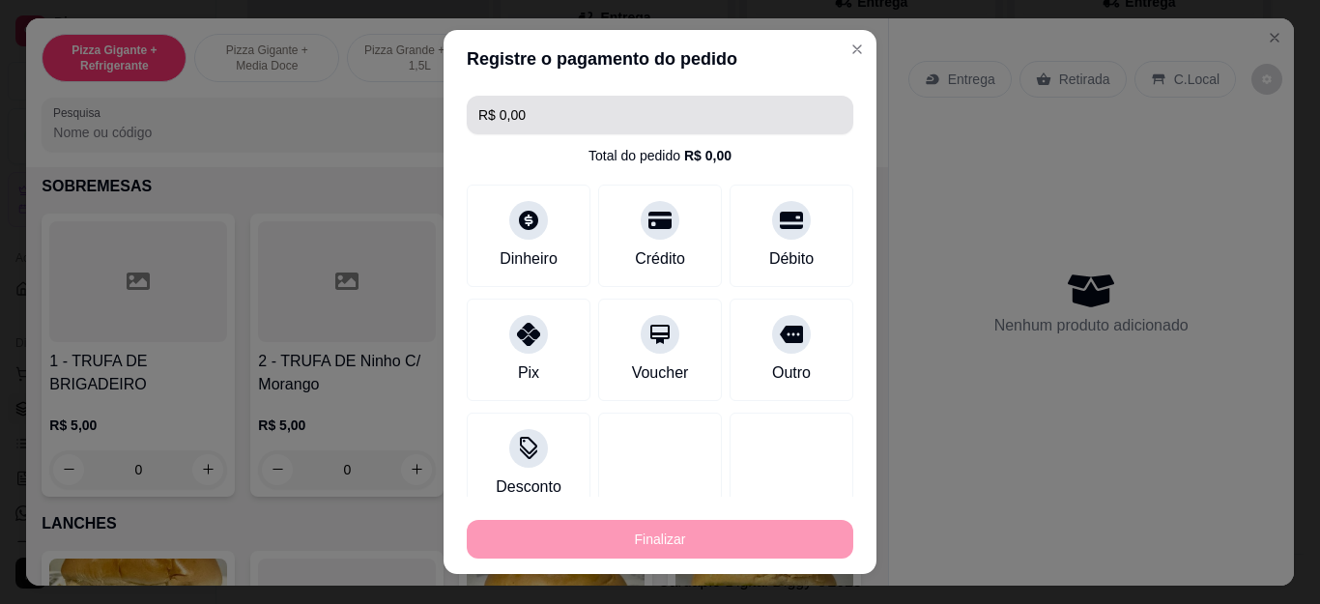
type input "-R$ 26,00"
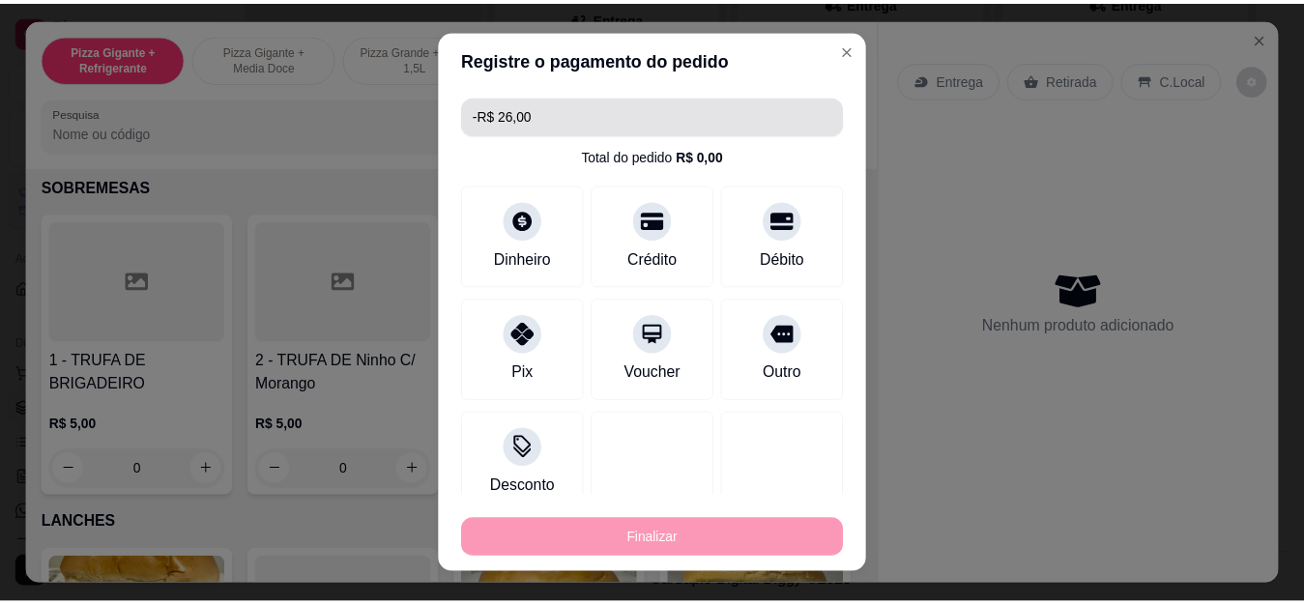
scroll to position [0, 0]
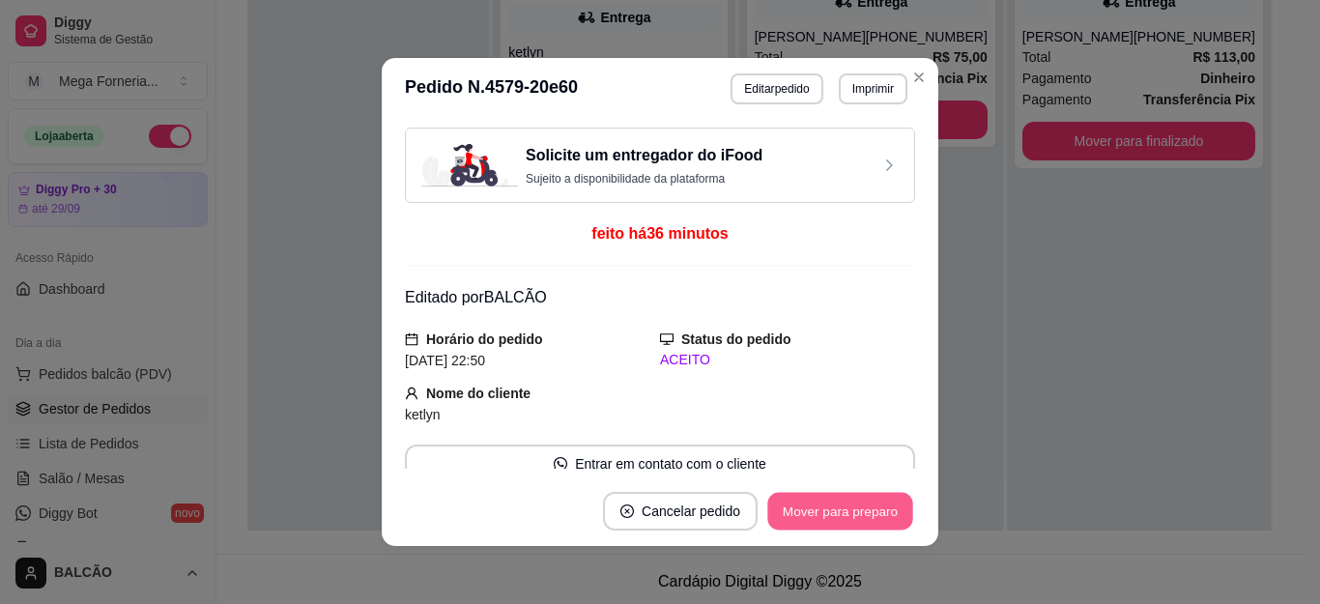
click at [843, 501] on button "Mover para preparo" at bounding box center [839, 512] width 145 height 38
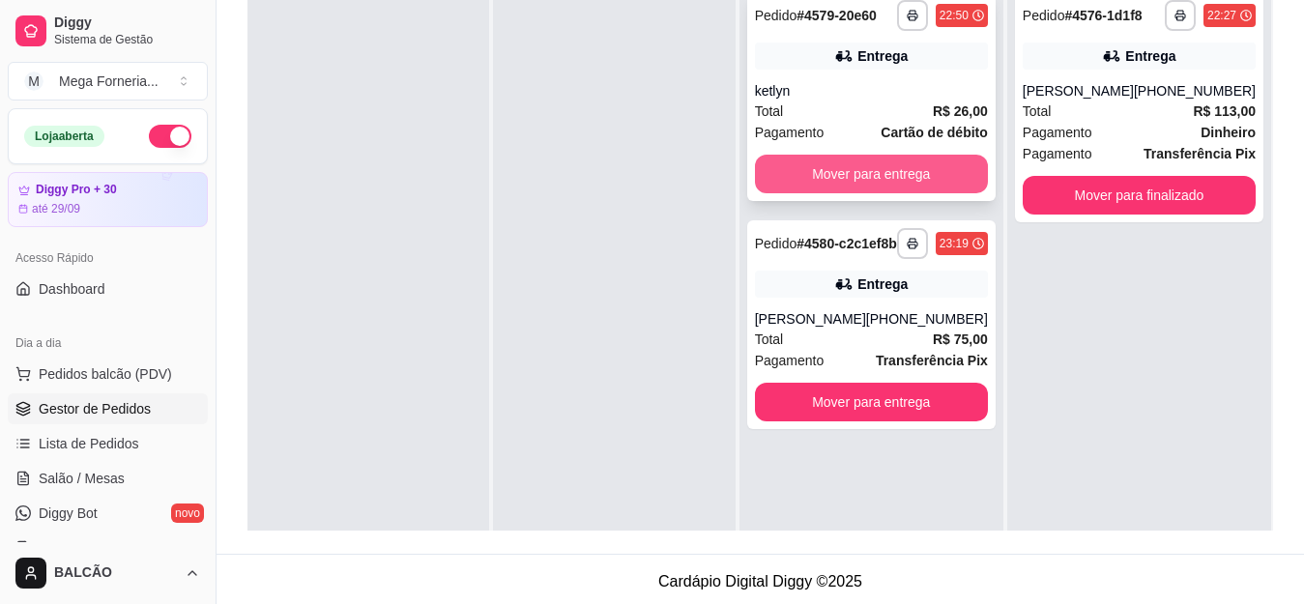
click at [912, 174] on button "Mover para entrega" at bounding box center [871, 174] width 233 height 39
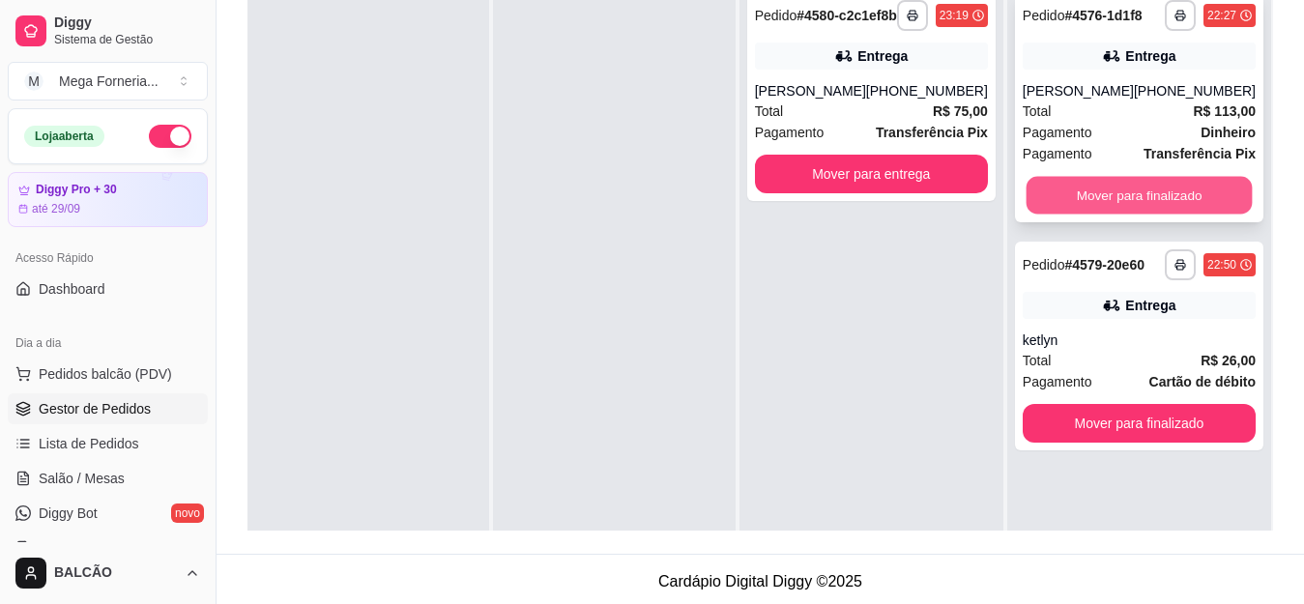
click at [1162, 196] on button "Mover para finalizado" at bounding box center [1139, 196] width 226 height 38
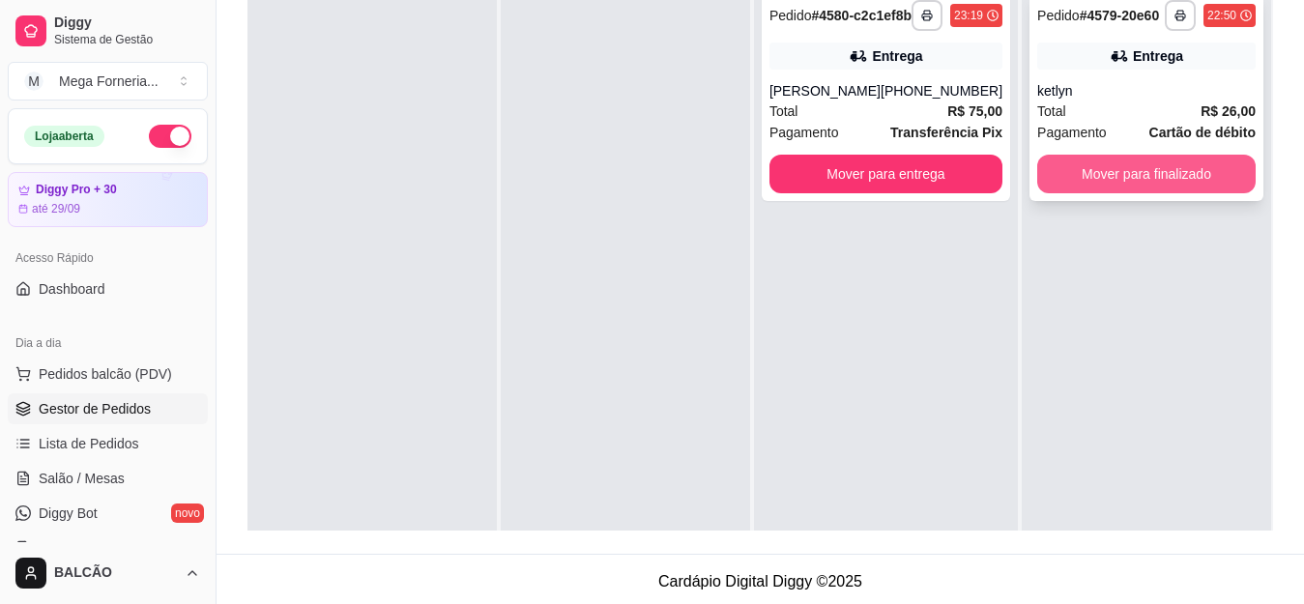
click at [1090, 170] on button "Mover para finalizado" at bounding box center [1146, 174] width 218 height 39
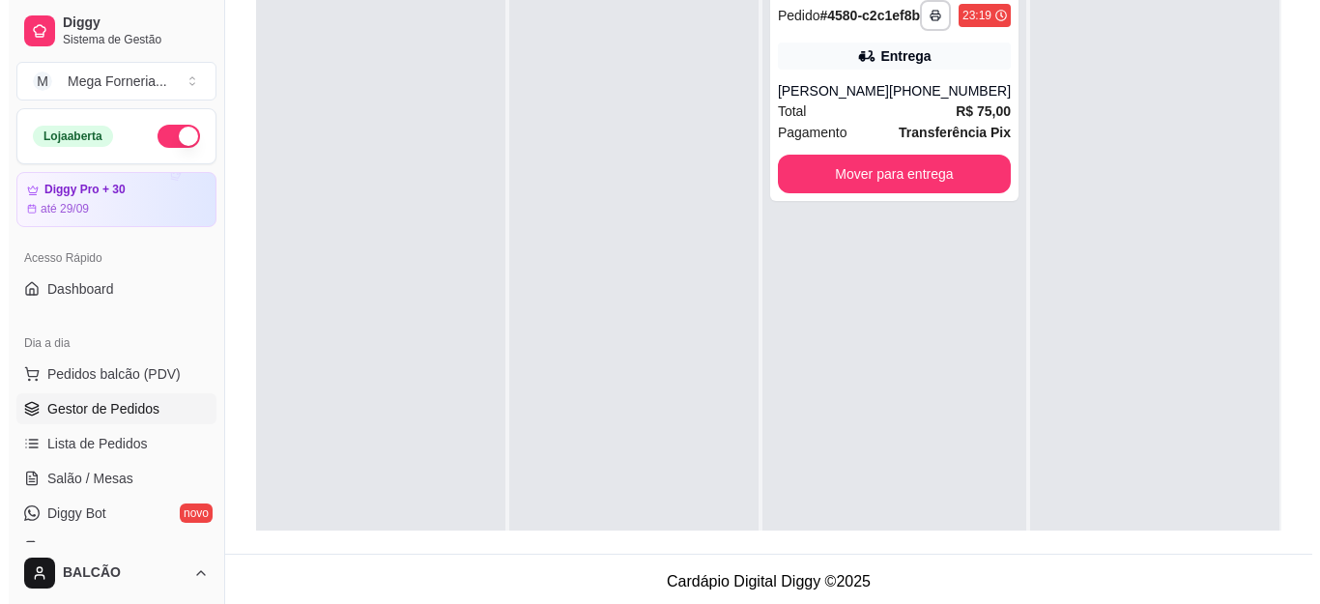
scroll to position [193, 0]
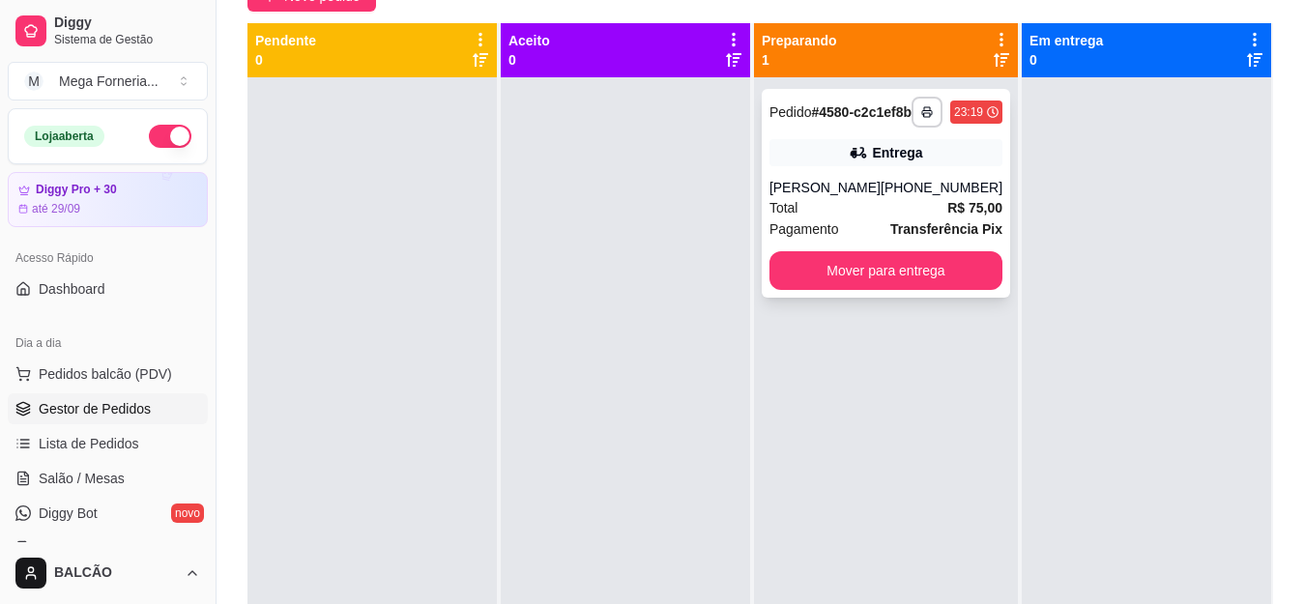
click at [865, 218] on div "Total R$ 75,00" at bounding box center [885, 207] width 233 height 21
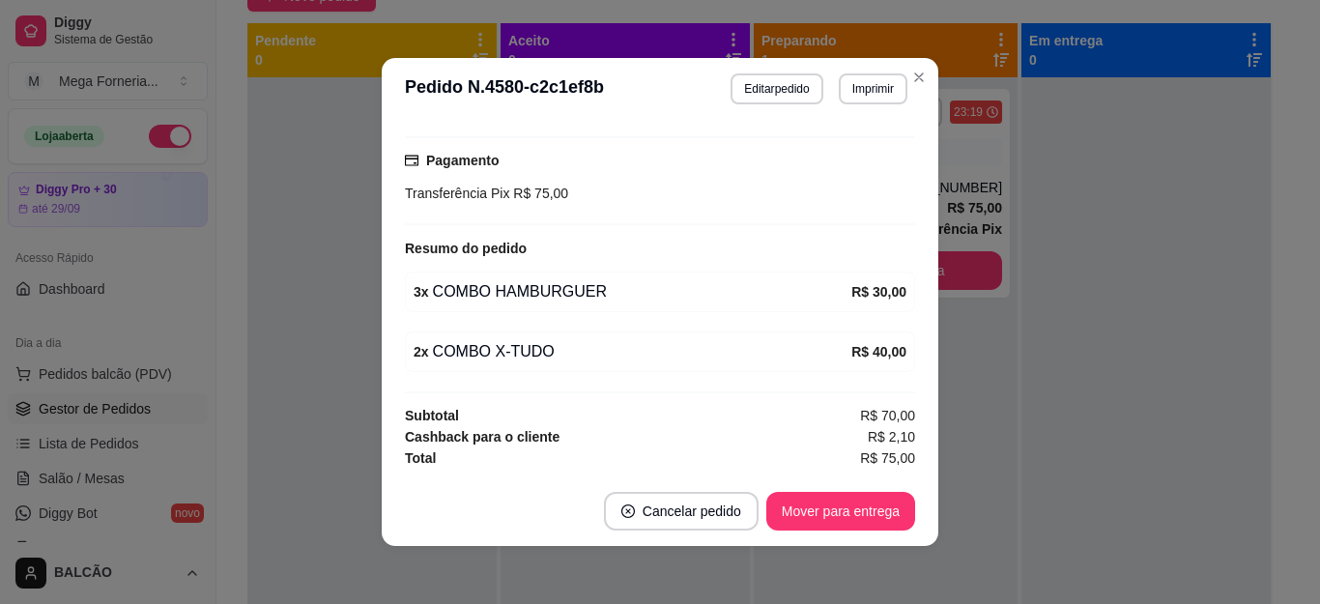
scroll to position [4, 0]
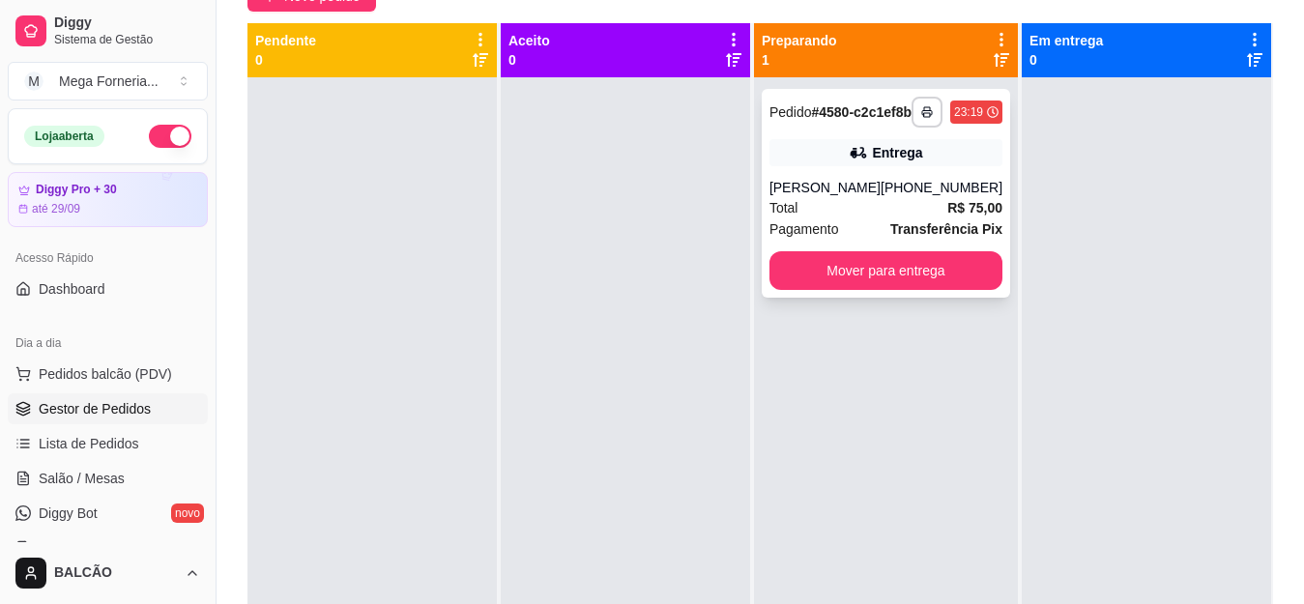
click at [818, 197] on div "[PERSON_NAME]" at bounding box center [824, 187] width 111 height 19
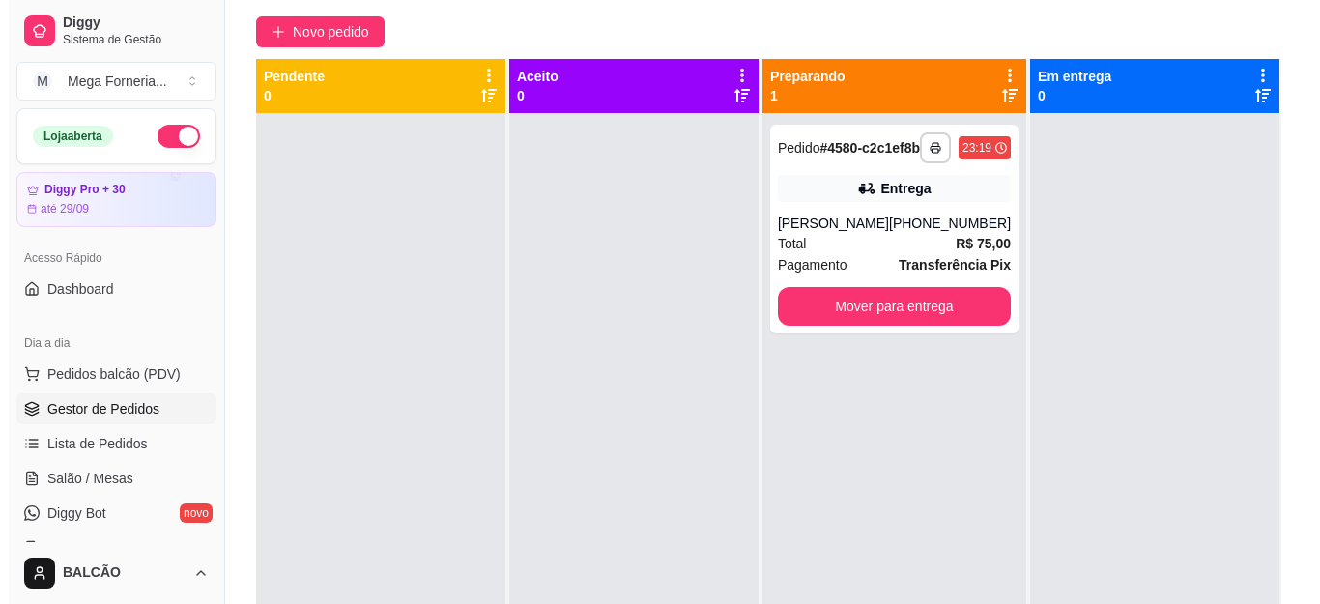
scroll to position [97, 0]
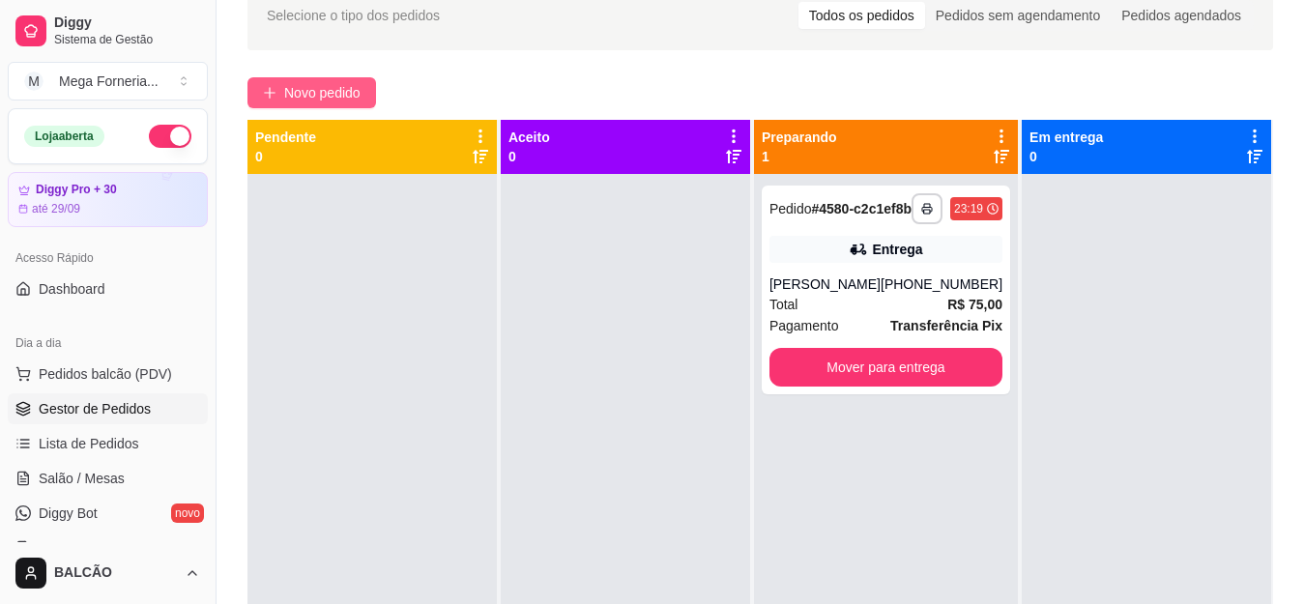
click at [349, 89] on span "Novo pedido" at bounding box center [322, 92] width 76 height 21
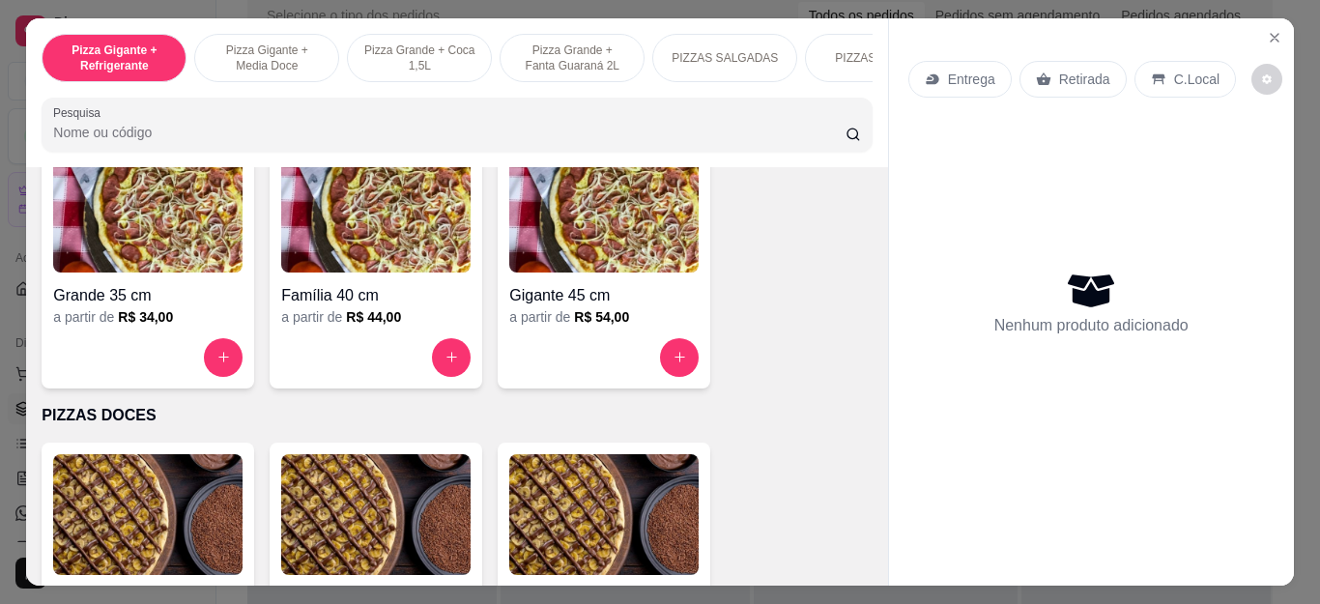
scroll to position [1289, 0]
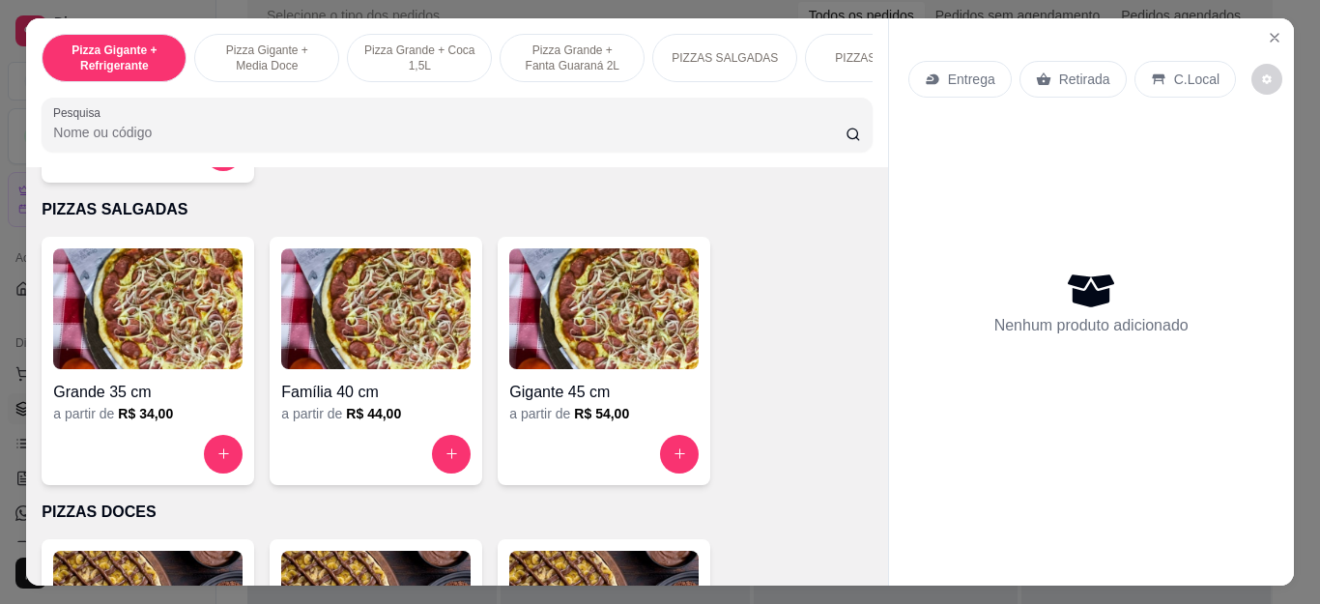
click at [125, 354] on img at bounding box center [147, 308] width 189 height 121
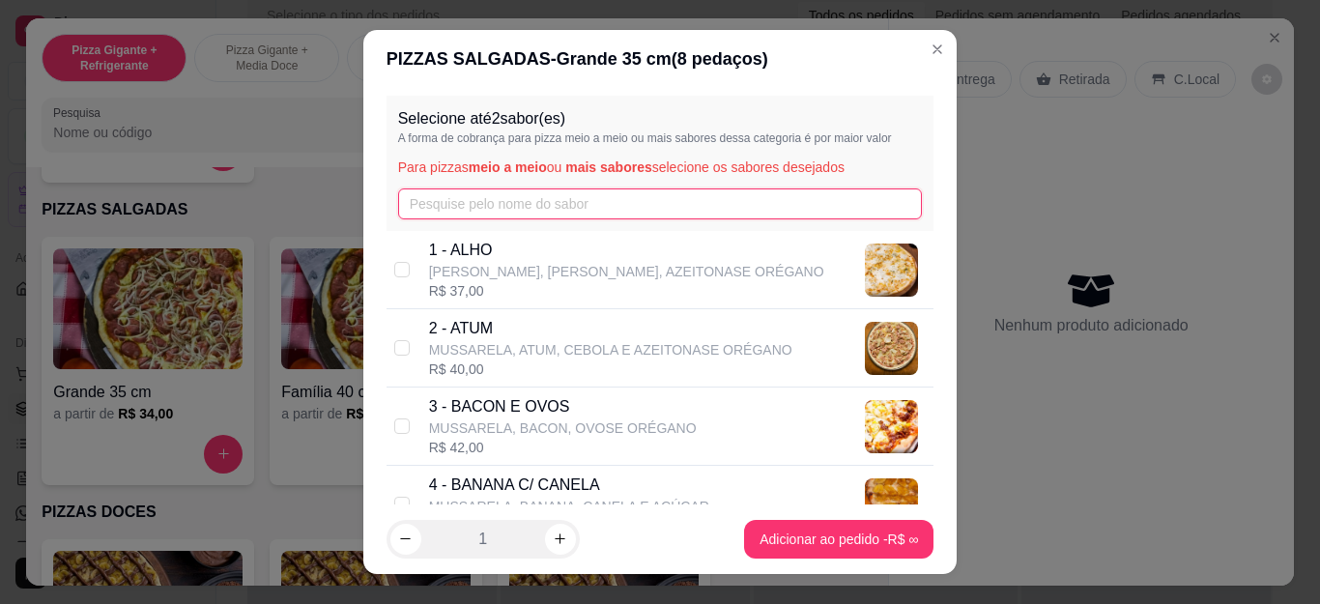
click at [819, 212] on input "text" at bounding box center [660, 203] width 525 height 31
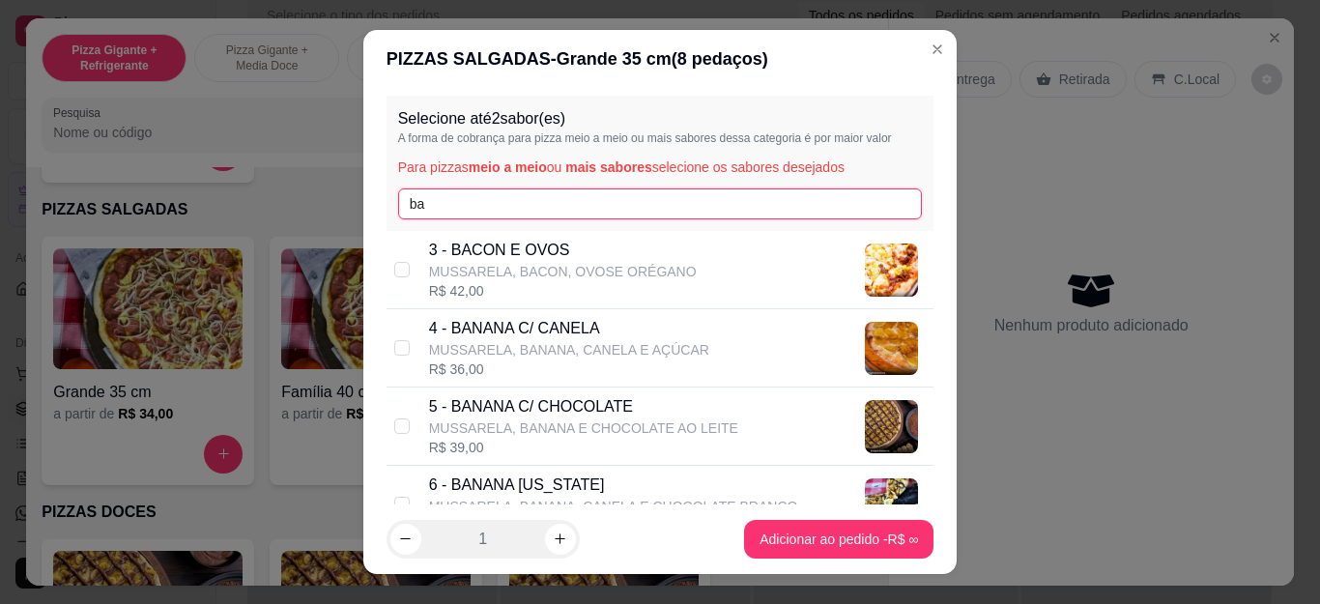
type input "ba"
click at [794, 261] on div "3 - BACON E OVOS MUSSARELA, BACON, OVOSE ORÉGANO R$ 42,00" at bounding box center [678, 270] width 498 height 62
checkbox input "true"
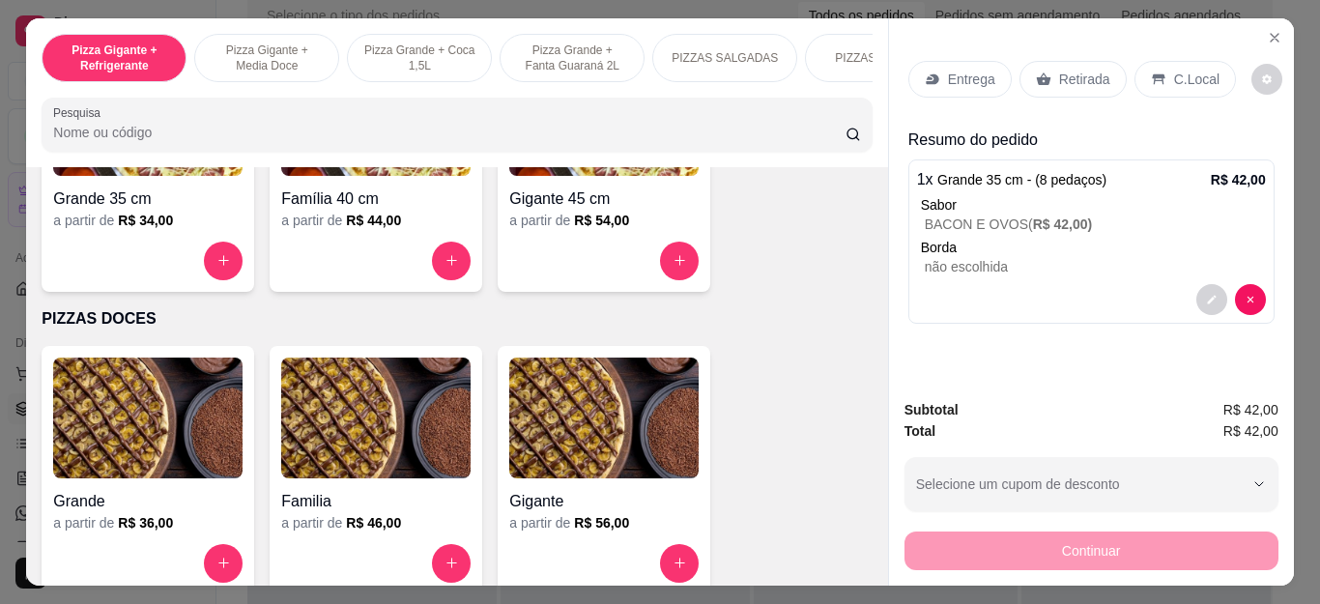
scroll to position [1579, 0]
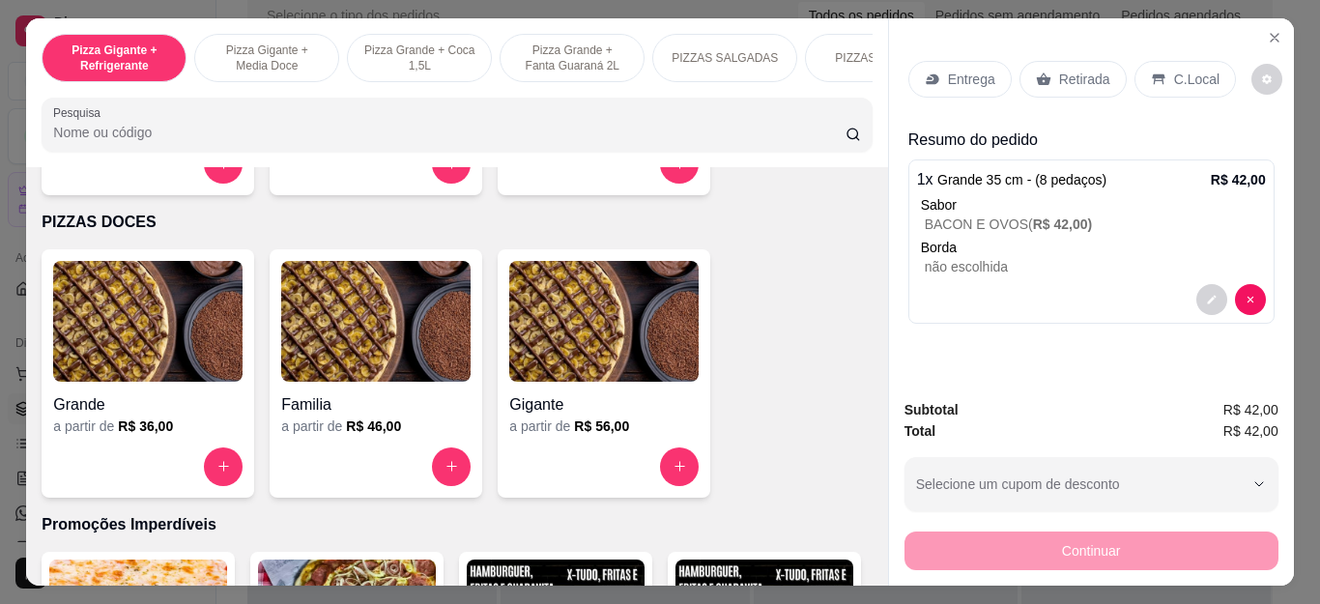
click at [171, 411] on h4 "Grande" at bounding box center [147, 404] width 189 height 23
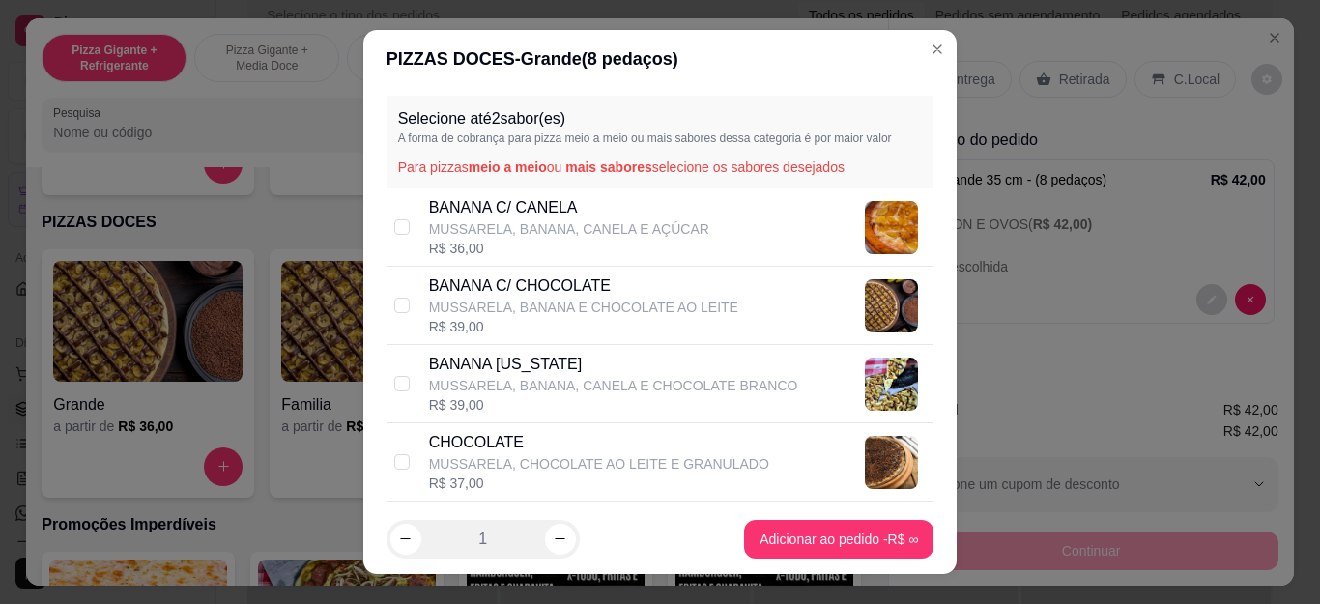
click at [625, 380] on p "MUSSARELA, BANANA, CANELA E CHOCOLATE BRANCO" at bounding box center [613, 385] width 369 height 19
checkbox input "true"
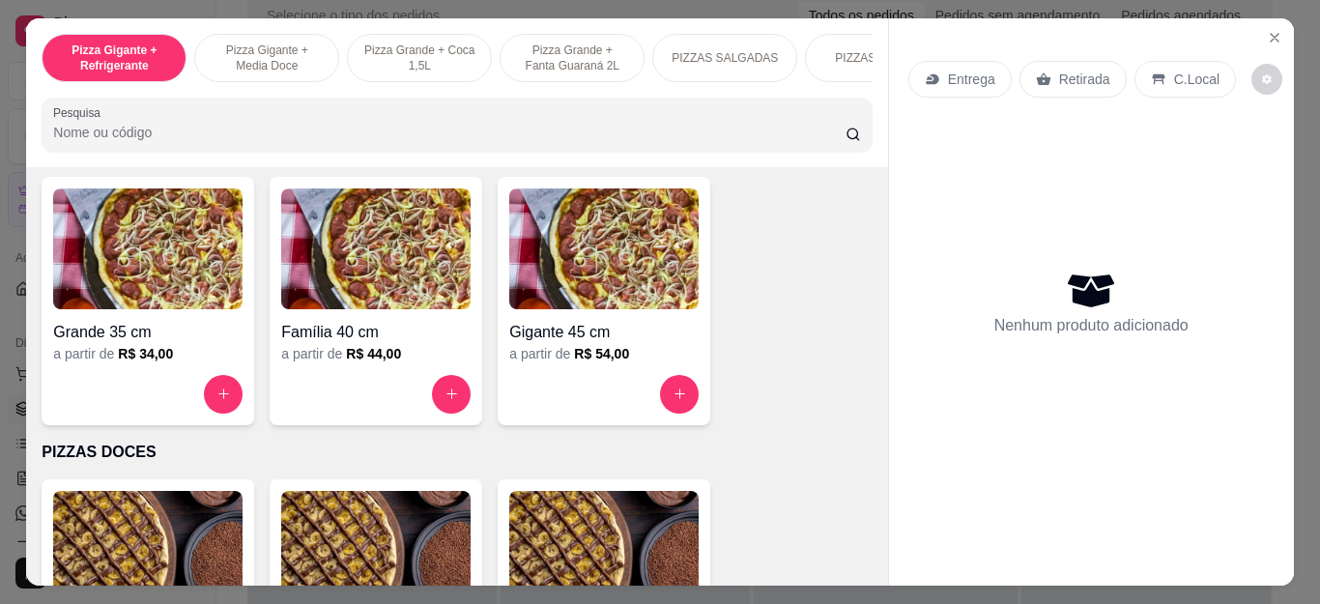
scroll to position [1289, 0]
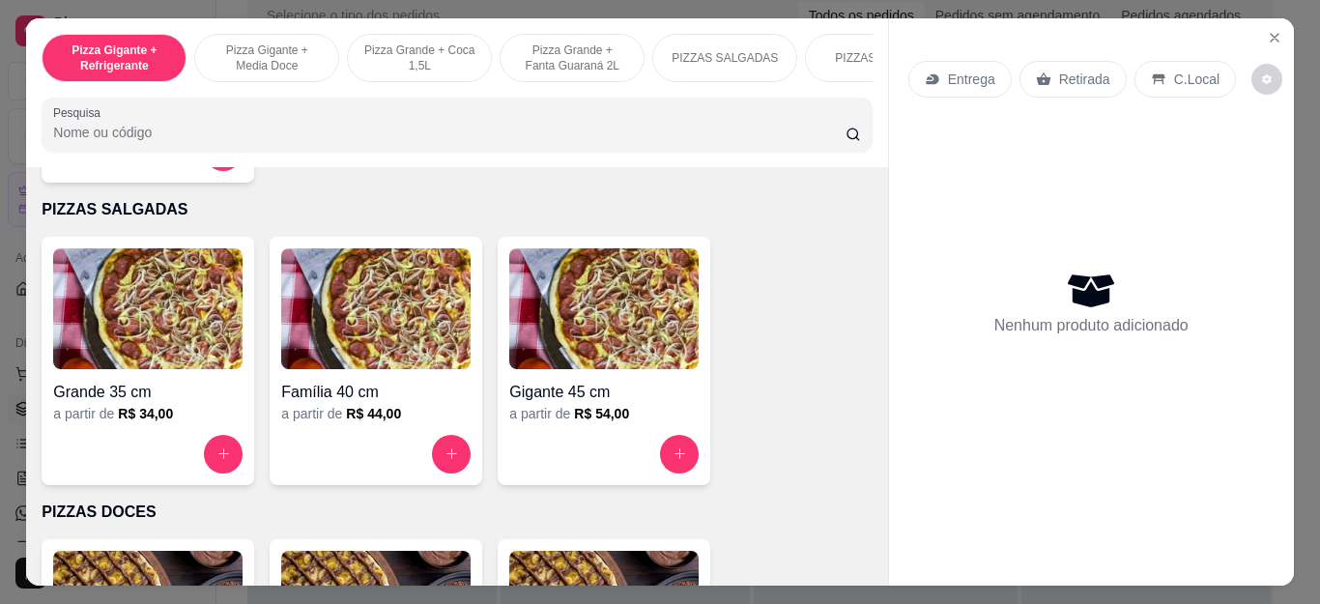
click at [136, 404] on h4 "Grande 35 cm" at bounding box center [147, 392] width 189 height 23
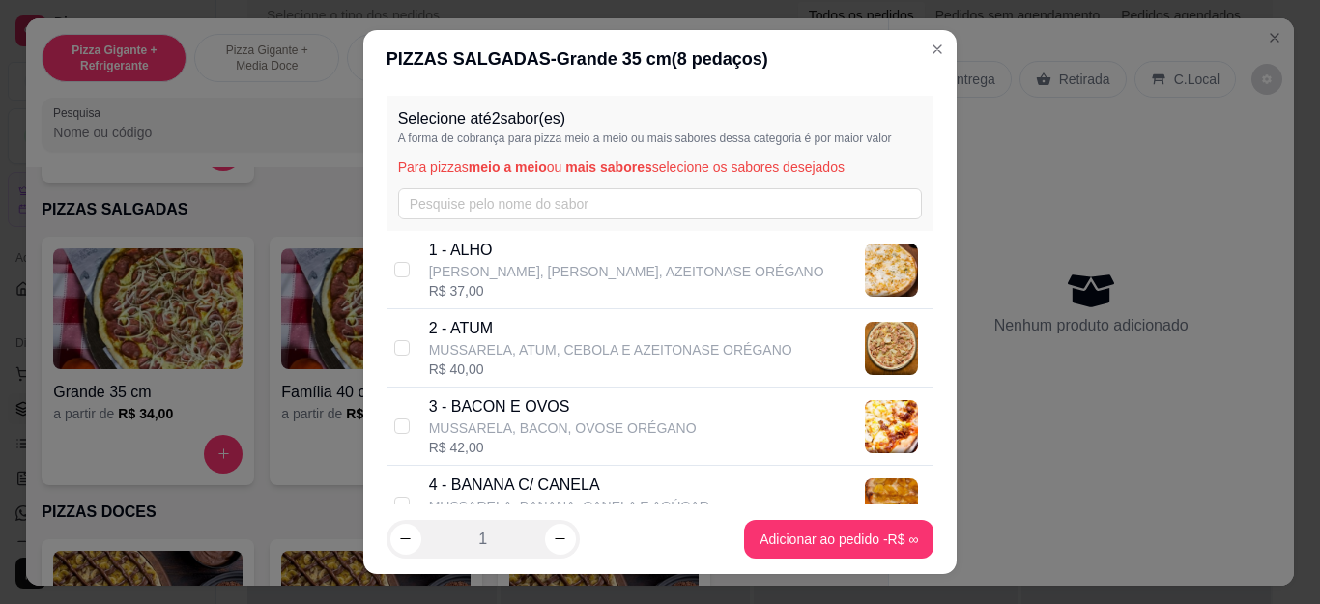
click at [603, 416] on p "3 - BACON E OVOS" at bounding box center [563, 406] width 268 height 23
checkbox input "true"
click at [647, 195] on input "text" at bounding box center [660, 203] width 525 height 31
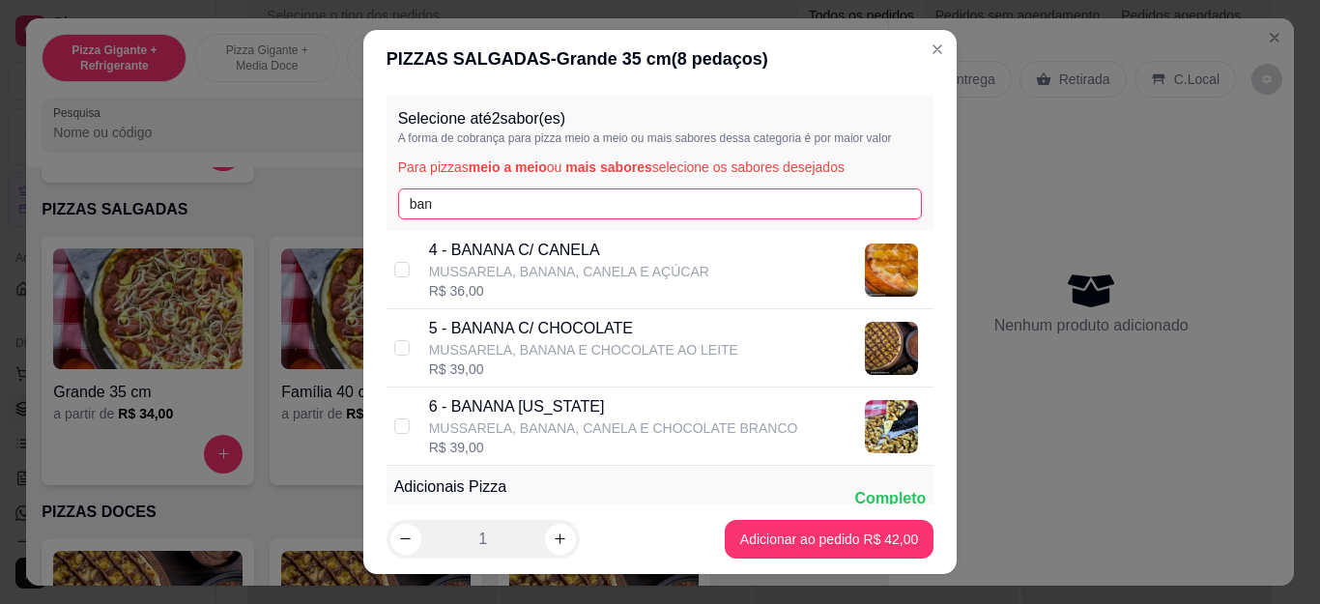
scroll to position [97, 0]
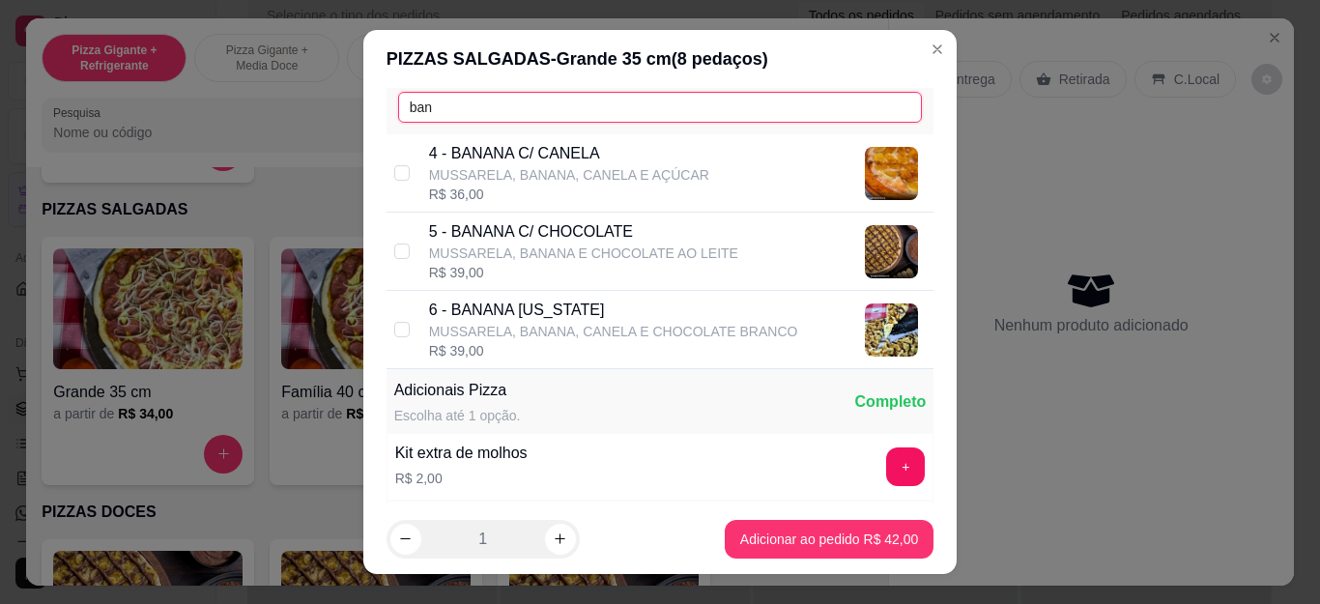
type input "ban"
click at [607, 336] on p "MUSSARELA, BANANA, CANELA E CHOCOLATE BRANCO" at bounding box center [613, 331] width 369 height 19
checkbox input "true"
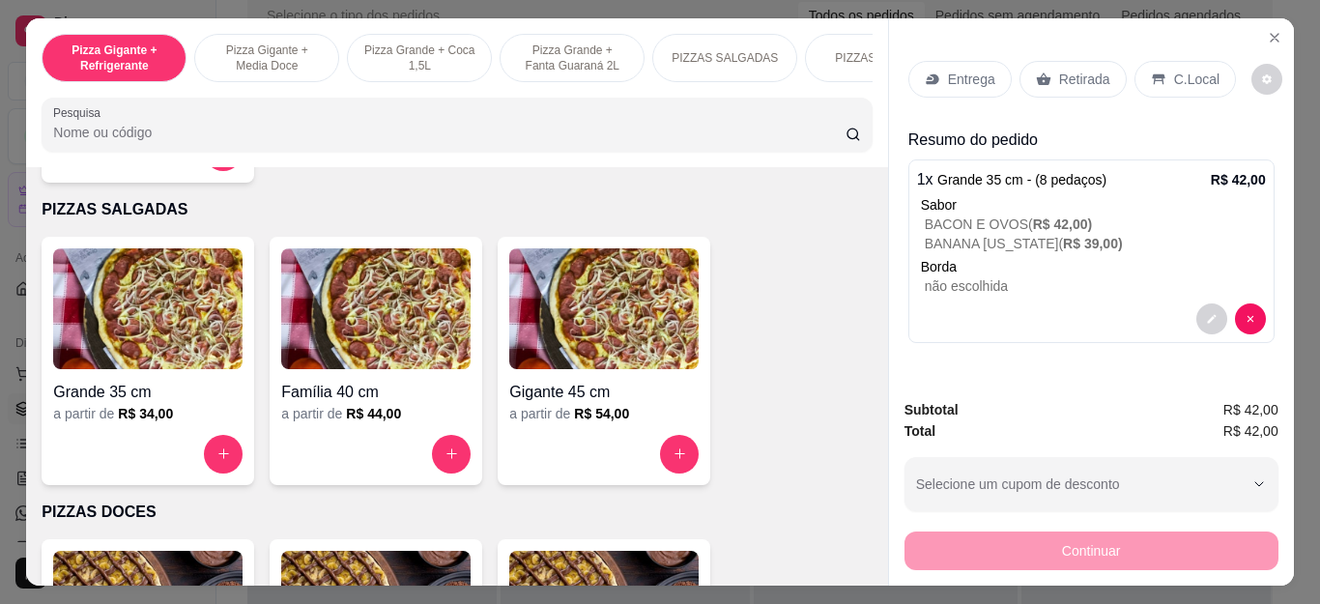
click at [972, 80] on p "Entrega" at bounding box center [971, 79] width 47 height 19
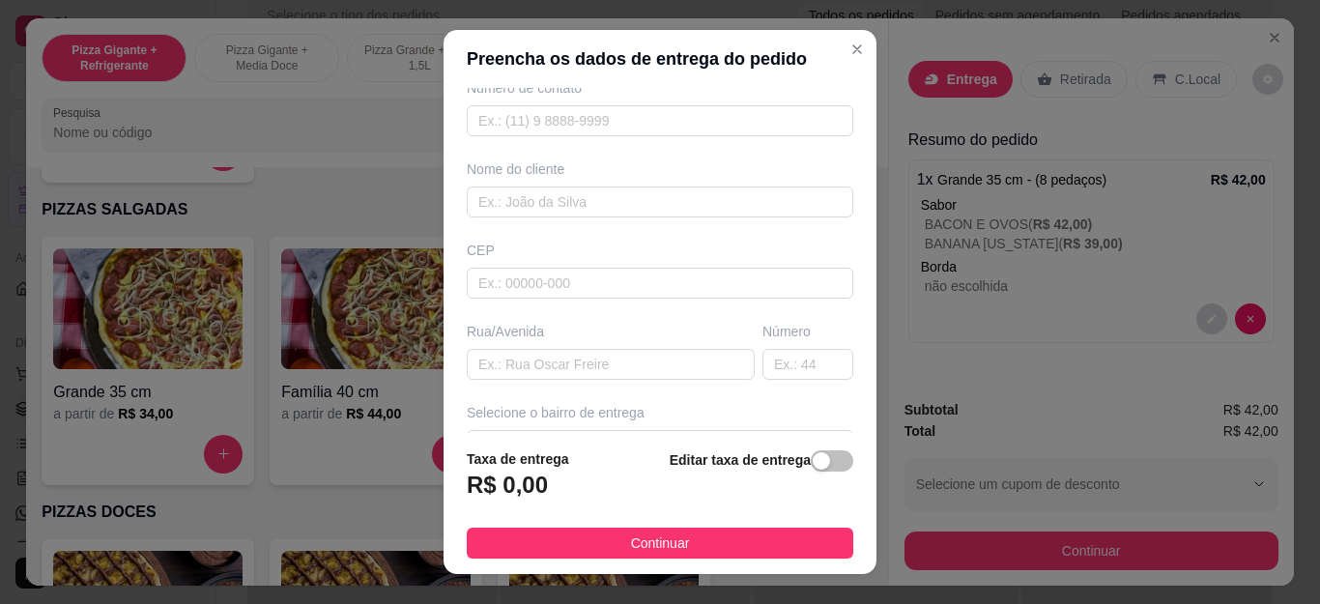
scroll to position [193, 0]
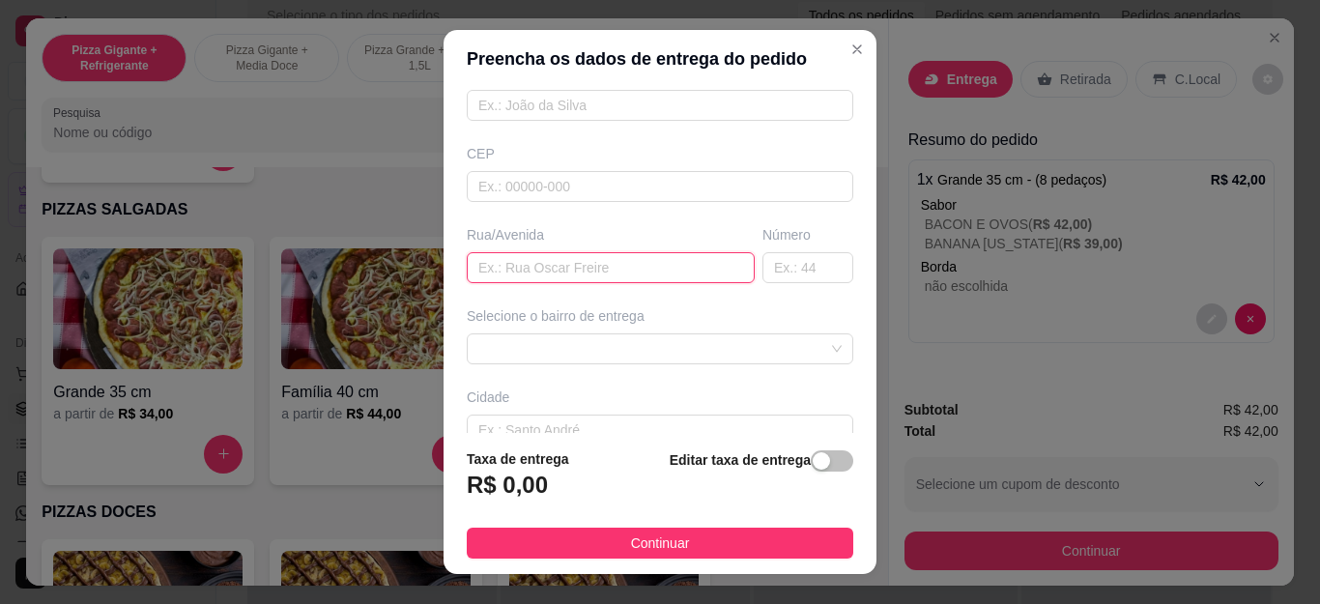
click at [569, 273] on input "text" at bounding box center [611, 267] width 288 height 31
click at [661, 351] on span at bounding box center [659, 348] width 363 height 29
type input "[PERSON_NAME]"
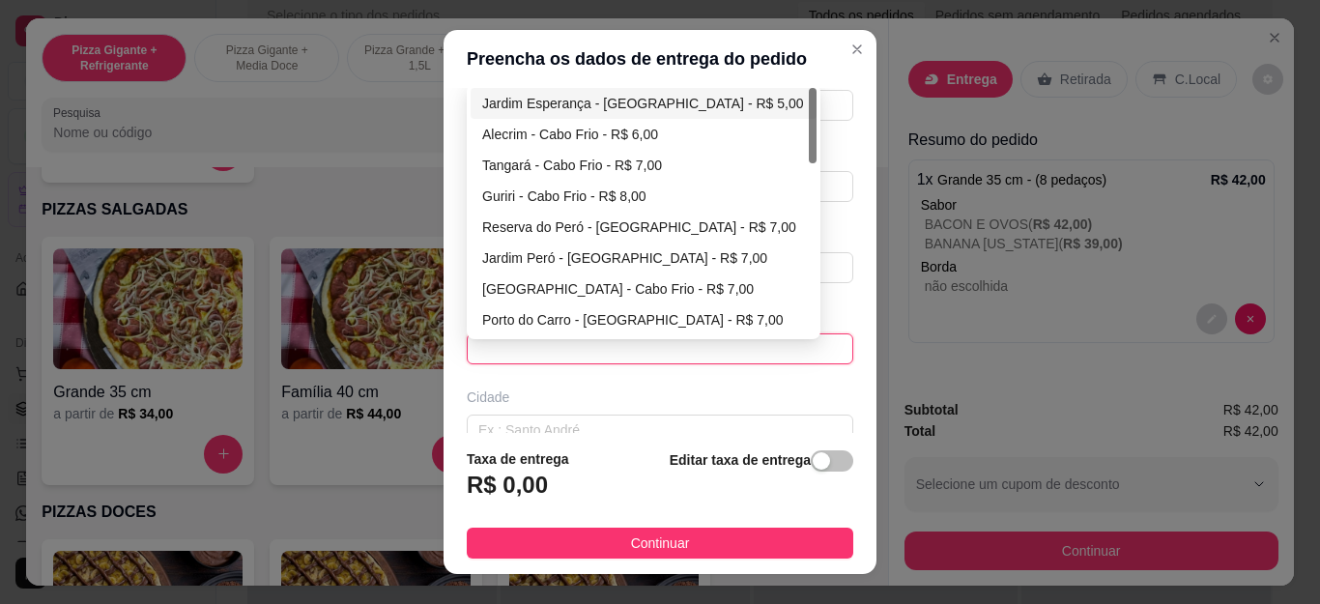
click at [645, 99] on div "Jardim Esperança - [GEOGRAPHIC_DATA] - R$ 5,00" at bounding box center [643, 103] width 323 height 21
type input "Cabo Frio"
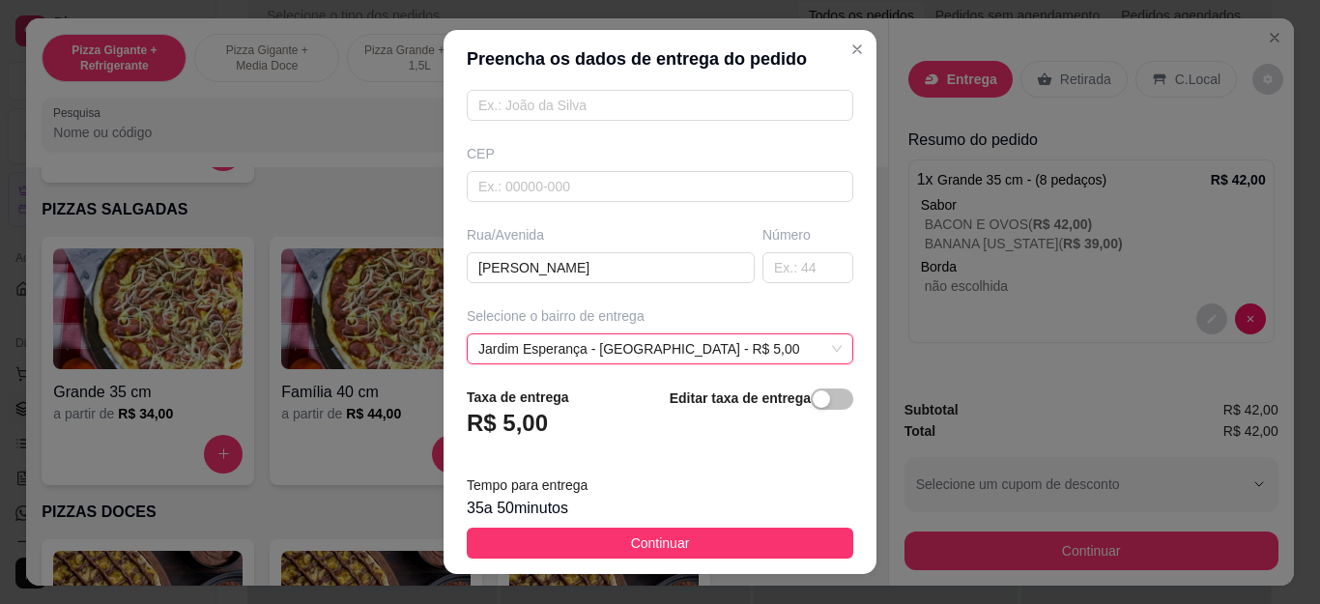
scroll to position [32, 0]
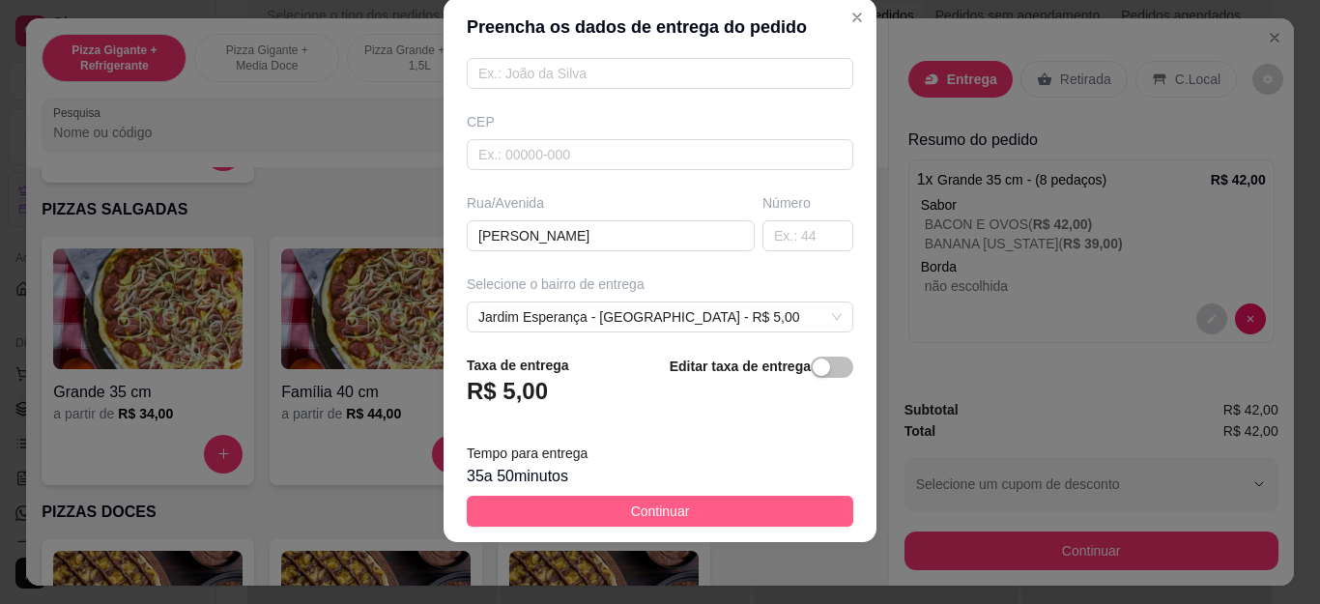
click at [694, 500] on button "Continuar" at bounding box center [660, 511] width 387 height 31
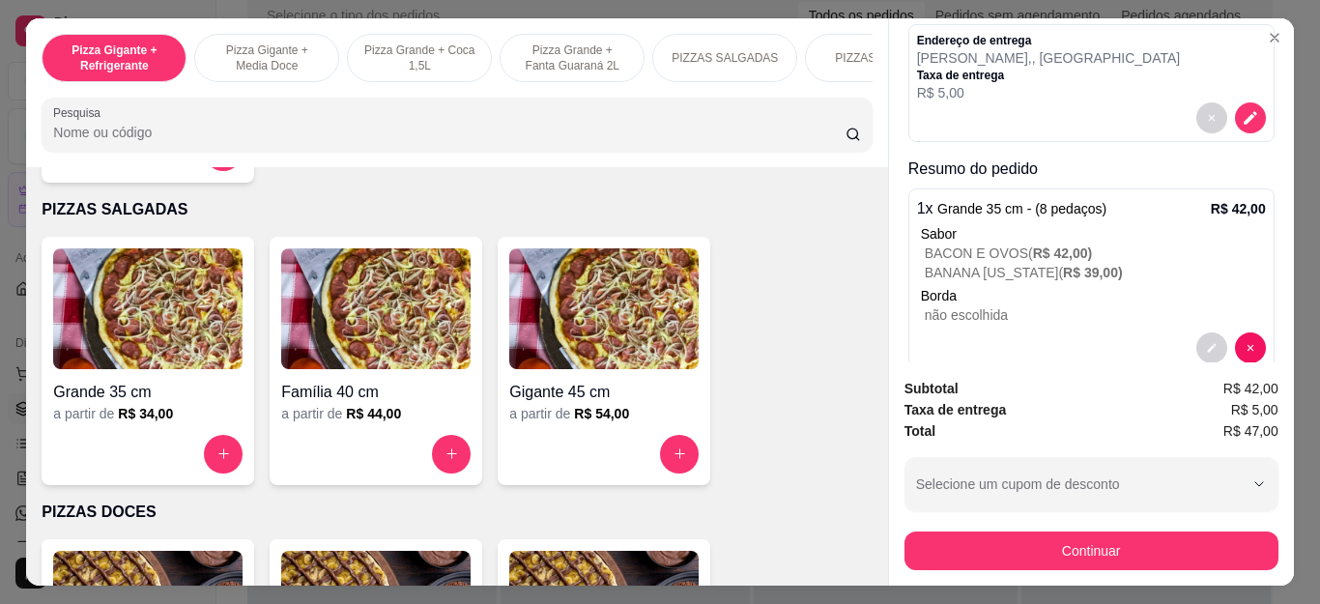
scroll to position [0, 0]
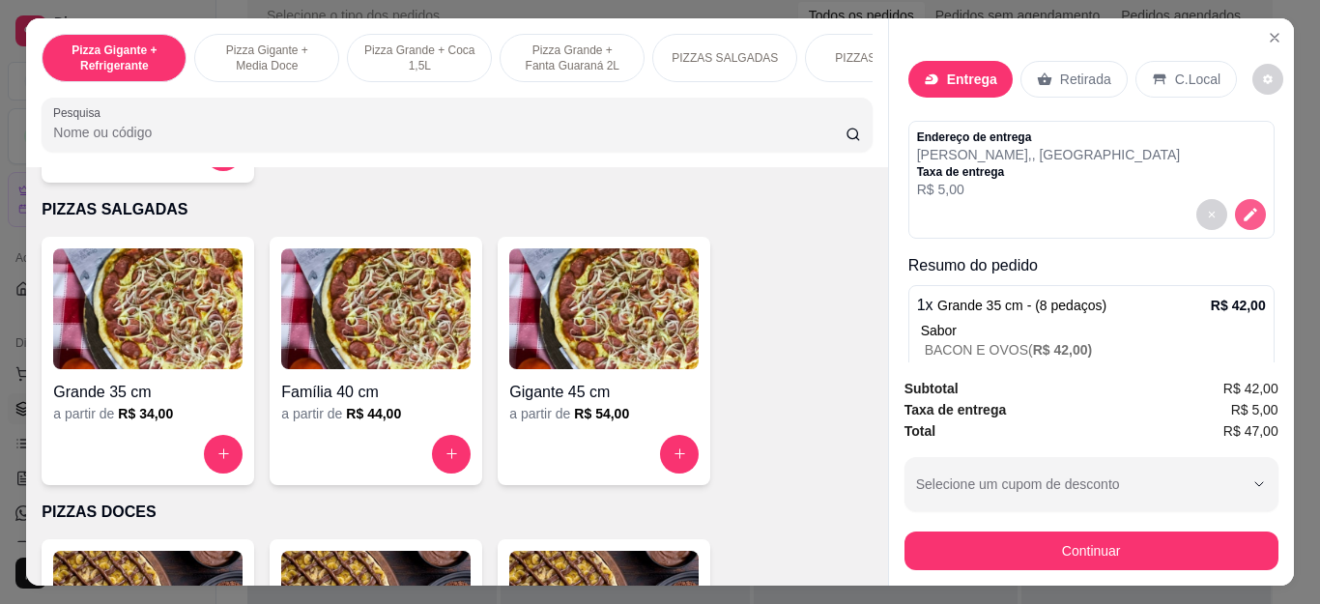
click at [1244, 208] on icon "decrease-product-quantity" at bounding box center [1251, 215] width 14 height 14
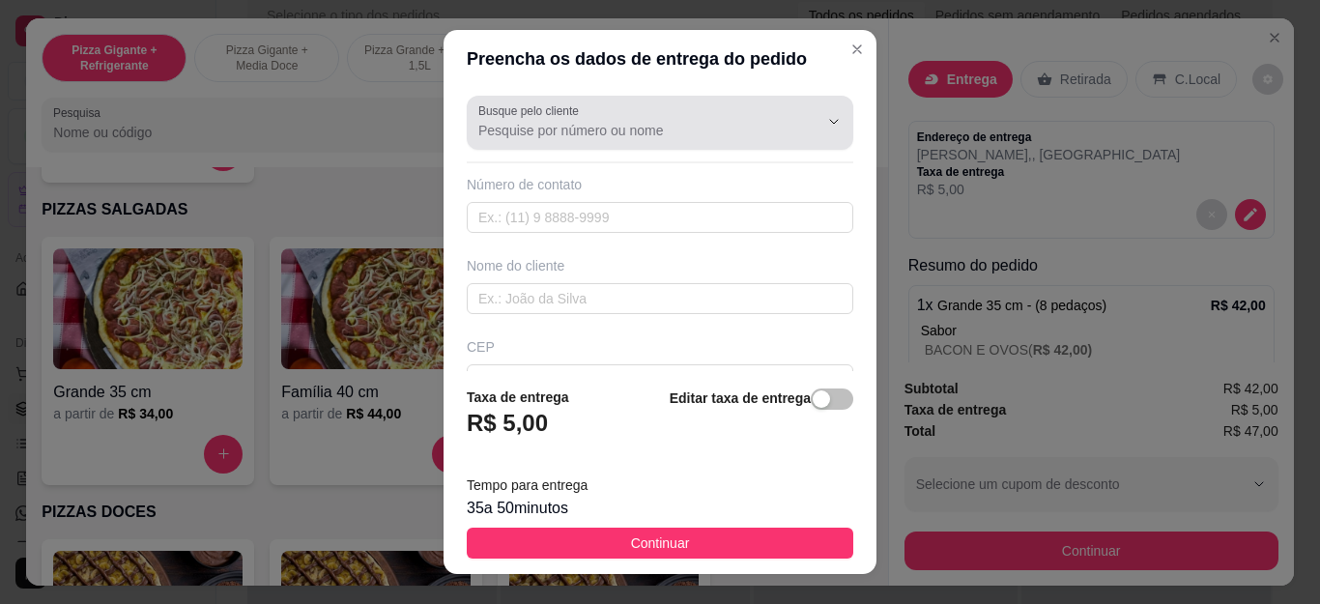
click at [673, 126] on input "Busque pelo cliente" at bounding box center [632, 130] width 309 height 19
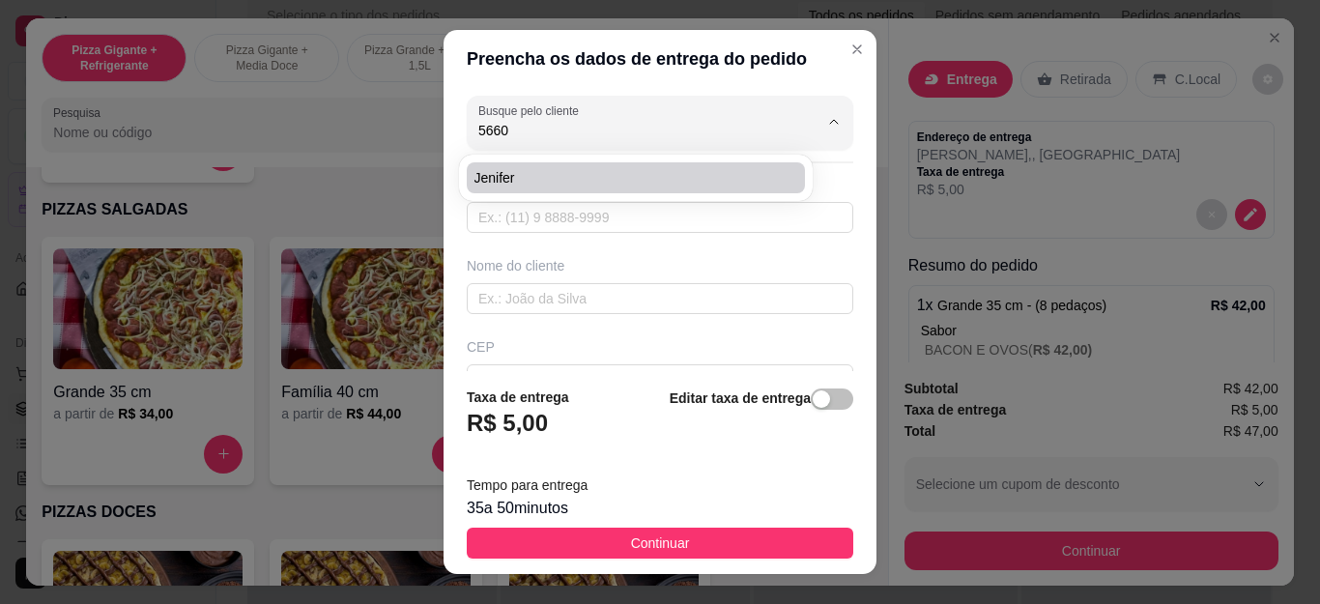
click at [676, 164] on li "Jenifer" at bounding box center [636, 177] width 338 height 31
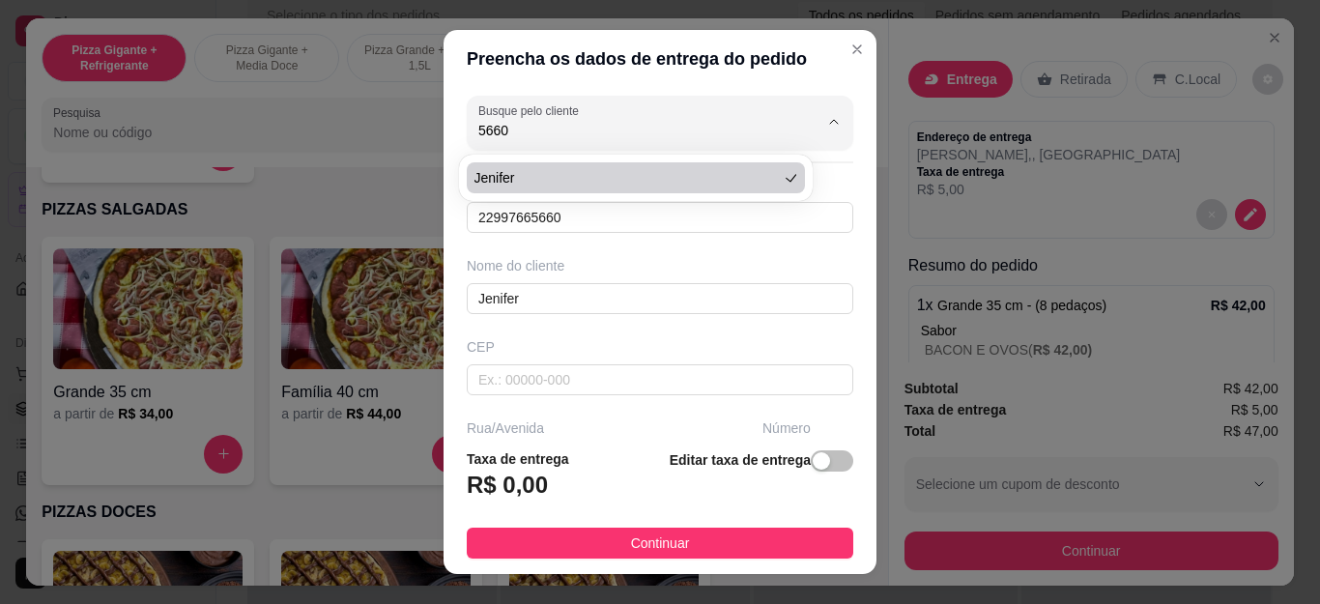
type input "Jenifer"
type input "22997665660"
type input "Jenifer"
type input "[PERSON_NAME]"
type input "22"
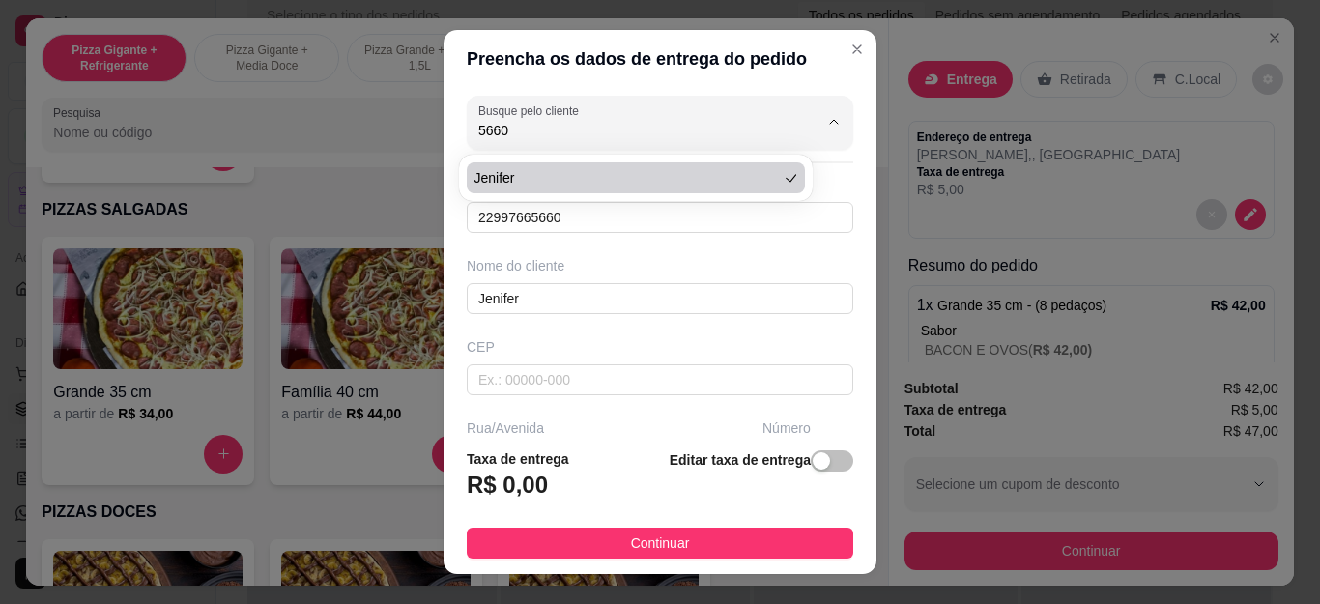
type input "Em Cima Da Padaria"
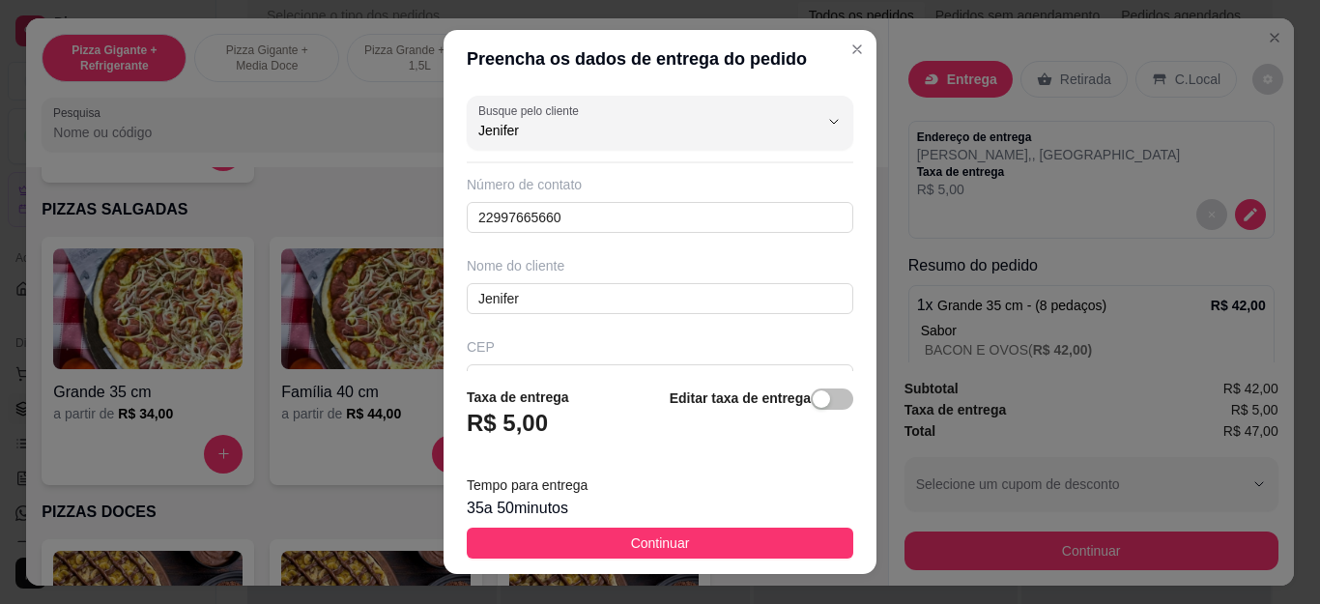
scroll to position [97, 0]
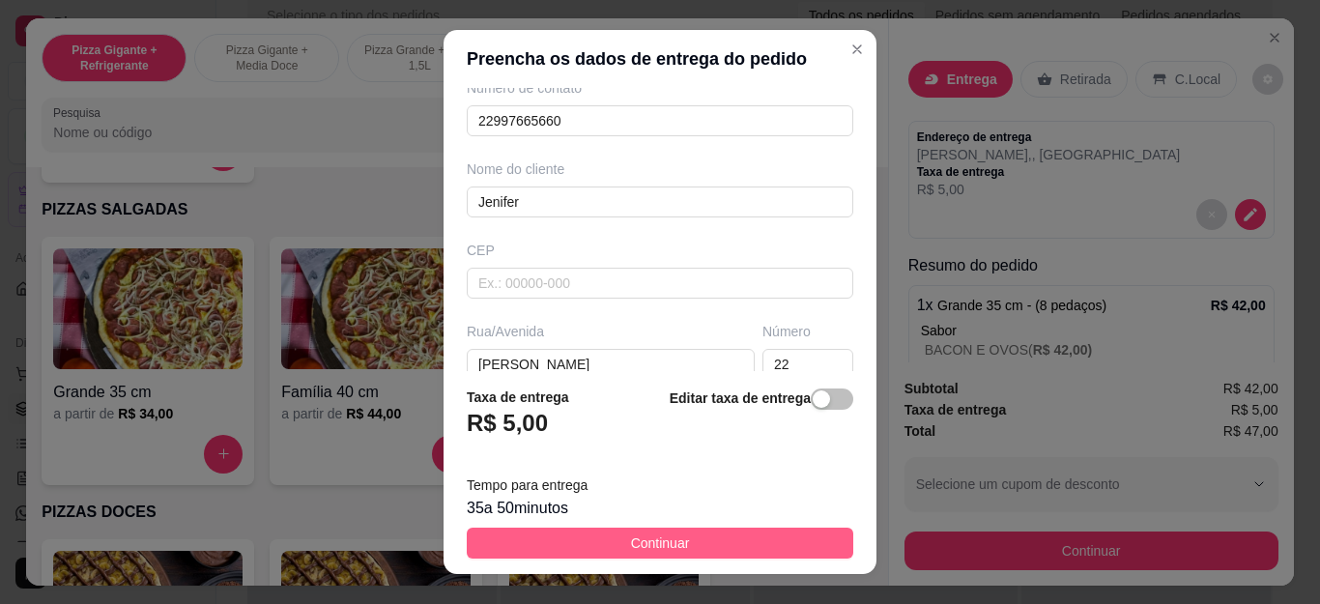
type input "Jenifer"
click at [655, 530] on button "Continuar" at bounding box center [660, 543] width 387 height 31
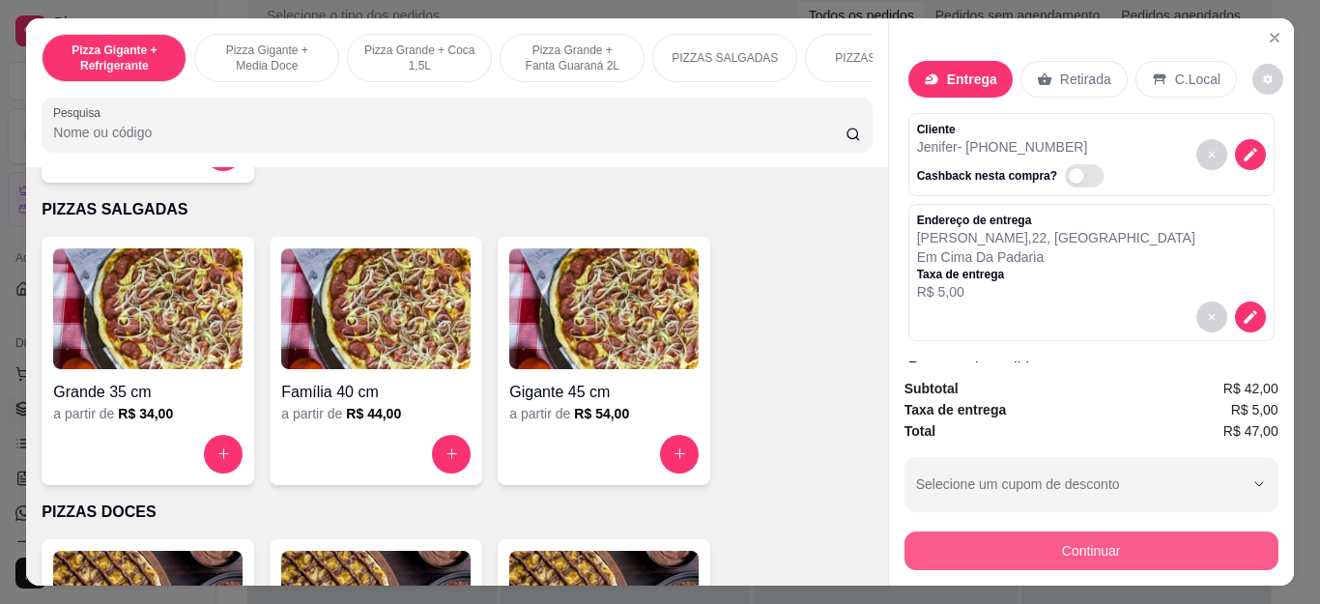
click at [1057, 541] on button "Continuar" at bounding box center [1092, 551] width 374 height 39
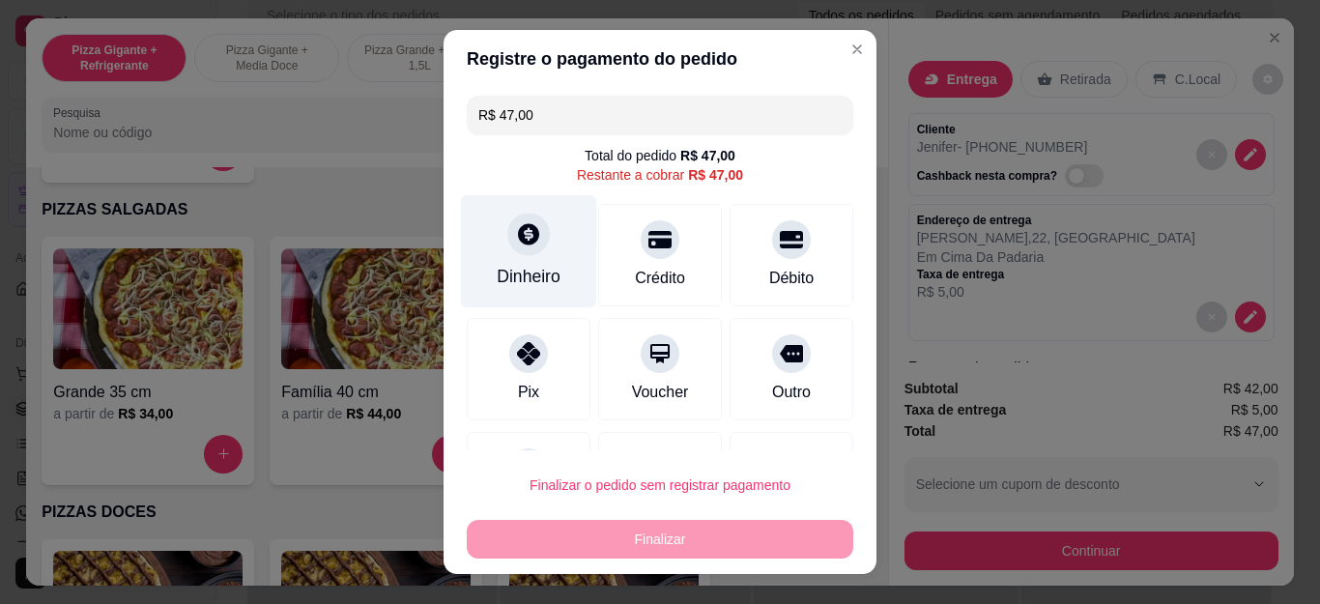
click at [528, 241] on icon at bounding box center [528, 233] width 25 height 25
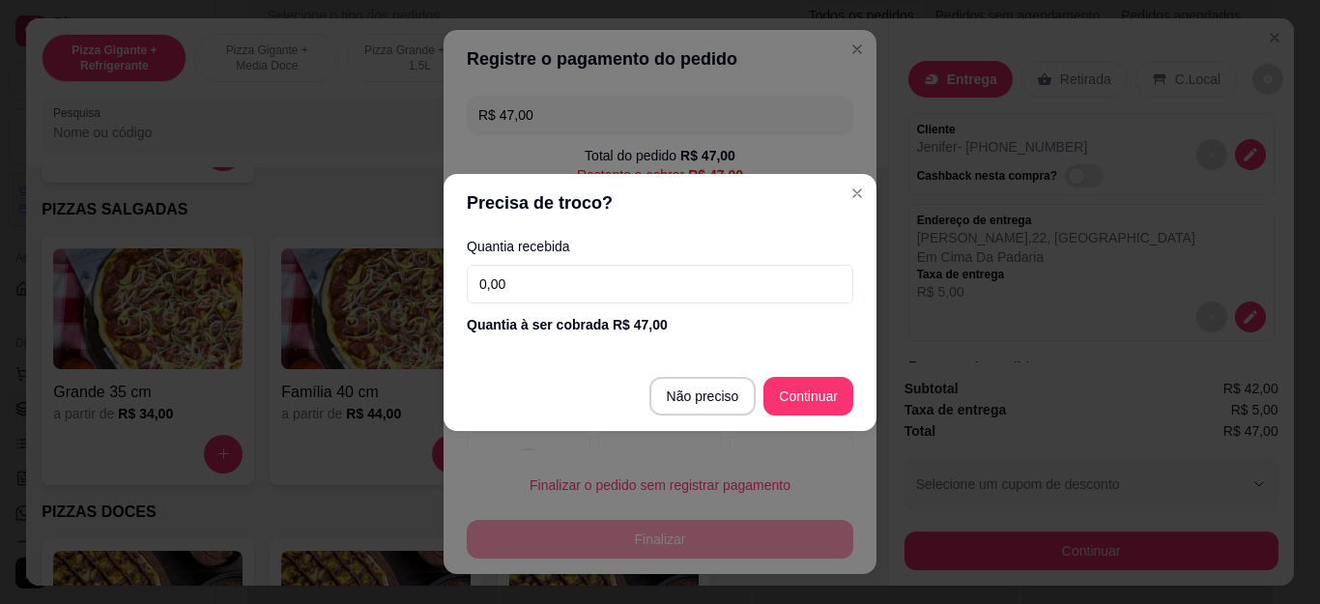
click at [668, 276] on input "0,00" at bounding box center [660, 284] width 387 height 39
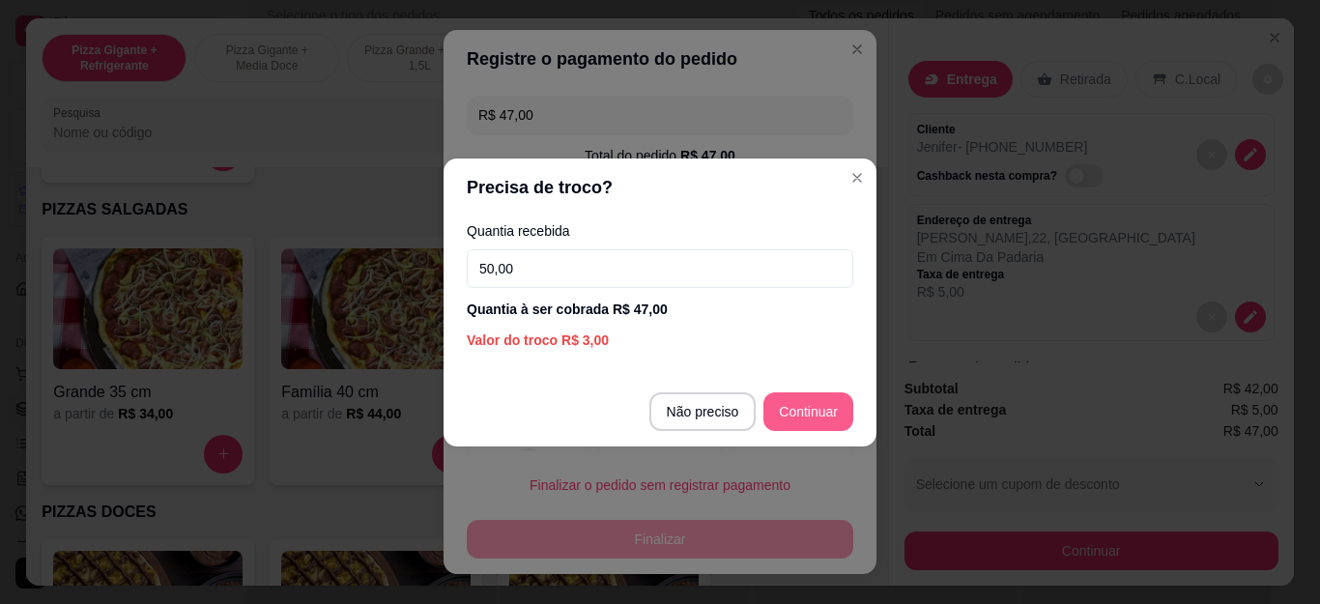
type input "50,00"
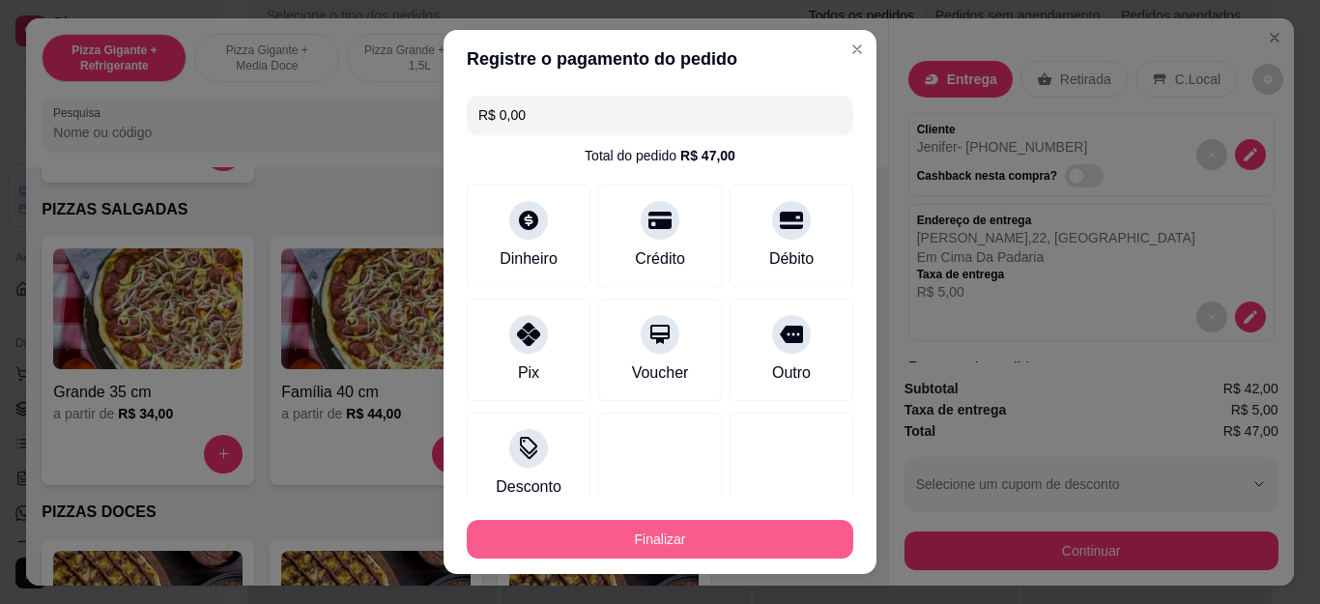
click at [688, 541] on button "Finalizar" at bounding box center [660, 539] width 387 height 39
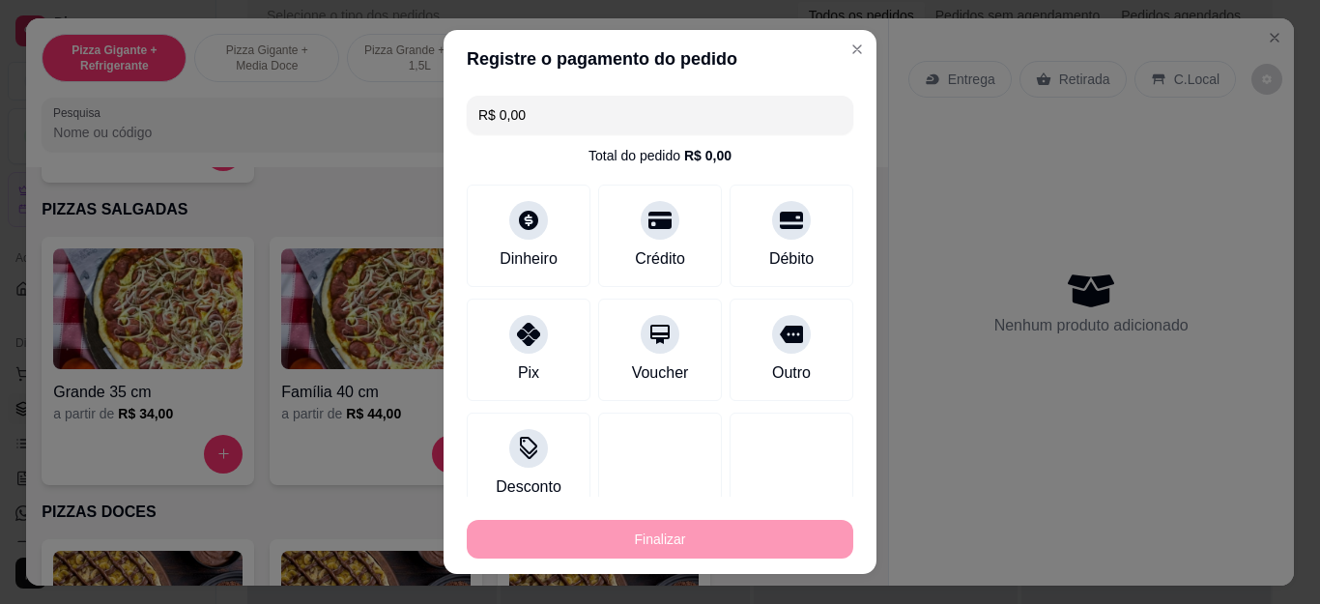
type input "-R$ 47,00"
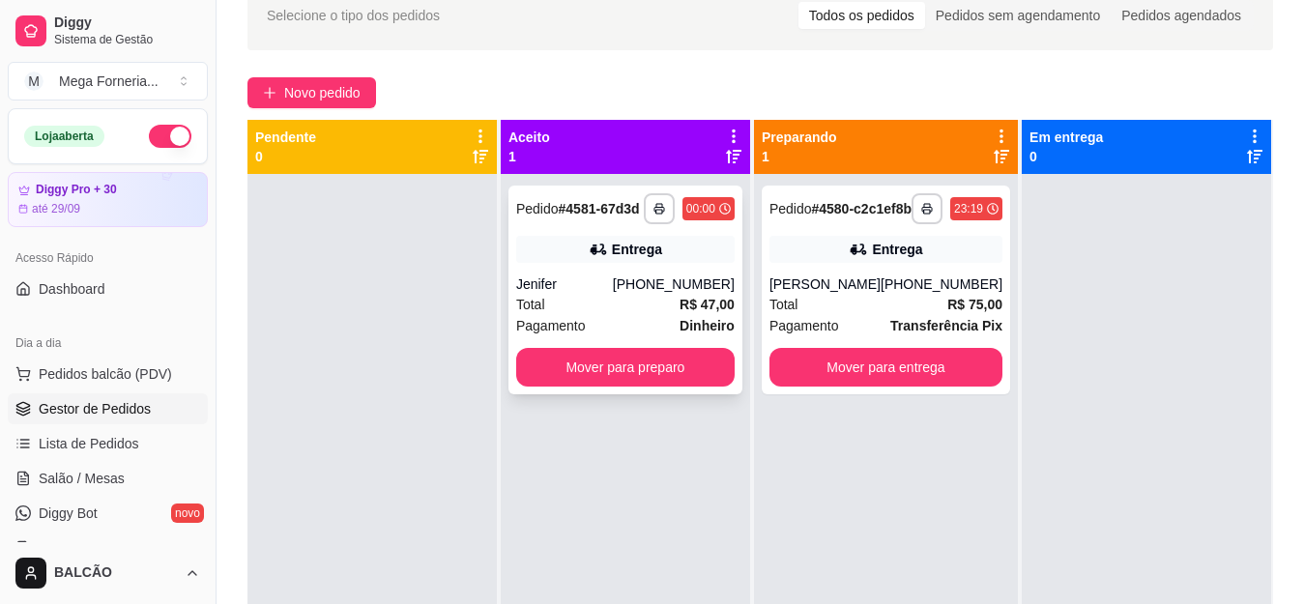
click at [581, 304] on div "Total R$ 47,00" at bounding box center [625, 304] width 218 height 21
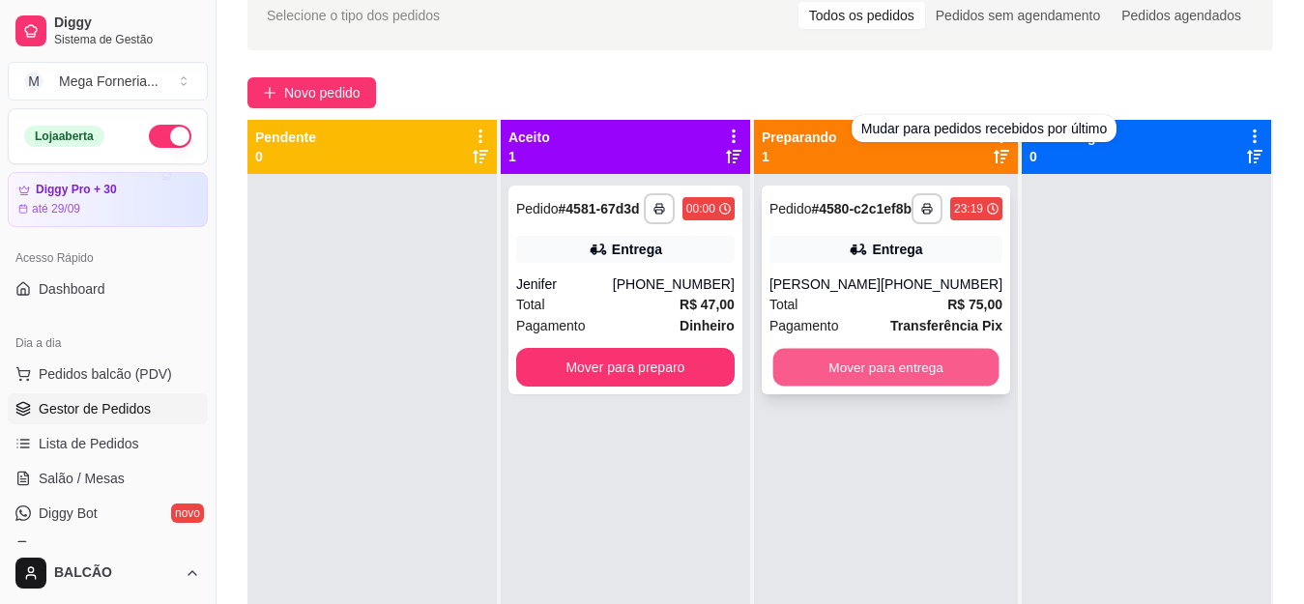
click at [871, 387] on button "Mover para entrega" at bounding box center [885, 368] width 226 height 38
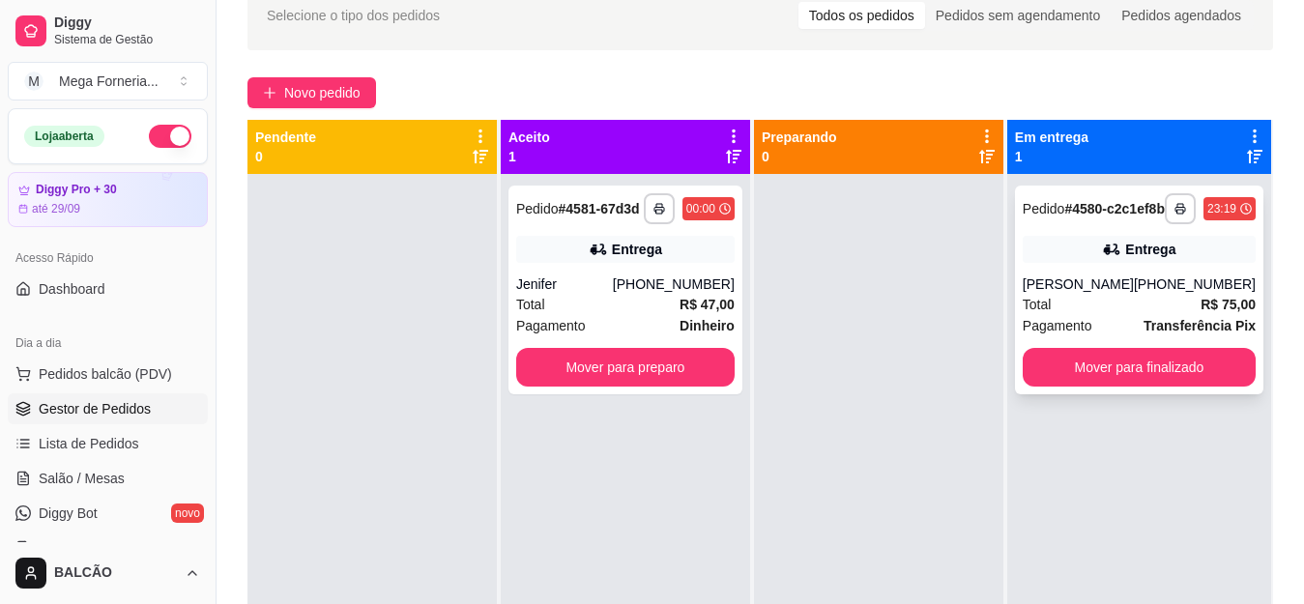
click at [1099, 294] on div "[PERSON_NAME]" at bounding box center [1078, 284] width 111 height 19
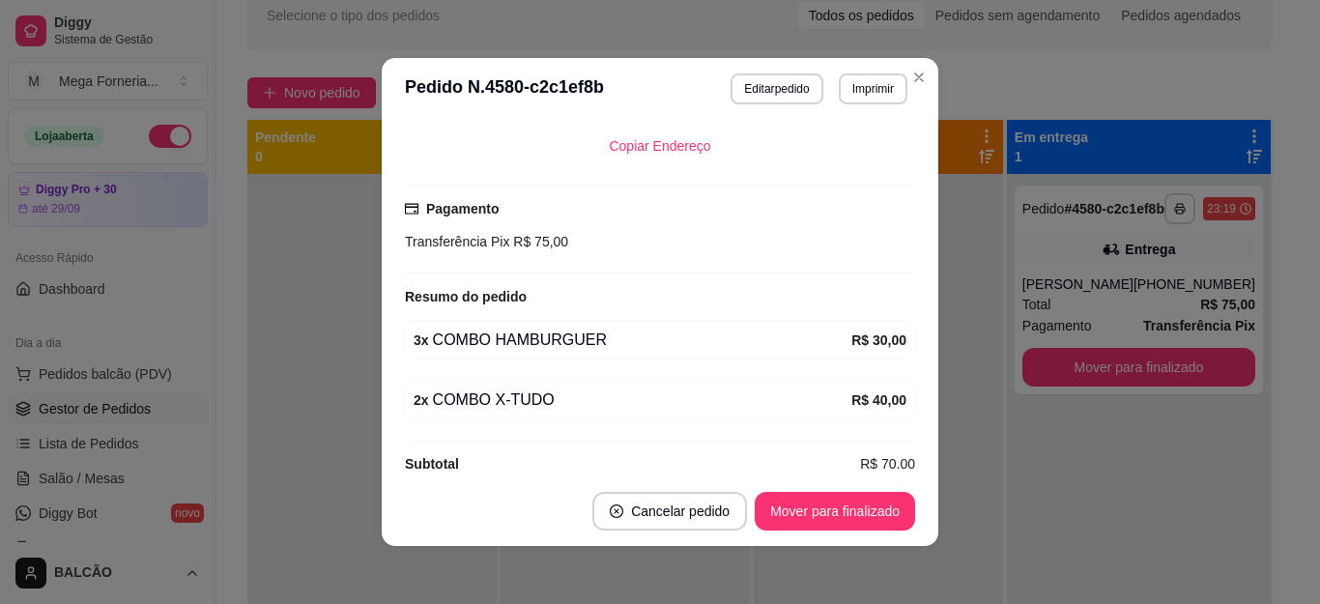
scroll to position [580, 0]
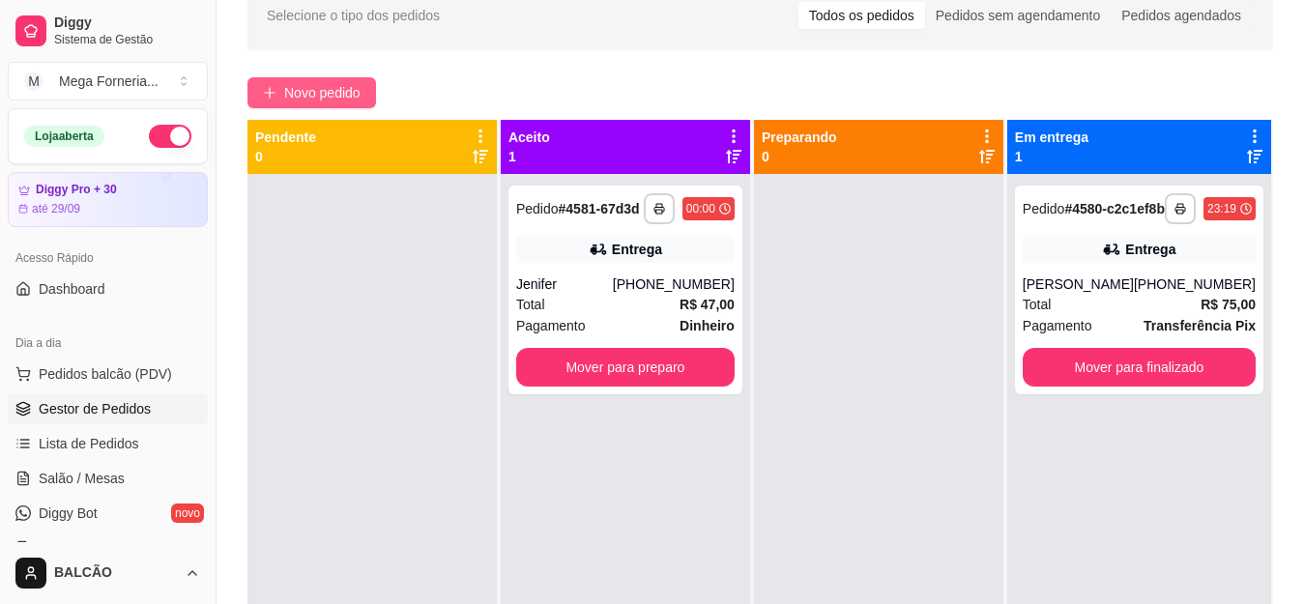
click at [320, 86] on span "Novo pedido" at bounding box center [322, 92] width 76 height 21
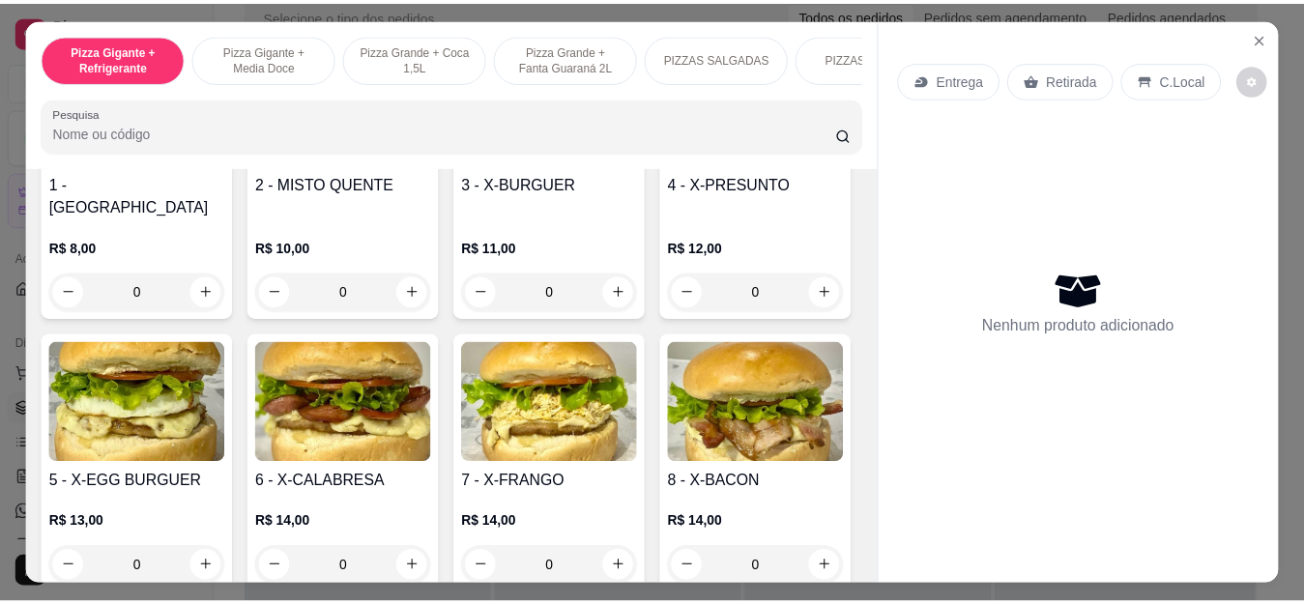
scroll to position [2821, 0]
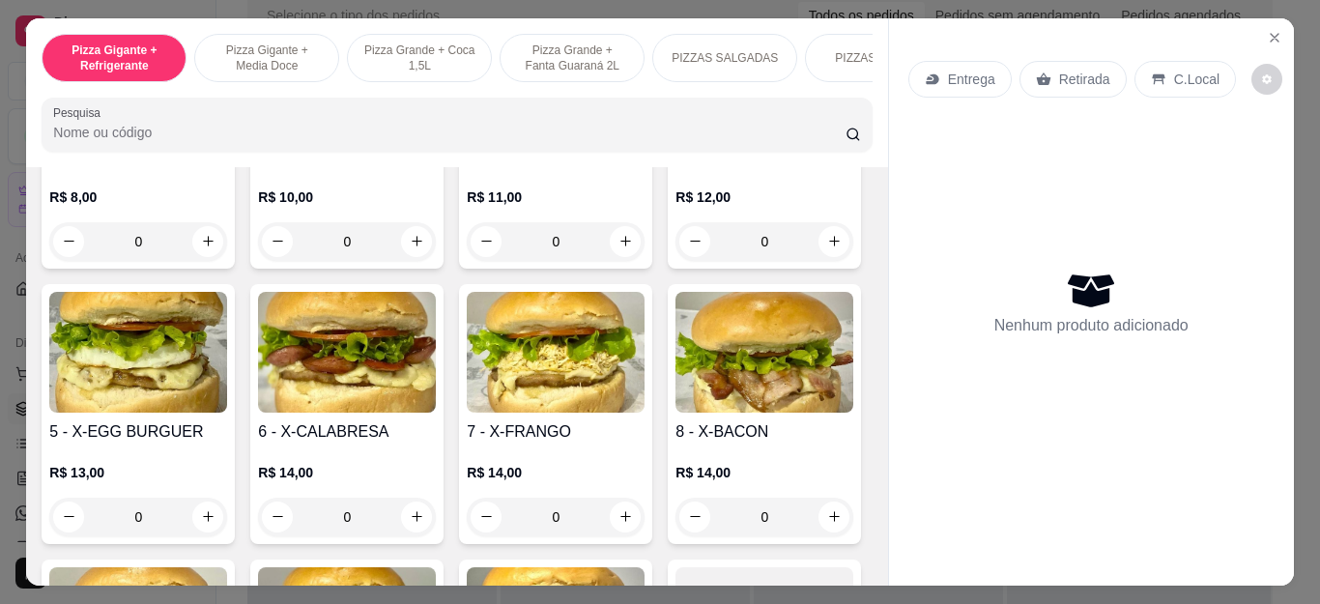
click at [197, 261] on div "0" at bounding box center [138, 241] width 178 height 39
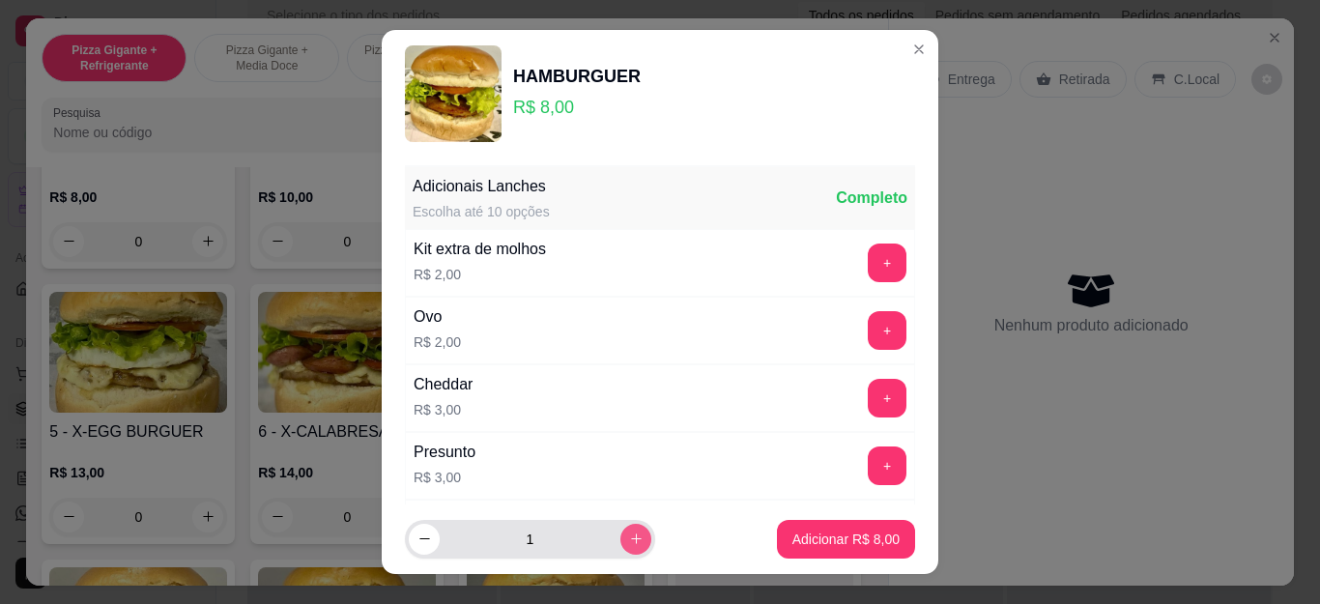
click at [621, 538] on button "increase-product-quantity" at bounding box center [636, 539] width 31 height 31
type input "2"
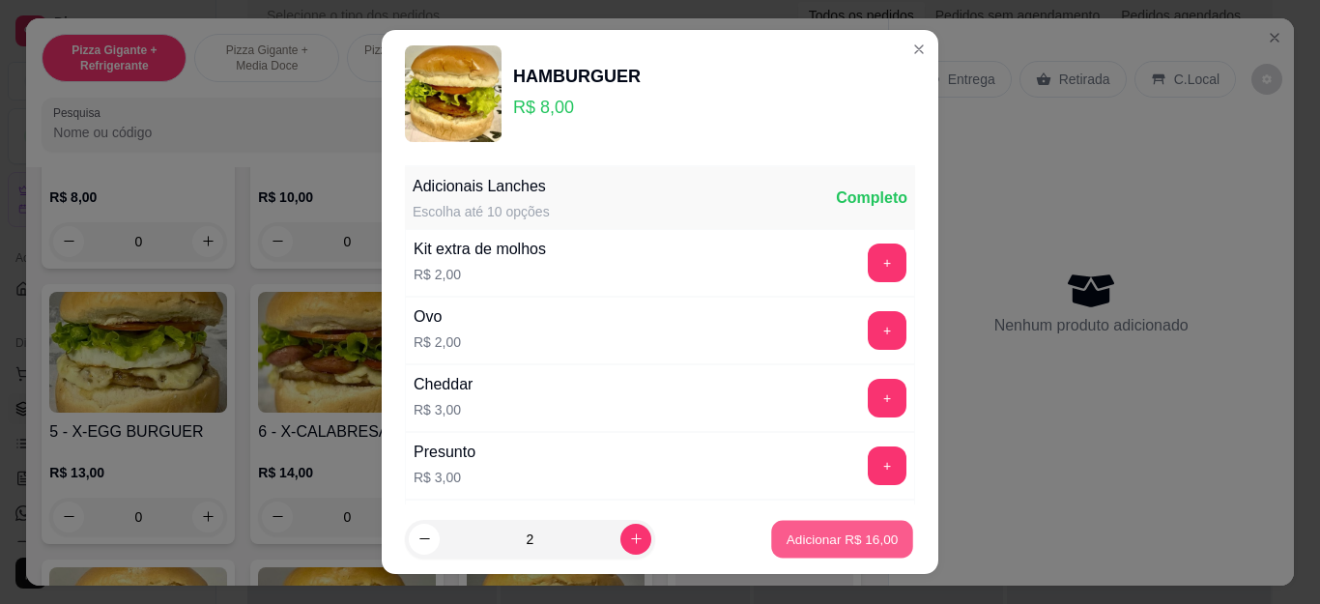
click at [831, 529] on button "Adicionar R$ 16,00" at bounding box center [842, 539] width 142 height 38
type input "2"
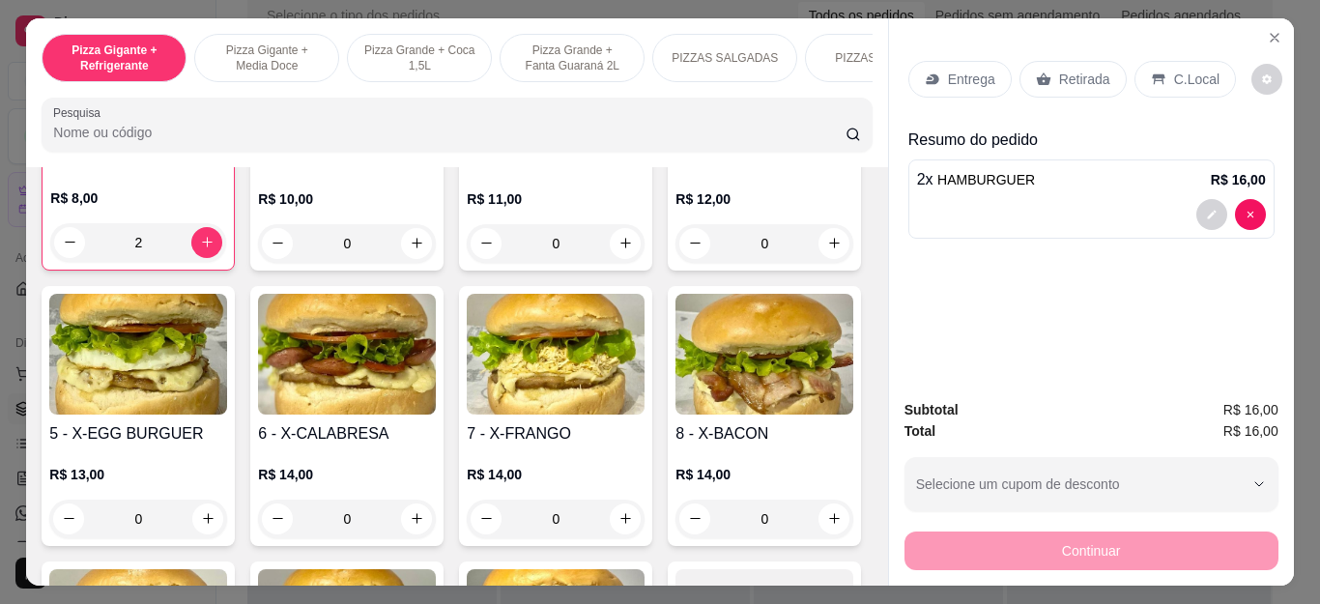
click at [1082, 73] on p "Retirada" at bounding box center [1084, 79] width 51 height 19
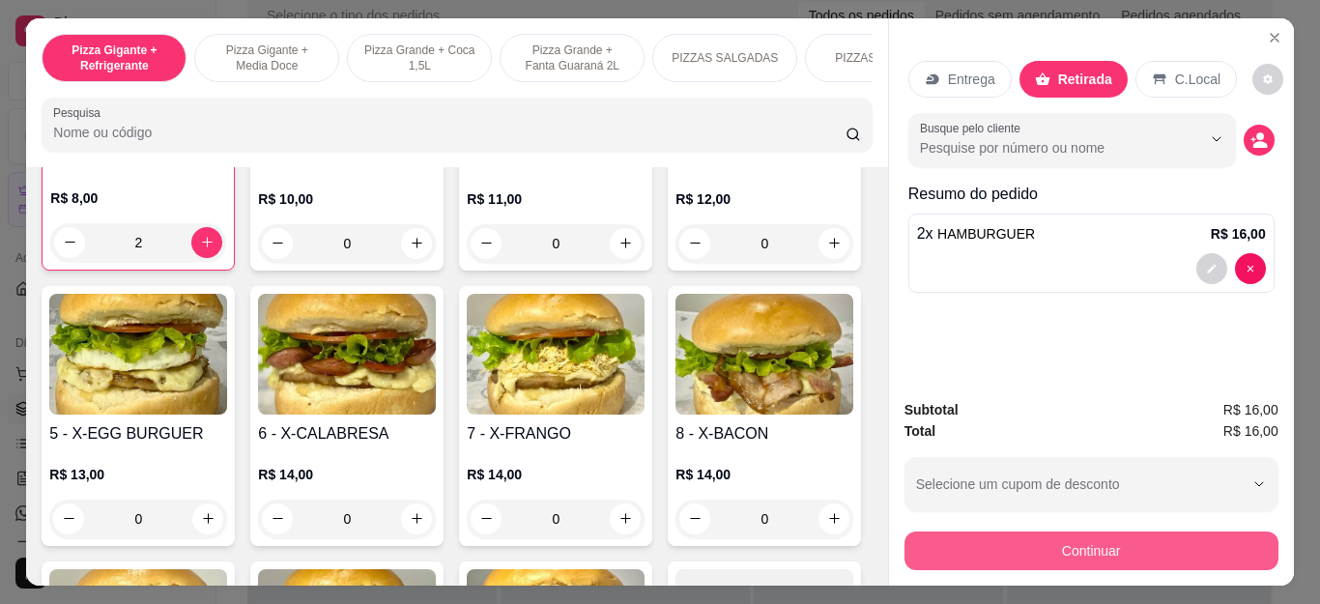
click at [1090, 537] on button "Continuar" at bounding box center [1092, 551] width 374 height 39
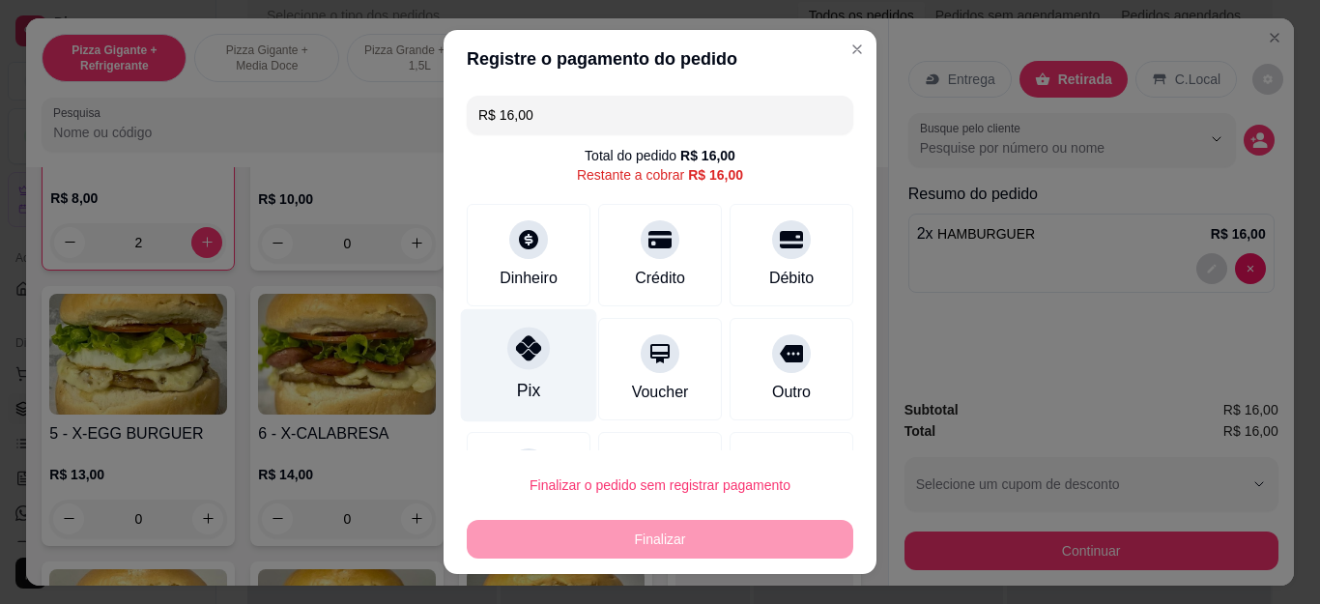
click at [529, 366] on div "Pix" at bounding box center [529, 365] width 136 height 113
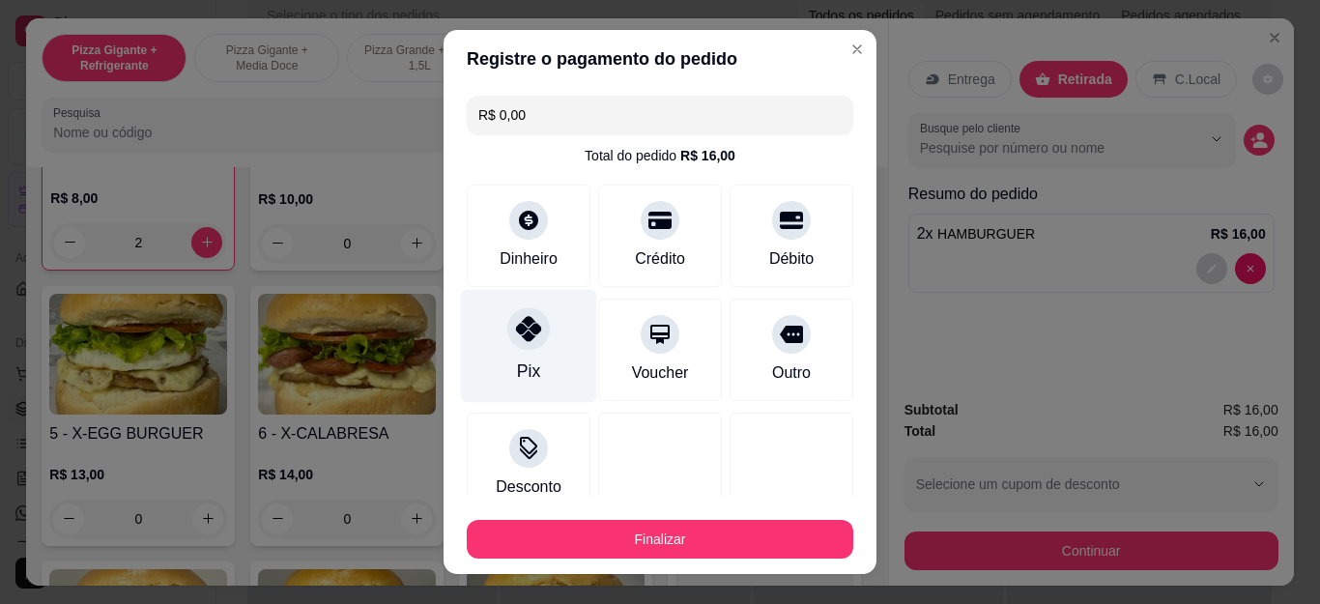
type input "R$ 0,00"
click at [560, 347] on div "Pix" at bounding box center [529, 346] width 136 height 113
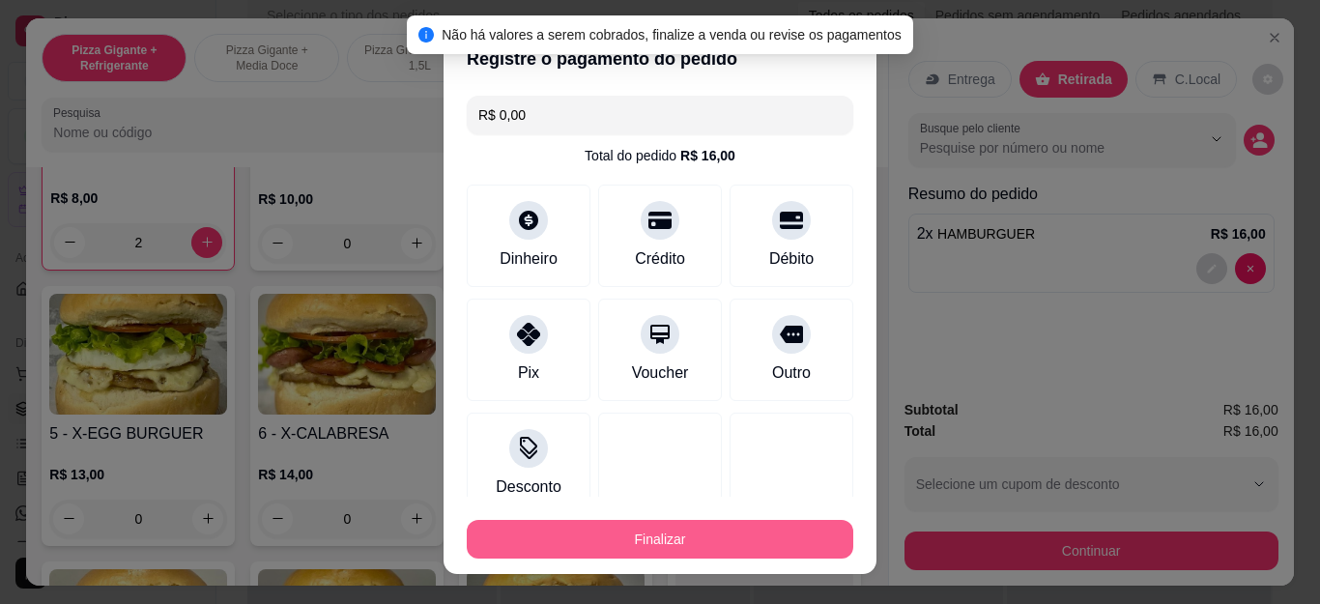
click at [628, 535] on button "Finalizar" at bounding box center [660, 539] width 387 height 39
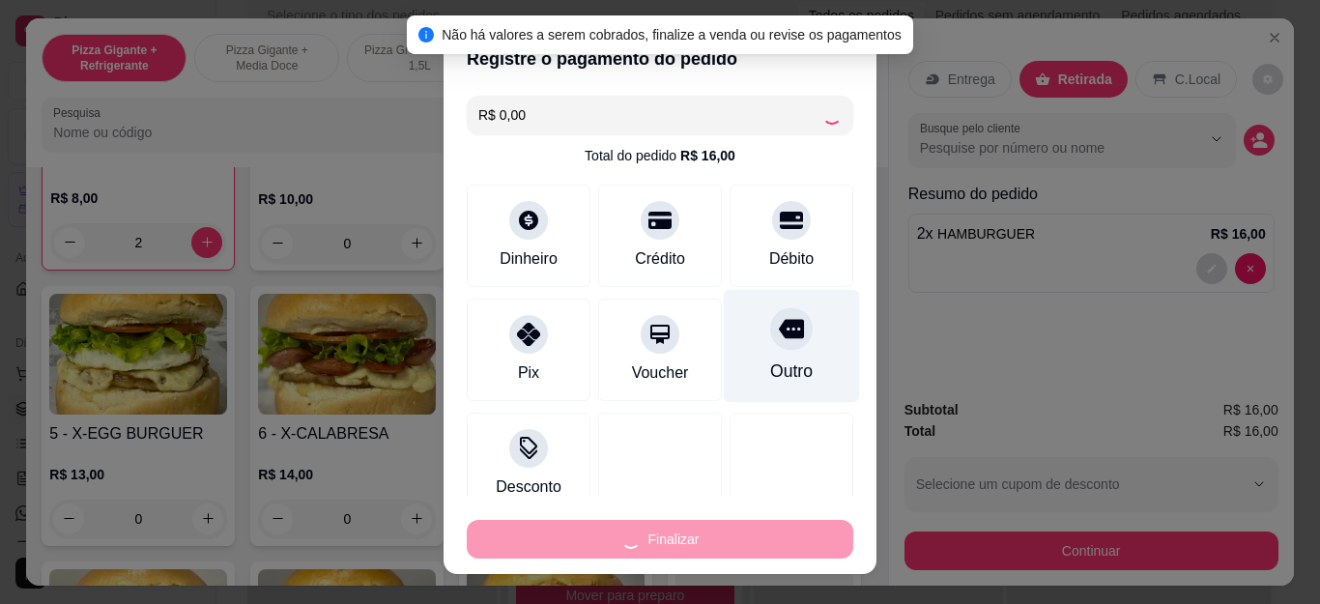
type input "0"
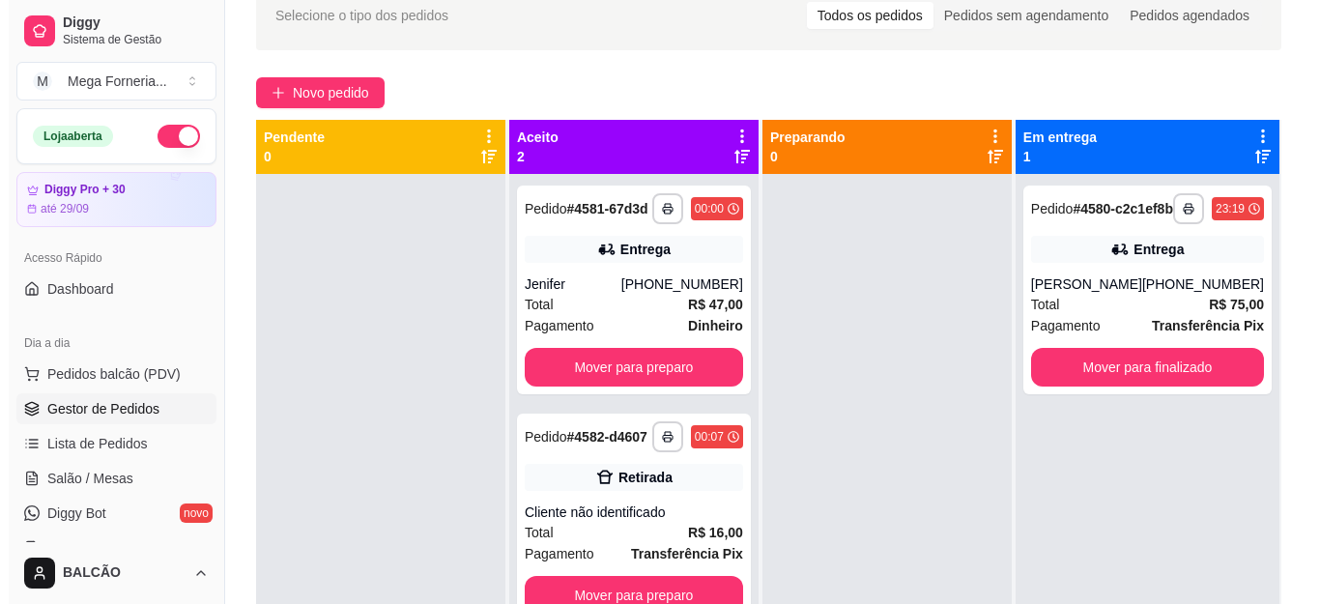
scroll to position [54, 0]
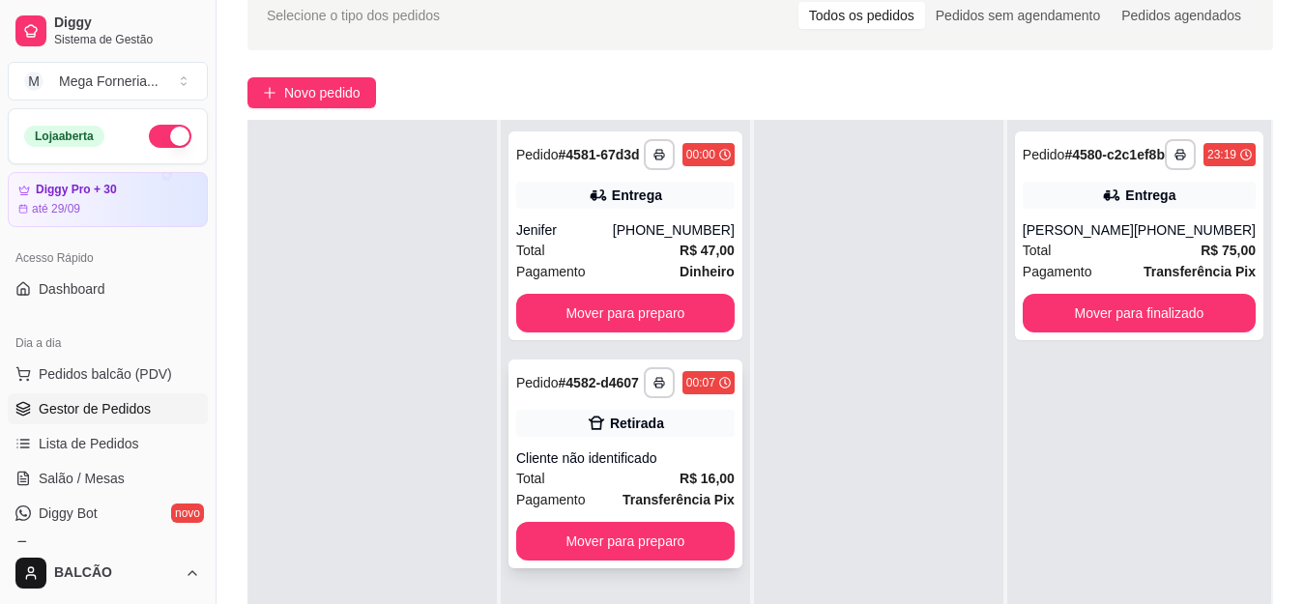
click at [636, 427] on div "Retirada" at bounding box center [637, 423] width 54 height 19
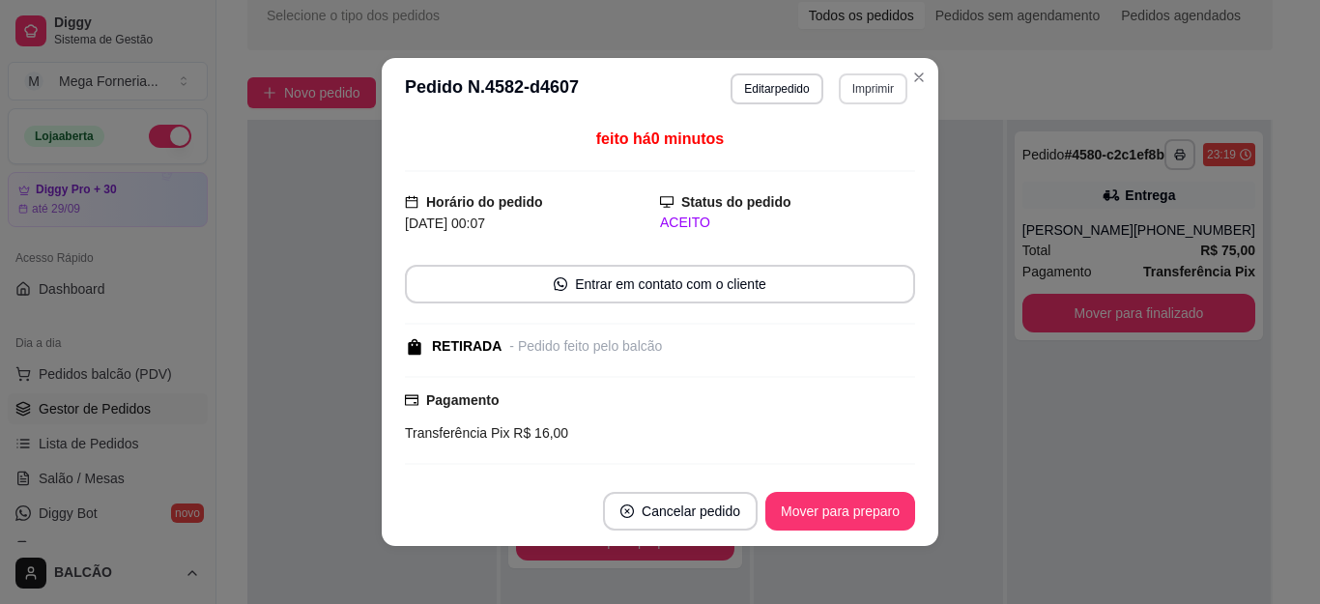
click at [859, 83] on button "Imprimir" at bounding box center [873, 88] width 69 height 31
click at [825, 146] on button "IMPRESSORA" at bounding box center [831, 156] width 140 height 31
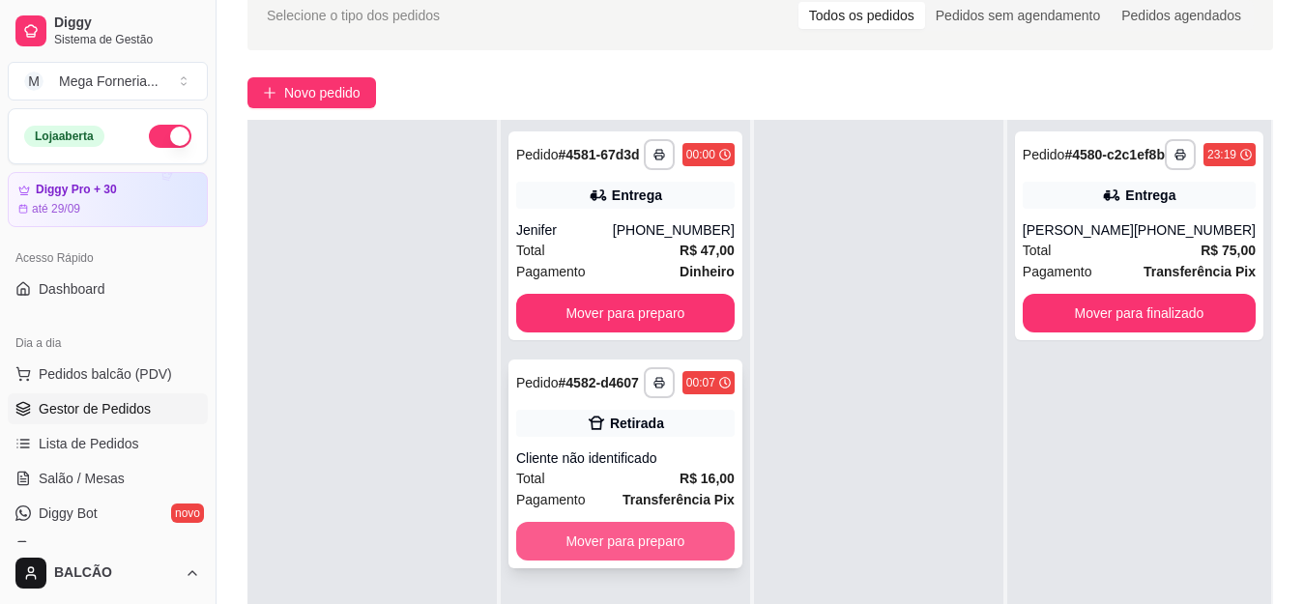
click at [619, 537] on button "Mover para preparo" at bounding box center [625, 541] width 218 height 39
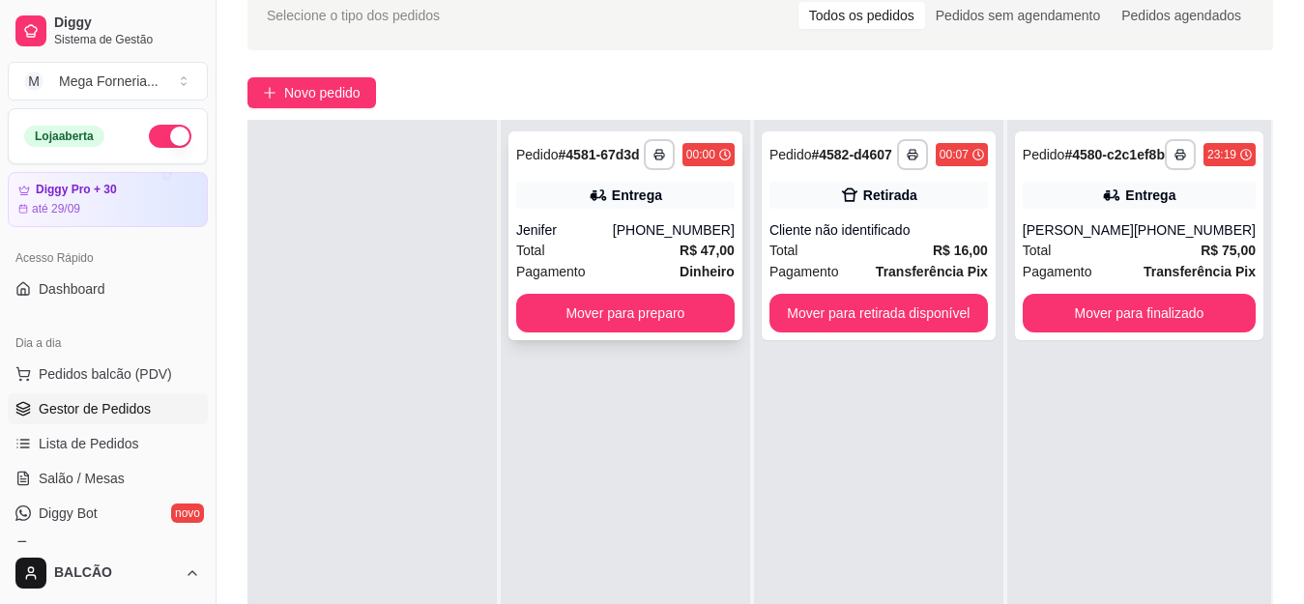
click at [587, 234] on div "Jenifer" at bounding box center [564, 229] width 97 height 19
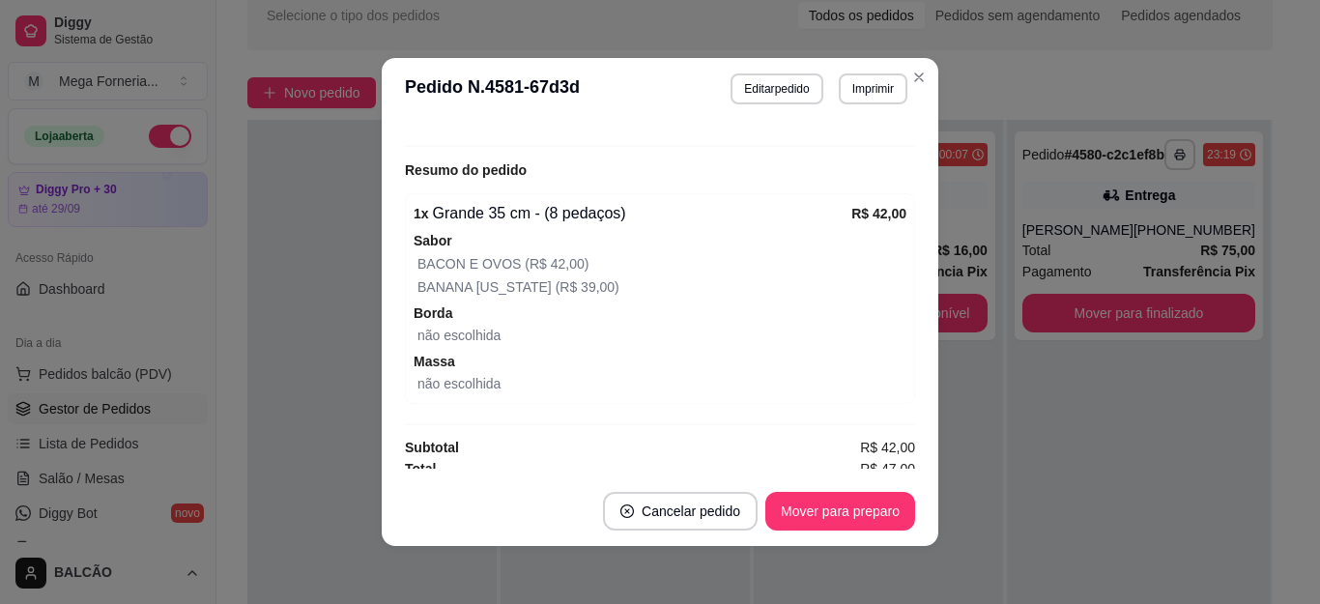
scroll to position [659, 0]
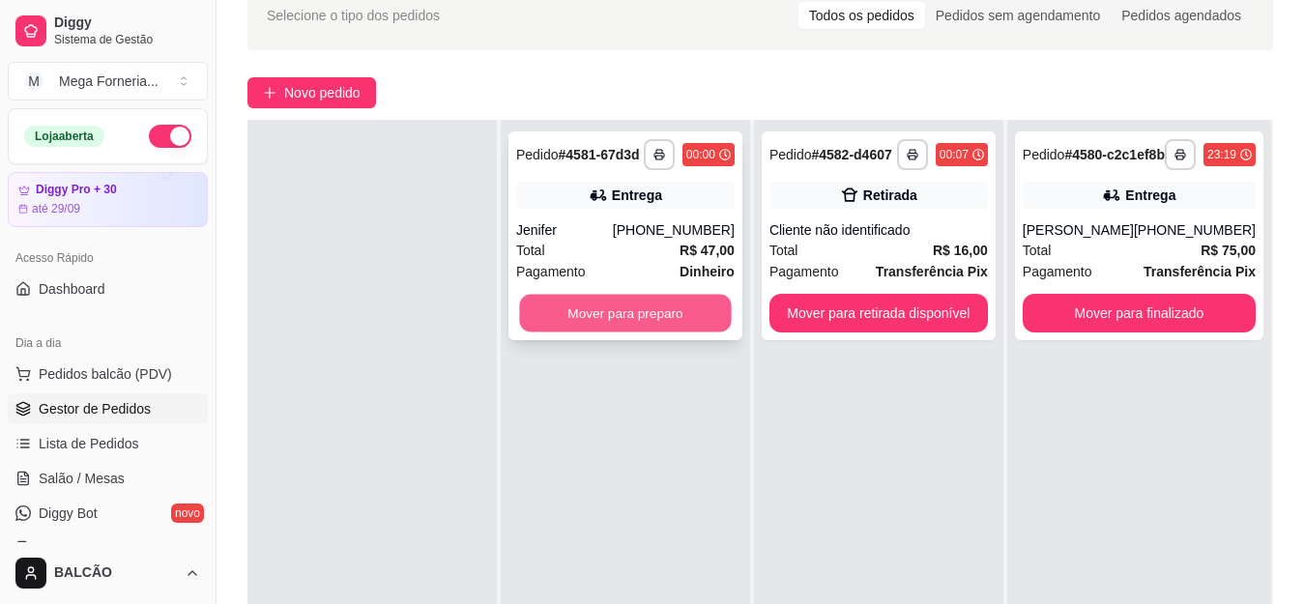
click at [632, 298] on button "Mover para preparo" at bounding box center [625, 314] width 212 height 38
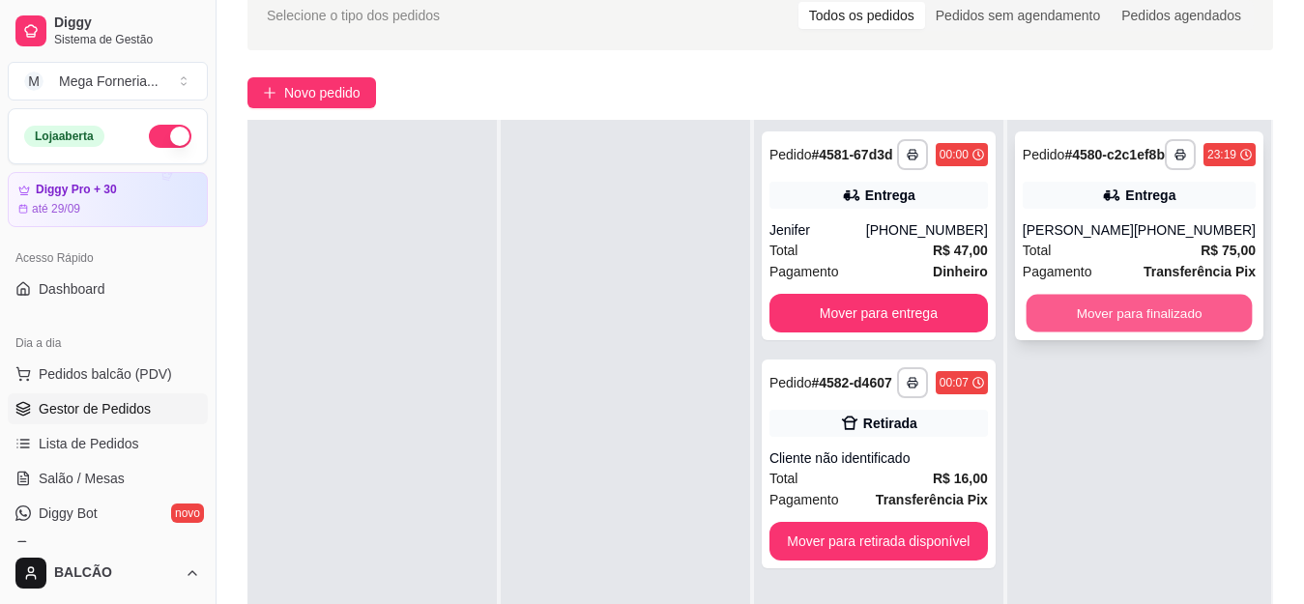
click at [1137, 328] on button "Mover para finalizado" at bounding box center [1139, 314] width 226 height 38
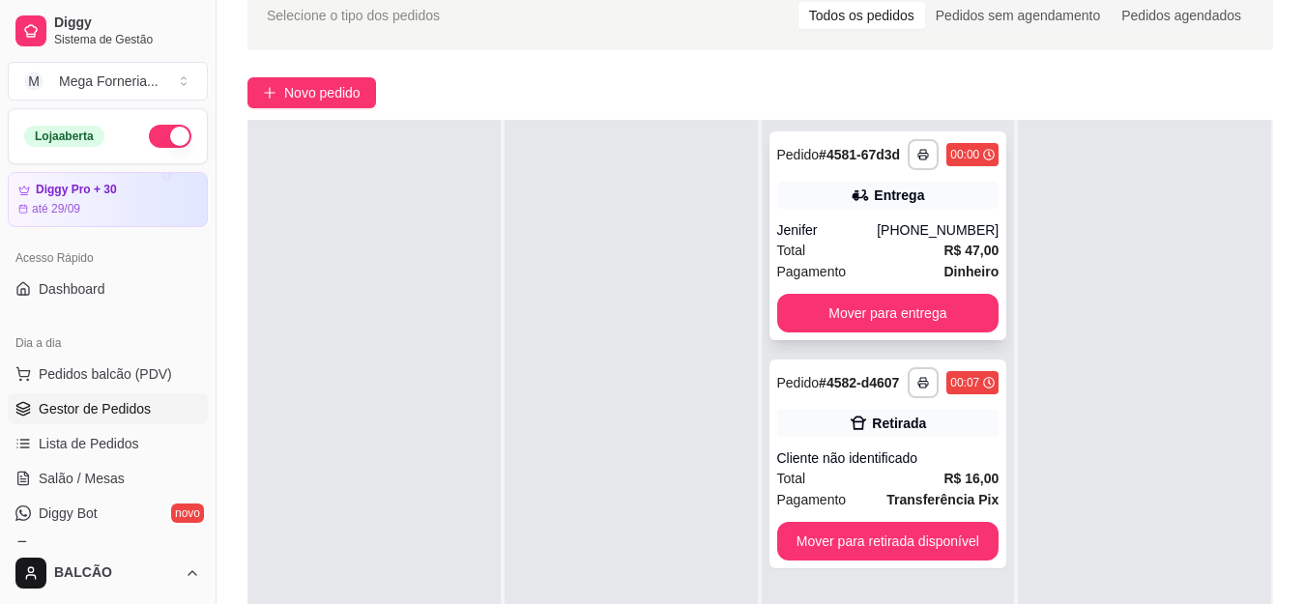
click at [984, 243] on strong "R$ 47,00" at bounding box center [970, 250] width 55 height 15
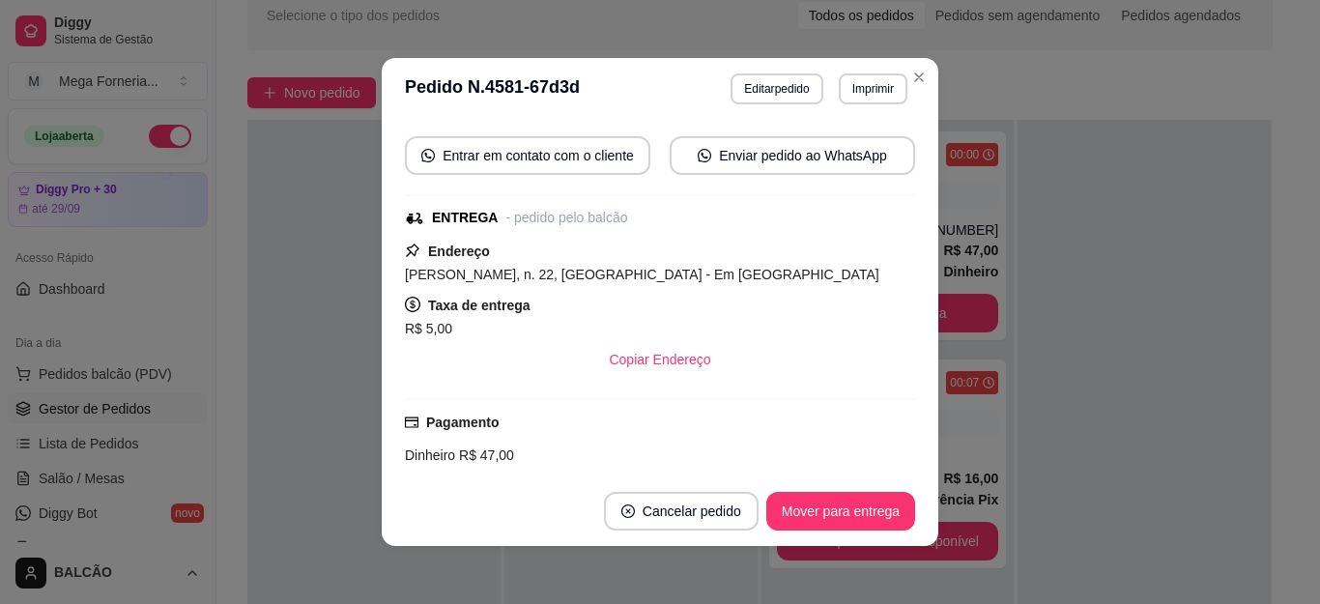
scroll to position [290, 0]
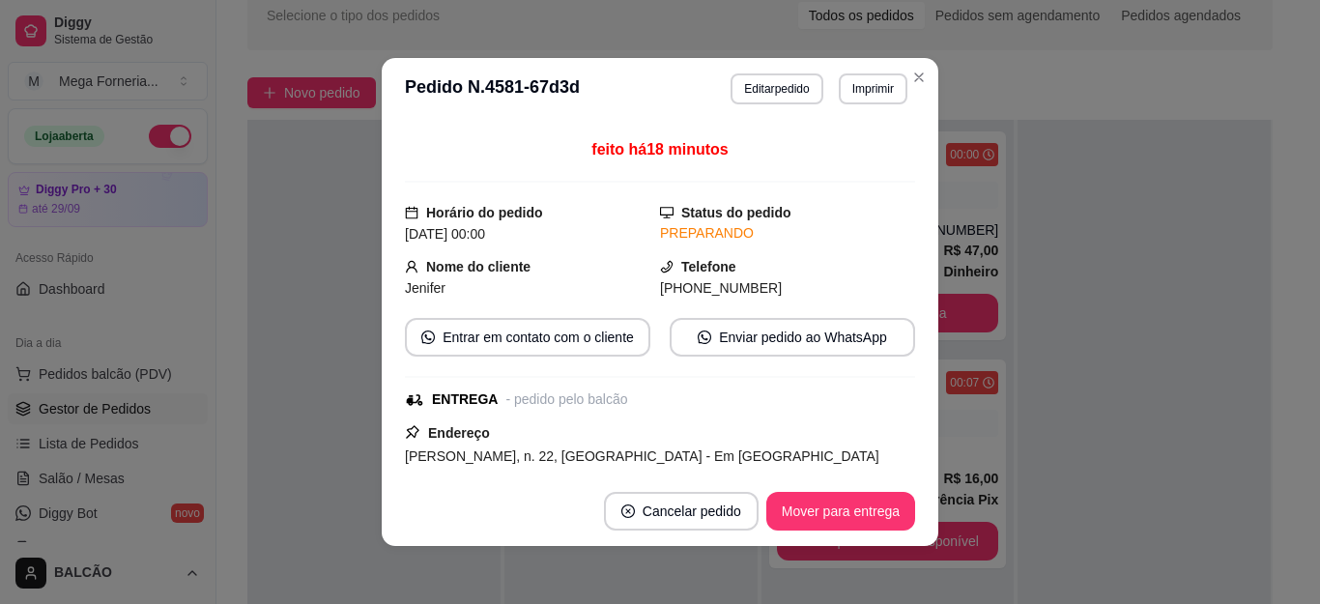
scroll to position [79, 0]
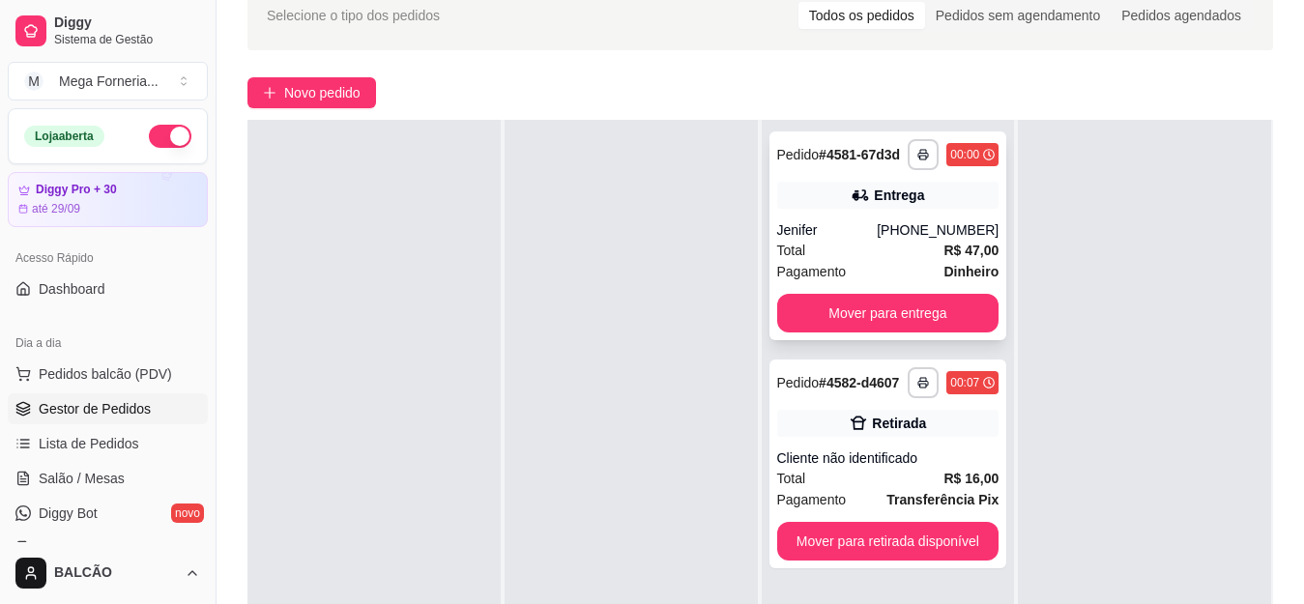
click at [838, 222] on div "Jenifer" at bounding box center [827, 229] width 101 height 19
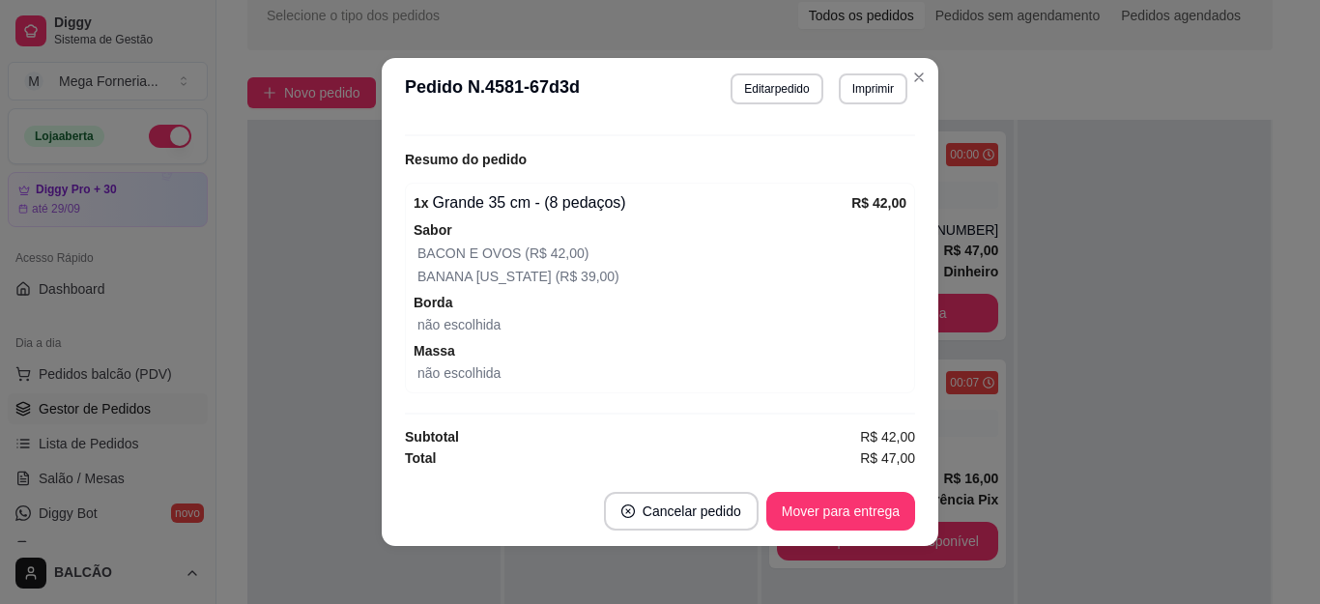
scroll to position [4, 0]
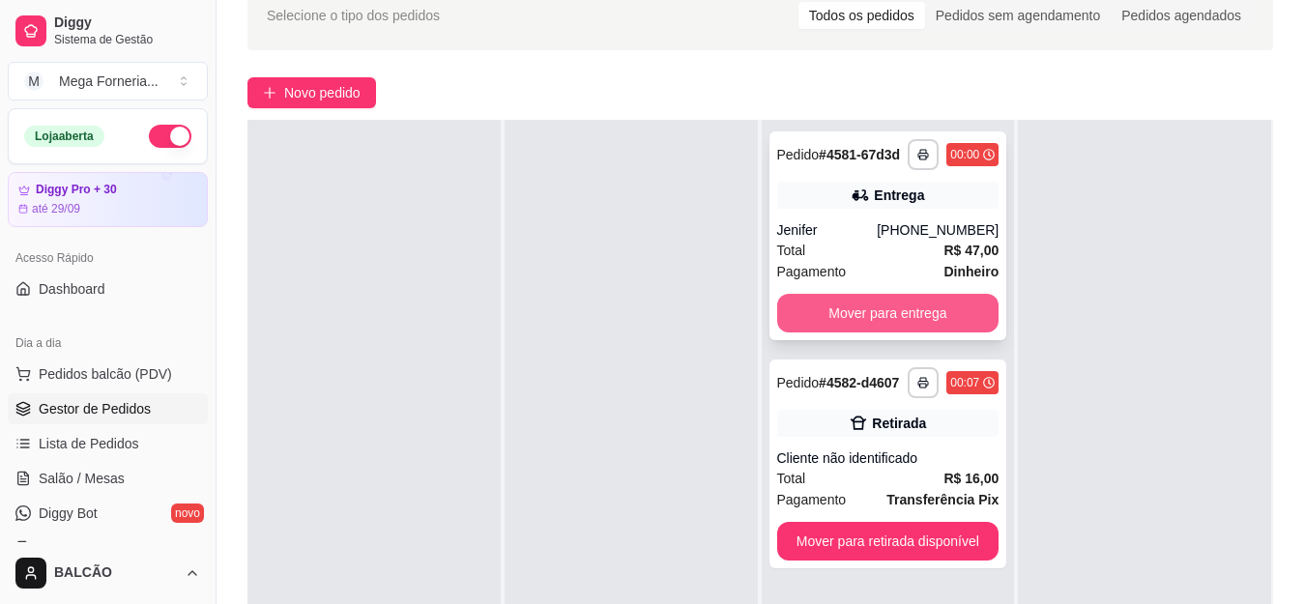
click at [904, 306] on button "Mover para entrega" at bounding box center [888, 313] width 222 height 39
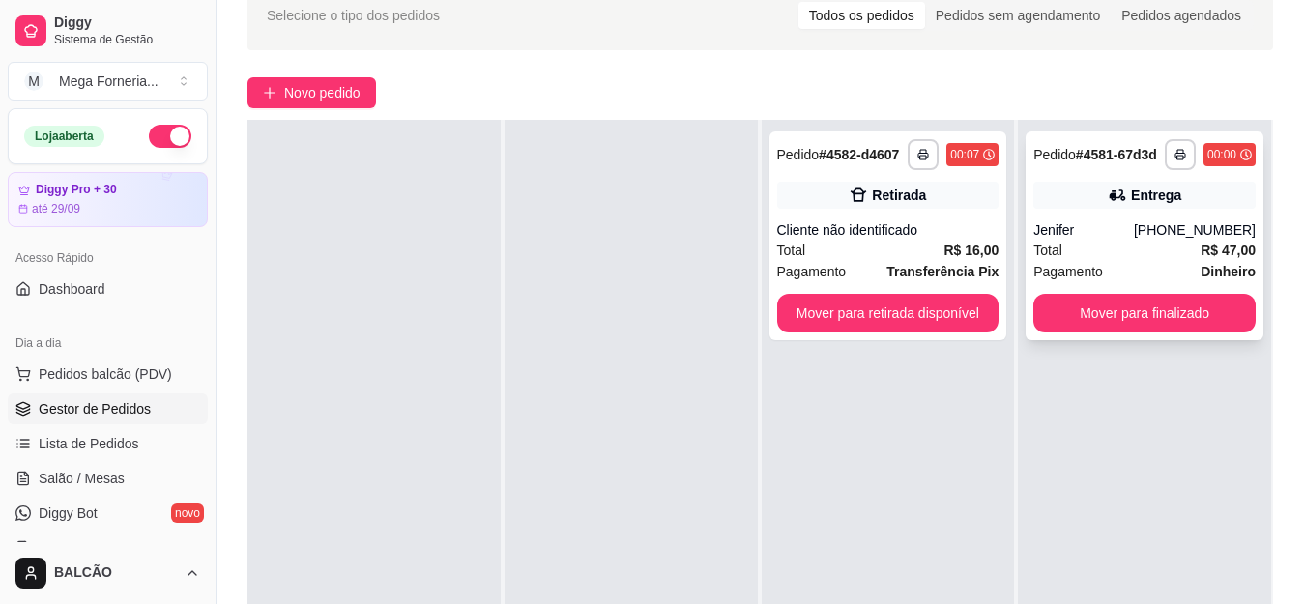
click at [1144, 243] on div "Total R$ 47,00" at bounding box center [1144, 250] width 222 height 21
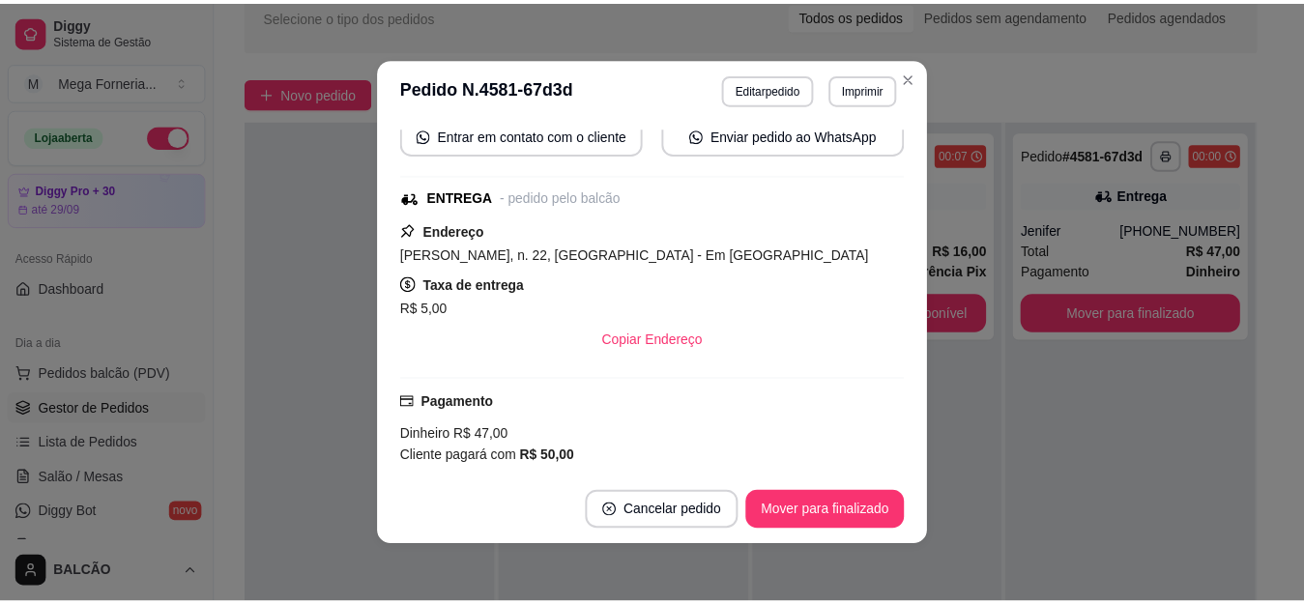
scroll to position [290, 0]
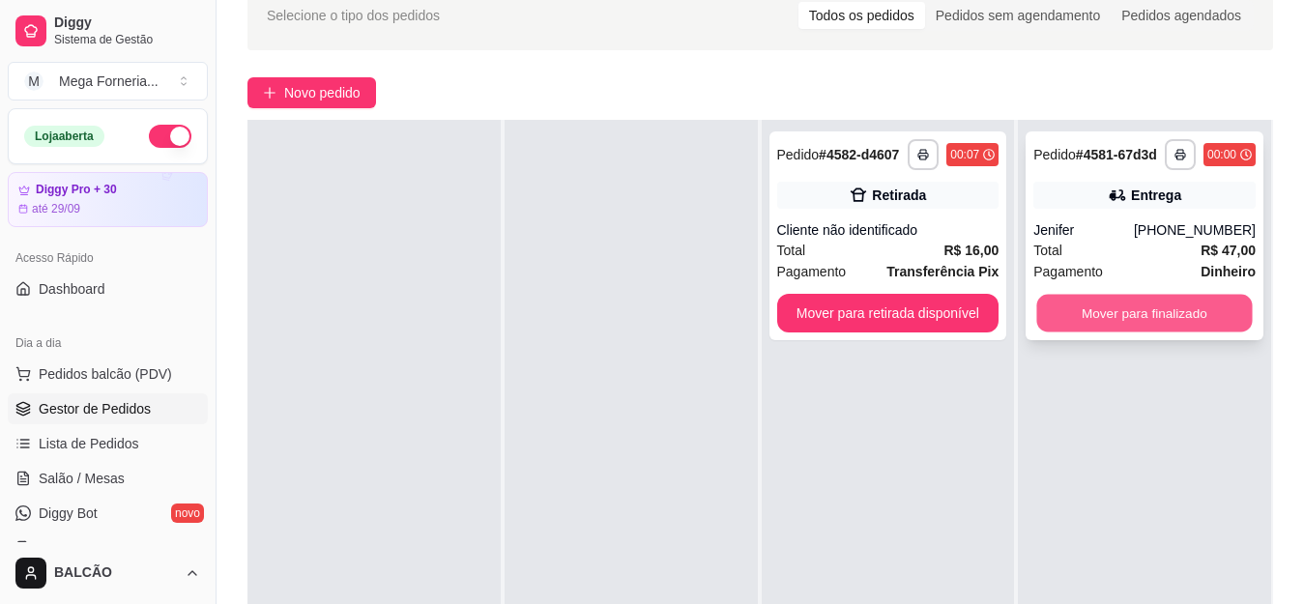
click at [1089, 326] on button "Mover para finalizado" at bounding box center [1145, 314] width 216 height 38
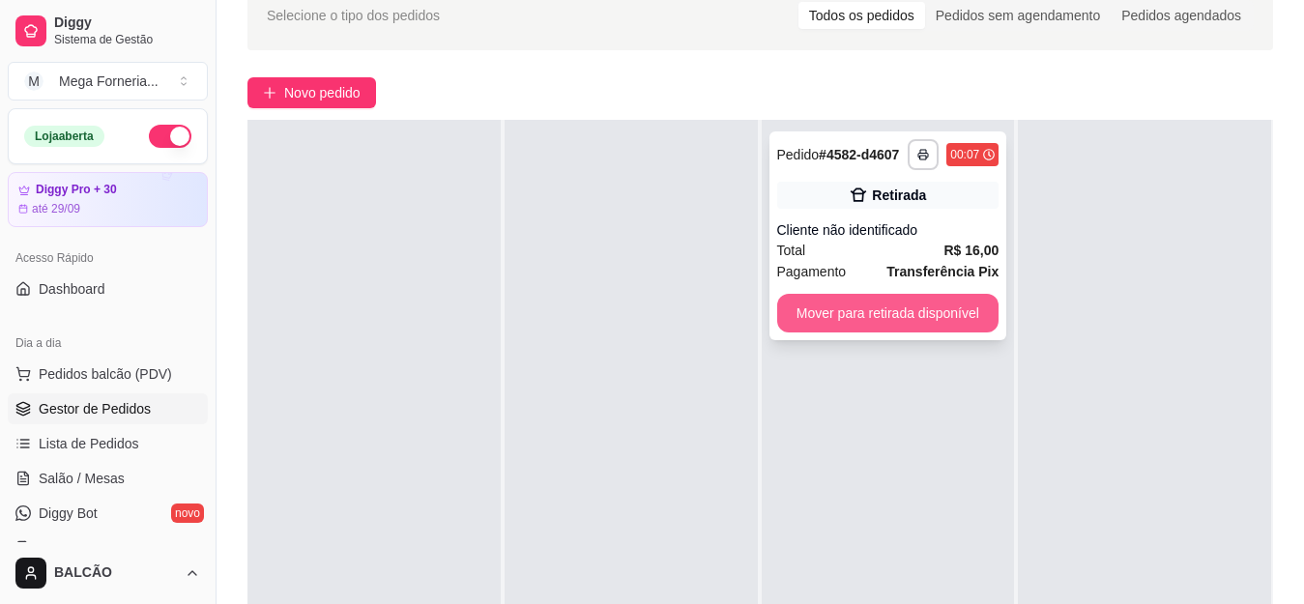
click at [813, 315] on button "Mover para retirada disponível" at bounding box center [888, 313] width 222 height 39
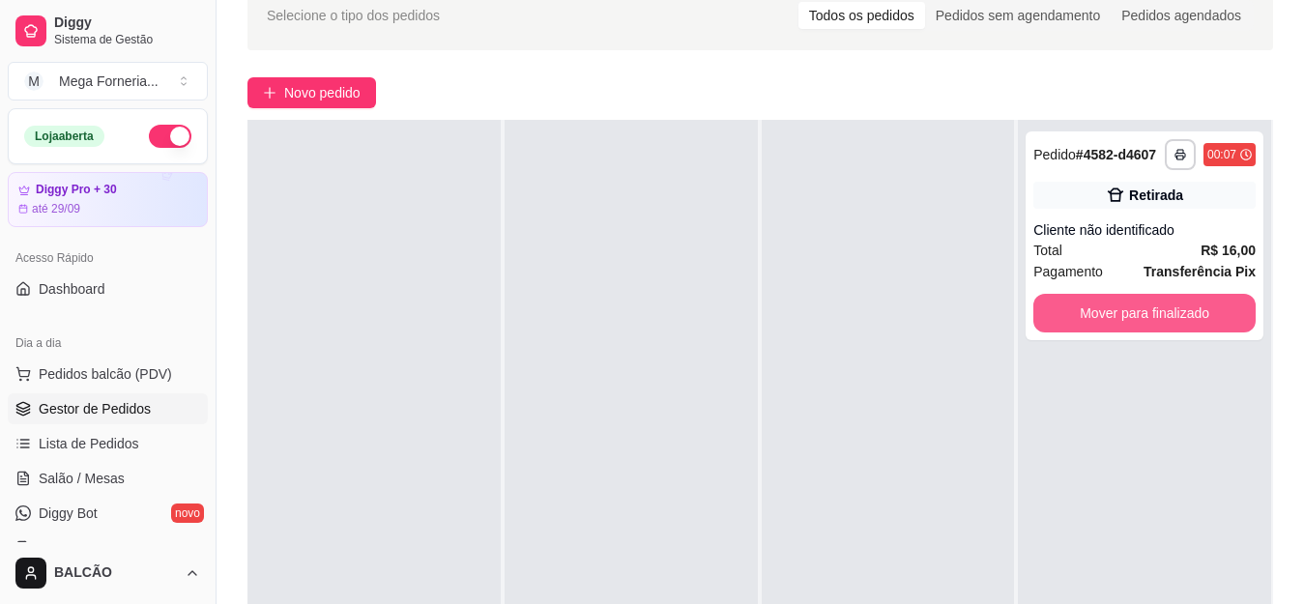
drag, startPoint x: 1090, startPoint y: 315, endPoint x: 827, endPoint y: 342, distance: 264.3
click at [827, 342] on div at bounding box center [888, 422] width 253 height 604
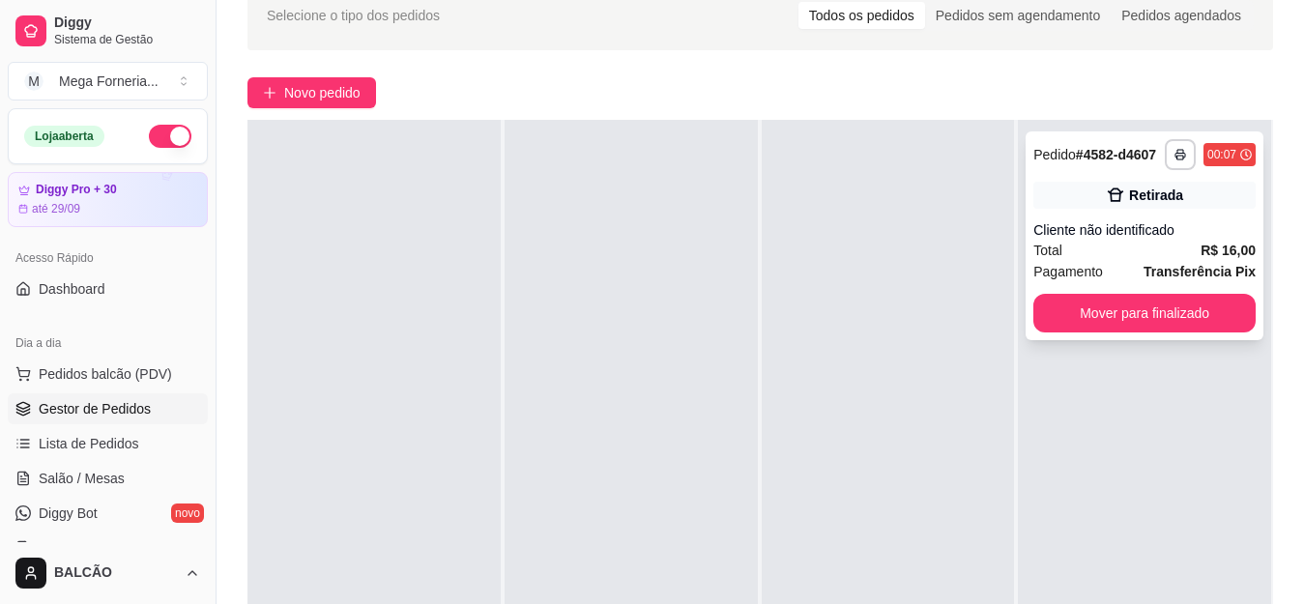
click at [1162, 325] on button "Mover para finalizado" at bounding box center [1144, 313] width 222 height 39
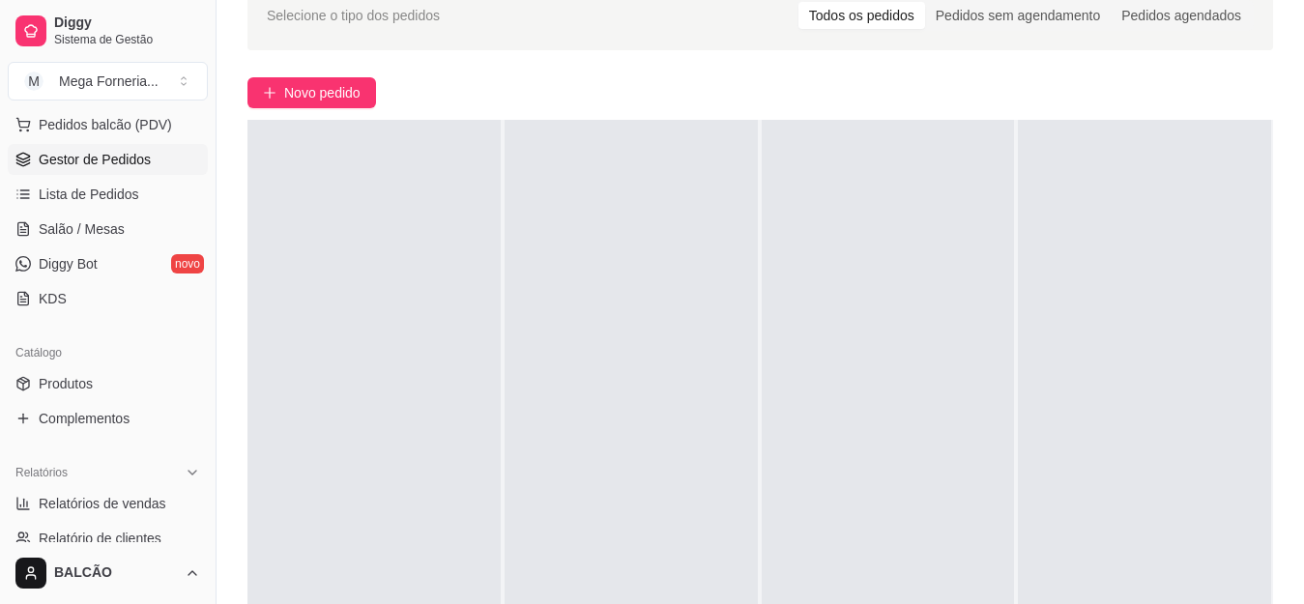
scroll to position [387, 0]
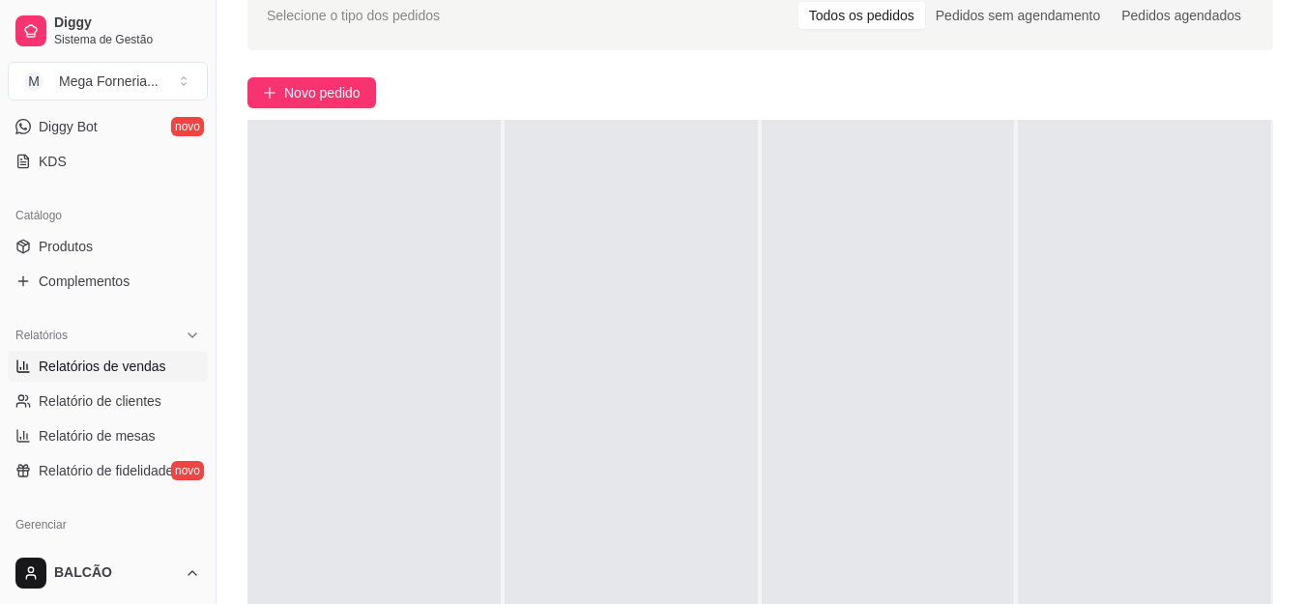
click at [14, 367] on link "Relatórios de vendas" at bounding box center [108, 366] width 200 height 31
select select "ALL"
select select "0"
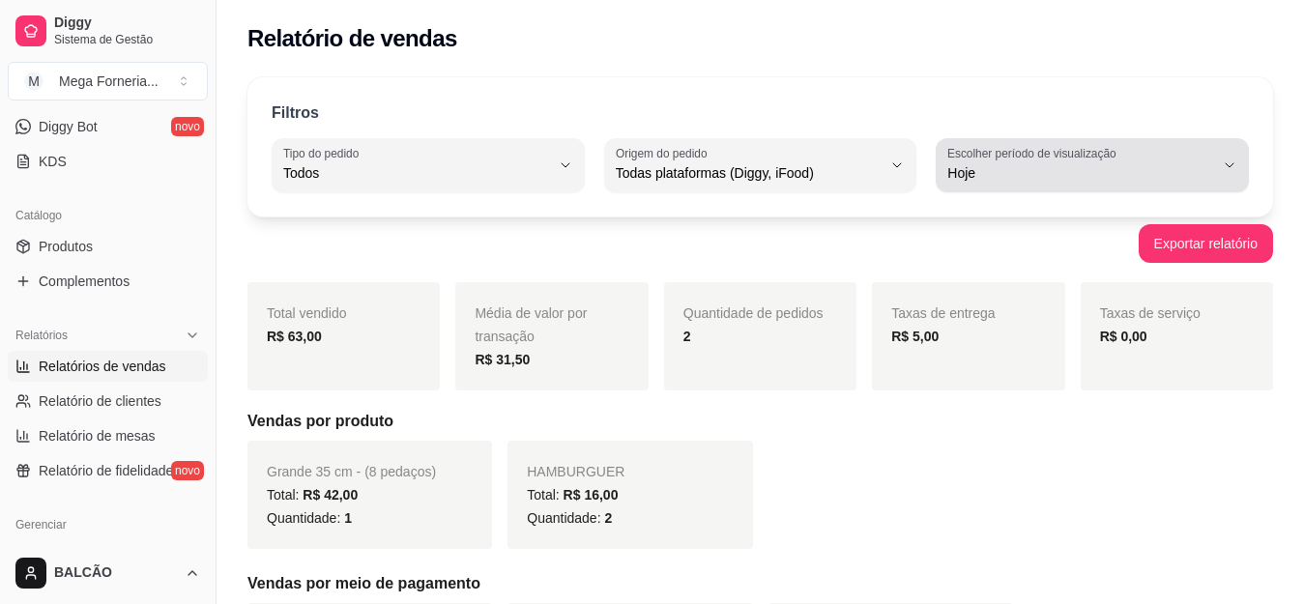
click at [1011, 156] on label "Escolher período de visualização" at bounding box center [1034, 153] width 175 height 16
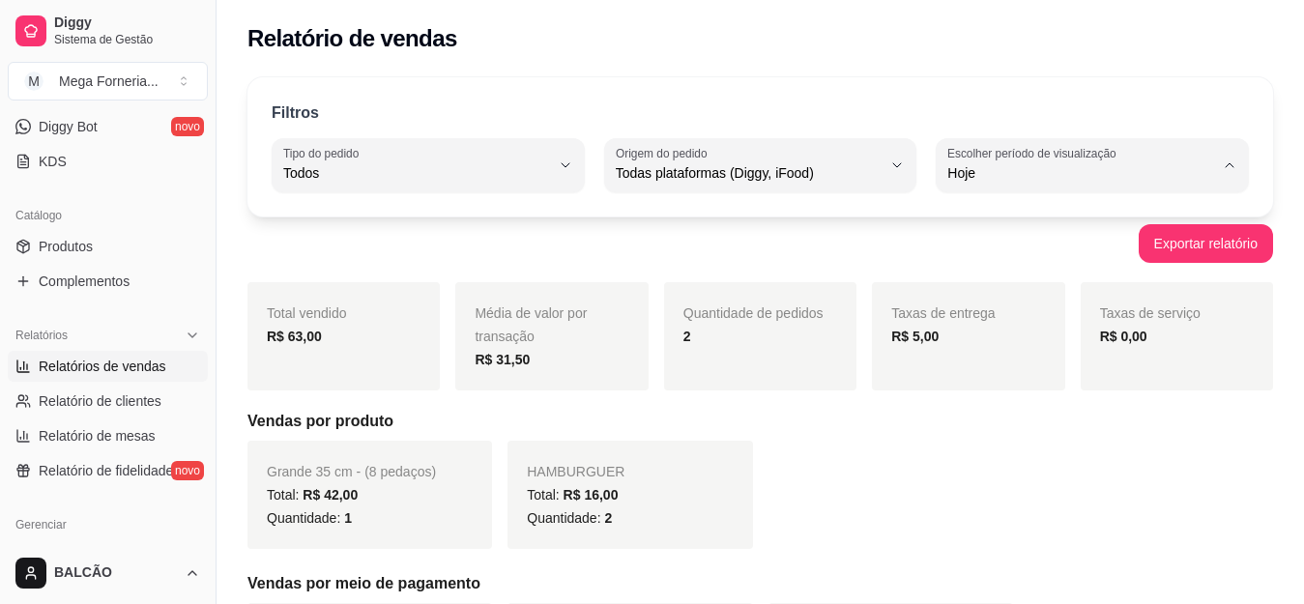
click at [989, 252] on span "Ontem" at bounding box center [1083, 251] width 252 height 18
type input "1"
select select "1"
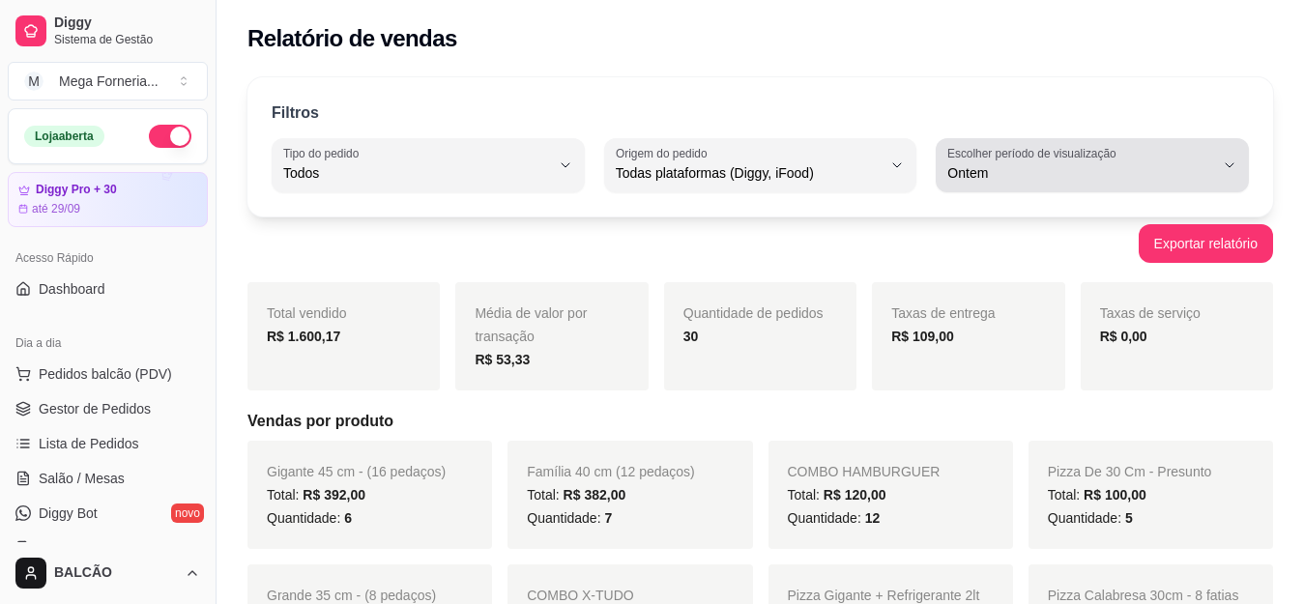
click at [1017, 185] on button "Escolher período de visualização Ontem" at bounding box center [1092, 165] width 313 height 54
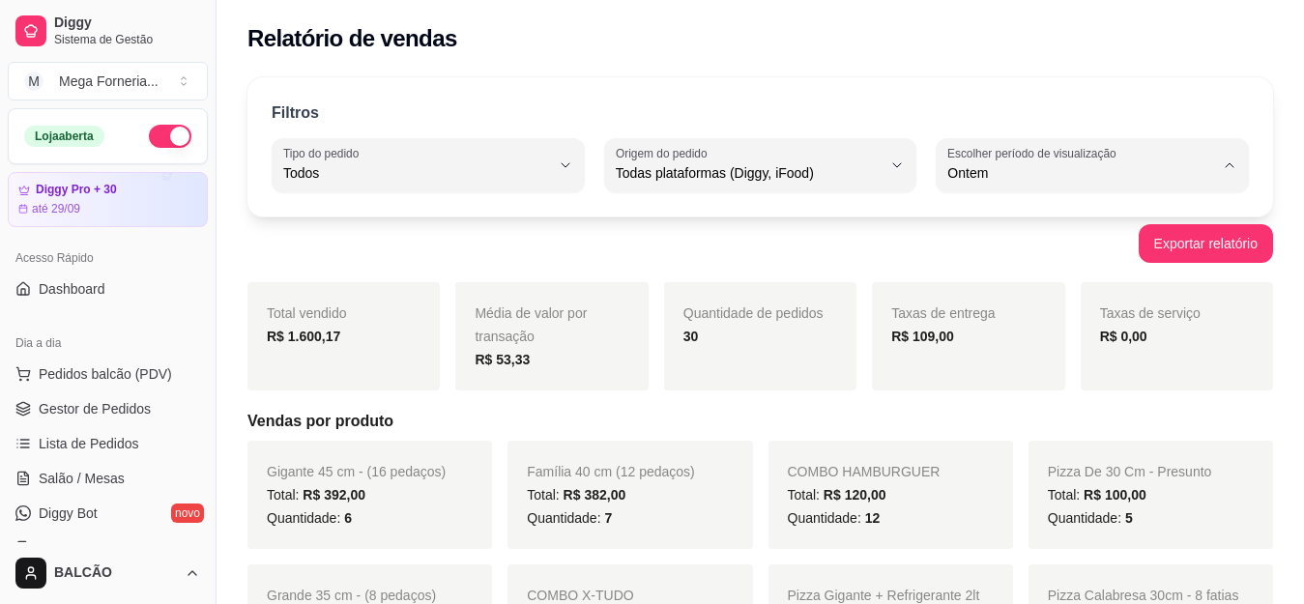
click at [992, 230] on li "Hoje" at bounding box center [1091, 220] width 285 height 30
type input "0"
select select "0"
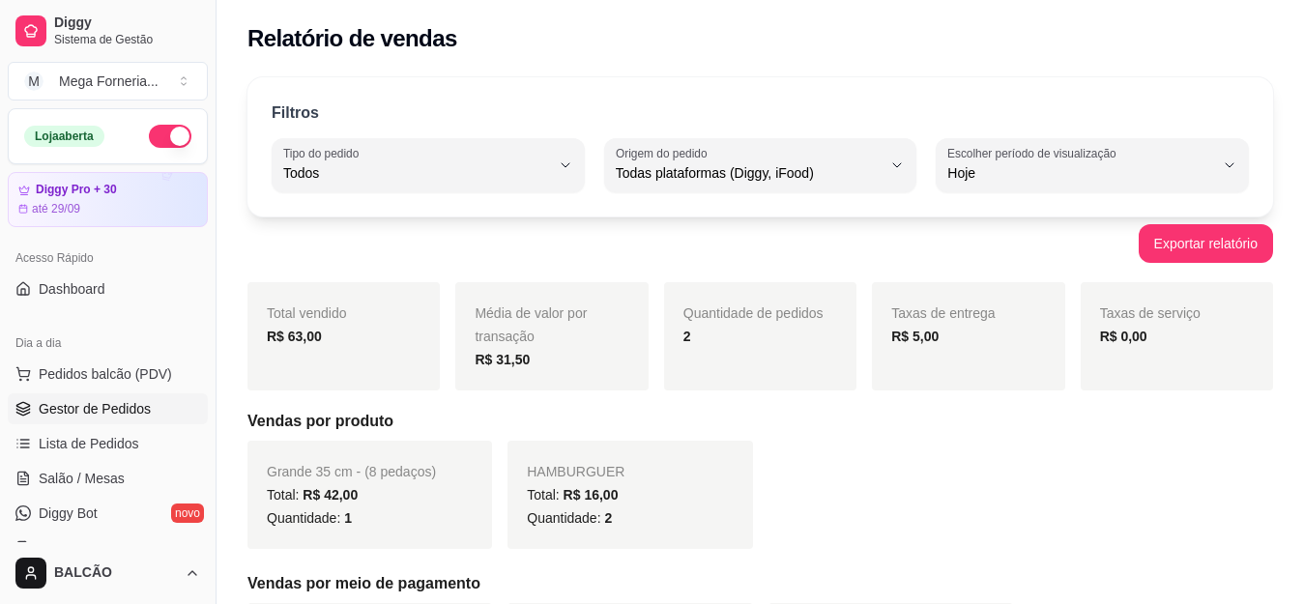
click at [87, 418] on span "Gestor de Pedidos" at bounding box center [95, 408] width 112 height 19
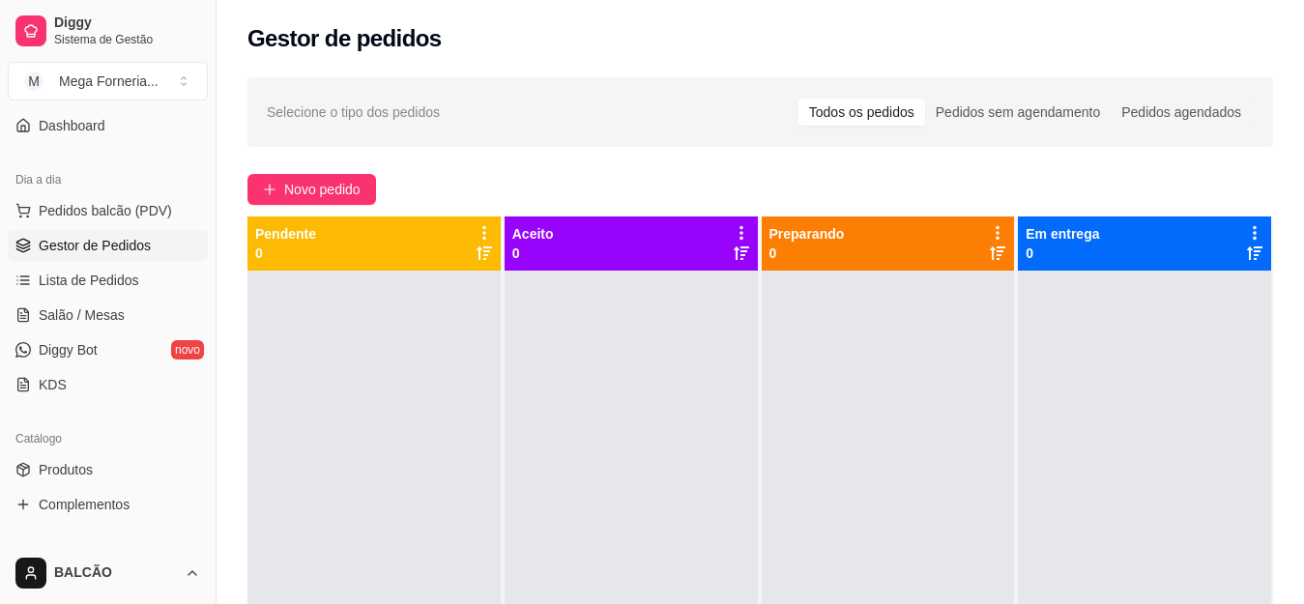
scroll to position [387, 0]
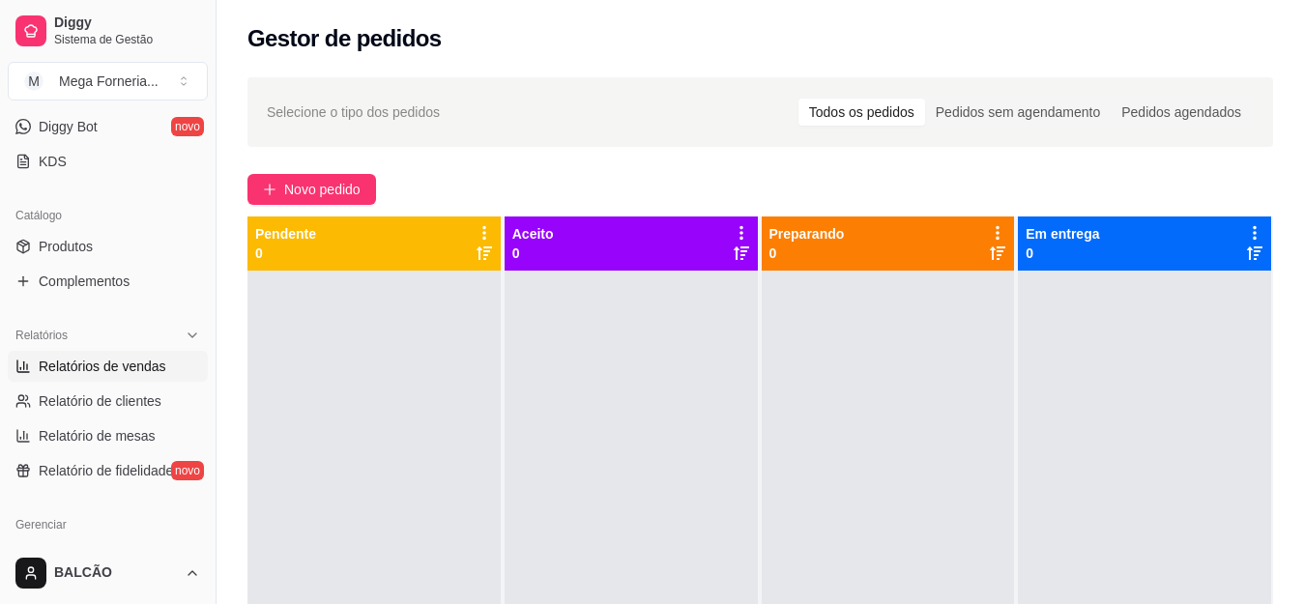
click at [79, 363] on span "Relatórios de vendas" at bounding box center [103, 366] width 128 height 19
select select "ALL"
select select "0"
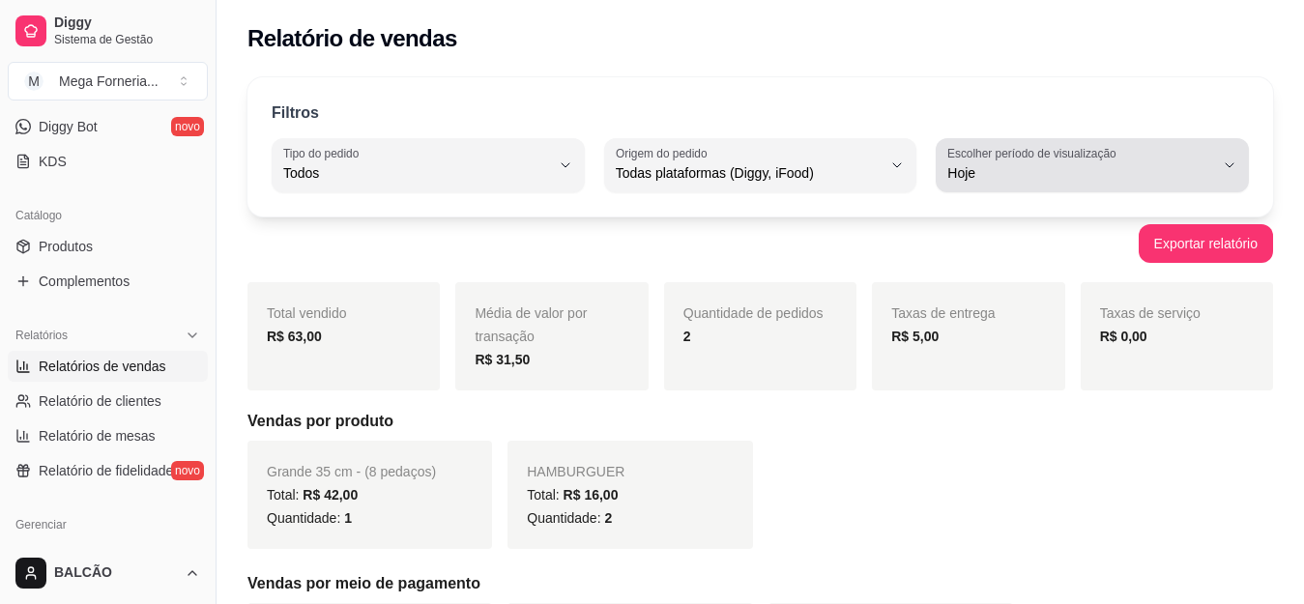
click at [961, 174] on span "Hoje" at bounding box center [1080, 172] width 267 height 19
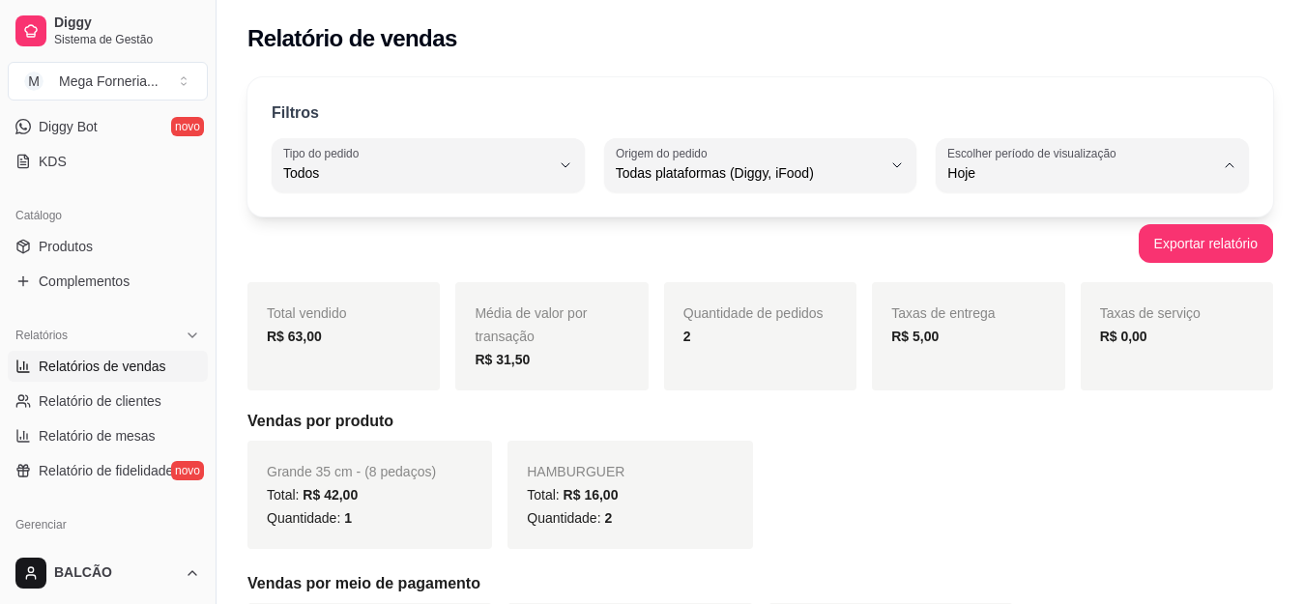
click at [968, 260] on span "Ontem" at bounding box center [1083, 251] width 252 height 18
type input "1"
select select "1"
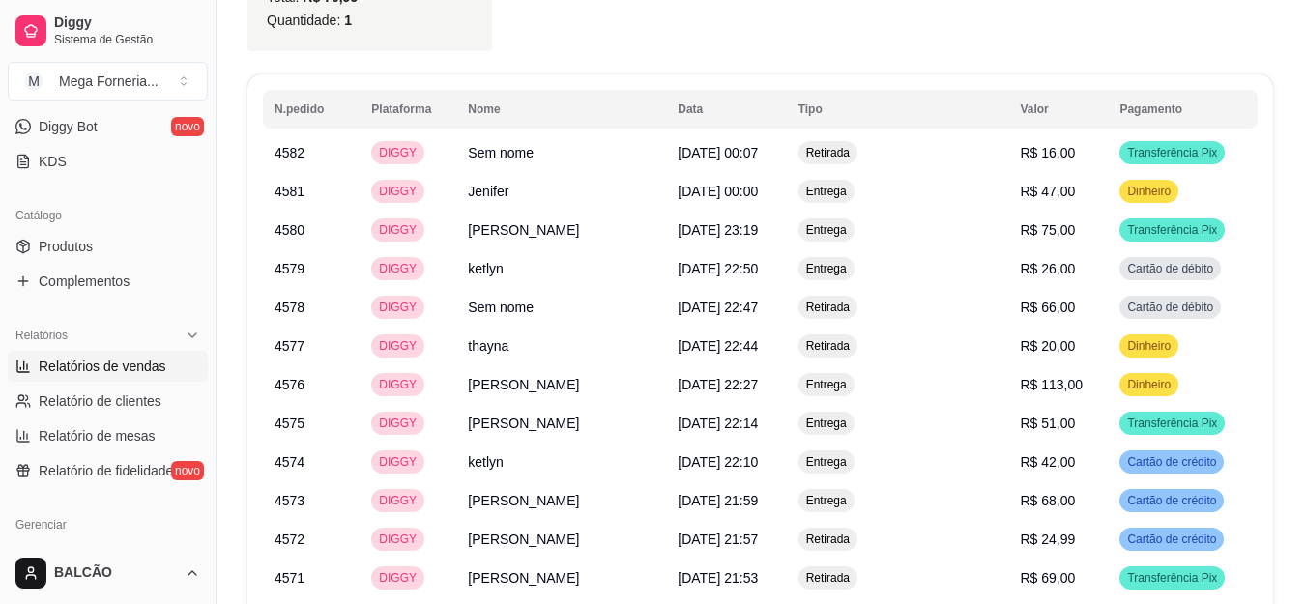
scroll to position [2564, 0]
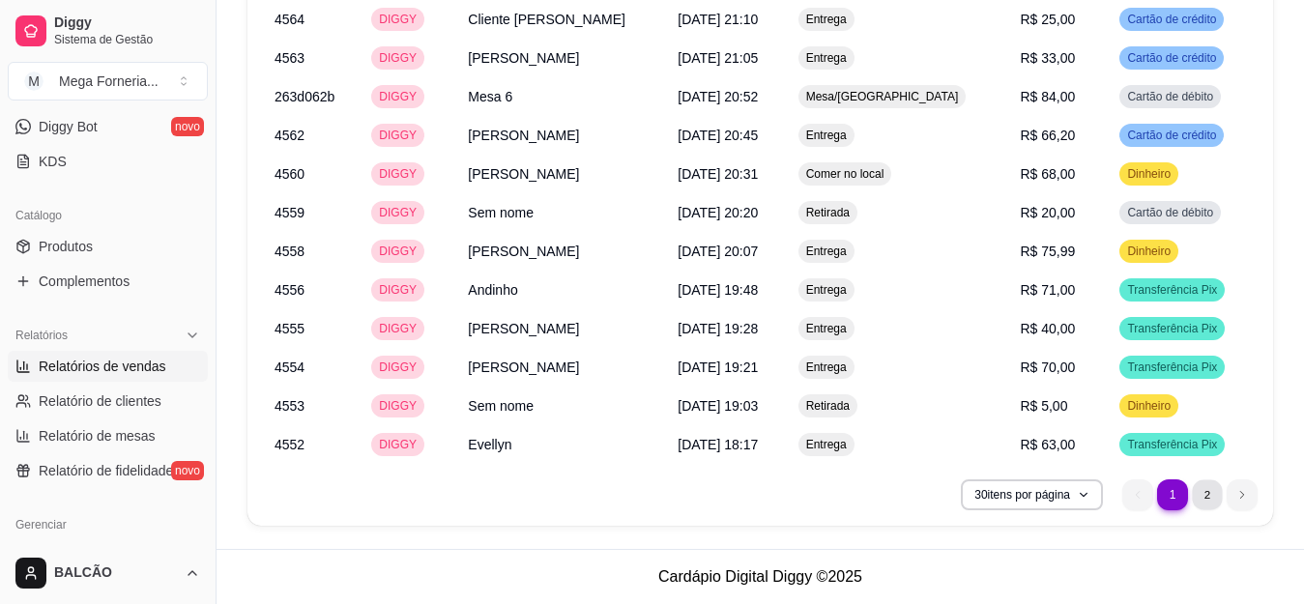
click at [1204, 504] on li "2" at bounding box center [1207, 494] width 30 height 30
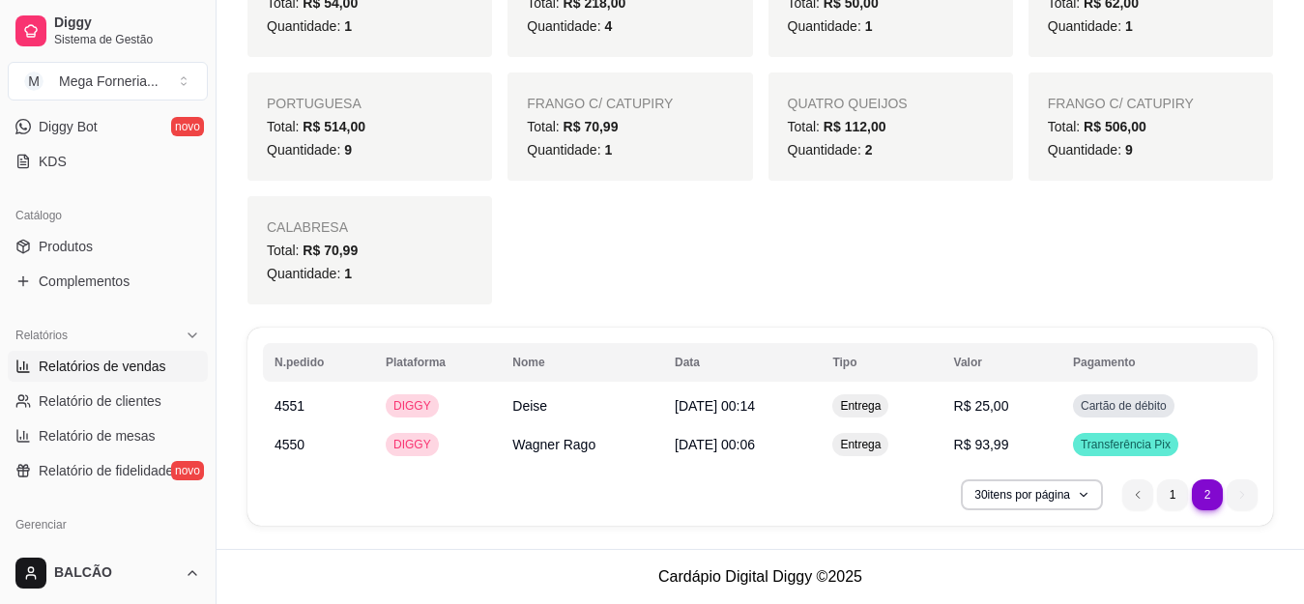
scroll to position [1482, 0]
click at [1169, 489] on li "1" at bounding box center [1172, 494] width 31 height 31
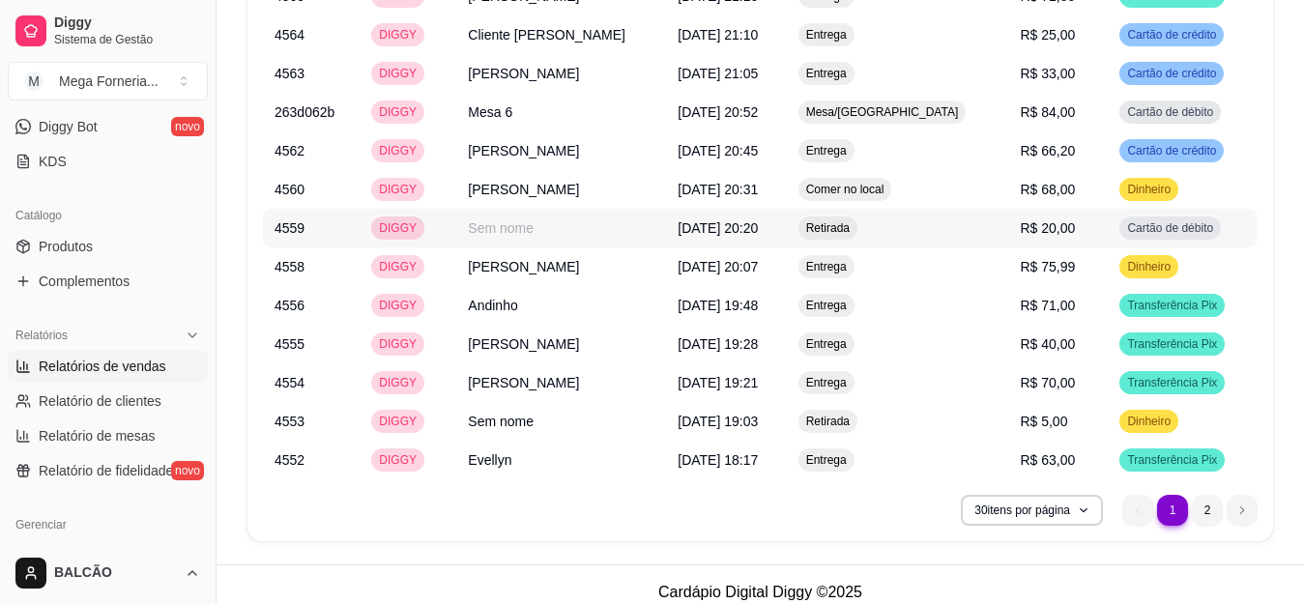
scroll to position [2564, 0]
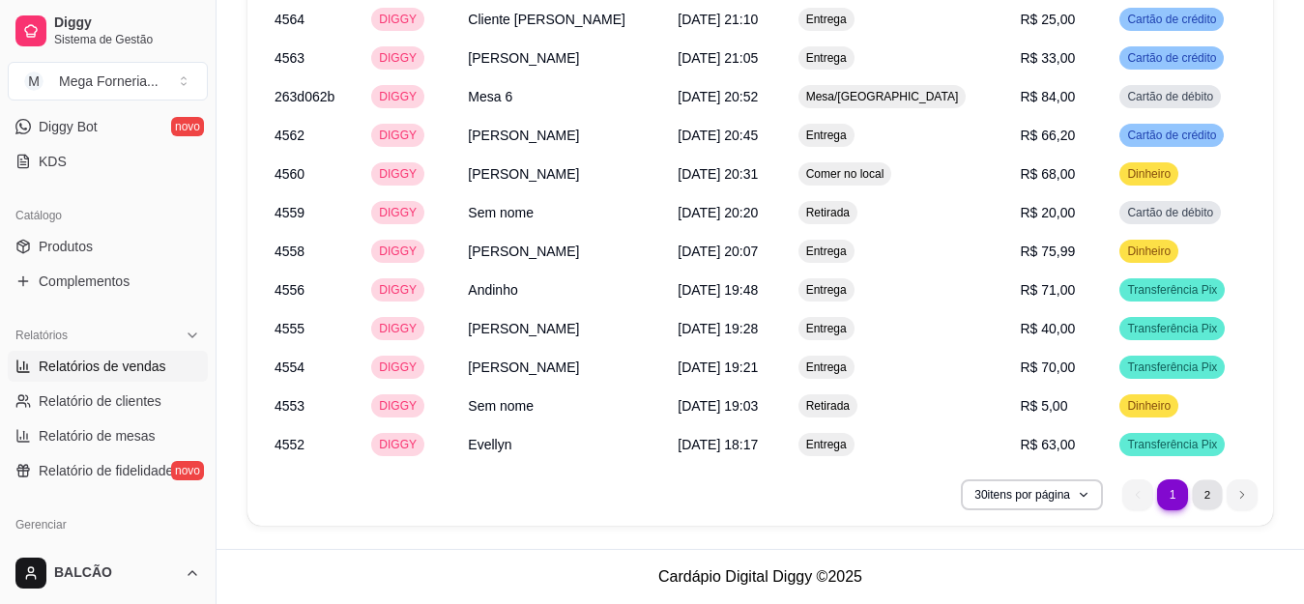
click at [1216, 492] on li "2" at bounding box center [1207, 494] width 30 height 30
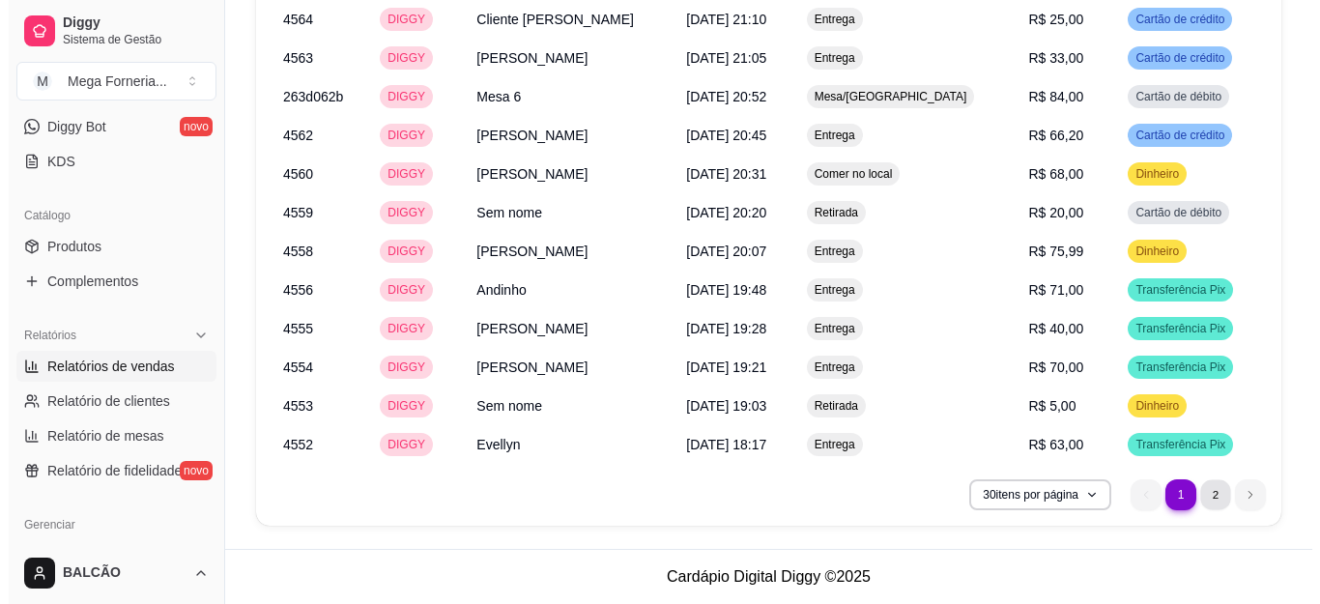
scroll to position [1482, 0]
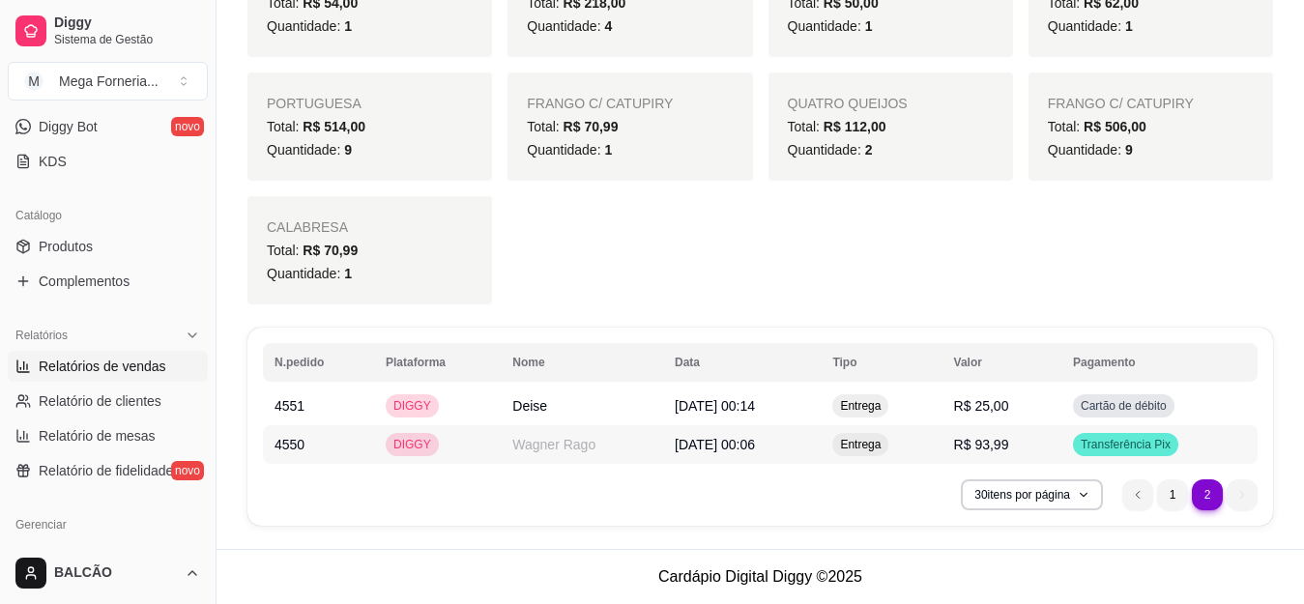
click at [883, 438] on span "Entrega" at bounding box center [860, 444] width 48 height 15
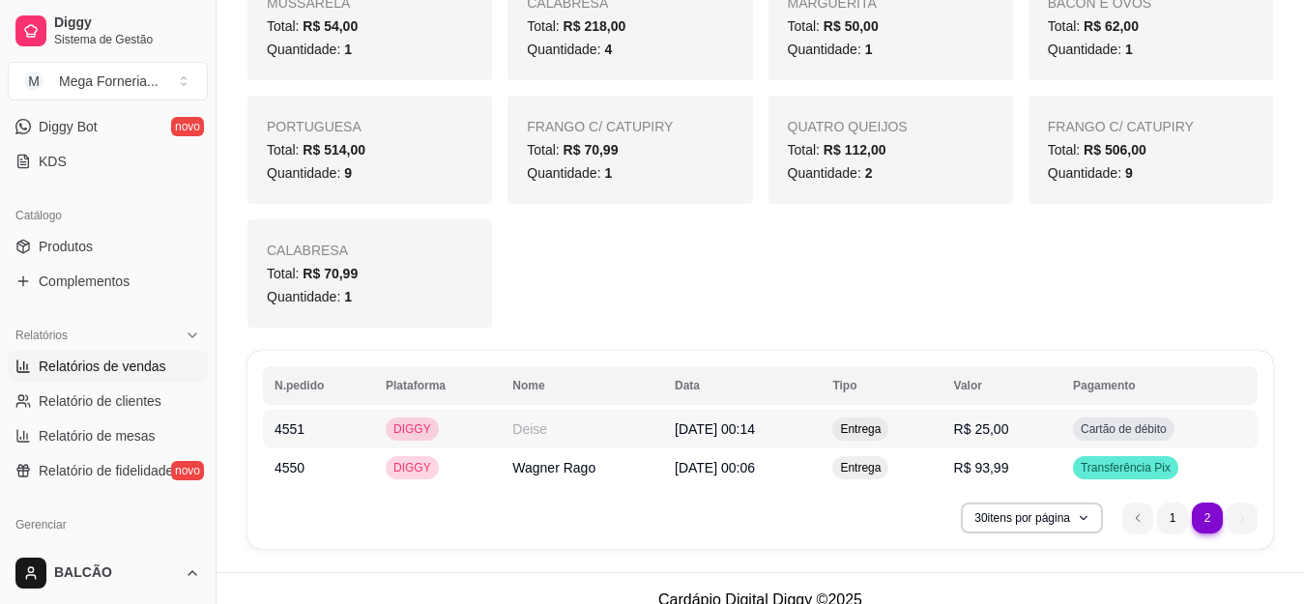
click at [821, 417] on td "[DATE] 00:14" at bounding box center [742, 429] width 158 height 39
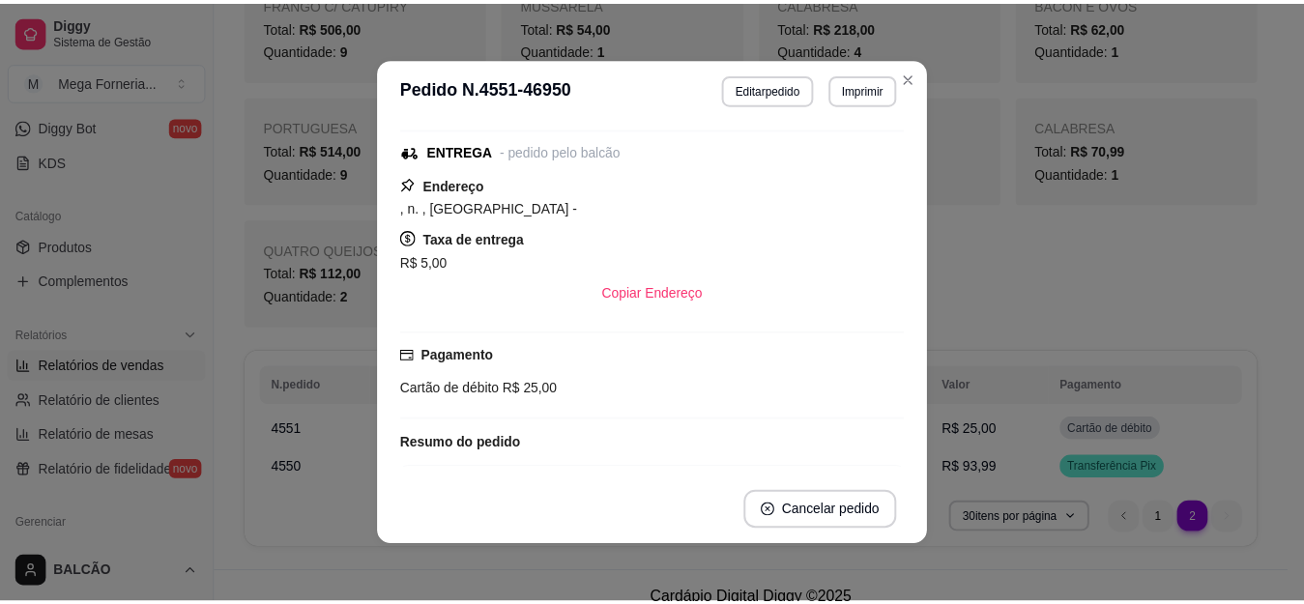
scroll to position [118, 0]
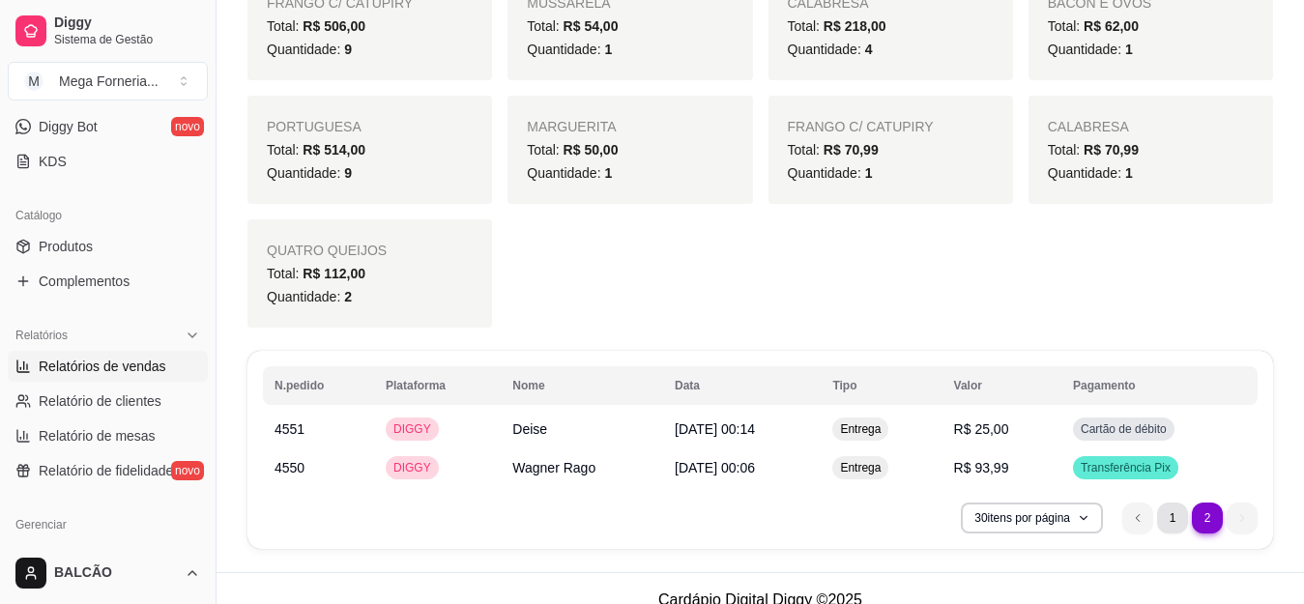
click at [1170, 513] on li "1" at bounding box center [1172, 518] width 31 height 31
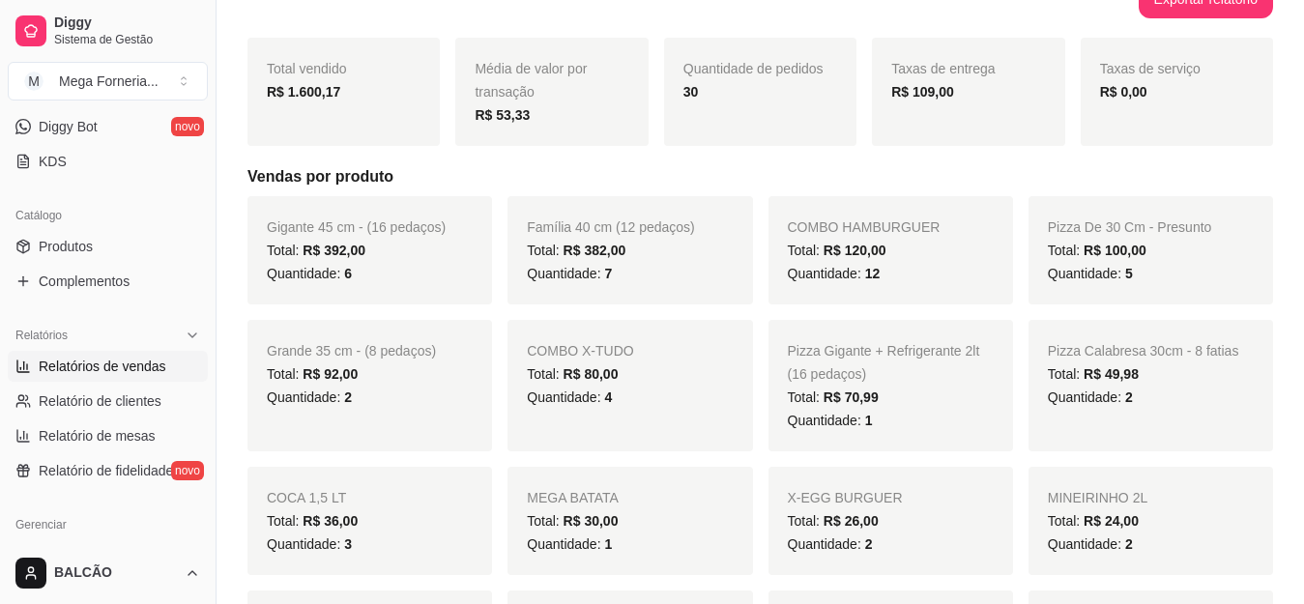
scroll to position [0, 0]
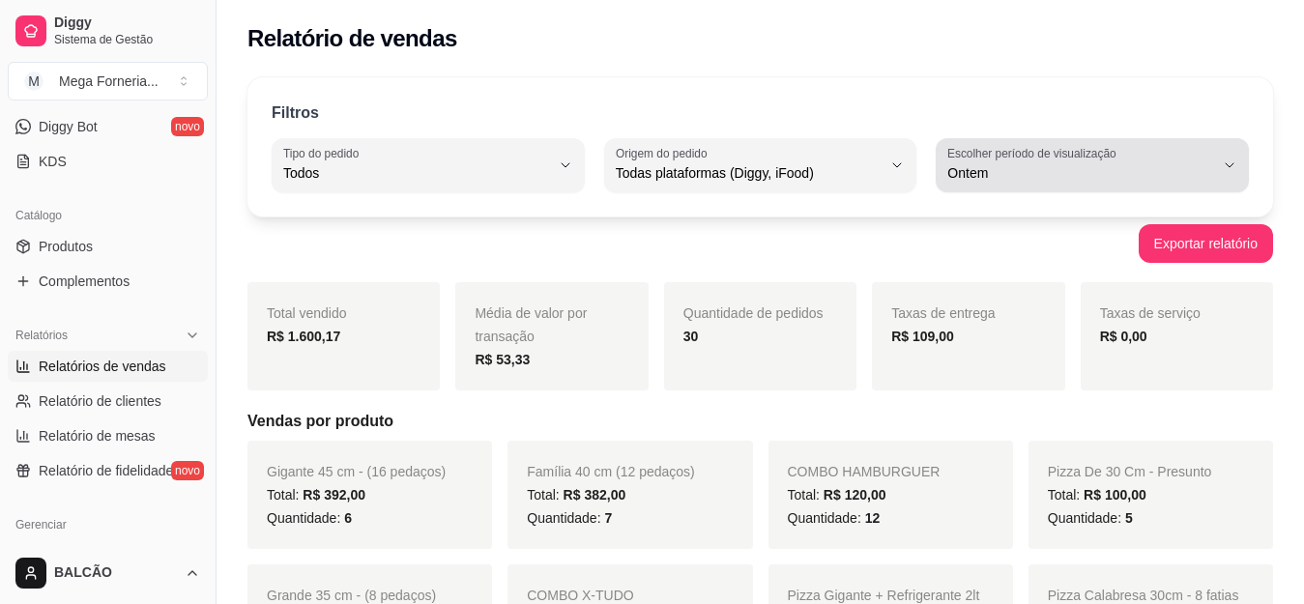
click at [1111, 164] on span "Ontem" at bounding box center [1080, 172] width 267 height 19
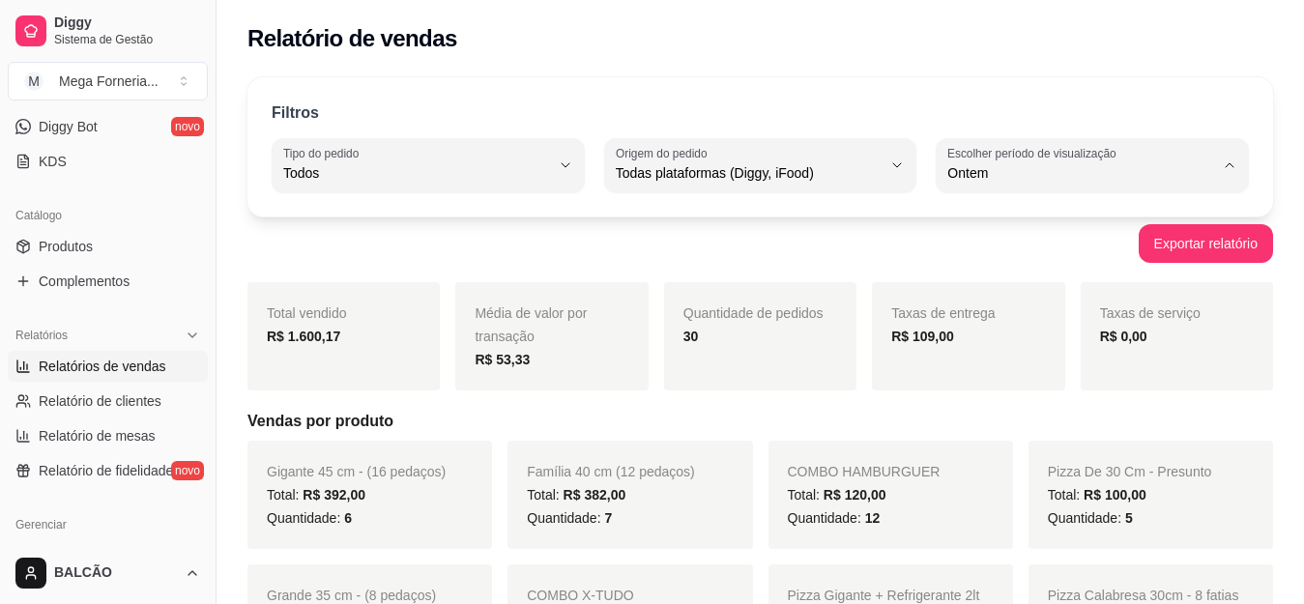
click at [999, 228] on span "Hoje" at bounding box center [1083, 219] width 252 height 18
type input "0"
select select "0"
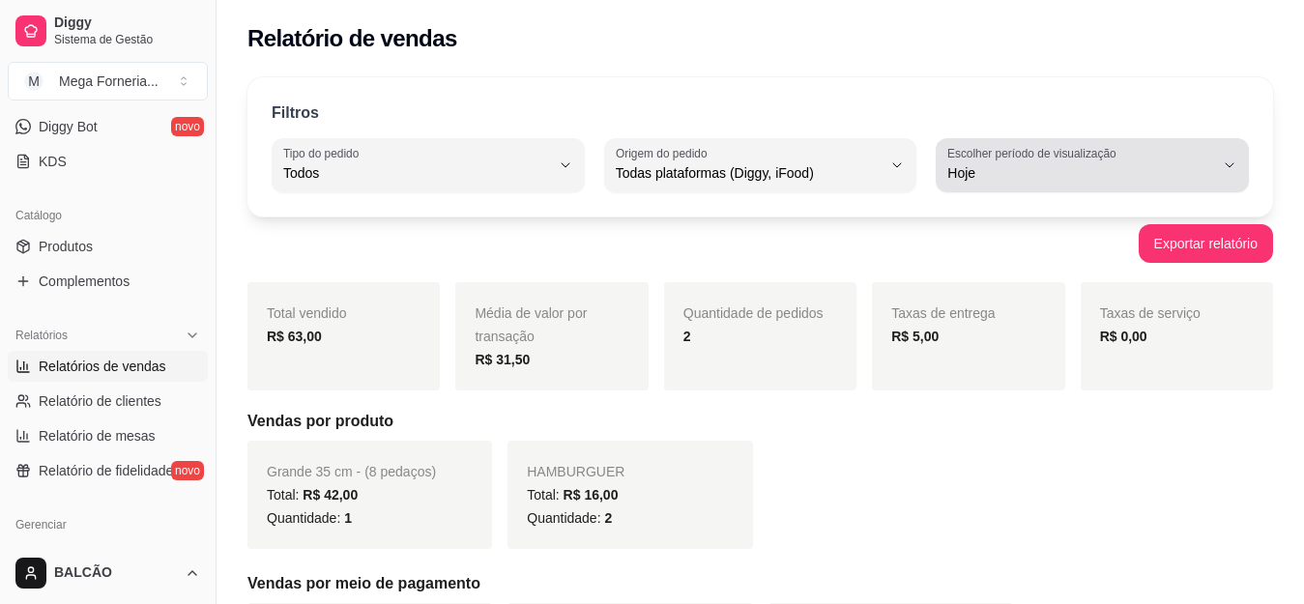
click at [1045, 160] on label "Escolher período de visualização" at bounding box center [1034, 153] width 175 height 16
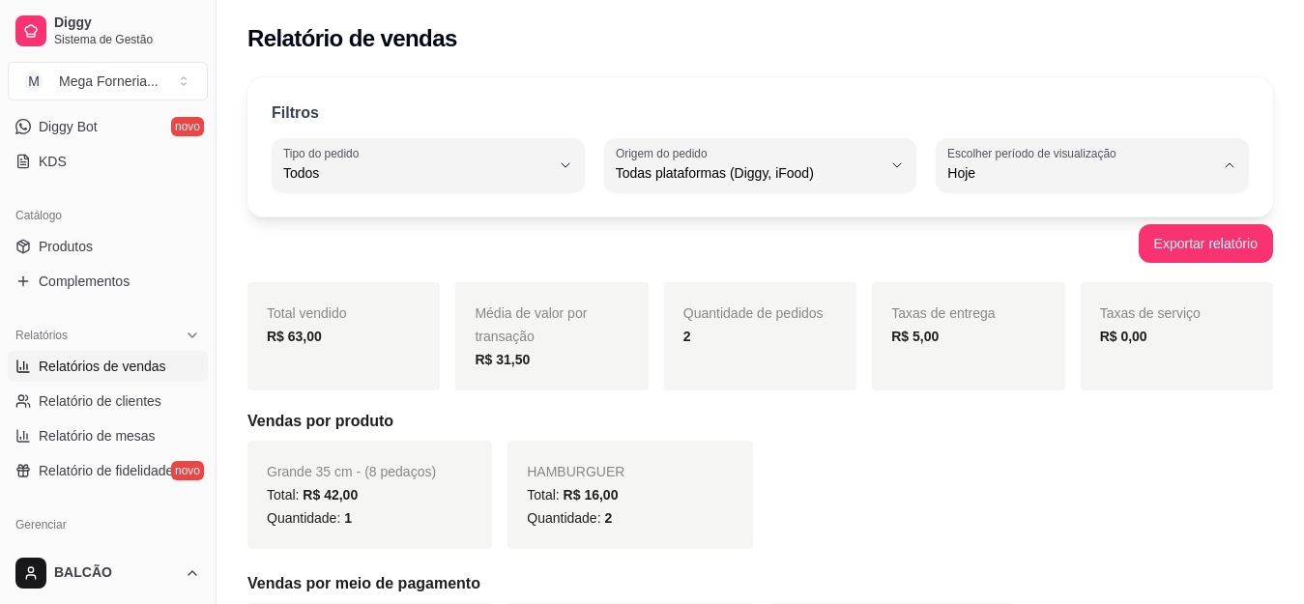
click at [1009, 249] on span "Ontem" at bounding box center [1083, 251] width 252 height 18
type input "1"
select select "1"
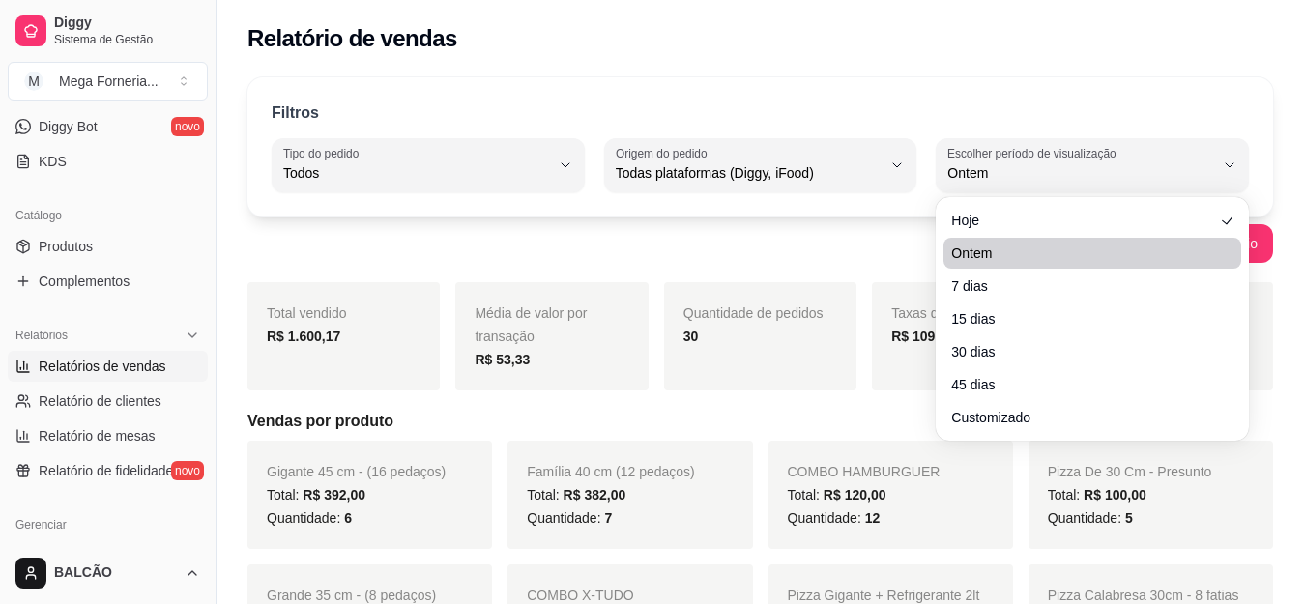
click at [998, 171] on span "Ontem" at bounding box center [1080, 172] width 267 height 19
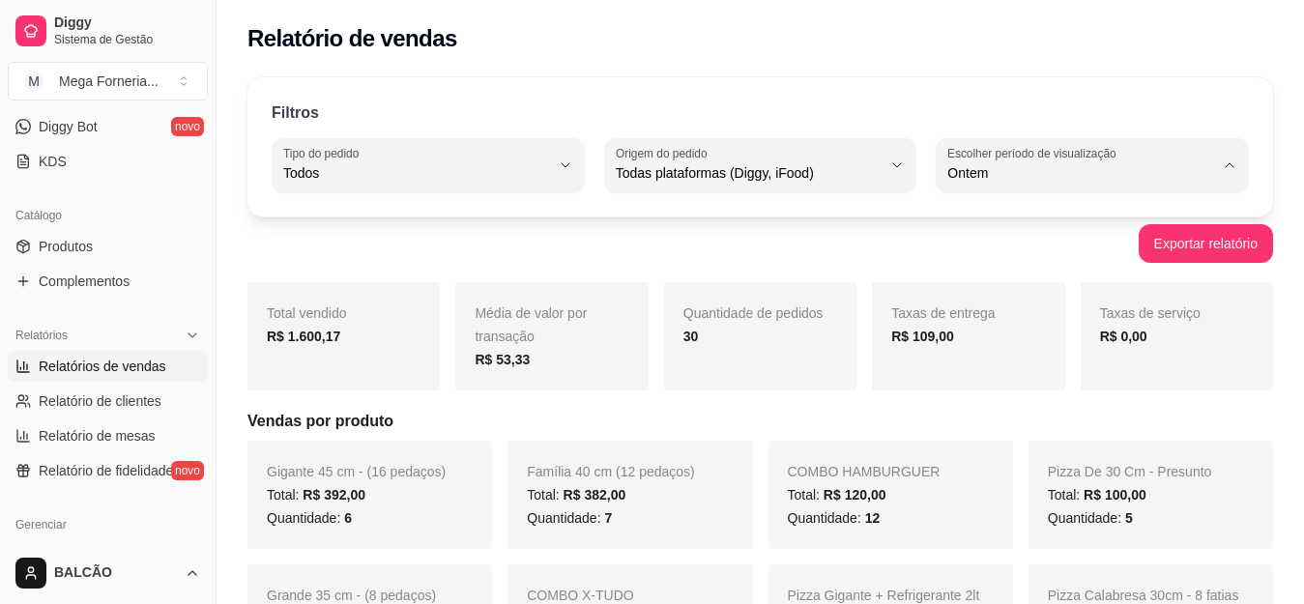
click at [989, 241] on li "Ontem" at bounding box center [1091, 251] width 285 height 30
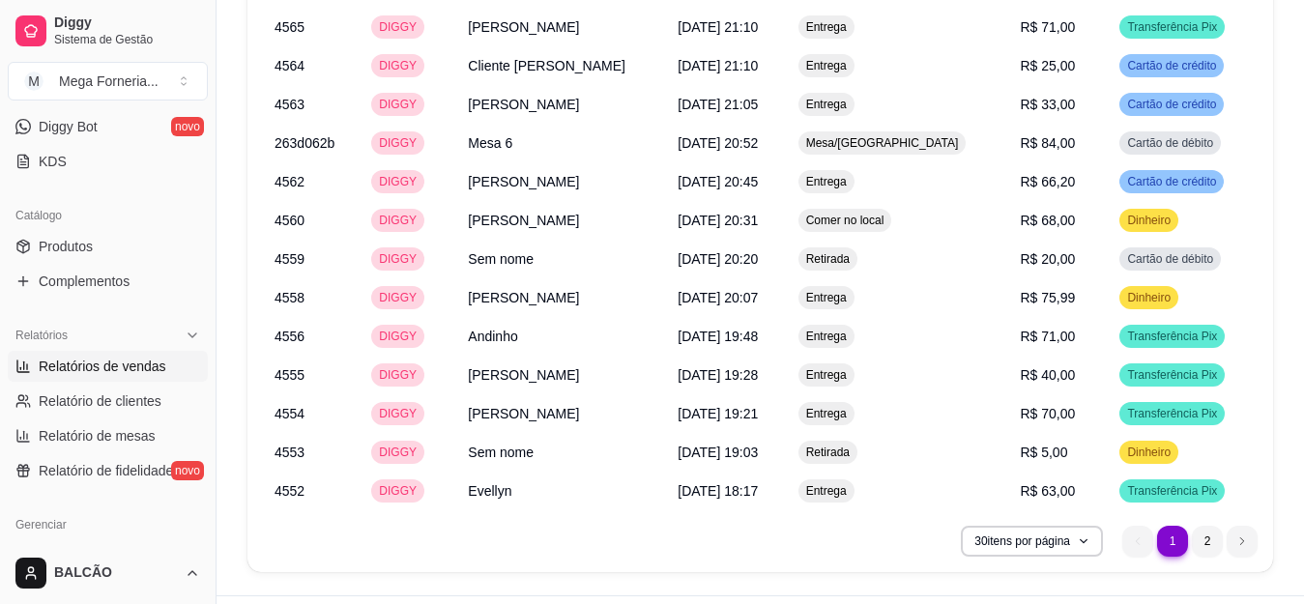
scroll to position [2564, 0]
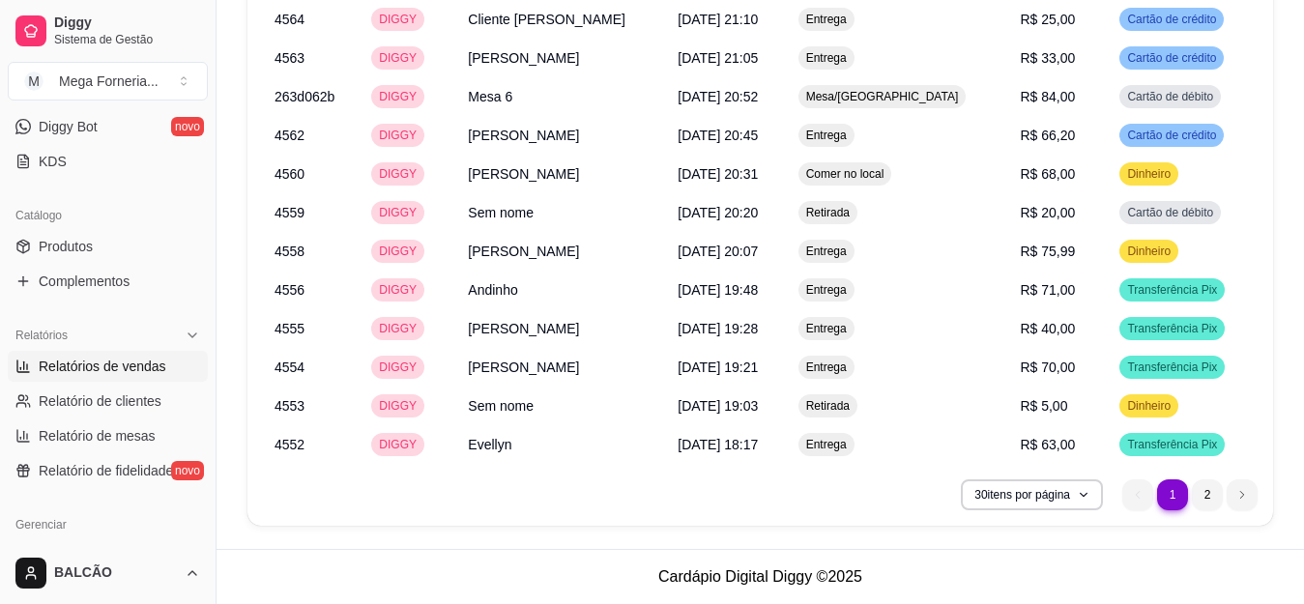
click at [1217, 502] on li "2" at bounding box center [1207, 494] width 31 height 31
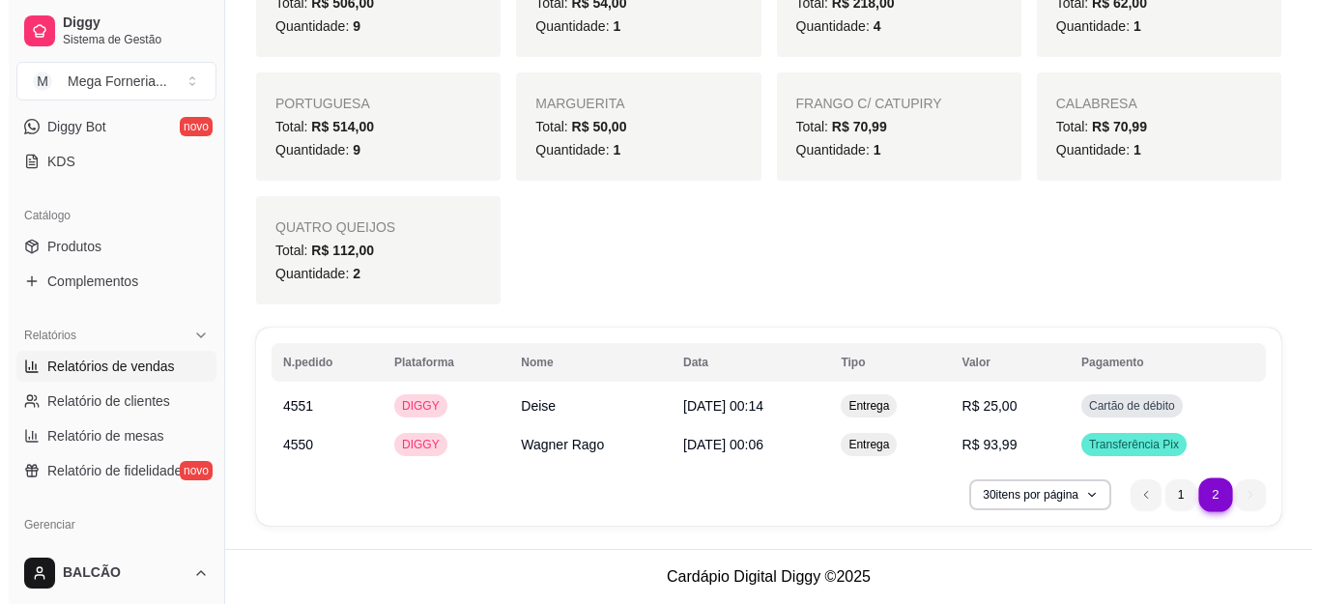
scroll to position [1482, 0]
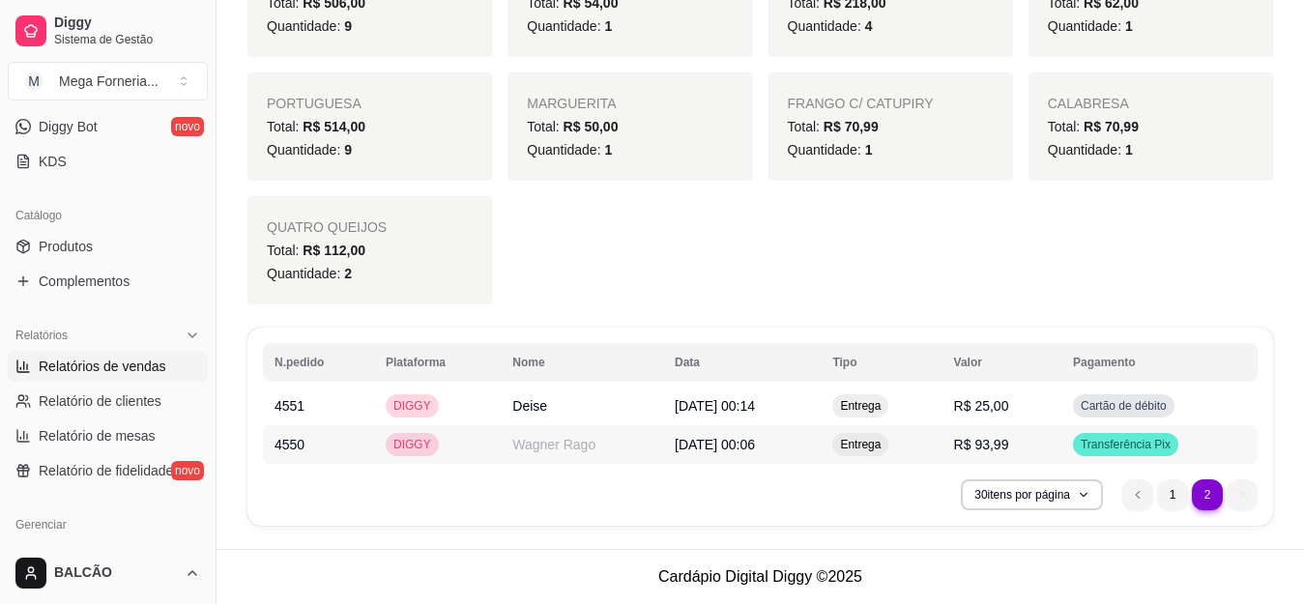
click at [821, 458] on td "[DATE] 00:06" at bounding box center [742, 444] width 158 height 39
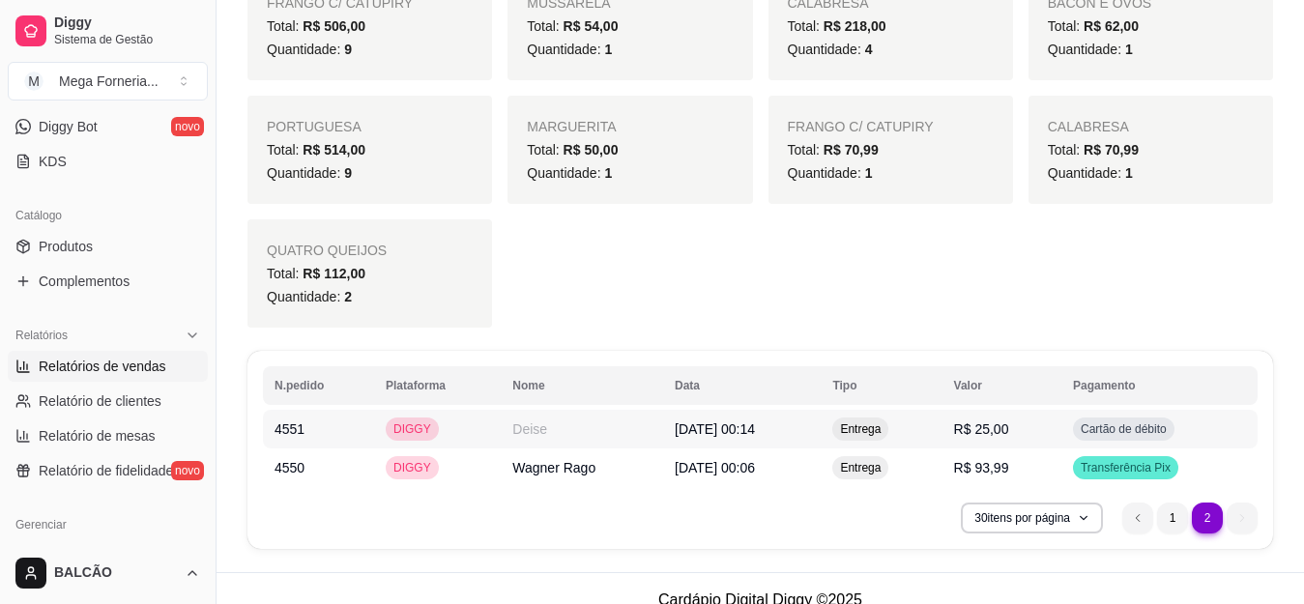
click at [663, 426] on td "[DATE] 00:14" at bounding box center [742, 429] width 158 height 39
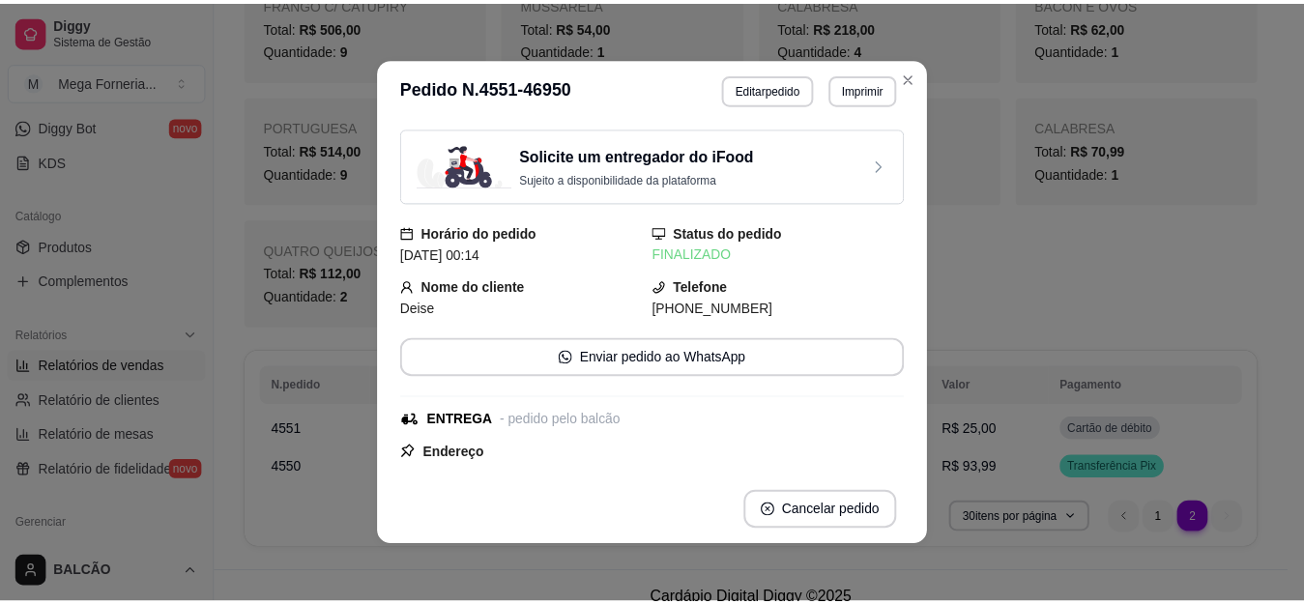
scroll to position [290, 0]
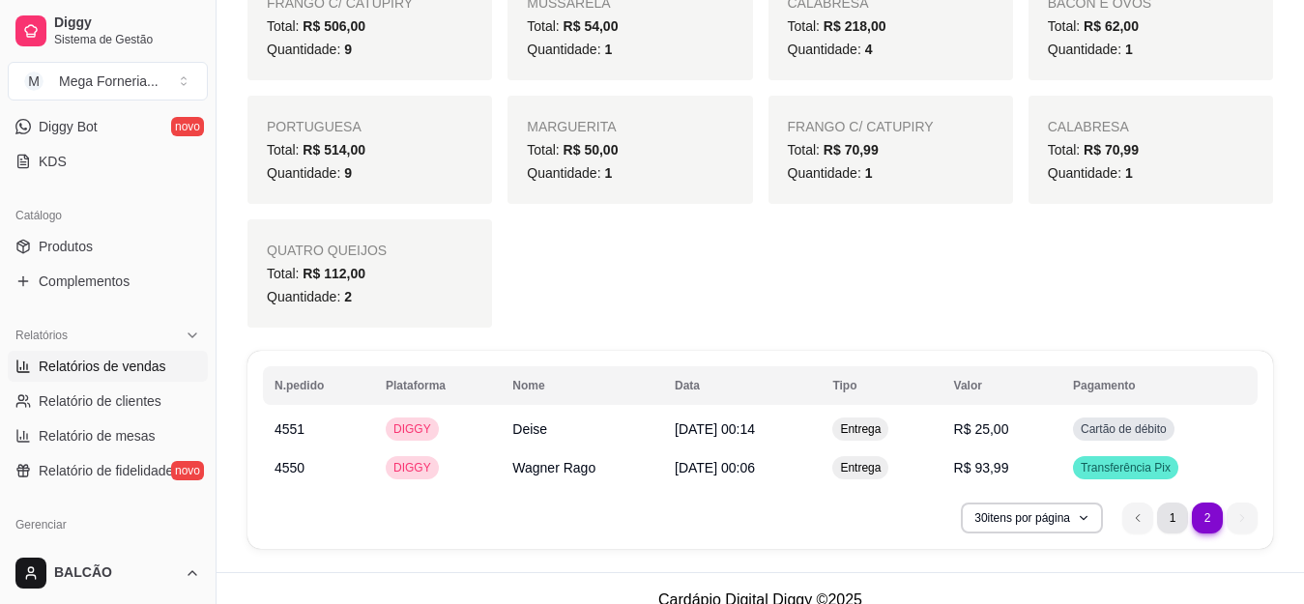
click at [1161, 507] on li "1" at bounding box center [1172, 518] width 31 height 31
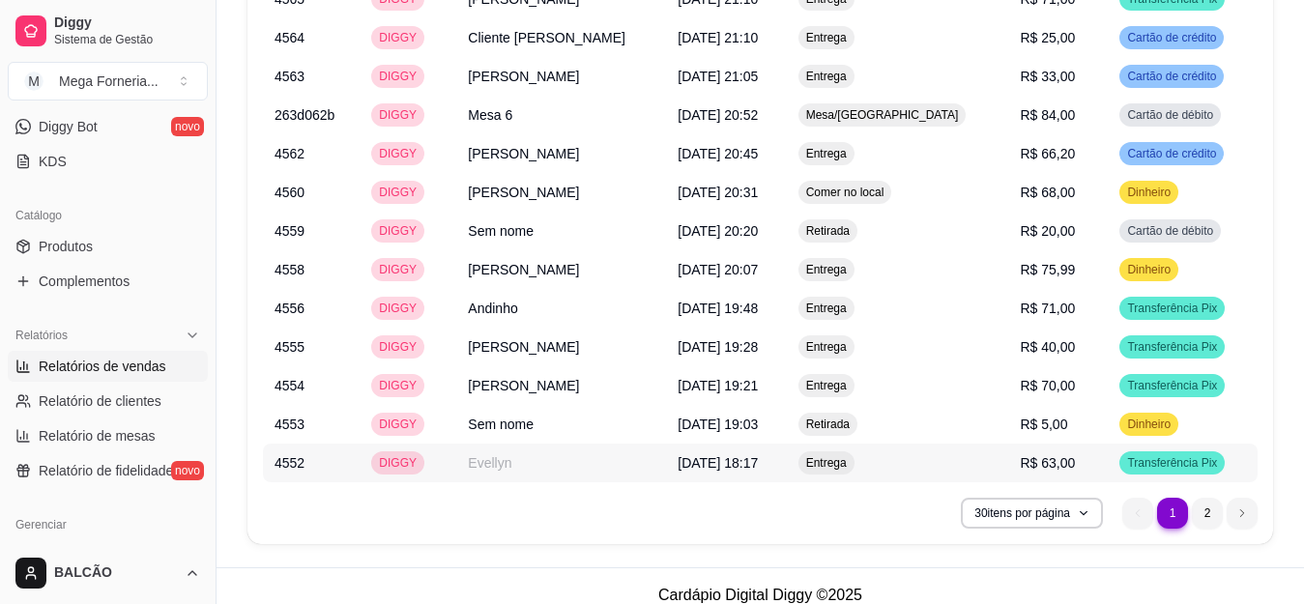
scroll to position [2564, 0]
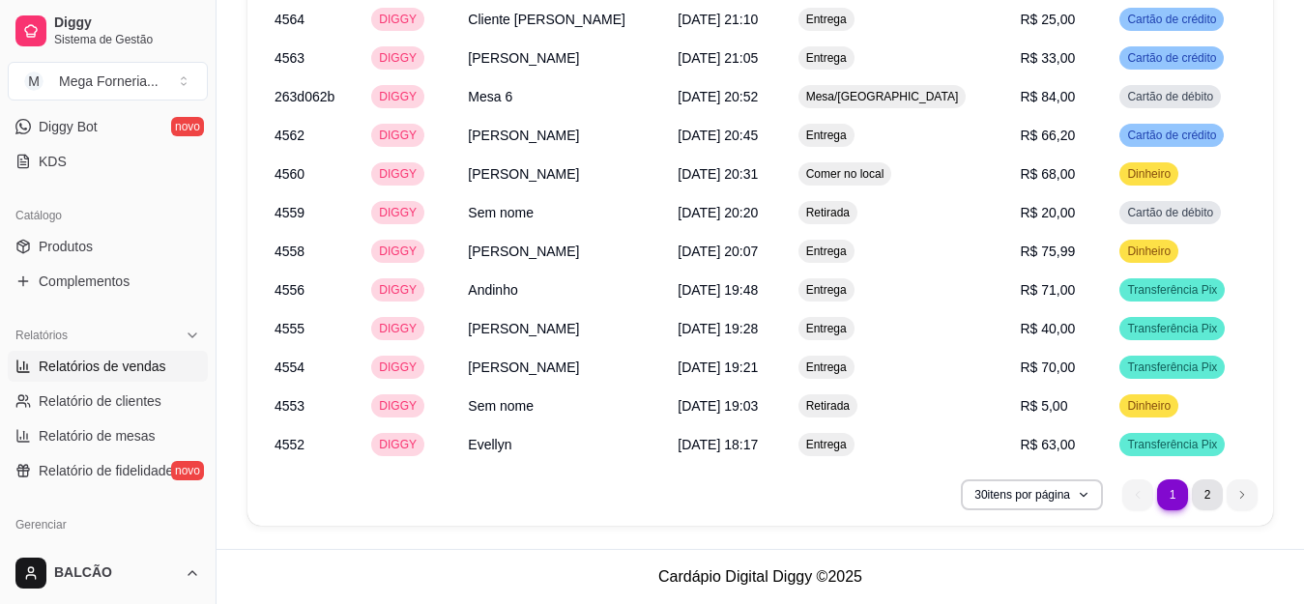
click at [1205, 492] on li "2" at bounding box center [1207, 494] width 31 height 31
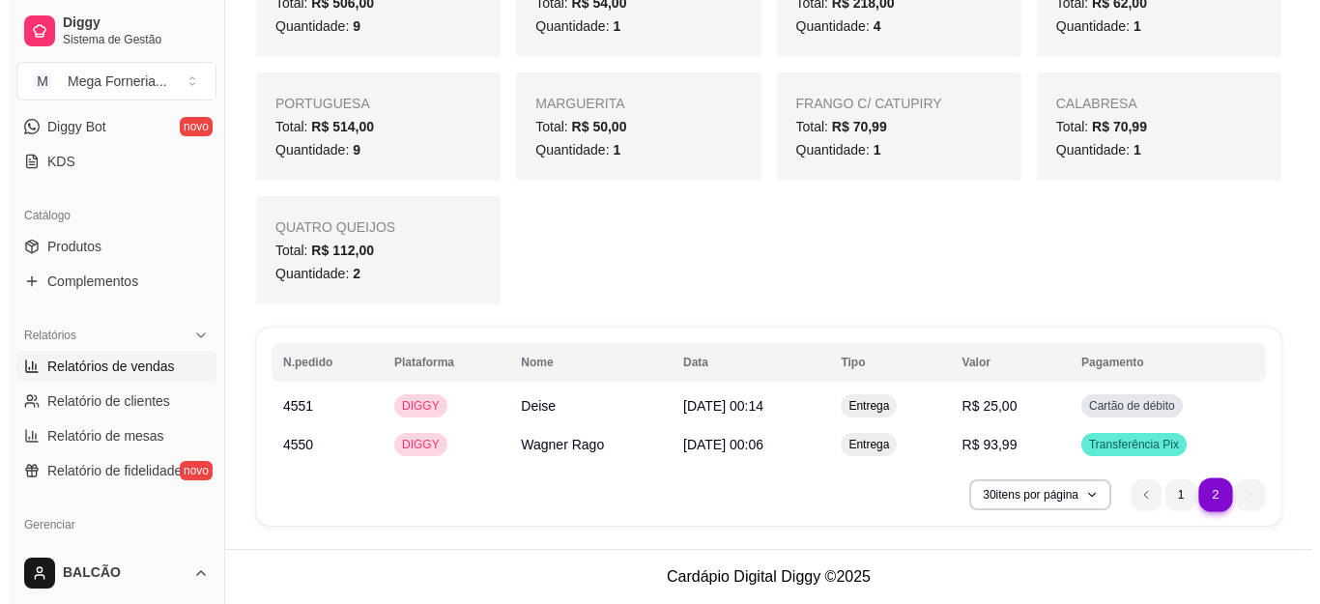
scroll to position [1482, 0]
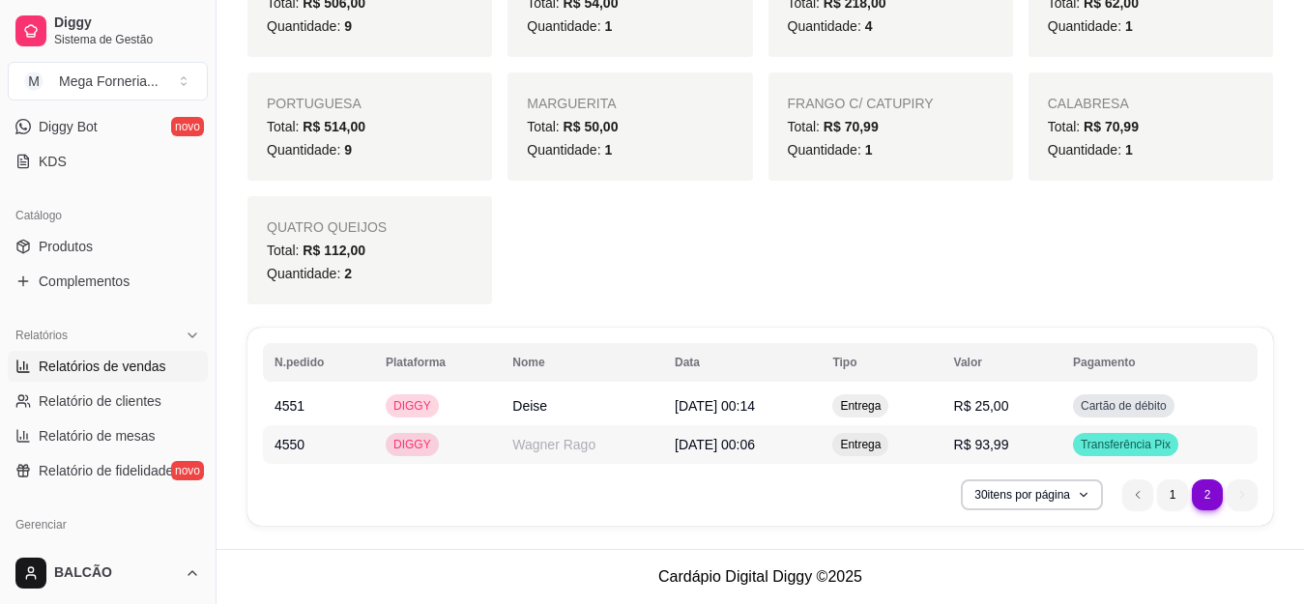
click at [941, 449] on td "Entrega" at bounding box center [881, 444] width 121 height 39
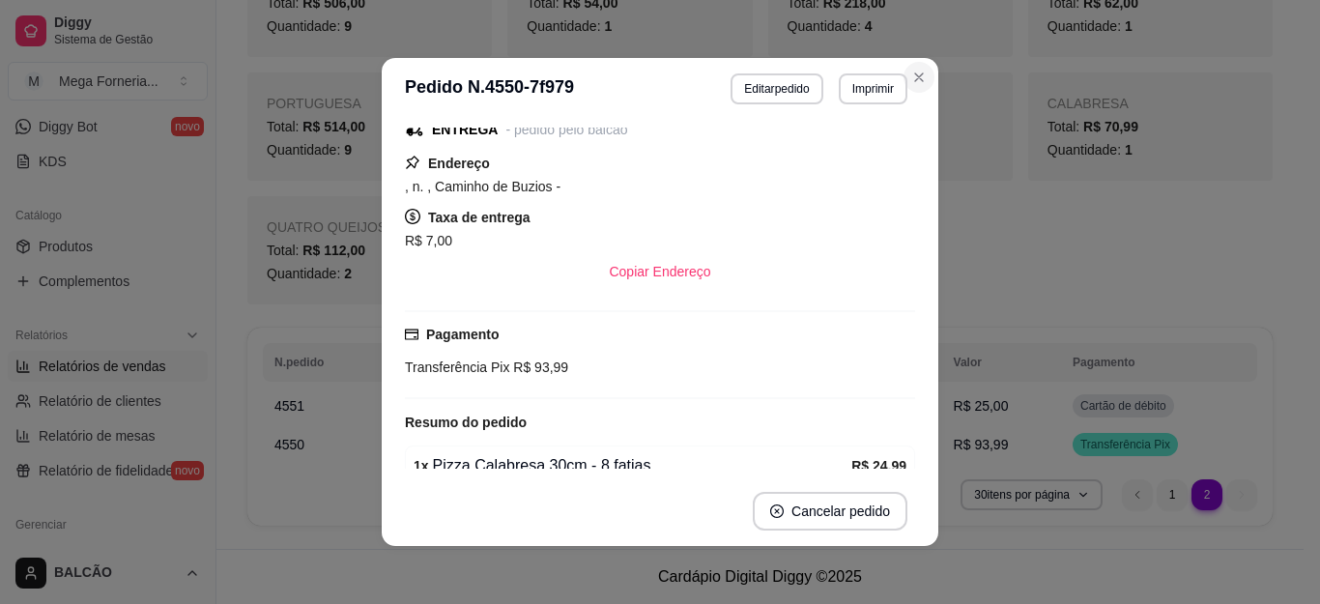
scroll to position [1459, 0]
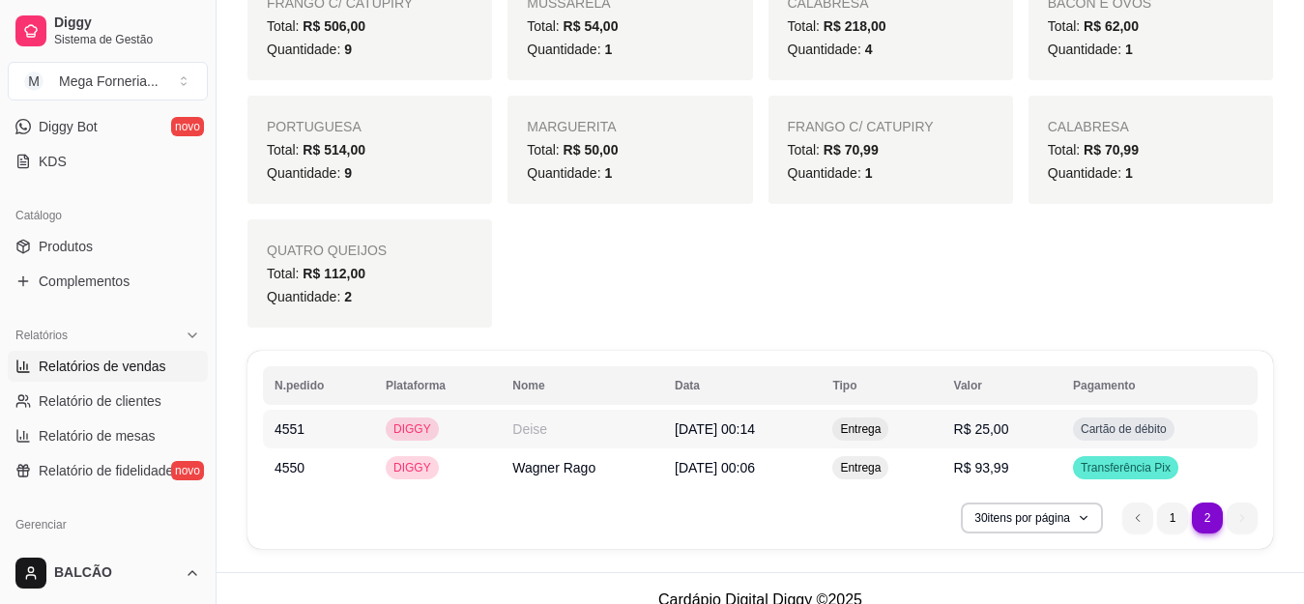
click at [1051, 424] on td "R$ 25,00" at bounding box center [1001, 429] width 119 height 39
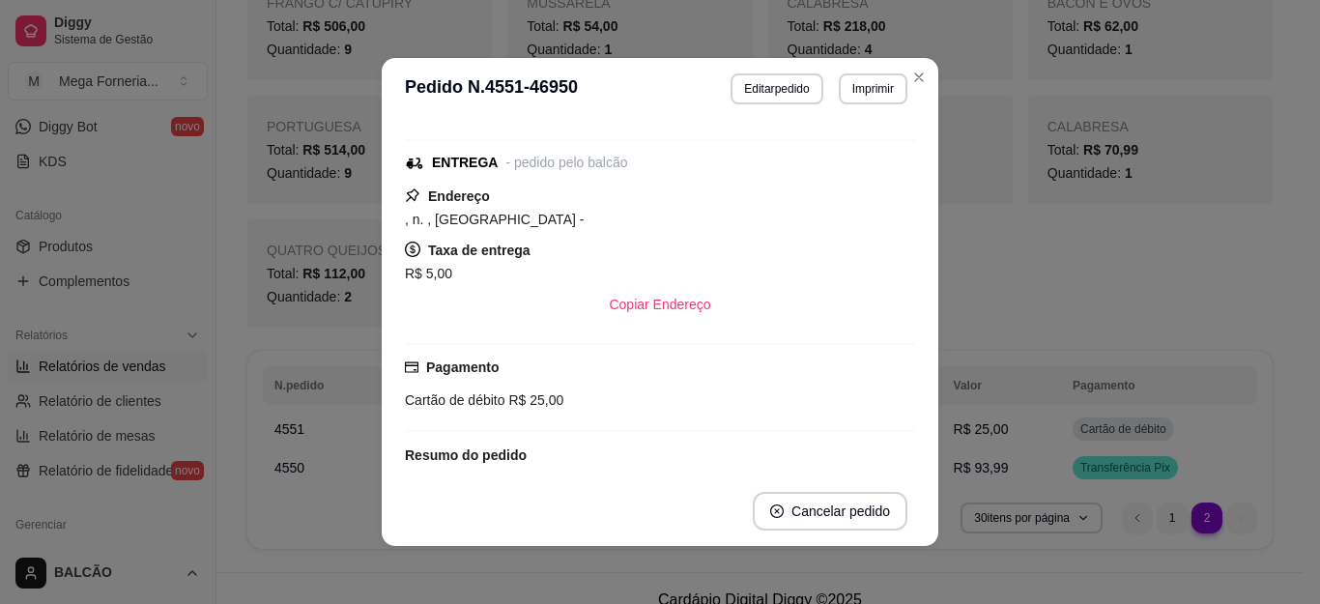
scroll to position [290, 0]
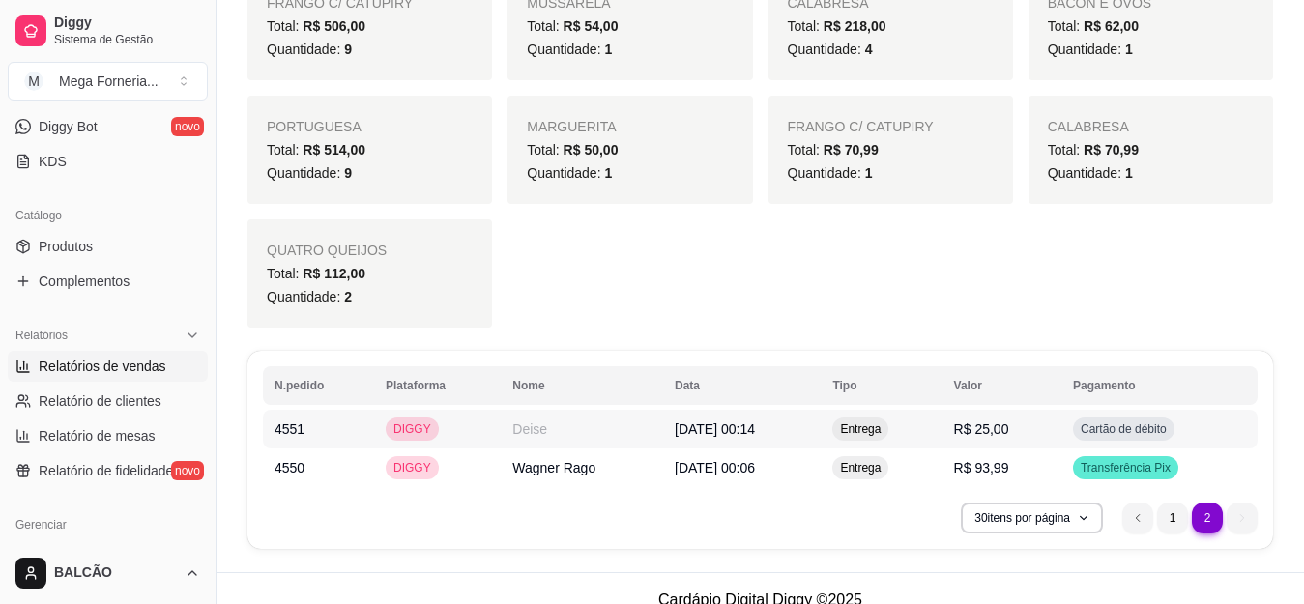
click at [941, 428] on td "Entrega" at bounding box center [881, 429] width 121 height 39
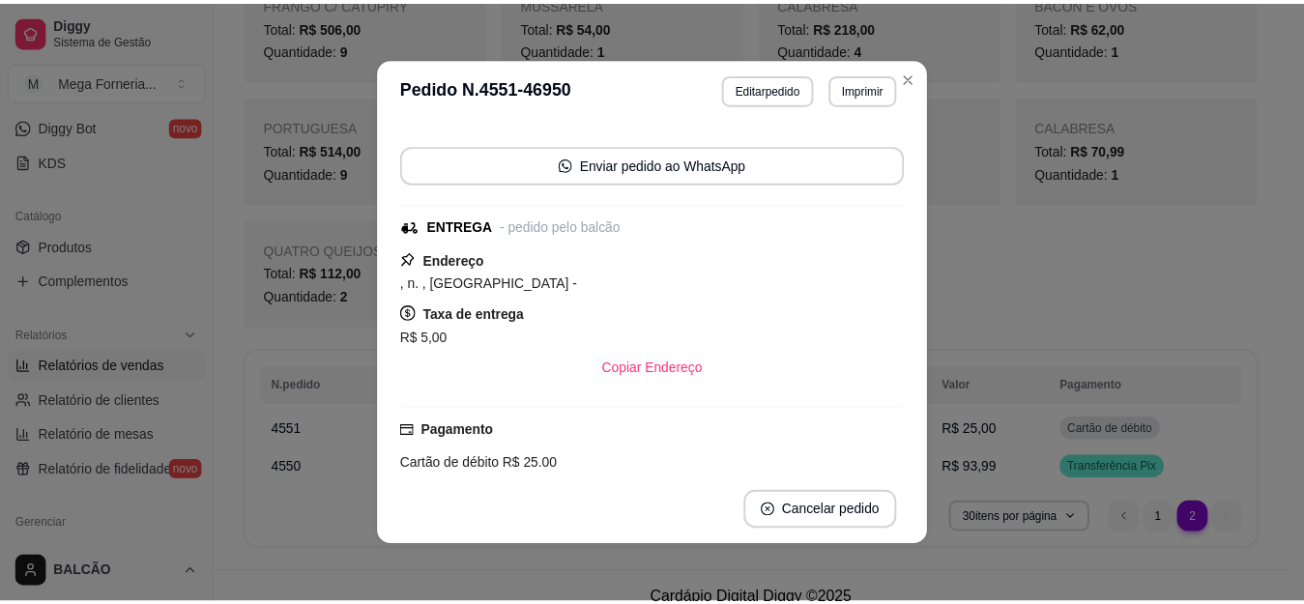
scroll to position [97, 0]
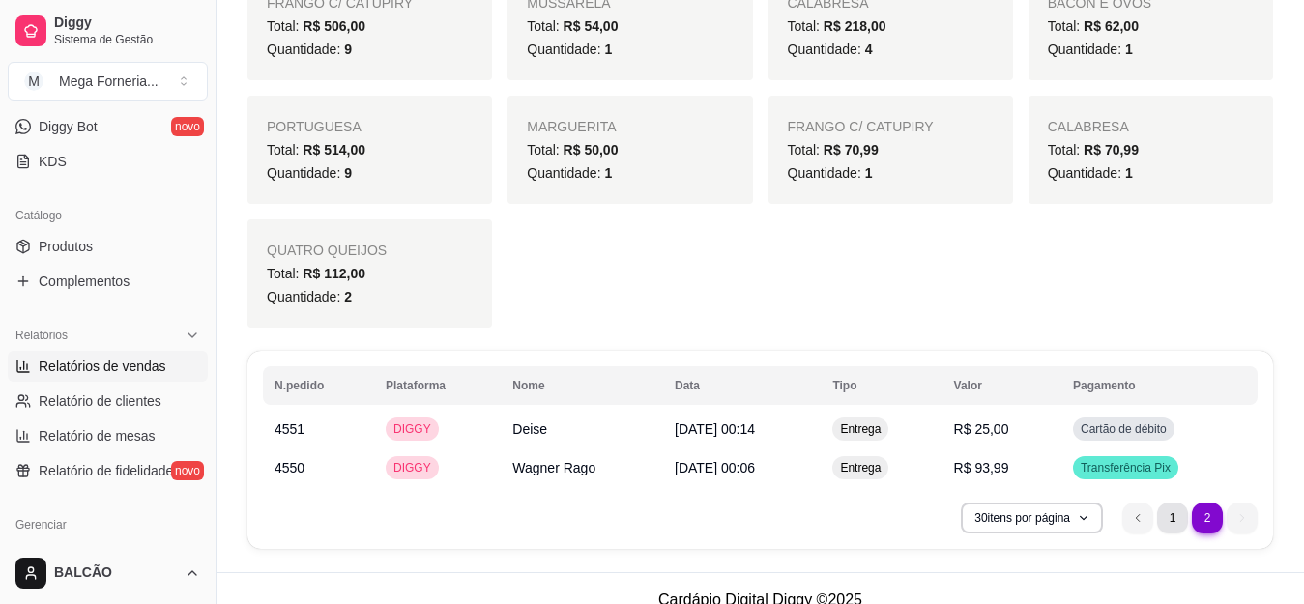
click at [1169, 509] on li "1" at bounding box center [1172, 518] width 31 height 31
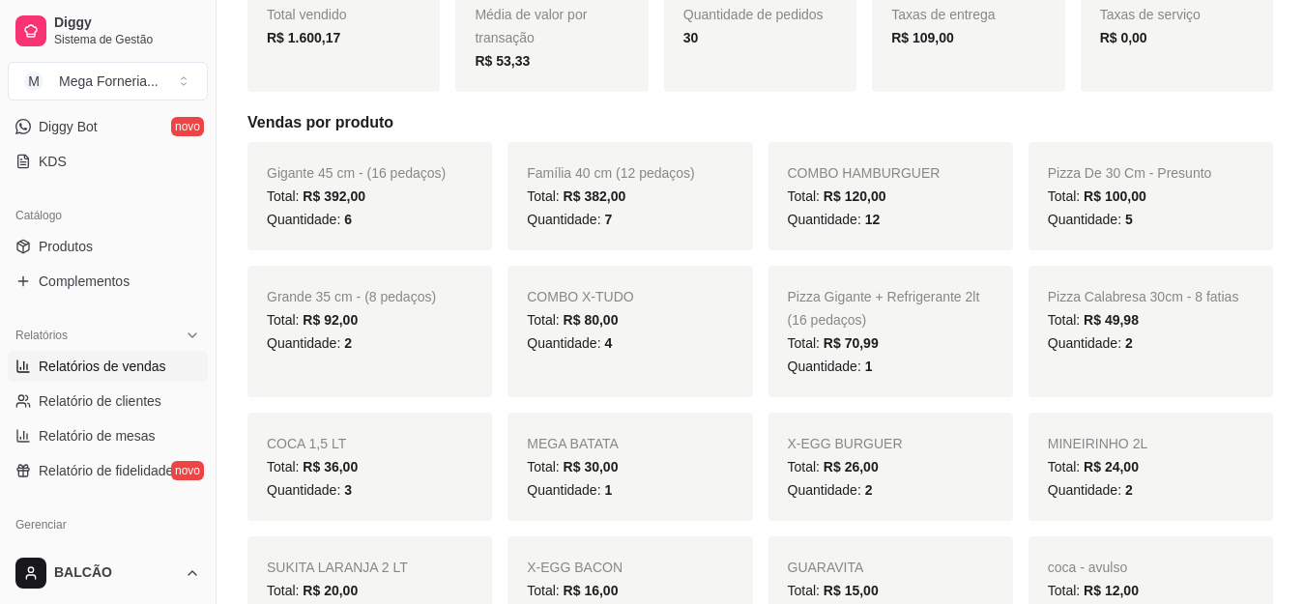
scroll to position [0, 0]
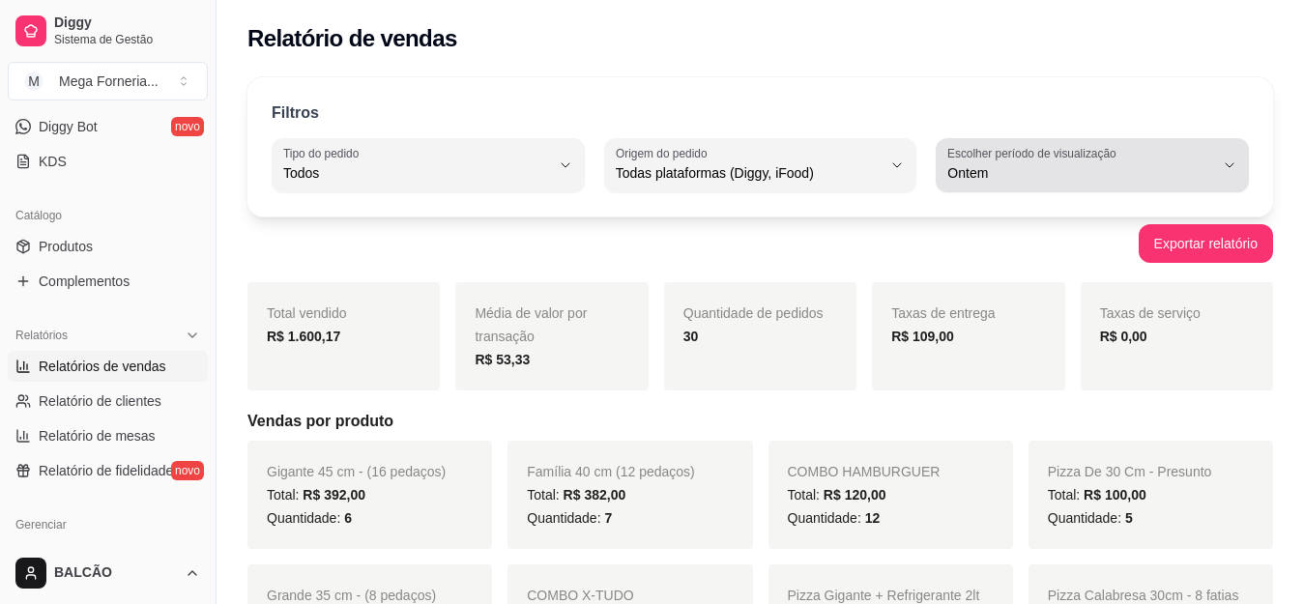
click at [1075, 170] on span "Ontem" at bounding box center [1080, 172] width 267 height 19
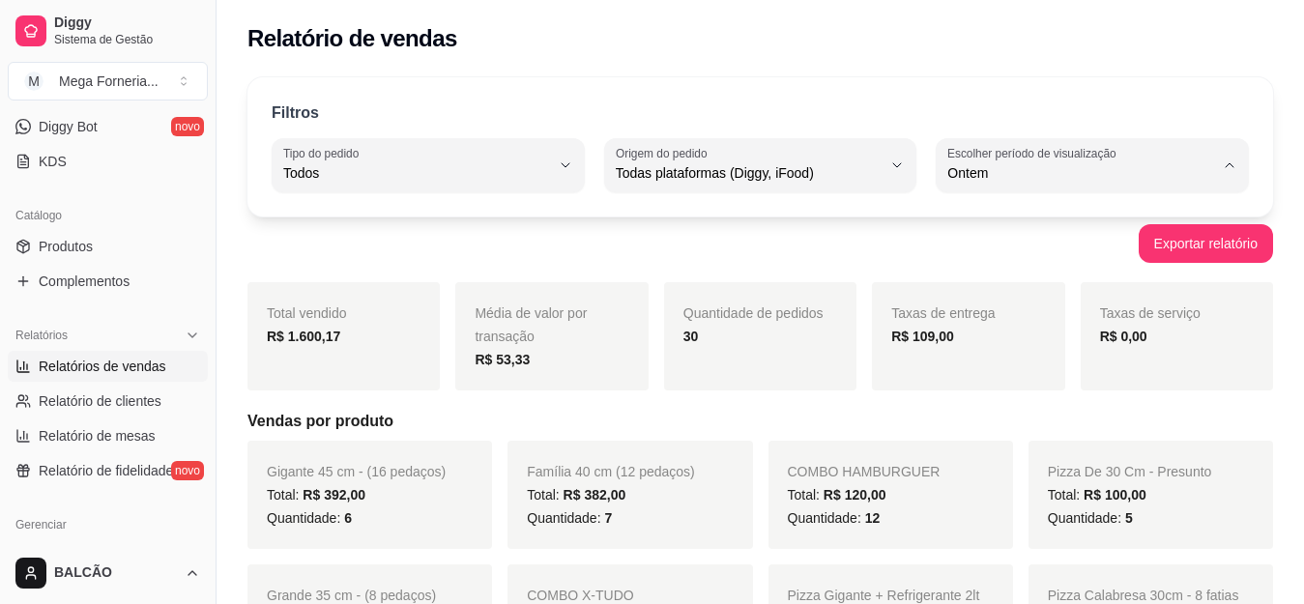
click at [1009, 221] on span "Hoje" at bounding box center [1083, 219] width 252 height 18
type input "0"
select select "0"
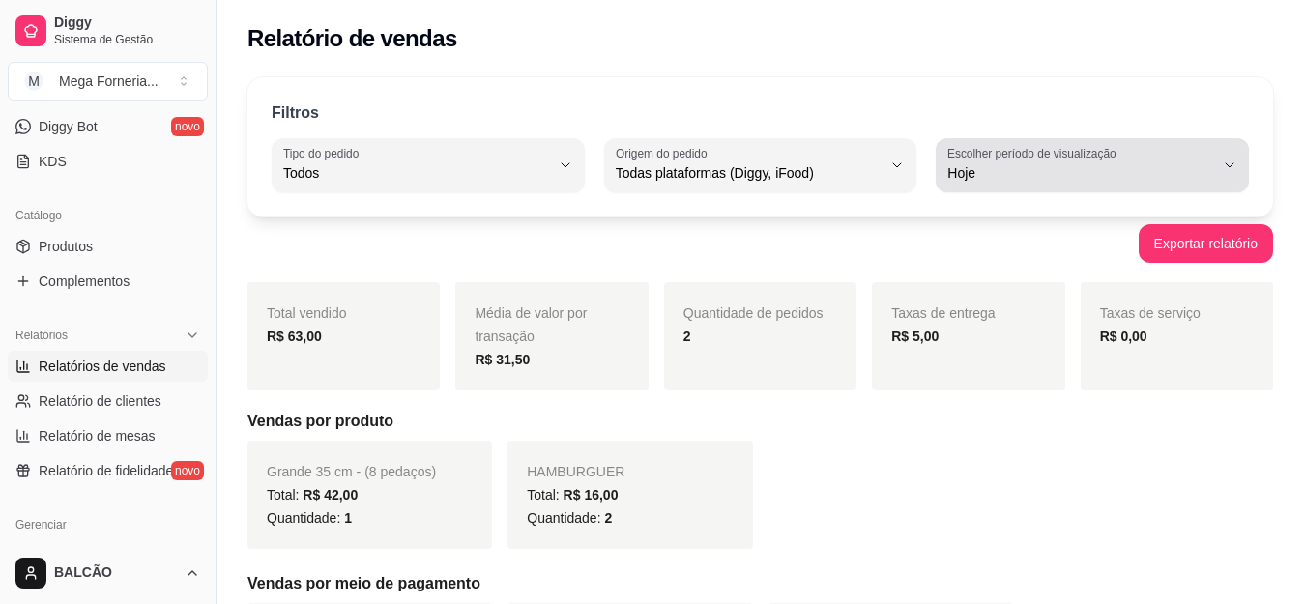
click at [1021, 184] on div "Hoje" at bounding box center [1080, 165] width 267 height 39
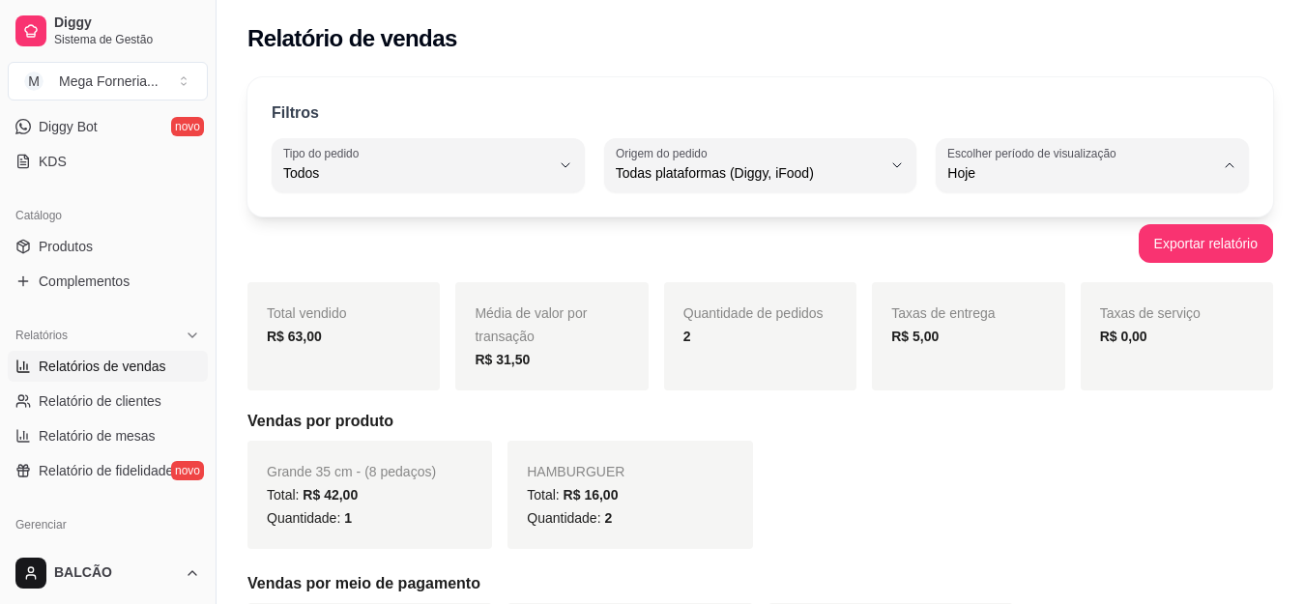
click at [983, 250] on span "Ontem" at bounding box center [1083, 251] width 252 height 18
type input "1"
select select "1"
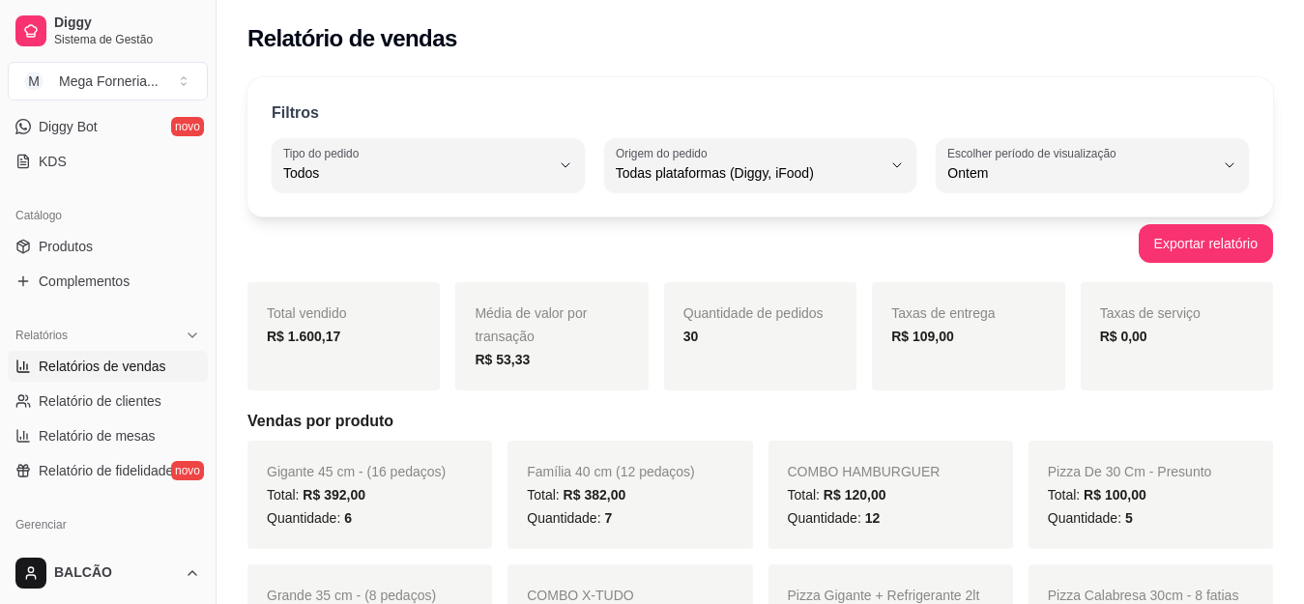
click at [1039, 188] on button "Escolher período de visualização Ontem" at bounding box center [1092, 165] width 313 height 54
click at [1015, 219] on span "Hoje" at bounding box center [1083, 219] width 252 height 18
type input "0"
select select "0"
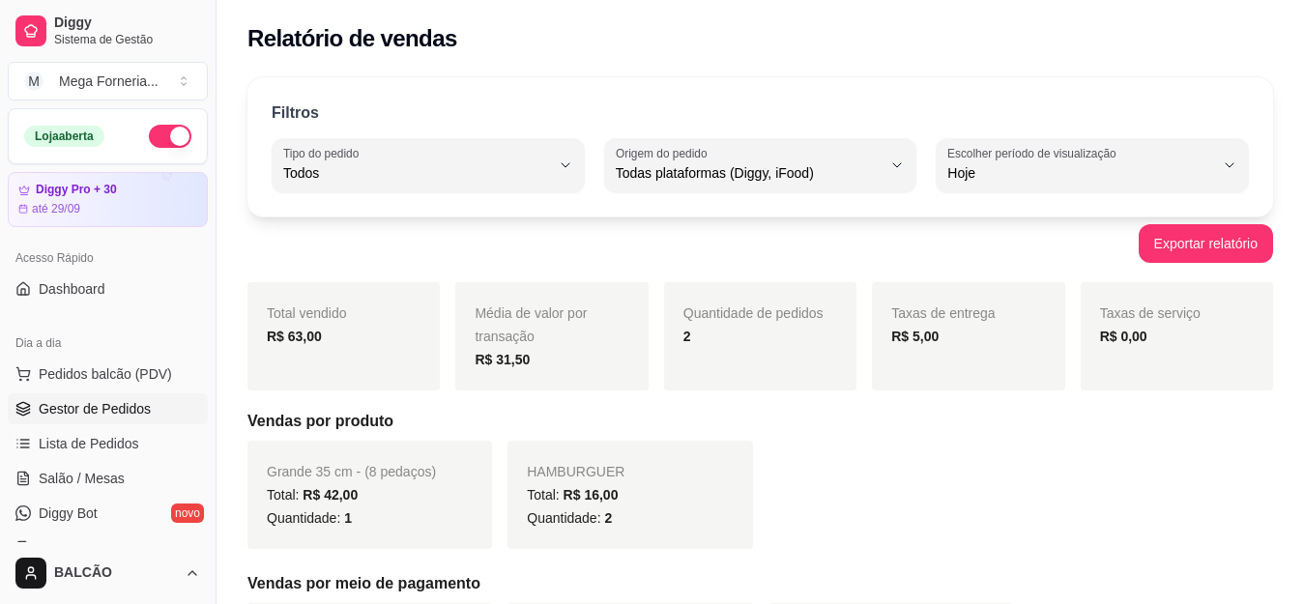
click at [116, 416] on span "Gestor de Pedidos" at bounding box center [95, 408] width 112 height 19
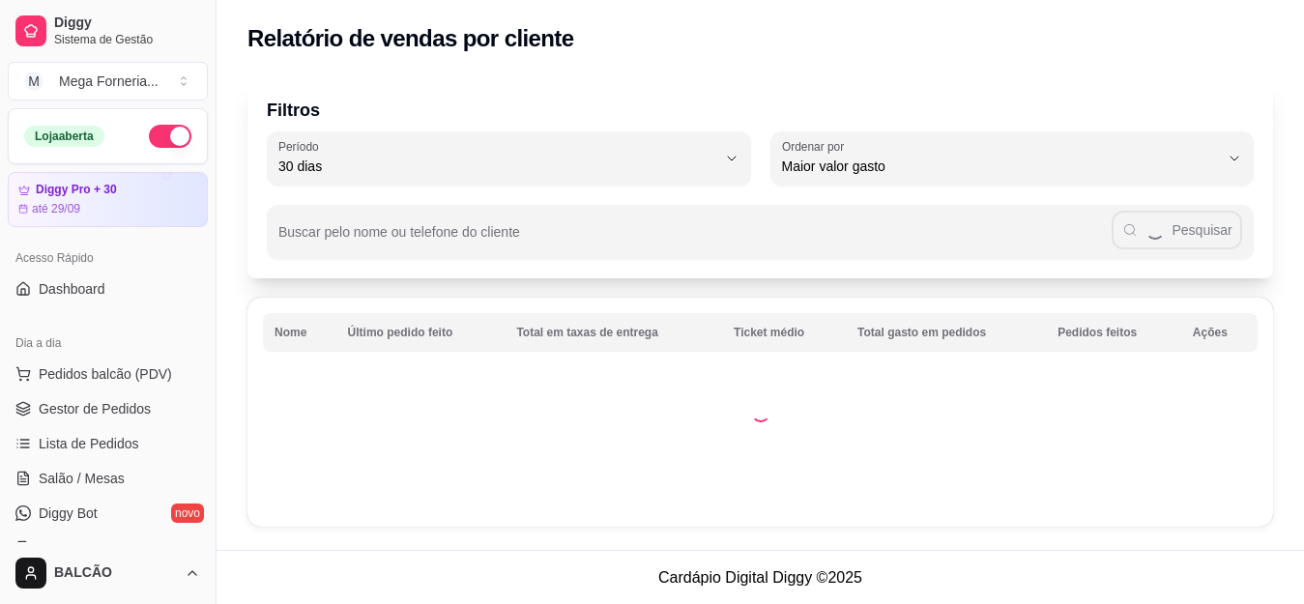
select select "30"
select select "HIGHEST_TOTAL_SPENT_WITH_ORDERS"
click at [112, 402] on span "Gestor de Pedidos" at bounding box center [95, 408] width 112 height 19
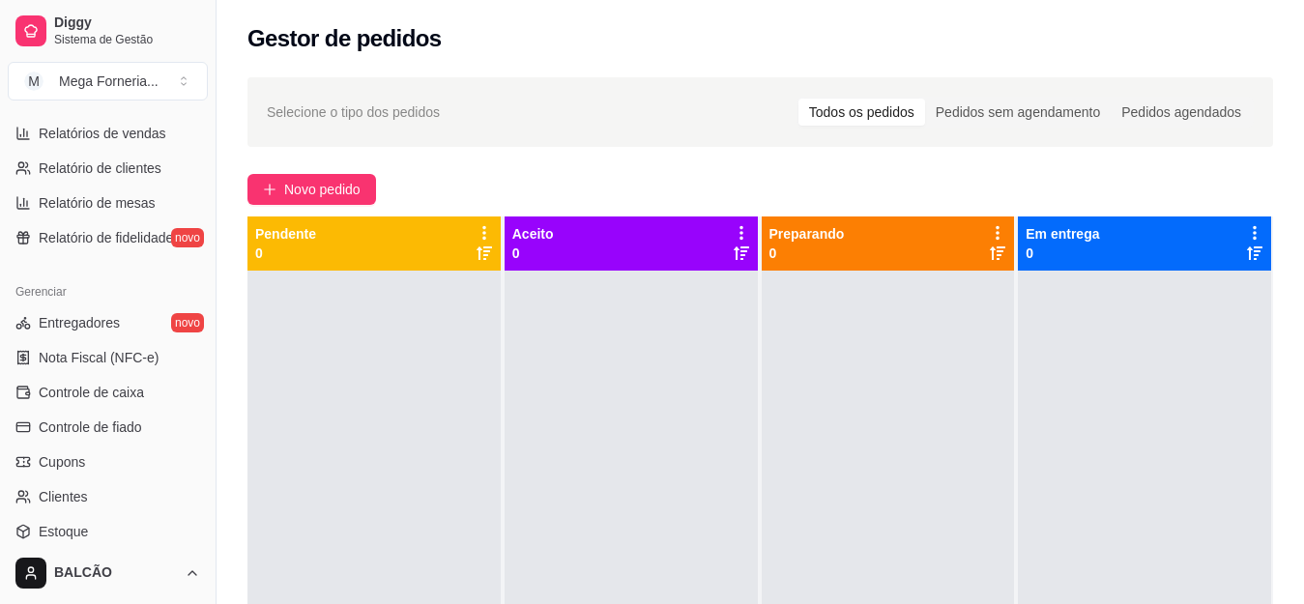
scroll to position [773, 0]
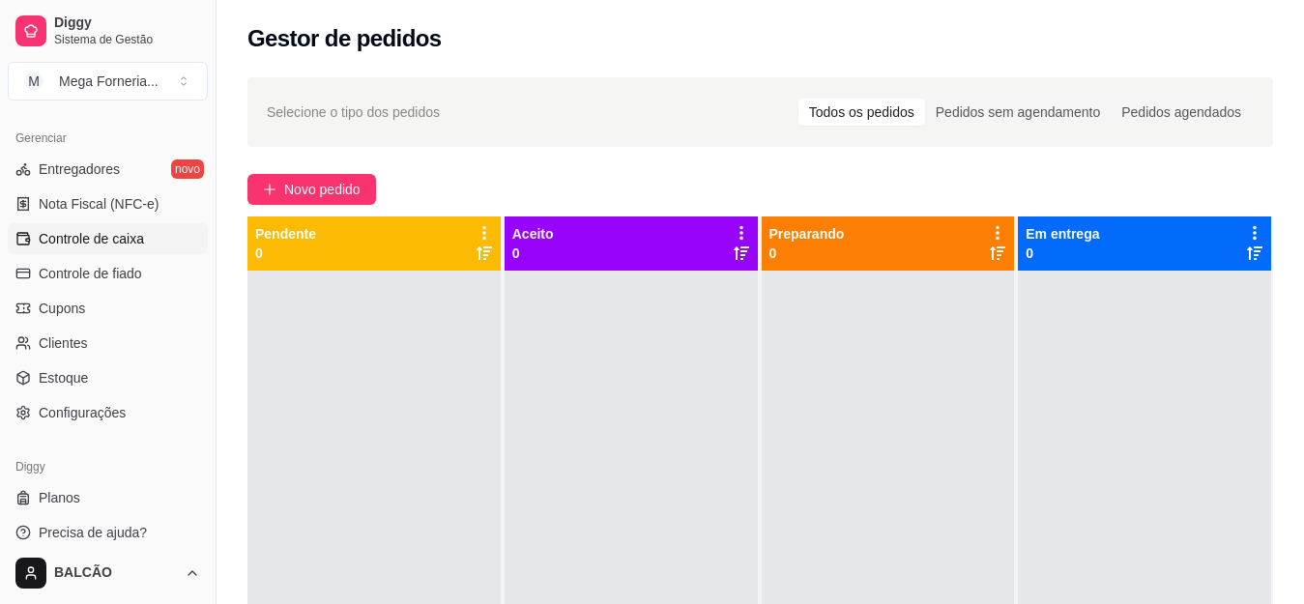
click at [89, 248] on link "Controle de caixa" at bounding box center [108, 238] width 200 height 31
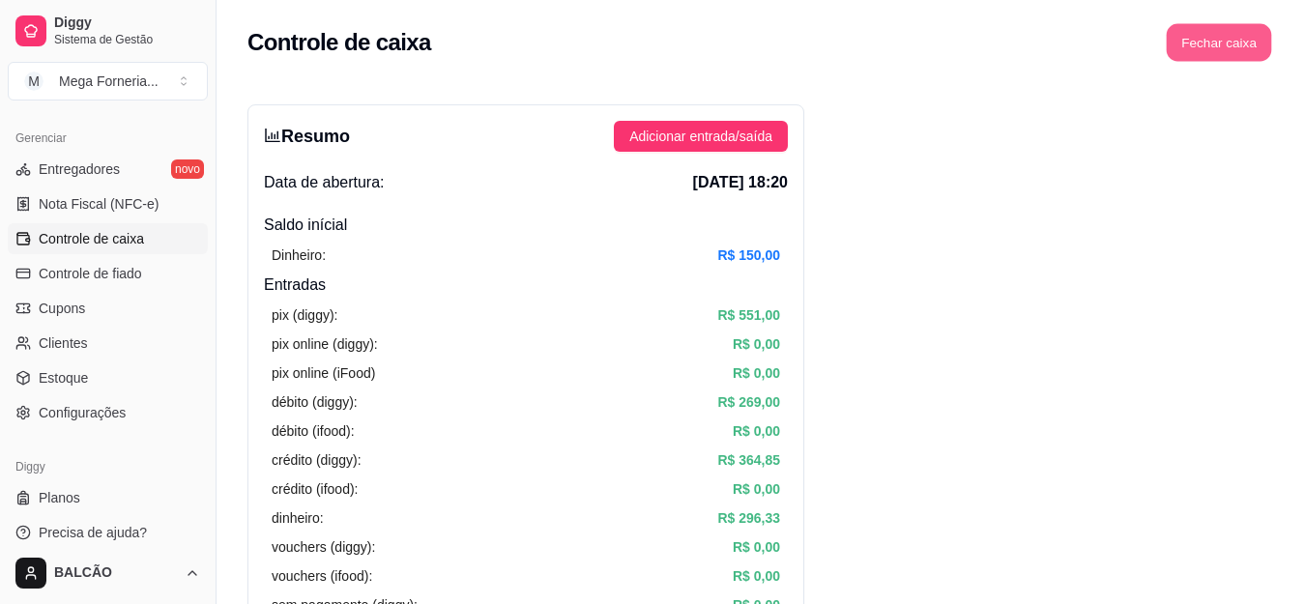
click at [1258, 34] on button "Fechar caixa" at bounding box center [1219, 43] width 105 height 38
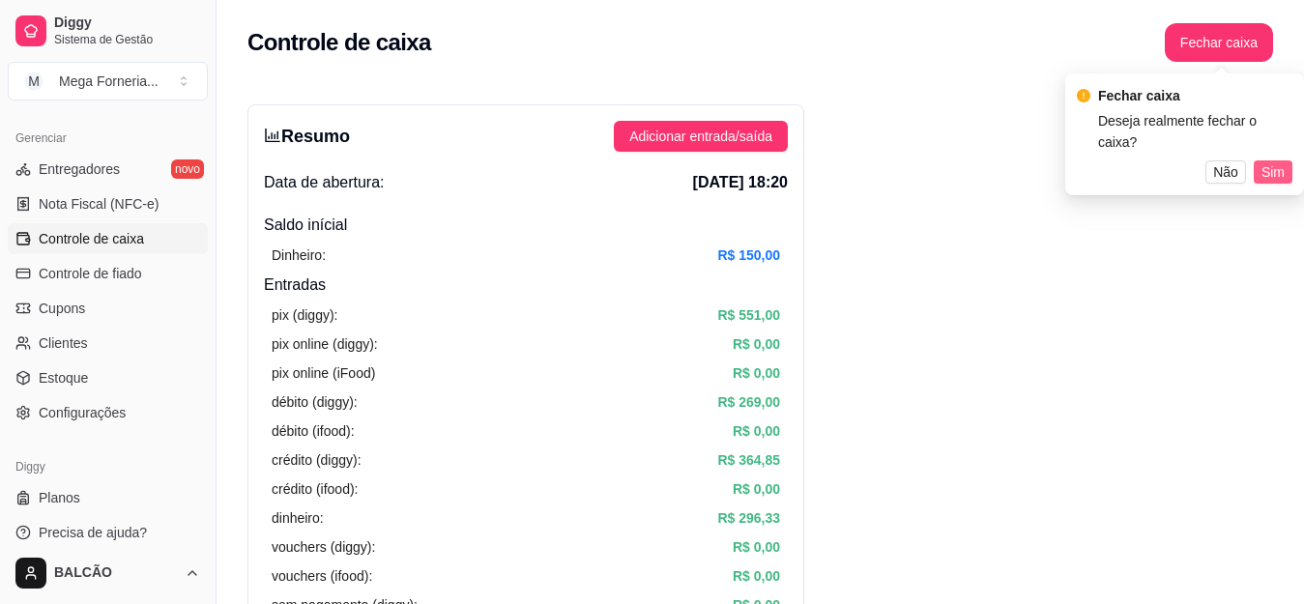
click at [1262, 161] on span "Sim" at bounding box center [1272, 171] width 23 height 21
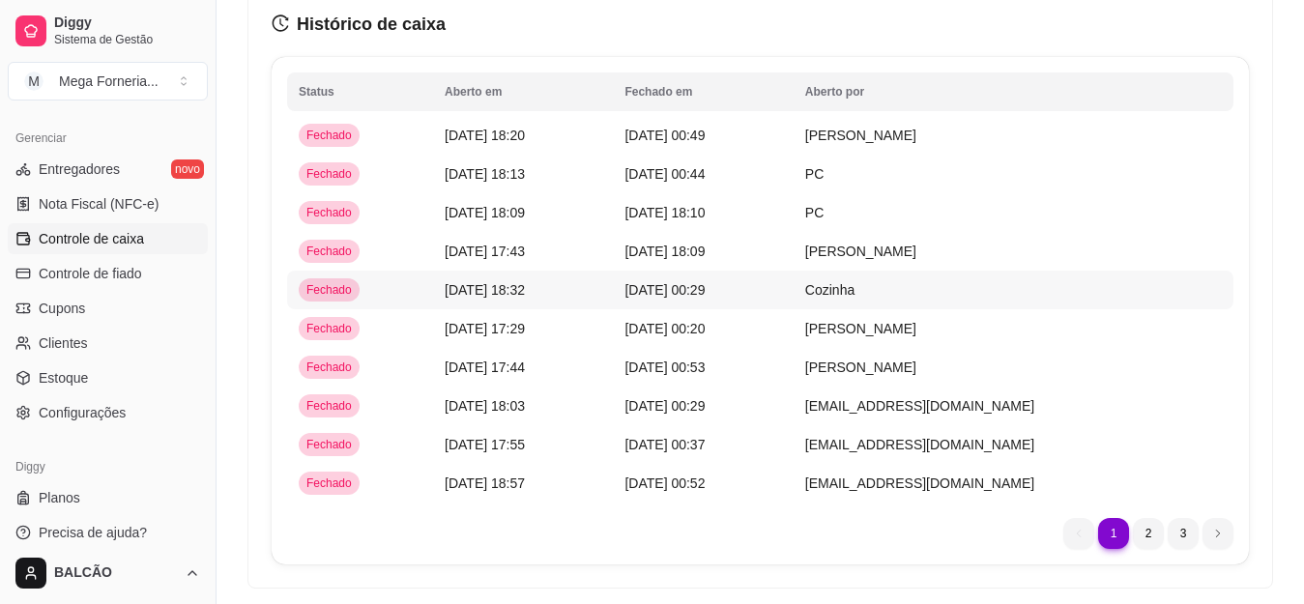
scroll to position [84, 0]
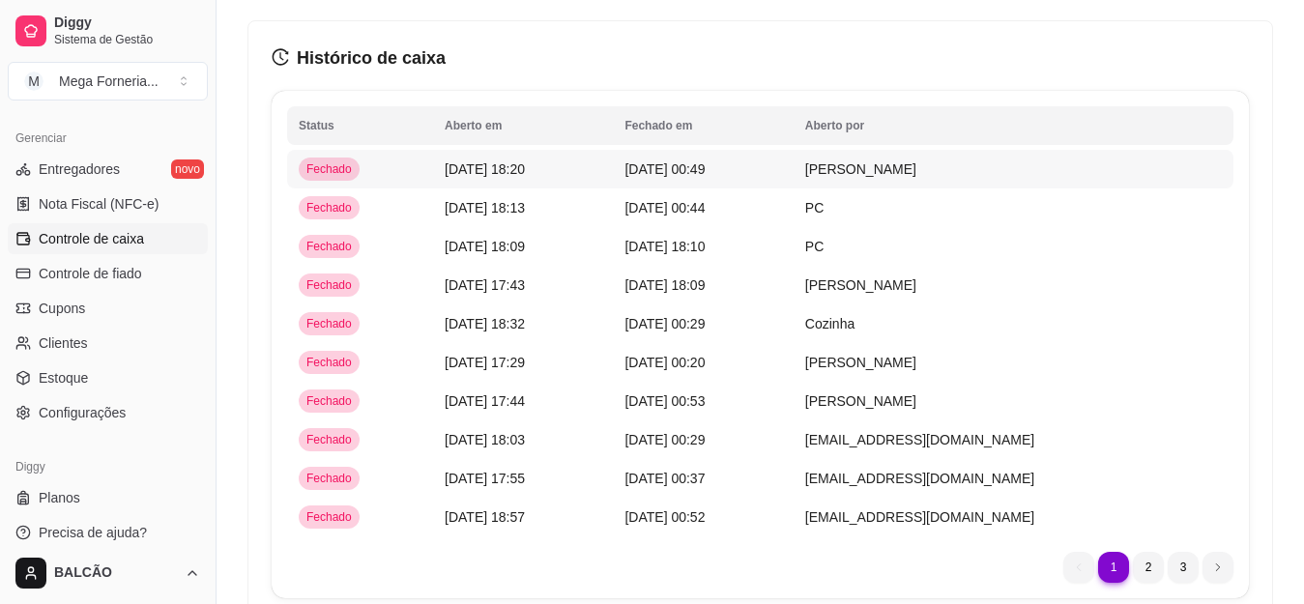
click at [572, 184] on td "13/09/25 às 18:20" at bounding box center [523, 169] width 180 height 39
